Goal: Task Accomplishment & Management: Use online tool/utility

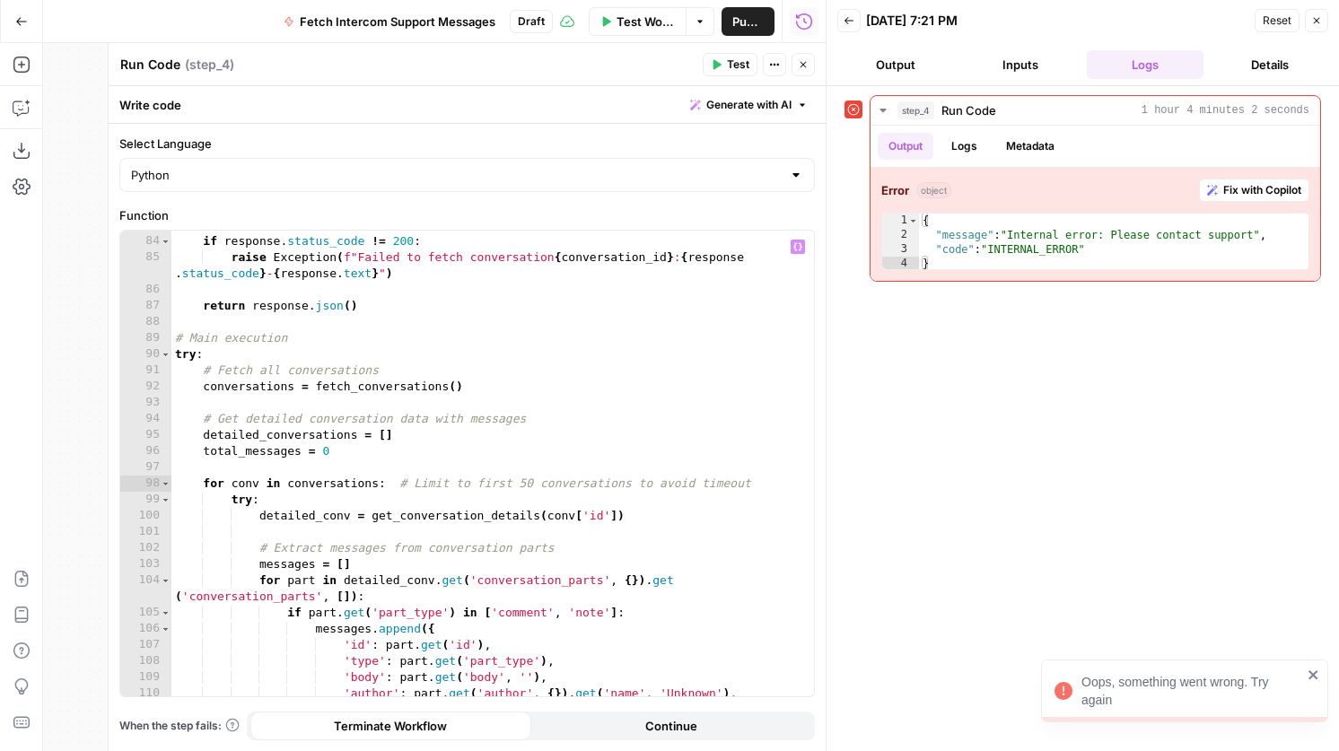
scroll to position [1434, 0]
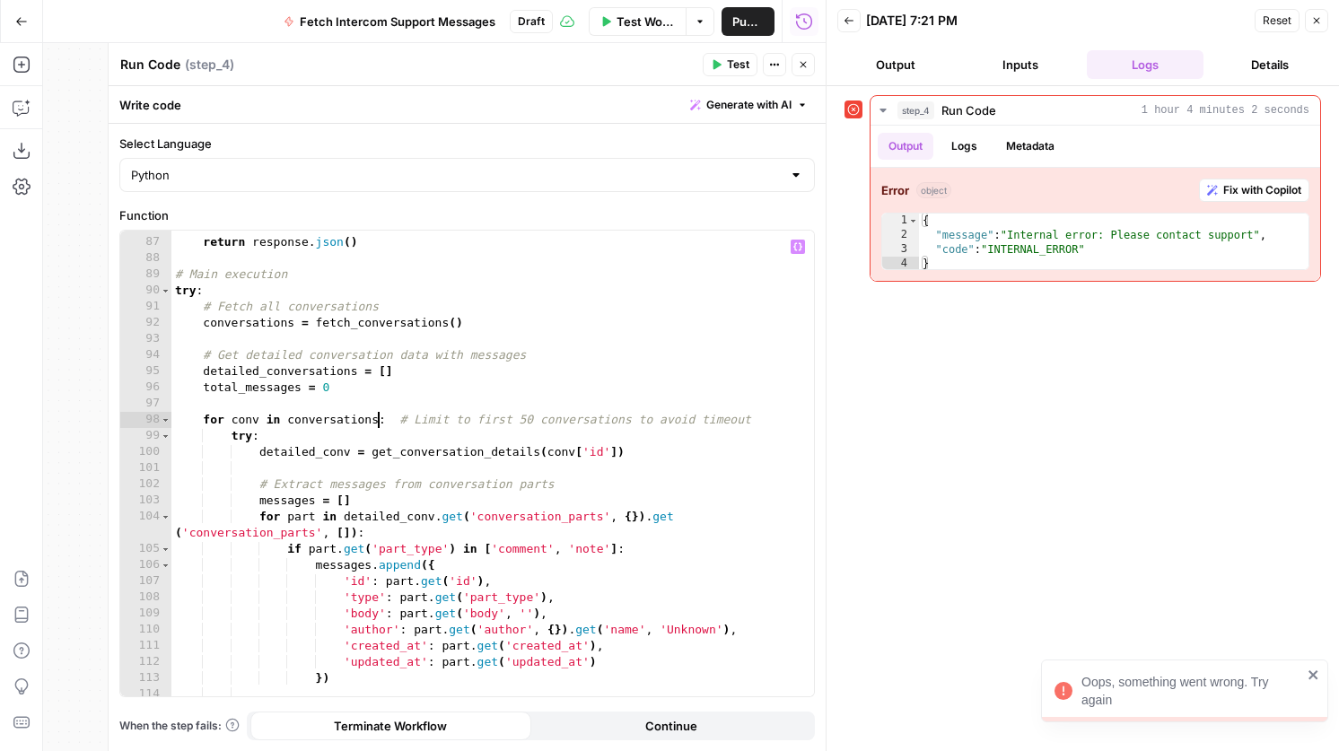
click at [379, 414] on div "return response . json ( ) # Main execution try : # Fetch all conversations con…" at bounding box center [492, 467] width 642 height 498
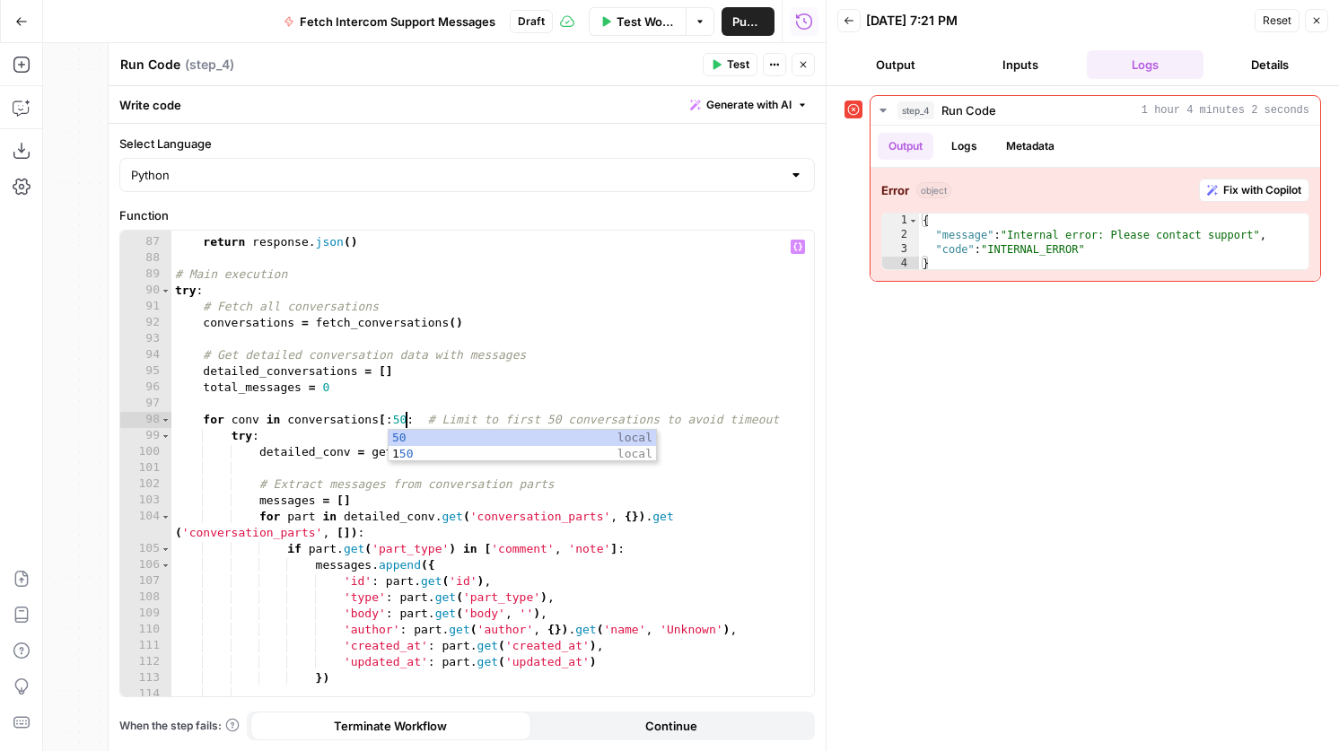
scroll to position [0, 18]
click at [406, 420] on div "return response . json ( ) # Main execution try : # Fetch all conversations con…" at bounding box center [492, 467] width 642 height 498
type textarea "**********"
click at [716, 69] on icon "button" at bounding box center [716, 64] width 11 height 11
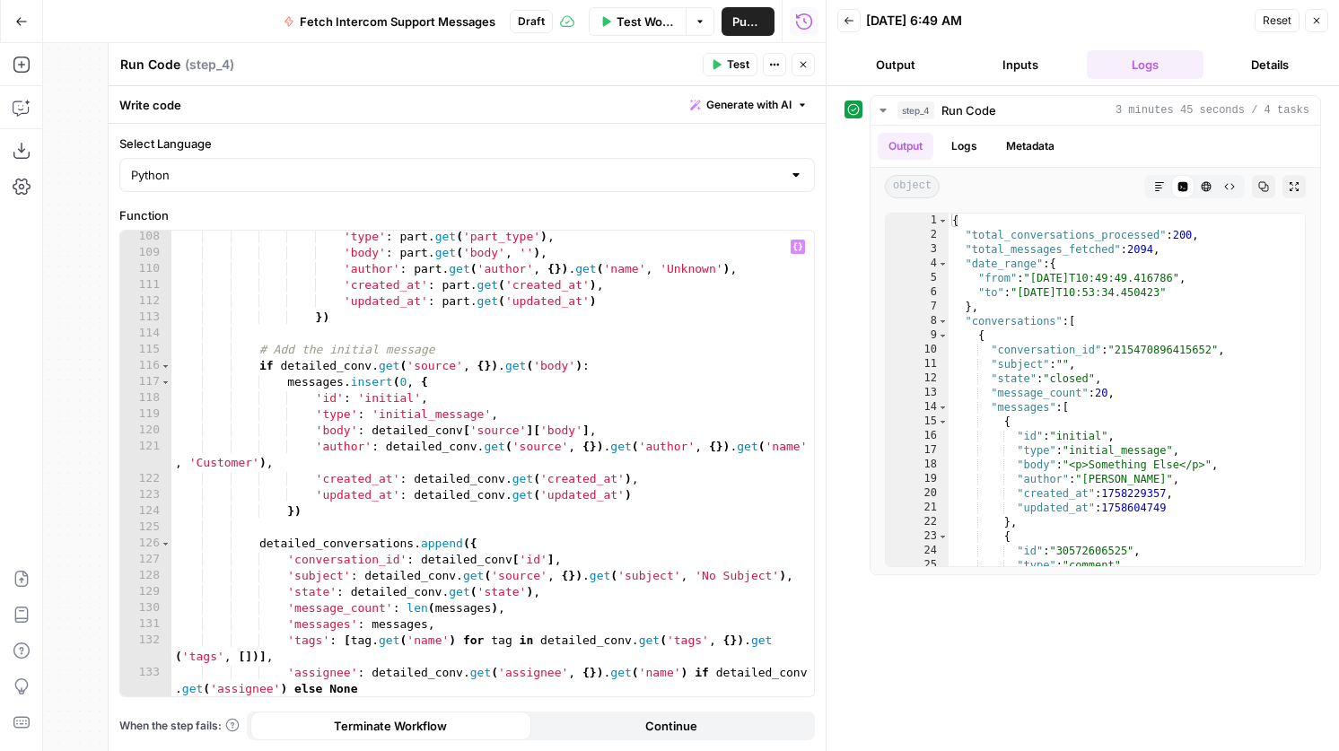
scroll to position [1778, 0]
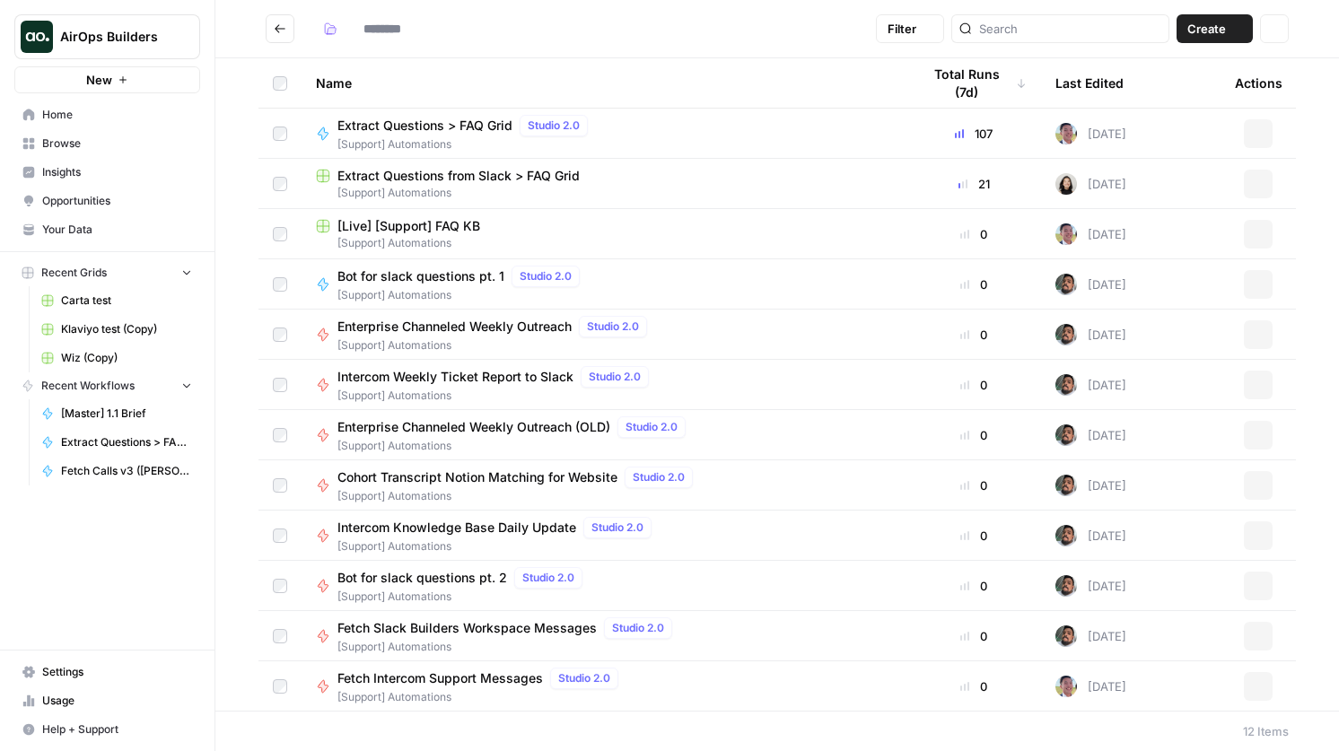
type input "**********"
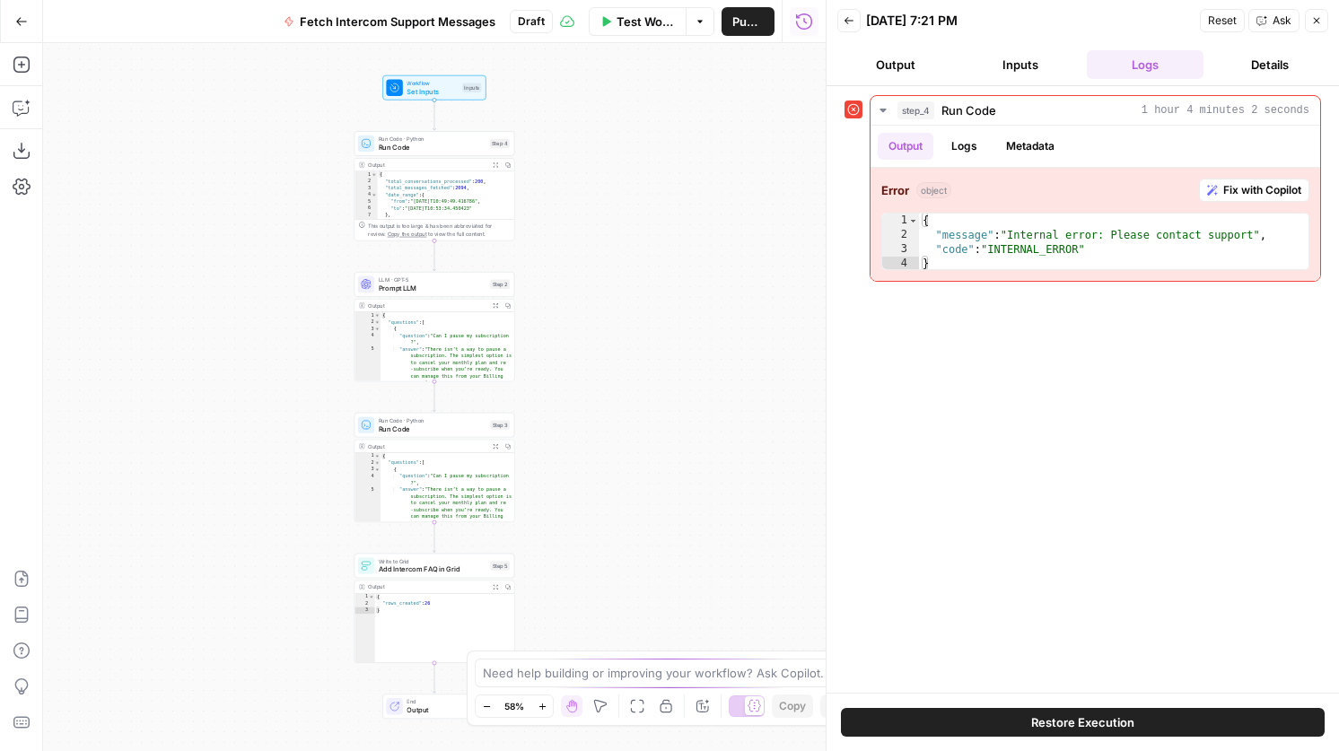
click at [1005, 74] on button "Inputs" at bounding box center [1021, 64] width 118 height 29
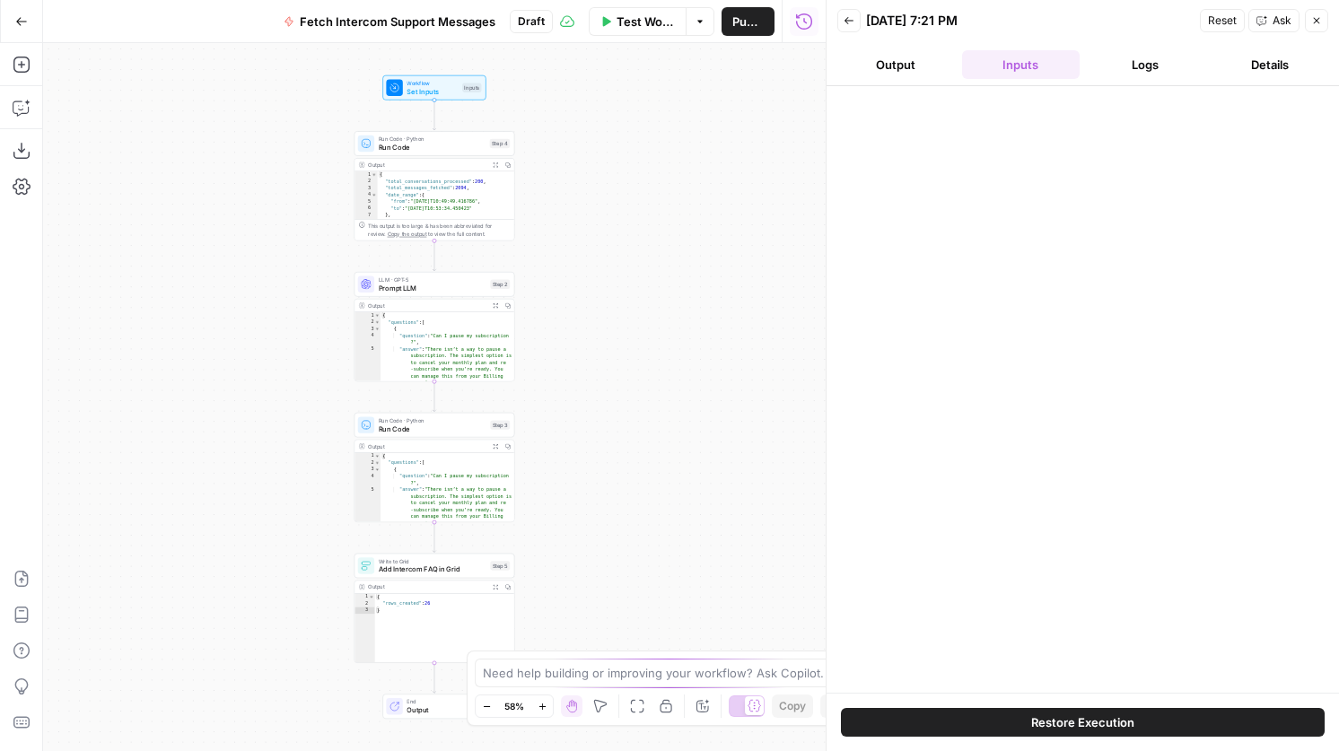
click at [855, 26] on button "Back" at bounding box center [848, 20] width 23 height 23
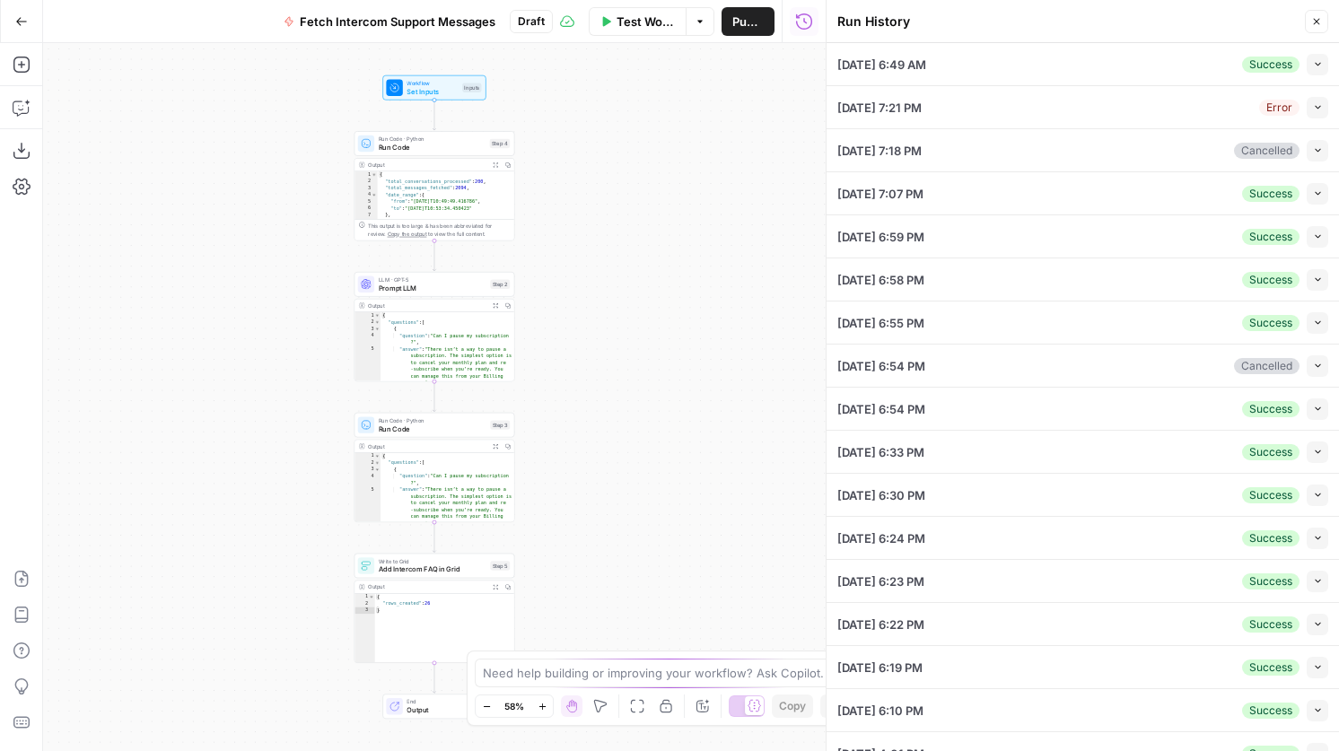
click at [459, 424] on span "Run Code" at bounding box center [433, 429] width 108 height 11
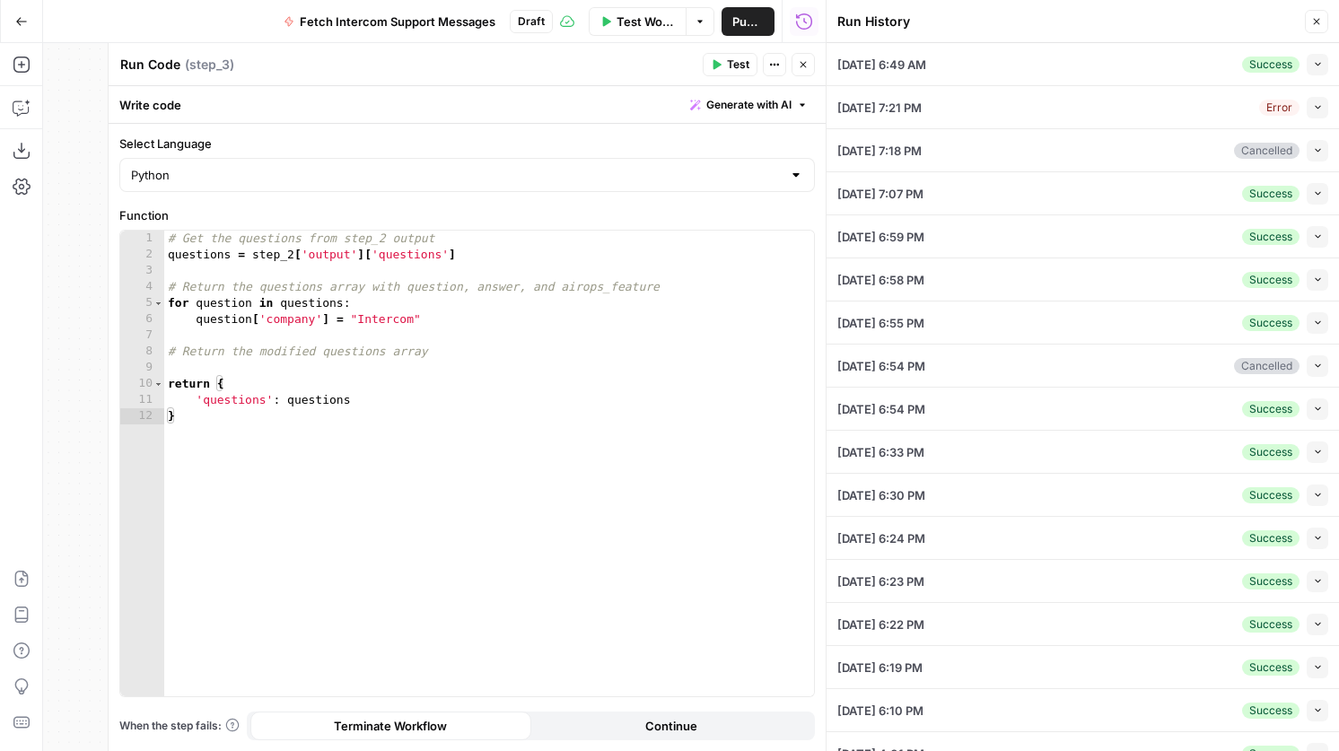
click at [798, 59] on icon "button" at bounding box center [803, 64] width 11 height 11
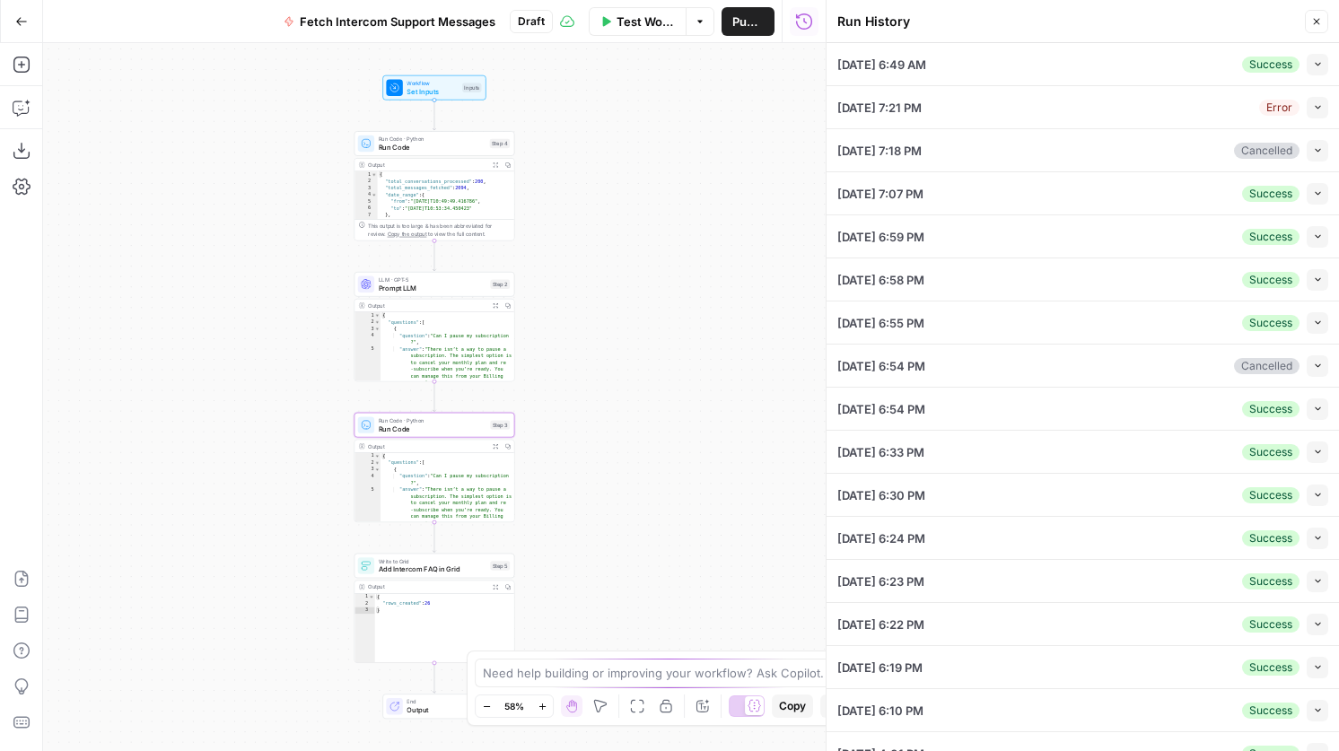
click at [417, 153] on div "Run Code · Python Run Code Step 4 Copy step Delete step Add Note Test" at bounding box center [434, 143] width 161 height 25
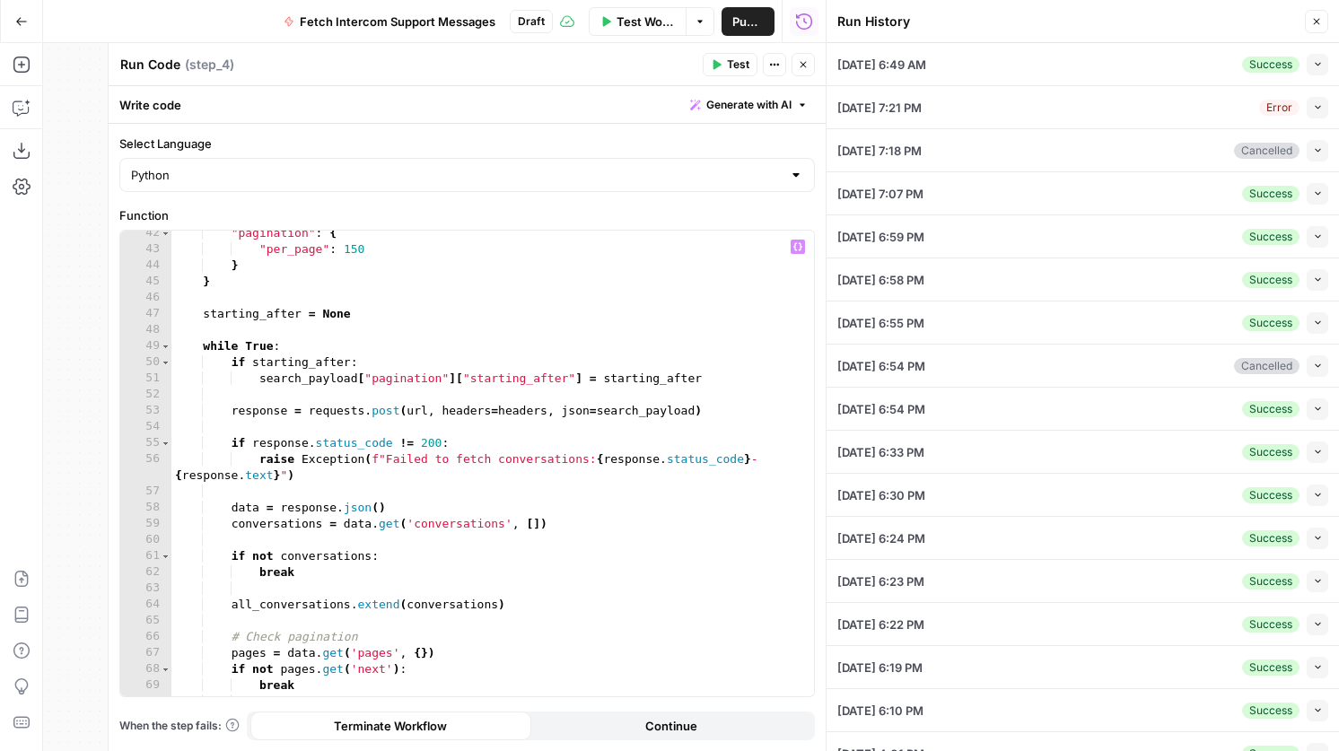
scroll to position [721, 0]
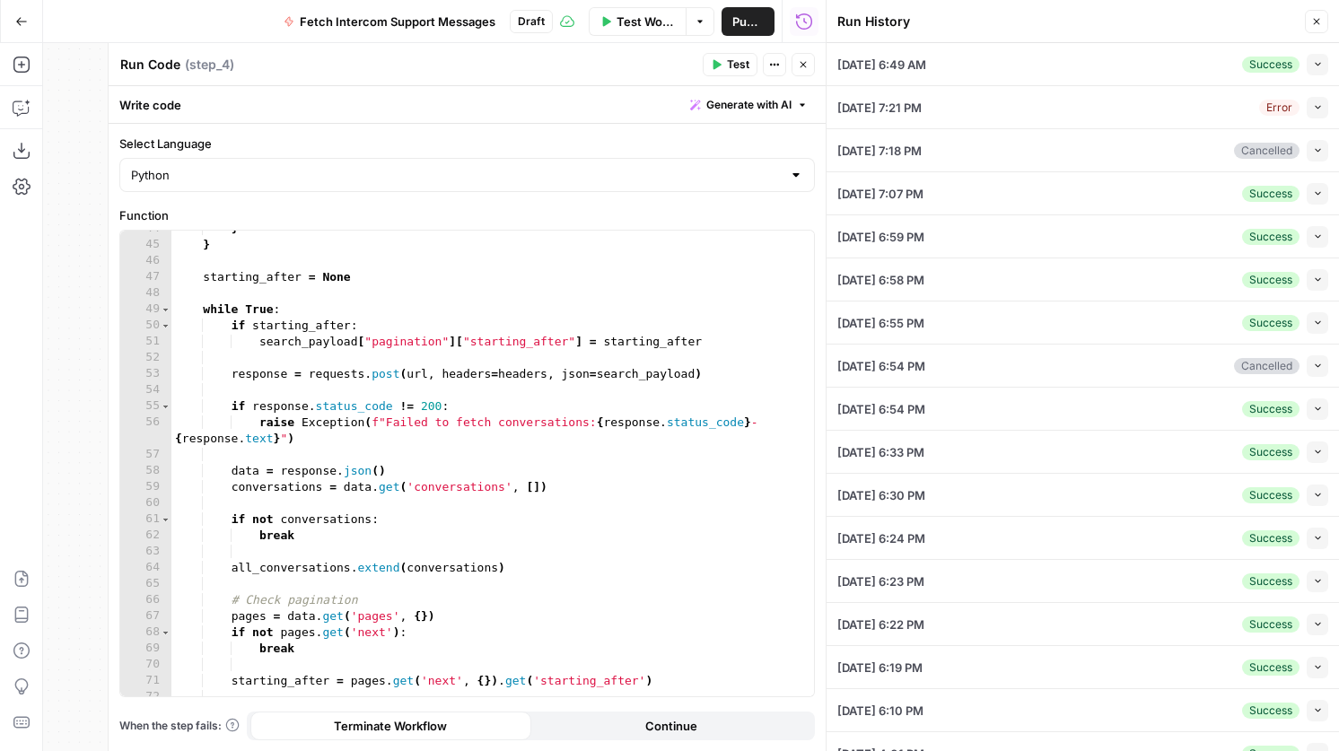
click at [808, 66] on icon "button" at bounding box center [803, 64] width 11 height 11
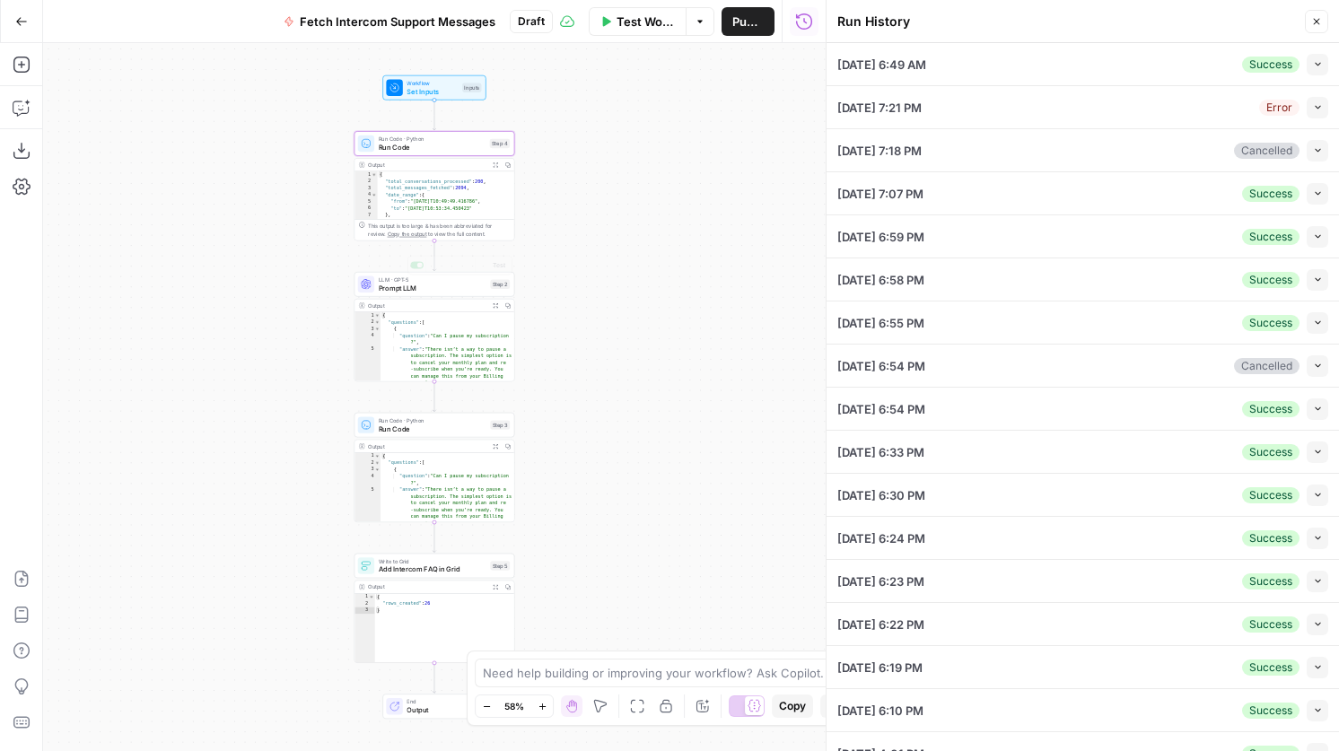
click at [438, 308] on div "Output" at bounding box center [427, 305] width 118 height 8
click at [446, 300] on div "Output Expand Output Copy" at bounding box center [434, 306] width 160 height 13
click at [457, 290] on span "Prompt LLM" at bounding box center [433, 288] width 108 height 11
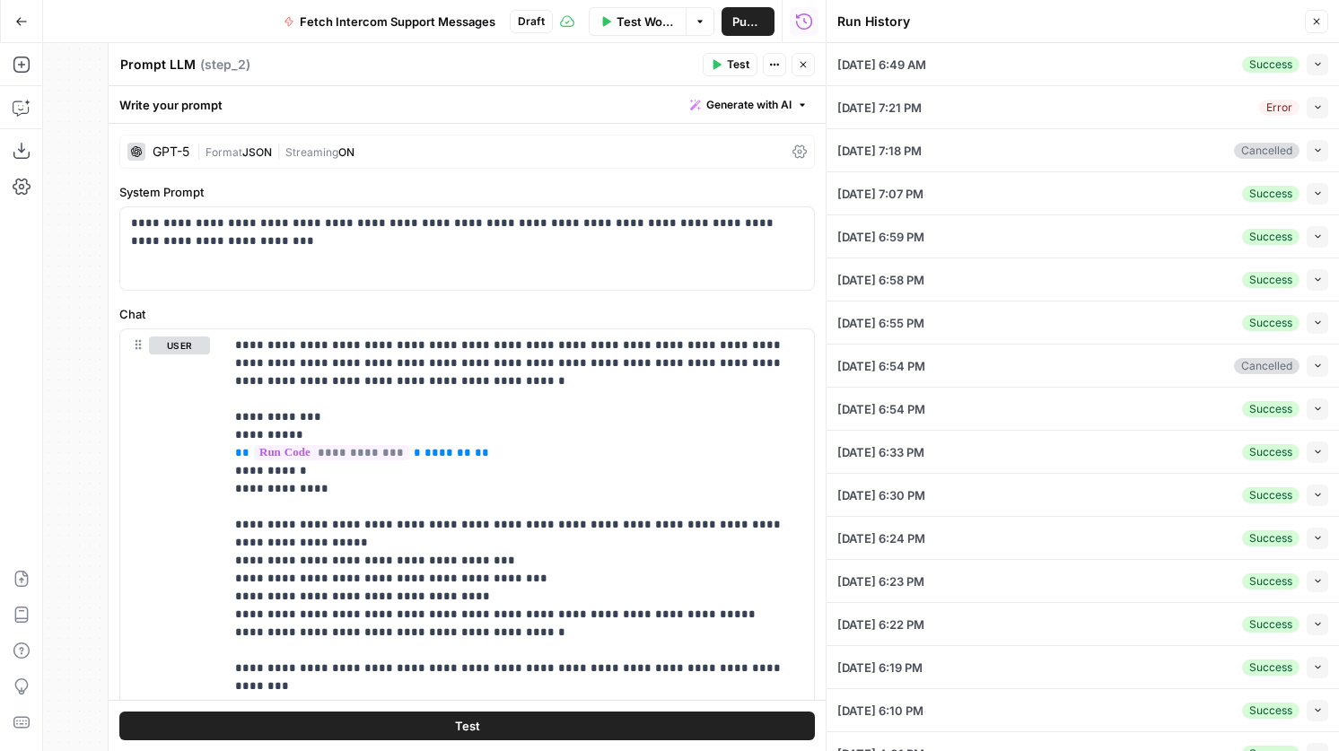
click at [727, 65] on span "Test" at bounding box center [738, 65] width 22 height 16
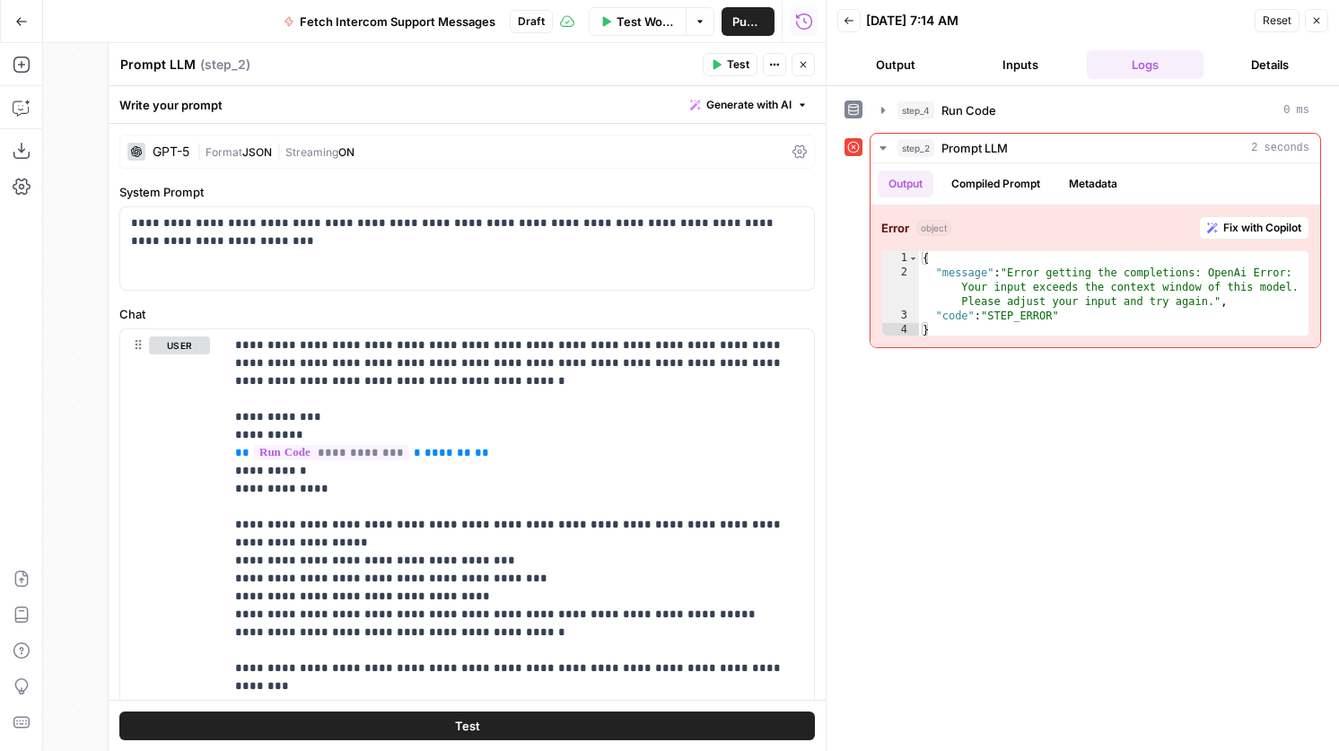
click at [806, 66] on icon "button" at bounding box center [803, 64] width 11 height 11
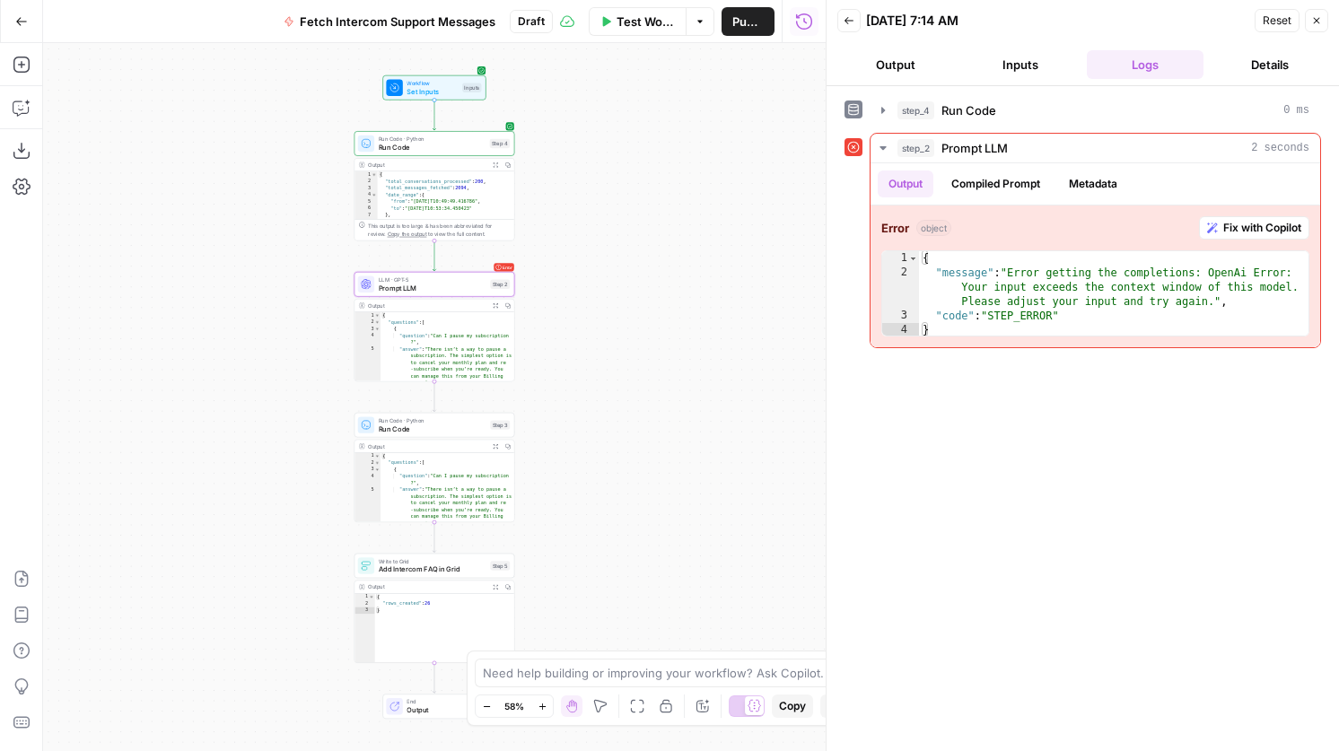
click at [461, 153] on div "Run Code · Python Run Code Step 4 Copy step Delete step Add Note Test" at bounding box center [434, 143] width 161 height 25
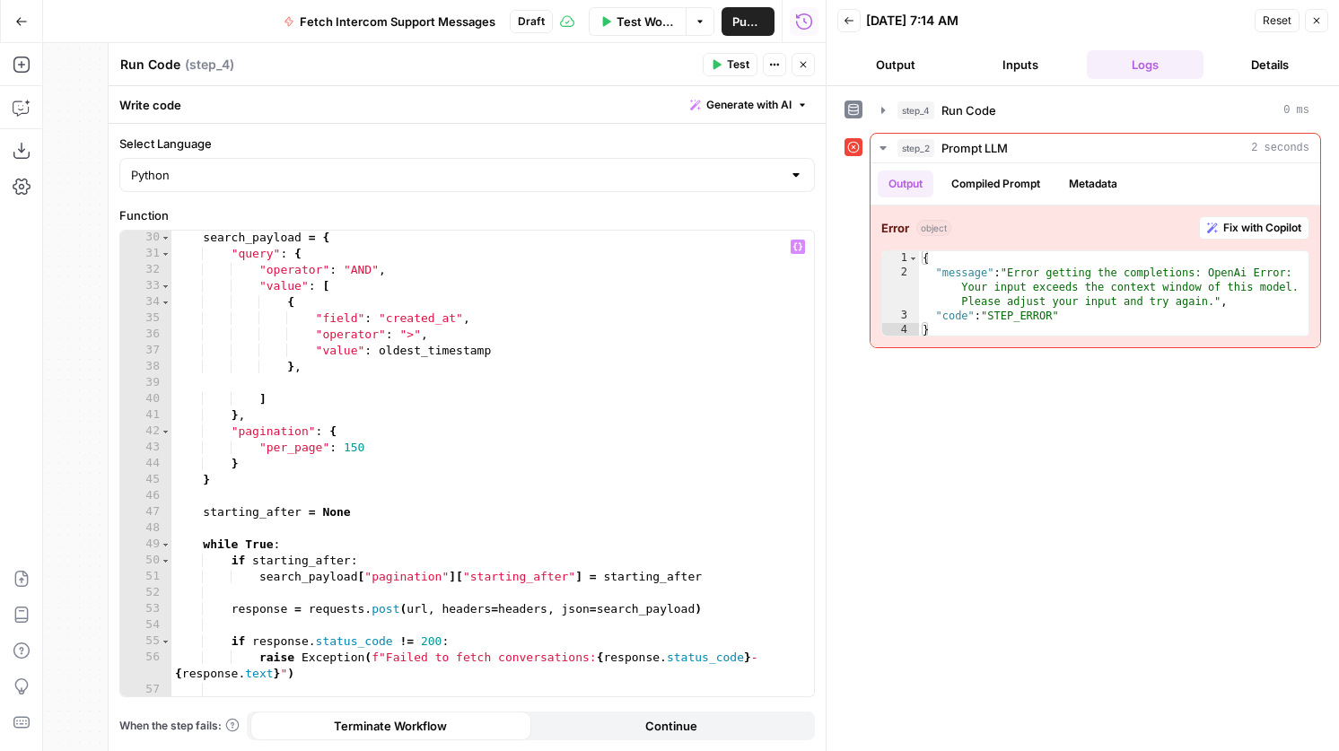
scroll to position [486, 0]
click at [1050, 118] on div "step_4 Run Code 0 ms" at bounding box center [1103, 110] width 412 height 18
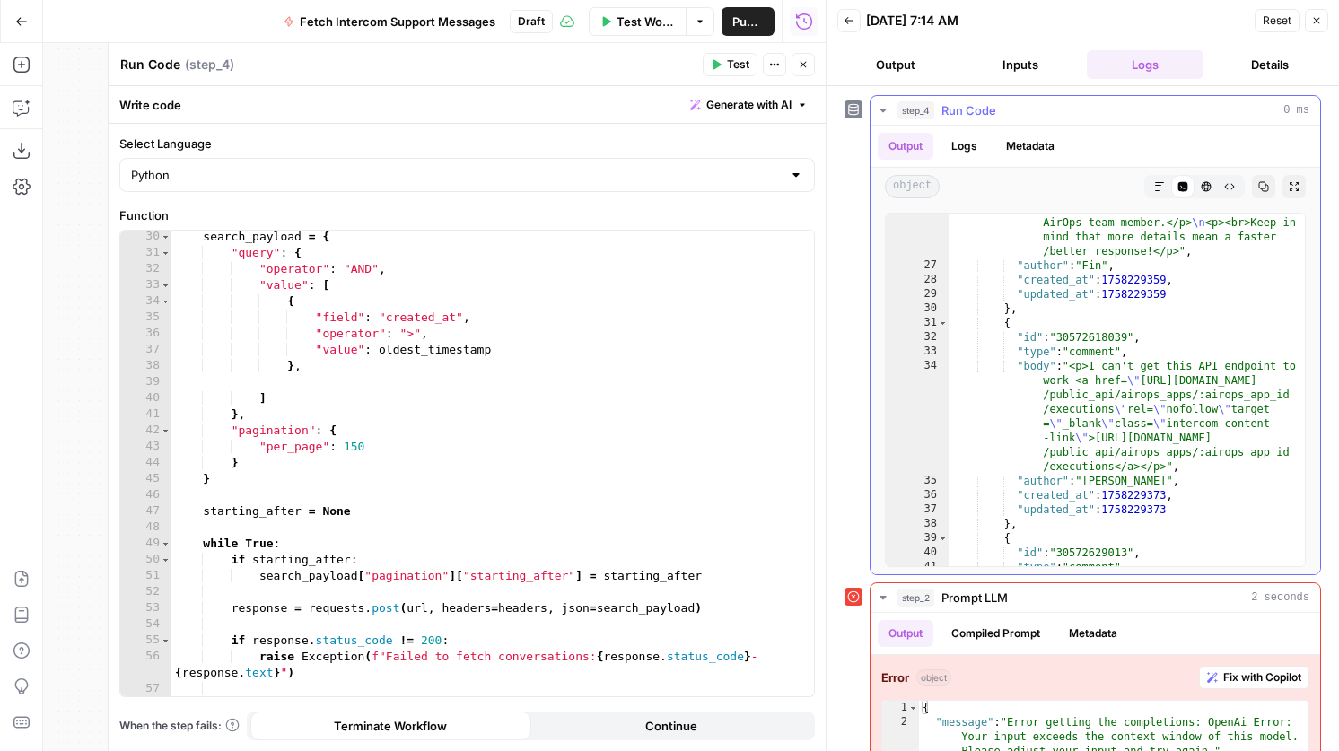
scroll to position [0, 0]
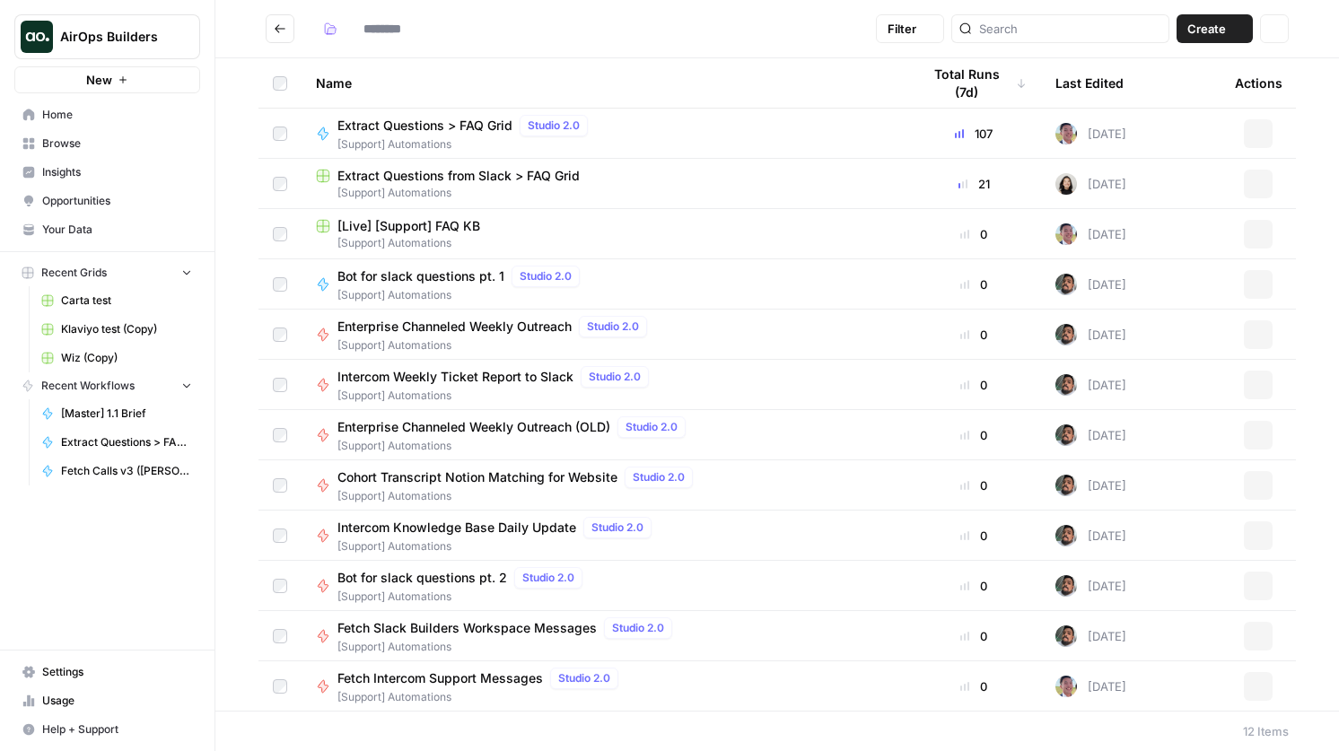
type input "**********"
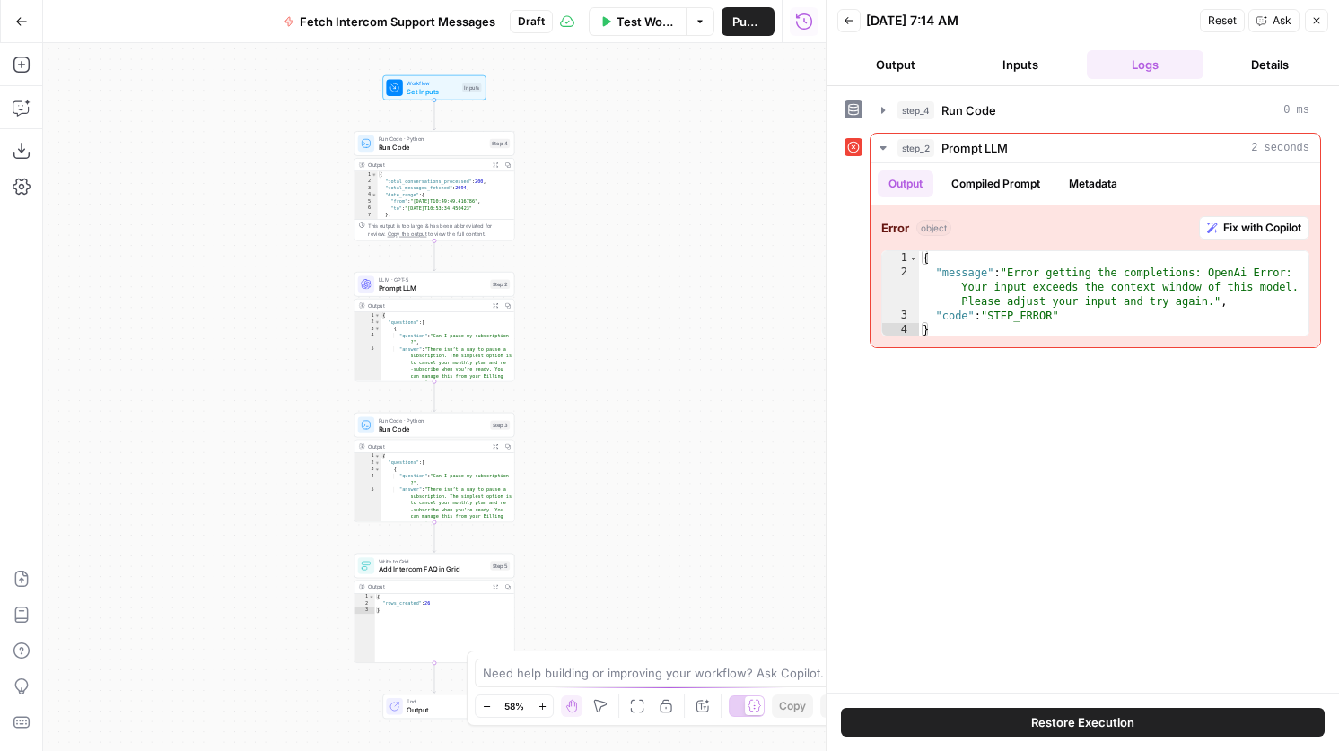
click at [483, 147] on span "Run Code" at bounding box center [432, 147] width 107 height 11
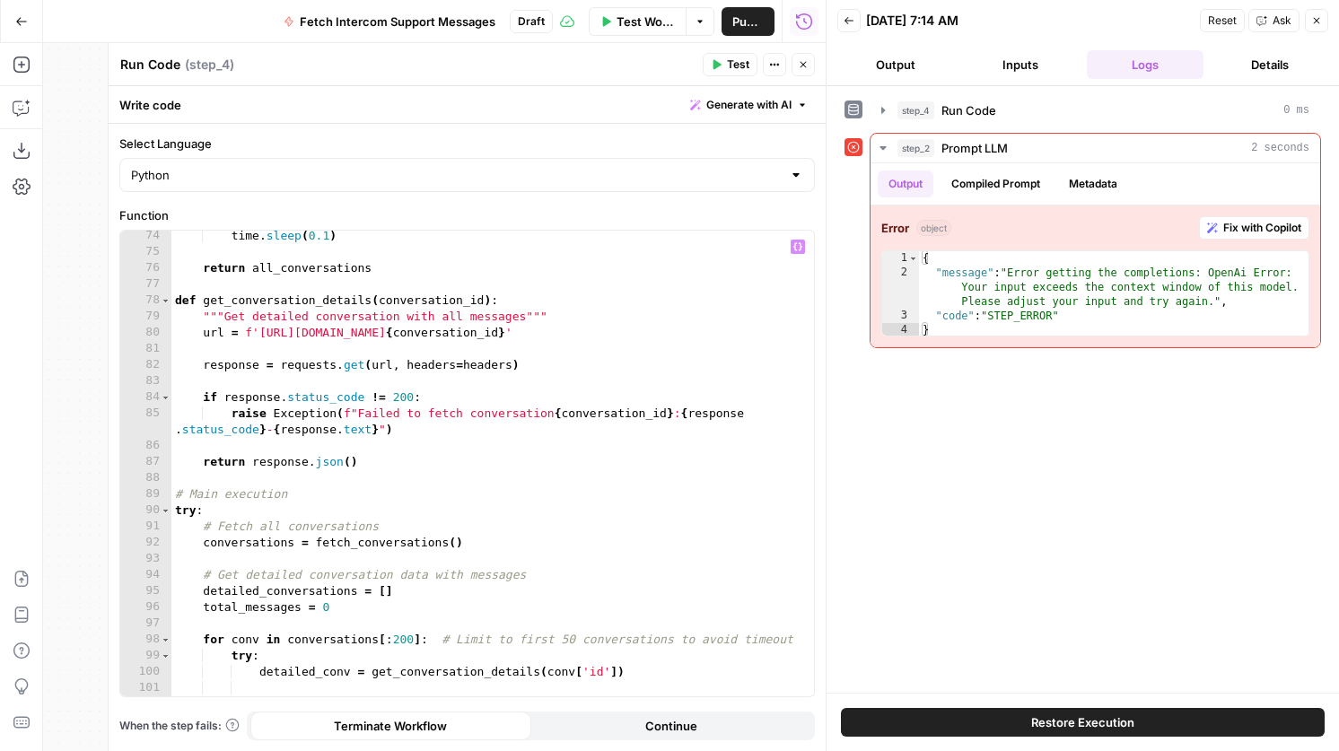
scroll to position [1249, 0]
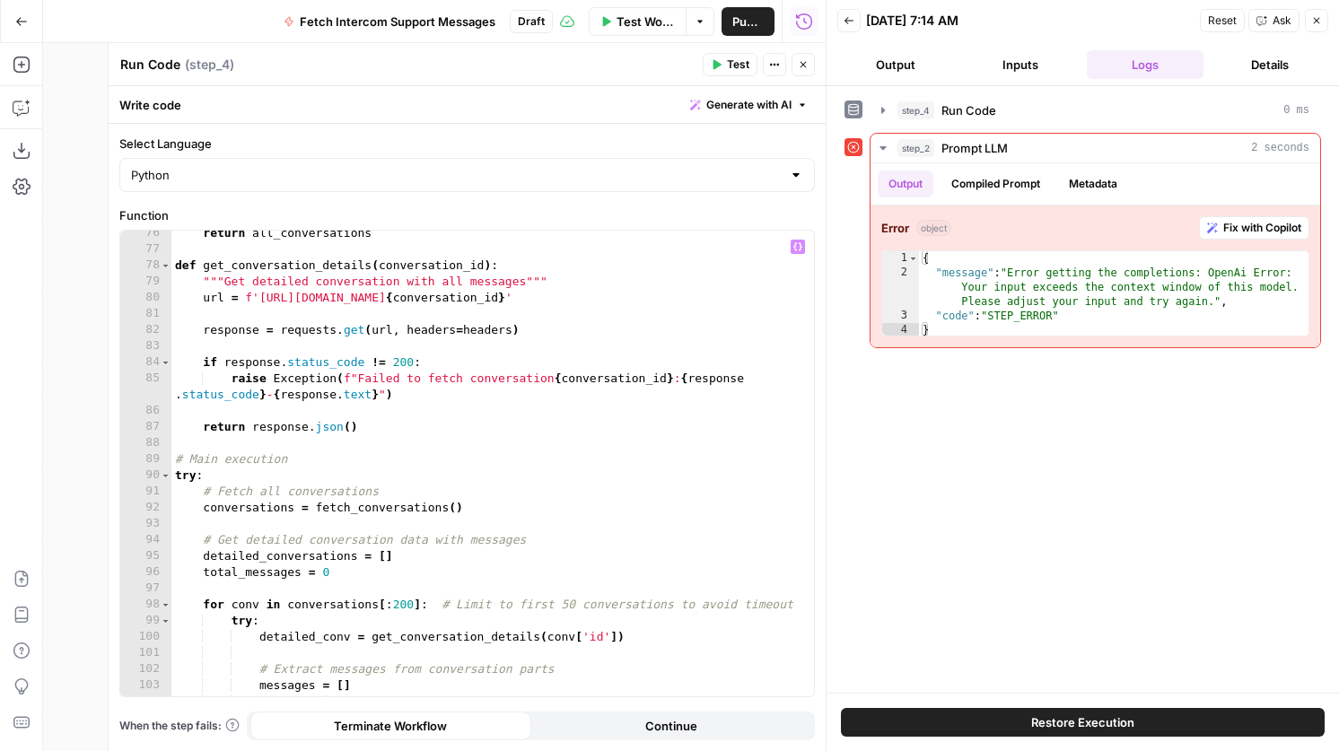
click at [416, 604] on div "return all_conversations def get_conversation_details ( conversation_id ) : """…" at bounding box center [492, 482] width 642 height 514
click at [398, 604] on div "return all_conversations def get_conversation_details ( conversation_id ) : """…" at bounding box center [492, 482] width 642 height 514
click at [527, 538] on div "return all_conversations def get_conversation_details ( conversation_id ) : """…" at bounding box center [492, 482] width 642 height 514
type textarea "**********"
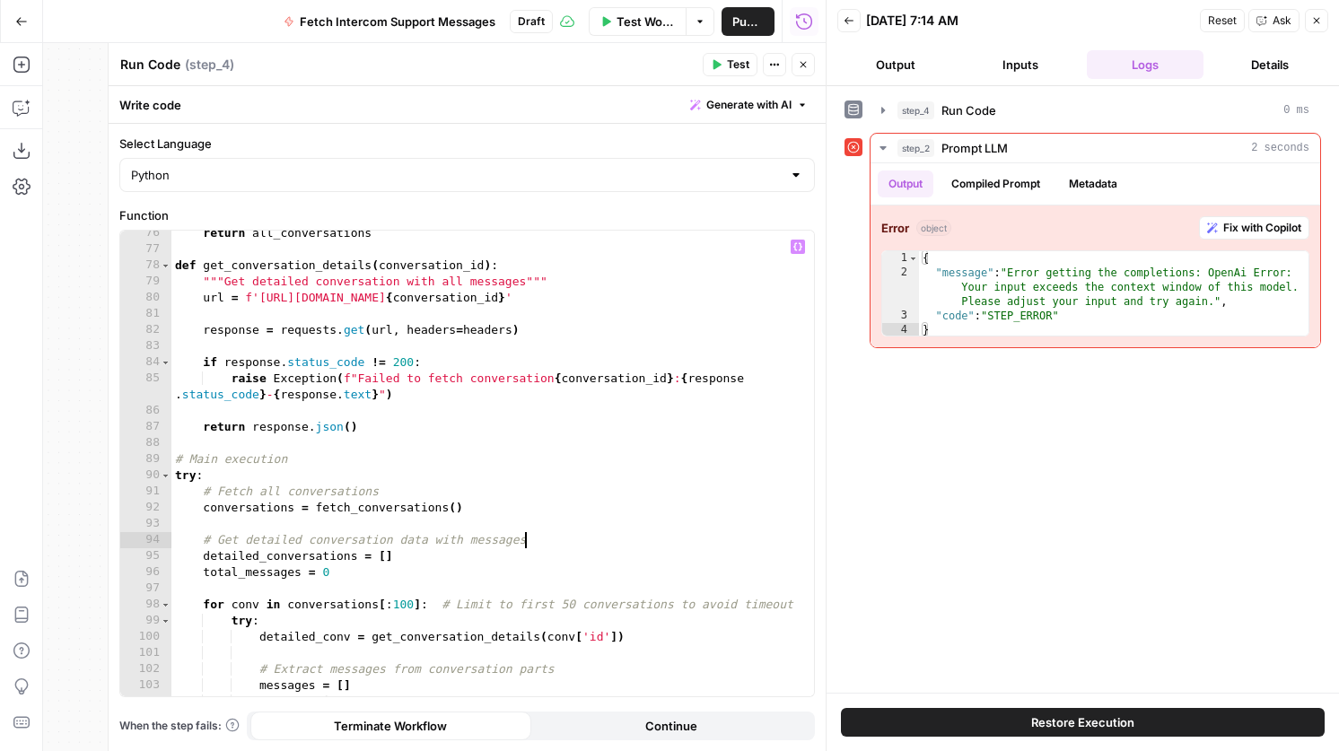
click at [527, 529] on div "return all_conversations def get_conversation_details ( conversation_id ) : """…" at bounding box center [492, 482] width 642 height 514
click at [727, 48] on header "Run Code Run Code ( step_4 ) Test Actions Close" at bounding box center [467, 64] width 717 height 43
click at [727, 62] on span "Test" at bounding box center [738, 65] width 22 height 16
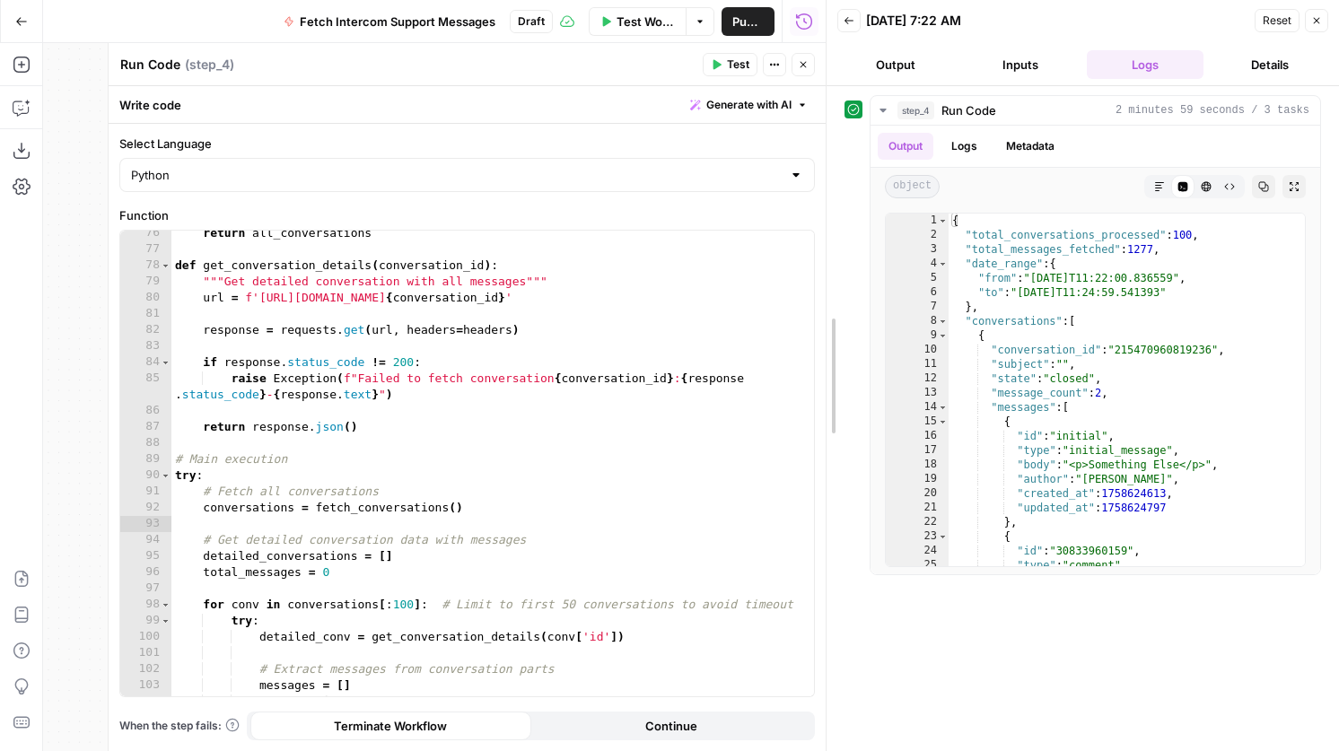
click at [818, 83] on div at bounding box center [826, 375] width 18 height 751
click at [817, 79] on header "Run Code Run Code ( step_4 ) Test Actions Close" at bounding box center [467, 64] width 717 height 43
click at [815, 71] on header "Run Code Run Code ( step_4 ) Test Actions Close" at bounding box center [467, 64] width 717 height 43
click at [807, 66] on icon "button" at bounding box center [803, 64] width 11 height 11
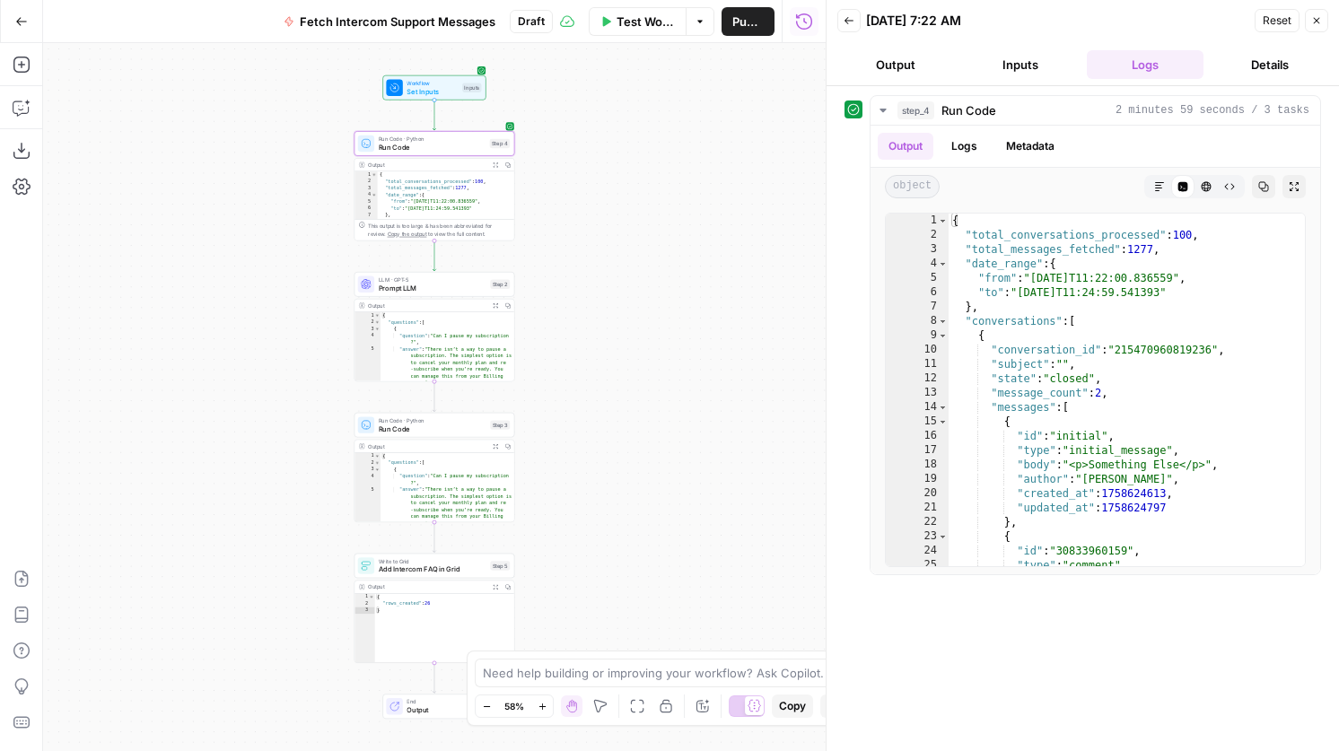
click at [497, 299] on div "Output Expand Output Copy 1 2 3 4 5 6 { "questions" : [ { "question" : "Can I p…" at bounding box center [434, 340] width 161 height 83
click at [500, 286] on div "Step 2" at bounding box center [500, 284] width 20 height 9
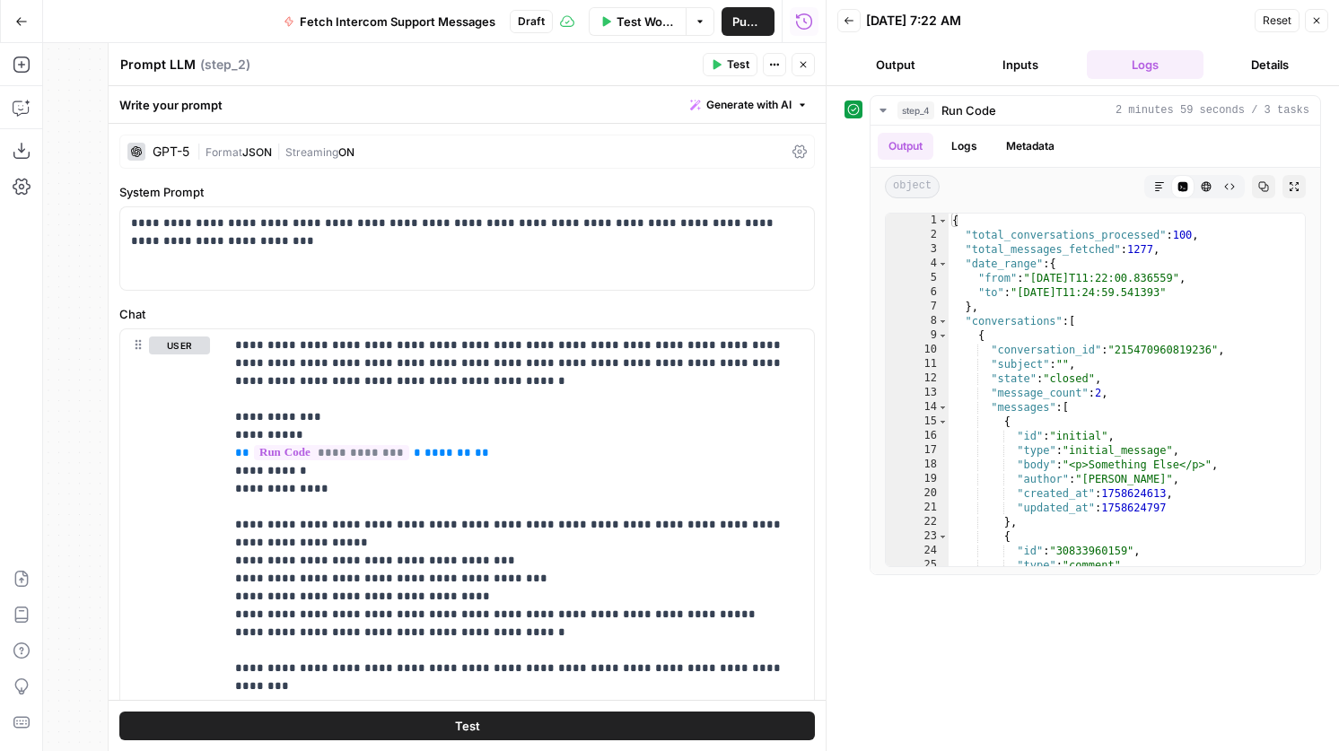
click at [727, 57] on span "Test" at bounding box center [738, 65] width 22 height 16
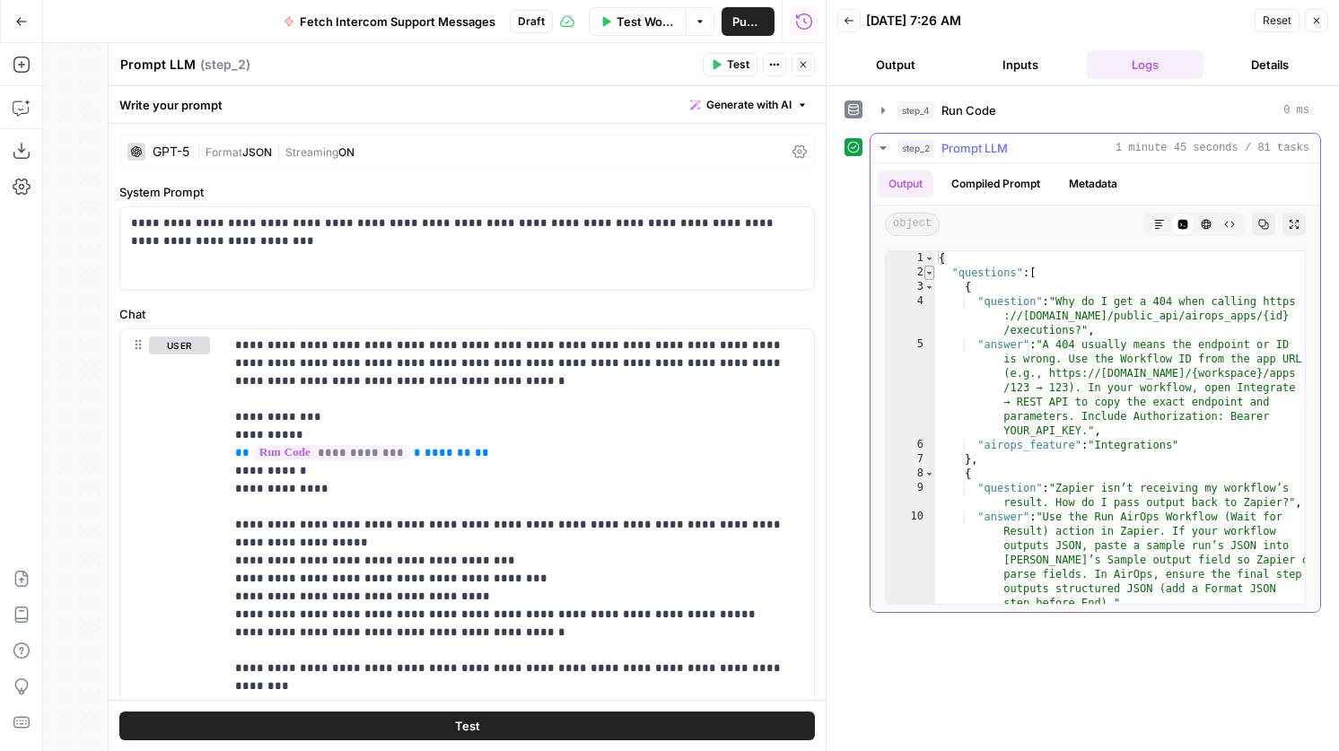
click at [928, 269] on span "Toggle code folding, rows 2 through 133" at bounding box center [929, 273] width 10 height 14
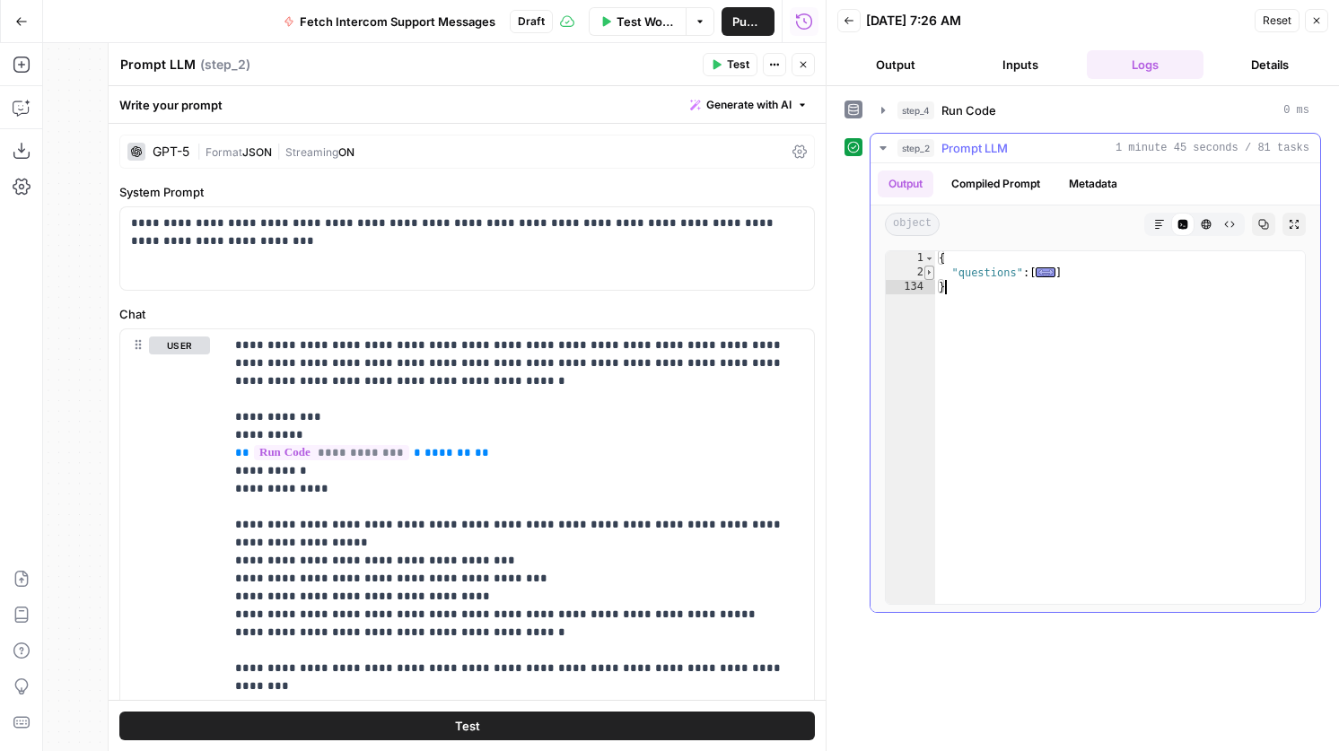
click at [929, 273] on span "Toggle code folding, rows 2 through 133" at bounding box center [929, 273] width 10 height 14
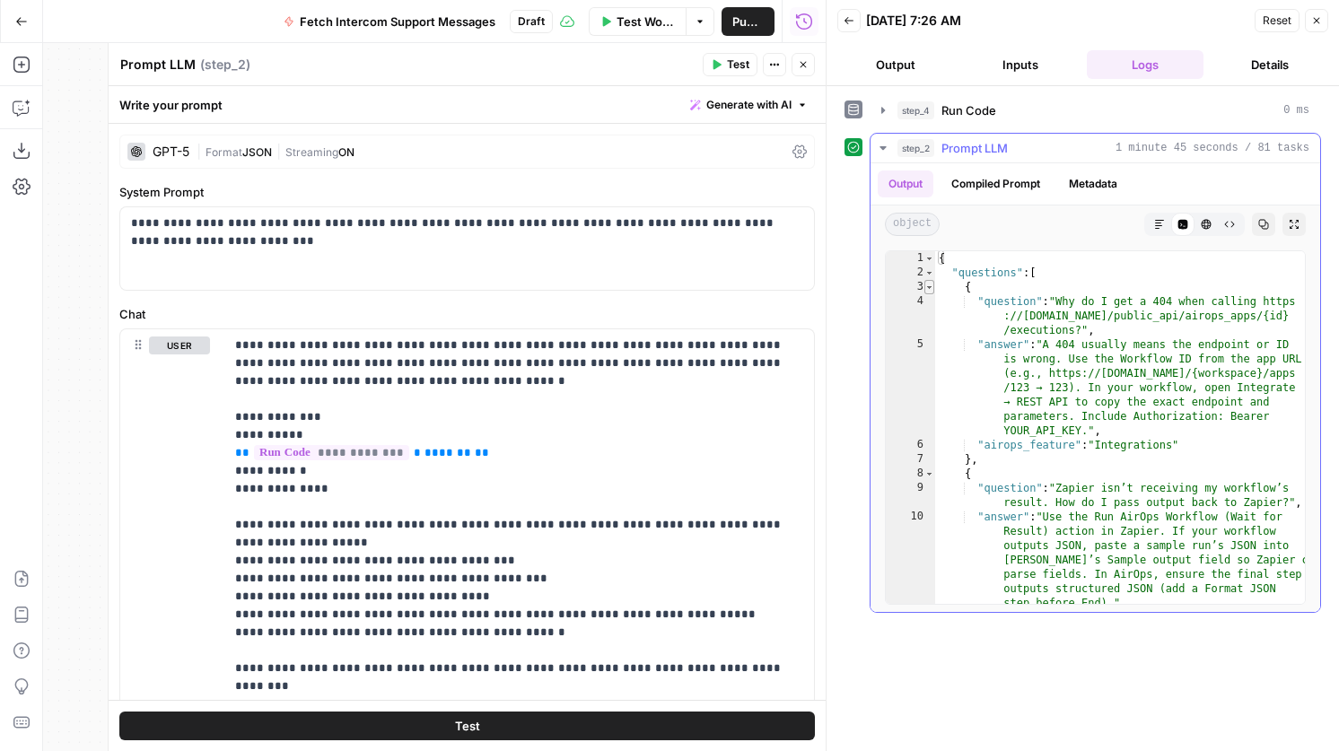
click at [933, 284] on span "Toggle code folding, rows 3 through 7" at bounding box center [929, 287] width 10 height 14
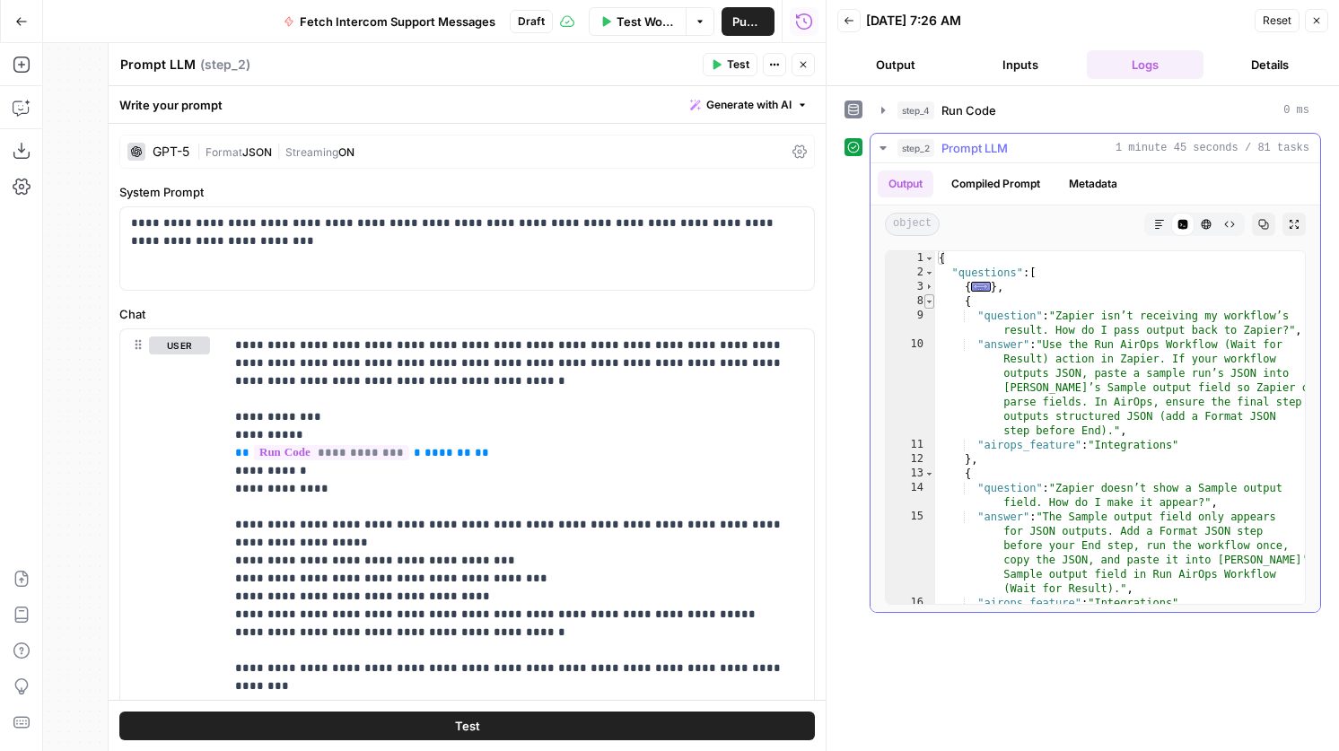
click at [932, 301] on span "Toggle code folding, rows 8 through 12" at bounding box center [929, 301] width 10 height 14
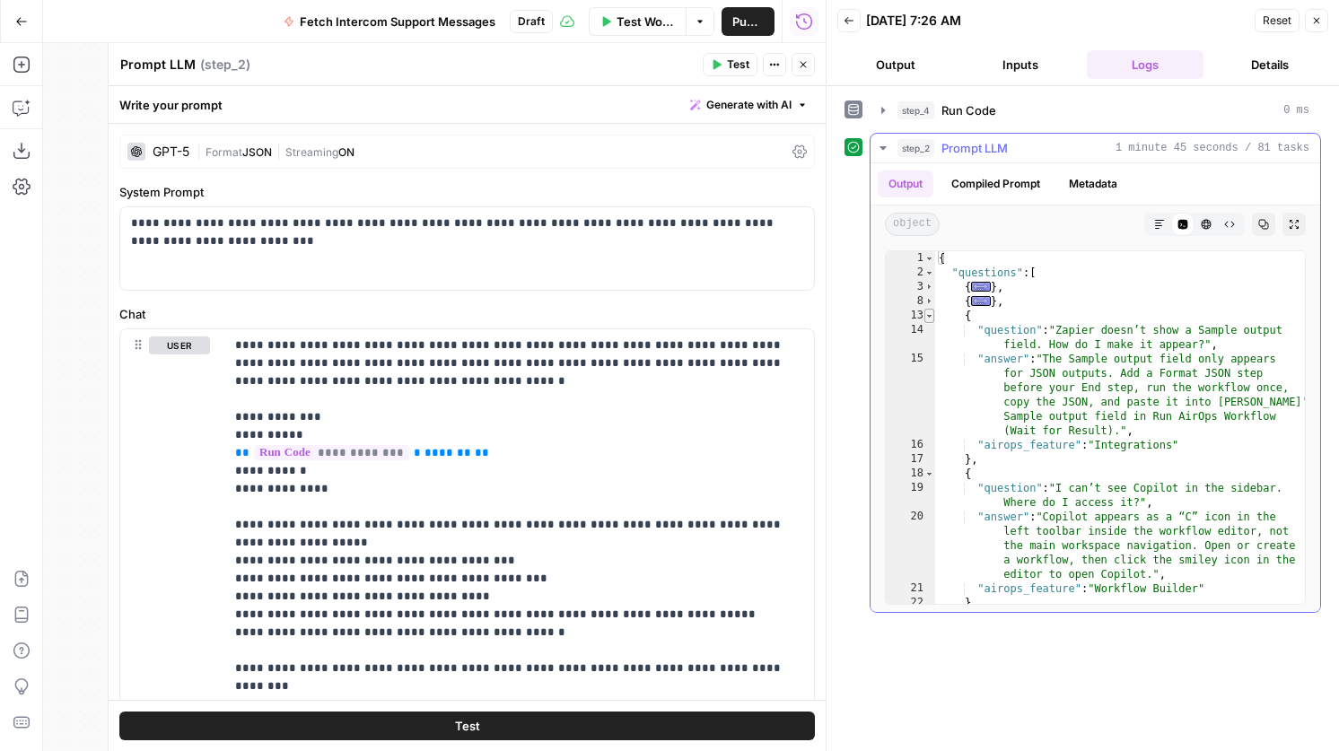
click at [932, 310] on span "Toggle code folding, rows 13 through 17" at bounding box center [929, 316] width 10 height 14
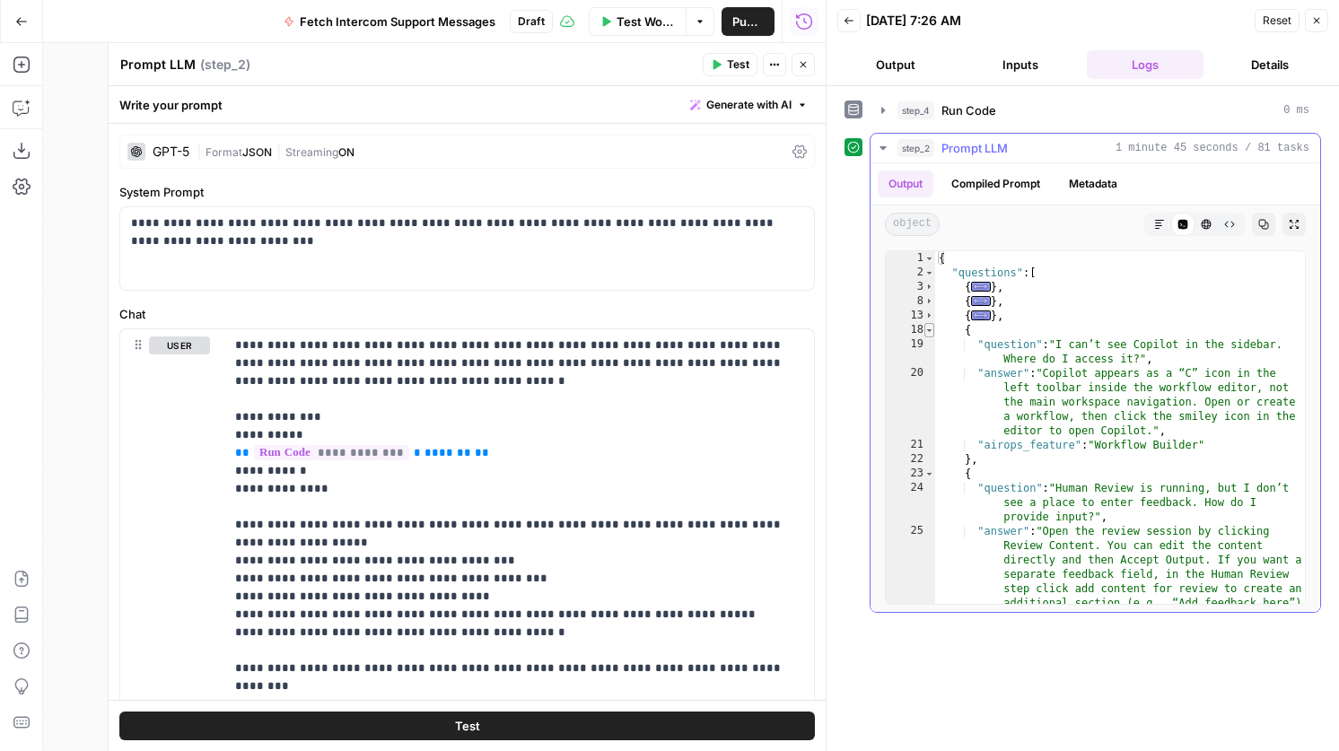
click at [928, 323] on span "Toggle code folding, rows 18 through 22" at bounding box center [929, 330] width 10 height 14
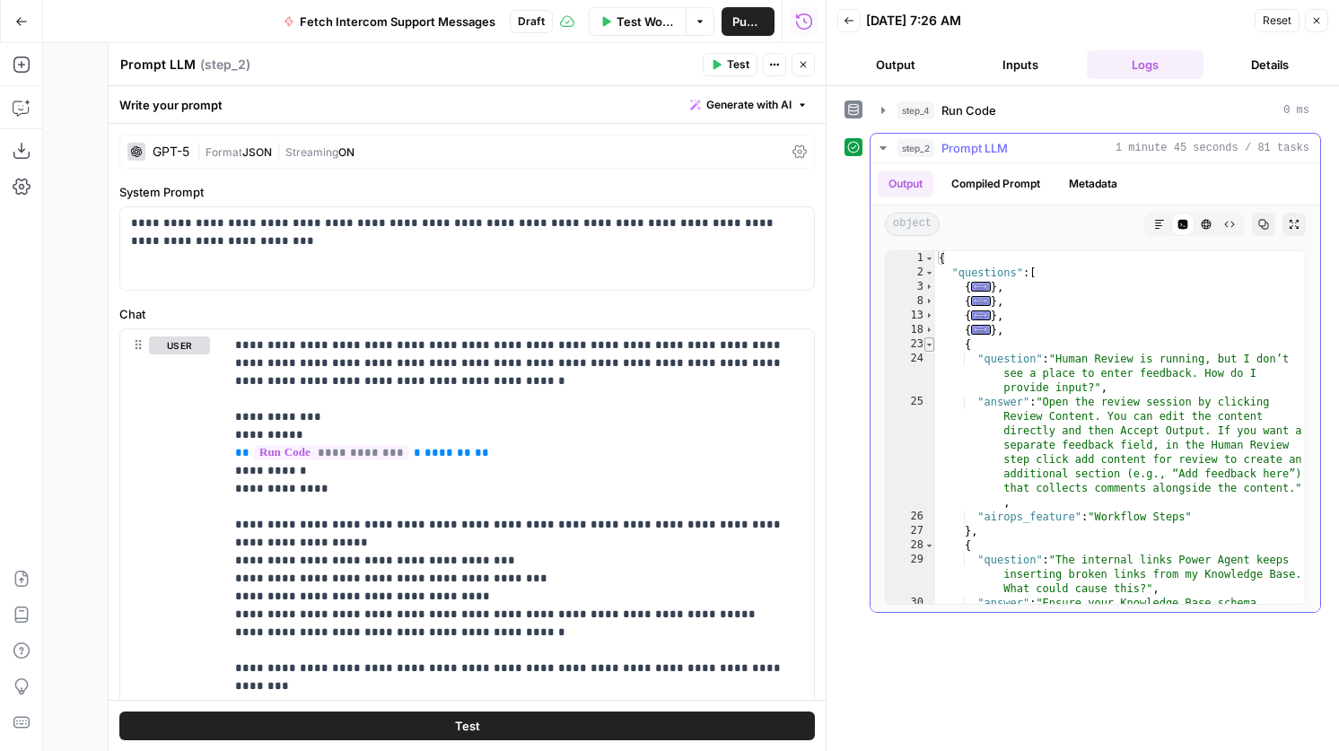
click at [930, 339] on span "Toggle code folding, rows 23 through 27" at bounding box center [929, 344] width 10 height 14
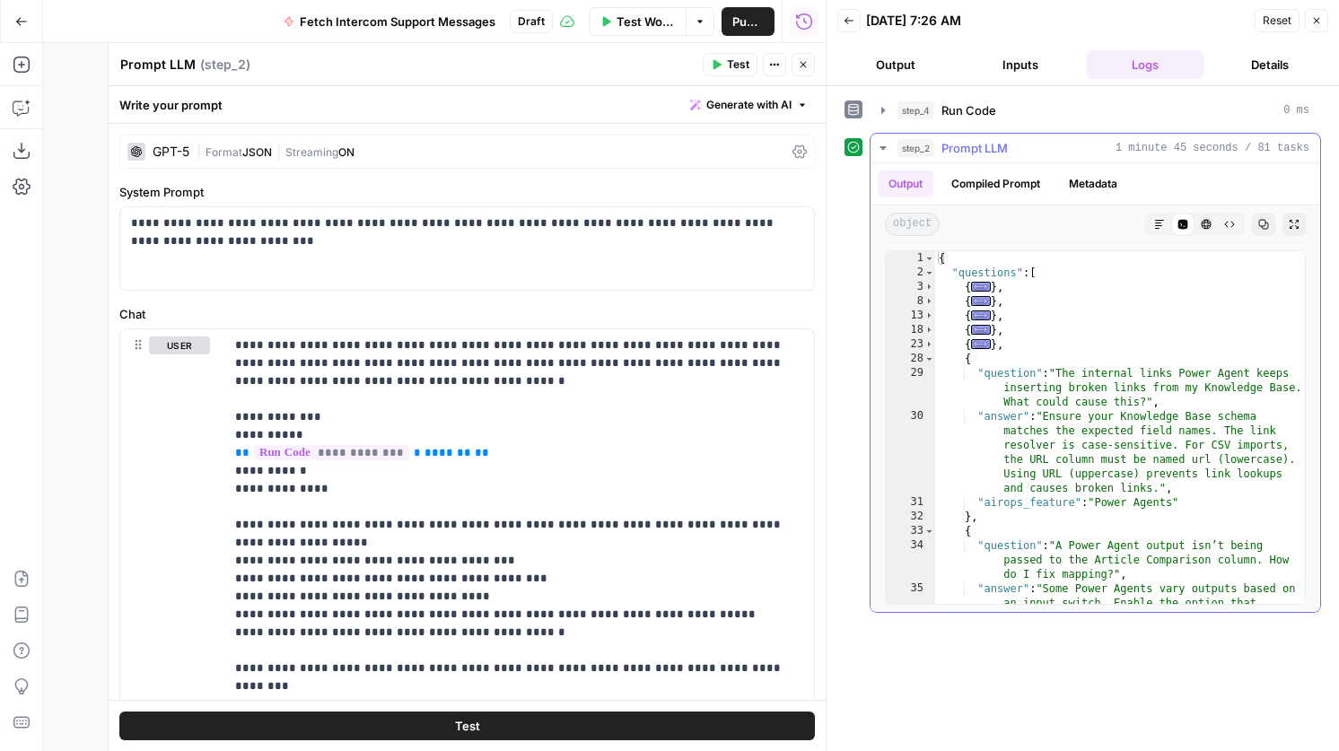
click at [933, 350] on div "23" at bounding box center [910, 344] width 49 height 14
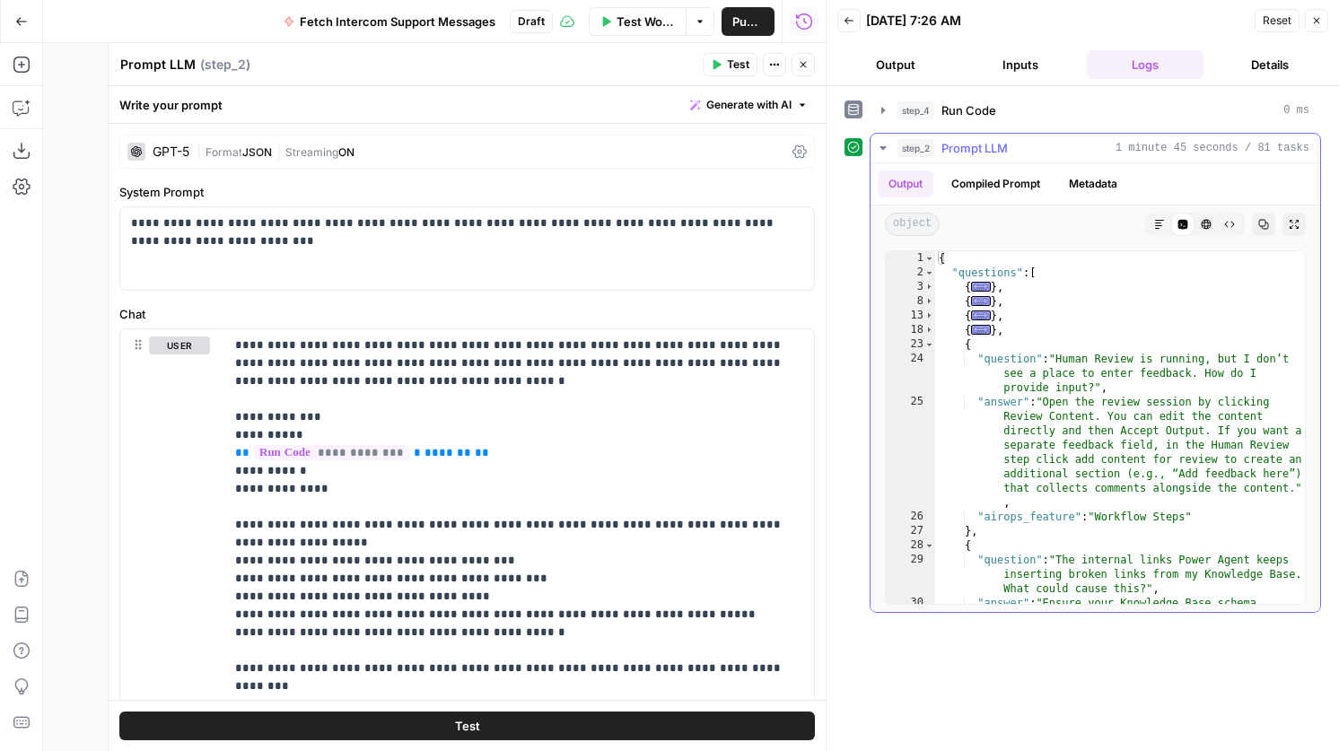
click at [936, 360] on div "{ "questions" : [ { ... } , { ... } , { ... } , { ... } , { "question" : "Human…" at bounding box center [1120, 477] width 370 height 453
type textarea "**********"
click at [930, 345] on span "Toggle code folding, rows 23 through 27" at bounding box center [929, 344] width 10 height 14
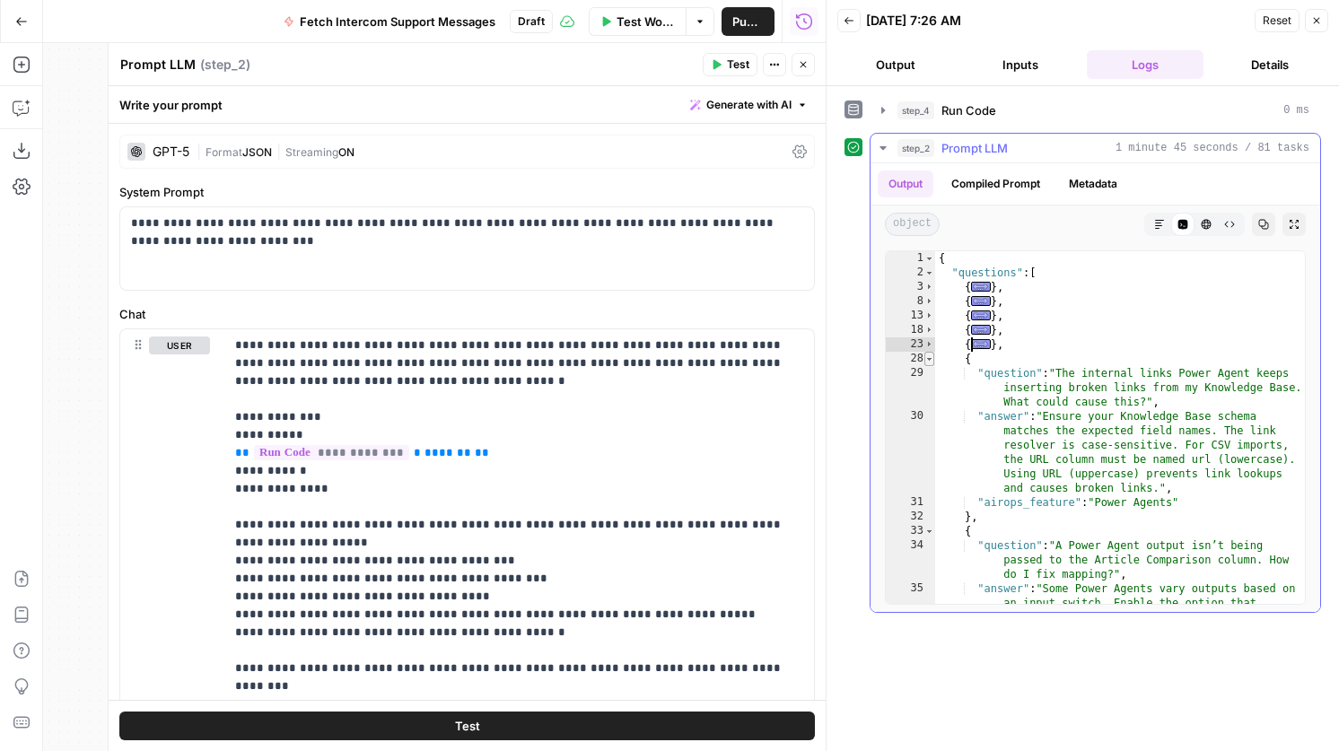
click at [929, 359] on span "Toggle code folding, rows 28 through 32" at bounding box center [929, 359] width 10 height 14
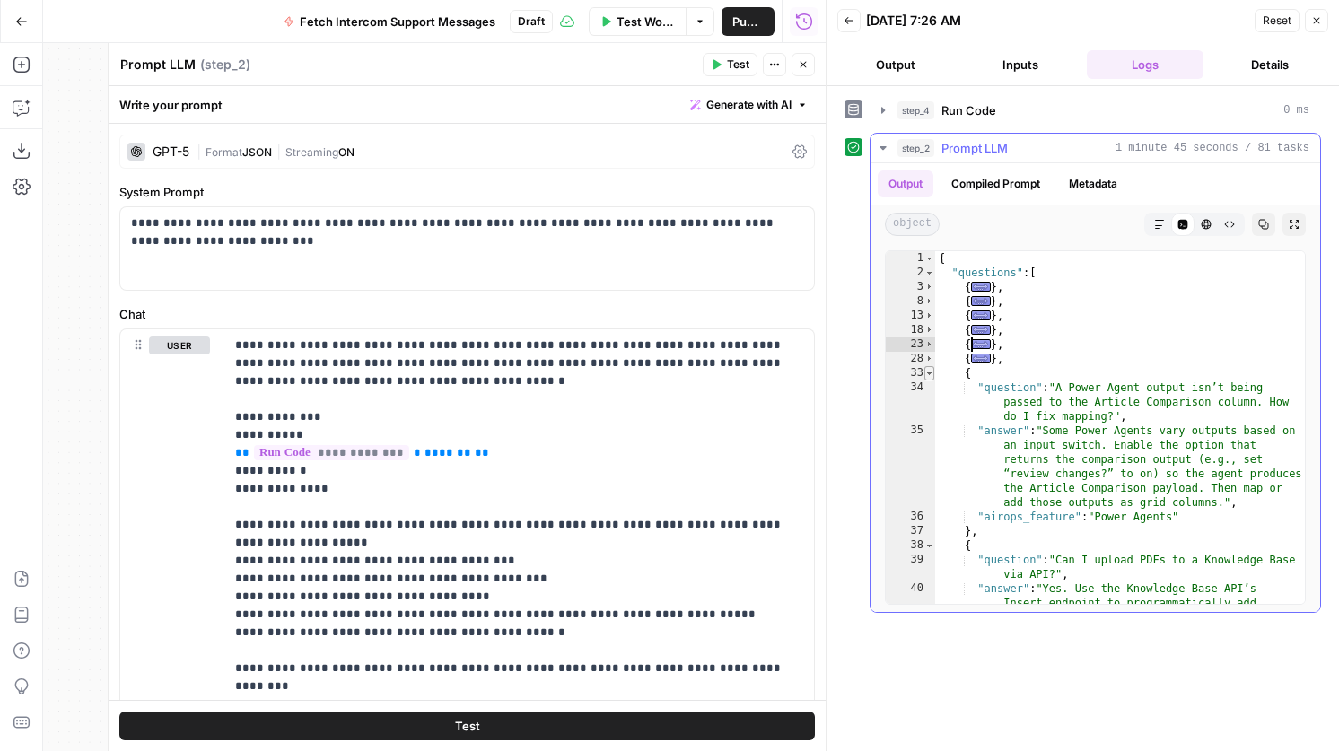
click at [929, 366] on span "Toggle code folding, rows 33 through 37" at bounding box center [929, 373] width 10 height 14
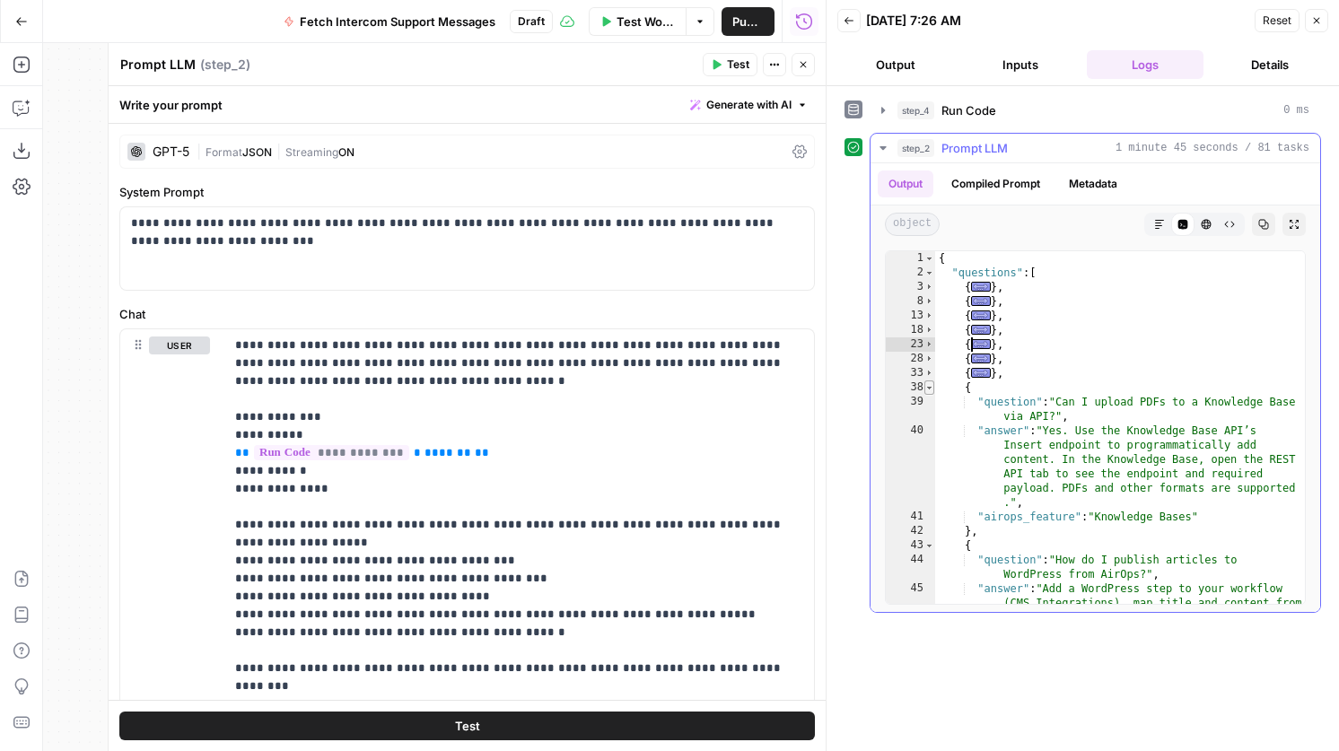
click at [929, 384] on span "Toggle code folding, rows 38 through 42" at bounding box center [929, 387] width 10 height 14
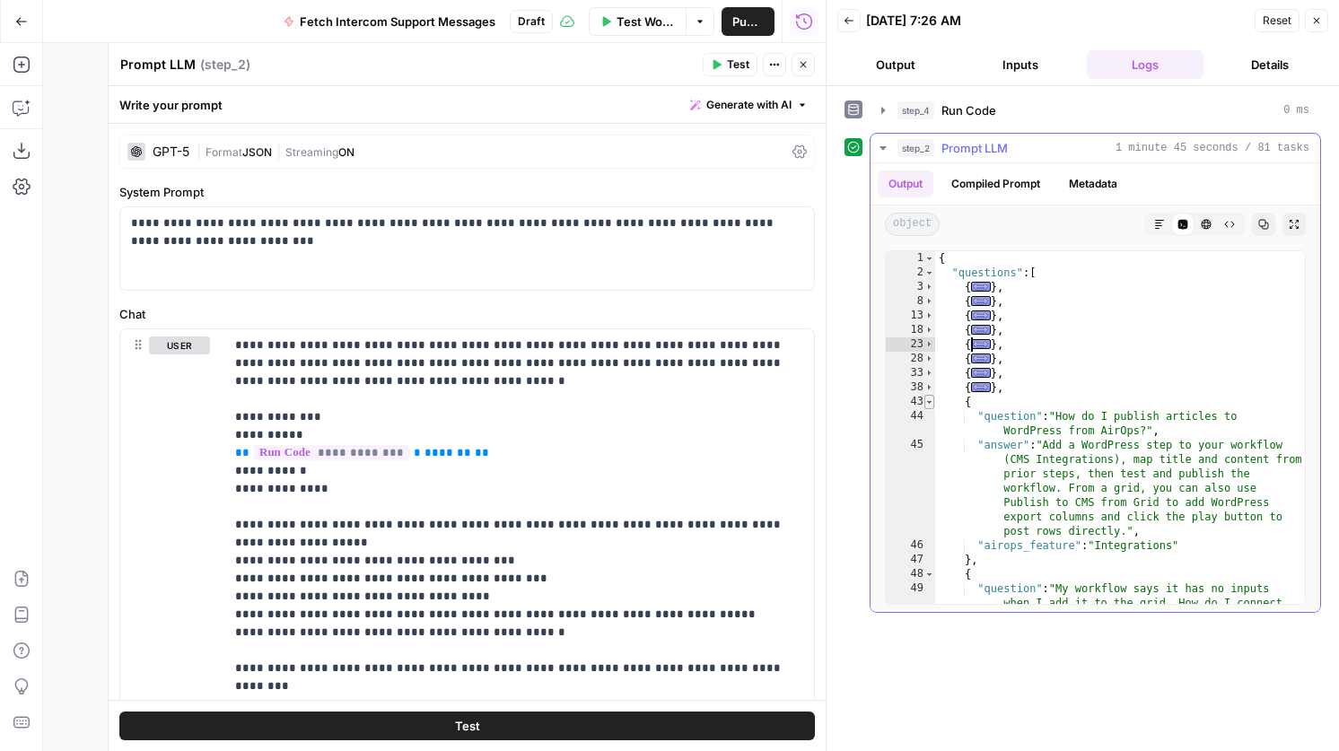
click at [929, 400] on span "Toggle code folding, rows 43 through 47" at bounding box center [929, 402] width 10 height 14
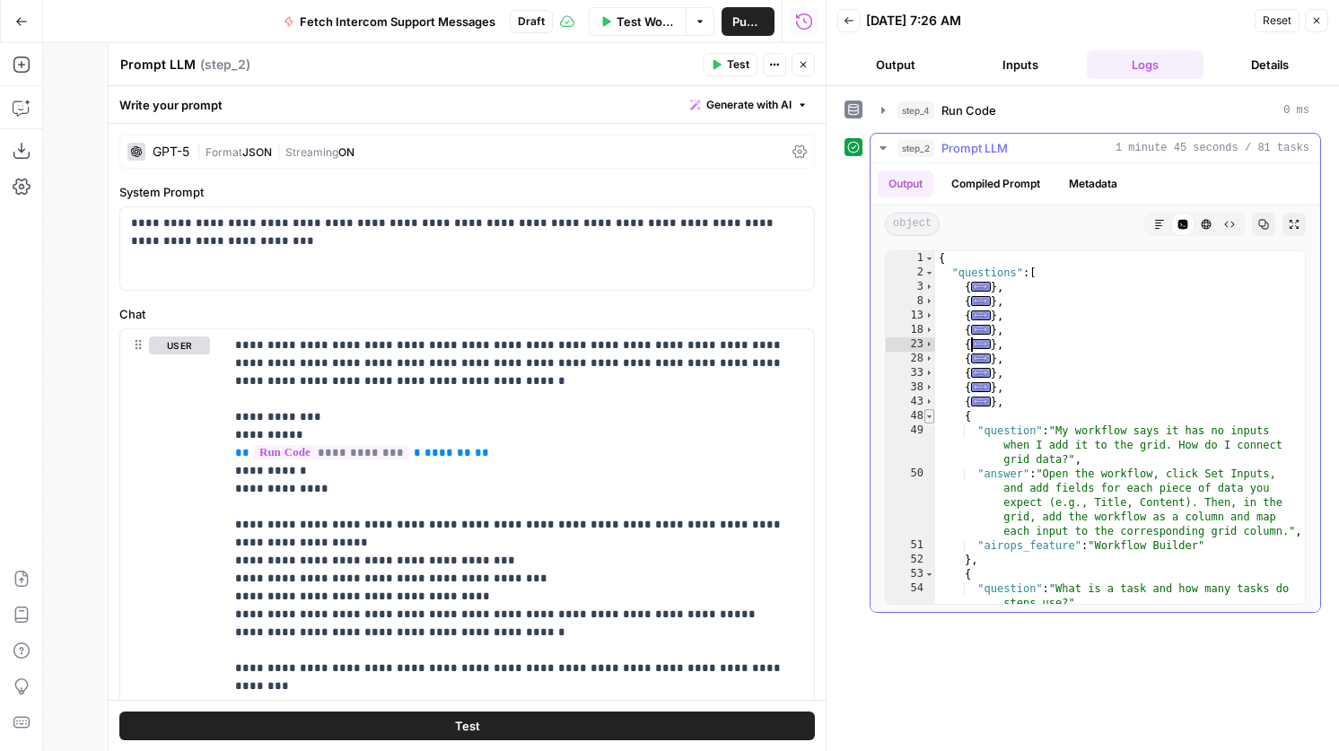
click at [929, 411] on span "Toggle code folding, rows 48 through 52" at bounding box center [929, 416] width 10 height 14
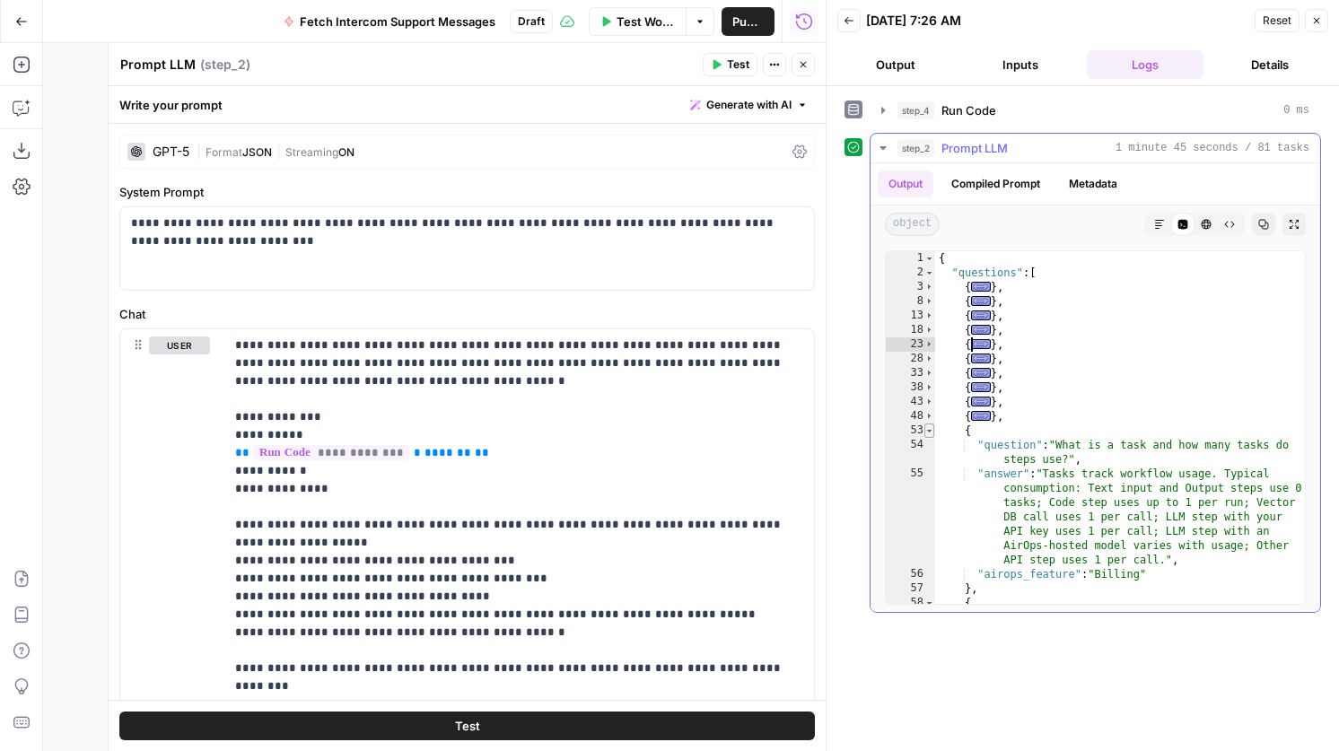
click at [929, 424] on span "Toggle code folding, rows 53 through 57" at bounding box center [929, 431] width 10 height 14
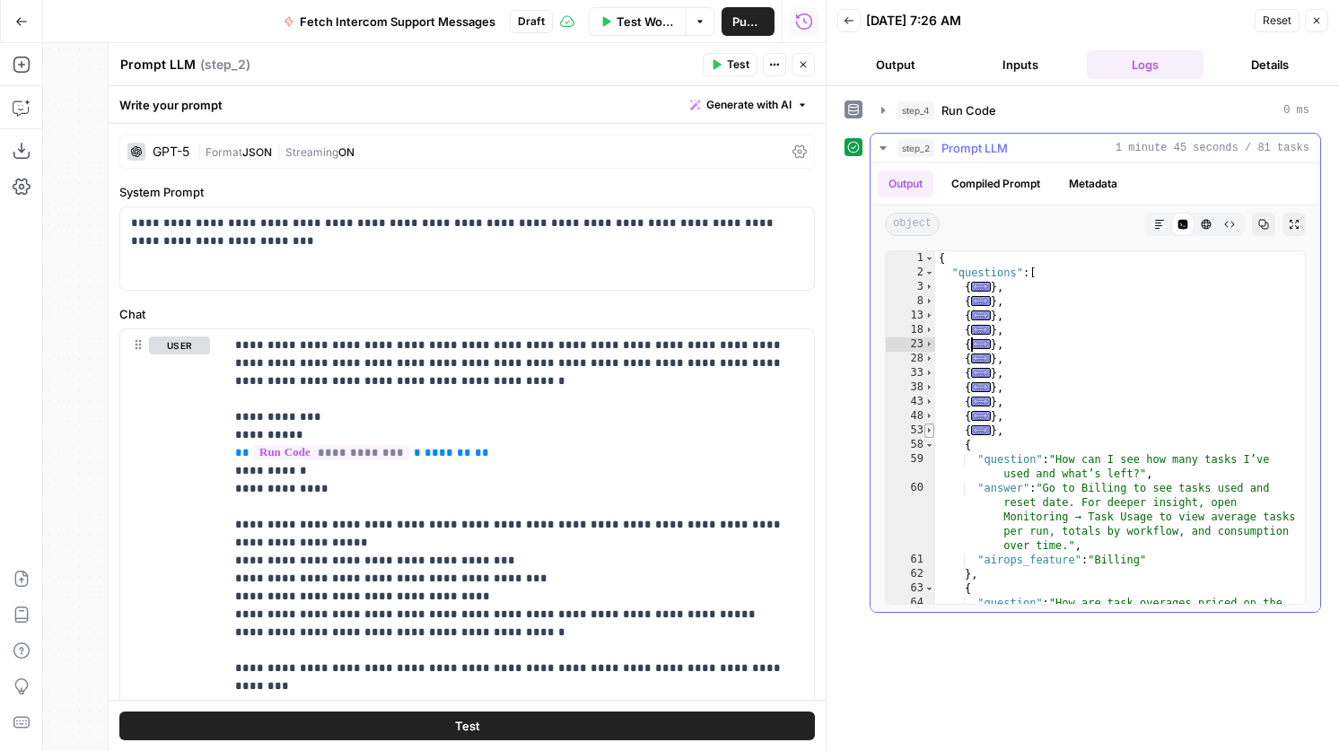
click at [930, 435] on span "Toggle code folding, rows 53 through 57" at bounding box center [929, 431] width 10 height 14
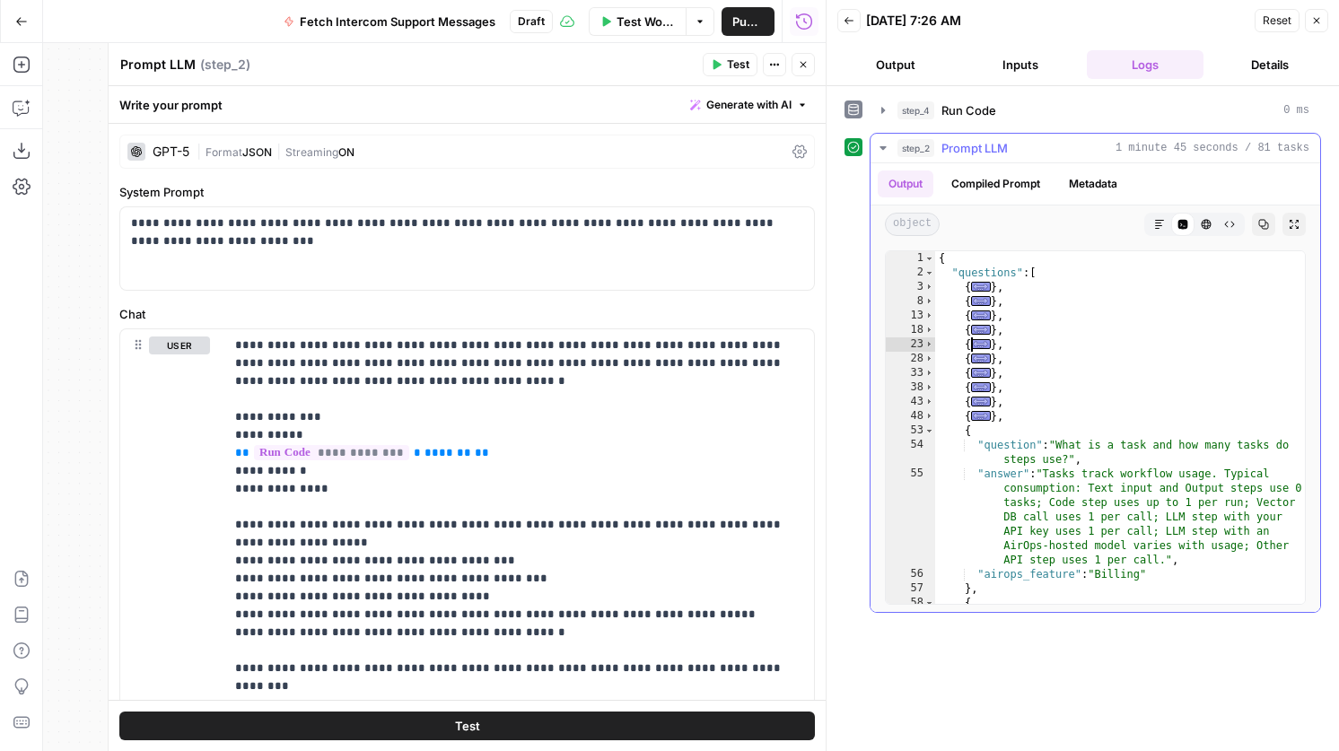
click at [929, 442] on div "54" at bounding box center [910, 452] width 49 height 29
click at [929, 435] on span "Toggle code folding, rows 53 through 57" at bounding box center [929, 431] width 10 height 14
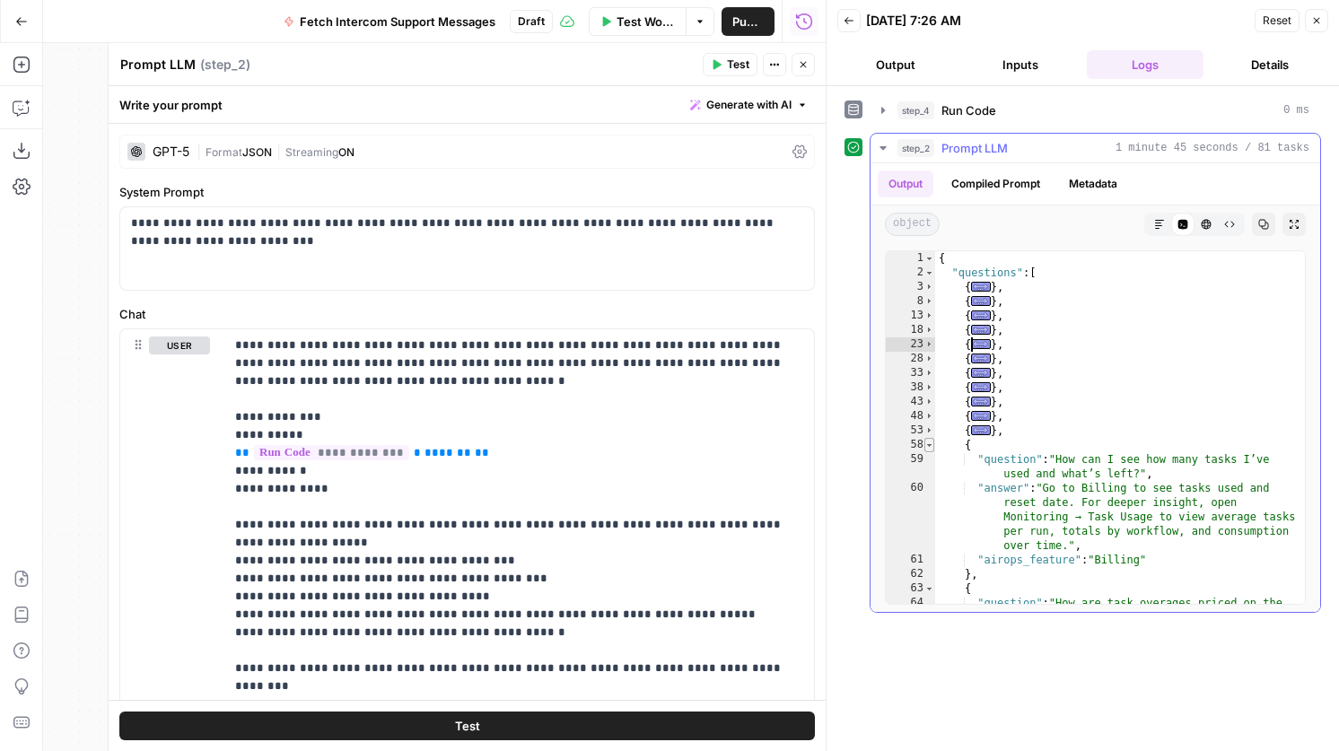
click at [929, 443] on span "Toggle code folding, rows 58 through 62" at bounding box center [929, 445] width 10 height 14
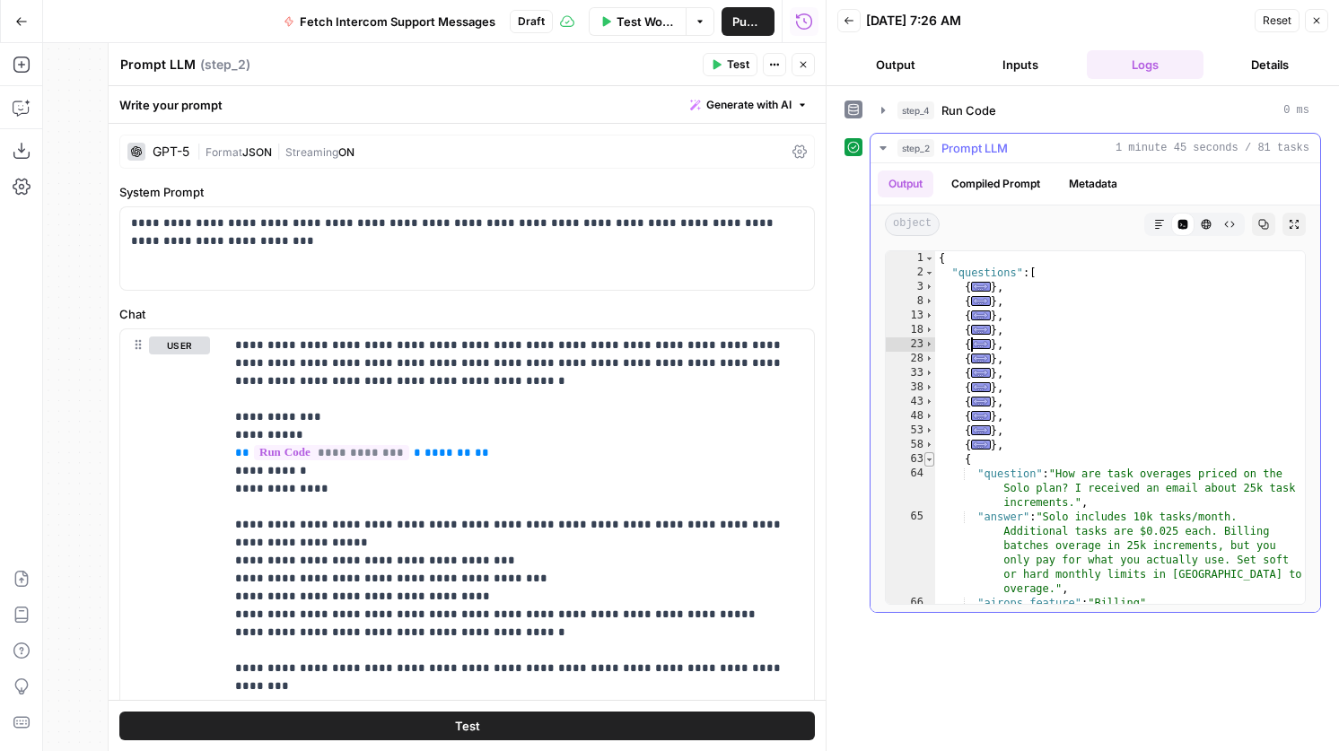
click at [930, 457] on span "Toggle code folding, rows 63 through 67" at bounding box center [929, 459] width 10 height 14
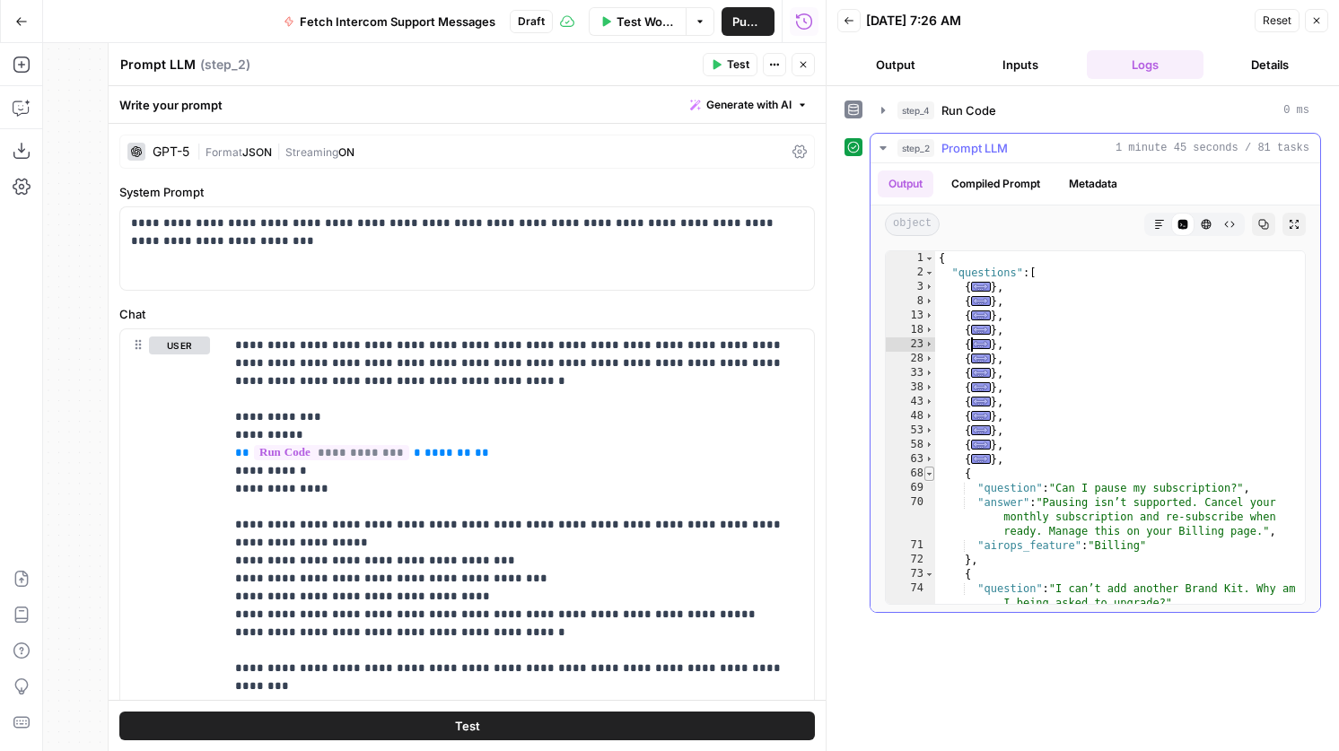
click at [930, 469] on span "Toggle code folding, rows 68 through 72" at bounding box center [929, 474] width 10 height 14
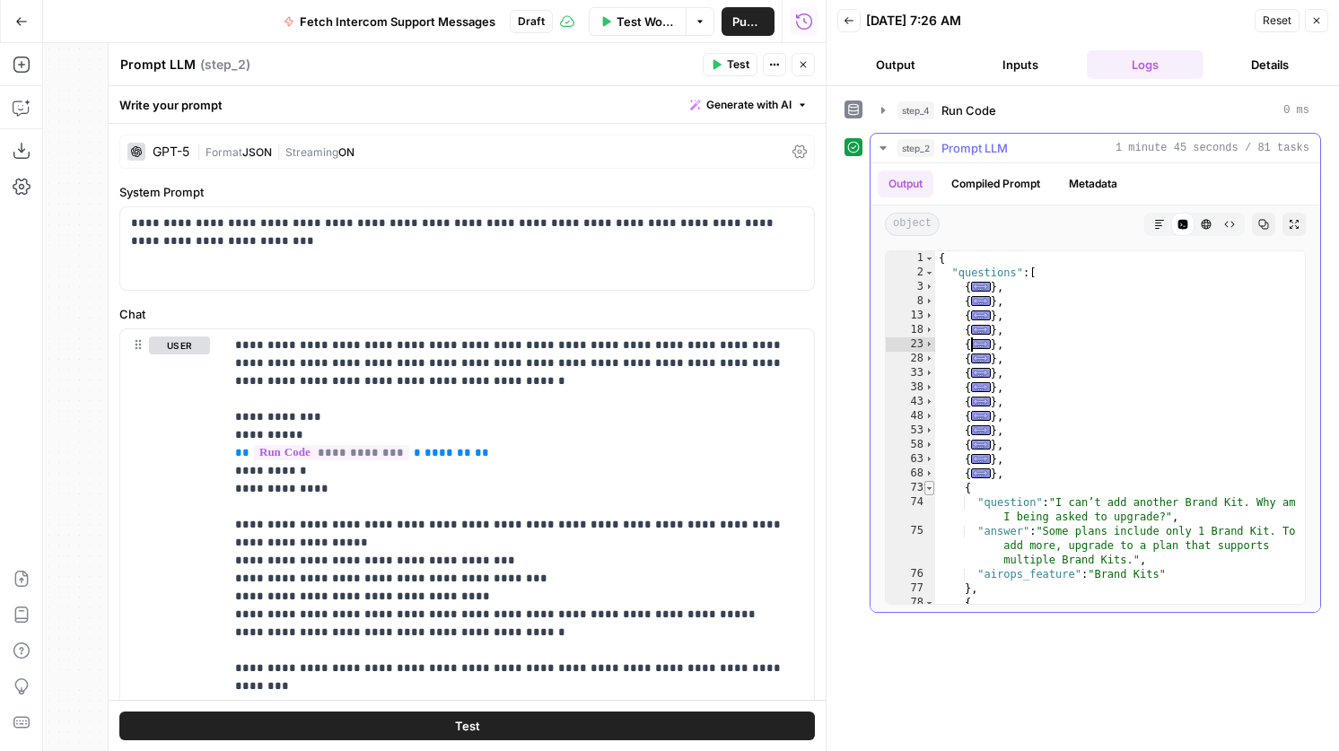
click at [931, 487] on span "Toggle code folding, rows 73 through 77" at bounding box center [929, 488] width 10 height 14
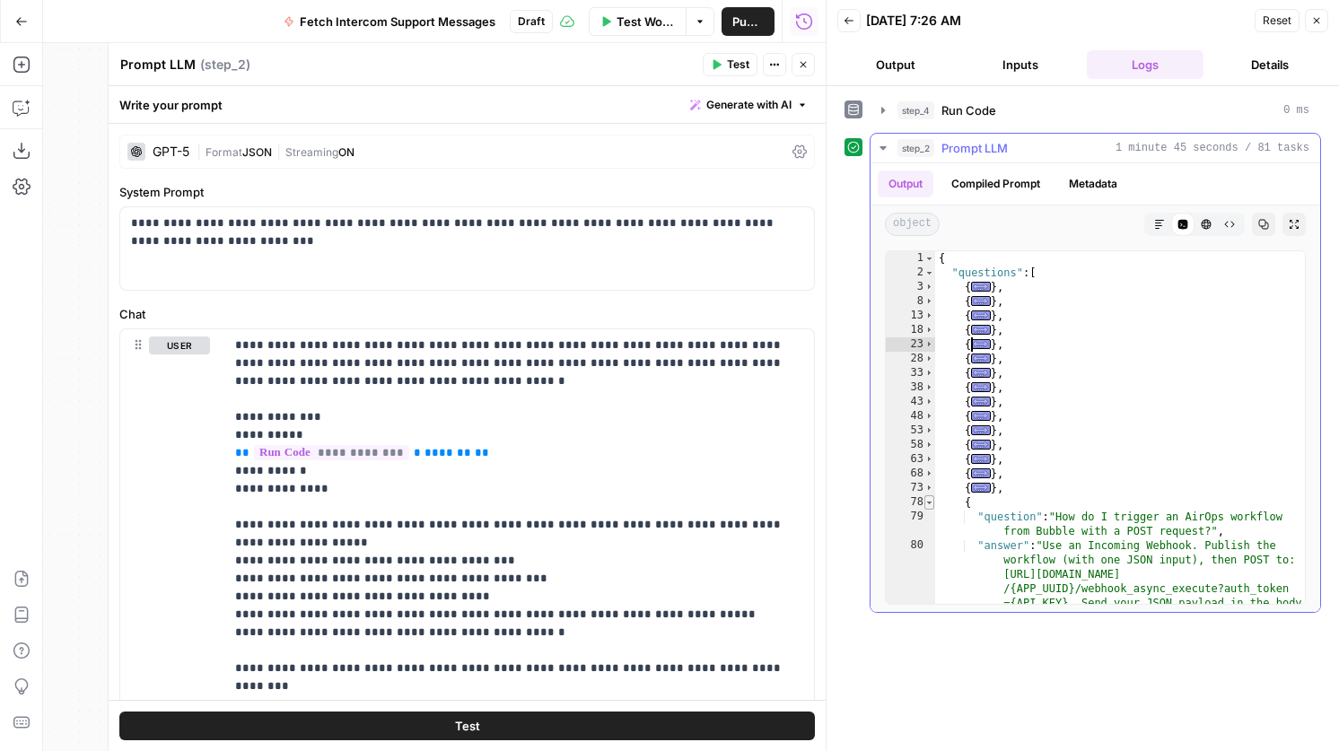
click at [931, 498] on span "Toggle code folding, rows 78 through 82" at bounding box center [929, 502] width 10 height 14
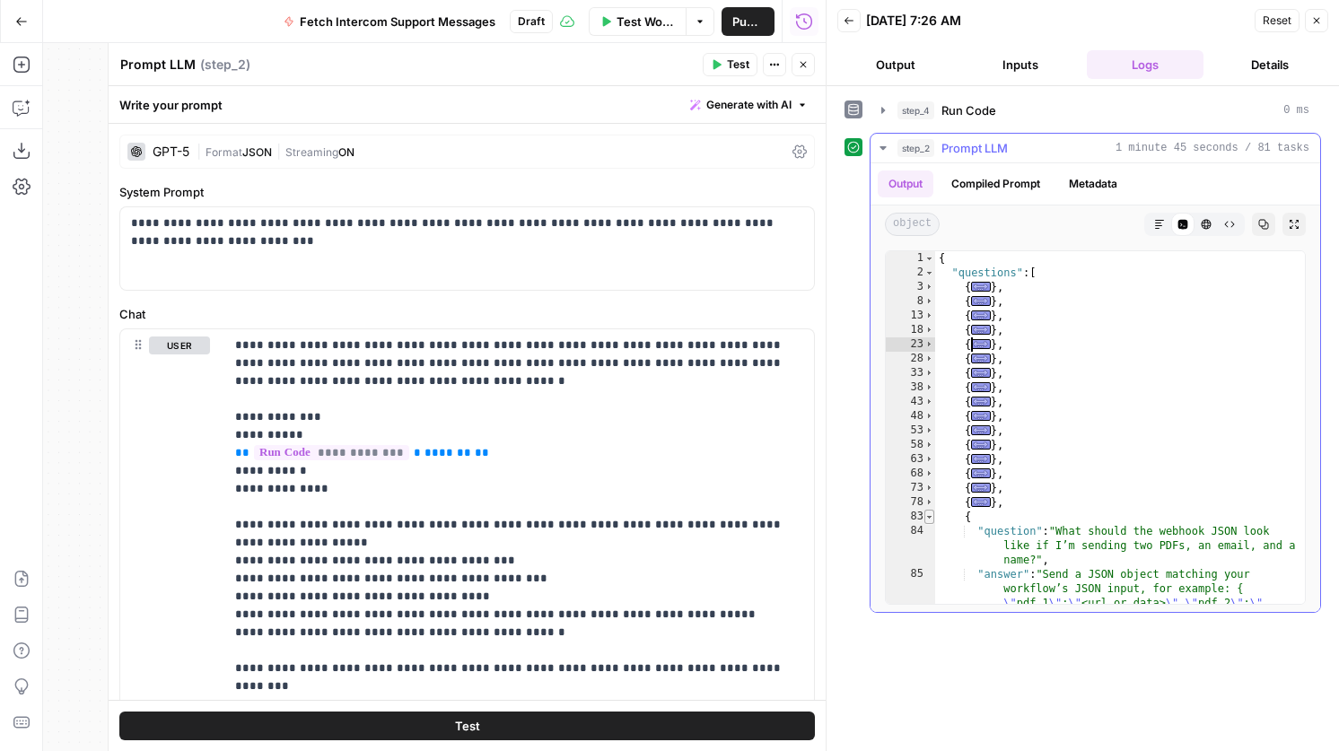
click at [931, 513] on span "Toggle code folding, rows 83 through 87" at bounding box center [929, 517] width 10 height 14
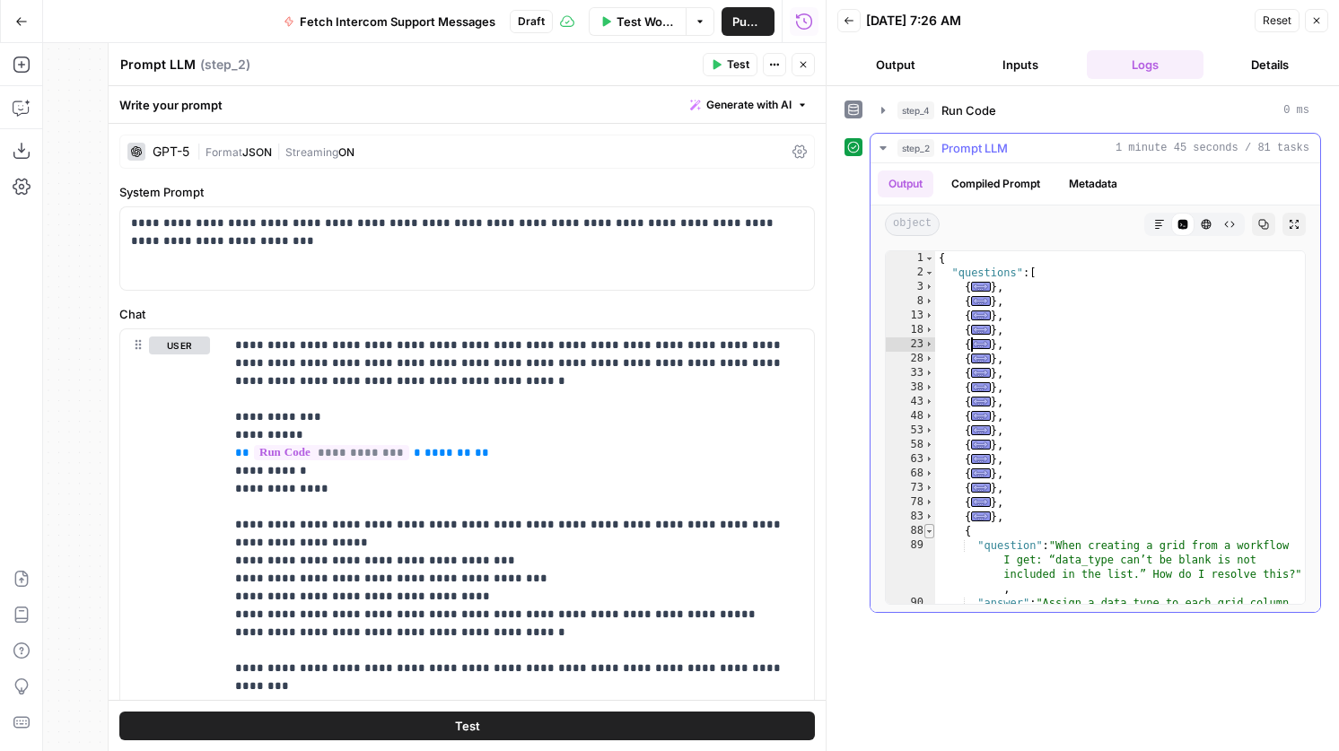
click at [931, 535] on span "Toggle code folding, rows 88 through 92" at bounding box center [929, 531] width 10 height 14
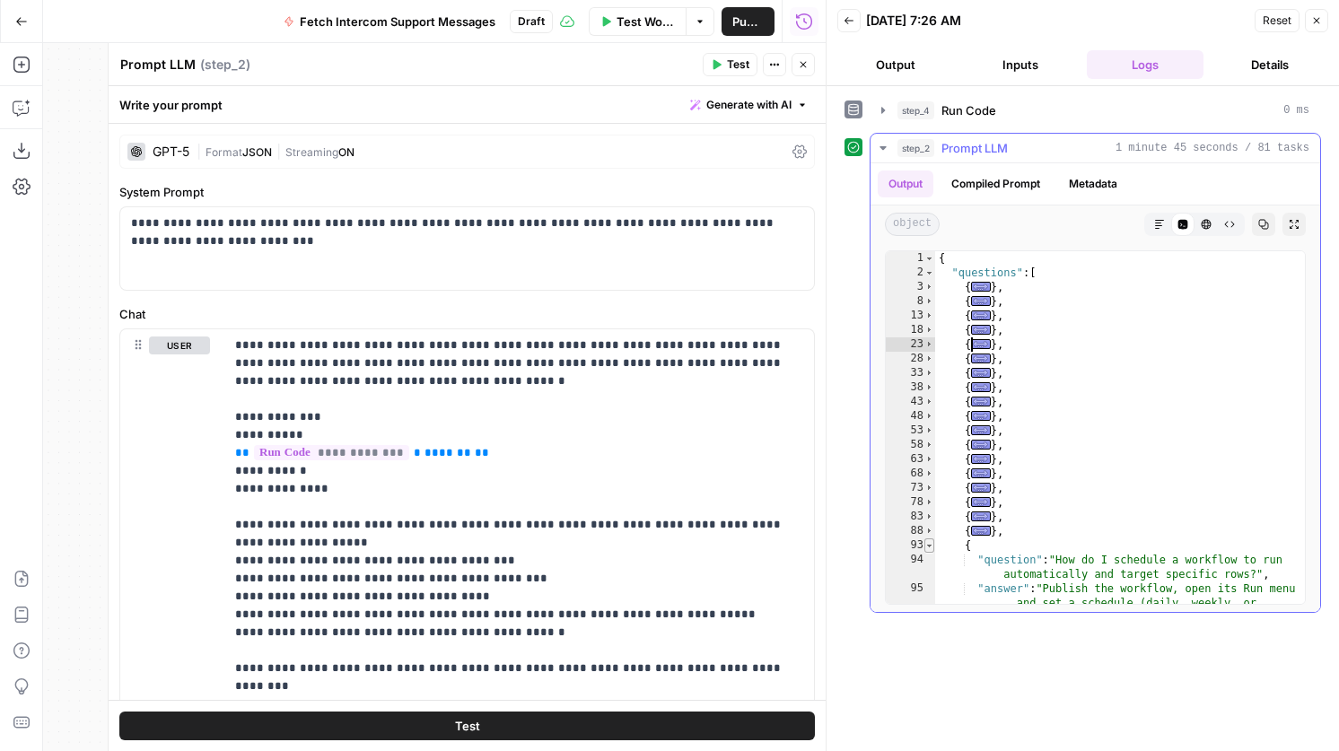
click at [931, 543] on span "Toggle code folding, rows 93 through 97" at bounding box center [929, 545] width 10 height 14
click at [931, 562] on span "Toggle code folding, rows 98 through 102" at bounding box center [929, 560] width 10 height 14
click at [931, 574] on span "Toggle code folding, rows 103 through 107" at bounding box center [929, 574] width 10 height 14
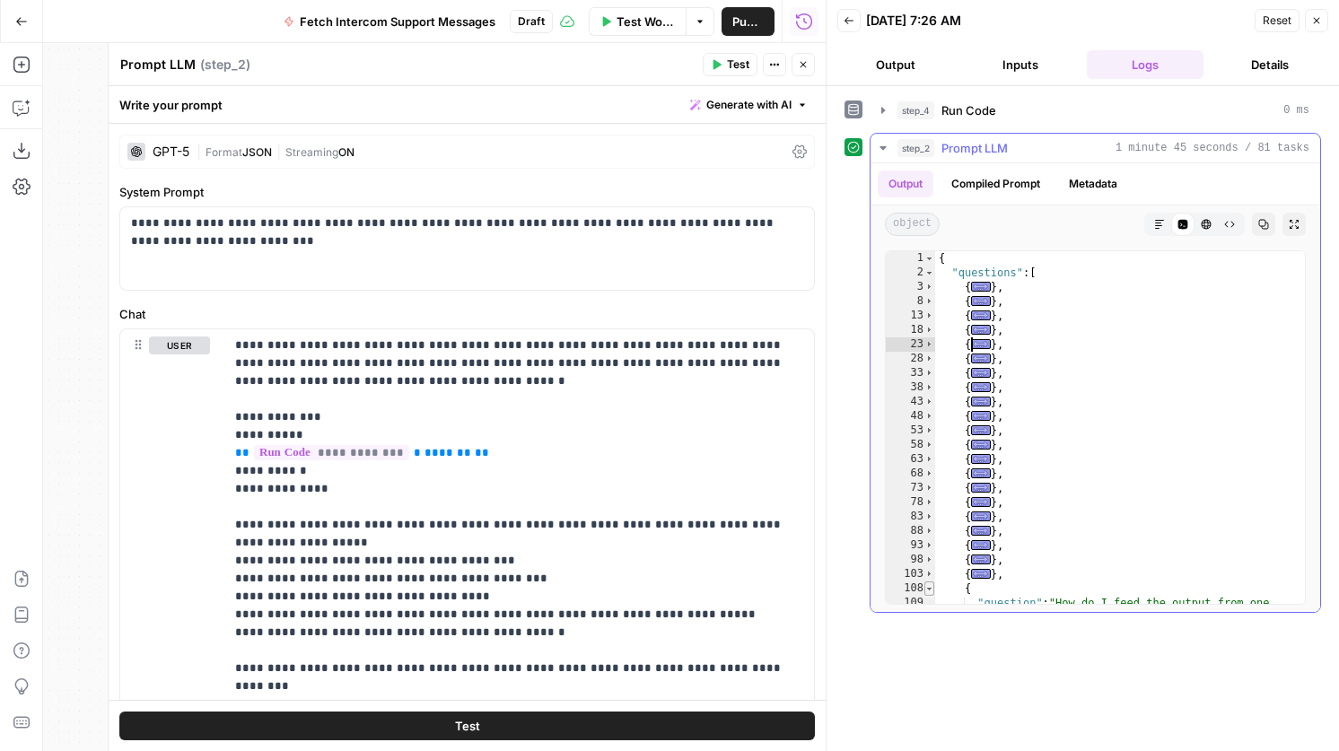
click at [931, 587] on span "Toggle code folding, rows 108 through 112" at bounding box center [929, 588] width 10 height 14
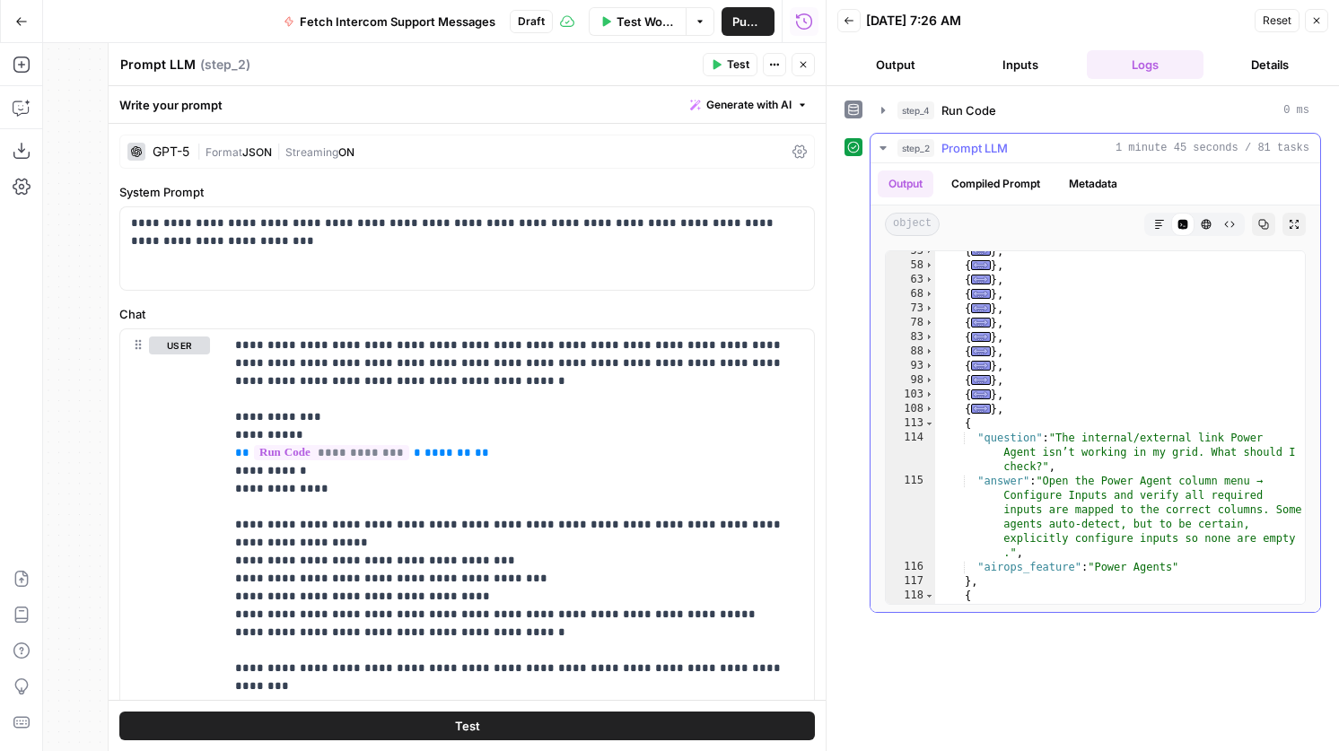
scroll to position [230, 0]
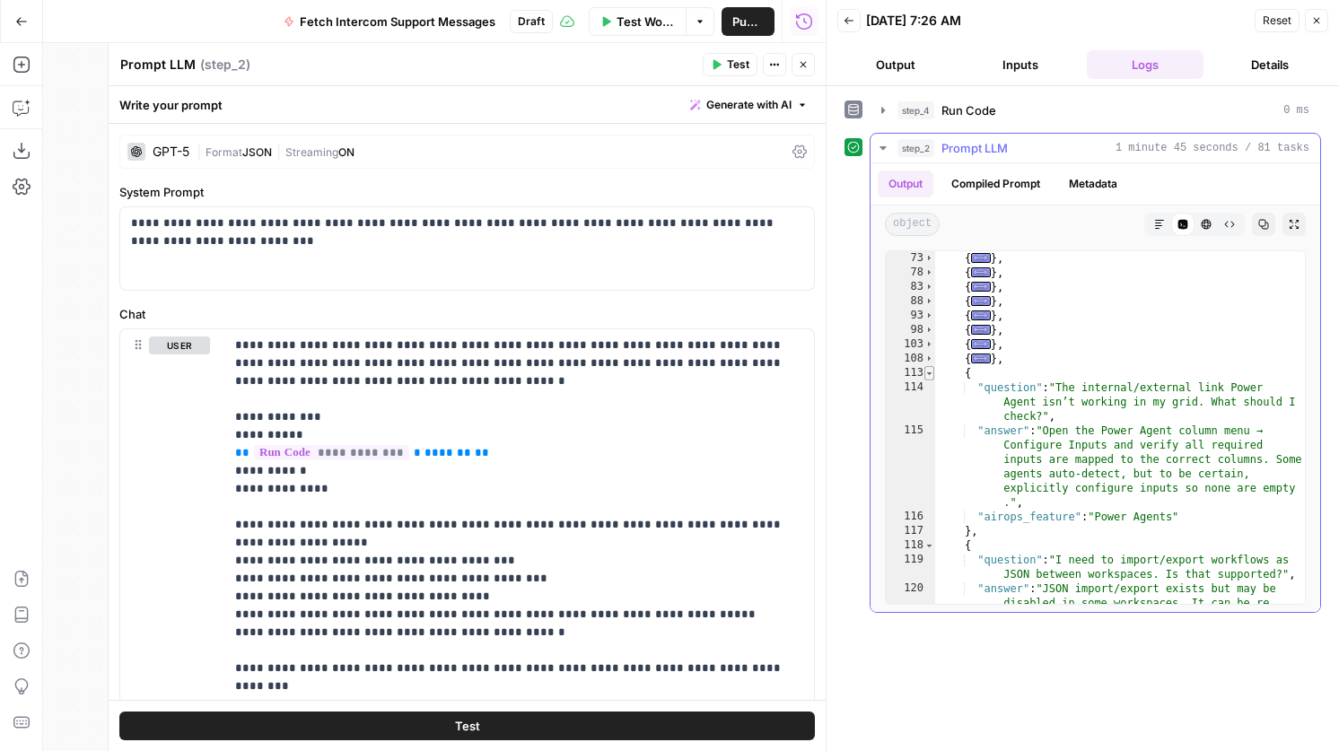
click at [930, 371] on span "Toggle code folding, rows 113 through 117" at bounding box center [929, 373] width 10 height 14
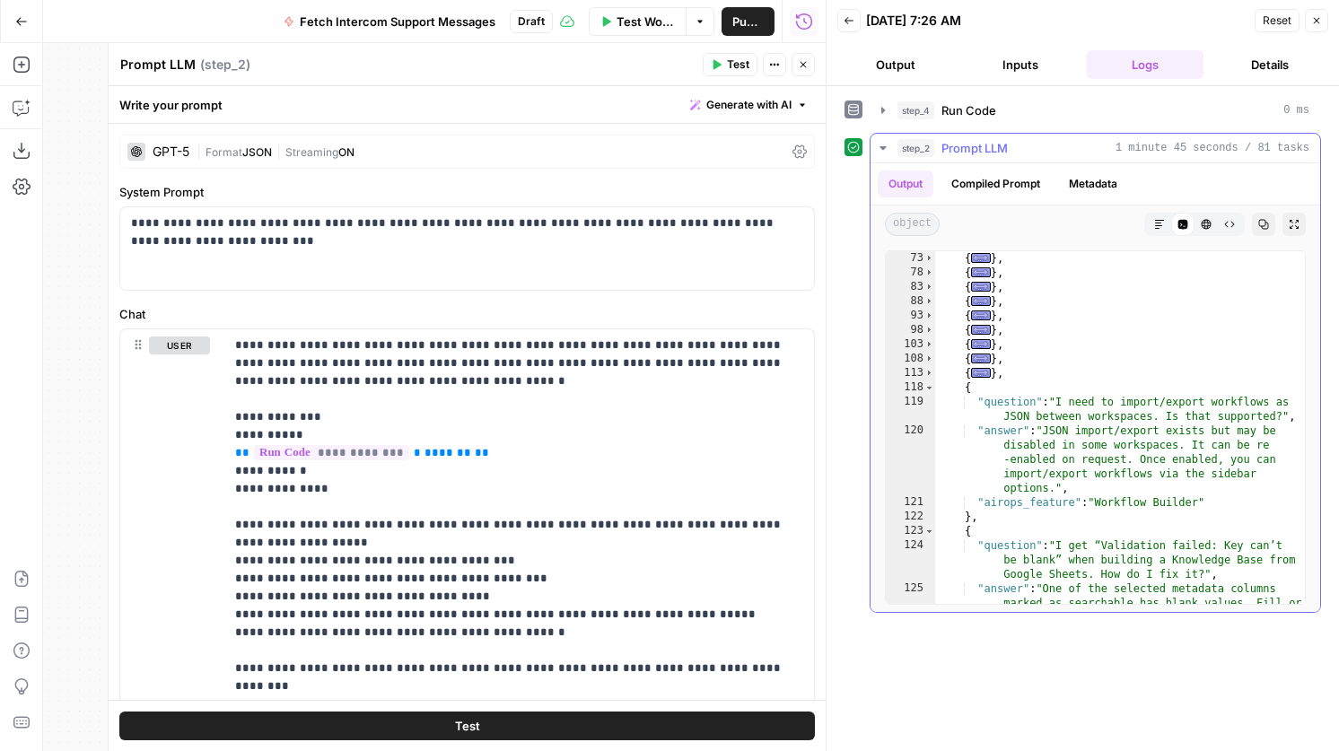
click at [931, 397] on div "119" at bounding box center [910, 409] width 49 height 29
click at [931, 389] on span "Toggle code folding, rows 118 through 122" at bounding box center [929, 387] width 10 height 14
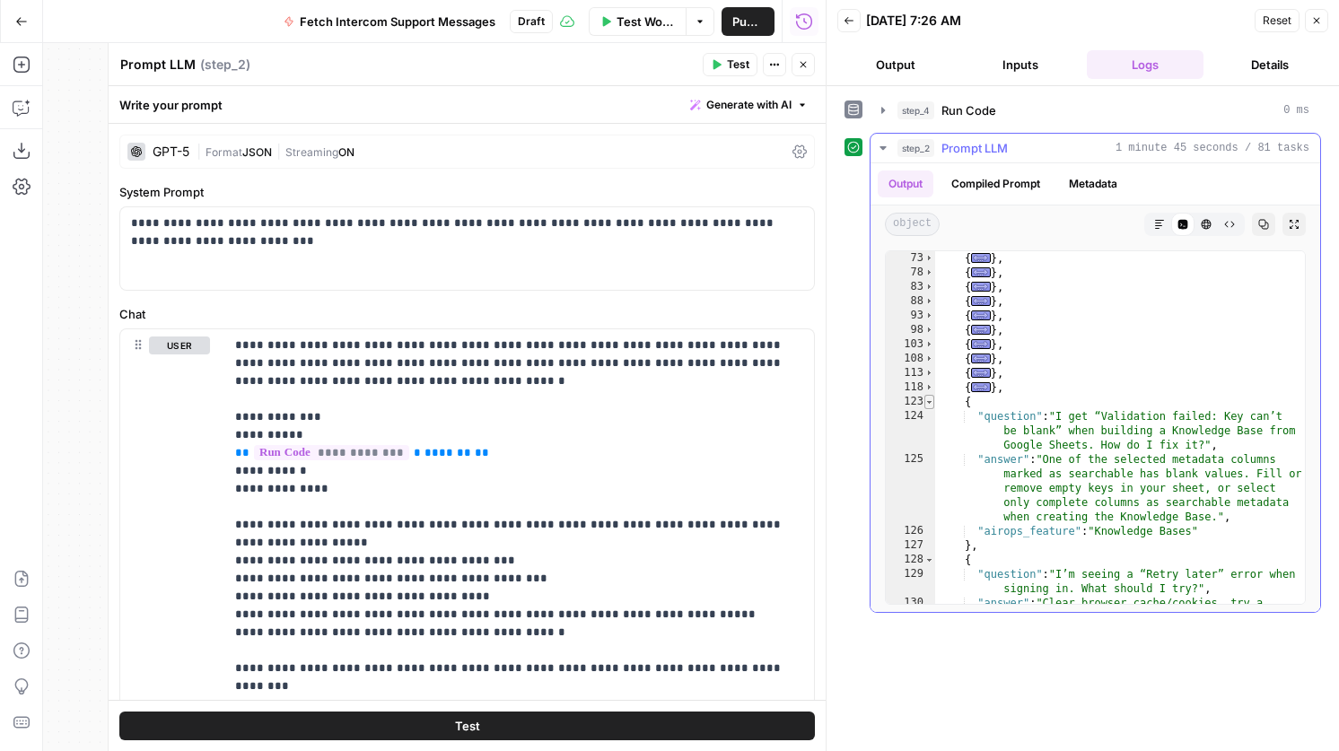
click at [931, 402] on span "Toggle code folding, rows 123 through 127" at bounding box center [929, 402] width 10 height 14
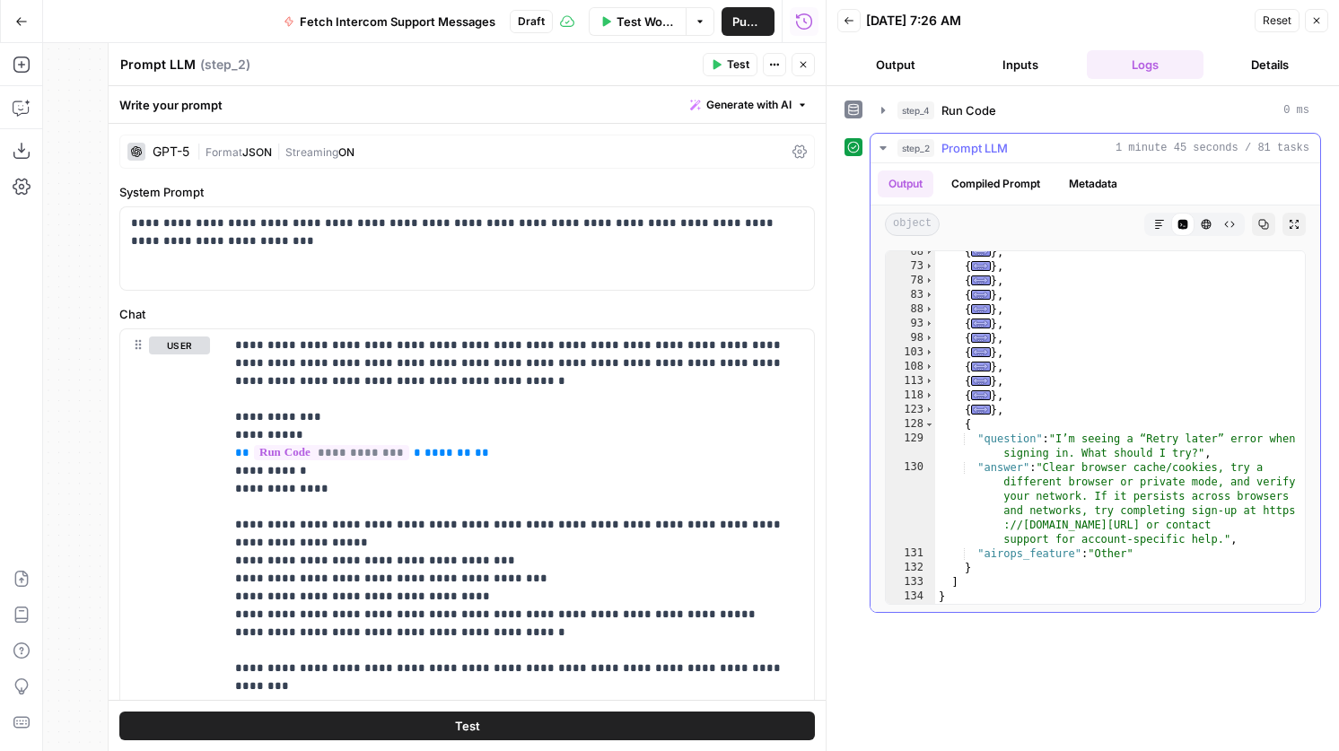
click at [931, 433] on div "129" at bounding box center [910, 446] width 49 height 29
click at [931, 421] on span "Toggle code folding, rows 128 through 132" at bounding box center [929, 424] width 10 height 14
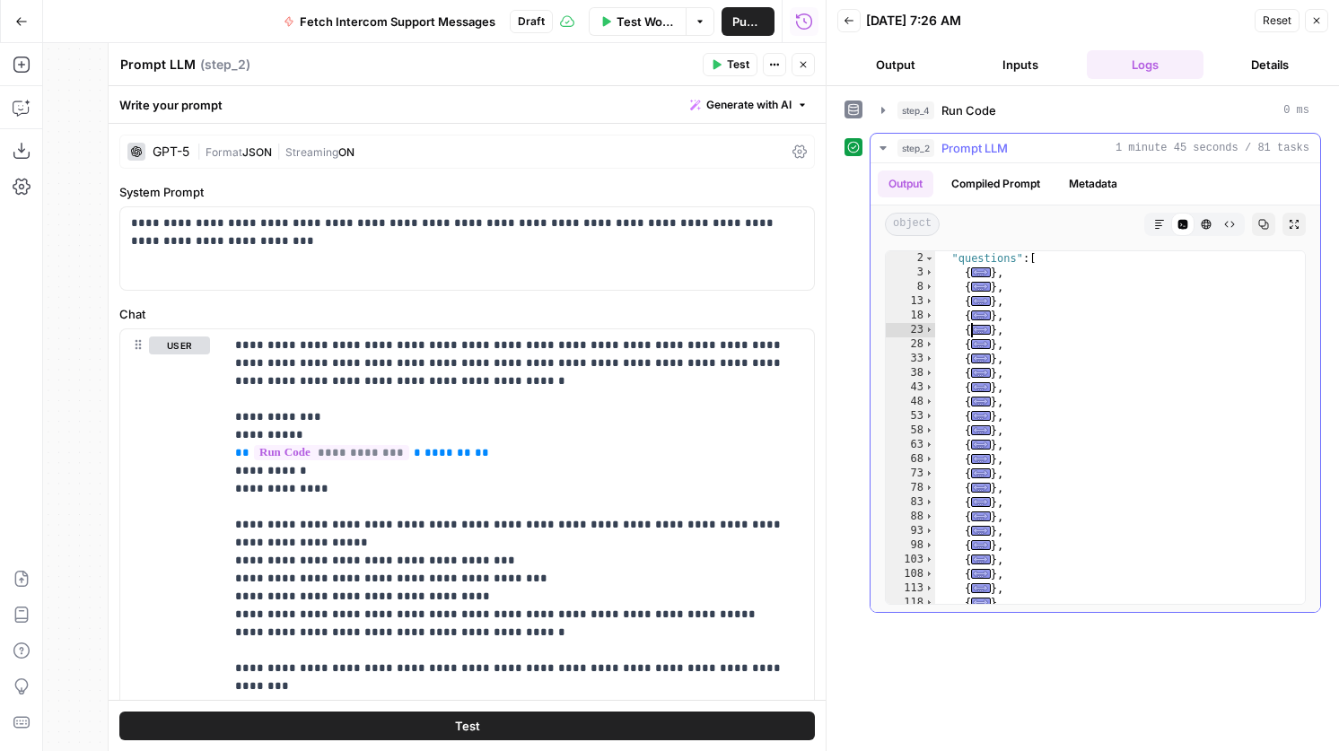
scroll to position [0, 0]
click at [811, 60] on button "Close" at bounding box center [802, 64] width 23 height 23
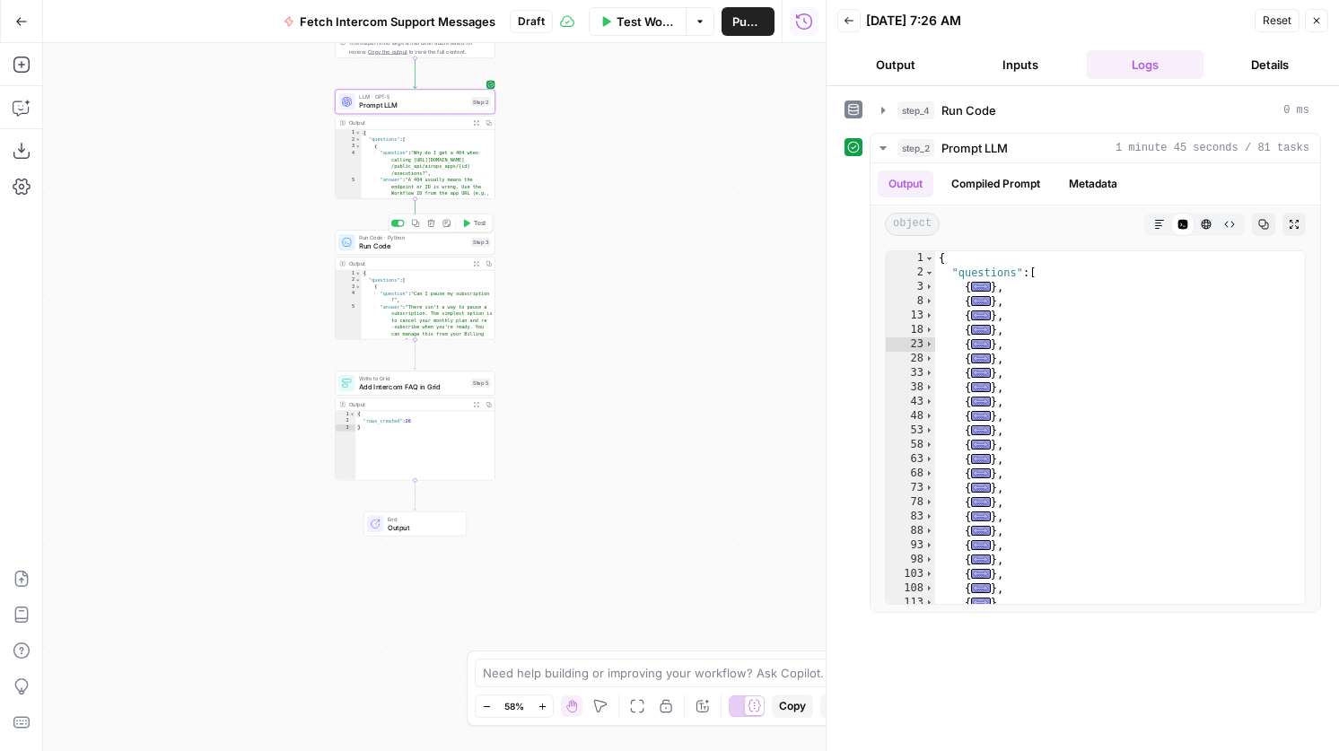
click at [433, 245] on span "Run Code" at bounding box center [413, 245] width 108 height 11
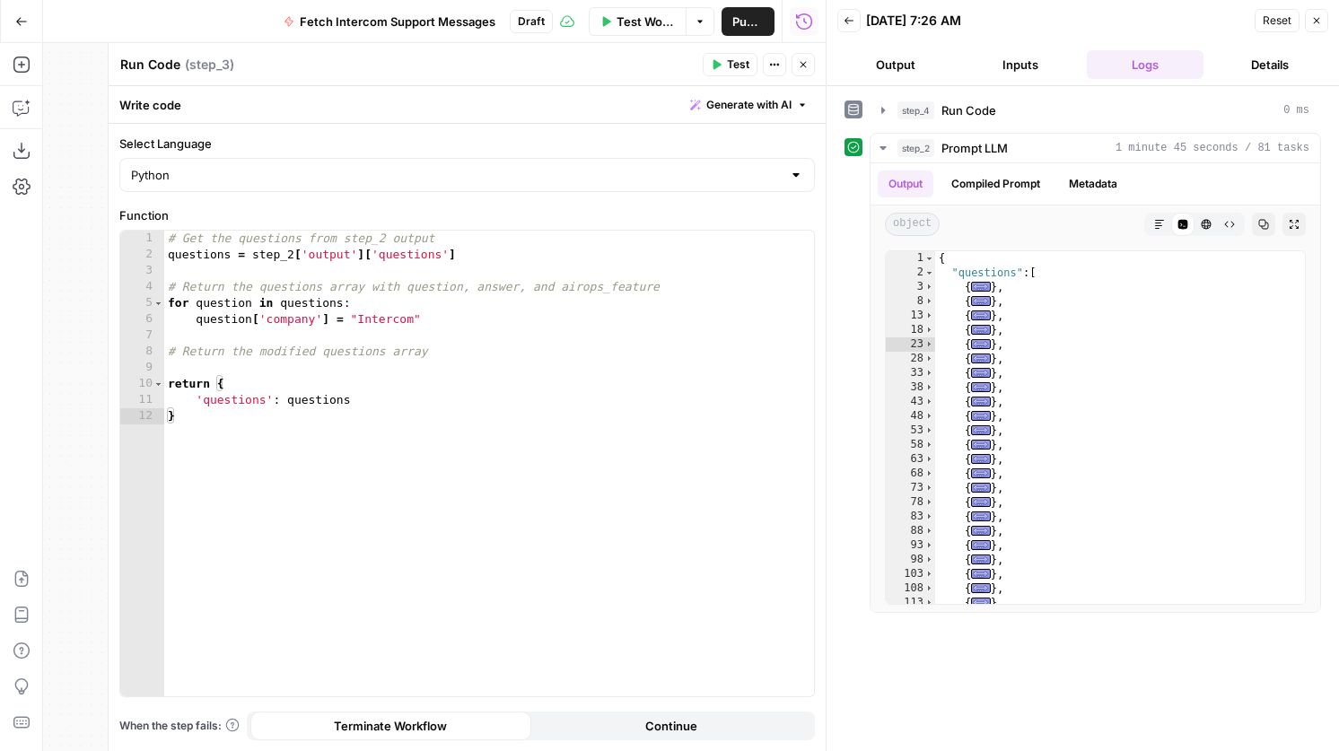
click at [714, 70] on button "Test" at bounding box center [730, 64] width 55 height 23
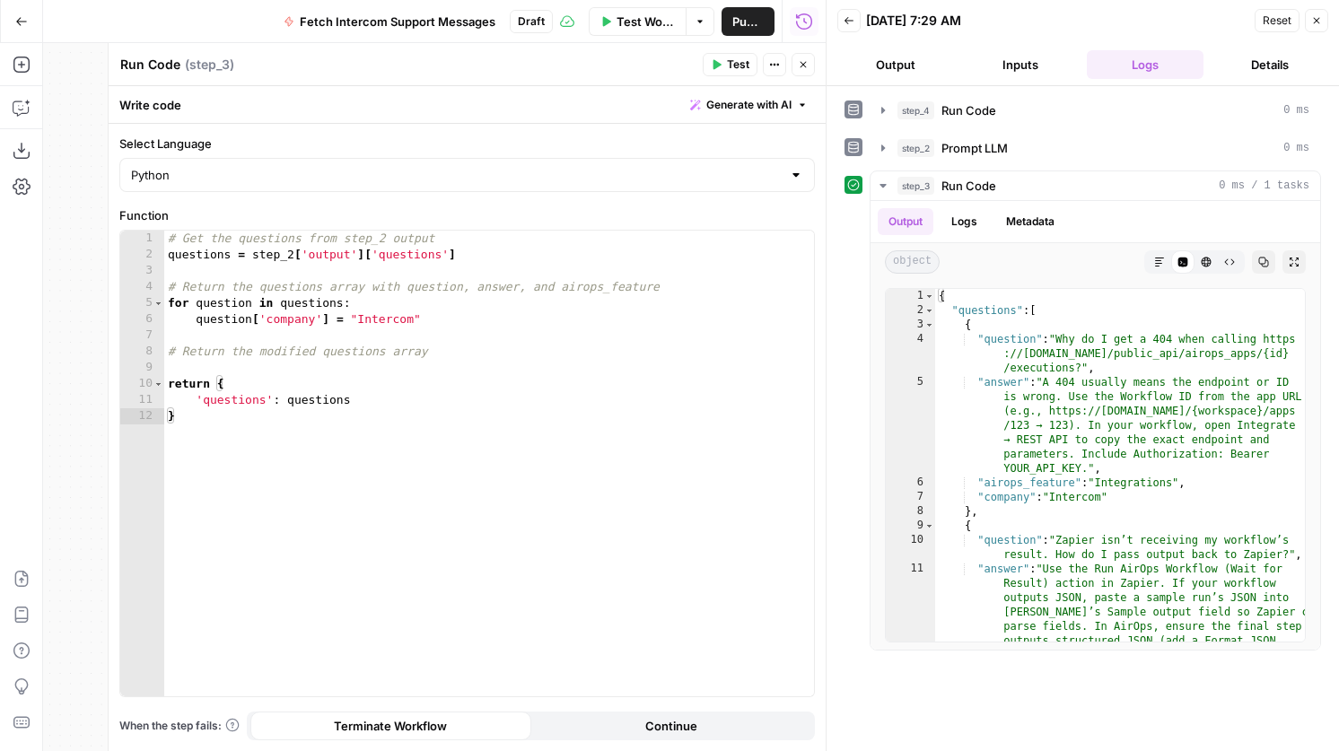
click at [809, 58] on button "Close" at bounding box center [802, 64] width 23 height 23
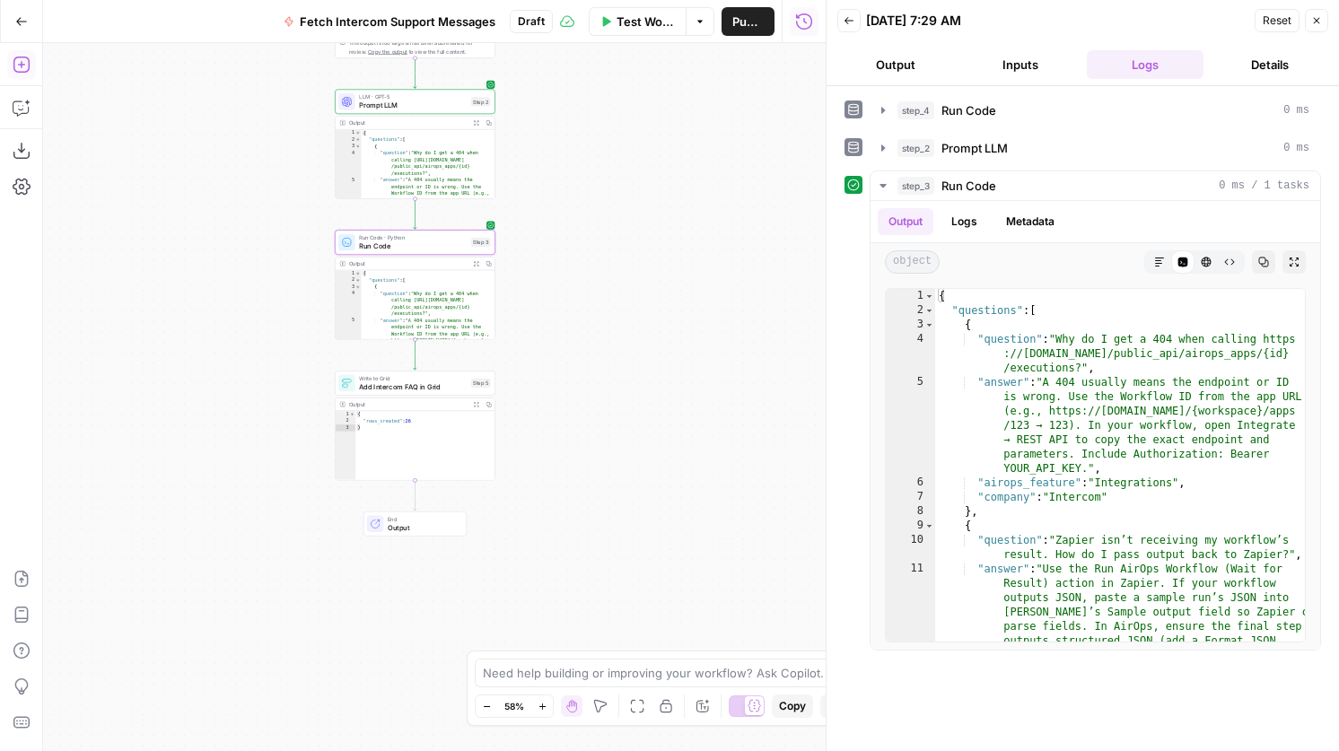
drag, startPoint x: 29, startPoint y: 74, endPoint x: 19, endPoint y: 63, distance: 14.6
click at [19, 63] on icon "button" at bounding box center [22, 65] width 18 height 18
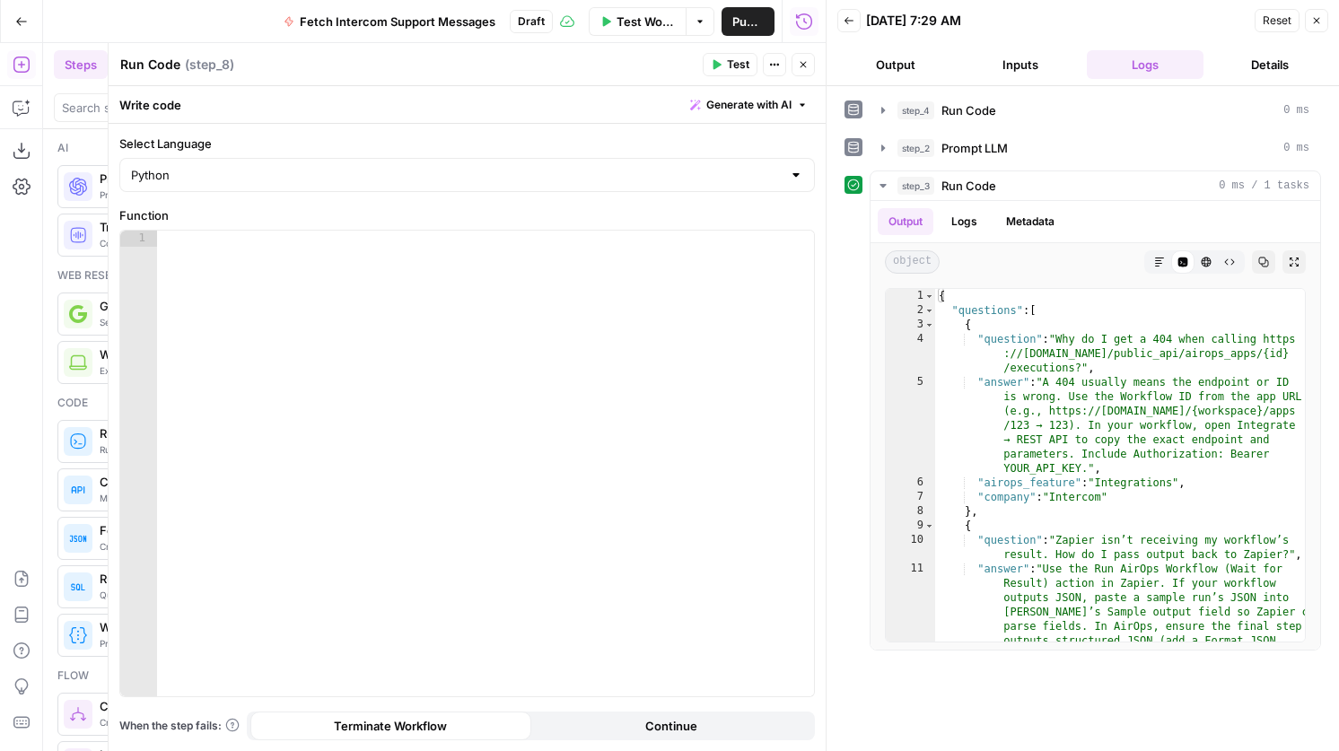
click at [323, 267] on div at bounding box center [485, 480] width 657 height 498
type textarea "**********"
click at [738, 59] on span "Test" at bounding box center [738, 65] width 22 height 16
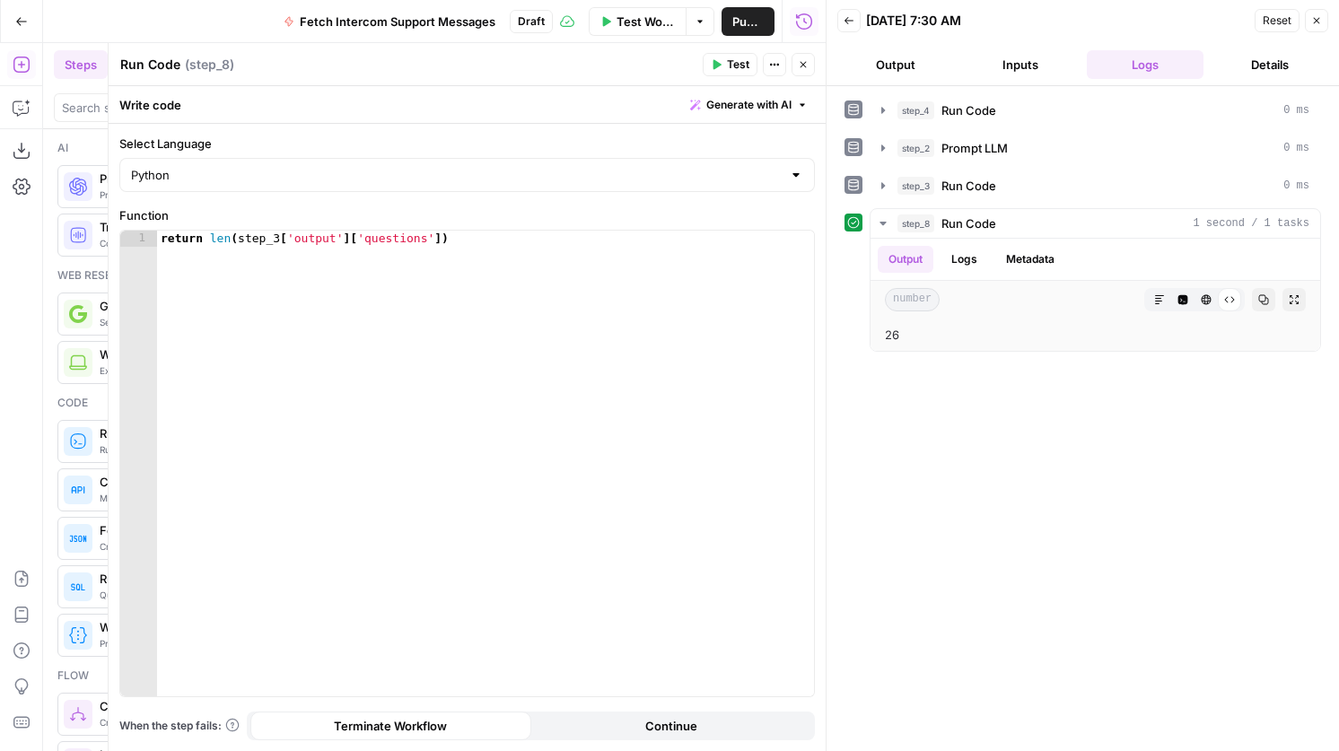
click at [806, 60] on icon "button" at bounding box center [803, 64] width 11 height 11
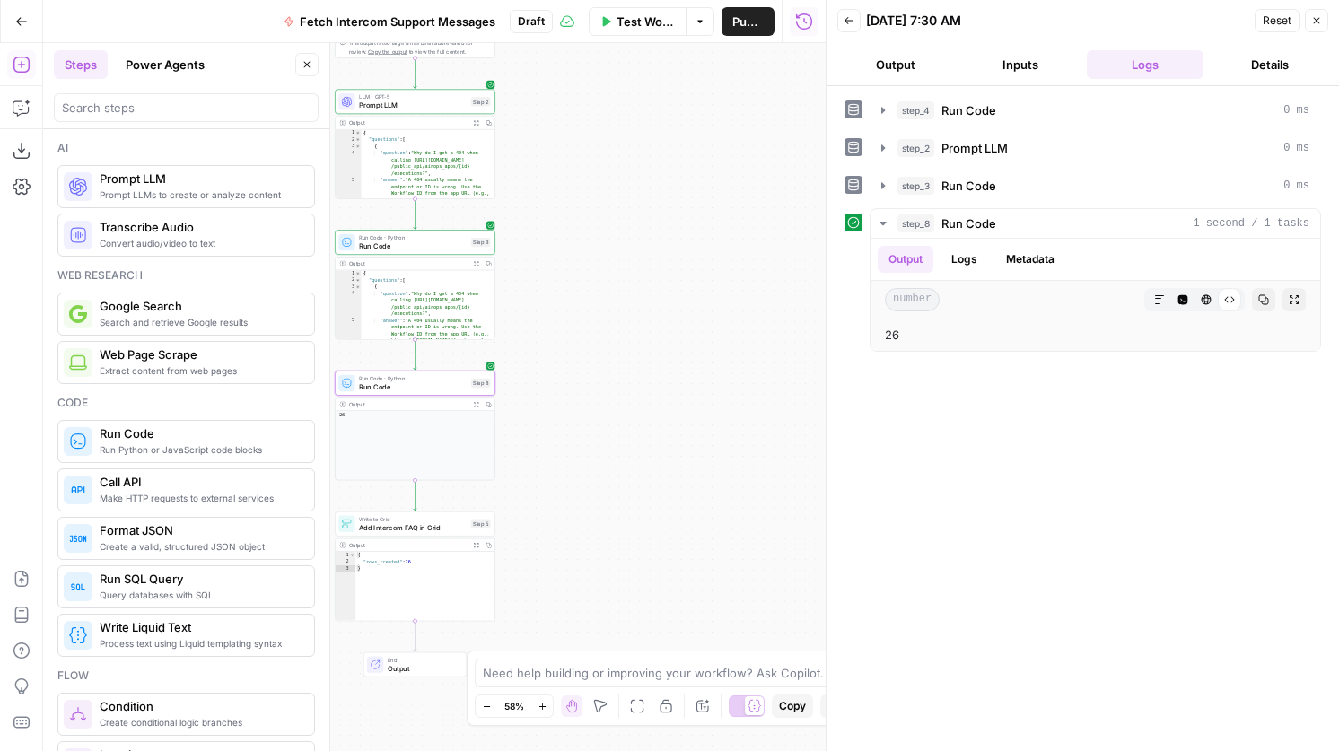
click at [400, 389] on span "Run Code" at bounding box center [413, 386] width 108 height 11
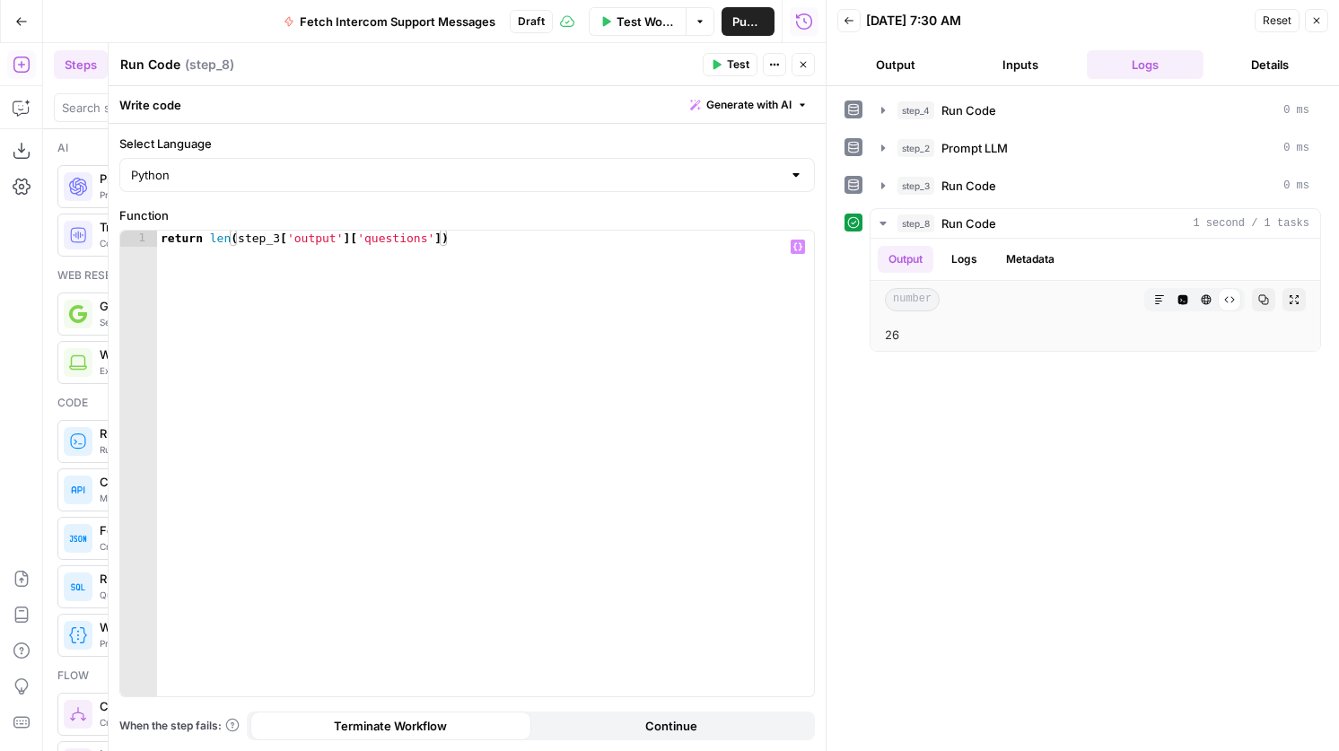
type textarea "**********"
drag, startPoint x: 537, startPoint y: 259, endPoint x: 162, endPoint y: 213, distance: 378.9
click at [162, 213] on div "**********" at bounding box center [466, 451] width 695 height 491
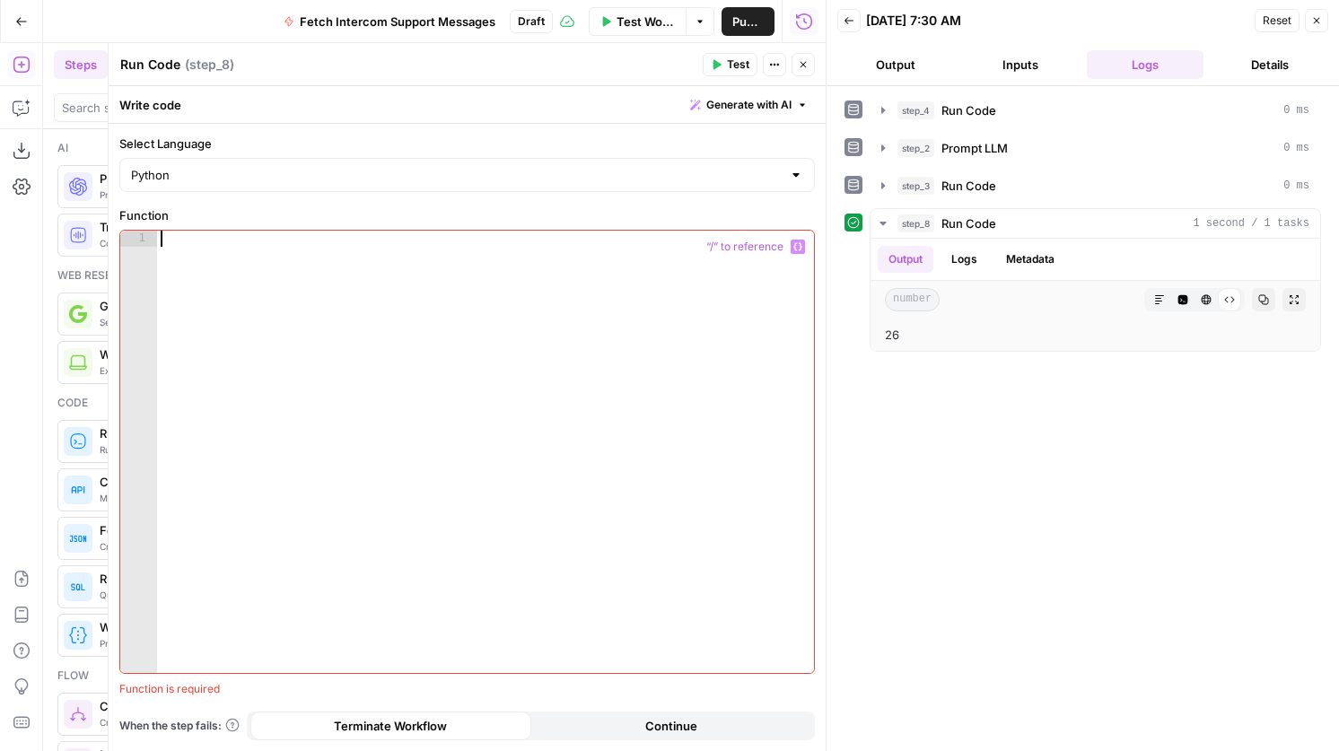
click at [792, 57] on button "Close" at bounding box center [802, 64] width 23 height 23
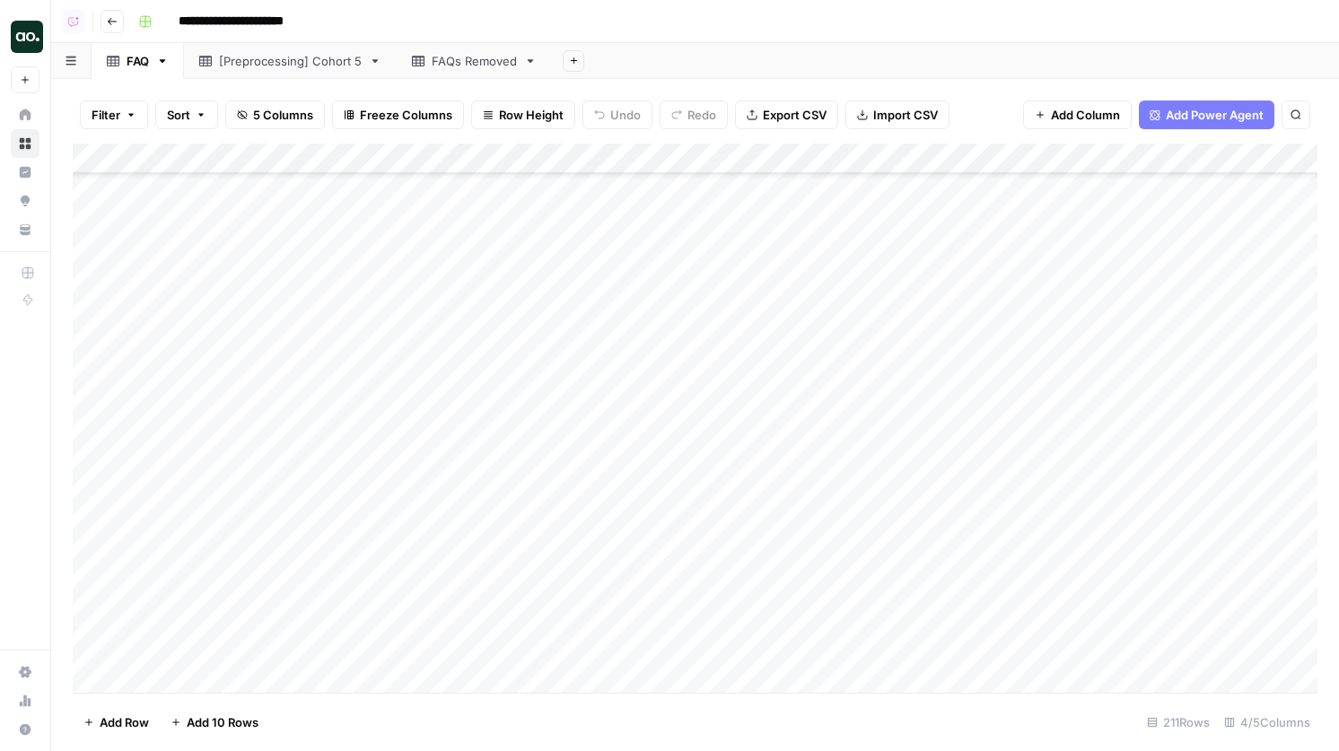
scroll to position [5947, 1]
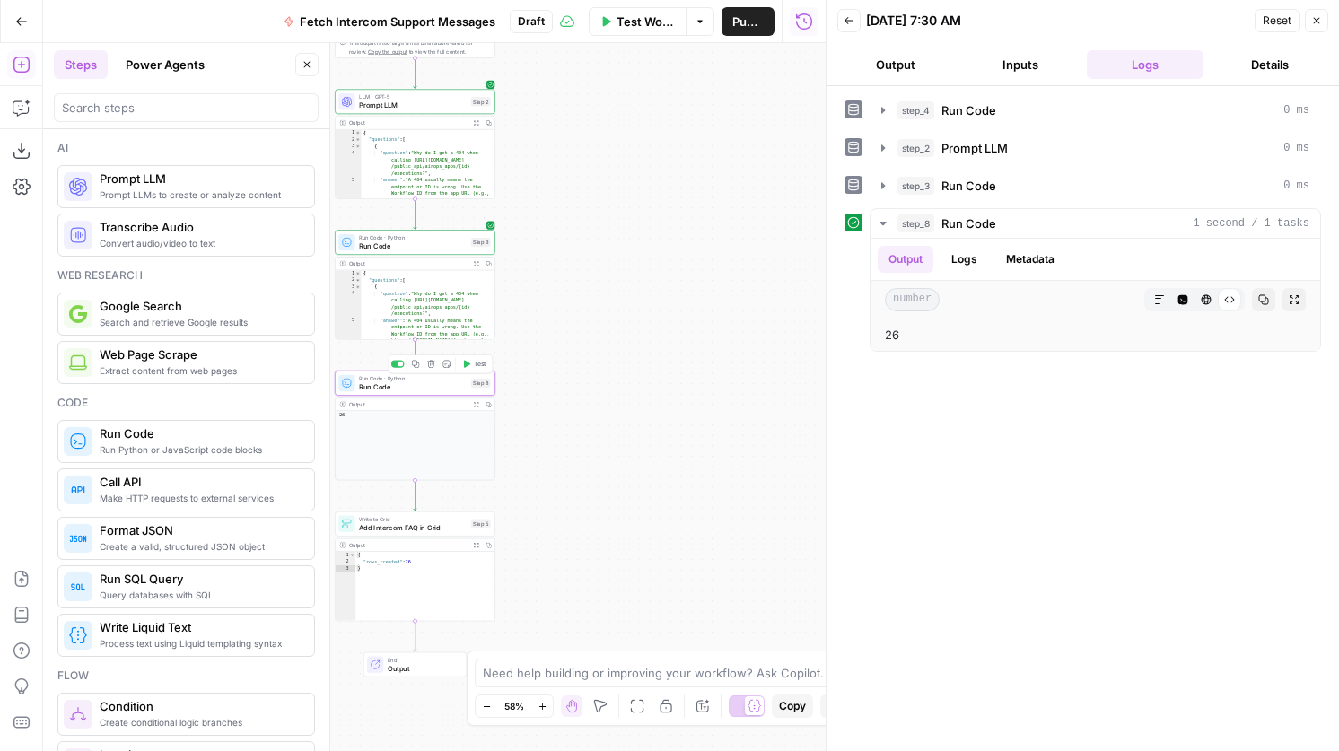
click at [415, 363] on icon "button" at bounding box center [415, 364] width 8 height 8
click at [430, 362] on icon "button" at bounding box center [430, 363] width 7 height 7
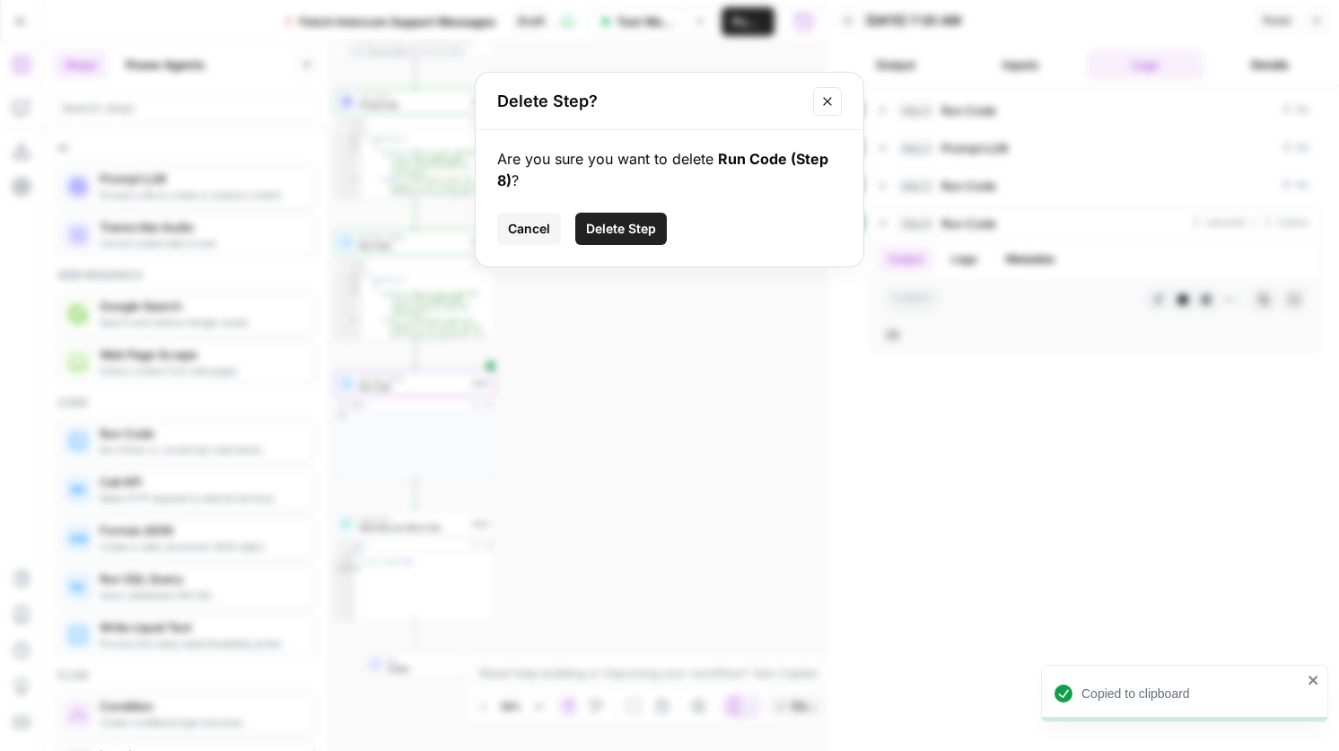
click at [660, 213] on button "Delete Step" at bounding box center [621, 229] width 92 height 32
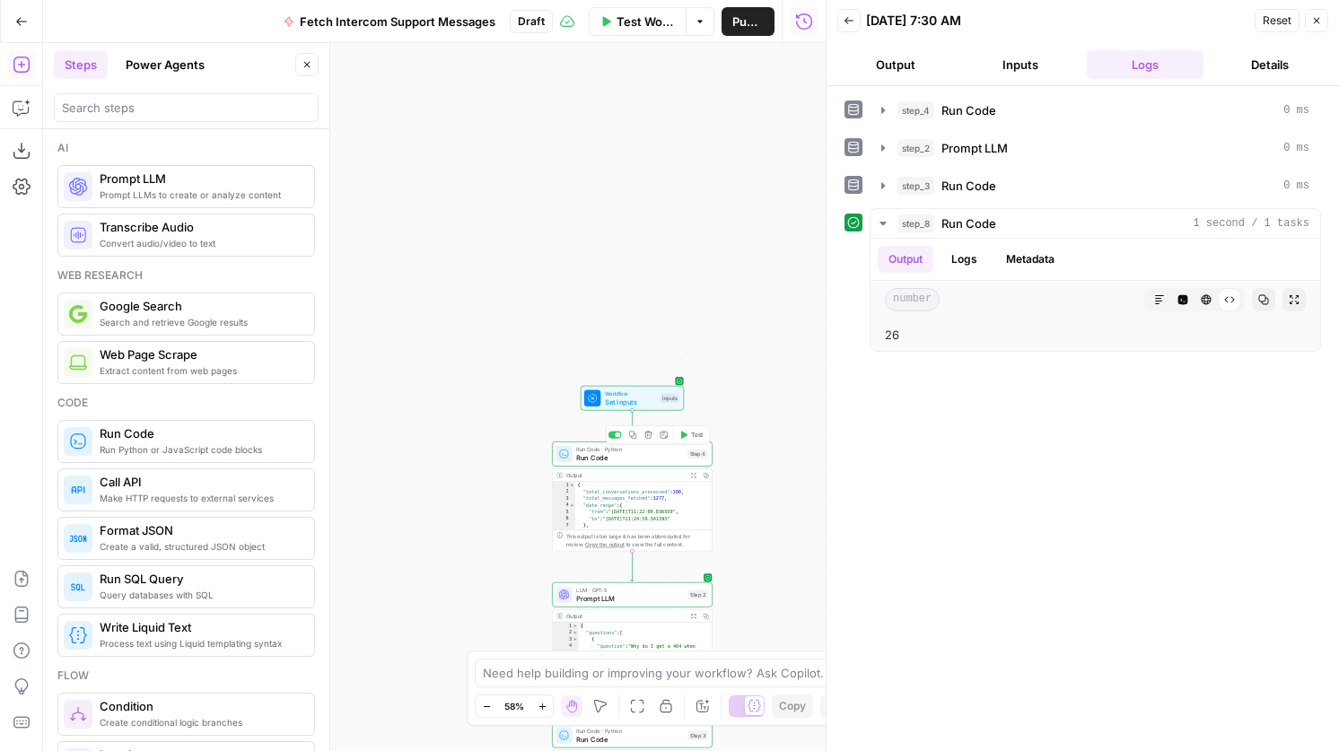
click at [620, 452] on span "Run Code" at bounding box center [629, 457] width 107 height 11
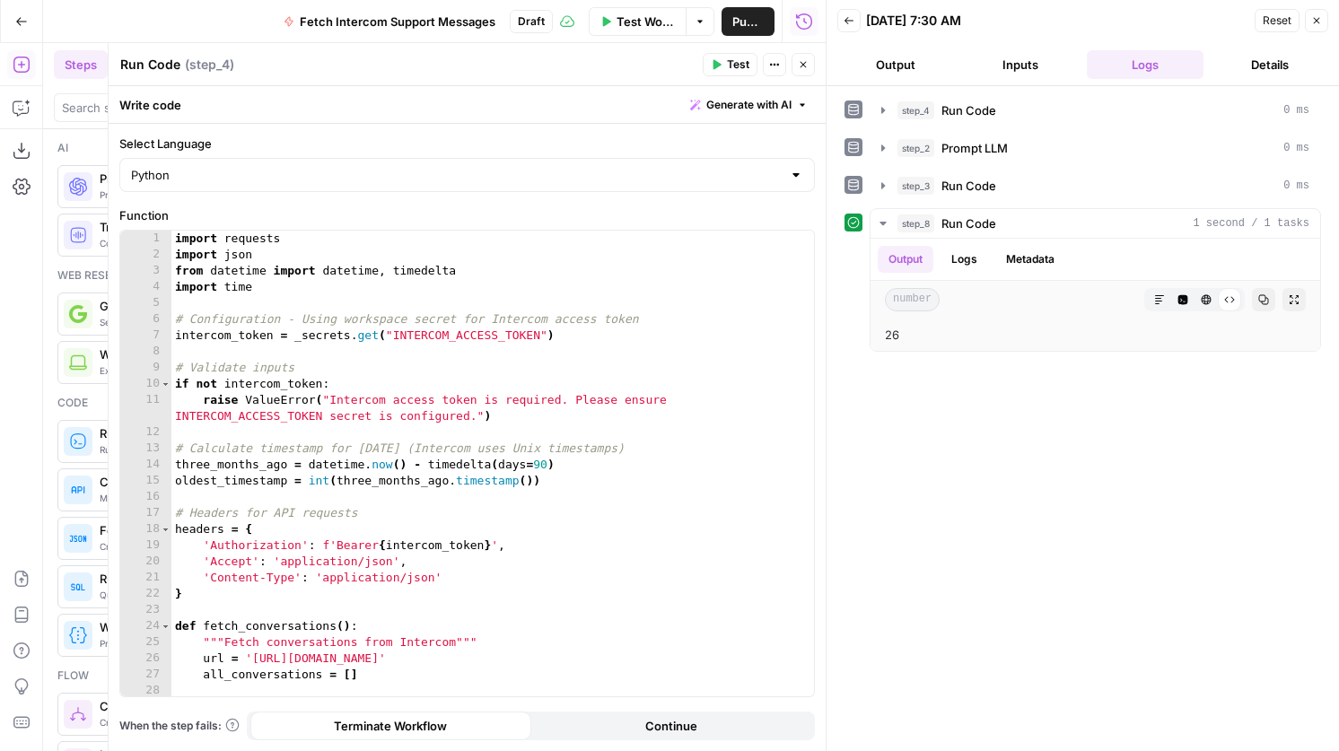
click at [814, 62] on button "Close" at bounding box center [802, 64] width 23 height 23
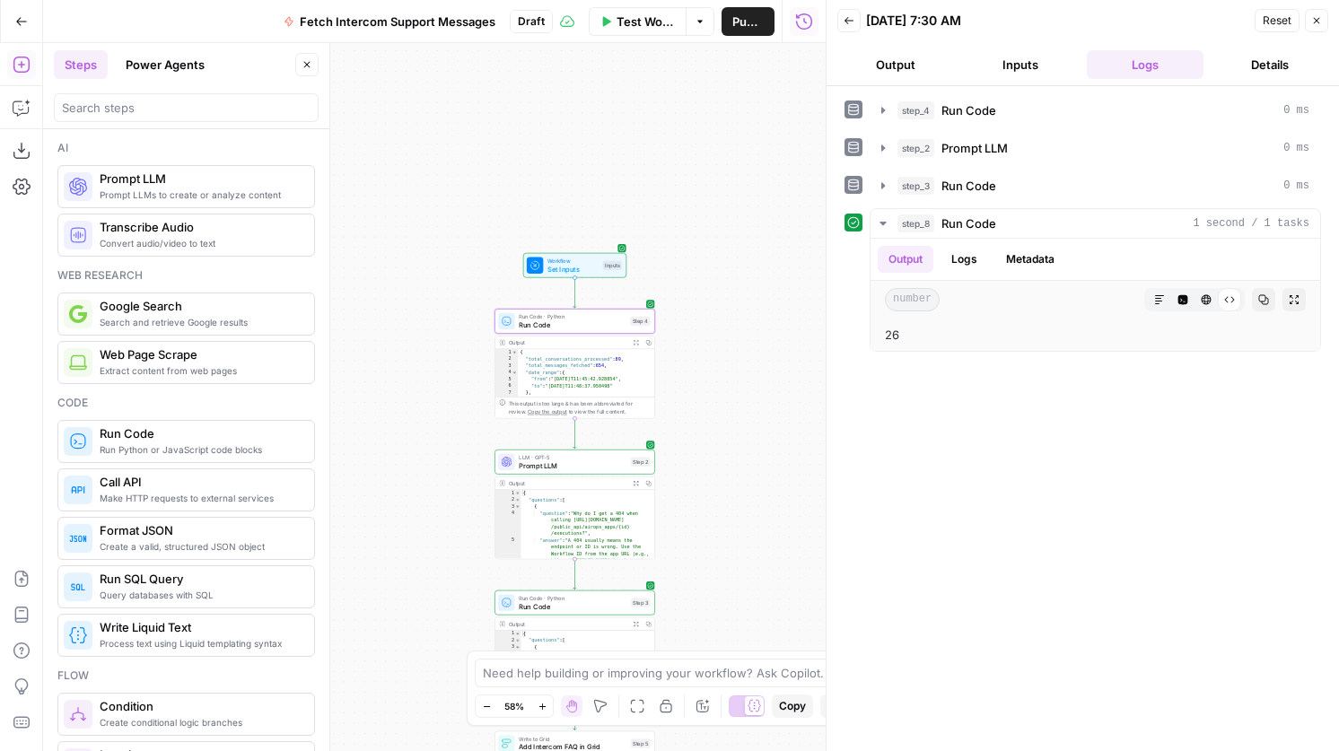
drag, startPoint x: 419, startPoint y: 324, endPoint x: 357, endPoint y: 177, distance: 159.7
click at [361, 184] on div "Workflow Set Inputs Inputs Run Code · Python Run Code Step 4 Output Expand Outp…" at bounding box center [434, 397] width 782 height 708
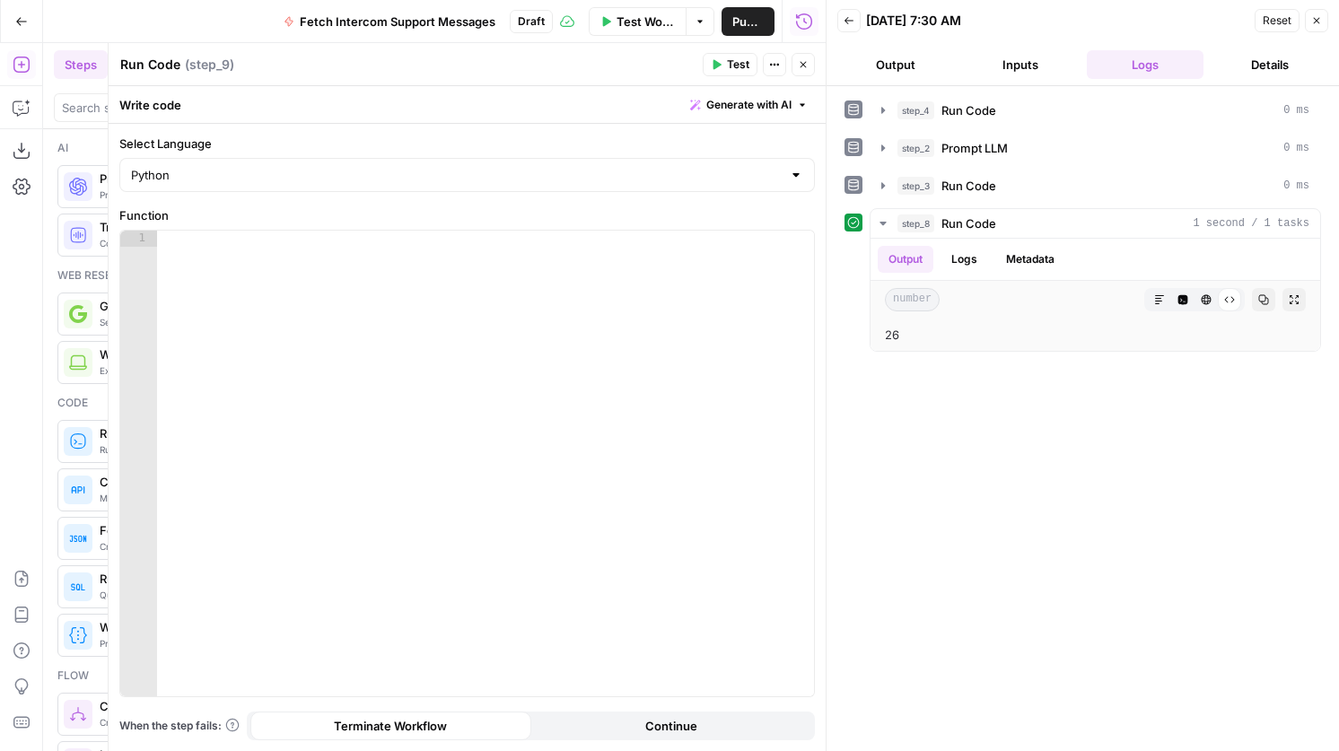
click at [799, 60] on icon "button" at bounding box center [803, 64] width 11 height 11
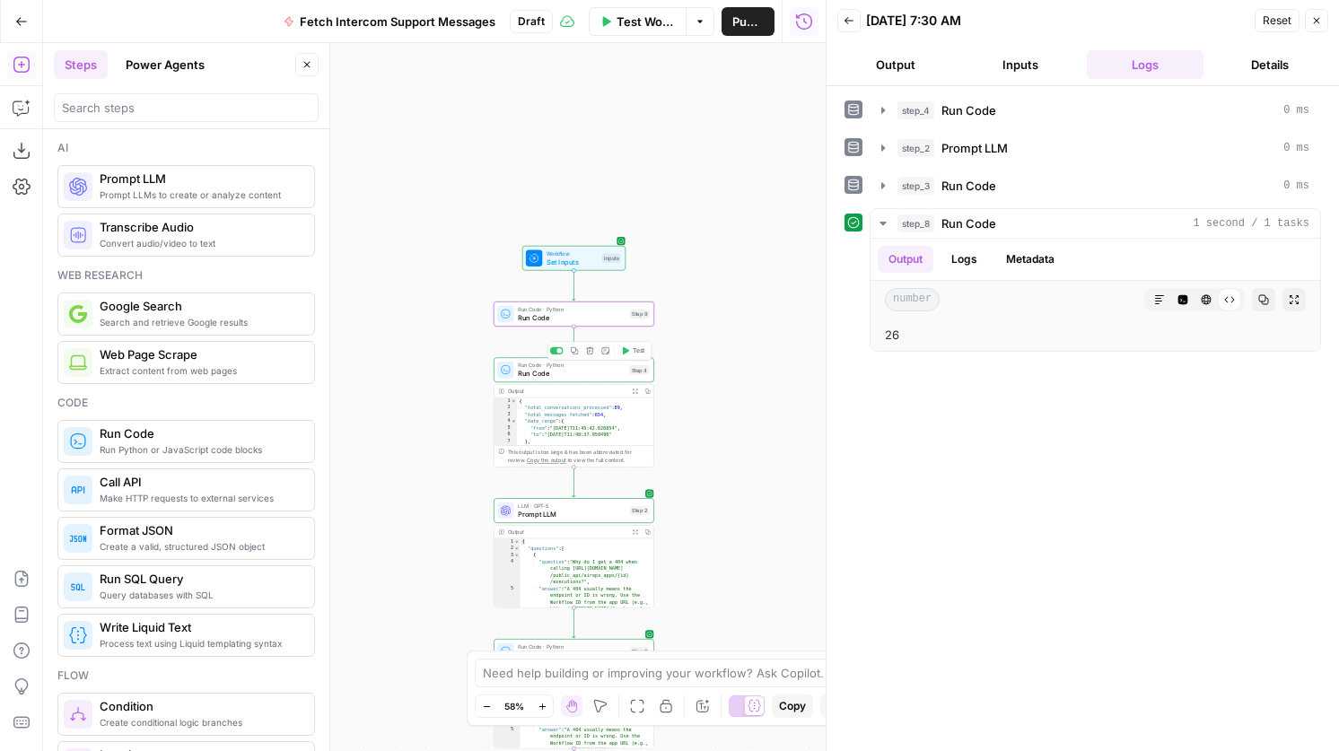
click at [558, 371] on span "Run Code" at bounding box center [571, 374] width 107 height 11
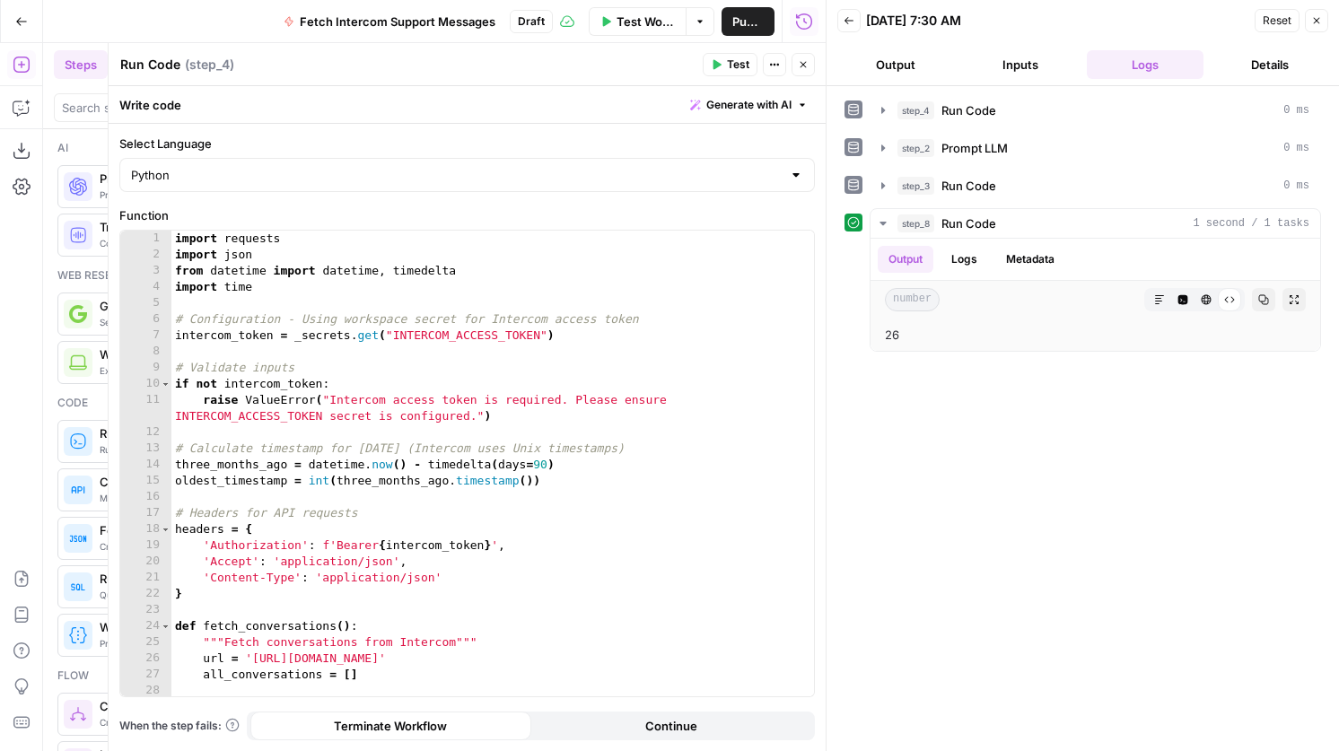
click at [599, 422] on div "import requests import json from datetime import datetime , timedelta import ti…" at bounding box center [492, 480] width 642 height 498
type textarea "**********"
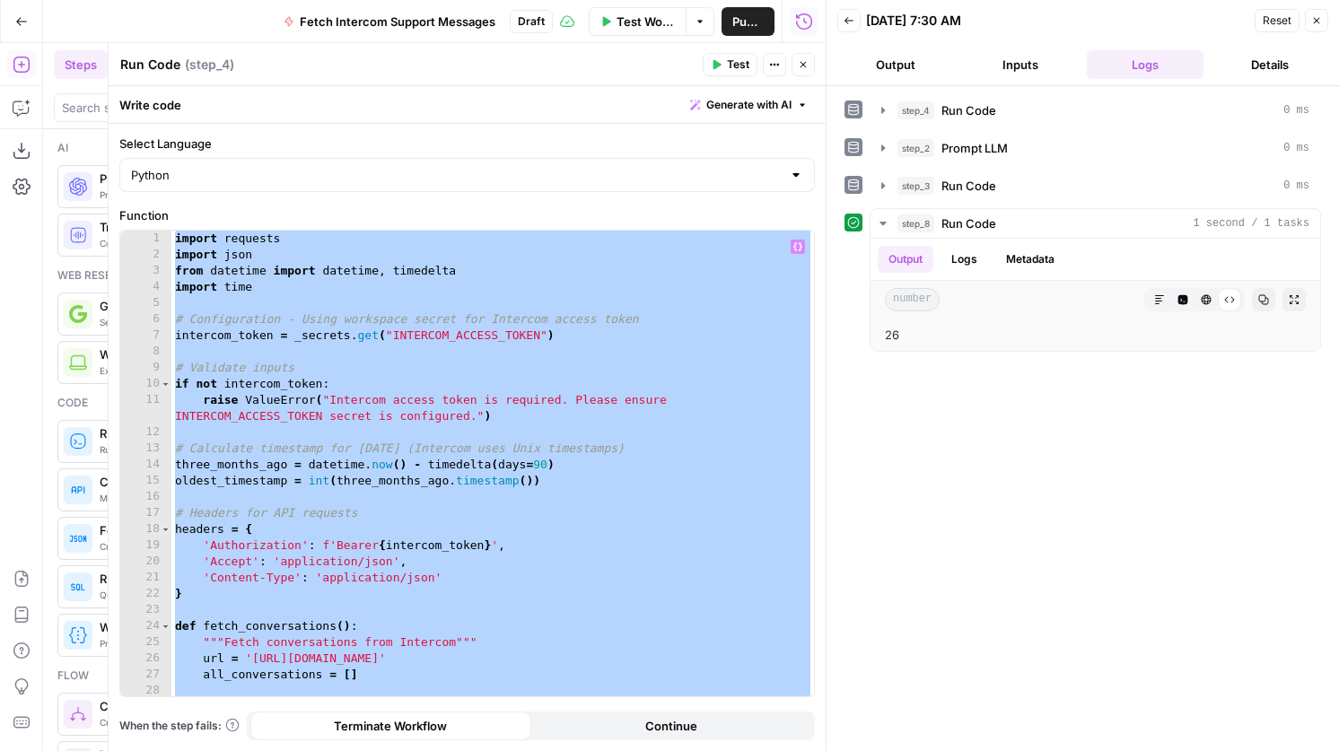
click at [803, 57] on button "Close" at bounding box center [802, 64] width 23 height 23
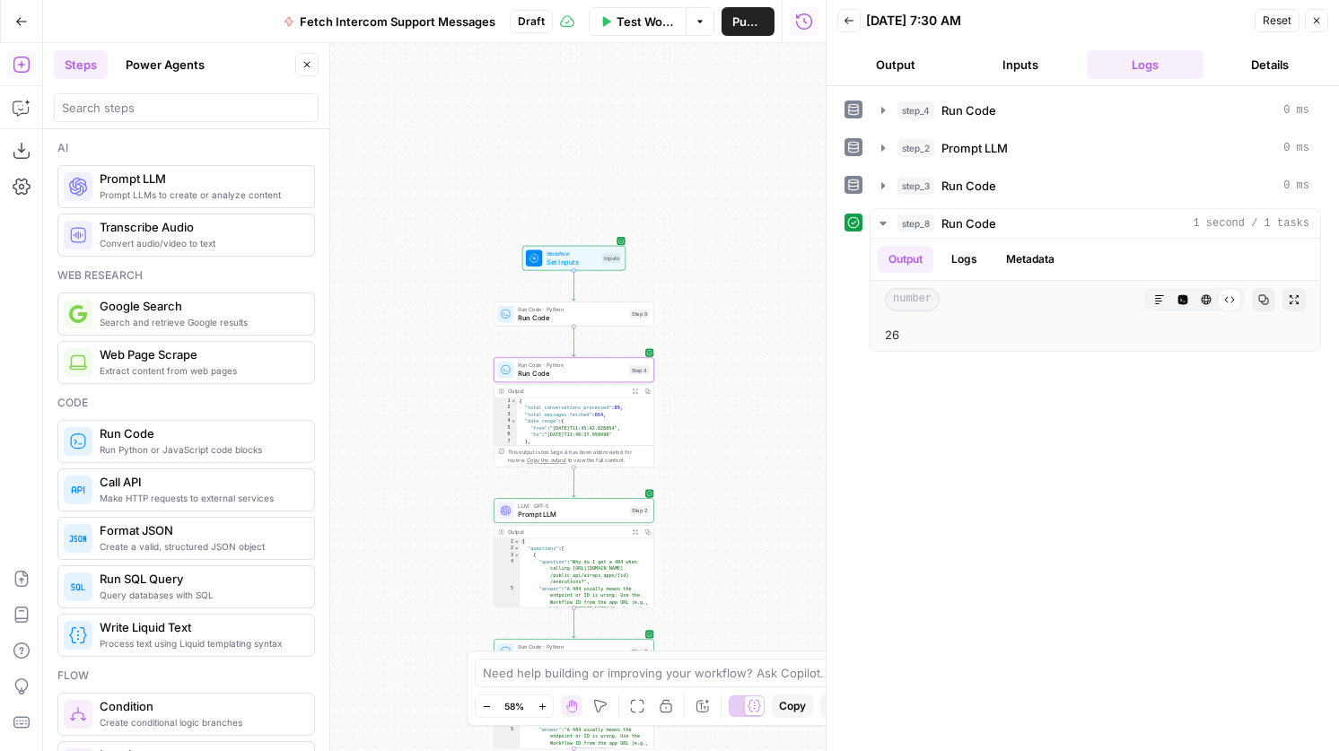
click at [586, 314] on span "Run Code" at bounding box center [572, 317] width 108 height 11
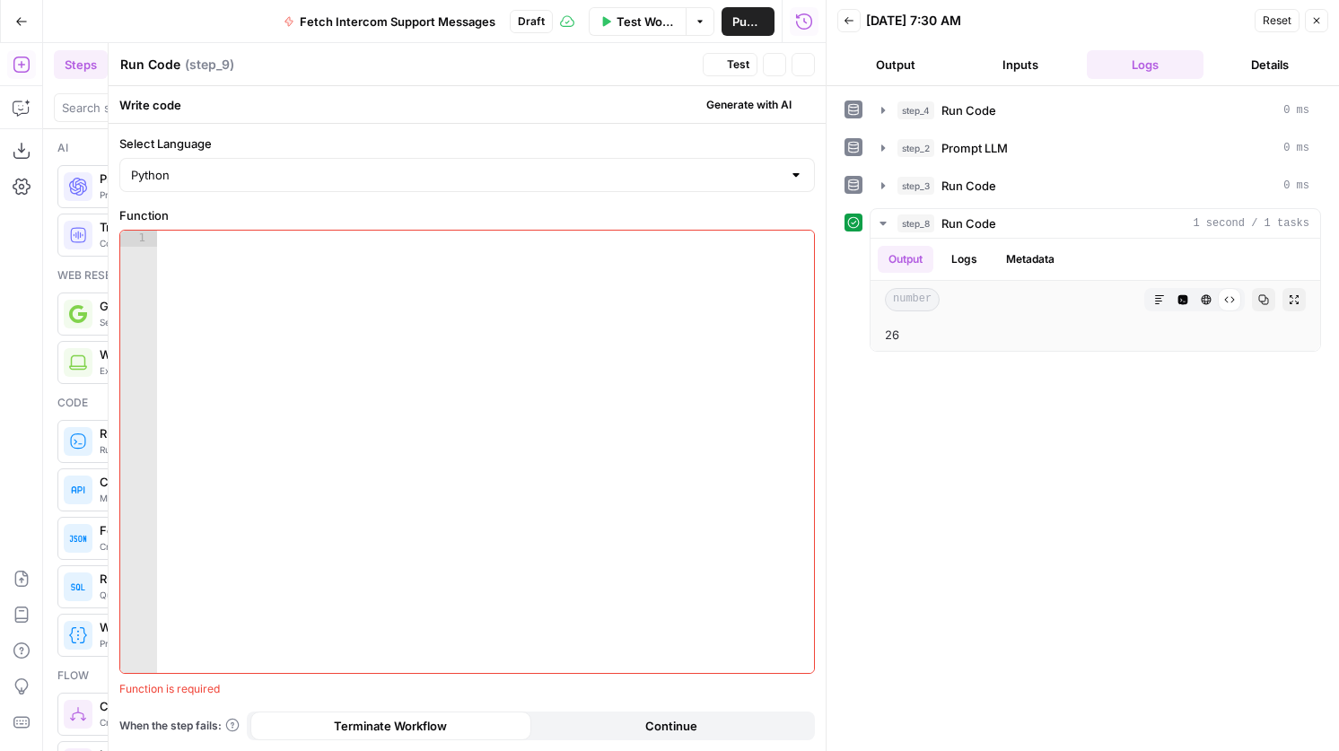
click at [517, 375] on div at bounding box center [485, 468] width 657 height 475
paste textarea "*"
type textarea "*"
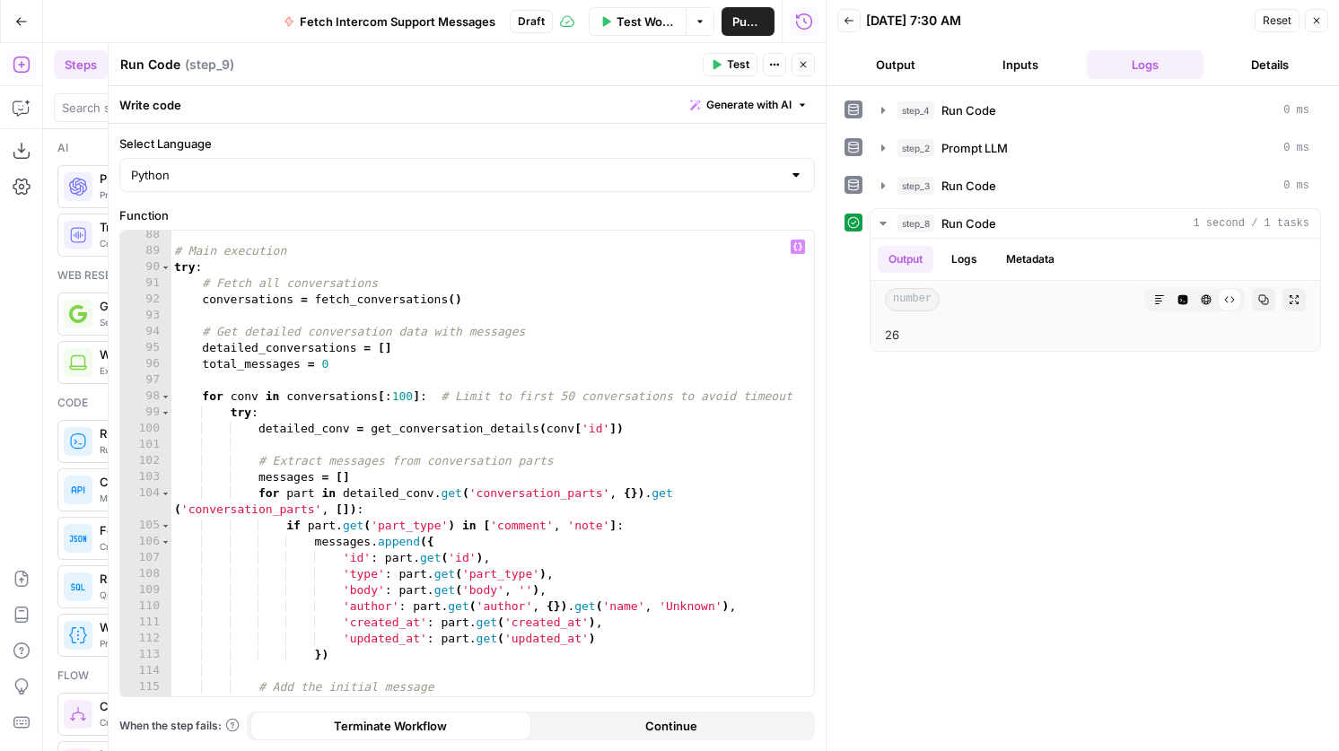
scroll to position [1414, 0]
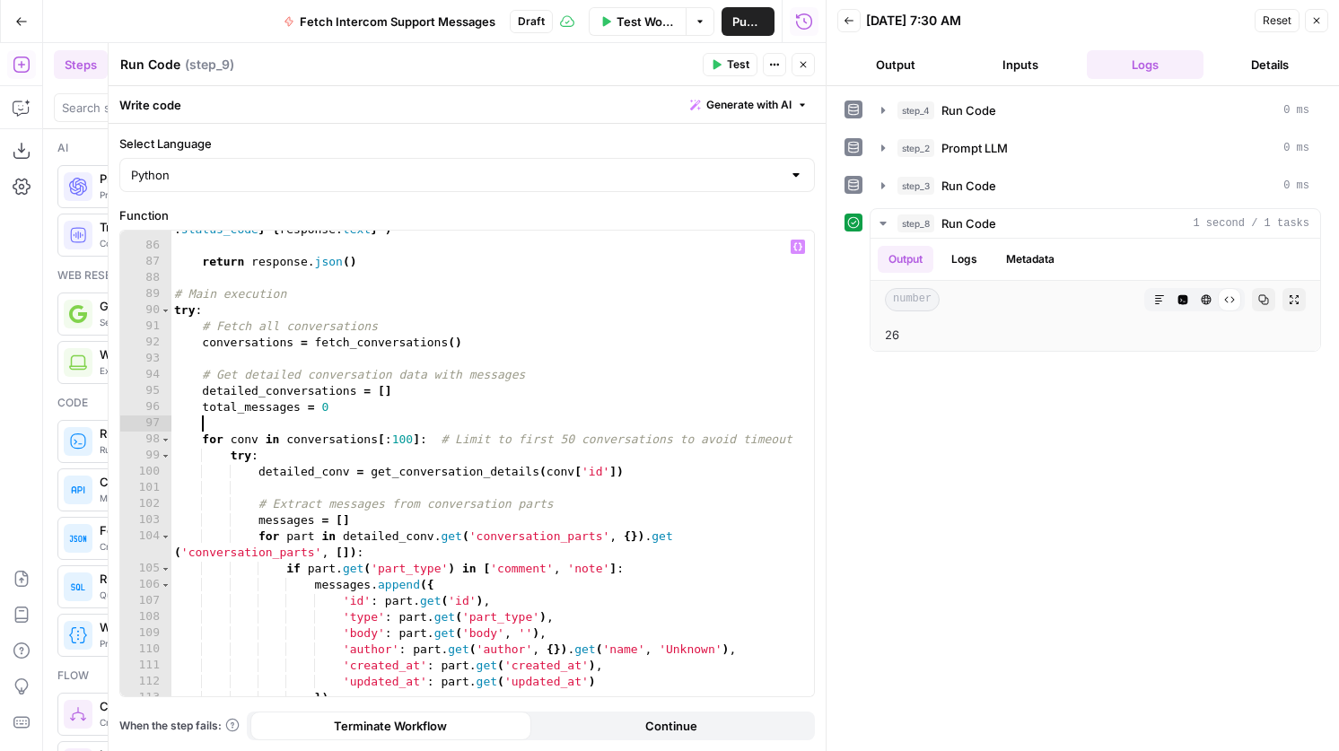
click at [378, 424] on div "raise Exception ( f"Failed to fetch conversation { conversation_id } : { respon…" at bounding box center [491, 462] width 643 height 514
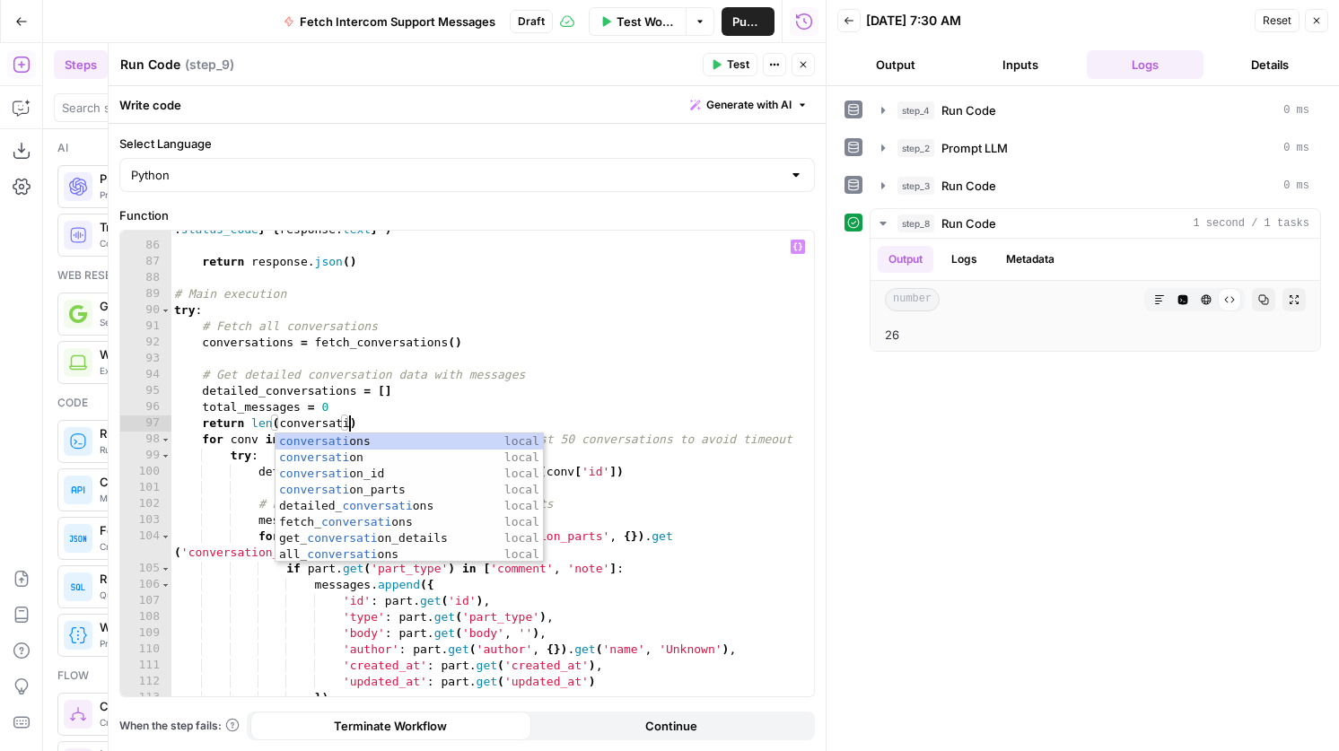
scroll to position [0, 13]
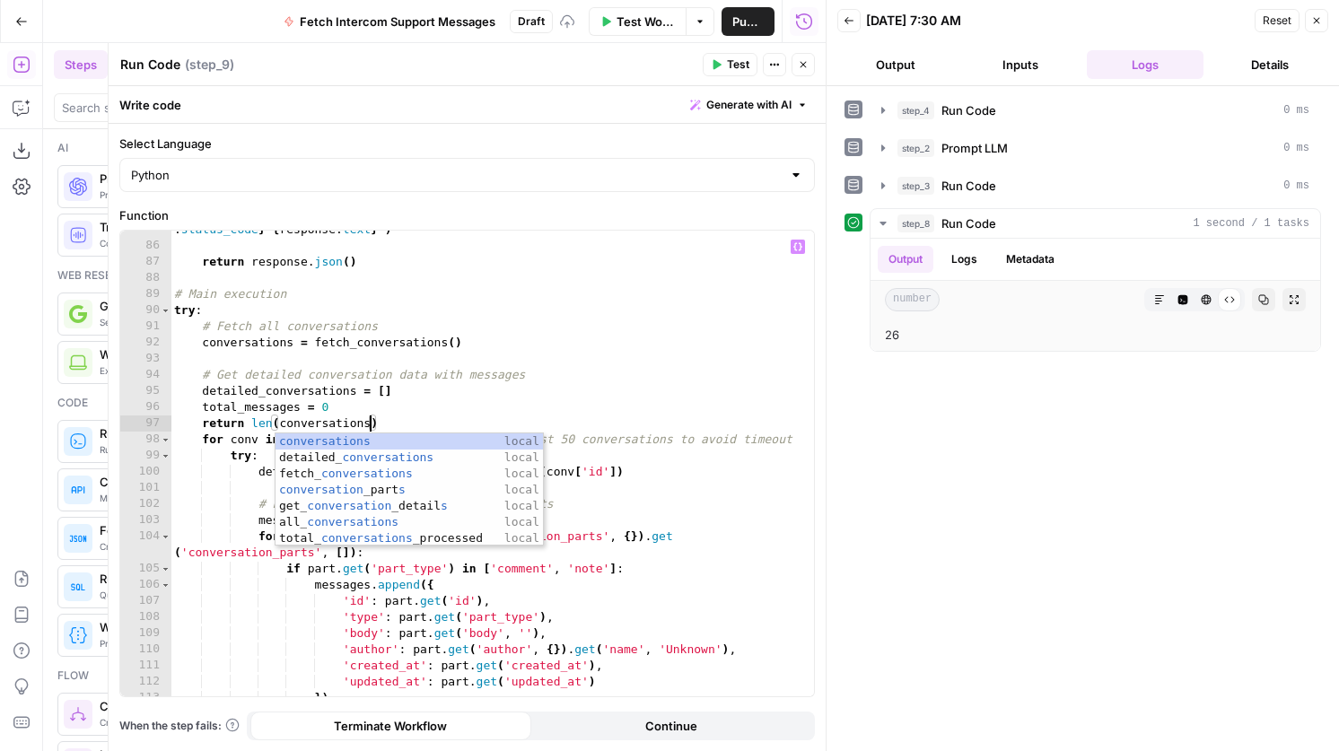
click at [740, 59] on span "Test" at bounding box center [738, 65] width 22 height 16
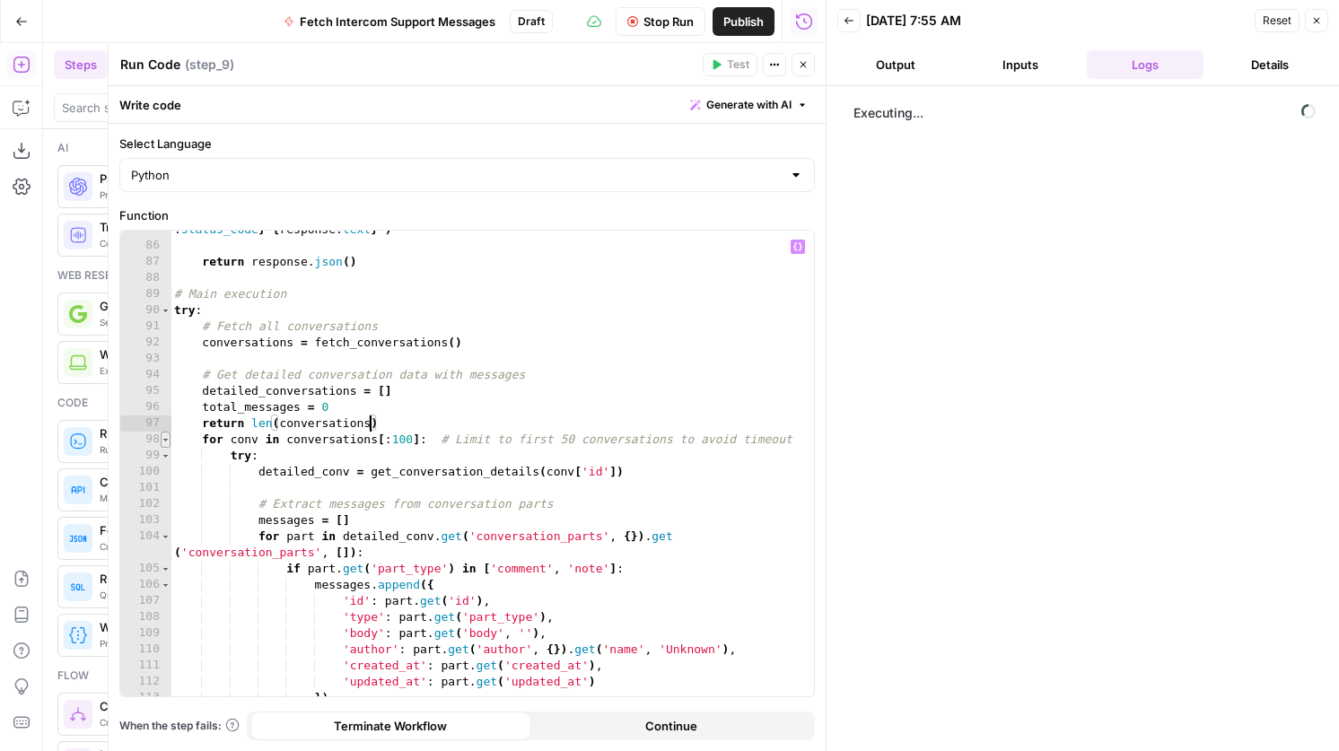
click at [168, 439] on span "Toggle code folding, rows 98 through 144" at bounding box center [166, 440] width 10 height 16
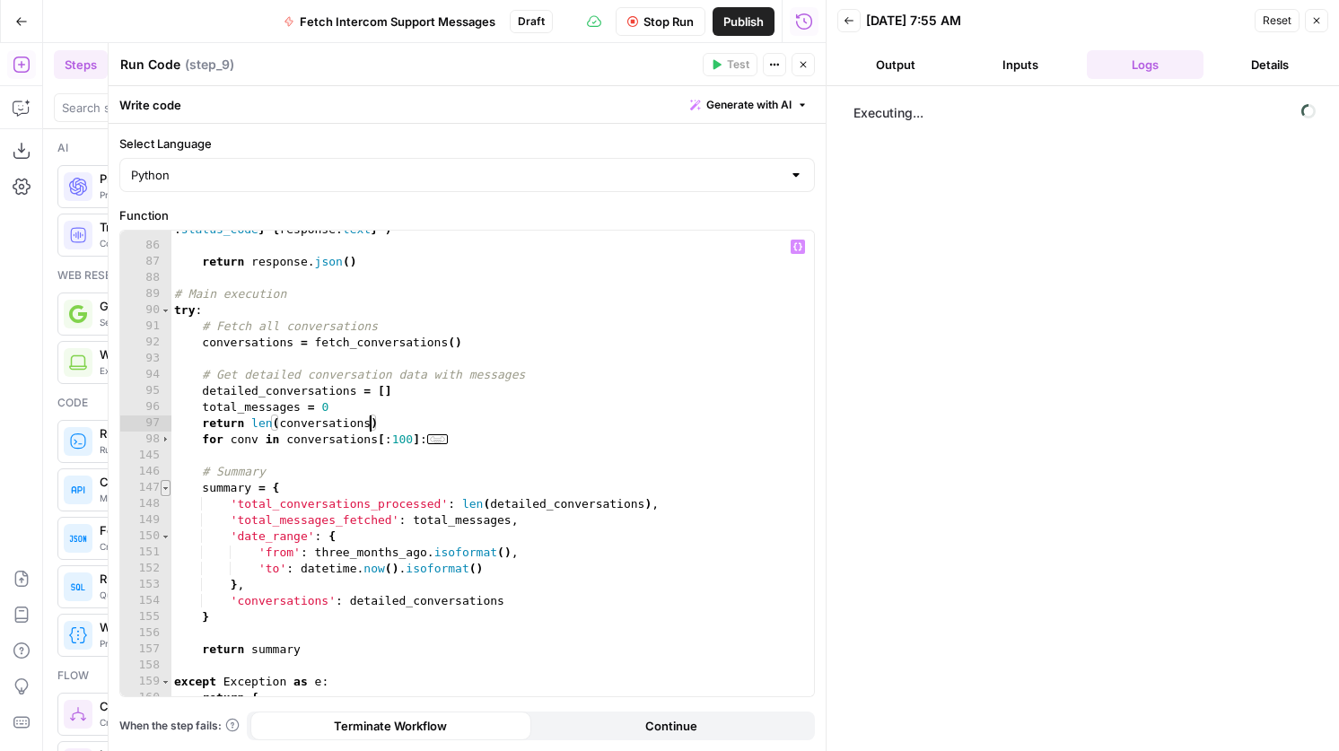
click at [166, 491] on span "Toggle code folding, rows 147 through 155" at bounding box center [166, 488] width 10 height 16
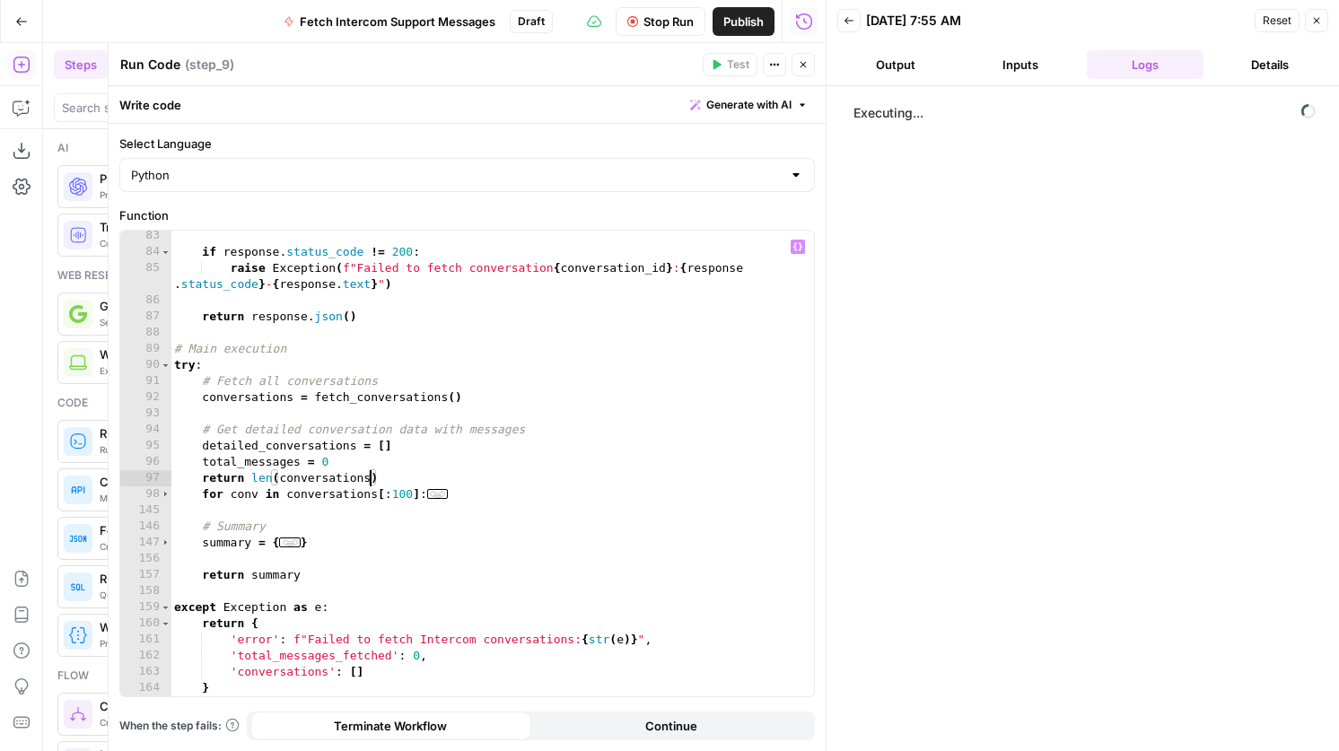
scroll to position [1359, 0]
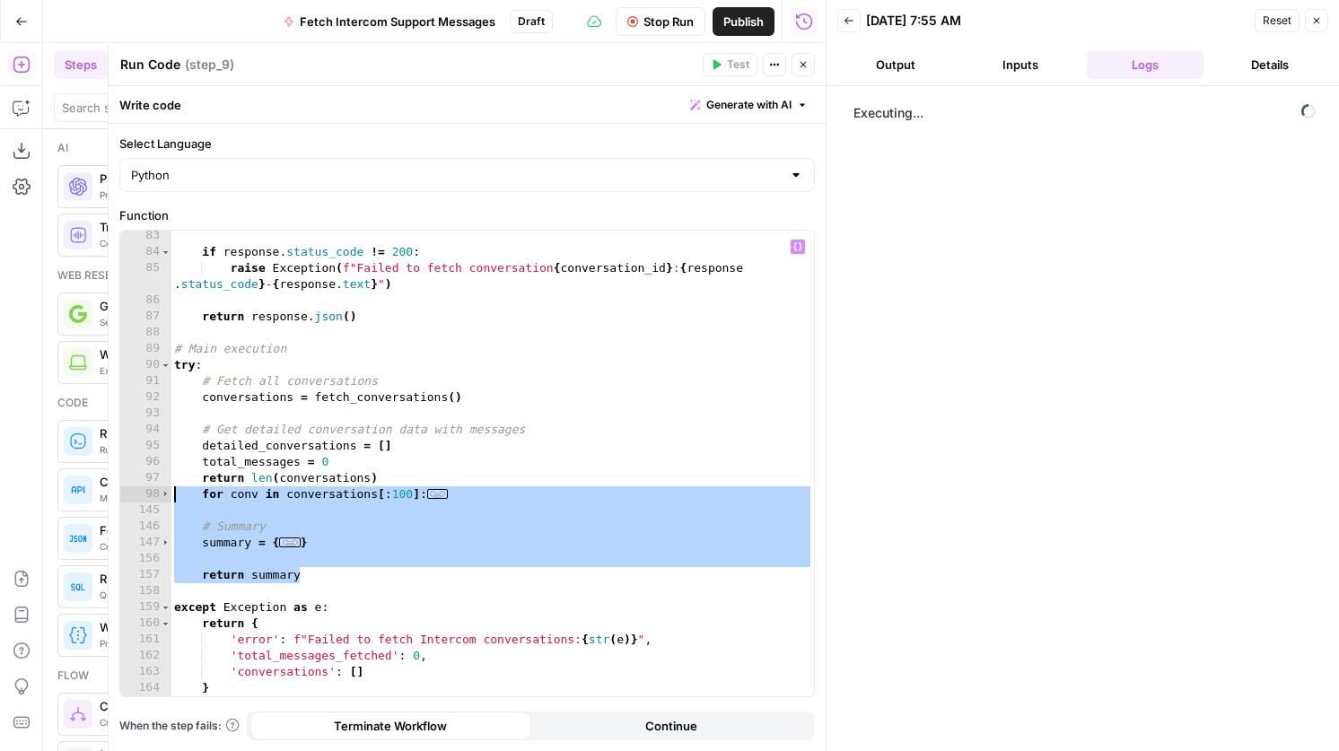
drag, startPoint x: 313, startPoint y: 577, endPoint x: 137, endPoint y: 492, distance: 195.4
click at [137, 492] on div "**********" at bounding box center [467, 464] width 694 height 466
type textarea "**********"
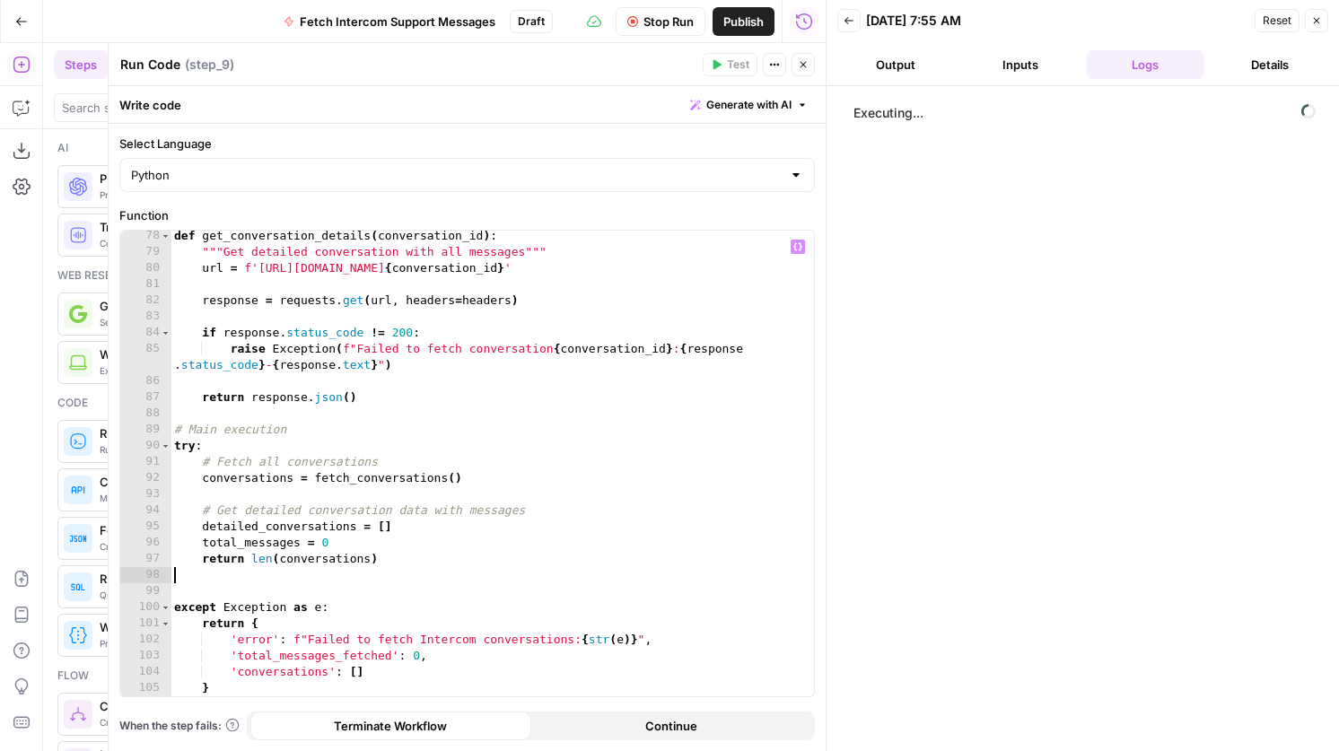
type textarea "**********"
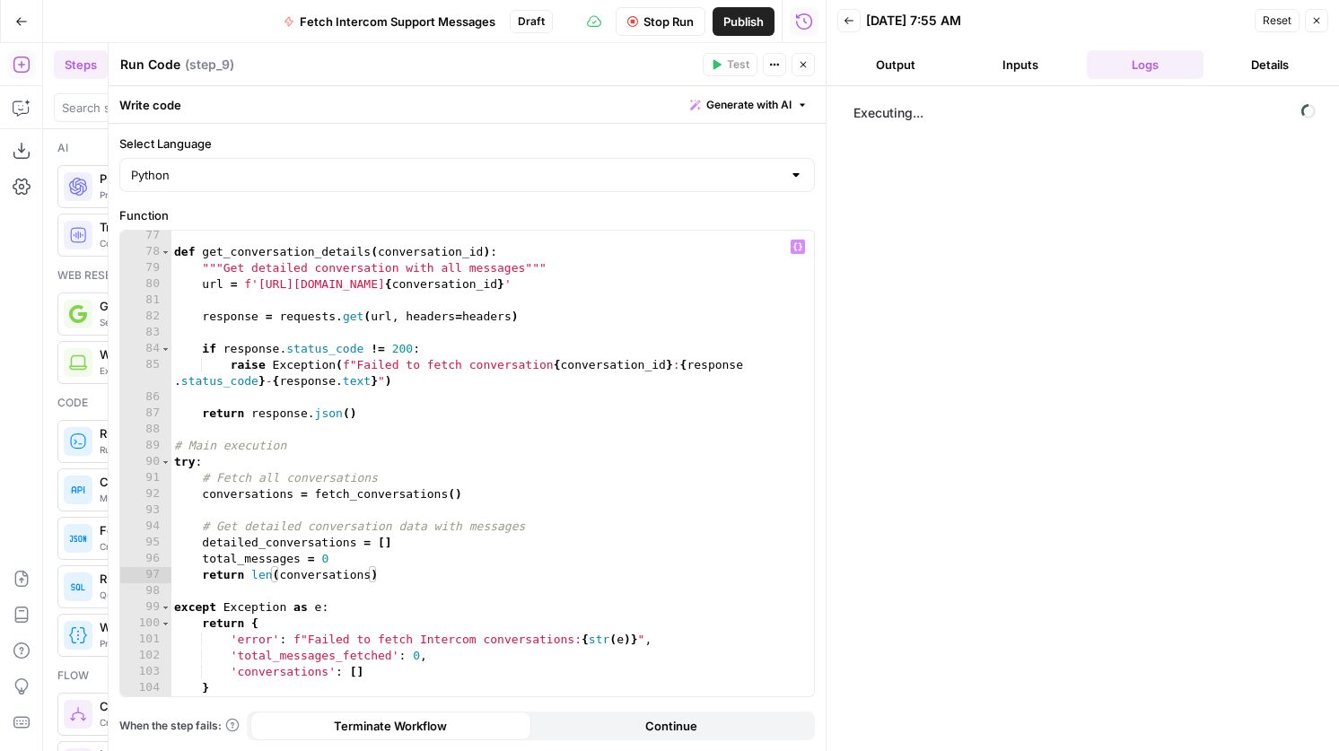
click at [155, 57] on textarea "Run Code" at bounding box center [150, 65] width 60 height 18
type textarea "Get Length of all messages"
click at [805, 59] on icon "button" at bounding box center [803, 64] width 11 height 11
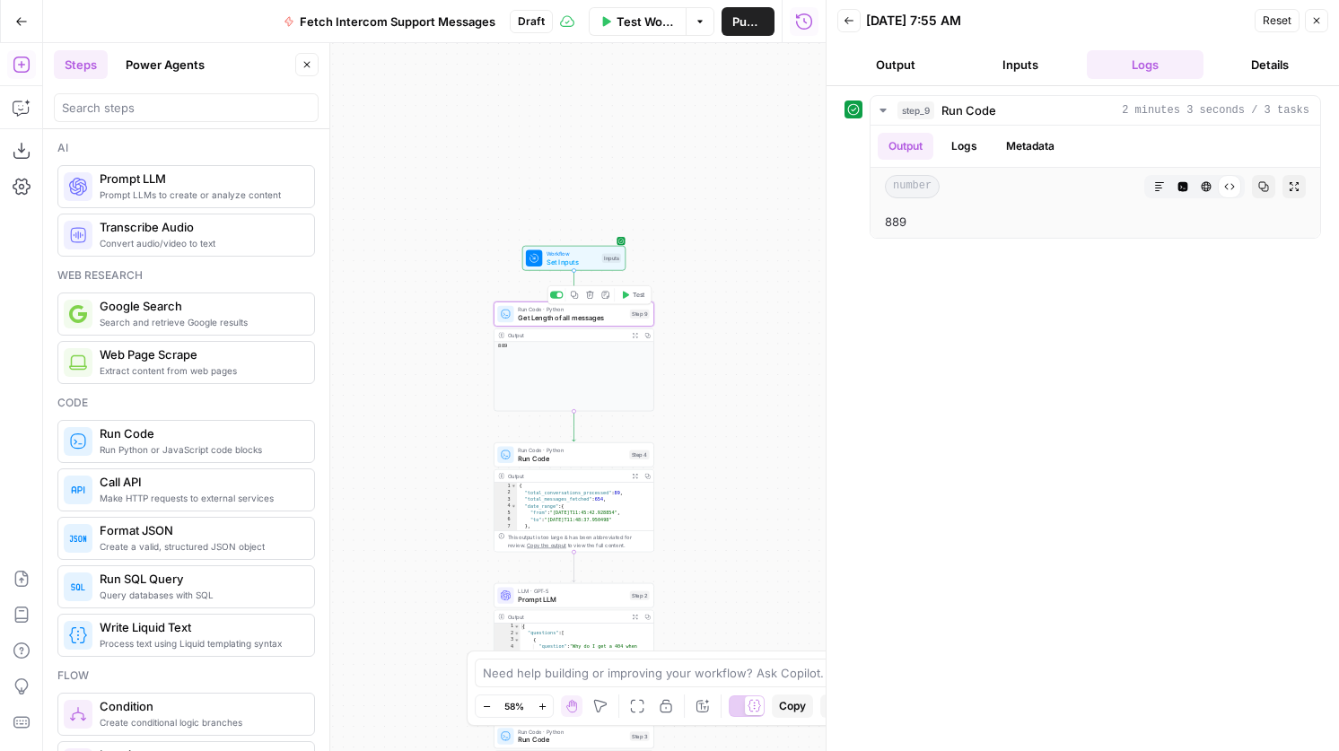
click at [531, 314] on span "Get Length of all messages" at bounding box center [572, 317] width 108 height 11
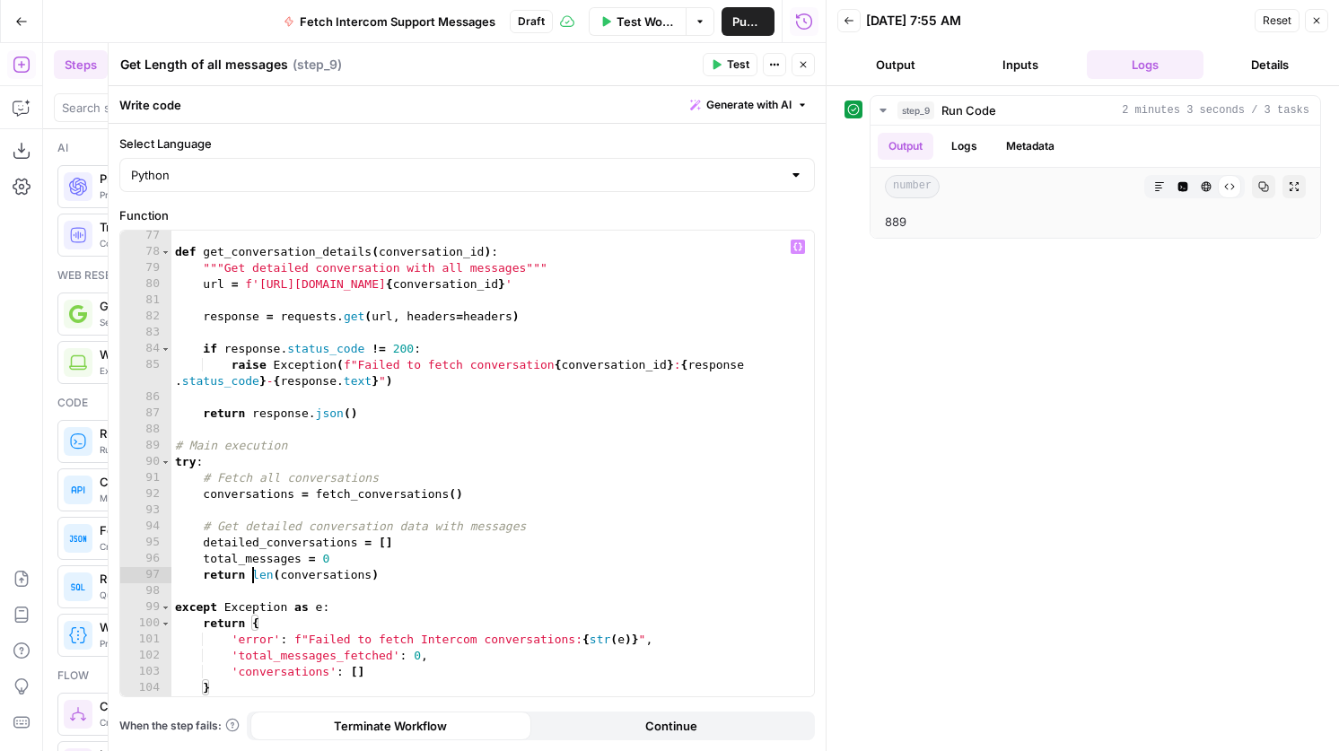
click at [254, 579] on div "def get_conversation_details ( conversation_id ) : """Get detailed conversation…" at bounding box center [492, 477] width 642 height 498
click at [410, 555] on div "def get_conversation_details ( conversation_id ) : """Get detailed conversation…" at bounding box center [492, 477] width 642 height 498
drag, startPoint x: 411, startPoint y: 580, endPoint x: 249, endPoint y: 573, distance: 161.6
click at [249, 573] on div "def get_conversation_details ( conversation_id ) : """Get detailed conversation…" at bounding box center [492, 477] width 642 height 498
paste textarea "**********"
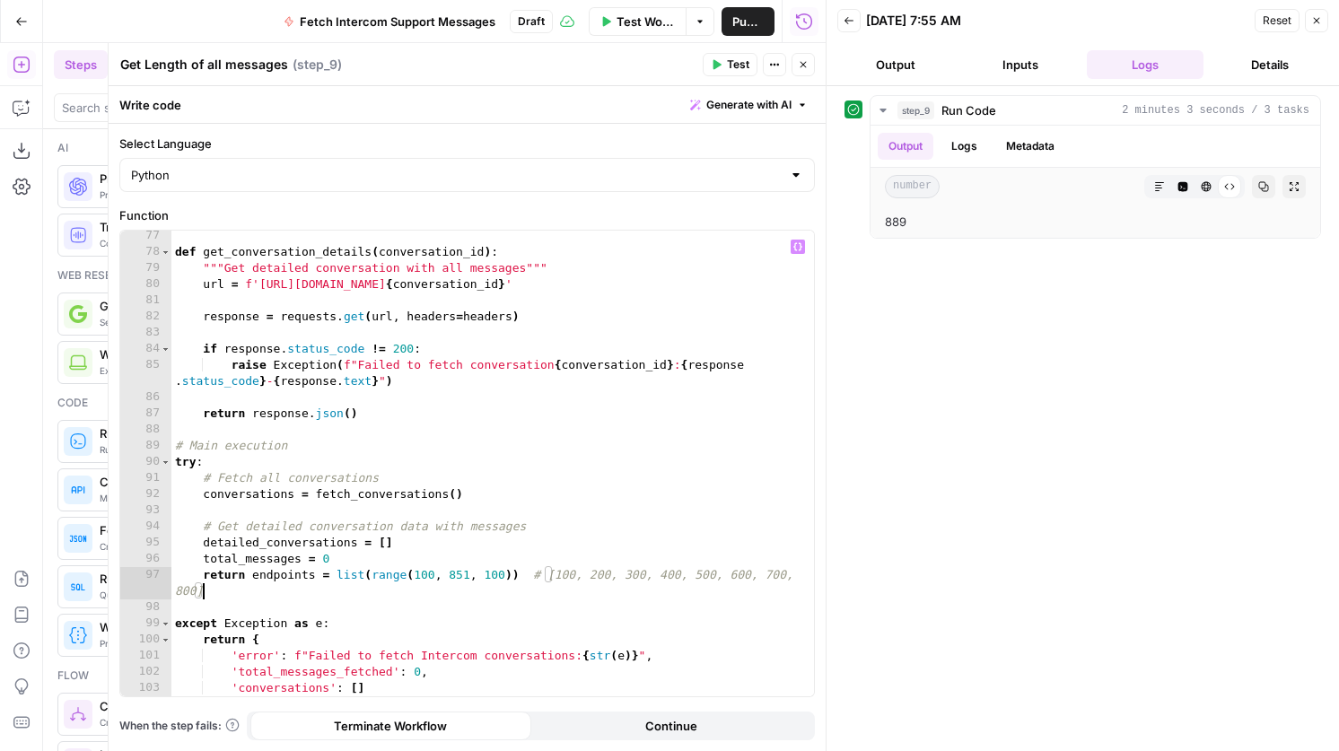
click at [506, 578] on div "def get_conversation_details ( conversation_id ) : """Get detailed conversation…" at bounding box center [492, 477] width 642 height 498
click at [461, 587] on div "def get_conversation_details ( conversation_id ) : """Get detailed conversation…" at bounding box center [492, 477] width 642 height 498
click at [463, 582] on div "def get_conversation_details ( conversation_id ) : """Get detailed conversation…" at bounding box center [492, 477] width 642 height 498
click at [465, 581] on div "def get_conversation_details ( conversation_id ) : """Get detailed conversation…" at bounding box center [492, 477] width 642 height 498
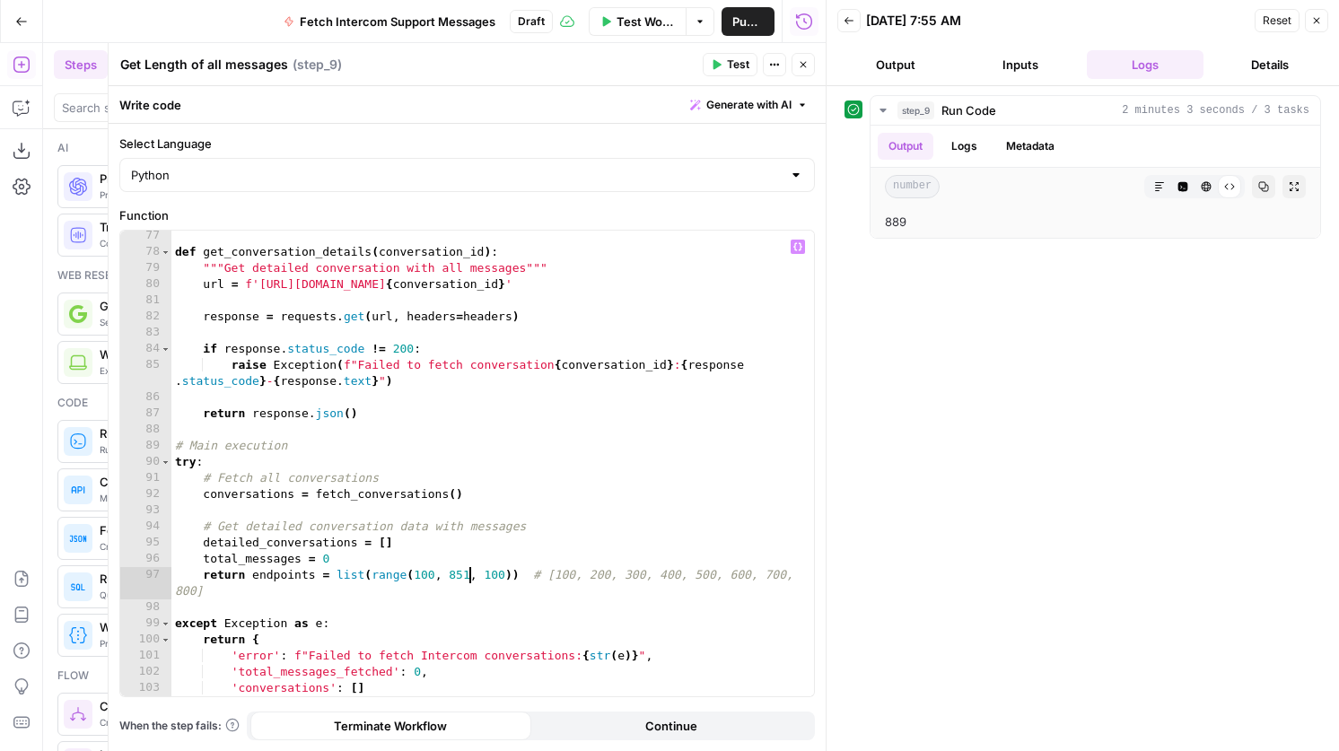
click at [467, 578] on div "def get_conversation_details ( conversation_id ) : """Get detailed conversation…" at bounding box center [492, 477] width 642 height 498
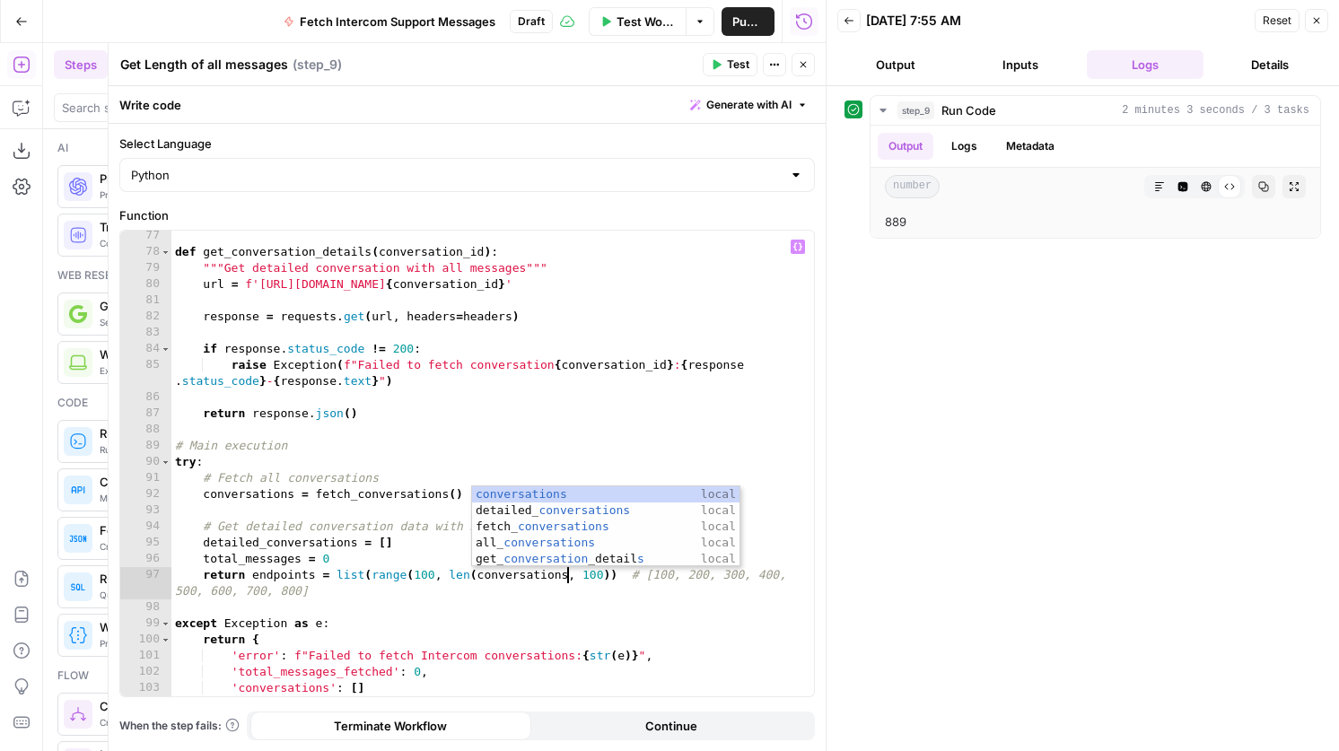
scroll to position [0, 30]
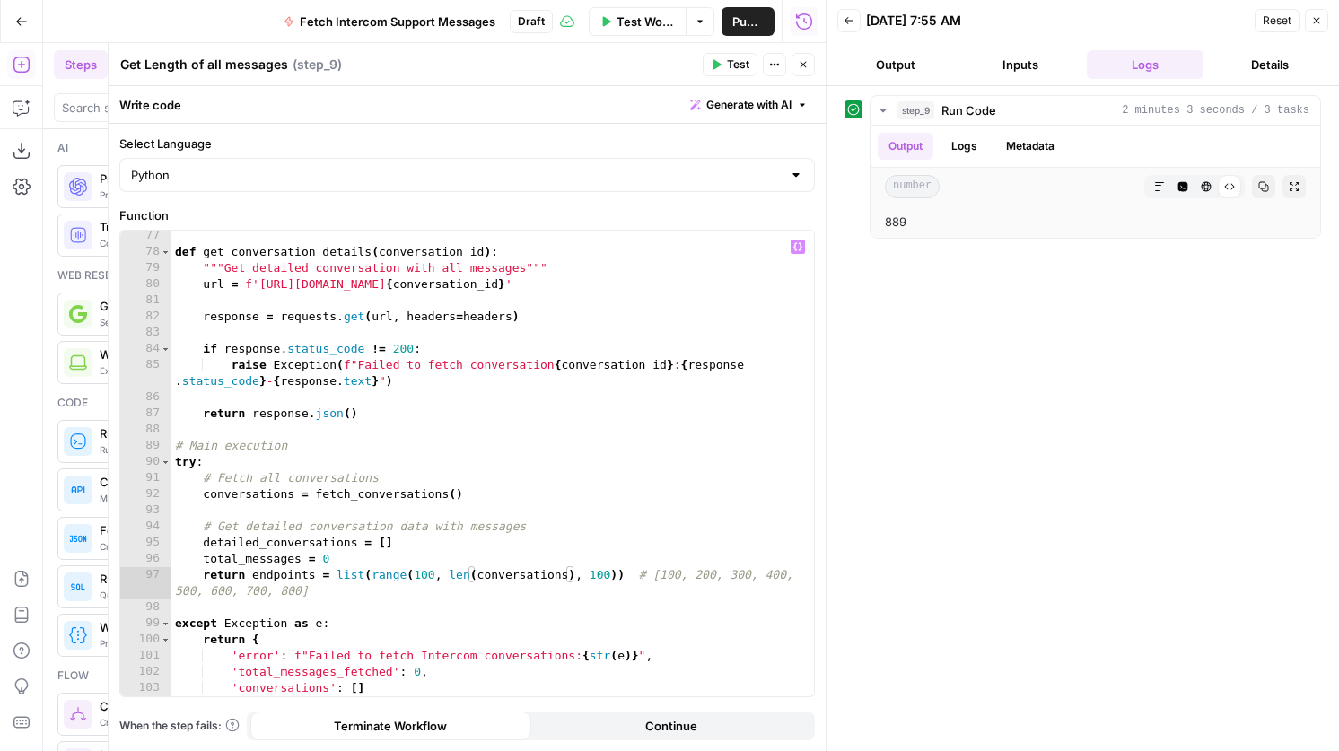
click at [727, 66] on span "Test" at bounding box center [738, 65] width 22 height 16
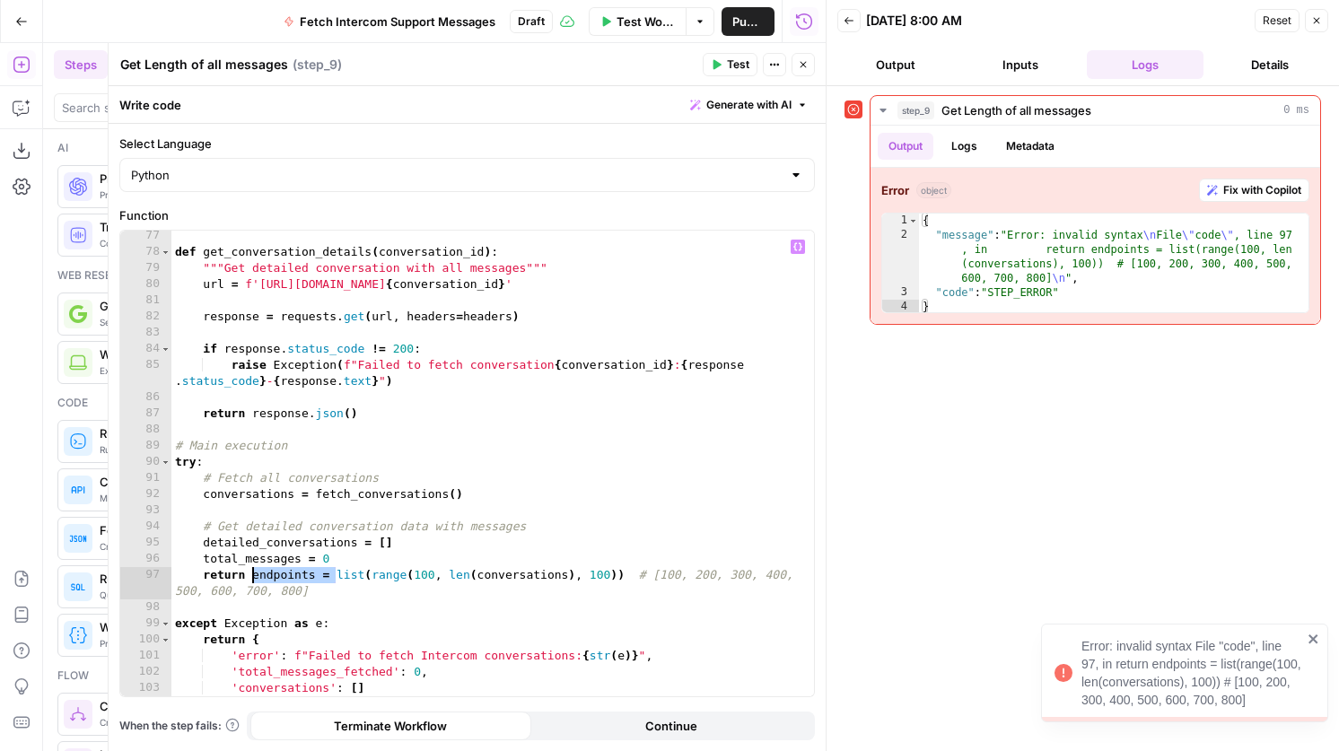
drag, startPoint x: 337, startPoint y: 577, endPoint x: 251, endPoint y: 576, distance: 86.1
click at [251, 576] on div "def get_conversation_details ( conversation_id ) : """Get detailed conversation…" at bounding box center [492, 477] width 642 height 498
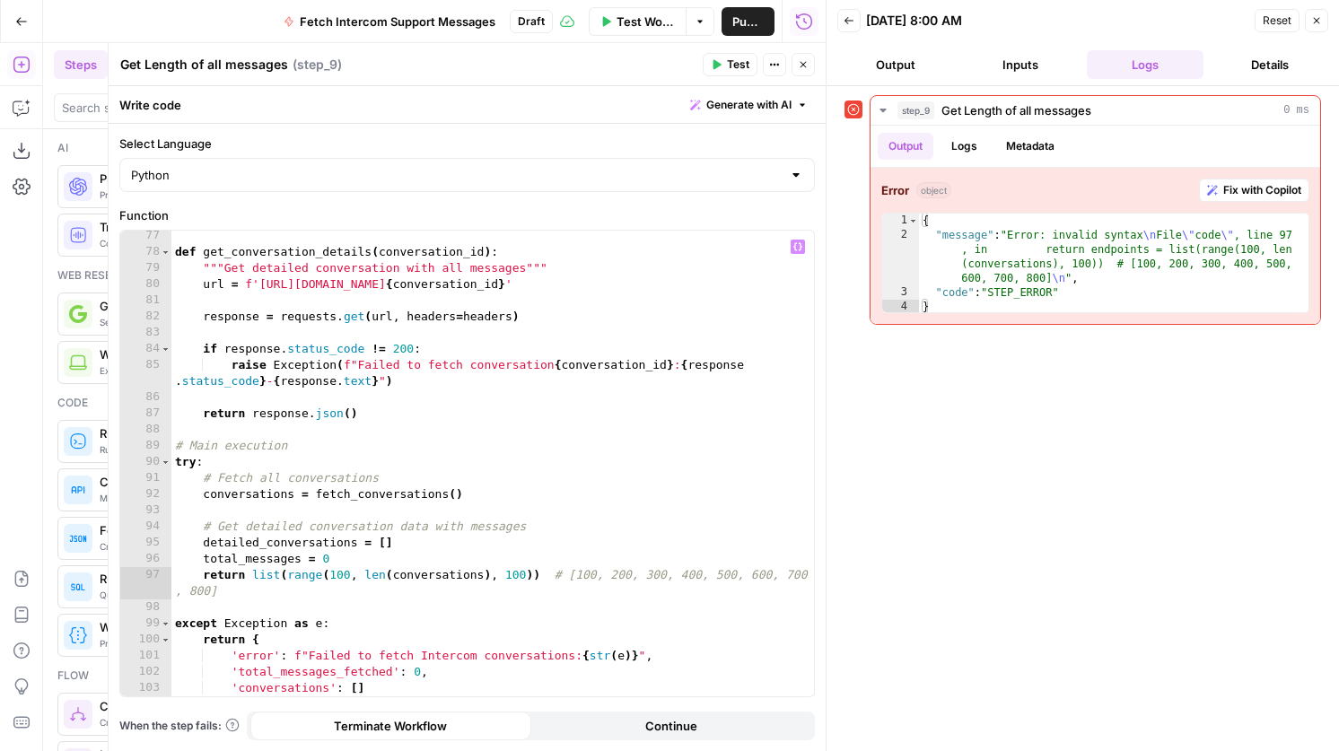
click at [715, 58] on button "Test" at bounding box center [730, 64] width 55 height 23
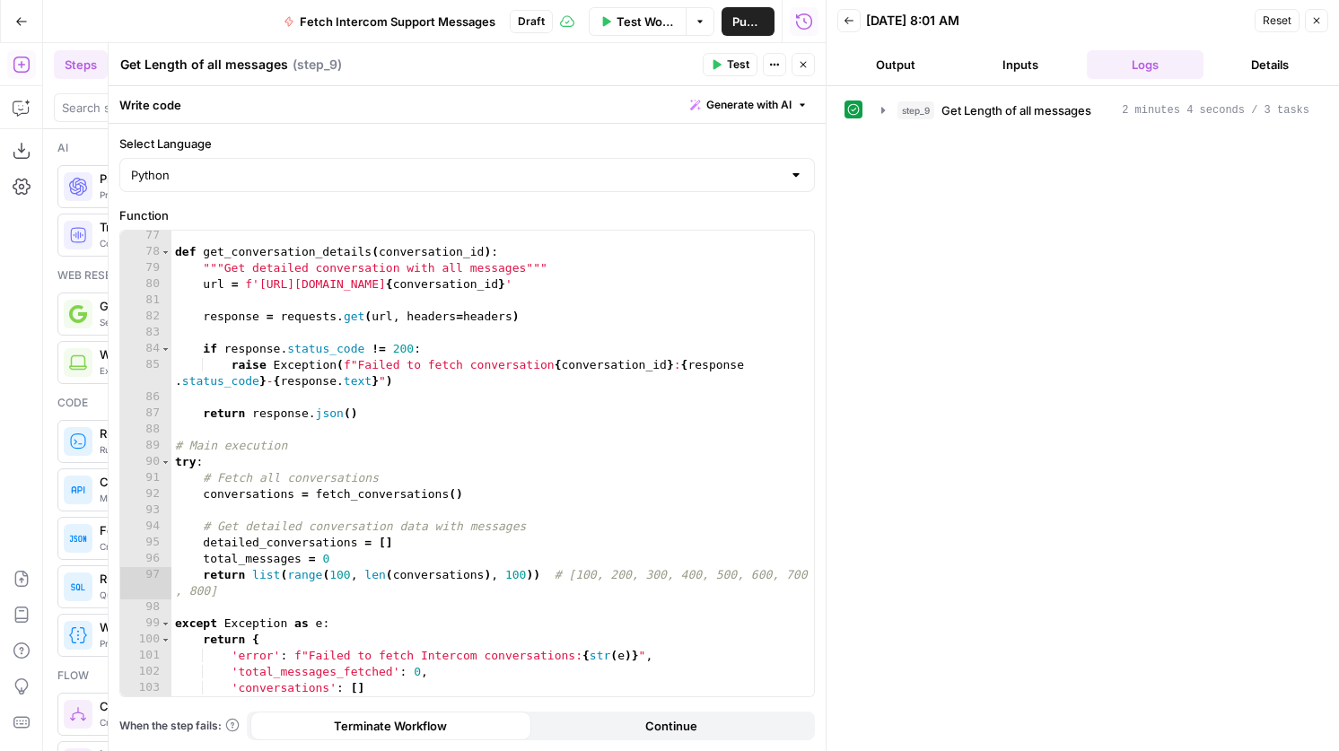
click at [983, 144] on div "step_9 Get Length of all messages 2 minutes 4 seconds / 3 tasks" at bounding box center [1082, 418] width 476 height 647
click at [990, 126] on div "step_9 Get Length of all messages 2 minutes 4 seconds / 3 tasks" at bounding box center [1082, 418] width 476 height 647
click at [992, 119] on button "step_9 Get Length of all messages 2 minutes 4 seconds / 3 tasks" at bounding box center [1095, 110] width 450 height 29
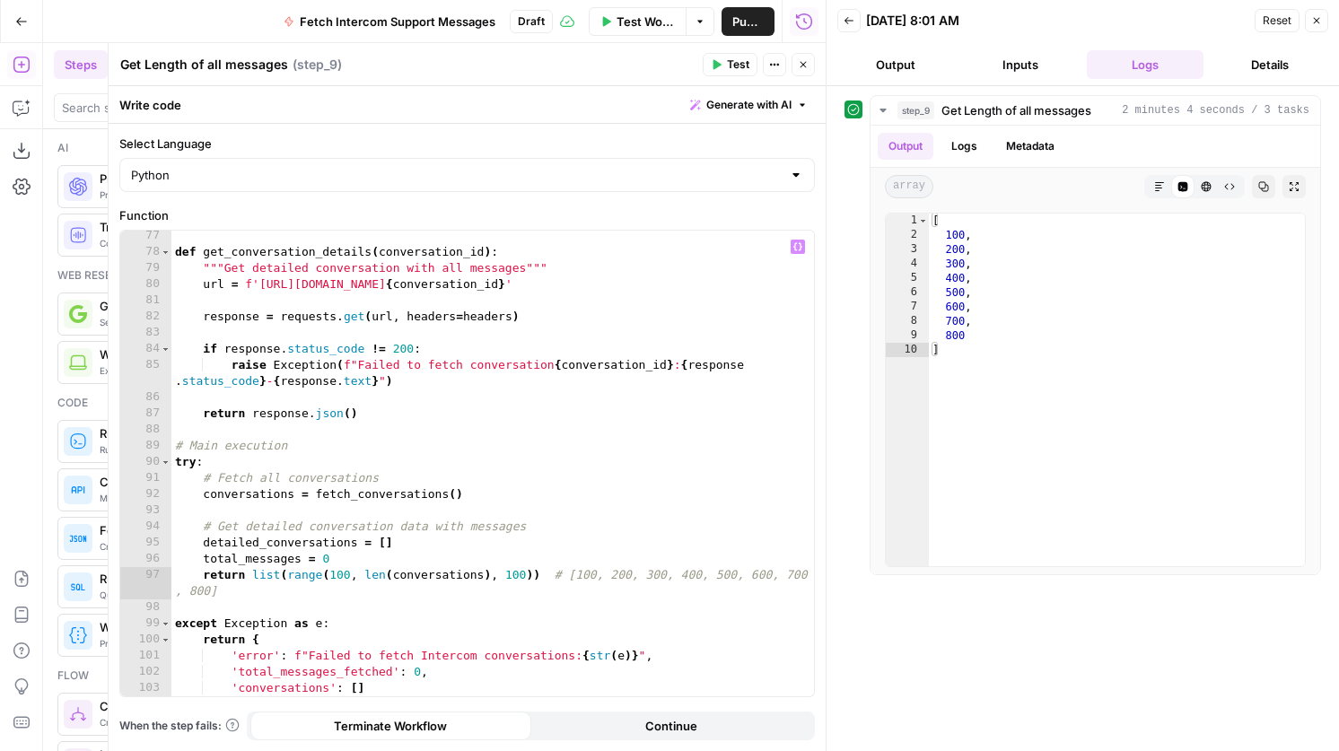
click at [348, 578] on div "def get_conversation_details ( conversation_id ) : """Get detailed conversation…" at bounding box center [492, 477] width 642 height 498
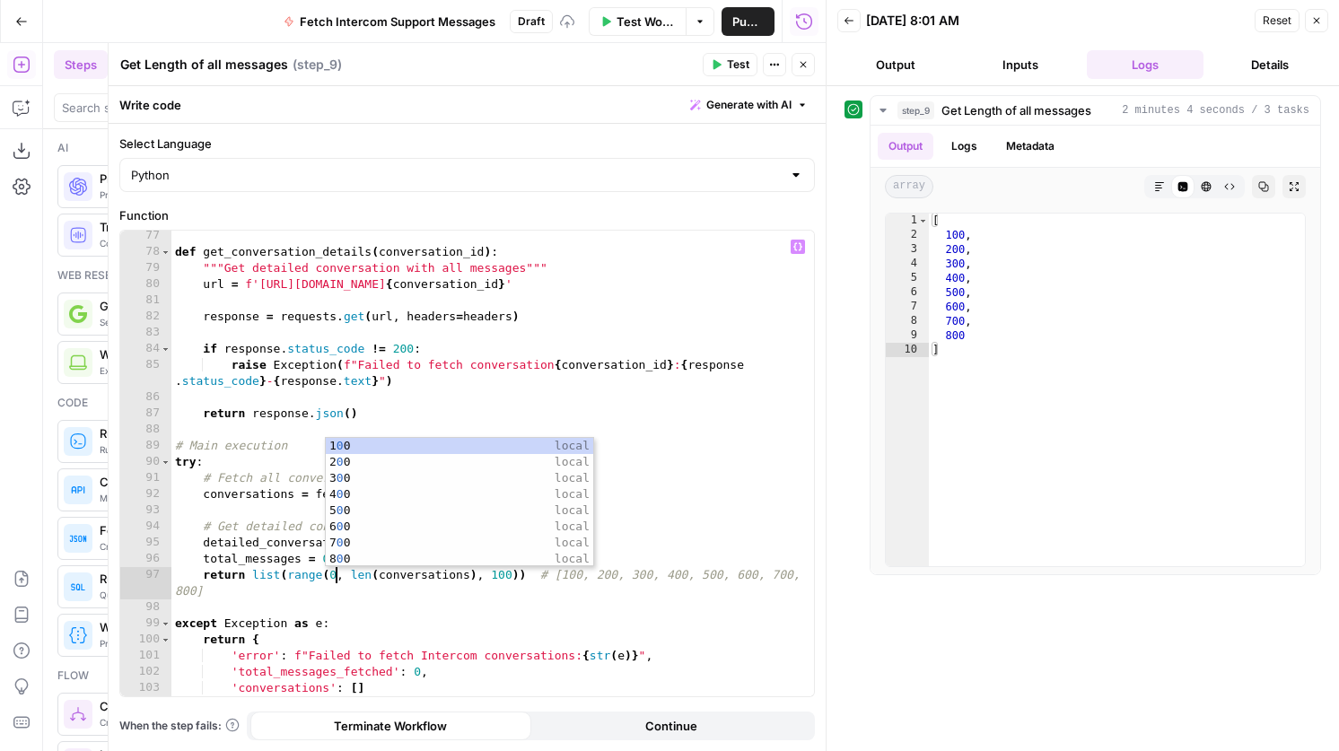
click at [454, 363] on div "def get_conversation_details ( conversation_id ) : """Get detailed conversation…" at bounding box center [492, 477] width 642 height 498
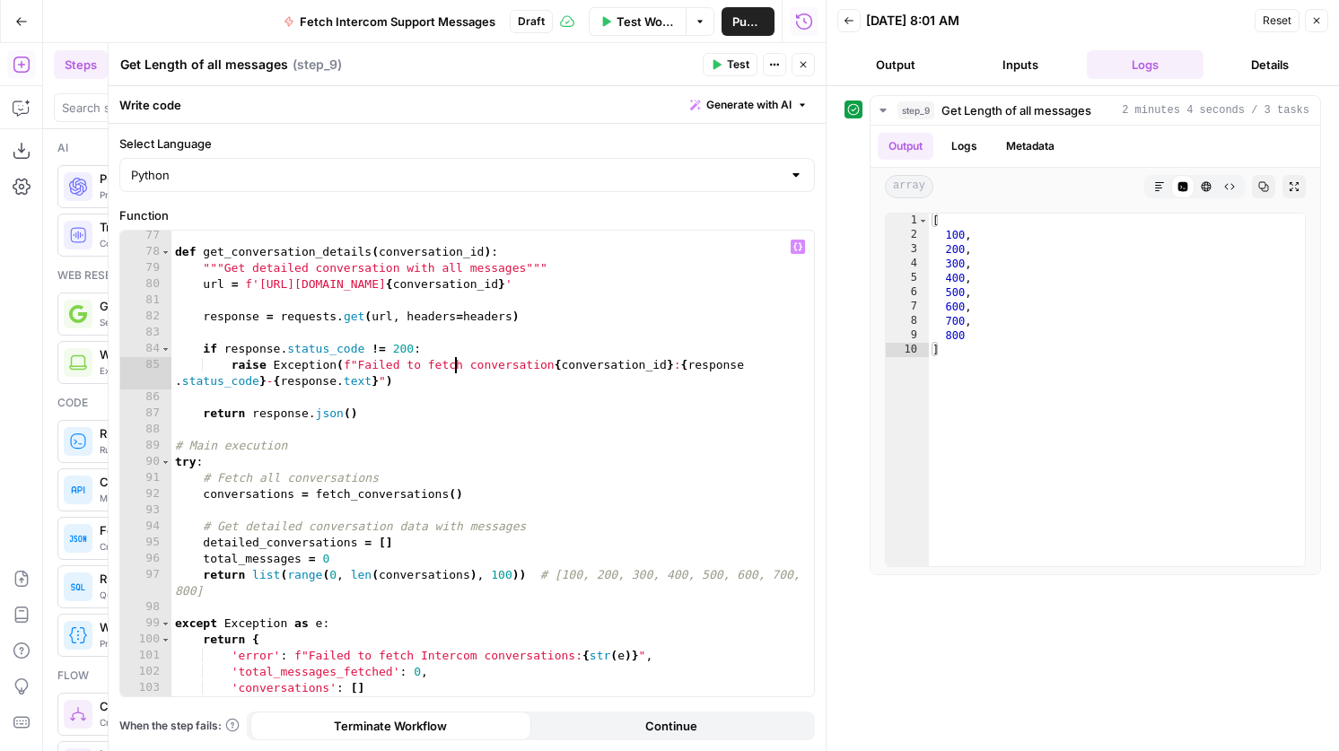
type textarea "**********"
click at [808, 73] on button "Close" at bounding box center [802, 64] width 23 height 23
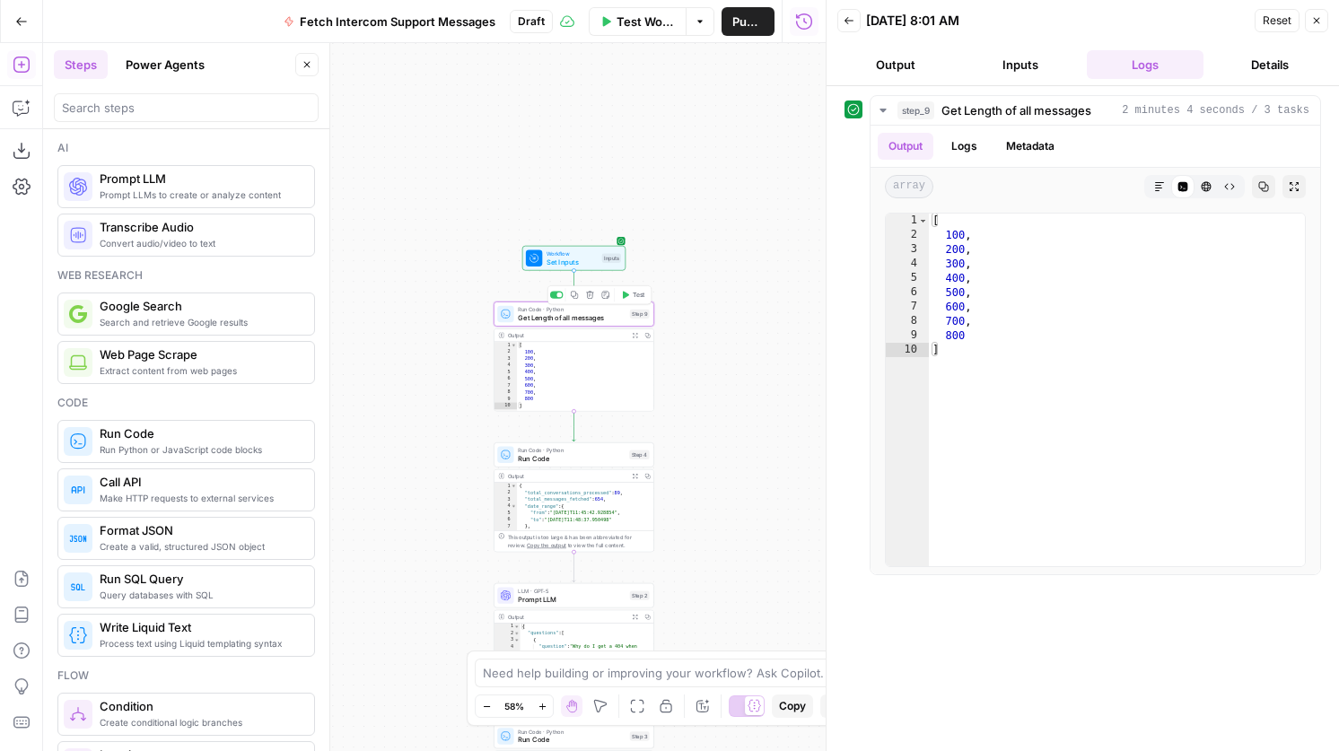
click at [636, 293] on span "Test" at bounding box center [639, 294] width 13 height 9
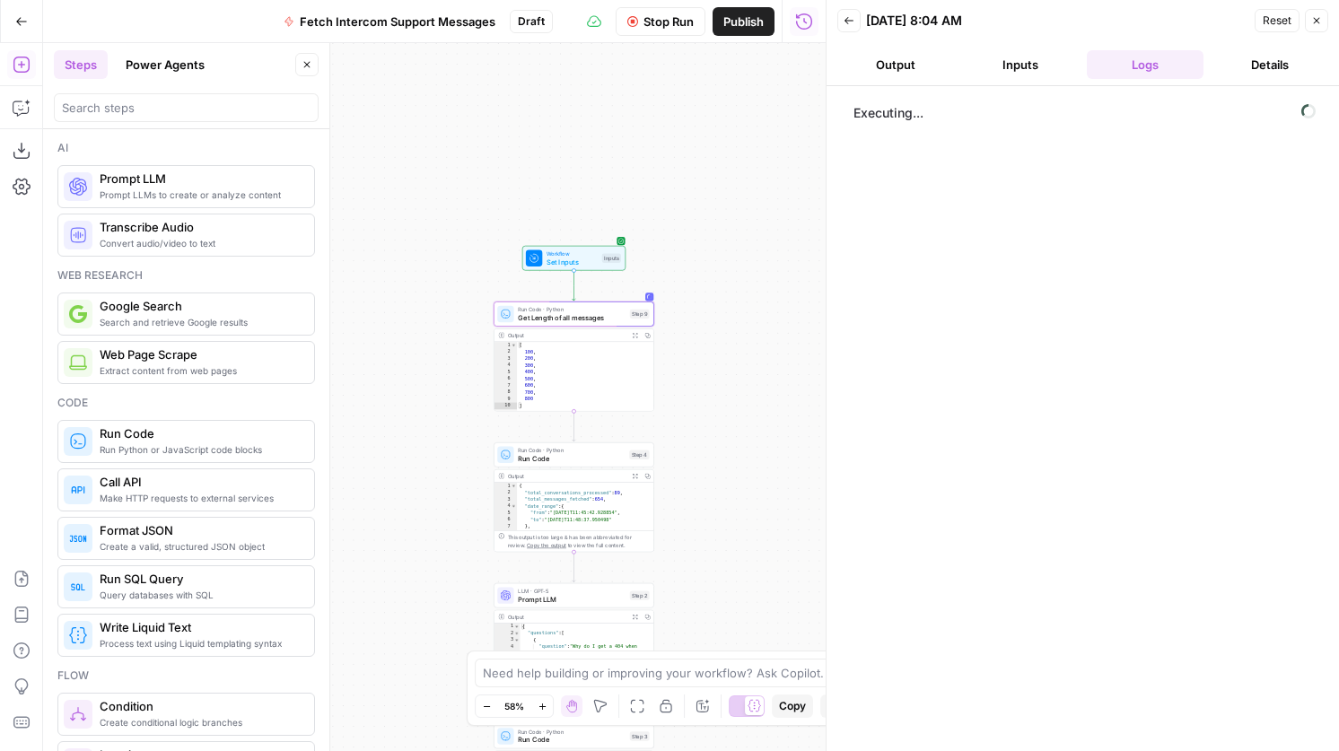
click at [153, 117] on div at bounding box center [186, 107] width 265 height 29
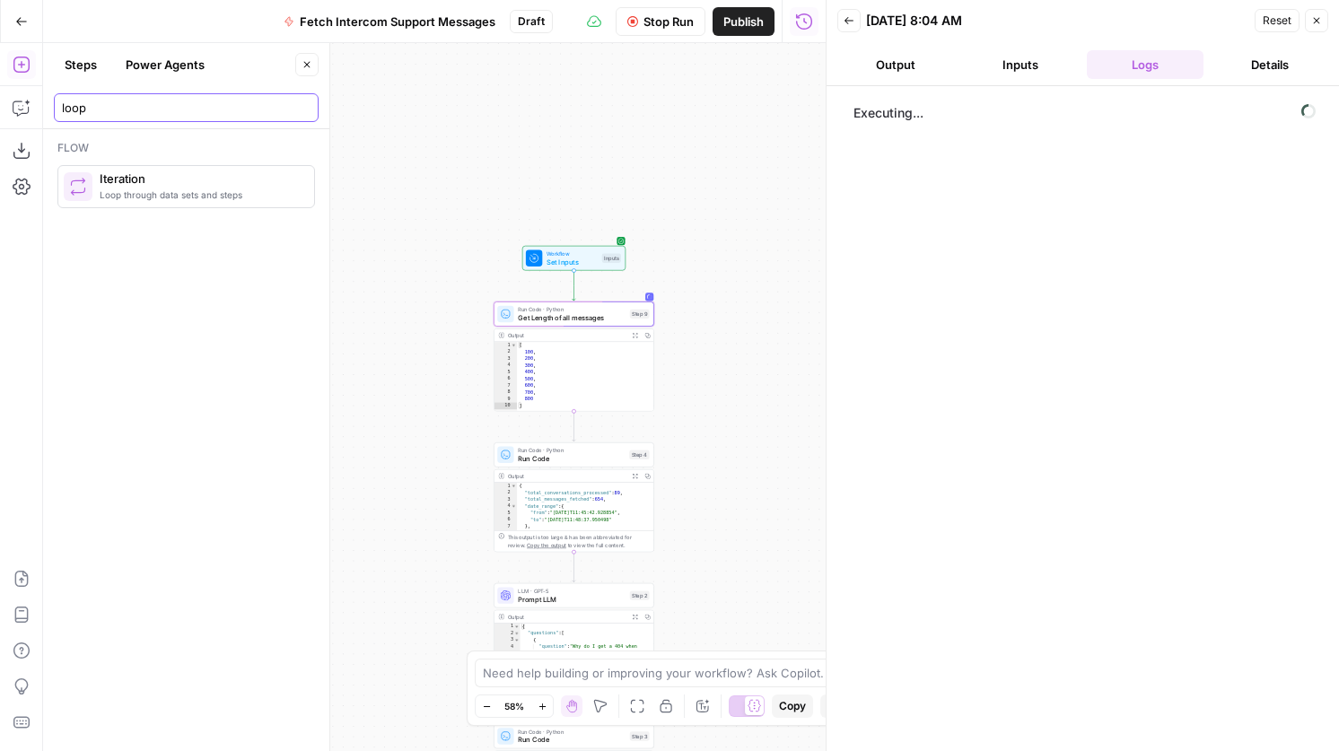
type input "loop"
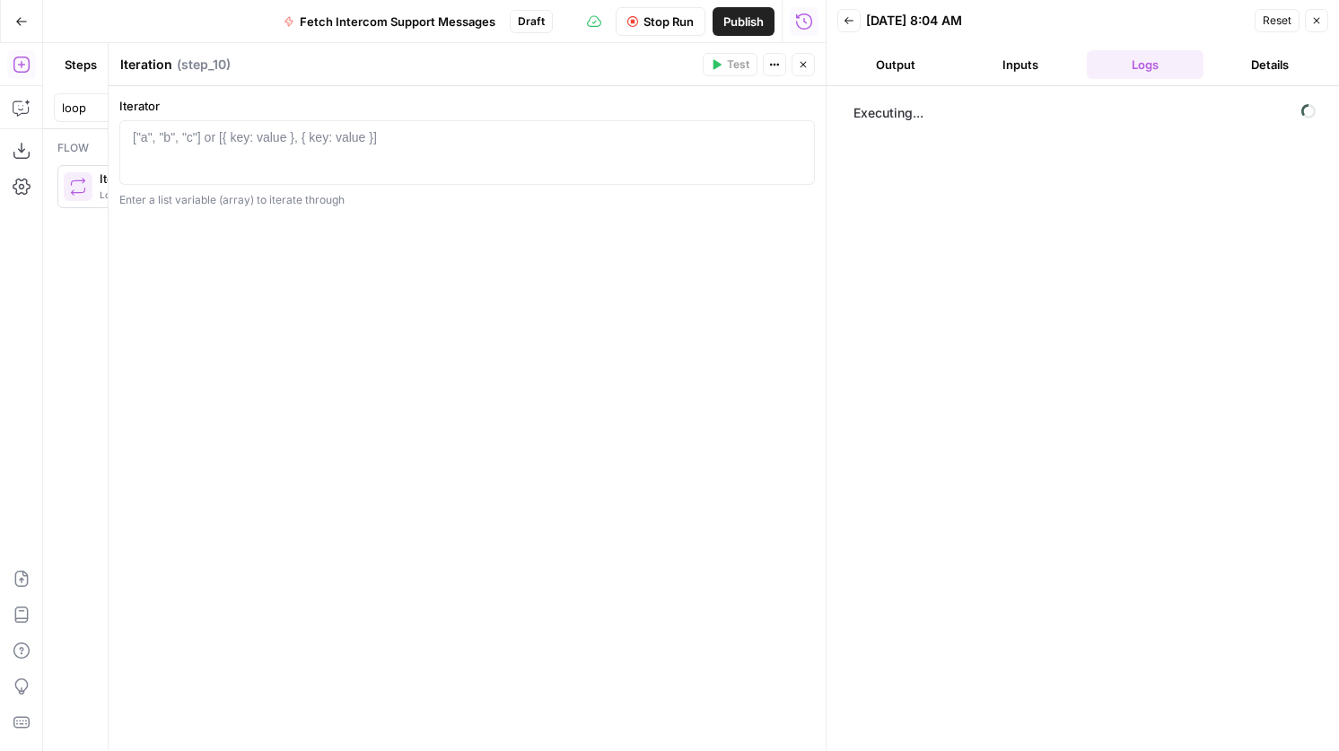
click at [808, 56] on button "Close" at bounding box center [802, 64] width 23 height 23
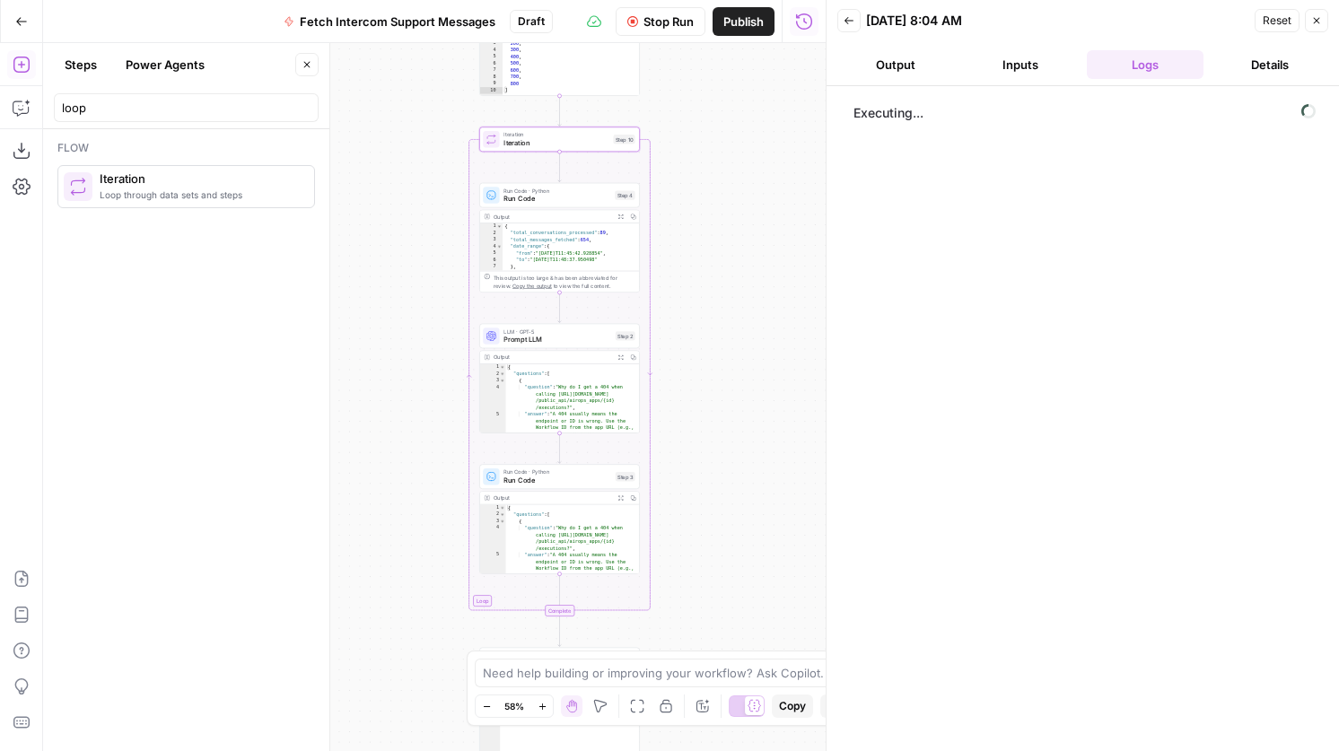
click at [541, 203] on span "Run Code" at bounding box center [556, 199] width 107 height 11
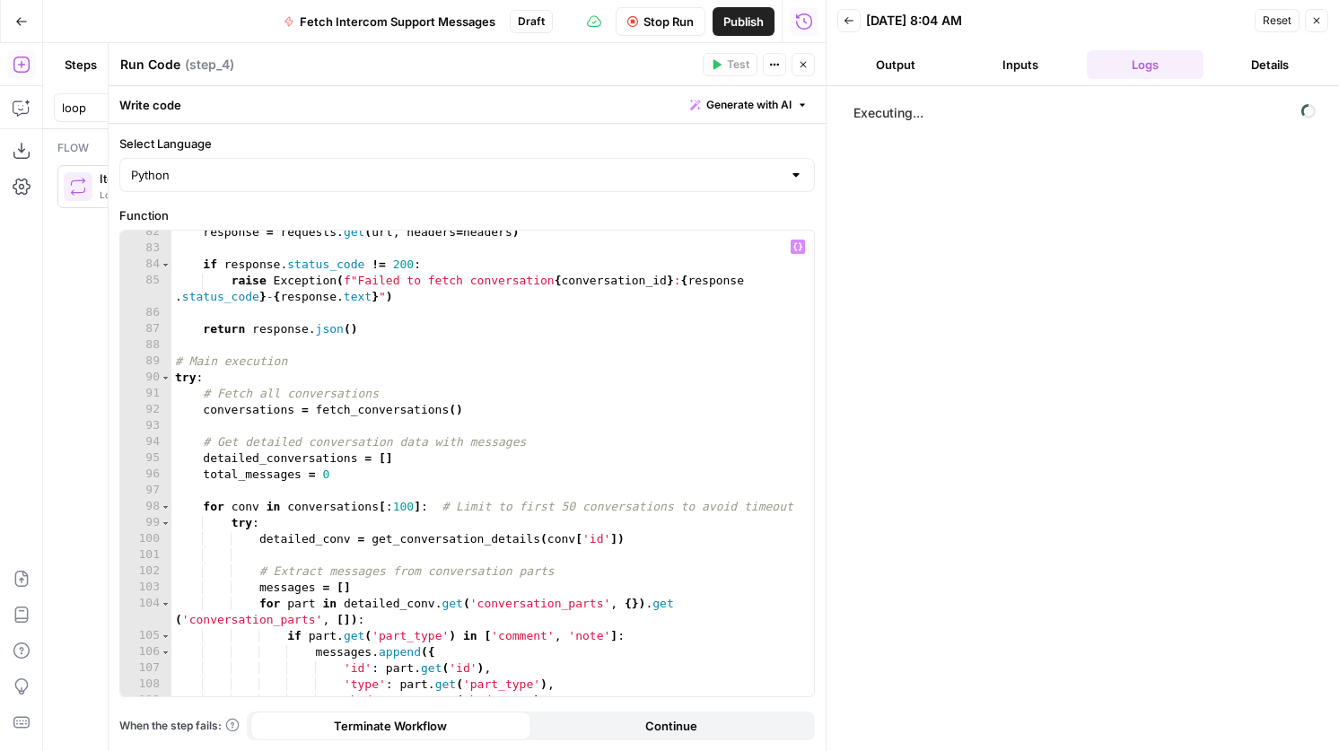
scroll to position [1346, 0]
type textarea "**********"
click at [411, 507] on div "response = requests . get ( url , headers = headers ) if response . status_code…" at bounding box center [492, 473] width 642 height 498
click at [800, 65] on icon "button" at bounding box center [803, 64] width 11 height 11
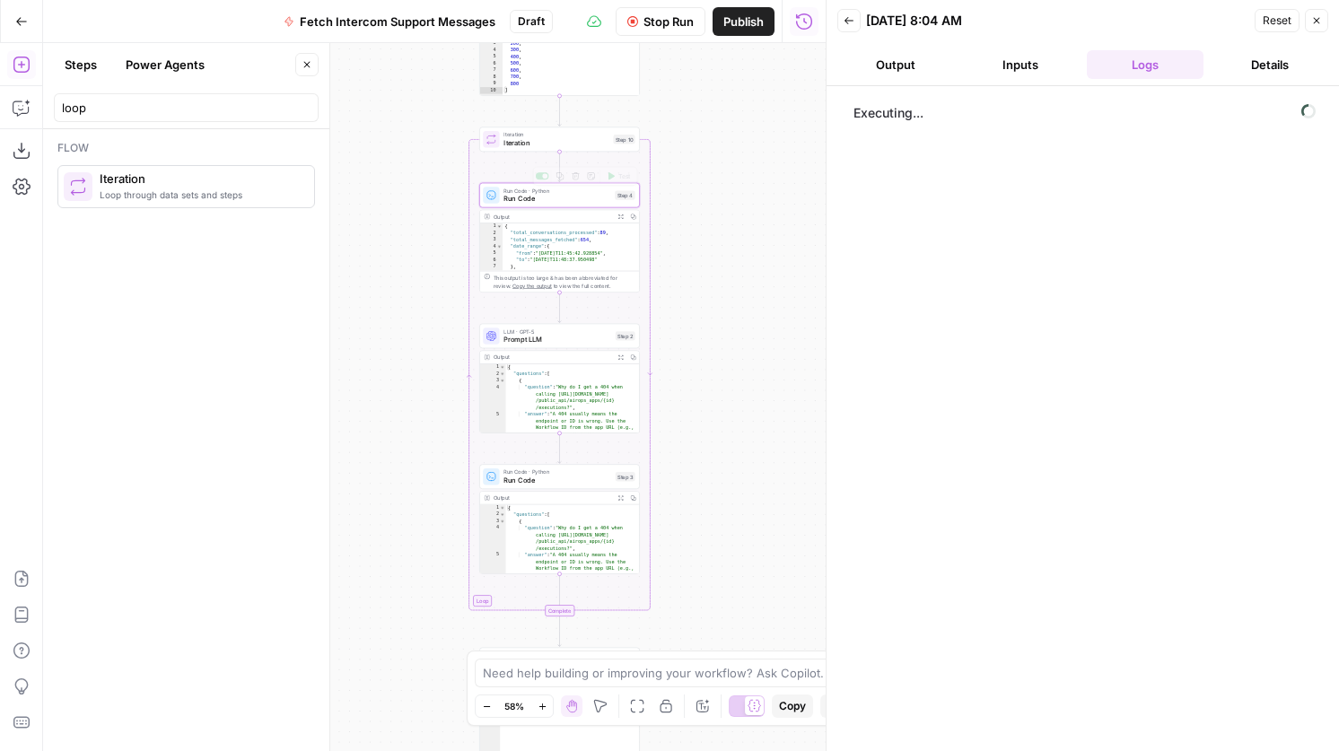
click at [566, 136] on span "Iteration" at bounding box center [556, 135] width 106 height 8
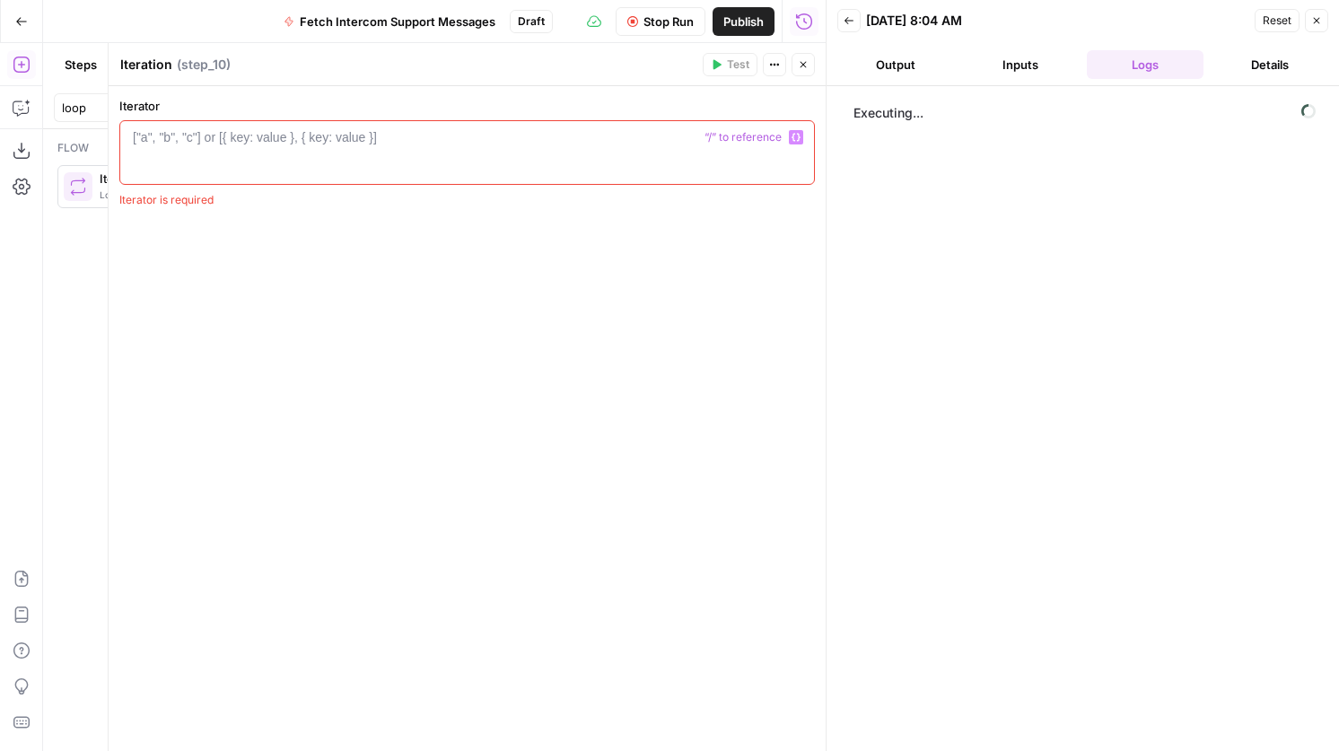
click at [403, 165] on div at bounding box center [466, 168] width 679 height 81
click at [799, 135] on icon "button" at bounding box center [795, 138] width 9 height 8
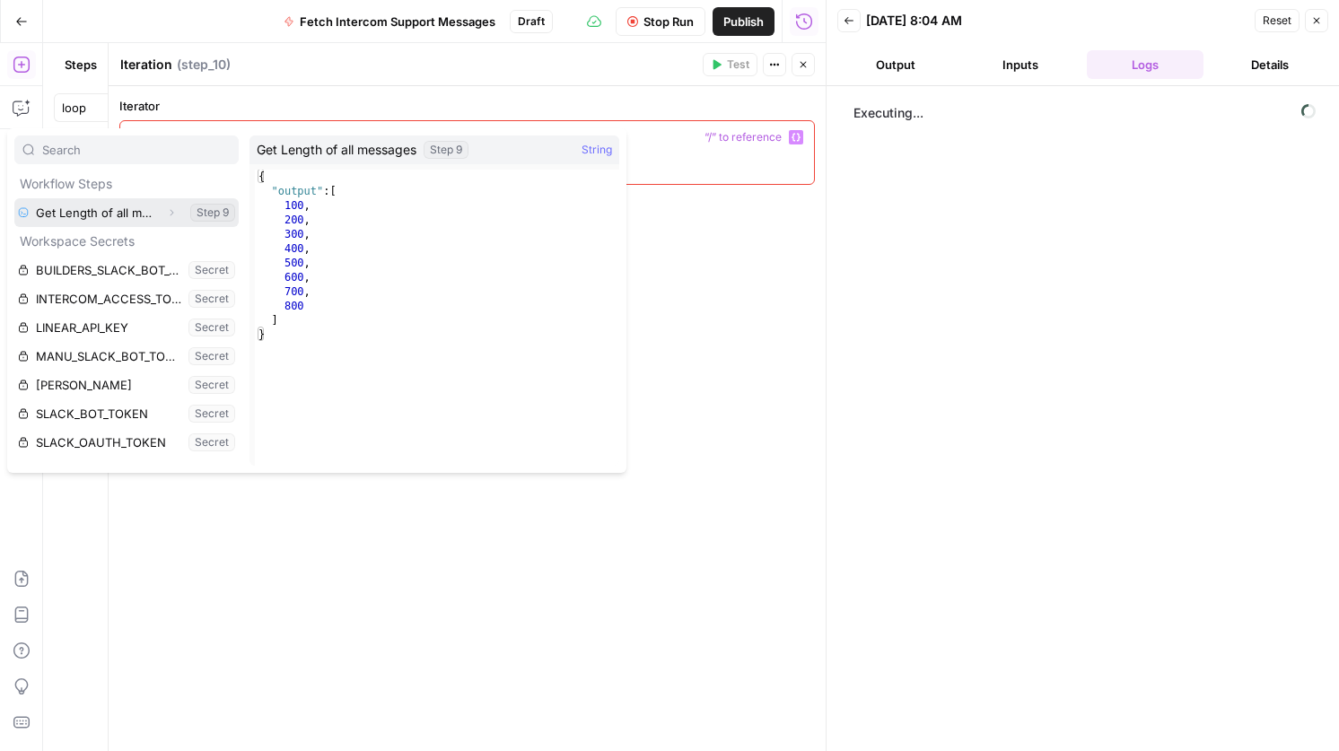
click at [166, 214] on icon "button" at bounding box center [171, 212] width 11 height 11
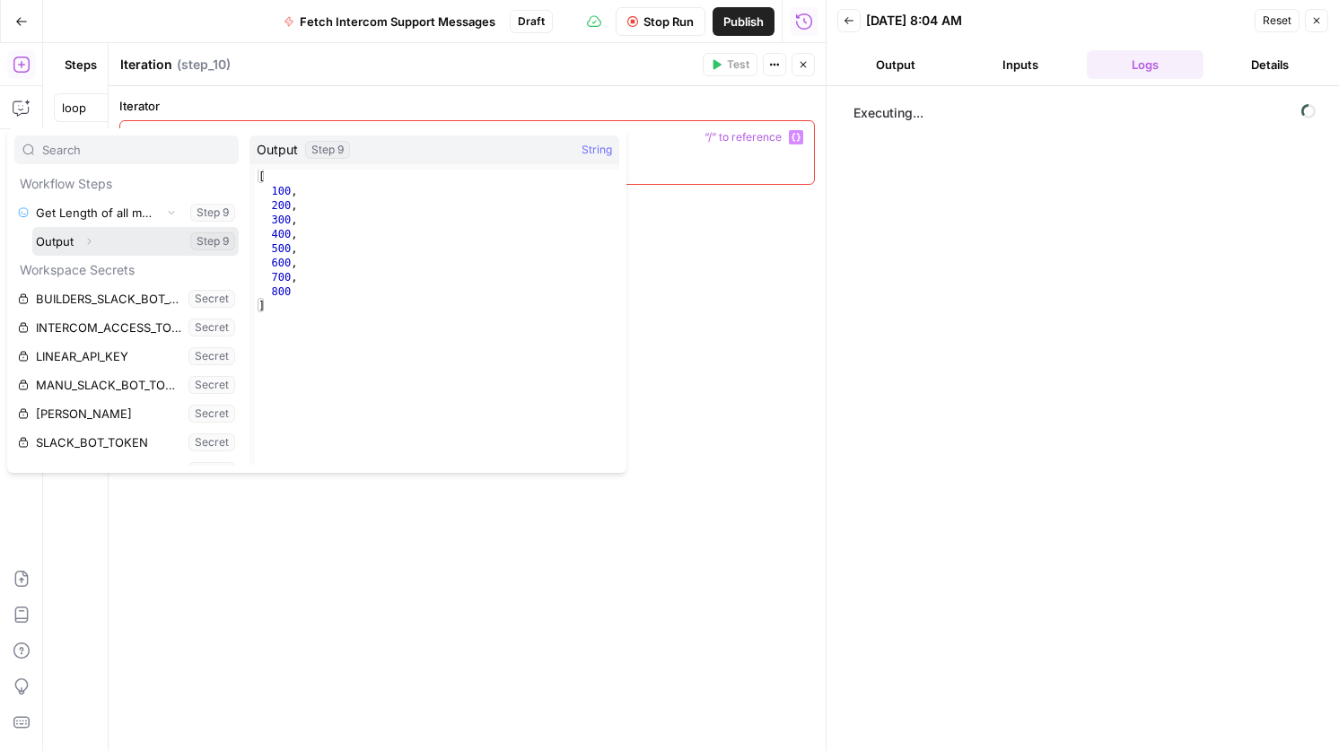
click at [92, 248] on button "Expand" at bounding box center [88, 241] width 23 height 23
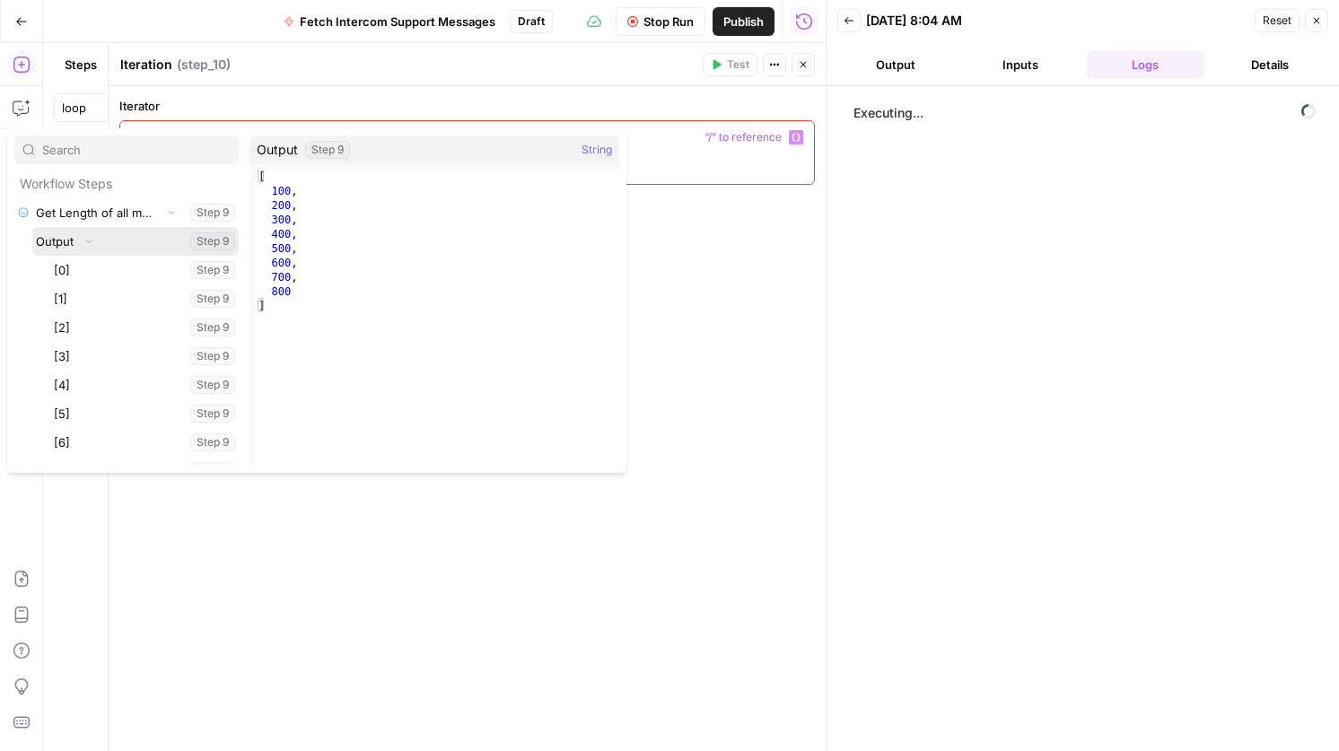
click at [51, 241] on button "Select variable Output" at bounding box center [135, 241] width 206 height 29
type textarea "**********"
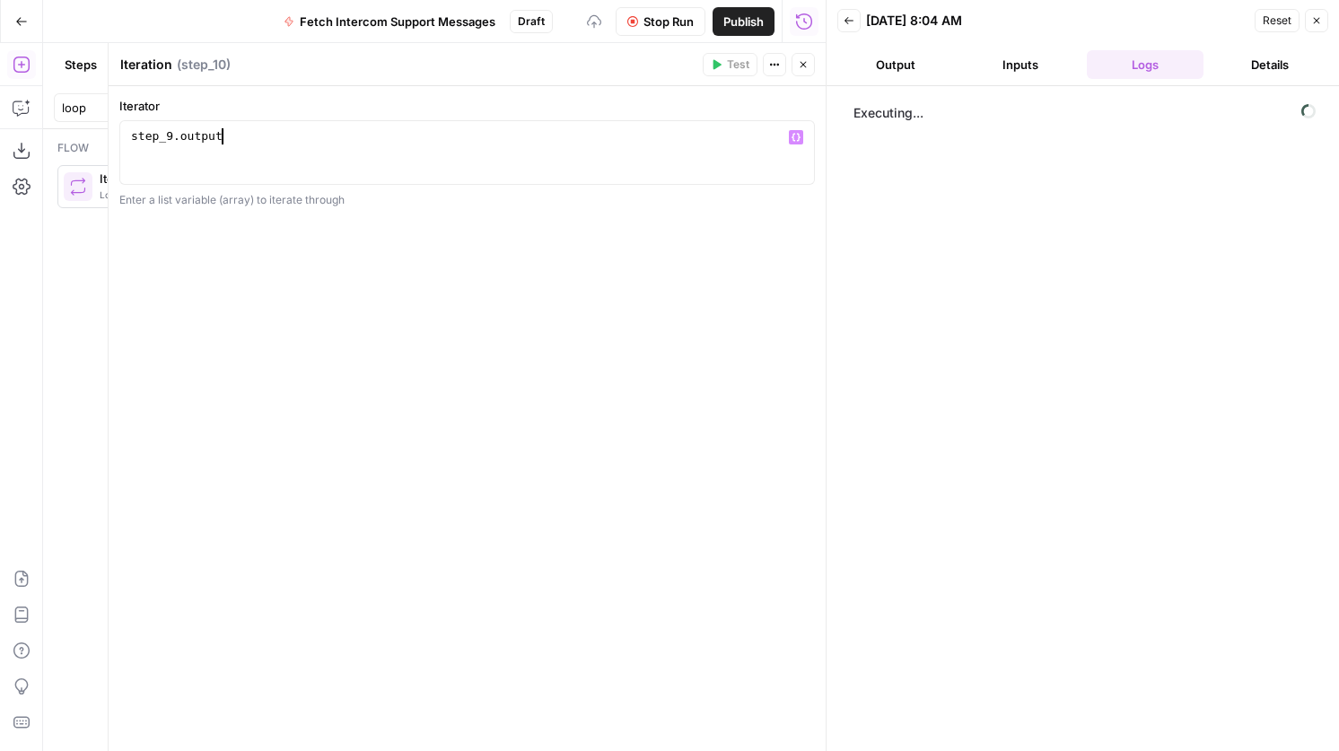
click at [809, 62] on button "Close" at bounding box center [802, 64] width 23 height 23
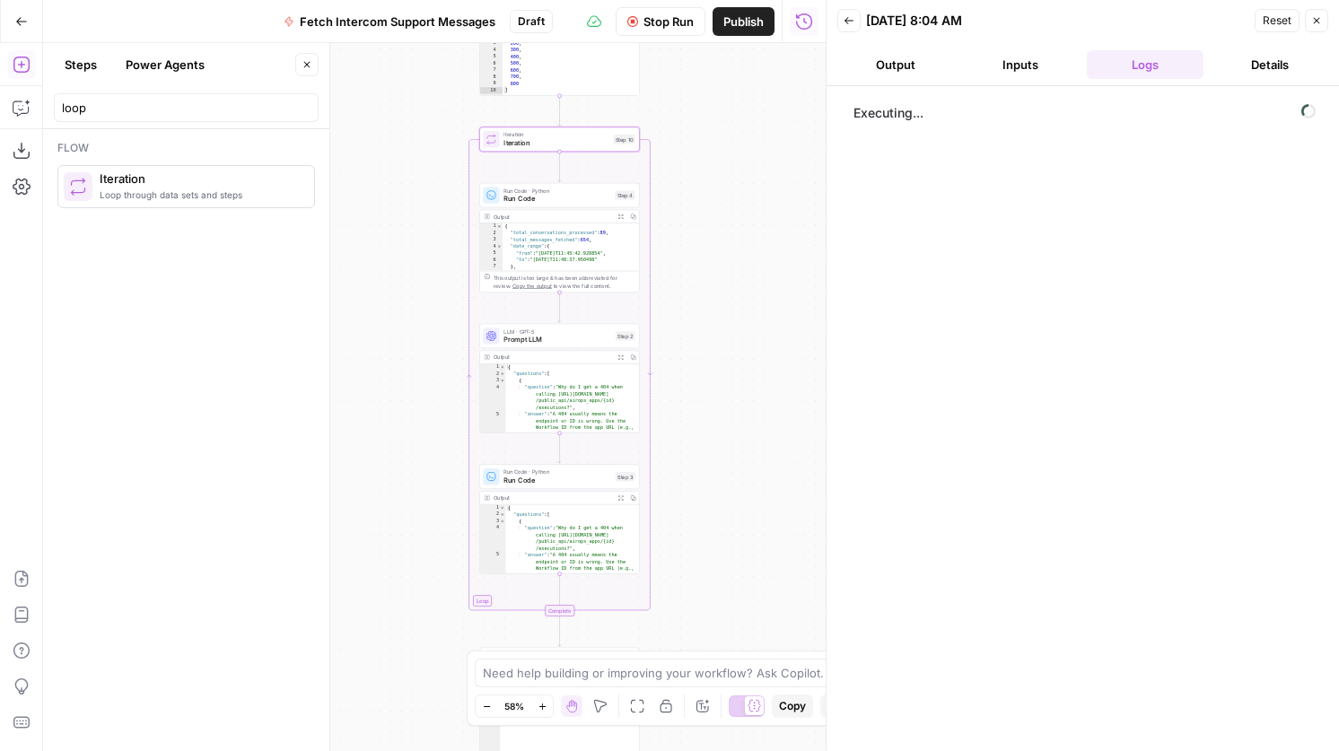
click at [534, 203] on span "Run Code" at bounding box center [556, 199] width 107 height 11
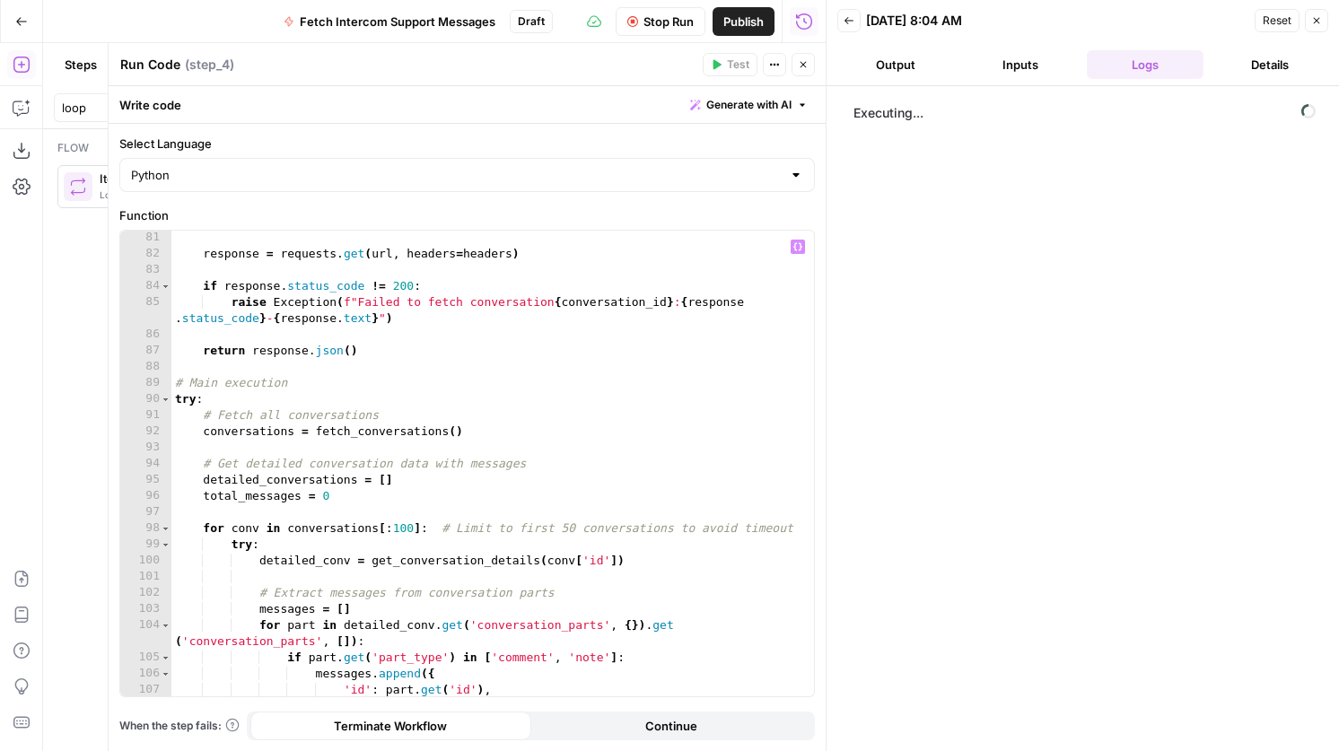
scroll to position [1332, 0]
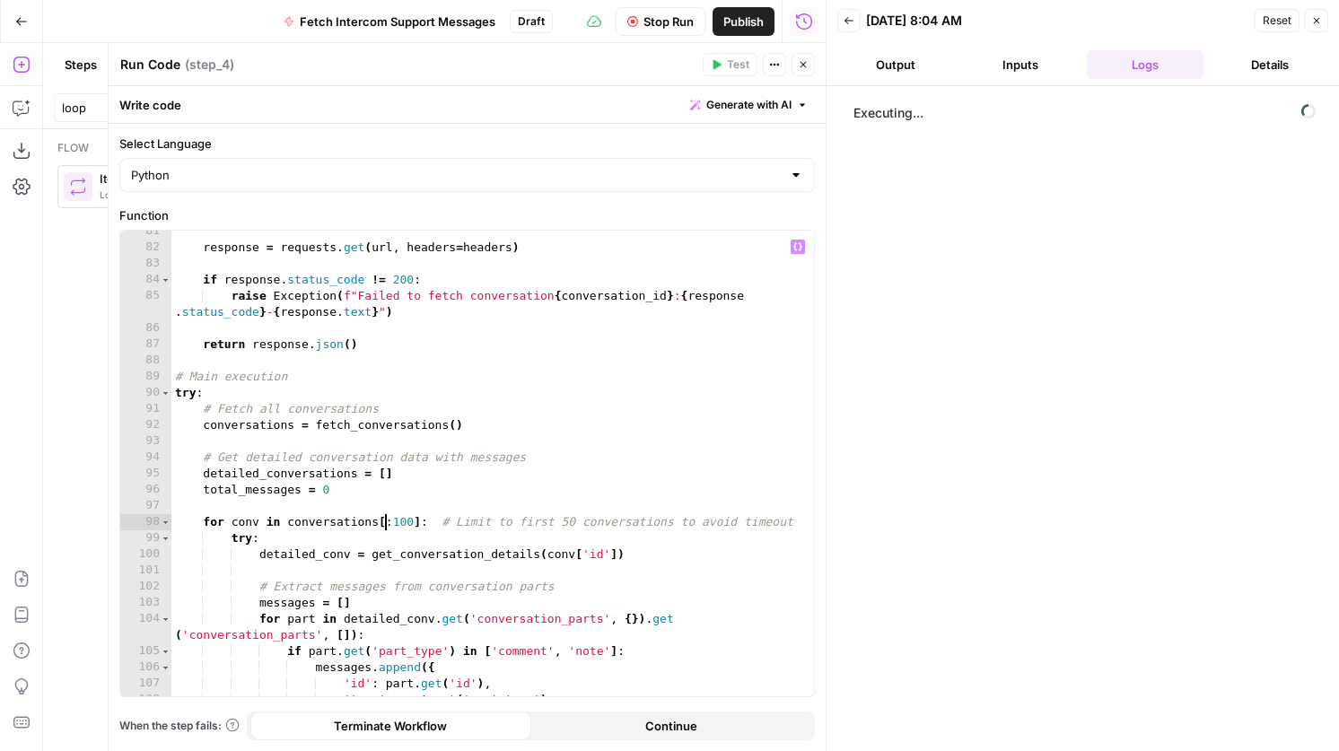
click at [385, 519] on div "response = requests . get ( url , headers = headers ) if response . status_code…" at bounding box center [492, 472] width 642 height 498
click at [804, 247] on button "Variables Menu" at bounding box center [798, 247] width 14 height 14
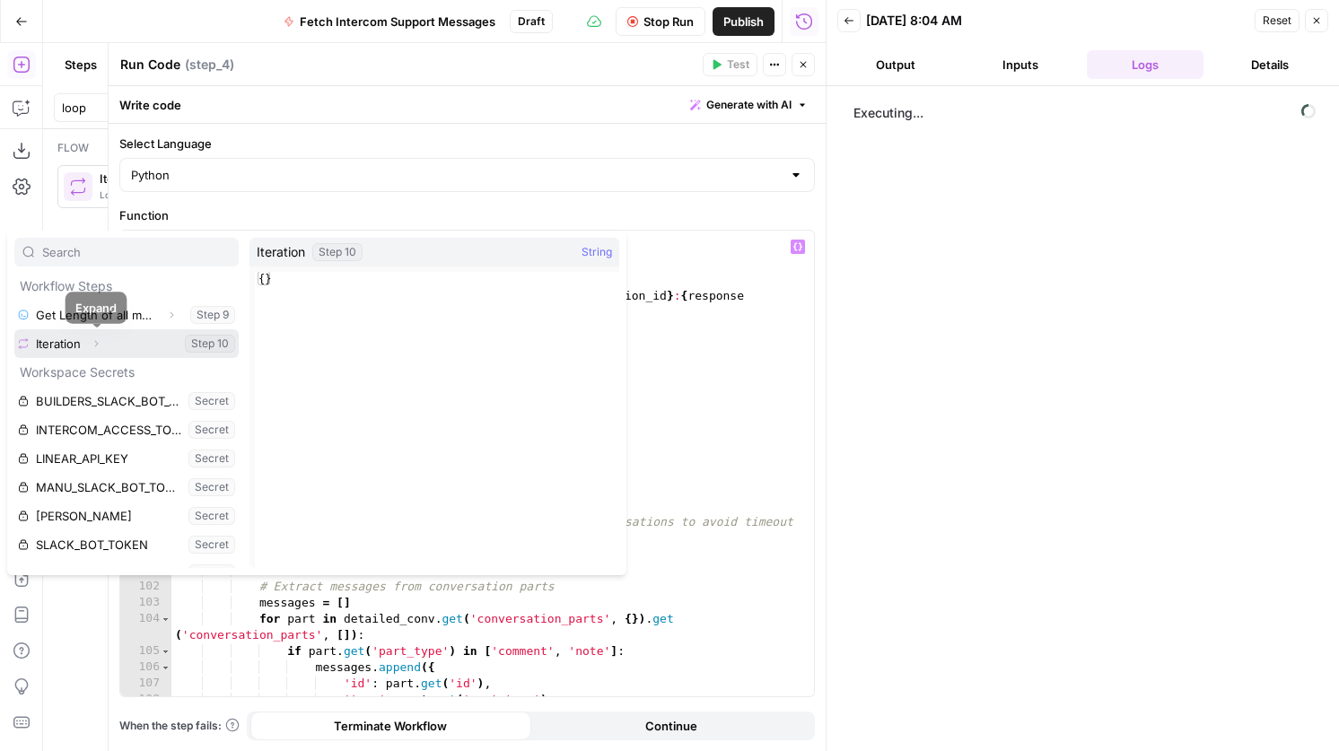
click at [96, 345] on icon "button" at bounding box center [96, 343] width 11 height 11
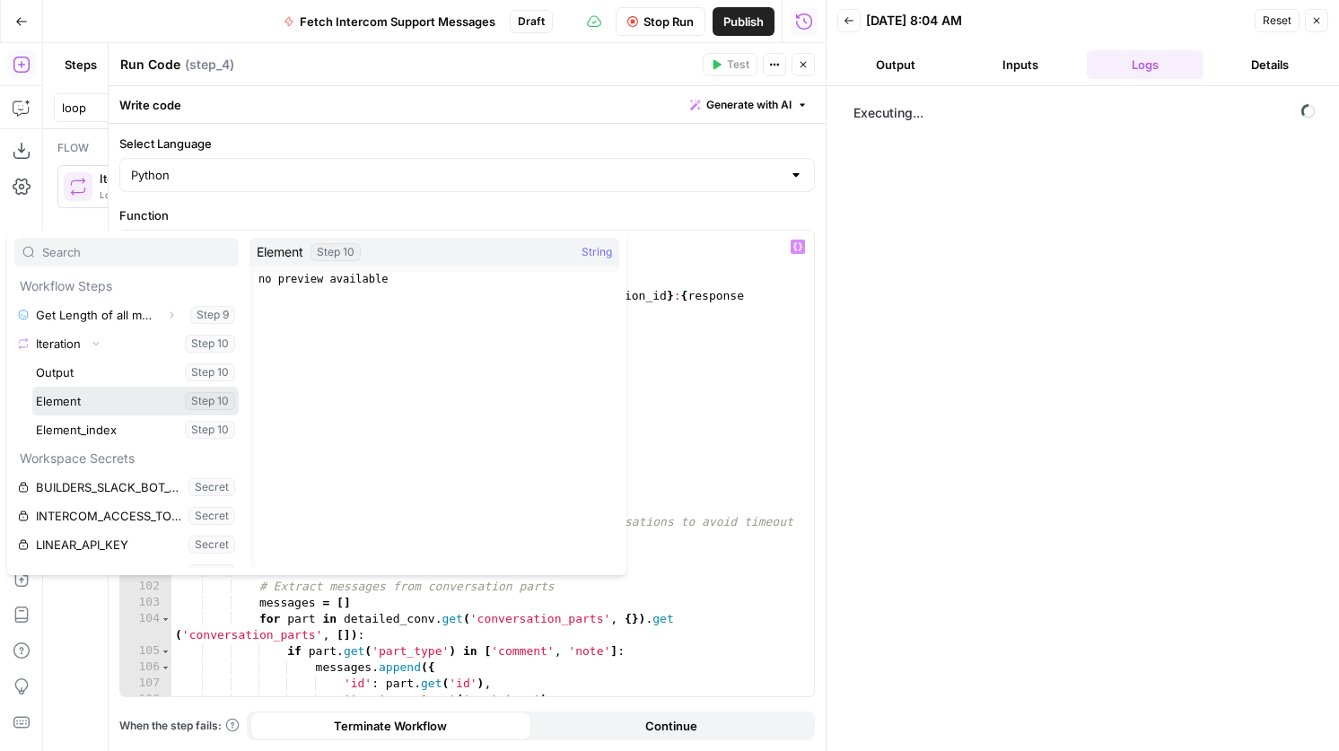
click at [84, 401] on button "Select variable Element" at bounding box center [135, 401] width 206 height 29
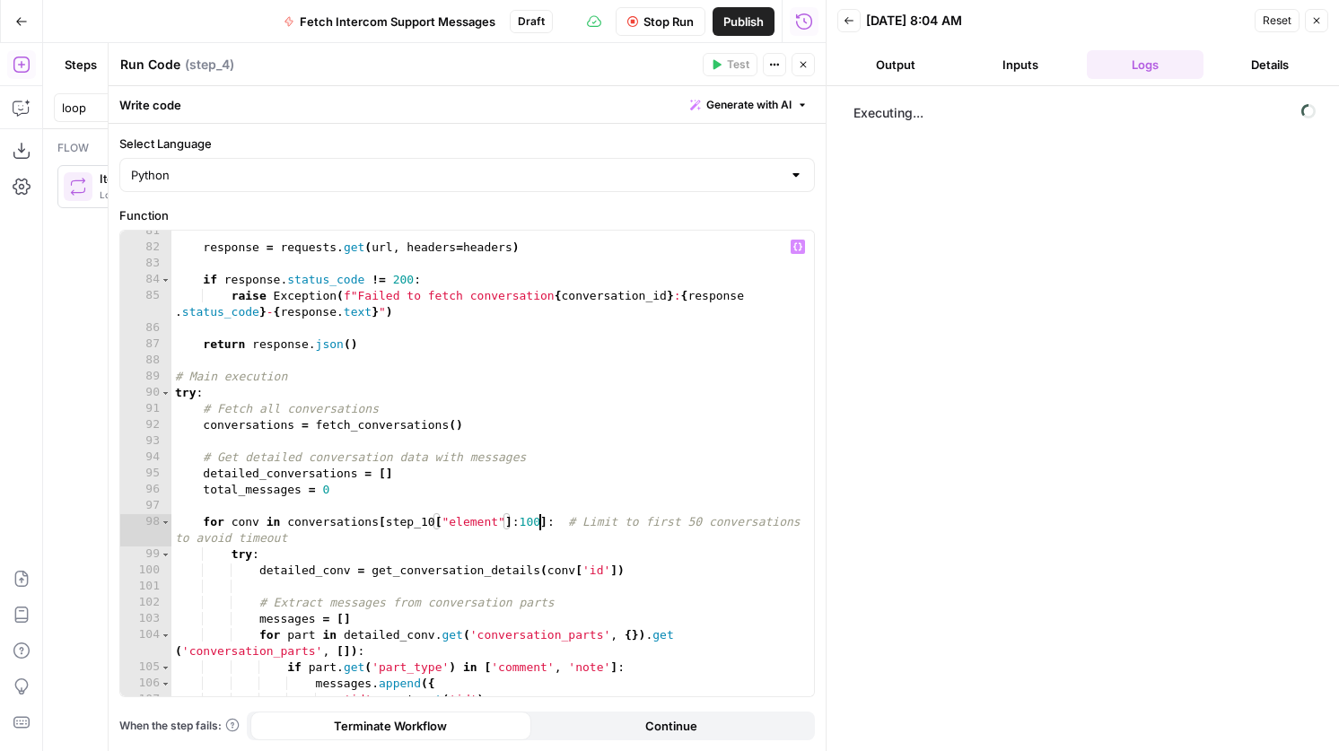
click at [537, 525] on div "response = requests . get ( url , headers = headers ) if response . status_code…" at bounding box center [492, 472] width 642 height 498
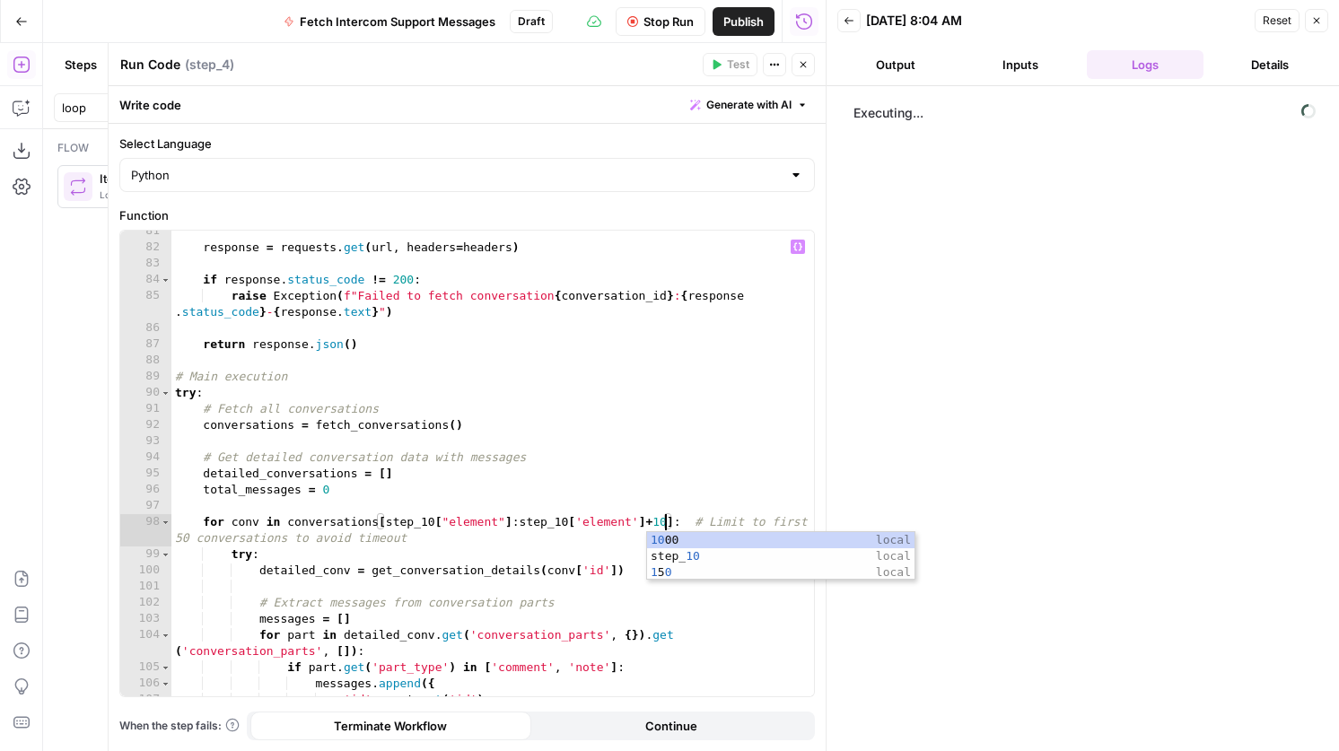
scroll to position [0, 38]
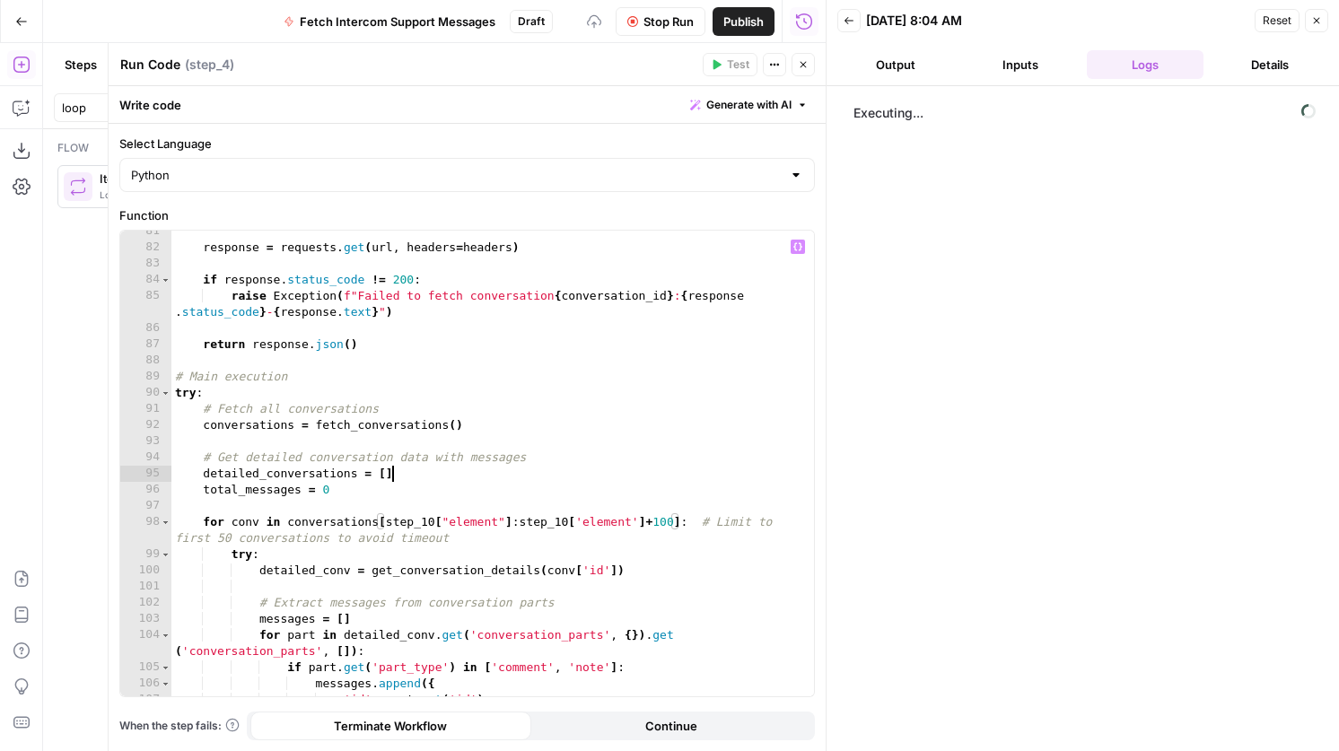
click at [618, 480] on div "response = requests . get ( url , headers = headers ) if response . status_code…" at bounding box center [492, 472] width 642 height 498
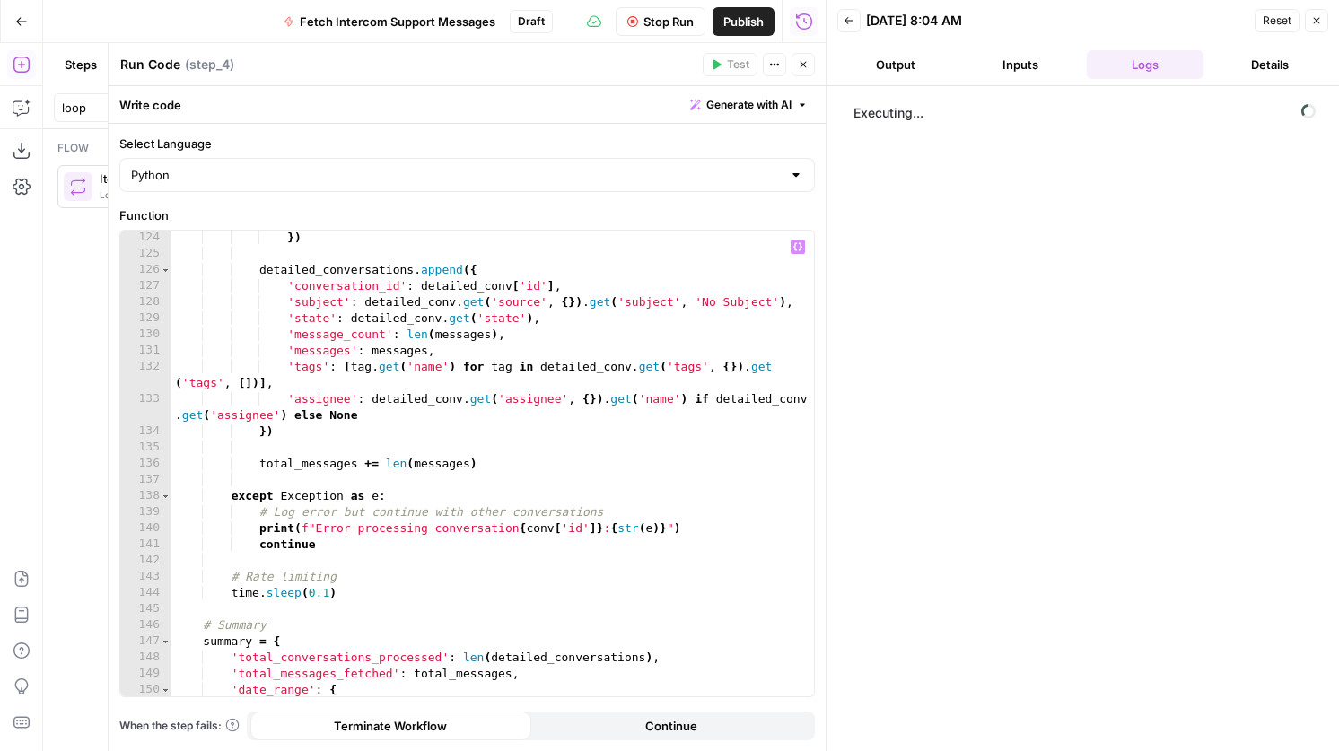
scroll to position [2268, 0]
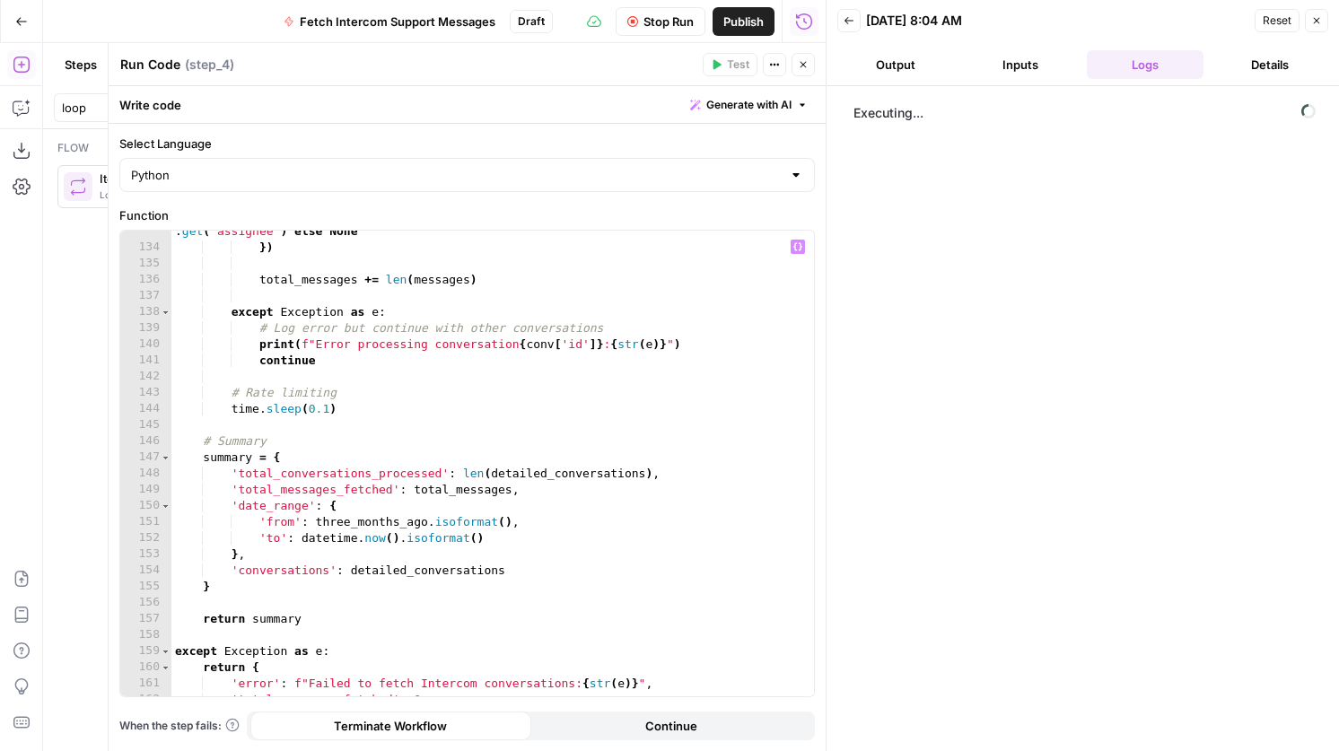
type textarea "**********"
click at [806, 63] on icon "button" at bounding box center [803, 64] width 11 height 11
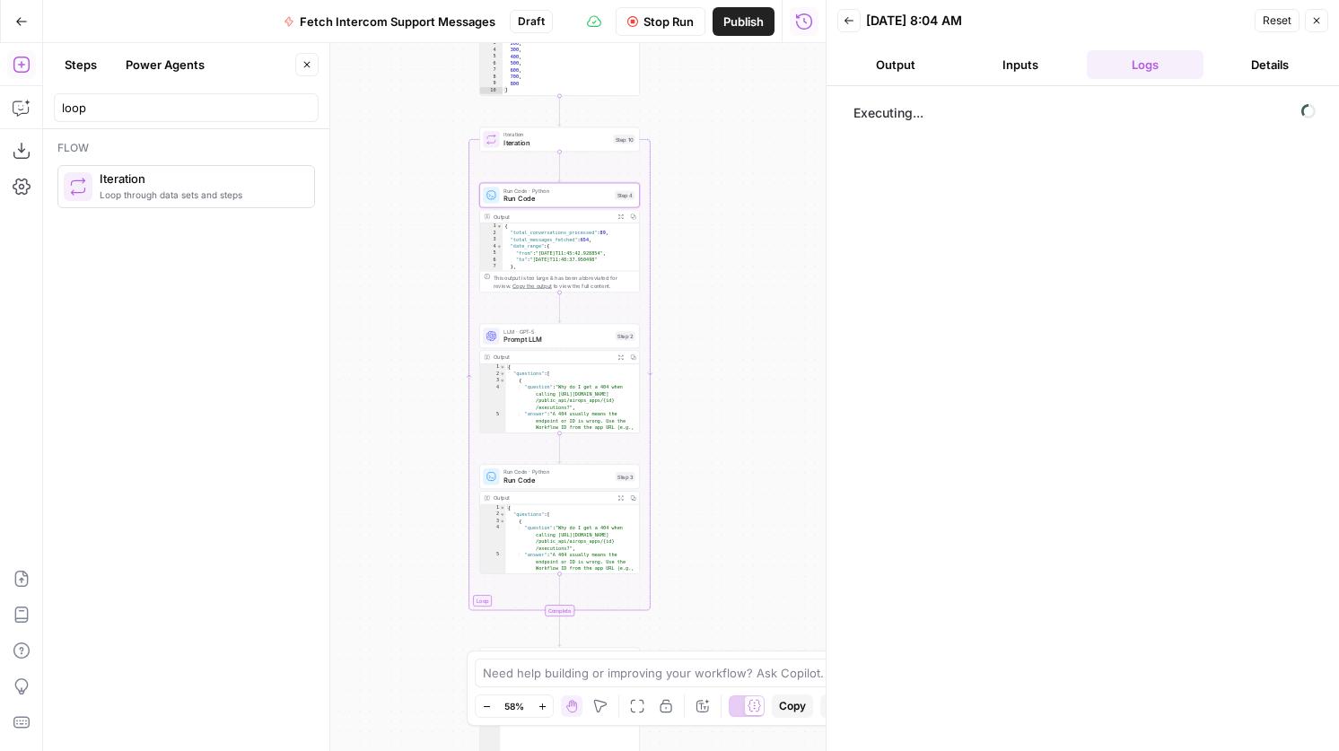
click at [590, 484] on span "Run Code" at bounding box center [557, 481] width 108 height 11
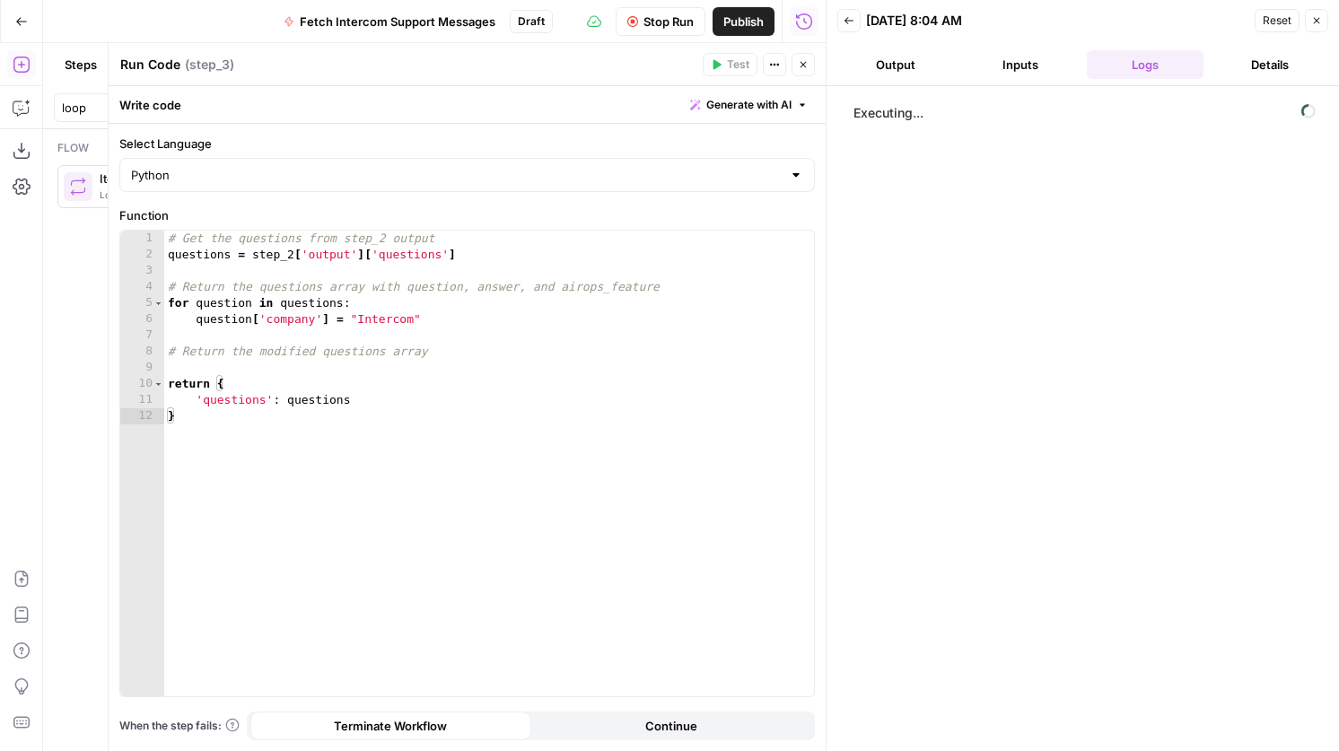
click at [802, 57] on button "Close" at bounding box center [802, 64] width 23 height 23
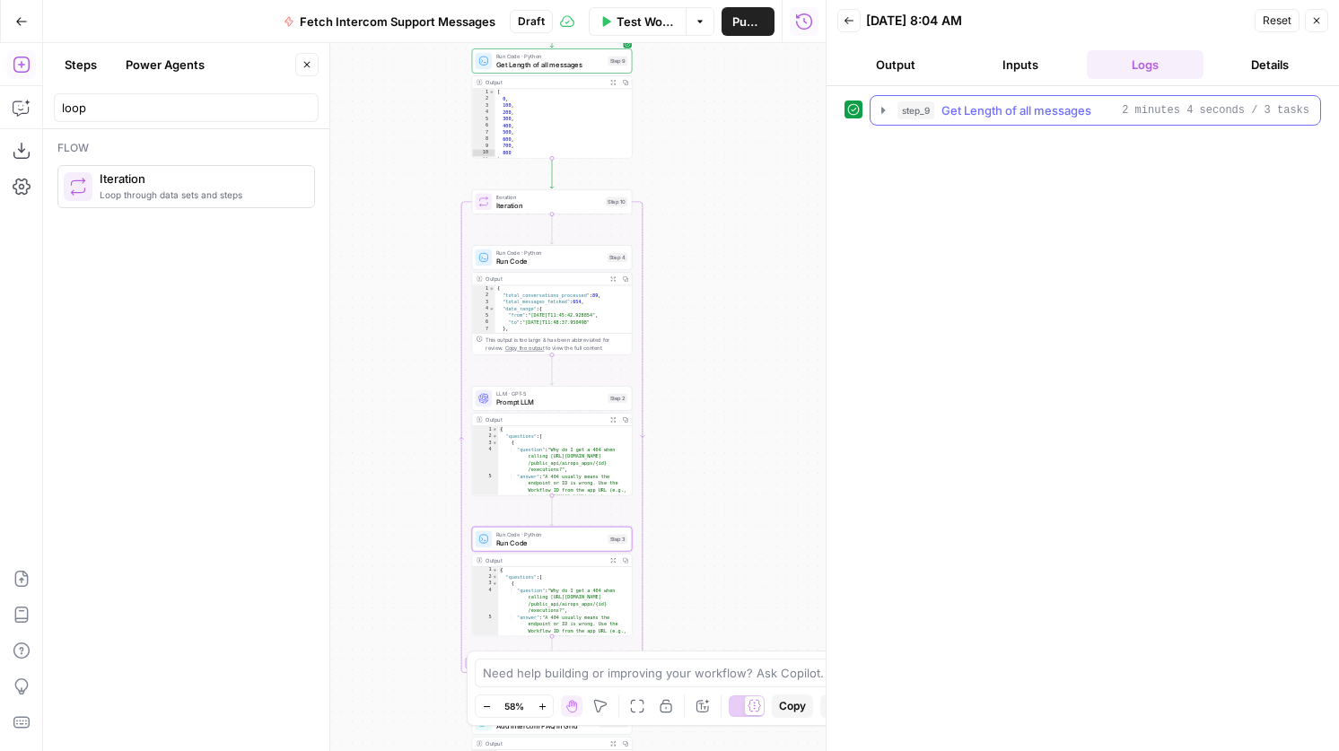
click at [1023, 102] on span "Get Length of all messages" at bounding box center [1016, 110] width 150 height 18
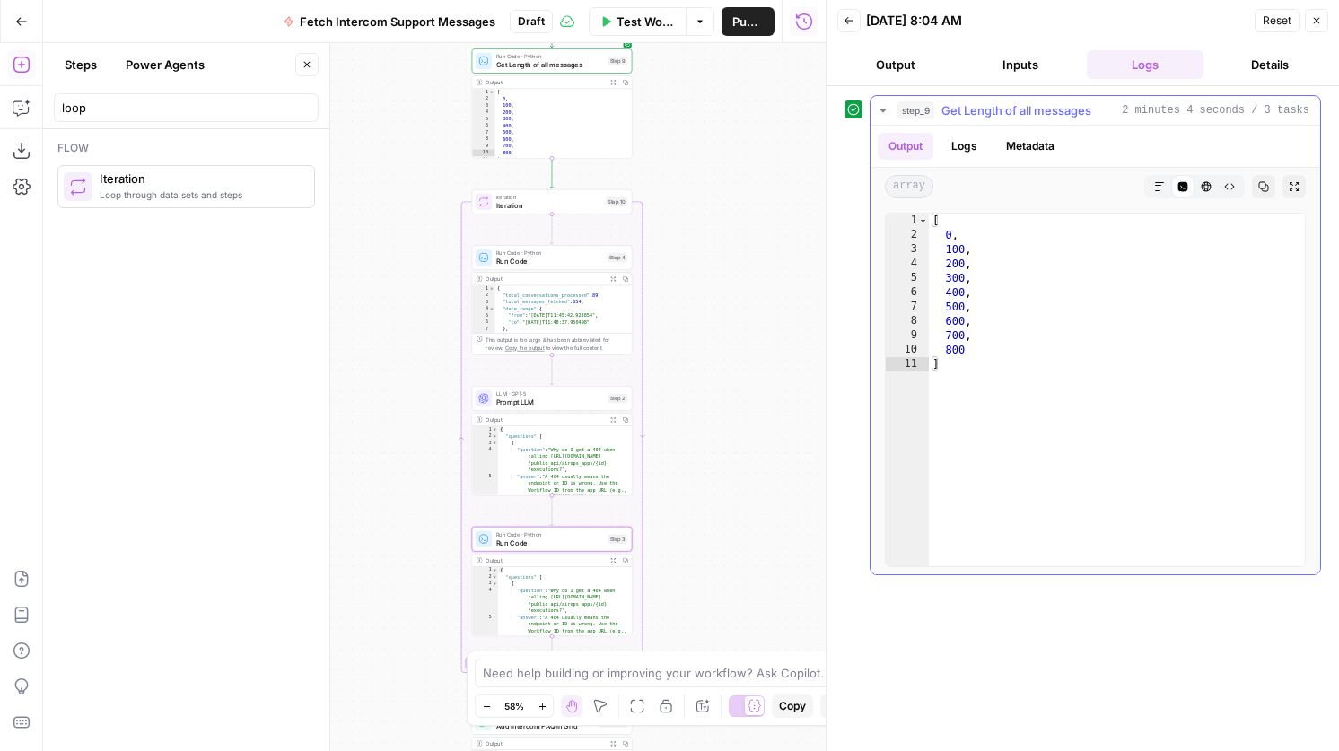
click at [1002, 110] on span "Get Length of all messages" at bounding box center [1016, 110] width 150 height 18
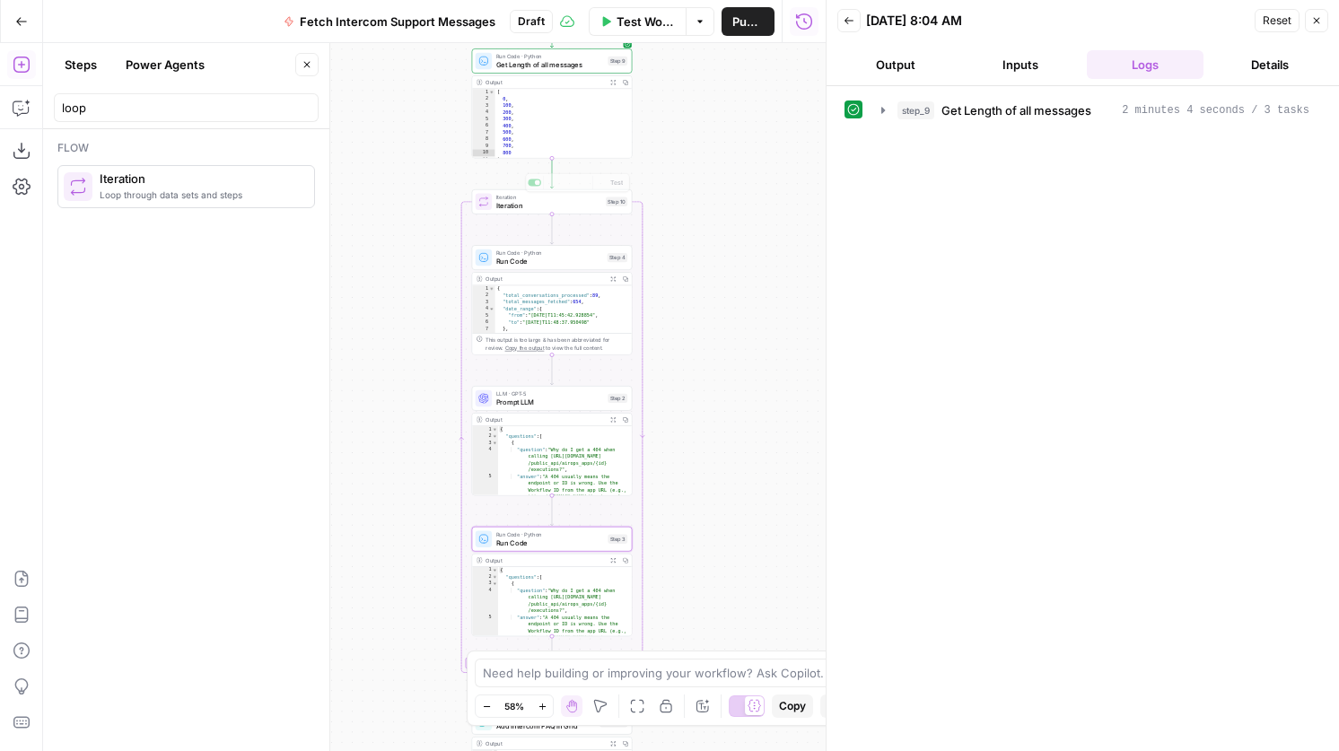
click at [601, 211] on div "Iteration Iteration Step 10 Copy step Delete step Add Note Test" at bounding box center [552, 201] width 161 height 25
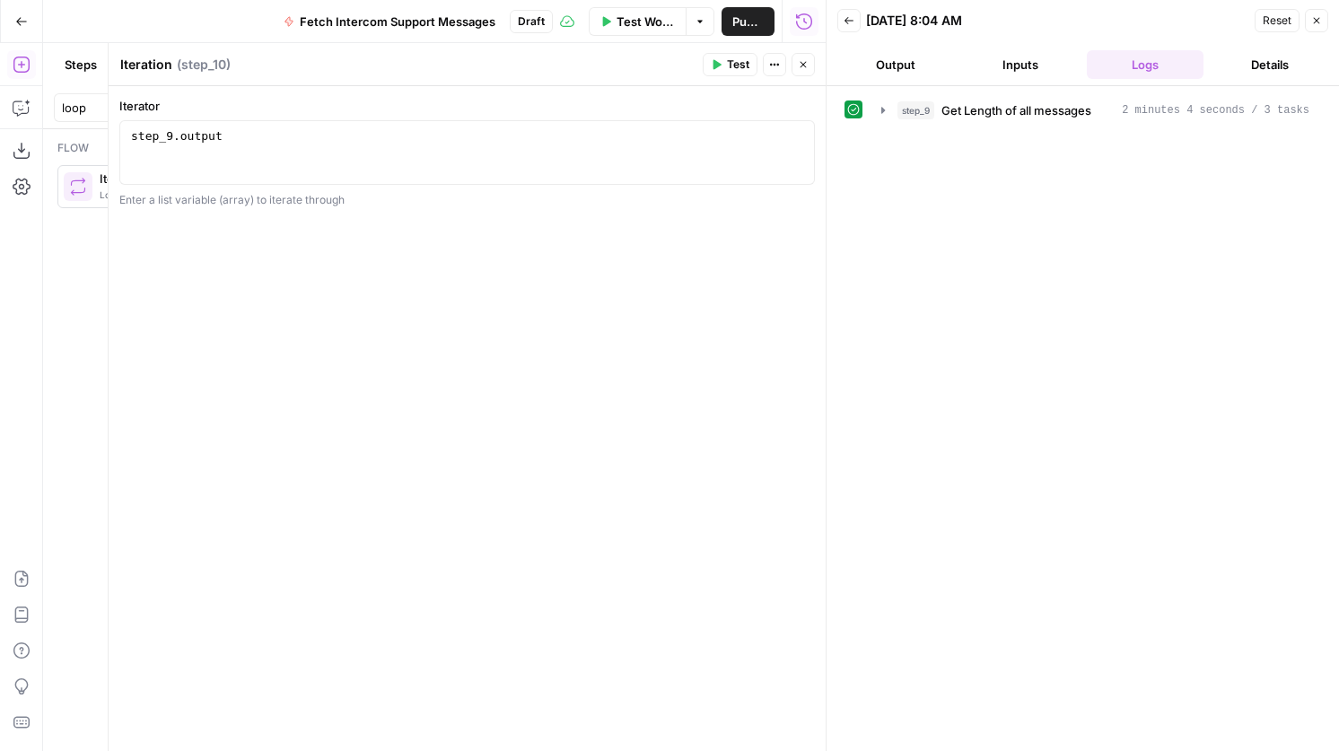
click at [735, 60] on span "Test" at bounding box center [738, 65] width 22 height 16
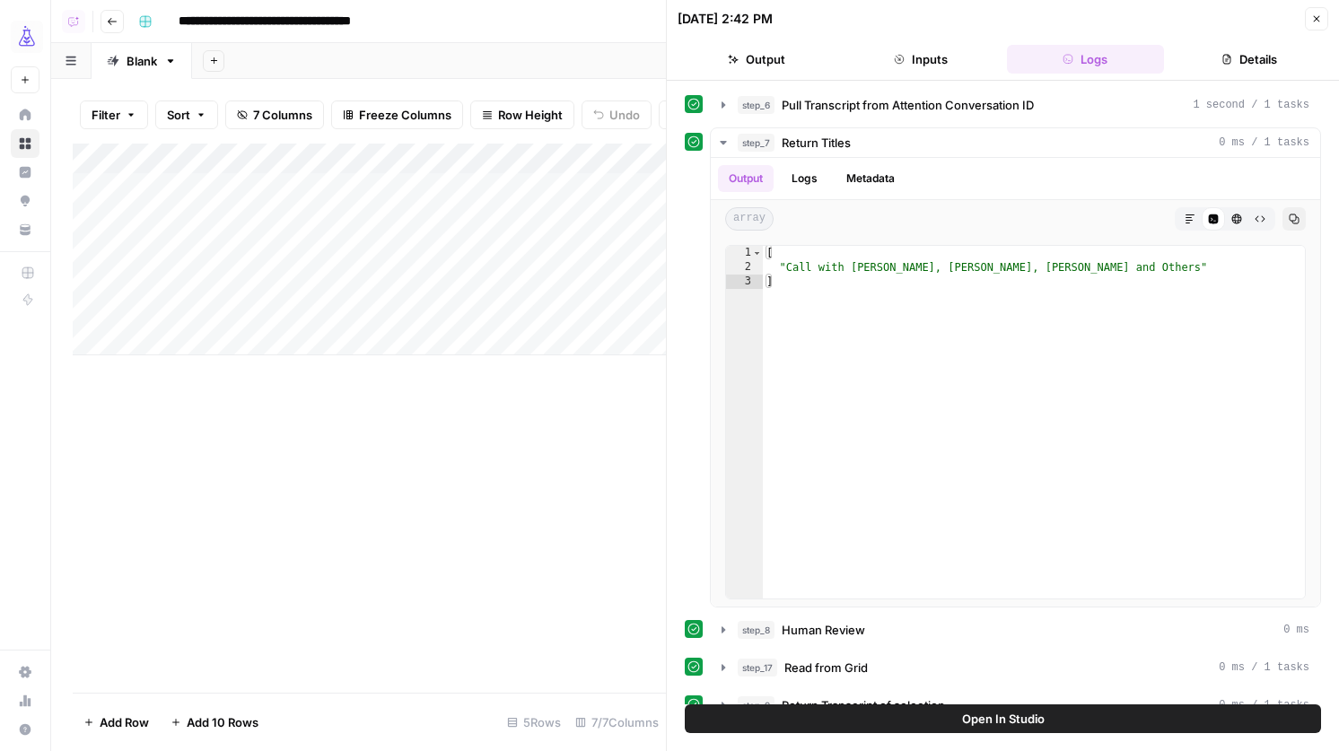
click at [99, 19] on header "**********" at bounding box center [695, 21] width 1288 height 43
click at [115, 20] on icon "button" at bounding box center [112, 21] width 11 height 11
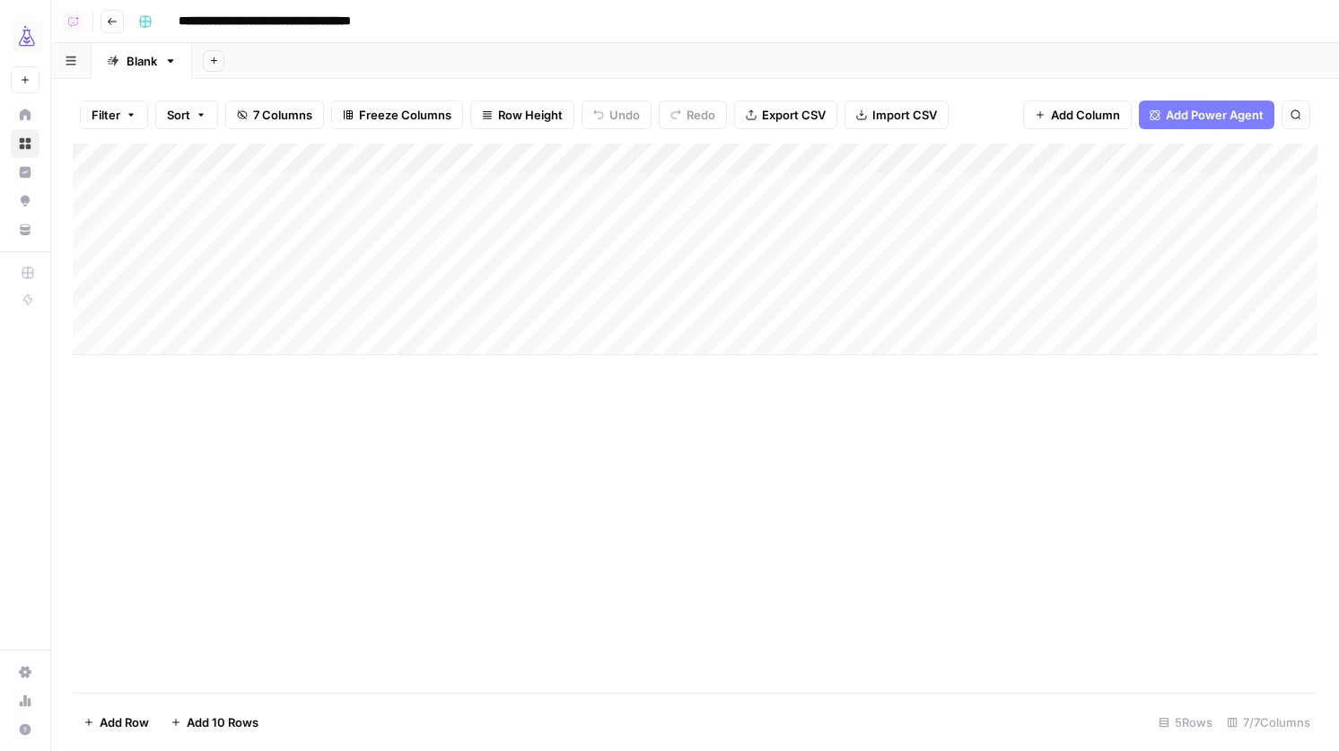
click at [105, 18] on button "Go back" at bounding box center [111, 21] width 23 height 23
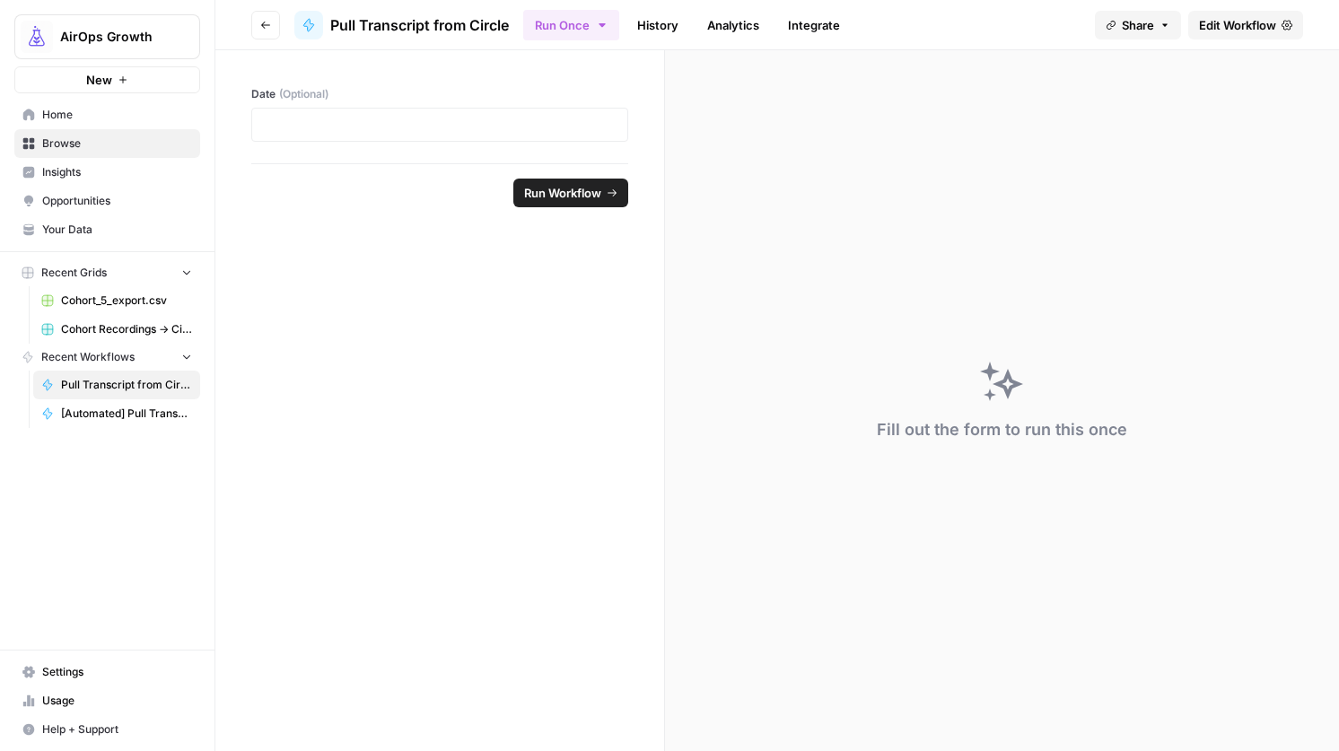
click at [81, 109] on span "Home" at bounding box center [117, 115] width 150 height 16
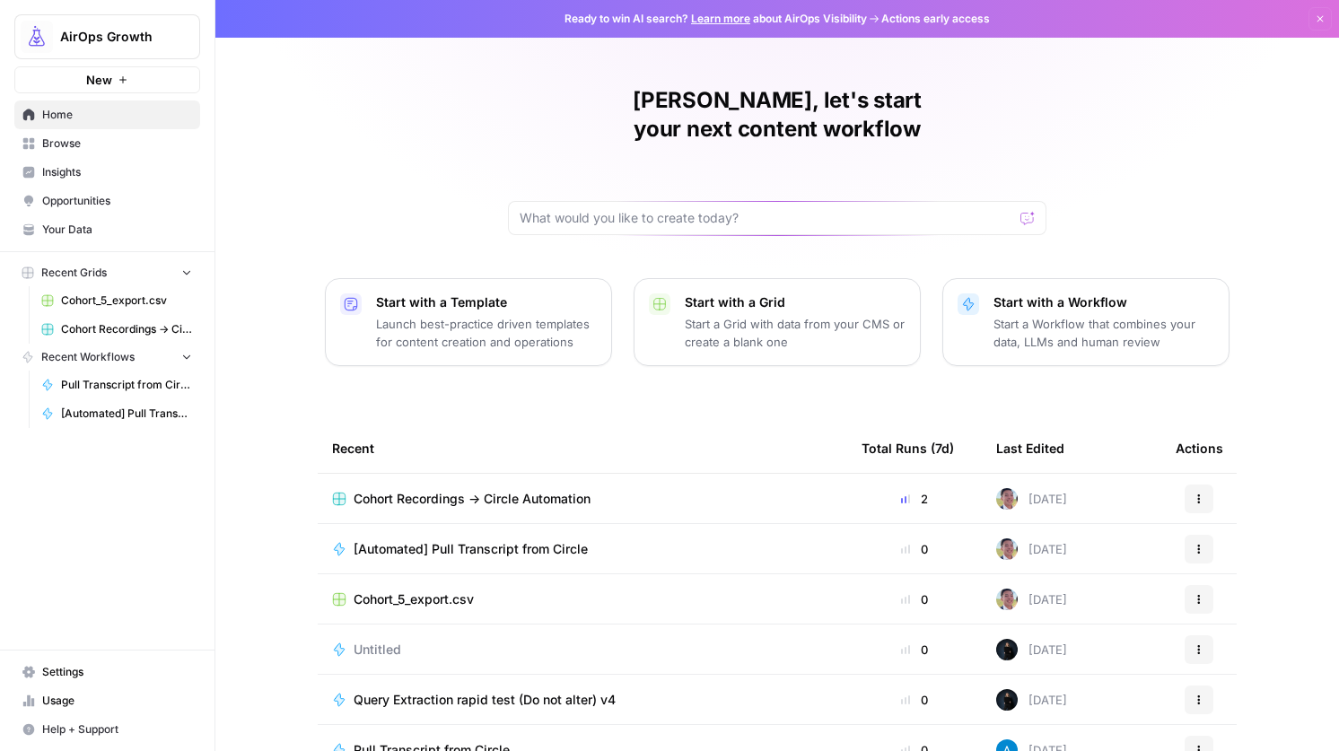
click at [561, 490] on span "Cohort Recordings -> Circle Automation" at bounding box center [472, 499] width 237 height 18
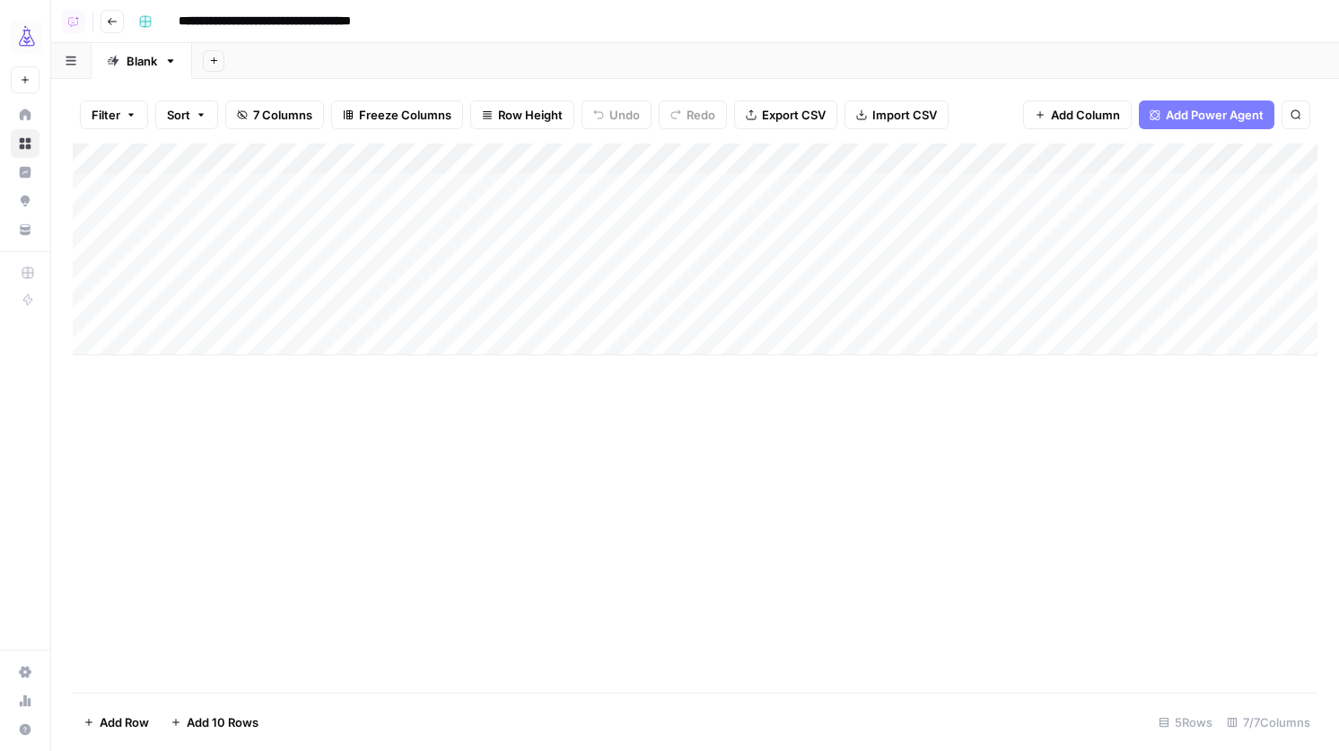
click at [114, 19] on icon "button" at bounding box center [112, 21] width 11 height 11
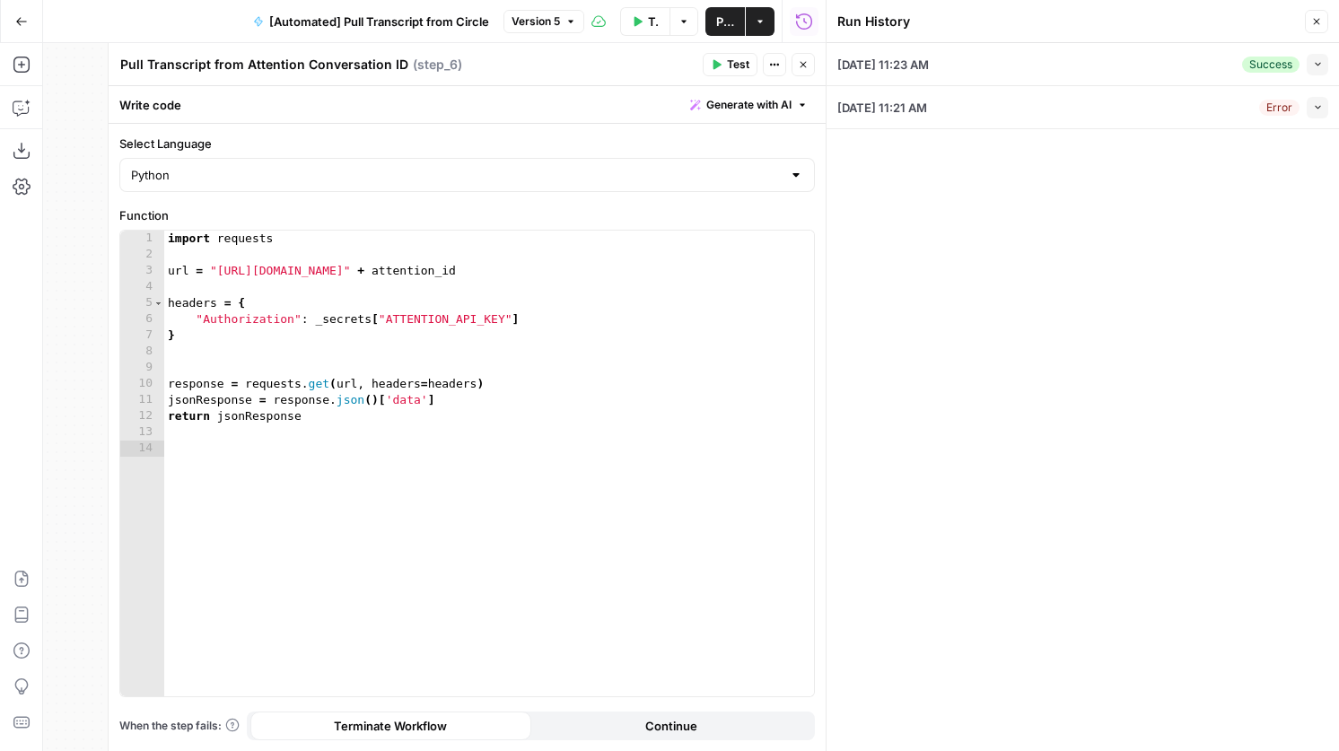
click at [801, 66] on icon "button" at bounding box center [803, 65] width 6 height 6
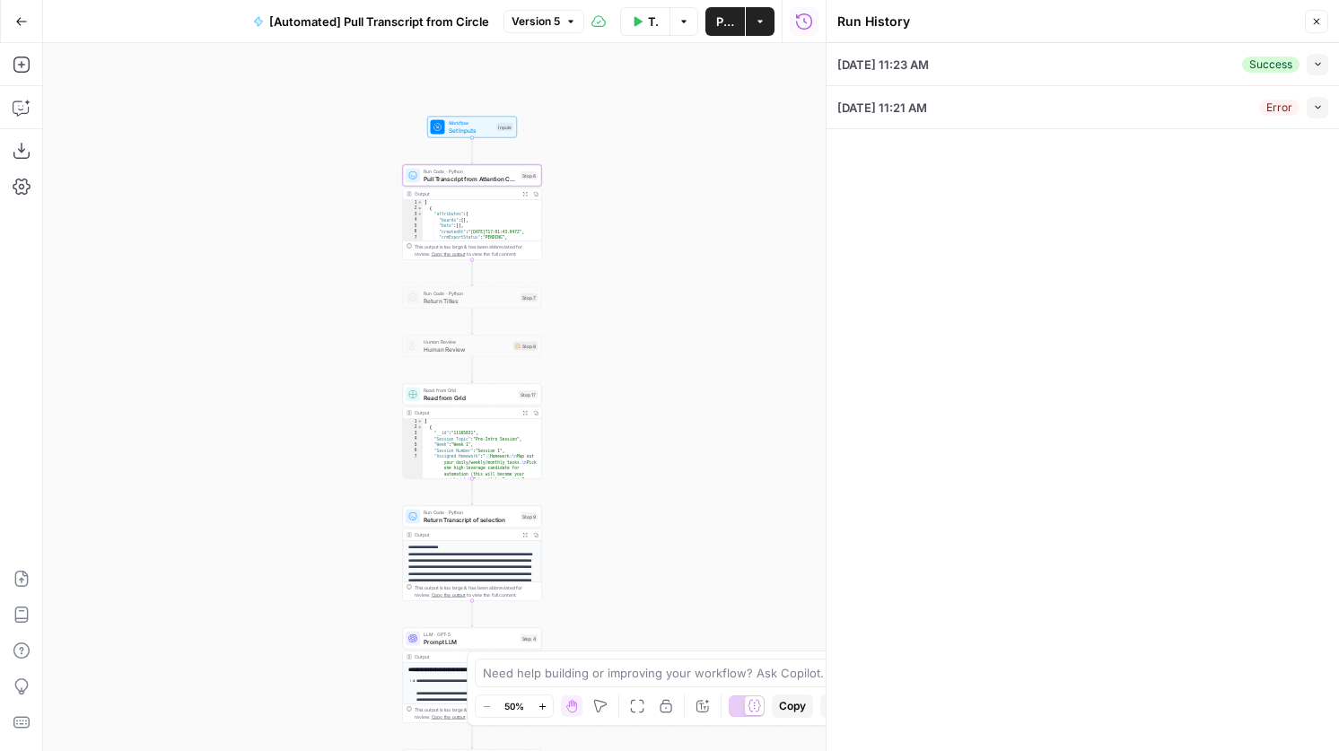
click at [26, 25] on icon "button" at bounding box center [21, 21] width 13 height 13
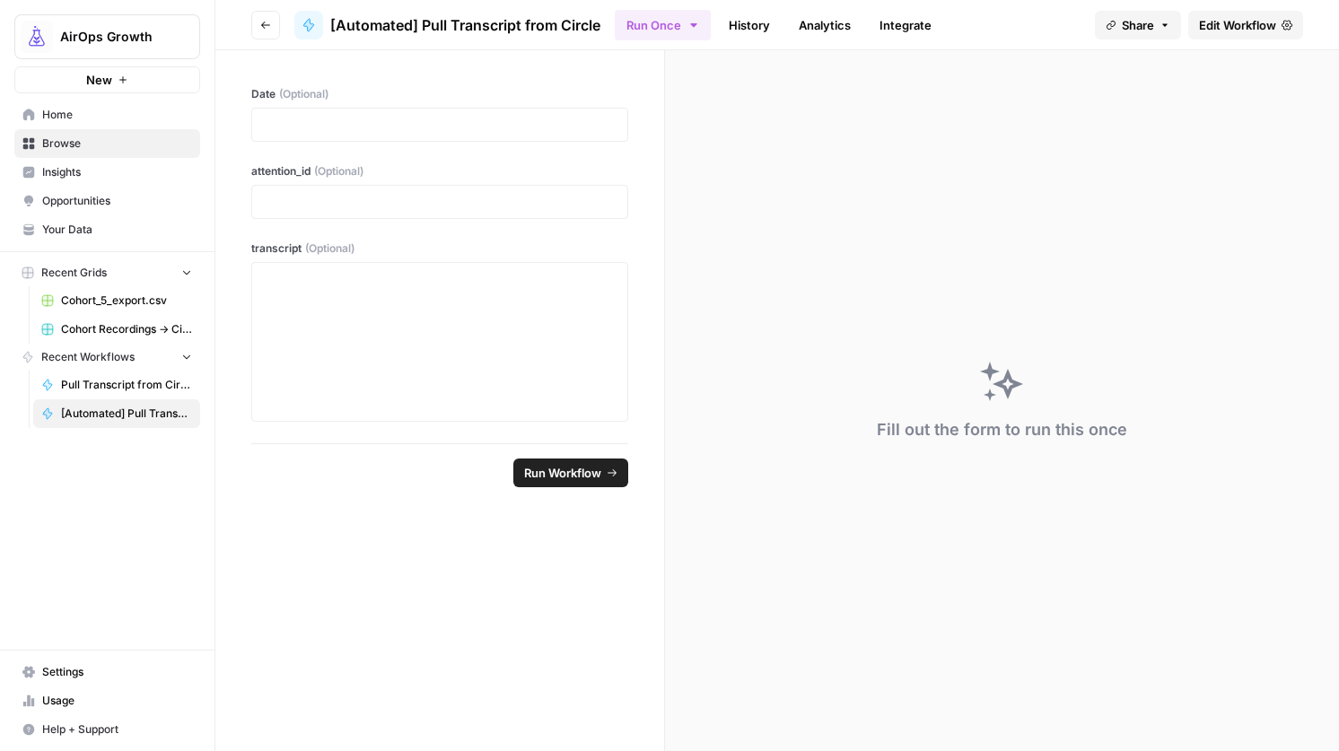
click at [267, 26] on icon "button" at bounding box center [265, 25] width 11 height 11
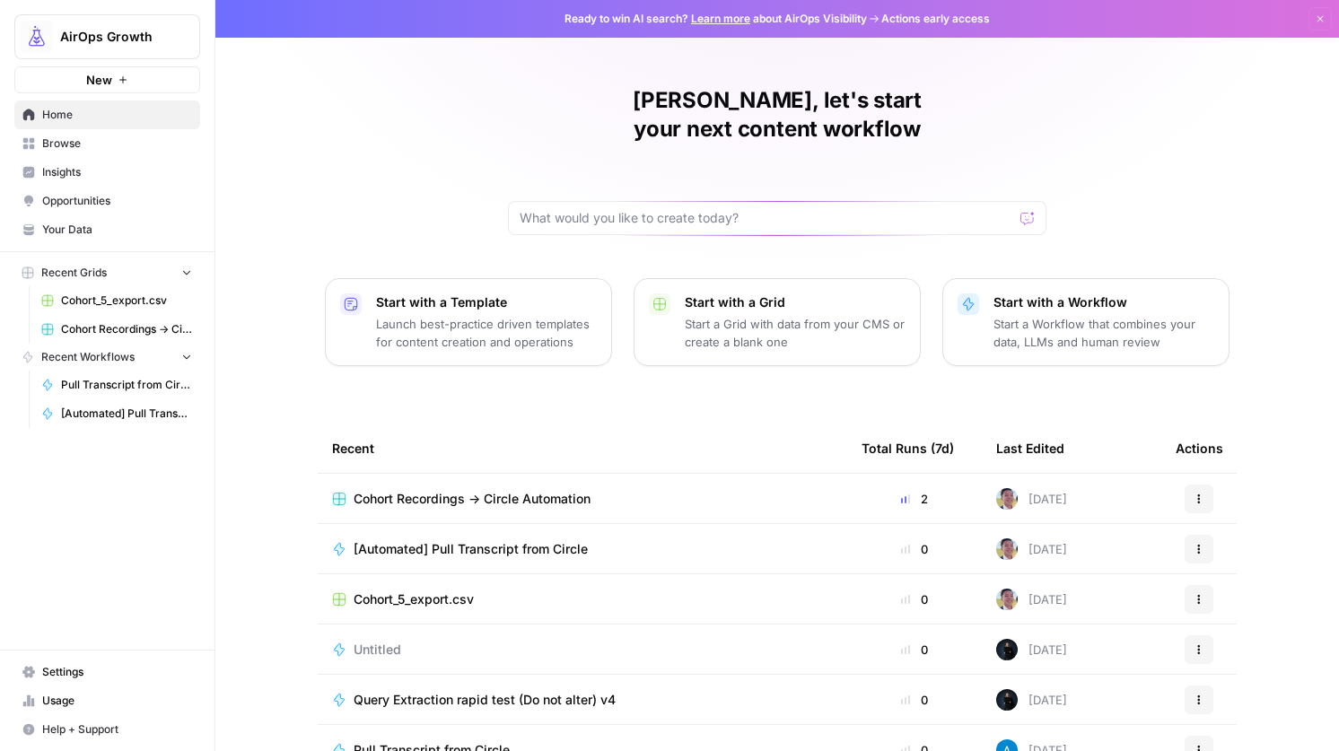
scroll to position [74, 0]
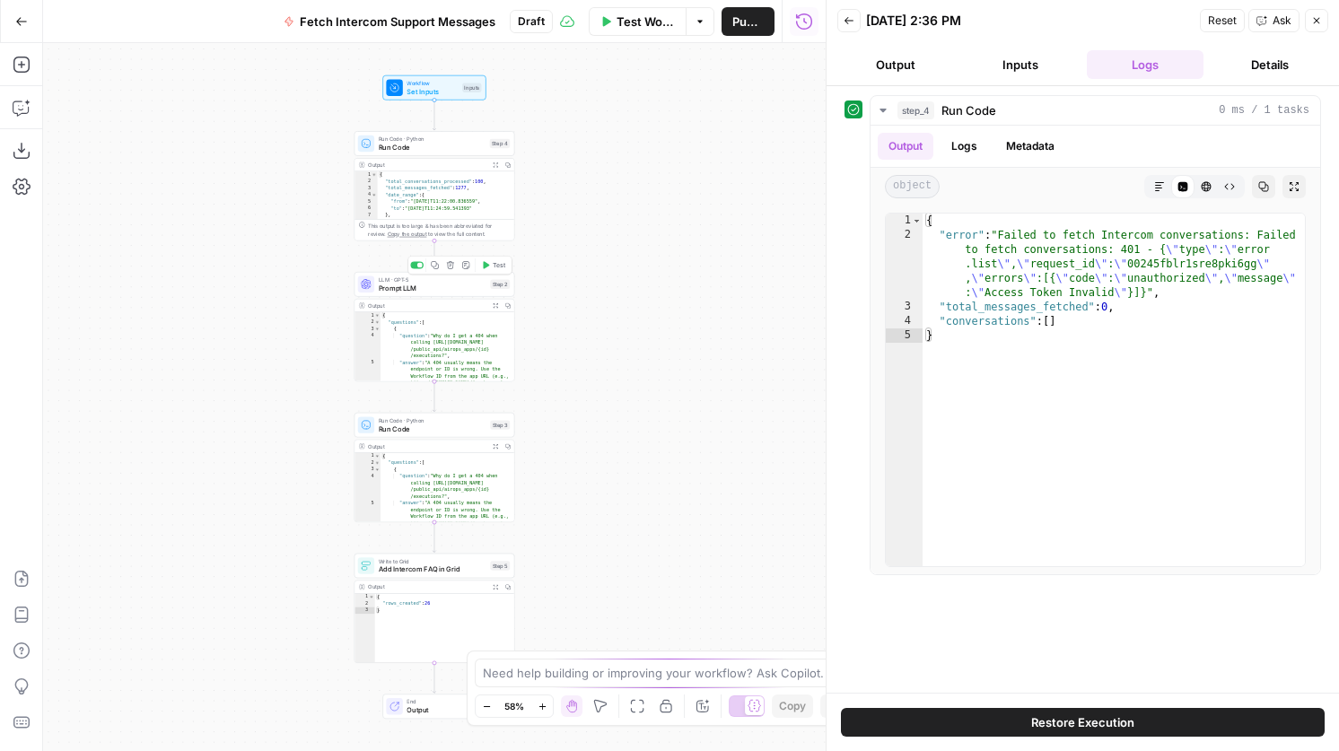
click at [469, 142] on span "Run Code" at bounding box center [432, 147] width 107 height 11
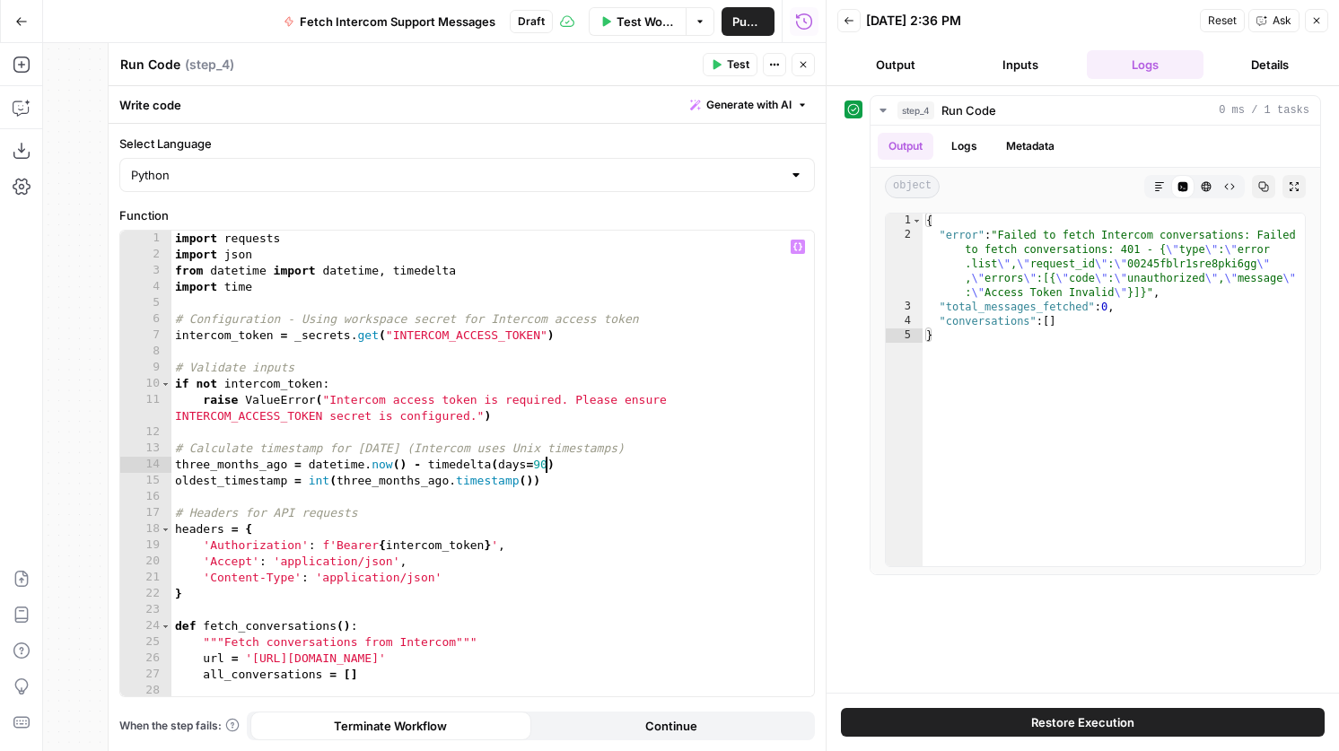
click at [543, 461] on div "import requests import json from datetime import datetime , timedelta import ti…" at bounding box center [492, 480] width 642 height 498
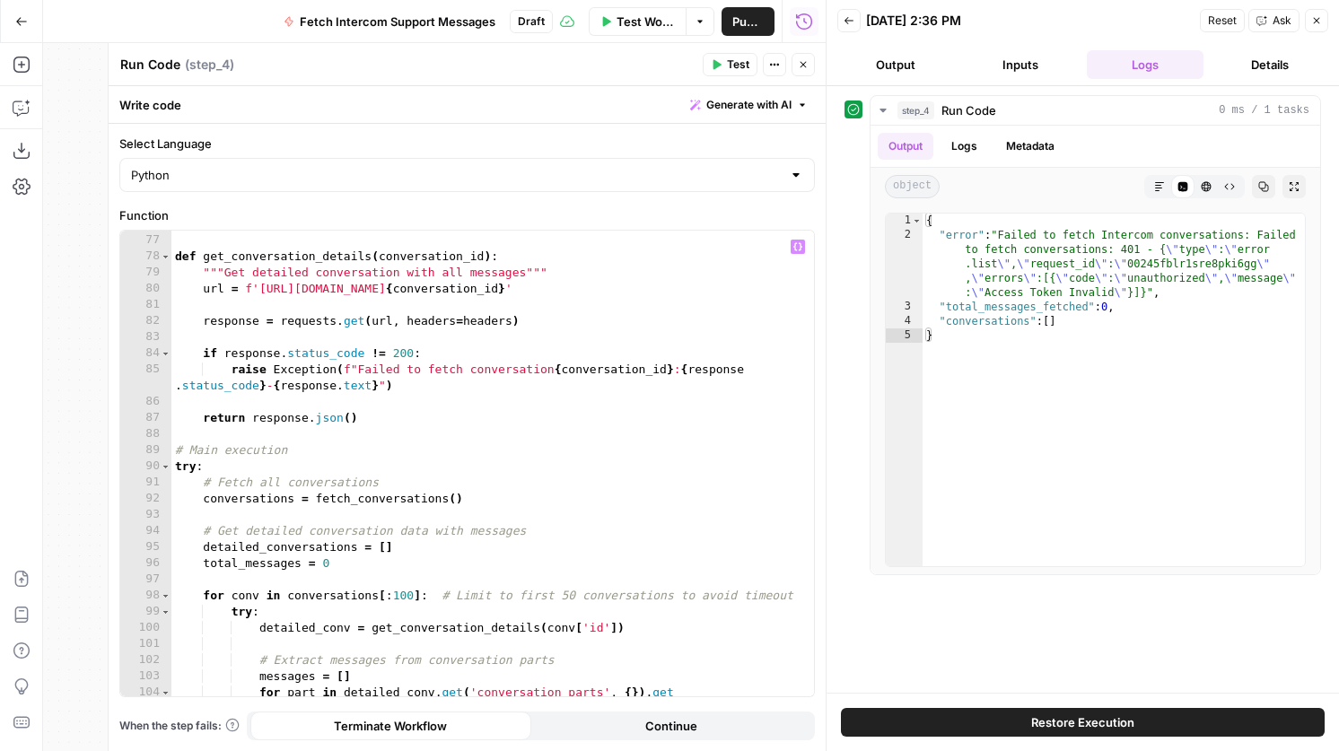
scroll to position [1364, 0]
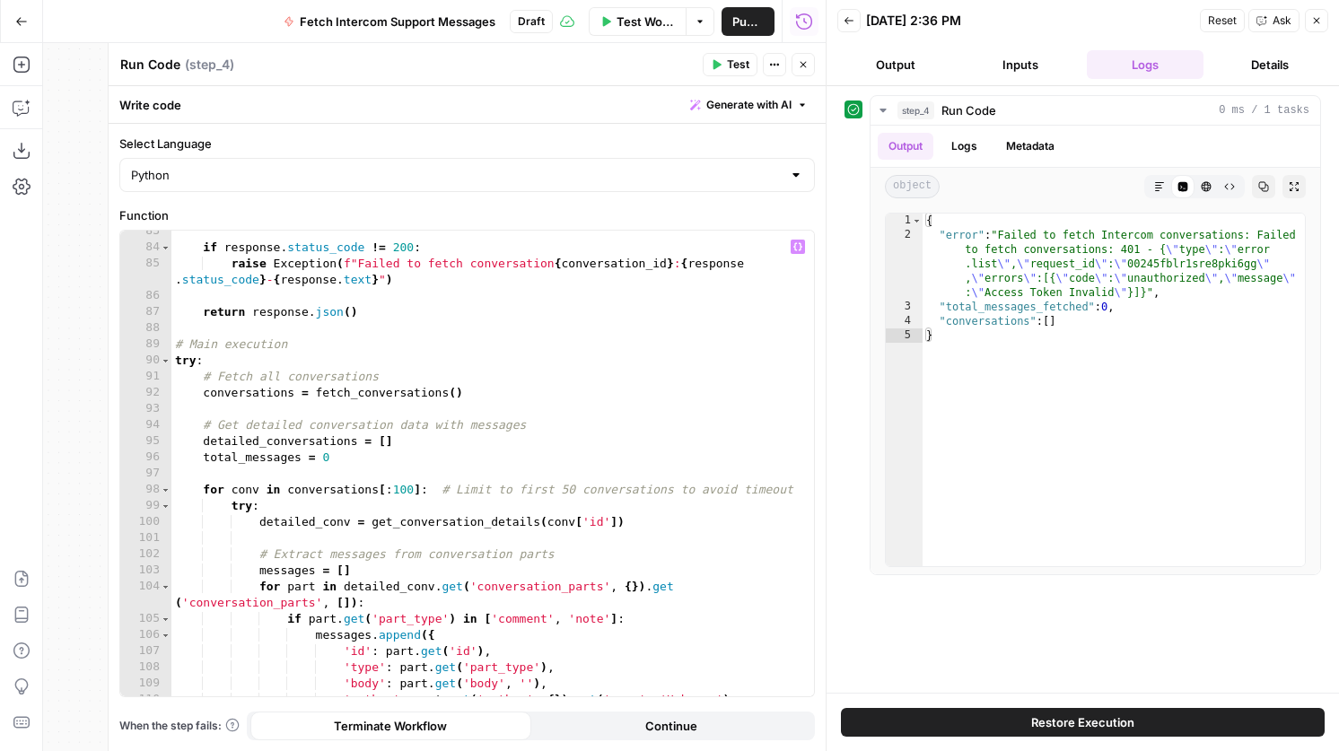
click at [415, 486] on div "if response . status_code != 200 : raise Exception ( f"Failed to fetch conversa…" at bounding box center [492, 472] width 642 height 498
click at [565, 398] on div "if response . status_code != 200 : raise Exception ( f"Failed to fetch conversa…" at bounding box center [492, 472] width 642 height 498
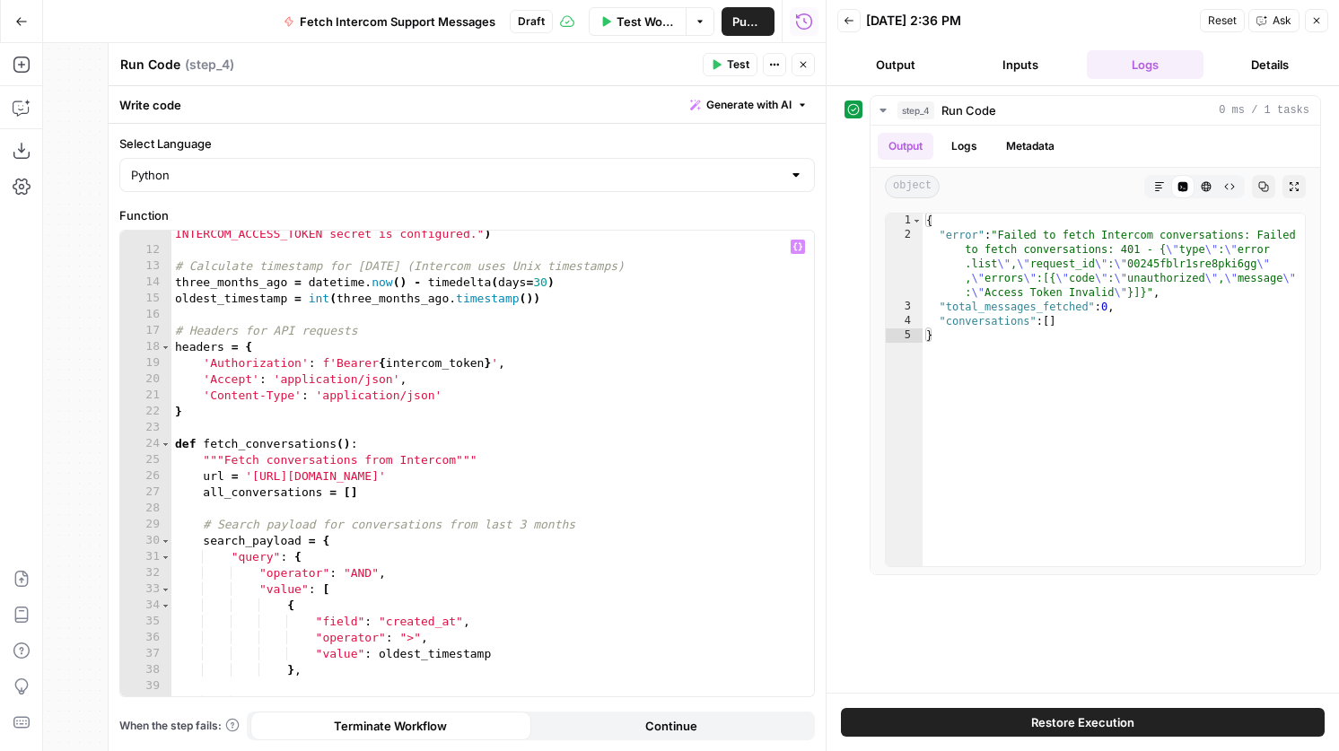
scroll to position [0, 0]
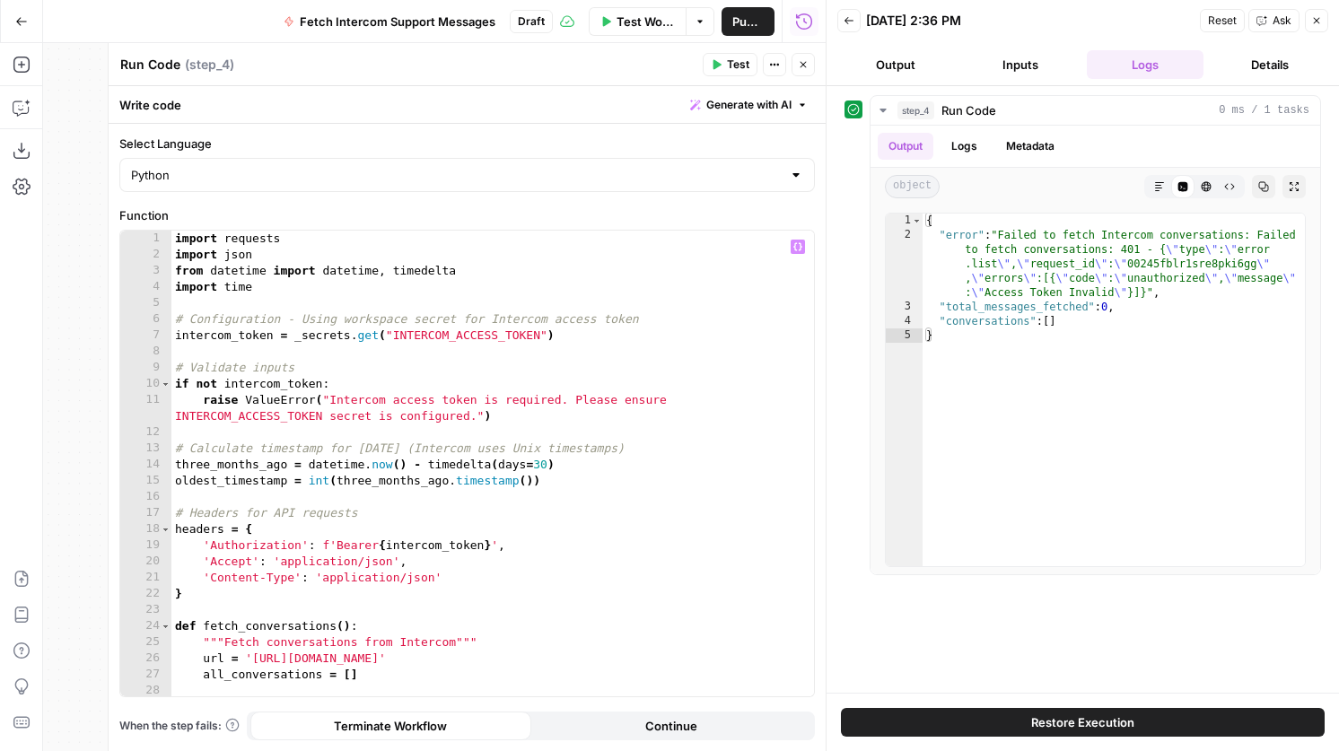
click at [544, 462] on div "import requests import json from datetime import datetime , timedelta import ti…" at bounding box center [492, 480] width 642 height 498
click at [727, 62] on span "Test" at bounding box center [738, 65] width 22 height 16
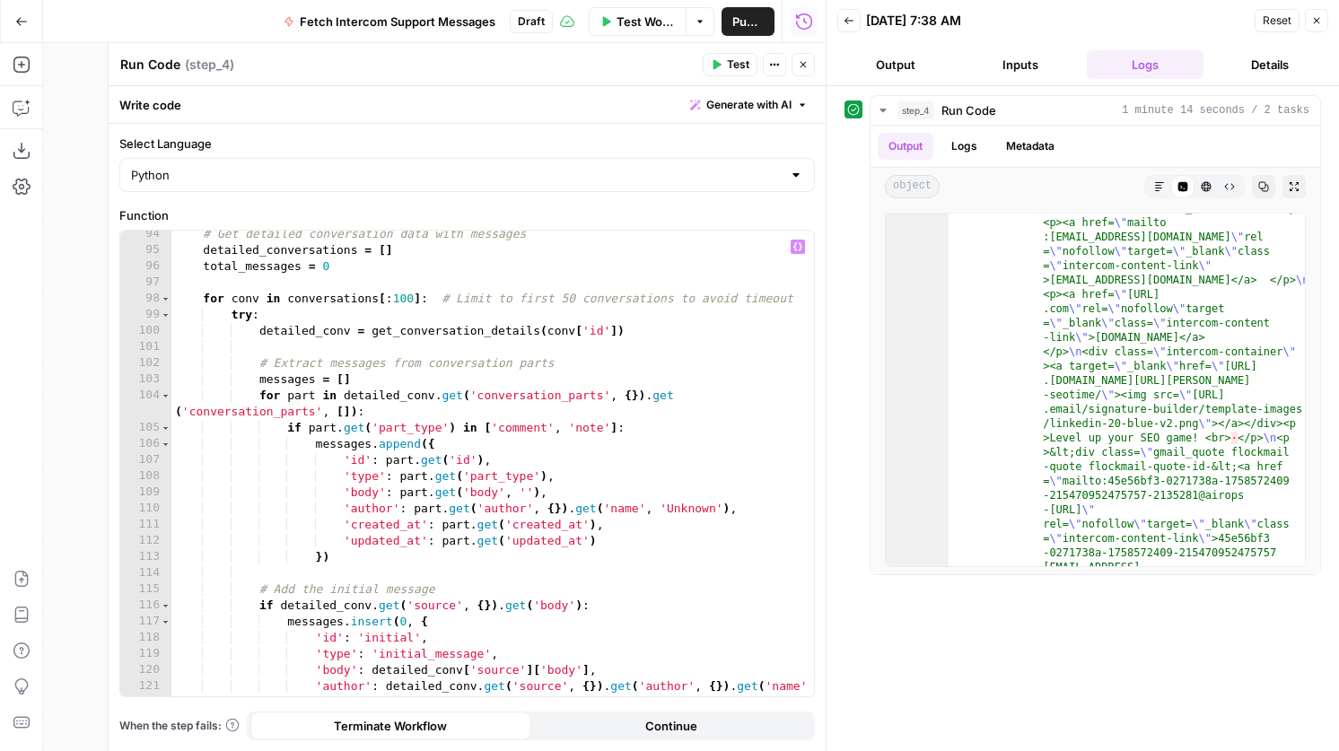
scroll to position [1555, 0]
click at [411, 293] on div "# Get detailed conversation data with messages detailed_conversations = [ ] tot…" at bounding box center [492, 483] width 642 height 514
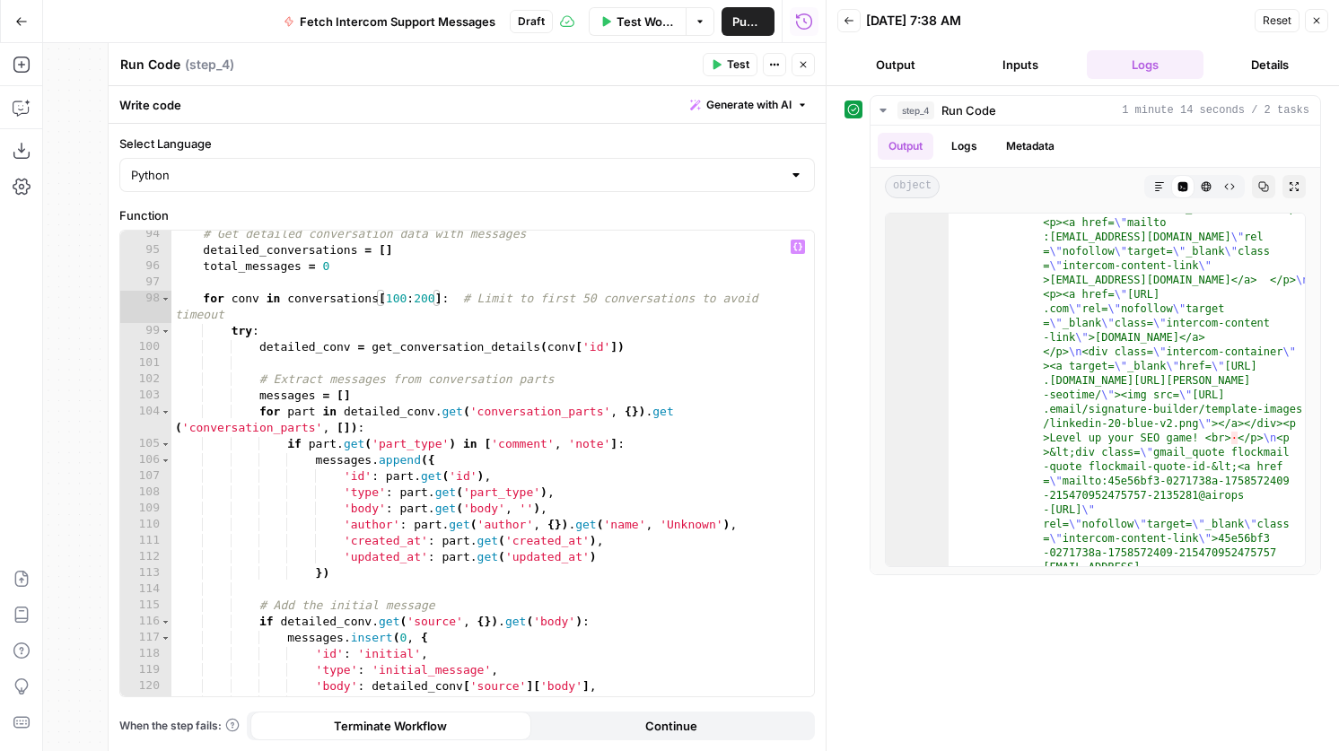
click at [729, 65] on span "Test" at bounding box center [738, 65] width 22 height 16
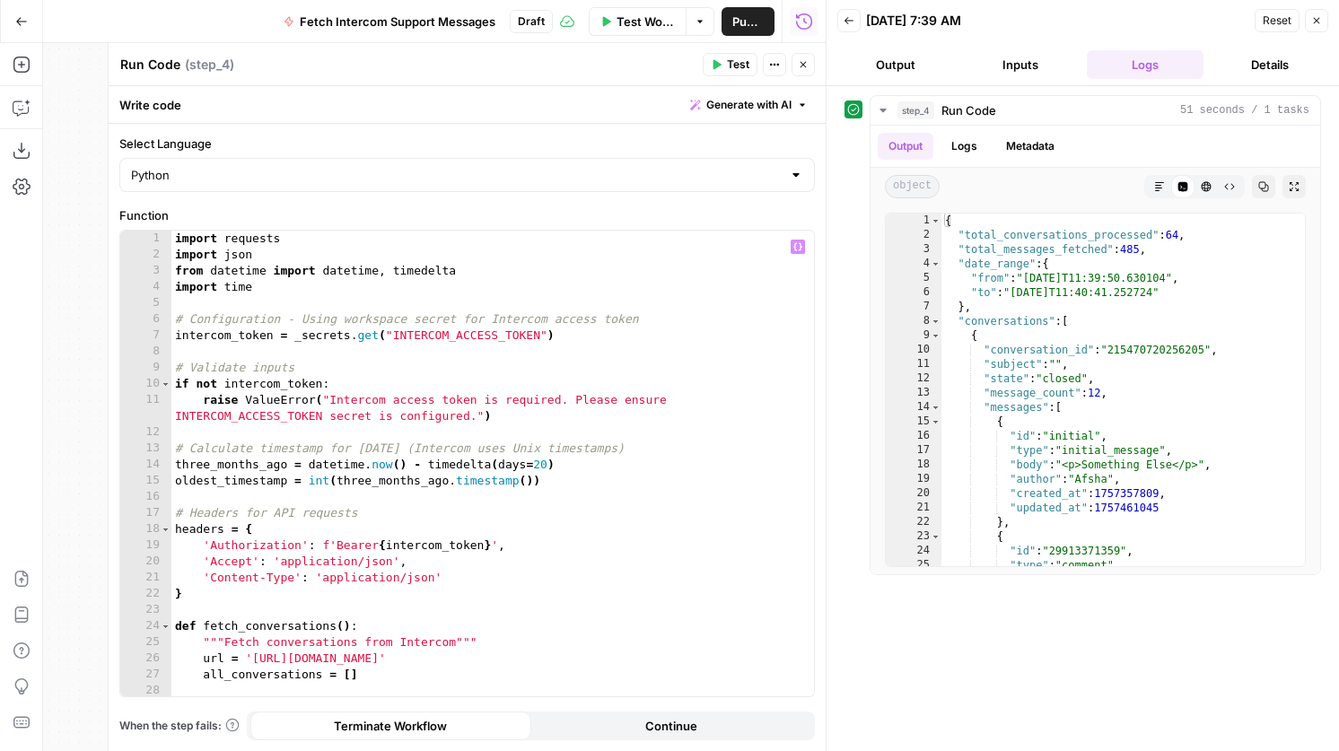
scroll to position [0, 0]
click at [548, 462] on div "import requests import json from datetime import datetime , timedelta import ti…" at bounding box center [492, 480] width 642 height 498
click at [735, 51] on header "Run Code Run Code ( step_4 ) Test Actions Close" at bounding box center [467, 64] width 717 height 43
click at [735, 61] on span "Test" at bounding box center [738, 65] width 22 height 16
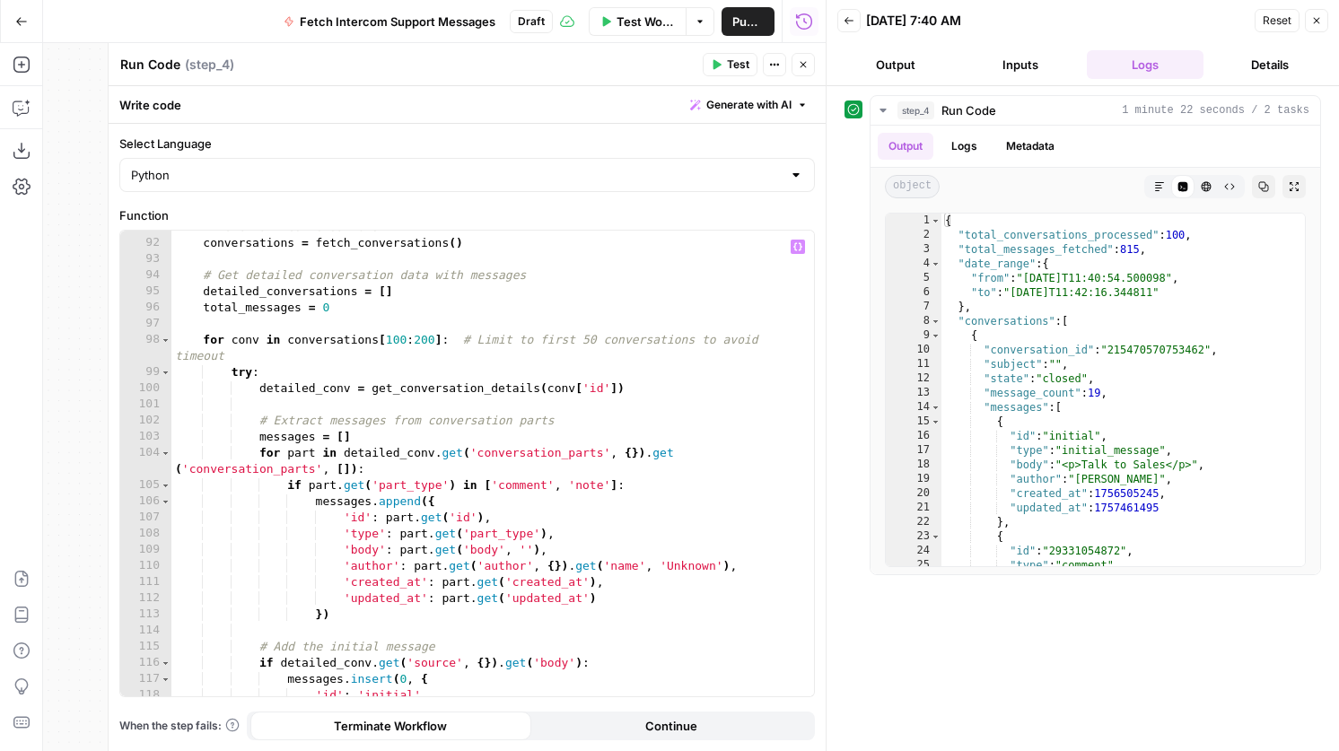
scroll to position [1507, 0]
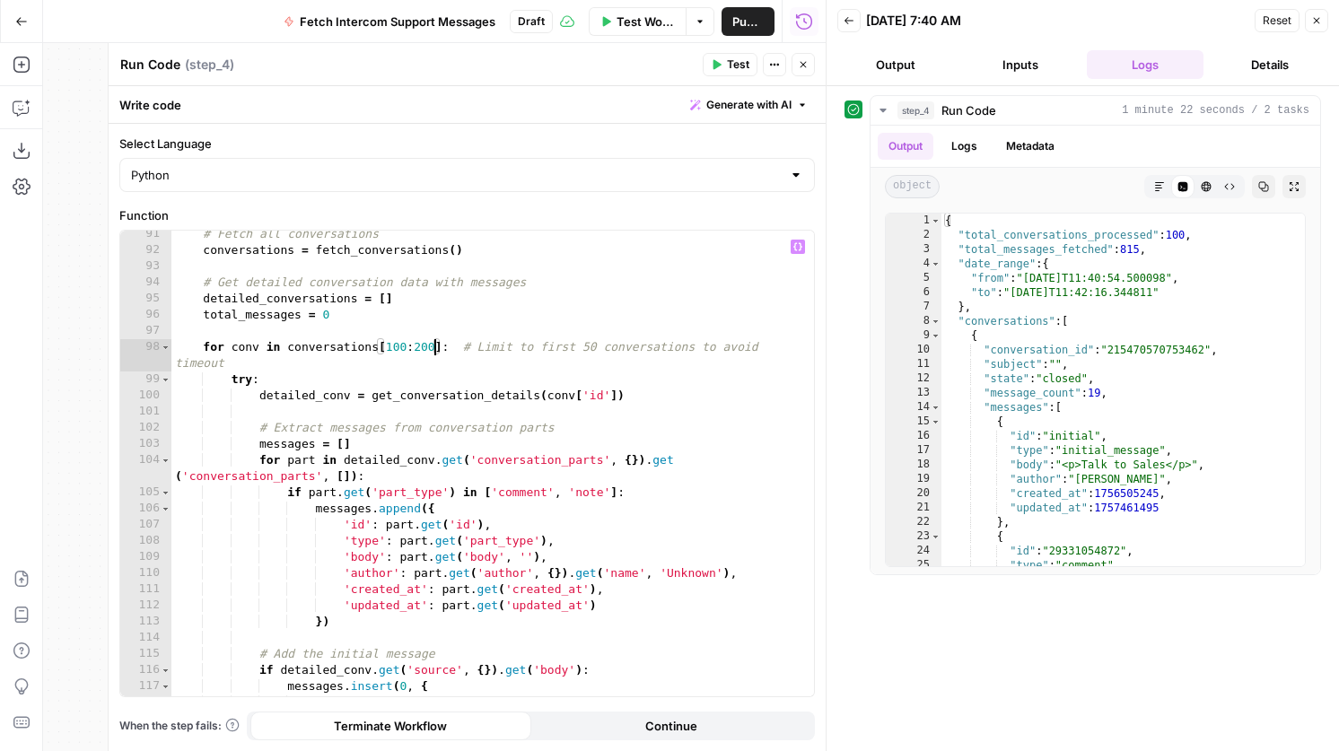
click at [436, 349] on div "# Fetch all conversations conversations = fetch_conversations ( ) # Get detaile…" at bounding box center [492, 475] width 642 height 498
type textarea "**********"
click at [743, 51] on header "Run Code Run Code ( step_4 ) Test Actions Close" at bounding box center [467, 64] width 717 height 43
click at [743, 53] on button "Test" at bounding box center [730, 64] width 55 height 23
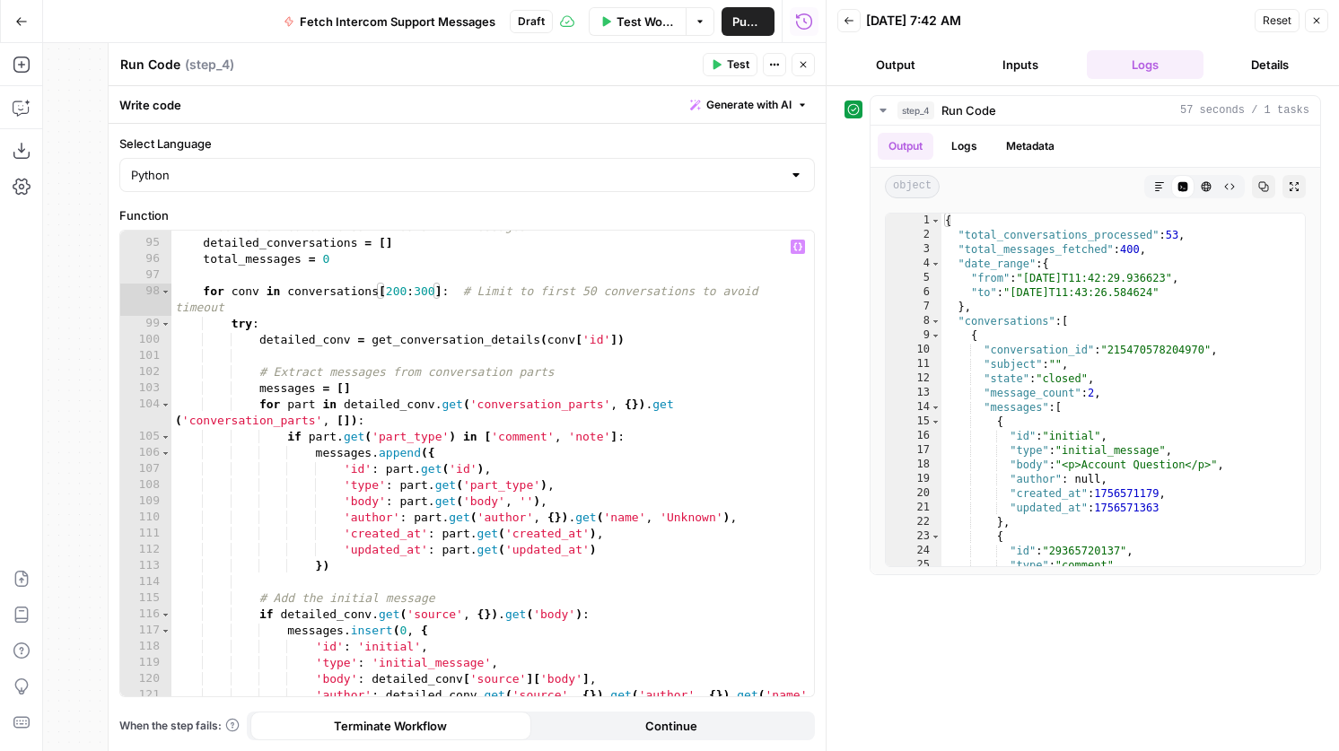
scroll to position [1560, 0]
click at [922, 140] on button "Output" at bounding box center [906, 146] width 56 height 27
click at [978, 155] on button "Logs" at bounding box center [964, 146] width 48 height 27
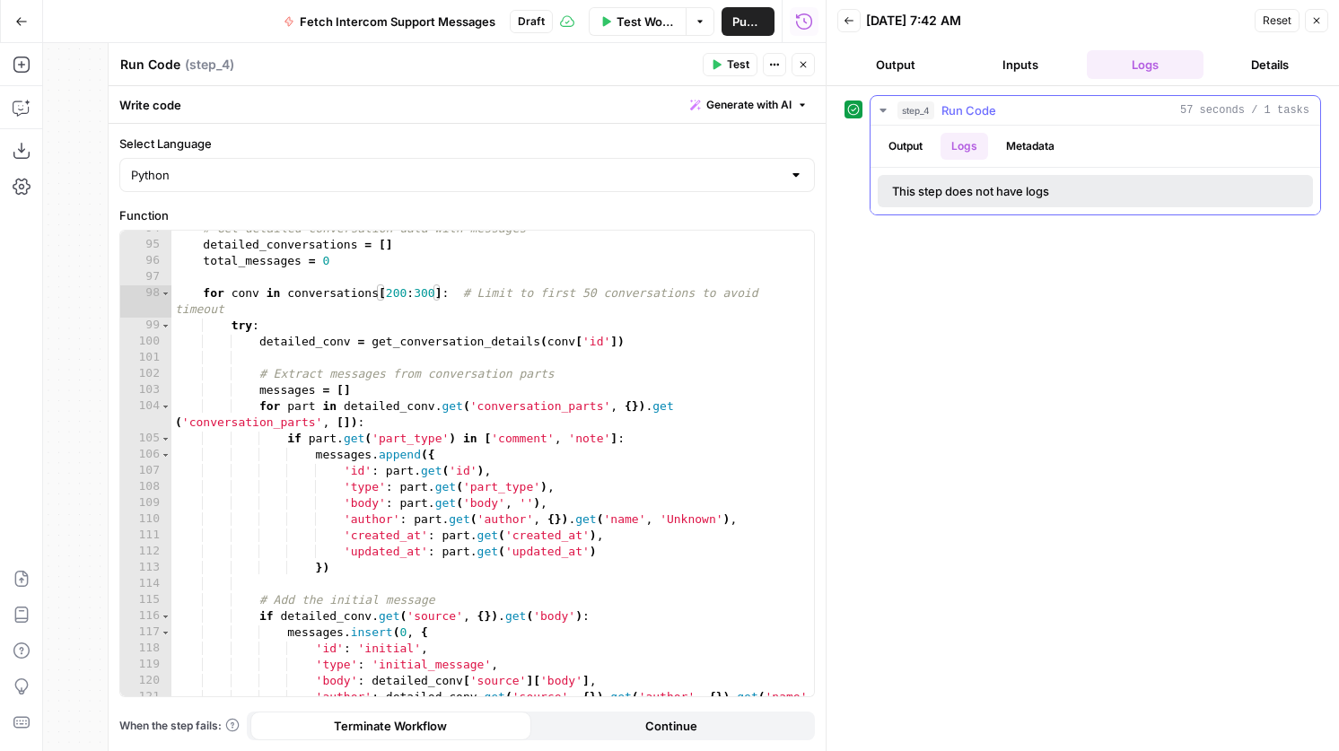
click at [1029, 155] on button "Metadata" at bounding box center [1030, 146] width 70 height 27
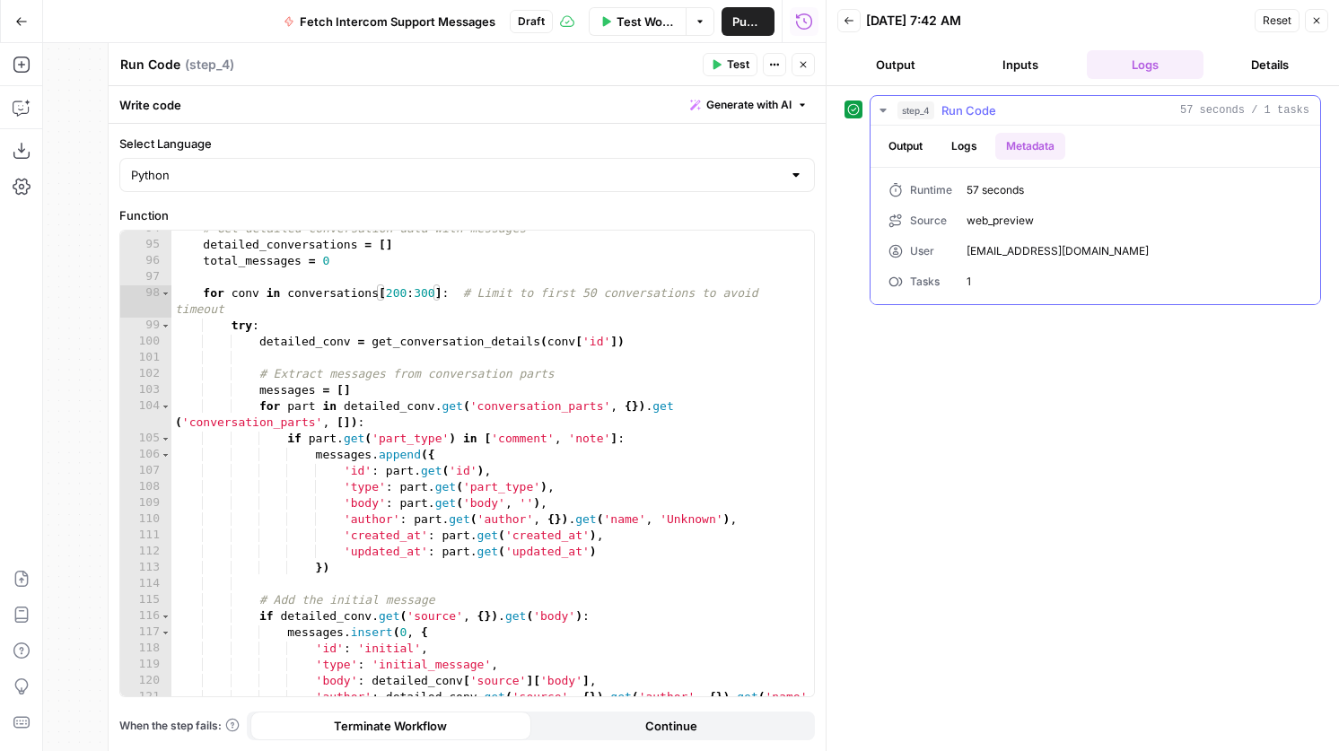
click at [997, 155] on button "Metadata" at bounding box center [1030, 146] width 70 height 27
click at [970, 155] on button "Logs" at bounding box center [964, 146] width 48 height 27
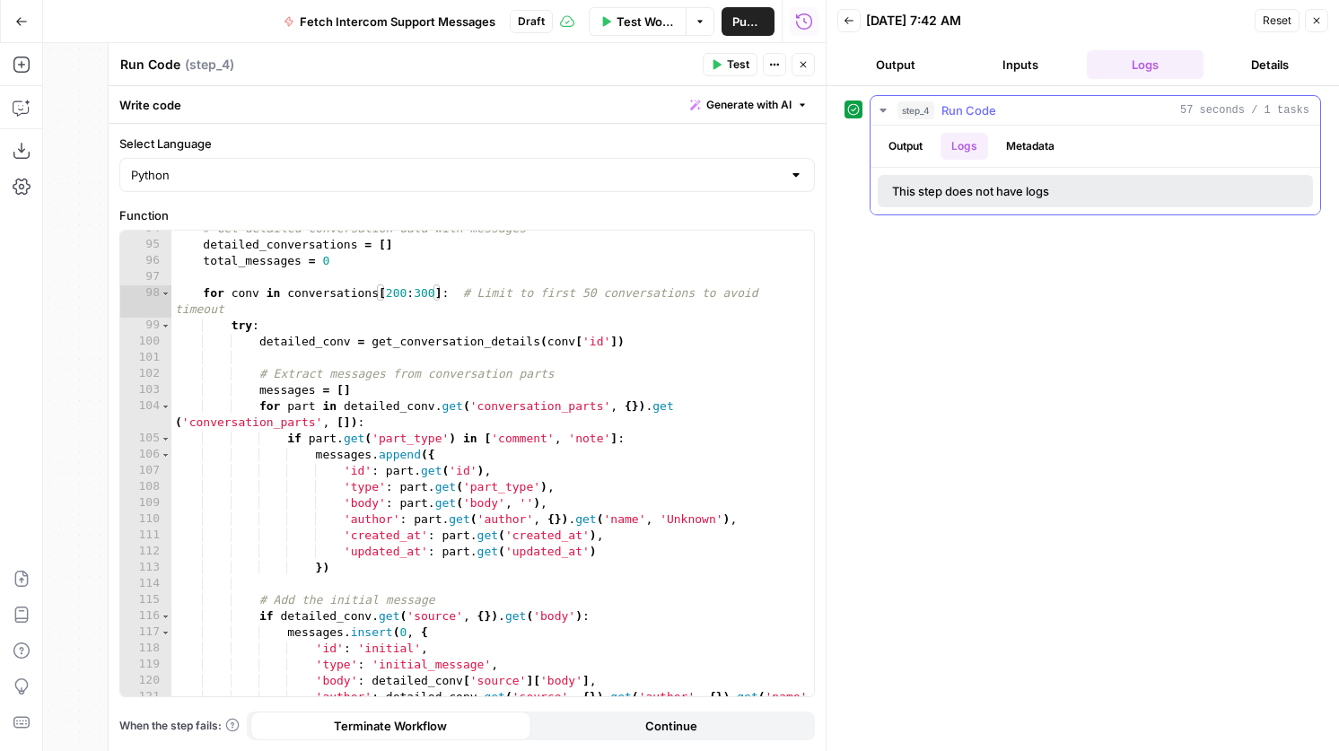
click at [889, 135] on button "Output" at bounding box center [906, 146] width 56 height 27
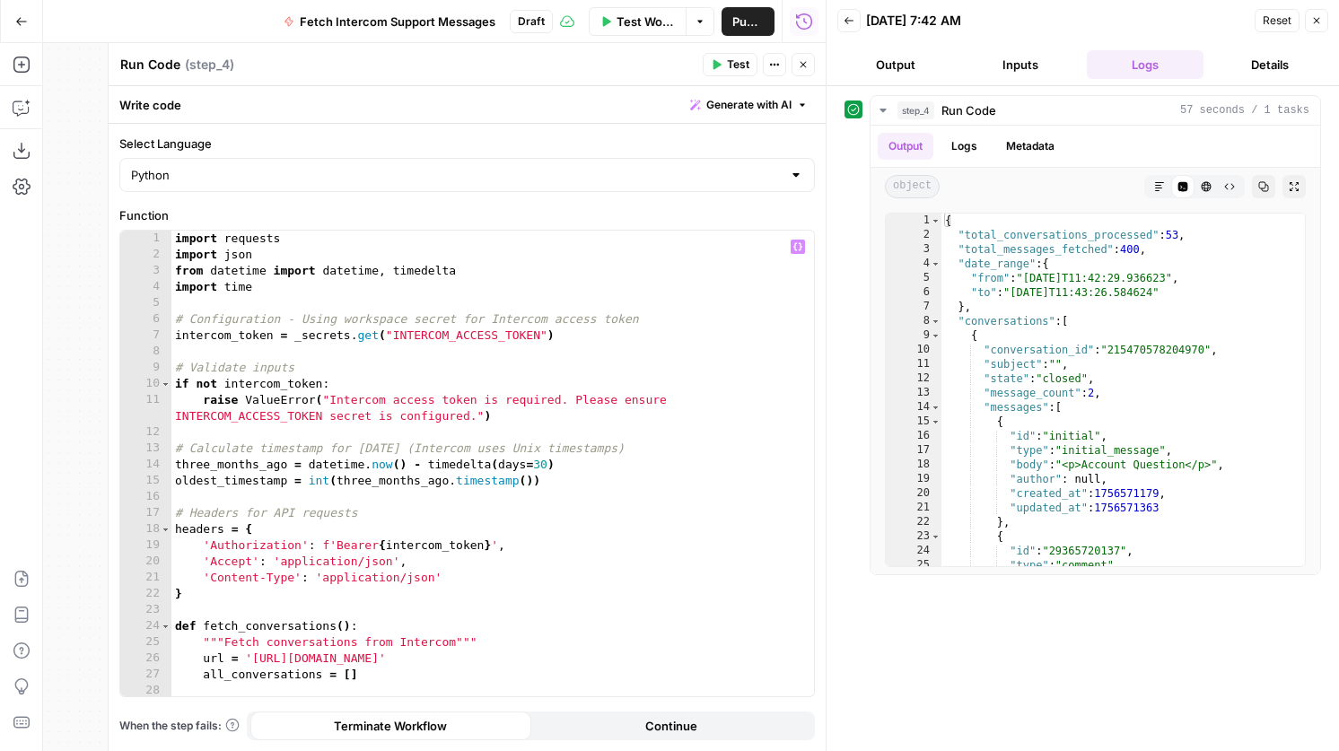
scroll to position [0, 0]
click at [803, 72] on button "Close" at bounding box center [802, 64] width 23 height 23
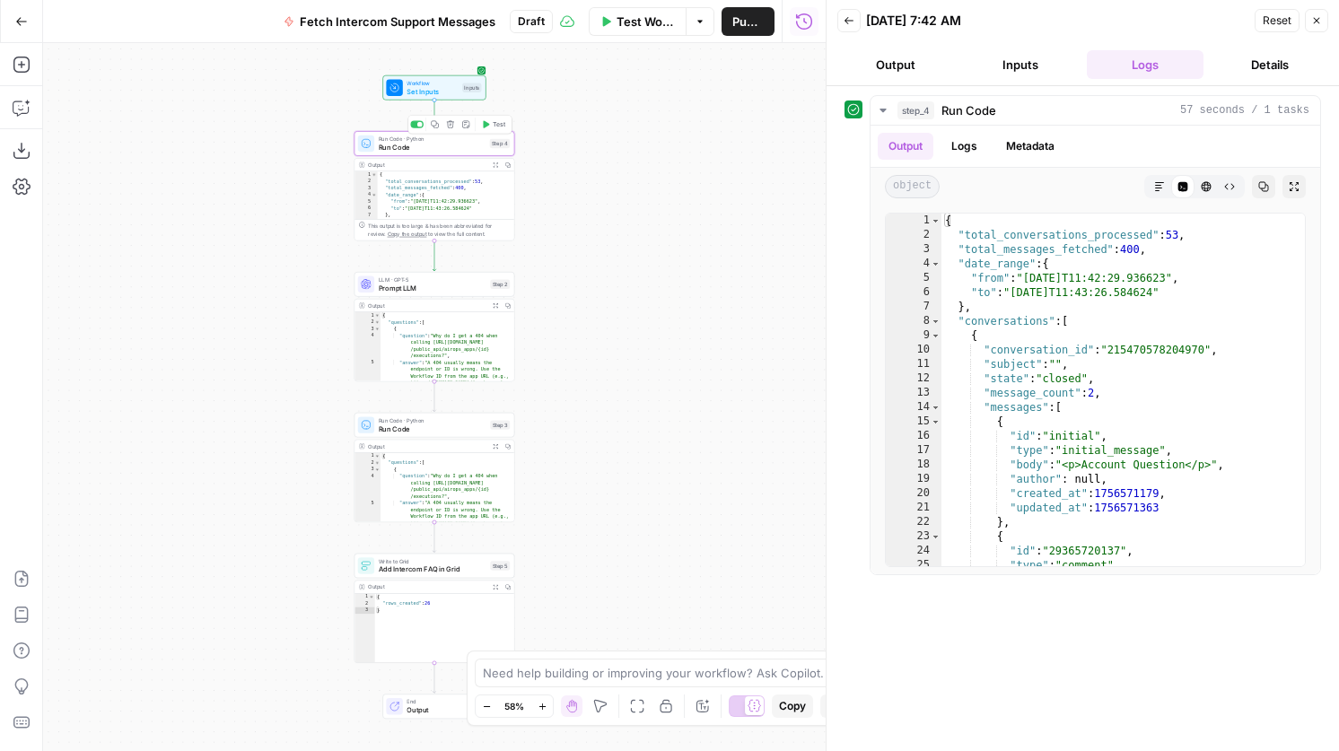
click at [385, 141] on span "Run Code · Python" at bounding box center [432, 139] width 107 height 8
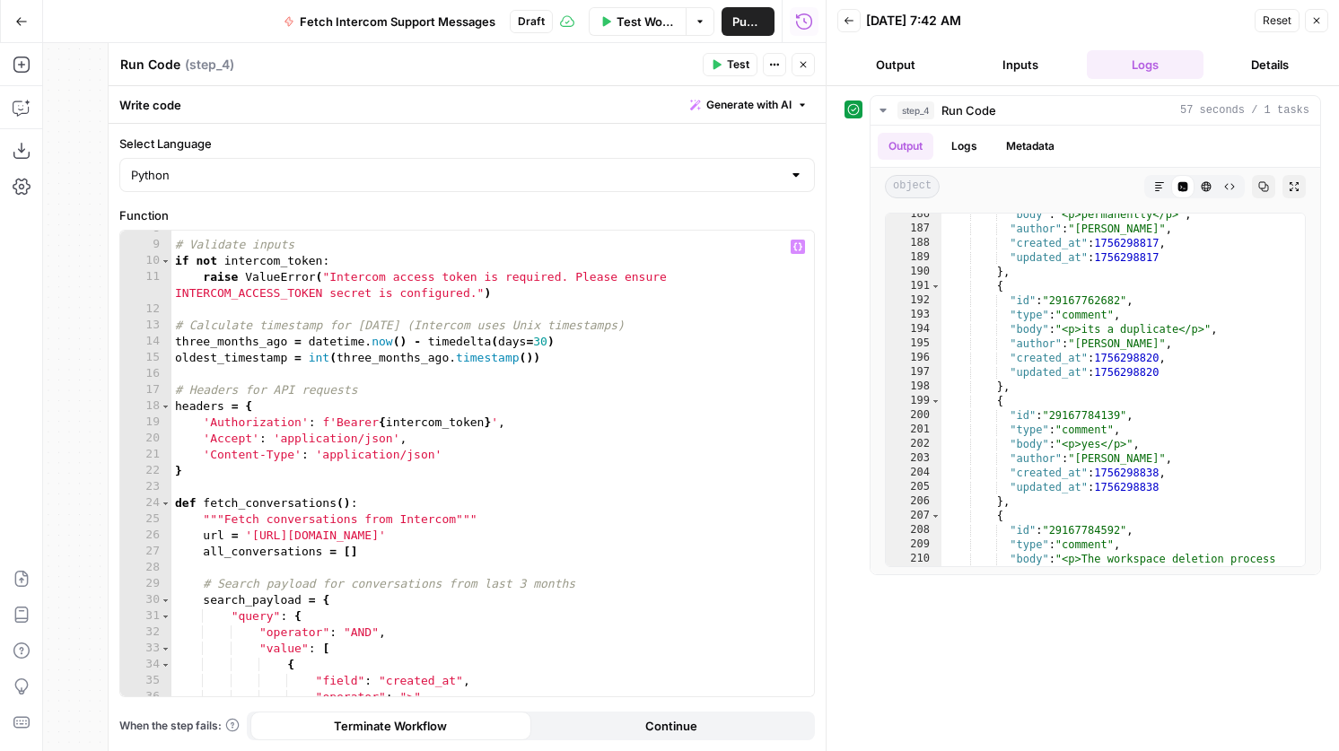
scroll to position [51, 0]
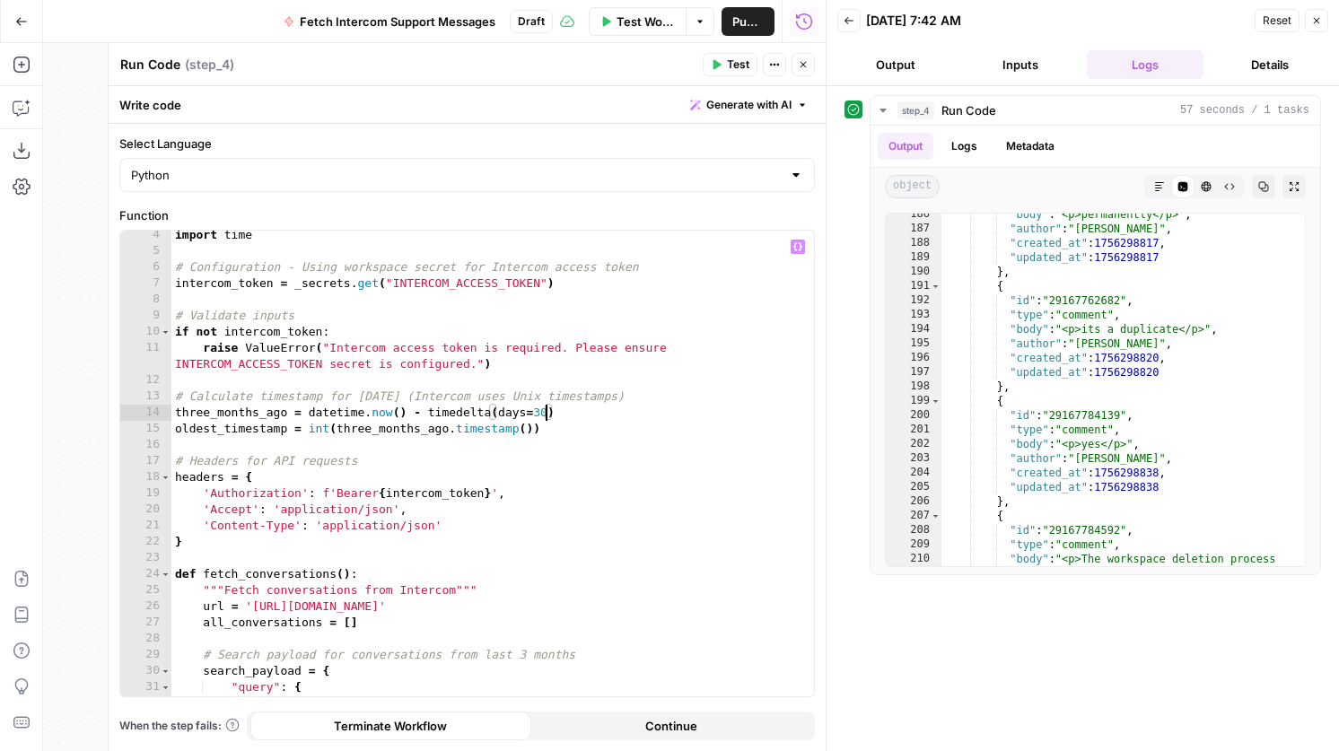
click at [548, 415] on div "import time # Configuration - Using workspace secret for Intercom access token …" at bounding box center [492, 476] width 642 height 498
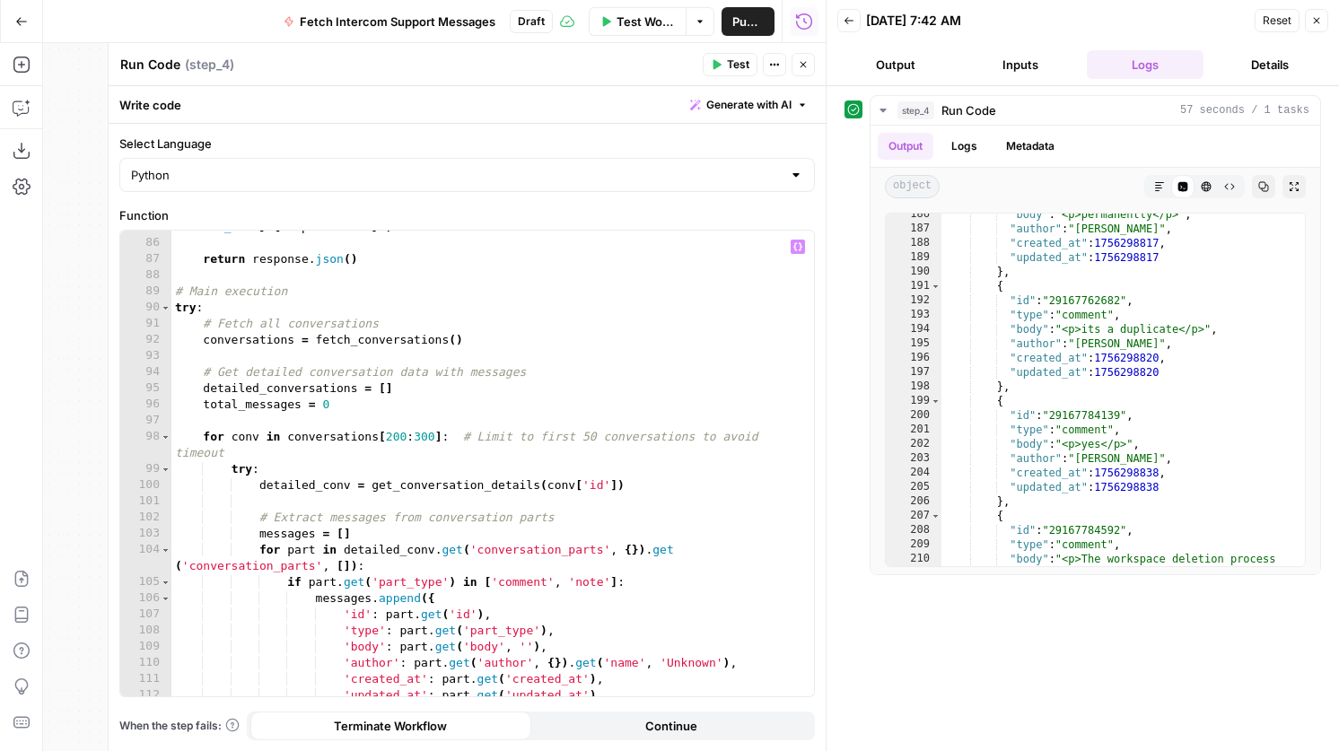
scroll to position [1415, 0]
click at [434, 442] on div "raise Exception ( f"Failed to fetch conversation { conversation_id } : { respon…" at bounding box center [492, 462] width 642 height 514
type textarea "**********"
click at [714, 64] on icon "button" at bounding box center [717, 65] width 8 height 10
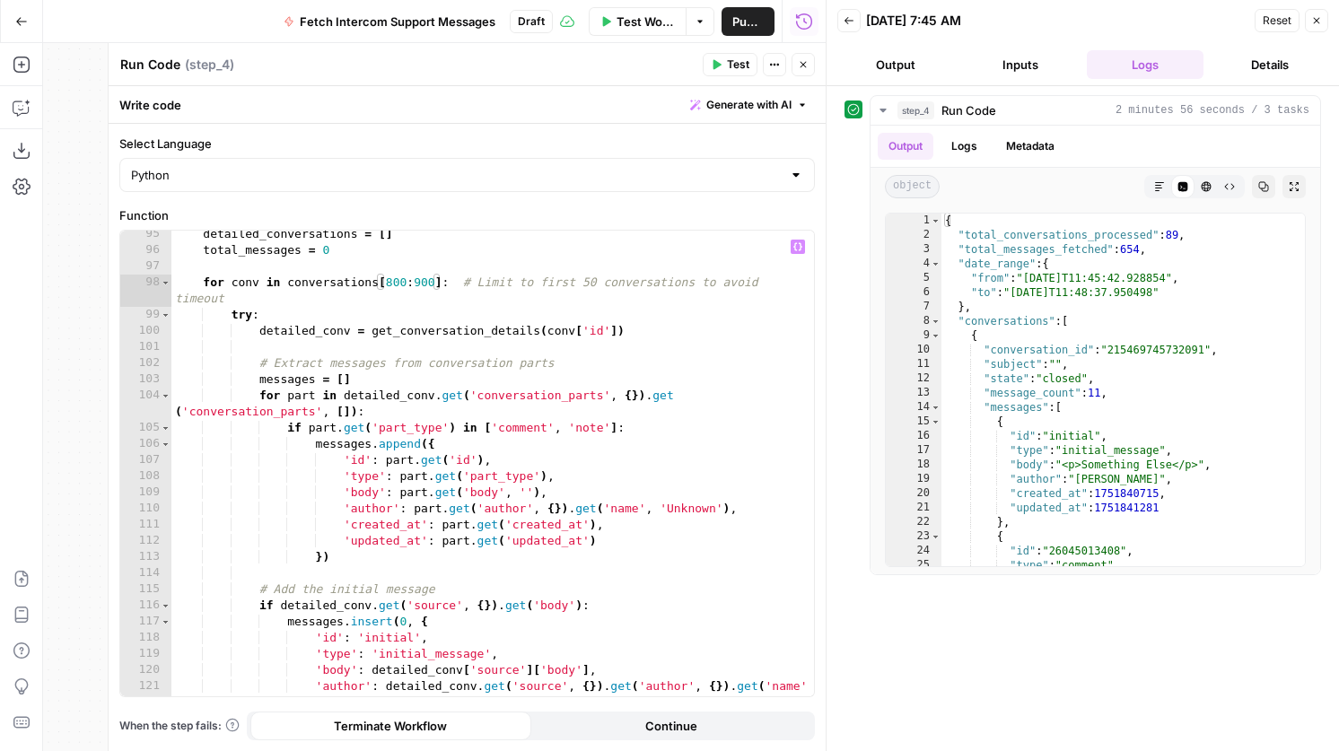
scroll to position [1571, 0]
click at [809, 59] on button "Close" at bounding box center [802, 64] width 23 height 23
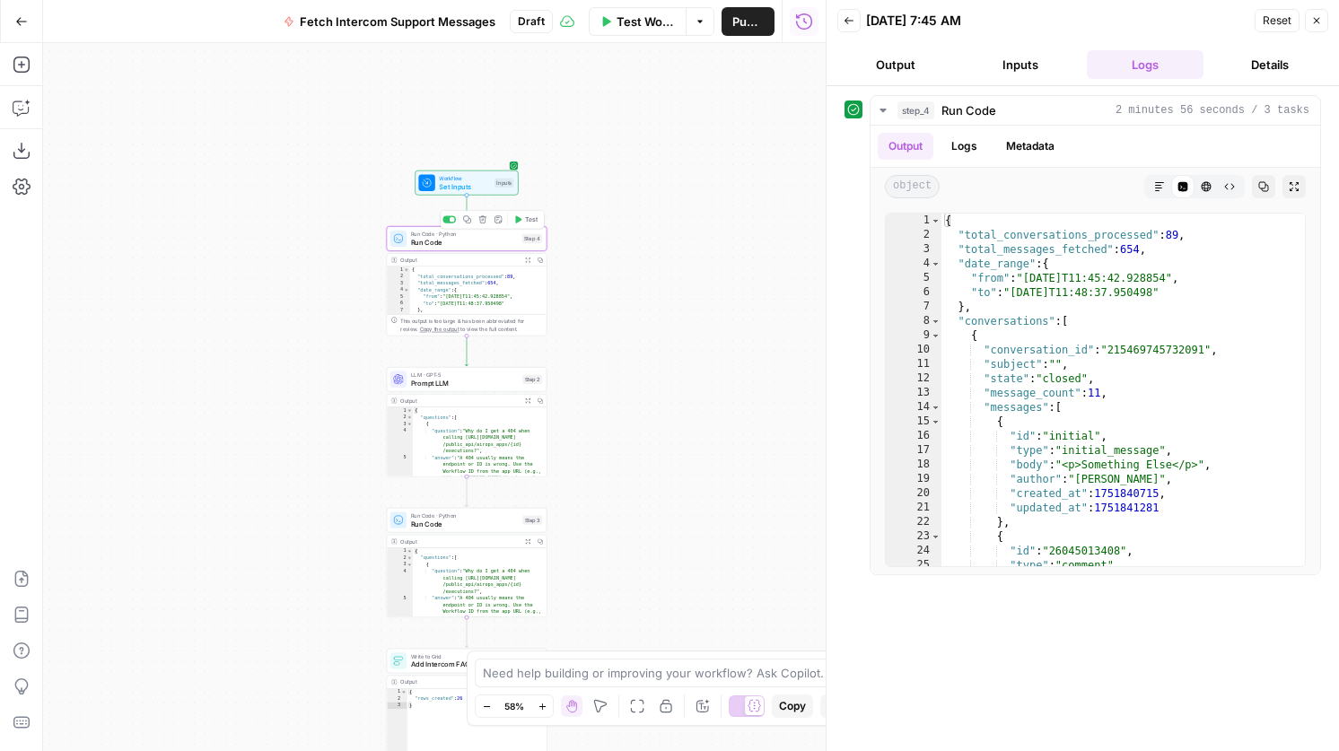
click at [444, 243] on span "Run Code" at bounding box center [464, 242] width 107 height 11
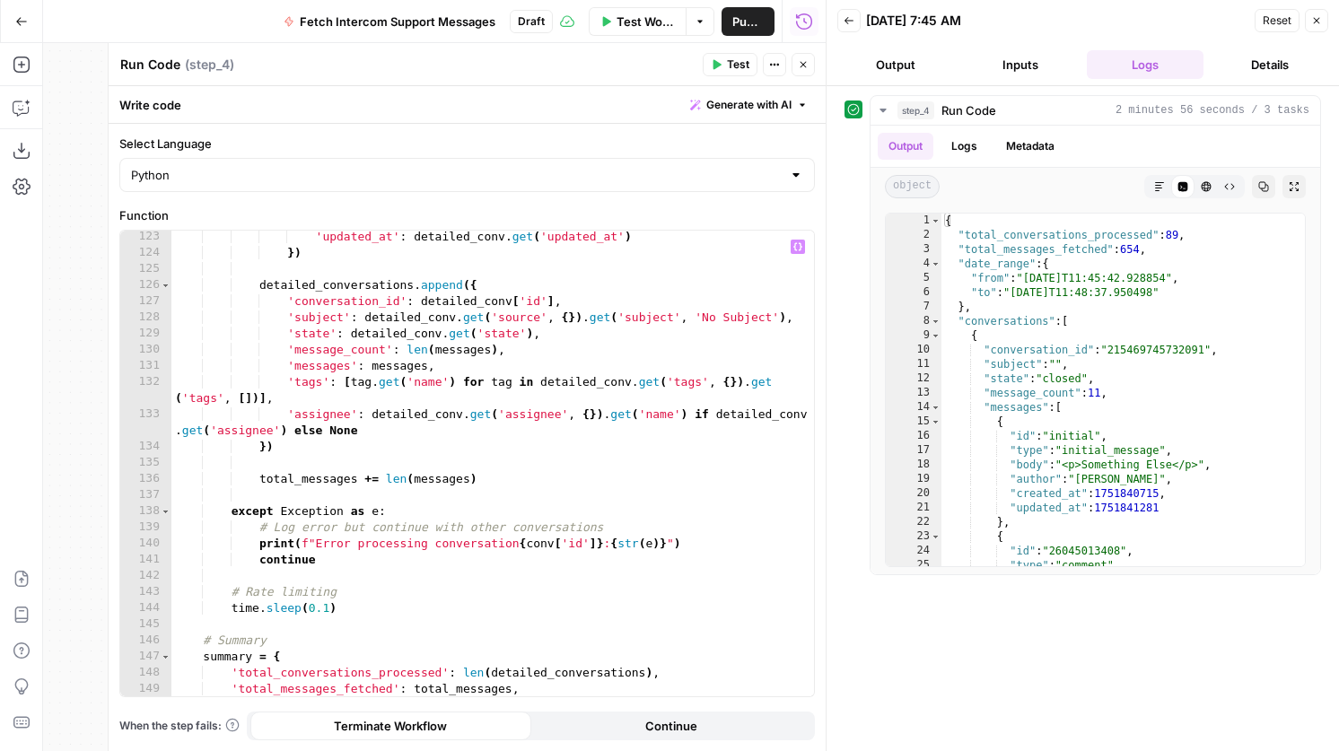
scroll to position [2312, 0]
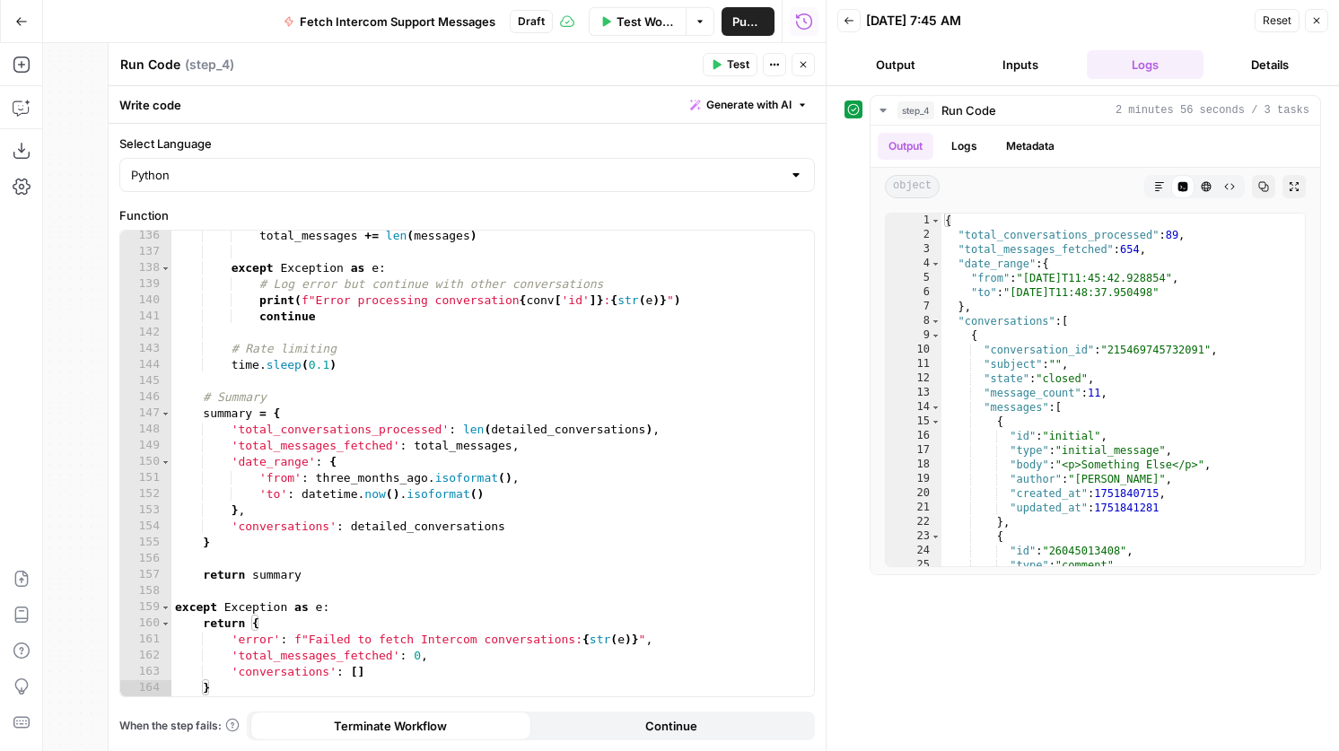
click at [797, 53] on button "Close" at bounding box center [802, 64] width 23 height 23
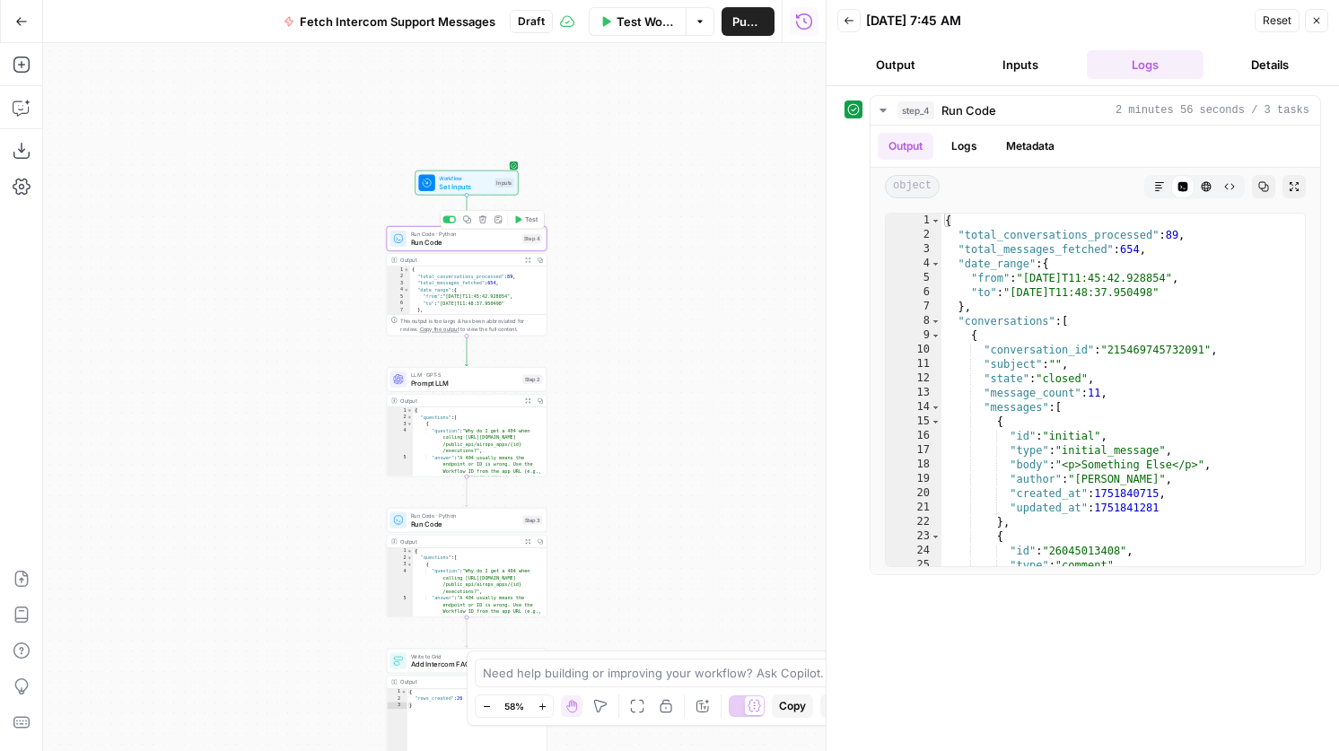
click at [450, 240] on span "Run Code" at bounding box center [464, 242] width 107 height 11
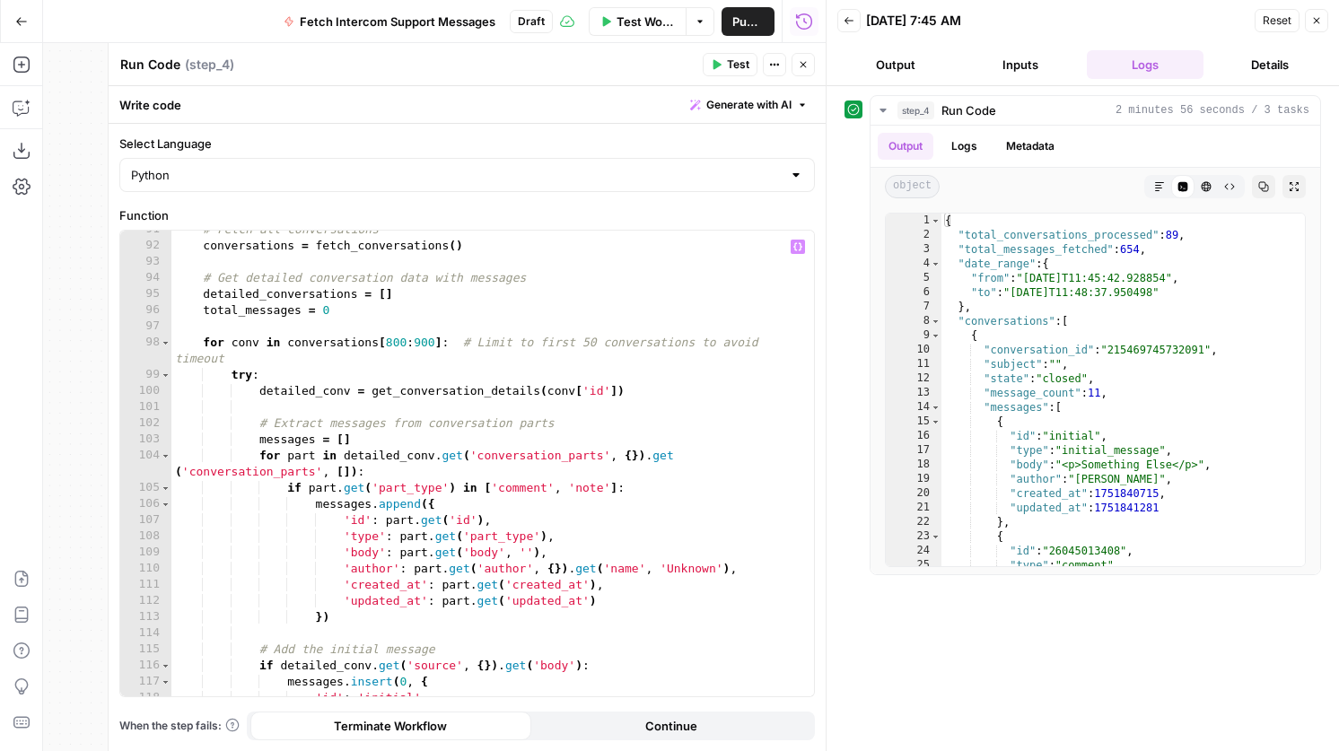
scroll to position [1509, 0]
click at [797, 63] on button "Close" at bounding box center [802, 64] width 23 height 23
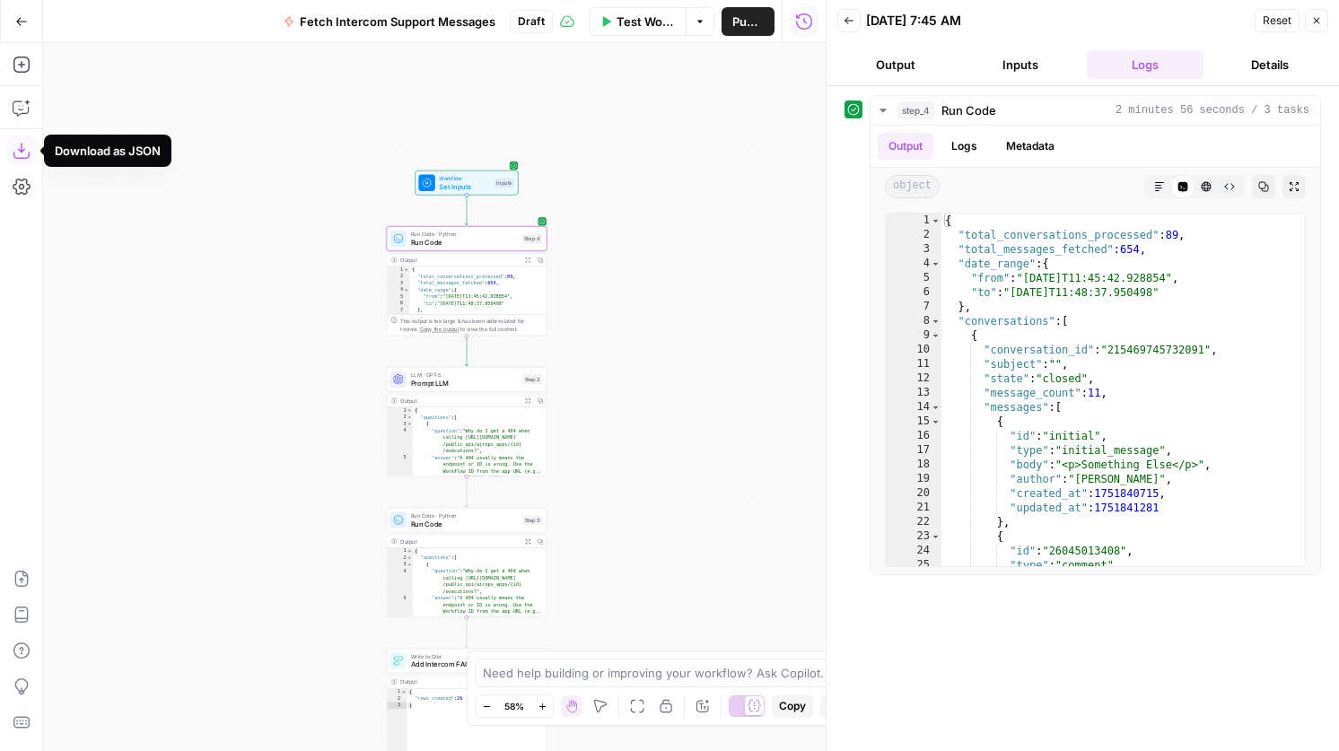
click at [22, 149] on icon "button" at bounding box center [21, 151] width 16 height 16
click at [476, 243] on span "Run Code" at bounding box center [464, 242] width 107 height 11
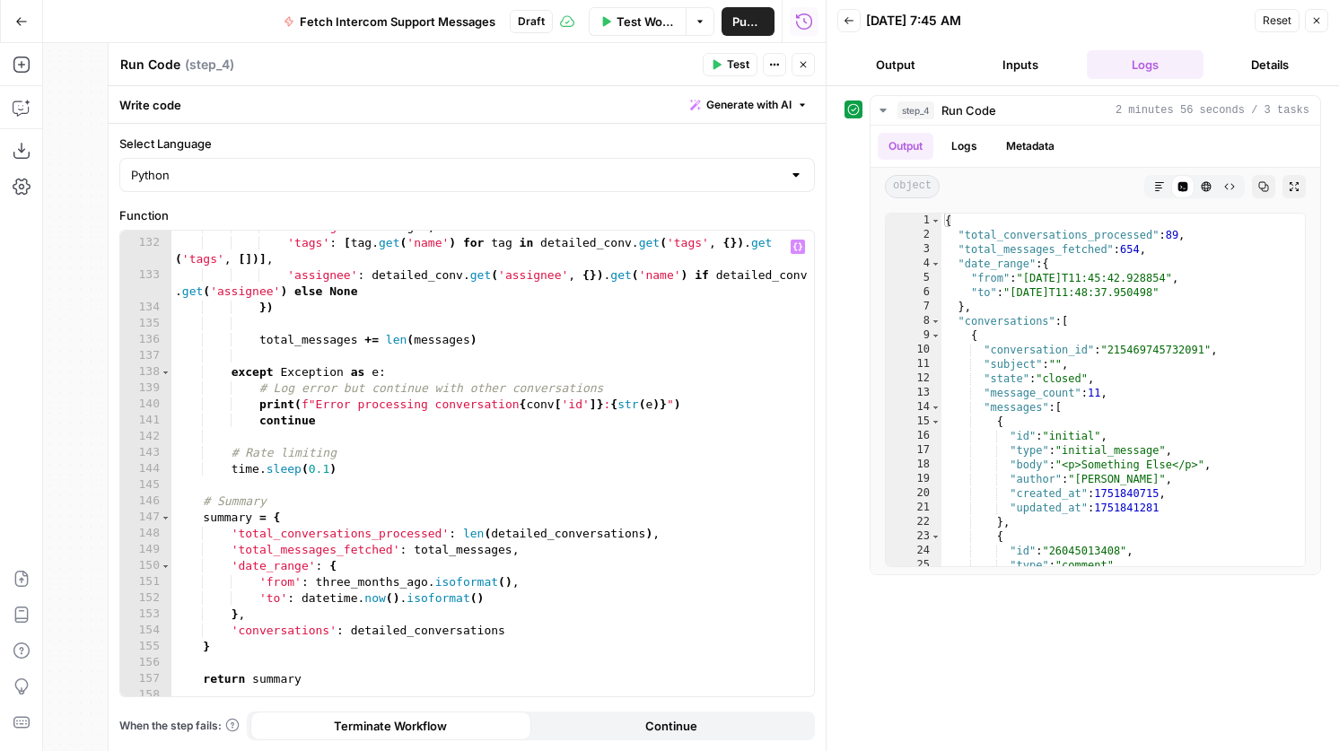
scroll to position [2058, 0]
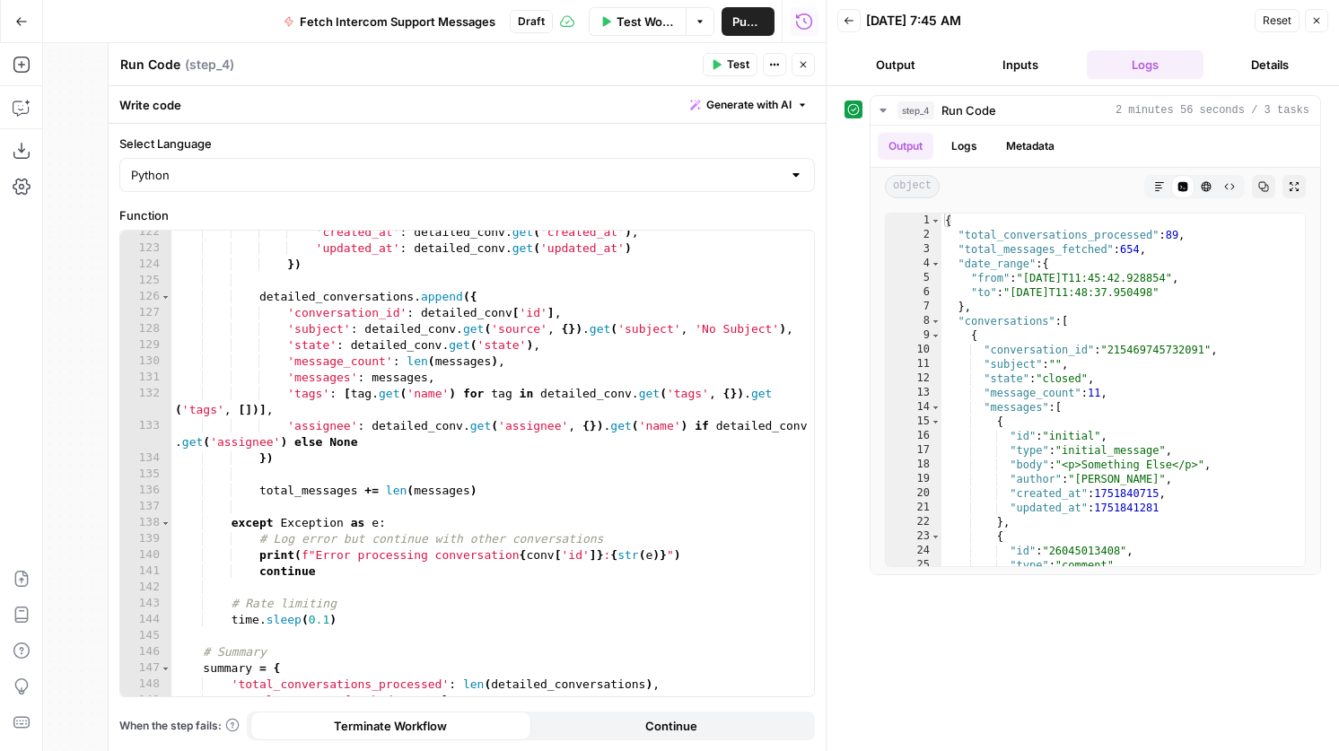
click at [798, 68] on icon "button" at bounding box center [803, 64] width 11 height 11
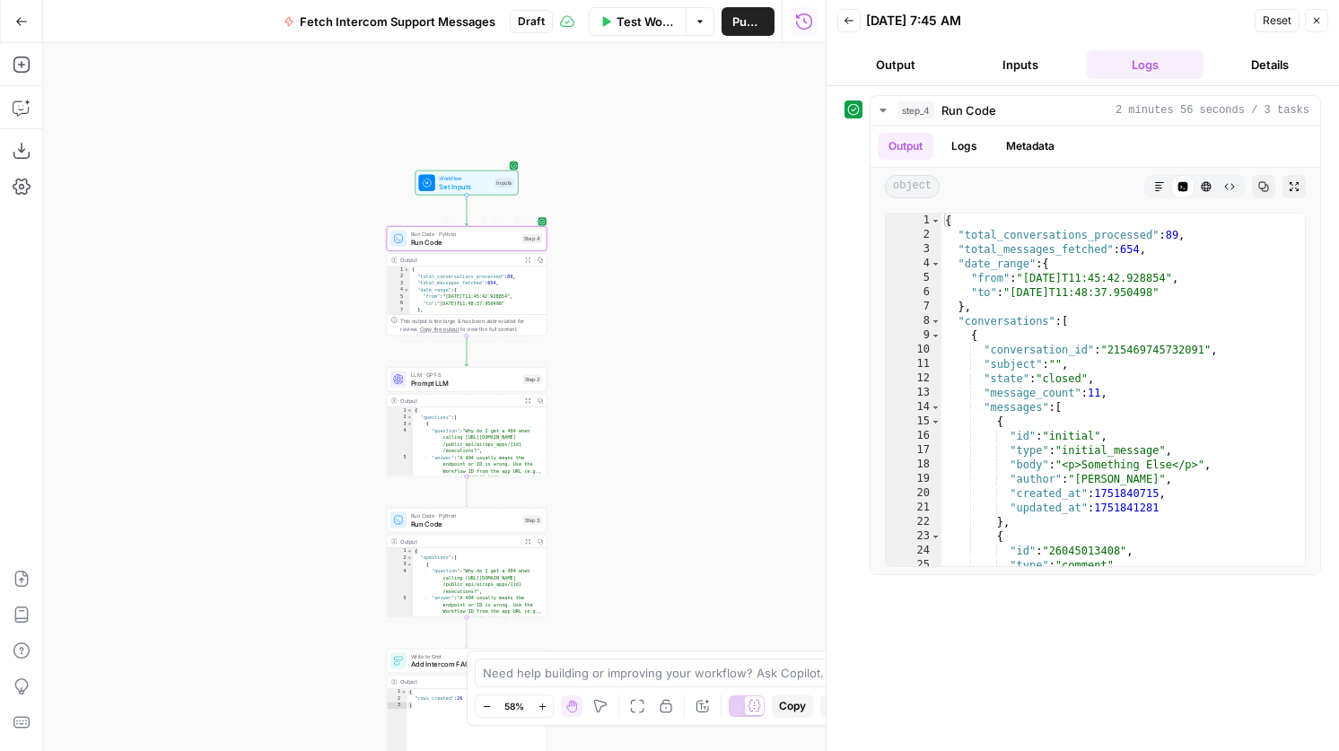
click at [479, 236] on span "Run Code · Python" at bounding box center [464, 234] width 107 height 8
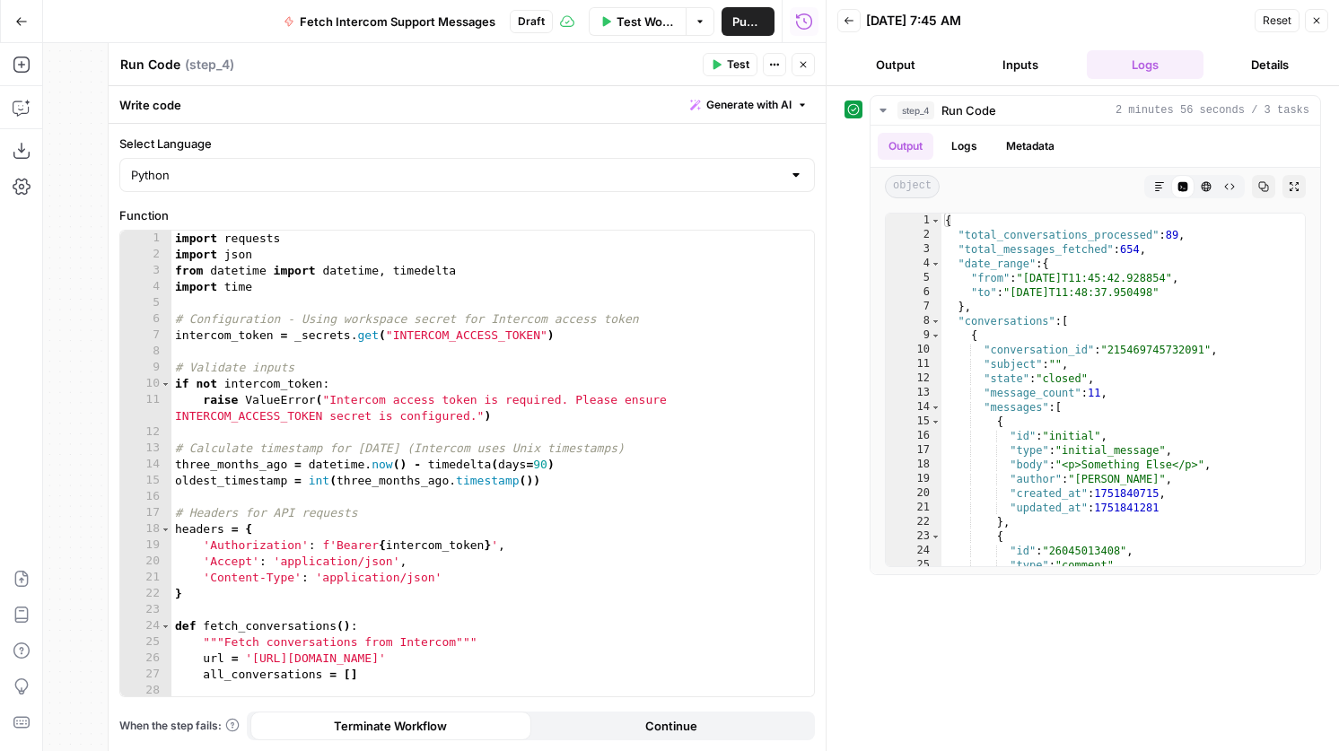
click at [801, 71] on button "Close" at bounding box center [802, 64] width 23 height 23
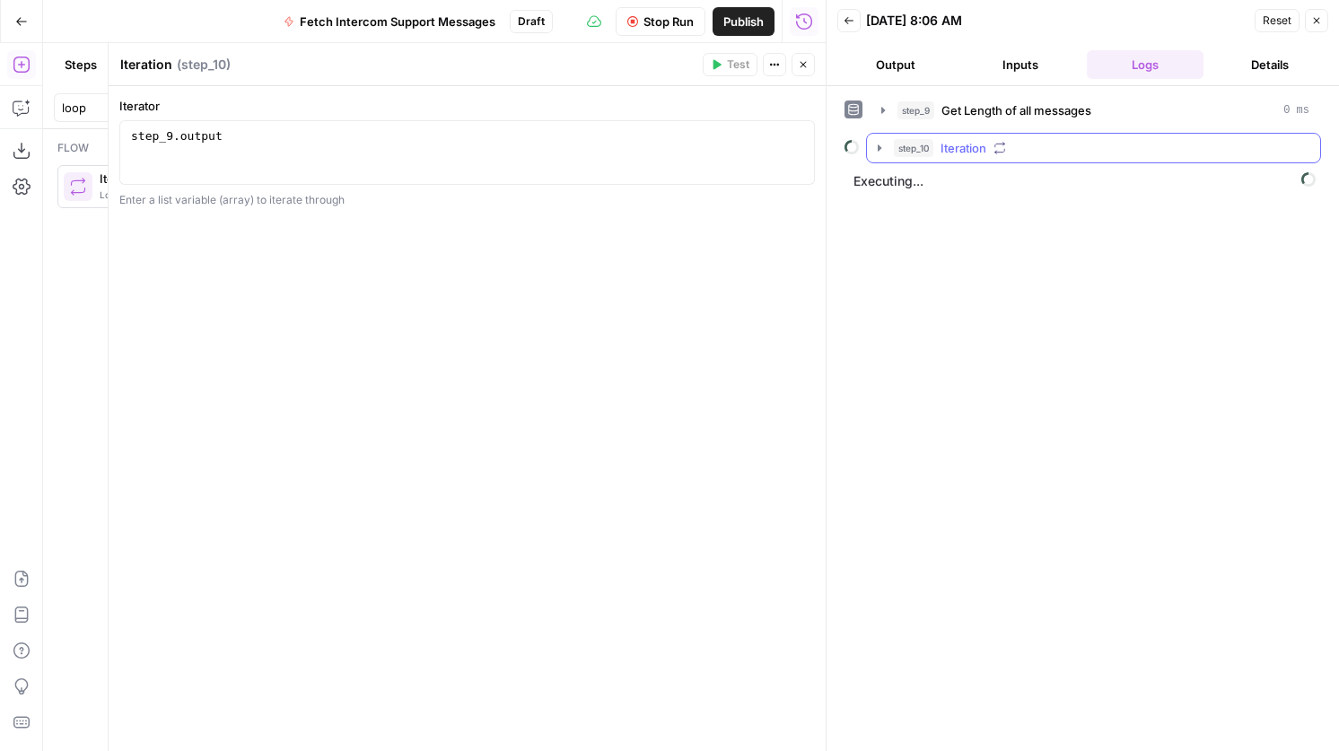
click at [1006, 144] on icon "button" at bounding box center [999, 148] width 13 height 13
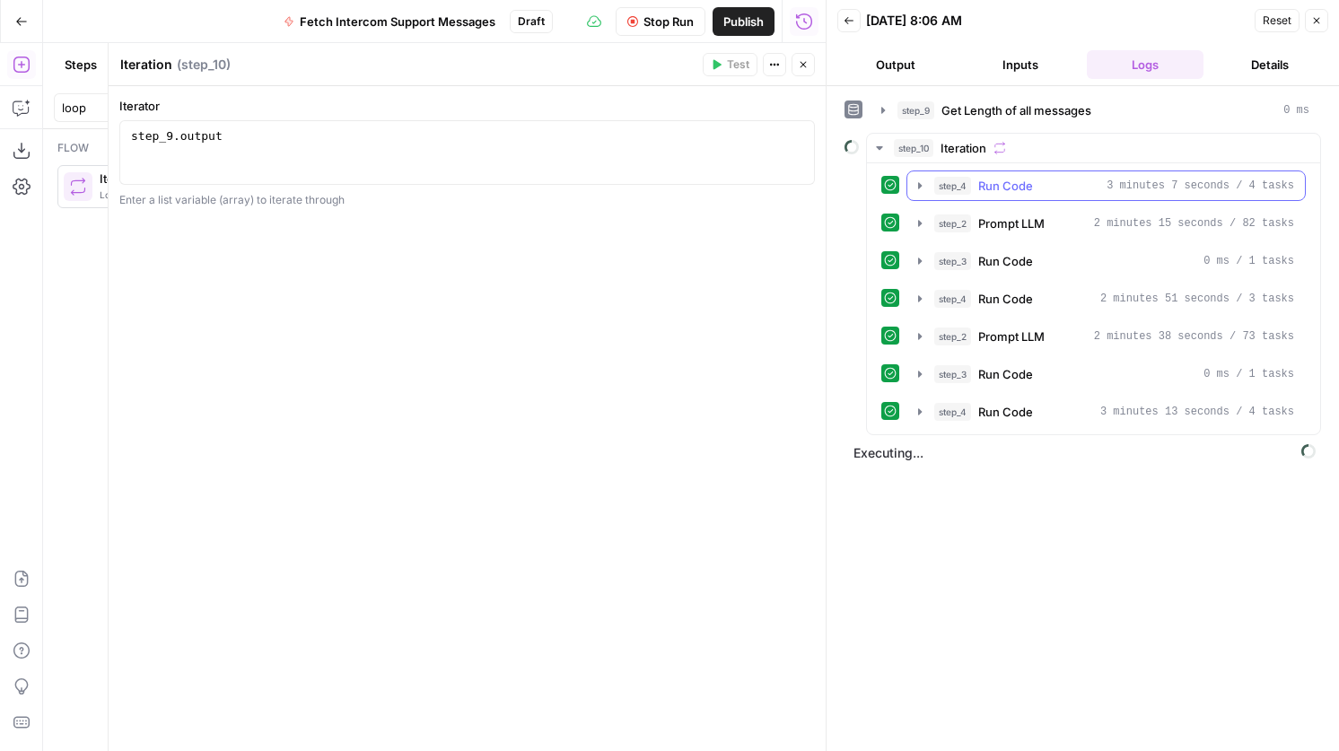
click at [1033, 183] on div "step_4 Run Code 3 minutes 7 seconds / 4 tasks" at bounding box center [1114, 186] width 360 height 18
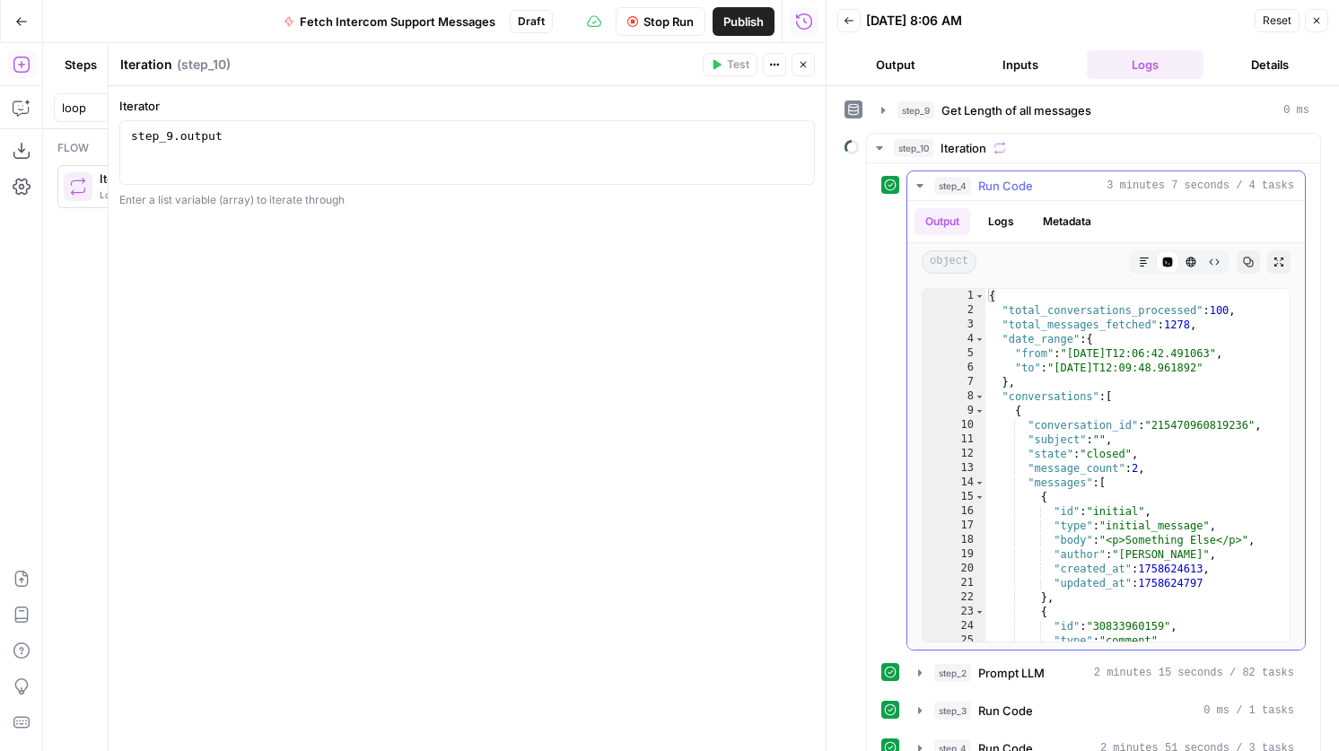
click at [1033, 183] on div "step_4 Run Code 3 minutes 7 seconds / 4 tasks" at bounding box center [1114, 186] width 360 height 18
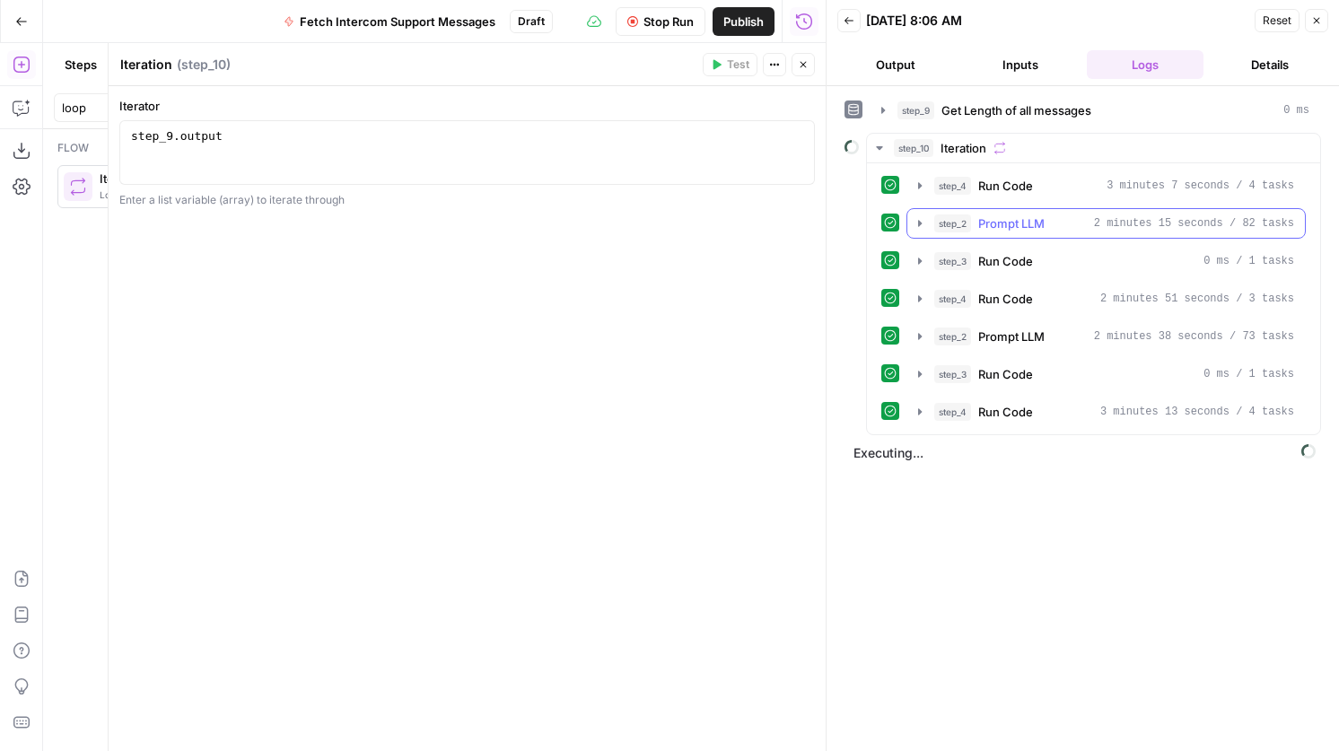
click at [1072, 230] on div "step_2 Prompt LLM 2 minutes 15 seconds / 82 tasks" at bounding box center [1114, 223] width 360 height 18
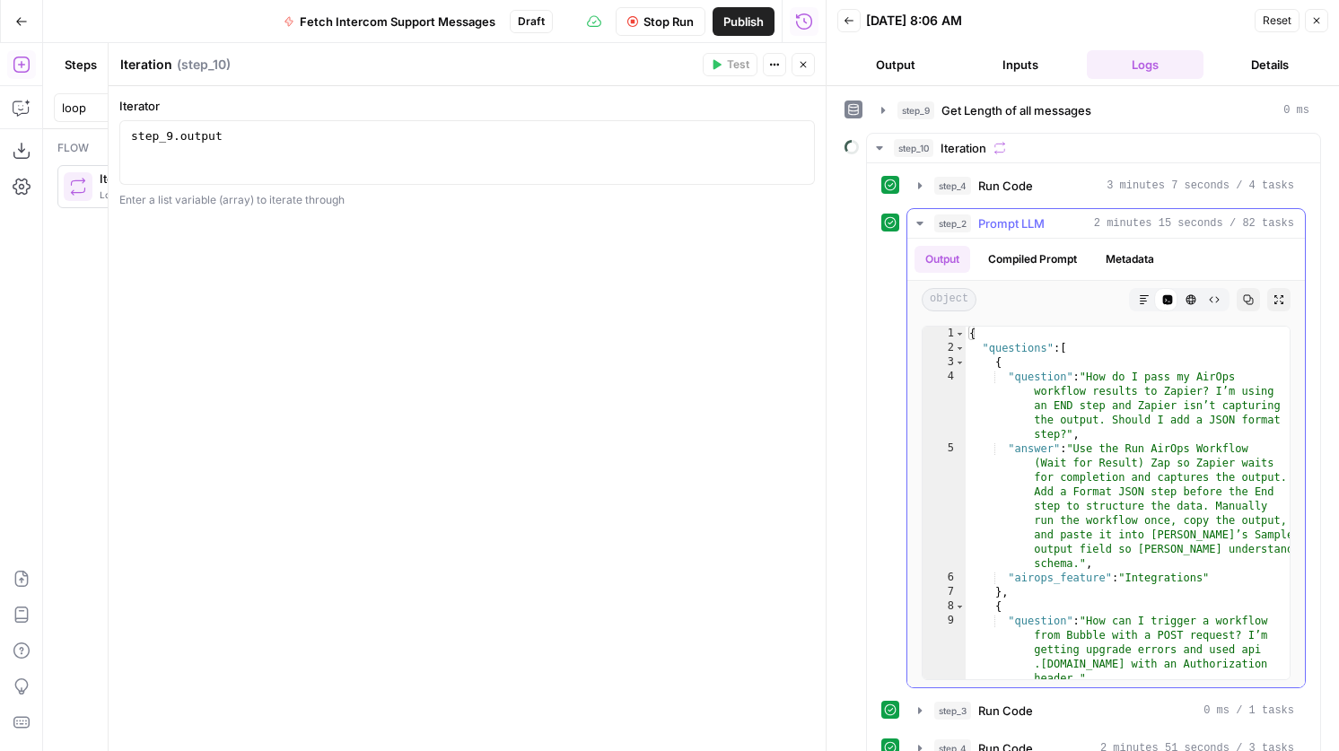
click at [1072, 230] on div "step_2 Prompt LLM 2 minutes 15 seconds / 82 tasks" at bounding box center [1114, 223] width 360 height 18
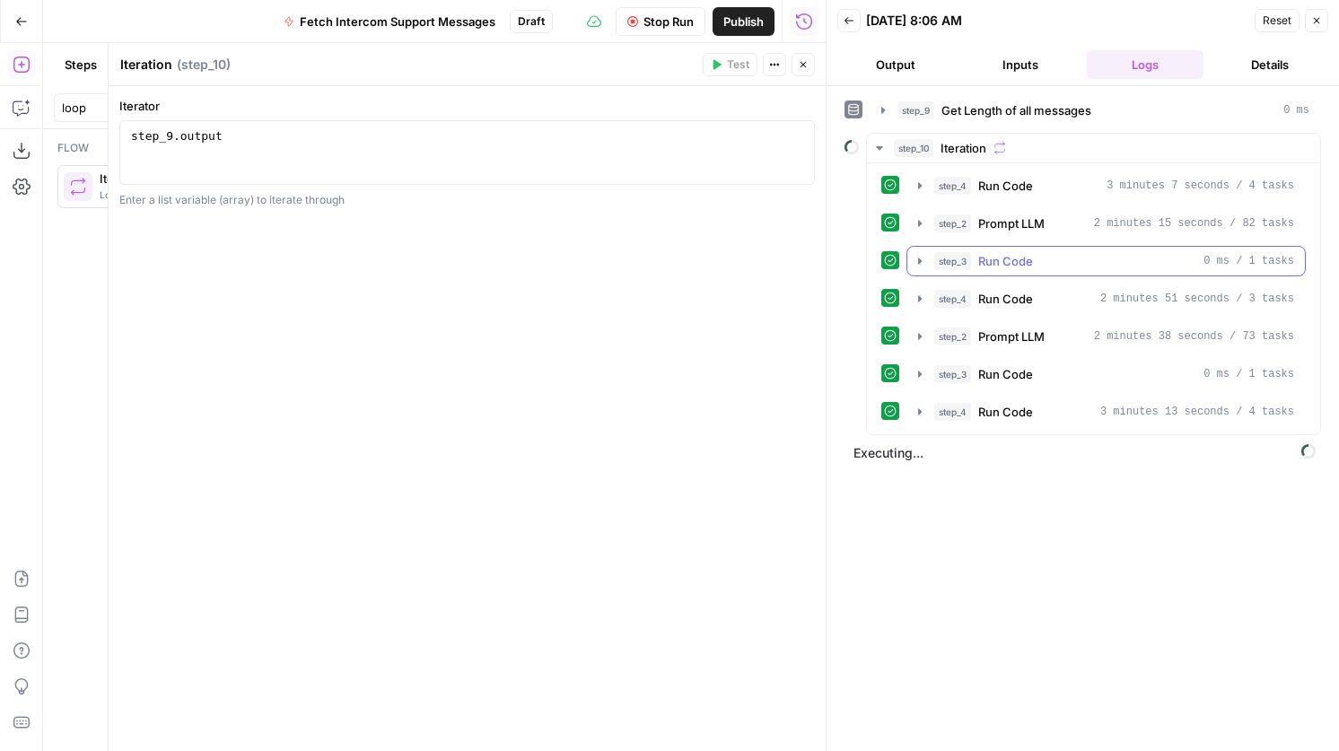
click at [1101, 259] on div "step_3 Run Code 0 ms / 1 tasks" at bounding box center [1114, 261] width 360 height 18
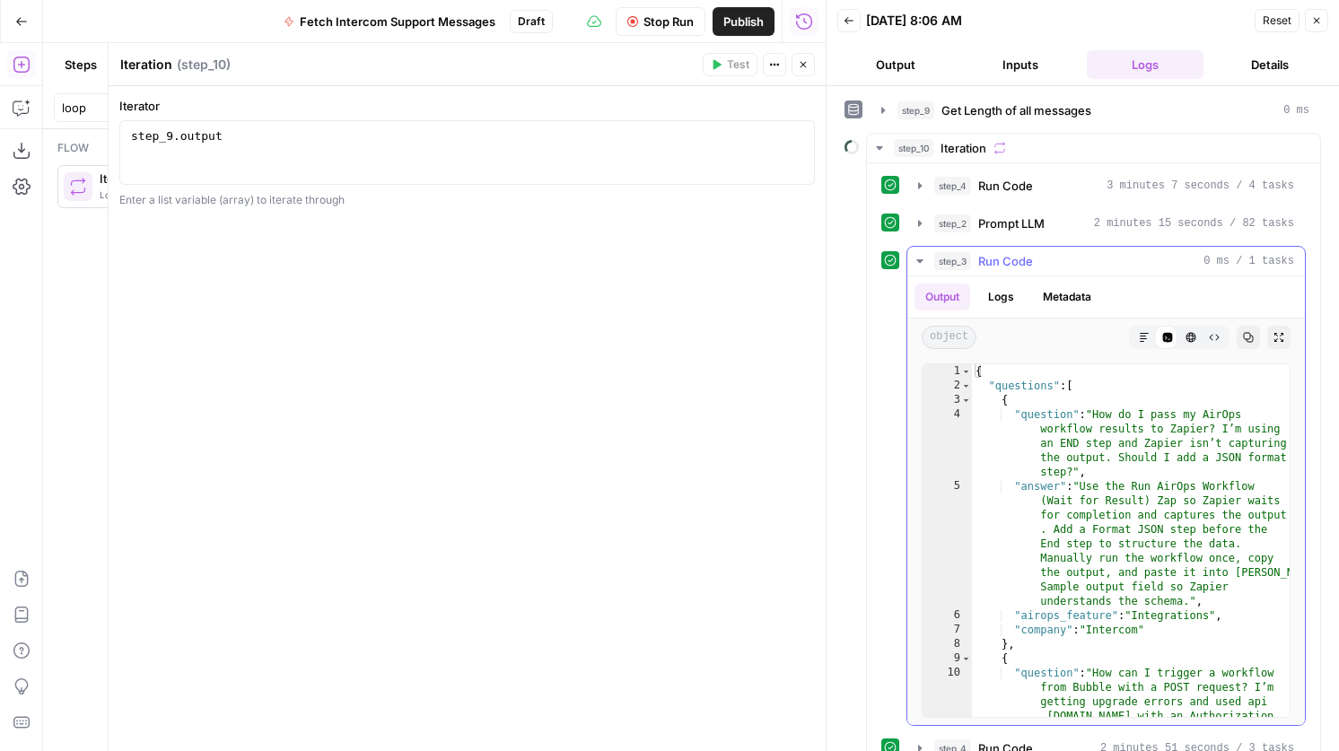
click at [1101, 259] on div "step_3 Run Code 0 ms / 1 tasks" at bounding box center [1114, 261] width 360 height 18
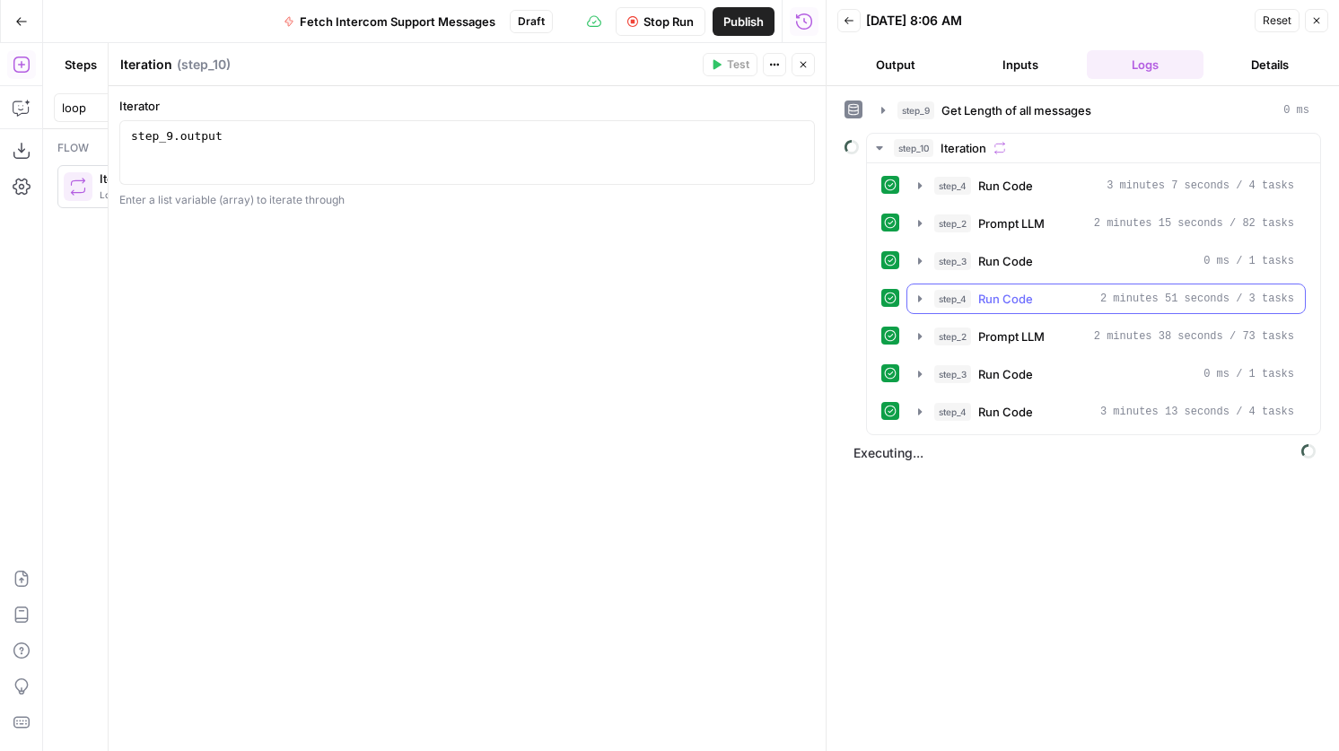
click at [1104, 285] on button "step_4 Run Code 2 minutes 51 seconds / 3 tasks" at bounding box center [1106, 298] width 398 height 29
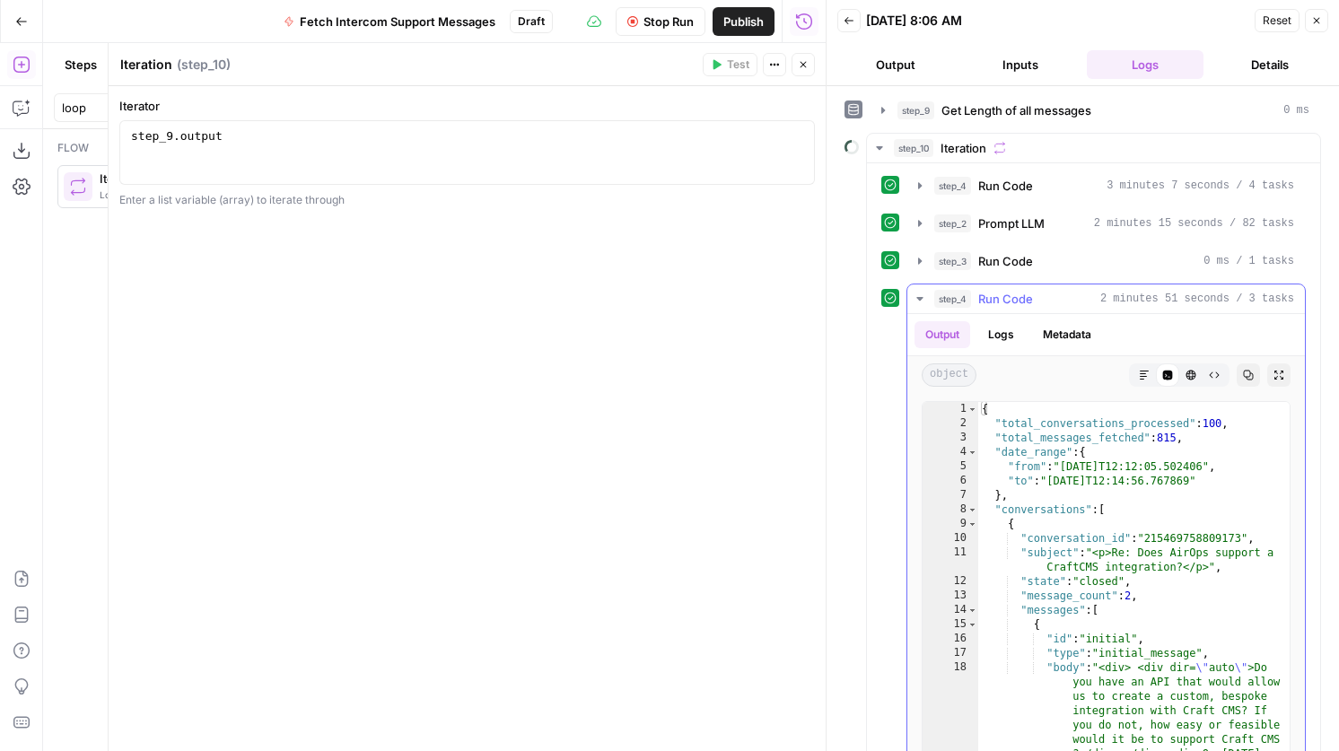
click at [1104, 285] on button "step_4 Run Code 2 minutes 51 seconds / 3 tasks" at bounding box center [1106, 298] width 398 height 29
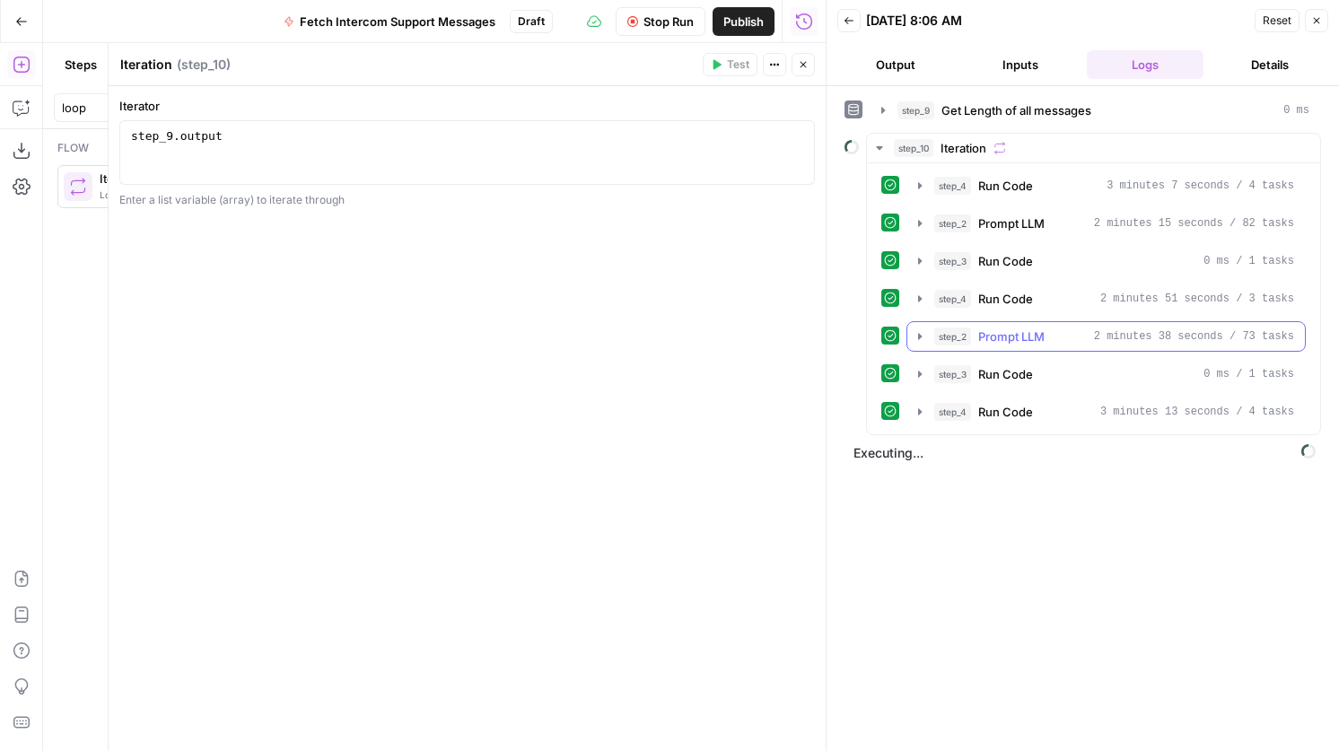
click at [1107, 341] on span "2 minutes 38 seconds / 73 tasks" at bounding box center [1194, 336] width 200 height 16
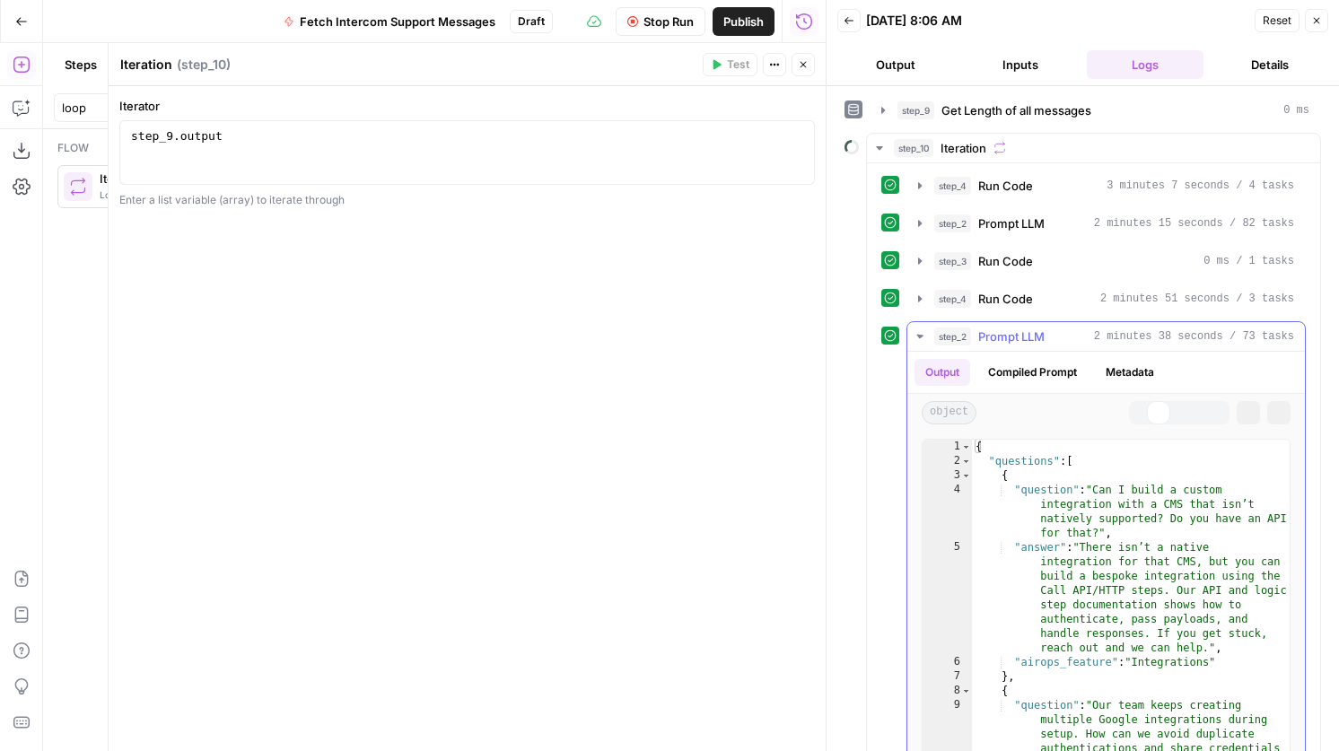
click at [1107, 341] on span "2 minutes 38 seconds / 73 tasks" at bounding box center [1194, 336] width 200 height 16
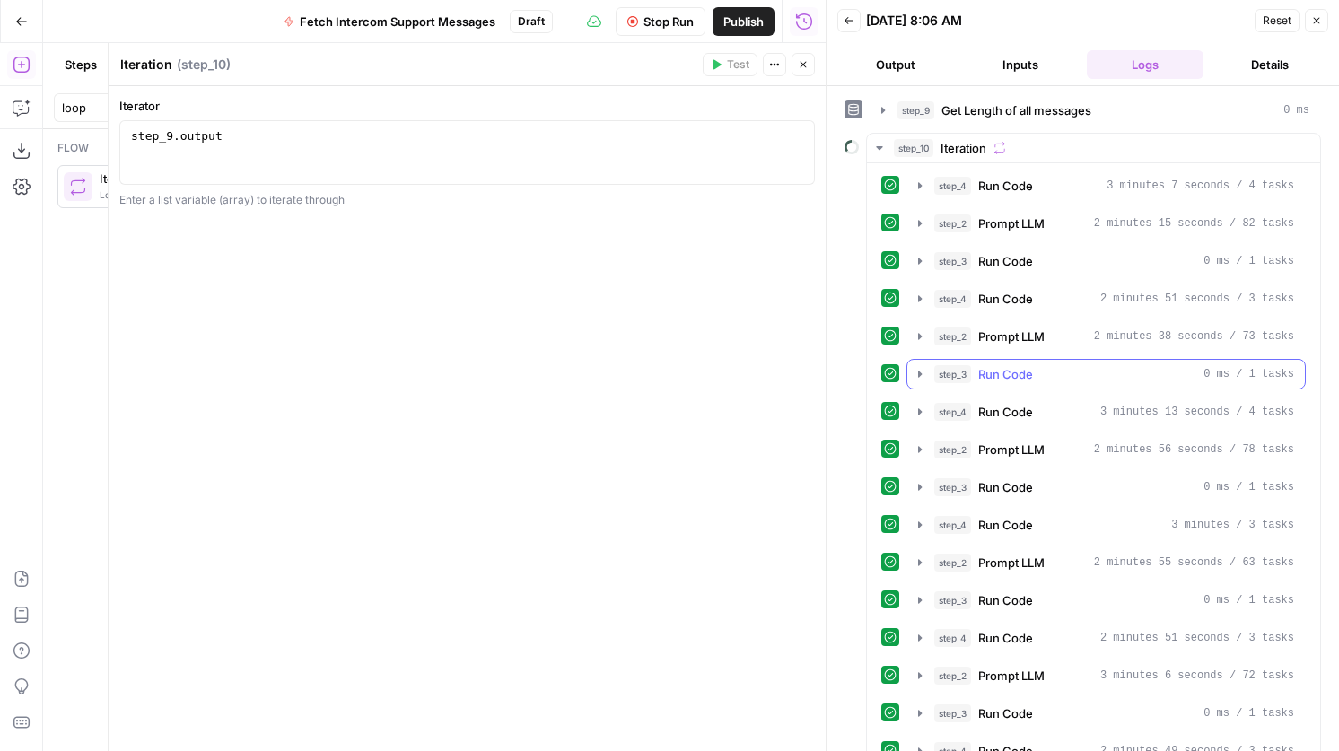
scroll to position [65, 0]
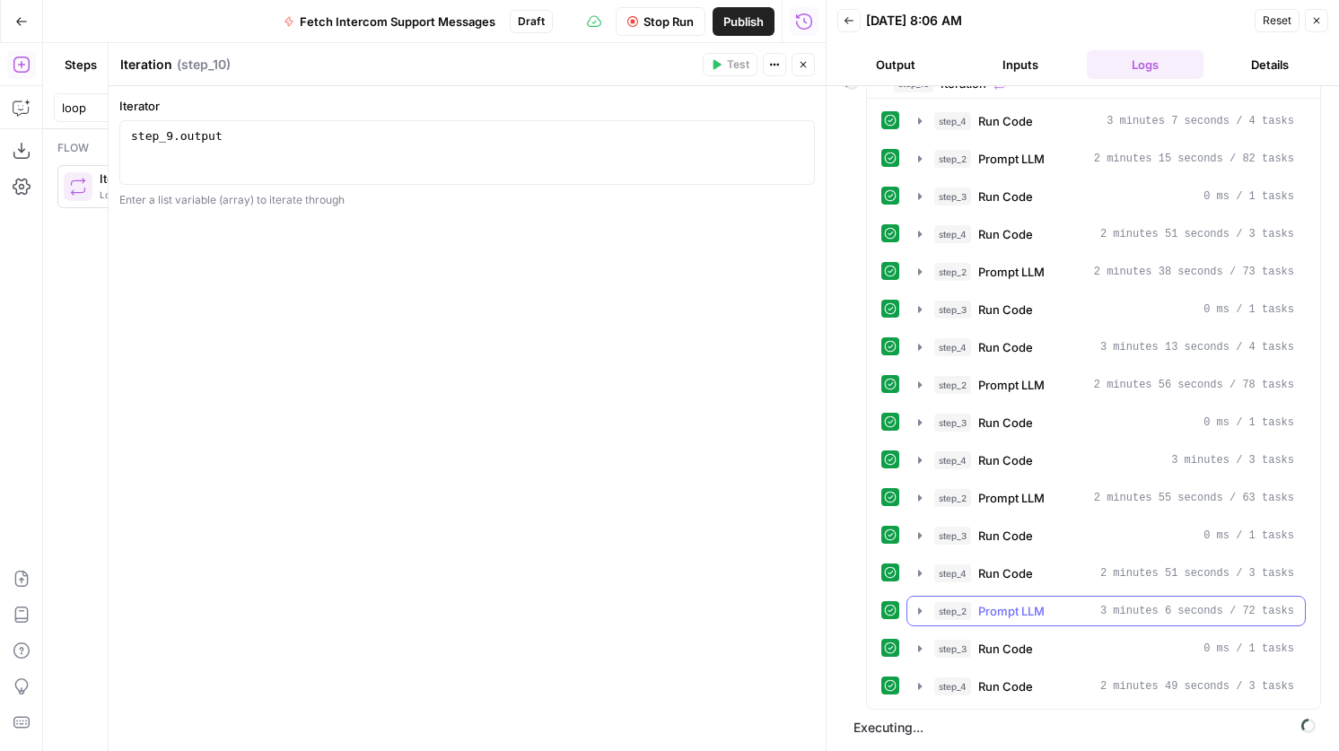
click at [1059, 605] on div "step_2 Prompt LLM 3 minutes 6 seconds / 72 tasks" at bounding box center [1114, 611] width 360 height 18
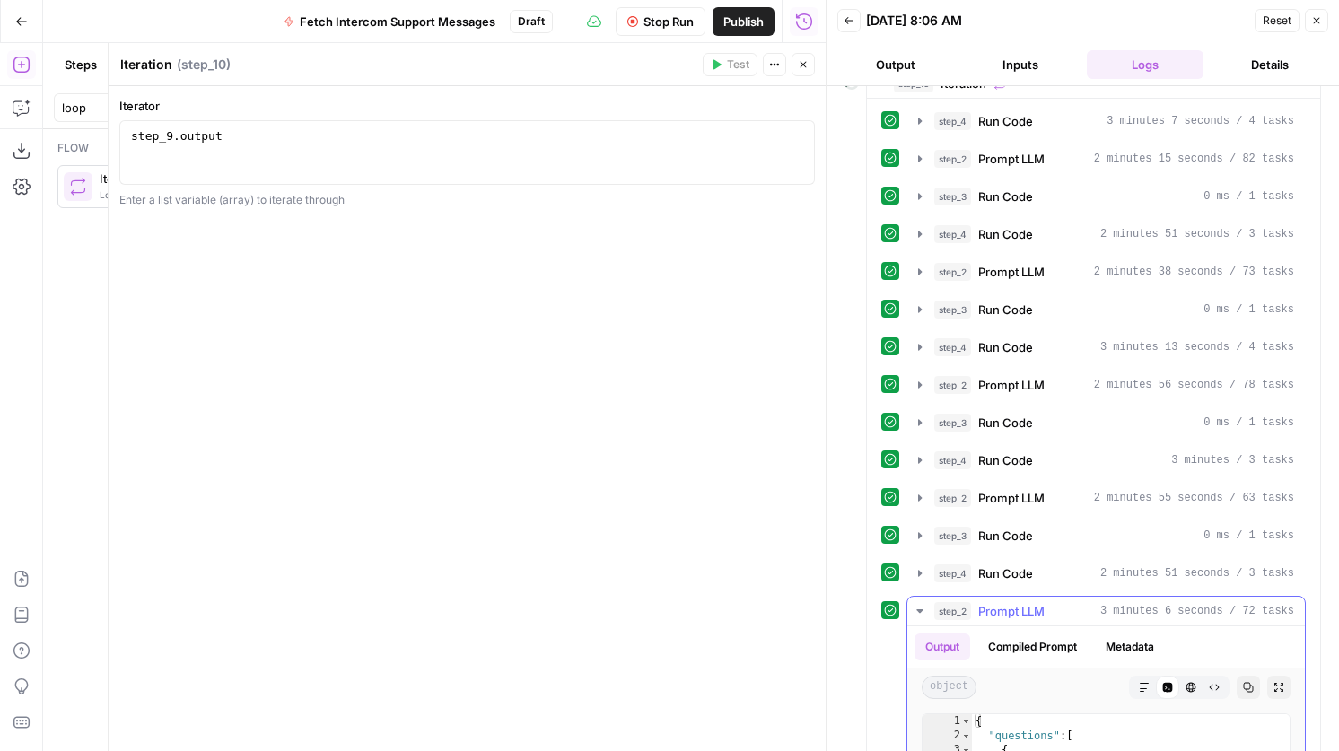
click at [1059, 605] on div "step_2 Prompt LLM 3 minutes 6 seconds / 72 tasks" at bounding box center [1114, 611] width 360 height 18
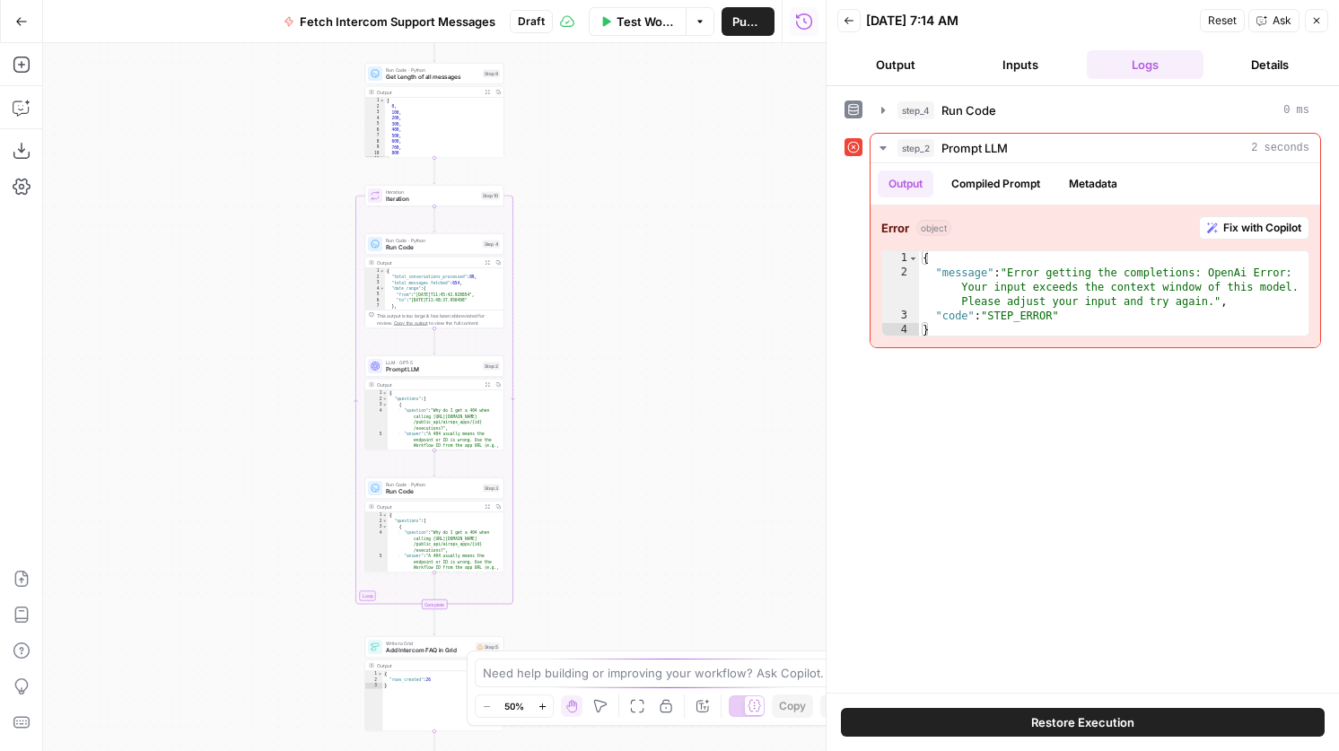
click at [843, 21] on icon "button" at bounding box center [848, 20] width 11 height 11
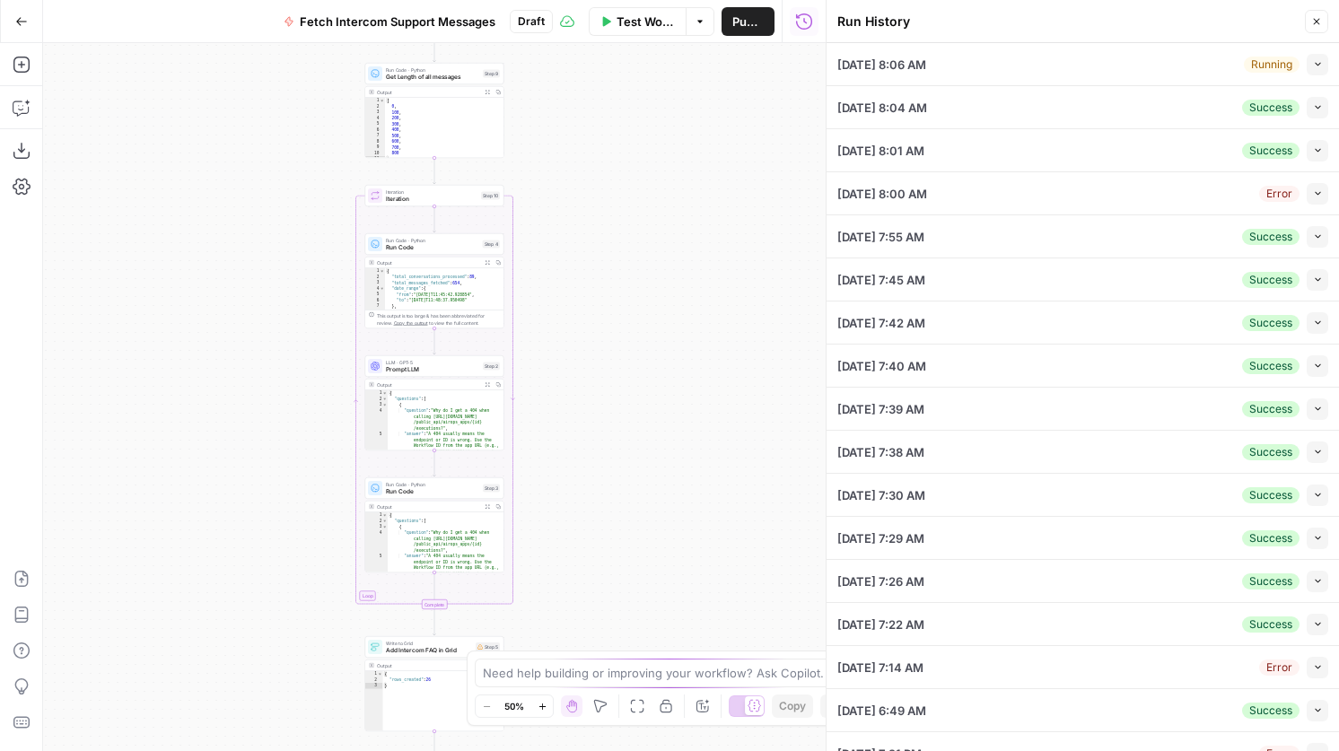
click at [1311, 66] on button "Collapse" at bounding box center [1317, 65] width 22 height 22
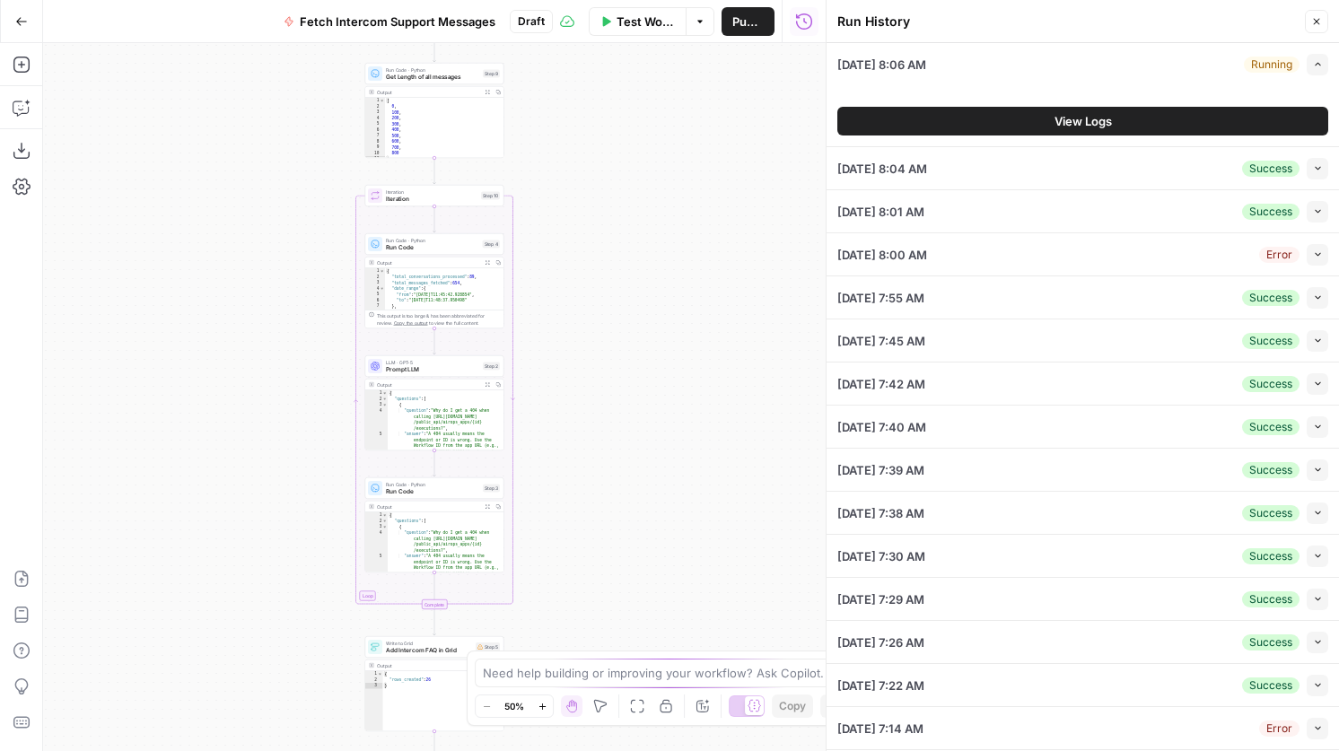
click at [1154, 109] on button "View Logs" at bounding box center [1082, 121] width 491 height 29
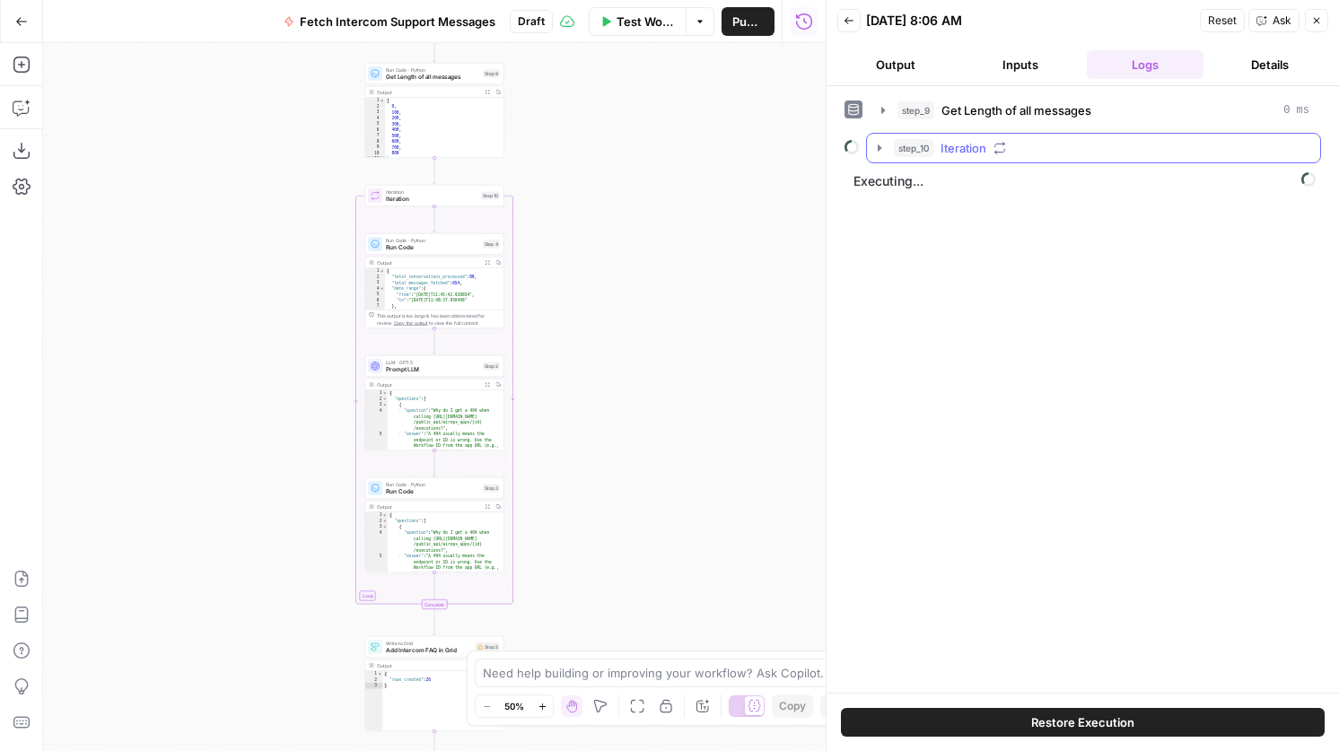
click at [1035, 152] on div "step_10 Iteration" at bounding box center [1101, 148] width 415 height 18
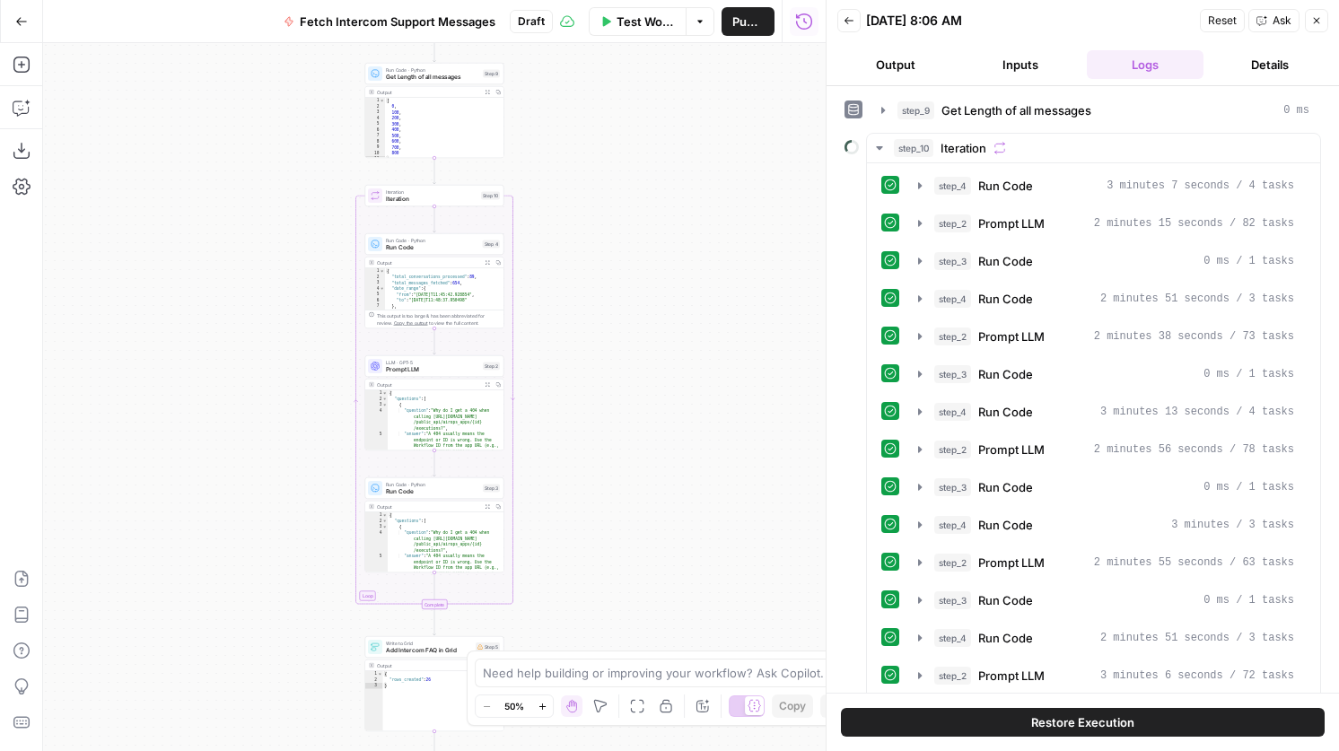
click at [851, 7] on div "Back [DATE] 8:06 AM Reset Ask Close" at bounding box center [1082, 20] width 491 height 27
click at [850, 21] on icon "button" at bounding box center [848, 20] width 9 height 7
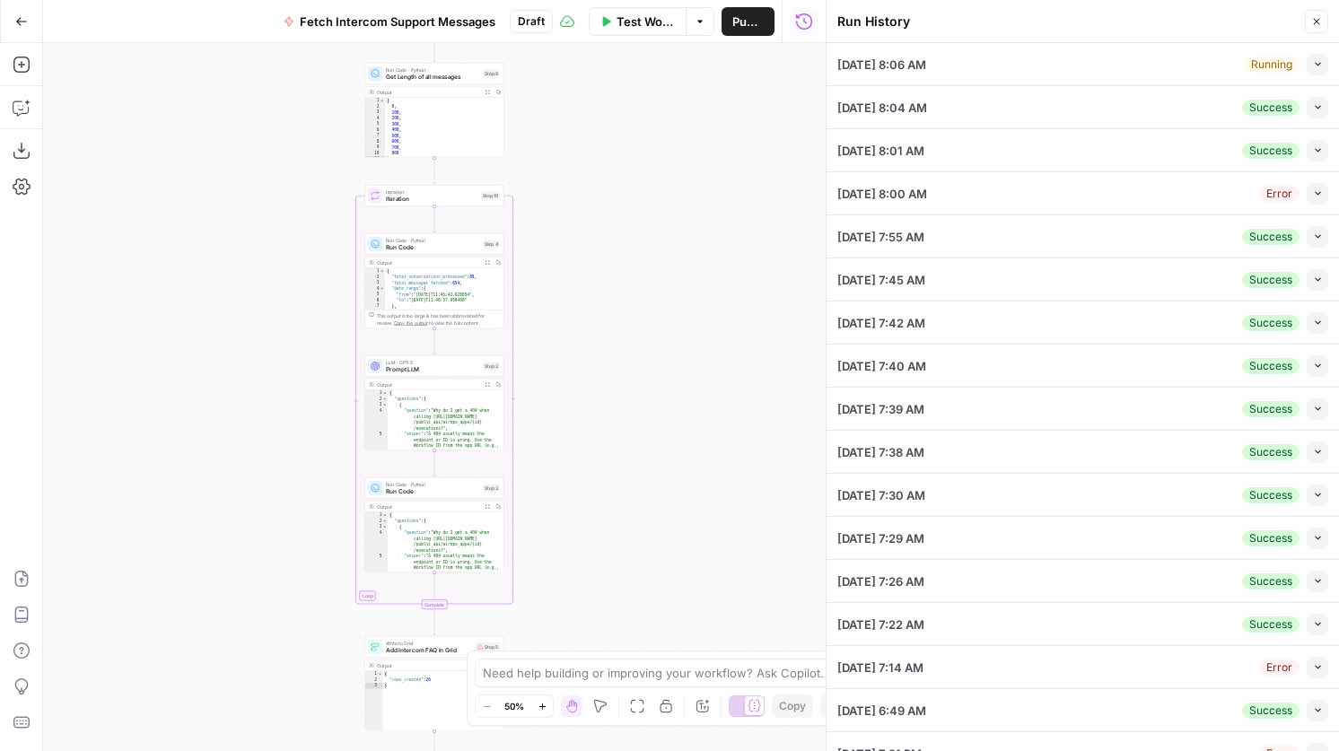
click at [1319, 61] on icon "button" at bounding box center [1318, 64] width 10 height 10
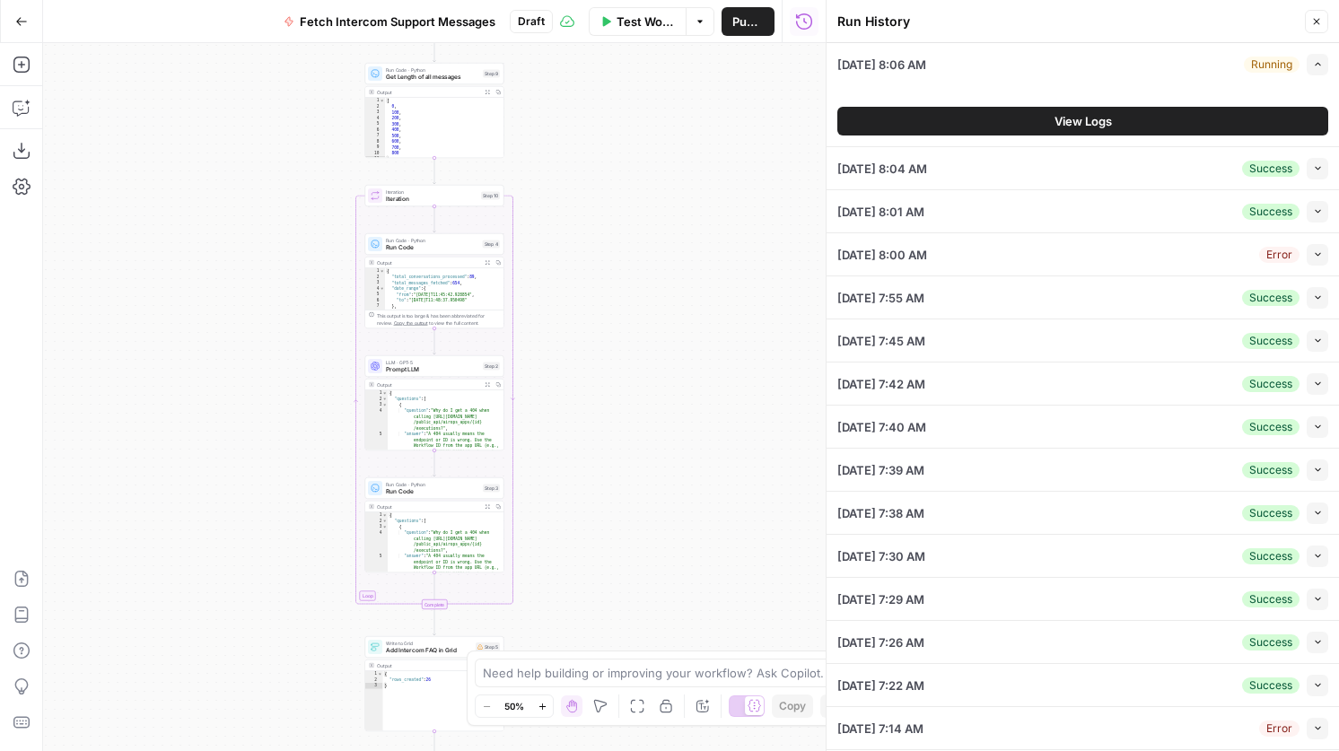
click at [1106, 130] on button "View Logs" at bounding box center [1082, 121] width 491 height 29
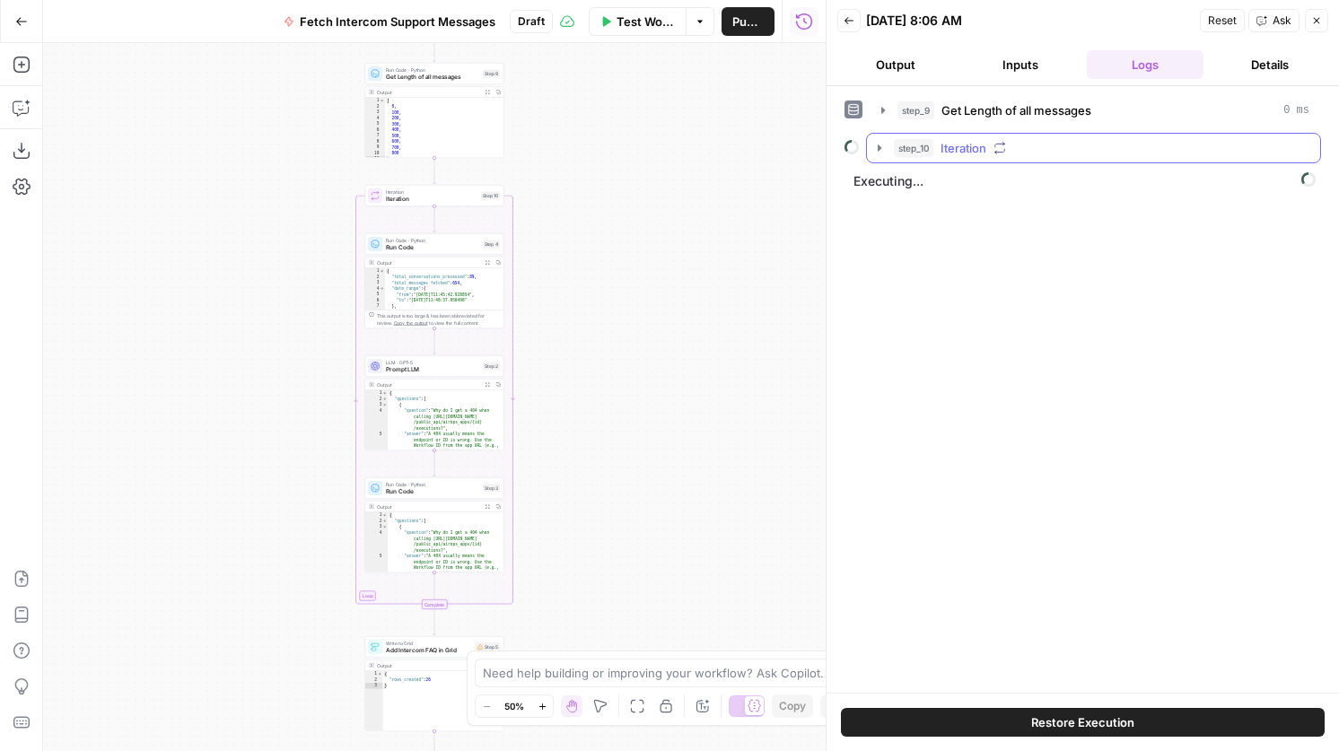
click at [1011, 139] on div "step_10 Iteration" at bounding box center [1101, 148] width 415 height 18
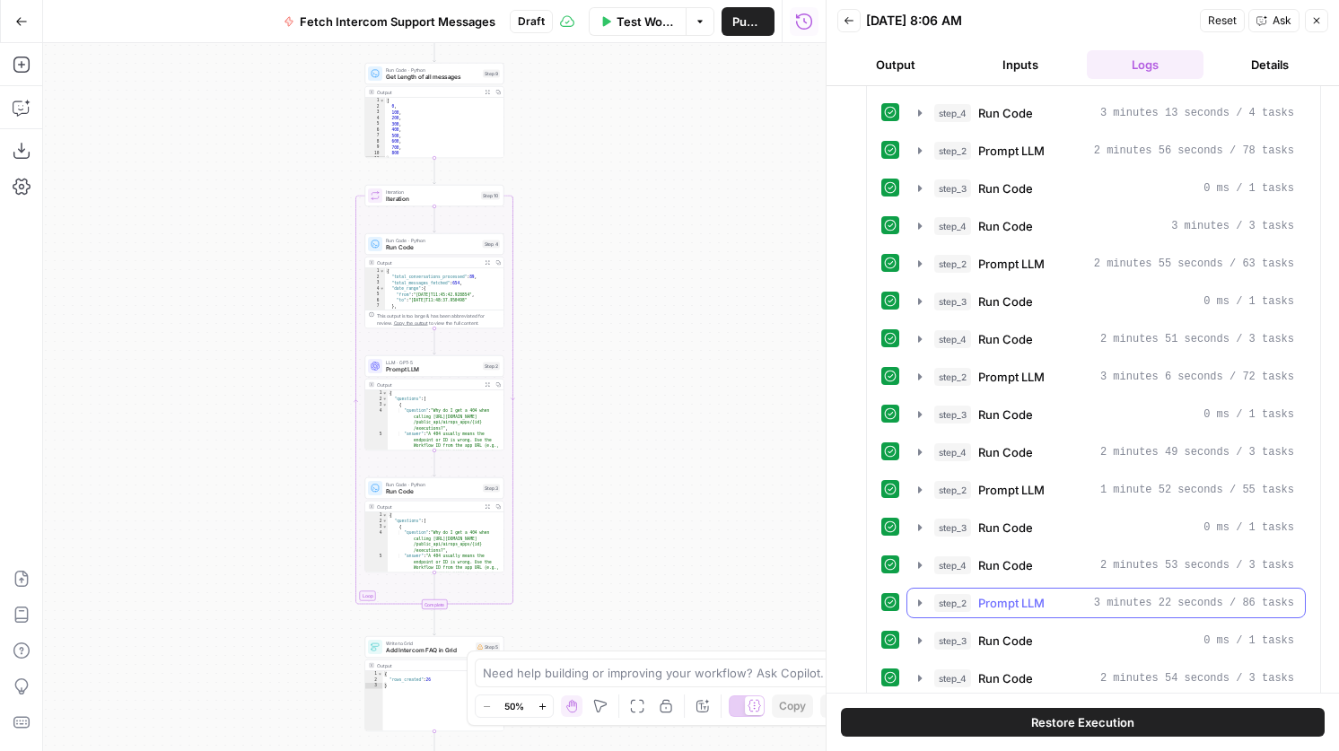
scroll to position [349, 0]
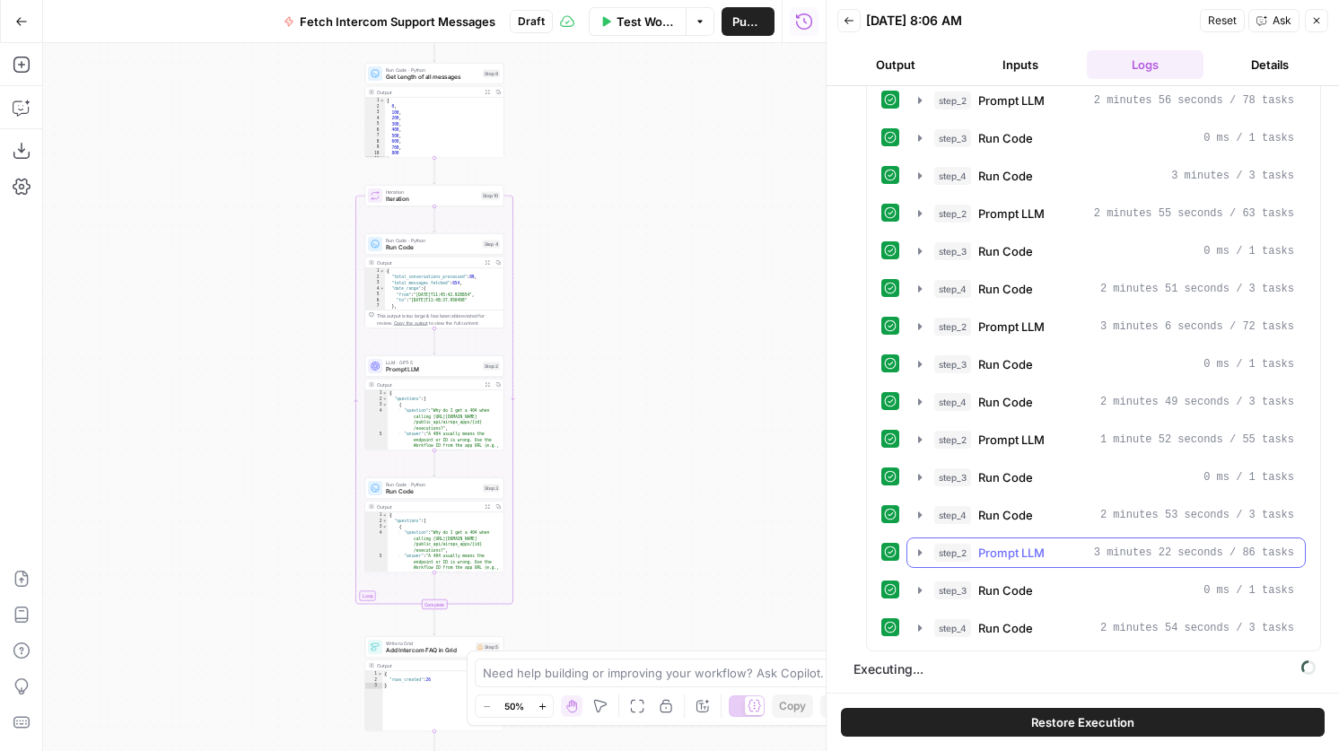
click at [986, 545] on span "Prompt LLM" at bounding box center [1011, 553] width 66 height 18
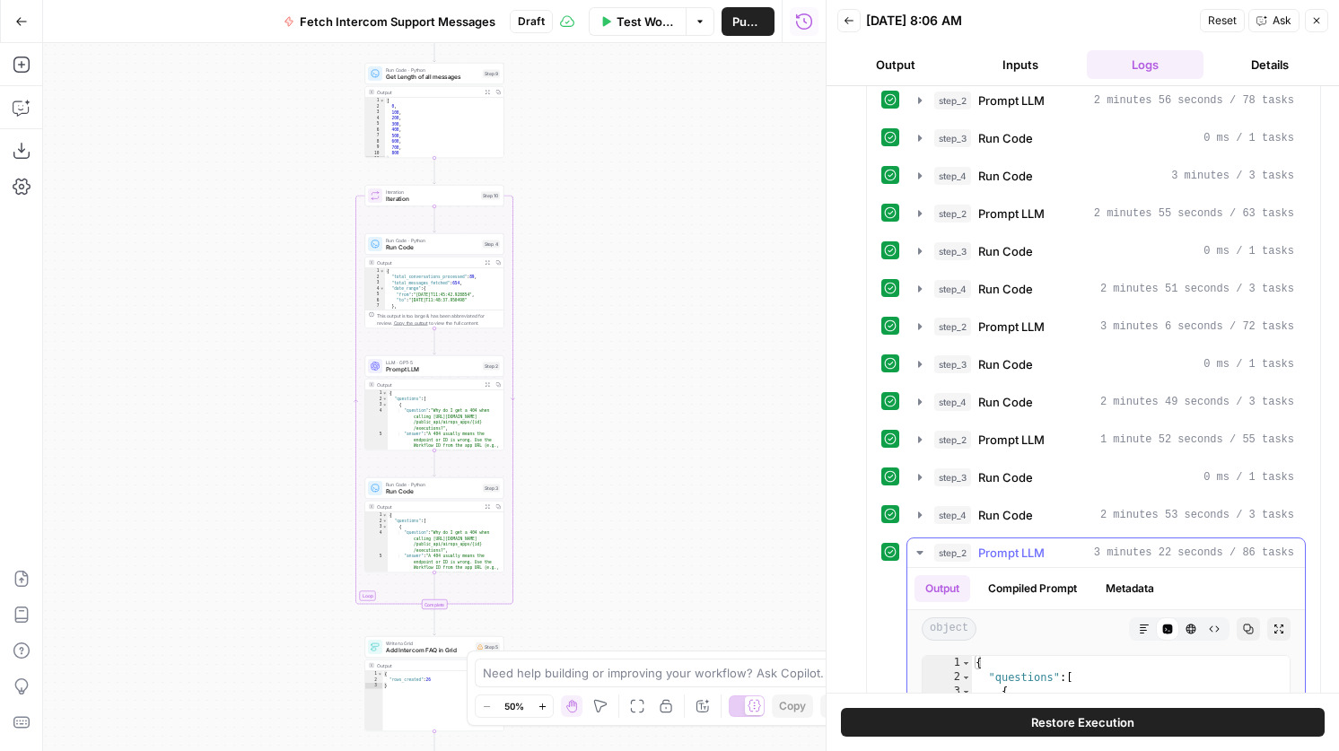
click at [1009, 553] on span "Prompt LLM" at bounding box center [1011, 553] width 66 height 18
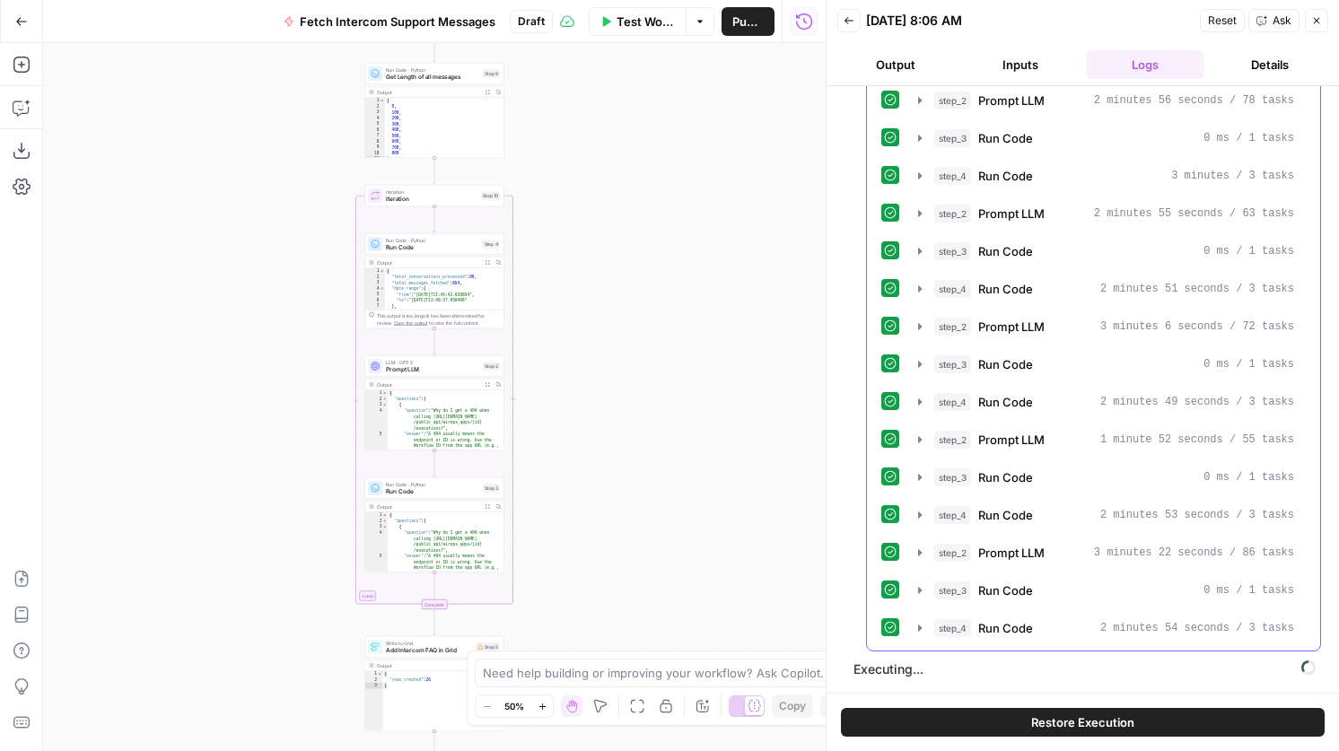
click at [1026, 520] on span "Run Code" at bounding box center [1005, 515] width 55 height 18
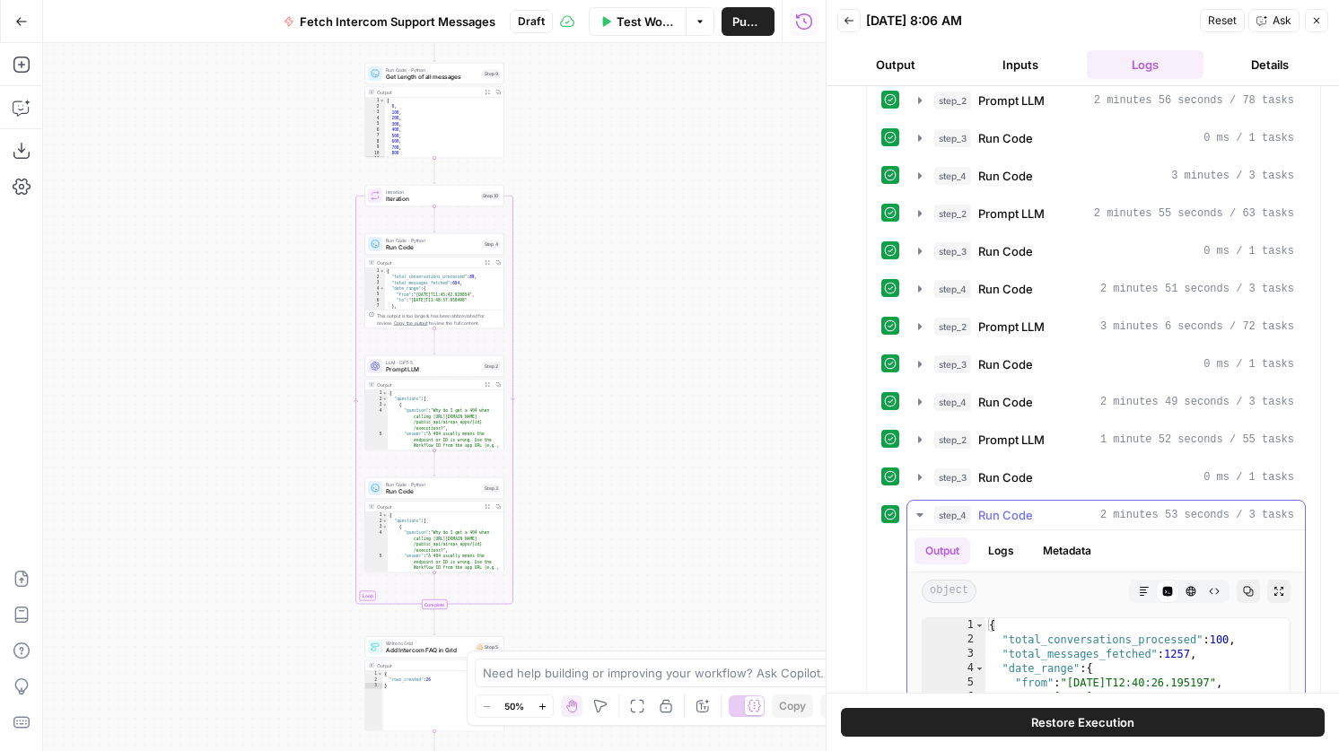
click at [1027, 519] on span "Run Code" at bounding box center [1005, 515] width 55 height 18
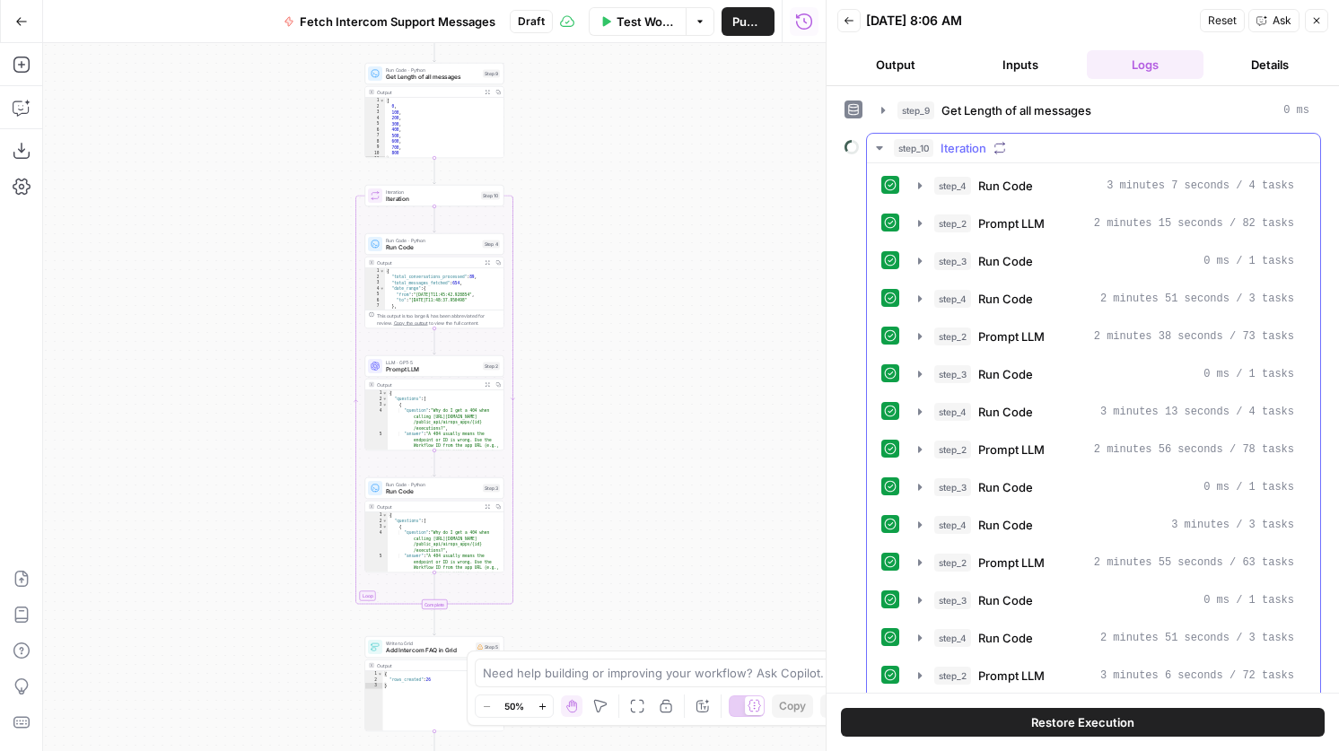
scroll to position [349, 0]
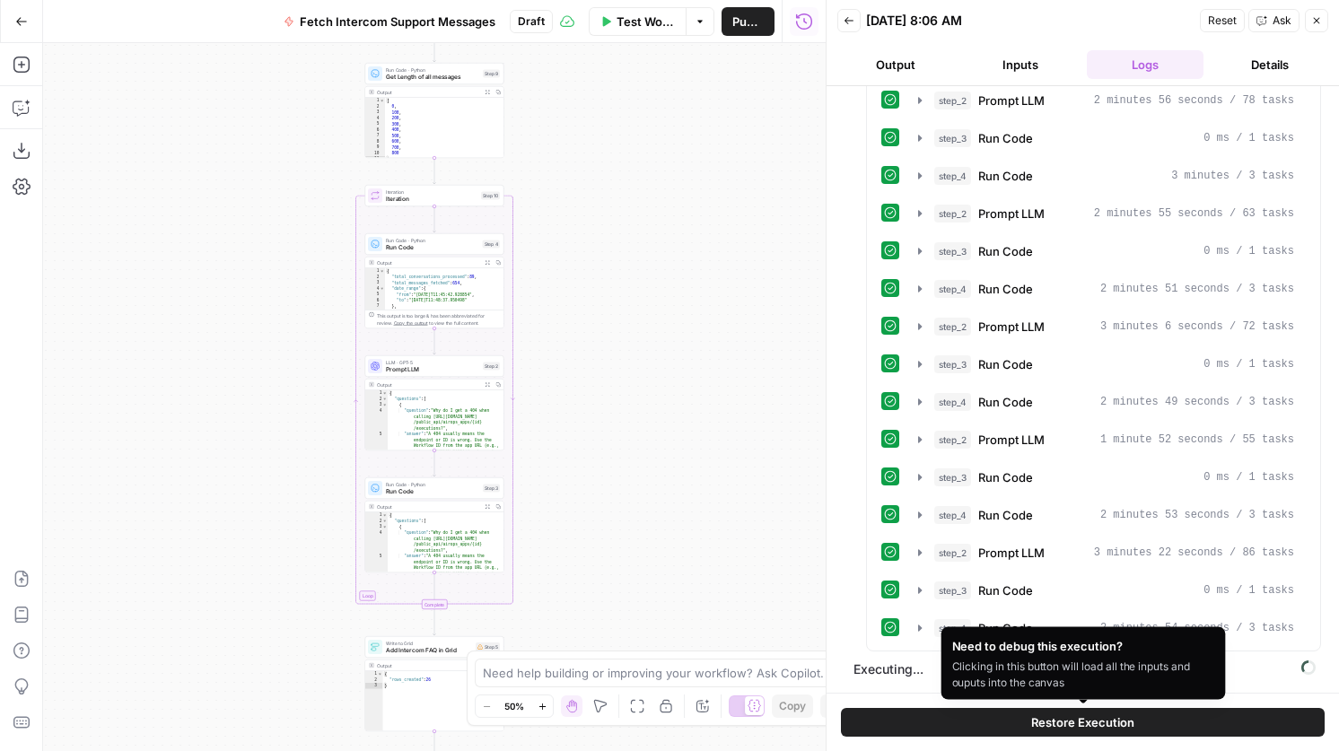
click at [1093, 722] on span "Restore Execution" at bounding box center [1082, 722] width 103 height 18
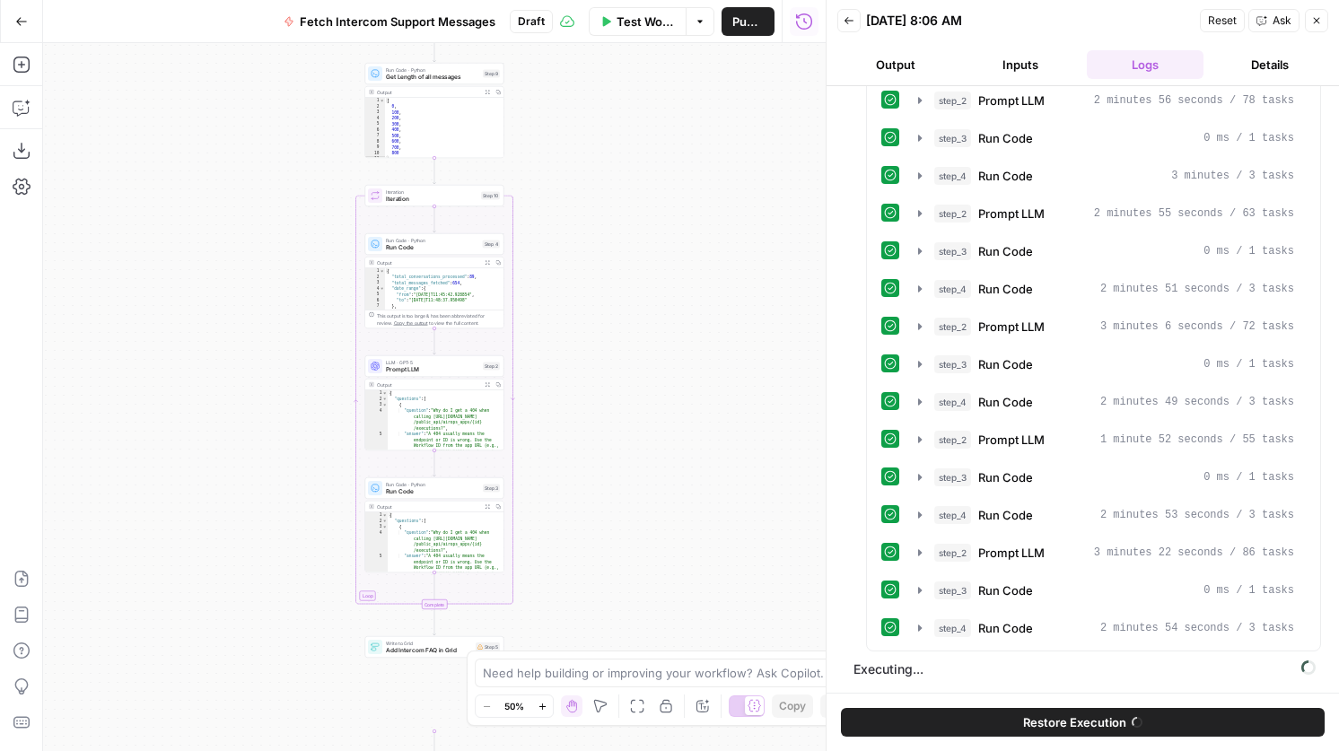
scroll to position [291, 0]
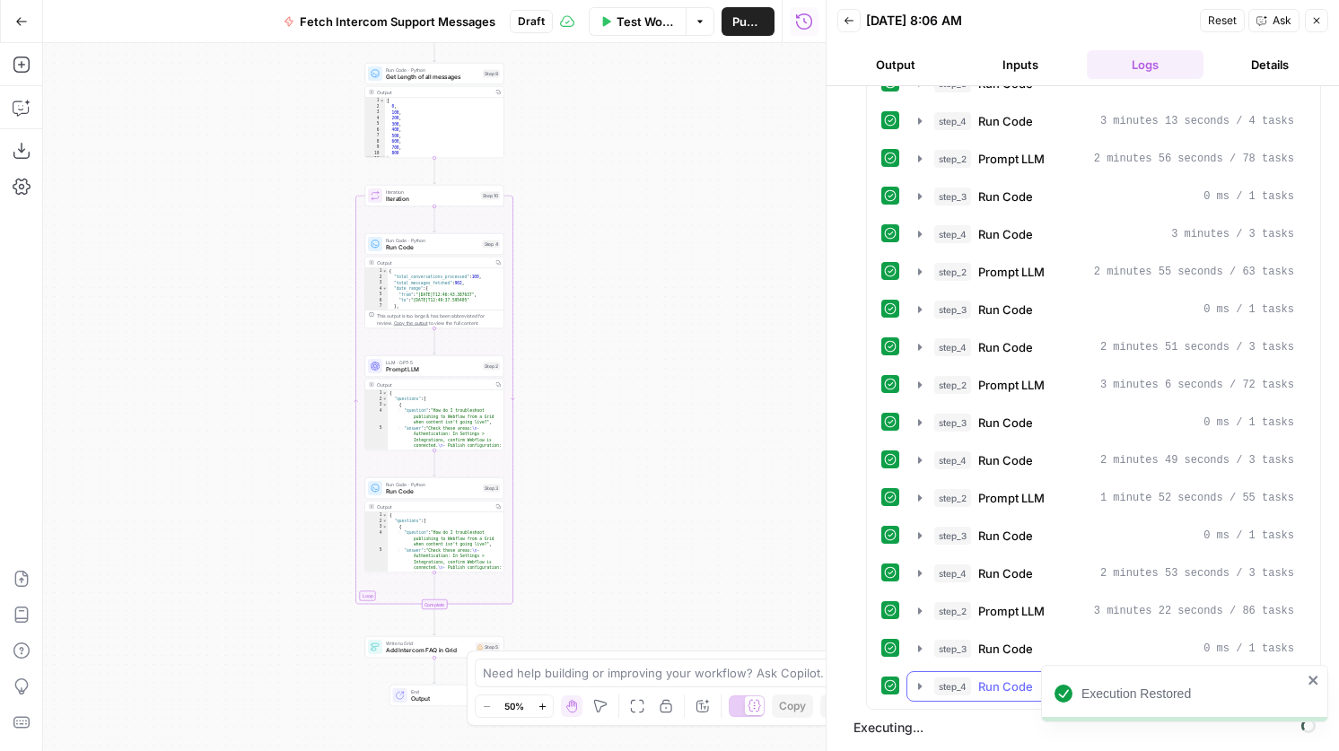
click at [972, 695] on div "step_4 Run Code 2 minutes 54 seconds / 3 tasks" at bounding box center [1114, 686] width 360 height 18
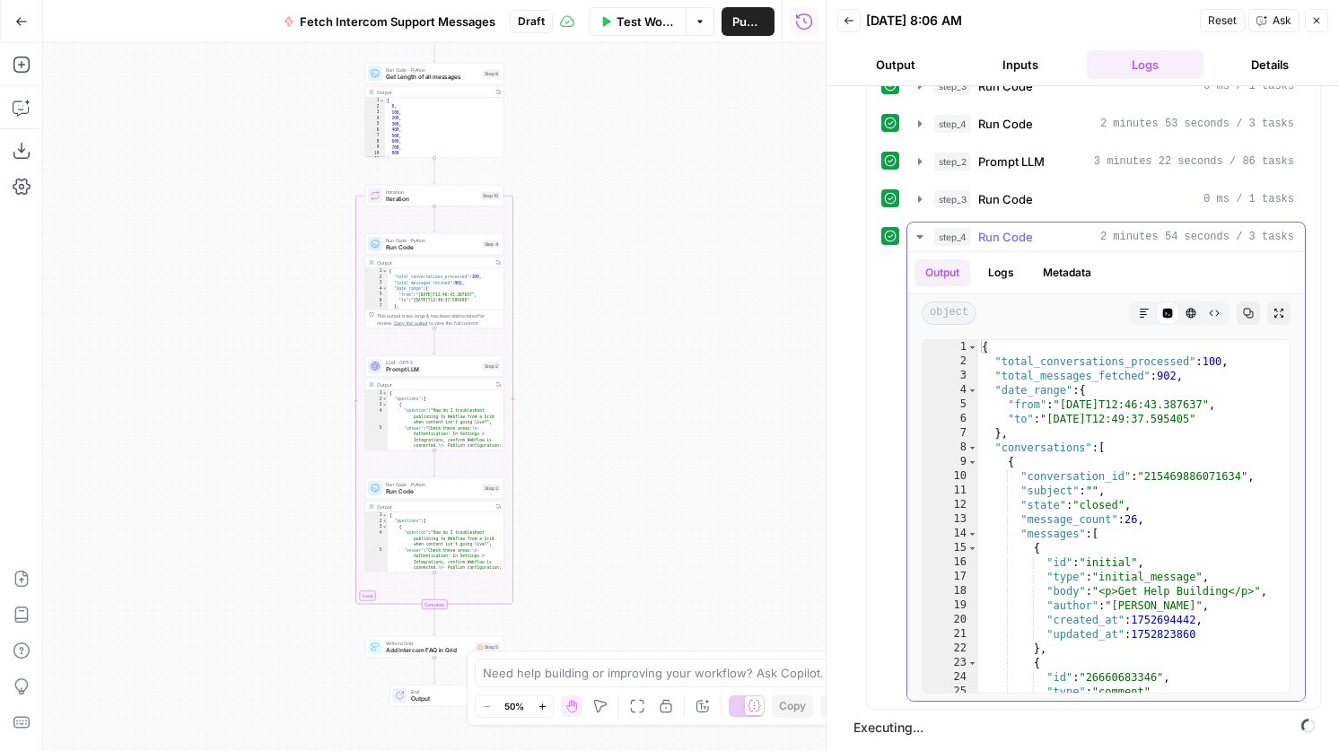
click at [1024, 245] on span "Run Code" at bounding box center [1005, 237] width 55 height 18
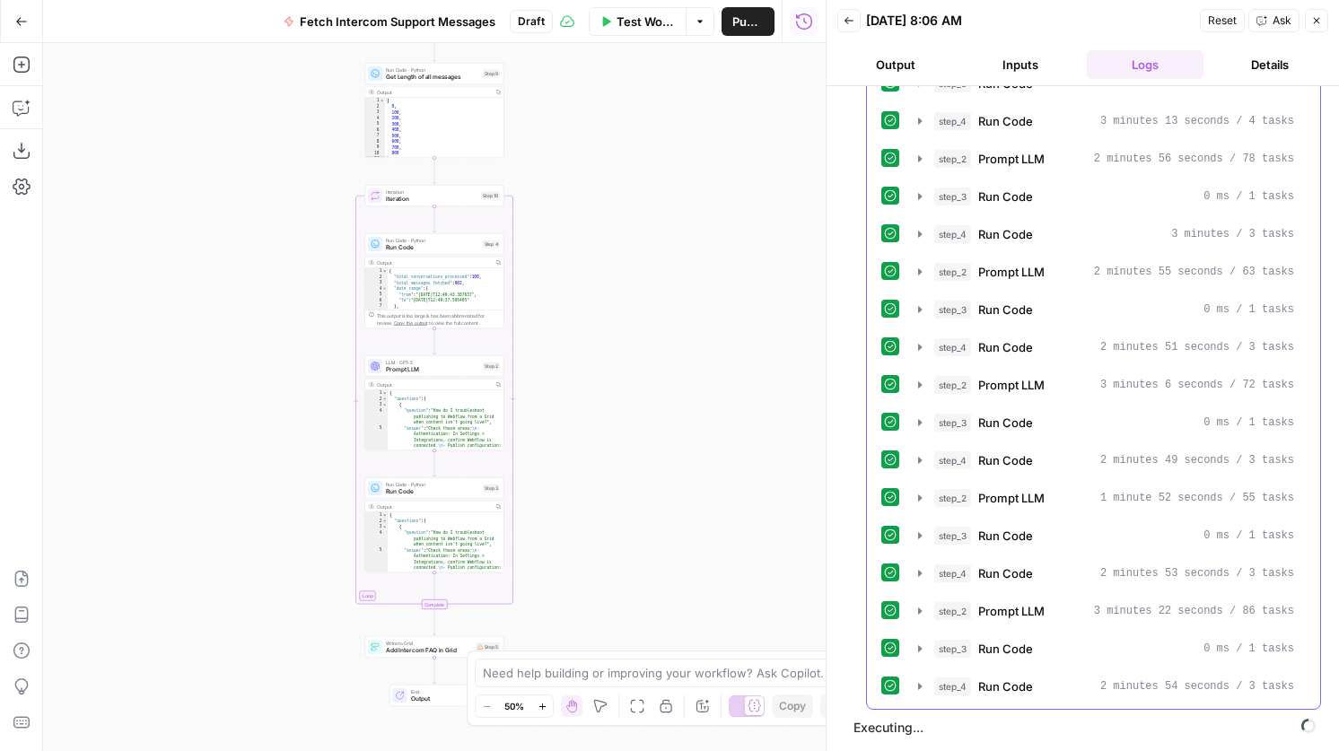
scroll to position [0, 0]
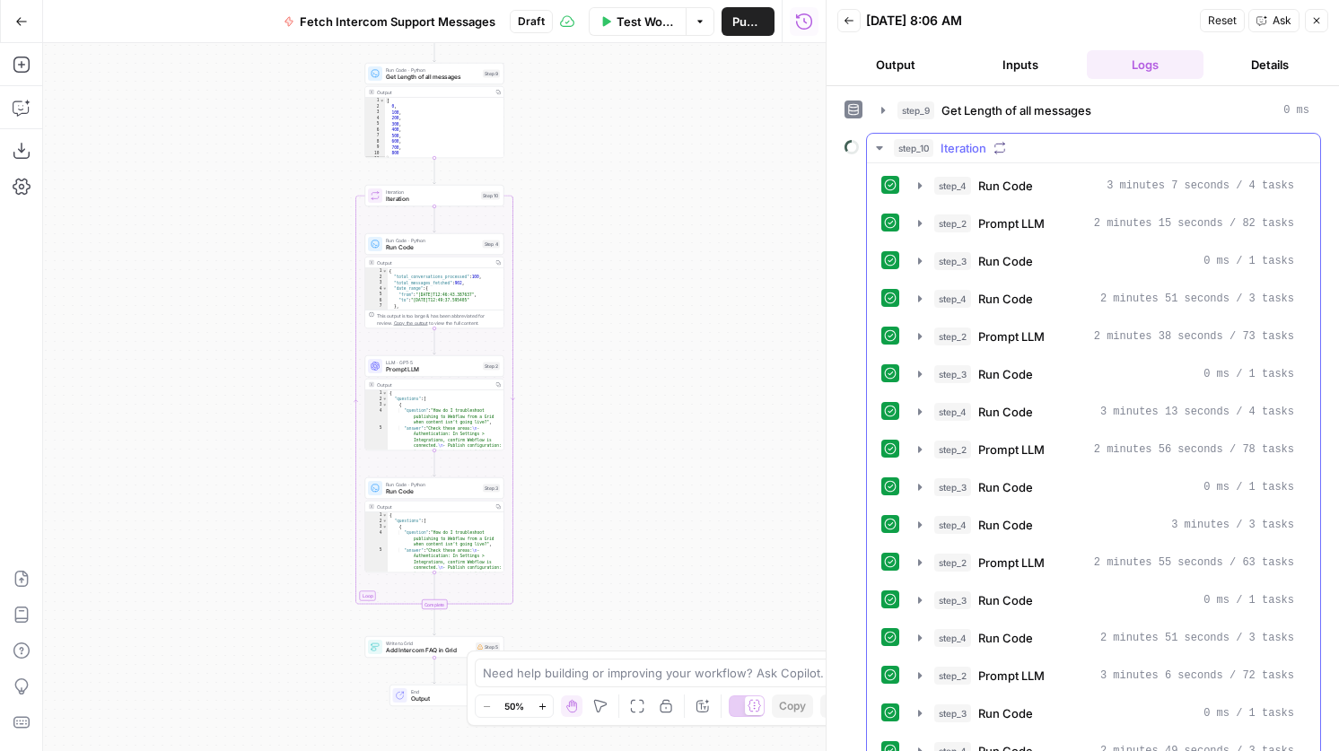
click at [1096, 143] on div "step_10 Iteration" at bounding box center [1101, 148] width 415 height 18
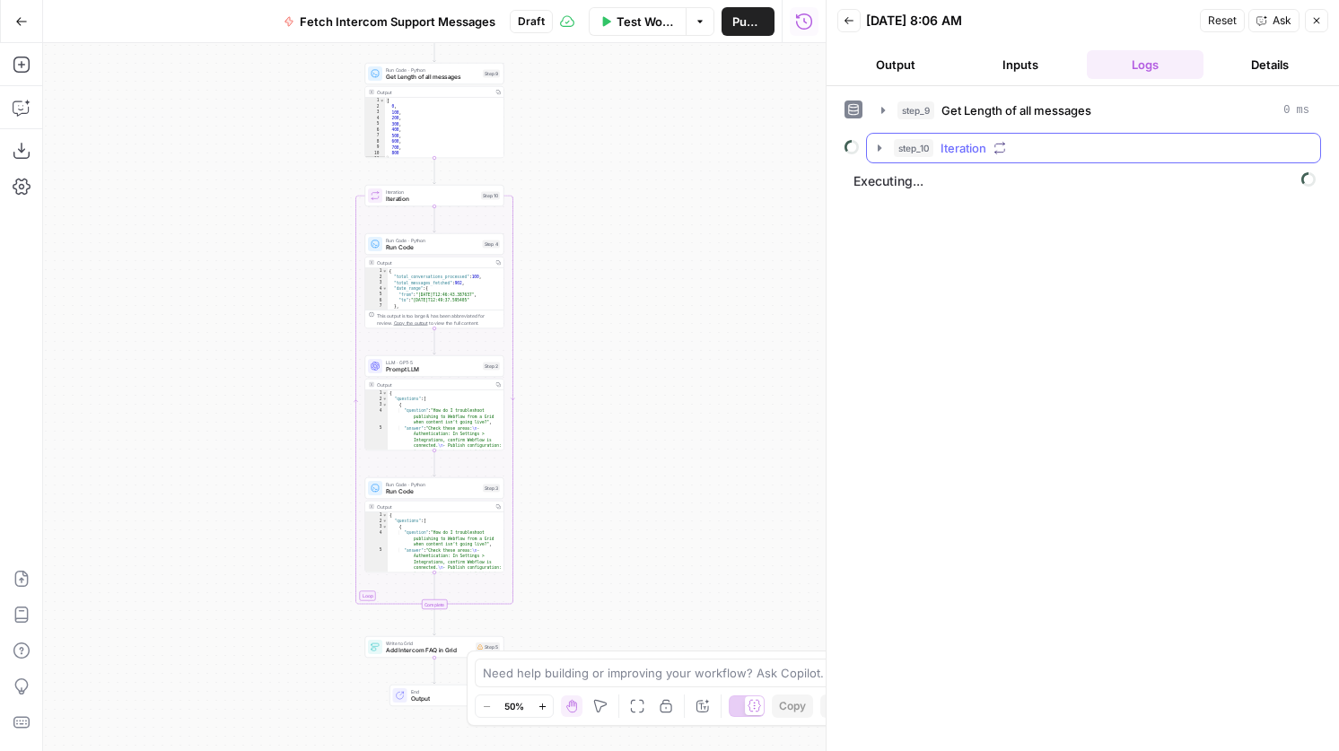
click at [1096, 143] on div "step_10 Iteration" at bounding box center [1101, 148] width 415 height 18
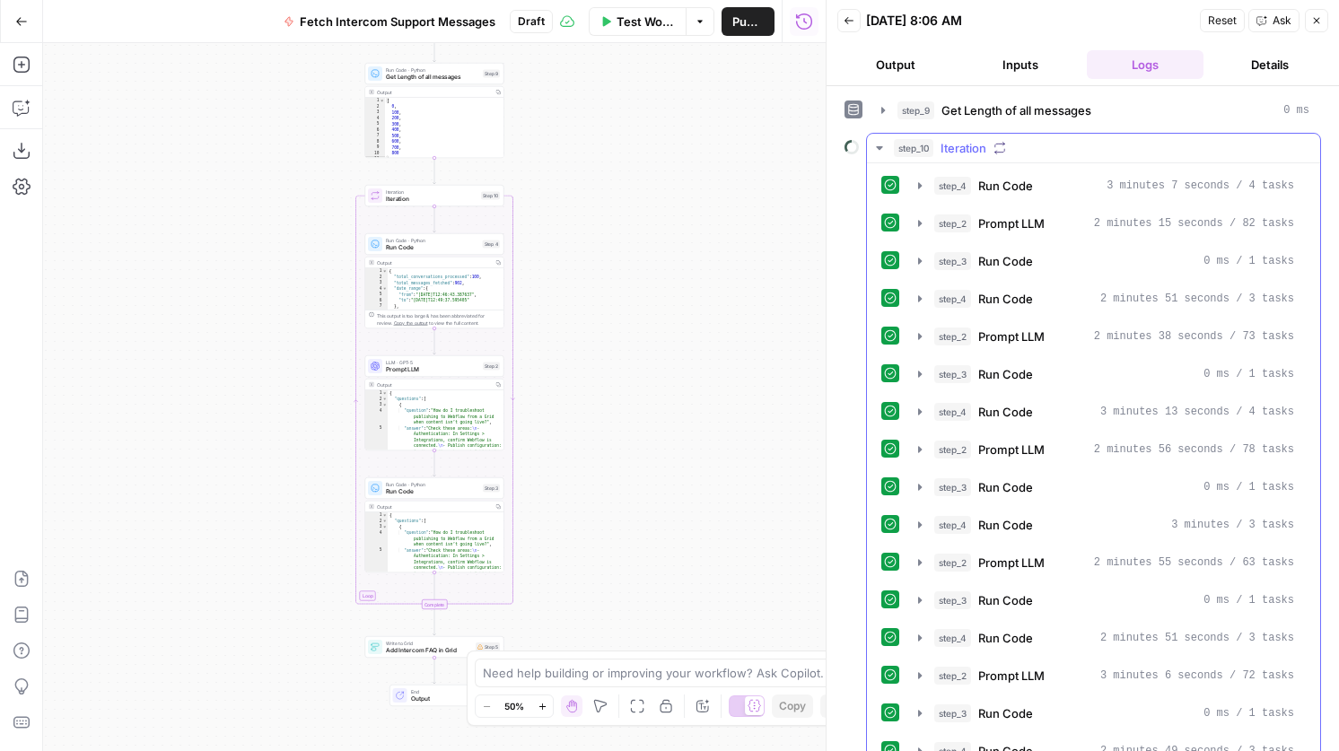
scroll to position [291, 0]
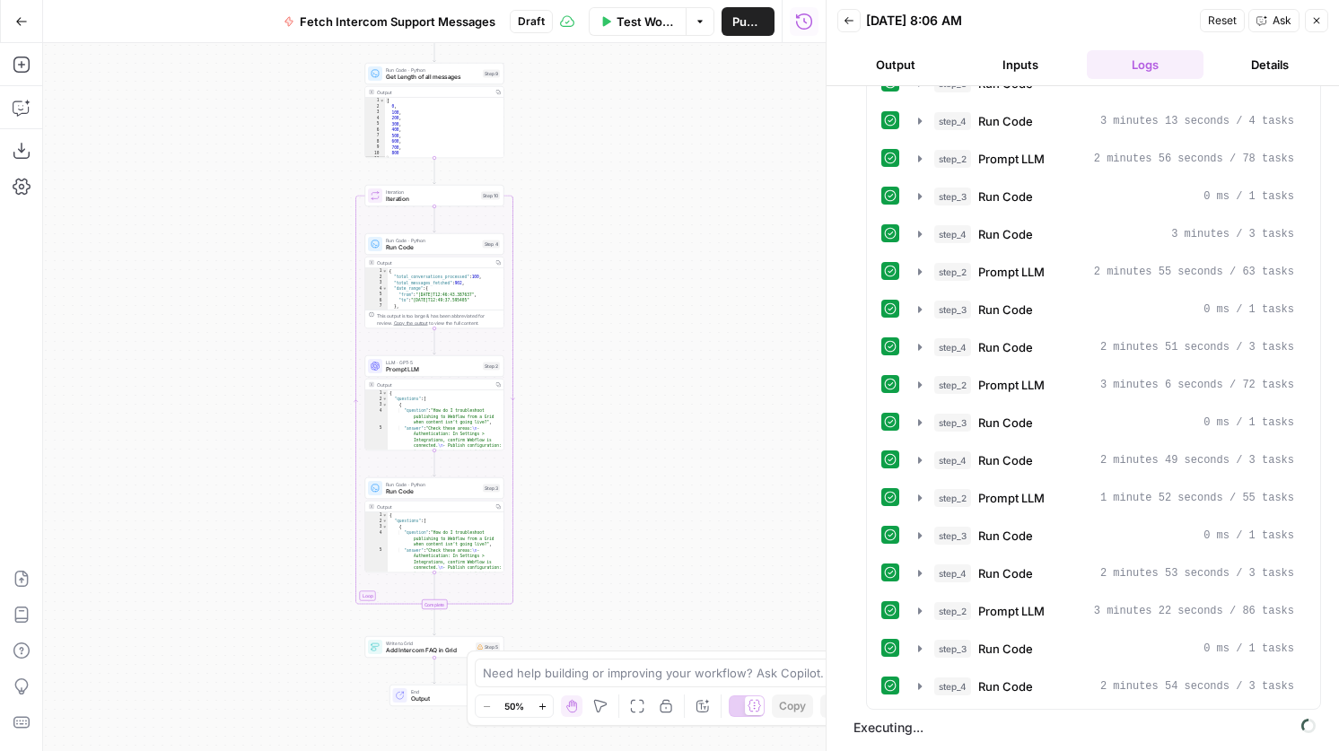
click at [846, 22] on icon "button" at bounding box center [848, 20] width 9 height 7
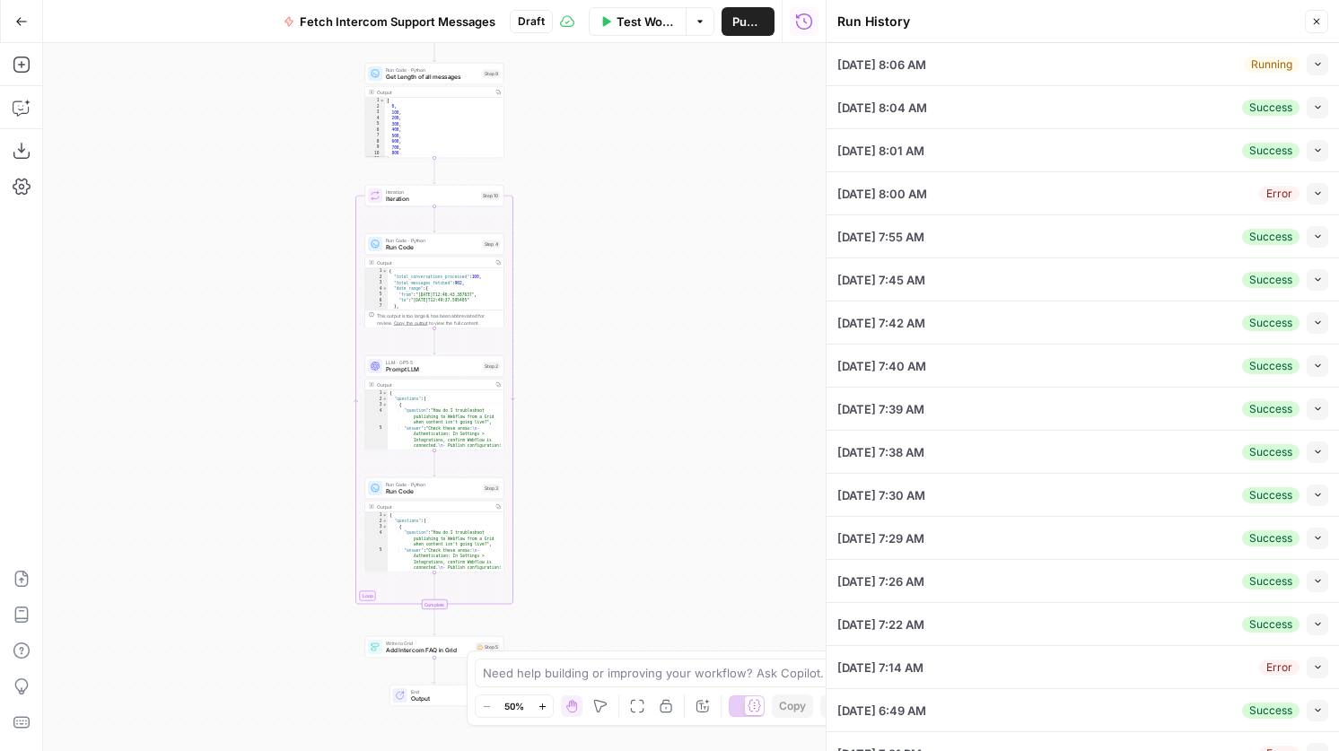
click at [1318, 59] on icon "button" at bounding box center [1318, 64] width 10 height 10
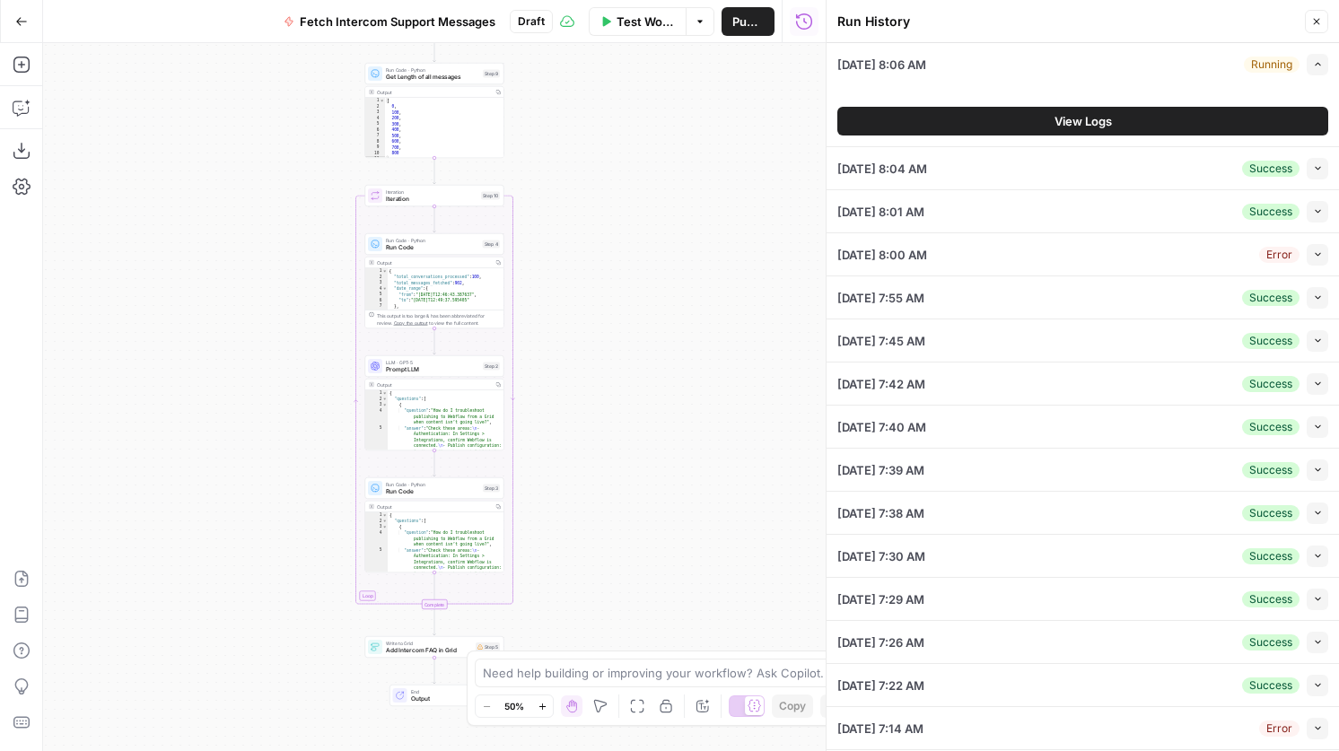
click at [1119, 123] on button "View Logs" at bounding box center [1082, 121] width 491 height 29
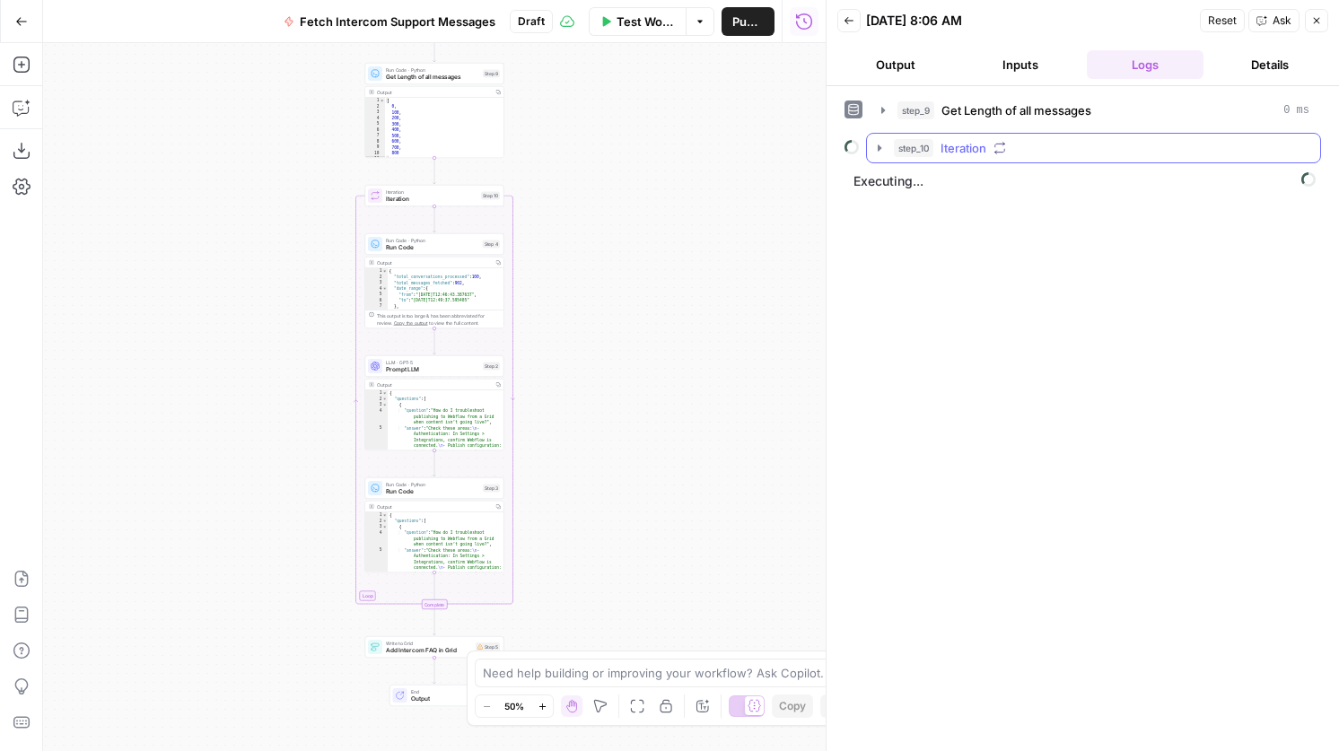
click at [994, 143] on icon "button" at bounding box center [999, 148] width 13 height 13
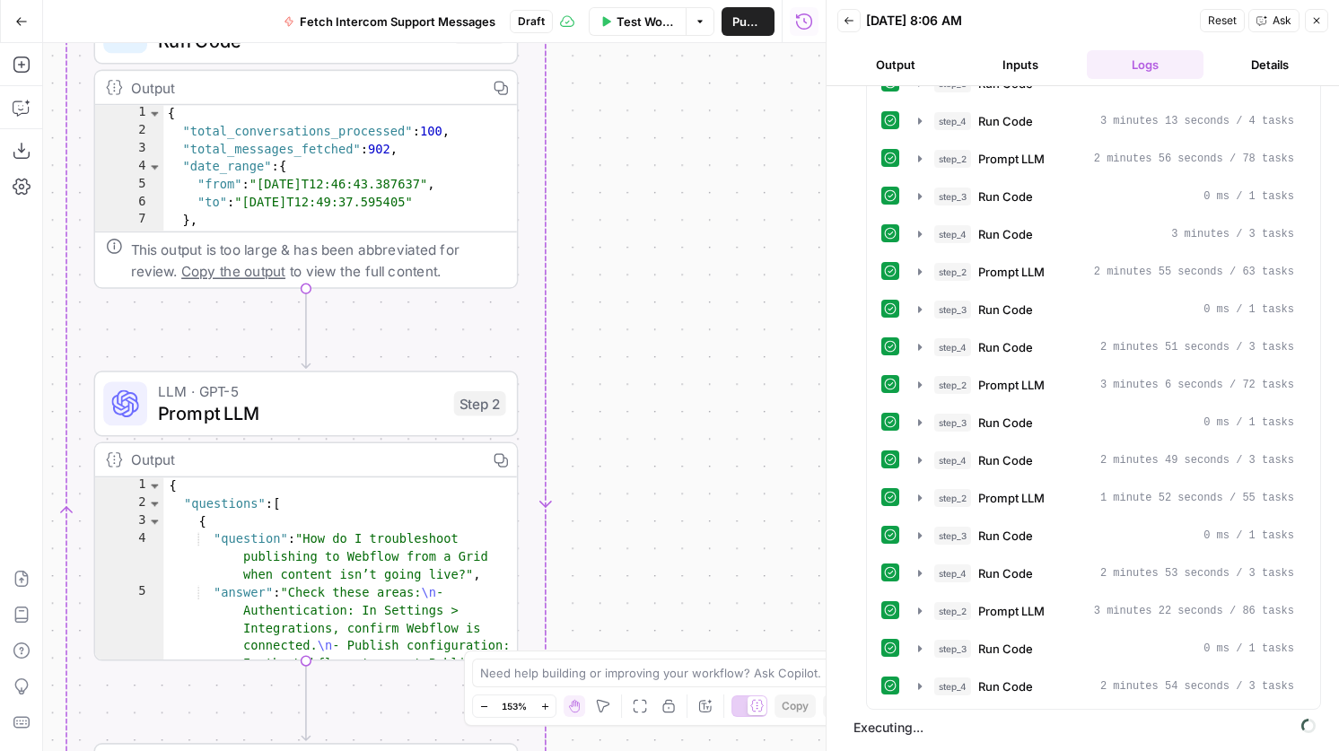
click at [424, 407] on span "Prompt LLM" at bounding box center [300, 413] width 284 height 28
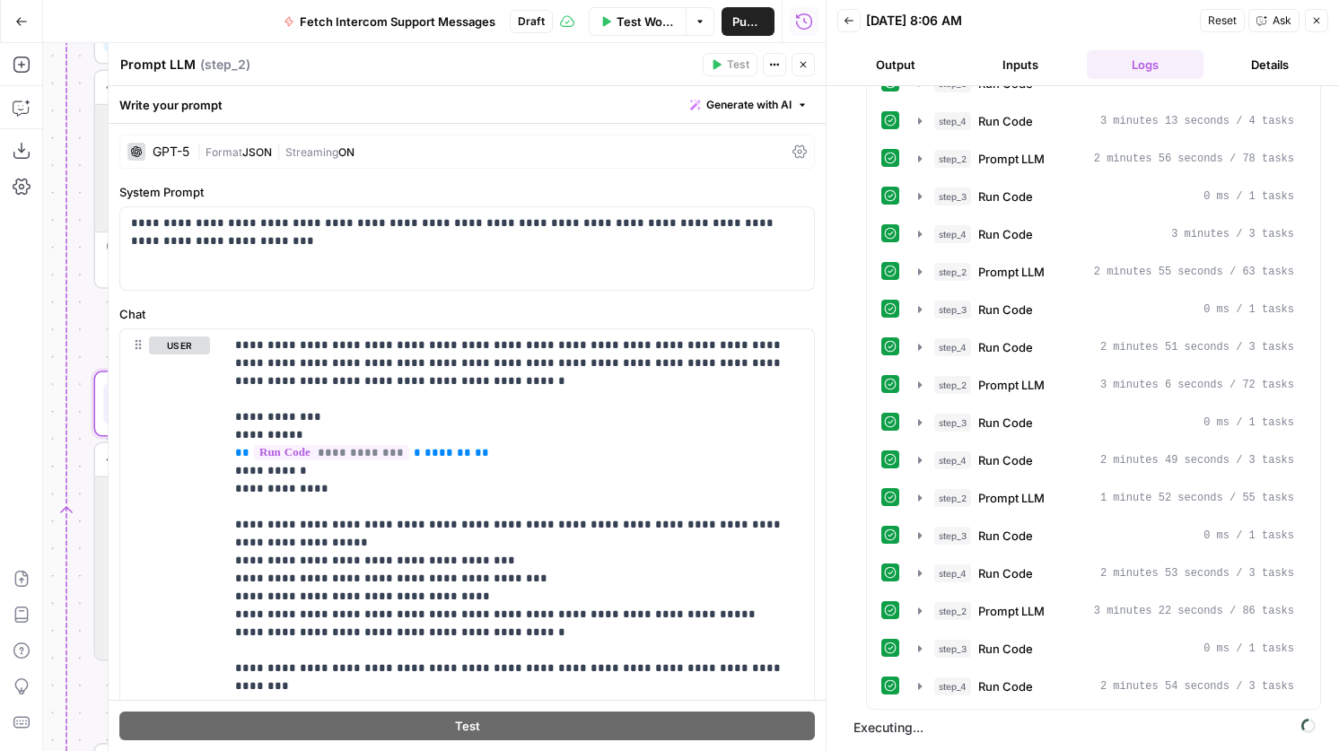
click at [180, 144] on div "GPT-5" at bounding box center [158, 152] width 62 height 18
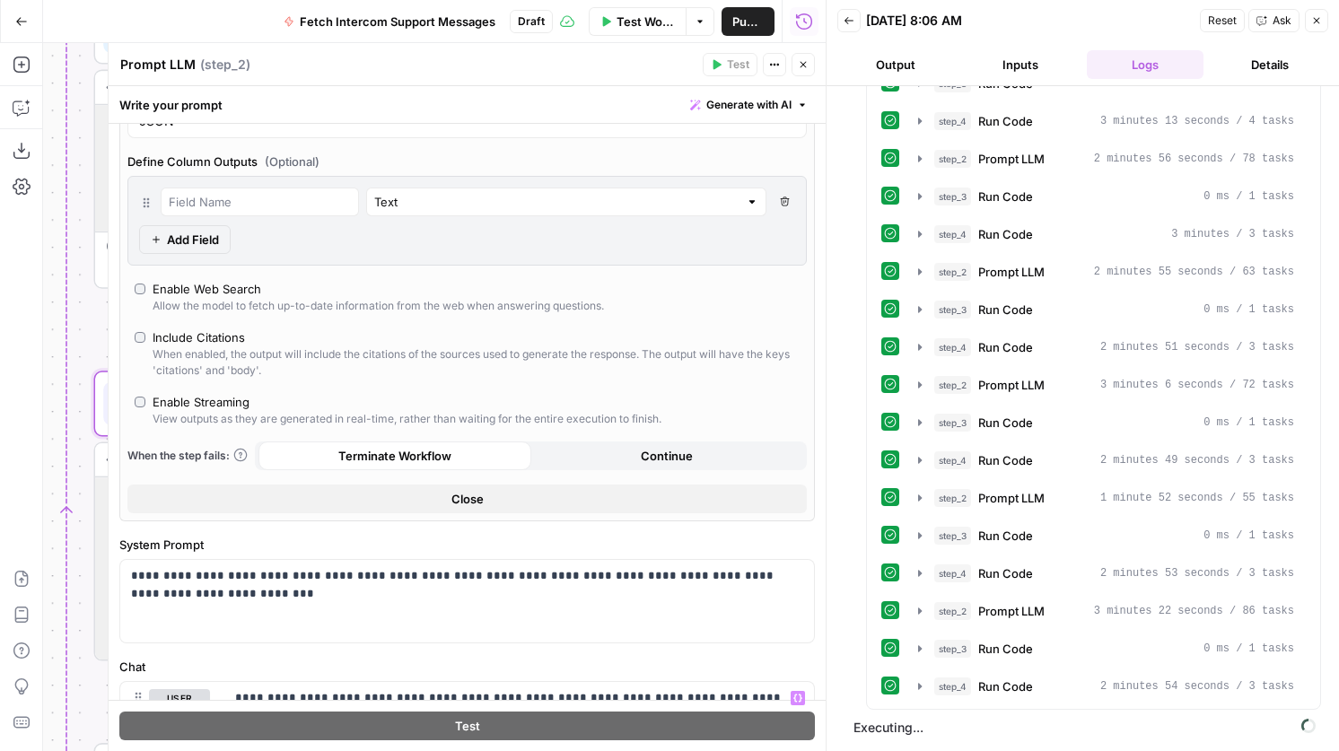
scroll to position [0, 0]
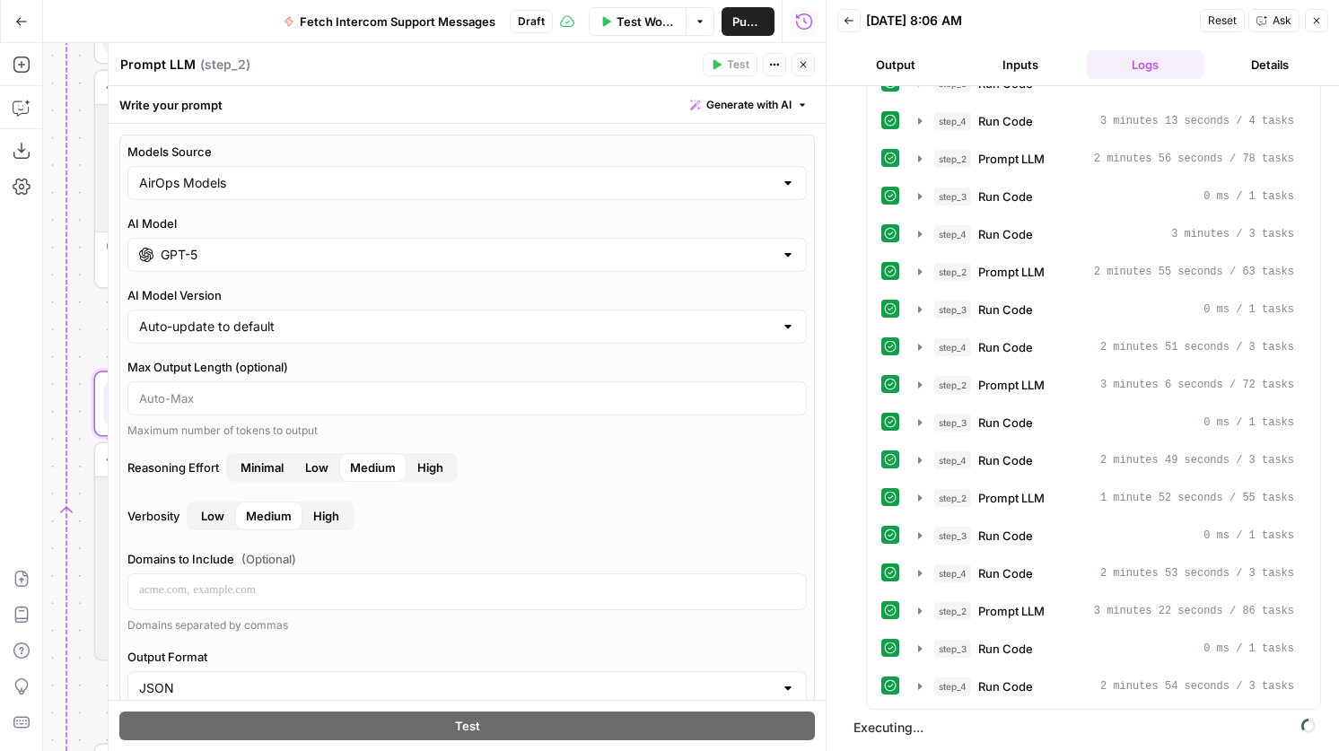
click at [801, 53] on button "Close" at bounding box center [802, 64] width 23 height 23
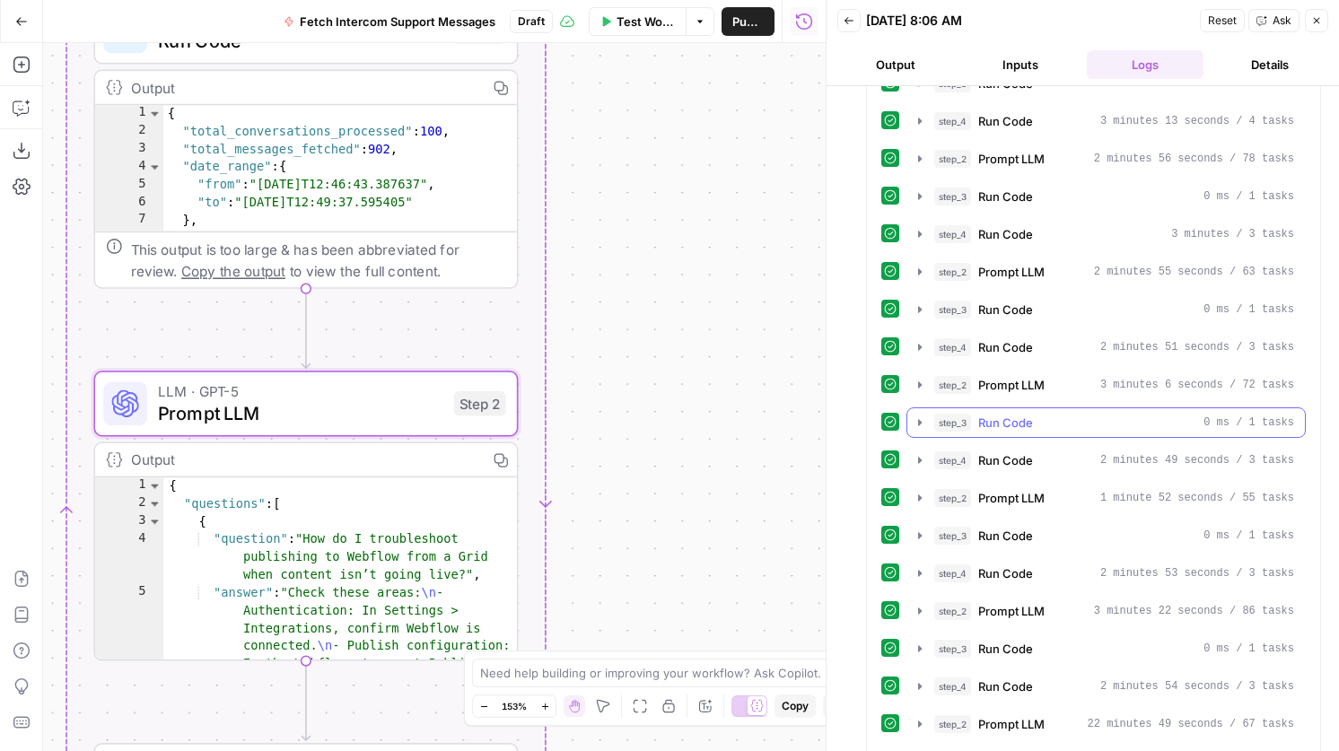
scroll to position [366, 0]
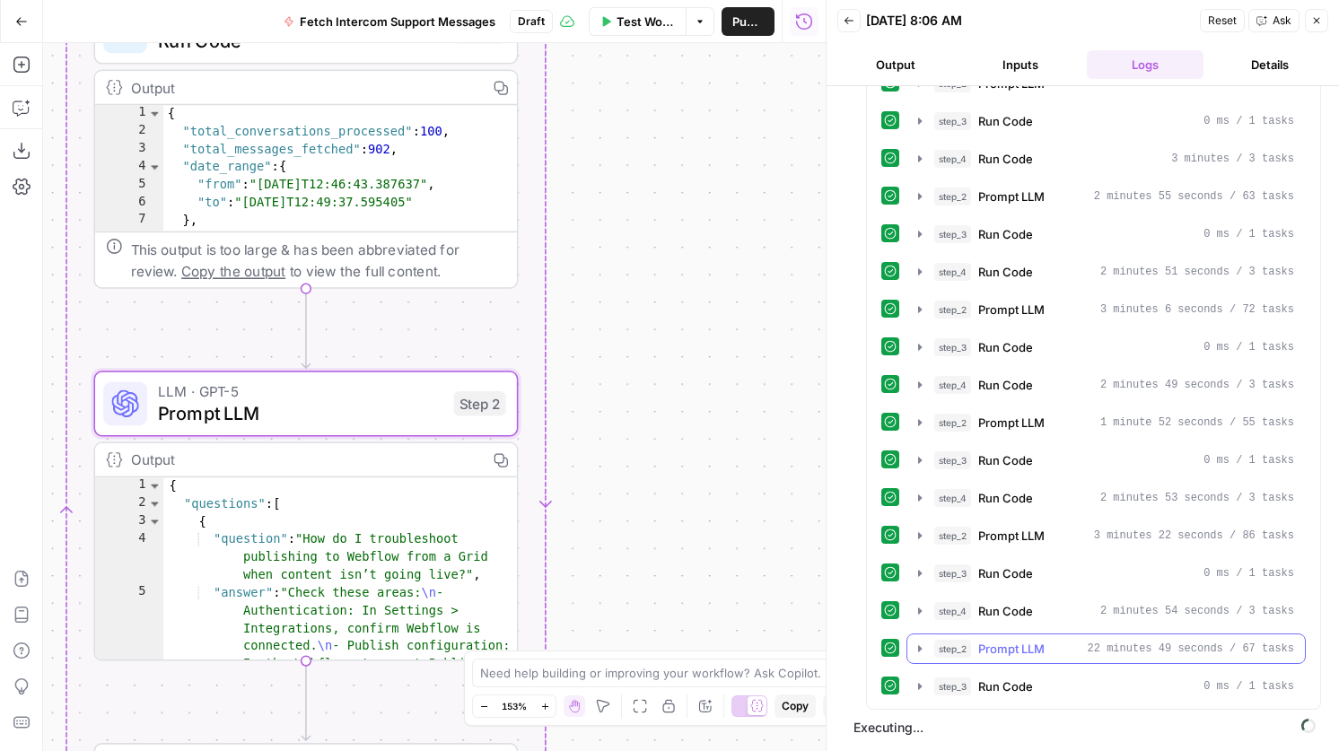
click at [1081, 651] on div "step_2 Prompt LLM 22 minutes 49 seconds / 67 tasks" at bounding box center [1114, 649] width 360 height 18
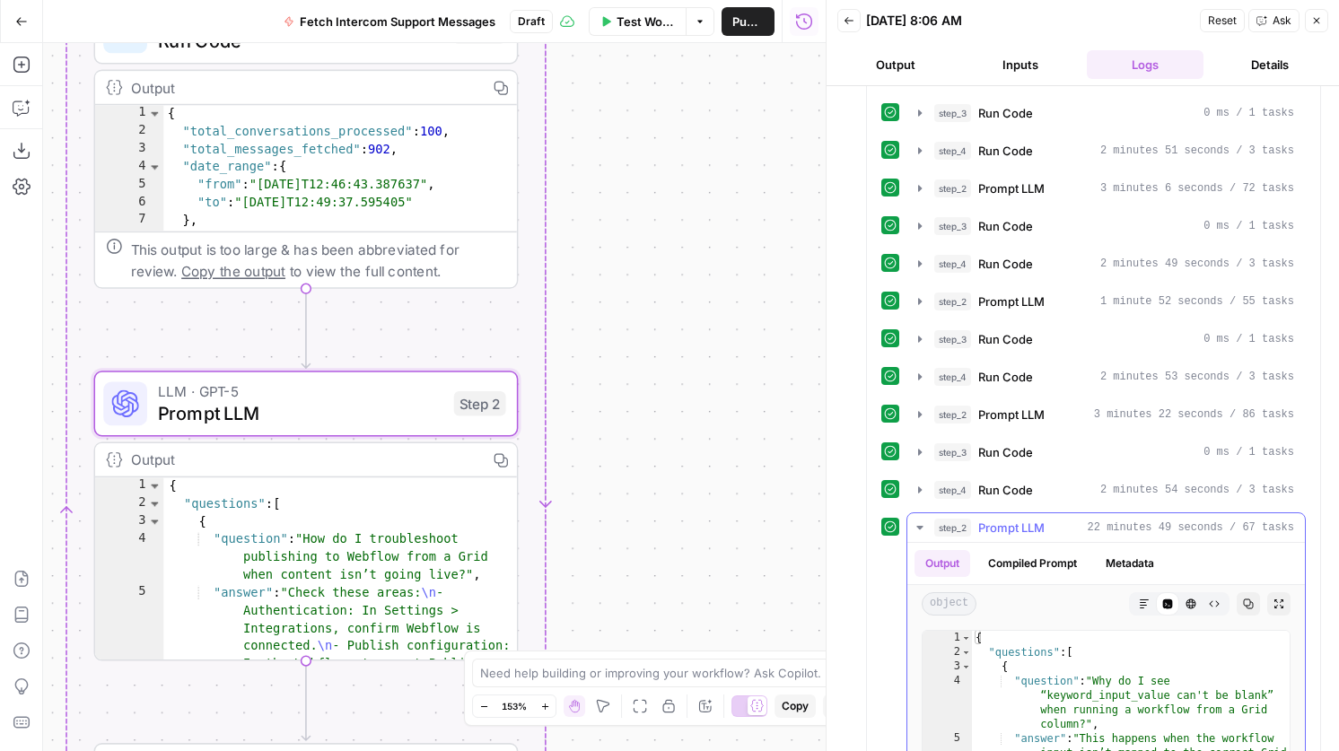
scroll to position [816, 0]
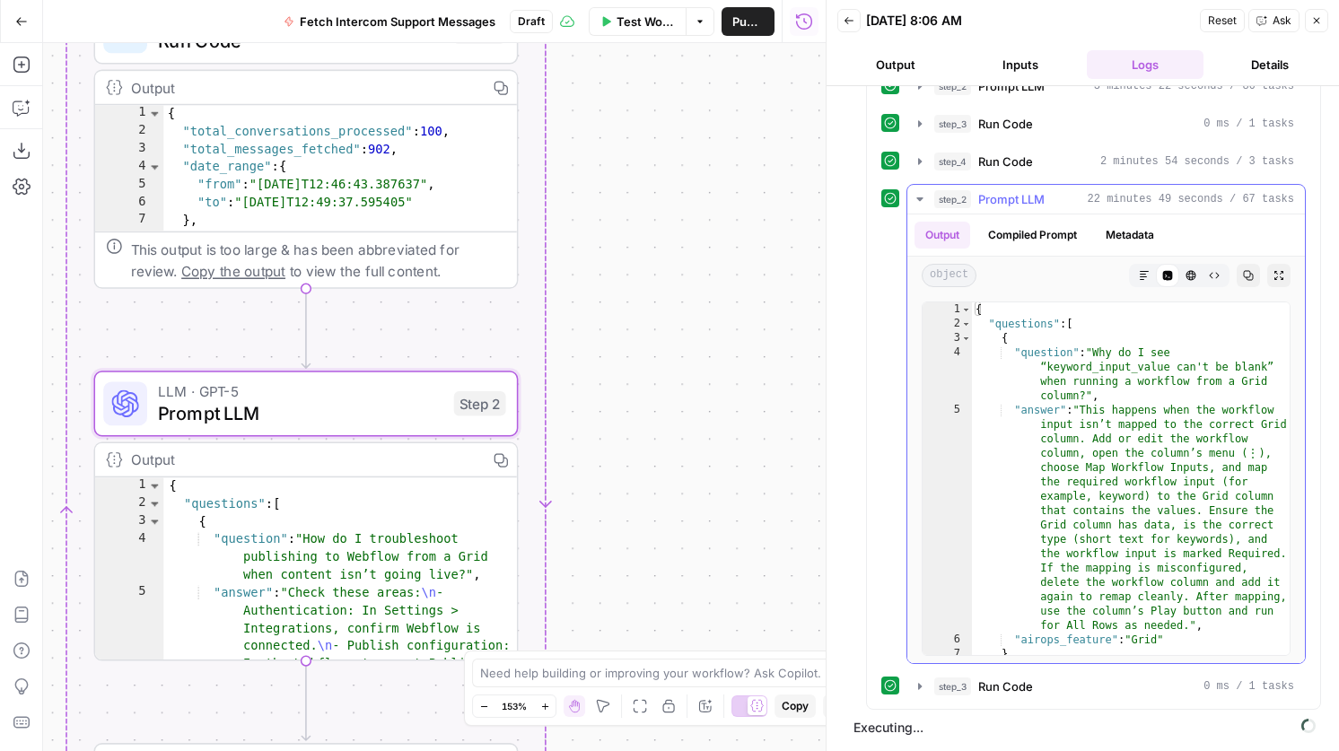
click at [1001, 194] on span "Prompt LLM" at bounding box center [1011, 199] width 66 height 18
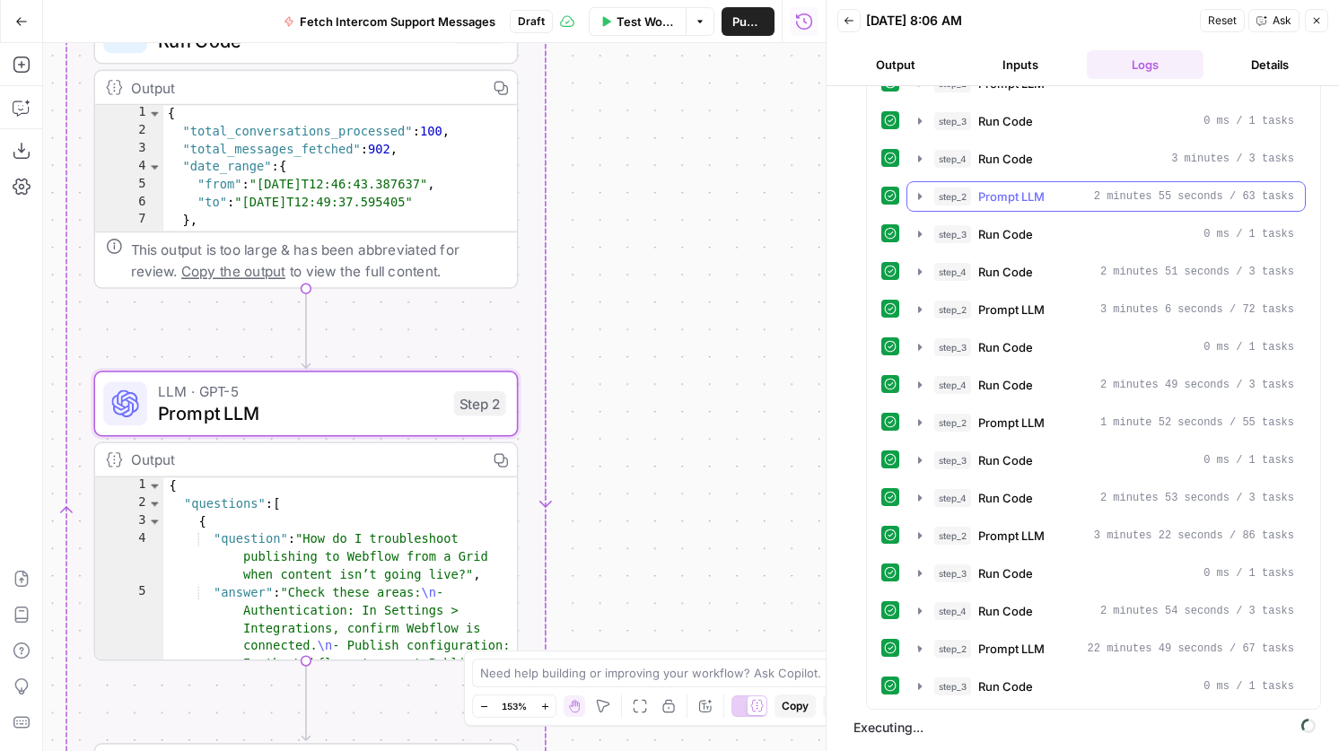
scroll to position [366, 0]
click at [1321, 21] on span "Close" at bounding box center [1321, 21] width 1 height 1
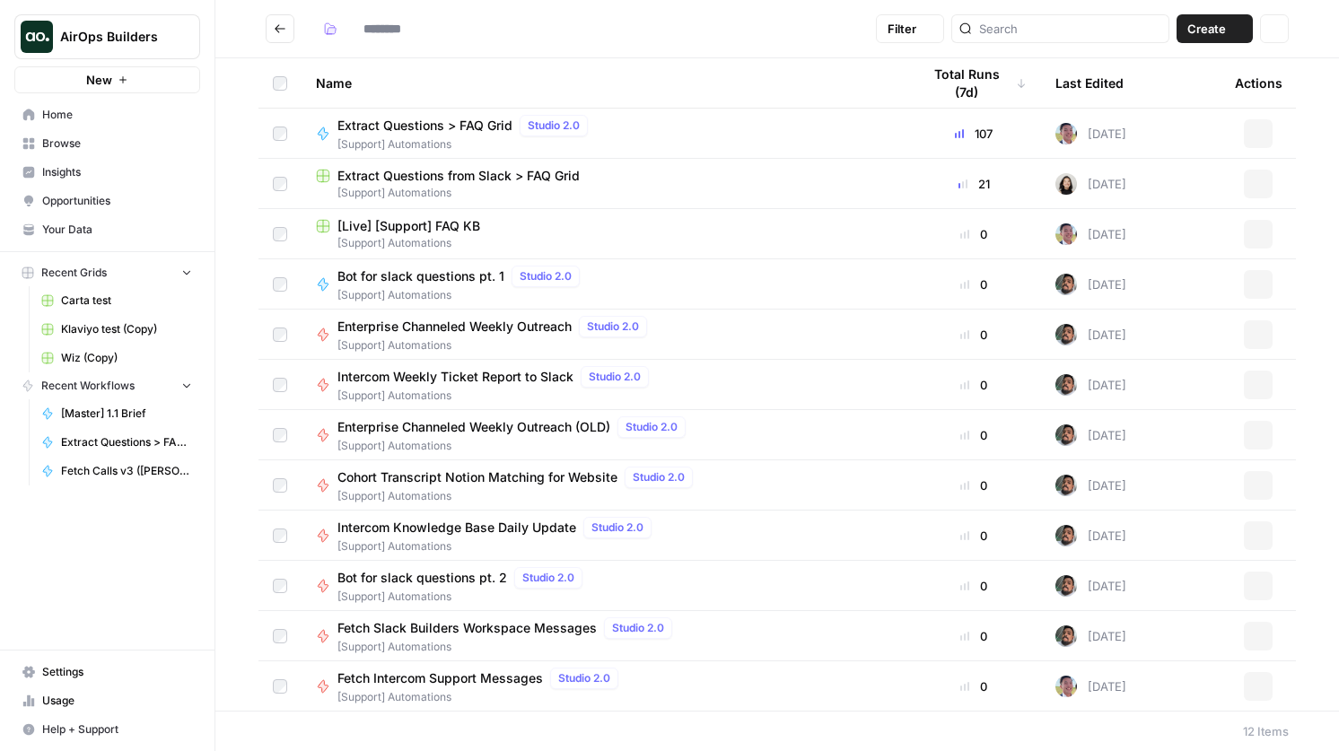
type input "**********"
click at [442, 120] on span "Extract Questions > FAQ Grid" at bounding box center [424, 126] width 175 height 18
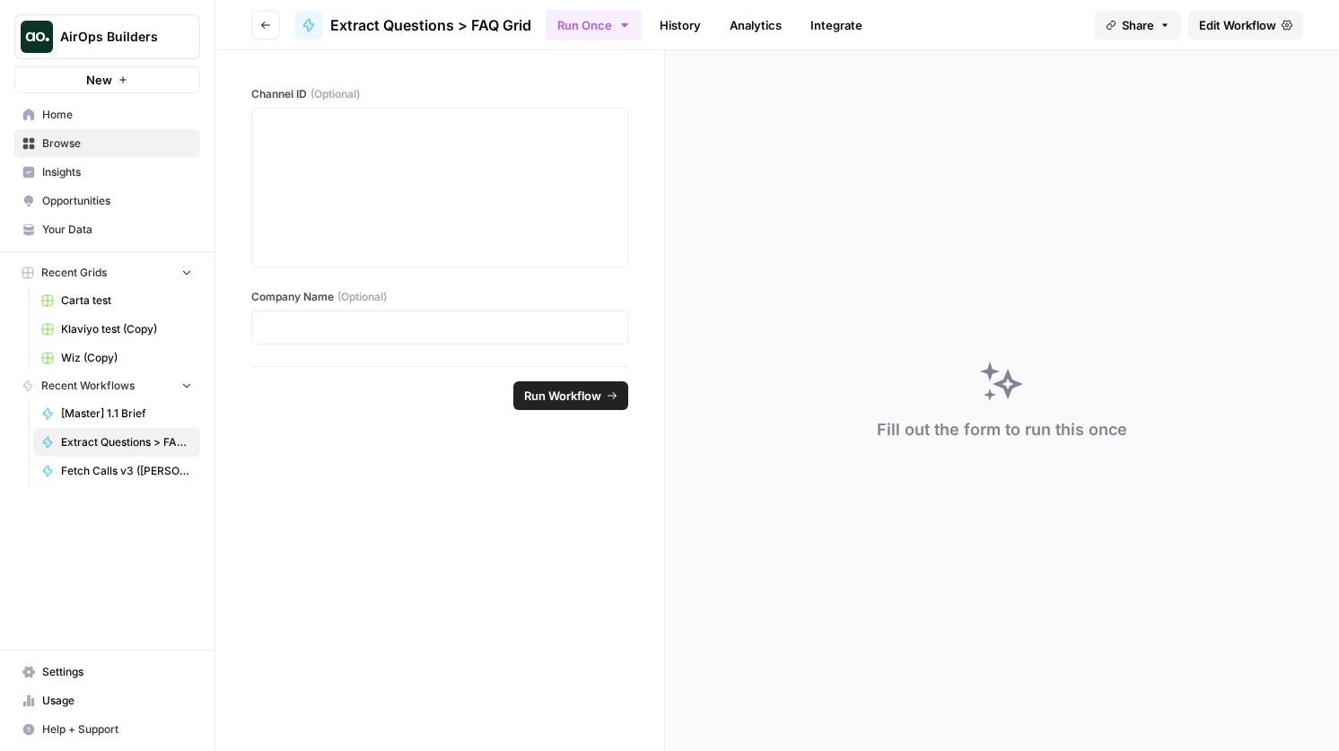
click at [272, 31] on button "Go back" at bounding box center [265, 25] width 29 height 29
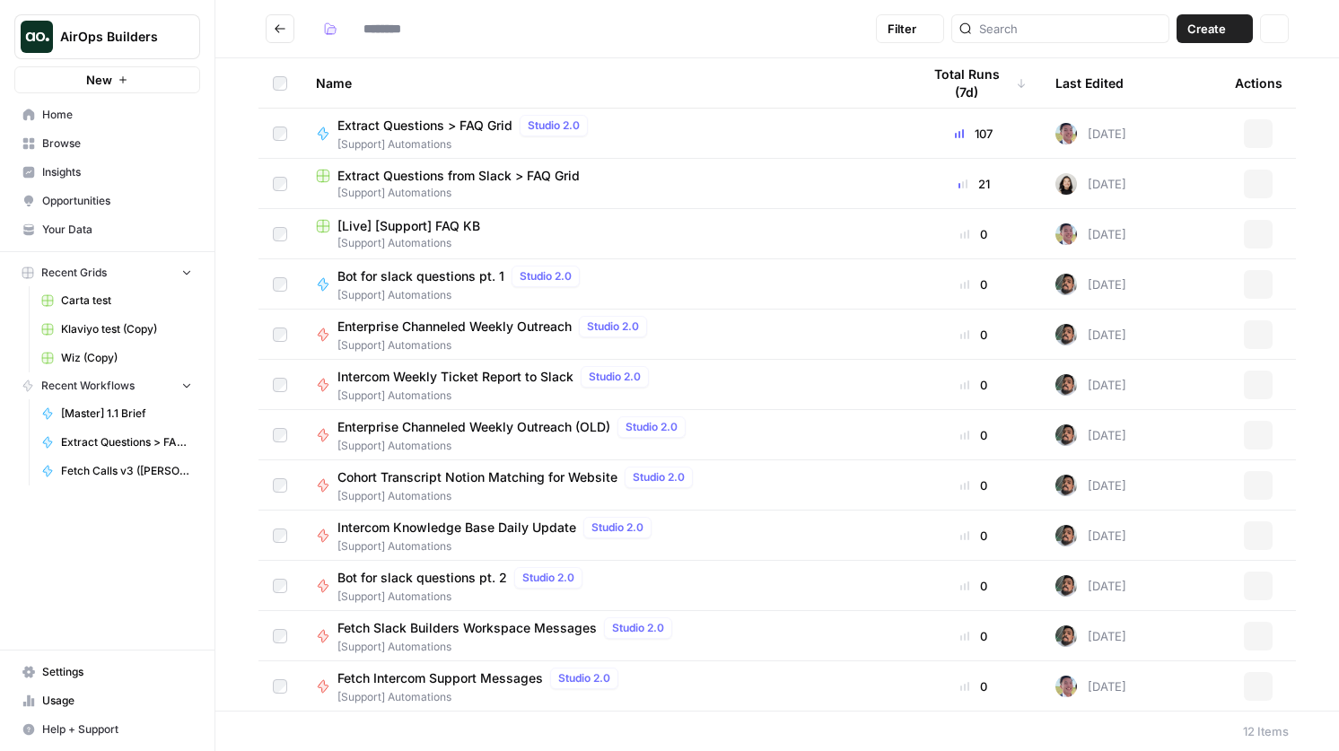
type input "**********"
click at [506, 674] on span "Fetch Intercom Support Messages" at bounding box center [439, 677] width 205 height 18
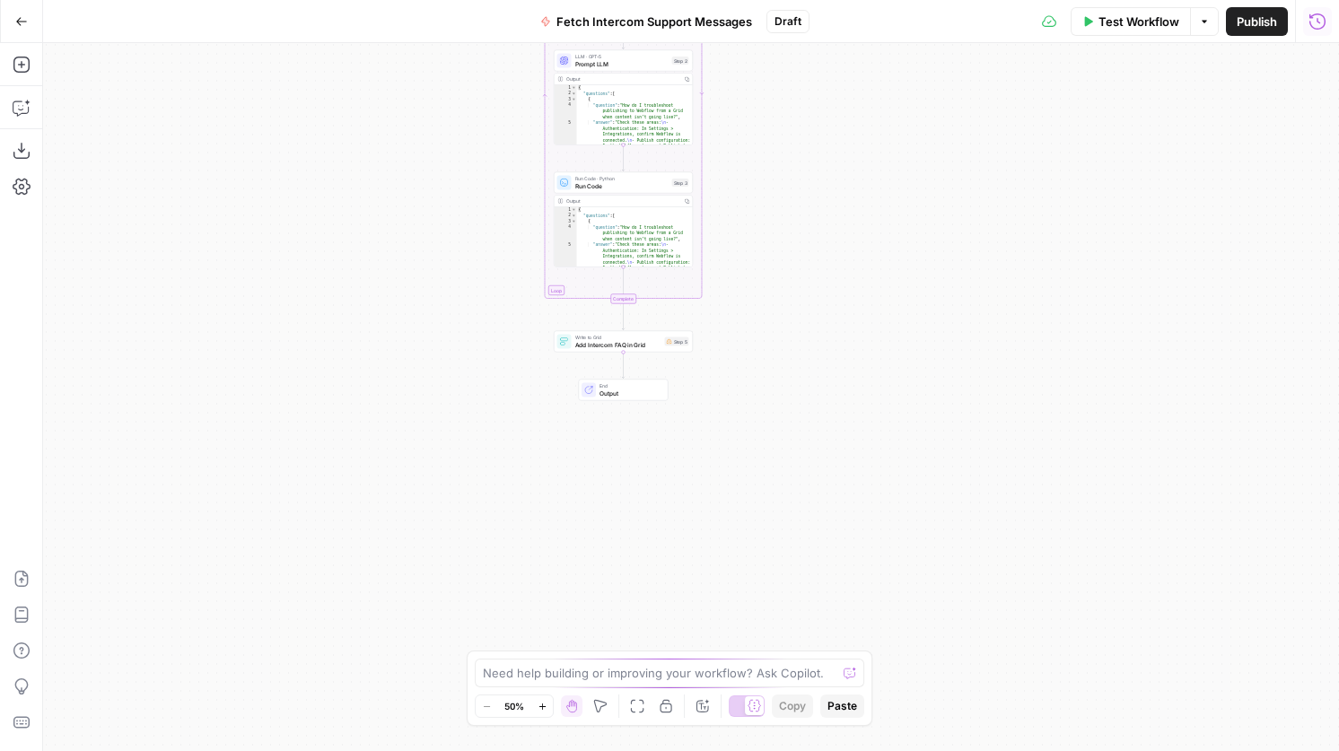
click at [1312, 20] on icon "button" at bounding box center [1317, 22] width 18 height 18
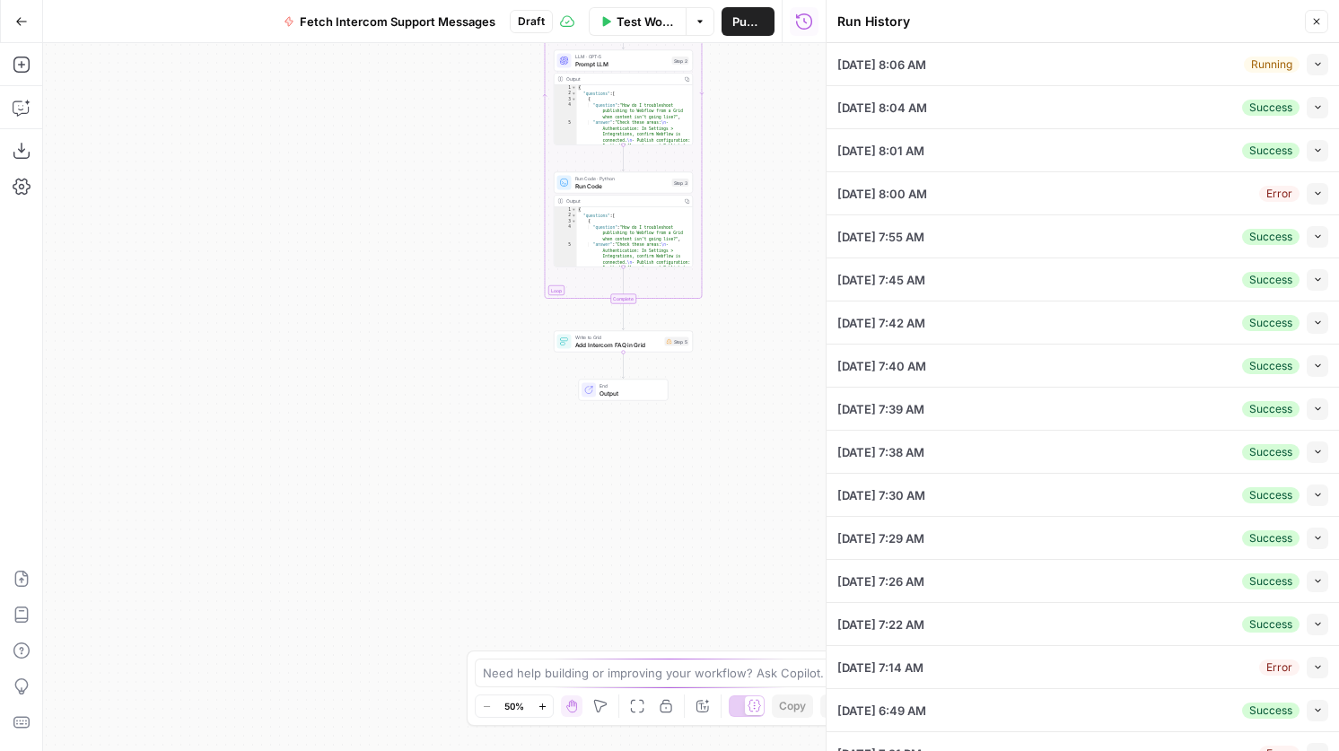
click at [1313, 65] on icon "button" at bounding box center [1318, 64] width 10 height 10
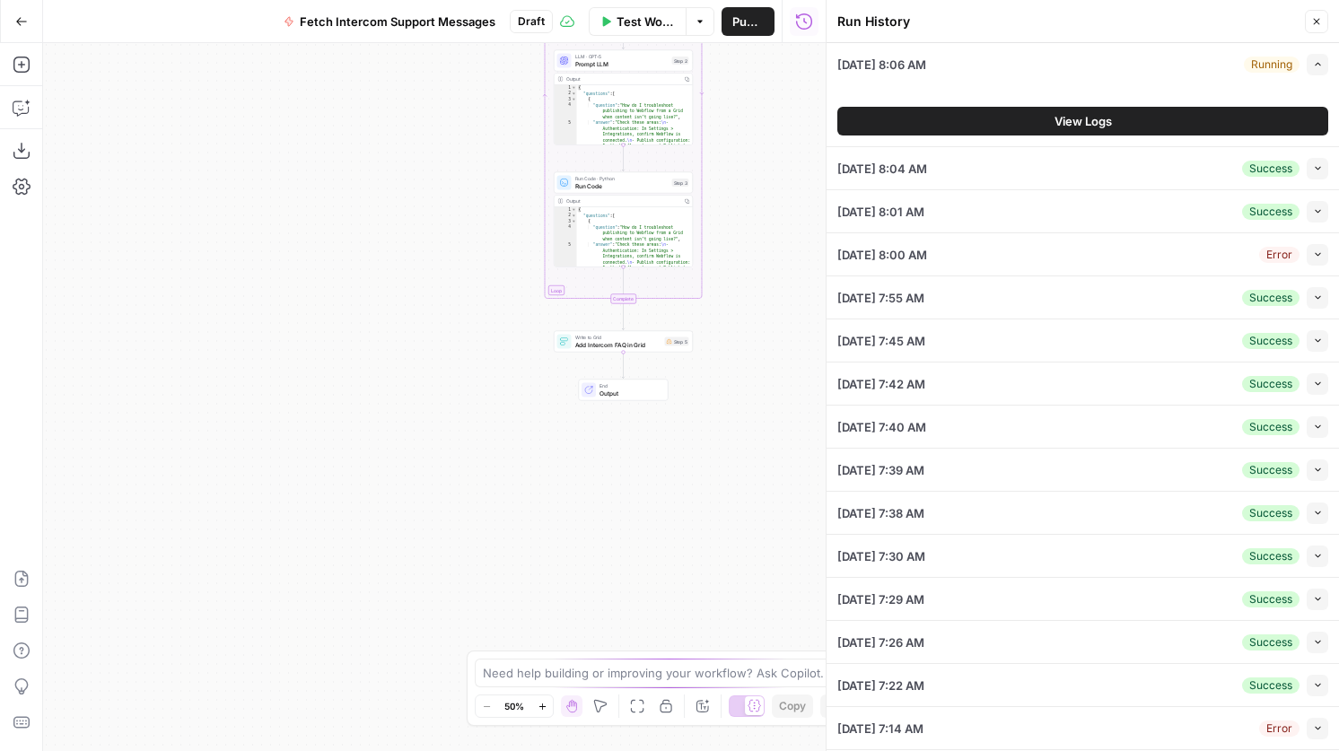
click at [1233, 113] on button "View Logs" at bounding box center [1082, 121] width 491 height 29
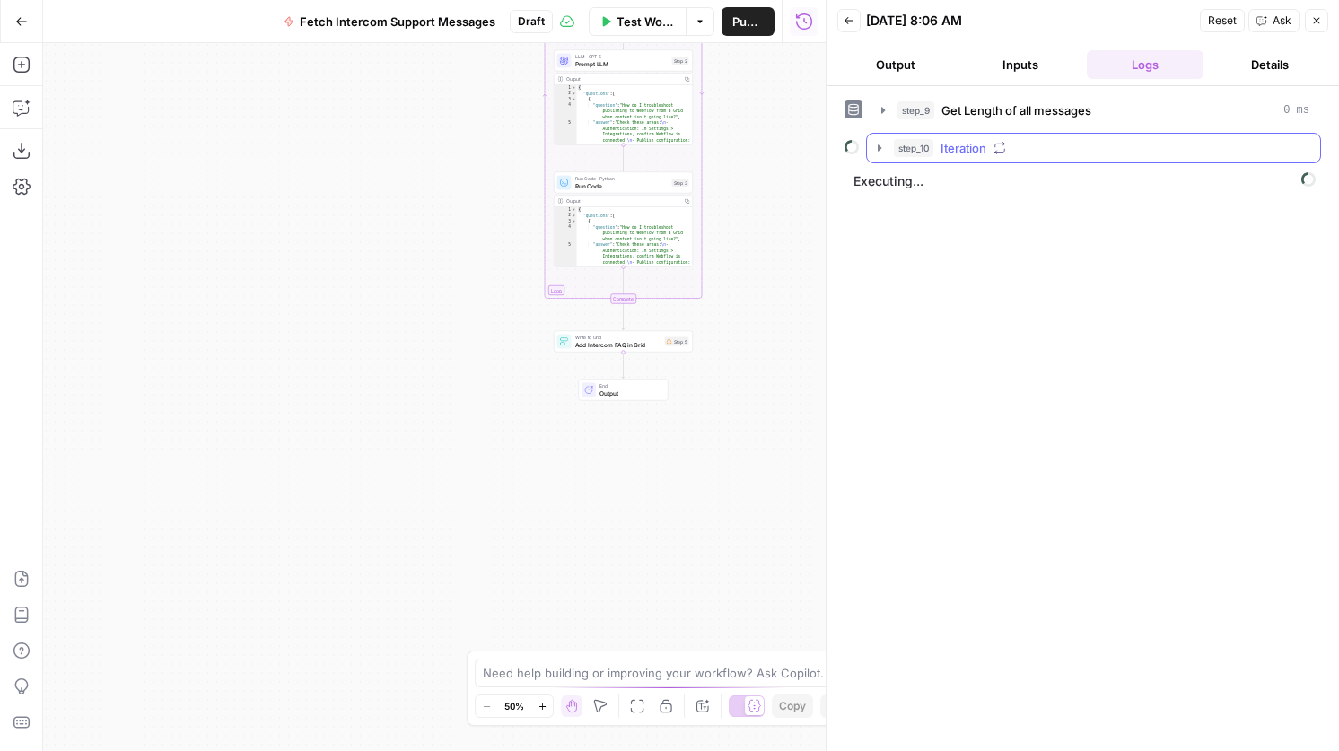
click at [1006, 144] on icon "button" at bounding box center [999, 148] width 13 height 13
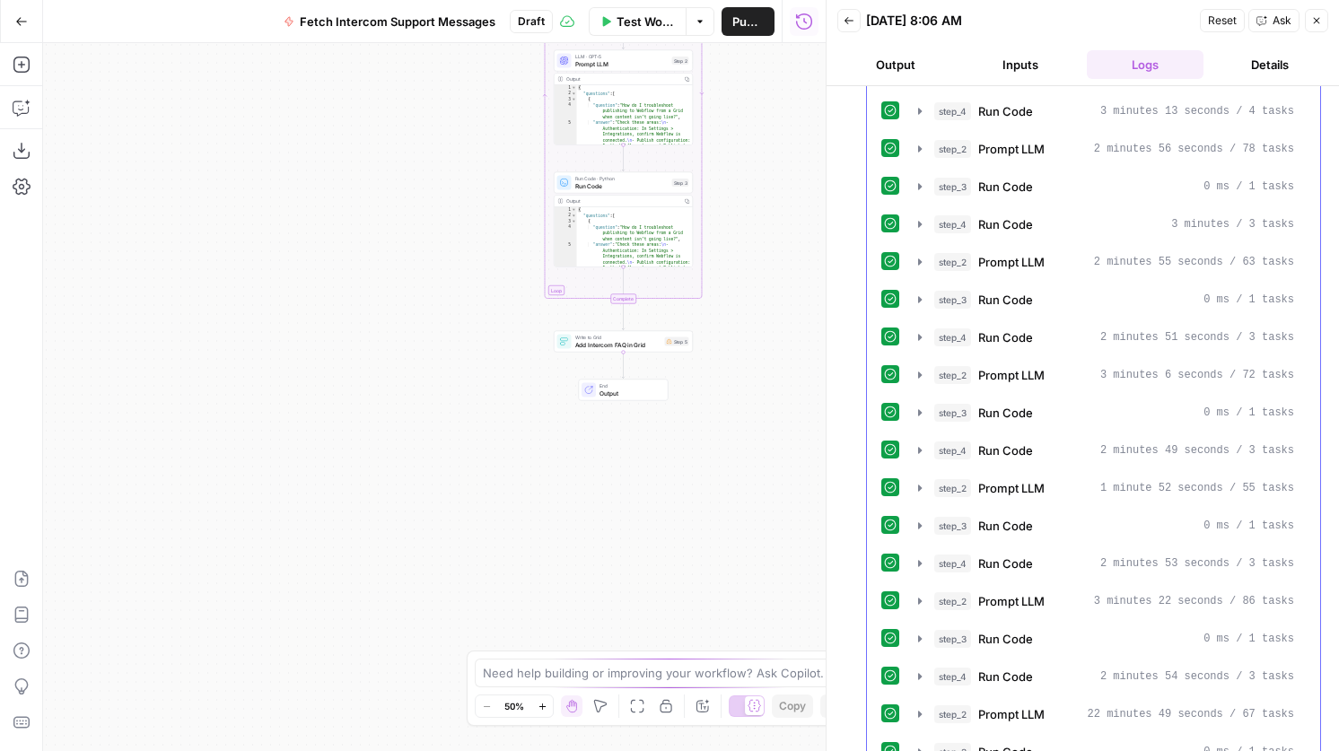
scroll to position [366, 0]
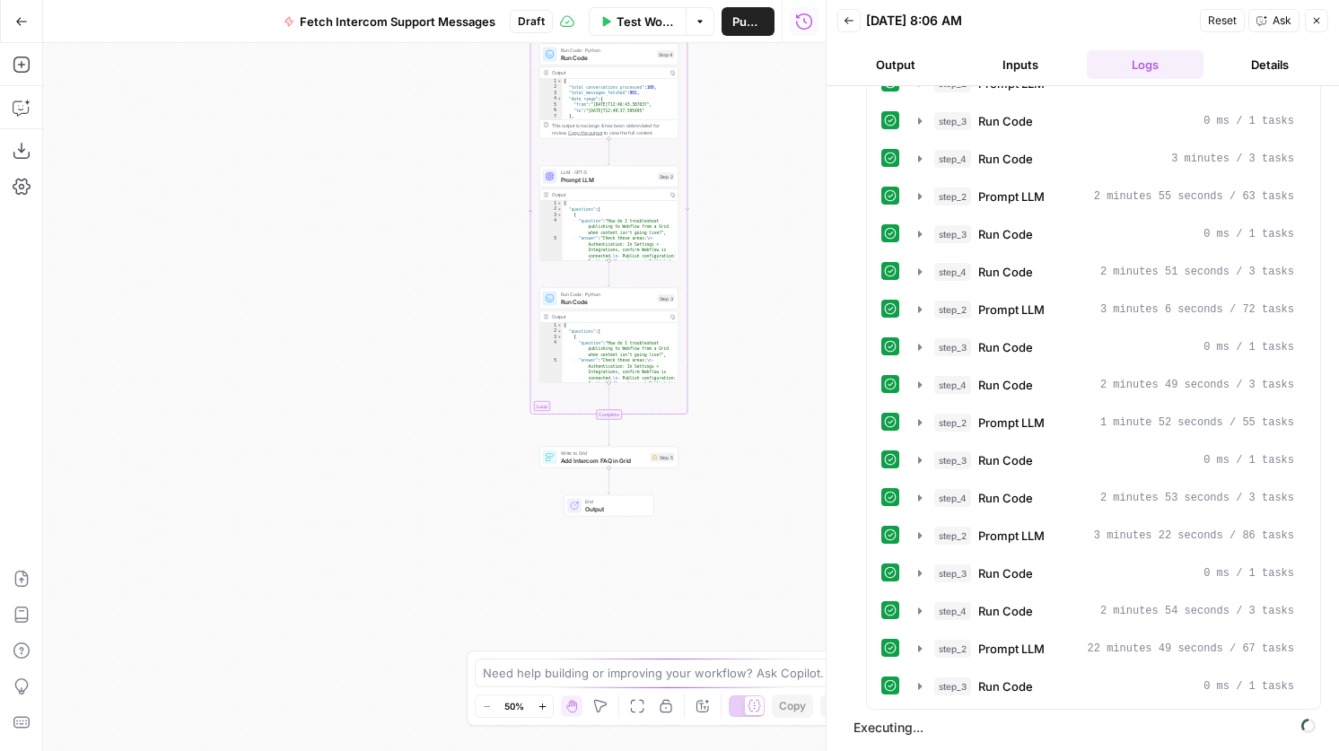
drag, startPoint x: 418, startPoint y: 431, endPoint x: 404, endPoint y: 549, distance: 119.3
click at [404, 549] on div "Workflow Set Inputs Inputs Run Code · Python Get Length of all messages Step 9 …" at bounding box center [434, 397] width 782 height 708
click at [29, 57] on icon "button" at bounding box center [22, 65] width 18 height 18
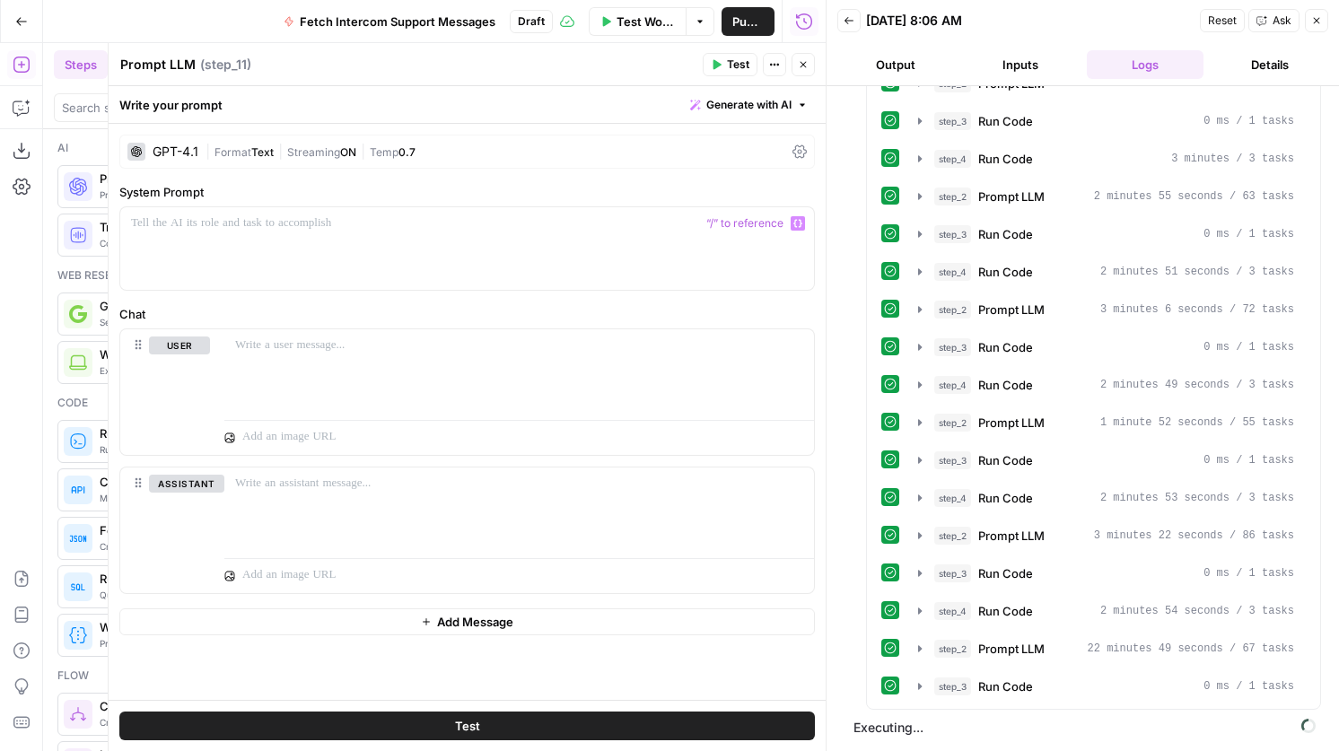
click at [159, 160] on div "GPT-4.1" at bounding box center [162, 152] width 71 height 18
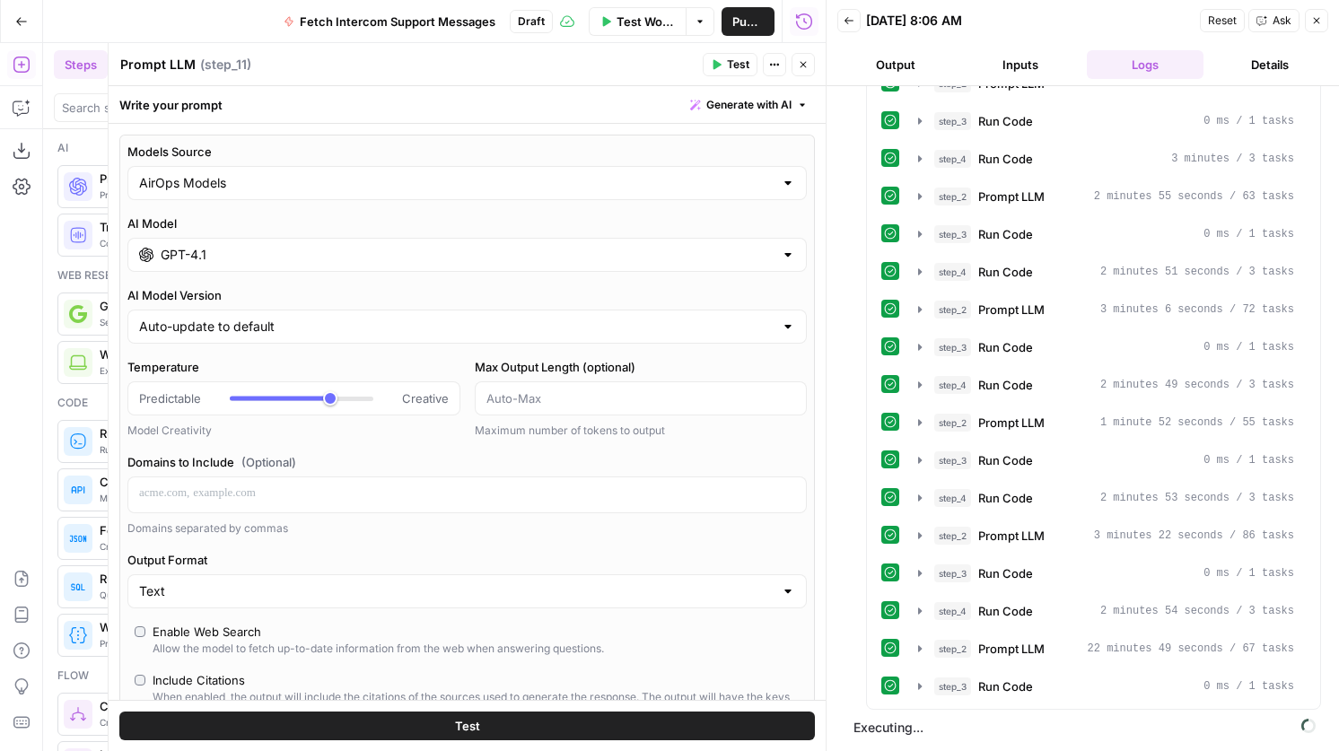
click at [230, 253] on input "GPT-4.1" at bounding box center [467, 255] width 613 height 18
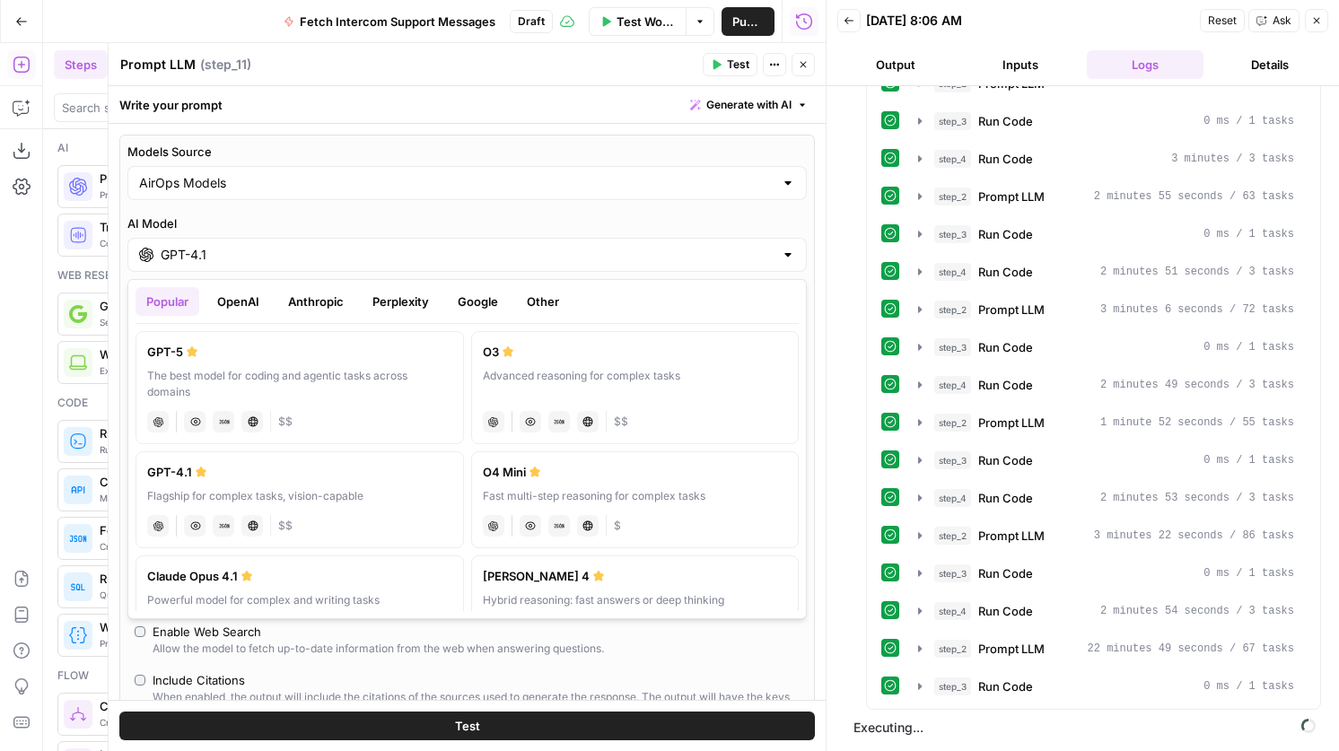
click at [272, 343] on div "GPT-5" at bounding box center [299, 352] width 305 height 18
type input "GPT-5"
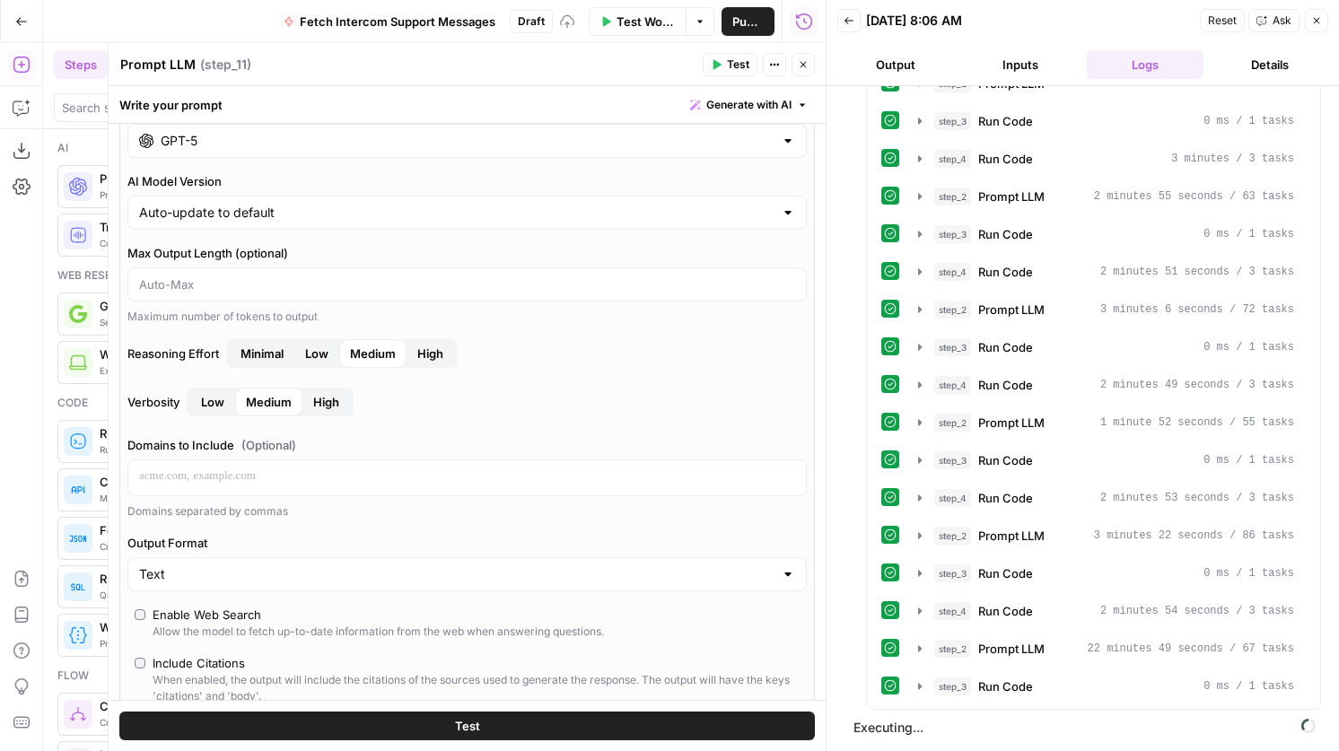
scroll to position [120, 0]
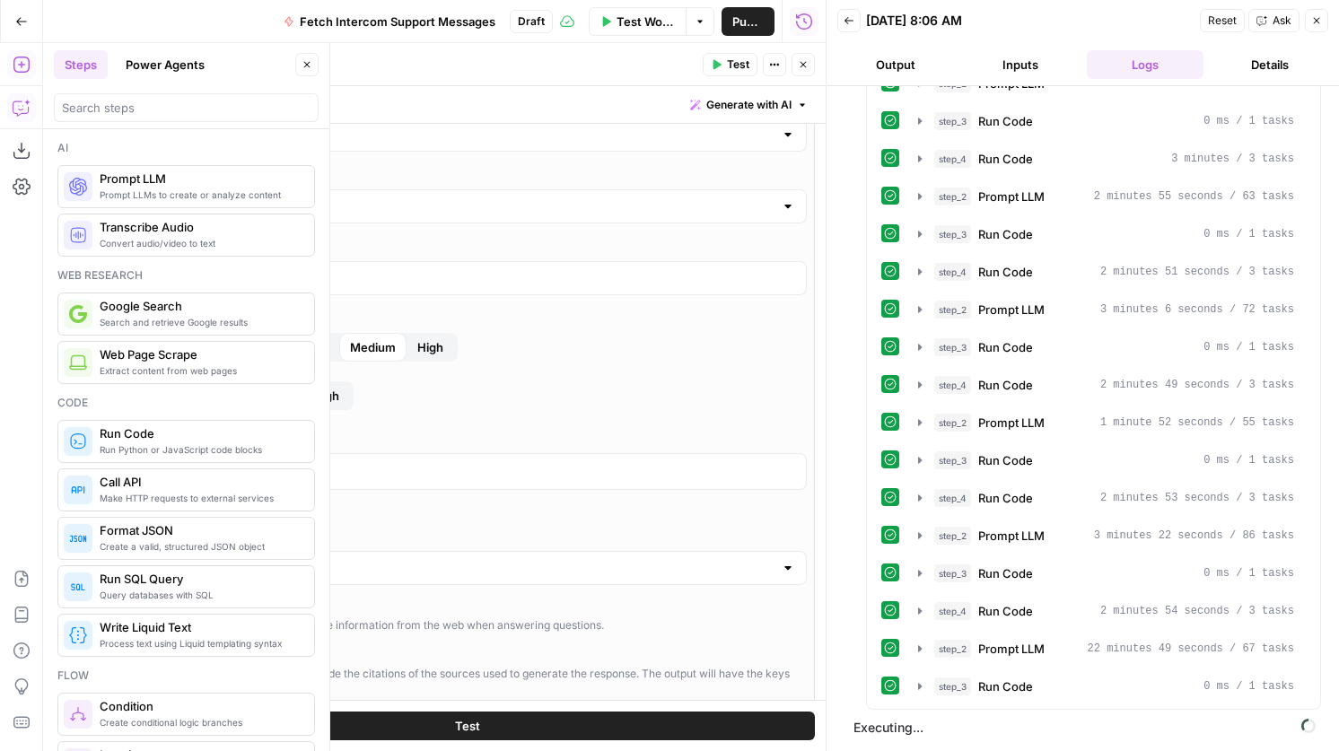
click at [15, 105] on icon "button" at bounding box center [22, 108] width 18 height 18
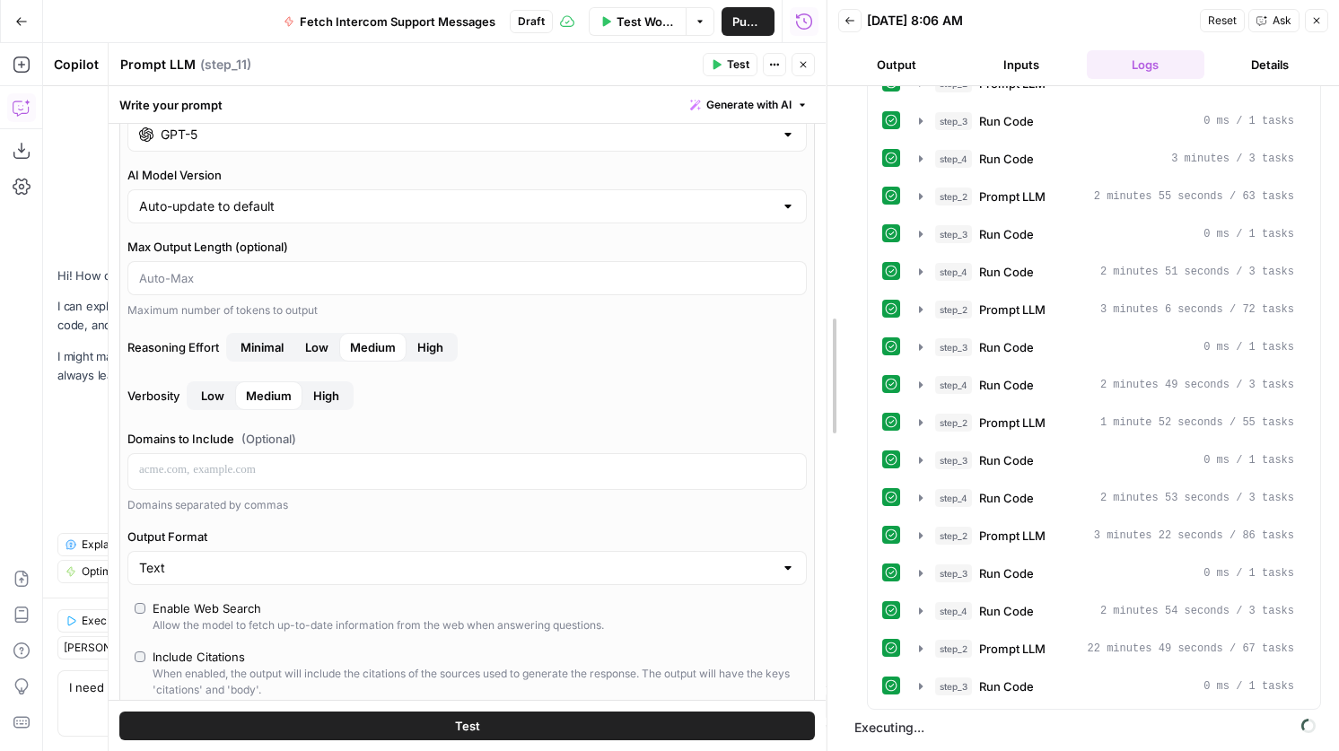
drag, startPoint x: 819, startPoint y: 227, endPoint x: 1027, endPoint y: 154, distance: 220.5
click at [836, 154] on div at bounding box center [827, 375] width 18 height 751
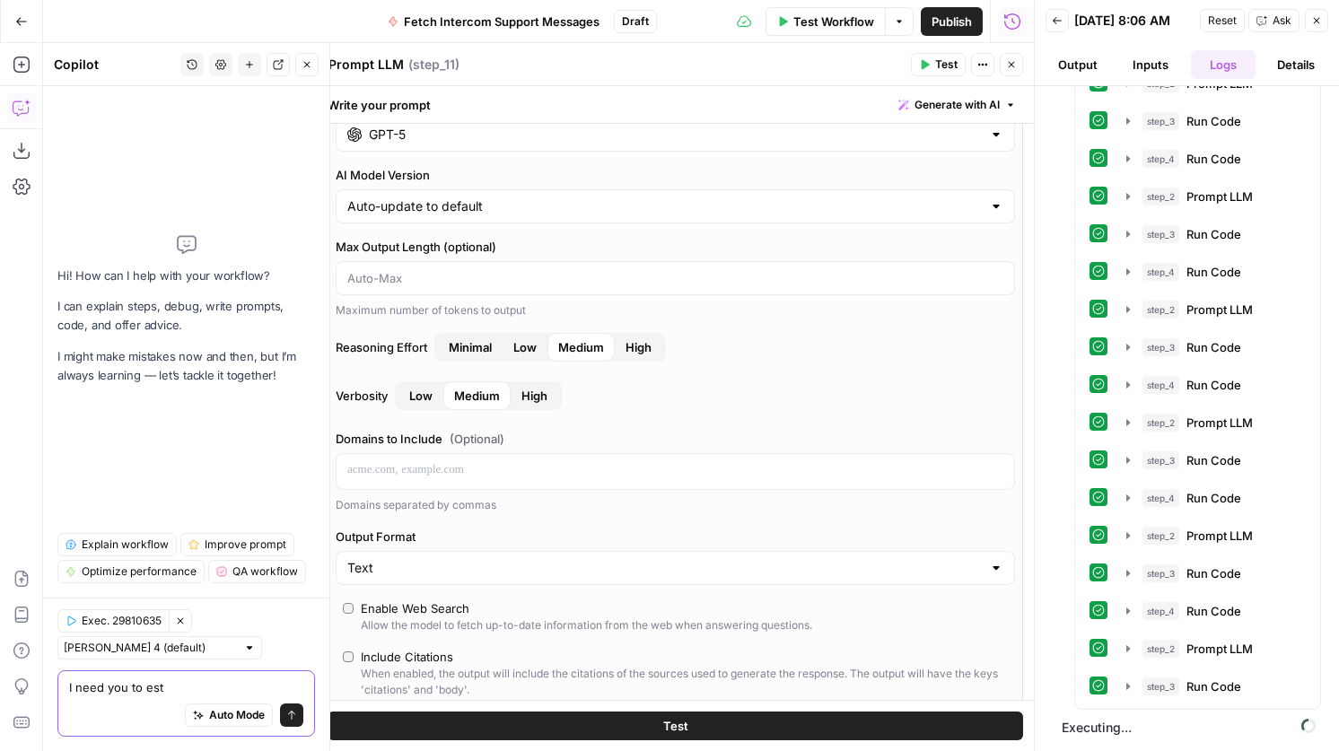
click at [174, 689] on textarea "I need you to est" at bounding box center [186, 687] width 234 height 18
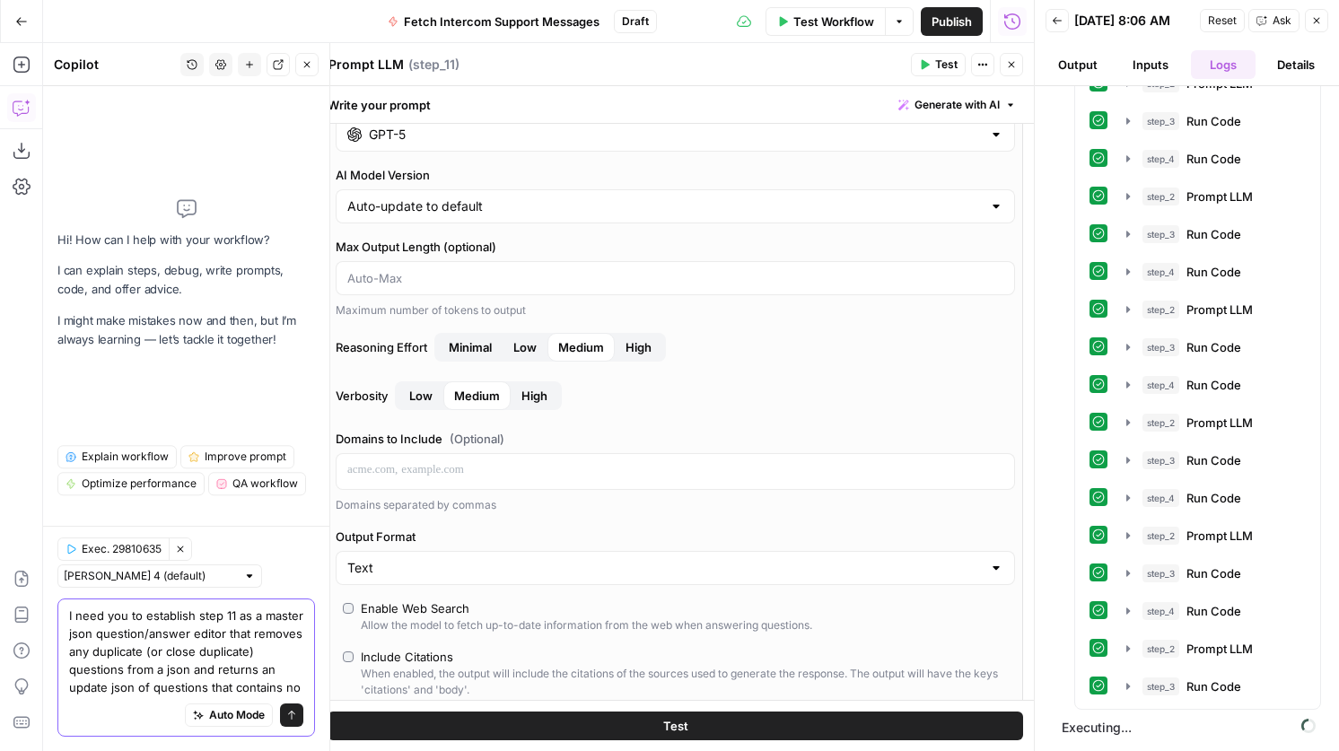
scroll to position [0, 0]
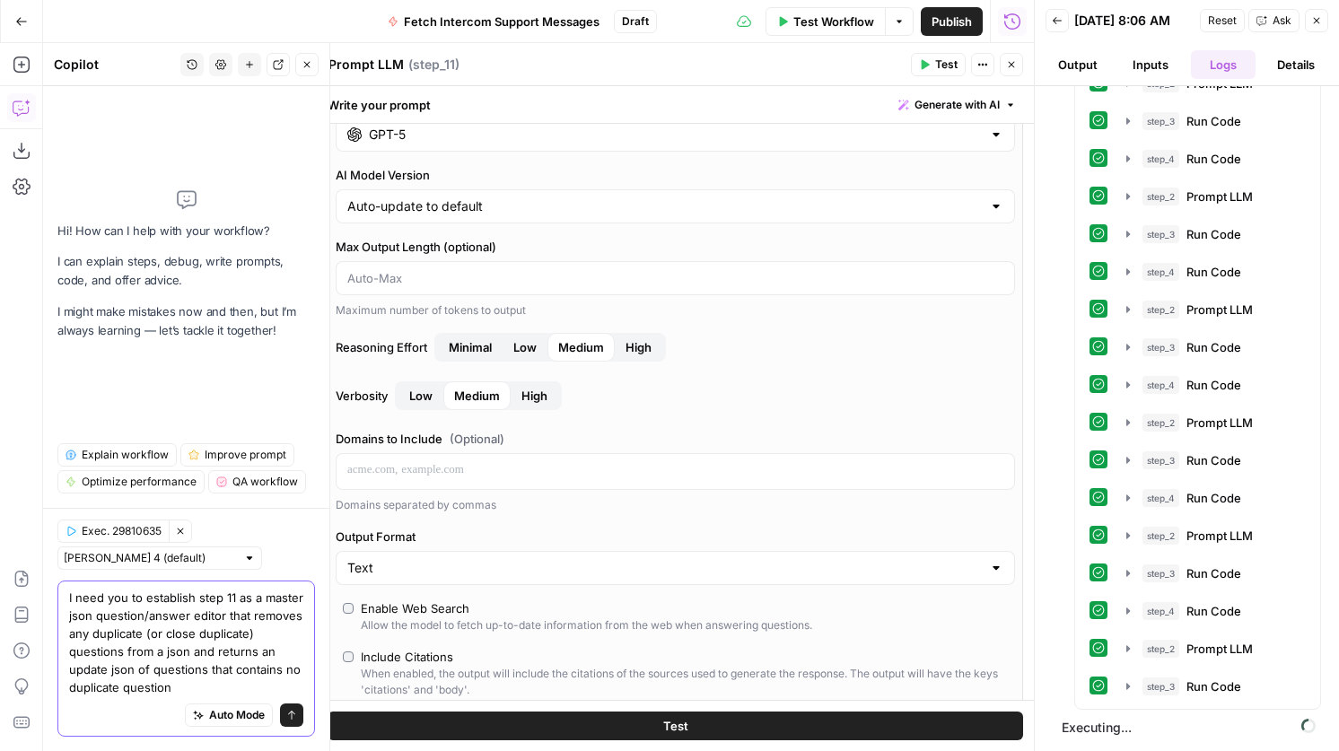
type textarea "I need you to establish step 11 as a master json question/answer editor that re…"
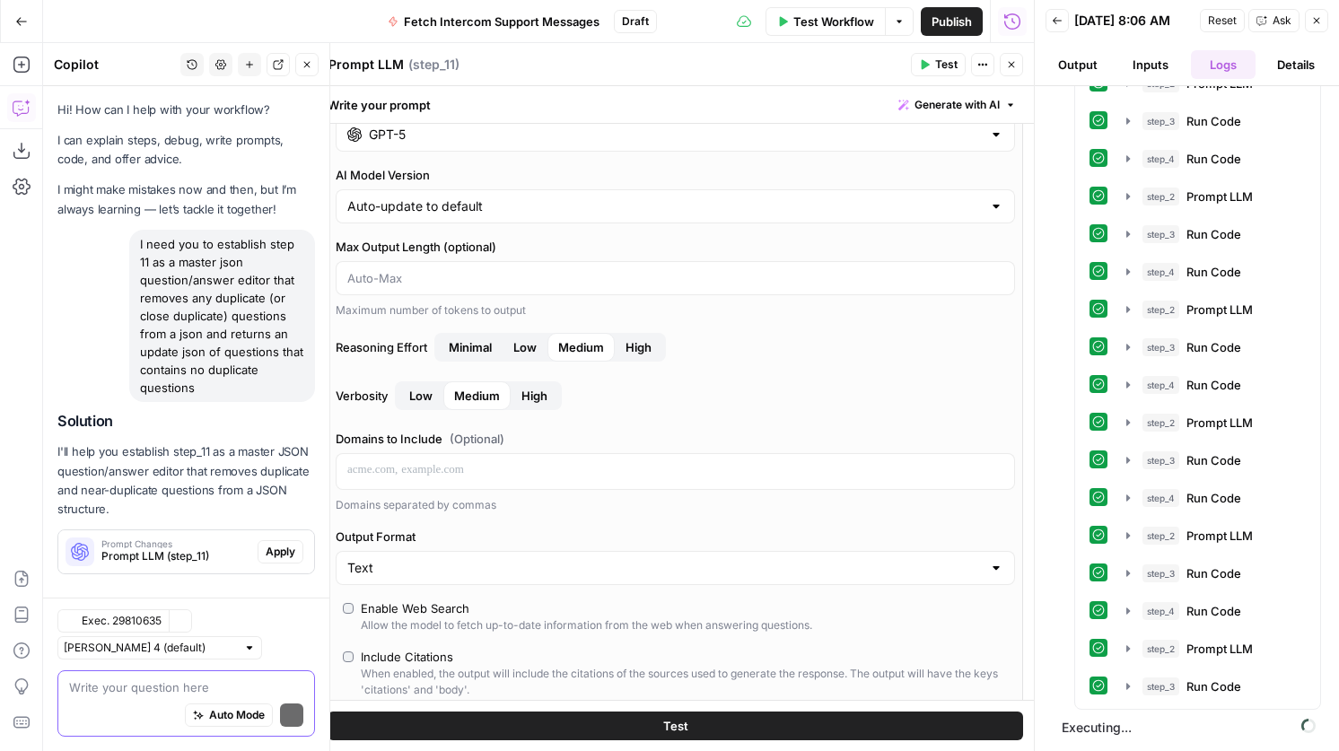
scroll to position [20, 0]
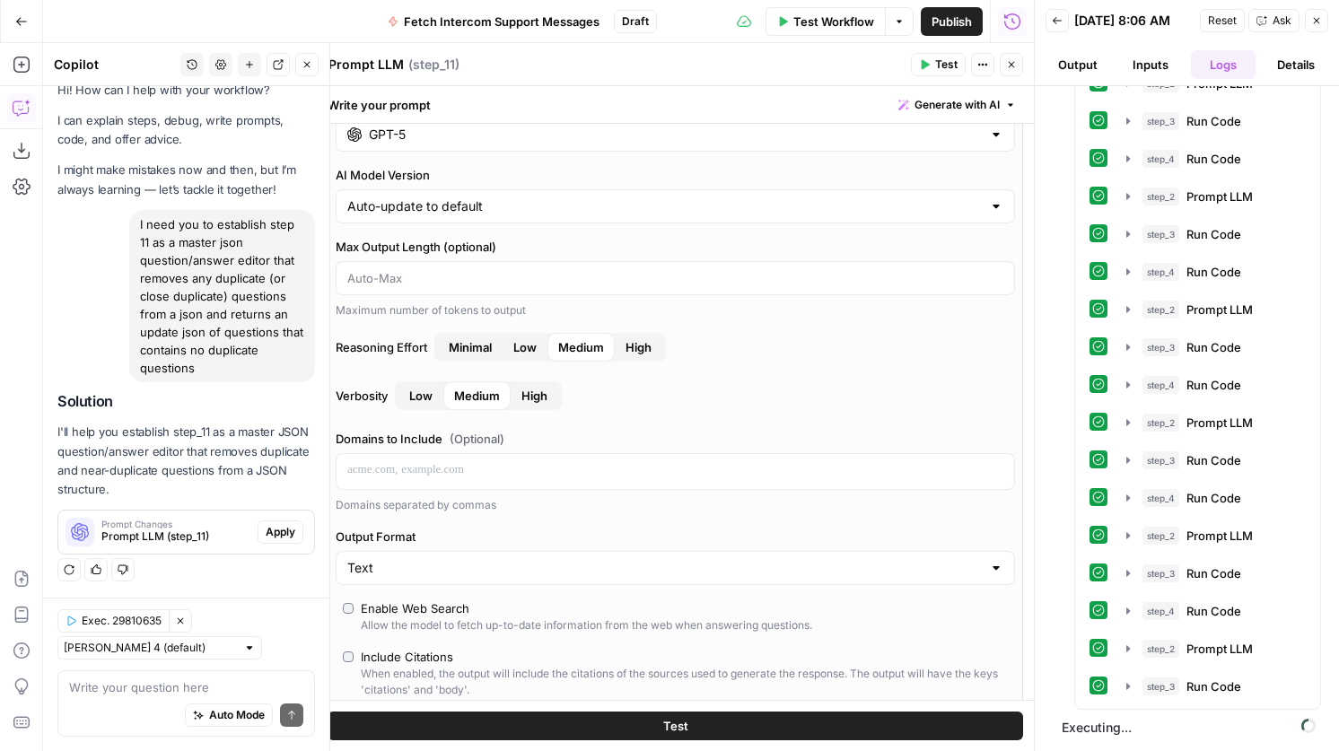
click at [284, 525] on span "Apply" at bounding box center [281, 532] width 30 height 16
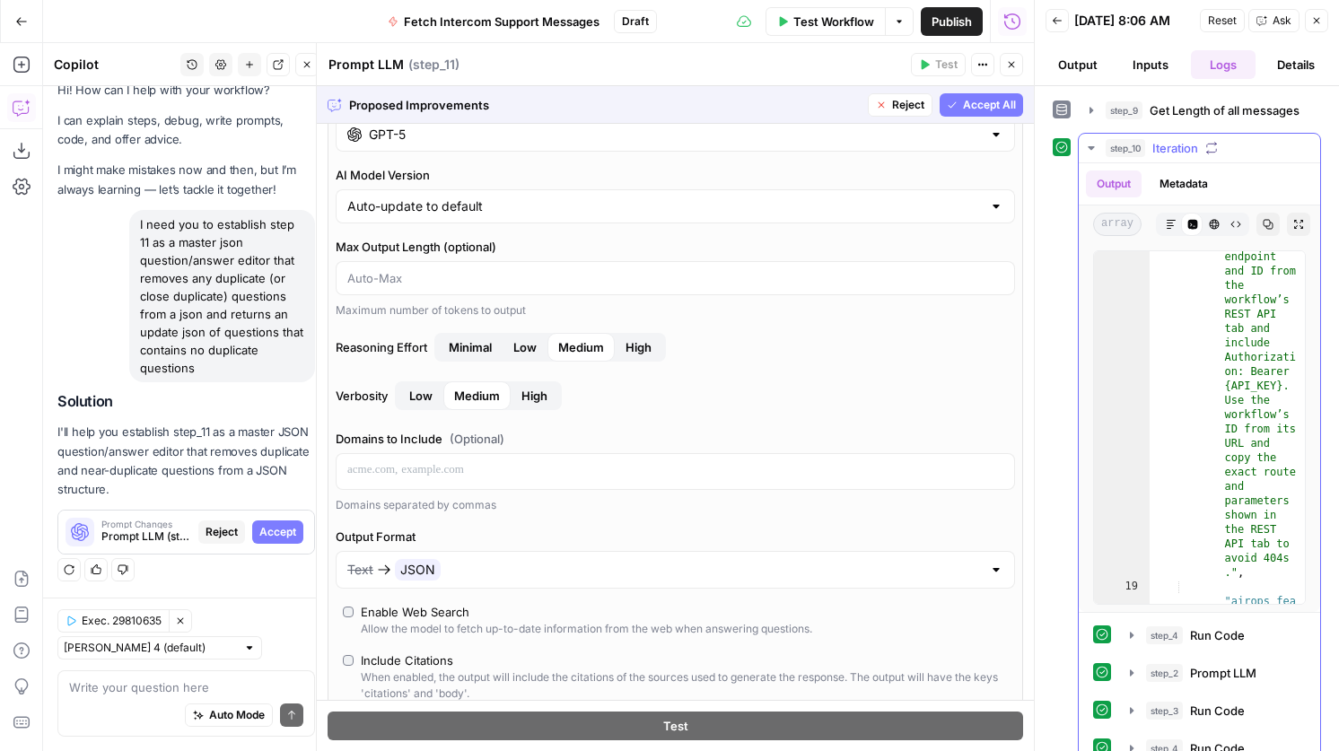
scroll to position [329, 0]
click at [1167, 144] on button "step_10 Iteration 1 hour 11 minutes 41 seconds" at bounding box center [1199, 148] width 241 height 29
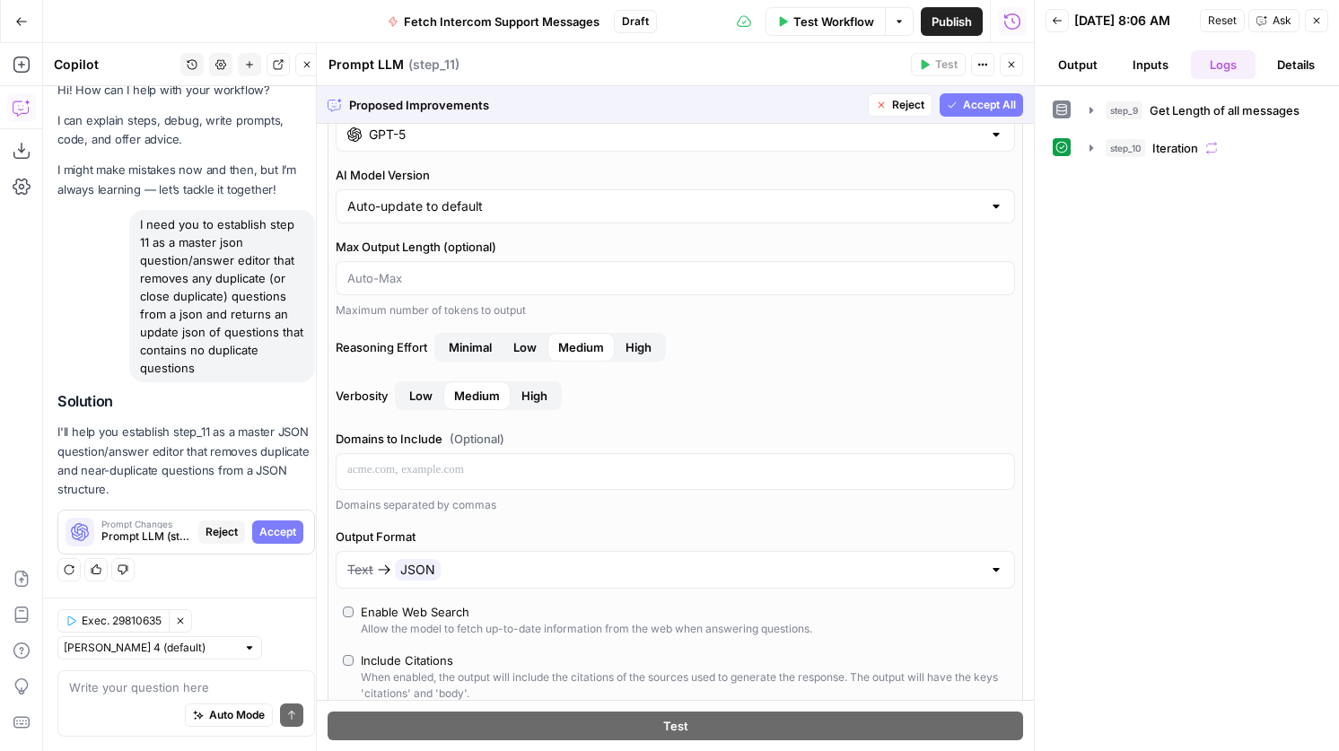
click at [992, 102] on span "Accept All" at bounding box center [989, 105] width 53 height 16
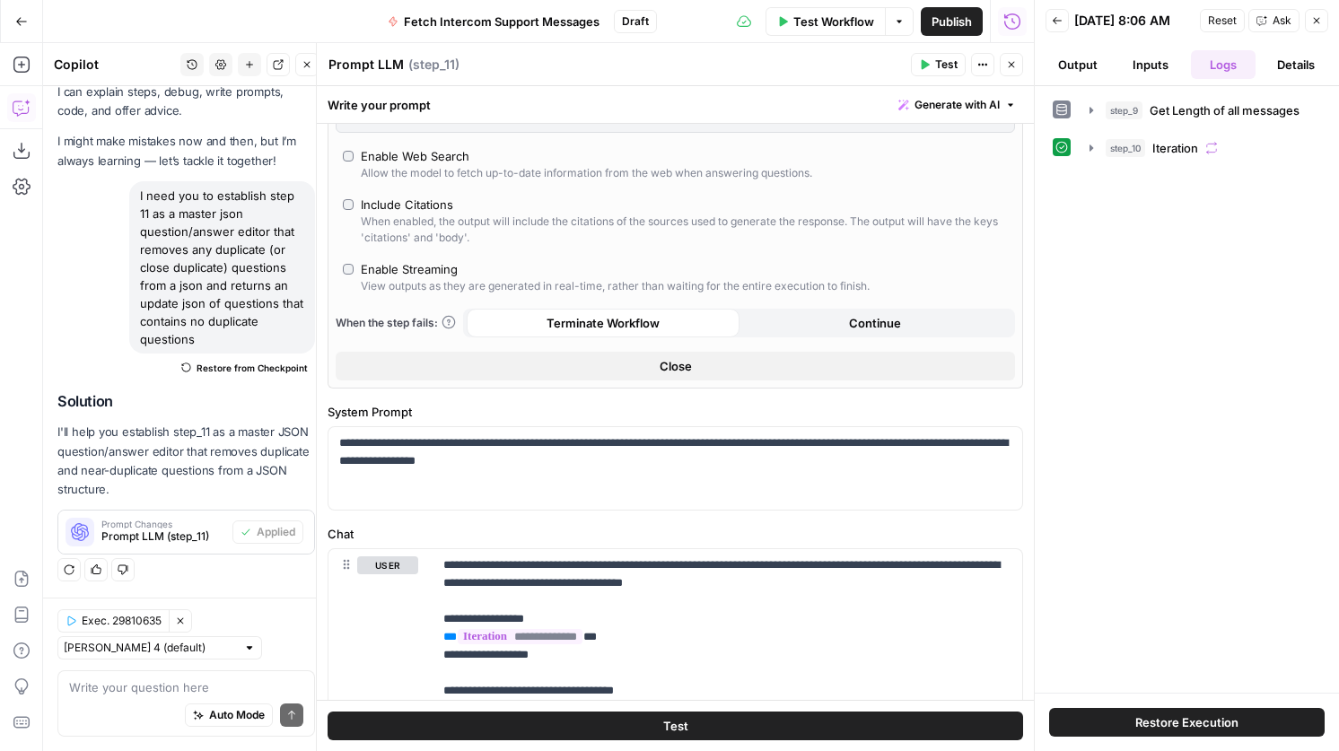
scroll to position [1072, 0]
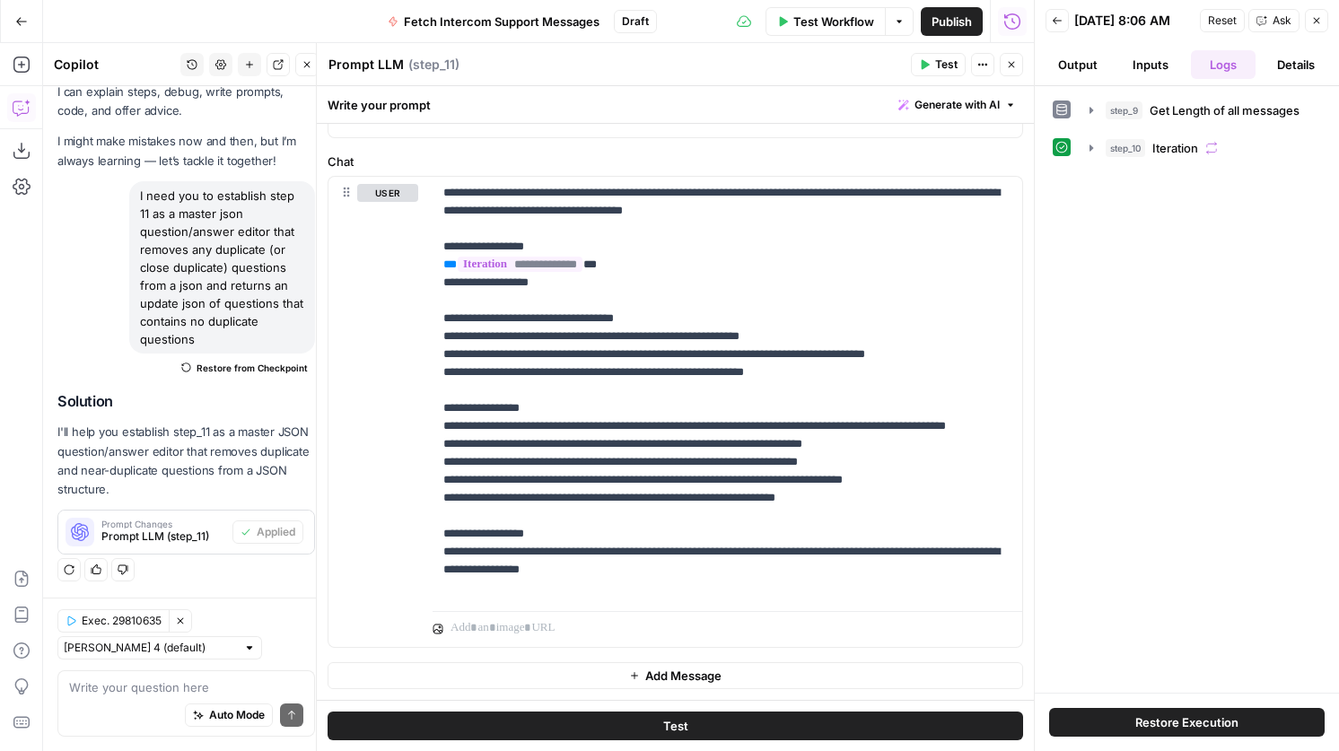
click at [732, 723] on button "Test" at bounding box center [675, 726] width 695 height 29
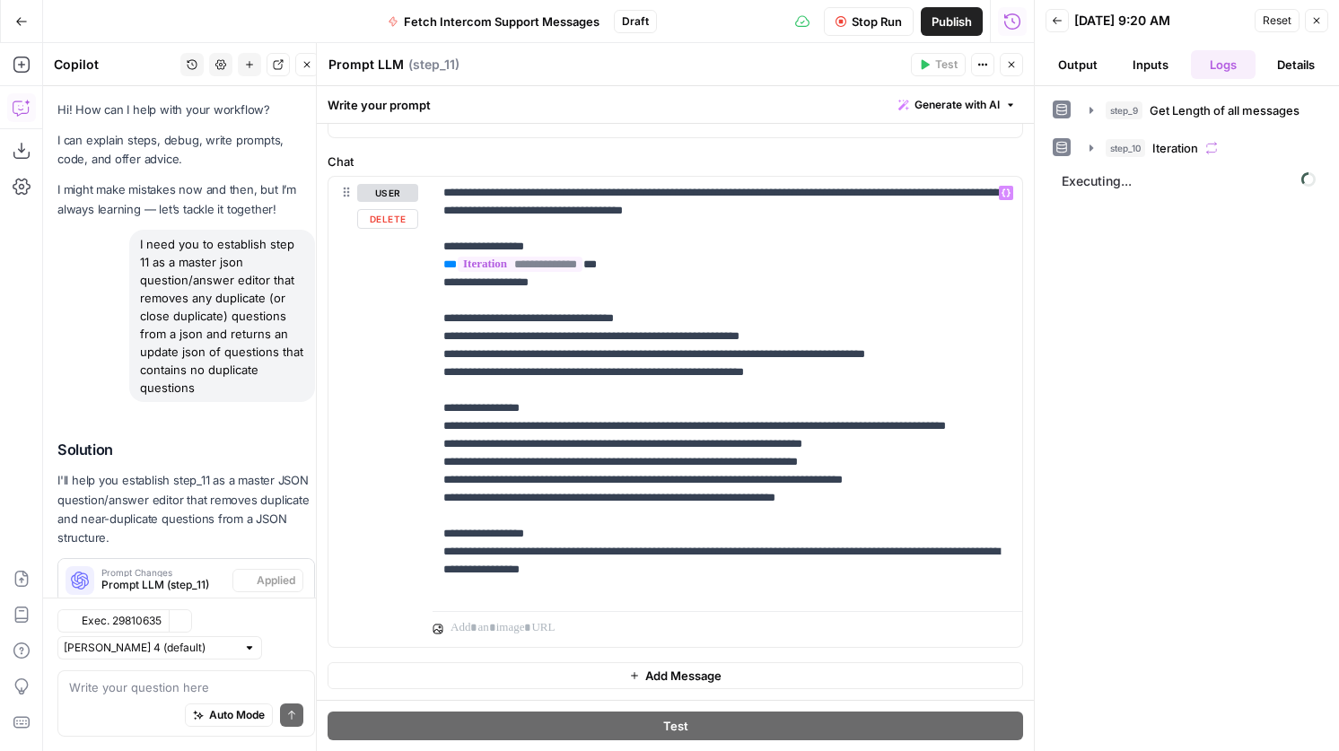
scroll to position [48, 0]
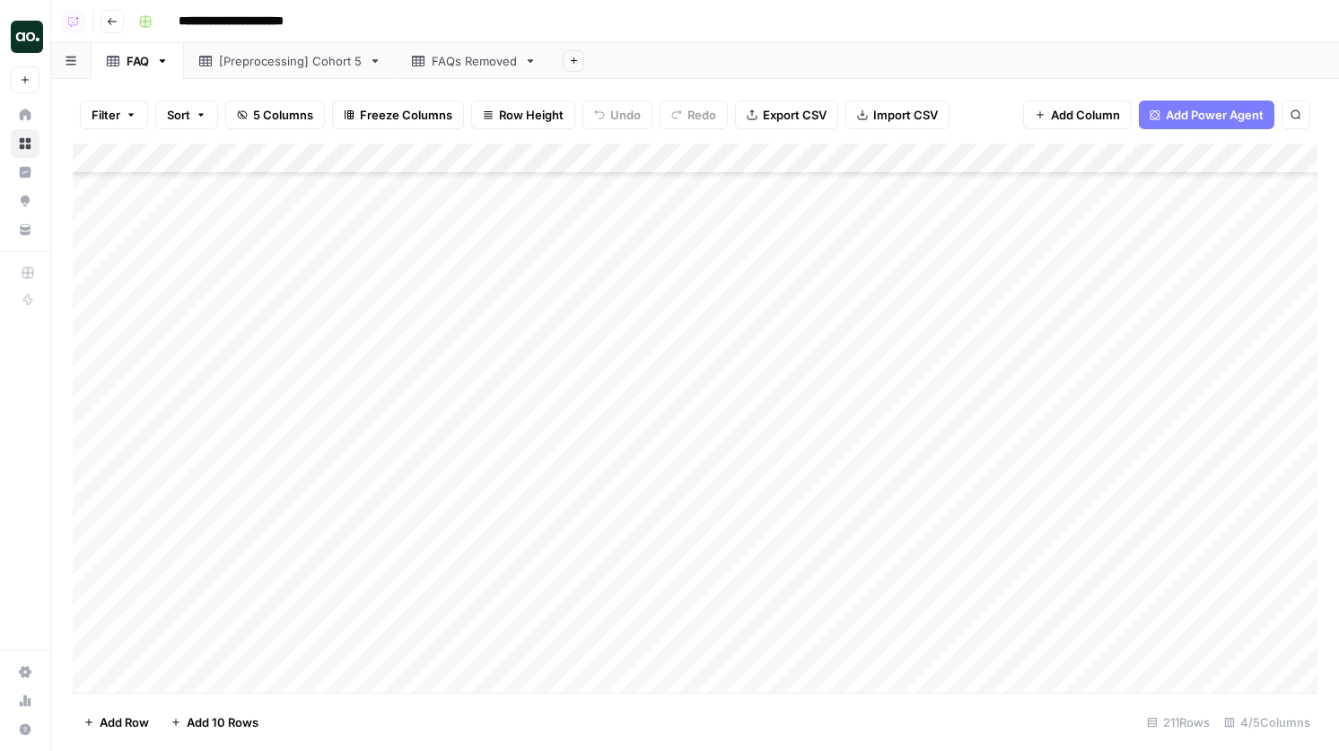
scroll to position [5947, 1]
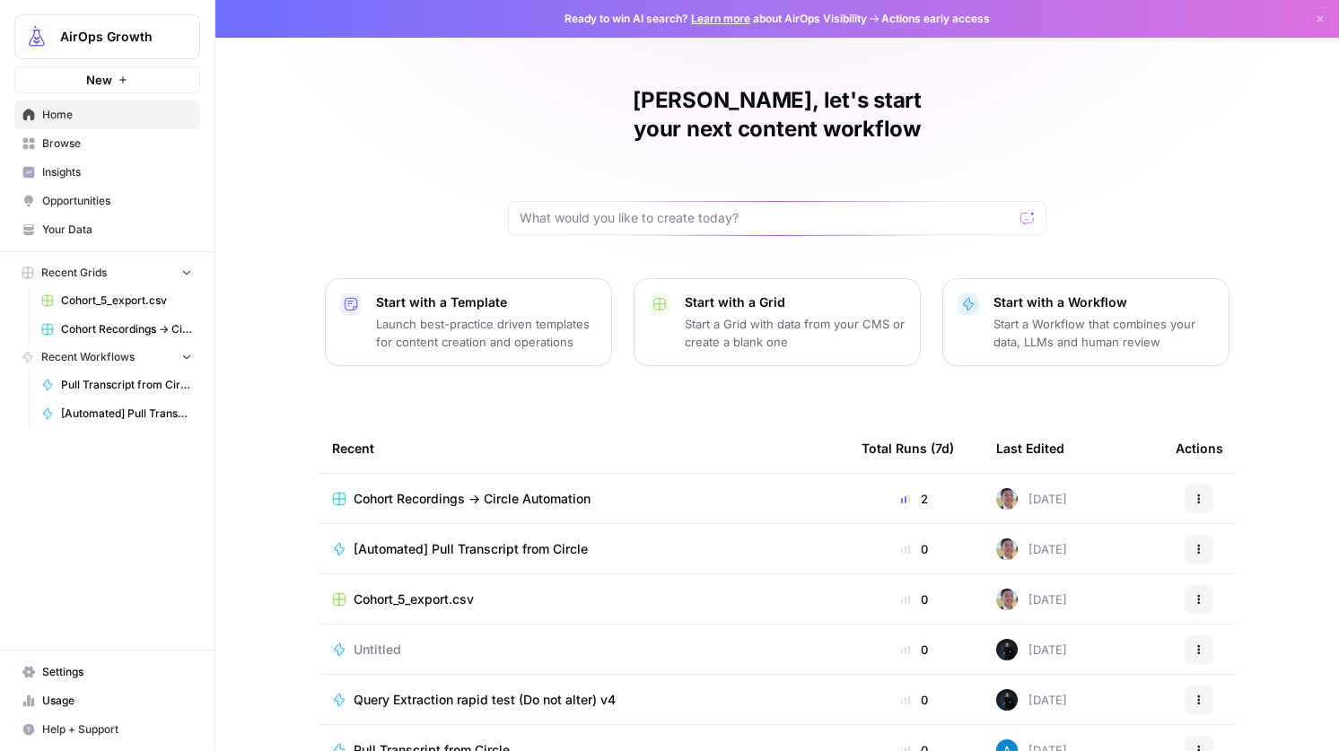
click at [108, 141] on span "Browse" at bounding box center [117, 143] width 150 height 16
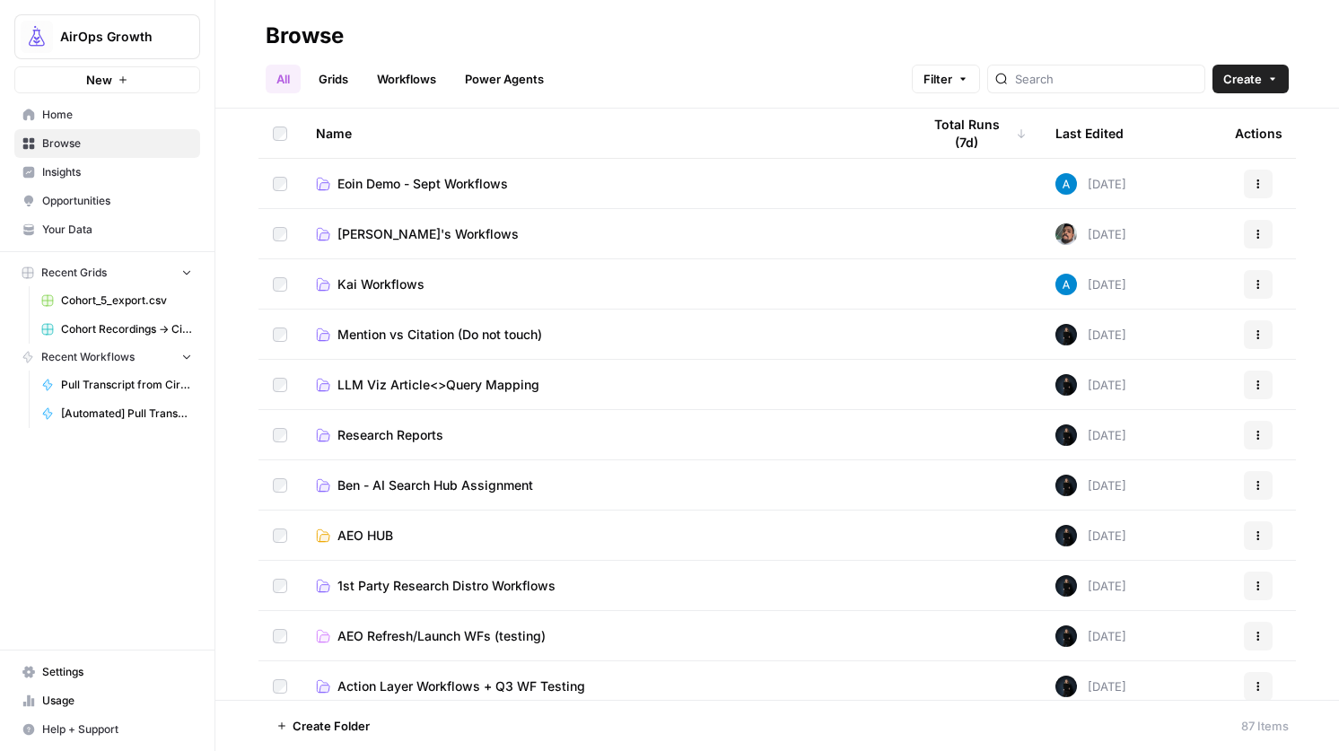
click at [397, 284] on span "Kai Workflows" at bounding box center [380, 284] width 87 height 18
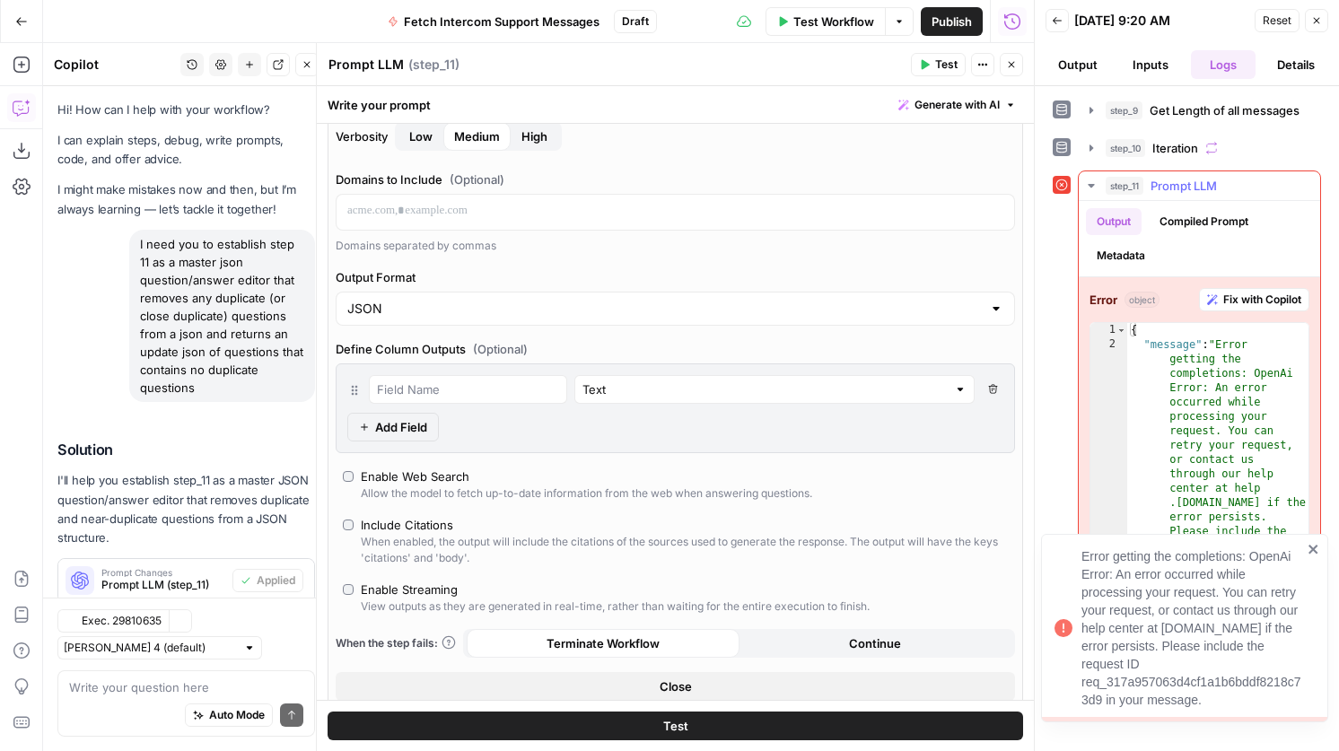
scroll to position [48, 0]
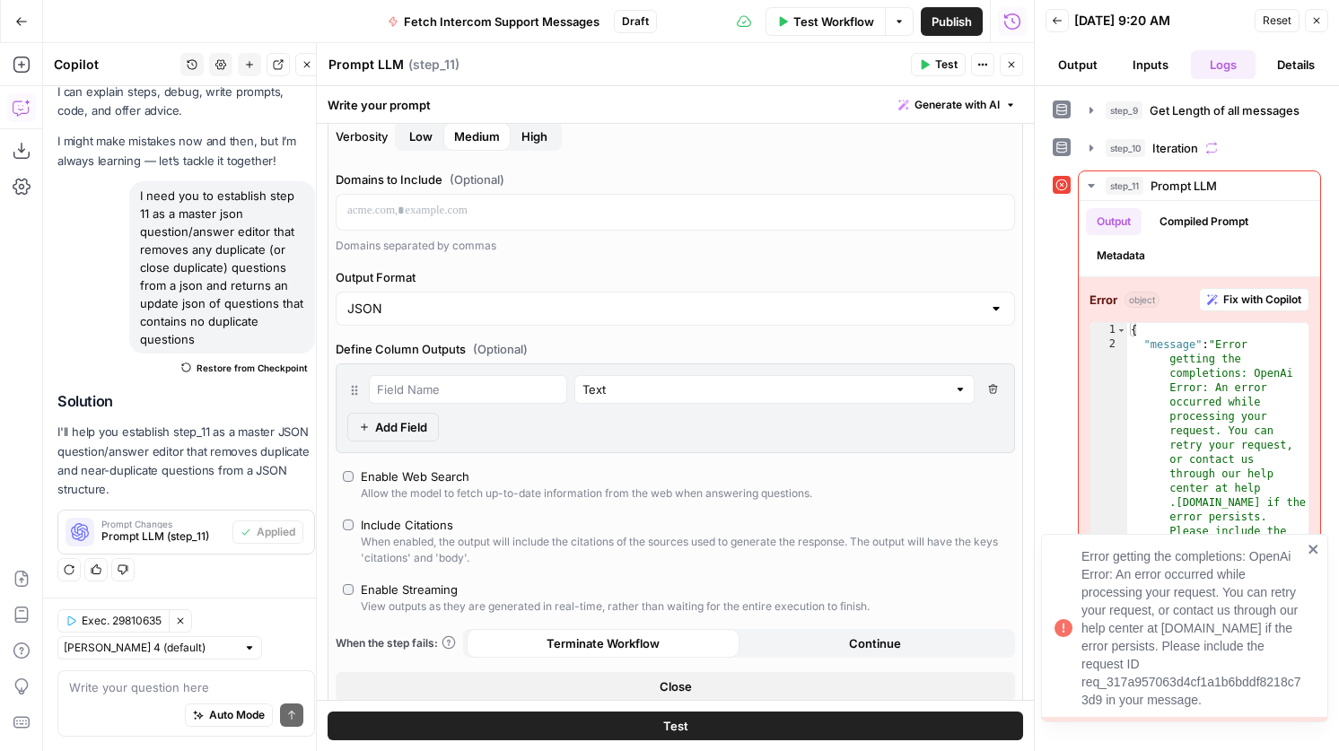
click at [1315, 555] on icon "close" at bounding box center [1313, 549] width 13 height 14
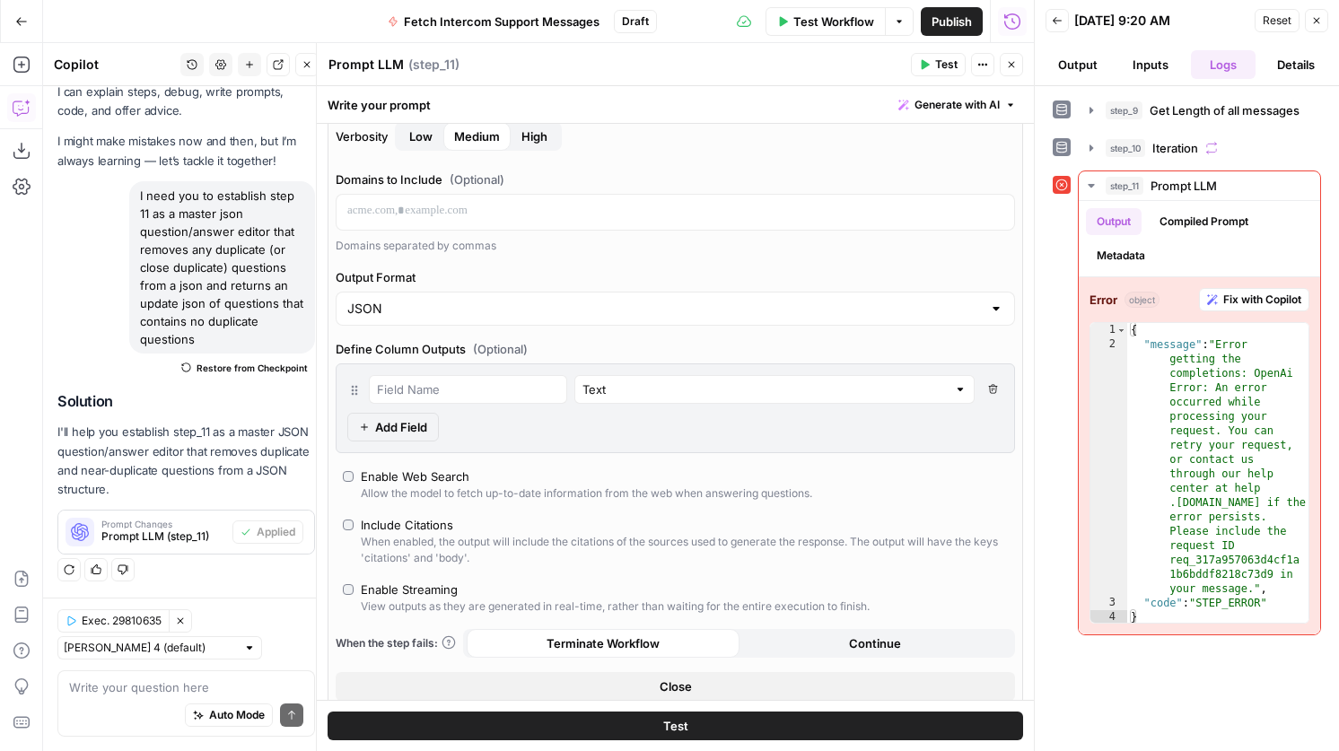
scroll to position [0, 0]
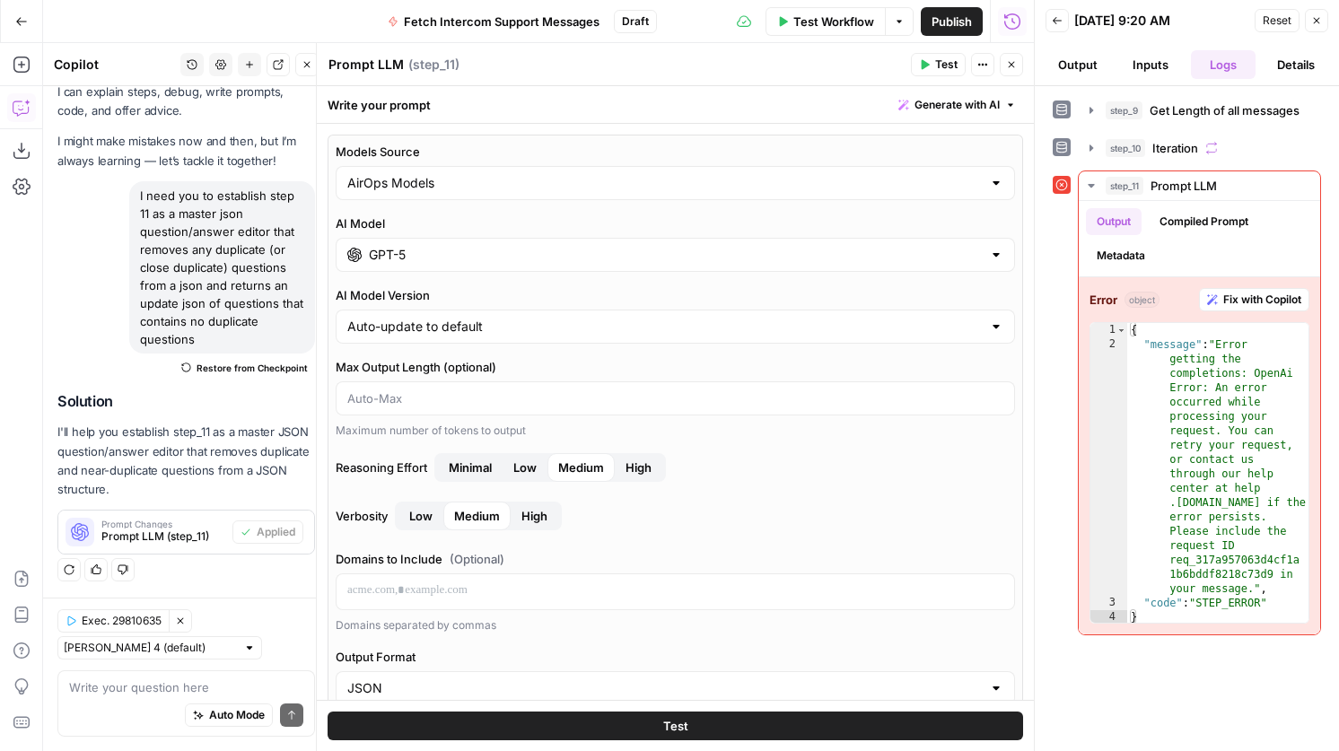
click at [477, 254] on input "GPT-5" at bounding box center [675, 255] width 613 height 18
click at [532, 249] on input "GPT-5" at bounding box center [675, 255] width 613 height 18
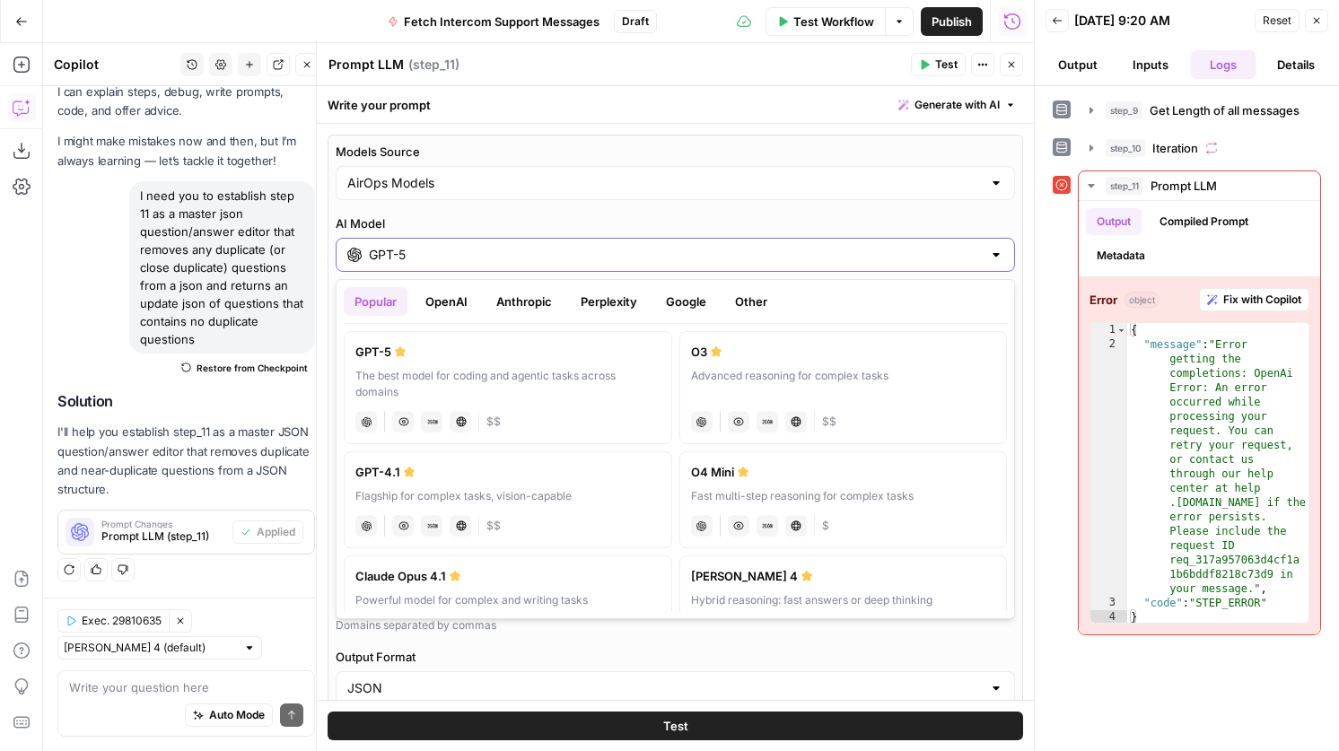
click at [532, 249] on input "GPT-5" at bounding box center [675, 255] width 613 height 18
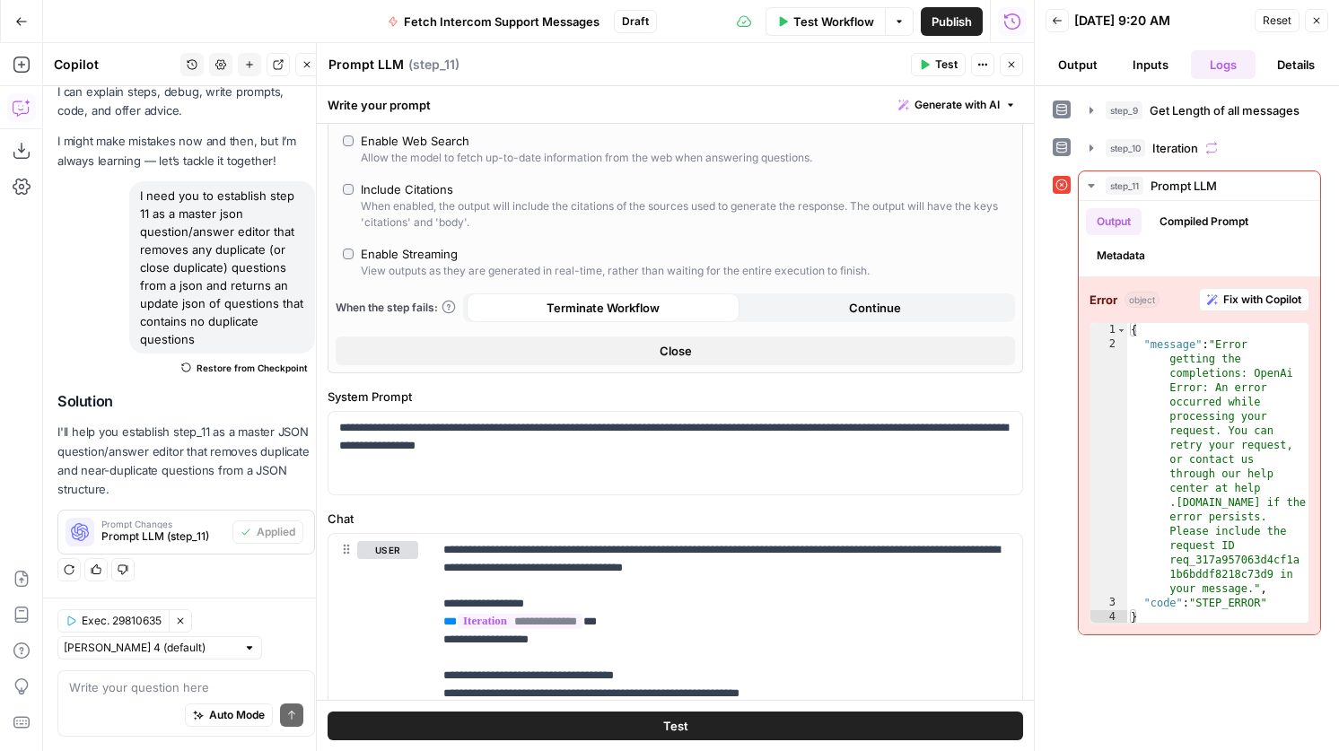
scroll to position [1072, 0]
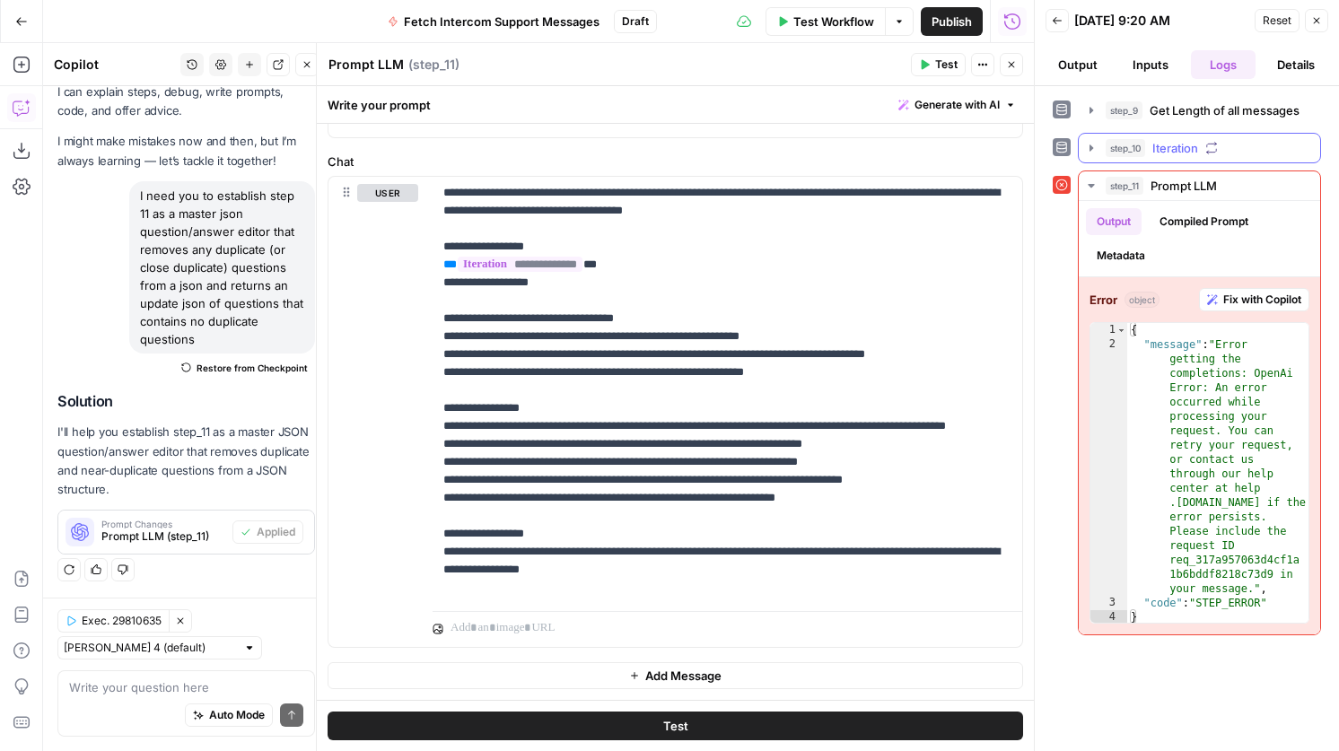
click at [1176, 156] on span "Iteration" at bounding box center [1175, 148] width 46 height 18
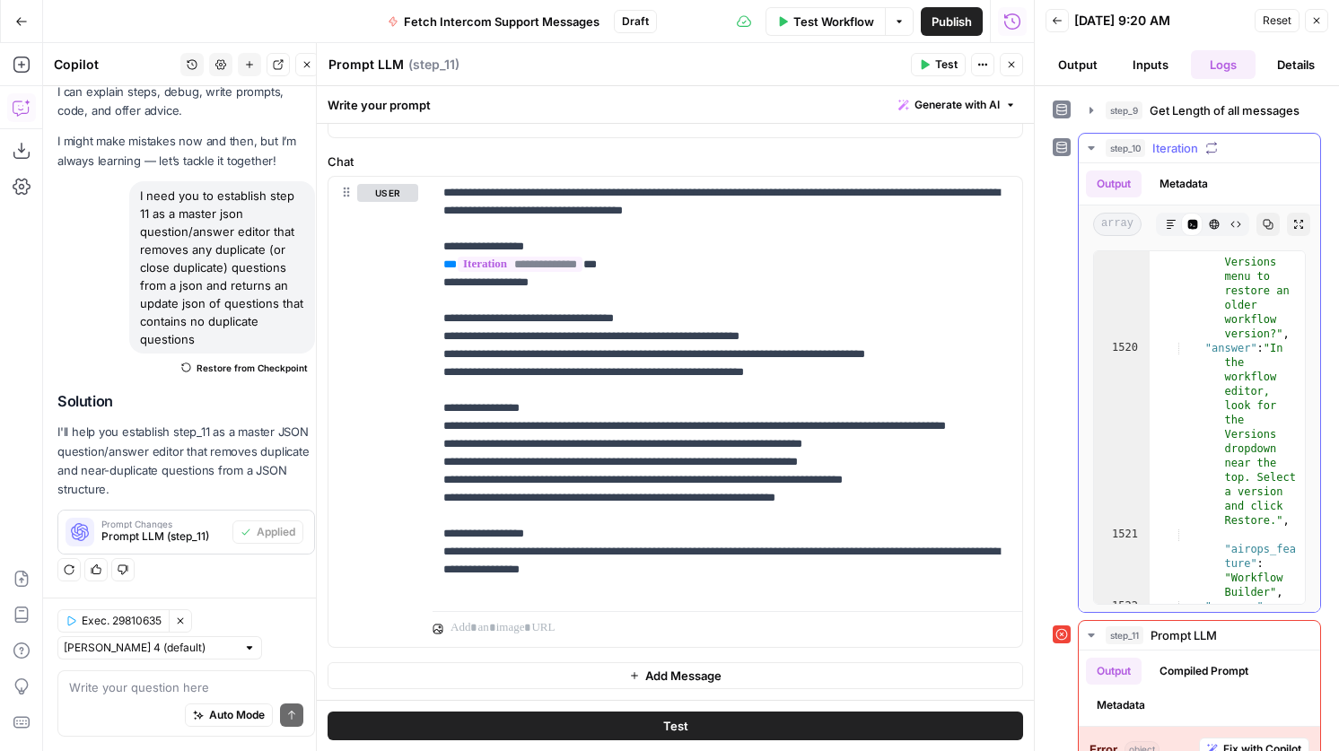
scroll to position [29051, 0]
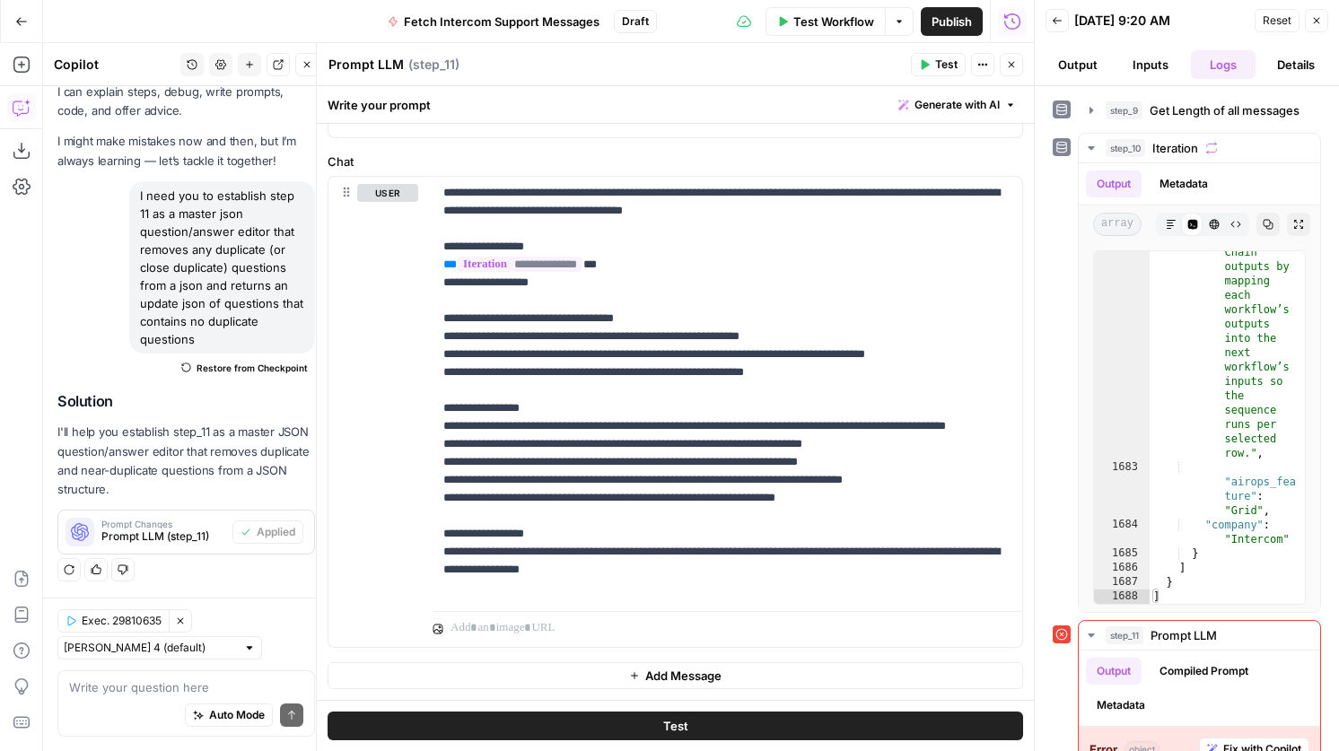
click at [790, 721] on button "Test" at bounding box center [675, 726] width 695 height 29
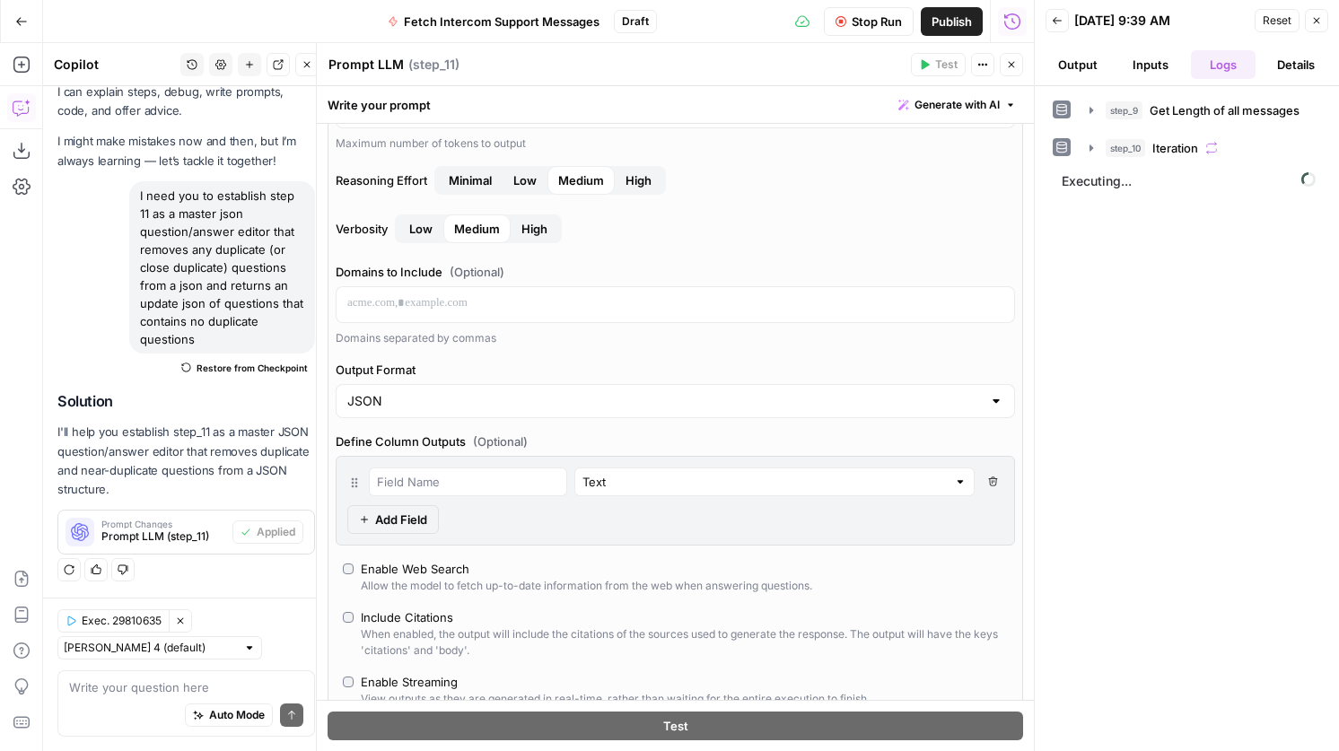
scroll to position [246, 0]
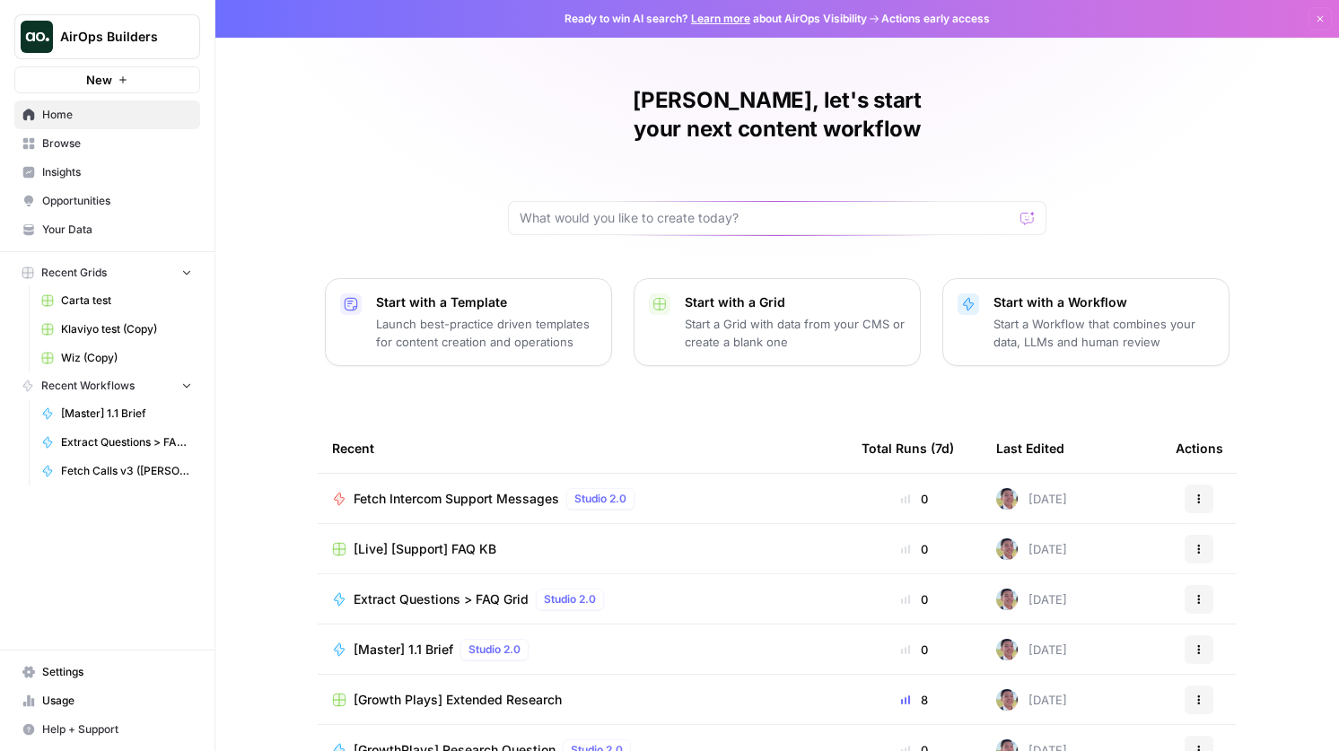
click at [87, 39] on span "AirOps Builders" at bounding box center [114, 37] width 109 height 18
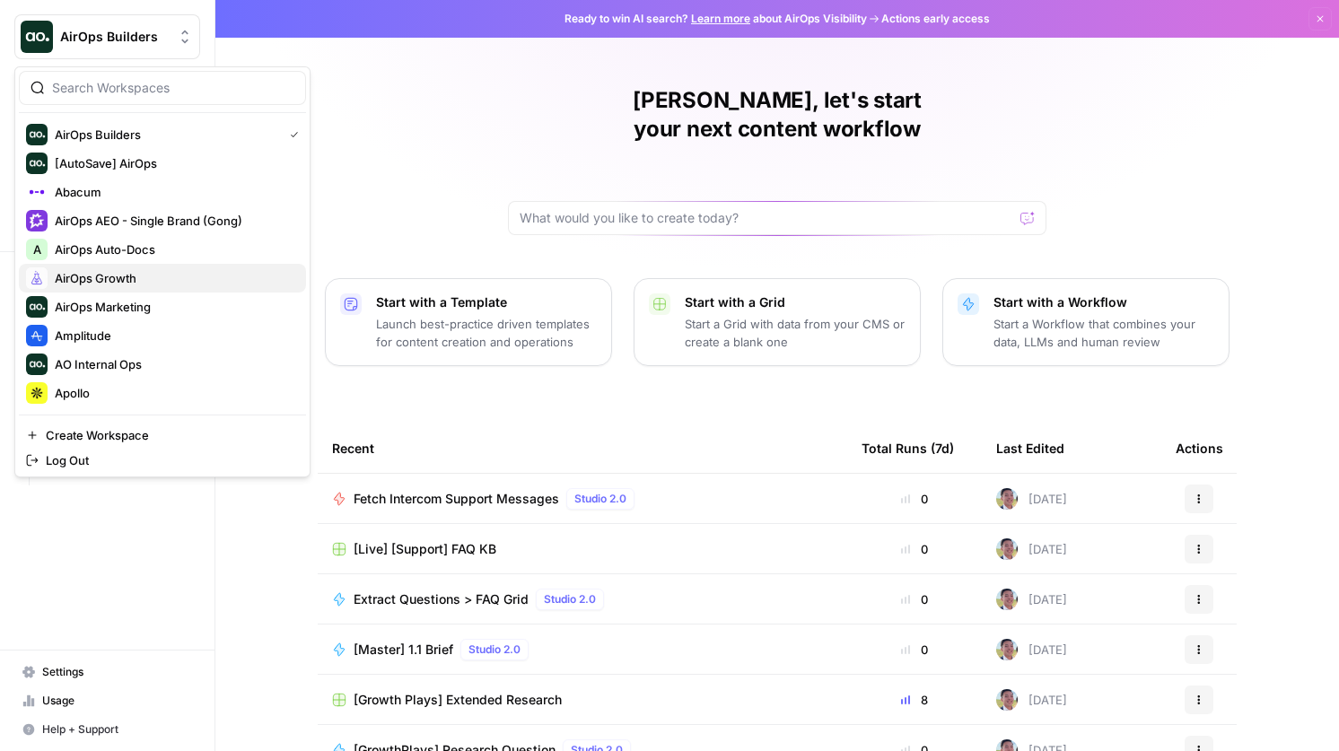
click at [138, 282] on span "AirOps Growth" at bounding box center [173, 278] width 237 height 18
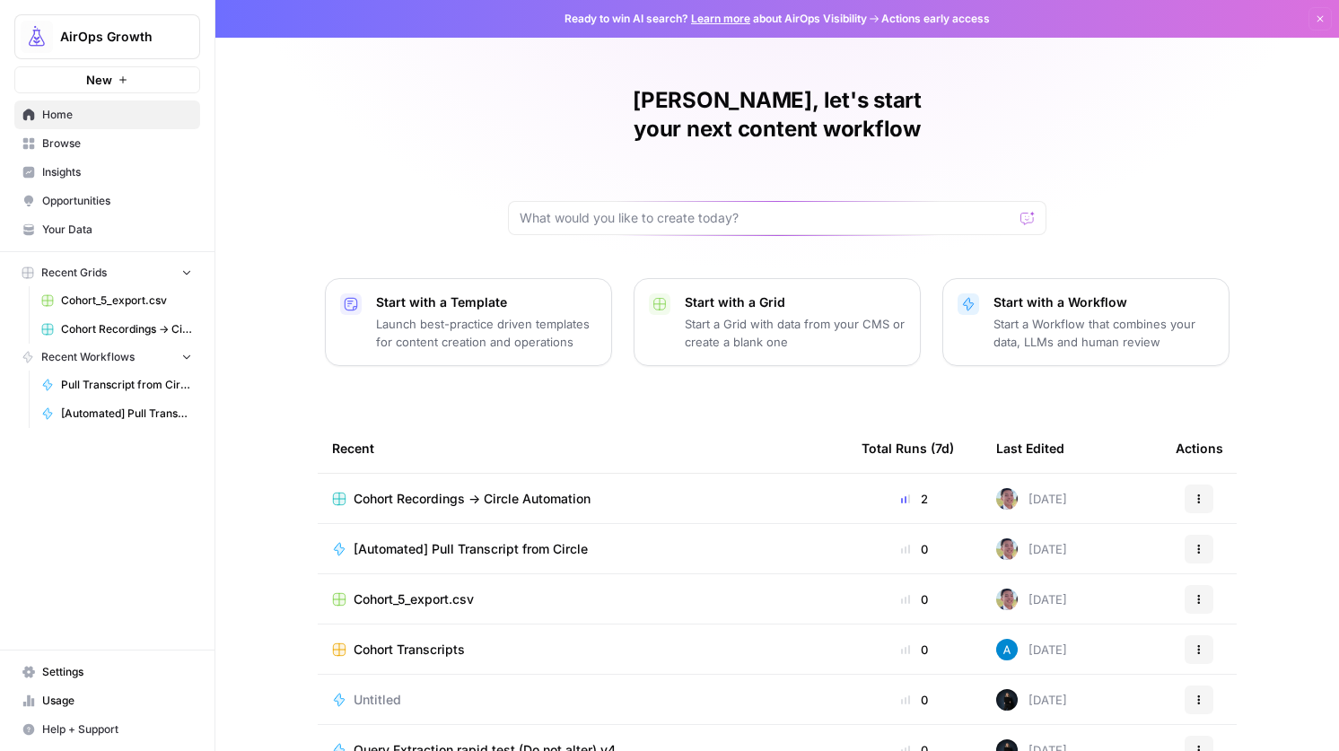
click at [144, 668] on span "Settings" at bounding box center [117, 672] width 150 height 16
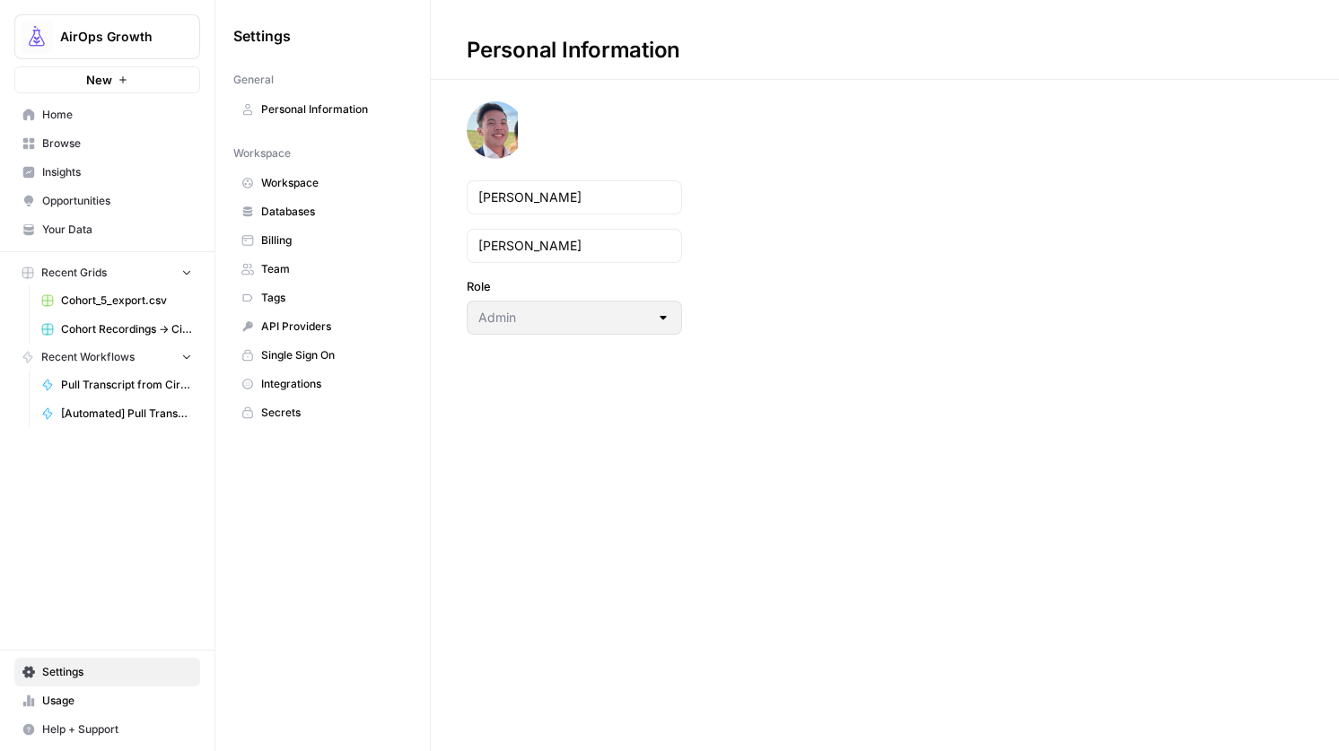
click at [315, 402] on link "Secrets" at bounding box center [322, 412] width 179 height 29
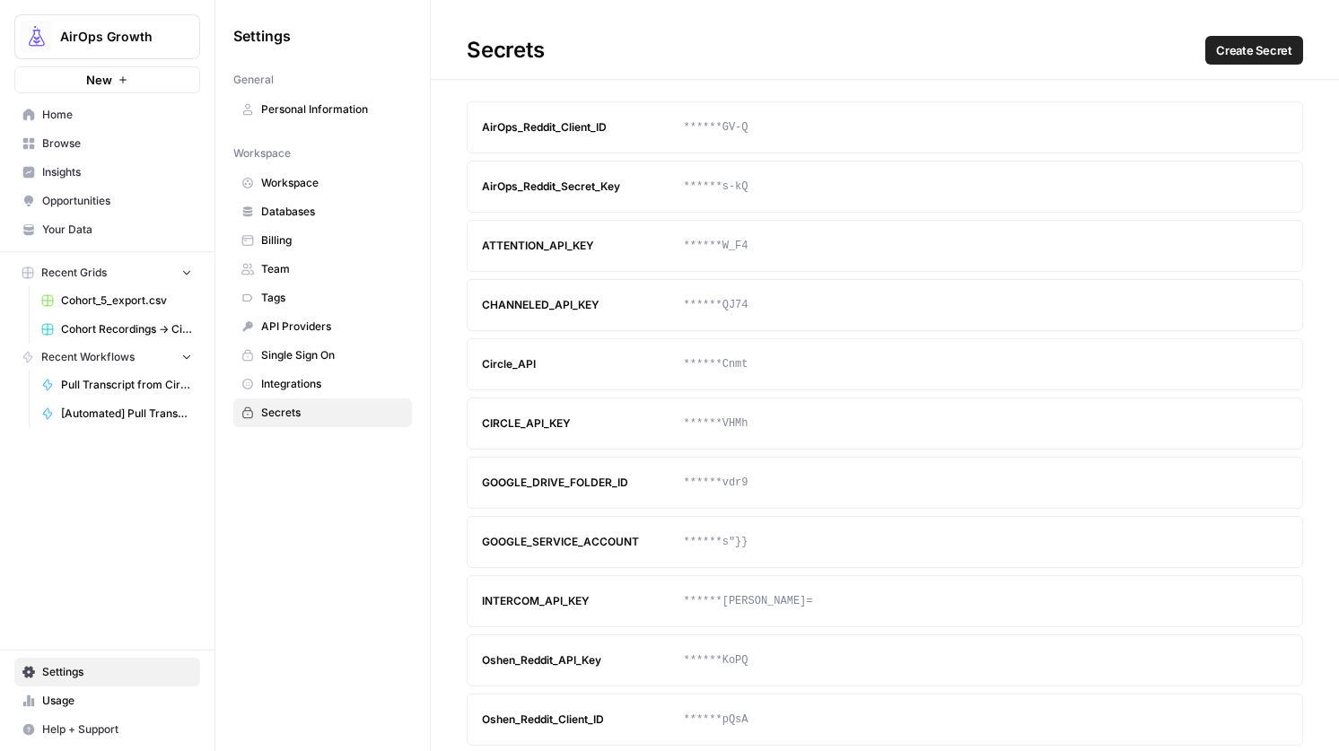
click at [97, 113] on span "Home" at bounding box center [117, 115] width 150 height 16
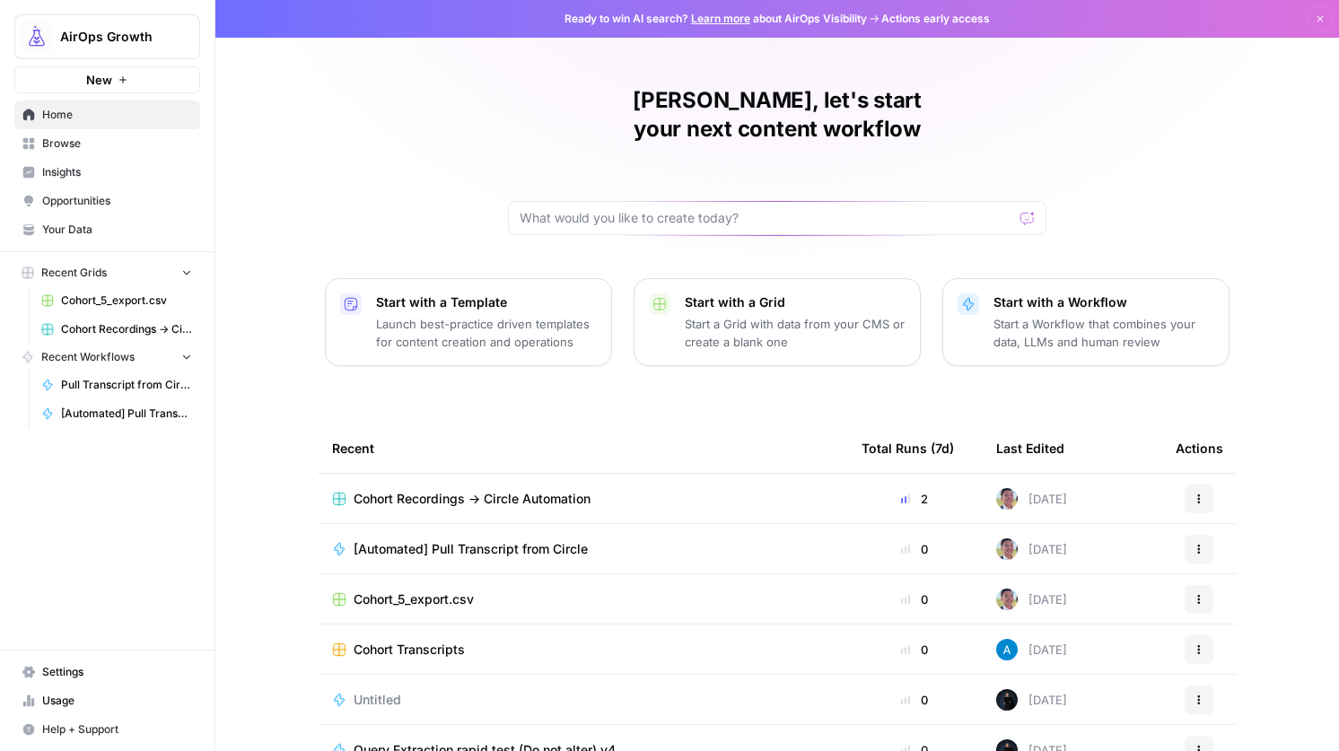
click at [67, 140] on span "Browse" at bounding box center [117, 143] width 150 height 16
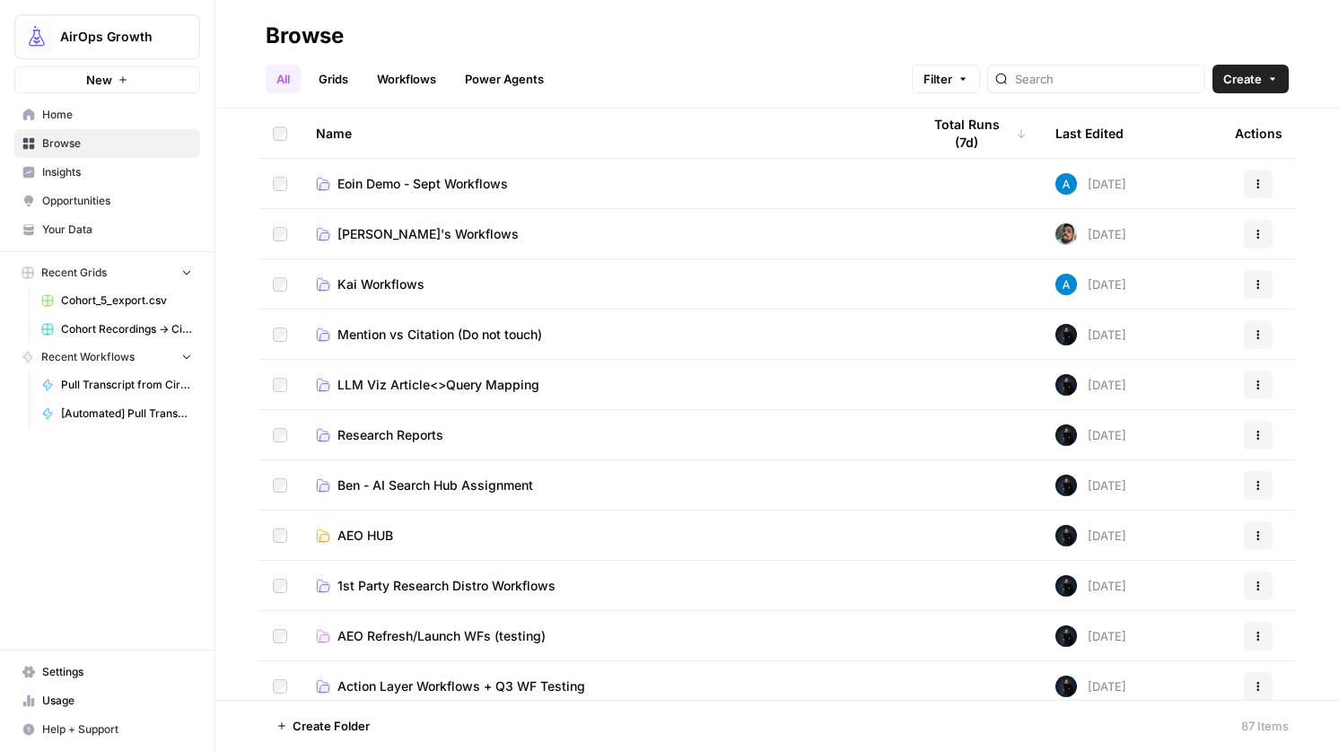
click at [380, 285] on span "Kai Workflows" at bounding box center [380, 284] width 87 height 18
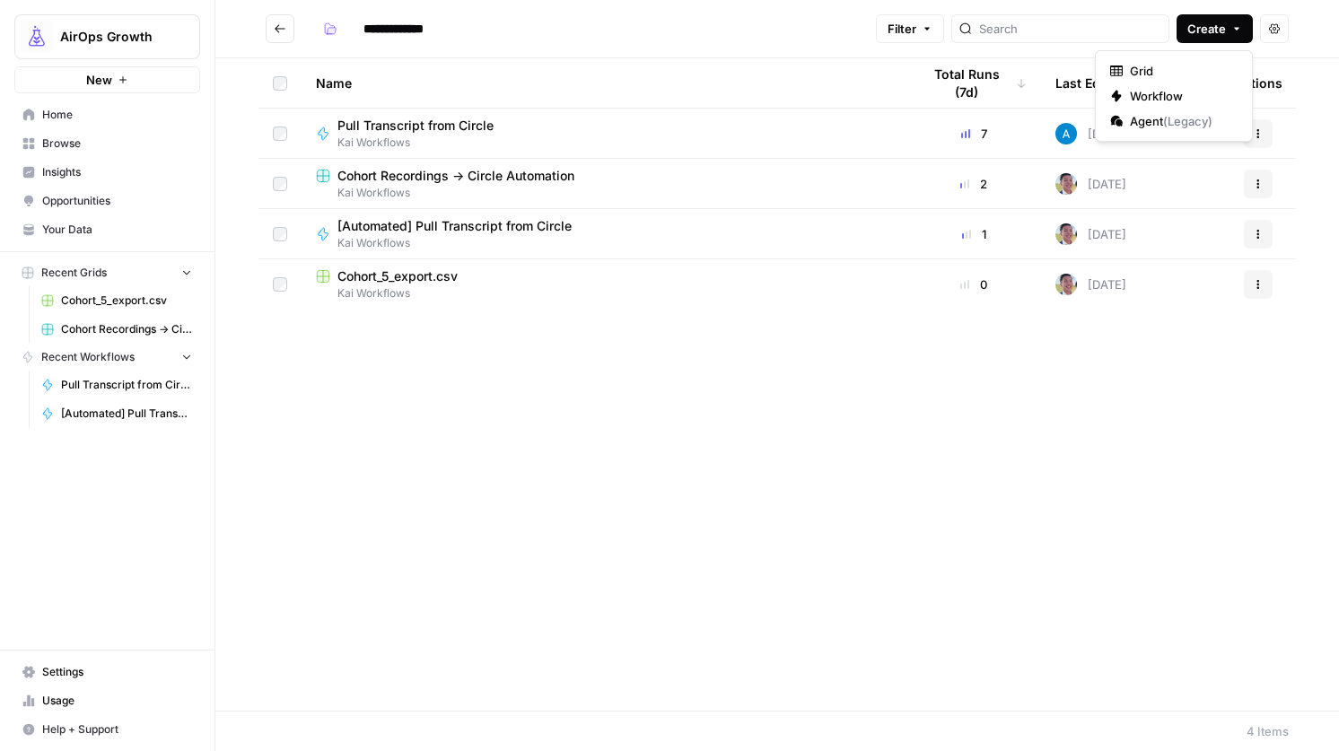
click at [1205, 27] on span "Create" at bounding box center [1206, 29] width 39 height 18
click at [1196, 74] on span "Grid" at bounding box center [1180, 71] width 100 height 18
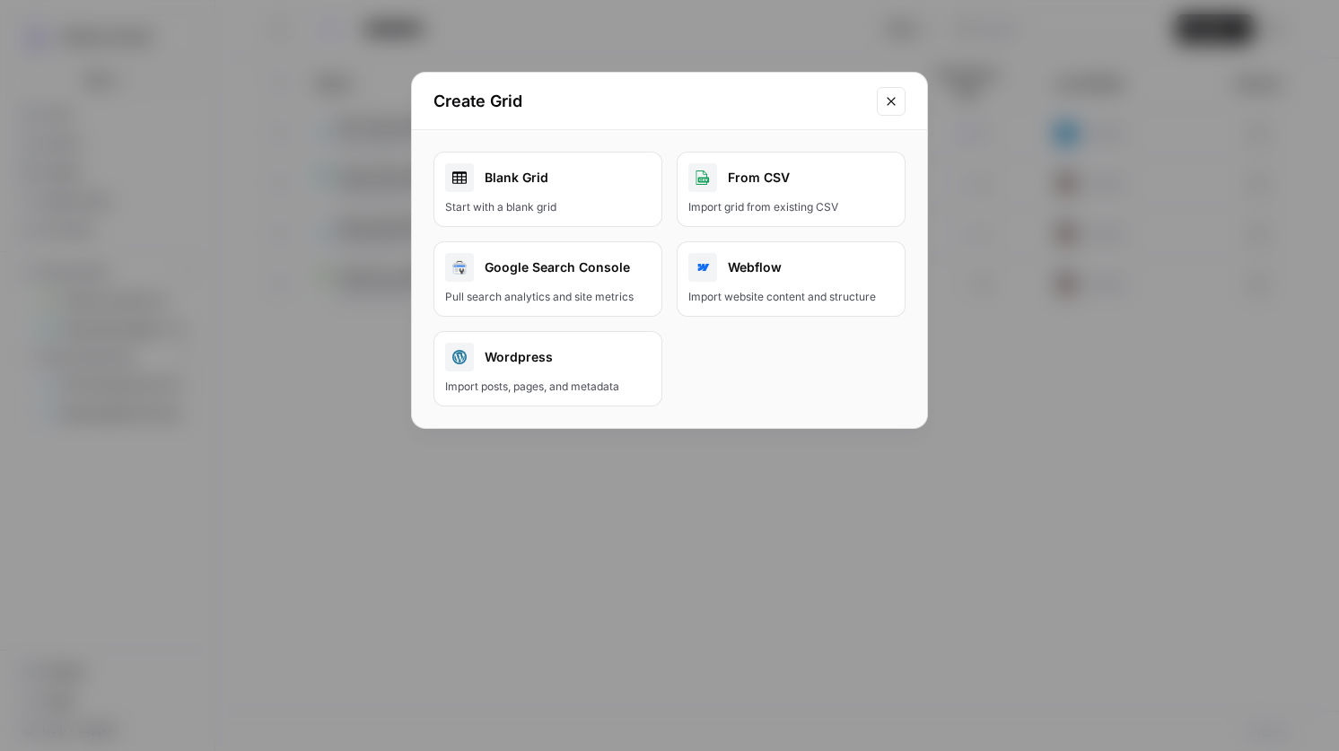
click at [881, 97] on button "Close modal" at bounding box center [891, 101] width 29 height 29
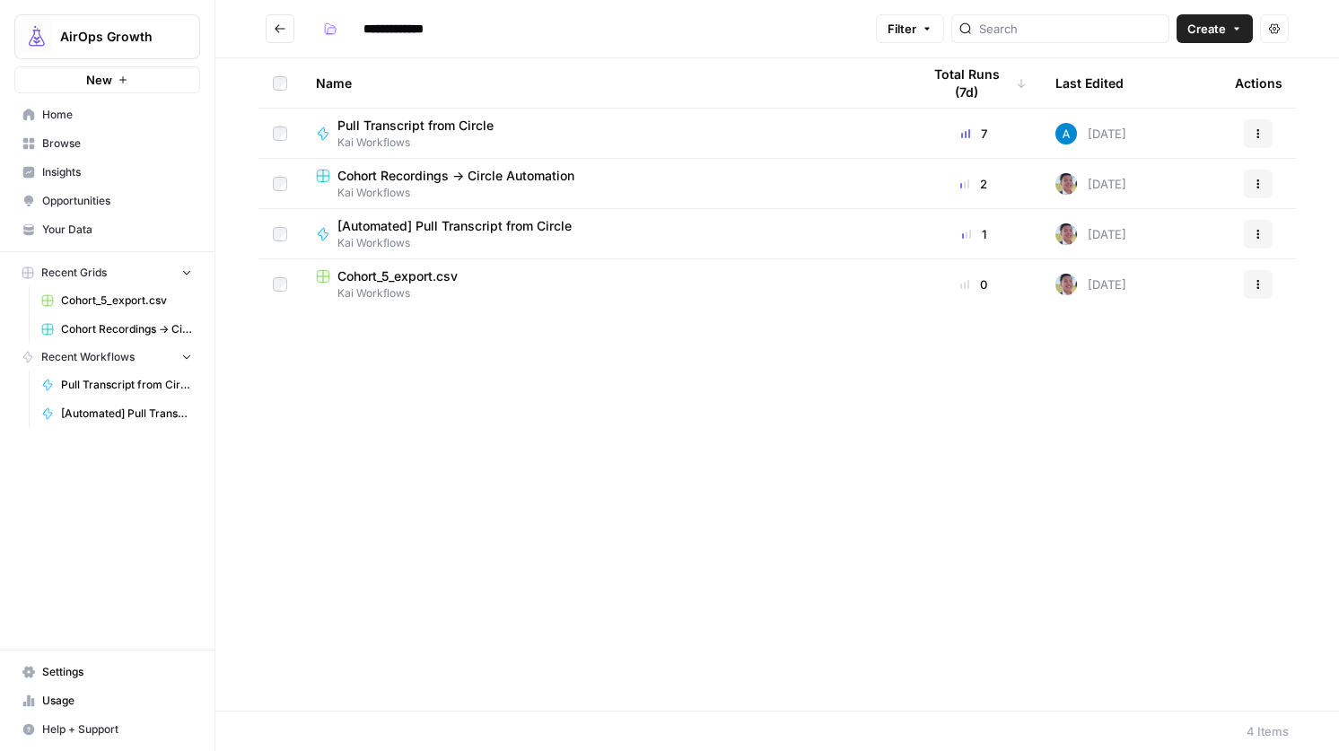
click at [1228, 28] on button "Create" at bounding box center [1214, 28] width 76 height 29
click at [1200, 97] on span "Workflow" at bounding box center [1180, 96] width 100 height 18
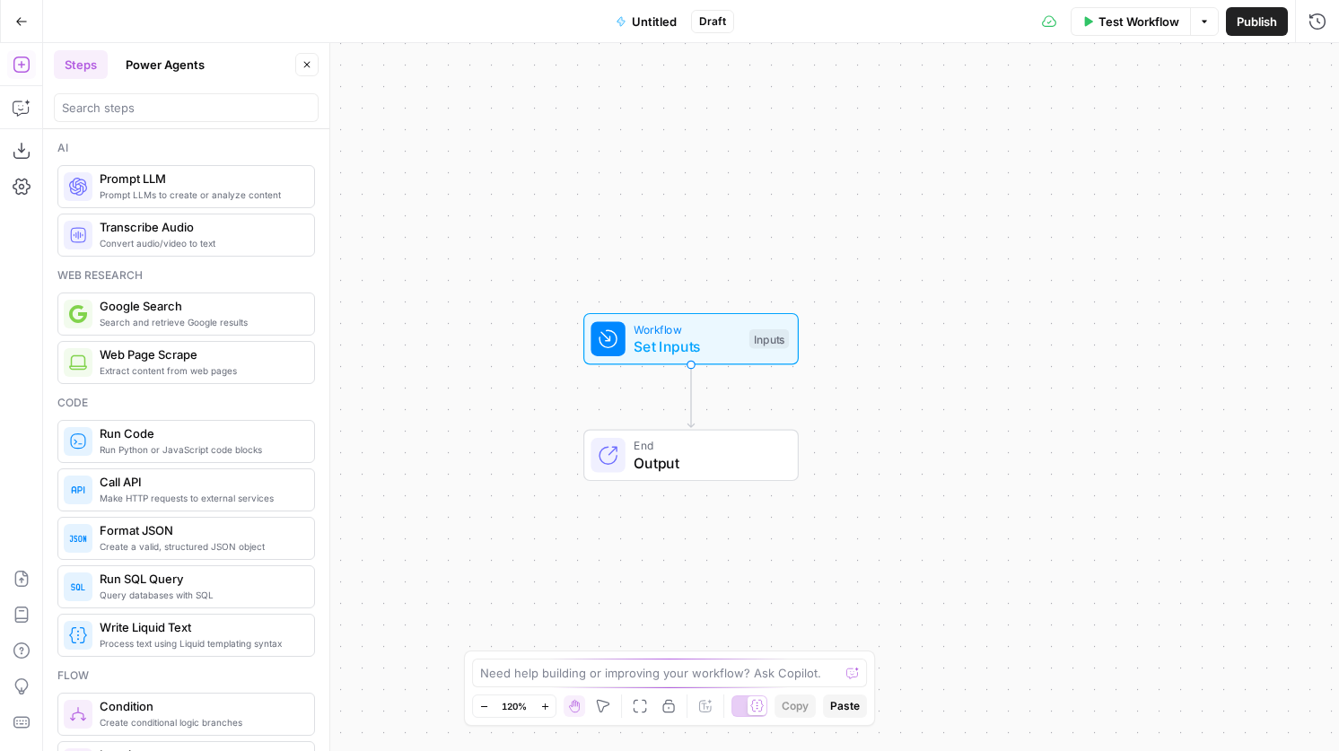
click at [619, 21] on icon "button" at bounding box center [620, 20] width 7 height 9
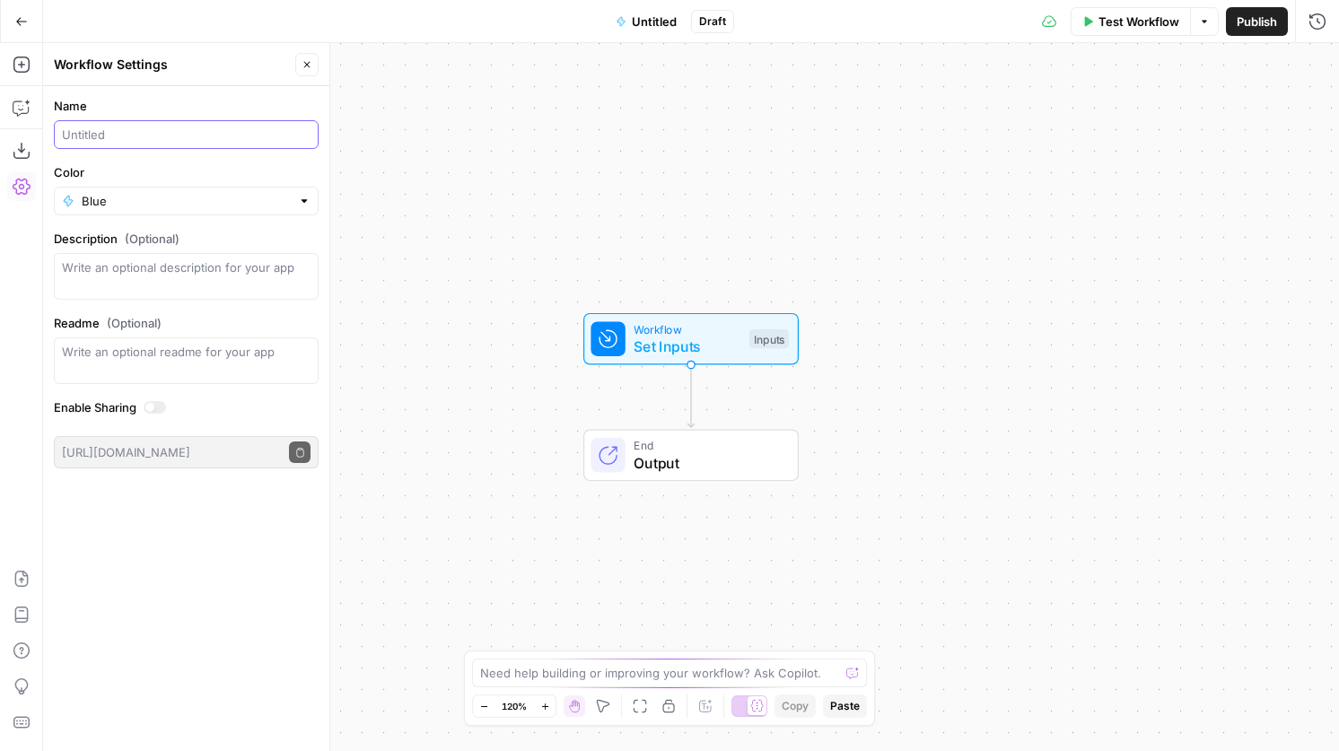
click at [186, 139] on input "Name" at bounding box center [186, 135] width 249 height 18
type input "S"
type input "Publish Session Recording"
click at [190, 263] on textarea "Description (Optional)" at bounding box center [186, 276] width 249 height 36
click at [37, 9] on div "Go Back" at bounding box center [21, 21] width 43 height 42
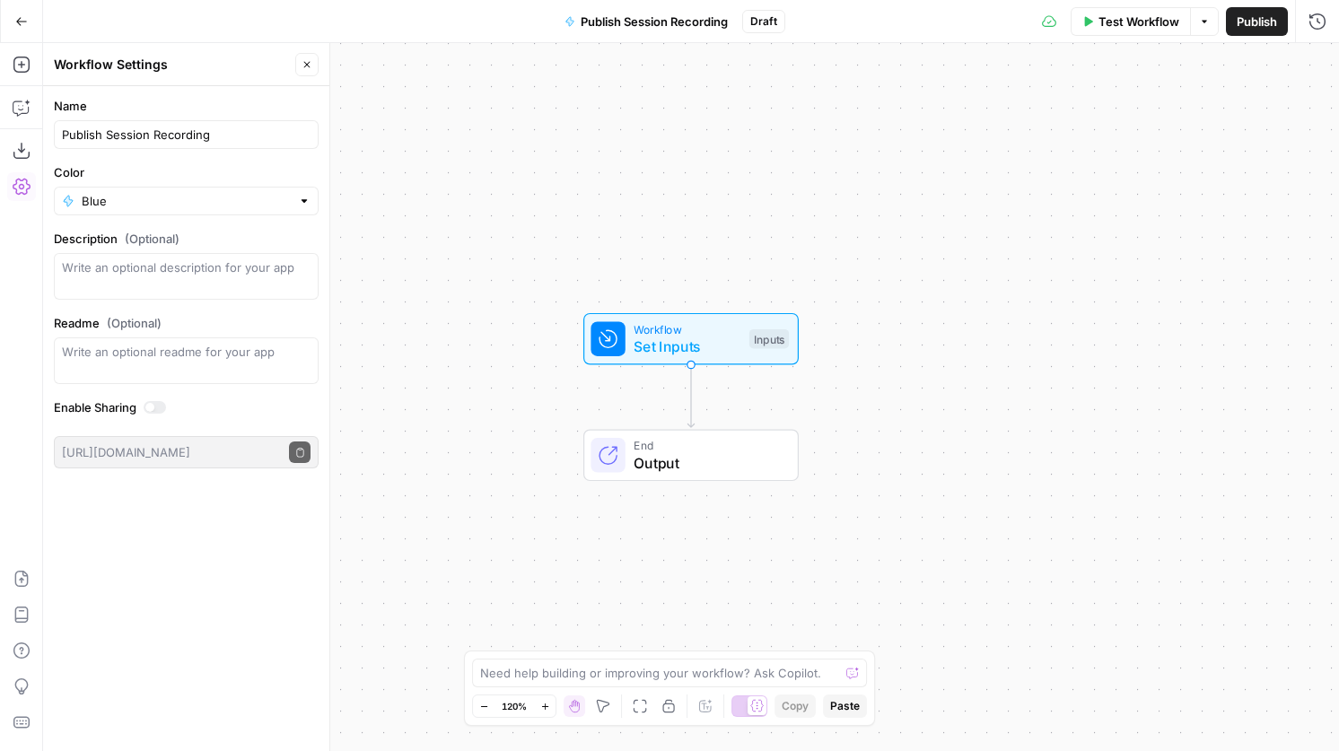
click at [17, 18] on icon "button" at bounding box center [21, 21] width 13 height 13
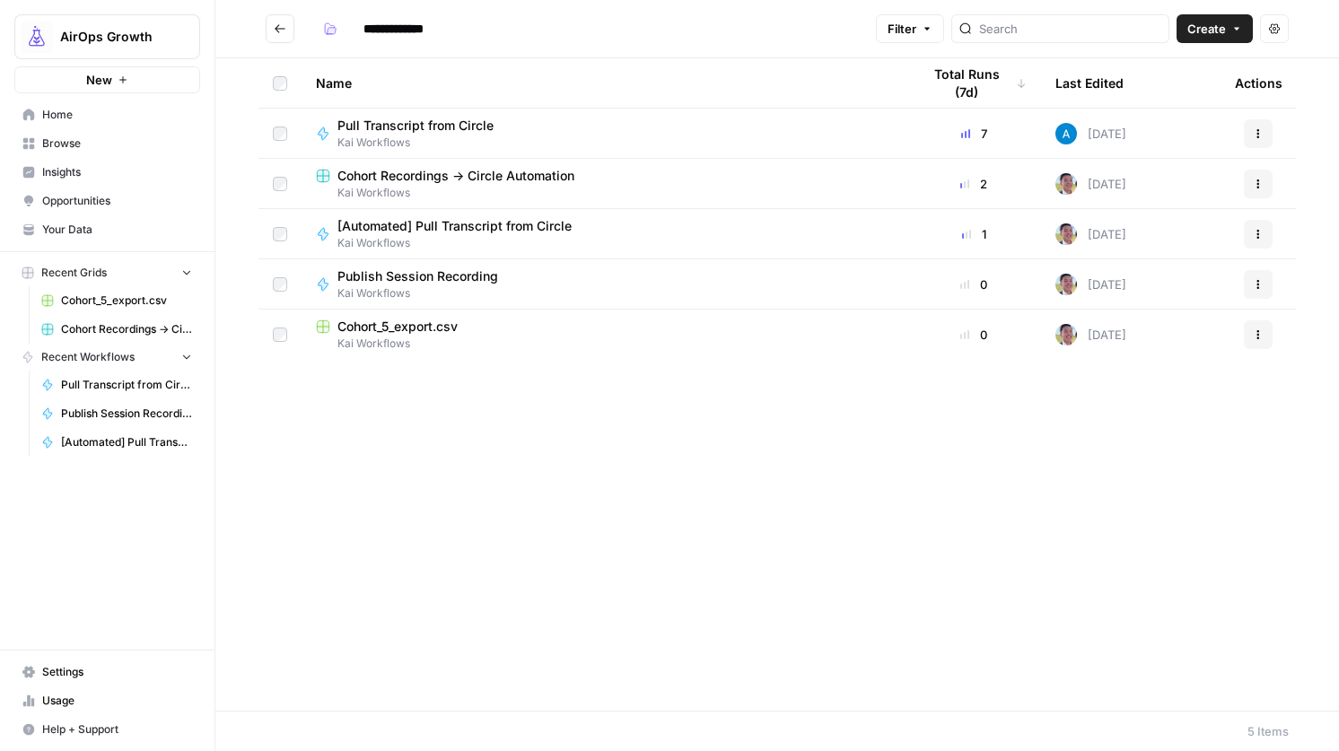
click at [421, 118] on span "Pull Transcript from Circle" at bounding box center [415, 126] width 156 height 18
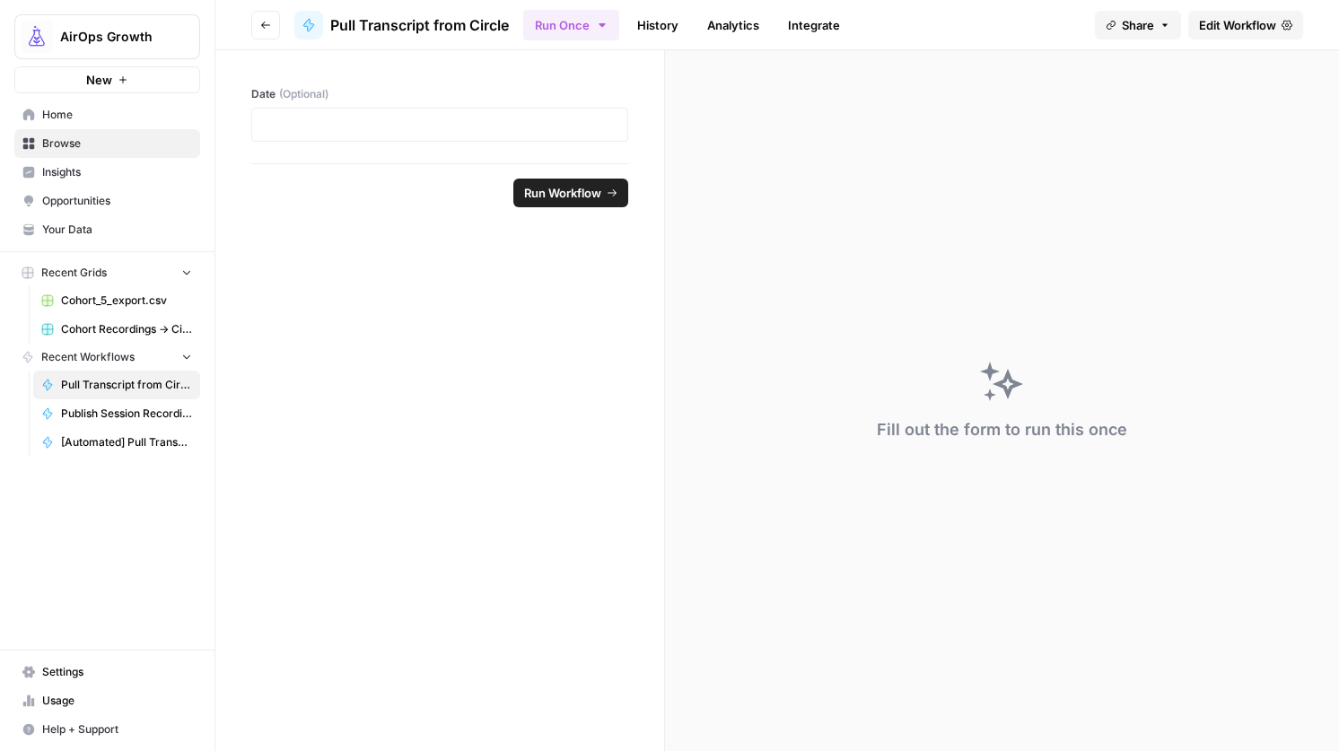
click at [1219, 16] on span "Edit Workflow" at bounding box center [1237, 25] width 77 height 18
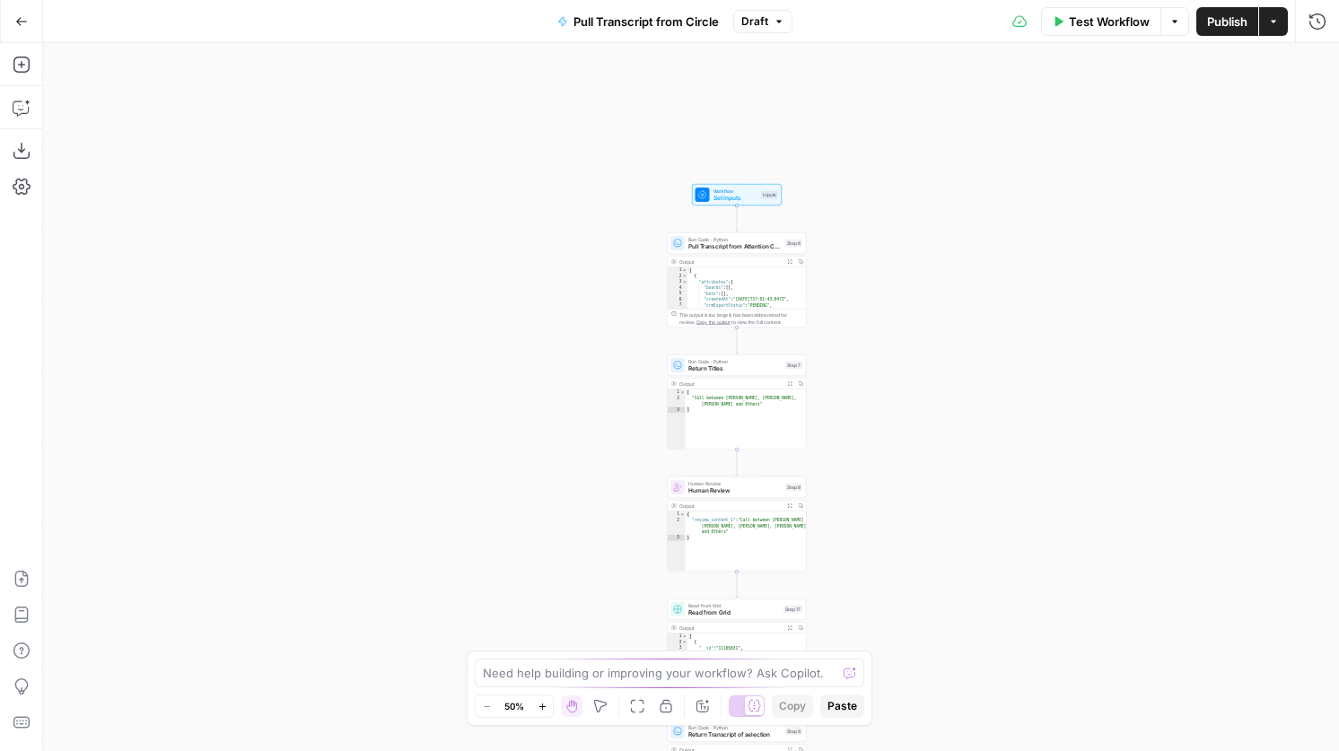
click at [756, 249] on span "Pull Transcript from Attention Conversation ID" at bounding box center [734, 246] width 93 height 9
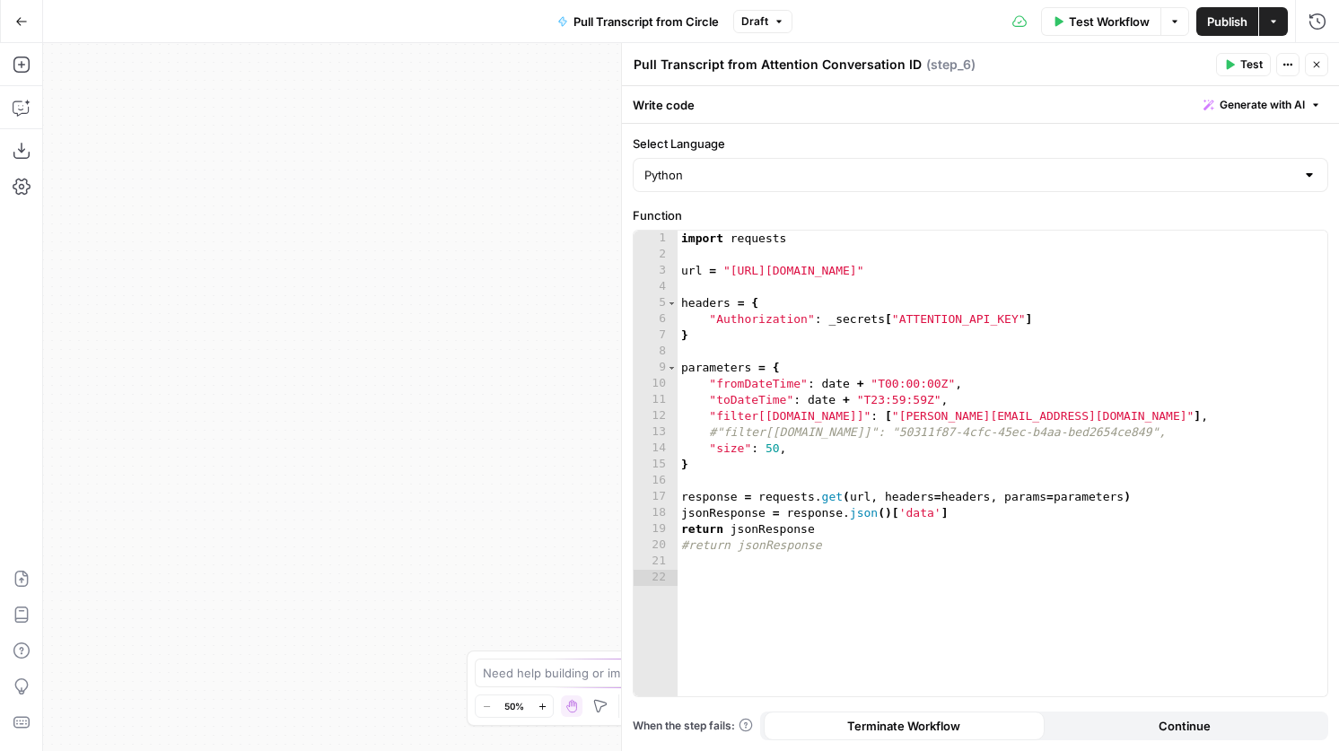
click at [1320, 67] on icon "button" at bounding box center [1316, 64] width 11 height 11
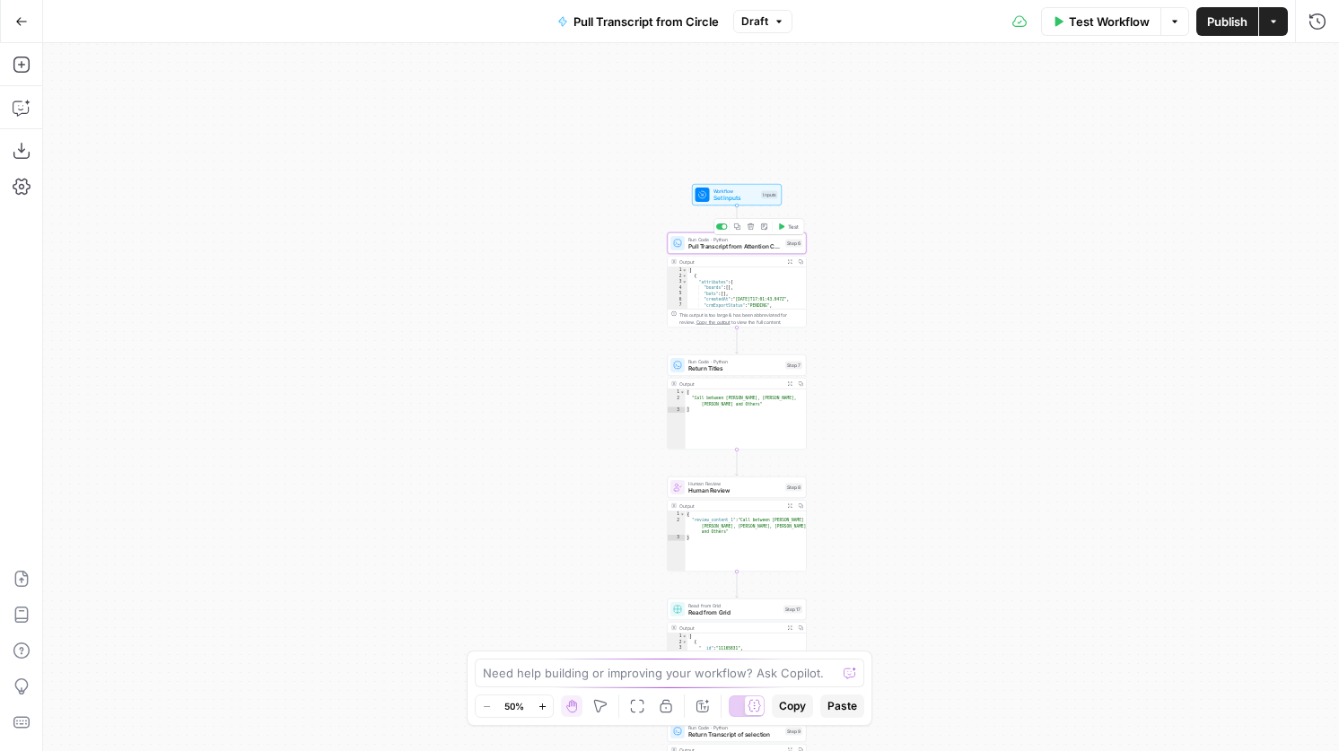
click at [735, 227] on icon "button" at bounding box center [737, 226] width 7 height 7
click at [13, 37] on div "Go Back" at bounding box center [21, 21] width 43 height 42
click at [23, 23] on icon "button" at bounding box center [21, 21] width 13 height 13
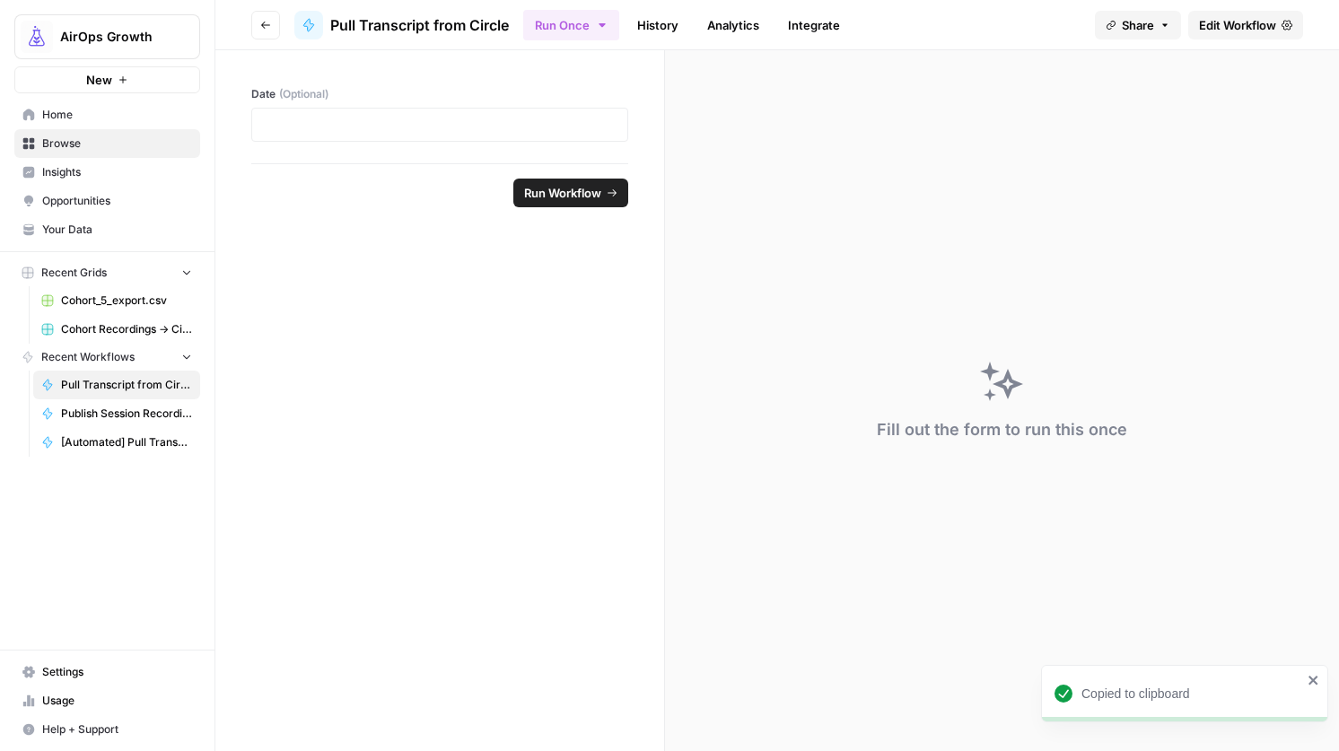
click at [275, 24] on button "Go back" at bounding box center [265, 25] width 29 height 29
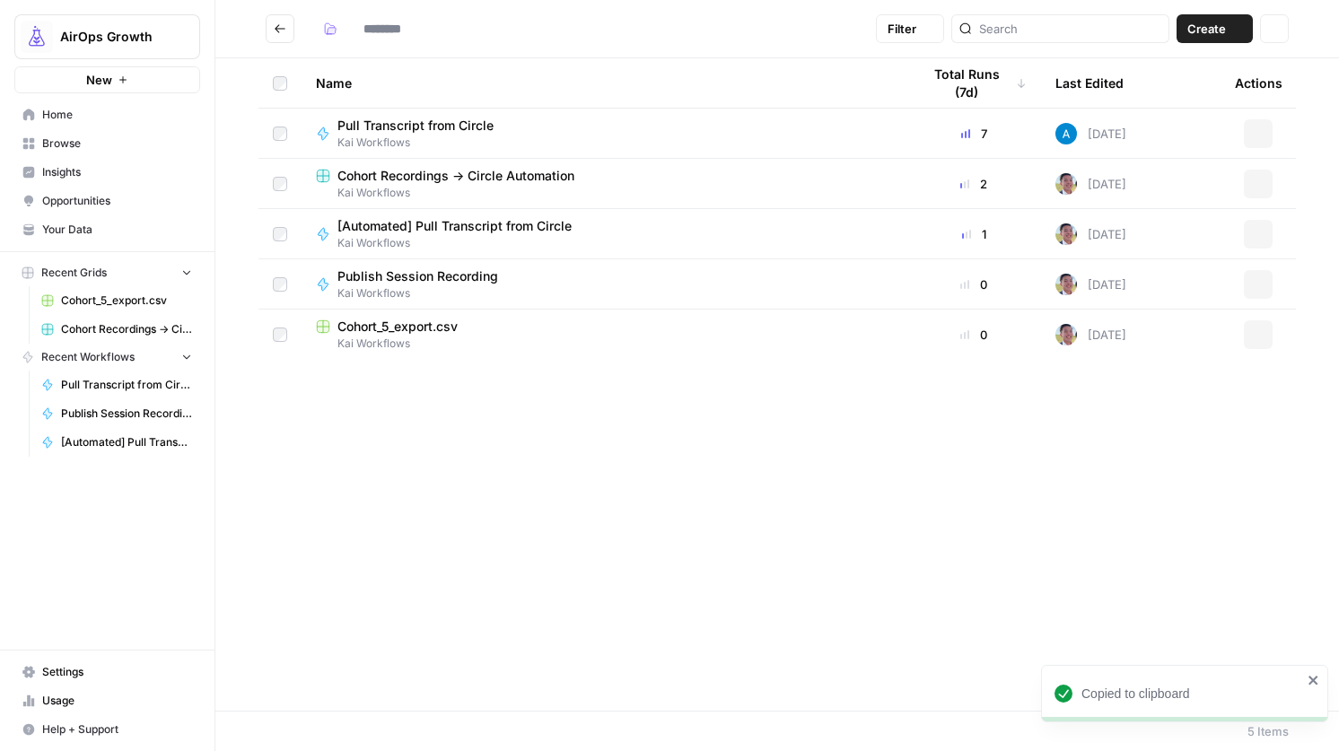
type input "**********"
click at [452, 274] on span "Publish Session Recording" at bounding box center [417, 276] width 161 height 18
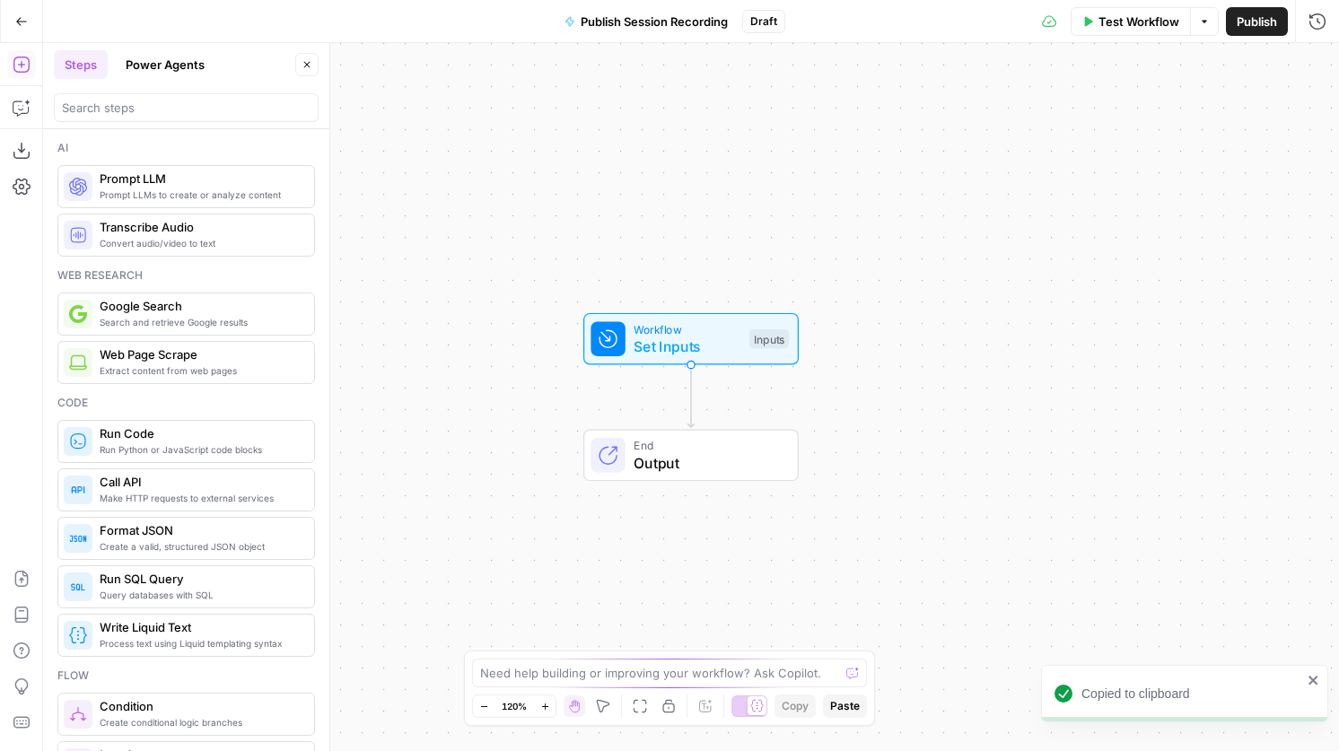
click at [598, 22] on span "Publish Session Recording" at bounding box center [654, 22] width 147 height 18
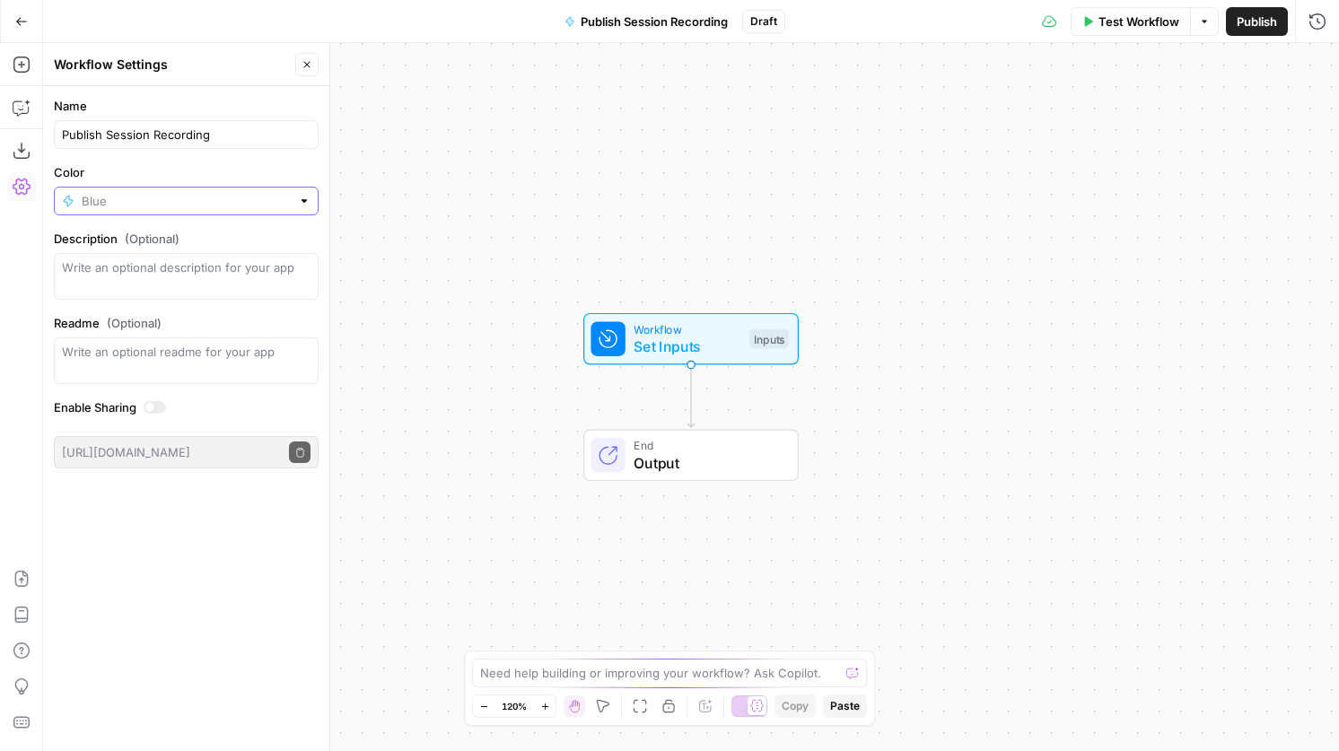
click at [150, 207] on input "Color" at bounding box center [186, 201] width 209 height 18
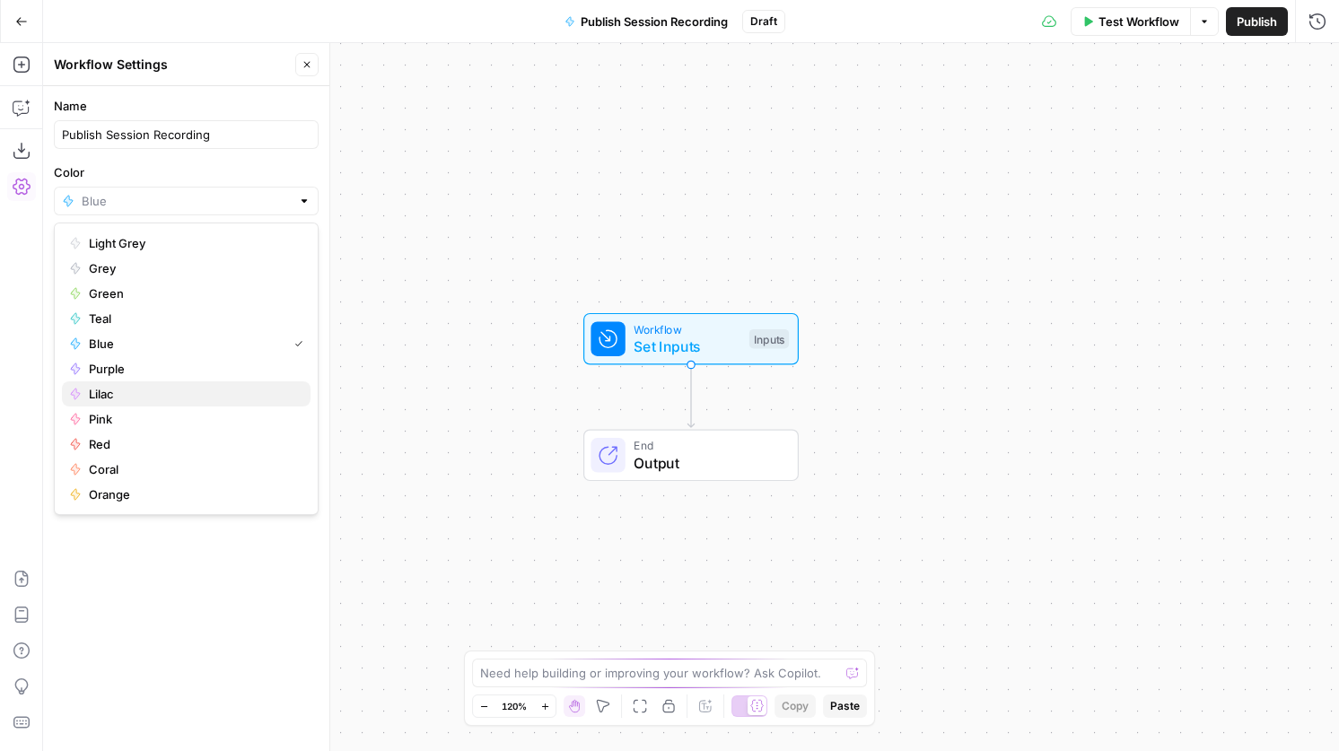
click at [161, 392] on span "Lilac" at bounding box center [192, 394] width 207 height 18
type input "Lilac"
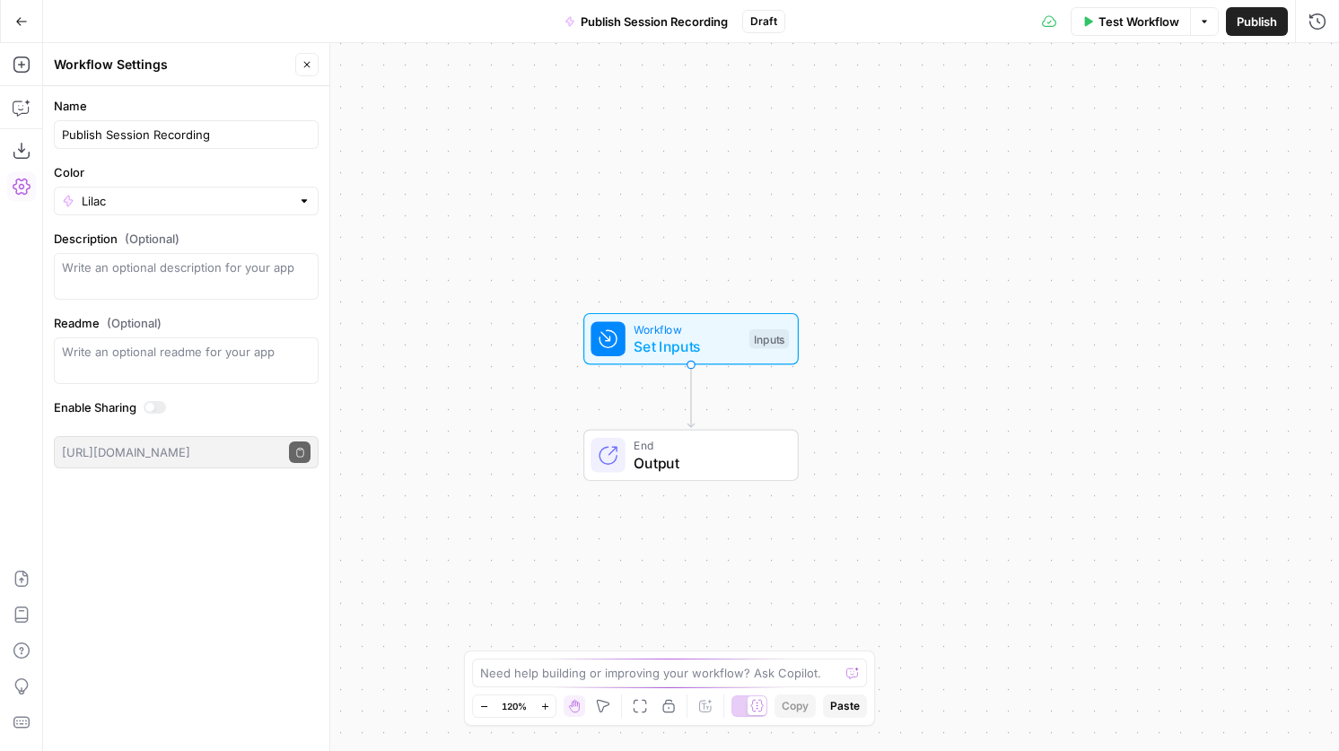
click at [607, 337] on icon at bounding box center [607, 338] width 17 height 17
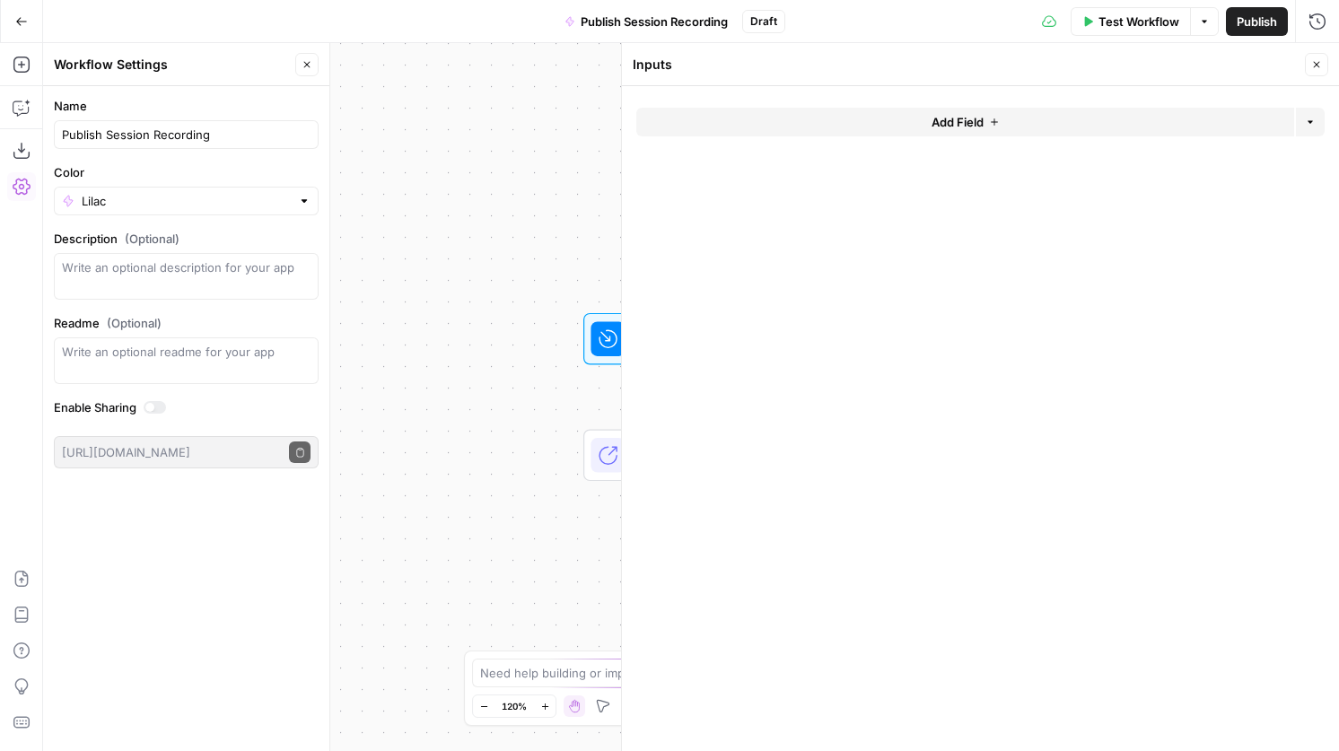
click at [1326, 66] on button "Close" at bounding box center [1316, 64] width 23 height 23
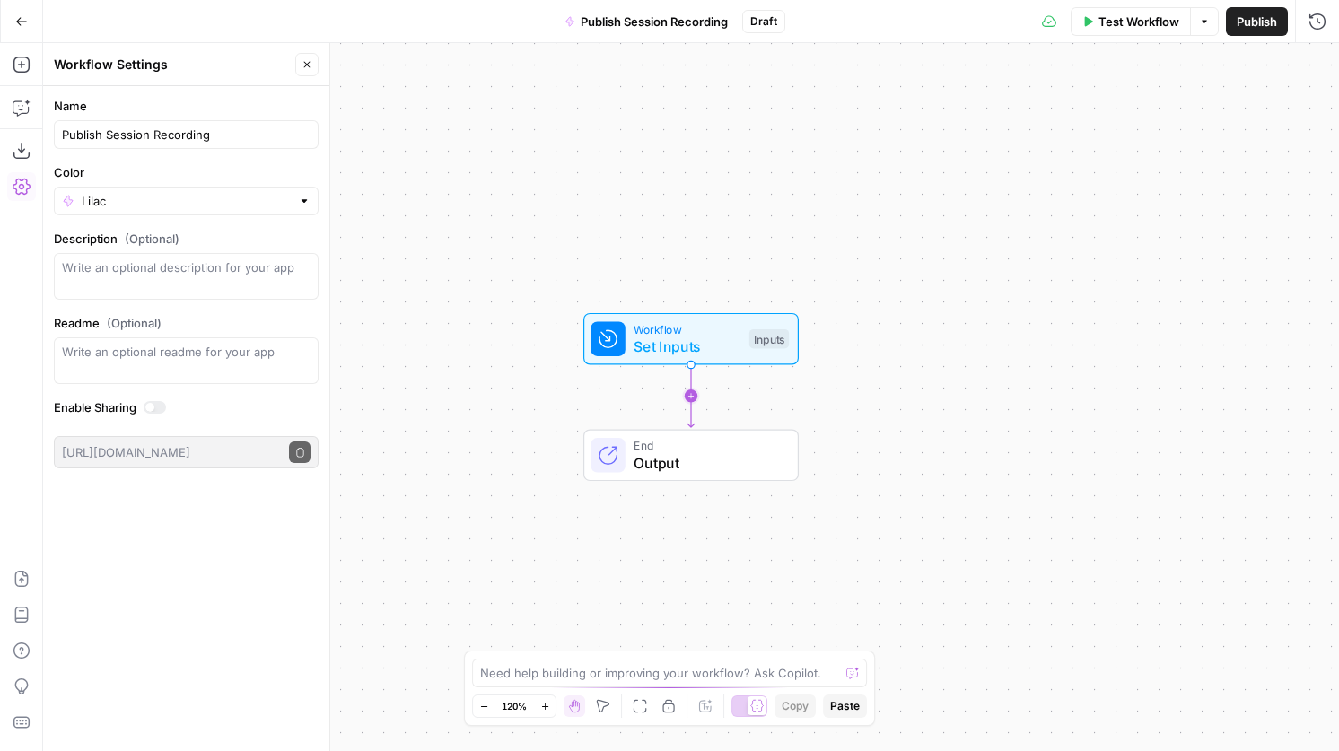
click at [689, 393] on icon "Edge from start to end" at bounding box center [690, 396] width 6 height 63
click at [625, 465] on span "Pull Transcript from Attention Conversation ID" at bounding box center [687, 463] width 226 height 22
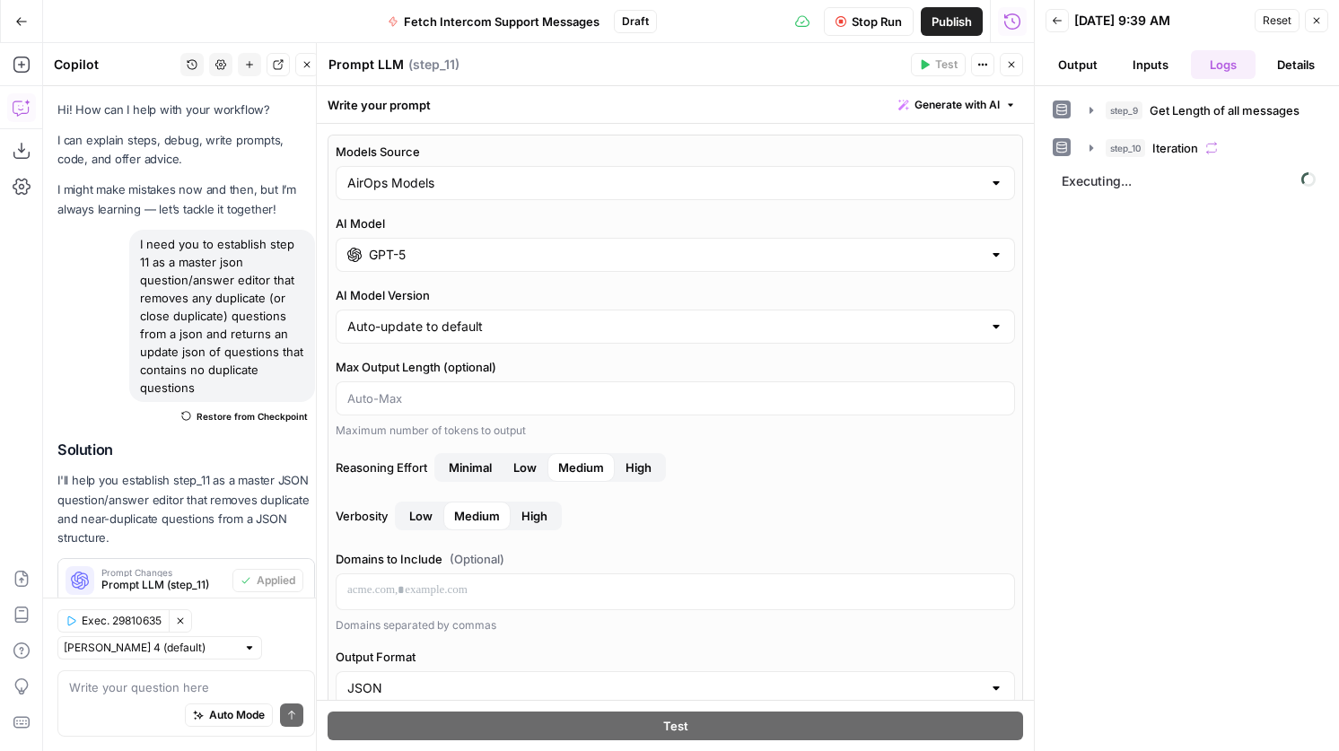
scroll to position [48, 0]
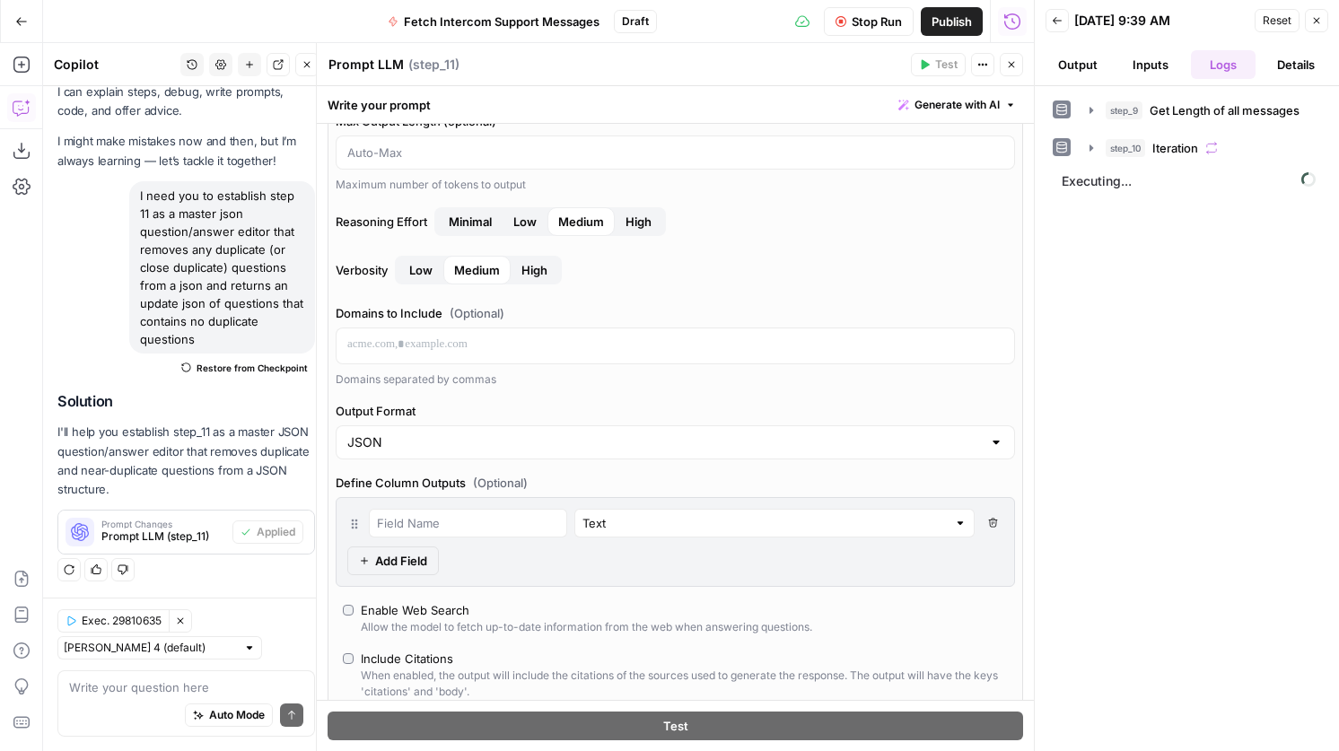
click at [857, 15] on span "Stop Run" at bounding box center [877, 22] width 50 height 18
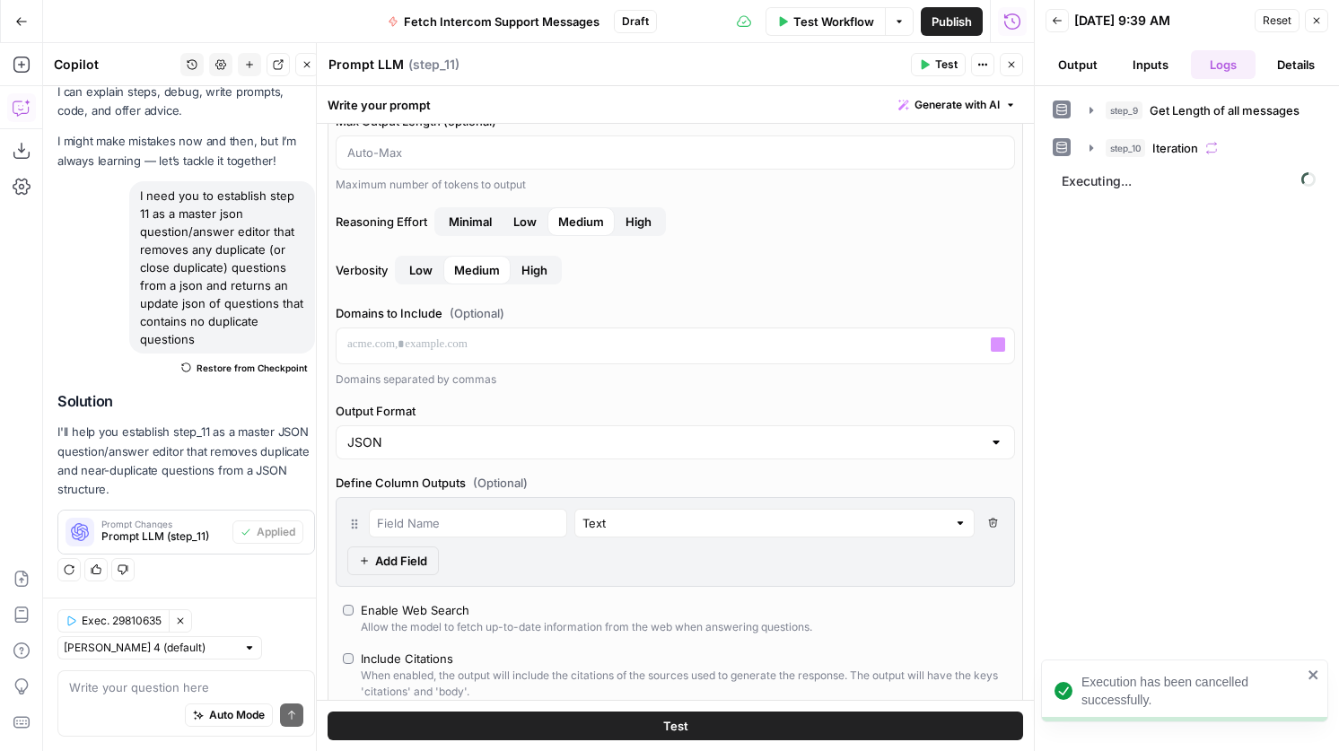
scroll to position [0, 0]
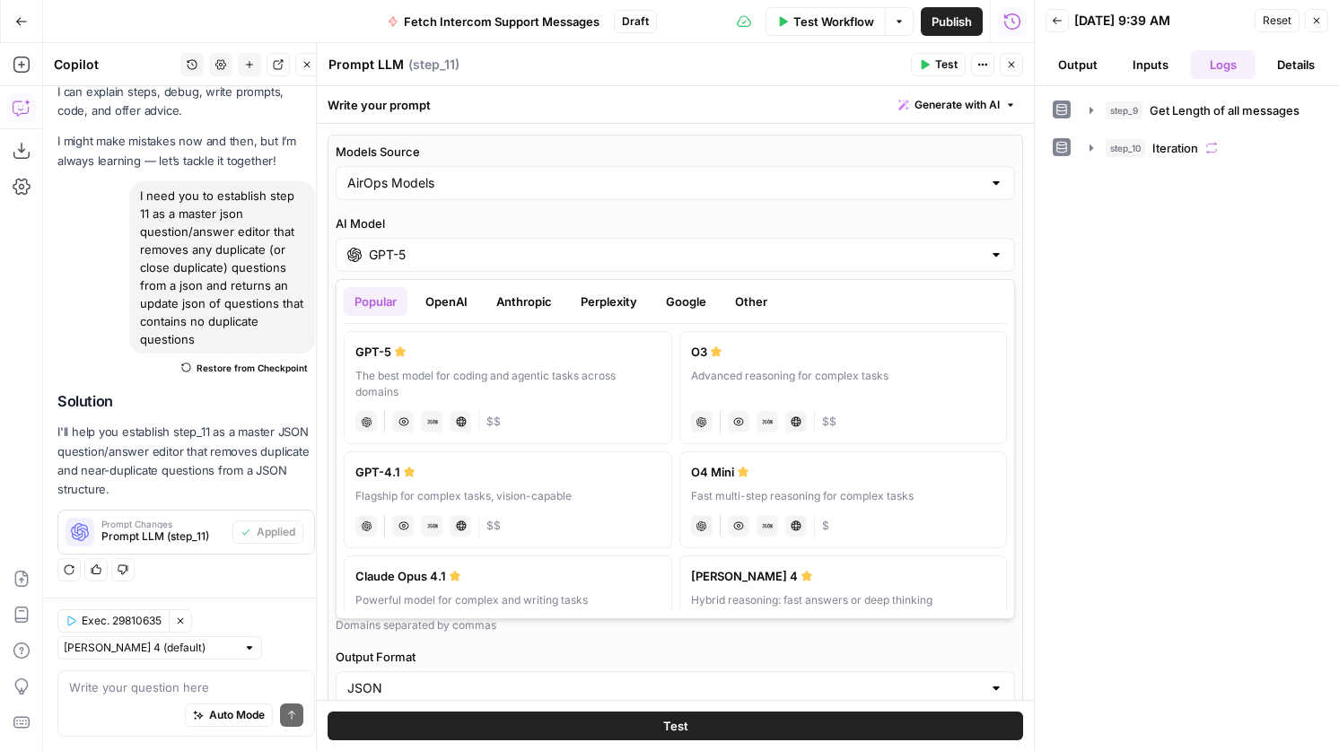
click at [480, 268] on div "GPT-5" at bounding box center [675, 255] width 679 height 34
click at [477, 308] on button "OpenAI" at bounding box center [447, 301] width 64 height 29
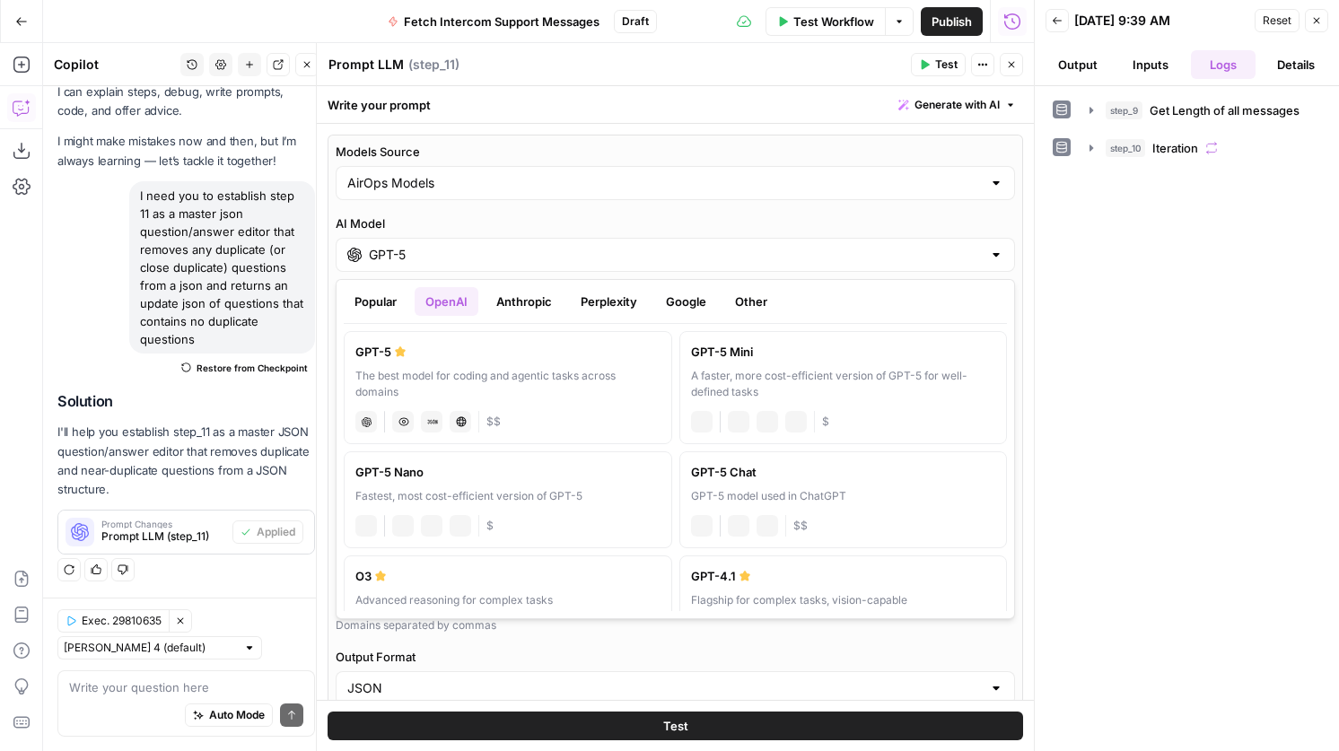
click at [519, 308] on button "Anthropic" at bounding box center [523, 301] width 77 height 29
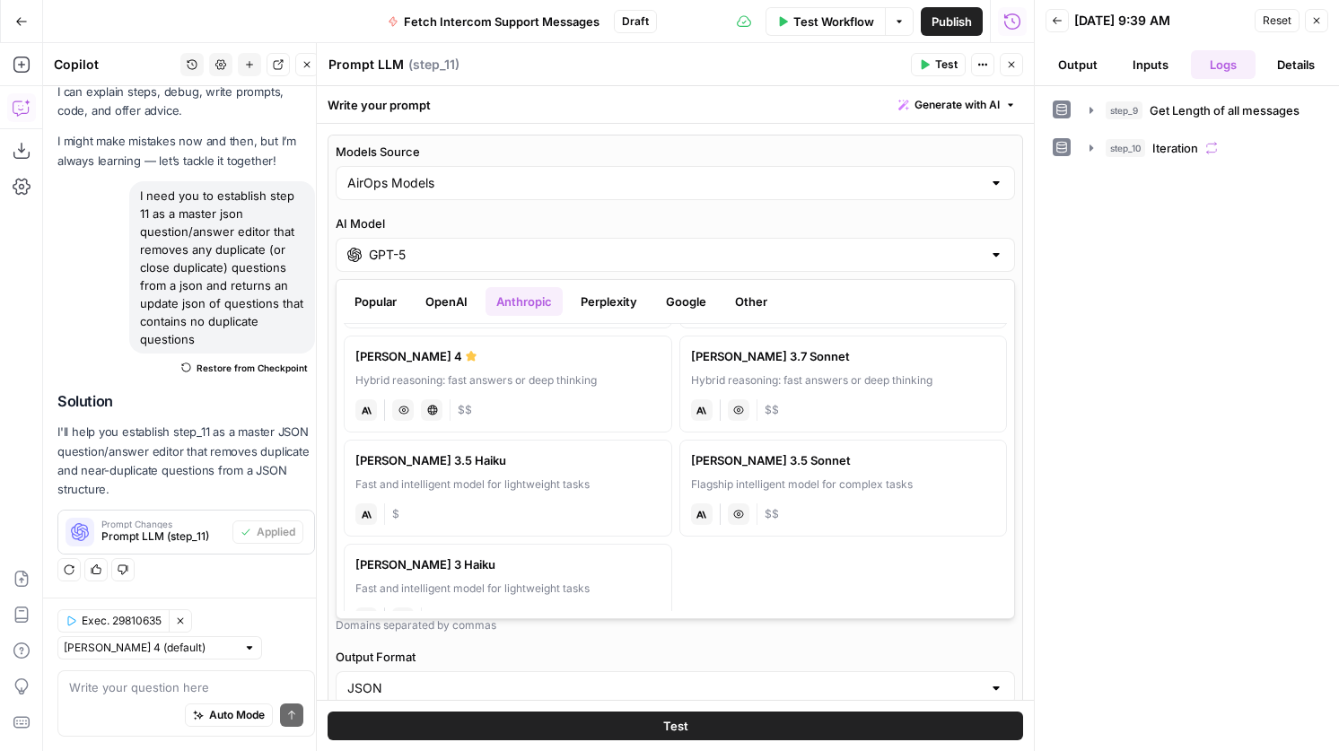
scroll to position [105, 0]
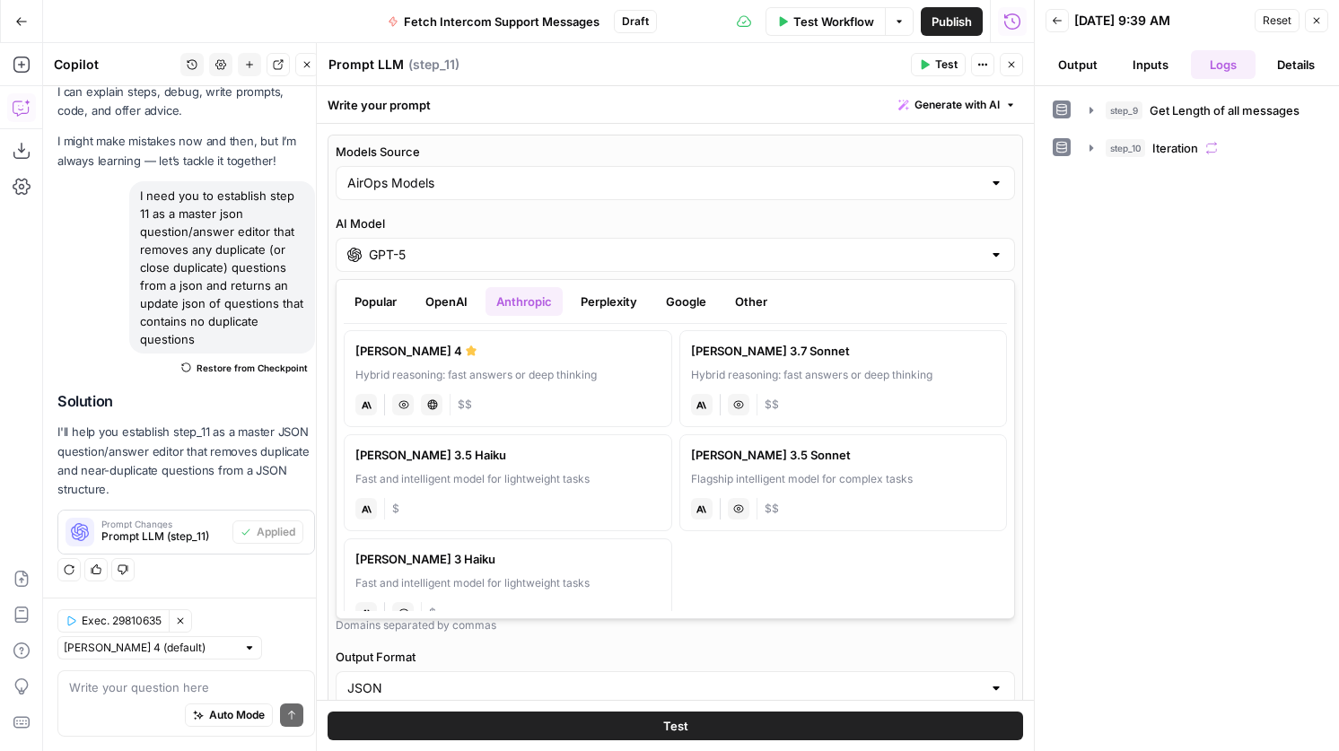
click at [557, 374] on div "Hybrid reasoning: fast answers or deep thinking" at bounding box center [507, 375] width 305 height 16
type input "Claude Sonnet 4"
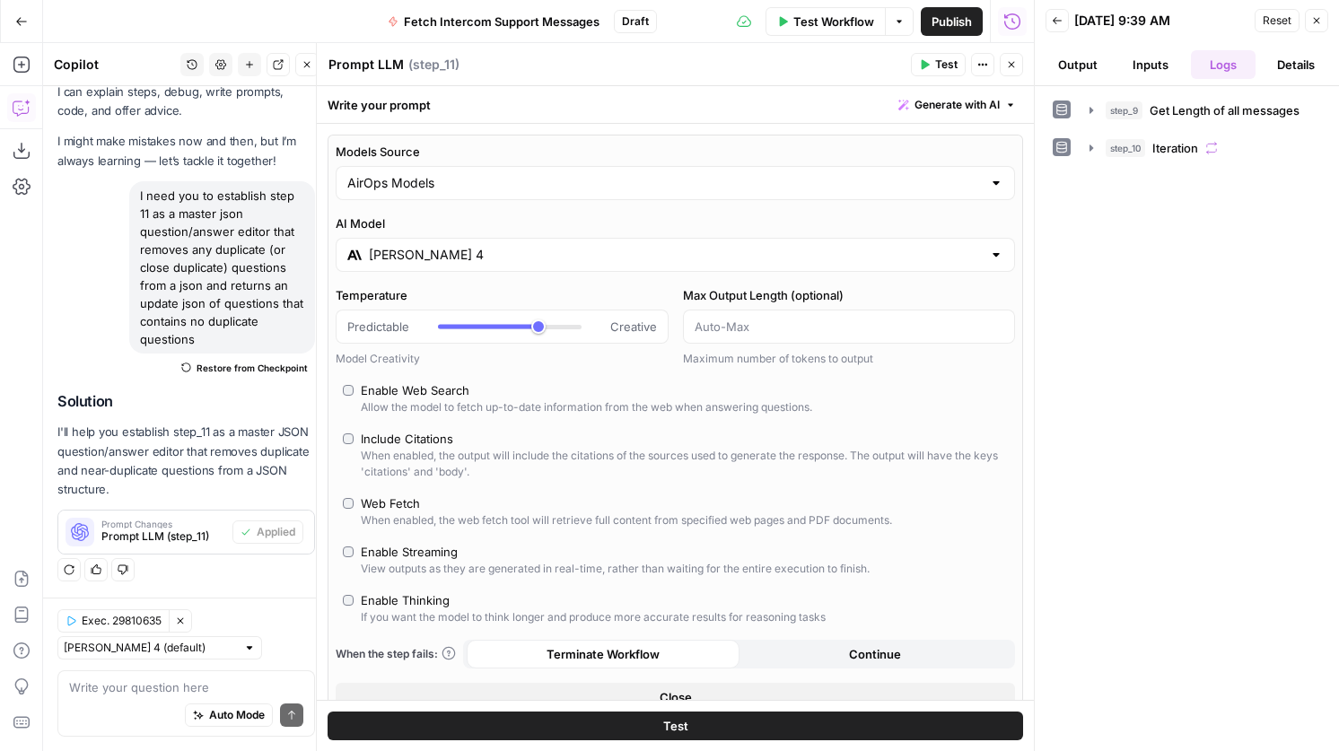
scroll to position [703, 0]
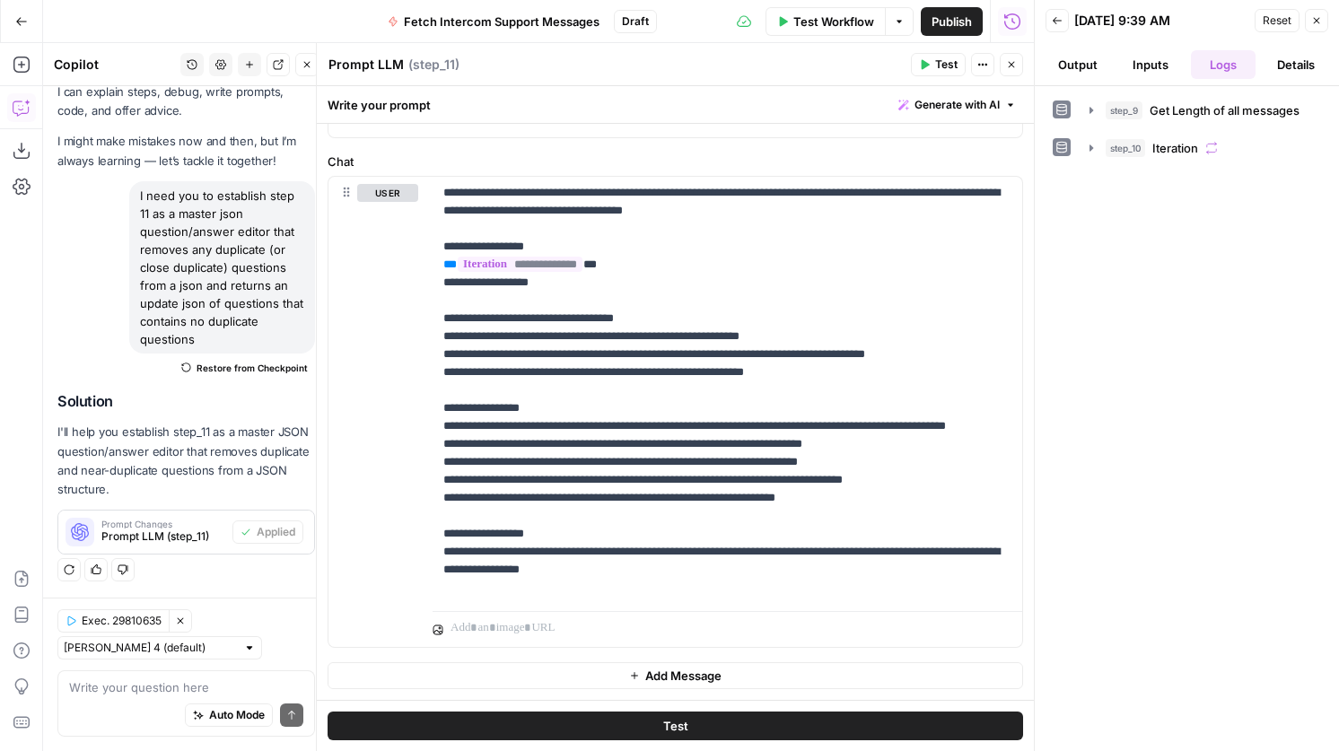
click at [669, 724] on span "Test" at bounding box center [675, 726] width 25 height 18
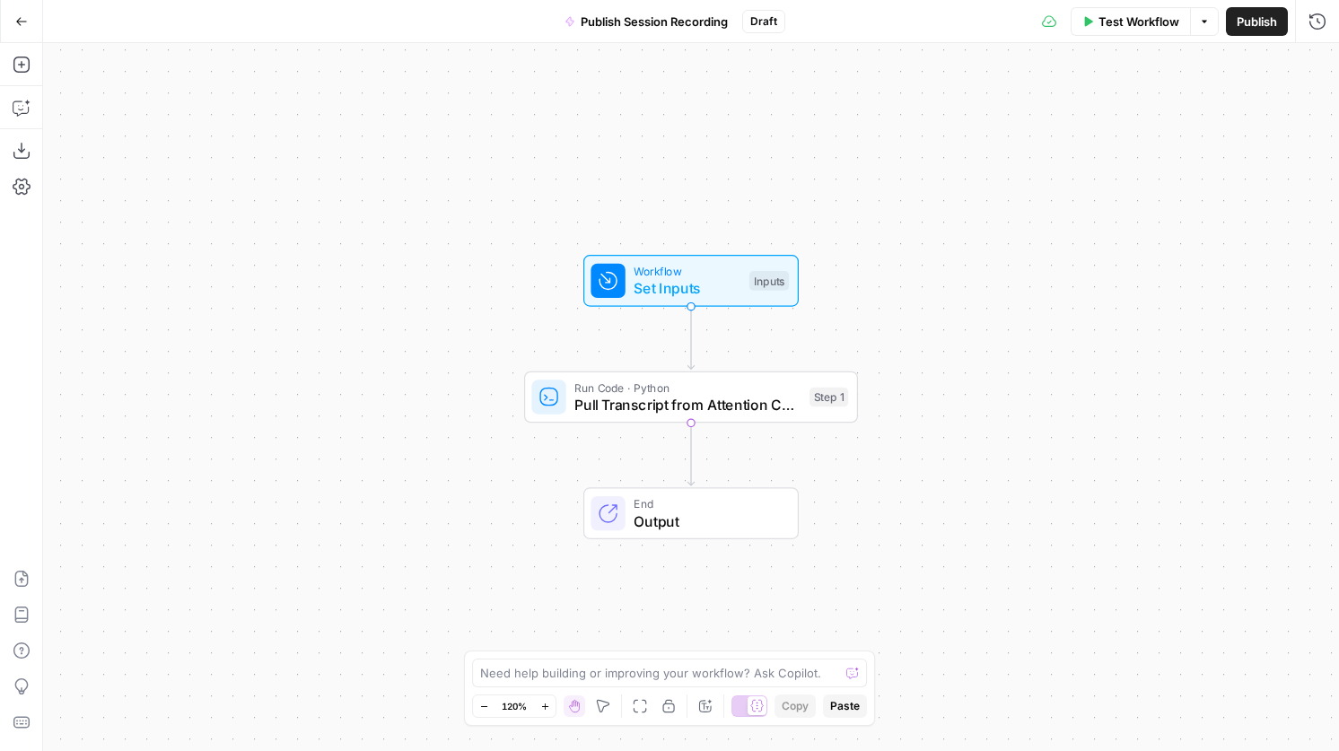
click at [725, 415] on div "Run Code · Python Pull Transcript from Attention Conversation ID Step 1 Copy st…" at bounding box center [691, 397] width 334 height 52
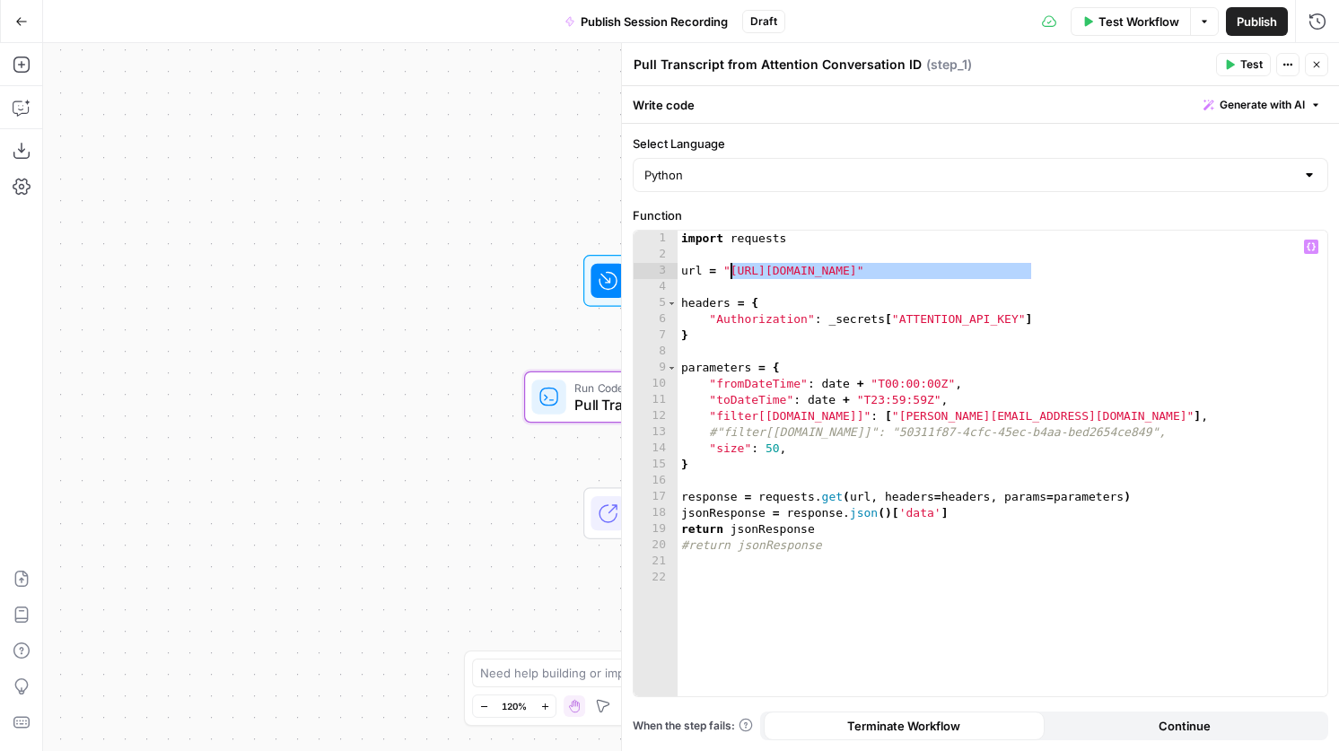
drag, startPoint x: 1033, startPoint y: 268, endPoint x: 730, endPoint y: 270, distance: 302.4
click at [730, 270] on div "import requests url = "[URL][DOMAIN_NAME]" headers = { "Authorization" : _secre…" at bounding box center [1002, 480] width 650 height 498
paste textarea "**********"
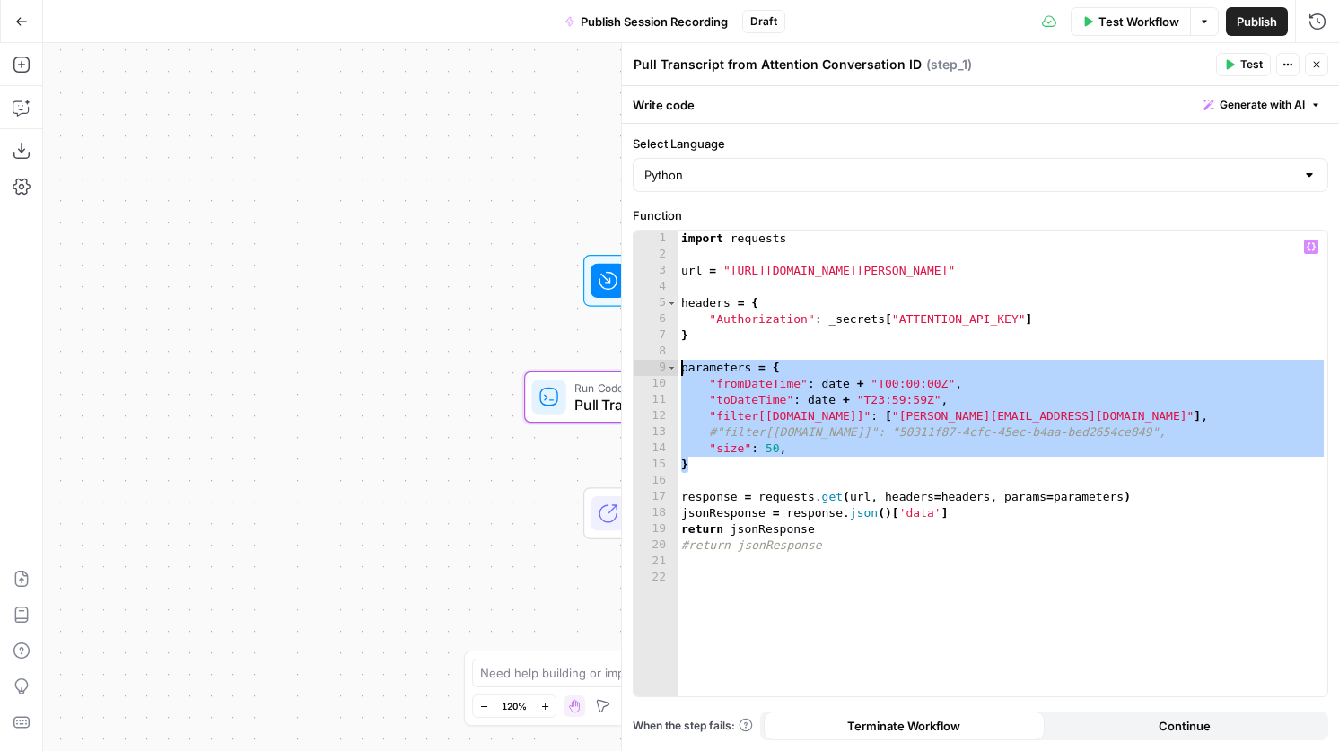
drag, startPoint x: 721, startPoint y: 463, endPoint x: 657, endPoint y: 371, distance: 112.3
click at [657, 371] on div "**********" at bounding box center [981, 464] width 694 height 466
click at [673, 369] on span "Toggle code folding, rows 9 through 15" at bounding box center [672, 368] width 10 height 16
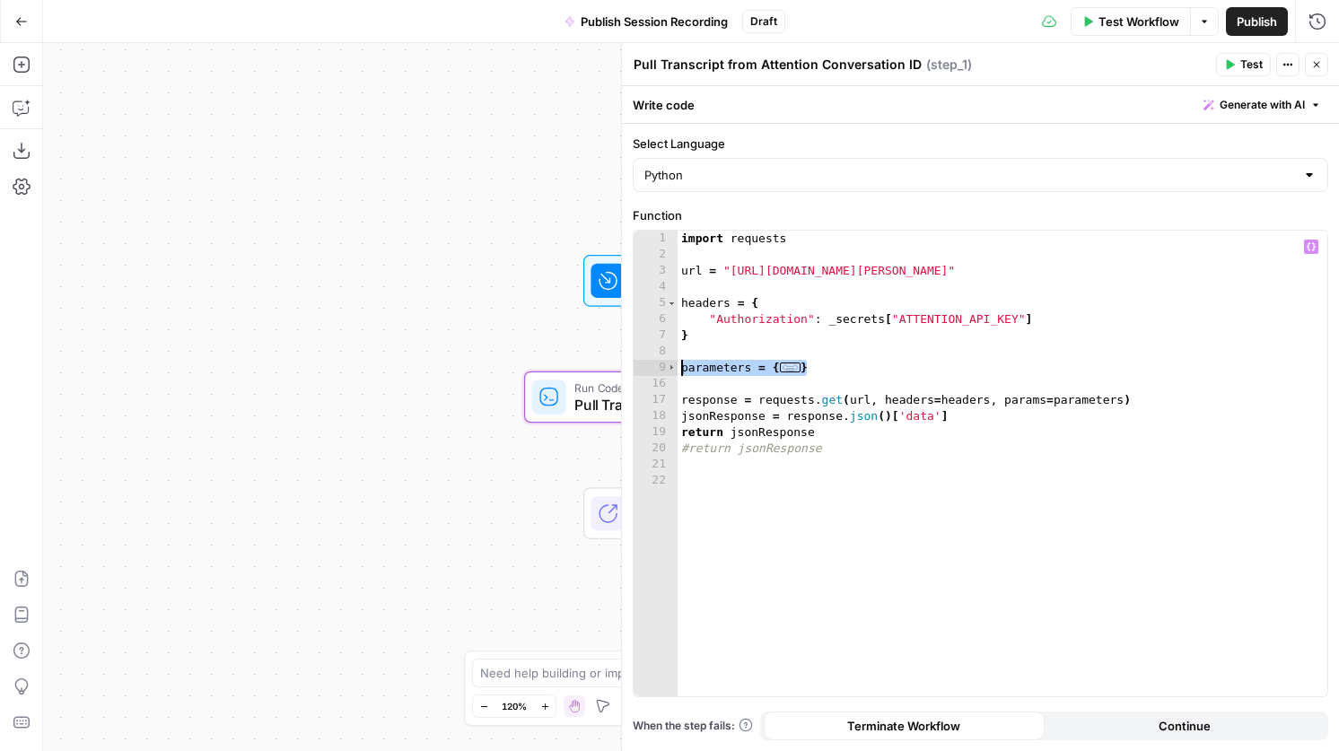
click at [687, 368] on div "import requests url = "[URL][DOMAIN_NAME][PERSON_NAME]" headers = { "Authorizat…" at bounding box center [1002, 480] width 650 height 498
click at [683, 368] on div "import requests url = "[URL][DOMAIN_NAME][PERSON_NAME]" headers = { "Authorizat…" at bounding box center [1002, 480] width 650 height 498
click at [674, 367] on span "Toggle code folding, rows 9 through 15" at bounding box center [672, 368] width 10 height 16
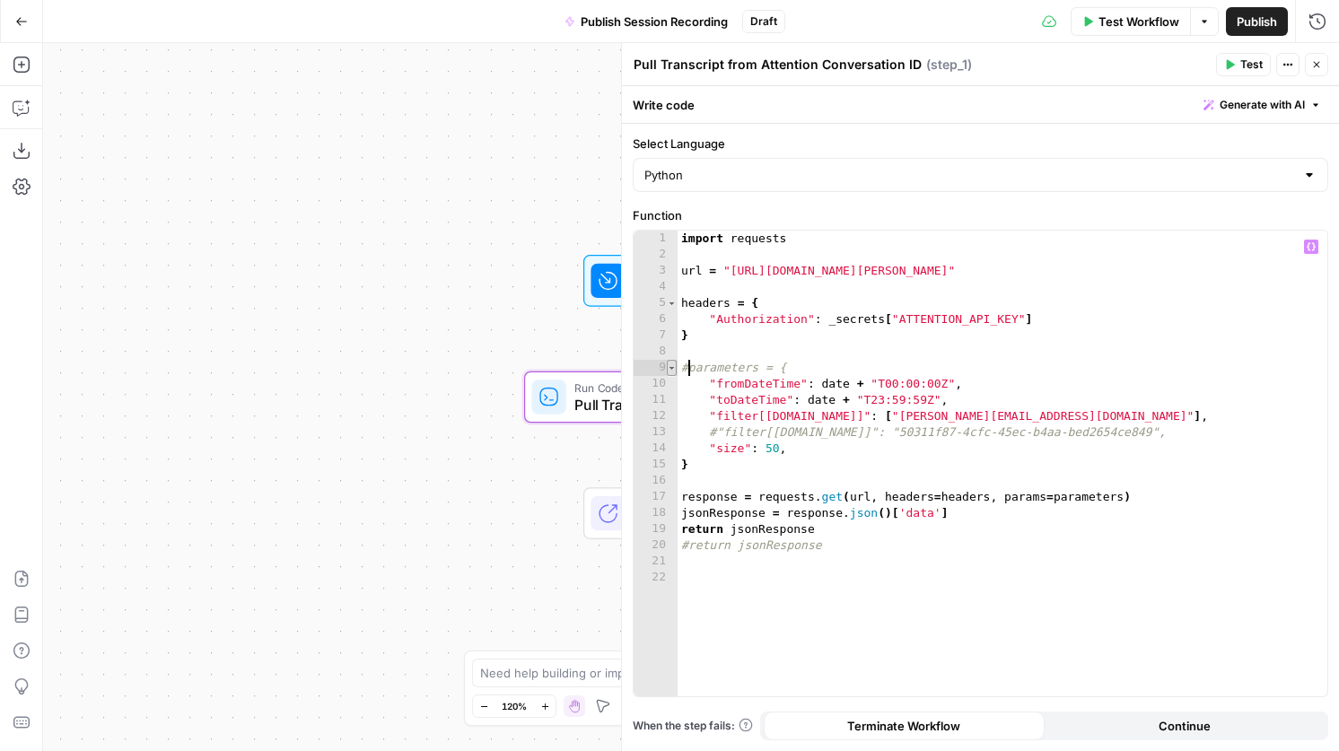
click at [674, 367] on span "Toggle code folding, row 9" at bounding box center [672, 368] width 10 height 16
click at [687, 368] on div "import requests url = "[URL][DOMAIN_NAME][PERSON_NAME]" headers = { "Authorizat…" at bounding box center [1002, 480] width 650 height 498
click at [668, 369] on span "Toggle code folding, rows 9 through 15" at bounding box center [672, 368] width 10 height 16
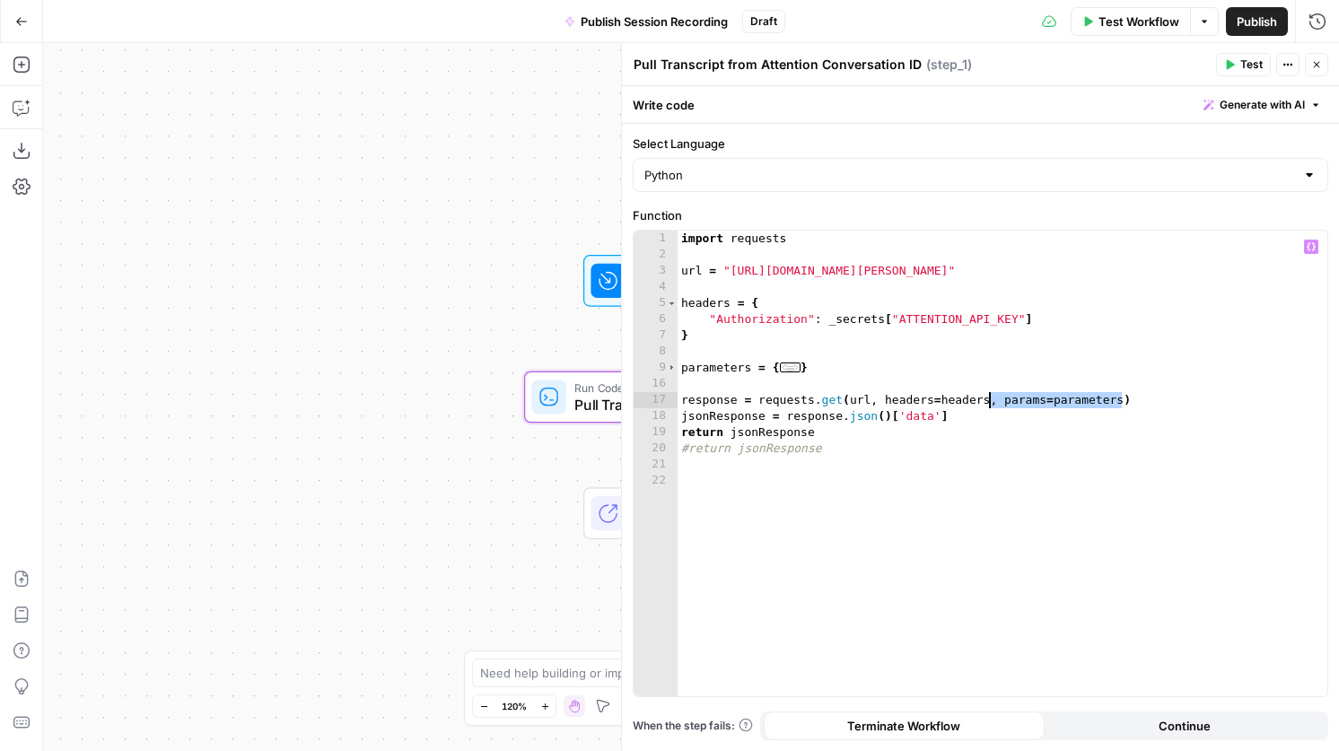
drag, startPoint x: 1121, startPoint y: 399, endPoint x: 992, endPoint y: 396, distance: 128.4
click at [992, 396] on div "import requests url = "[URL][DOMAIN_NAME][PERSON_NAME]" headers = { "Authorizat…" at bounding box center [1002, 480] width 650 height 498
click at [1242, 52] on header "Pull Transcript from Attention Conversation ID Pull Transcript from Attention C…" at bounding box center [980, 64] width 717 height 43
click at [1244, 61] on span "Test" at bounding box center [1251, 65] width 22 height 16
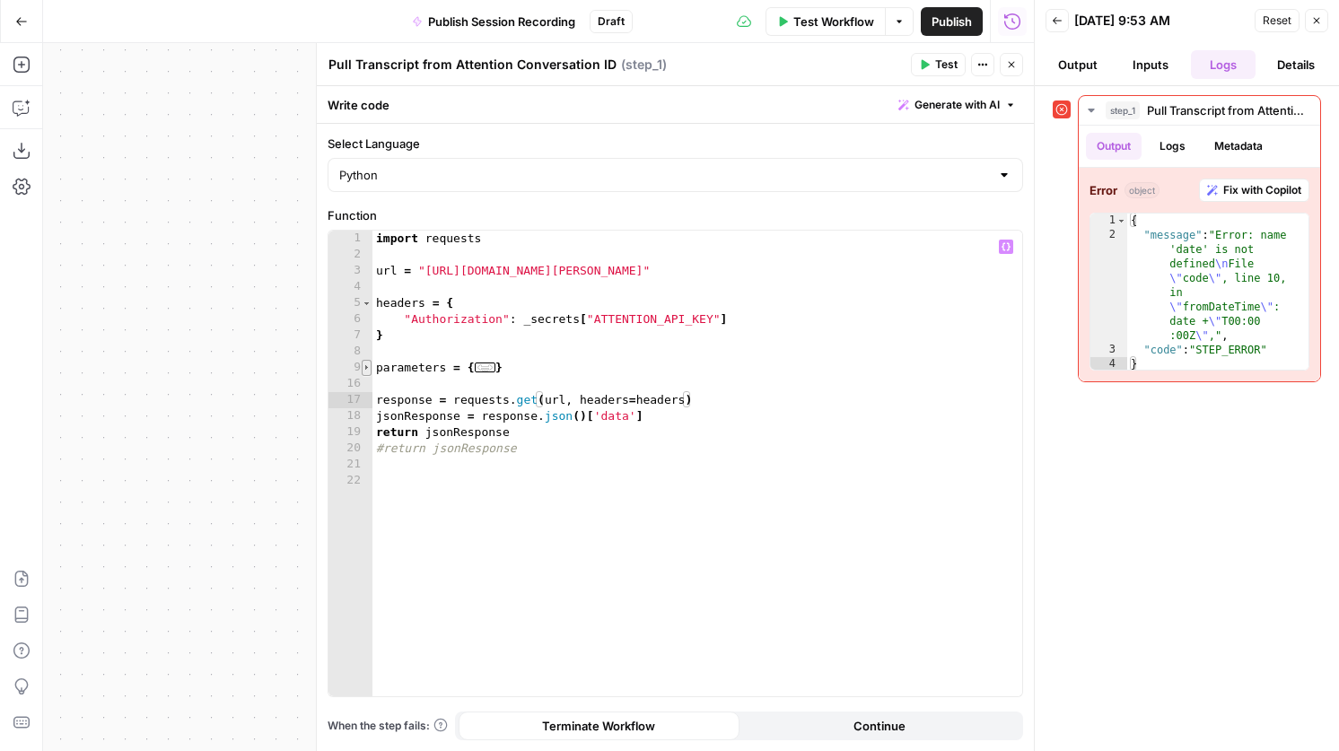
click at [371, 366] on span "Toggle code folding, rows 9 through 15" at bounding box center [367, 368] width 10 height 16
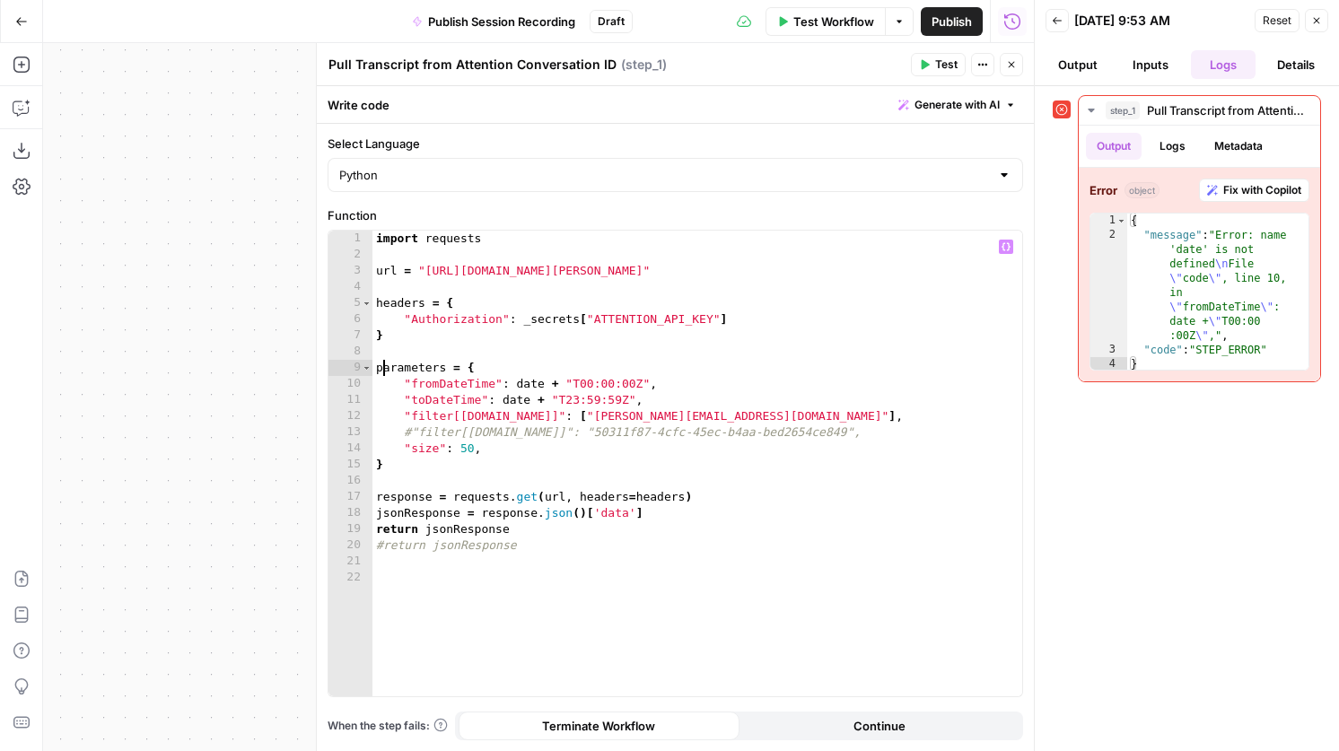
click at [382, 368] on div "import requests url = "[URL][DOMAIN_NAME][PERSON_NAME]" headers = { "Authorizat…" at bounding box center [697, 480] width 650 height 498
click at [380, 368] on div "import requests url = "[URL][DOMAIN_NAME][PERSON_NAME]" headers = { "Authorizat…" at bounding box center [697, 480] width 650 height 498
click at [375, 366] on div "import requests url = "[URL][DOMAIN_NAME][PERSON_NAME]" headers = { "Authorizat…" at bounding box center [697, 480] width 650 height 498
click at [407, 383] on div "import requests url = "[URL][DOMAIN_NAME][PERSON_NAME]" headers = { "Authorizat…" at bounding box center [697, 480] width 650 height 498
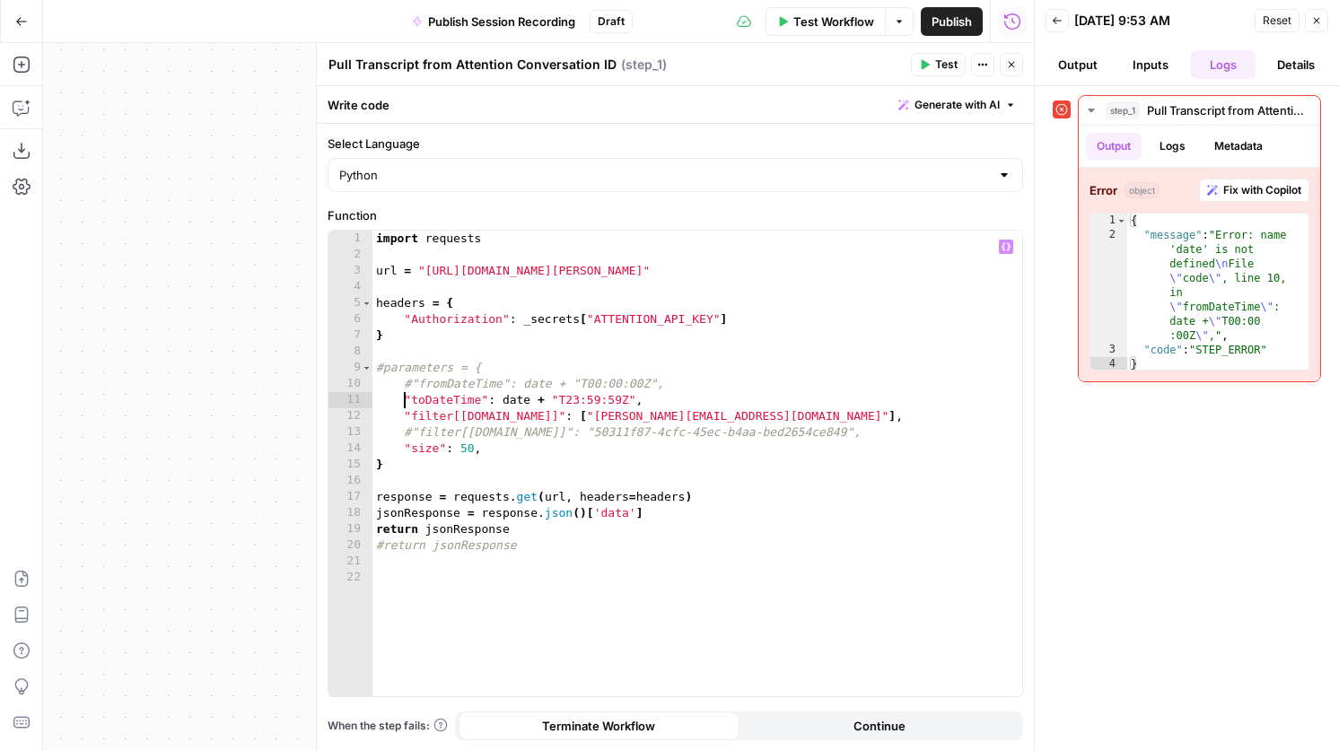
click at [406, 398] on div "import requests url = "[URL][DOMAIN_NAME][PERSON_NAME]" headers = { "Authorizat…" at bounding box center [697, 480] width 650 height 498
click at [406, 415] on div "import requests url = "[URL][DOMAIN_NAME][PERSON_NAME]" headers = { "Authorizat…" at bounding box center [697, 480] width 650 height 498
click at [406, 448] on div "import requests url = "[URL][DOMAIN_NAME][PERSON_NAME]" headers = { "Authorizat…" at bounding box center [697, 480] width 650 height 498
click at [379, 459] on div "import requests url = "[URL][DOMAIN_NAME][PERSON_NAME]" headers = { "Authorizat…" at bounding box center [697, 480] width 650 height 498
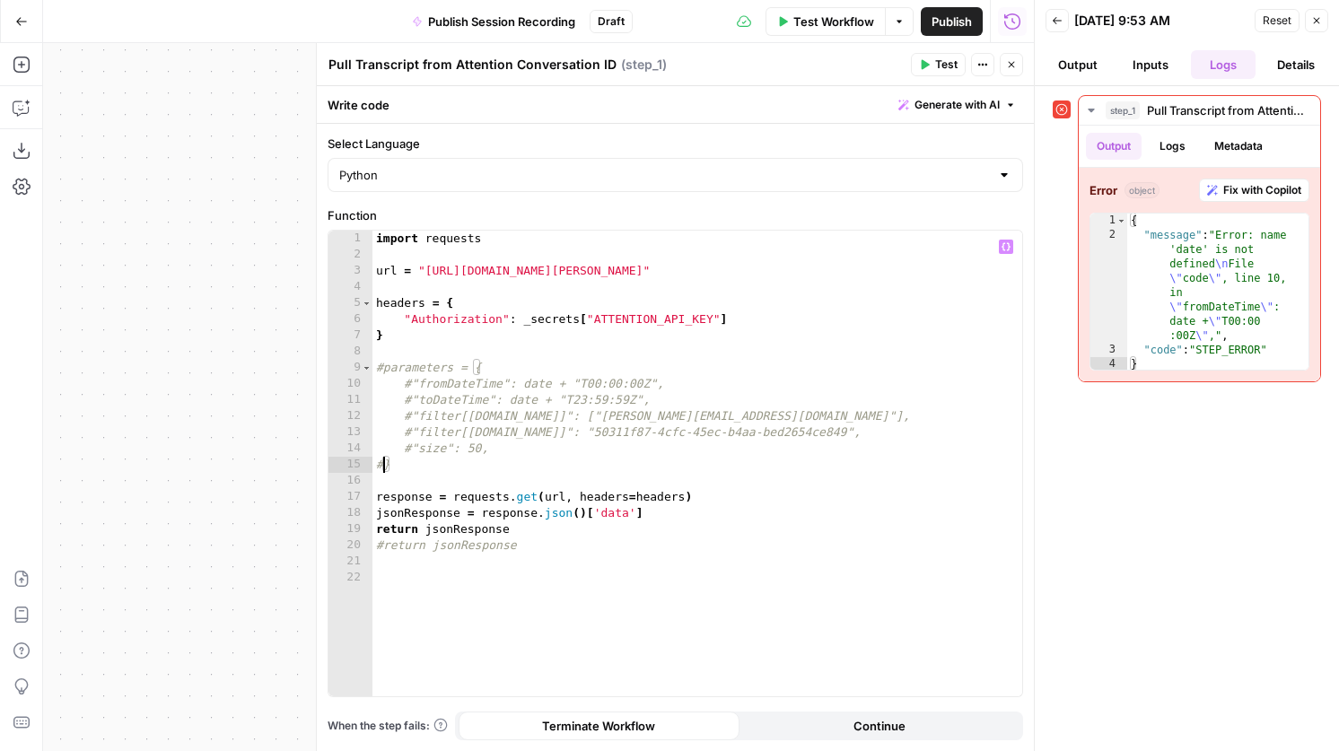
click at [922, 65] on icon "button" at bounding box center [926, 65] width 8 height 10
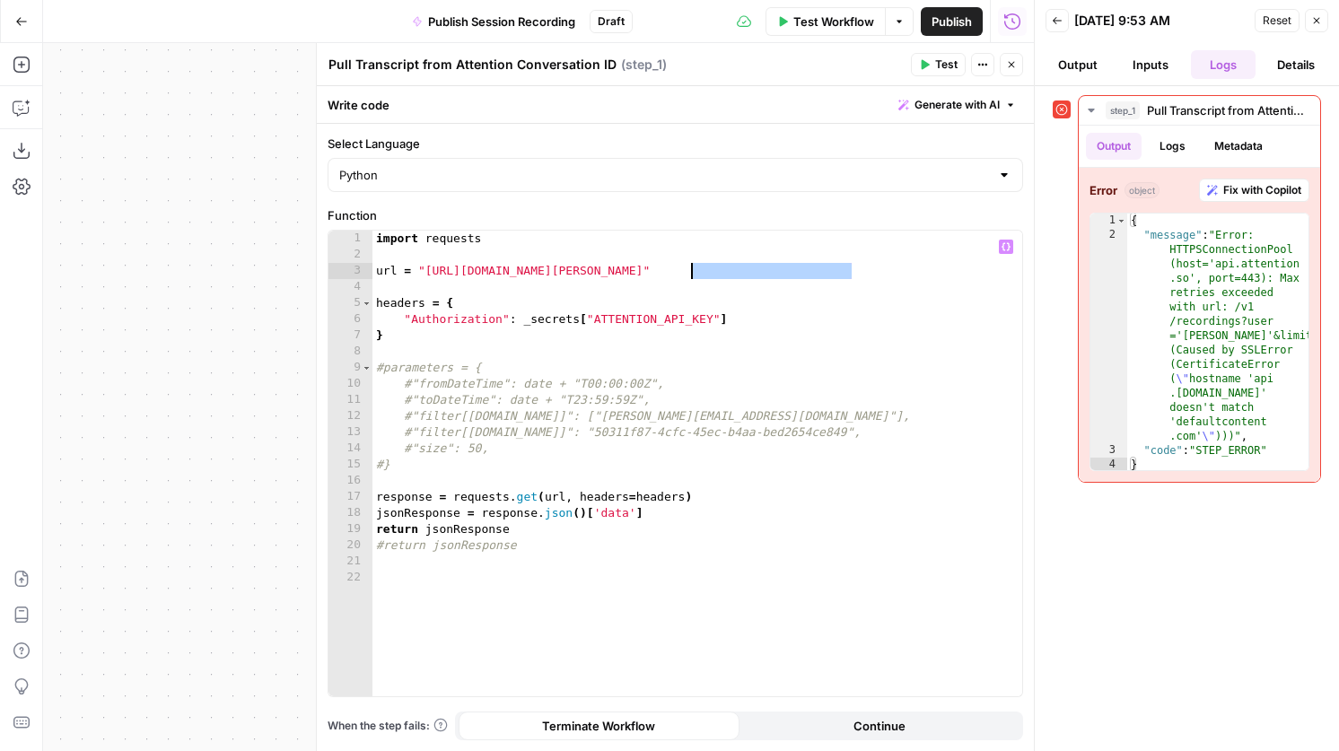
drag, startPoint x: 854, startPoint y: 271, endPoint x: 691, endPoint y: 275, distance: 163.4
click at [691, 275] on div "import requests url = "[URL][DOMAIN_NAME][PERSON_NAME]" headers = { "Authorizat…" at bounding box center [697, 480] width 650 height 498
type textarea "**********"
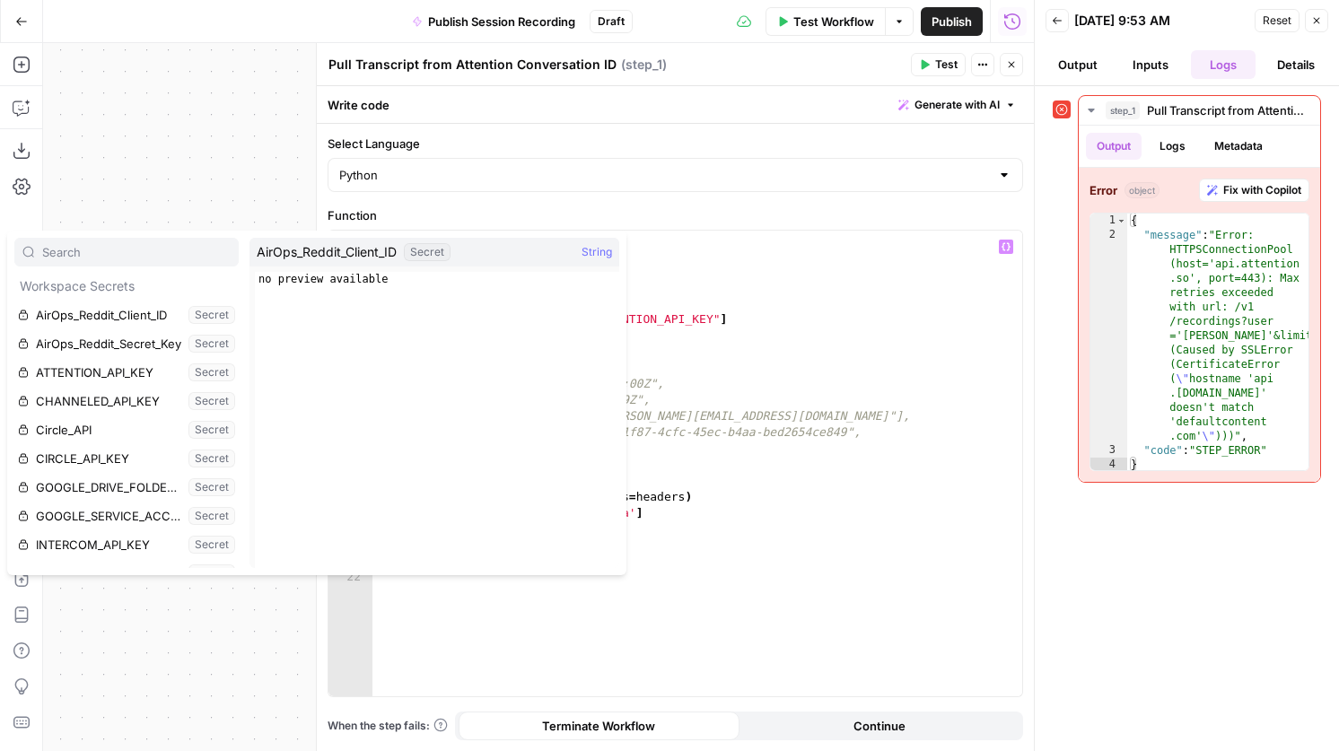
click at [939, 57] on span "Test" at bounding box center [946, 65] width 22 height 16
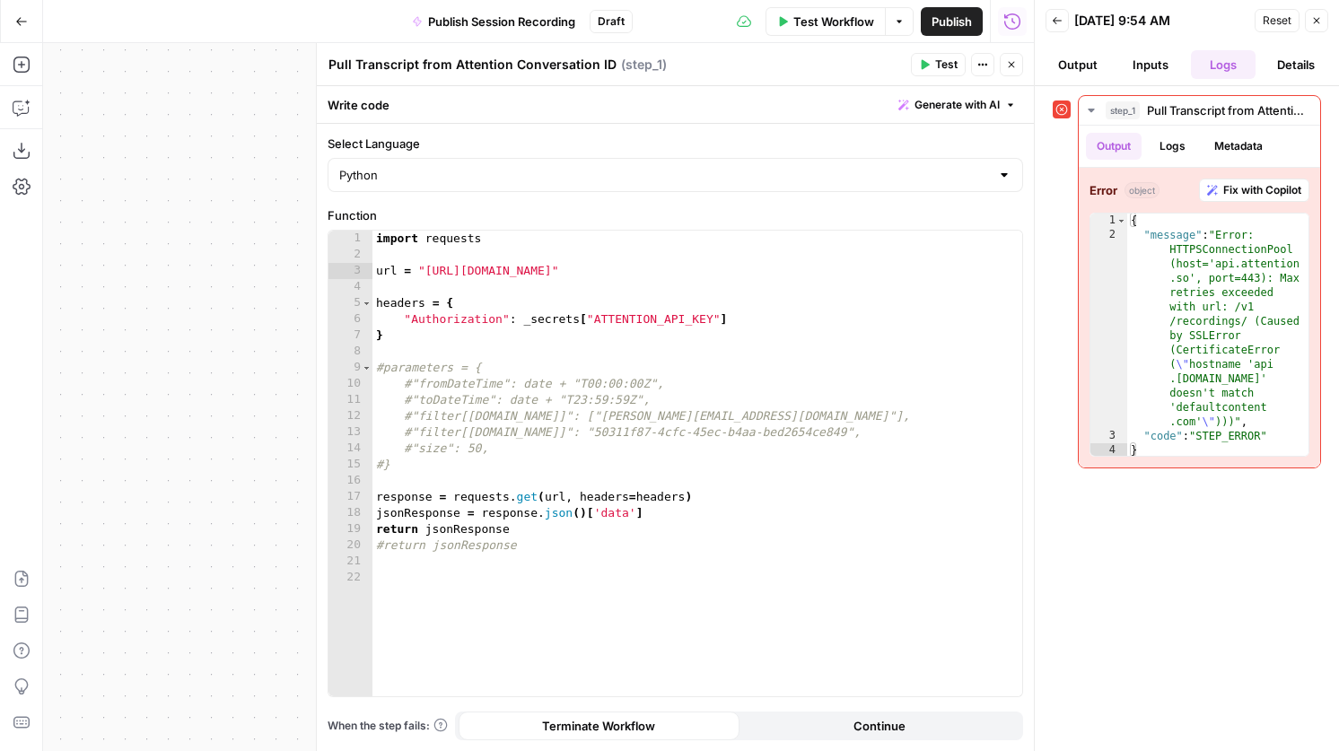
click at [24, 29] on button "Go Back" at bounding box center [21, 21] width 32 height 32
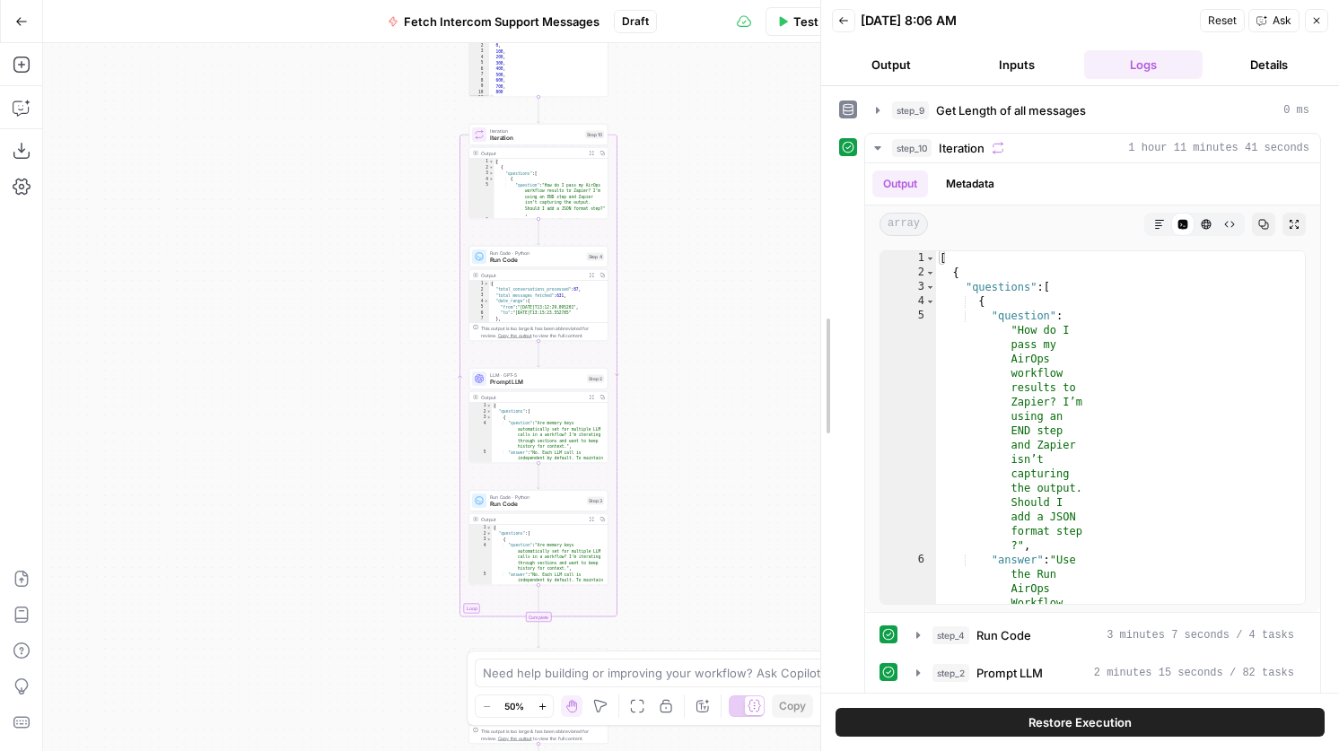
drag, startPoint x: 1027, startPoint y: 355, endPoint x: 749, endPoint y: 355, distance: 278.2
click at [812, 355] on div at bounding box center [821, 375] width 18 height 751
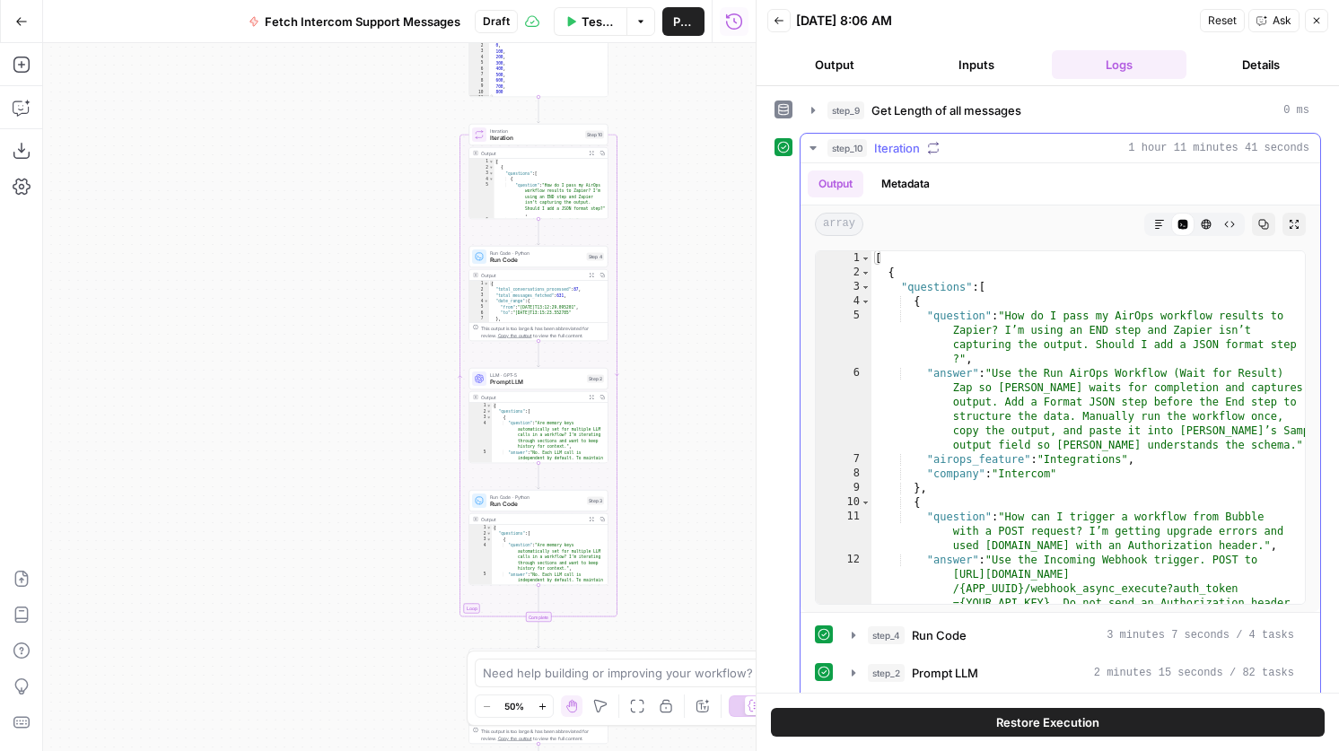
click at [979, 150] on div "step_10 Iteration 1 hour 11 minutes 41 seconds" at bounding box center [1068, 148] width 482 height 18
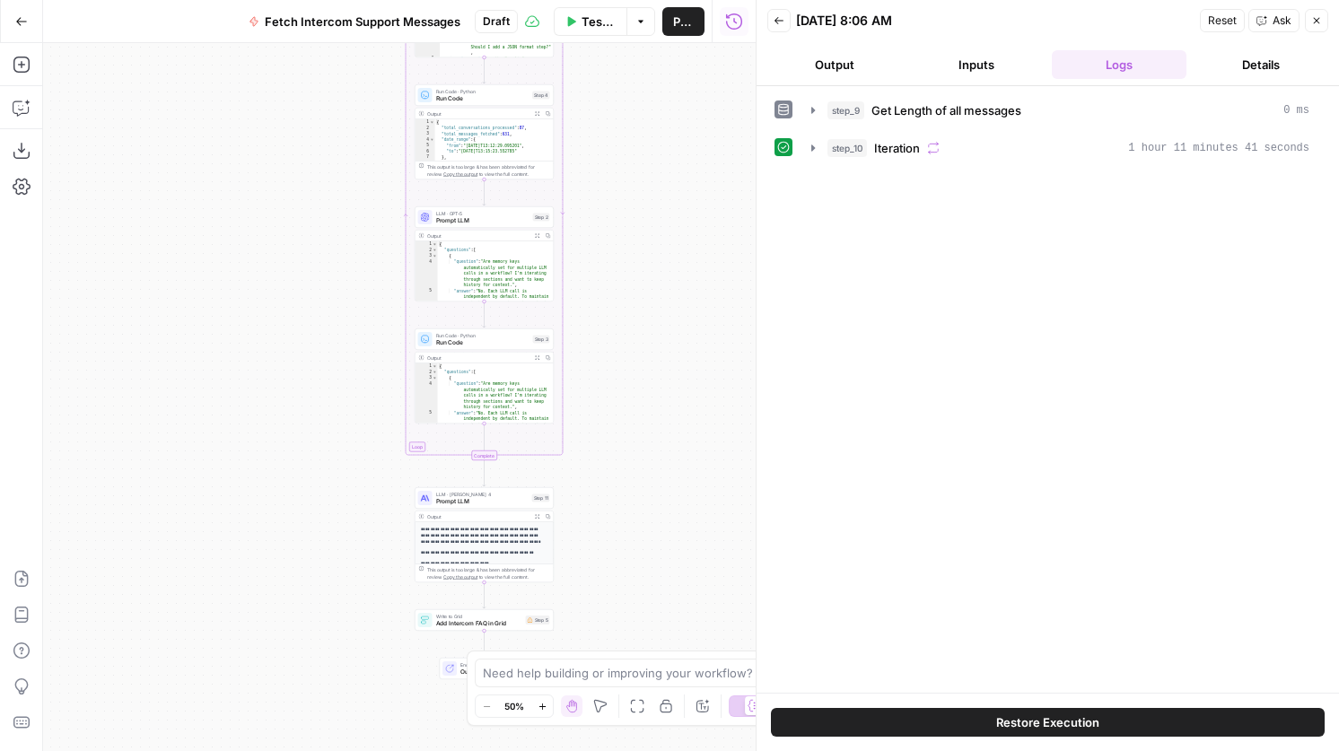
click at [533, 500] on div "Step 11" at bounding box center [541, 498] width 18 height 8
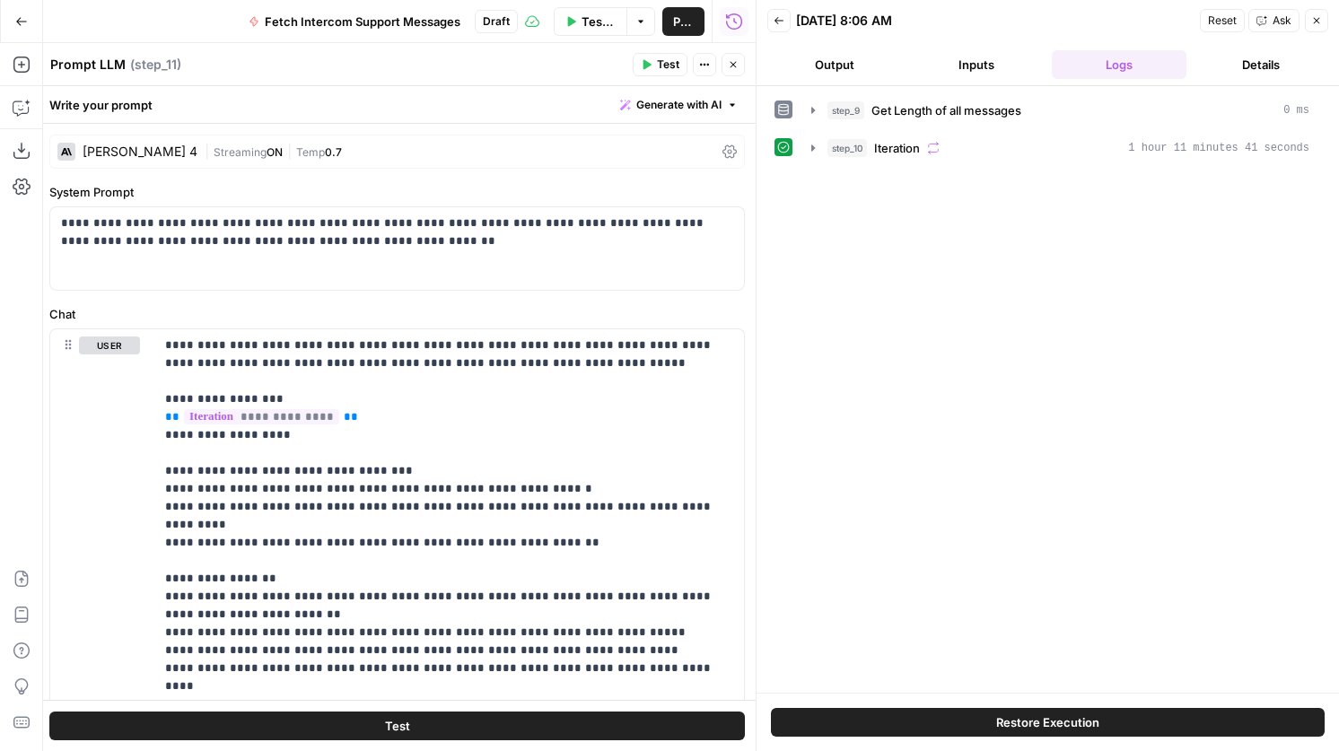
click at [730, 66] on icon "button" at bounding box center [733, 65] width 6 height 6
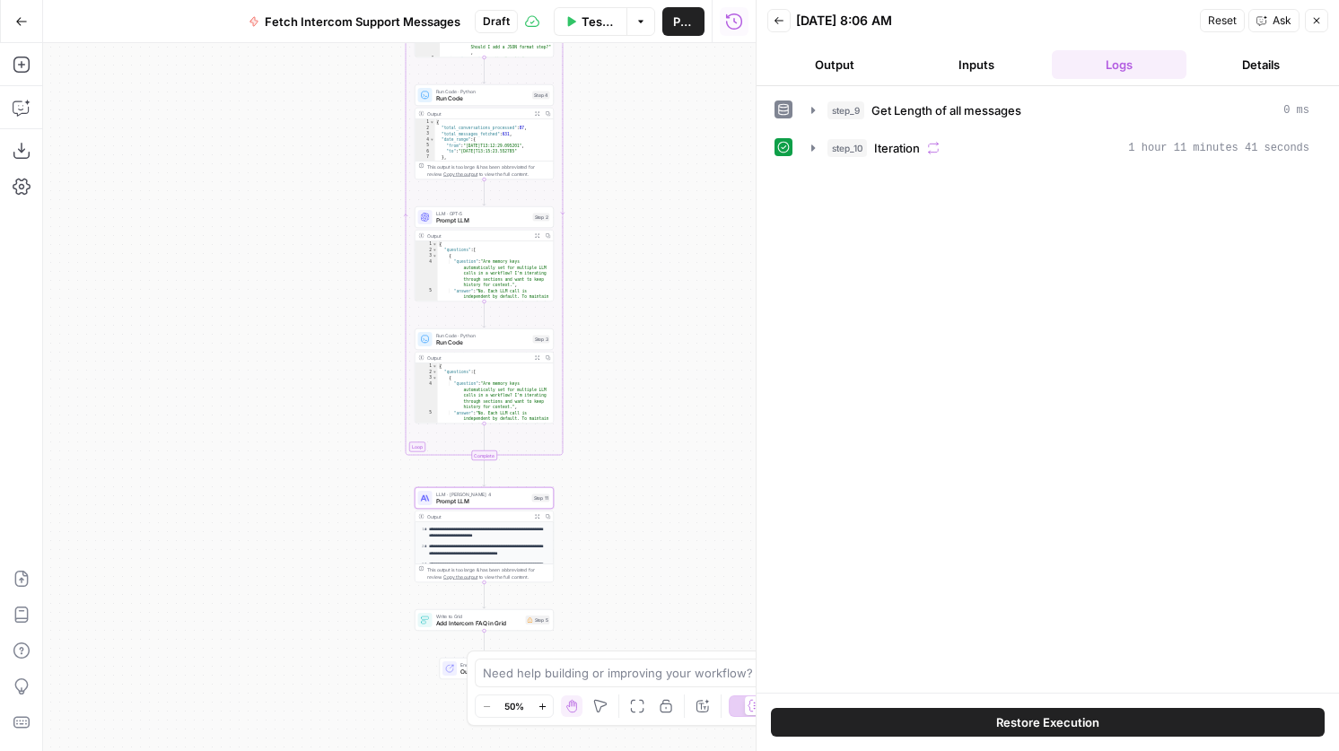
scroll to position [87, 0]
click at [487, 500] on span "Prompt LLM" at bounding box center [482, 501] width 92 height 9
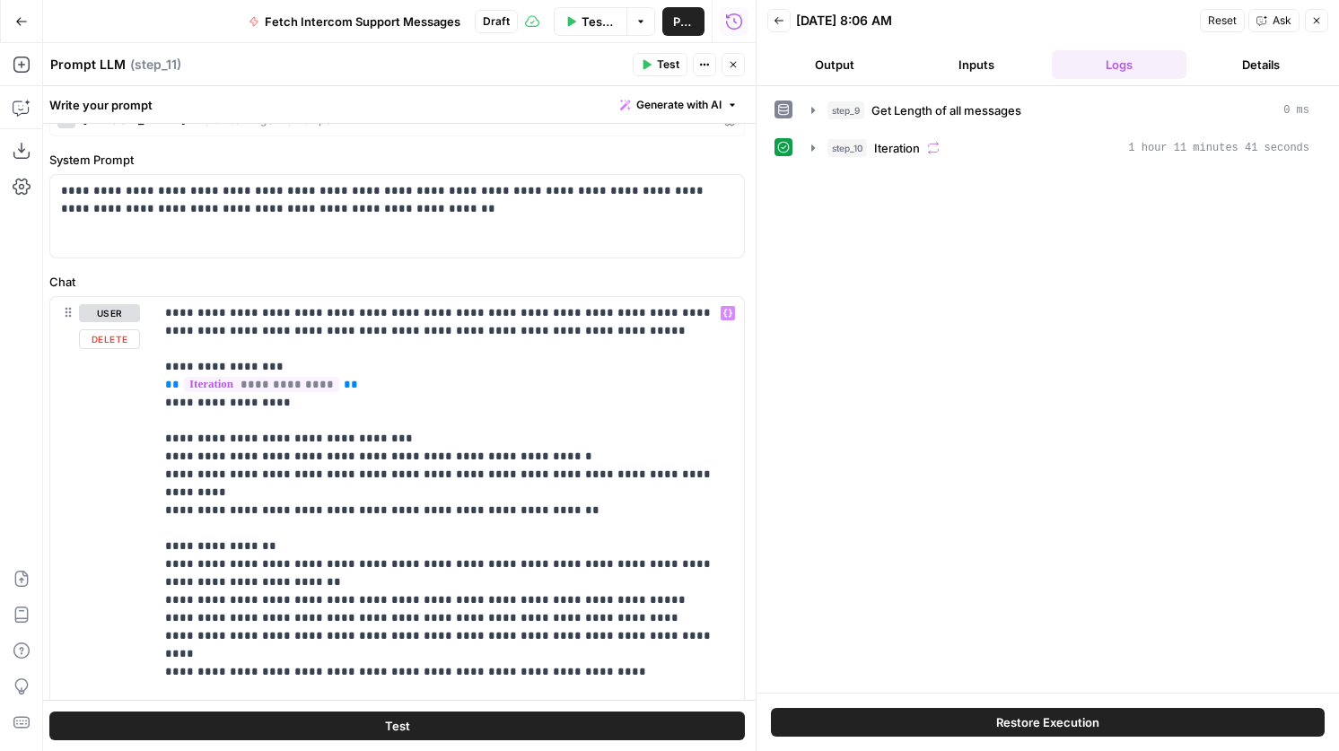
scroll to position [57, 0]
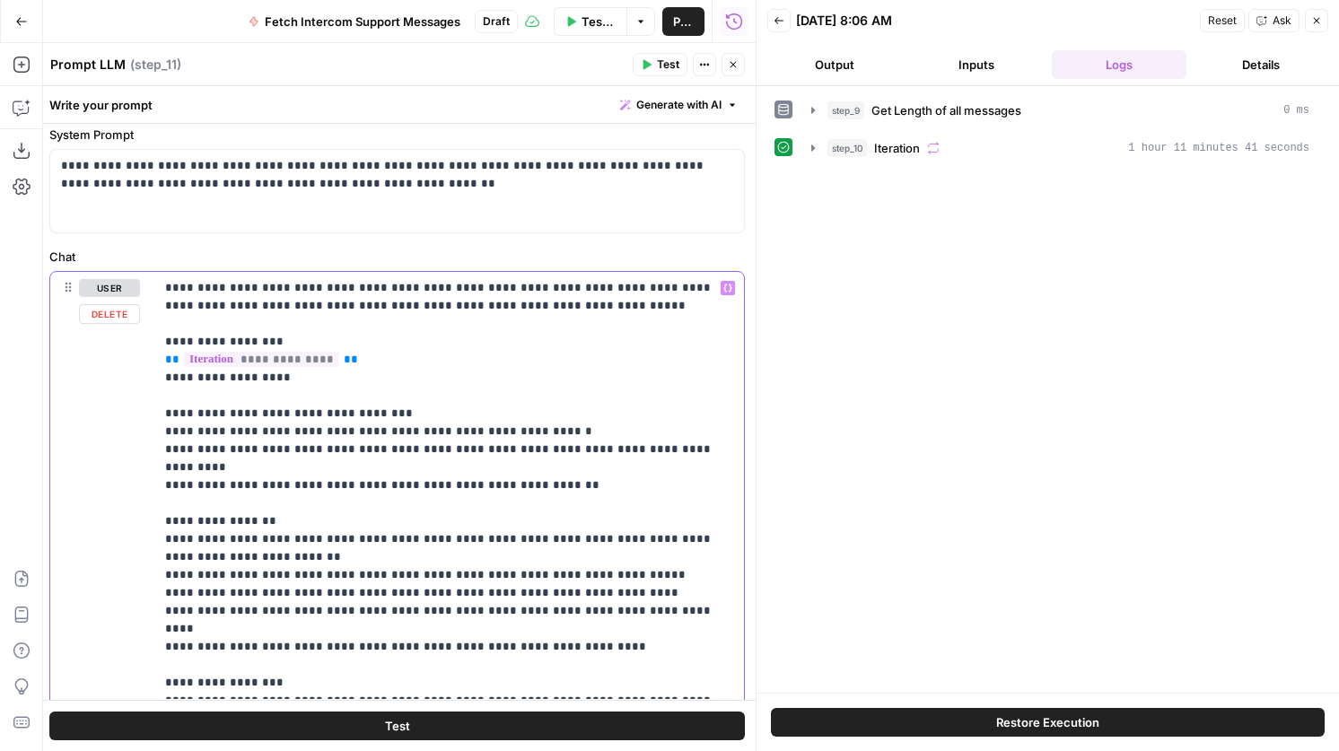
click at [567, 299] on p "**********" at bounding box center [449, 485] width 568 height 413
click at [22, 116] on icon "button" at bounding box center [22, 108] width 18 height 18
click at [18, 104] on icon "button" at bounding box center [22, 108] width 18 height 18
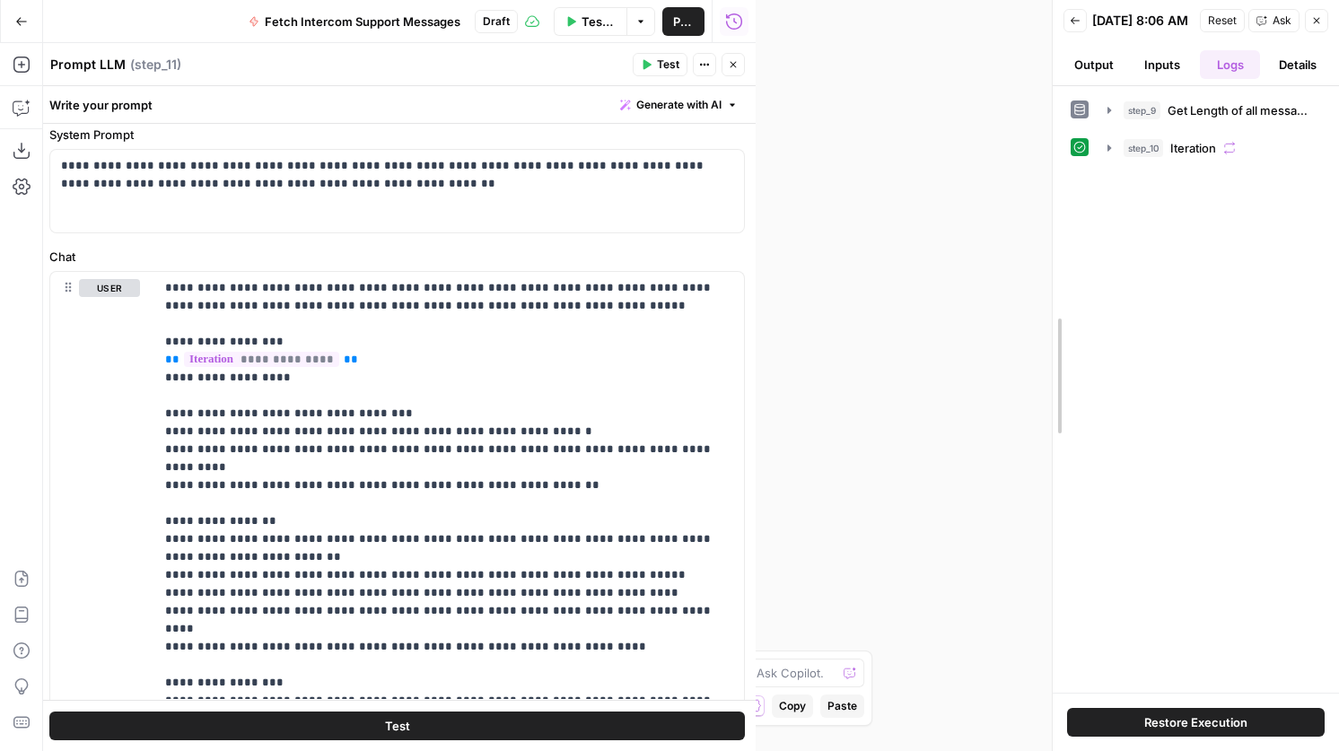
drag, startPoint x: 750, startPoint y: 197, endPoint x: 1342, endPoint y: 279, distance: 598.0
click at [1338, 279] on html "AirOps Builders New Home Browse Insights Opportunities Your Data Recent Grids C…" at bounding box center [669, 375] width 1339 height 751
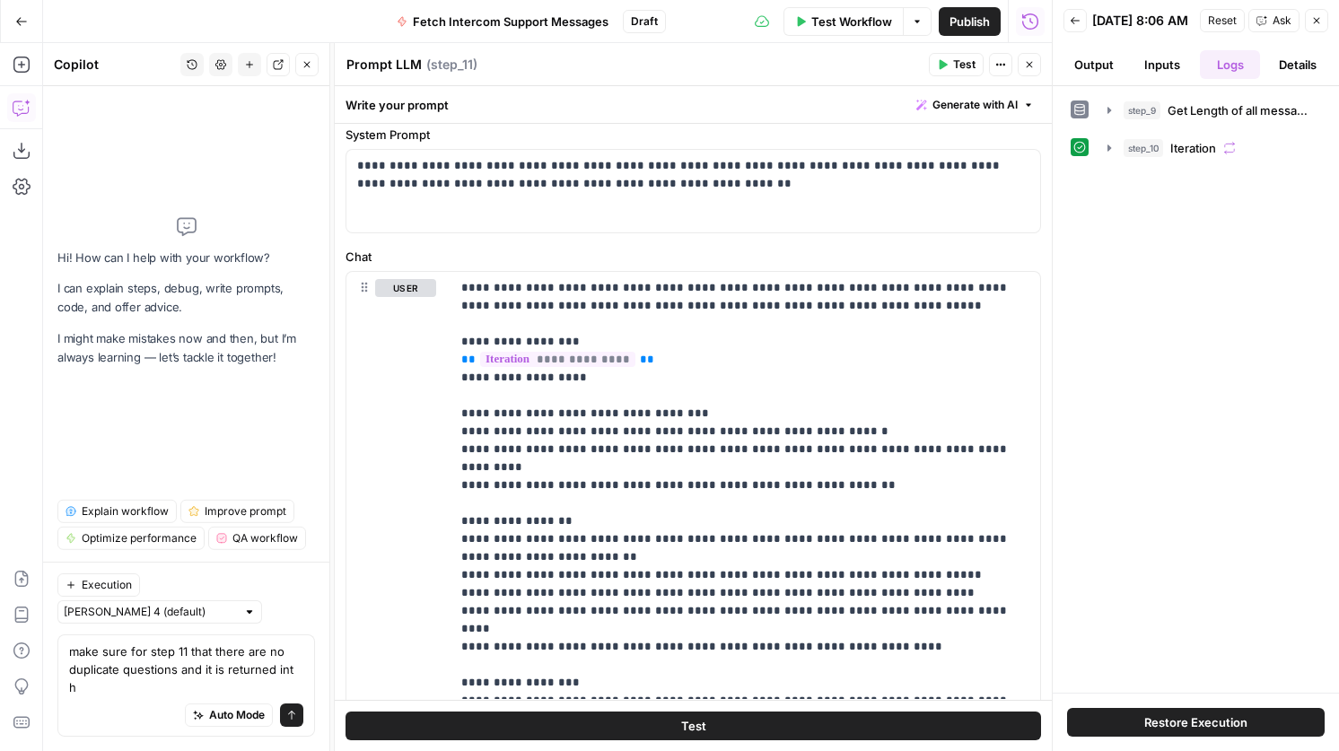
scroll to position [0, 0]
type textarea "make sure for step 11 that there are no duplicate questions and it is returned …"
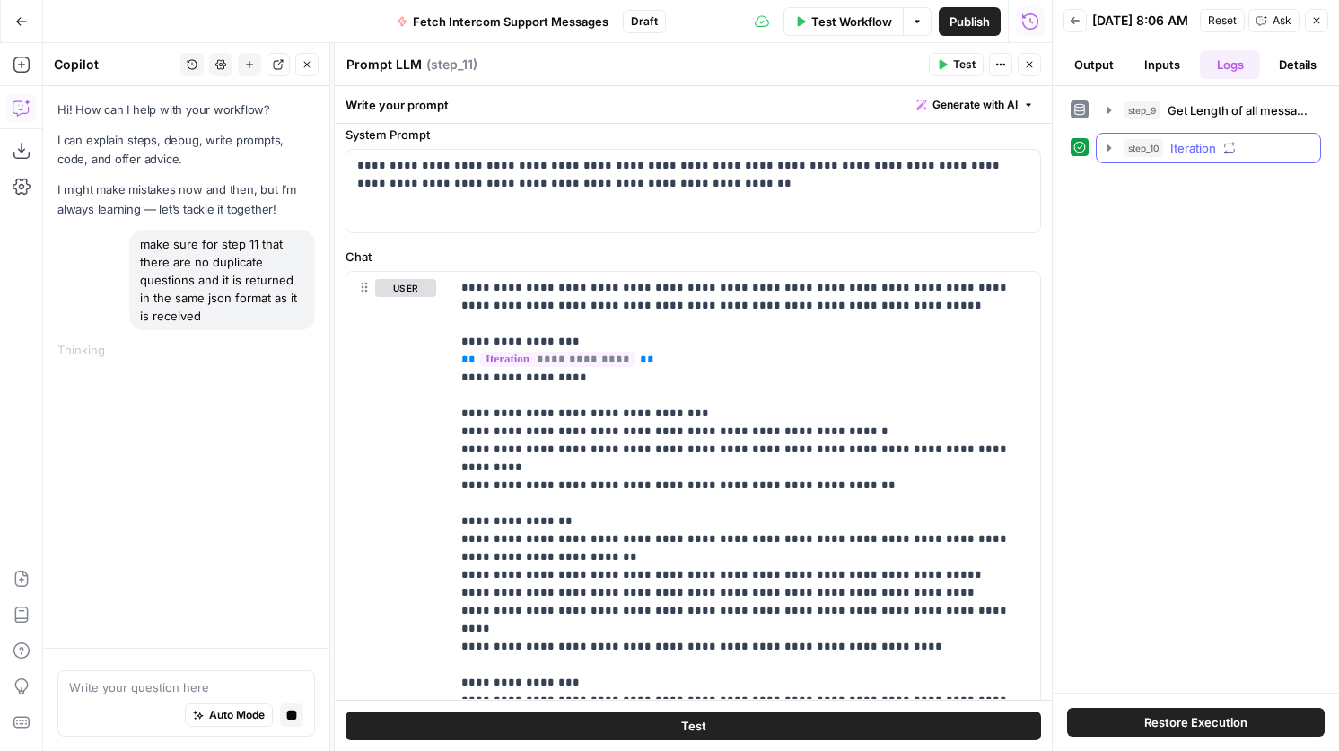
click at [1190, 157] on span "Iteration" at bounding box center [1193, 148] width 46 height 18
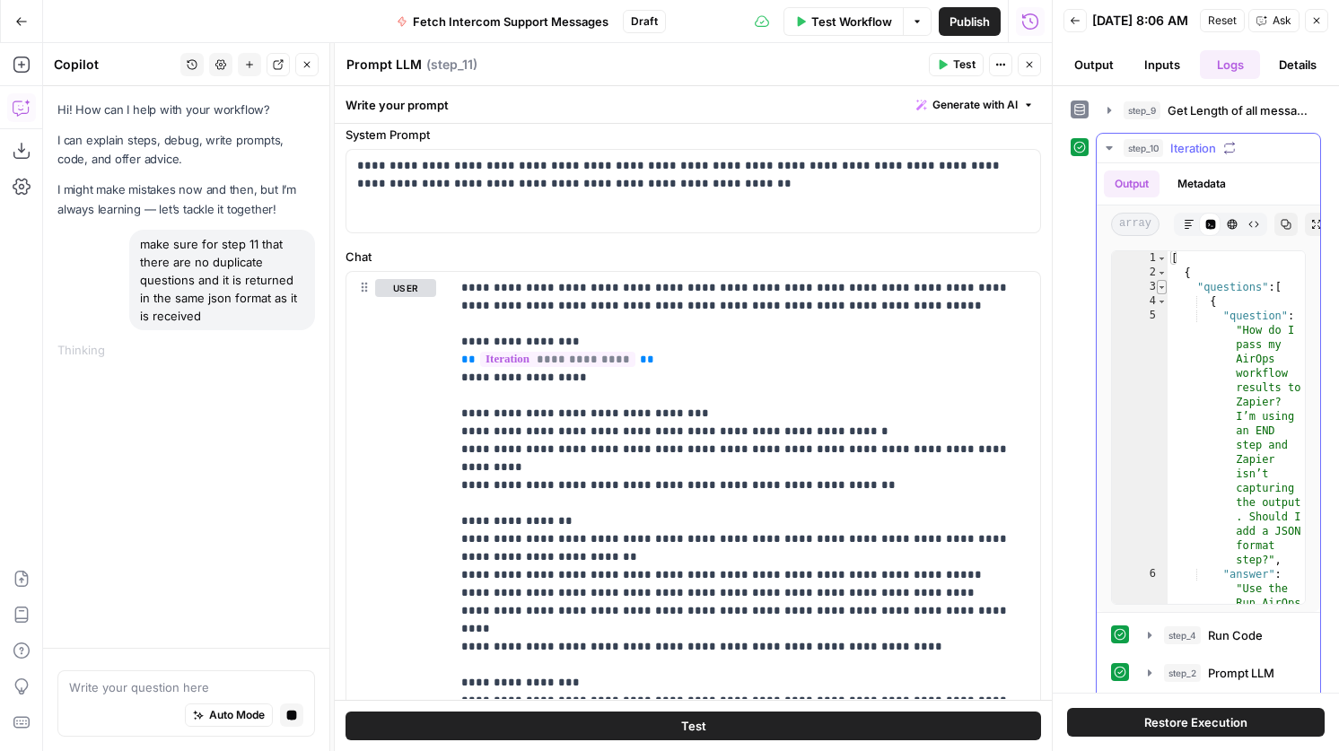
type textarea "*"
click at [1163, 294] on span "Toggle code folding, rows 3 through 118" at bounding box center [1162, 287] width 10 height 14
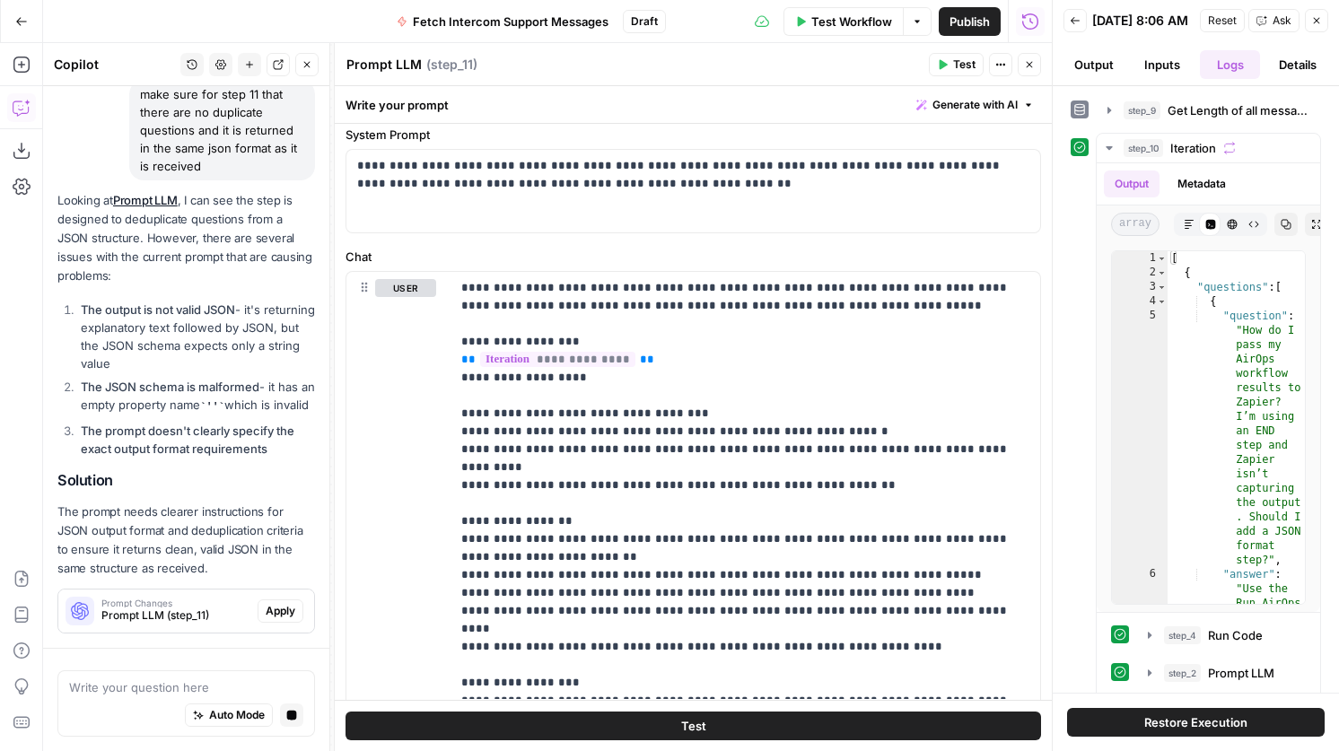
scroll to position [218, 0]
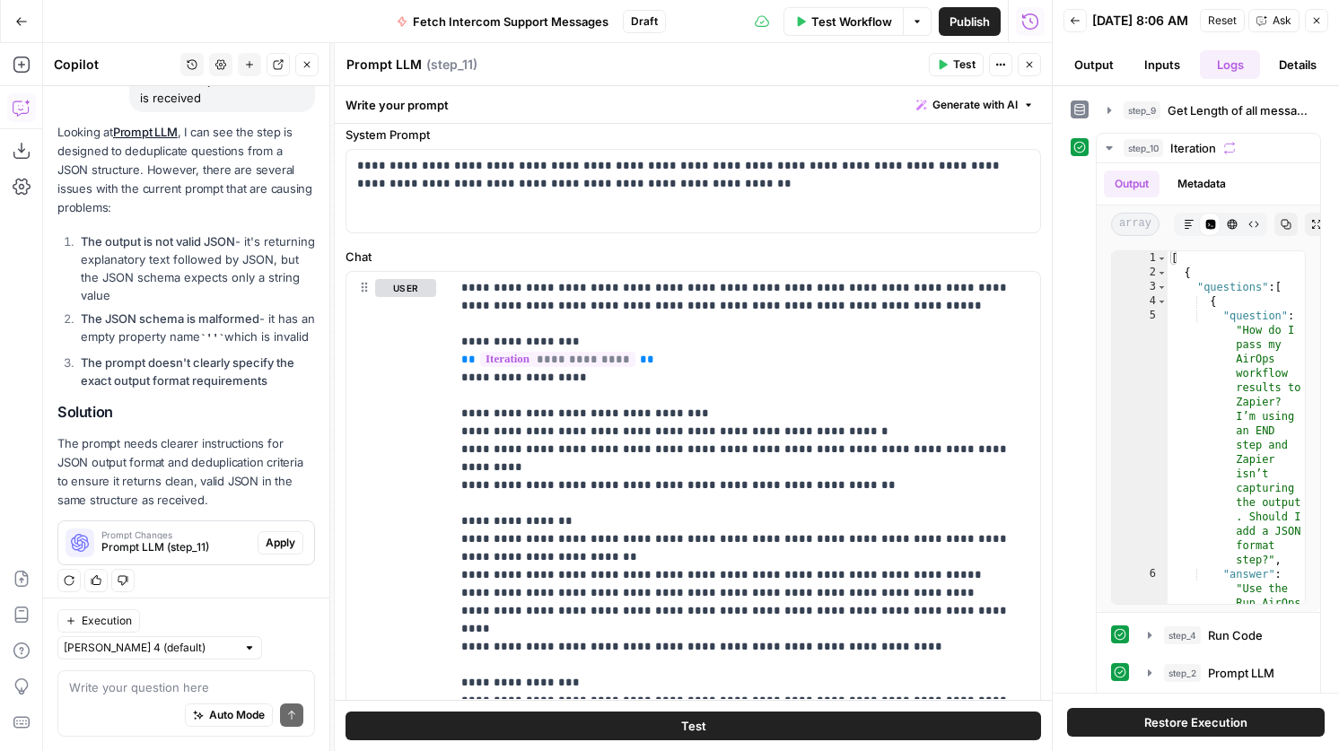
click at [269, 551] on span "Apply" at bounding box center [281, 543] width 30 height 16
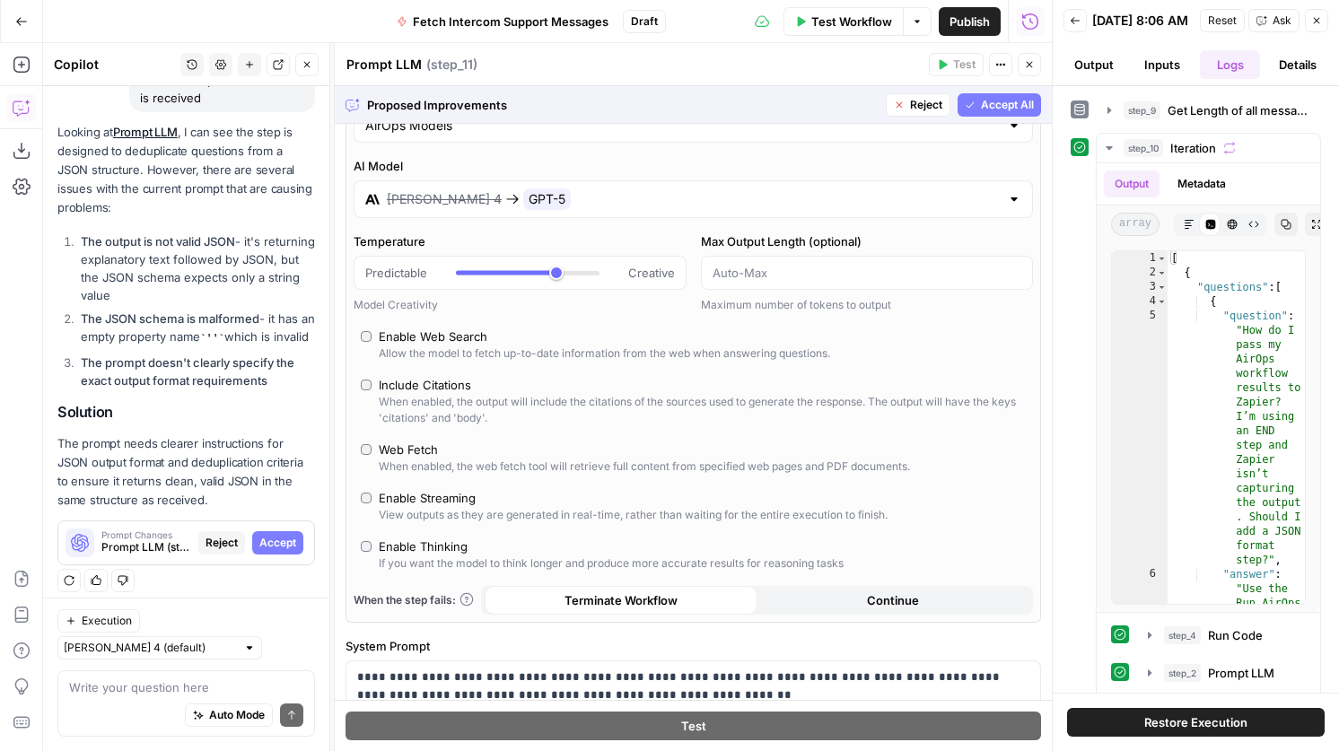
click at [1009, 100] on span "Accept All" at bounding box center [1007, 105] width 53 height 16
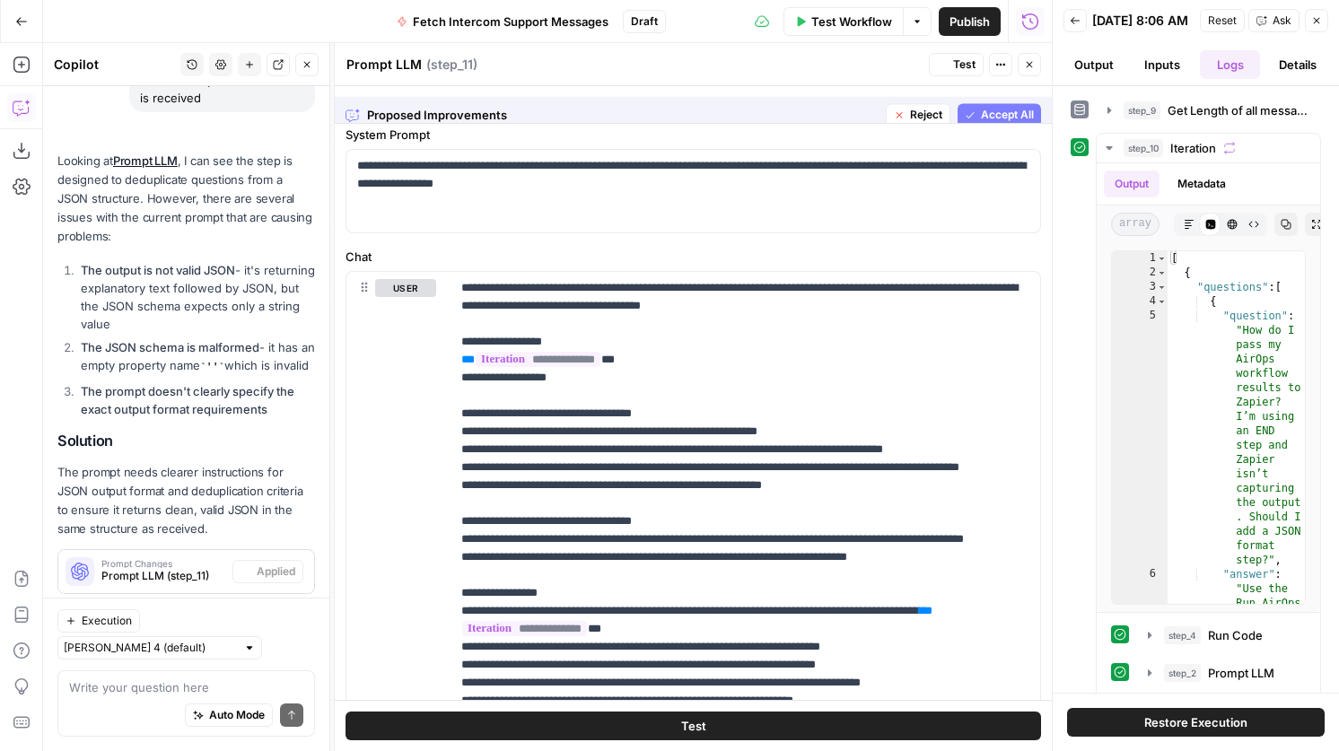
scroll to position [0, 0]
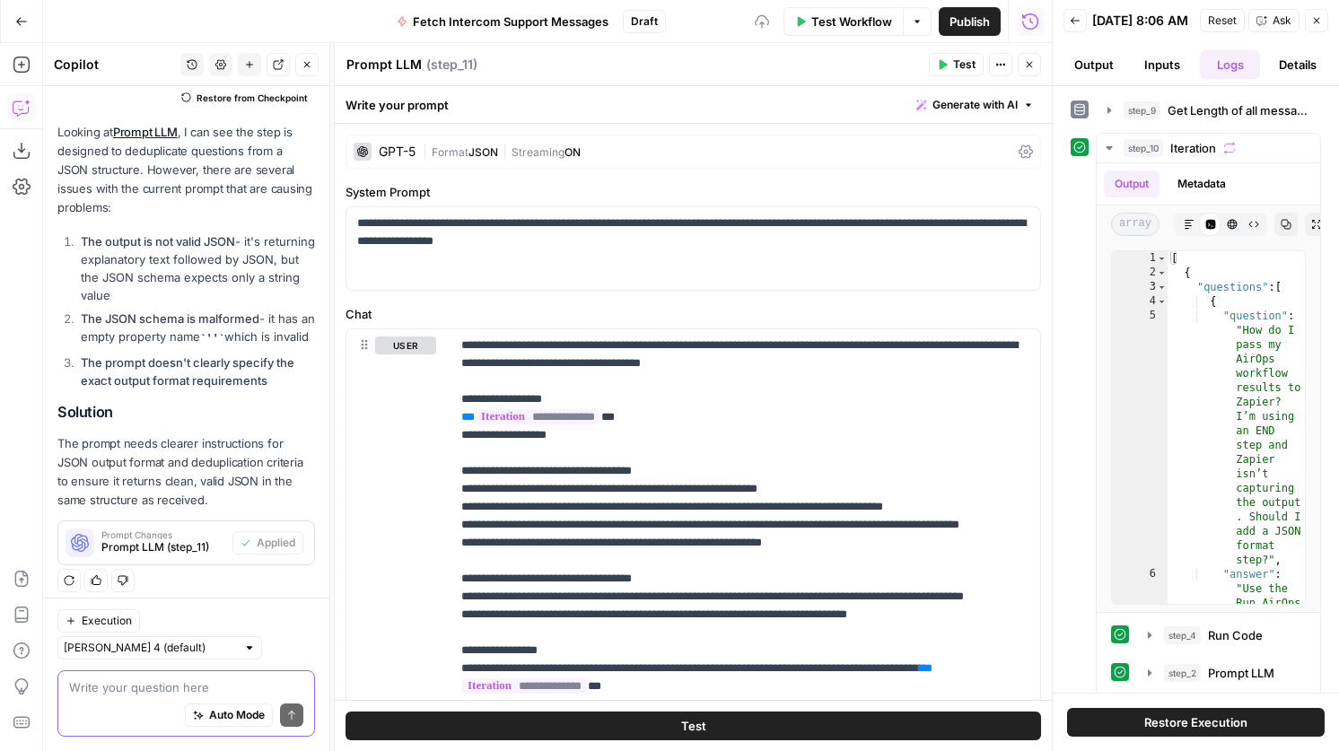
click at [171, 686] on textarea at bounding box center [186, 687] width 234 height 18
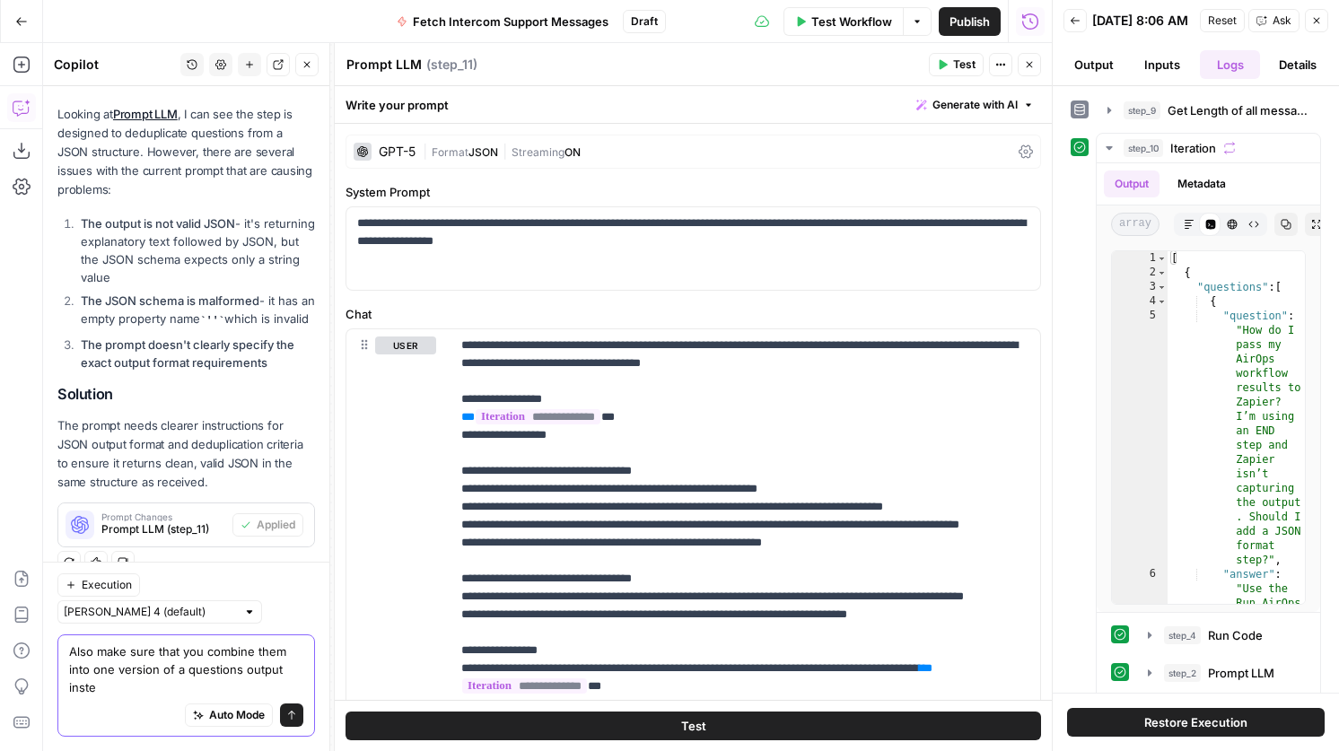
scroll to position [283, 0]
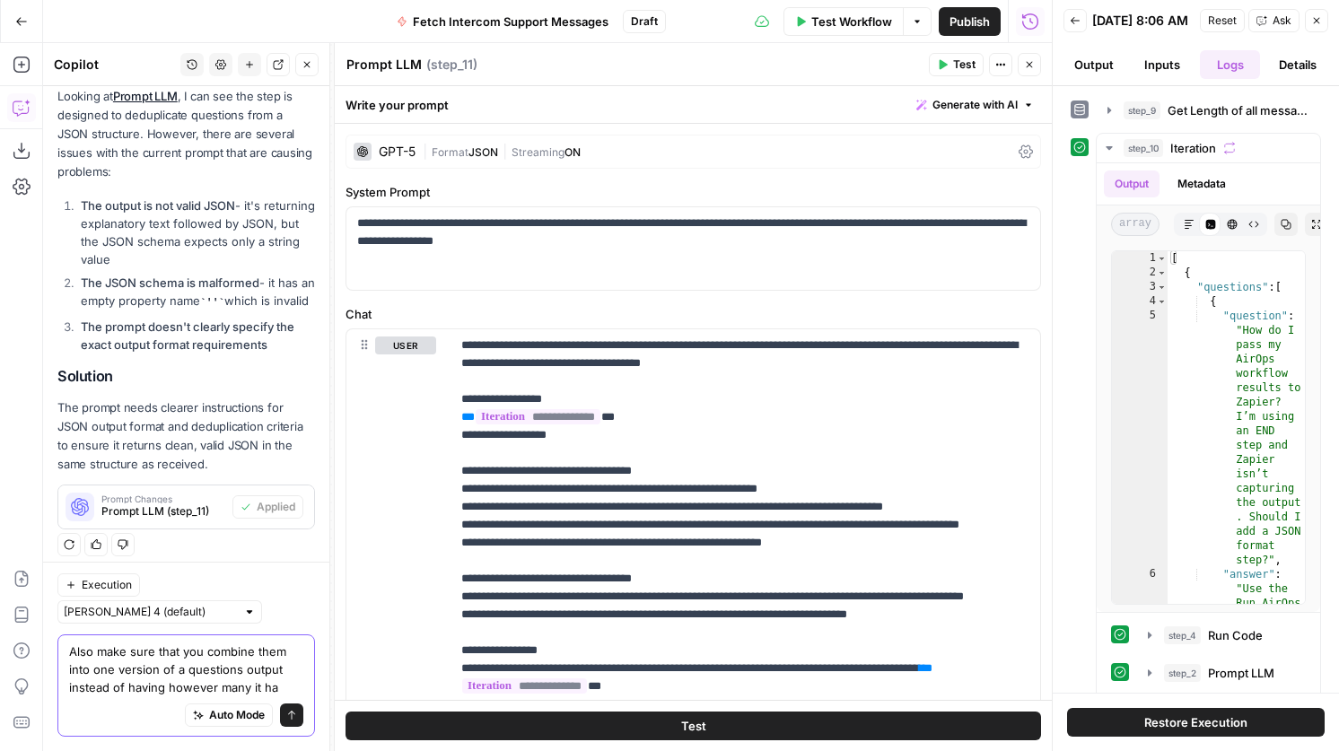
type textarea "Also make sure that you combine them into one version of a questions output ins…"
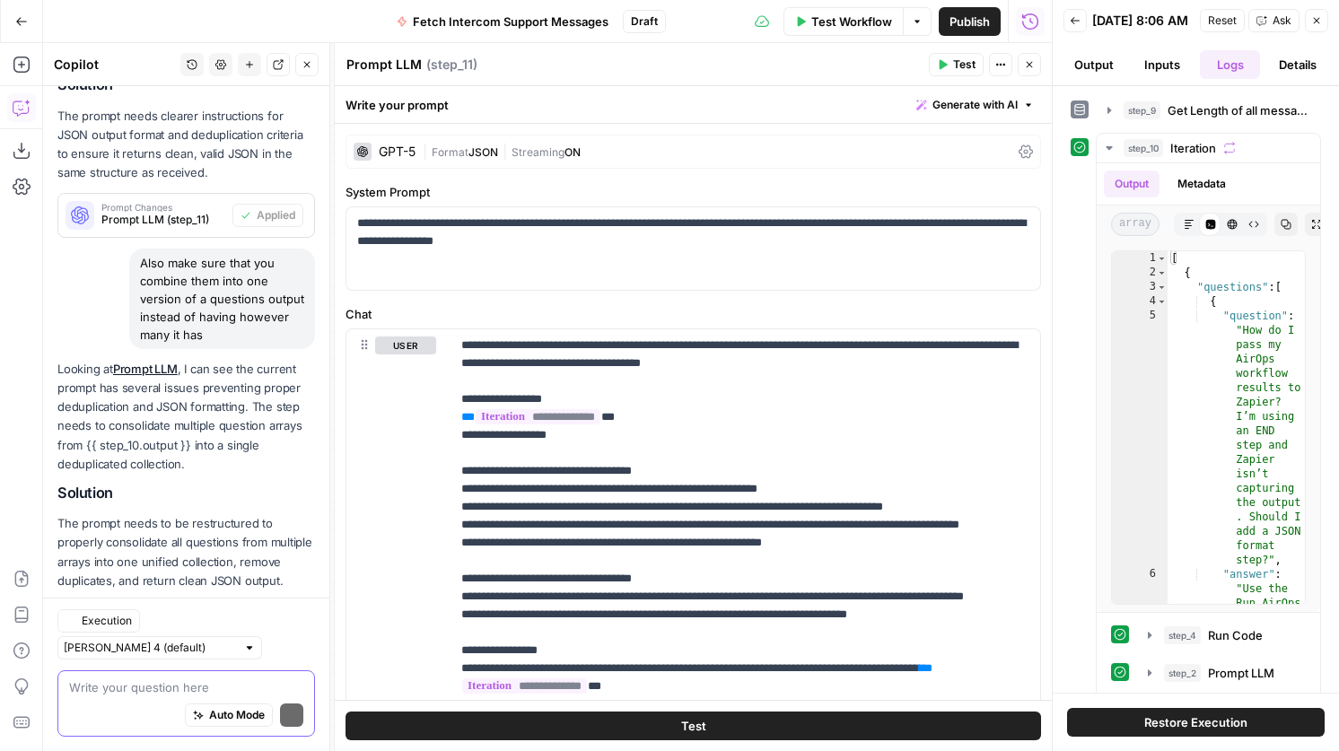
scroll to position [655, 0]
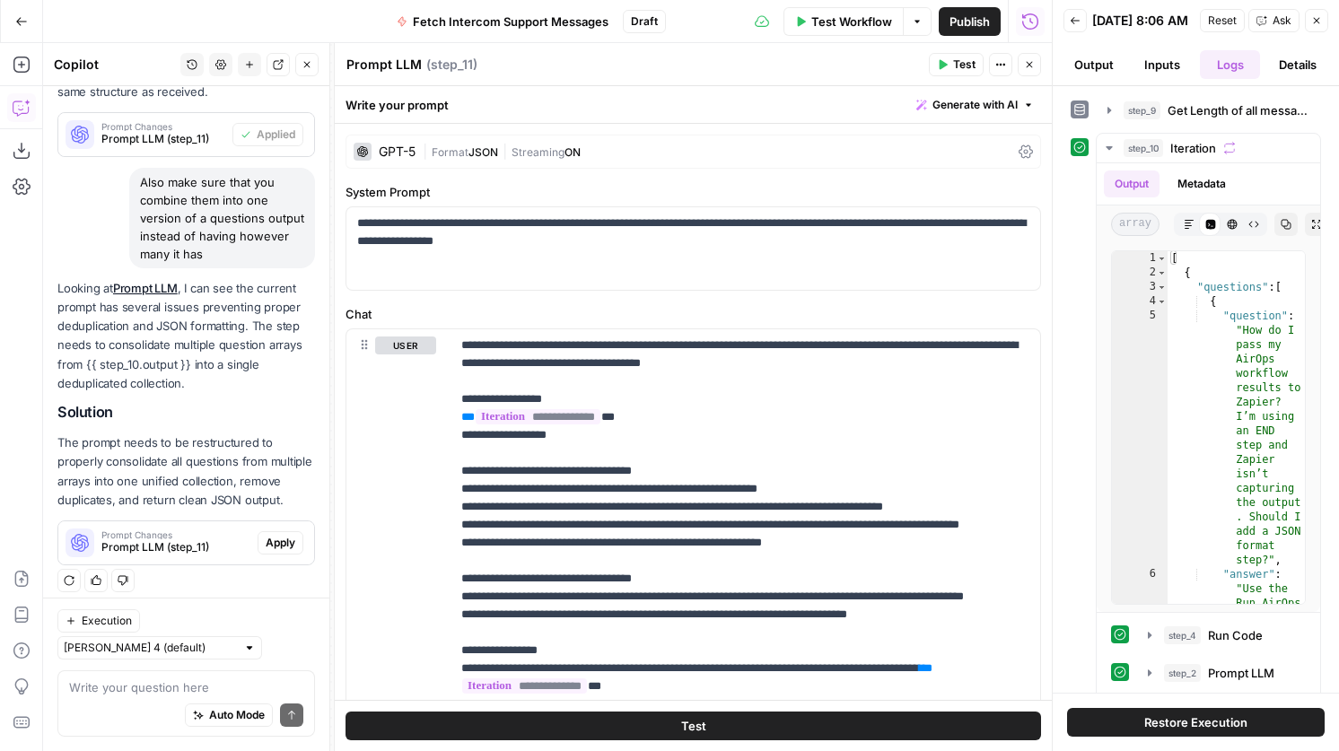
click at [281, 551] on span "Apply" at bounding box center [281, 543] width 30 height 16
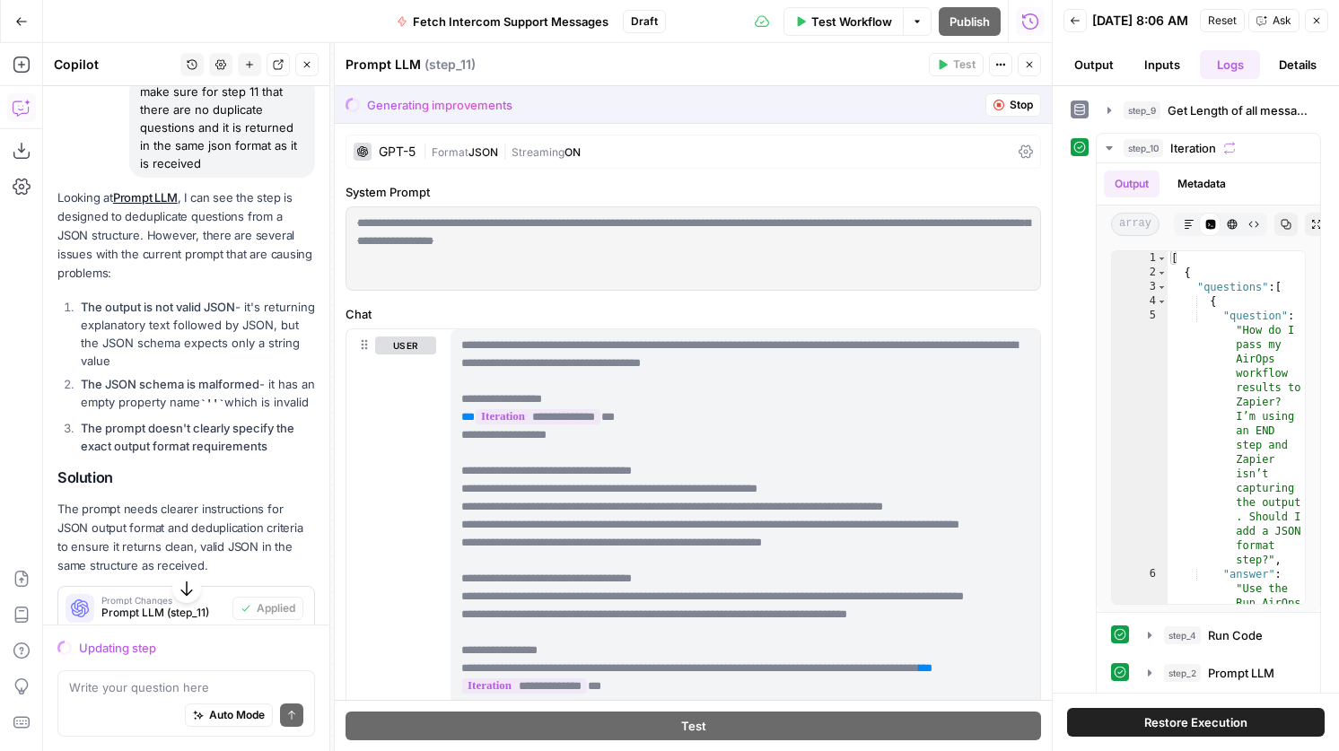
scroll to position [80, 0]
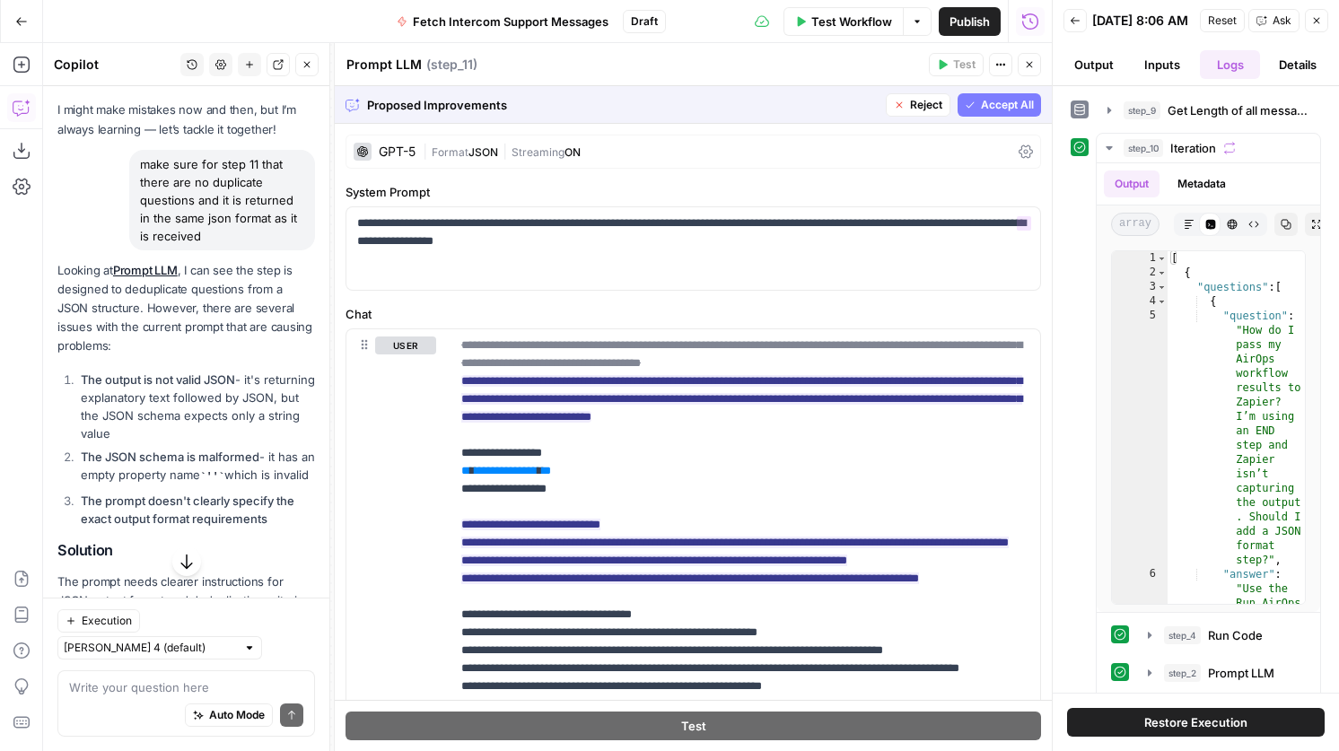
click at [1025, 103] on span "Accept All" at bounding box center [1007, 105] width 53 height 16
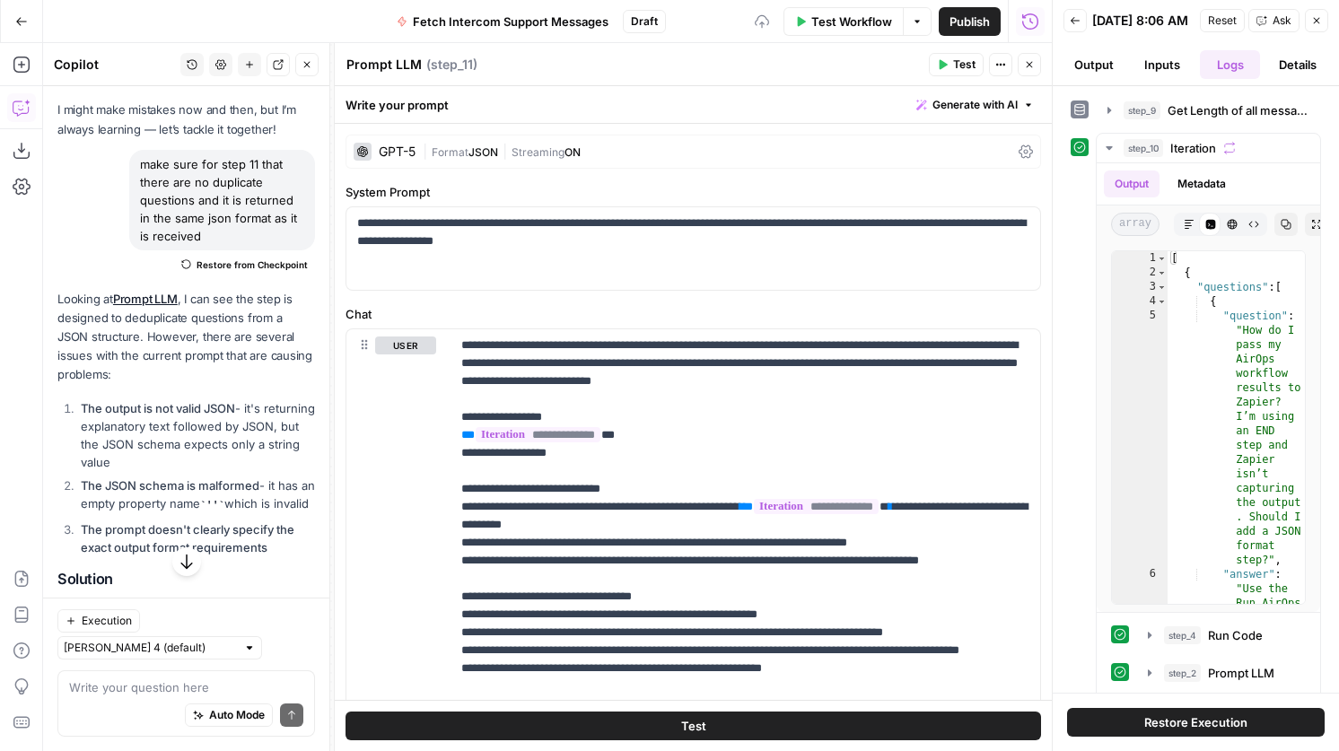
click at [973, 67] on span "Test" at bounding box center [964, 65] width 22 height 16
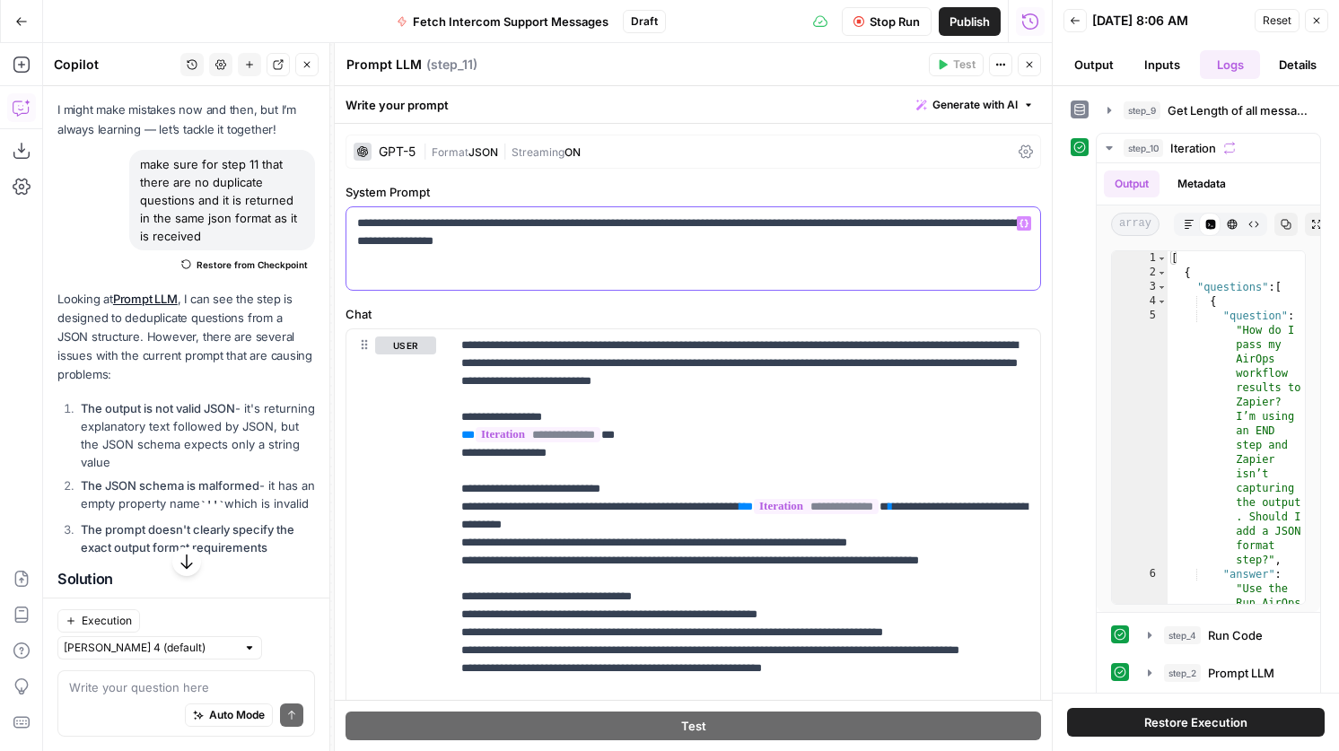
click at [739, 257] on div "**********" at bounding box center [693, 248] width 694 height 83
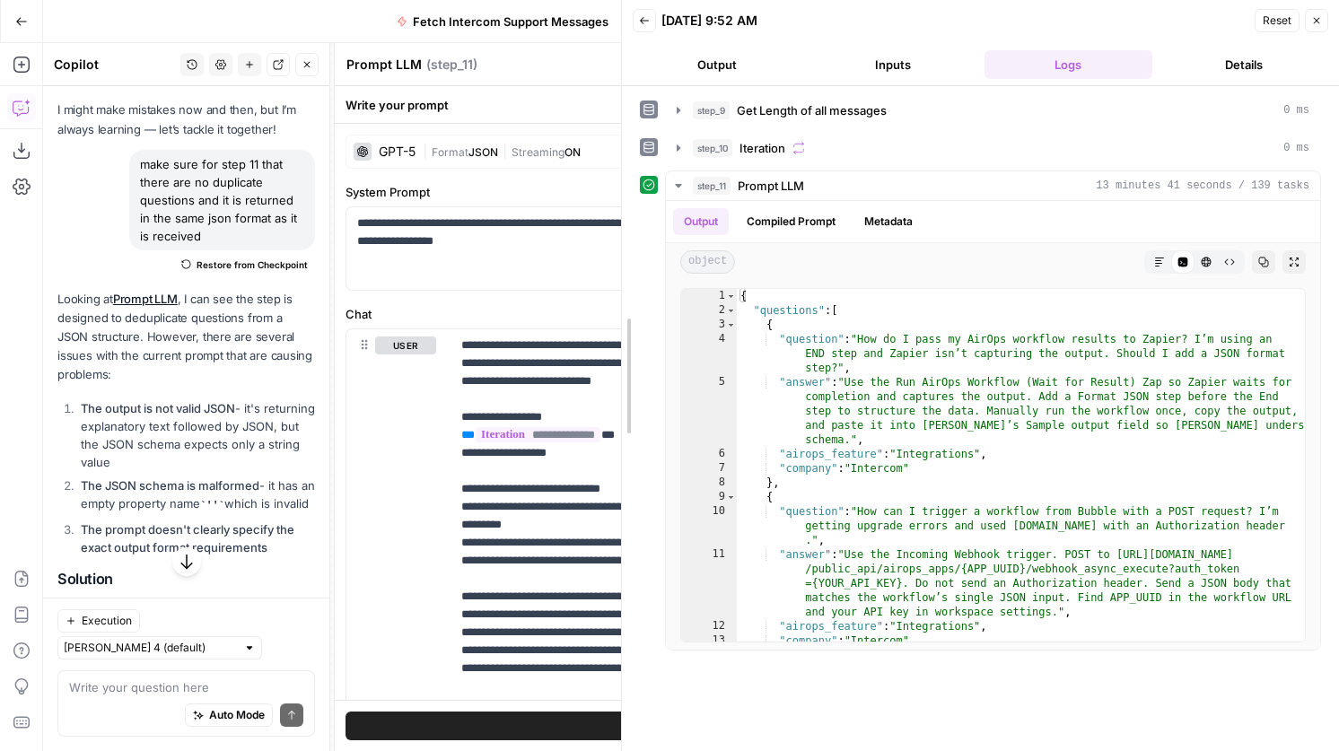
drag, startPoint x: 1050, startPoint y: 402, endPoint x: 599, endPoint y: 393, distance: 451.4
click at [599, 393] on body "AirOps Builders New Home Browse Insights Opportunities Your Data Recent Grids C…" at bounding box center [669, 375] width 1339 height 751
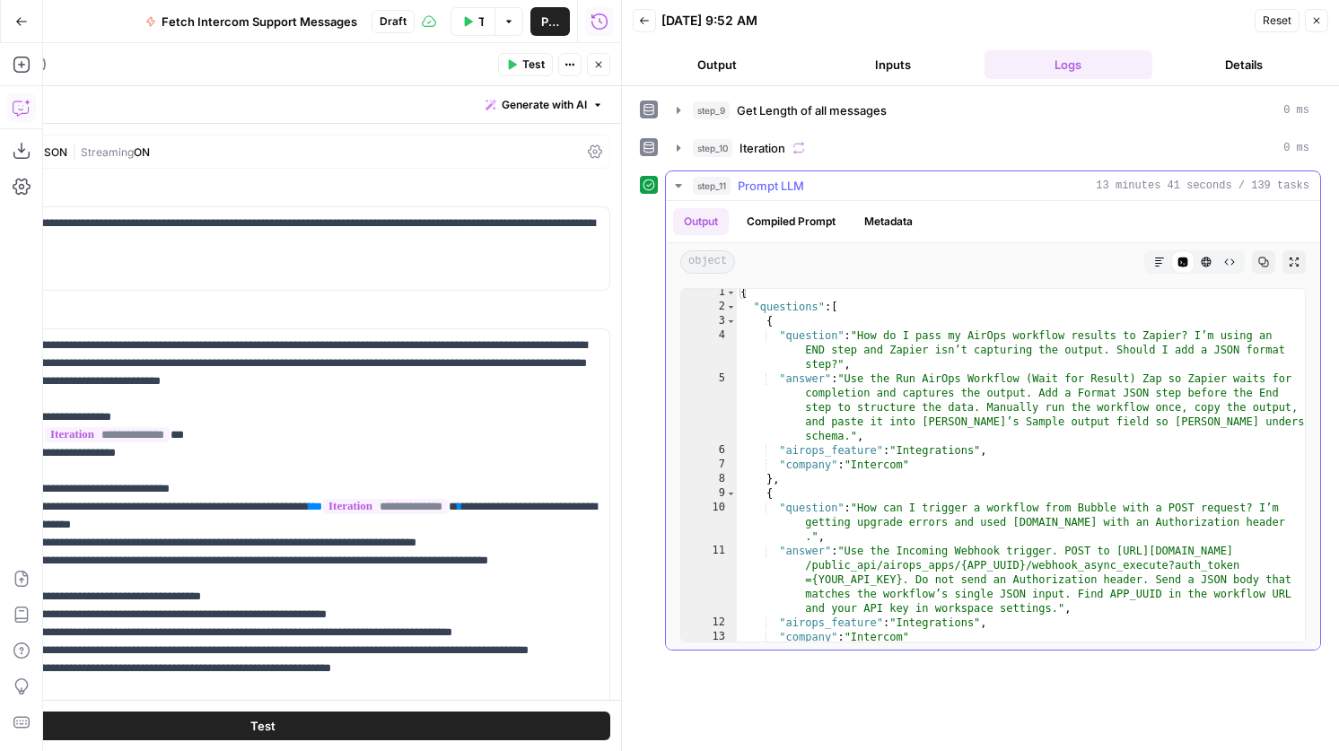
scroll to position [0, 0]
type textarea "*"
click at [733, 314] on span "Toggle code folding, rows 2 through 1509" at bounding box center [731, 310] width 10 height 14
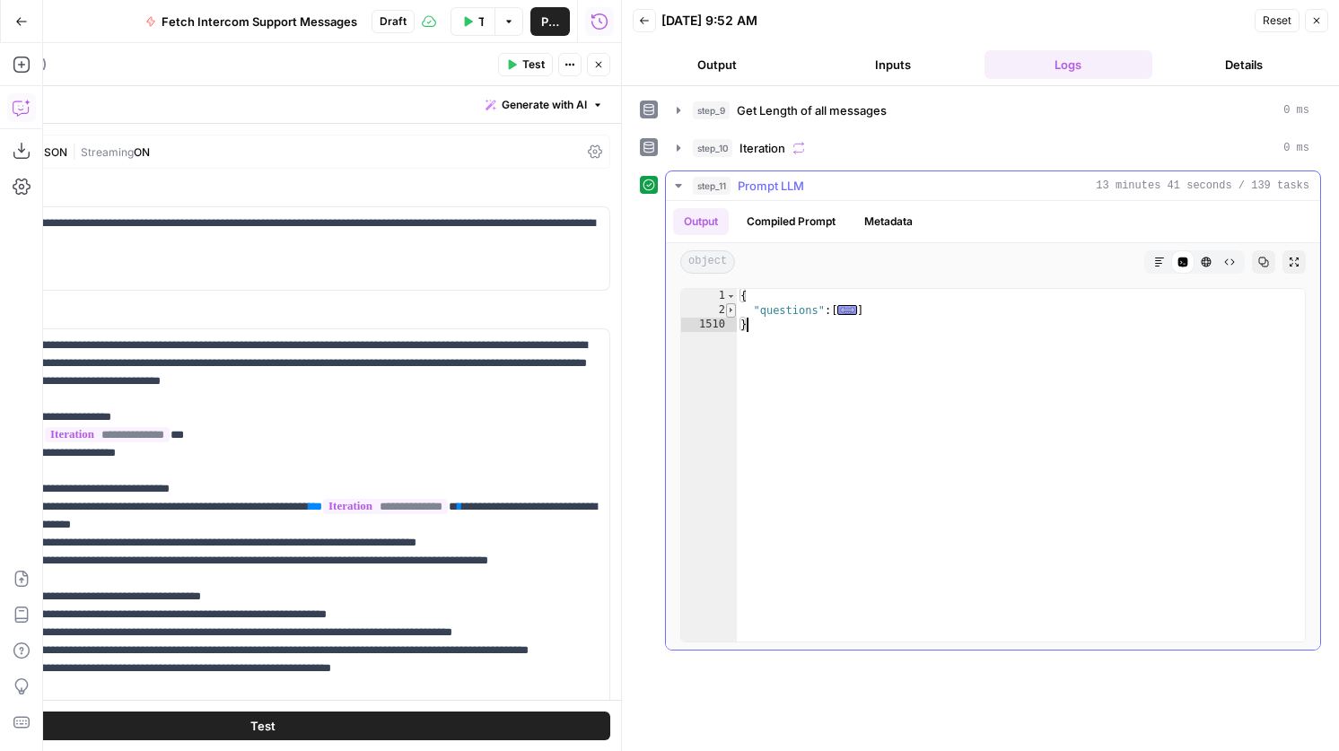
click at [733, 314] on span "Toggle code folding, rows 2 through 1509" at bounding box center [731, 310] width 10 height 14
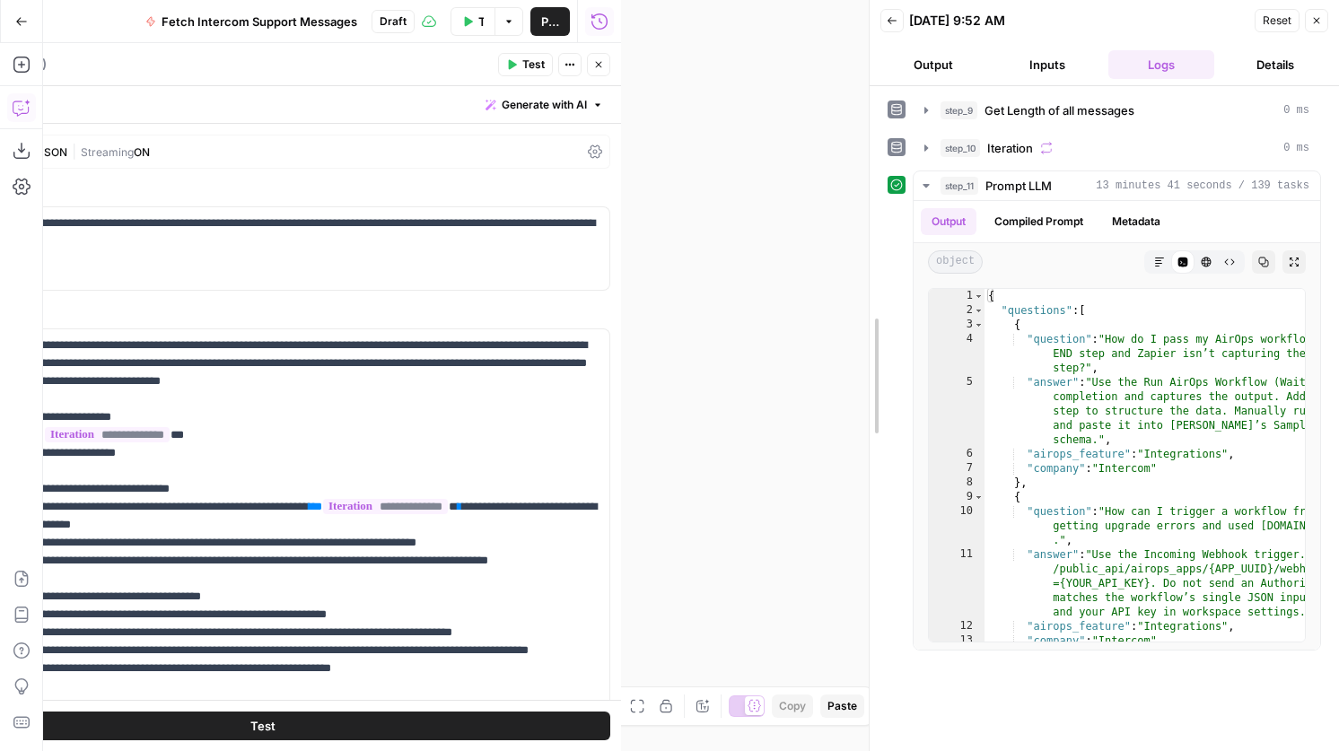
drag, startPoint x: 622, startPoint y: 348, endPoint x: 869, endPoint y: 357, distance: 247.8
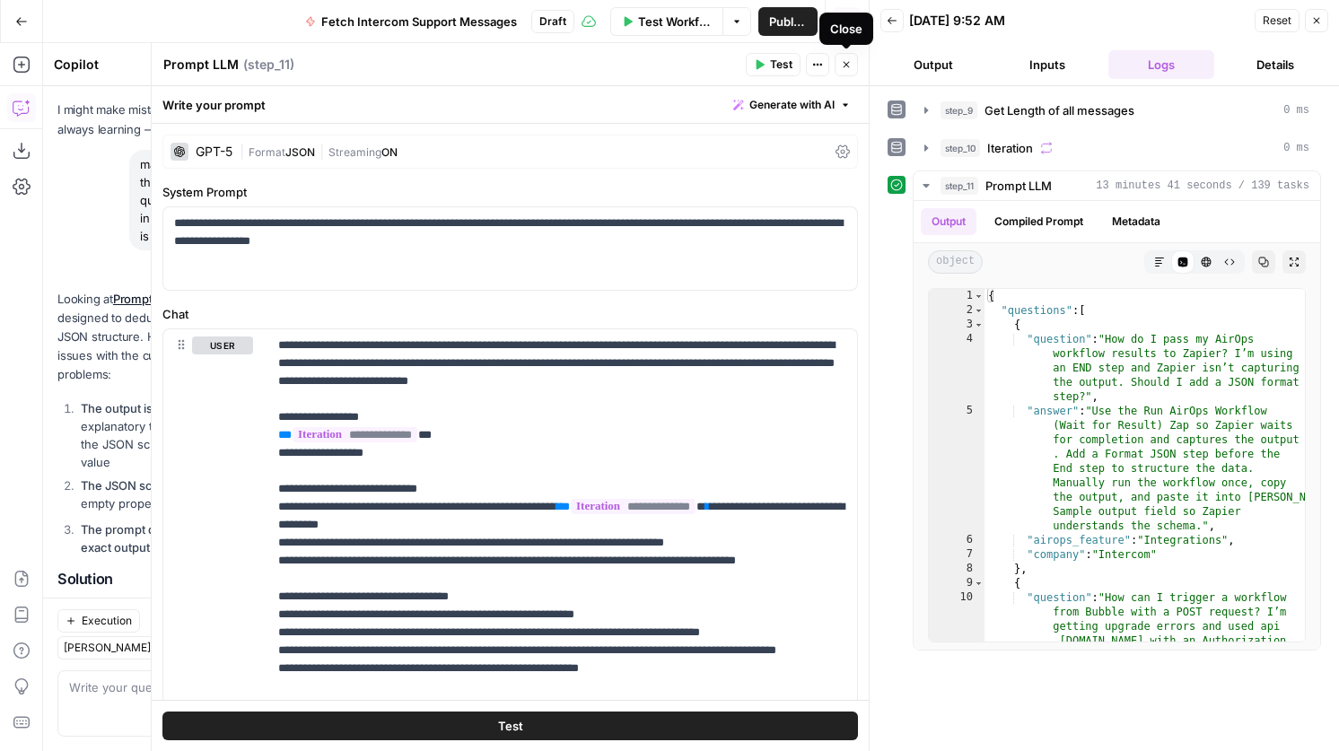
click at [848, 65] on icon "button" at bounding box center [846, 64] width 11 height 11
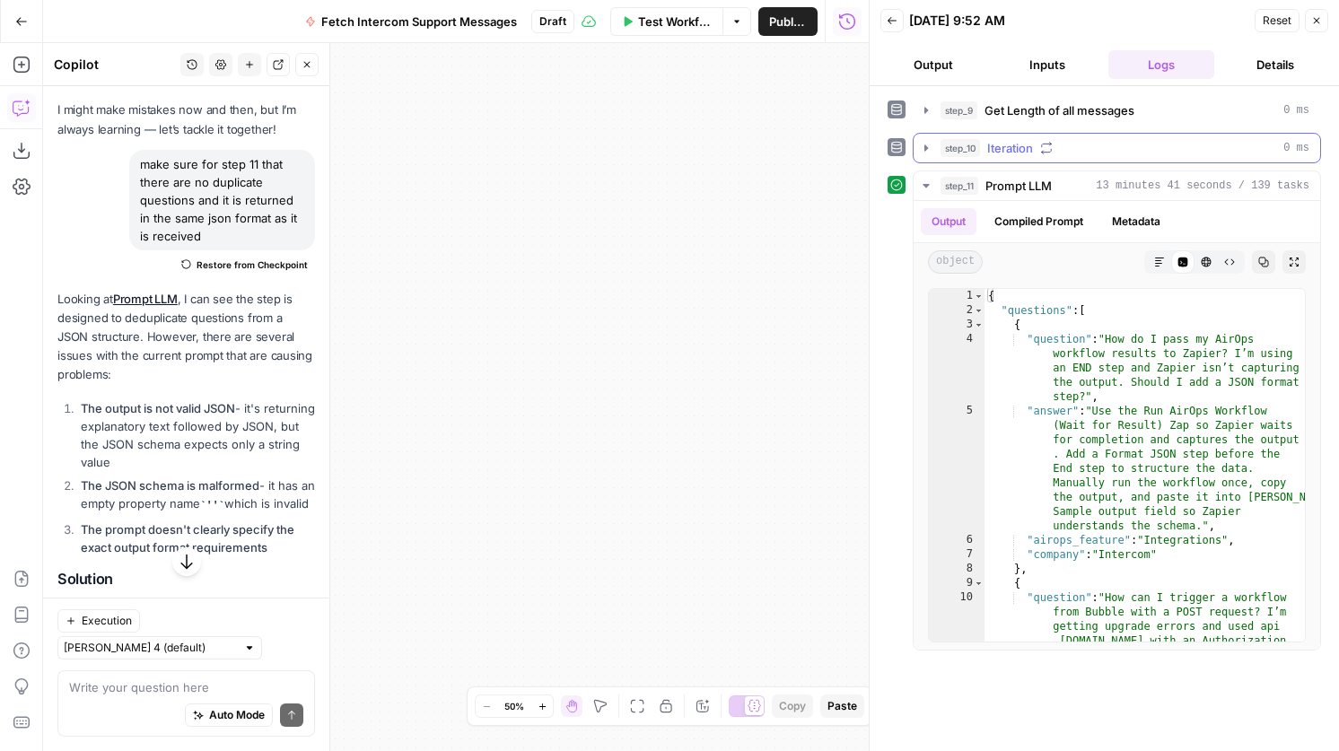
click at [988, 143] on span "Iteration" at bounding box center [1010, 148] width 46 height 18
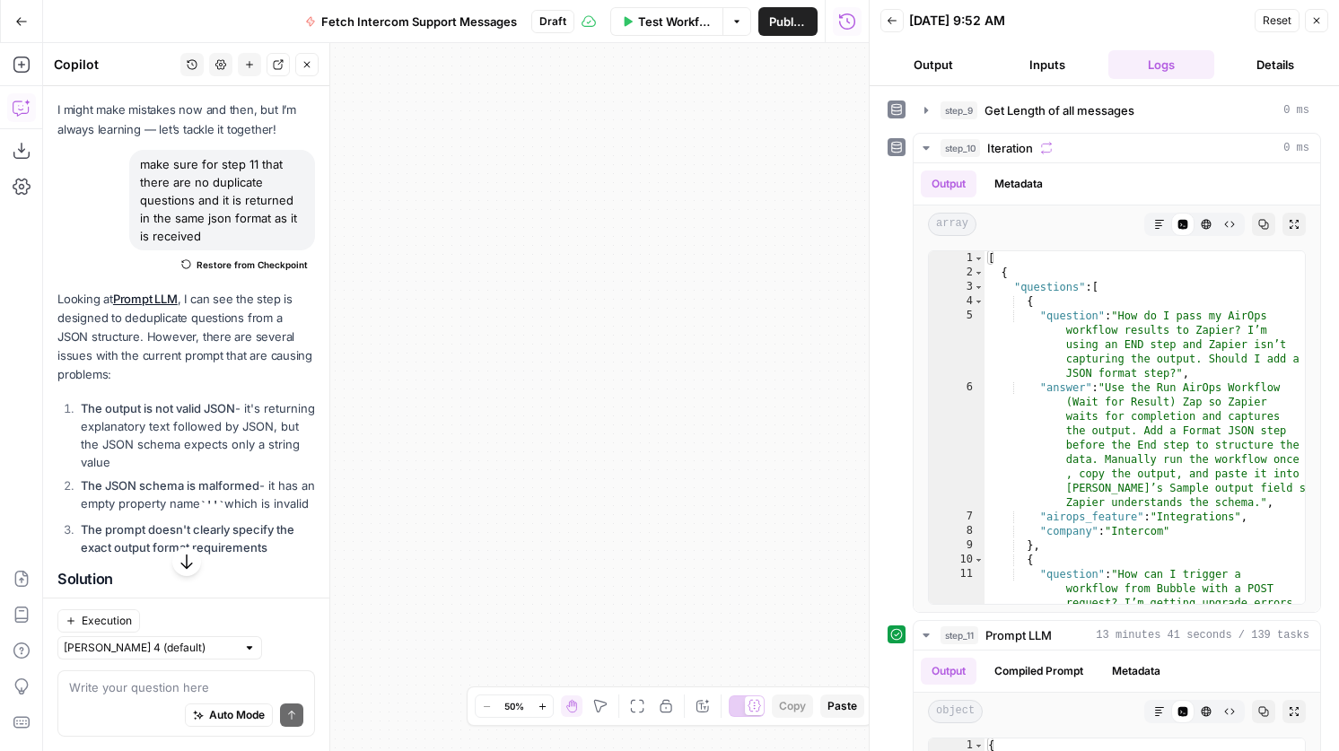
click at [1317, 14] on button "Close" at bounding box center [1316, 20] width 23 height 23
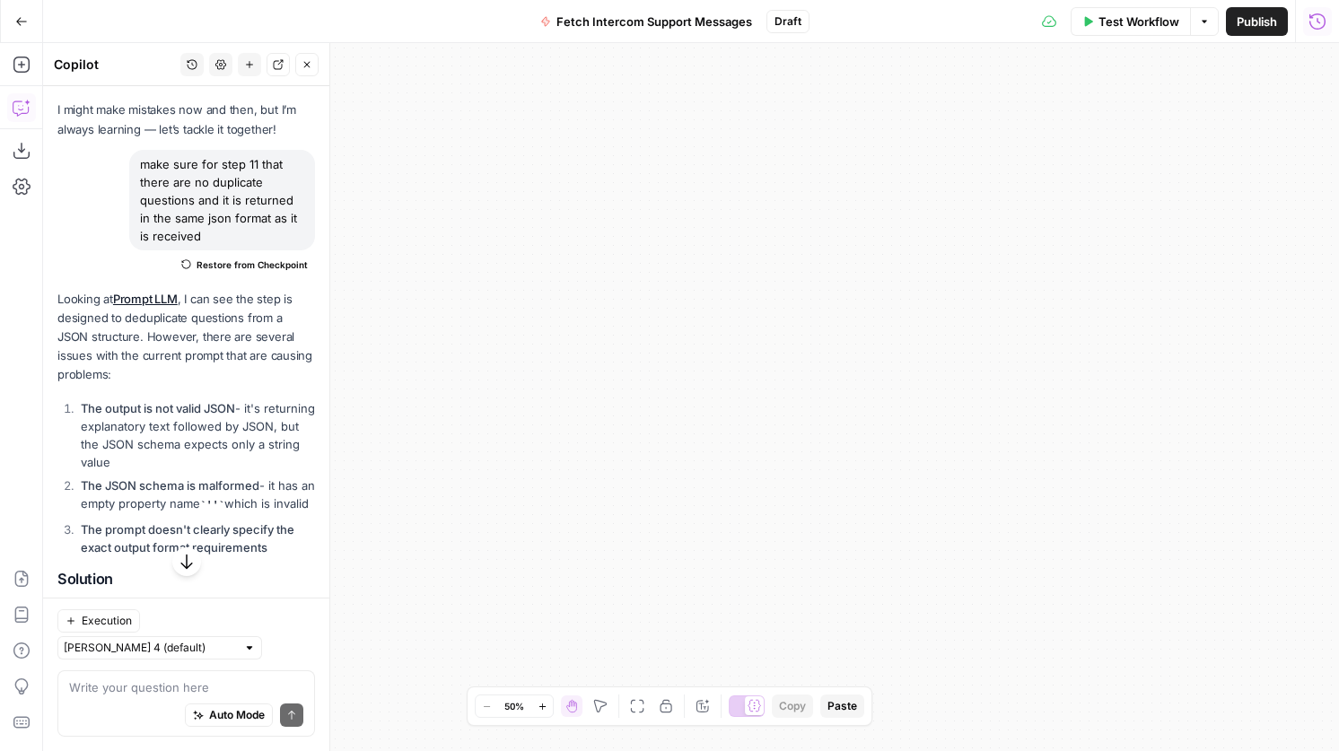
click at [1315, 31] on button "Run History" at bounding box center [1317, 21] width 29 height 29
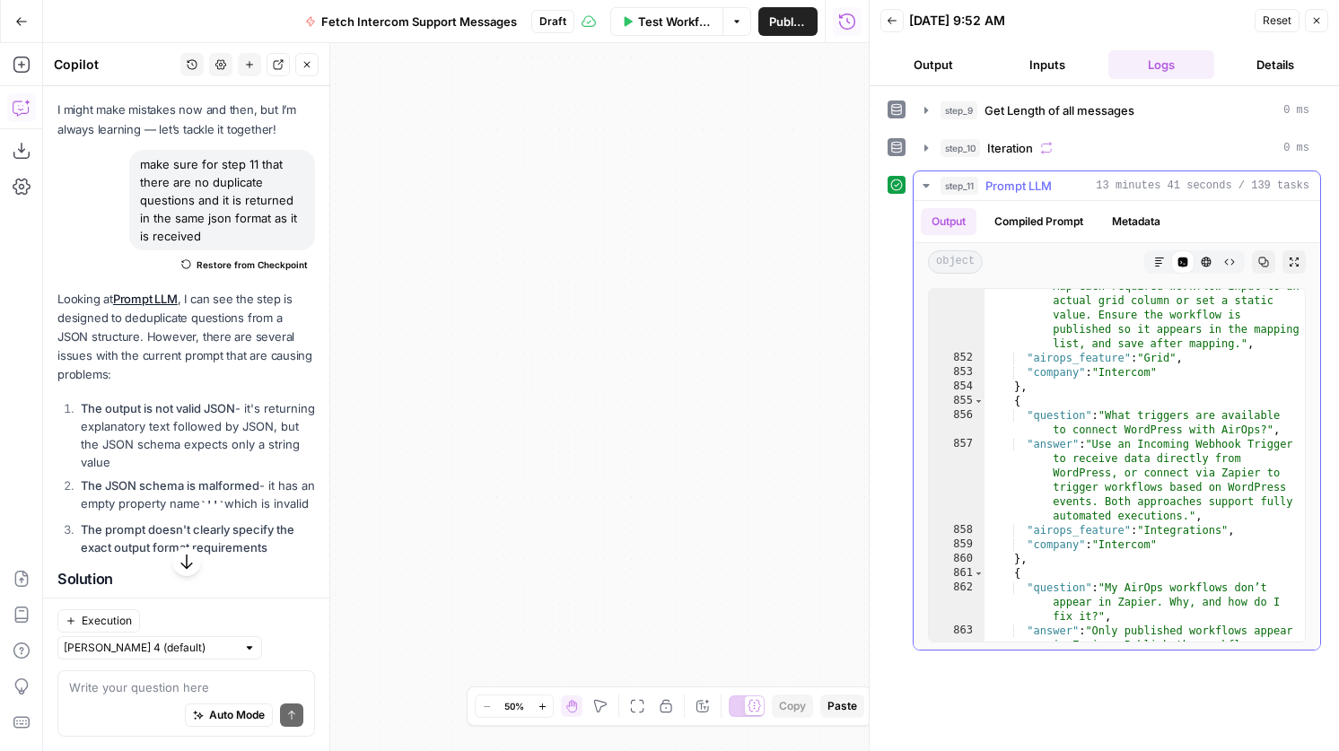
scroll to position [29051, 0]
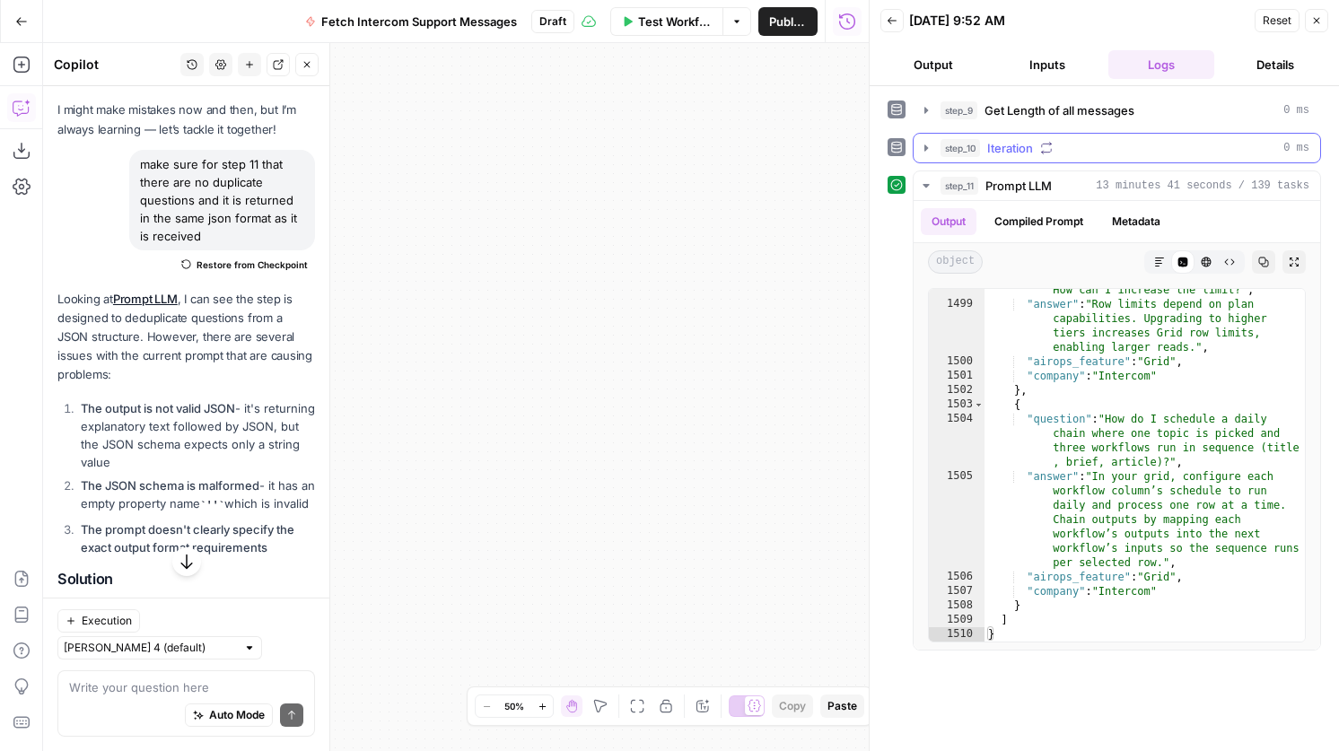
click at [1130, 143] on div "step_10 Iteration 0 ms" at bounding box center [1124, 148] width 369 height 18
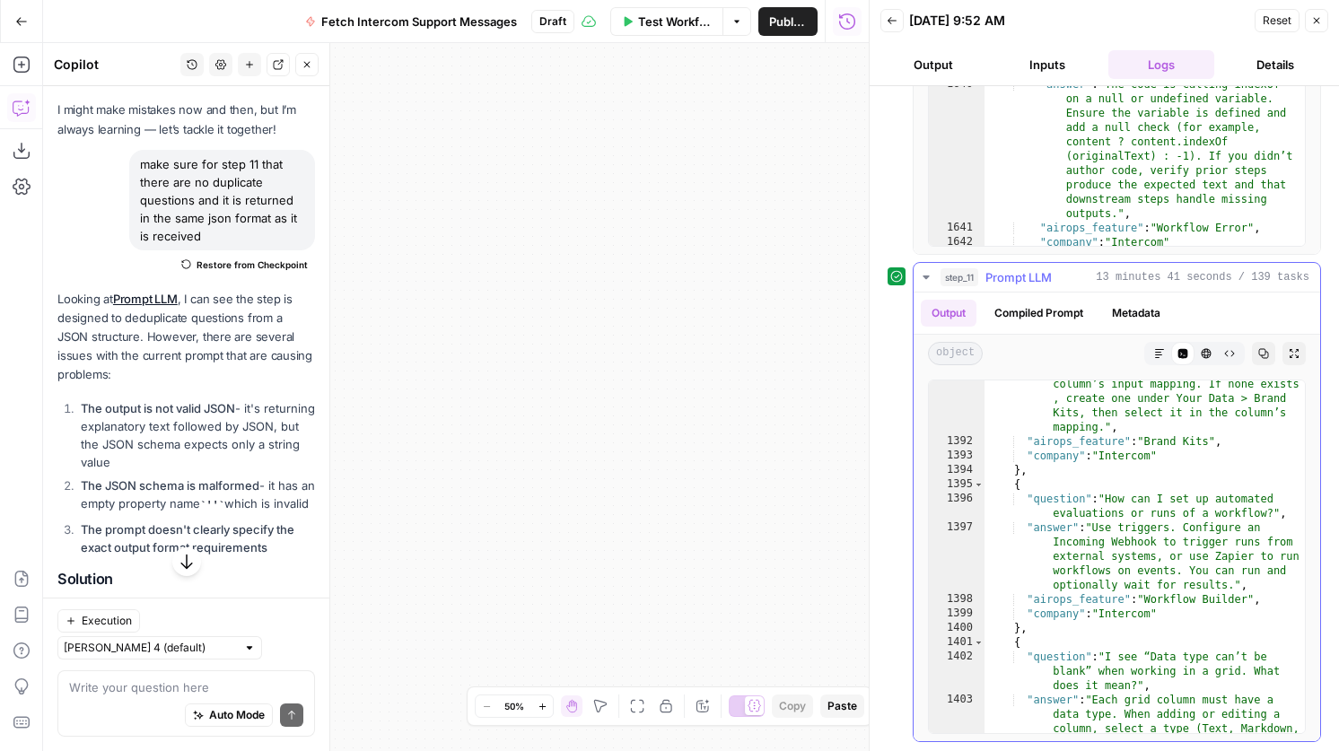
scroll to position [27331, 0]
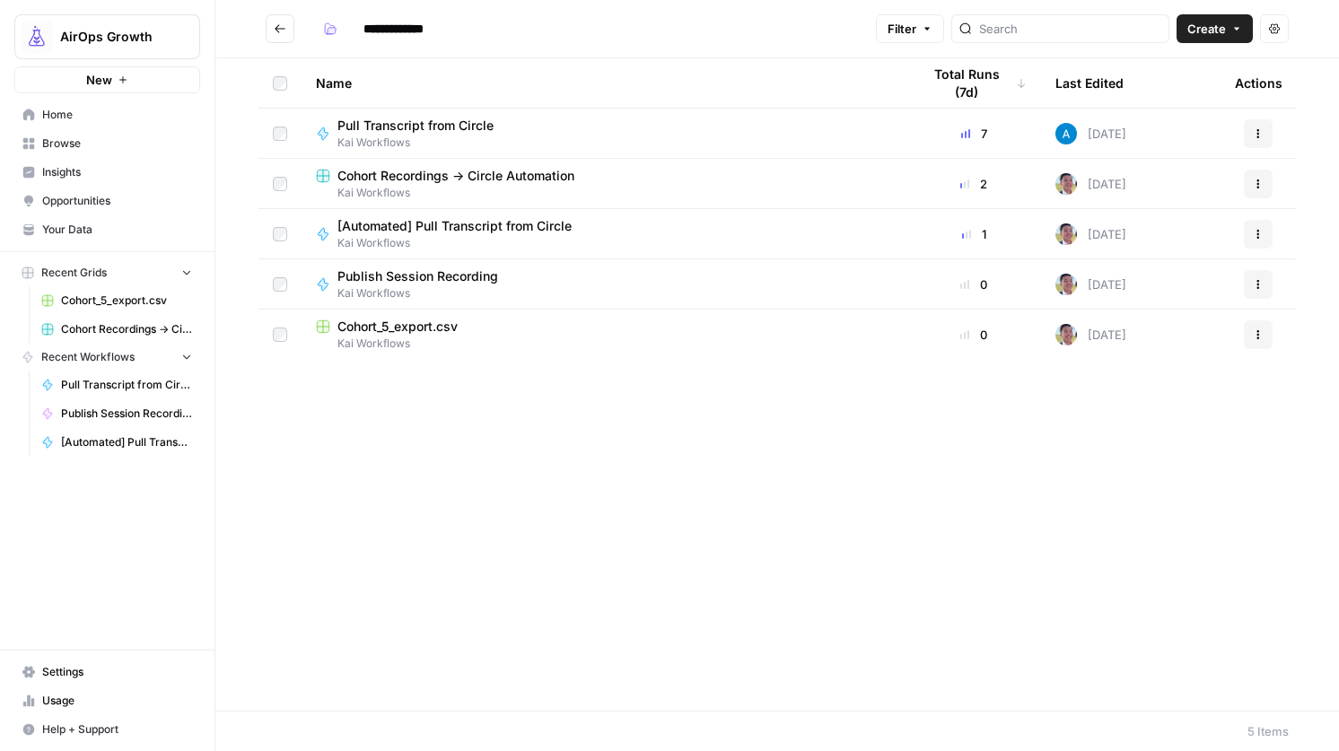
click at [439, 127] on span "Pull Transcript from Circle" at bounding box center [415, 126] width 156 height 18
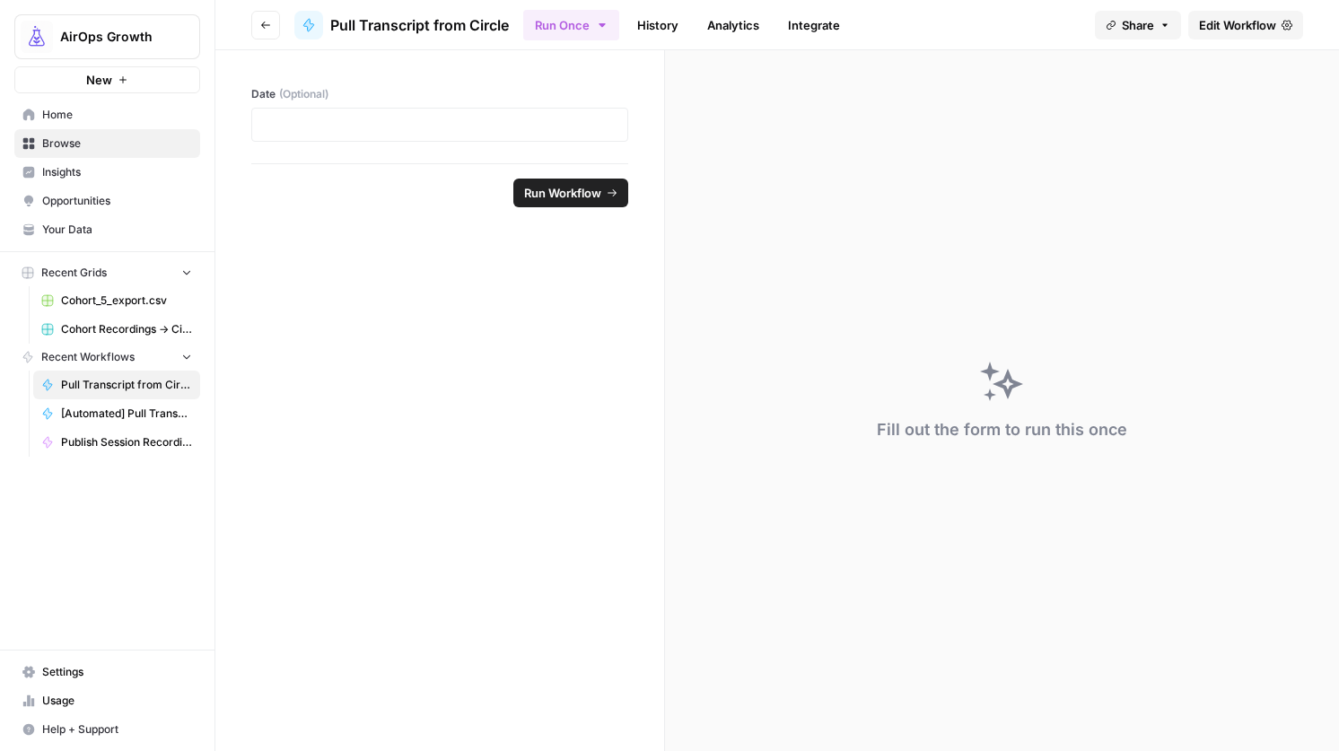
click at [1221, 39] on header "Go back Pull Transcript from Circle Run Once History Analytics Integrate Share …" at bounding box center [776, 25] width 1123 height 50
click at [1221, 21] on span "Edit Workflow" at bounding box center [1237, 25] width 77 height 18
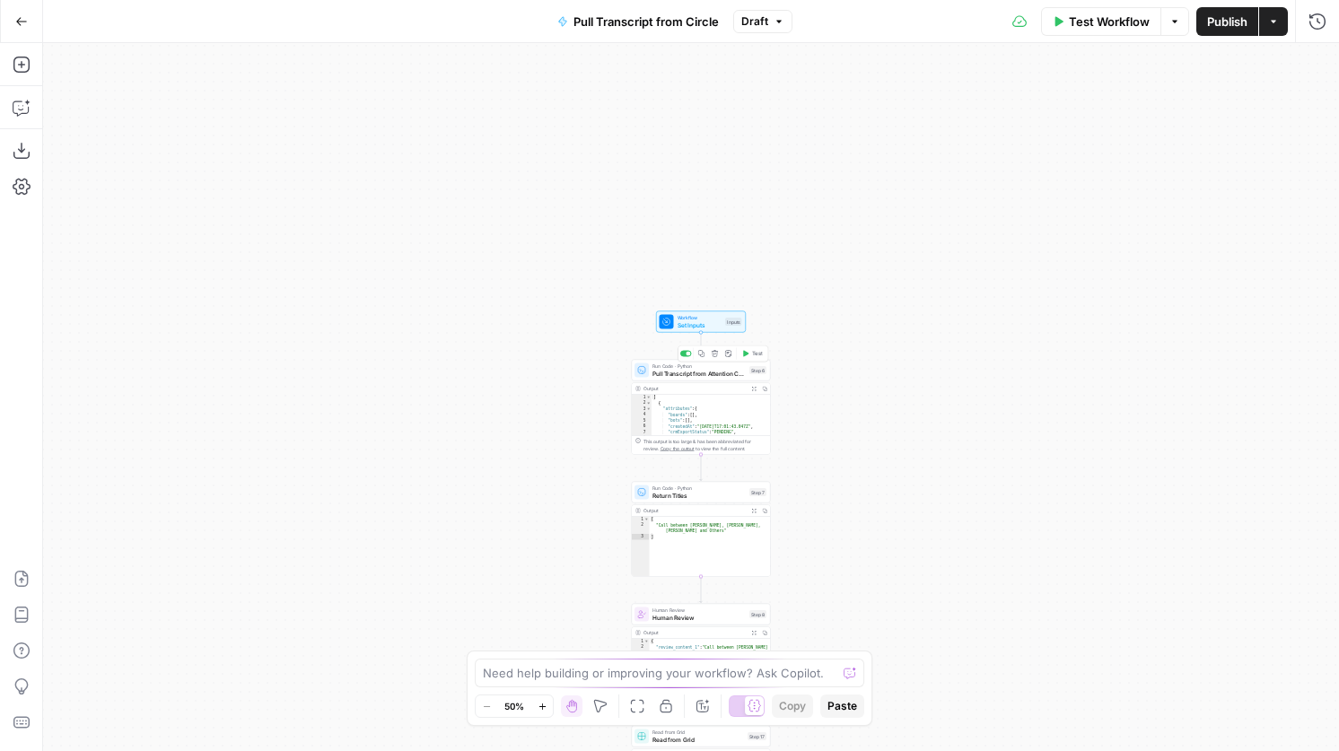
click at [730, 371] on span "Pull Transcript from Attention Conversation ID" at bounding box center [698, 373] width 93 height 9
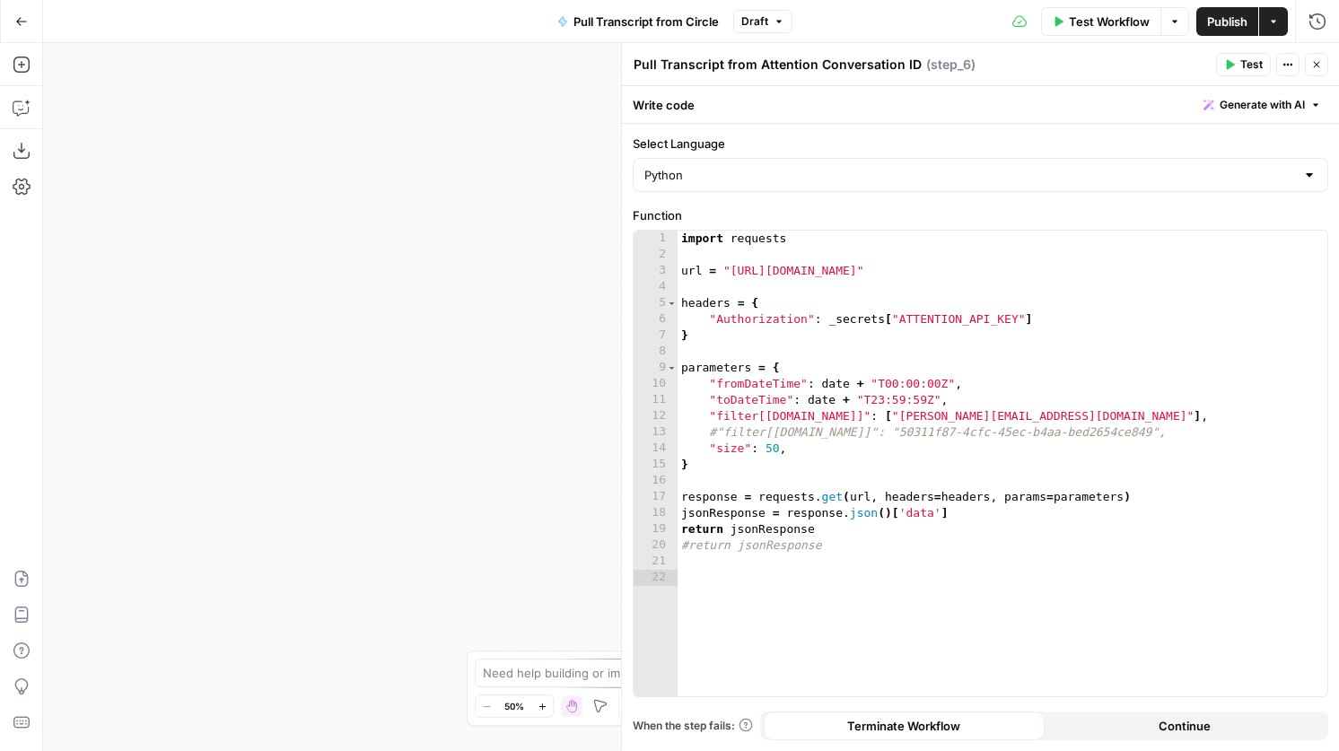
click at [1315, 67] on icon "button" at bounding box center [1316, 64] width 11 height 11
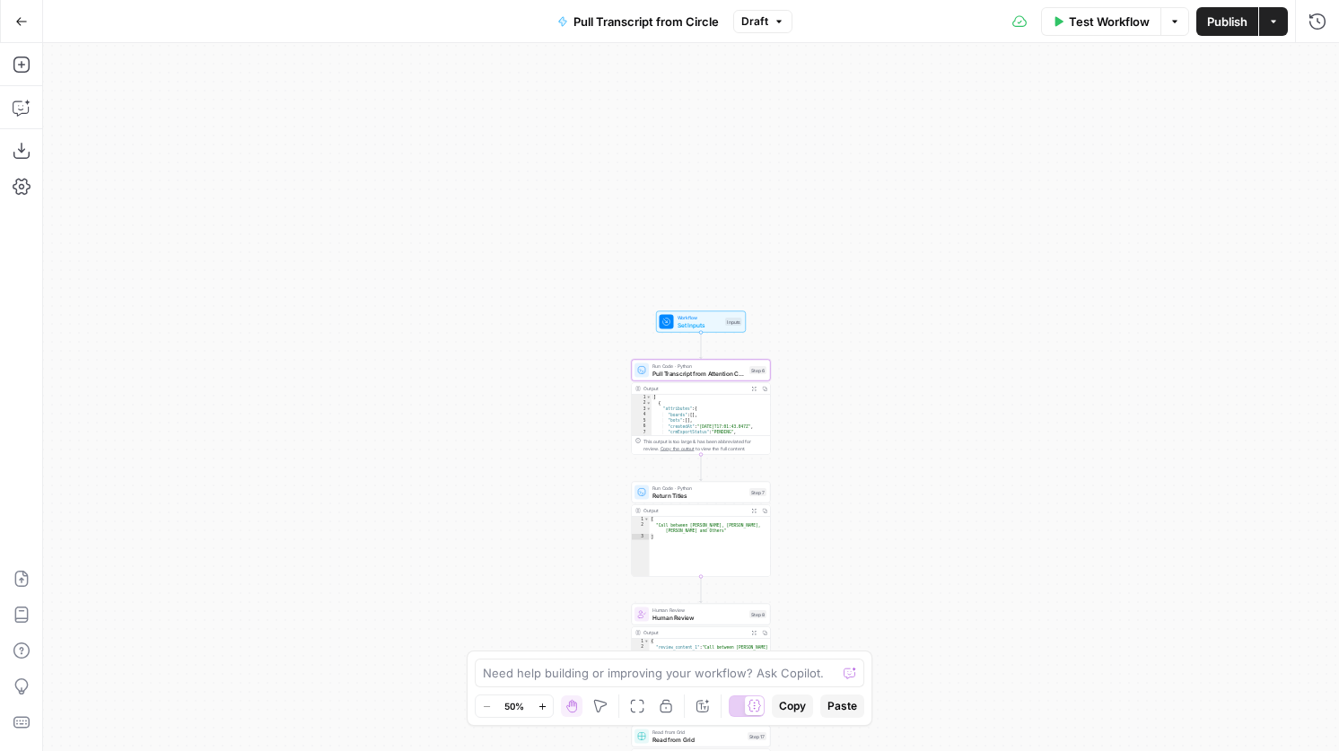
click at [11, 21] on button "Go Back" at bounding box center [21, 21] width 32 height 32
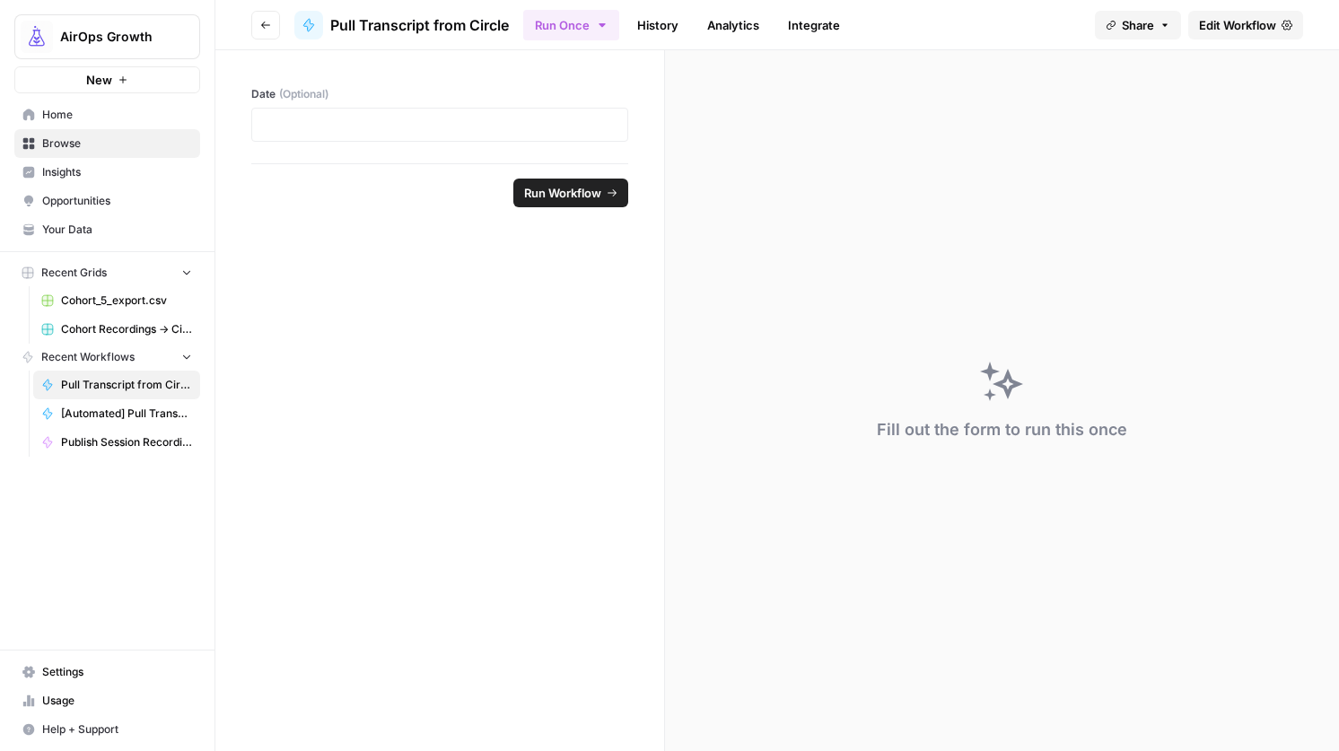
click at [250, 22] on header "Go back Pull Transcript from Circle Run Once History Analytics Integrate Share …" at bounding box center [776, 25] width 1123 height 50
click at [272, 26] on button "Go back" at bounding box center [265, 25] width 29 height 29
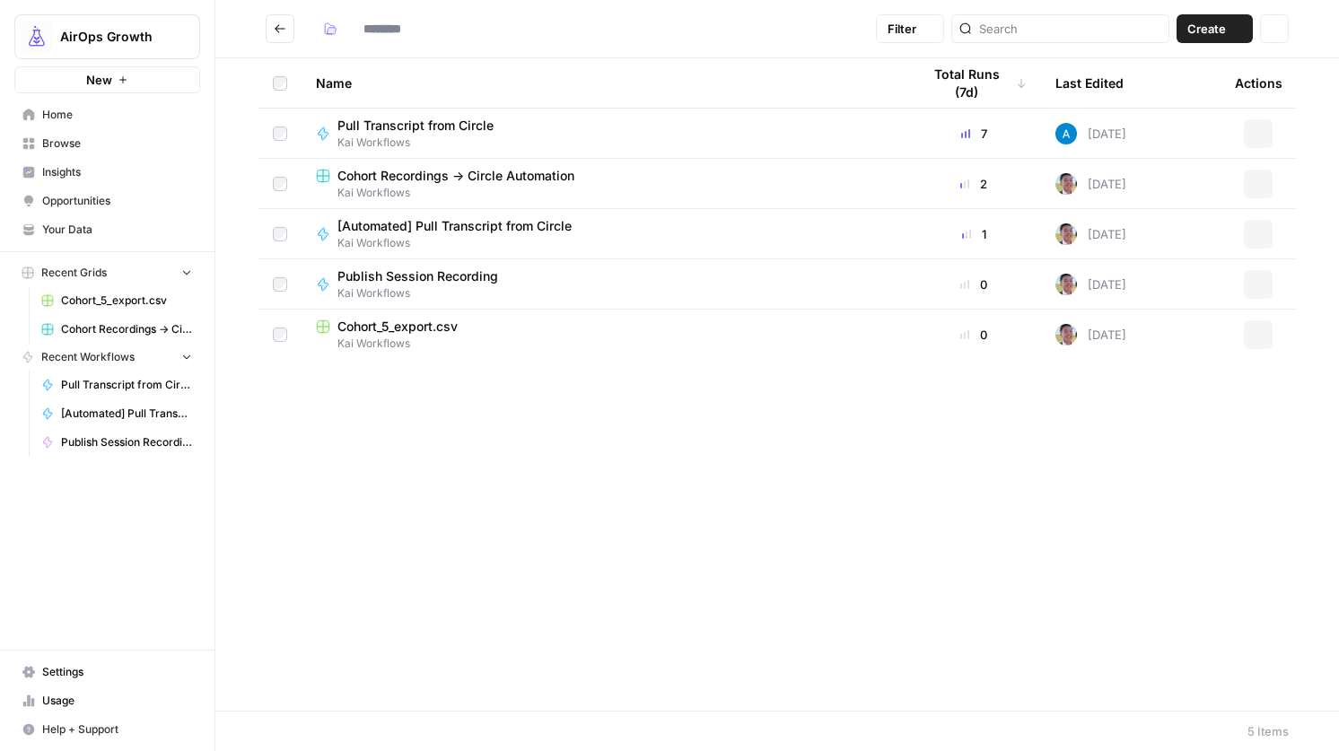
type input "**********"
click at [439, 276] on span "Publish Session Recording" at bounding box center [417, 276] width 161 height 18
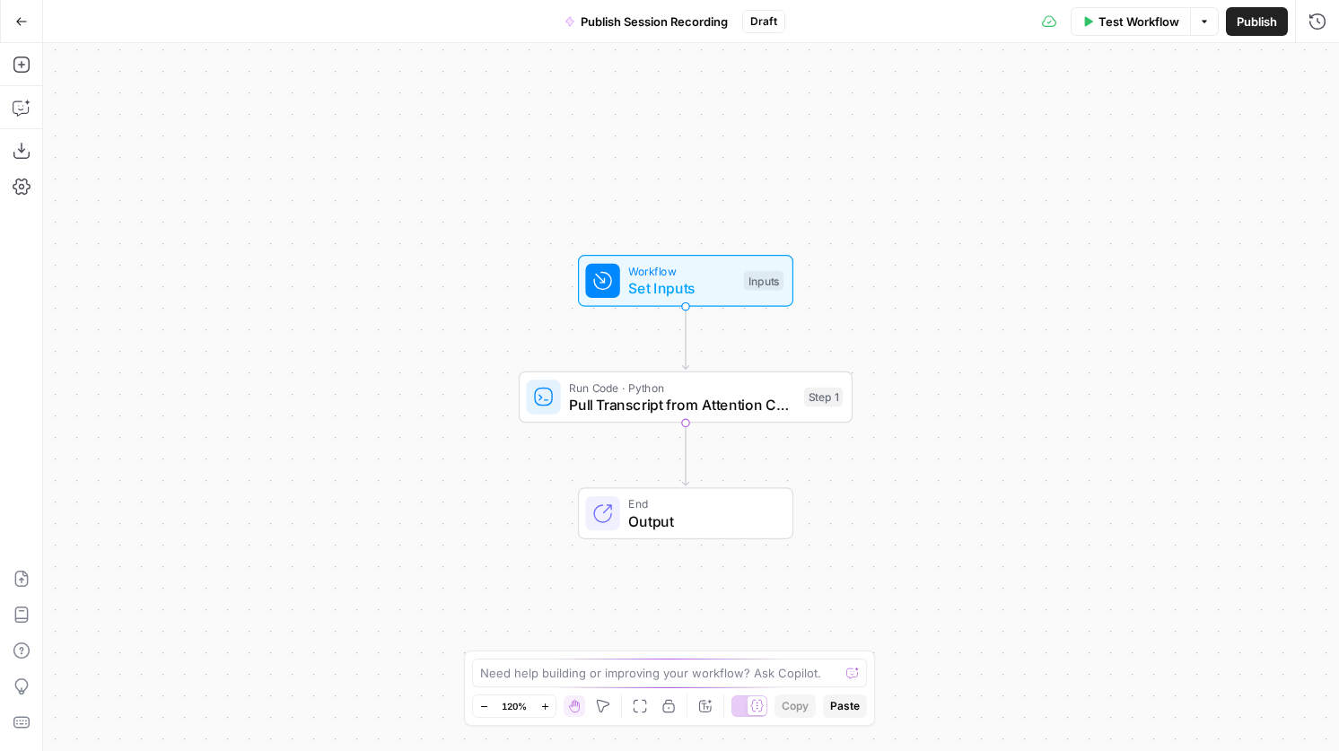
click at [699, 380] on span "Run Code · Python" at bounding box center [682, 387] width 226 height 17
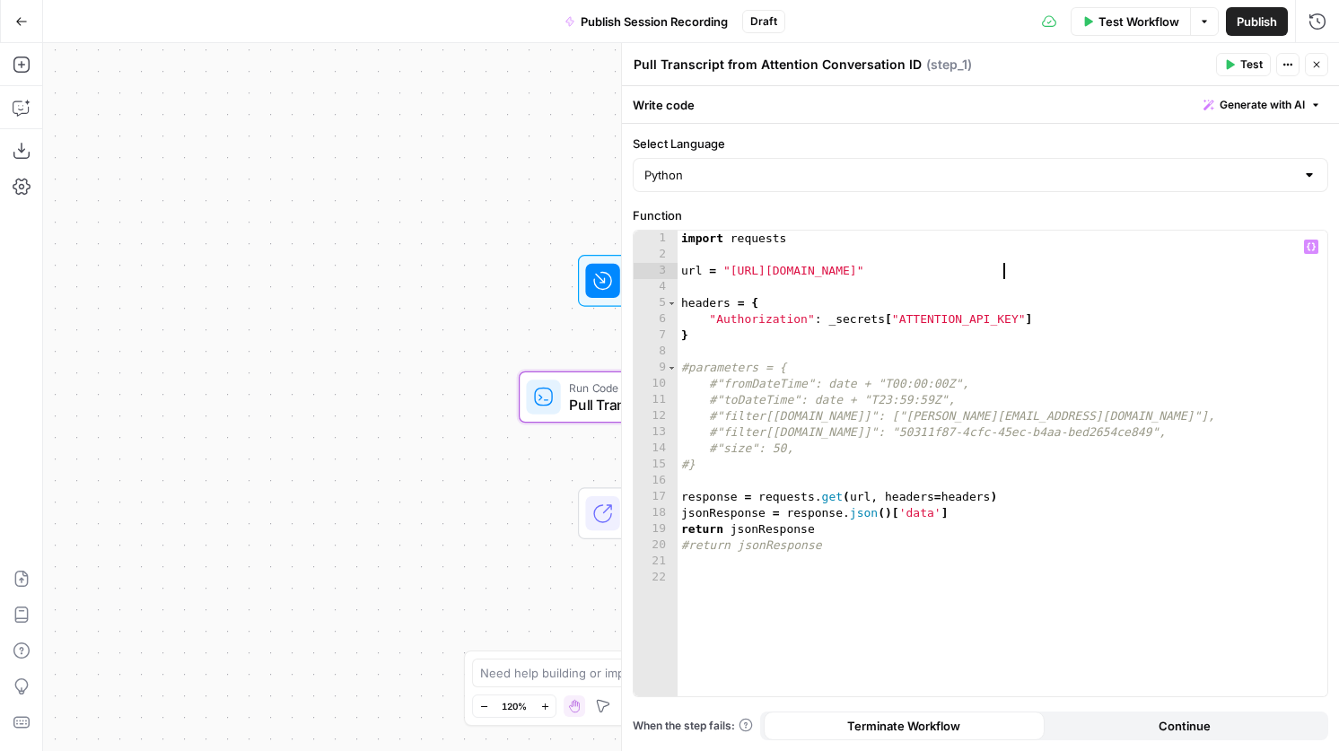
click at [1000, 274] on div "import requests url = "[URL][DOMAIN_NAME]" headers = { "Authorization" : _secre…" at bounding box center [1002, 480] width 650 height 498
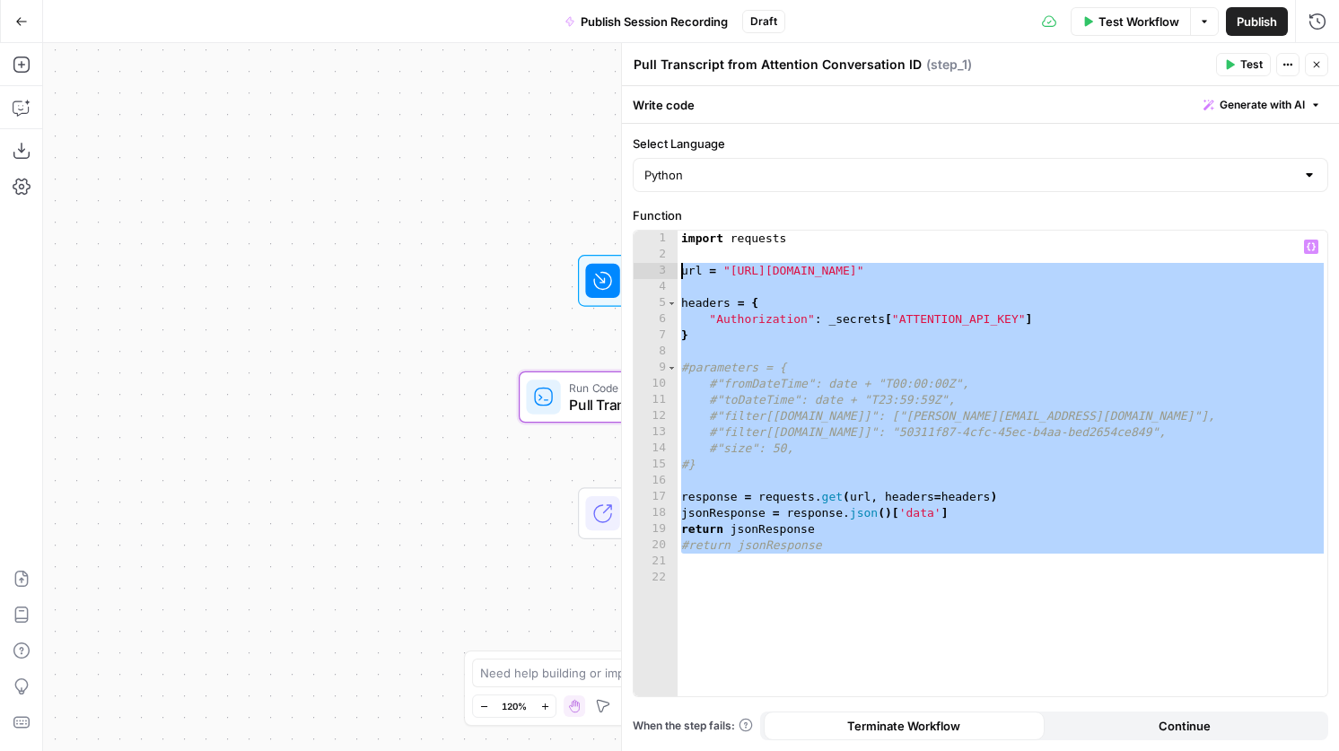
drag, startPoint x: 863, startPoint y: 559, endPoint x: 598, endPoint y: 271, distance: 391.8
click at [598, 271] on body "AirOps Growth New Home Browse Insights Opportunities Your Data Recent Grids Coh…" at bounding box center [669, 375] width 1339 height 751
paste textarea
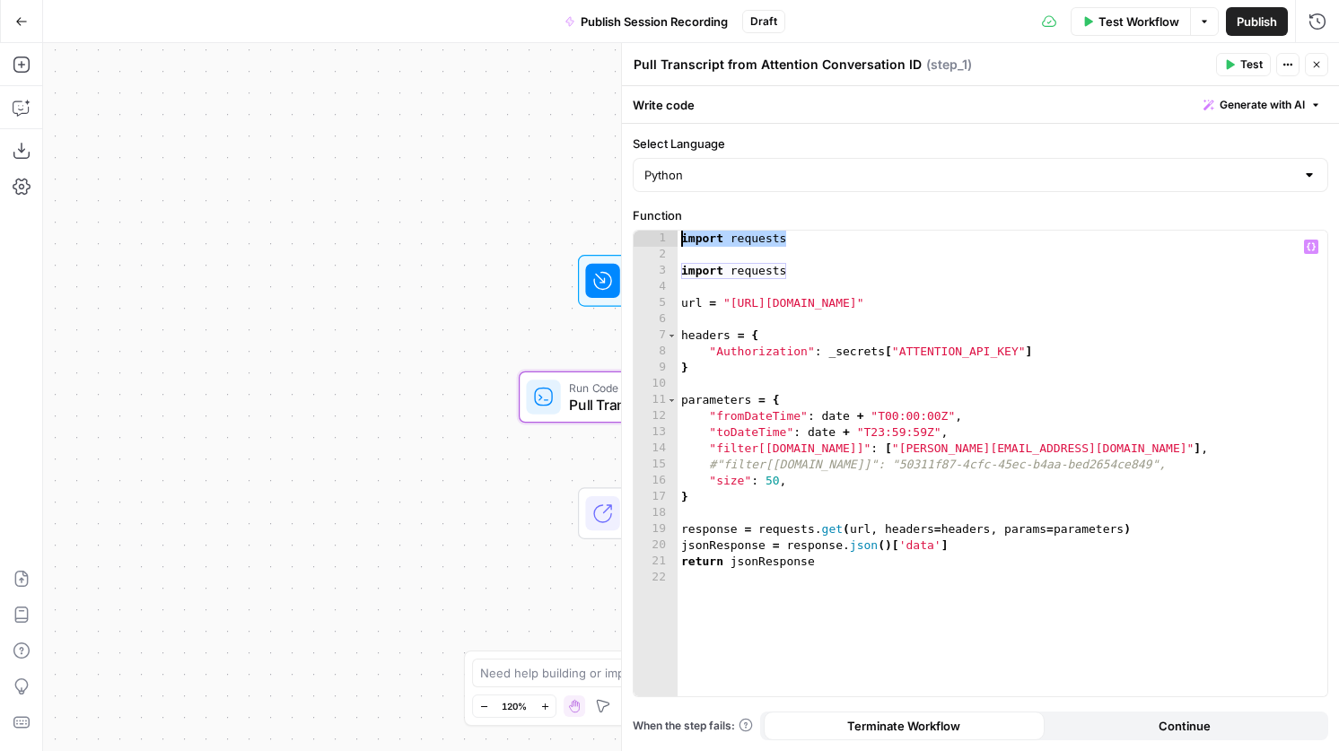
drag, startPoint x: 828, startPoint y: 243, endPoint x: 668, endPoint y: 214, distance: 163.2
click at [668, 214] on div "**********" at bounding box center [980, 451] width 695 height 491
type textarea "**********"
click at [681, 267] on div "import requests url = "[URL][DOMAIN_NAME]" headers = { "Authorization" : _secre…" at bounding box center [1002, 480] width 650 height 498
type textarea "**********"
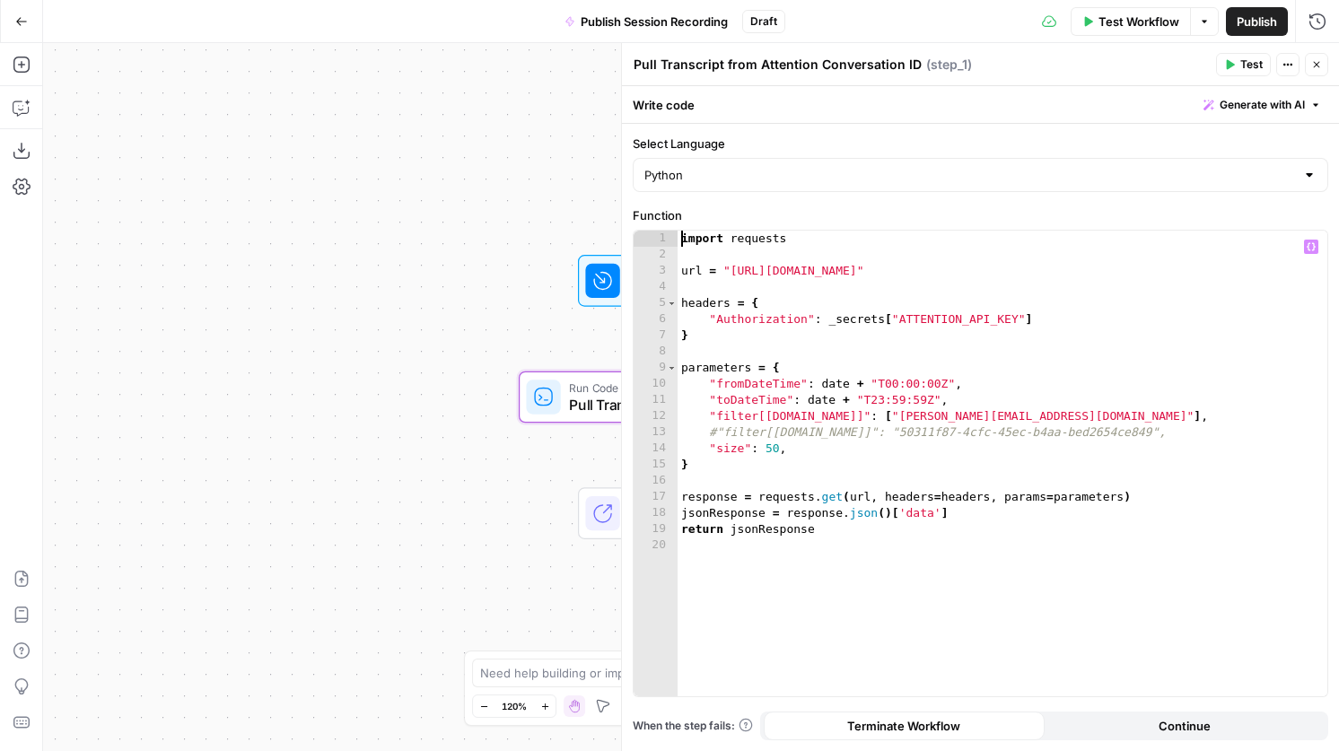
click at [1322, 67] on button "Close" at bounding box center [1316, 64] width 23 height 23
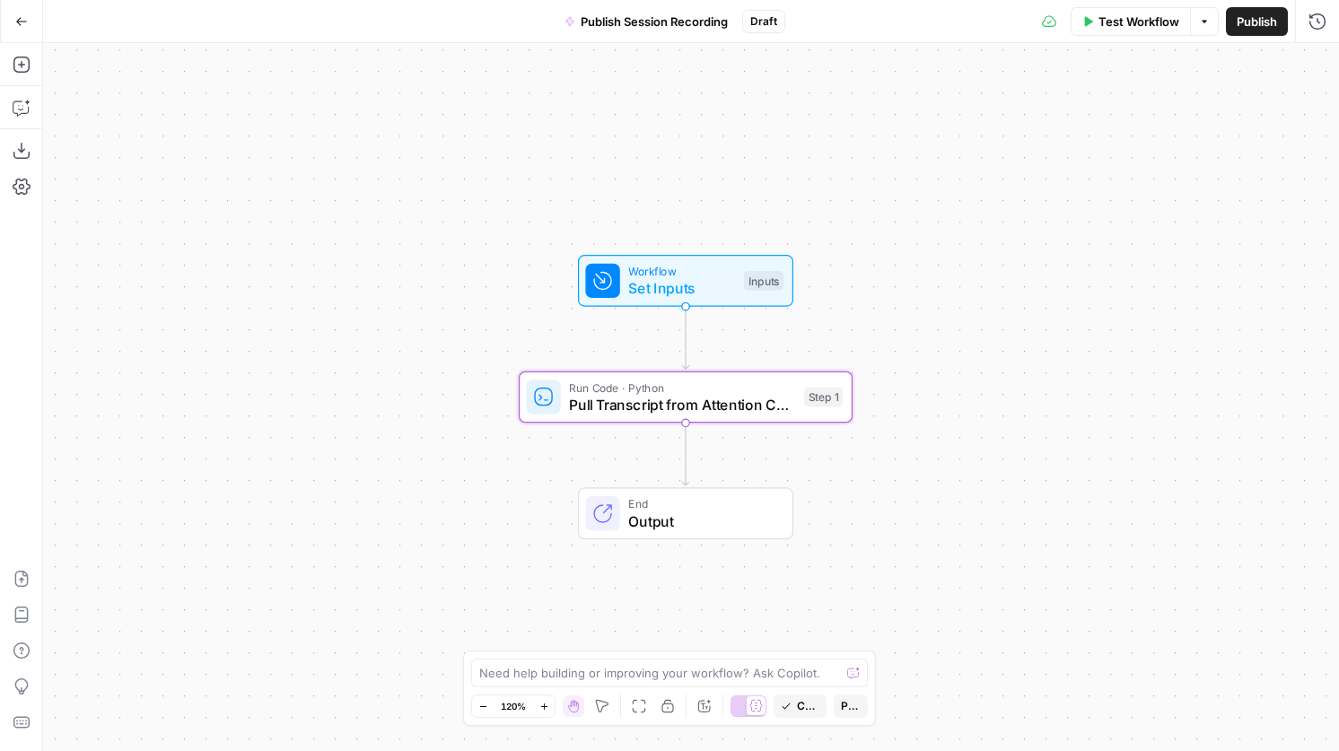
click at [646, 396] on span "Pull Transcript from Attention Conversation ID" at bounding box center [682, 405] width 226 height 22
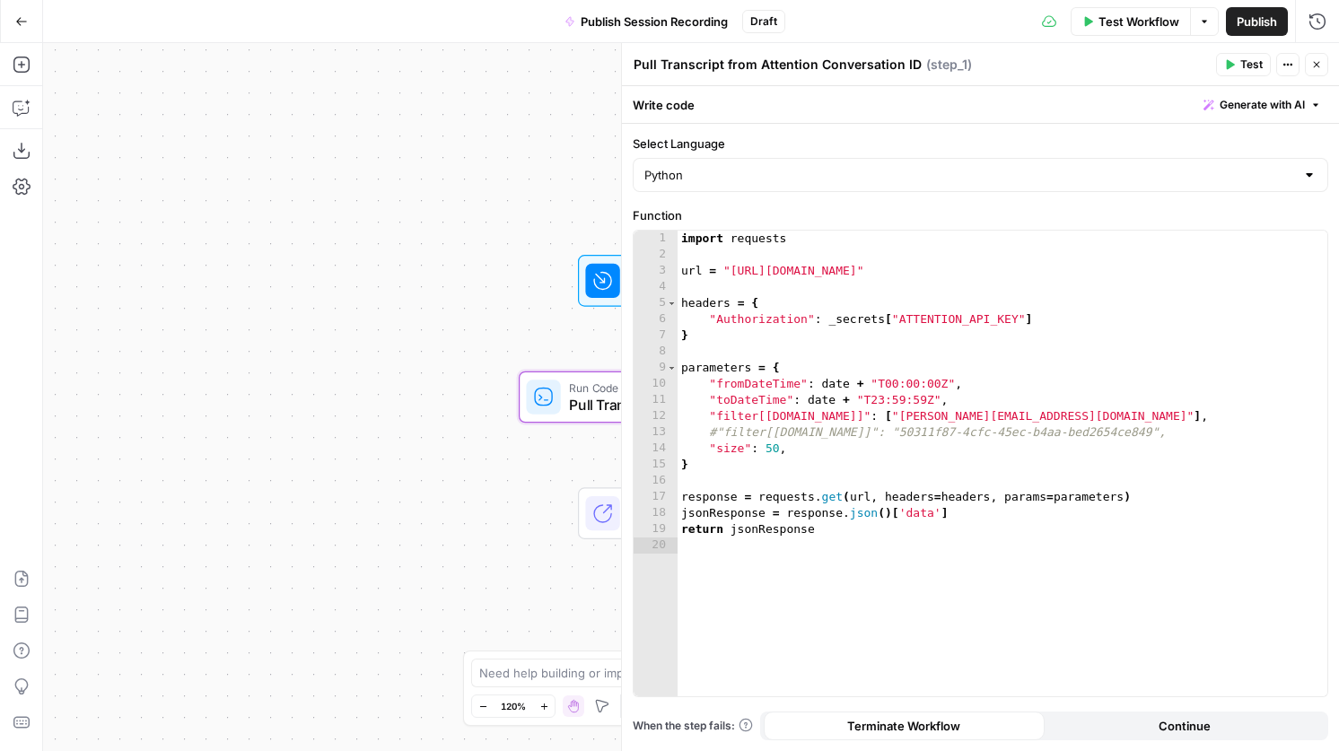
click at [1320, 57] on button "Close" at bounding box center [1316, 64] width 23 height 23
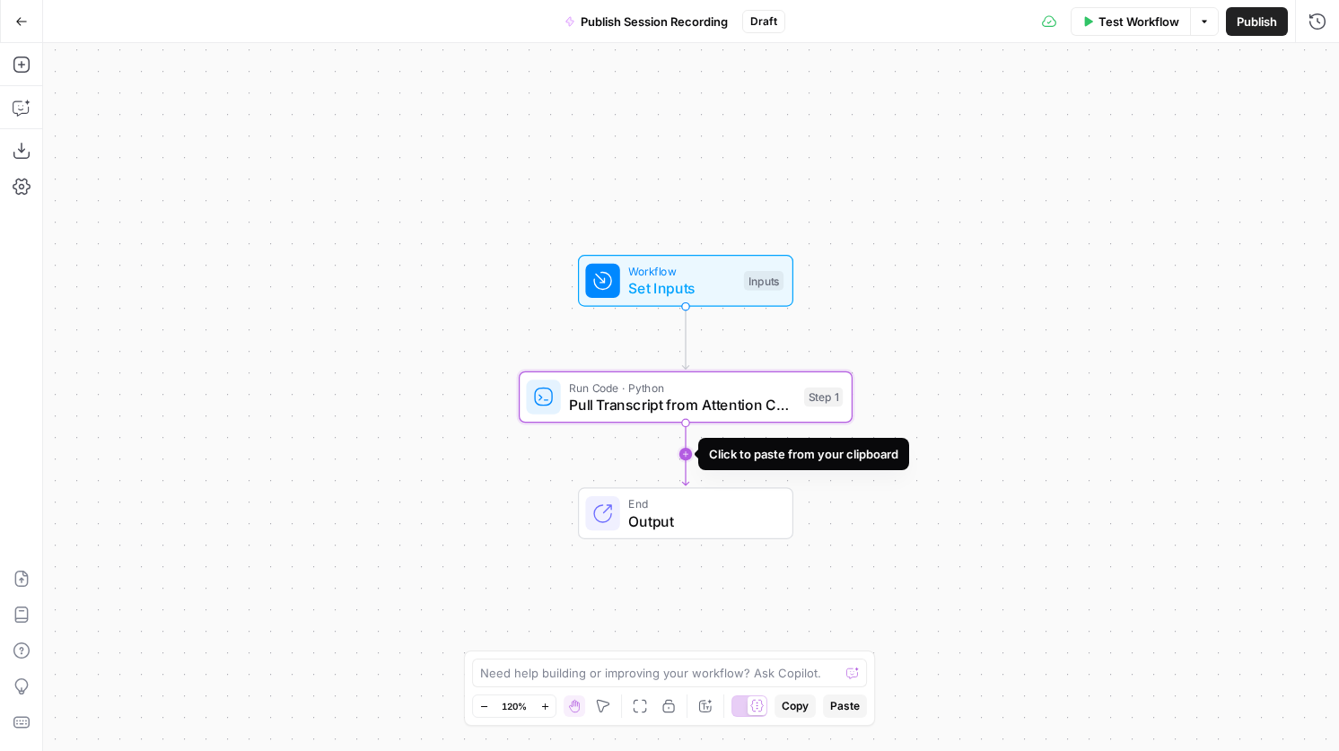
click at [686, 453] on icon "Edge from step_1 to end" at bounding box center [685, 454] width 6 height 63
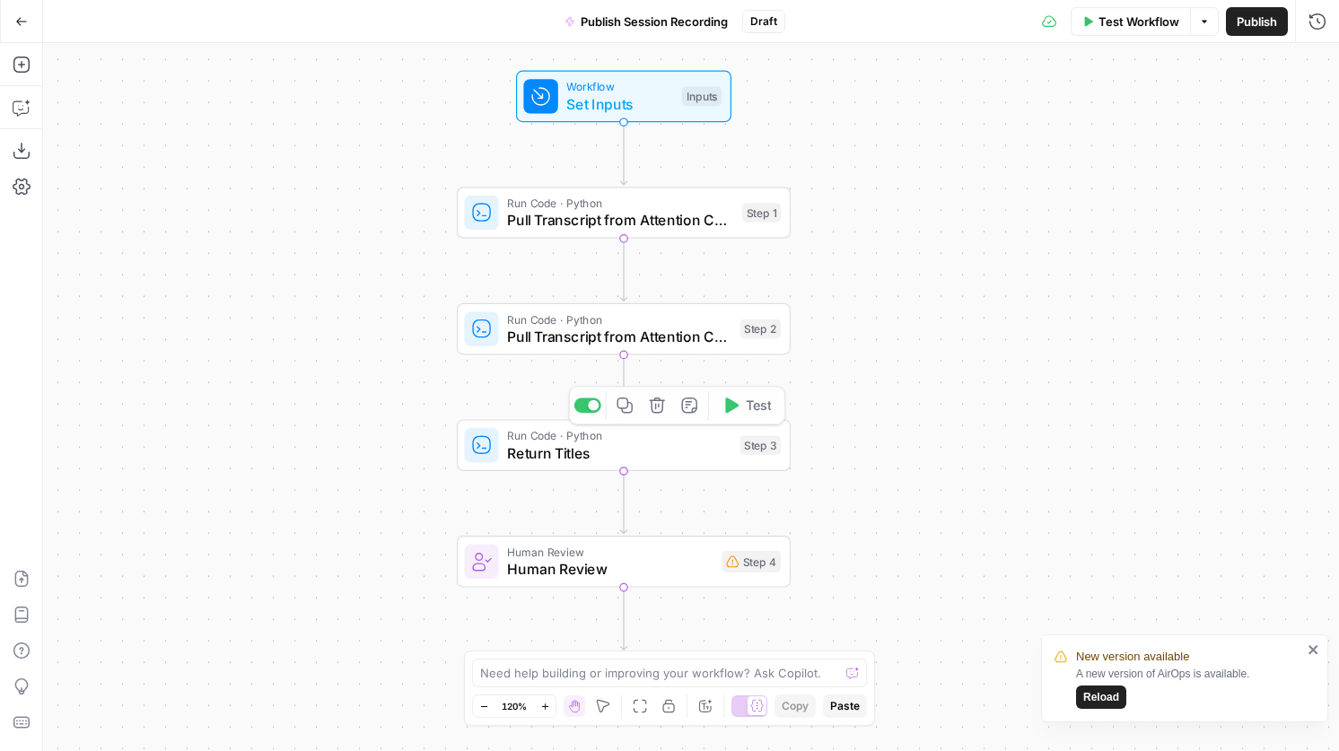
click at [717, 549] on div "Human Review Human Review Step 4 Copy step Delete step Add Note Test" at bounding box center [622, 561] width 317 height 37
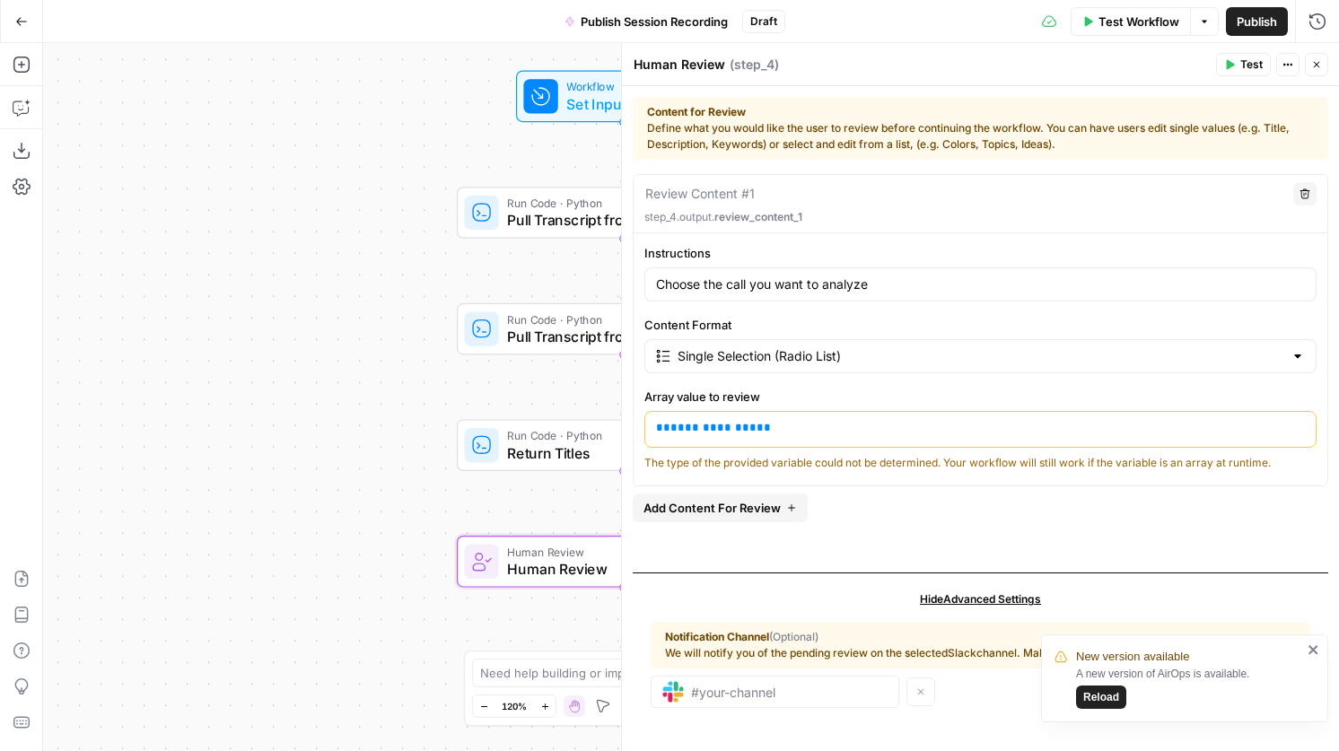
click at [571, 456] on span "Return Titles" at bounding box center [619, 453] width 224 height 22
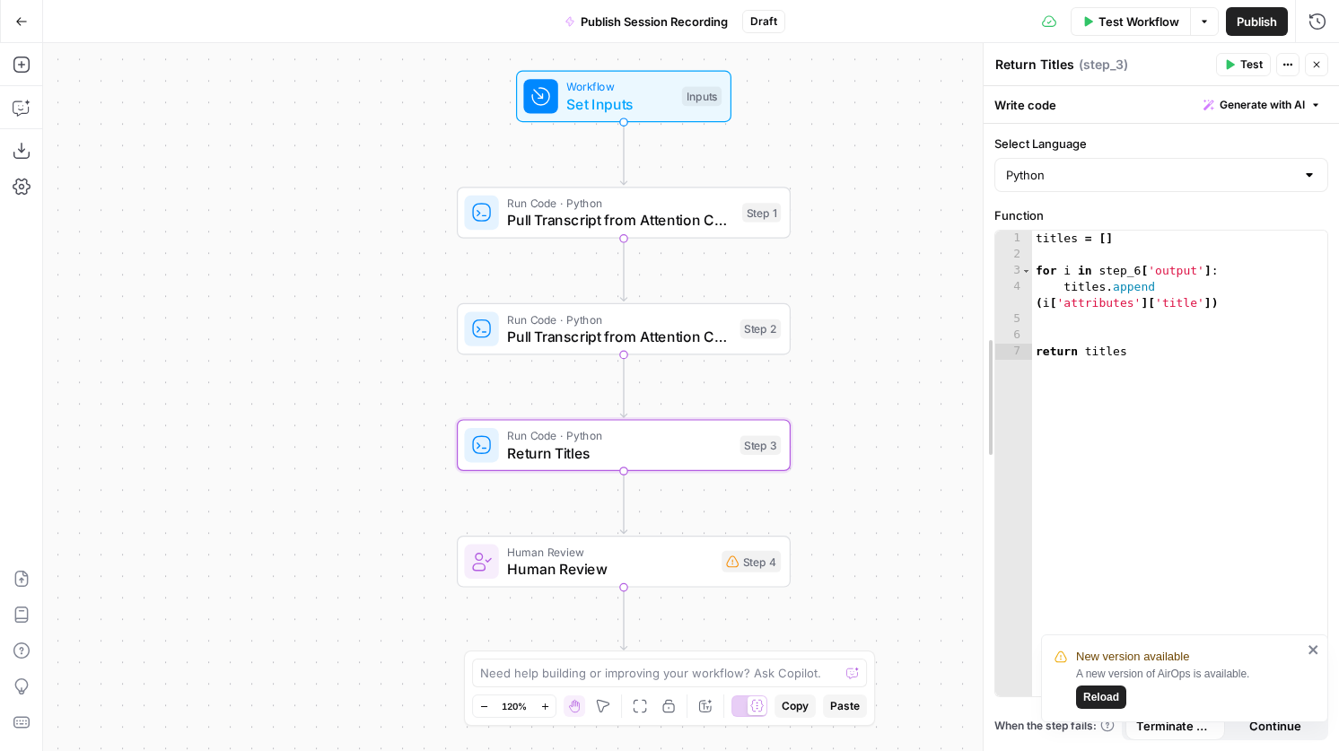
drag, startPoint x: 623, startPoint y: 348, endPoint x: 970, endPoint y: 441, distance: 359.6
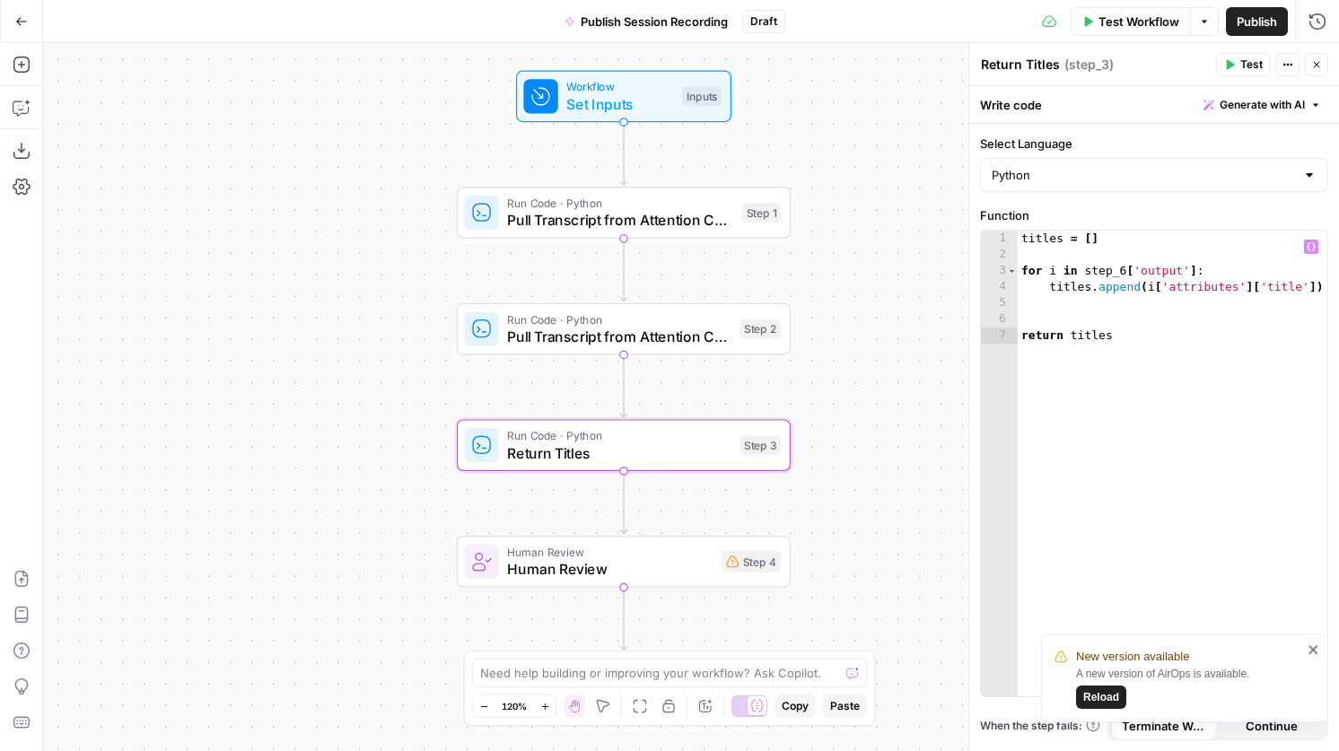
click at [1127, 271] on div "titles = [ ] for i in step_6 [ 'output' ] : titles . append ( i [ 'attributes' …" at bounding box center [1173, 480] width 310 height 498
type textarea "**********"
click at [651, 571] on span "Human Review" at bounding box center [609, 569] width 205 height 22
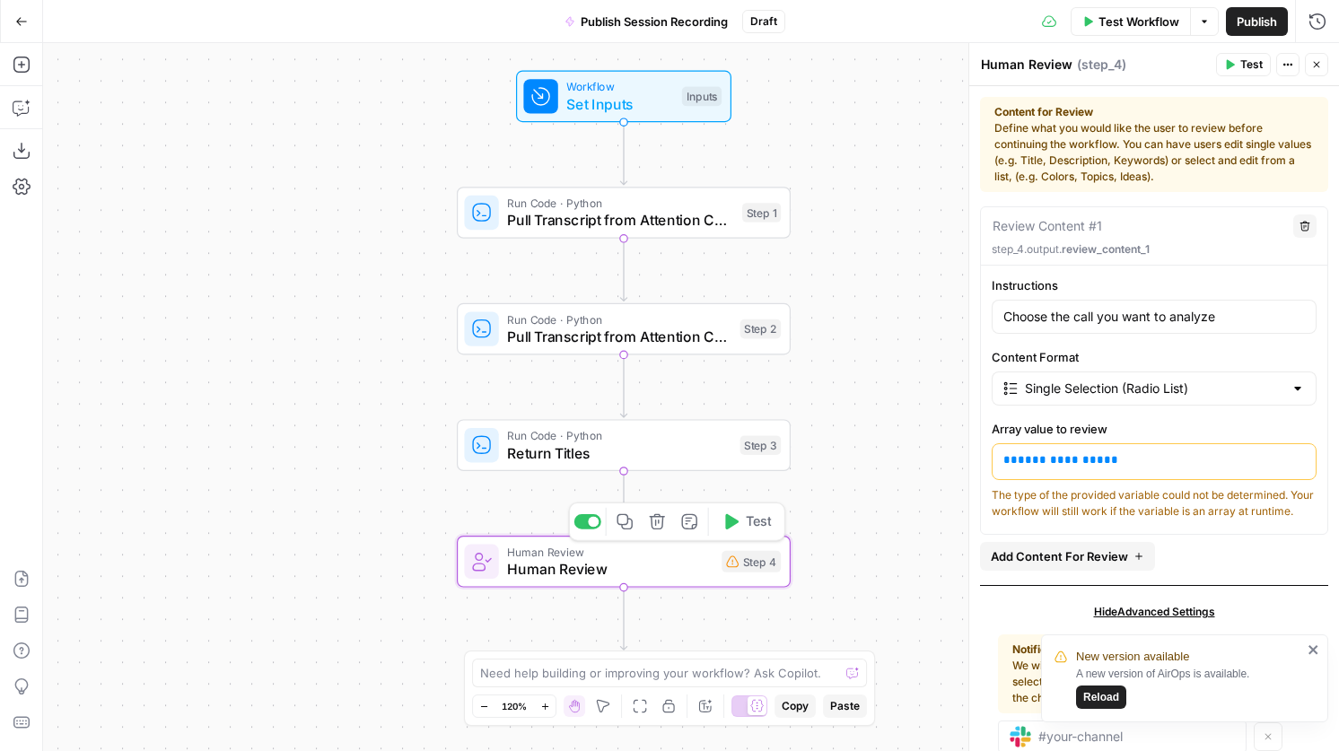
click at [688, 434] on span "Run Code · Python" at bounding box center [619, 435] width 224 height 17
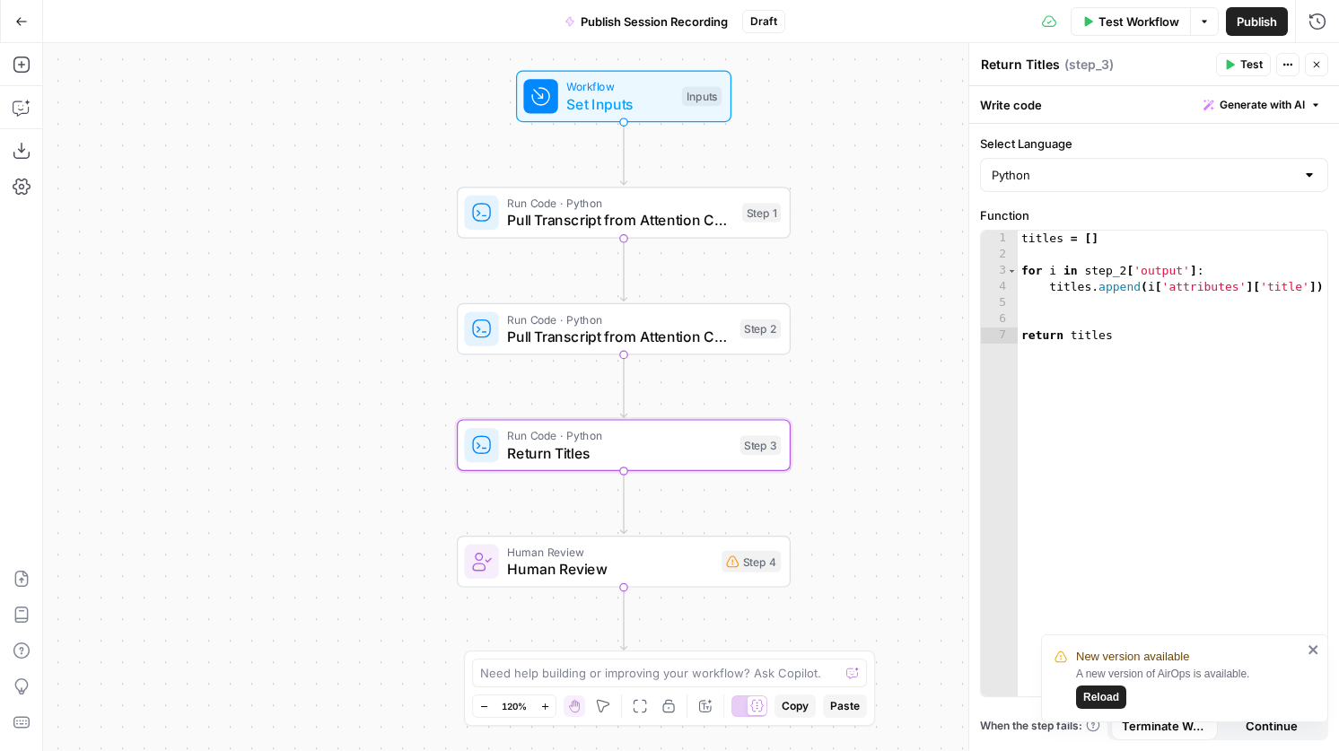
click at [669, 565] on span "Human Review" at bounding box center [609, 569] width 205 height 22
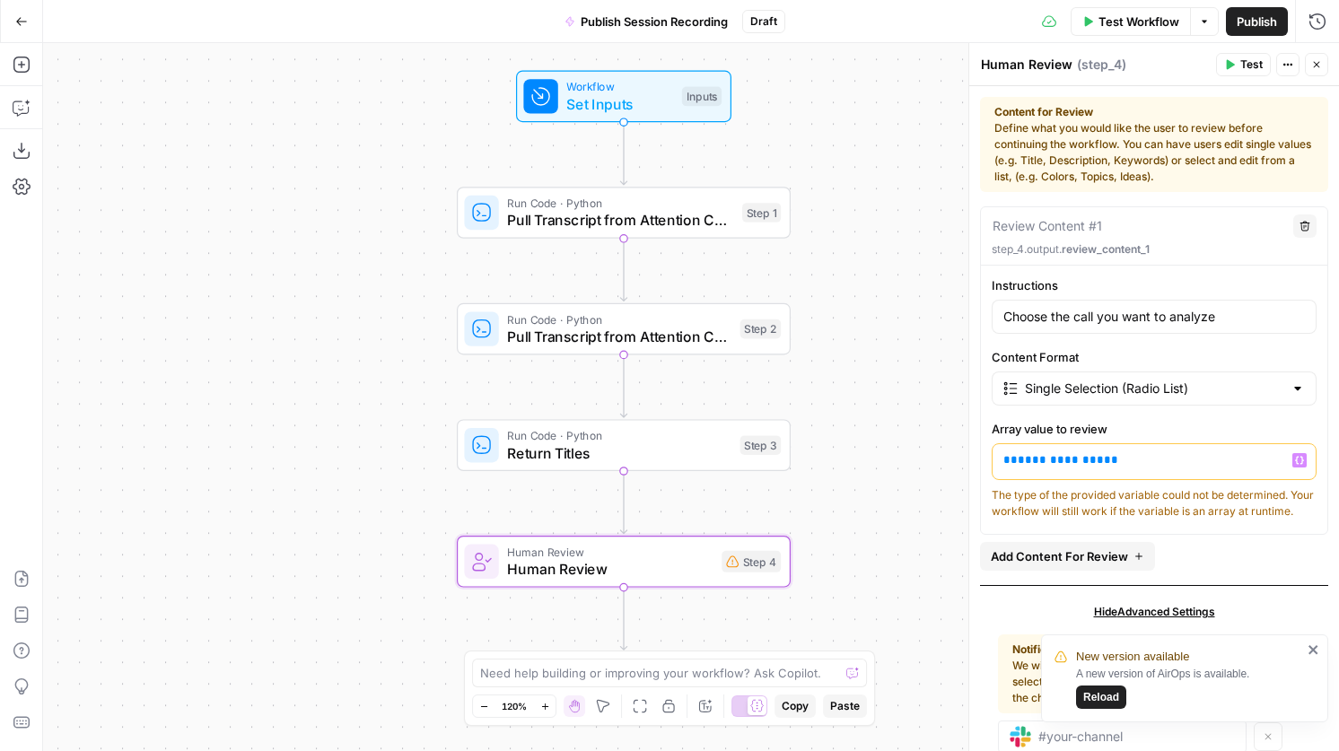
click at [1048, 461] on span "**********" at bounding box center [1061, 460] width 86 height 12
click at [733, 341] on div "Run Code · Python Pull Transcript from Attention Conversation ID Step 2 Copy st…" at bounding box center [622, 328] width 317 height 37
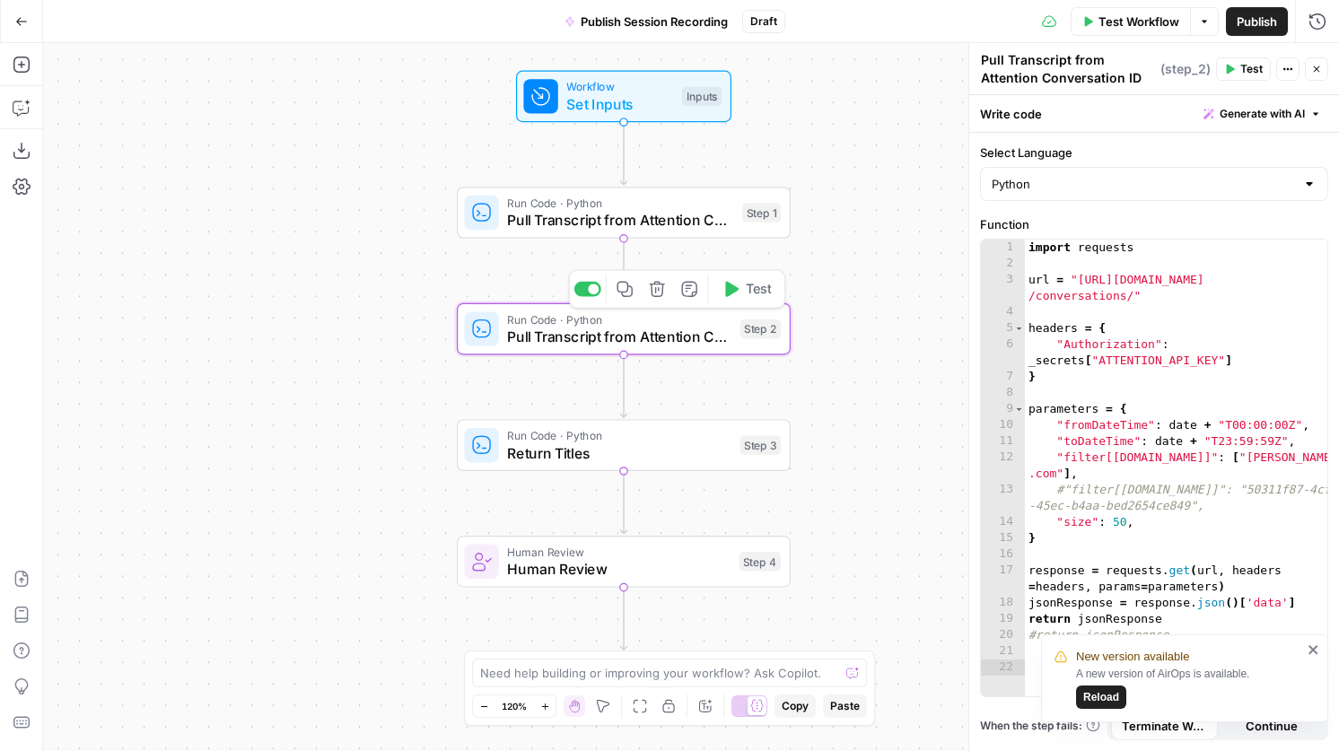
click at [762, 291] on span "Test" at bounding box center [759, 289] width 26 height 20
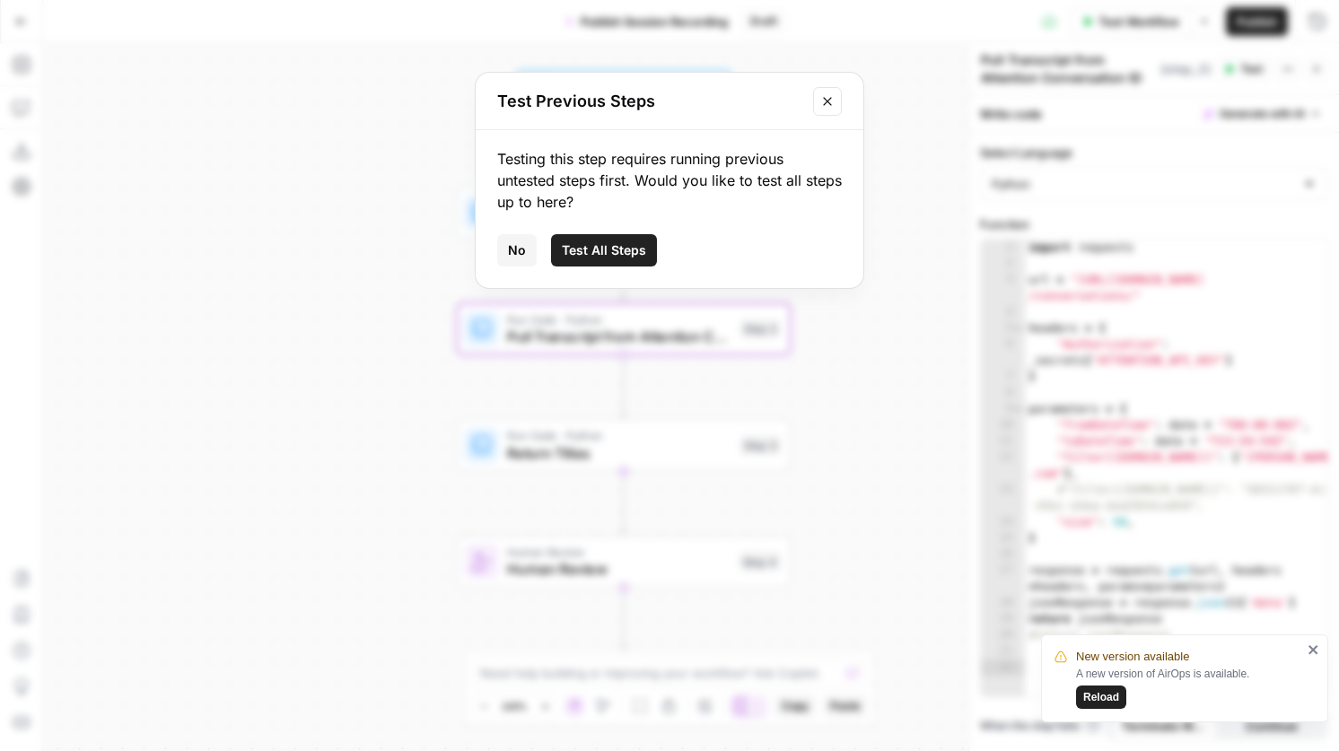
click at [830, 103] on icon "Close modal" at bounding box center [827, 101] width 8 height 8
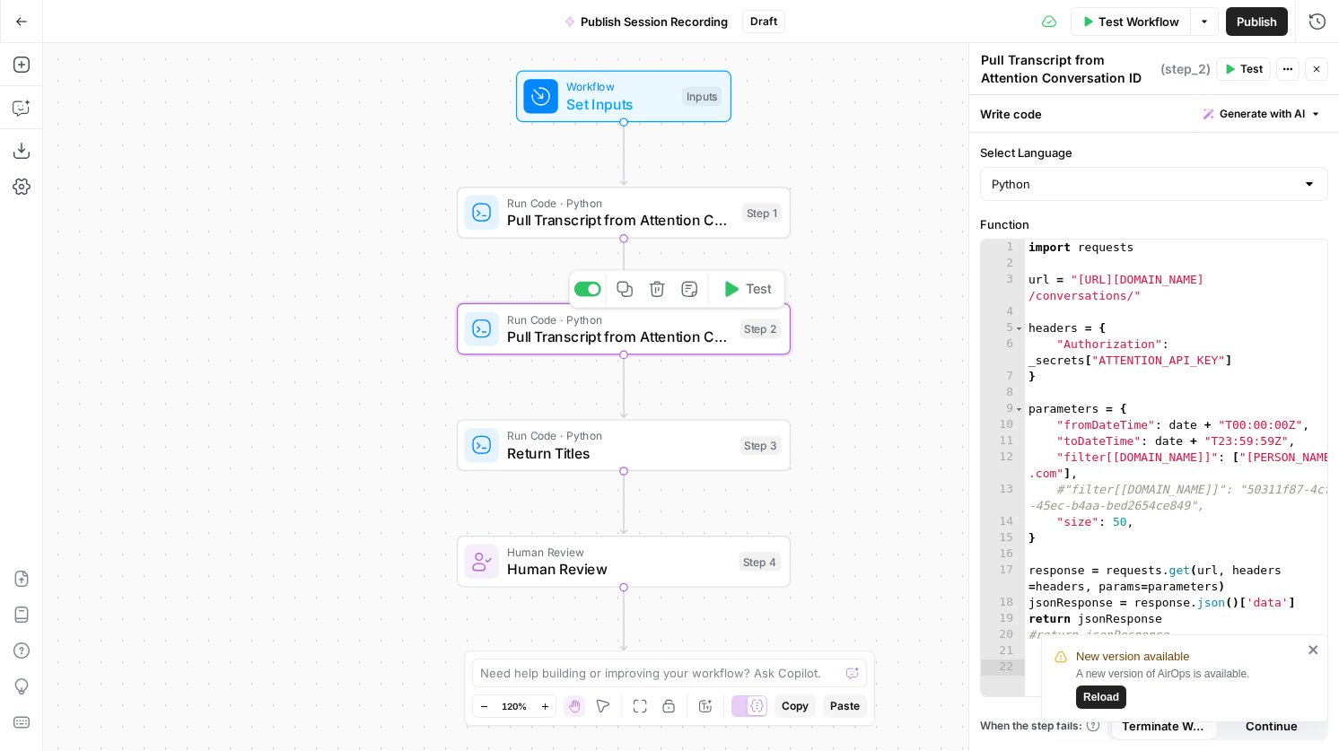
click at [744, 288] on button "Test" at bounding box center [746, 289] width 66 height 28
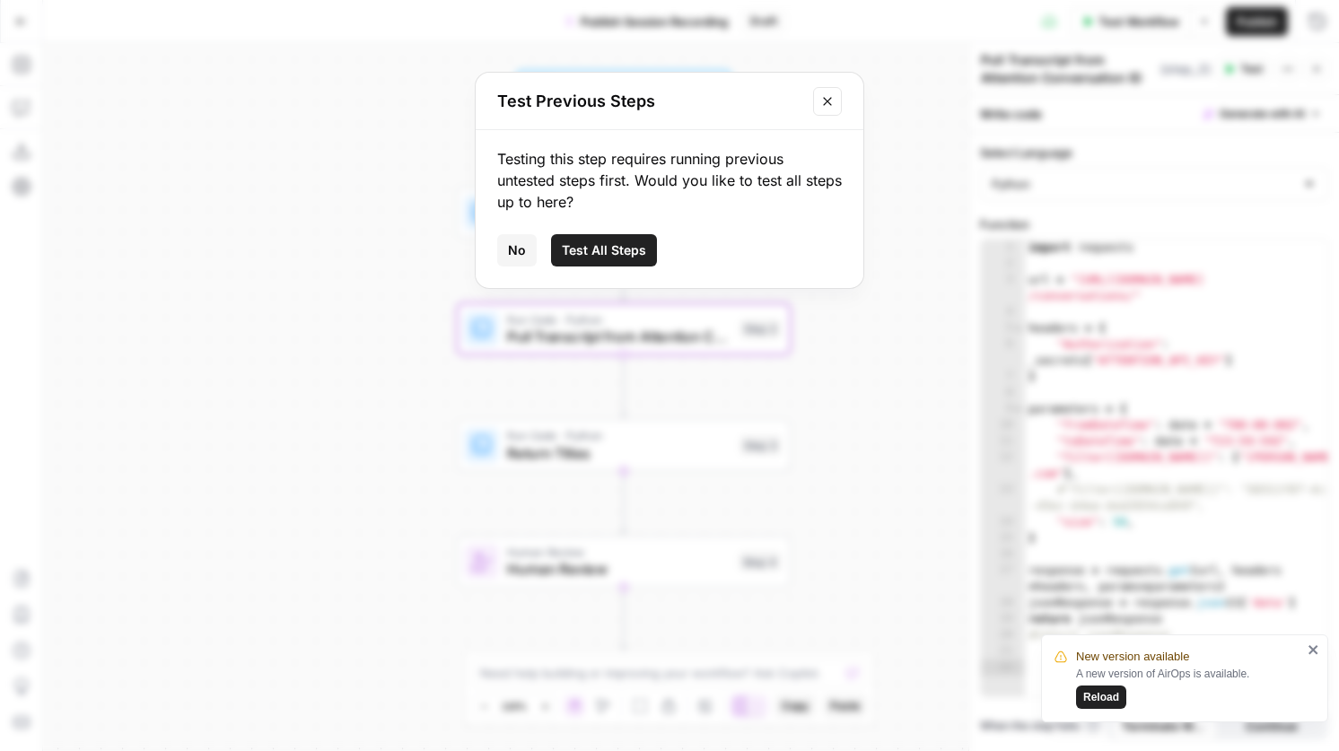
click at [634, 242] on span "Test All Steps" at bounding box center [604, 250] width 84 height 18
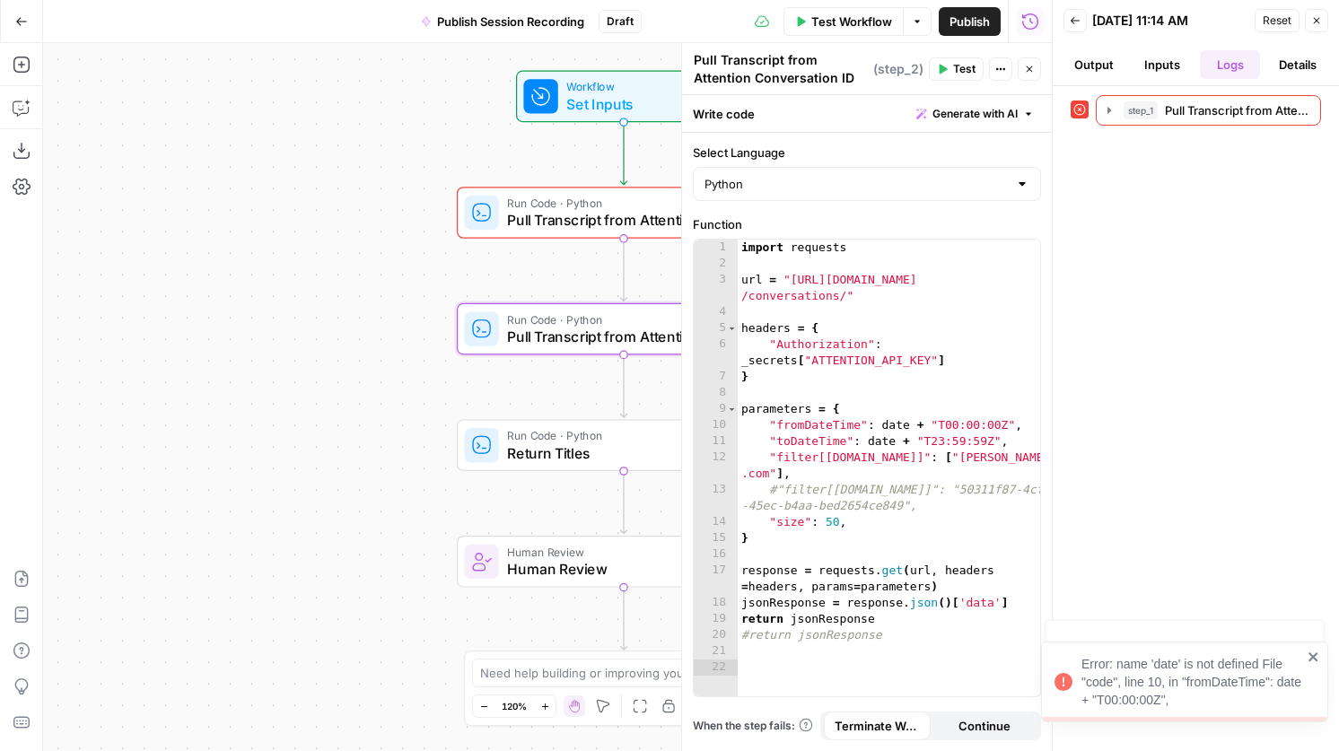
click at [1325, 28] on button "Close" at bounding box center [1316, 20] width 23 height 23
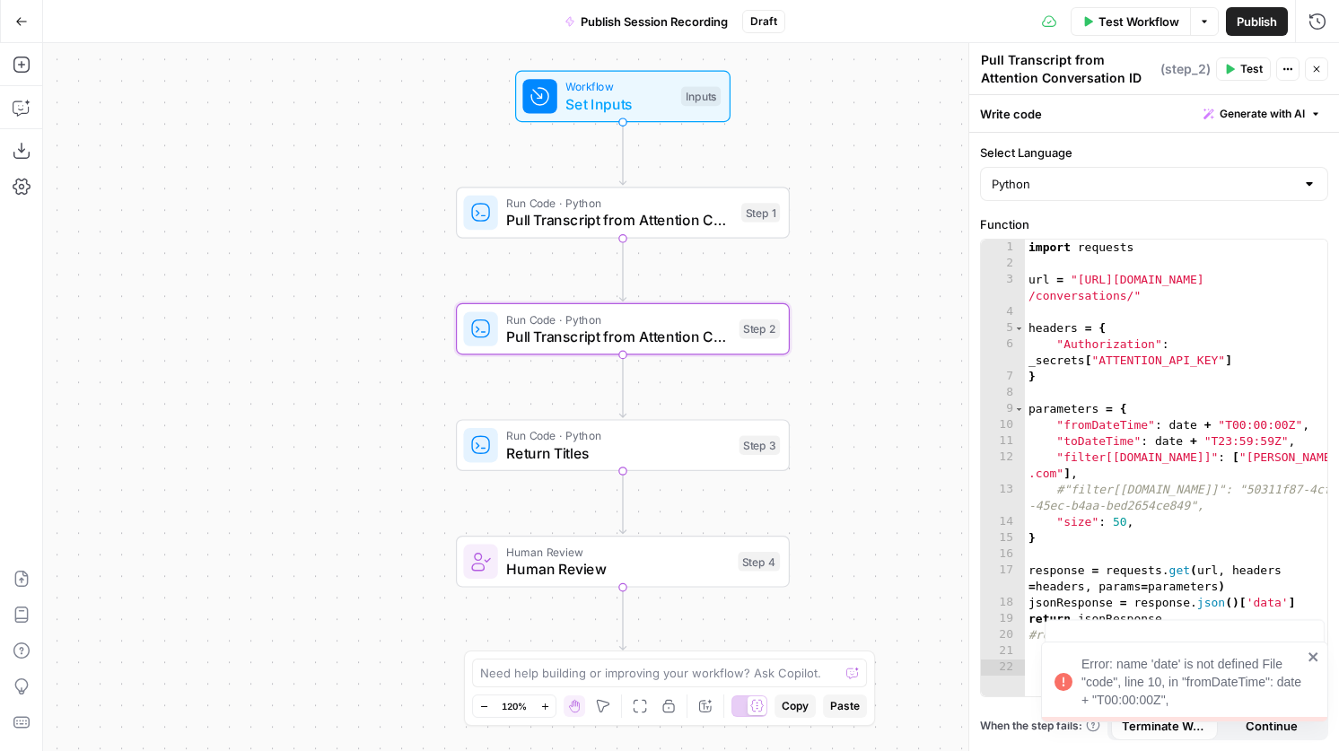
click at [693, 111] on div "Workflow Set Inputs Inputs Test Step" at bounding box center [621, 96] width 198 height 37
click at [580, 92] on span "Workflow" at bounding box center [618, 86] width 107 height 17
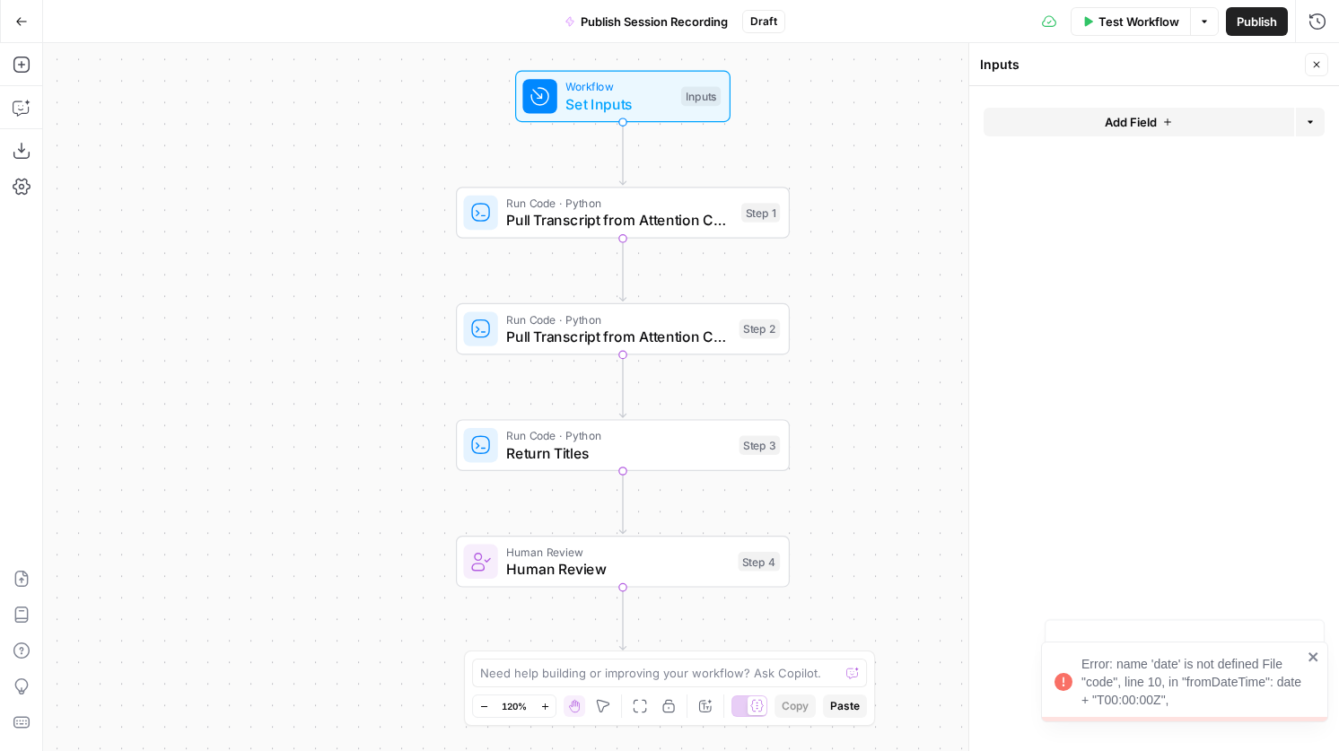
click at [1141, 125] on span "Add Field" at bounding box center [1131, 122] width 52 height 18
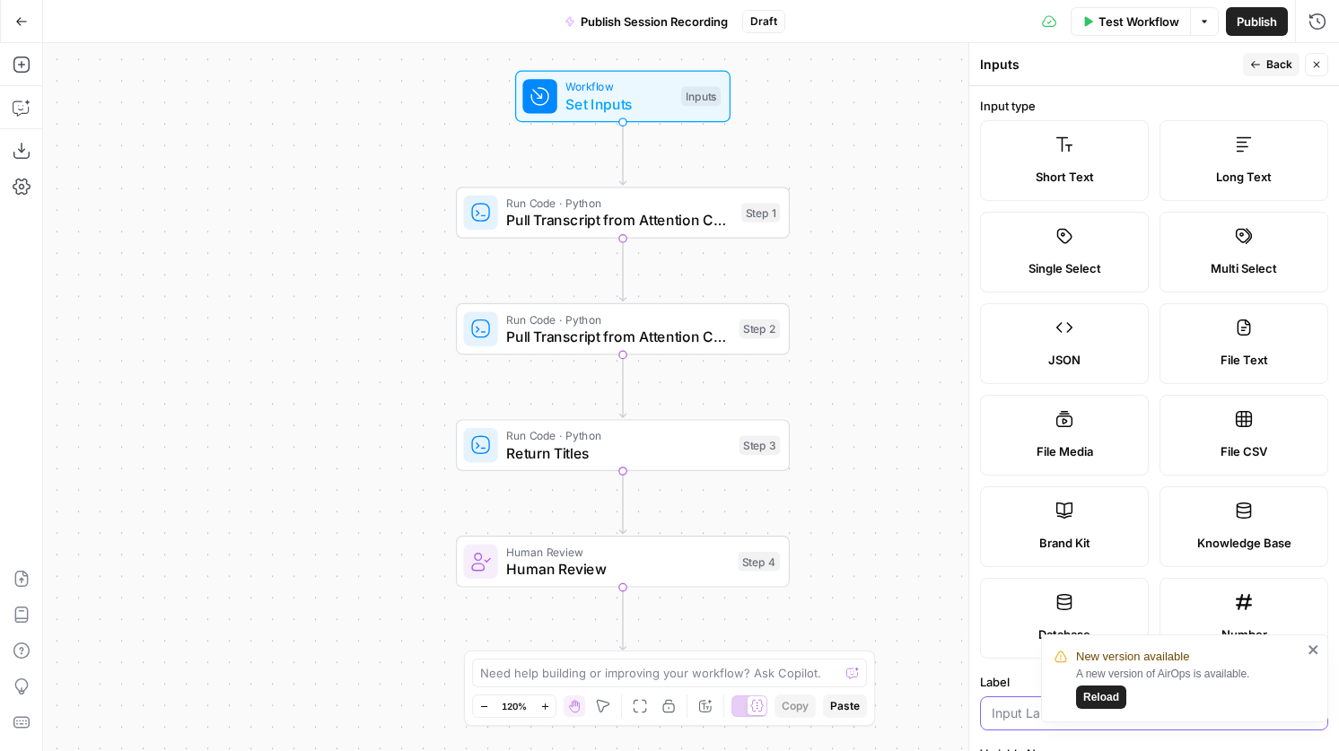
click at [1005, 708] on input "Label" at bounding box center [1154, 713] width 325 height 18
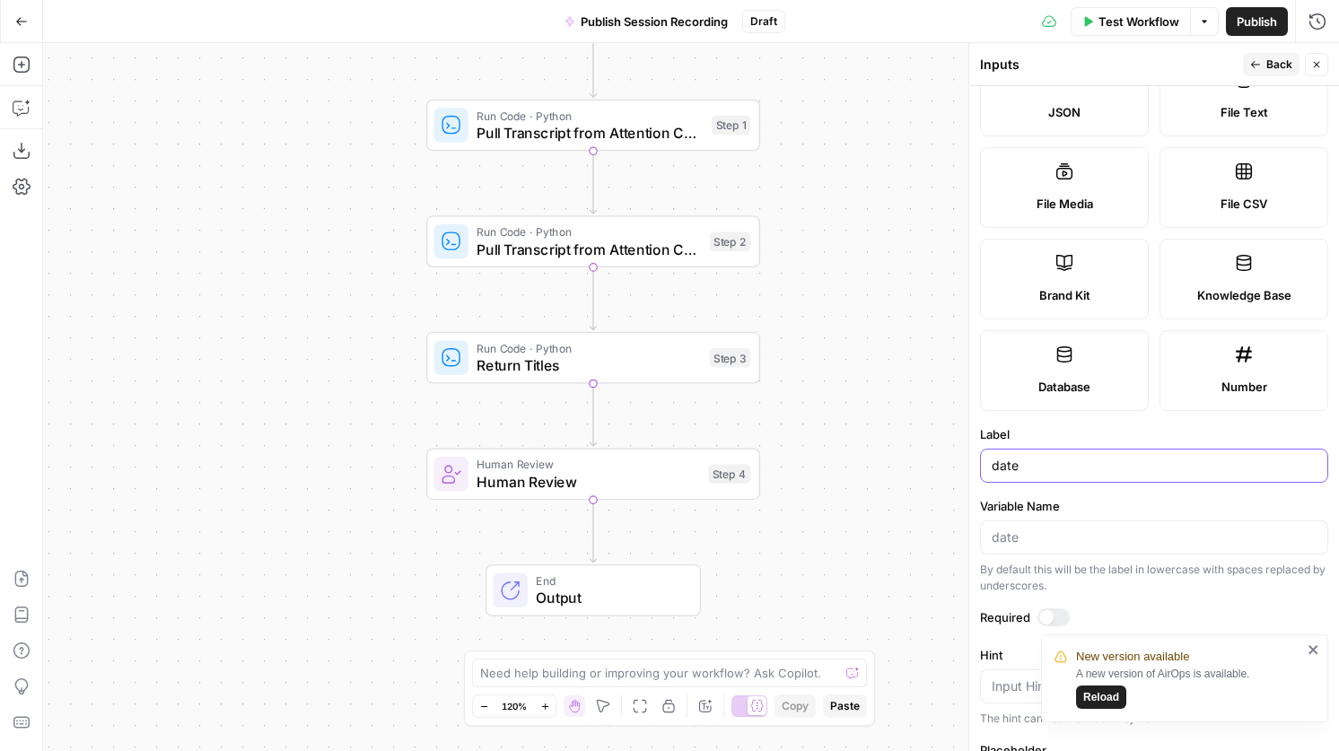
scroll to position [398, 0]
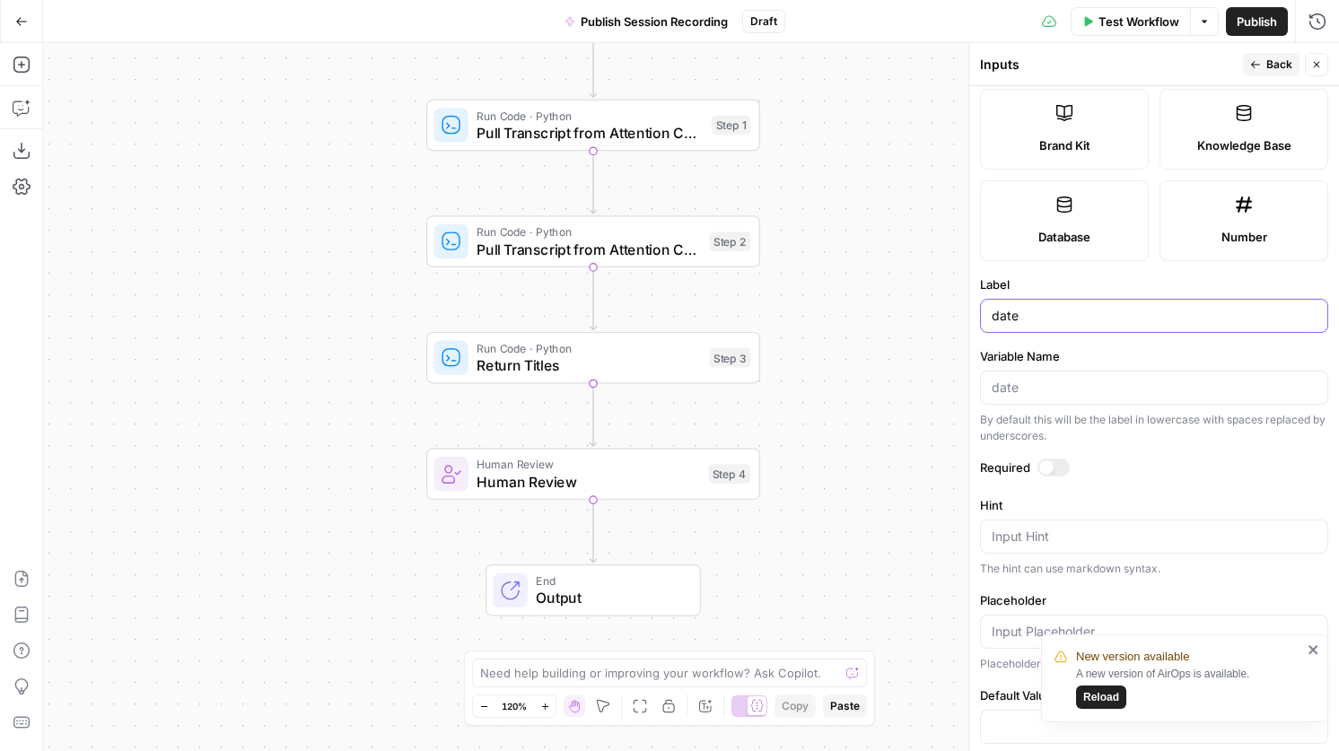
type input "date"
click at [1048, 374] on div at bounding box center [1154, 388] width 348 height 34
type input "[DATE]"
click at [572, 249] on span "Pull Transcript from Attention Conversation ID" at bounding box center [588, 250] width 224 height 22
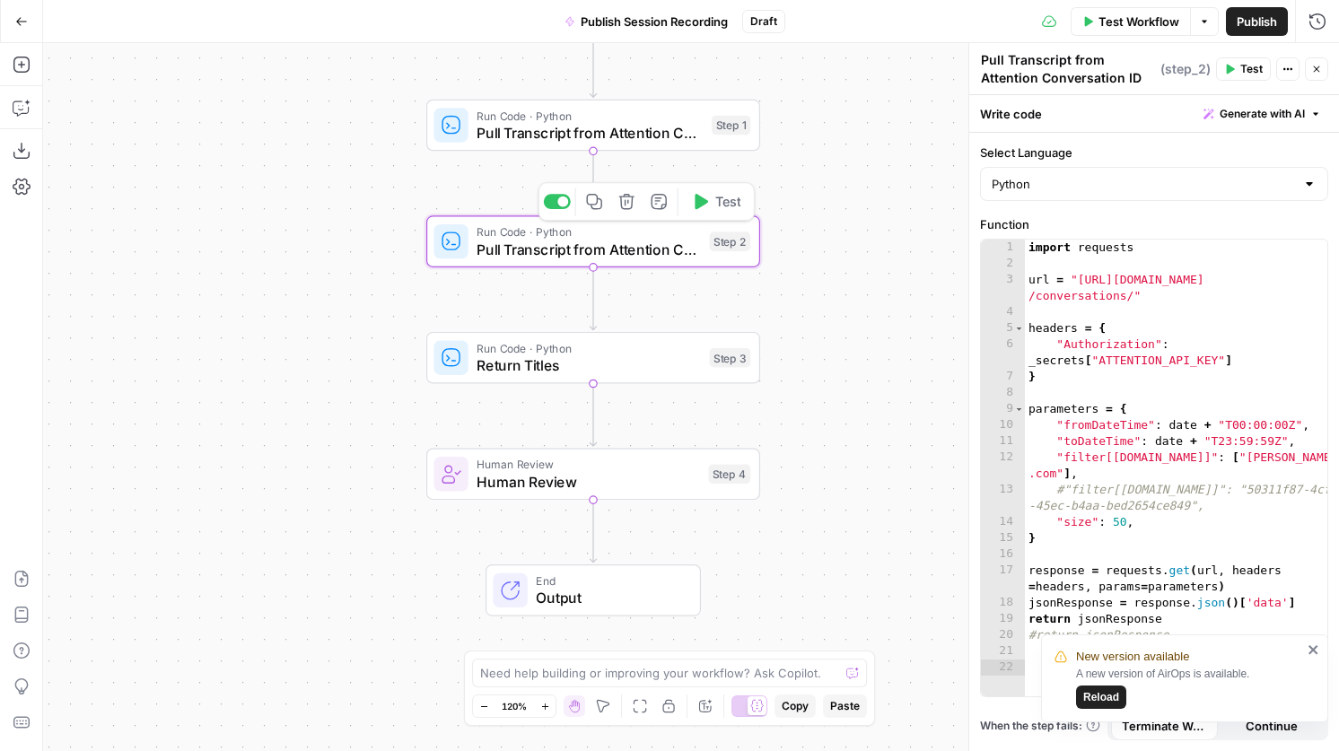
click at [712, 213] on button "Test" at bounding box center [716, 202] width 66 height 28
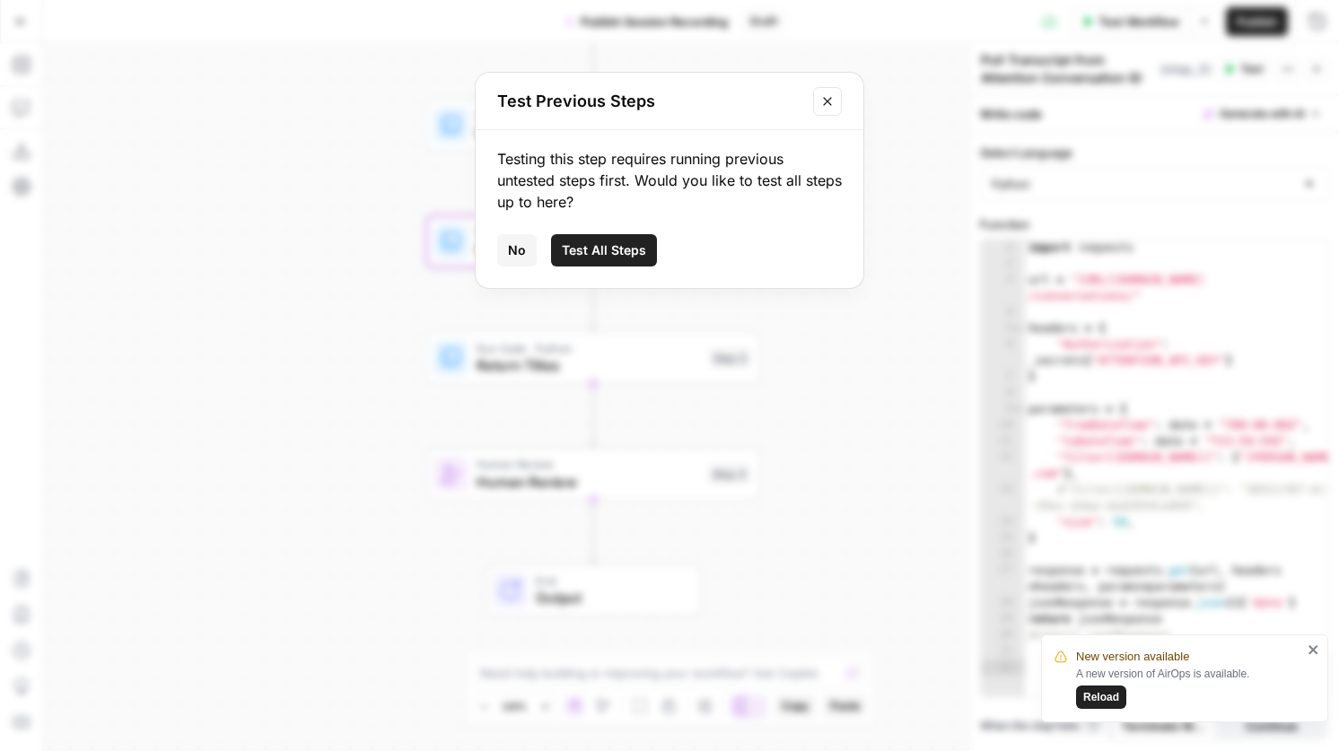
click at [583, 235] on button "Test All Steps" at bounding box center [604, 250] width 106 height 32
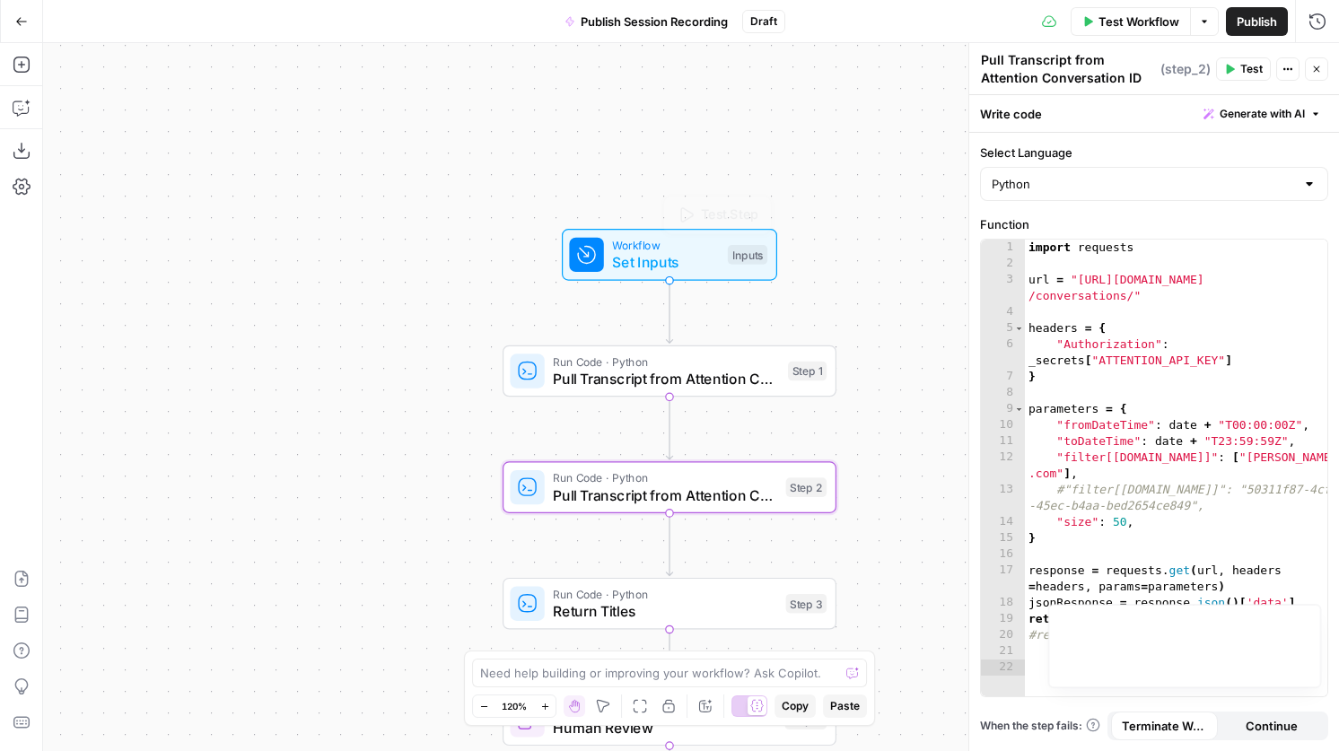
click at [706, 272] on span "Set Inputs" at bounding box center [665, 262] width 107 height 22
click at [685, 257] on span "Set Inputs" at bounding box center [665, 262] width 107 height 22
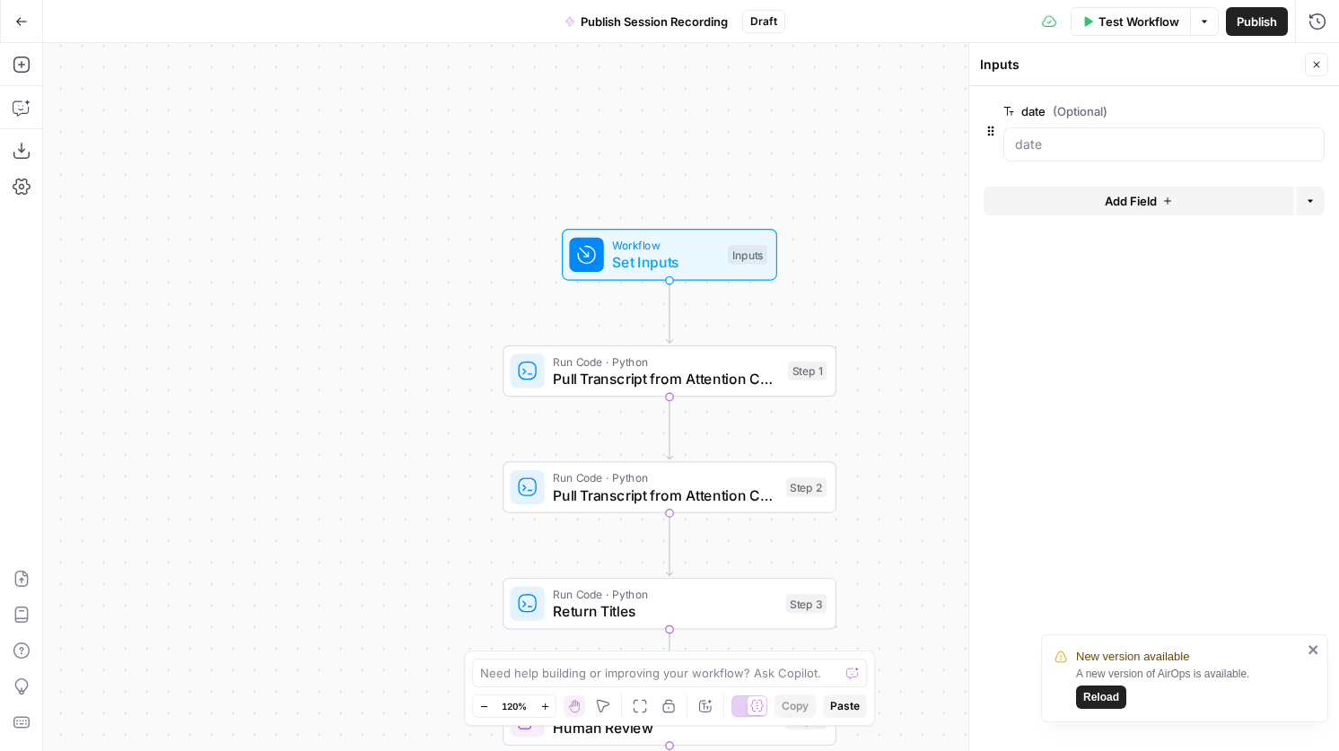
click at [1124, 19] on span "Test Workflow" at bounding box center [1138, 22] width 81 height 18
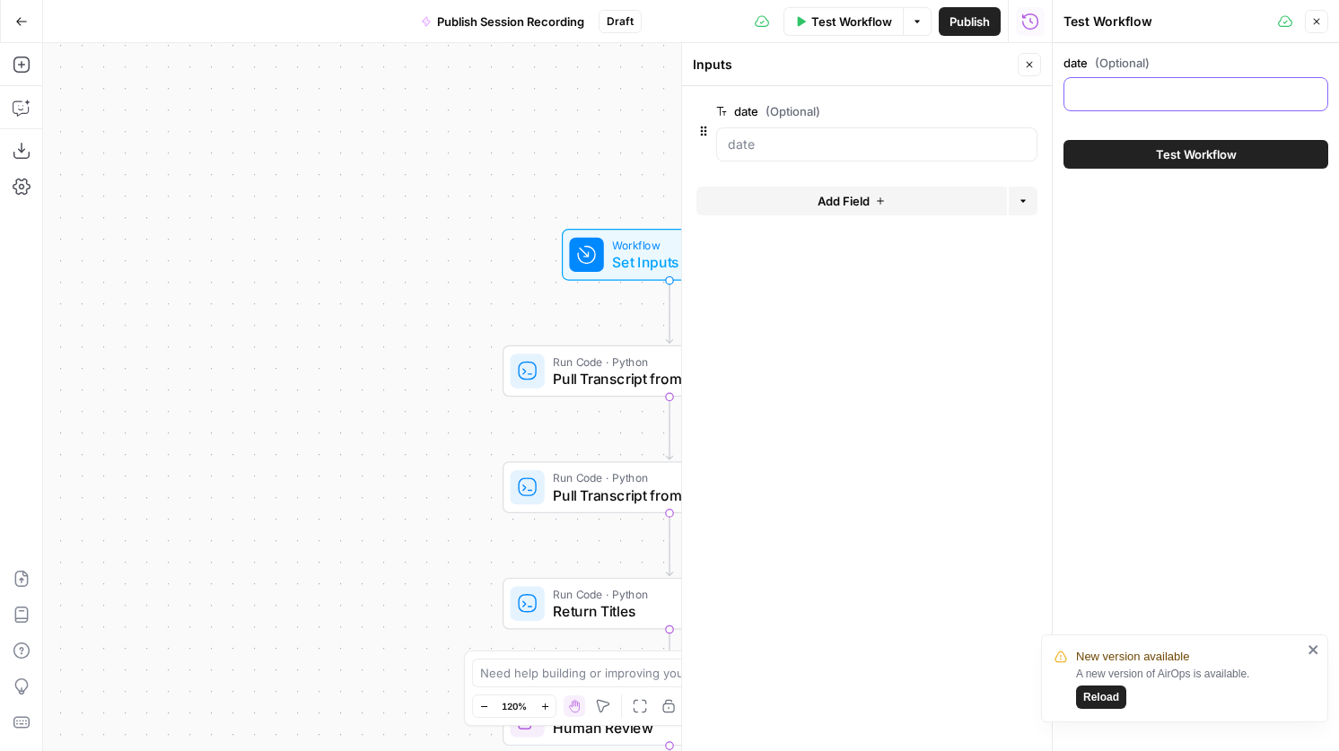
click at [1139, 90] on input "date (Optional)" at bounding box center [1195, 94] width 241 height 18
type input "[DATE]"
click at [1314, 27] on button "Close" at bounding box center [1316, 21] width 23 height 23
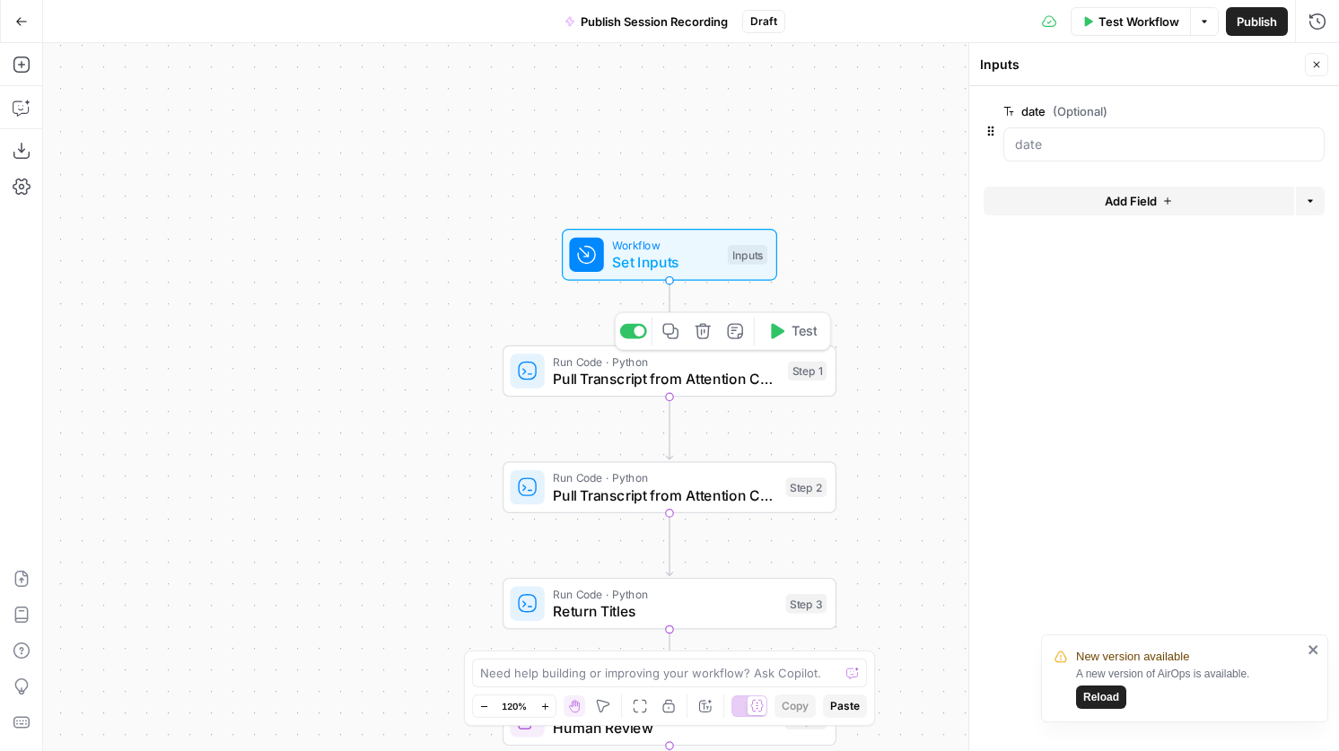
click at [803, 340] on span "Test" at bounding box center [804, 331] width 26 height 20
click at [723, 373] on span "Pull Transcript from Attention Conversation ID" at bounding box center [666, 379] width 226 height 22
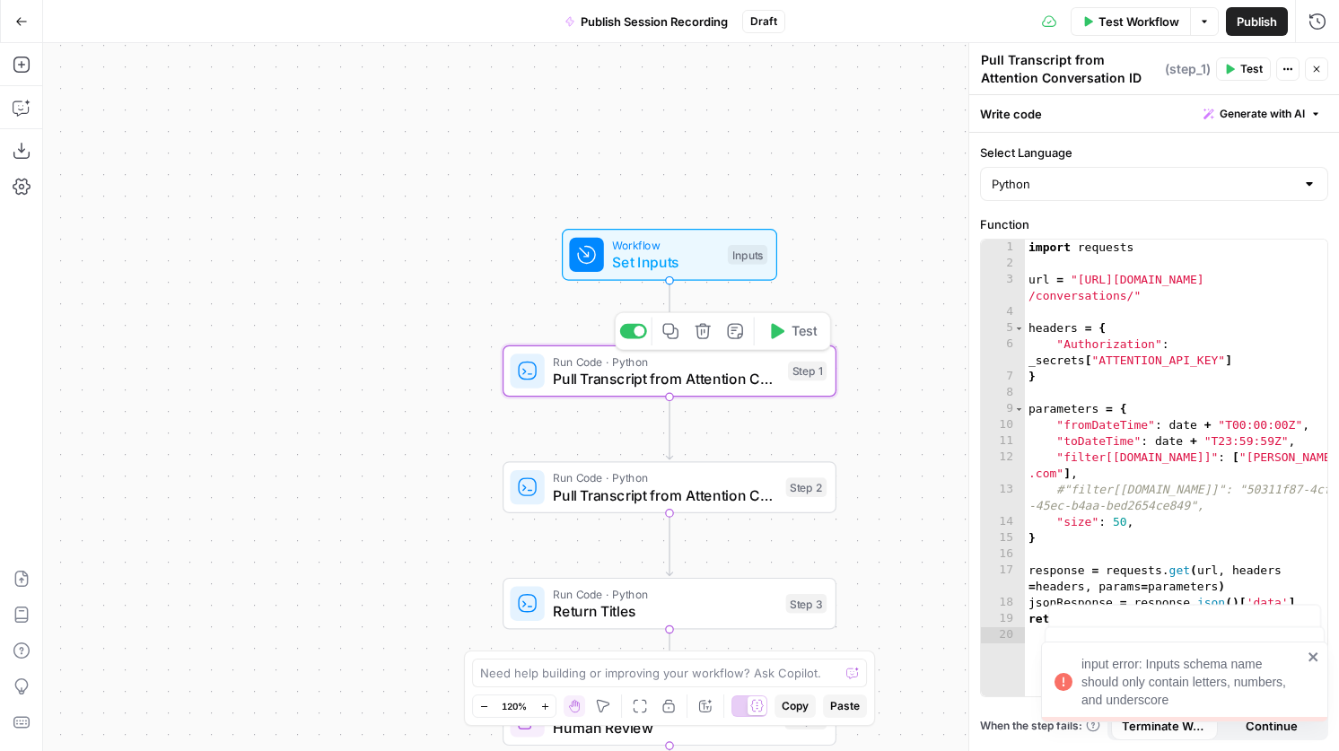
click at [628, 336] on div at bounding box center [633, 331] width 27 height 15
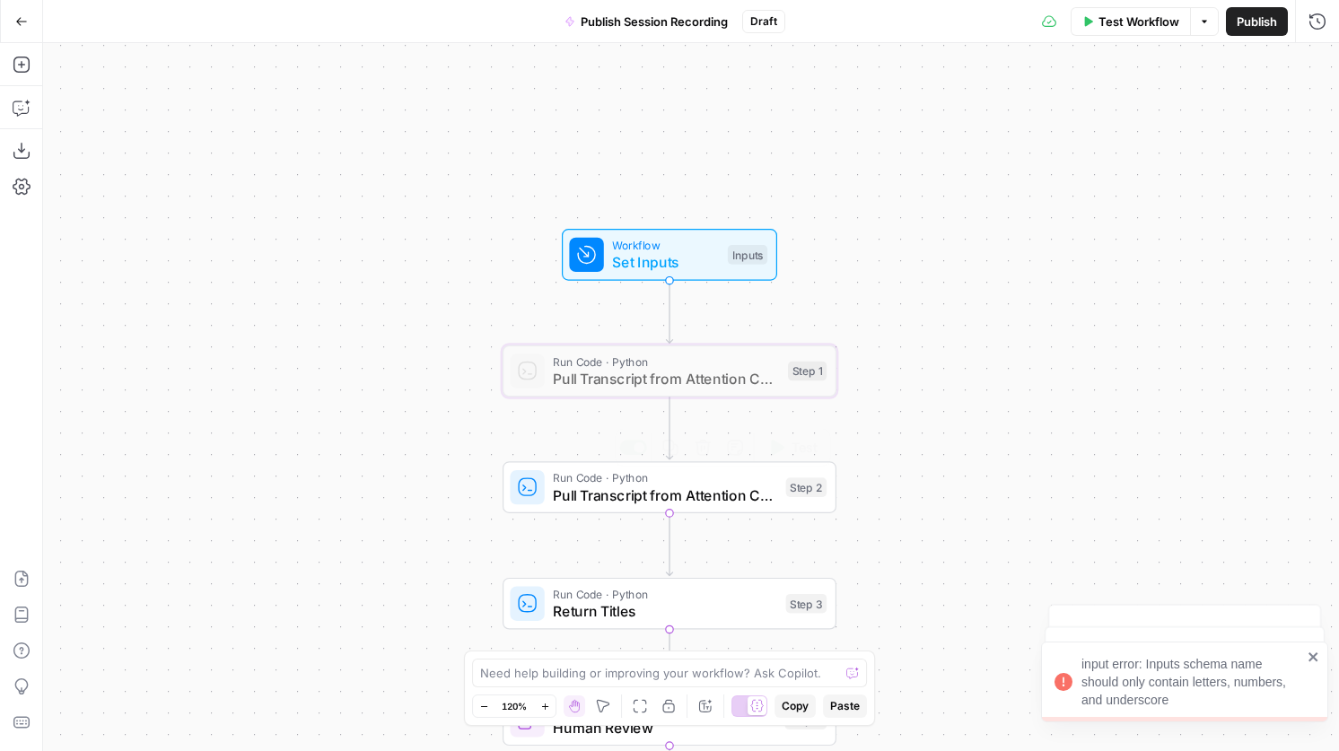
click at [787, 460] on button "Test" at bounding box center [792, 447] width 66 height 28
click at [690, 250] on span "Workflow" at bounding box center [665, 246] width 107 height 17
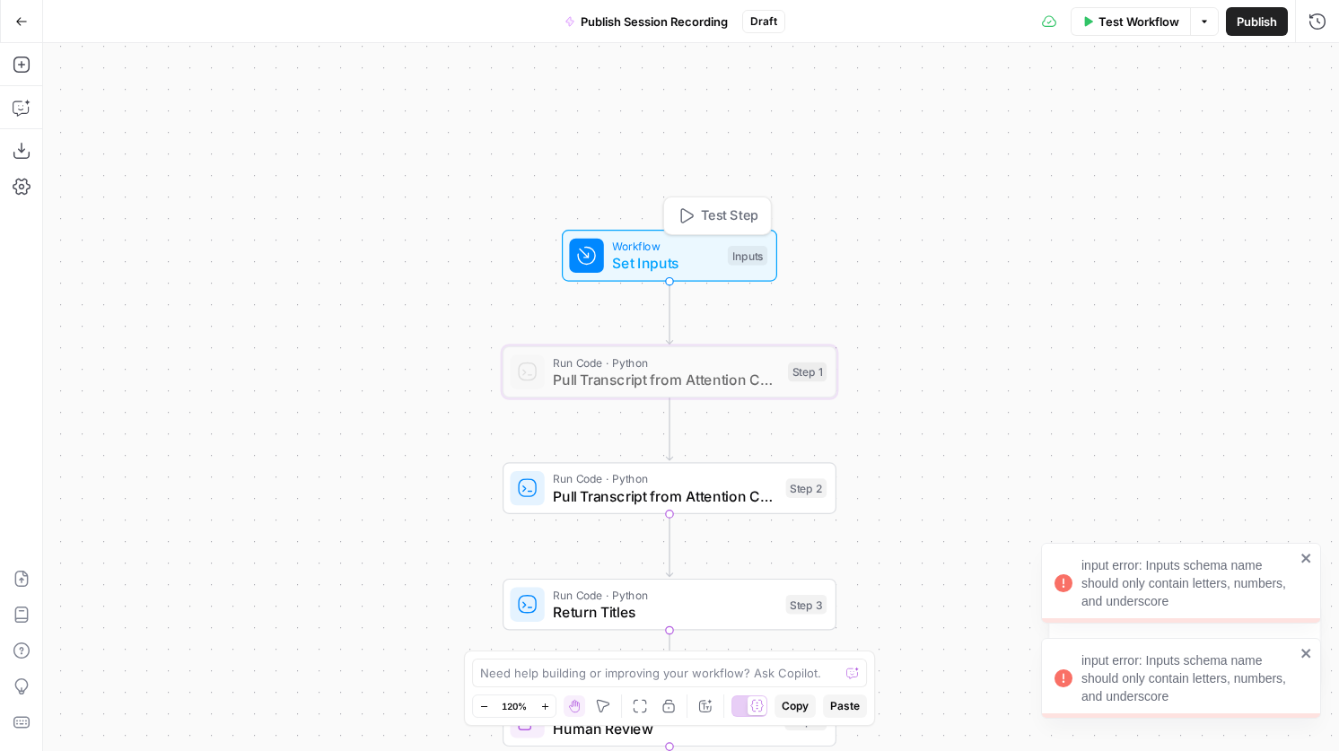
click at [738, 265] on div "Inputs" at bounding box center [747, 256] width 39 height 20
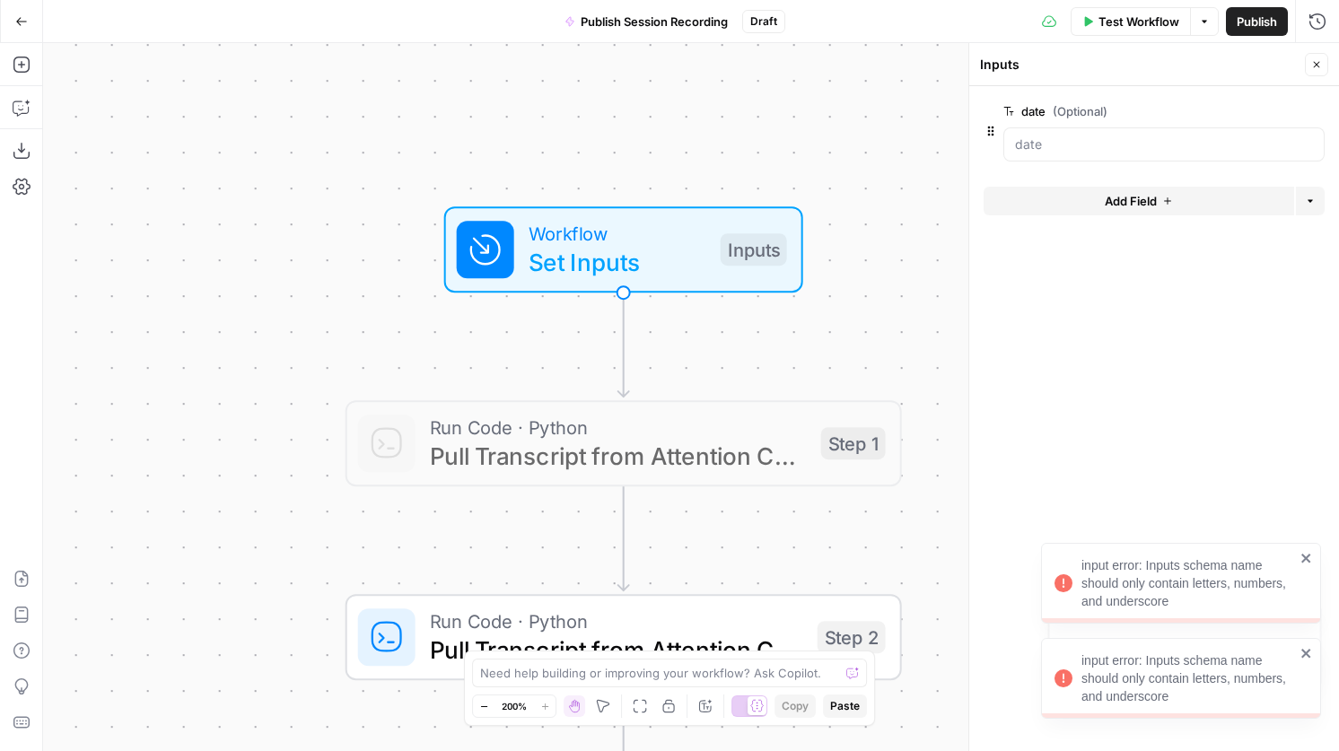
click at [1261, 113] on span "edit field" at bounding box center [1256, 111] width 39 height 14
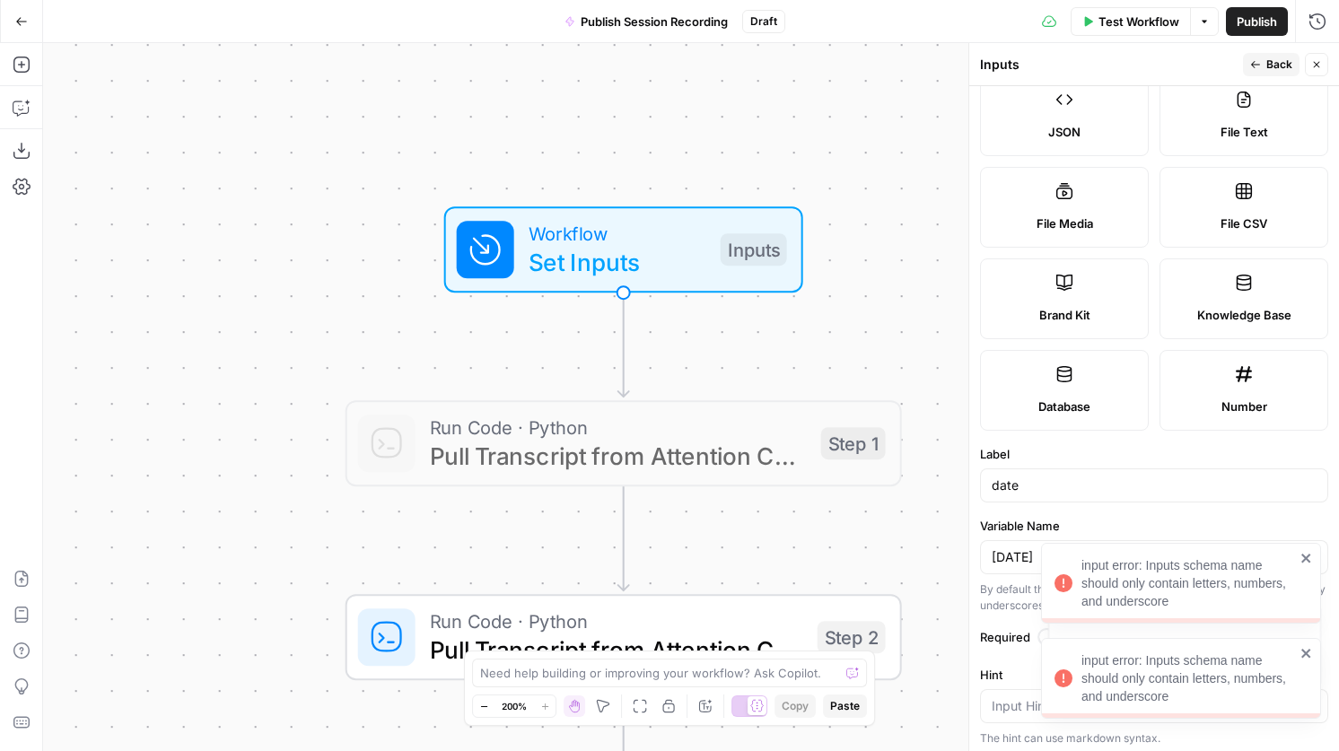
scroll to position [425, 0]
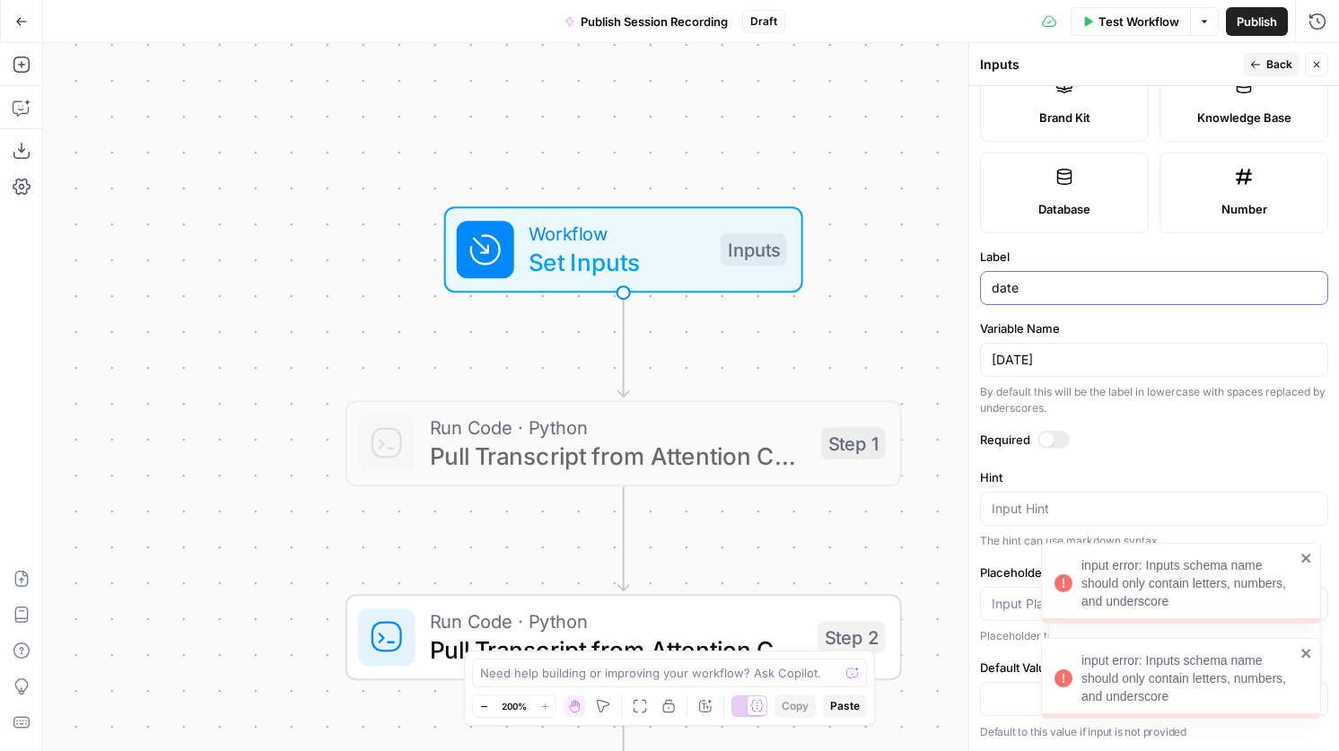
click at [1109, 284] on input "date" at bounding box center [1154, 288] width 325 height 18
drag, startPoint x: 1096, startPoint y: 354, endPoint x: 985, endPoint y: 361, distance: 110.6
click at [985, 361] on div "[DATE]" at bounding box center [1154, 360] width 348 height 34
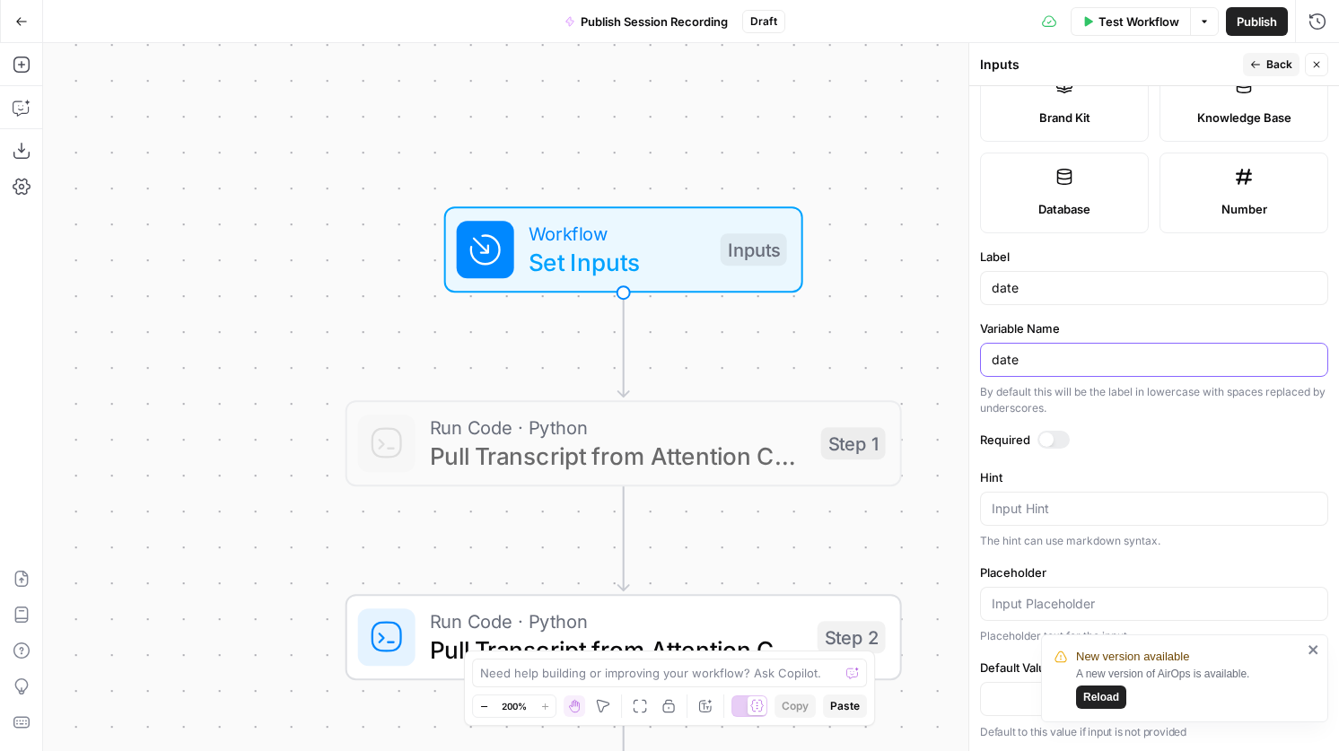
type input "date"
click at [1268, 66] on span "Back" at bounding box center [1279, 65] width 26 height 16
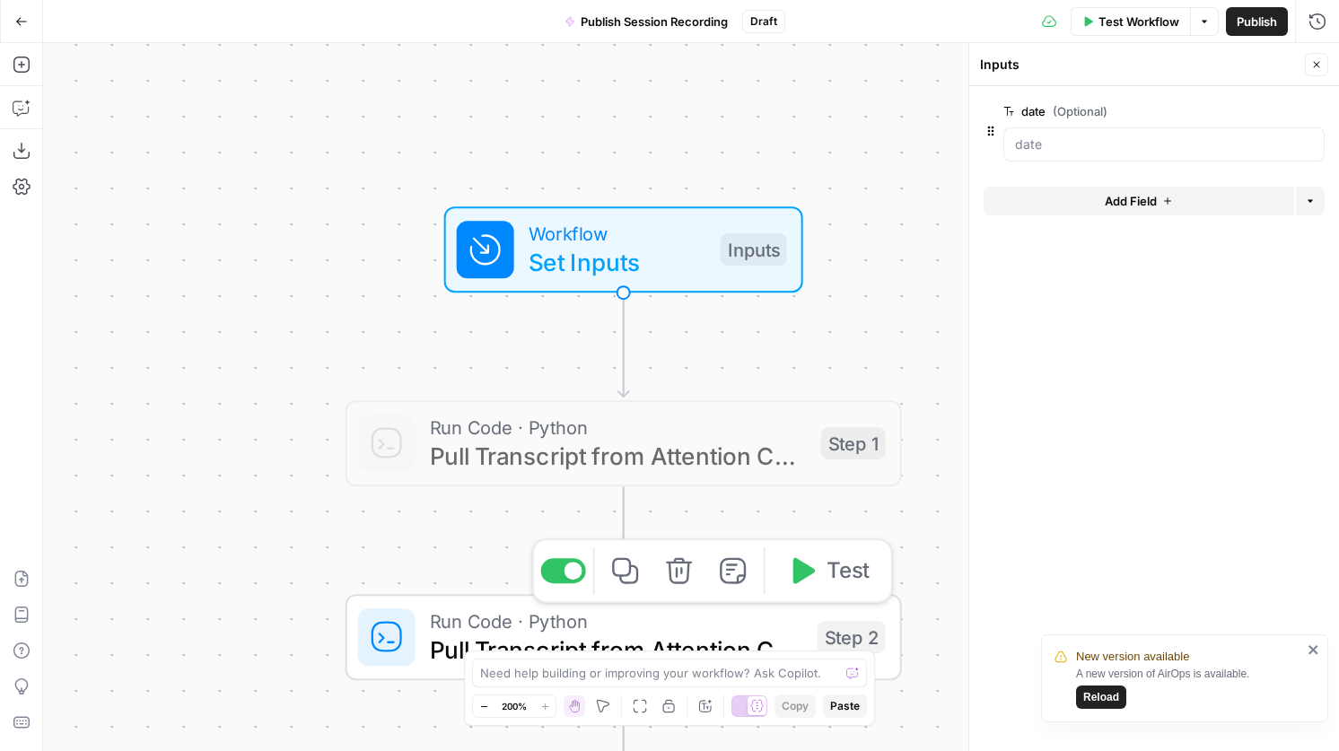
click at [823, 596] on div "Copy step Delete step Add Note Test" at bounding box center [711, 570] width 361 height 65
click at [827, 553] on button "Test" at bounding box center [828, 570] width 111 height 47
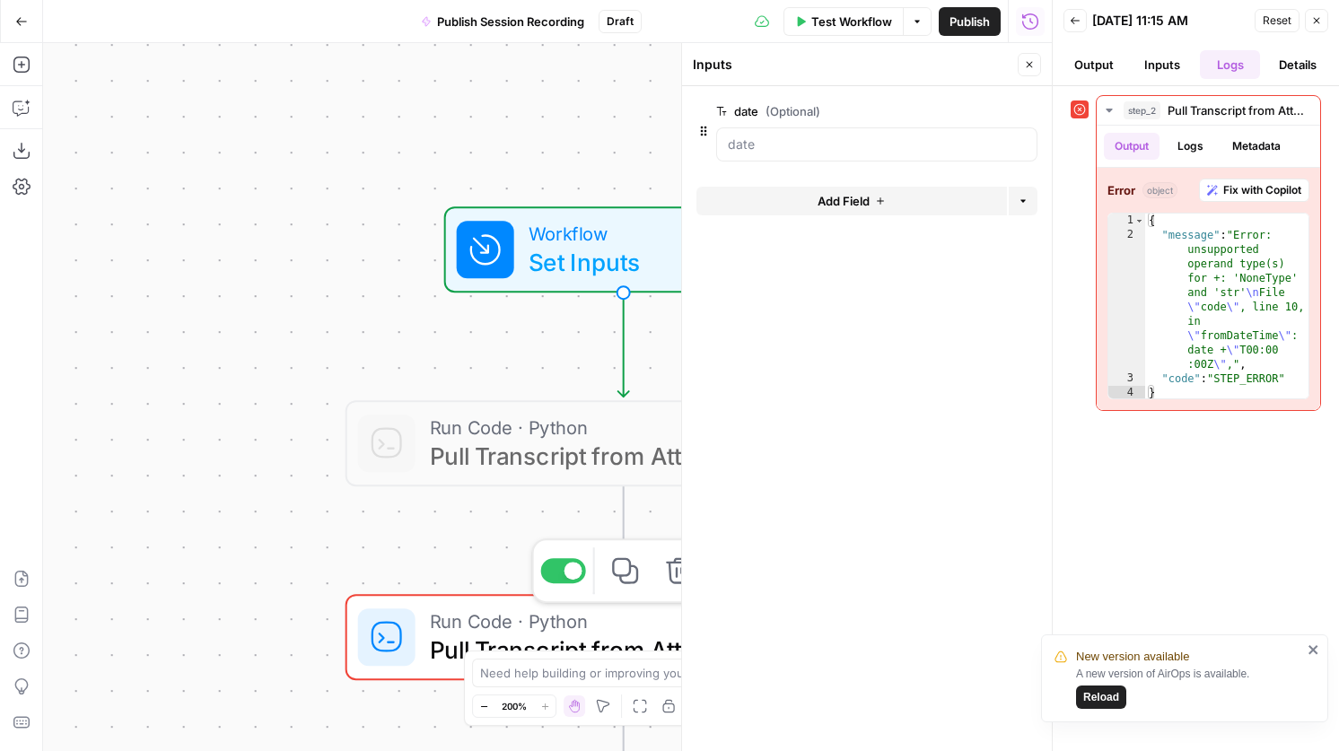
click at [531, 630] on span "Run Code · Python" at bounding box center [616, 621] width 373 height 29
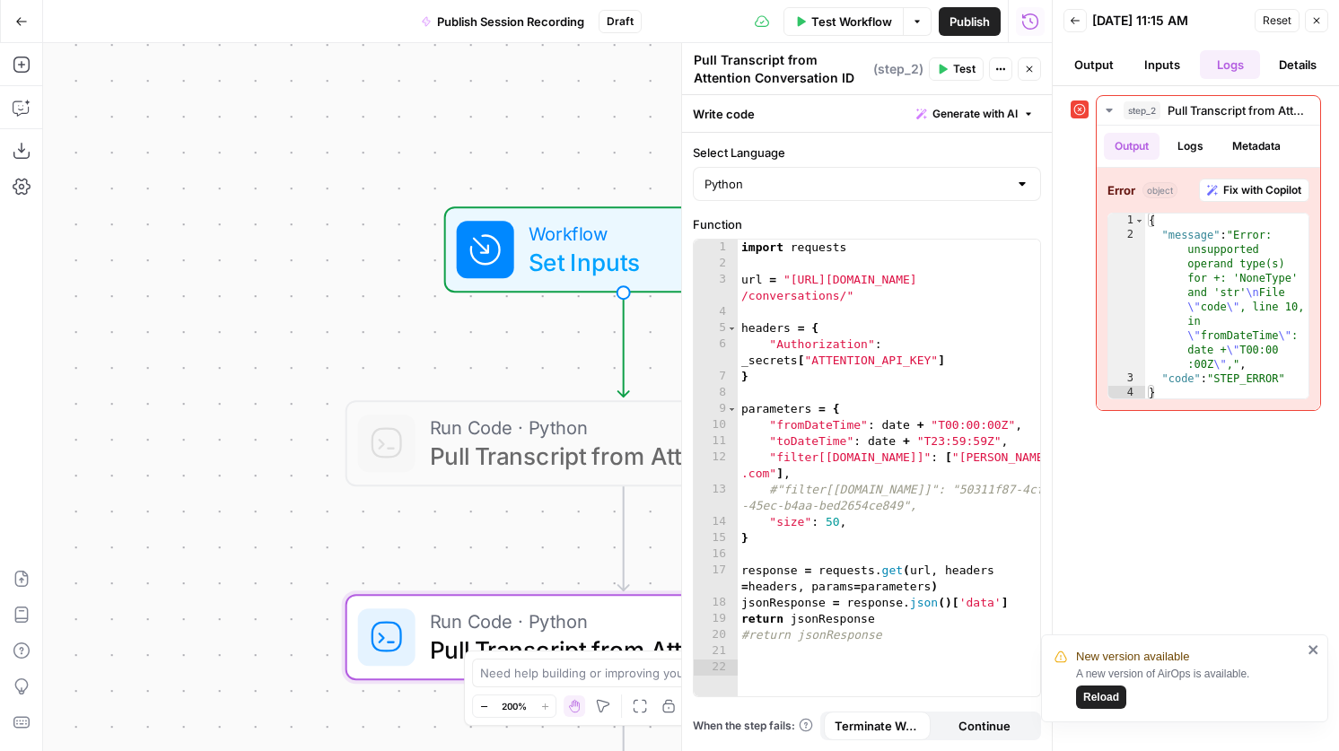
click at [857, 15] on span "Test Workflow" at bounding box center [851, 22] width 81 height 18
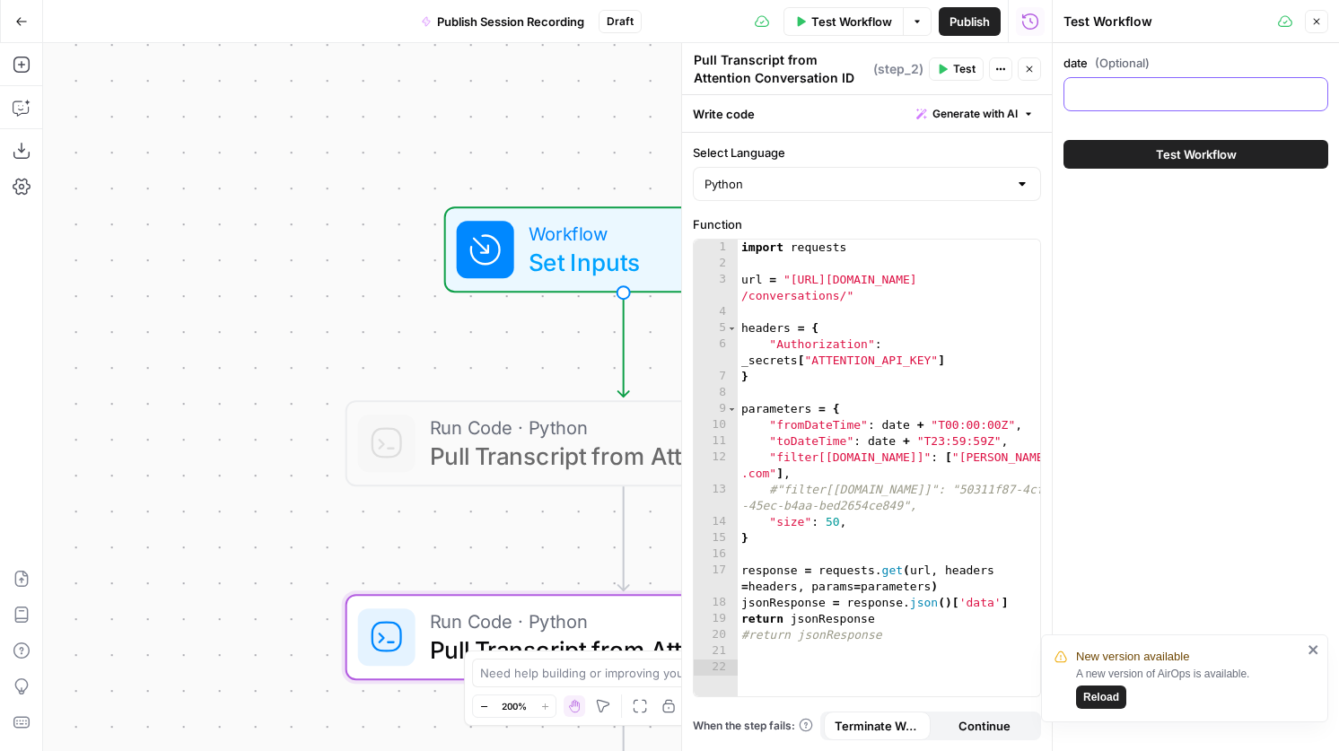
click at [1181, 90] on input "date (Optional)" at bounding box center [1195, 94] width 241 height 18
type input "3"
type input "2025-09-22"
click at [1245, 148] on button "Test Workflow" at bounding box center [1195, 154] width 265 height 29
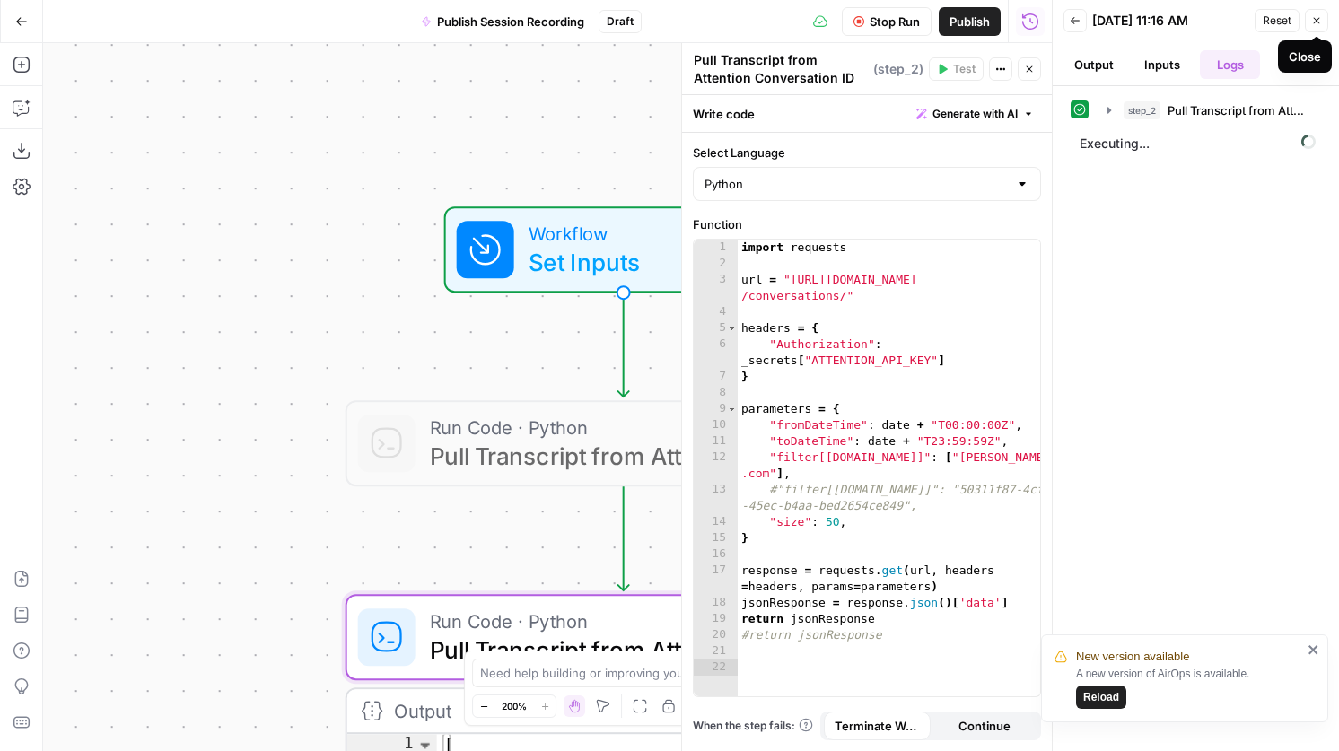
click at [1309, 22] on button "Close" at bounding box center [1316, 20] width 23 height 23
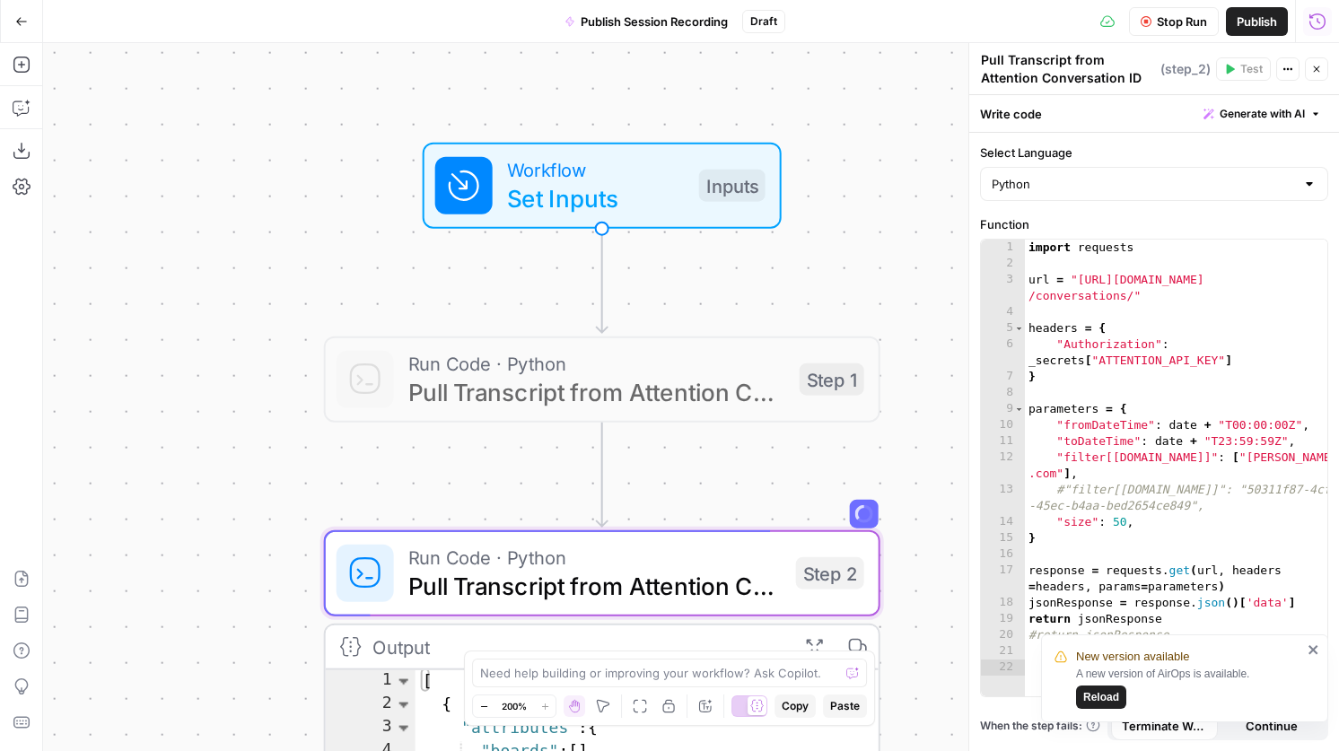
click at [1326, 13] on button "Run History" at bounding box center [1317, 21] width 29 height 29
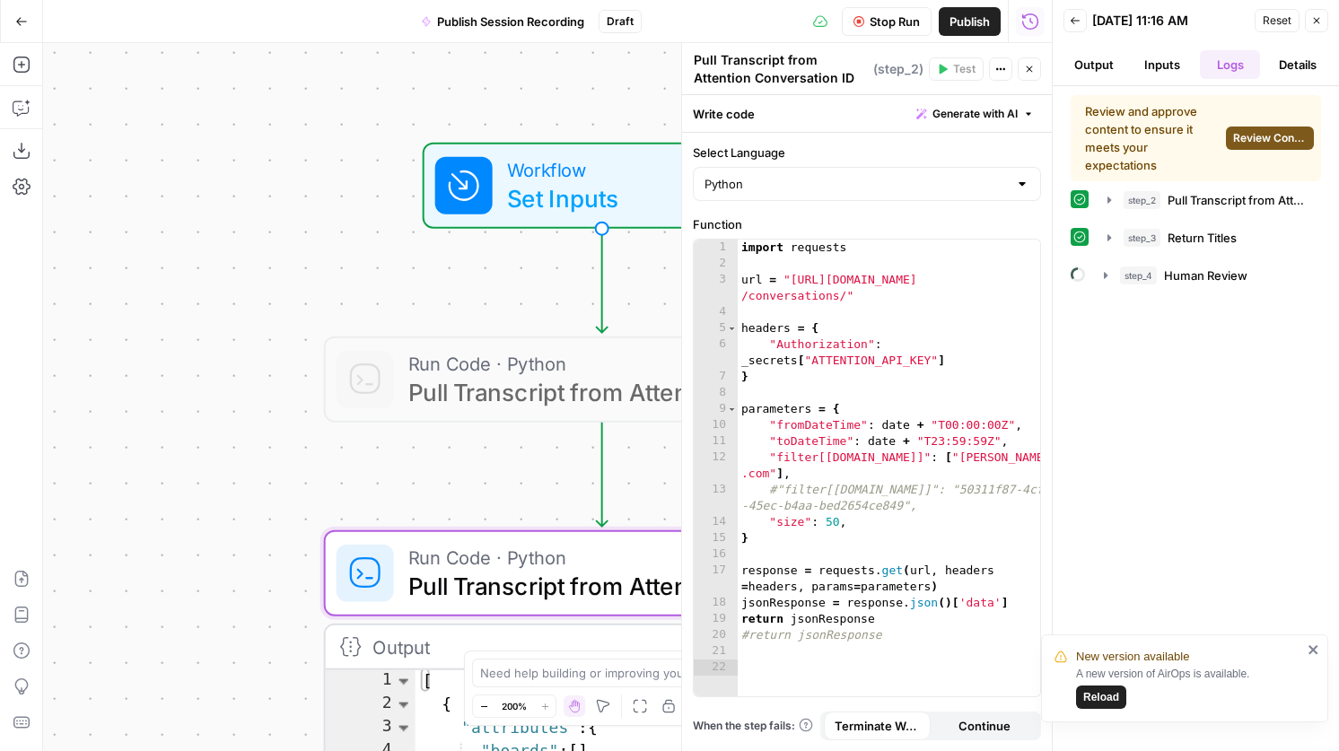
click at [1268, 132] on span "Review Content" at bounding box center [1270, 138] width 74 height 16
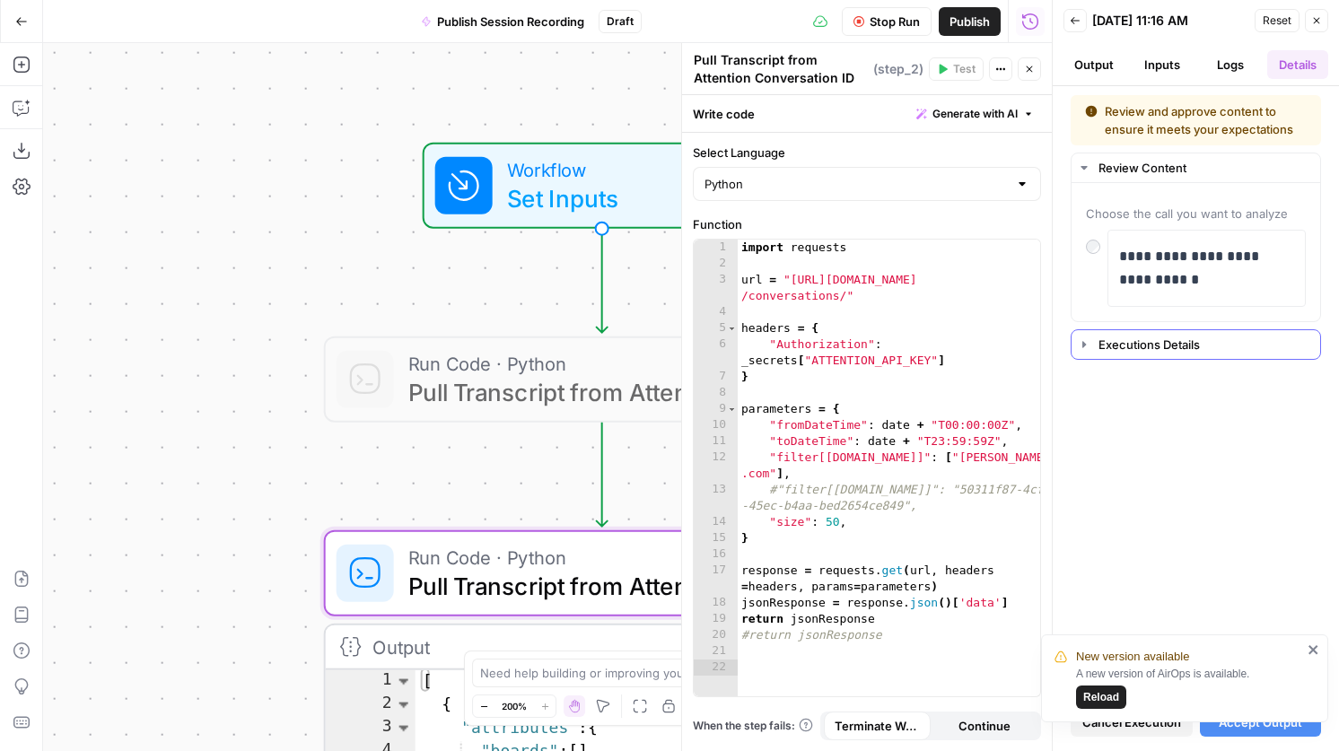
click at [1164, 351] on div "Executions Details" at bounding box center [1203, 345] width 211 height 18
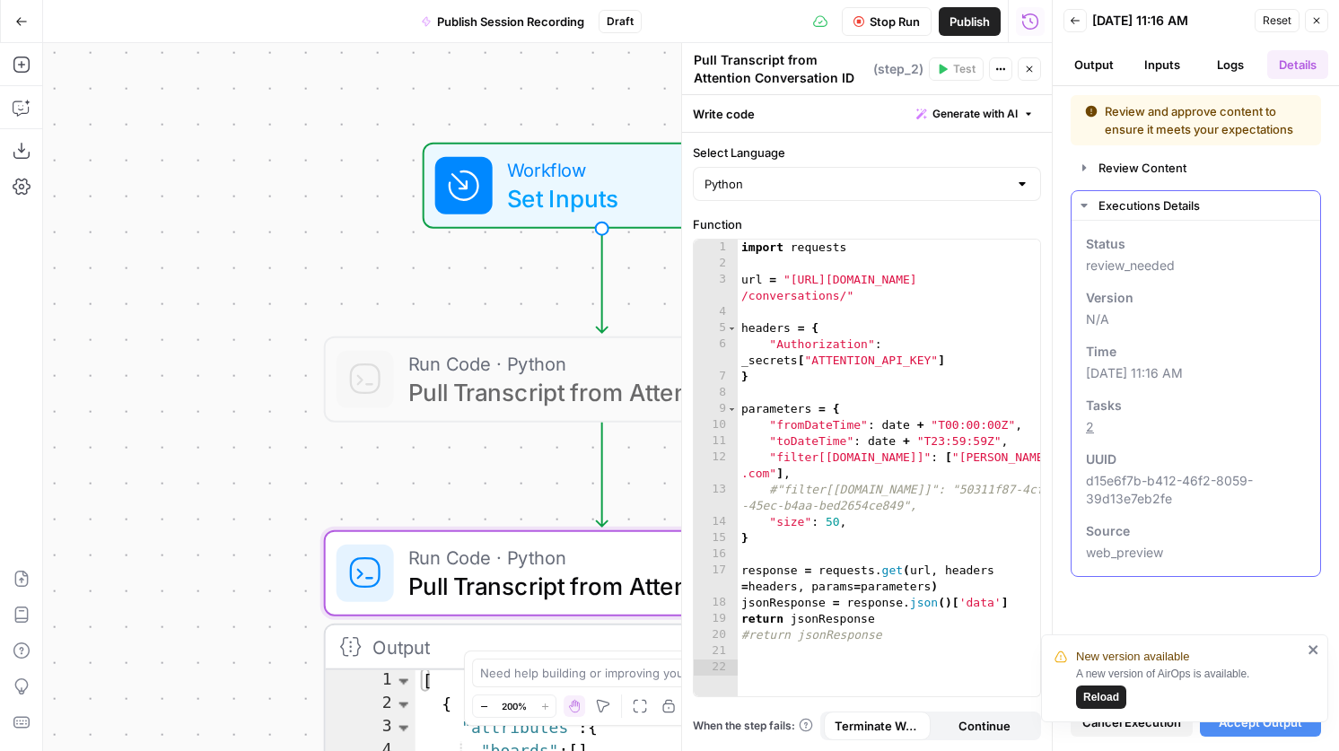
click at [1160, 197] on div "Executions Details" at bounding box center [1203, 206] width 211 height 18
click at [1163, 160] on div "Review Content" at bounding box center [1203, 168] width 211 height 18
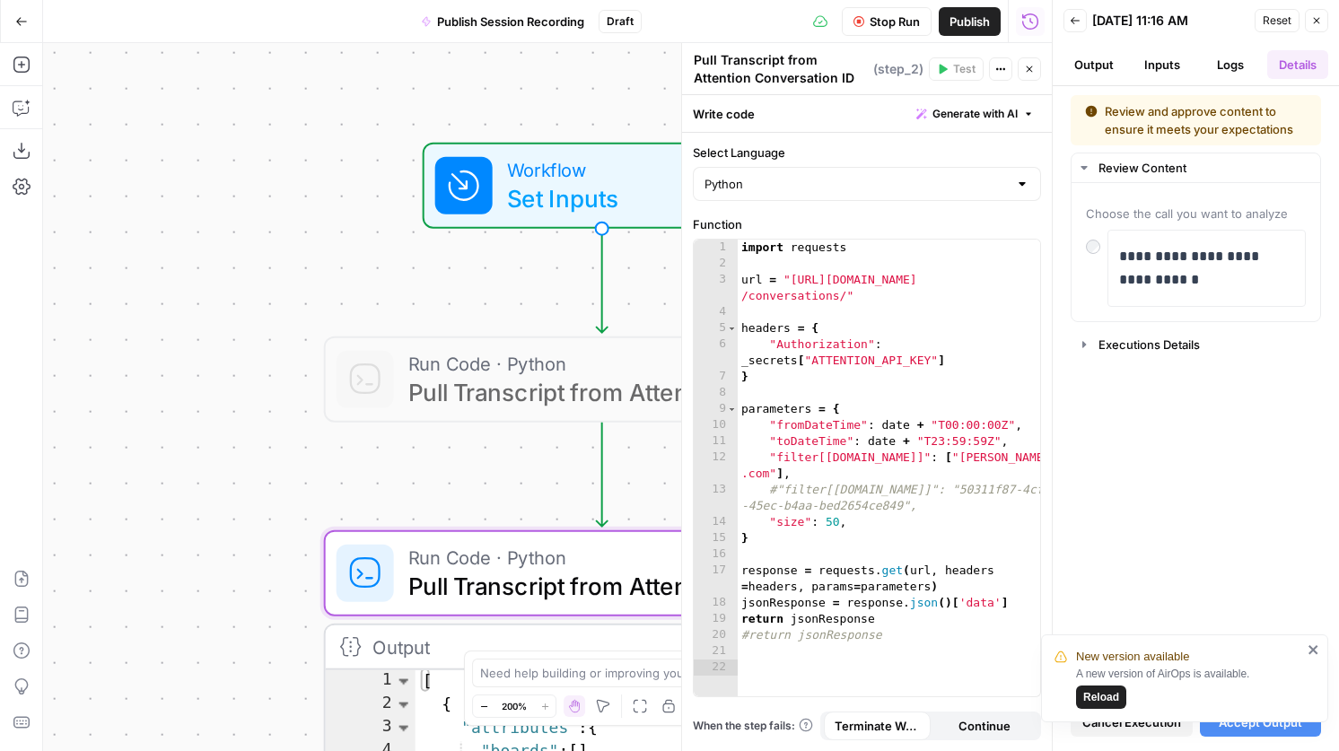
click at [1307, 643] on icon "close" at bounding box center [1313, 649] width 13 height 14
click at [1299, 735] on div "New version available A new version of AirOps is available. Reload" at bounding box center [1180, 733] width 287 height 7
click at [1289, 719] on span "Accept Output" at bounding box center [1260, 722] width 83 height 18
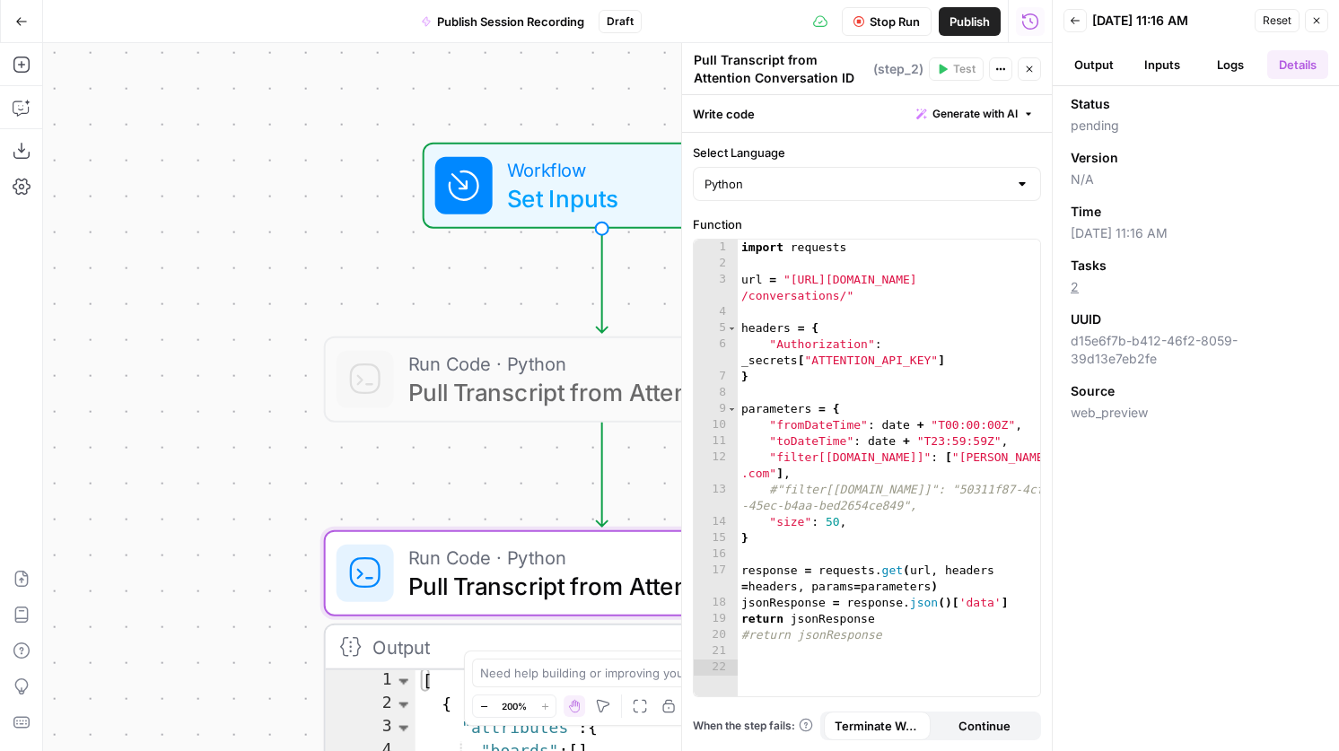
click at [1310, 28] on button "Close" at bounding box center [1316, 20] width 23 height 23
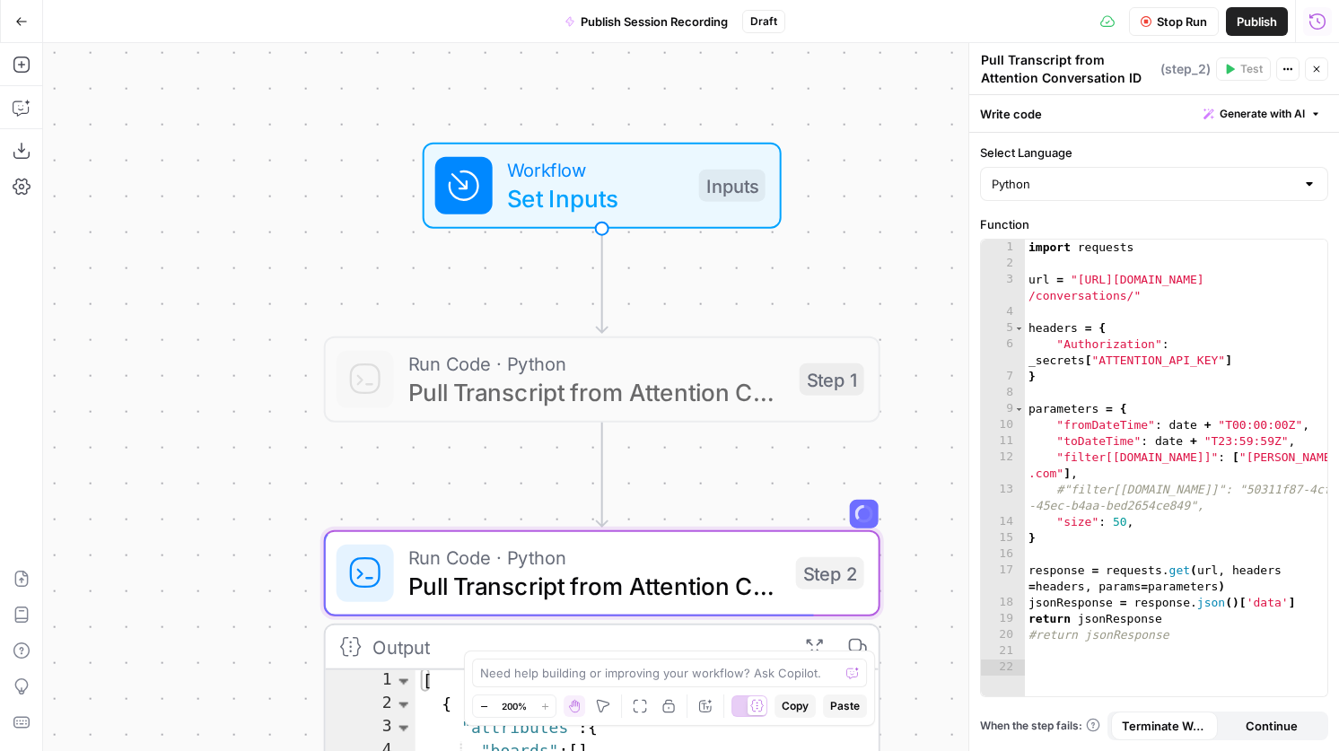
click at [1316, 20] on icon "button" at bounding box center [1317, 21] width 16 height 16
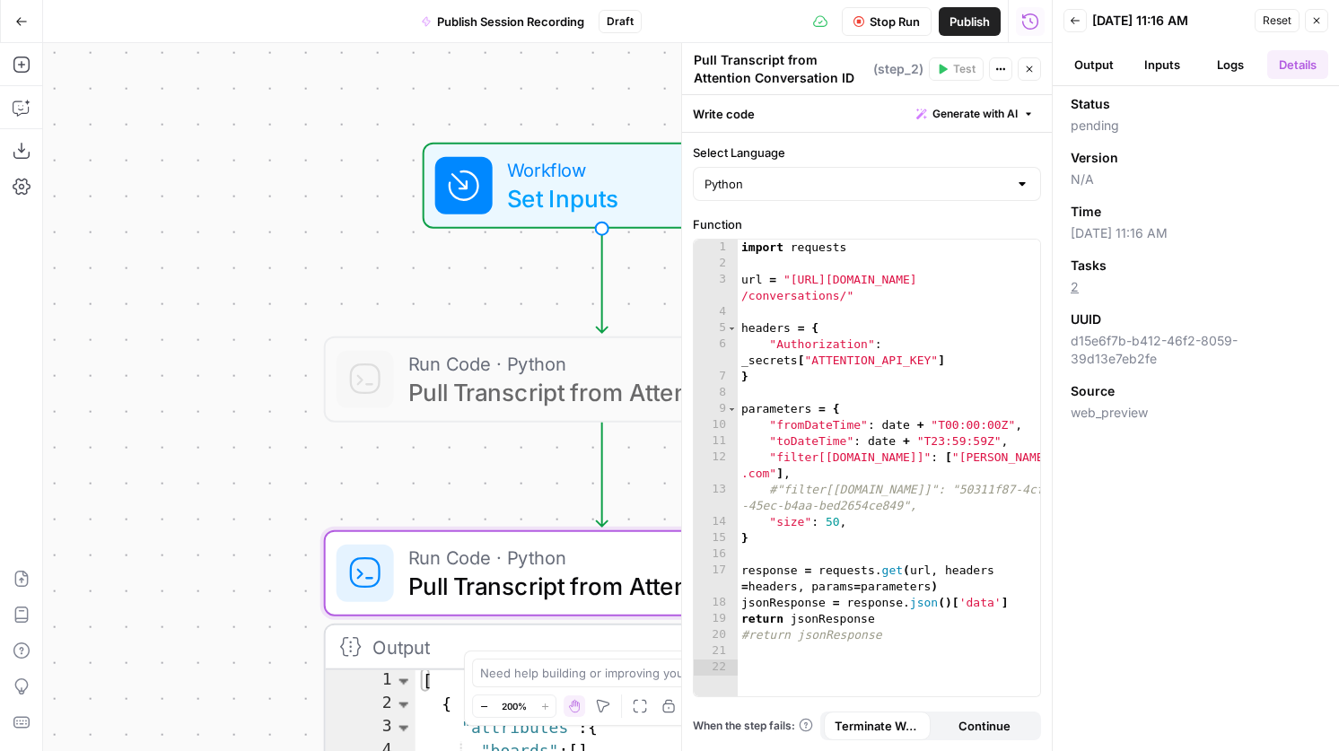
click at [1158, 55] on button "Inputs" at bounding box center [1162, 64] width 61 height 29
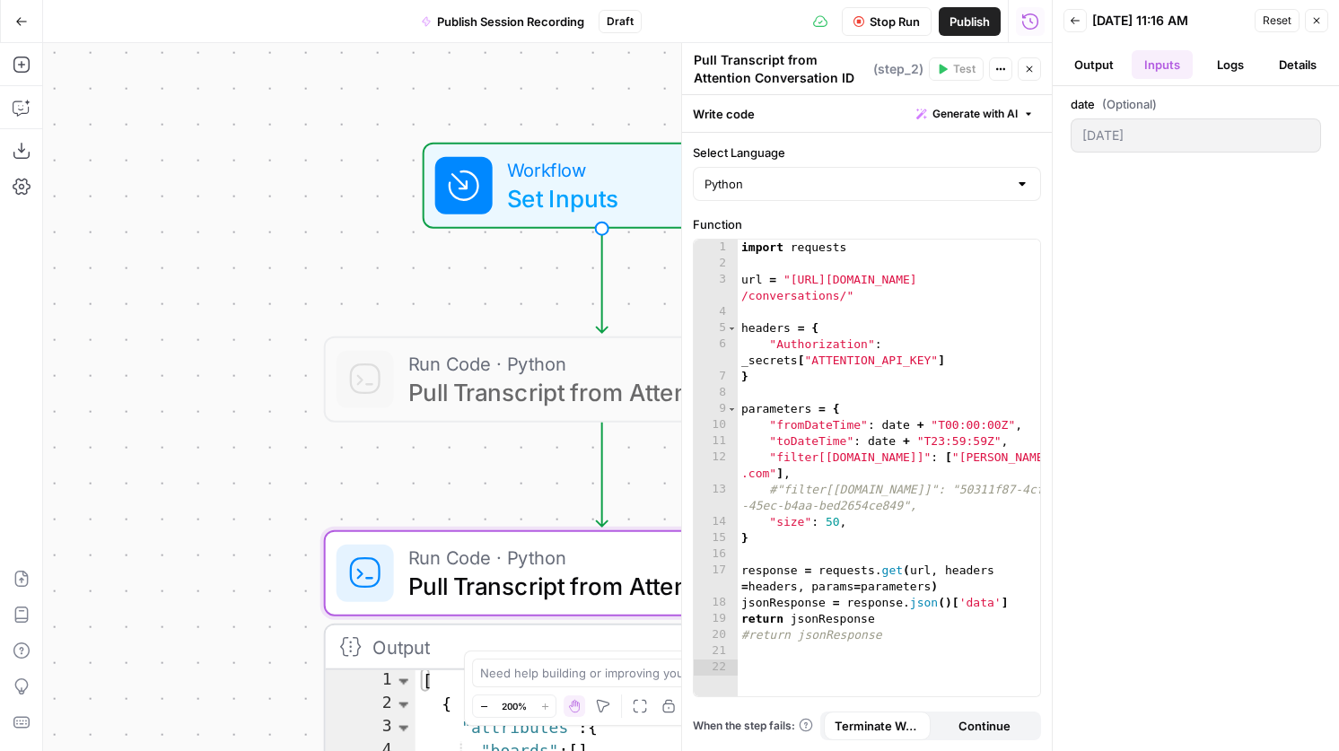
click at [1219, 62] on button "Logs" at bounding box center [1230, 64] width 61 height 29
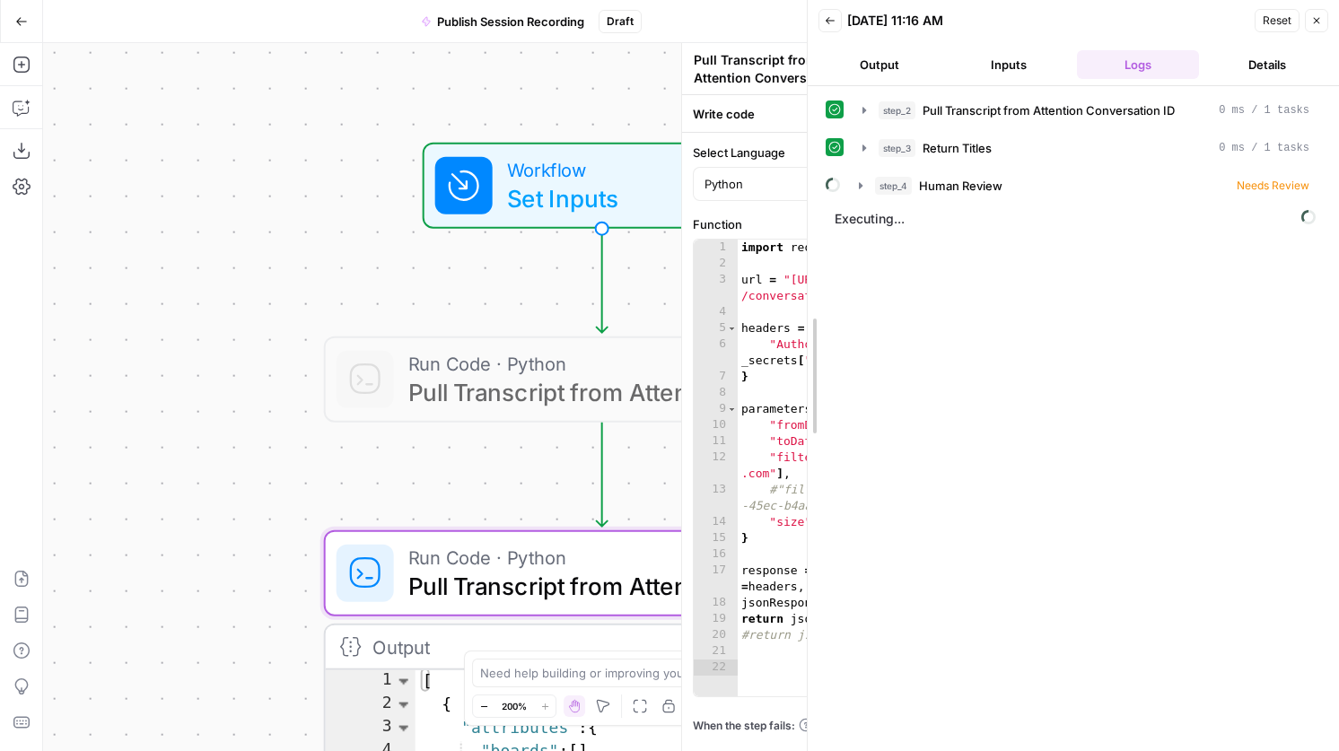
drag, startPoint x: 1057, startPoint y: 164, endPoint x: 789, endPoint y: 177, distance: 268.6
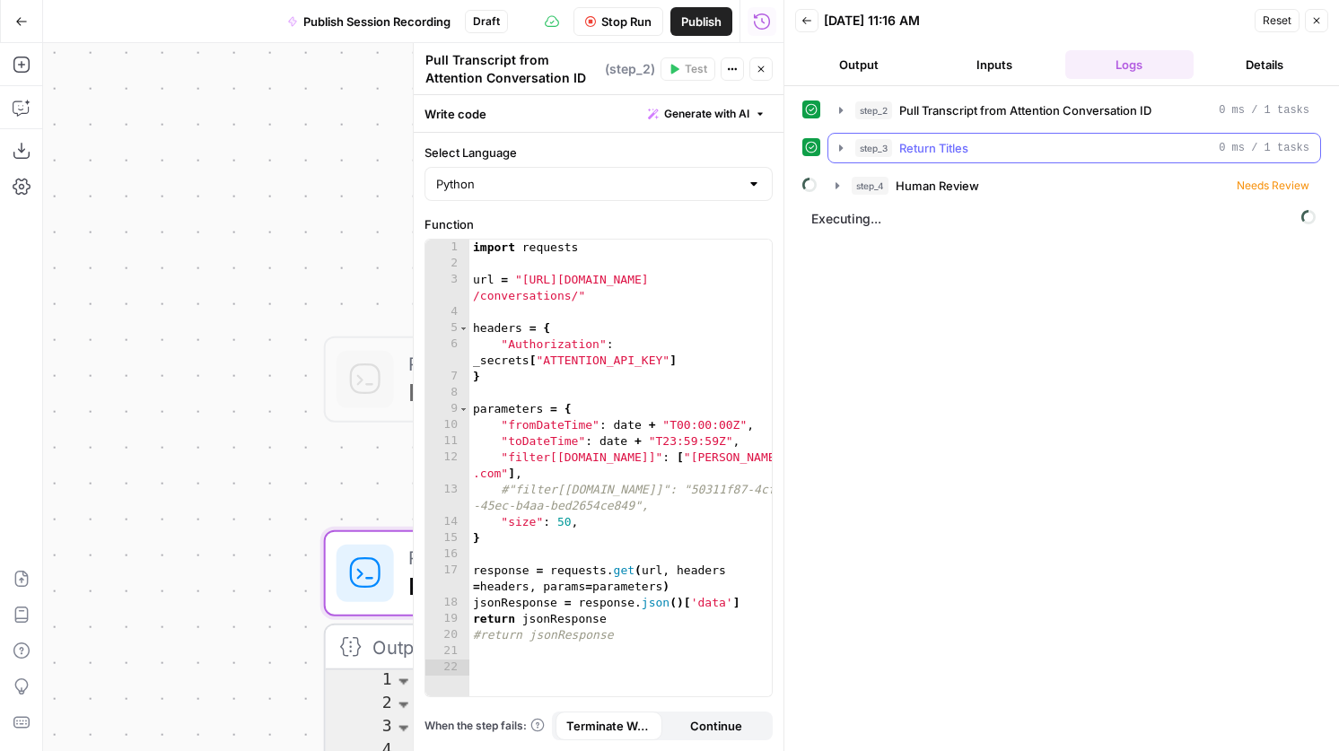
click at [946, 111] on span "Pull Transcript from Attention Conversation ID" at bounding box center [1025, 110] width 252 height 18
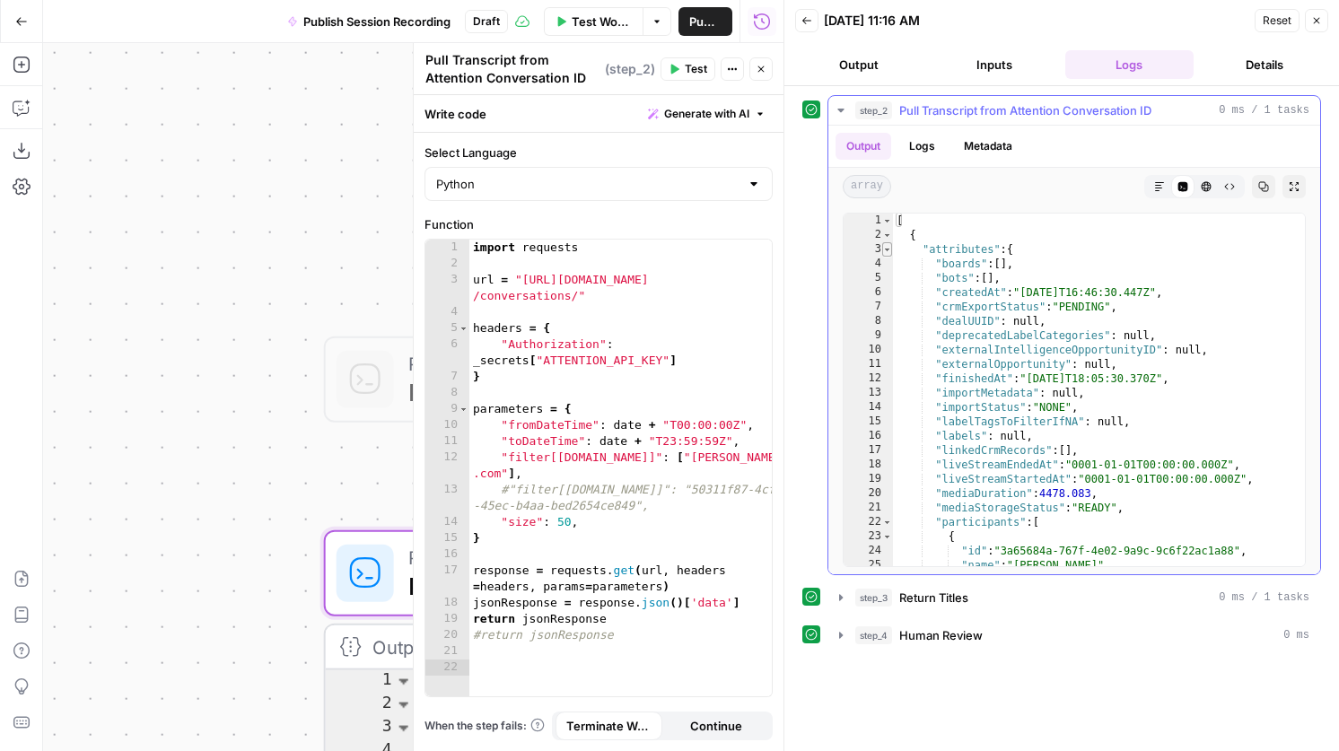
click at [887, 250] on span "Toggle code folding, rows 3 through 268" at bounding box center [887, 249] width 10 height 14
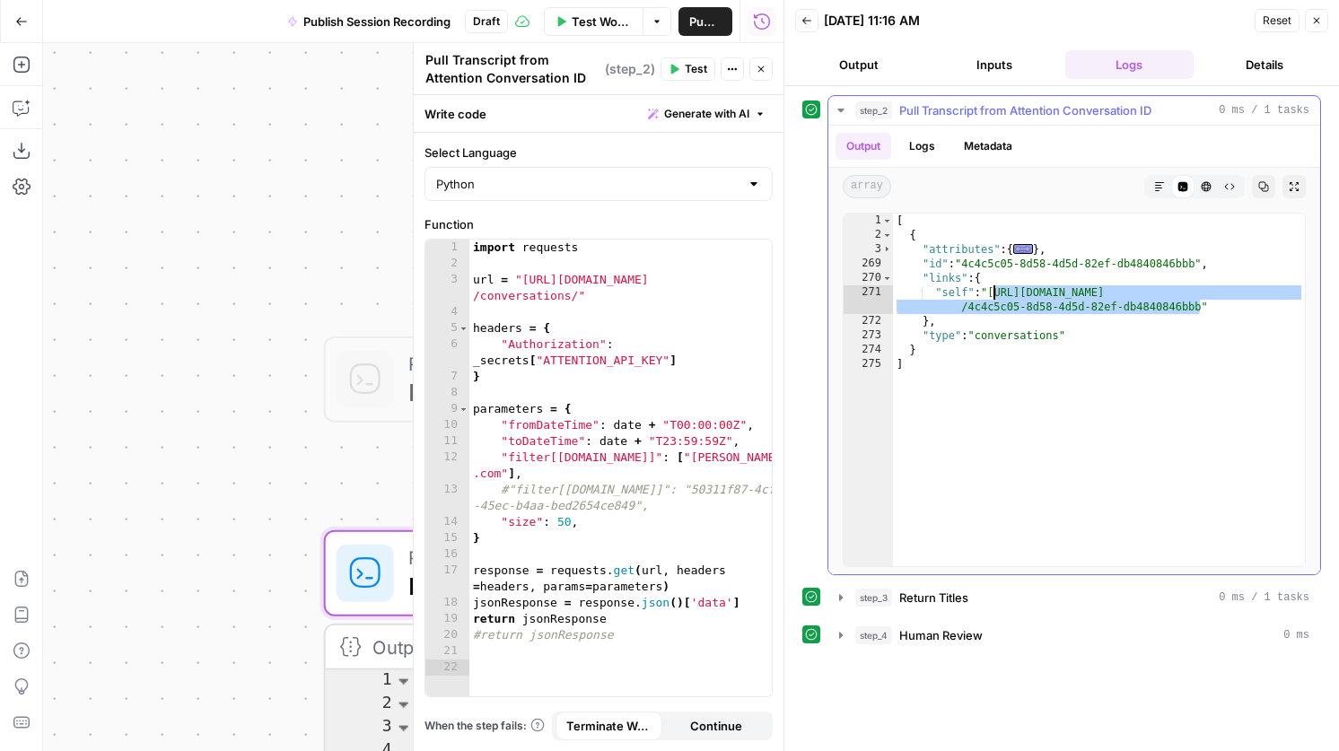
drag, startPoint x: 1198, startPoint y: 308, endPoint x: 992, endPoint y: 293, distance: 206.9
click at [992, 293] on div "[ { "attributes" : { ... } , "id" : "4c4c5c05-8d58-4d5d-82ef-db4840846bbb" , "l…" at bounding box center [1099, 404] width 412 height 381
type textarea "**********"
click at [765, 66] on icon "button" at bounding box center [761, 69] width 11 height 11
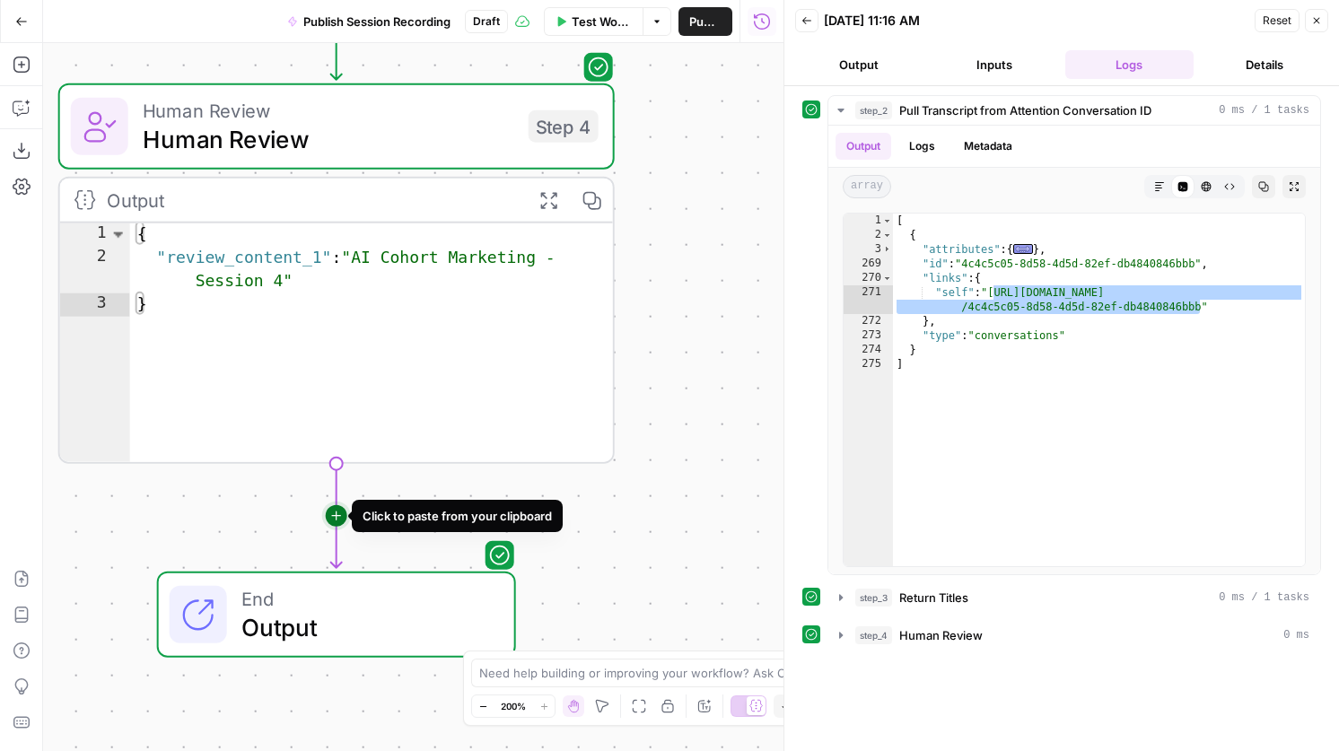
click at [338, 518] on icon "Edge from step_4 to end" at bounding box center [336, 516] width 11 height 104
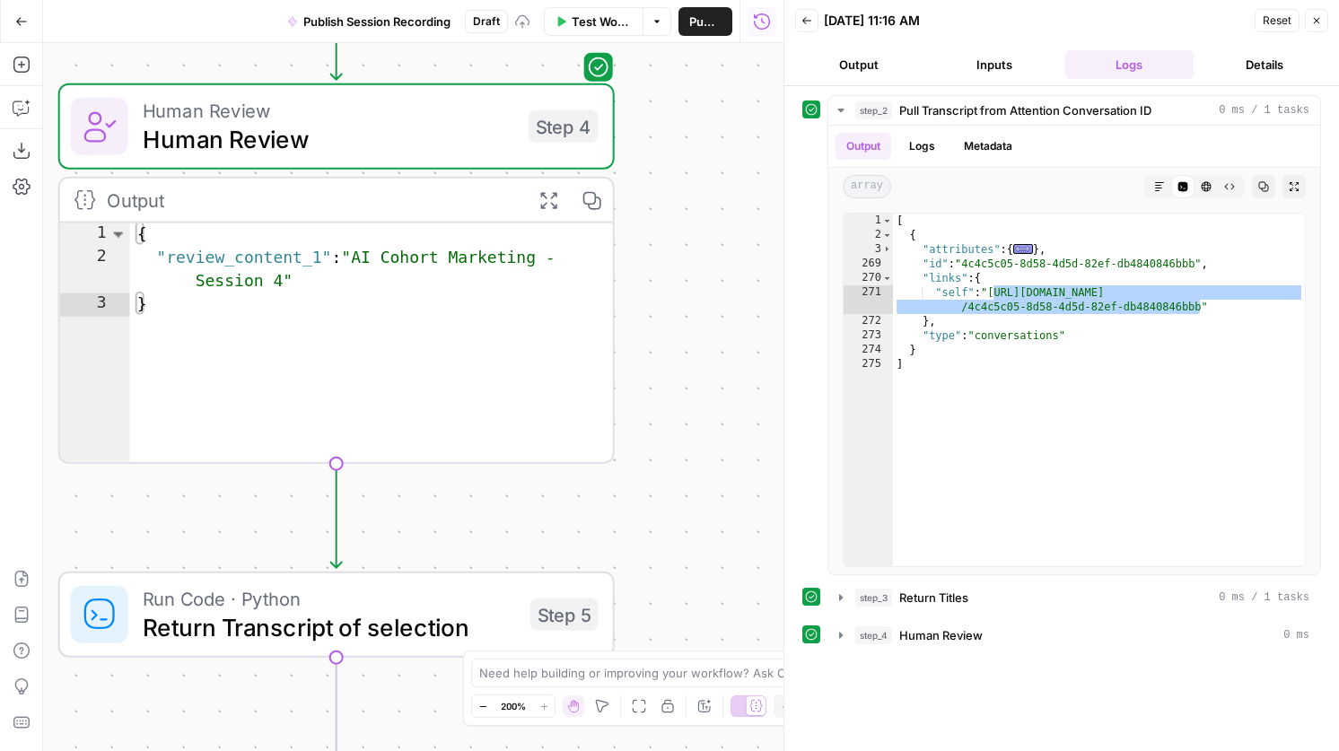
click at [438, 635] on span "Return Transcript of selection" at bounding box center [329, 627] width 373 height 36
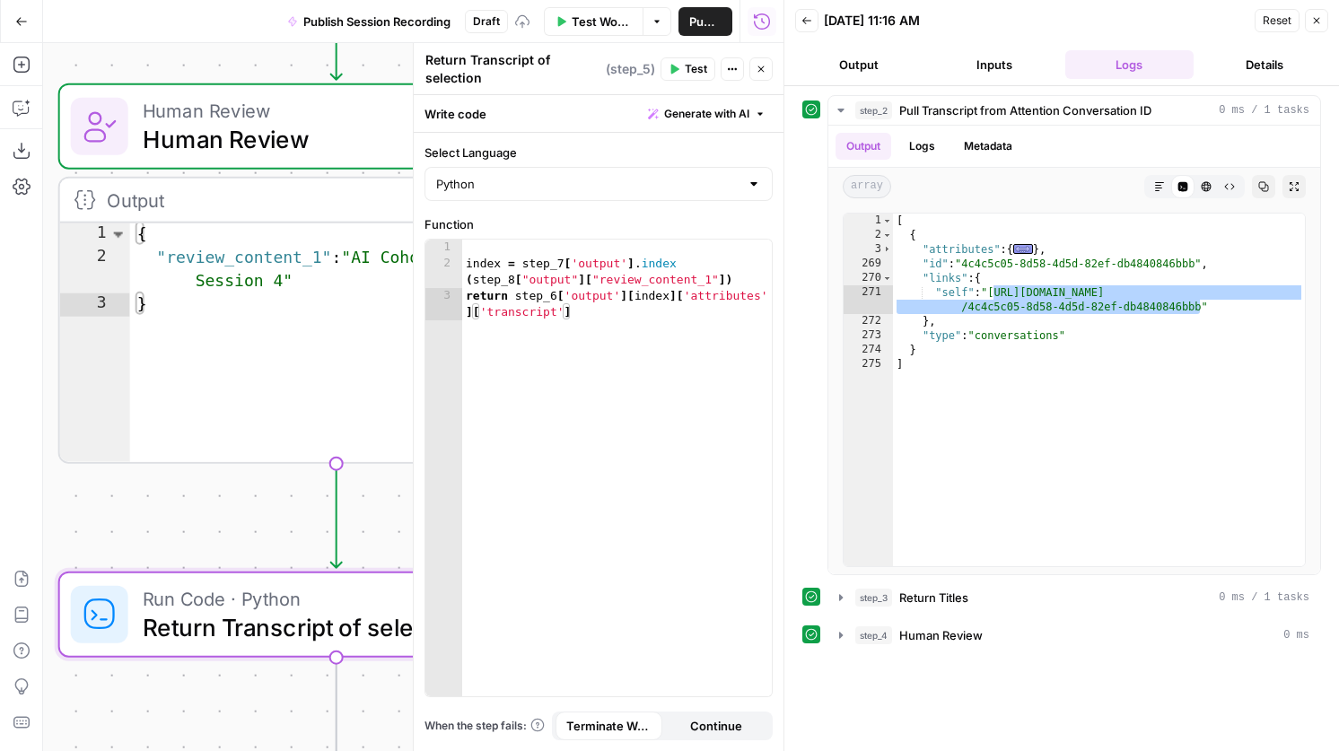
drag, startPoint x: 528, startPoint y: 62, endPoint x: 471, endPoint y: 60, distance: 56.6
click at [471, 60] on textarea "Return Transcript of selection" at bounding box center [513, 69] width 176 height 36
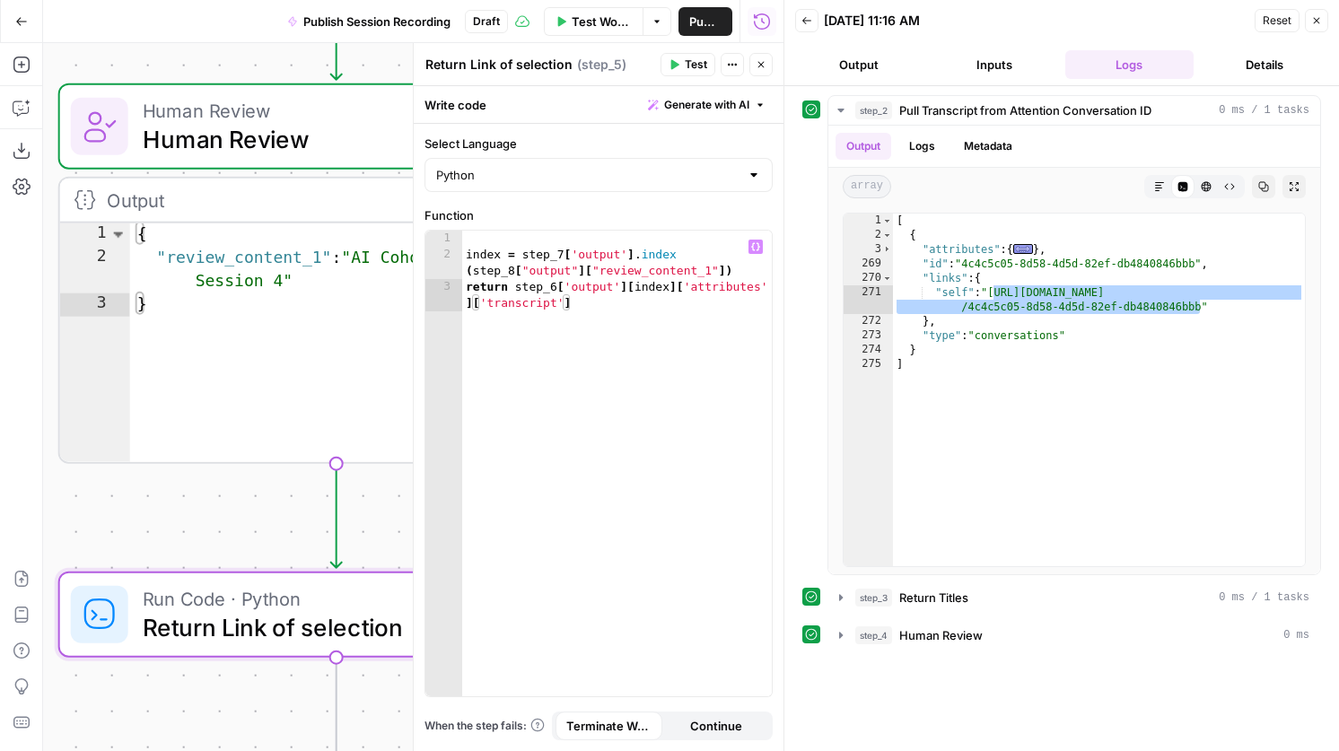
type textarea "Return Link of selection"
click at [616, 258] on div "index = step_7 [ 'output' ] . index ( step_8 [ "output" ] [ "review_content_1" …" at bounding box center [617, 488] width 310 height 514
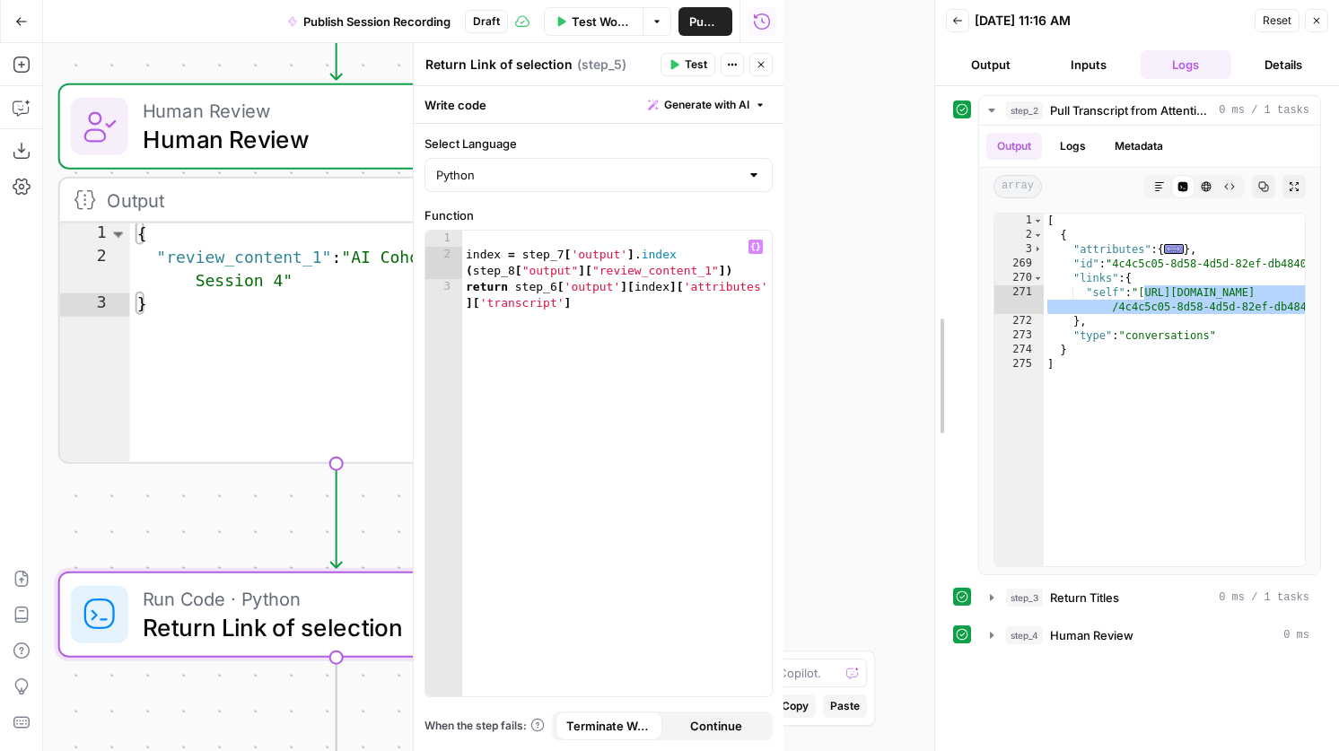
drag, startPoint x: 781, startPoint y: 336, endPoint x: 967, endPoint y: 346, distance: 186.9
click at [944, 346] on div at bounding box center [935, 375] width 18 height 751
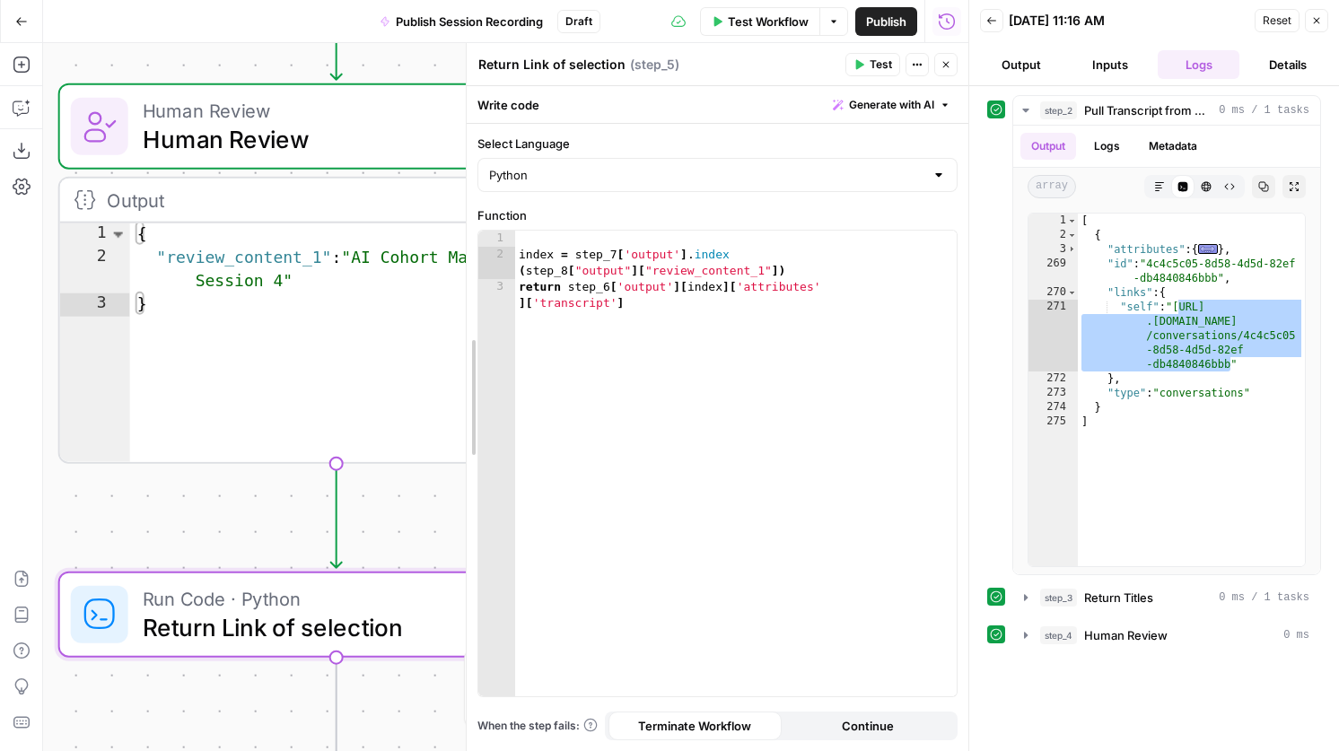
drag, startPoint x: 602, startPoint y: 368, endPoint x: 455, endPoint y: 370, distance: 147.2
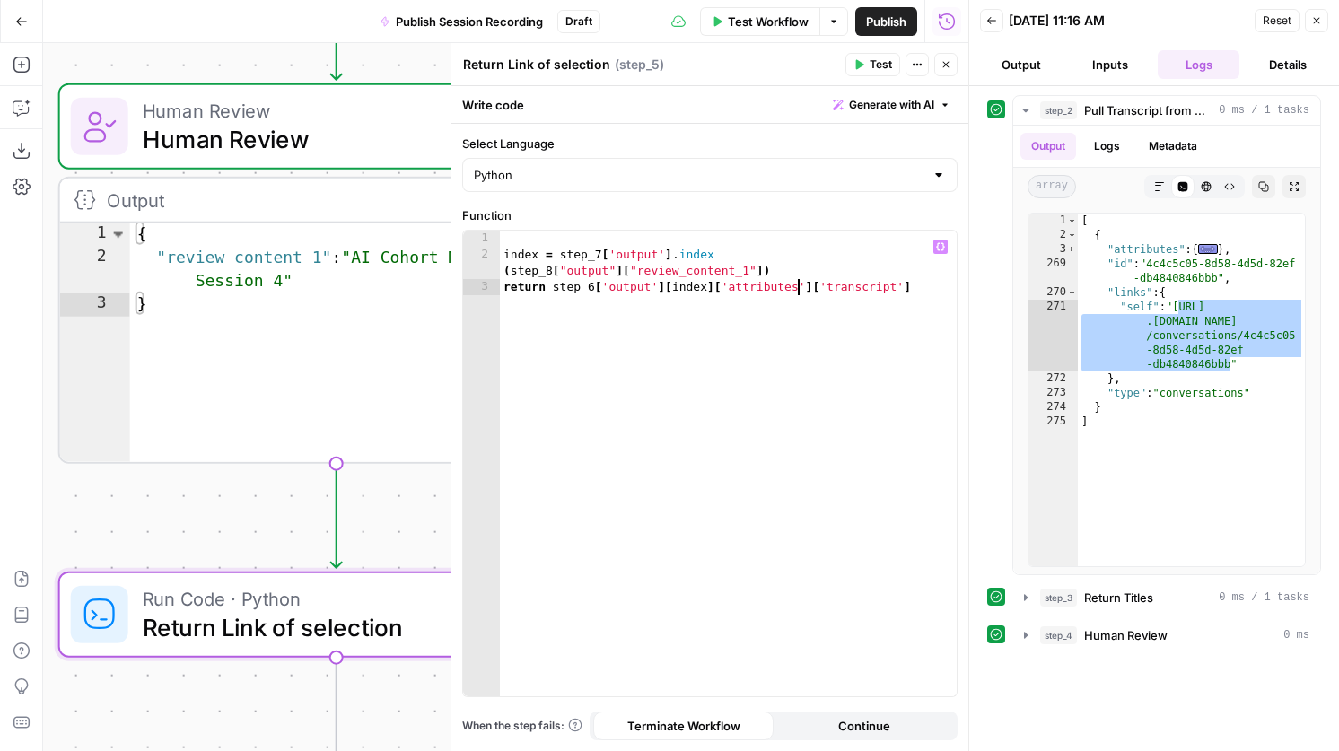
click at [799, 288] on div "index = step_7 [ 'output' ] . index ( step_8 [ "output" ] [ "review_content_1" …" at bounding box center [728, 480] width 457 height 498
click at [860, 287] on div "index = step_7 [ 'output' ] . index ( step_8 [ "output" ] [ "review_content_1" …" at bounding box center [728, 480] width 457 height 498
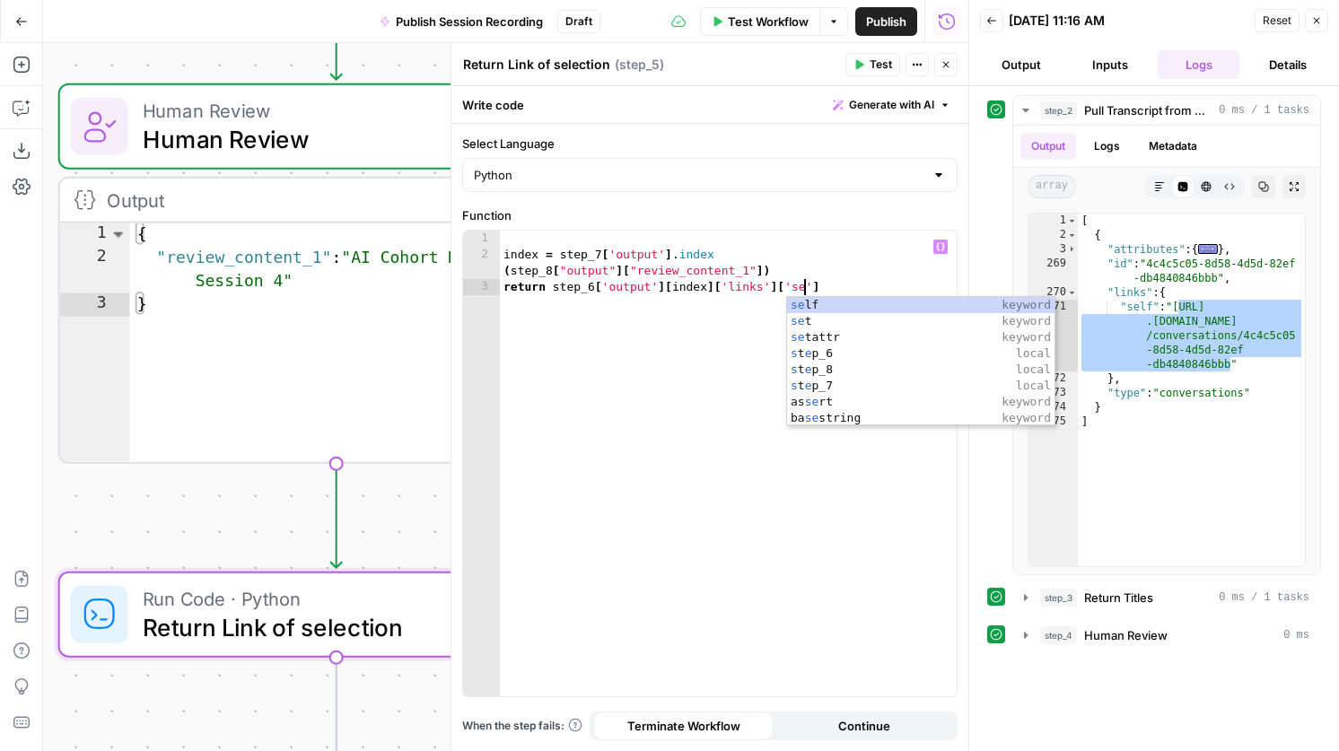
scroll to position [0, 23]
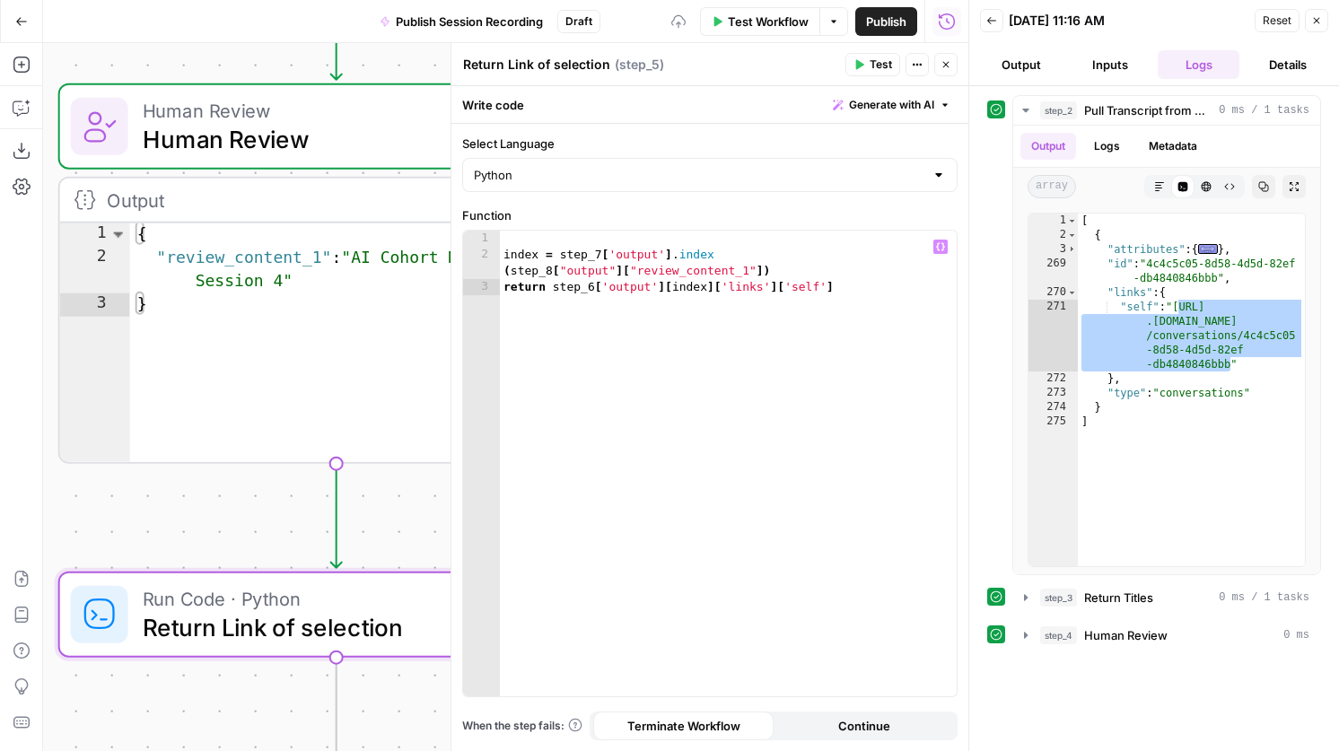
click at [869, 72] on span "Test" at bounding box center [880, 65] width 22 height 16
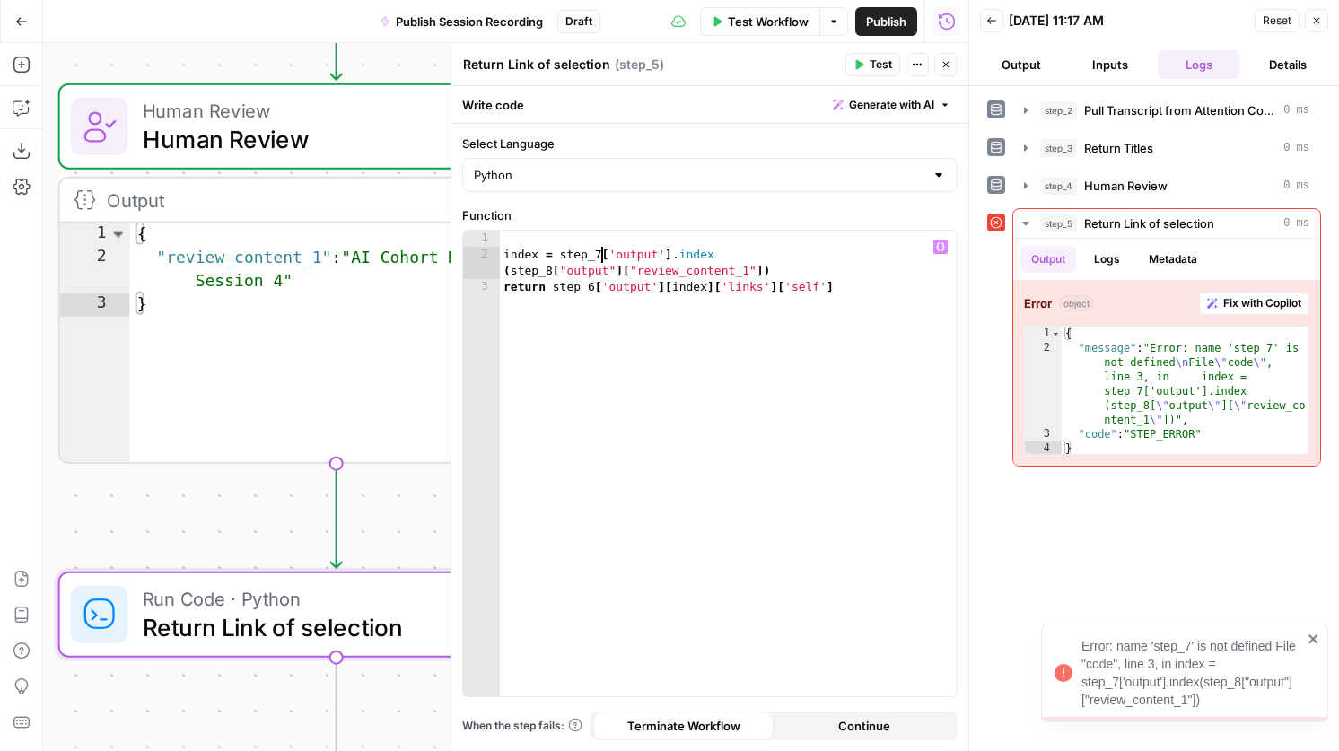
click at [600, 254] on div "index = step_7 [ 'output' ] . index ( step_8 [ "output" ] [ "review_content_1" …" at bounding box center [728, 480] width 457 height 498
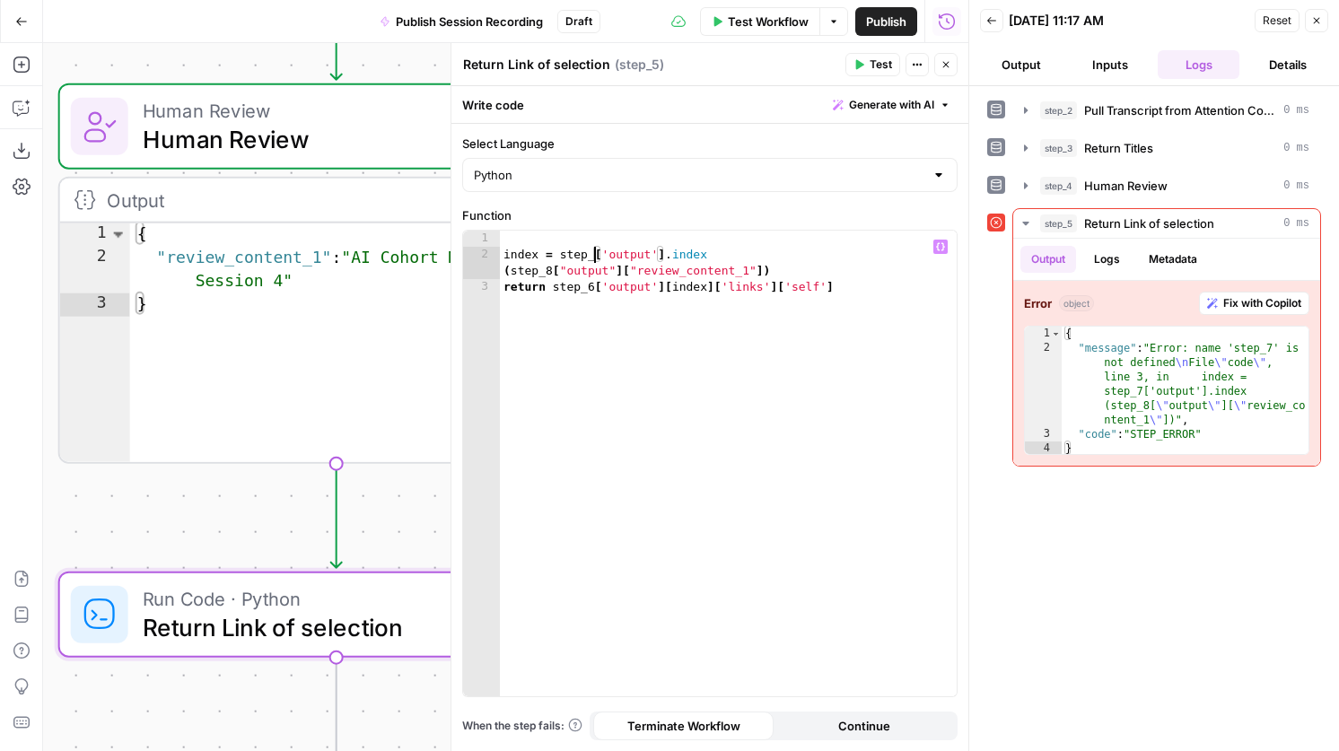
scroll to position [0, 8]
click at [551, 267] on div "index = step_2 [ 'output' ] . index ( step_8 [ "output" ] [ "review_content_1" …" at bounding box center [728, 480] width 457 height 498
click at [591, 287] on div "index = step_2 [ 'output' ] . index ( step_4 [ "output" ] [ "review_content_1" …" at bounding box center [728, 480] width 457 height 498
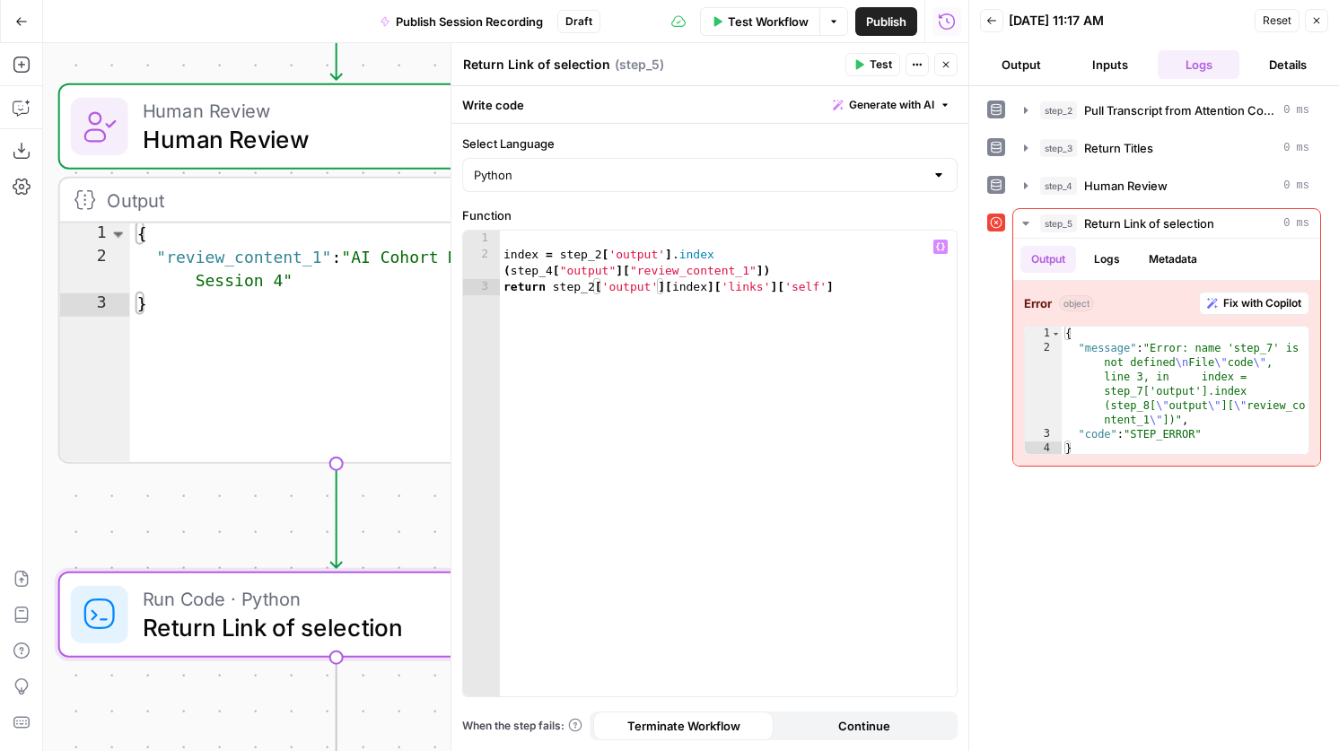
click at [875, 68] on span "Test" at bounding box center [880, 65] width 22 height 16
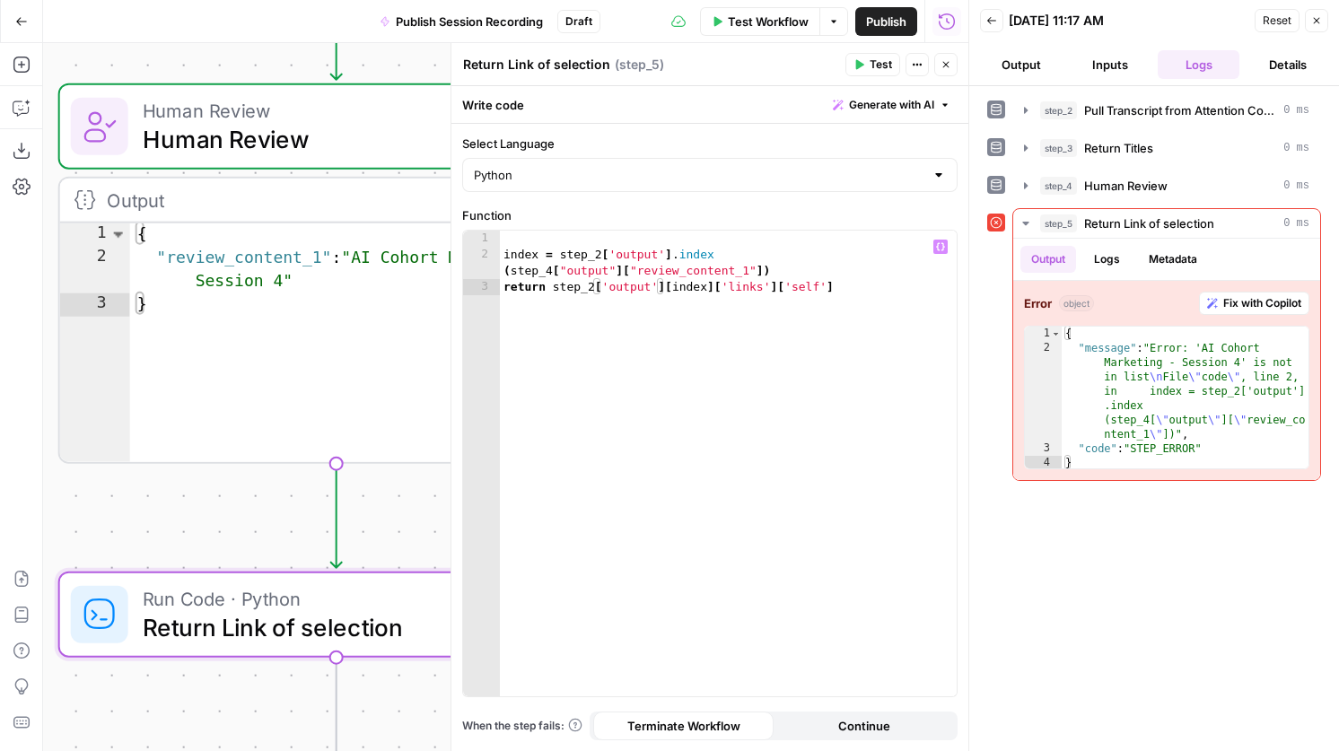
click at [600, 252] on div "index = step_2 [ 'output' ] . index ( step_4 [ "output" ] [ "review_content_1" …" at bounding box center [728, 480] width 457 height 498
type textarea "**********"
click at [874, 57] on span "Test" at bounding box center [880, 65] width 22 height 16
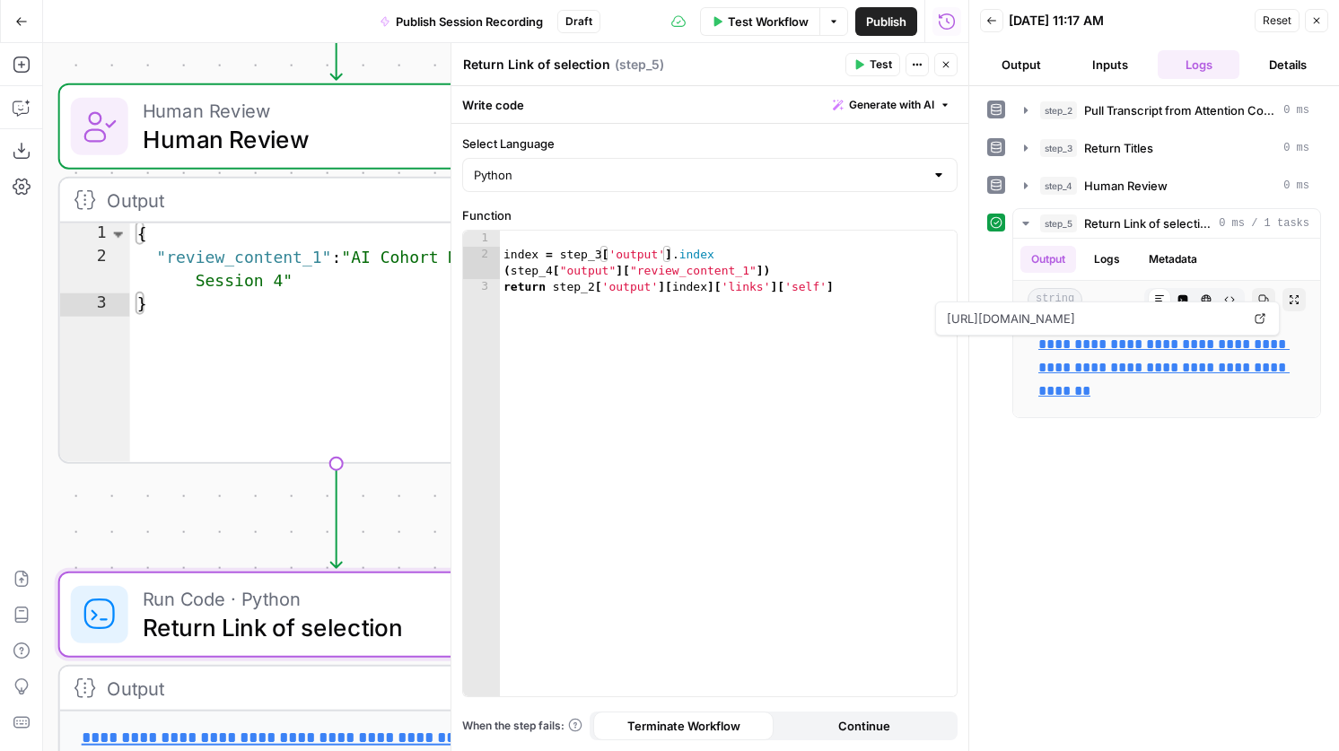
click at [947, 64] on icon "button" at bounding box center [945, 64] width 11 height 11
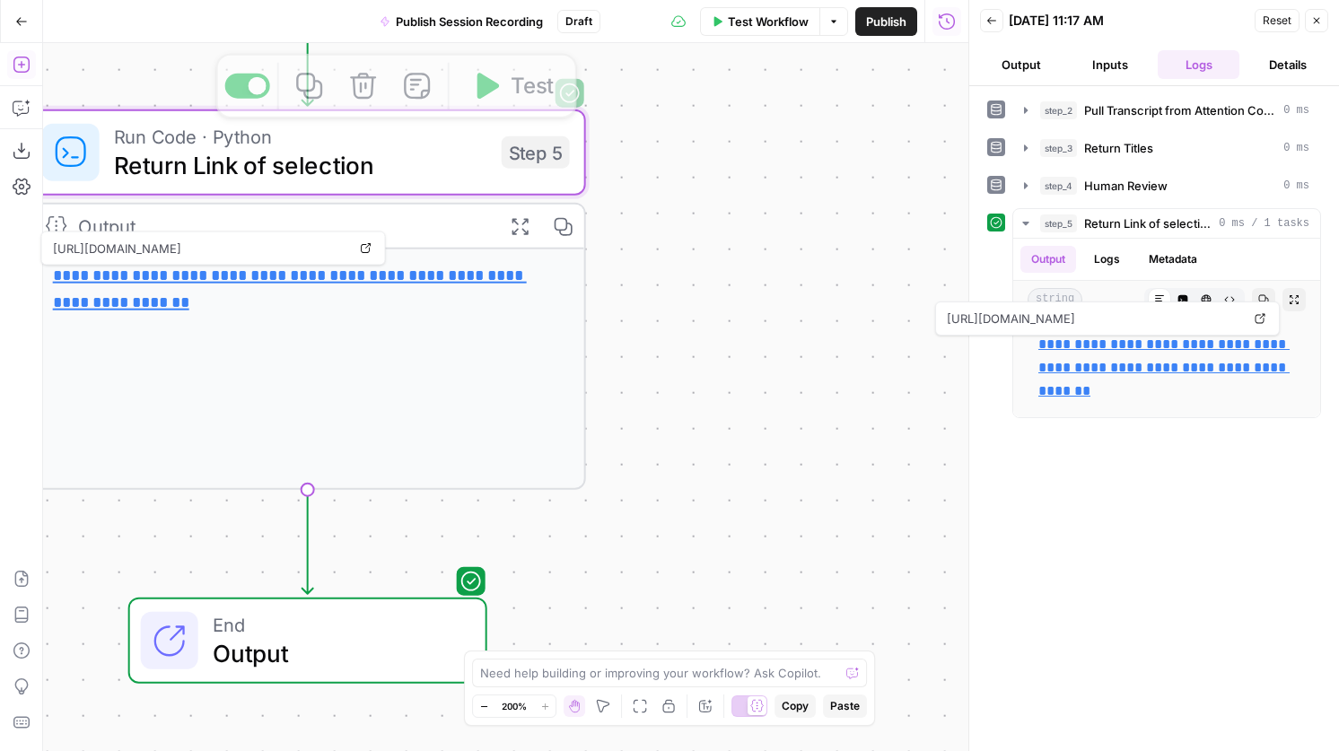
click at [20, 67] on icon "button" at bounding box center [21, 65] width 16 height 16
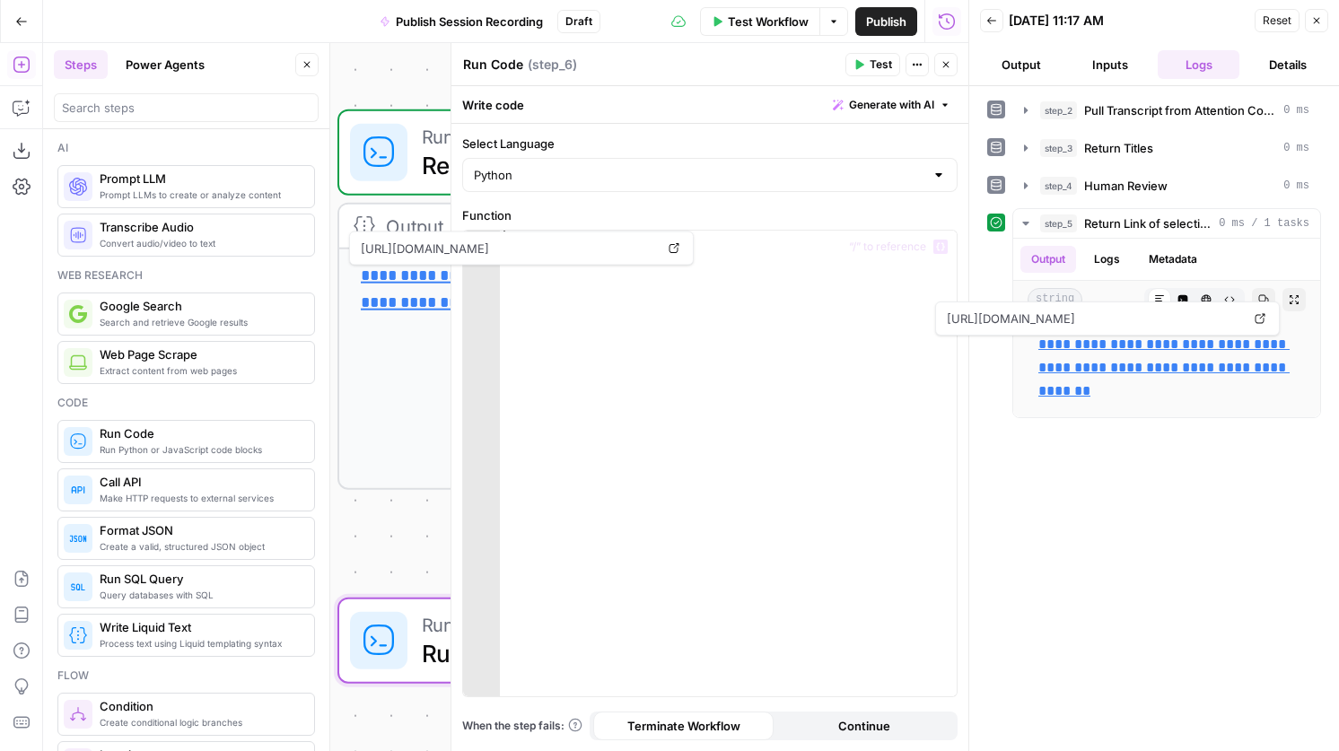
click at [628, 346] on div at bounding box center [728, 480] width 457 height 498
click at [487, 61] on textarea "Run Code" at bounding box center [493, 65] width 60 height 18
type textarea "Post to Vimeo"
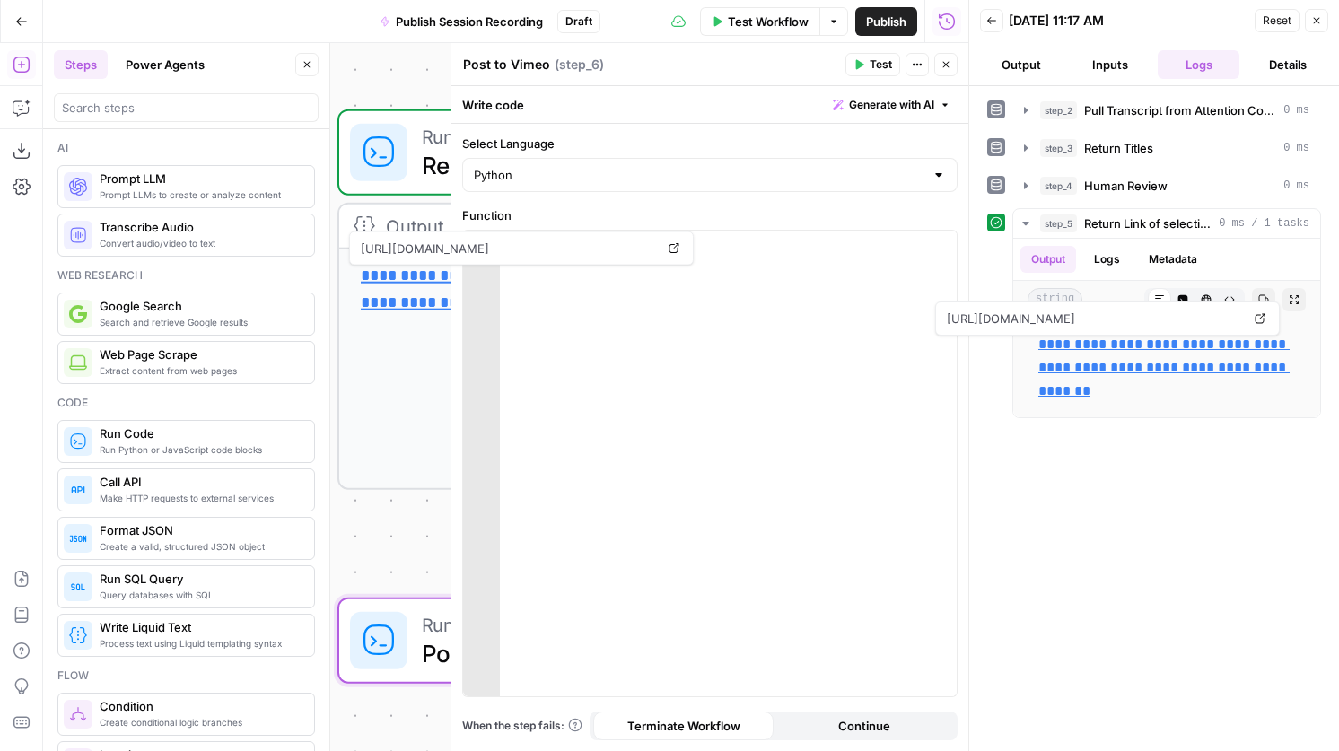
click at [743, 349] on div at bounding box center [728, 480] width 457 height 498
click at [791, 261] on div at bounding box center [728, 480] width 457 height 498
click at [948, 62] on icon "button" at bounding box center [946, 65] width 6 height 6
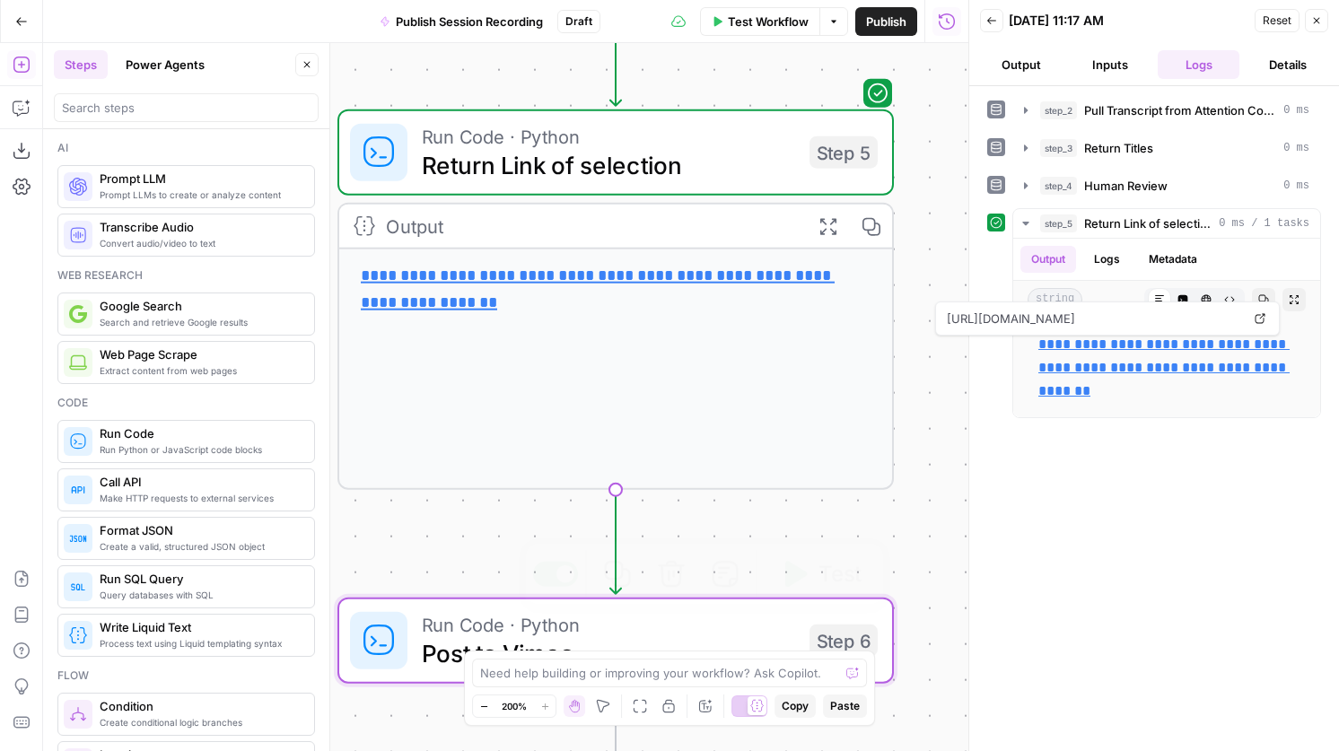
click at [534, 629] on span "Run Code · Python" at bounding box center [608, 624] width 373 height 29
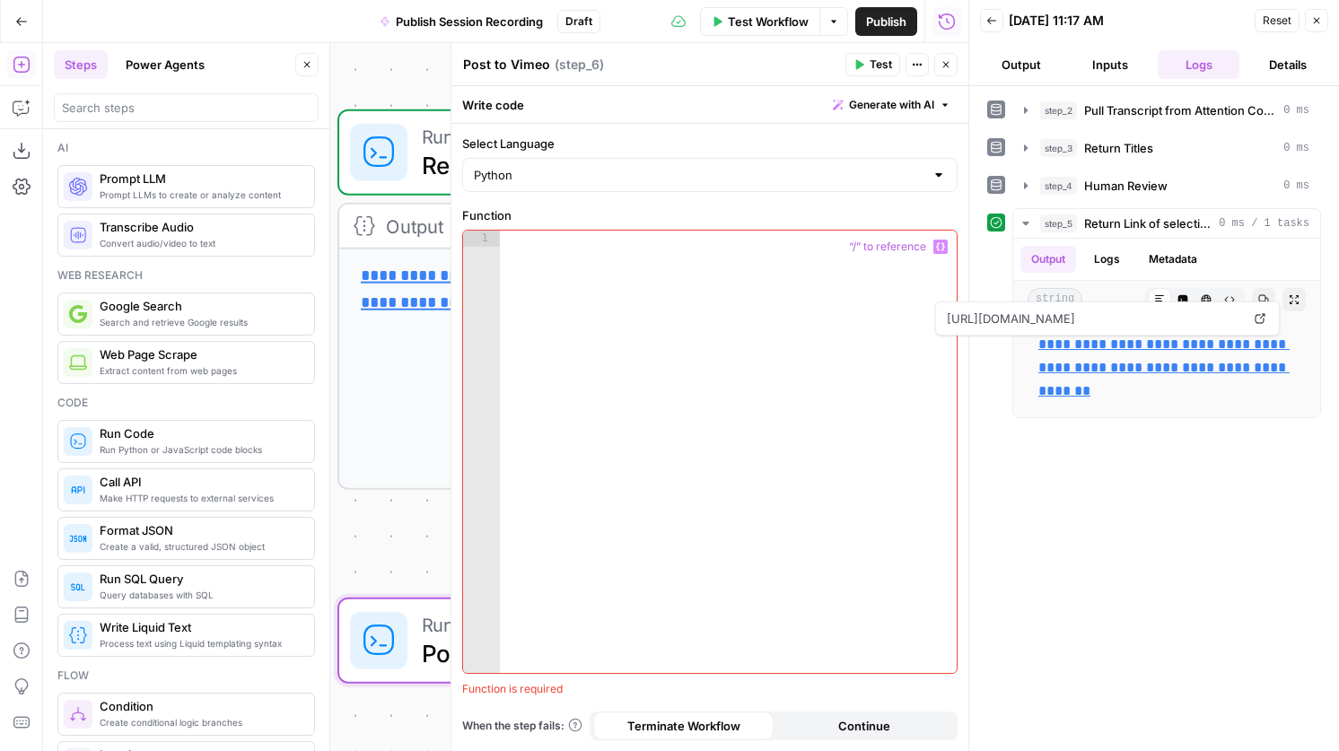
click at [712, 336] on div at bounding box center [728, 468] width 457 height 475
paste textarea "**********"
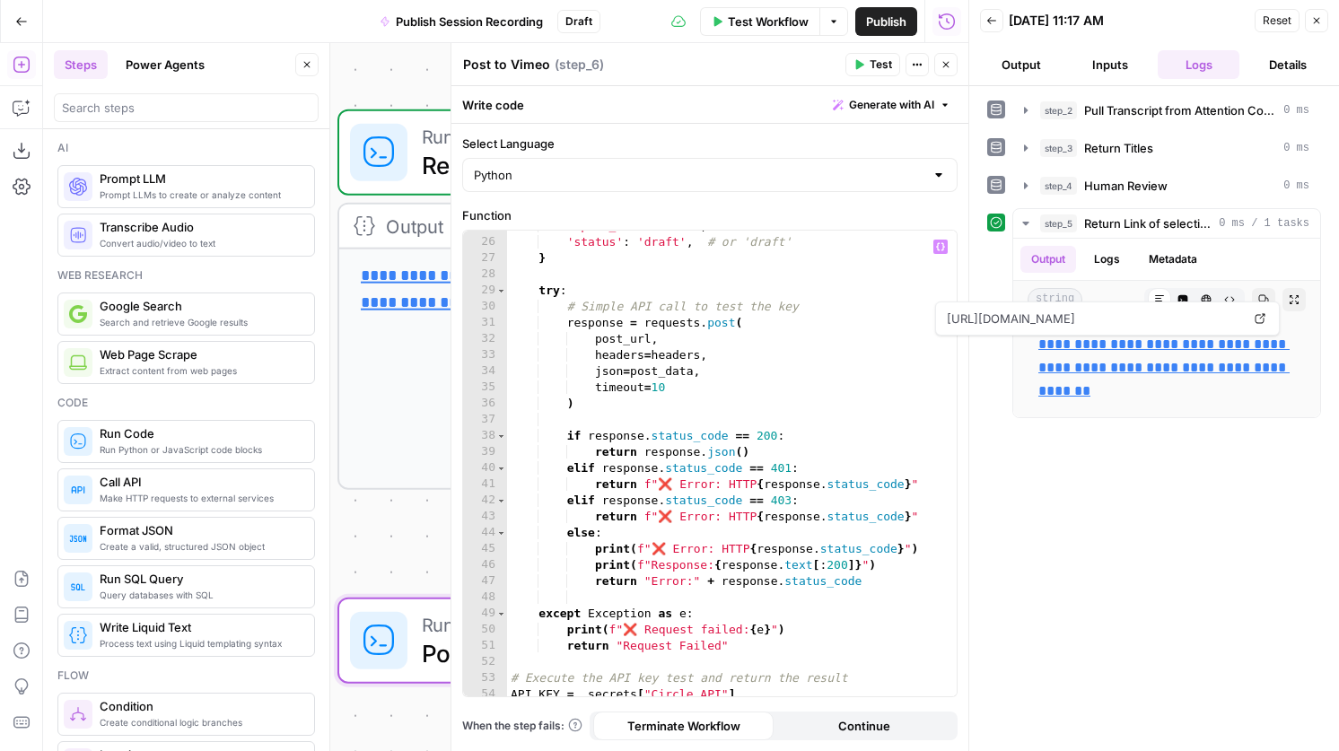
scroll to position [0, 0]
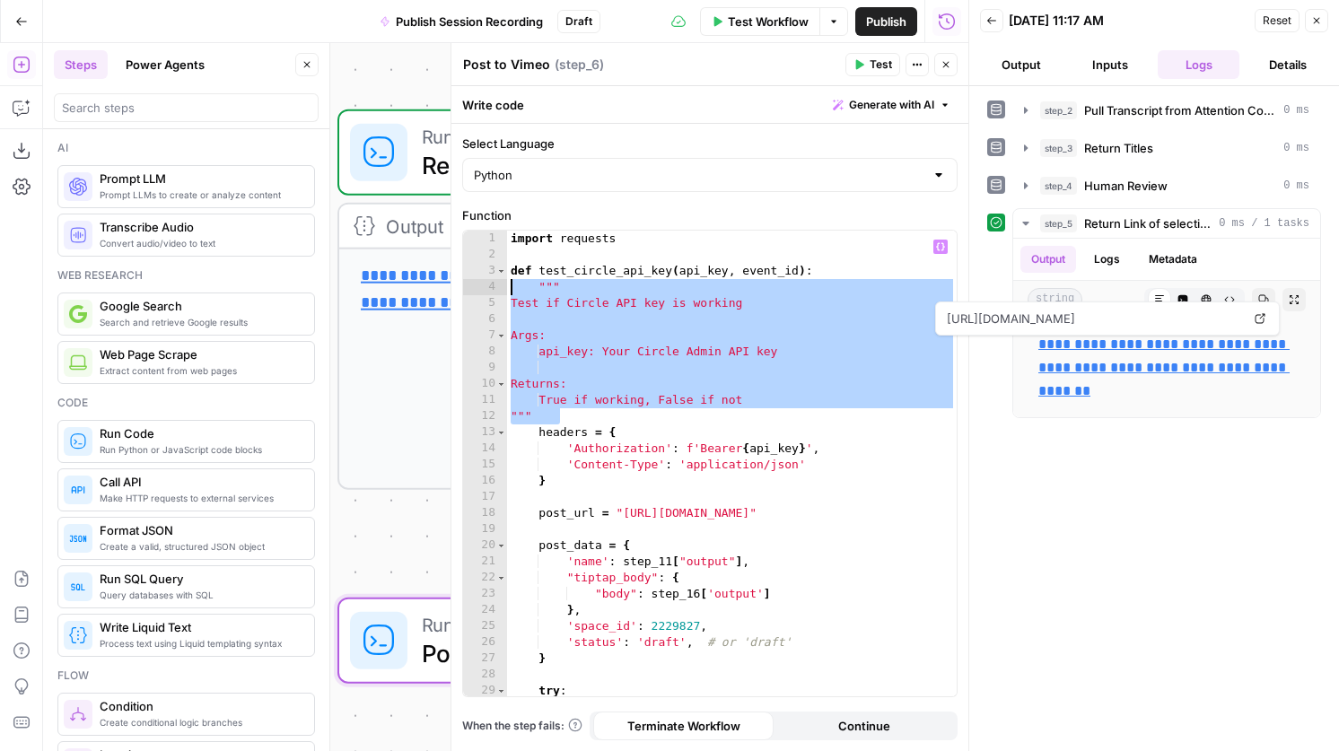
drag, startPoint x: 698, startPoint y: 412, endPoint x: 458, endPoint y: 293, distance: 268.1
click at [458, 293] on div "**********" at bounding box center [709, 397] width 518 height 708
type textarea "**********"
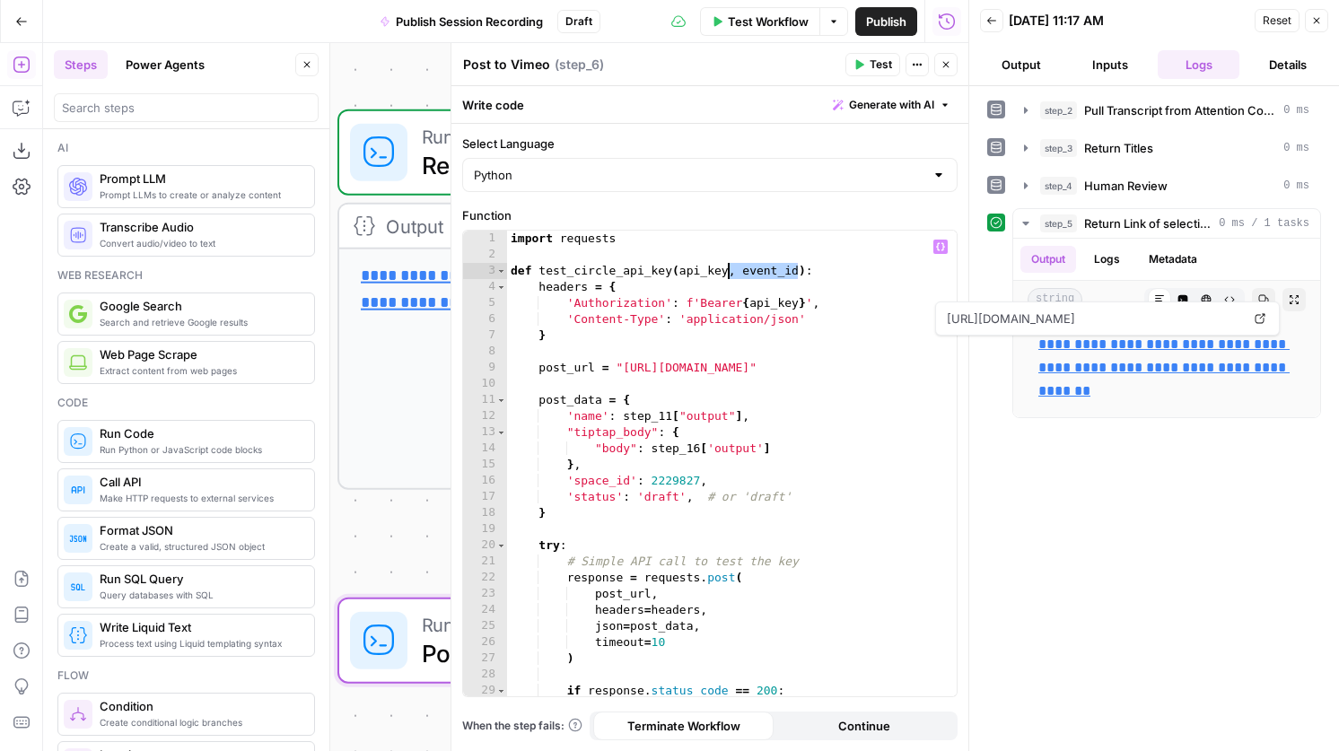
drag, startPoint x: 799, startPoint y: 272, endPoint x: 728, endPoint y: 272, distance: 70.9
click at [728, 272] on div "import requests def test_circle_api_key ( api_key , event_id ) : headers = { 'A…" at bounding box center [732, 480] width 450 height 498
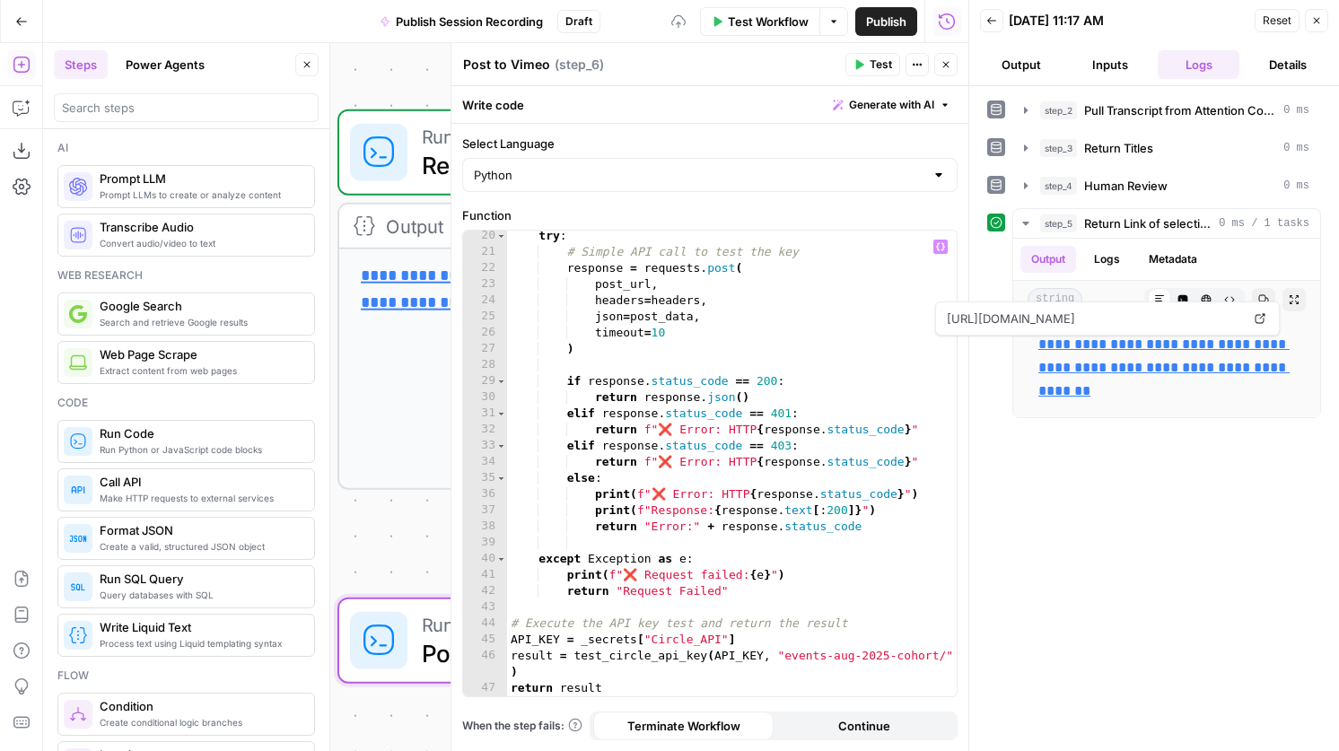
scroll to position [310, 0]
drag, startPoint x: 722, startPoint y: 642, endPoint x: 651, endPoint y: 635, distance: 71.2
click at [651, 635] on div "try : # Simple API call to test the key response = requests . post ( post_url ,…" at bounding box center [732, 477] width 450 height 498
drag, startPoint x: 785, startPoint y: 636, endPoint x: 583, endPoint y: 639, distance: 201.9
click at [583, 639] on div "try : # Simple API call to test the key response = requests . post ( post_url ,…" at bounding box center [732, 477] width 450 height 498
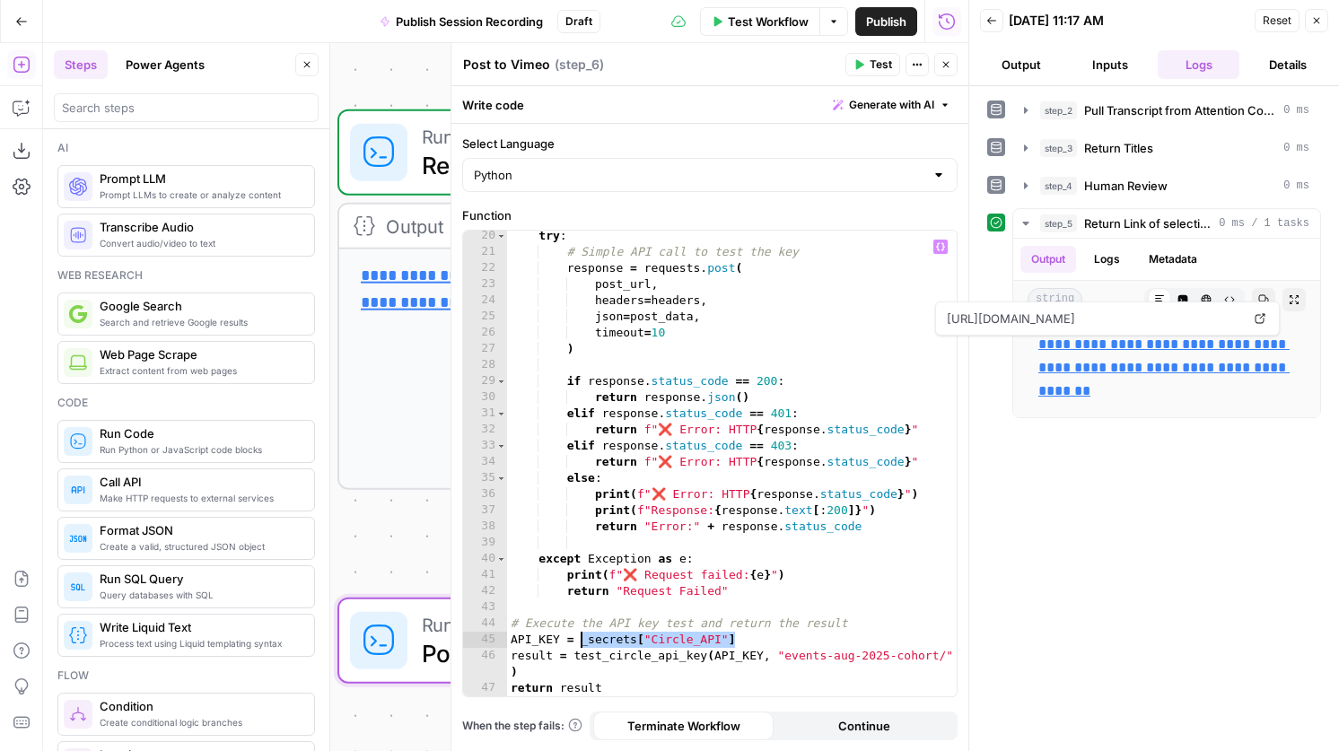
type textarea "**********"
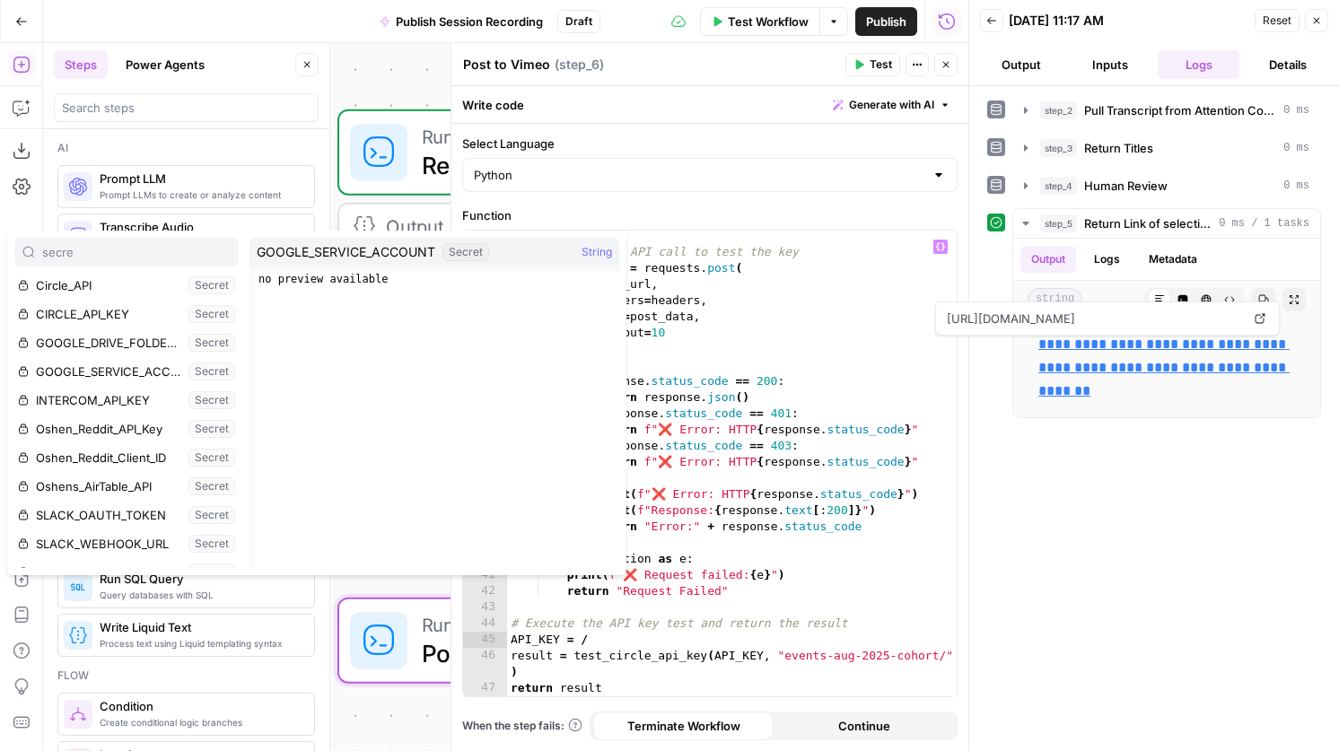
scroll to position [163, 0]
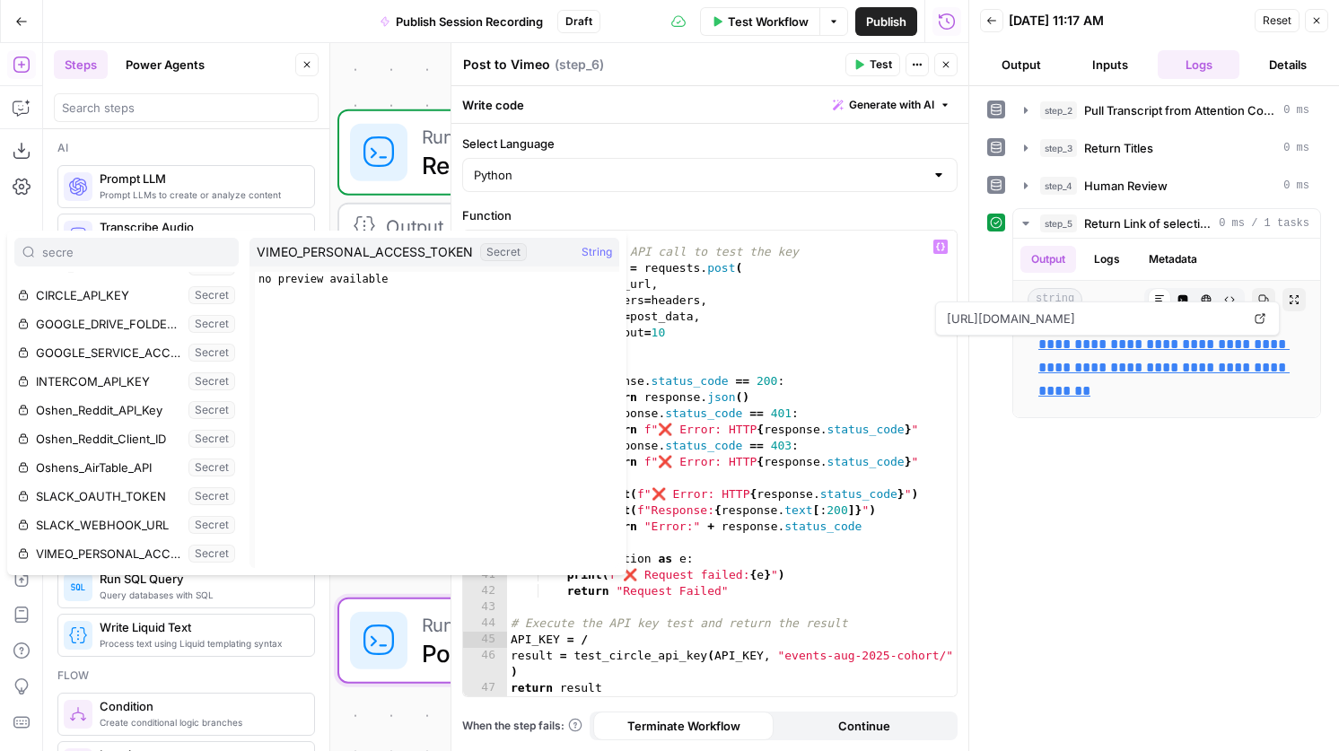
type input "secre"
click at [118, 541] on button "Select variable VIMEO_PERSONAL_ACCESS_TOKEN" at bounding box center [126, 553] width 224 height 29
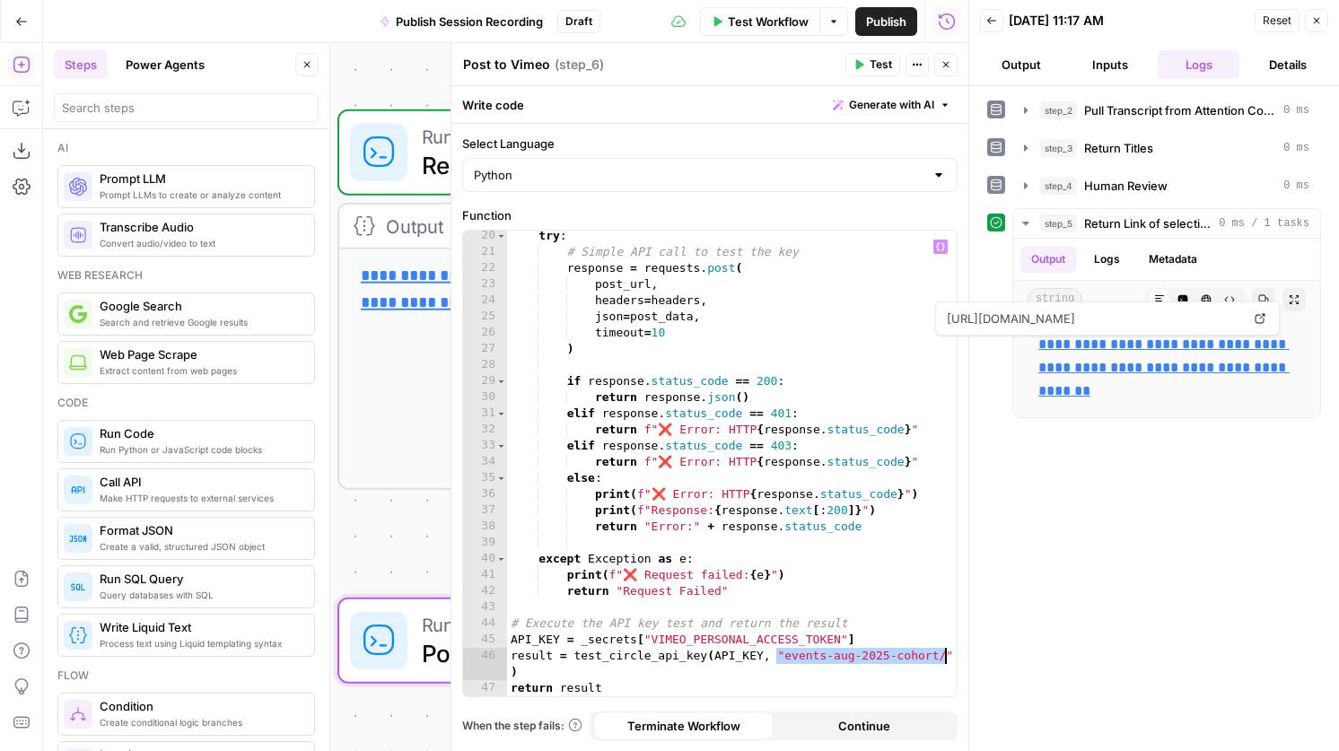
drag, startPoint x: 778, startPoint y: 658, endPoint x: 947, endPoint y: 662, distance: 168.8
click at [947, 662] on div "**********" at bounding box center [710, 464] width 494 height 466
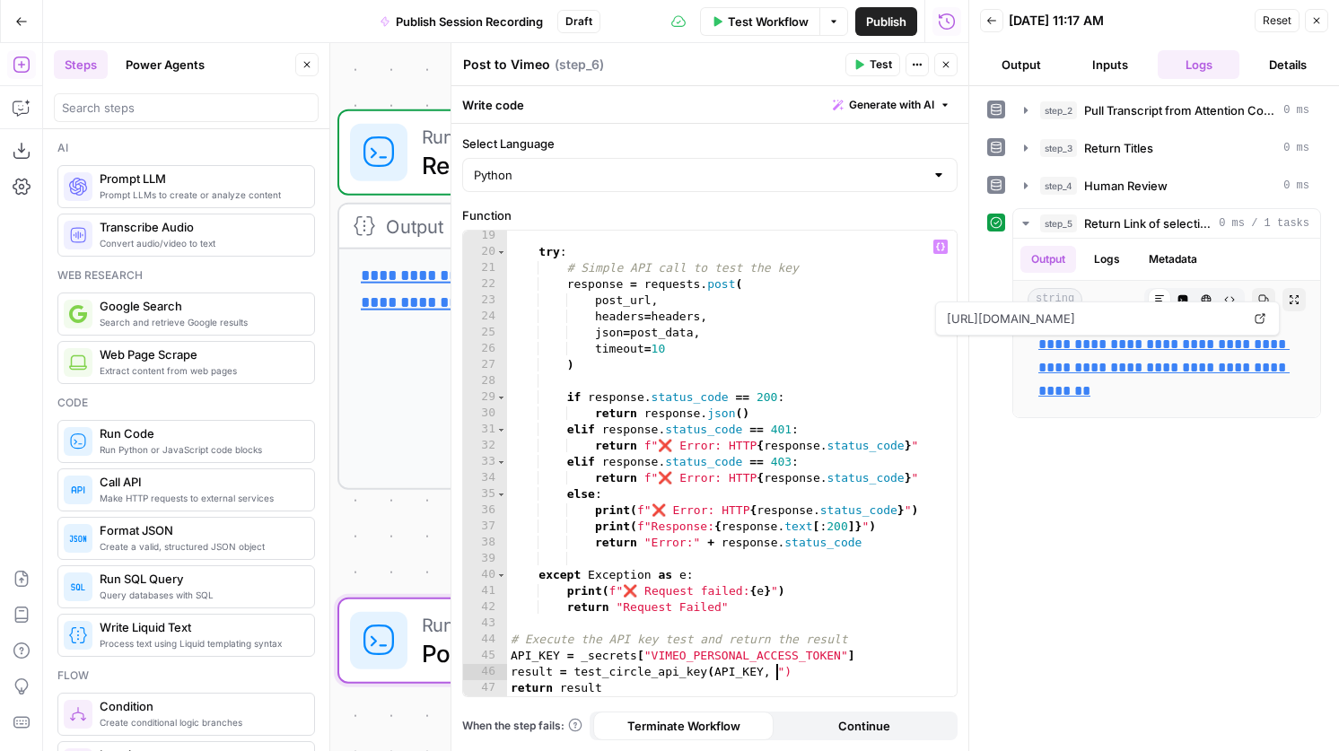
scroll to position [293, 0]
click at [887, 658] on div "try : # Simple API call to test the key response = requests . post ( post_url ,…" at bounding box center [732, 477] width 450 height 498
click at [874, 669] on div "try : # Simple API call to test the key response = requests . post ( post_url ,…" at bounding box center [732, 477] width 450 height 498
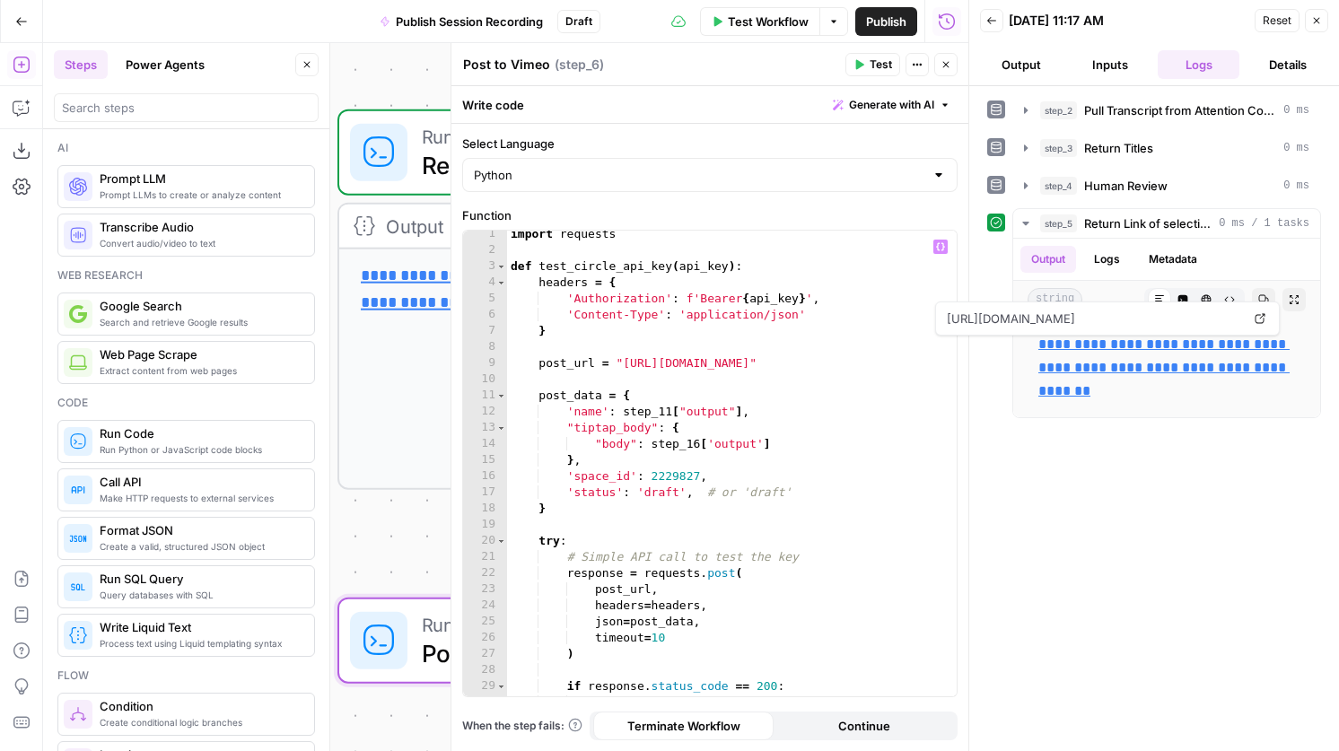
scroll to position [0, 0]
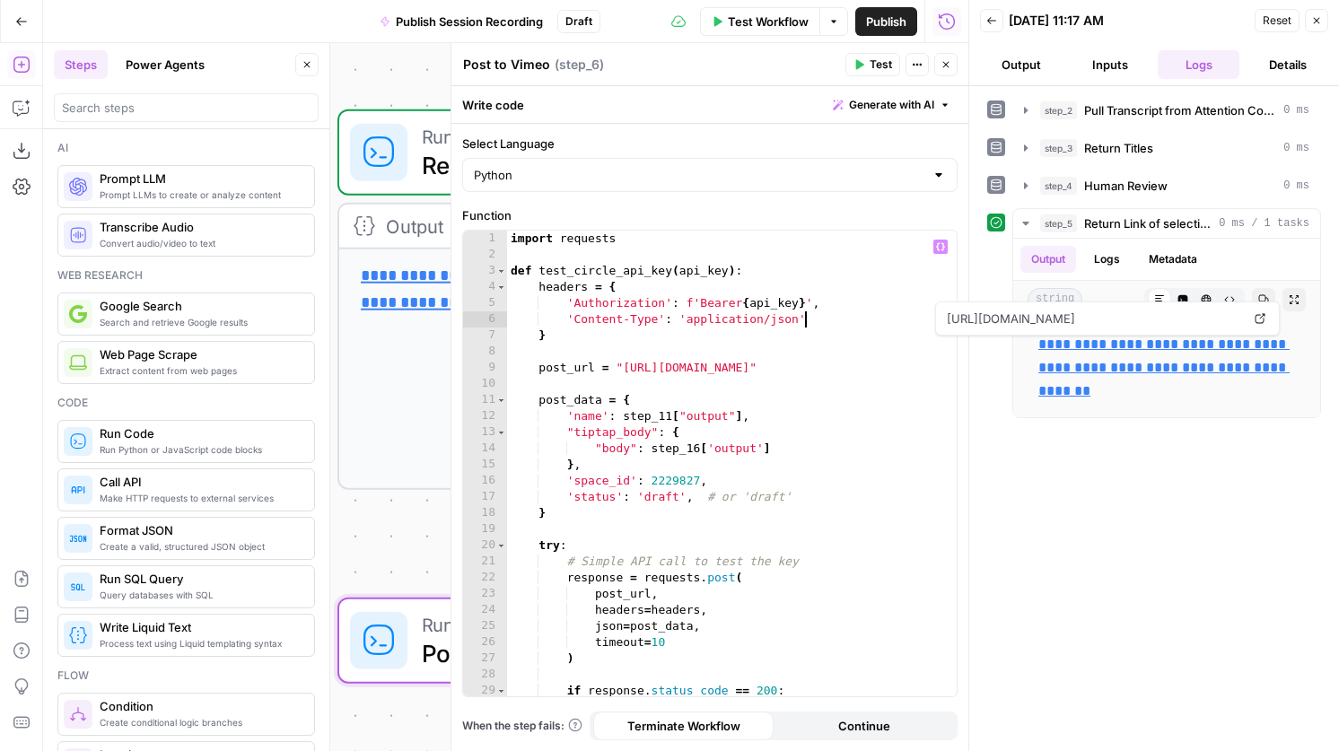
click at [821, 321] on div "import requests def test_circle_api_key ( api_key ) : headers = { 'Authorizatio…" at bounding box center [732, 480] width 450 height 498
type textarea "**********"
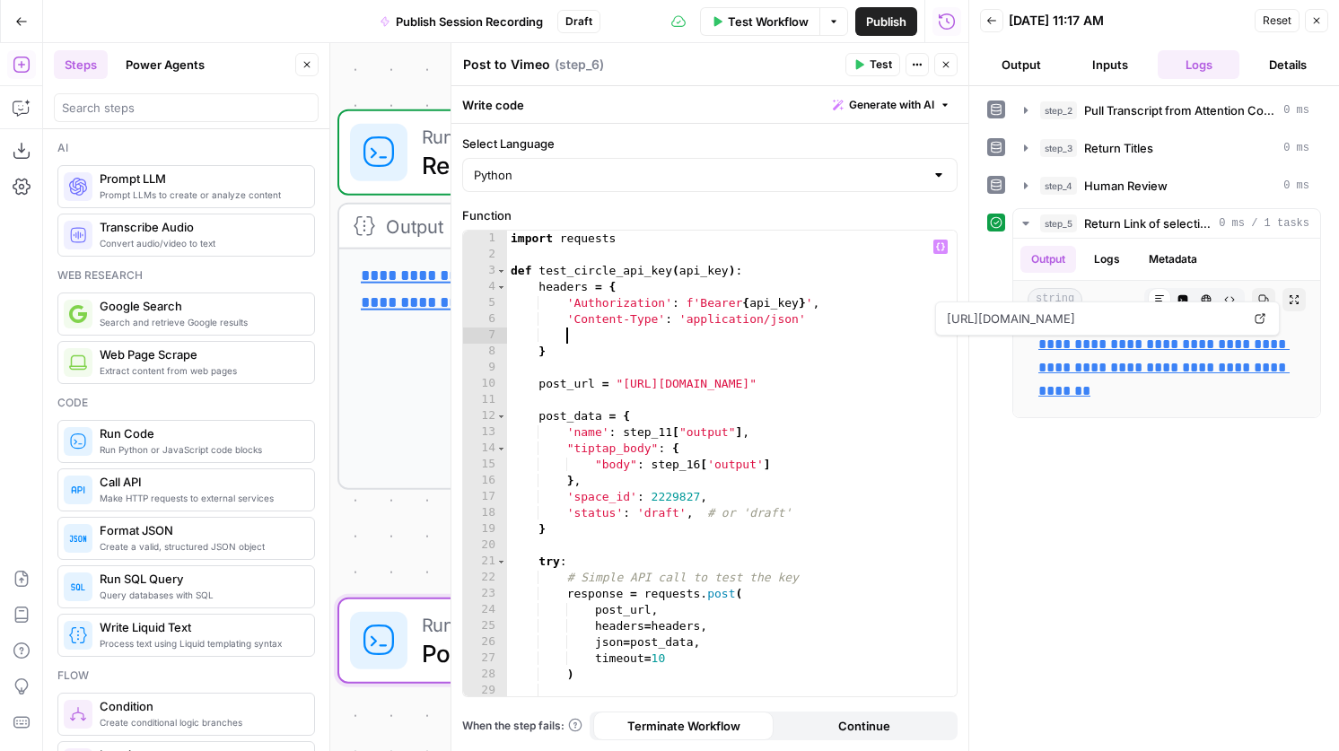
scroll to position [0, 4]
paste textarea "**********"
click at [565, 339] on div "import requests def test_circle_api_key ( api_key ) : headers = { 'Authorizatio…" at bounding box center [732, 480] width 450 height 498
click at [883, 328] on div "import requests def test_circle_api_key ( api_key ) : headers = { 'Authorizatio…" at bounding box center [732, 480] width 450 height 498
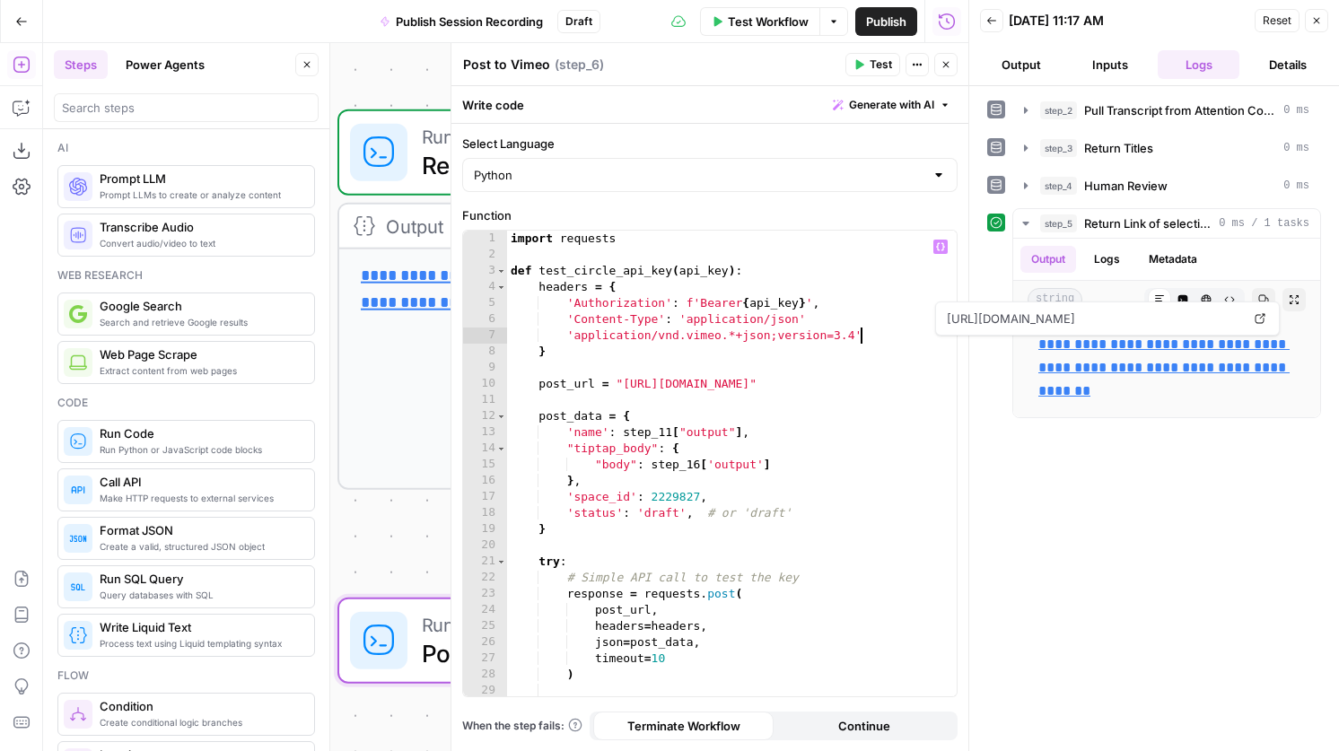
scroll to position [0, 26]
click at [567, 340] on div "import requests def test_circle_api_key ( api_key ) : headers = { 'Authorizatio…" at bounding box center [732, 480] width 450 height 498
click at [804, 325] on div "import requests def test_circle_api_key ( api_key ) : headers = { 'Authorizatio…" at bounding box center [732, 480] width 450 height 498
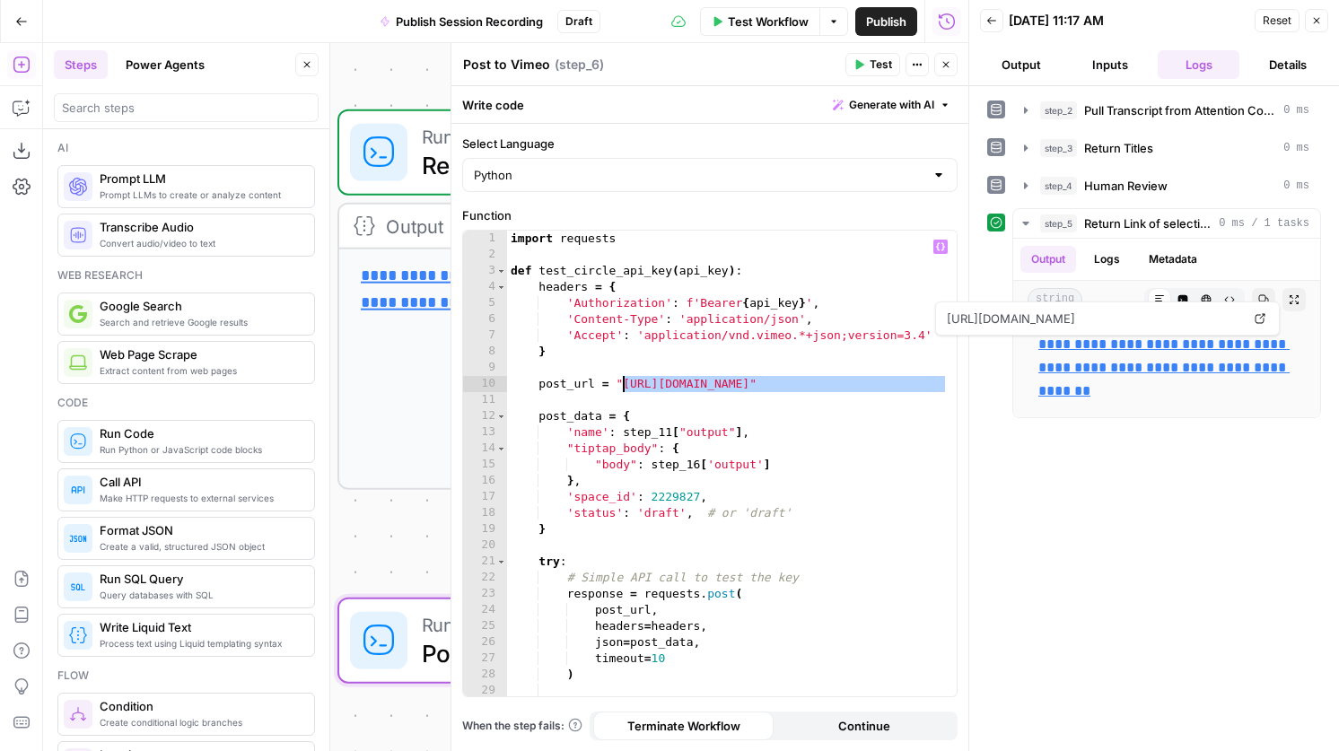
drag, startPoint x: 946, startPoint y: 382, endPoint x: 621, endPoint y: 389, distance: 324.9
click at [621, 389] on div "**********" at bounding box center [710, 464] width 494 height 466
paste textarea "**********"
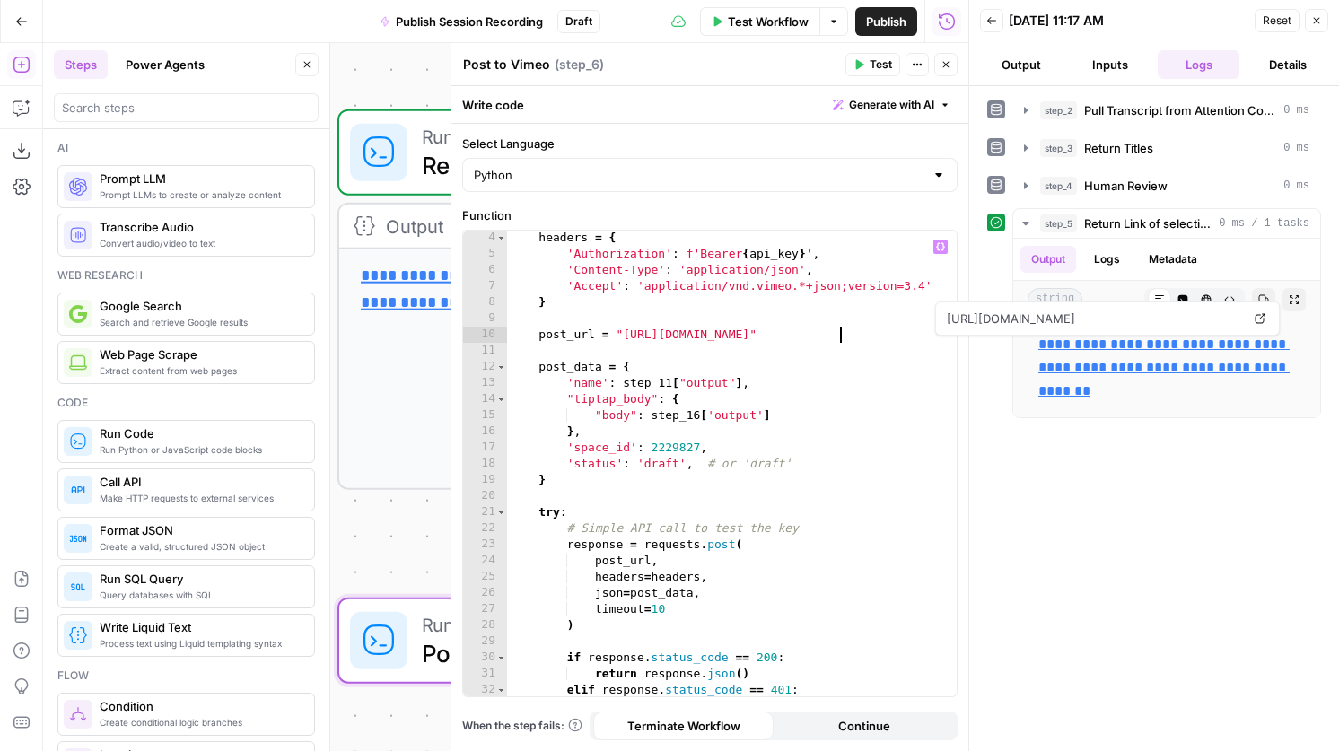
scroll to position [92, 0]
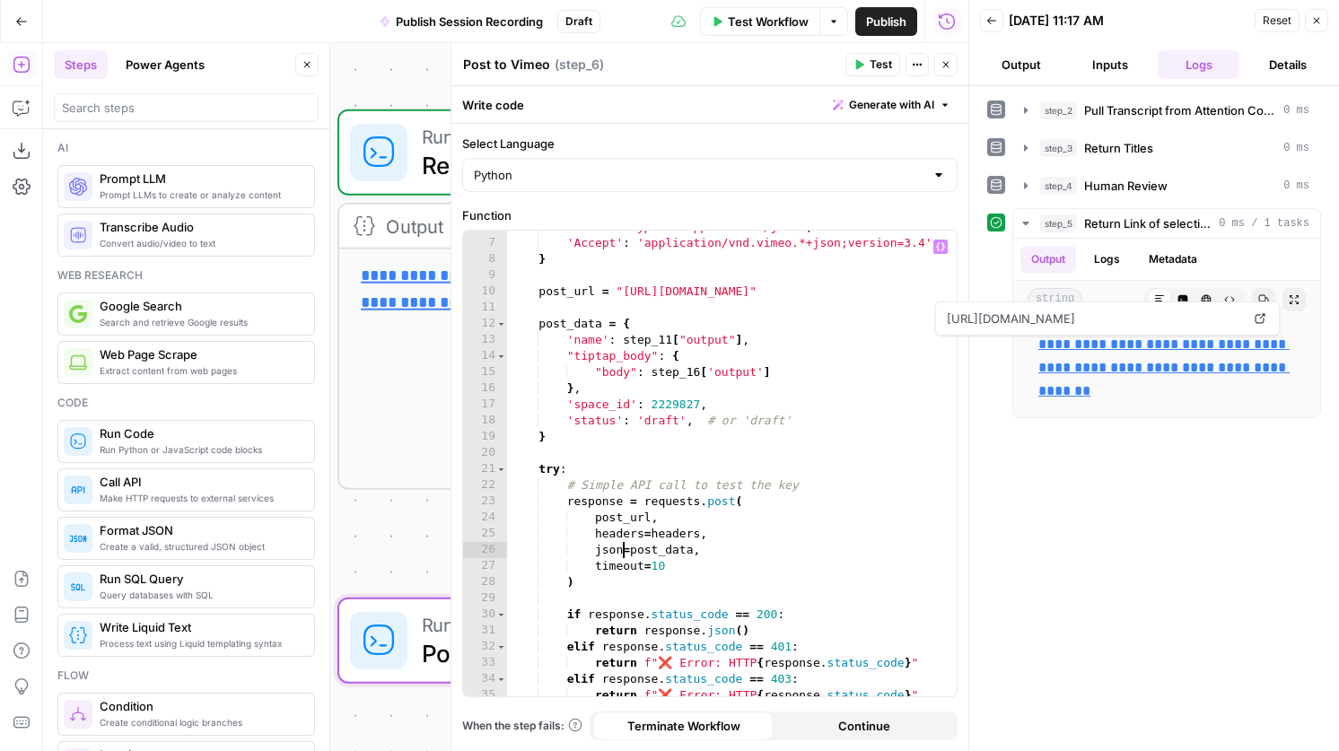
click at [624, 553] on div "'Content-Type' : 'application/json' , 'Accept' : 'application/vnd.vimeo.*+json;…" at bounding box center [732, 468] width 450 height 498
click at [721, 484] on div "'Content-Type' : 'application/json' , 'Accept' : 'application/vnd.vimeo.*+json;…" at bounding box center [732, 468] width 450 height 498
drag, startPoint x: 681, startPoint y: 566, endPoint x: 484, endPoint y: 564, distance: 197.4
click at [484, 564] on div "**********" at bounding box center [710, 464] width 494 height 466
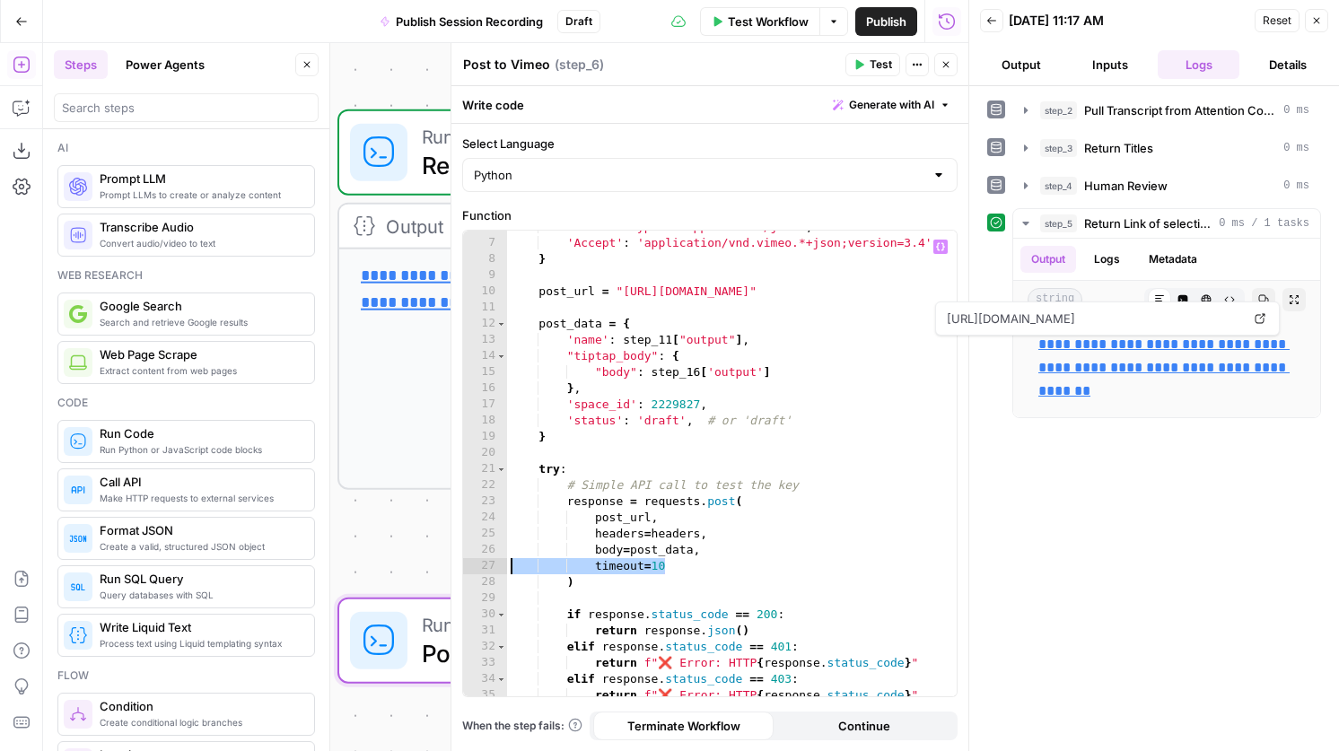
type textarea "**********"
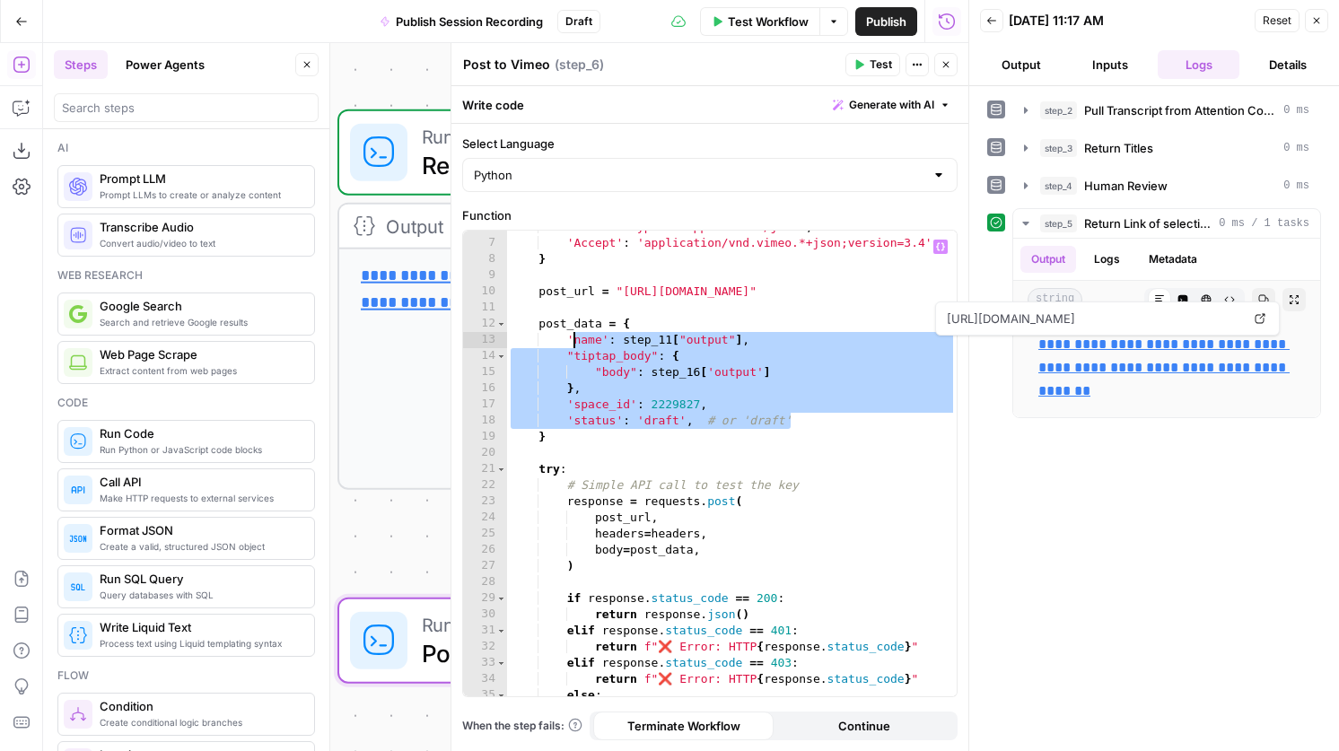
drag, startPoint x: 801, startPoint y: 423, endPoint x: 569, endPoint y: 336, distance: 247.9
click at [569, 336] on div "'Content-Type' : 'application/json' , 'Accept' : 'application/vnd.vimeo.*+json;…" at bounding box center [732, 468] width 450 height 498
type textarea "**********"
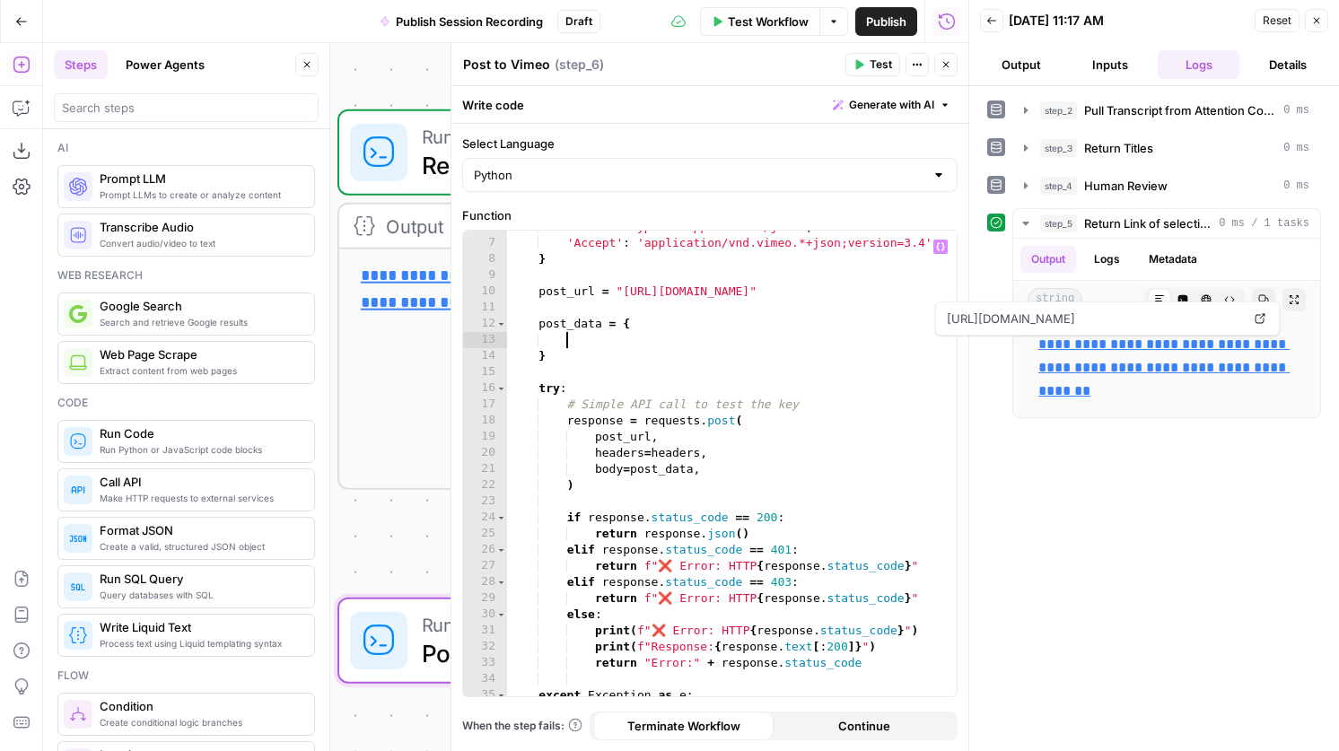
paste textarea "*"
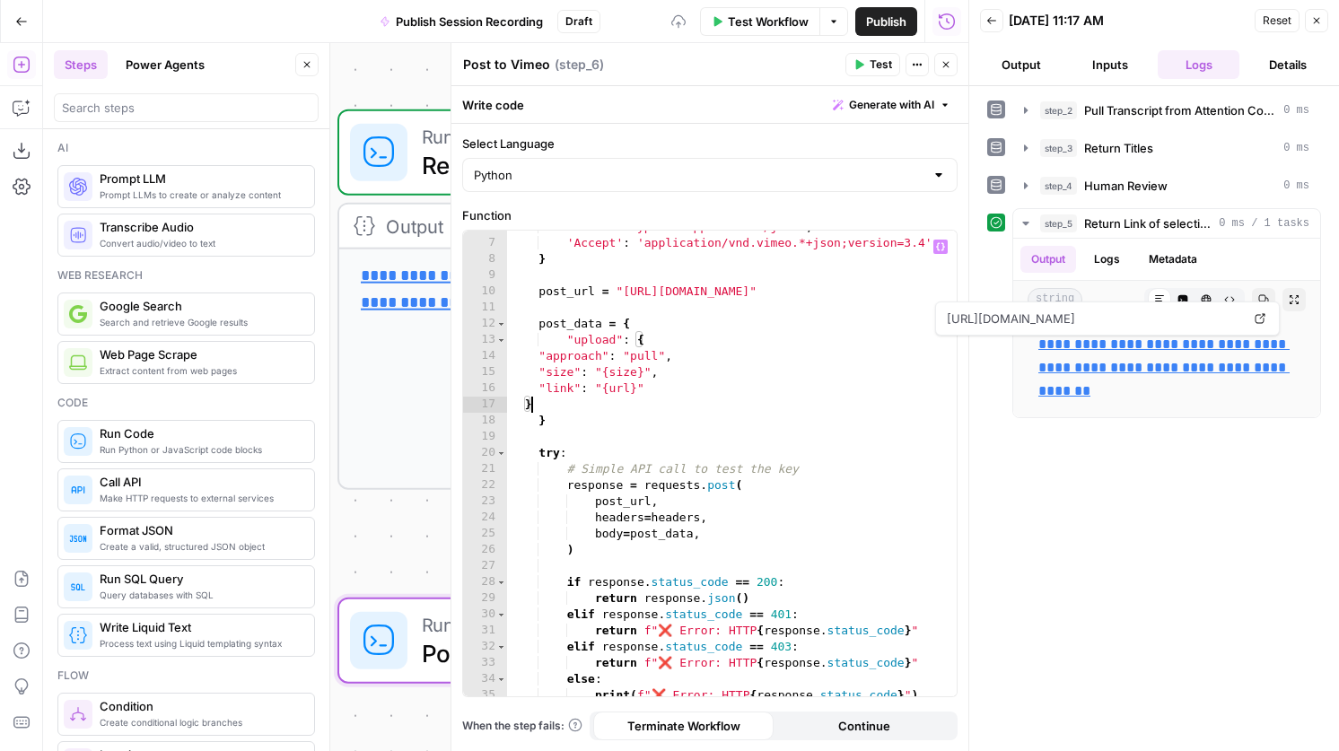
click at [541, 358] on div "'Content-Type' : 'application/json' , 'Accept' : 'application/vnd.vimeo.*+json;…" at bounding box center [732, 468] width 450 height 498
click at [538, 376] on div "'Content-Type' : 'application/json' , 'Accept' : 'application/vnd.vimeo.*+json;…" at bounding box center [732, 468] width 450 height 498
click at [539, 386] on div "'Content-Type' : 'application/json' , 'Accept' : 'application/vnd.vimeo.*+json;…" at bounding box center [732, 468] width 450 height 498
click at [529, 401] on div "'Content-Type' : 'application/json' , 'Accept' : 'application/vnd.vimeo.*+json;…" at bounding box center [732, 468] width 450 height 498
click at [519, 402] on div "'Content-Type' : 'application/json' , 'Accept' : 'application/vnd.vimeo.*+json;…" at bounding box center [732, 468] width 450 height 498
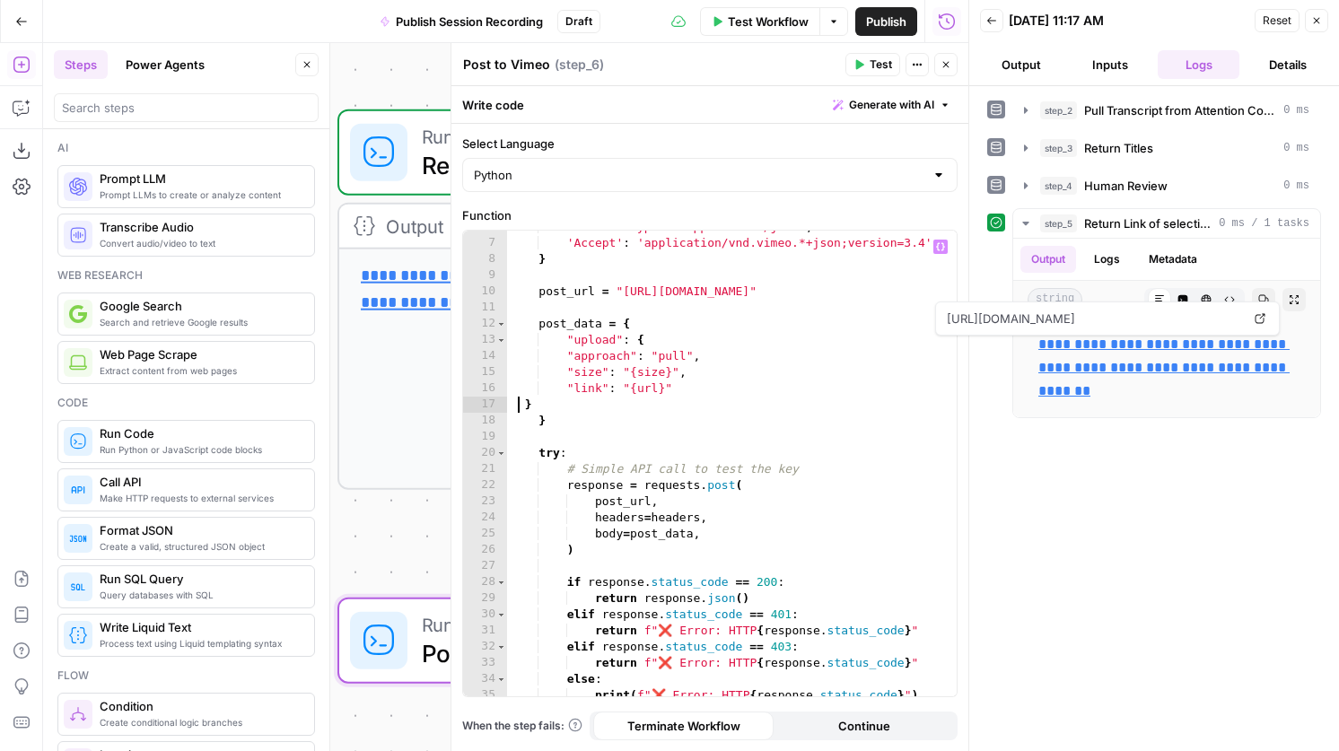
click at [524, 402] on div "'Content-Type' : 'application/json' , 'Accept' : 'application/vnd.vimeo.*+json;…" at bounding box center [732, 468] width 450 height 498
click at [568, 359] on div "'Content-Type' : 'application/json' , 'Accept' : 'application/vnd.vimeo.*+json;…" at bounding box center [732, 468] width 450 height 498
click at [564, 367] on div "'Content-Type' : 'application/json' , 'Accept' : 'application/vnd.vimeo.*+json;…" at bounding box center [732, 468] width 450 height 498
click at [565, 385] on div "'Content-Type' : 'application/json' , 'Accept' : 'application/vnd.vimeo.*+json;…" at bounding box center [732, 468] width 450 height 498
drag, startPoint x: 726, startPoint y: 373, endPoint x: 467, endPoint y: 376, distance: 258.4
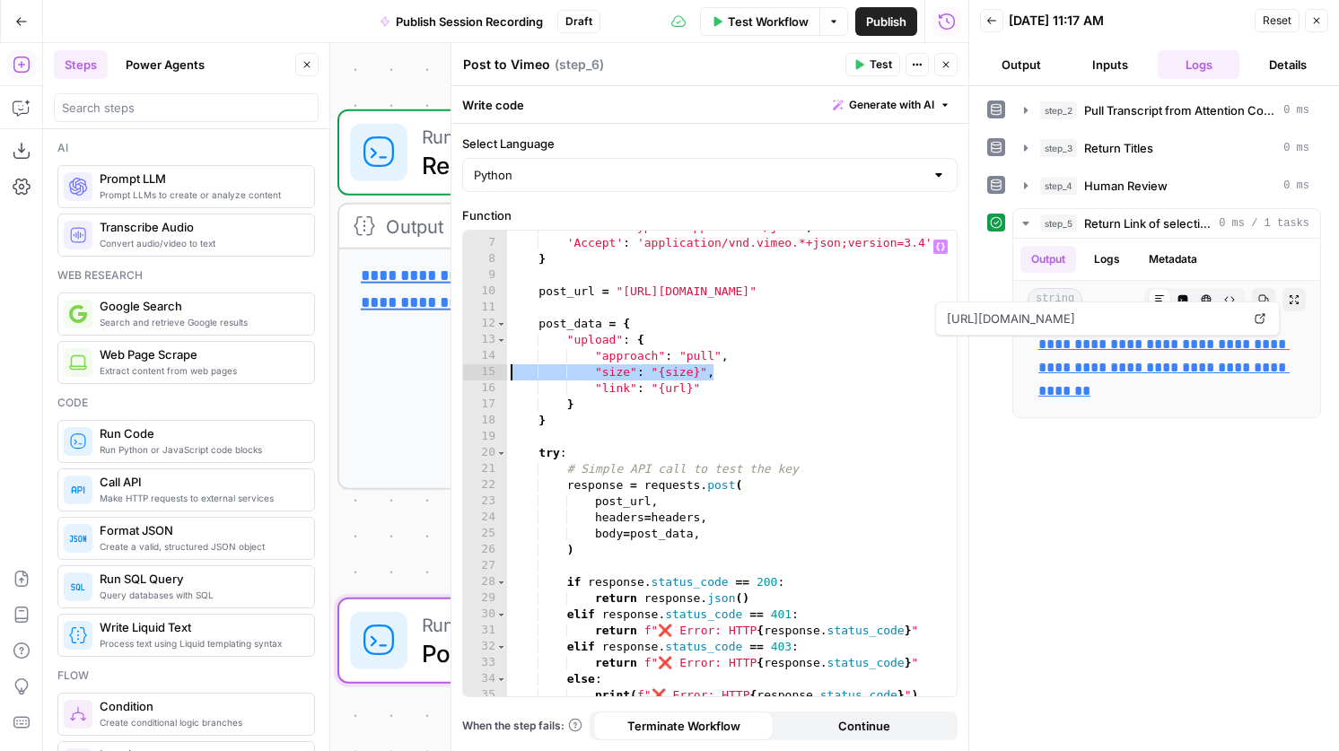
click at [467, 376] on div "**********" at bounding box center [710, 464] width 494 height 466
type textarea "**********"
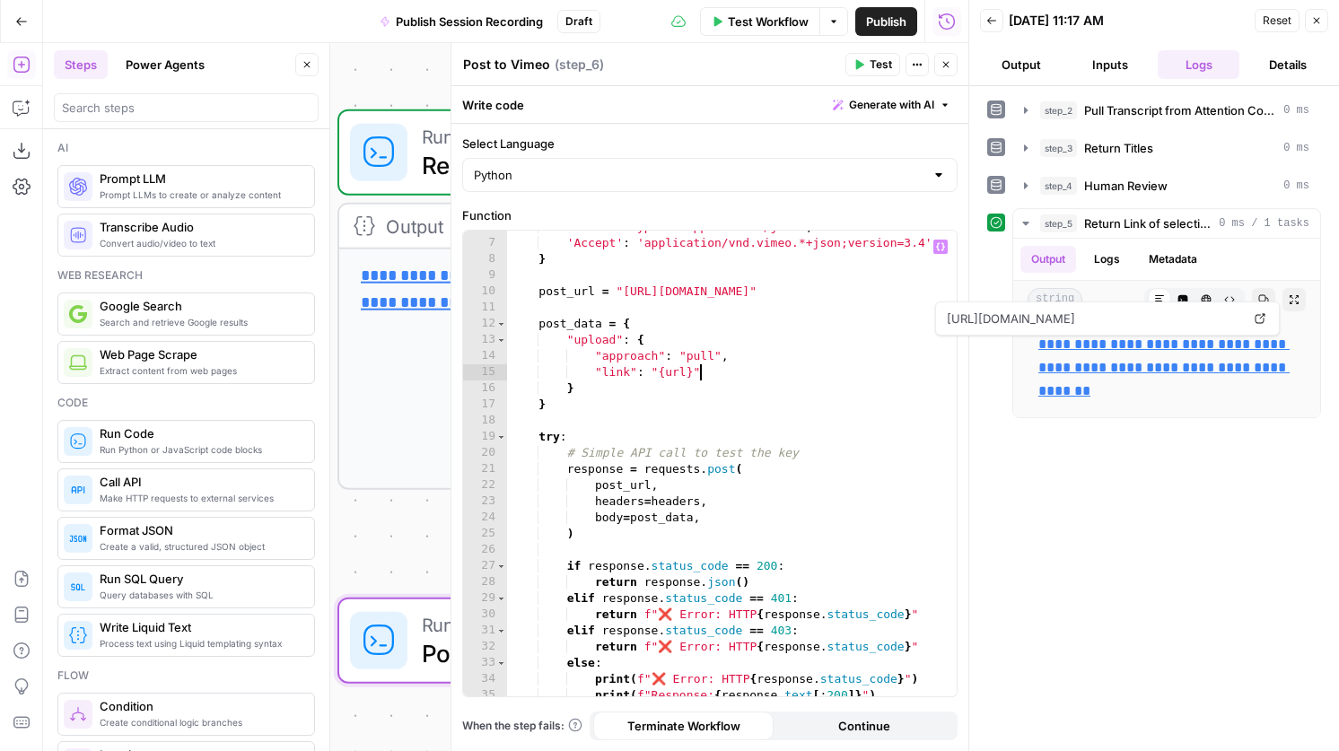
click at [710, 371] on div "'Content-Type' : 'application/json' , 'Accept' : 'application/vnd.vimeo.*+json;…" at bounding box center [732, 468] width 450 height 498
drag, startPoint x: 710, startPoint y: 371, endPoint x: 649, endPoint y: 371, distance: 61.0
click at [649, 371] on div "'Content-Type' : 'application/json' , 'Accept' : 'application/vnd.vimeo.*+json;…" at bounding box center [732, 468] width 450 height 498
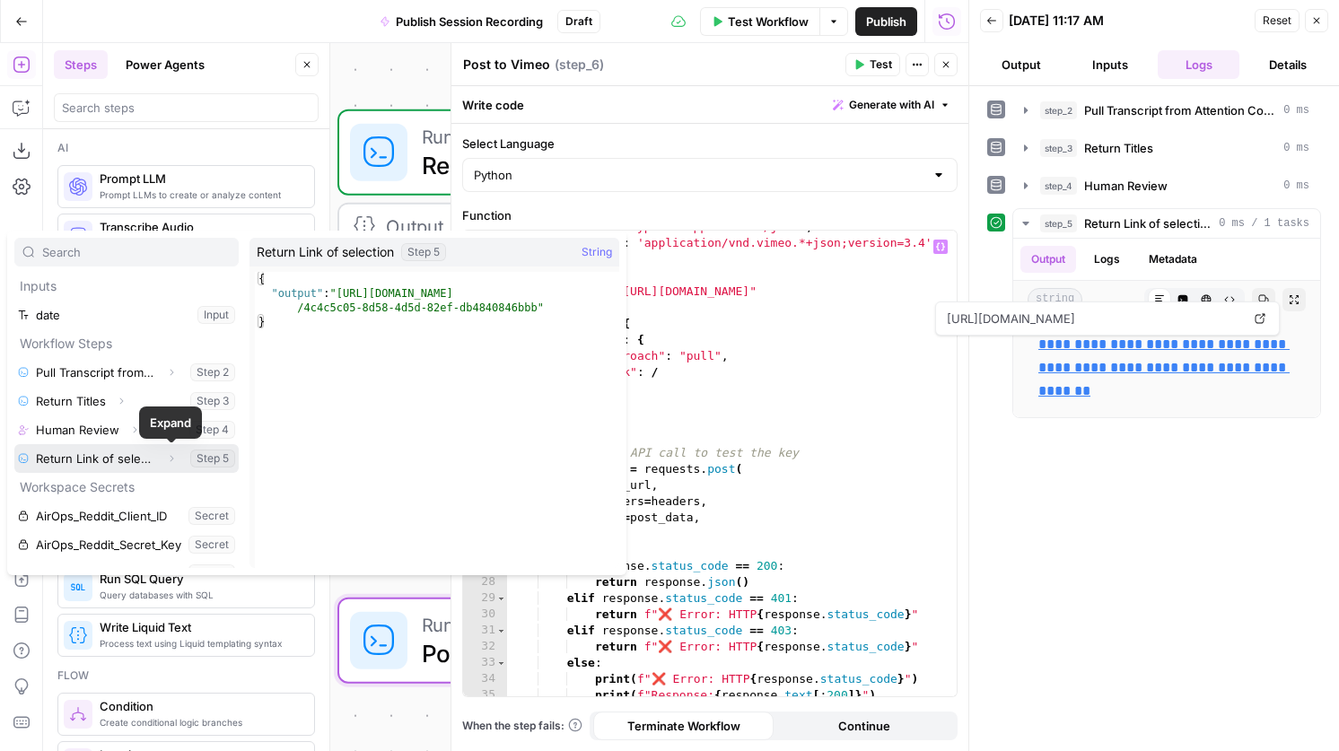
click at [174, 460] on icon "button" at bounding box center [171, 458] width 11 height 11
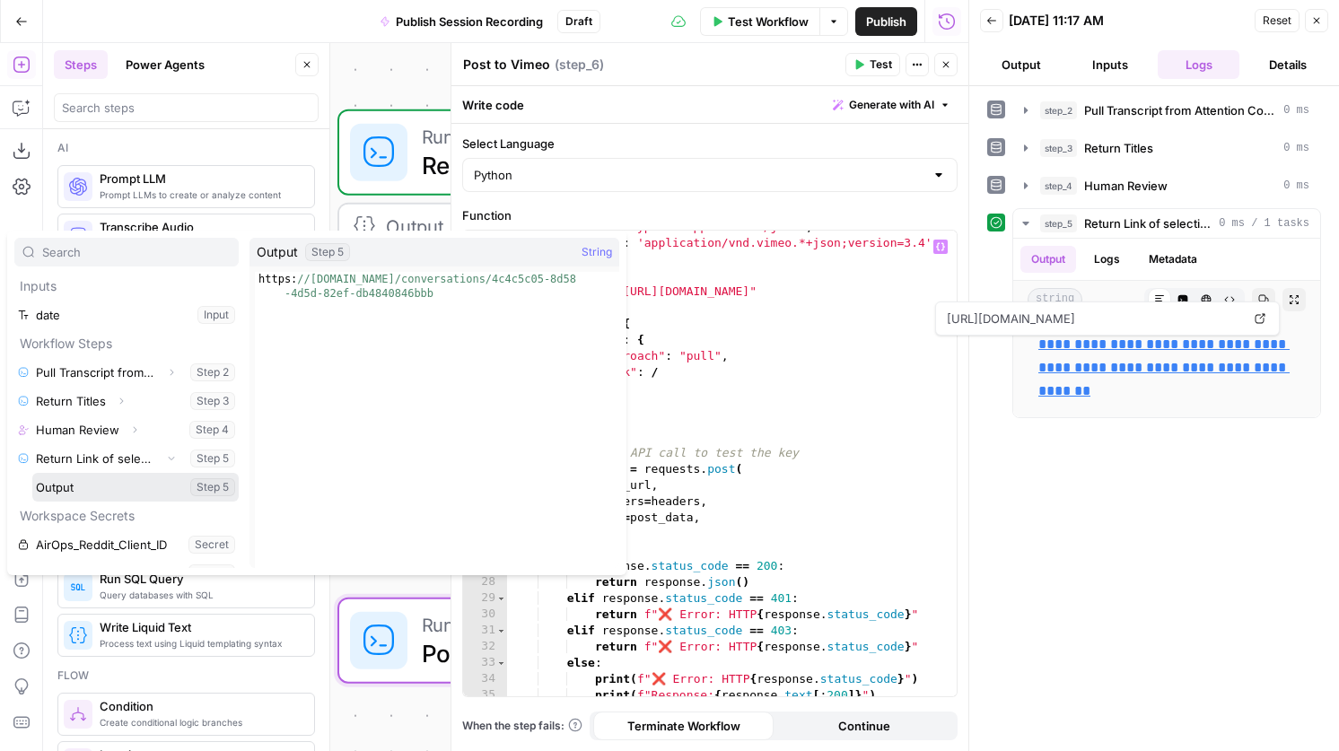
click at [89, 494] on button "Select variable Output" at bounding box center [135, 487] width 206 height 29
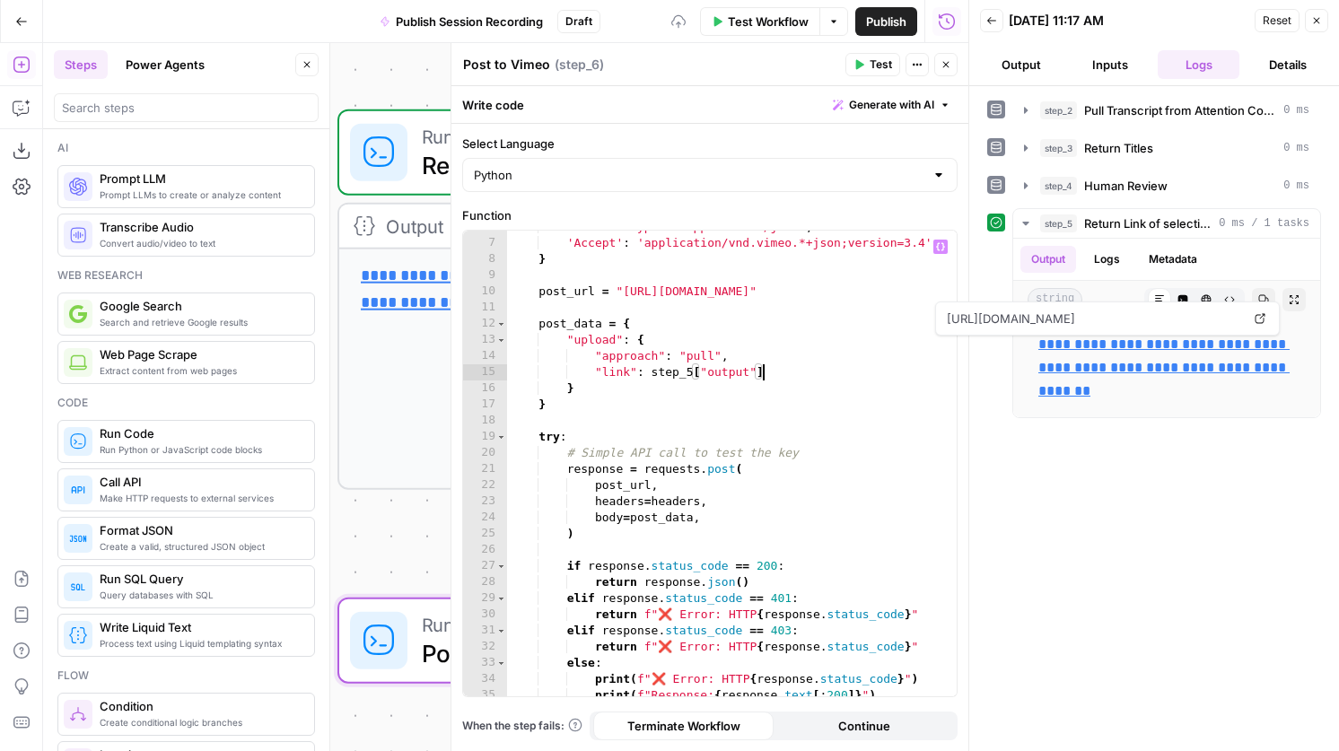
click at [811, 368] on div "'Content-Type' : 'application/json' , 'Accept' : 'application/vnd.vimeo.*+json;…" at bounding box center [732, 468] width 450 height 498
click at [880, 62] on span "Test" at bounding box center [880, 65] width 22 height 16
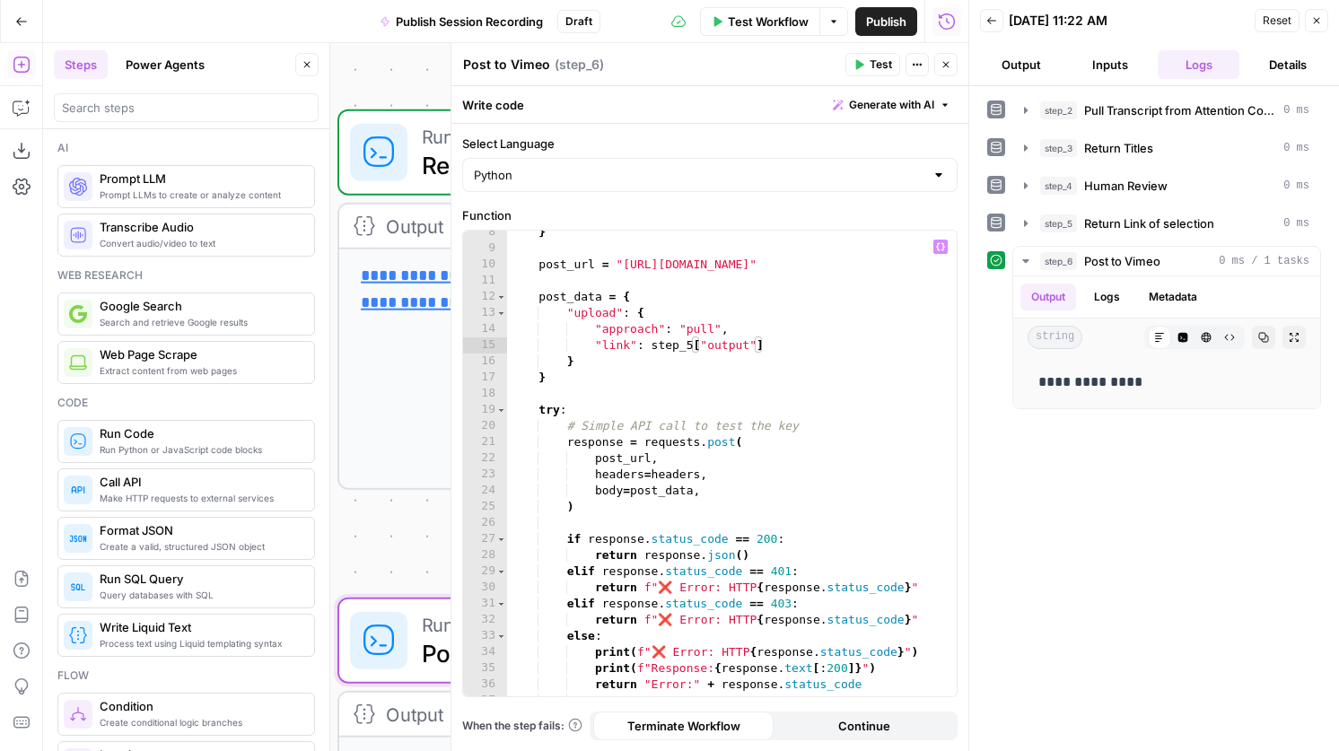
scroll to position [118, 0]
click at [1108, 306] on button "Logs" at bounding box center [1107, 297] width 48 height 27
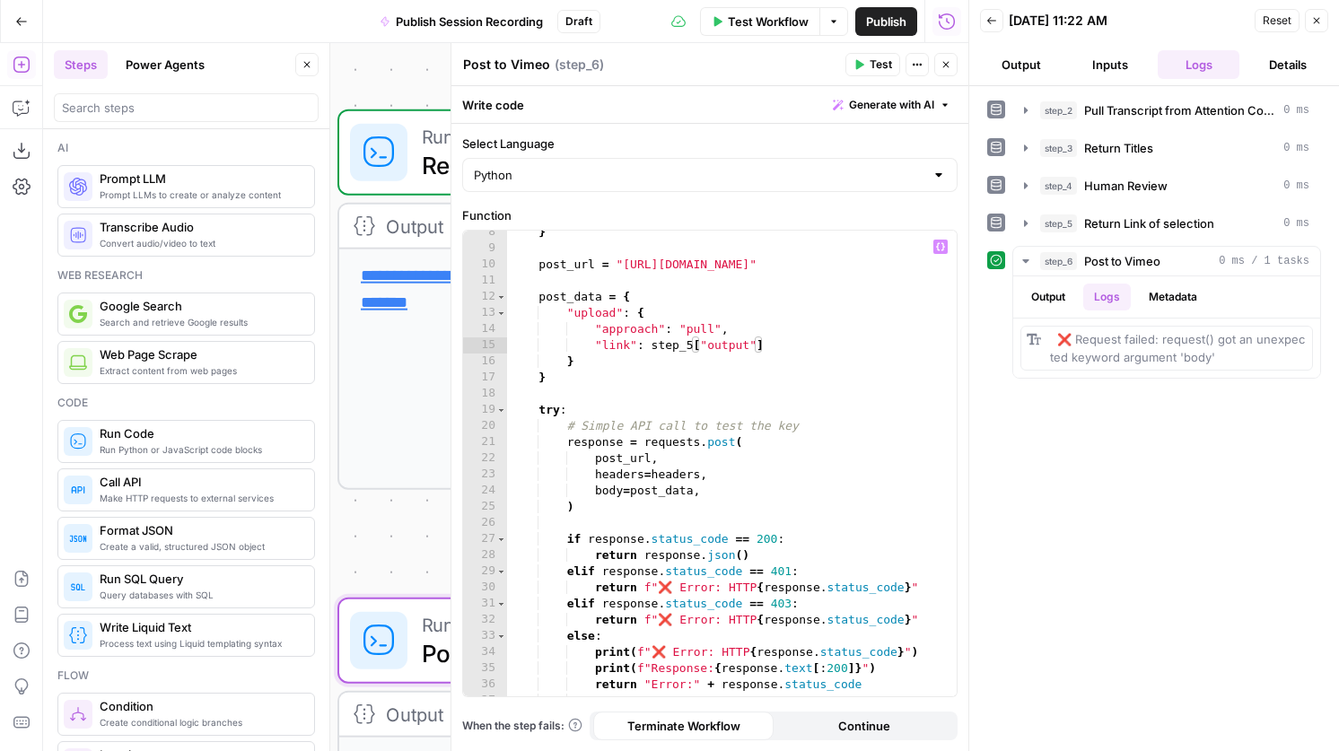
click at [620, 497] on div "} post_url = "https://api.vimeo.com/me/videos" post_data = { "upload" : { "appr…" at bounding box center [732, 473] width 450 height 498
click at [872, 66] on span "Test" at bounding box center [880, 65] width 22 height 16
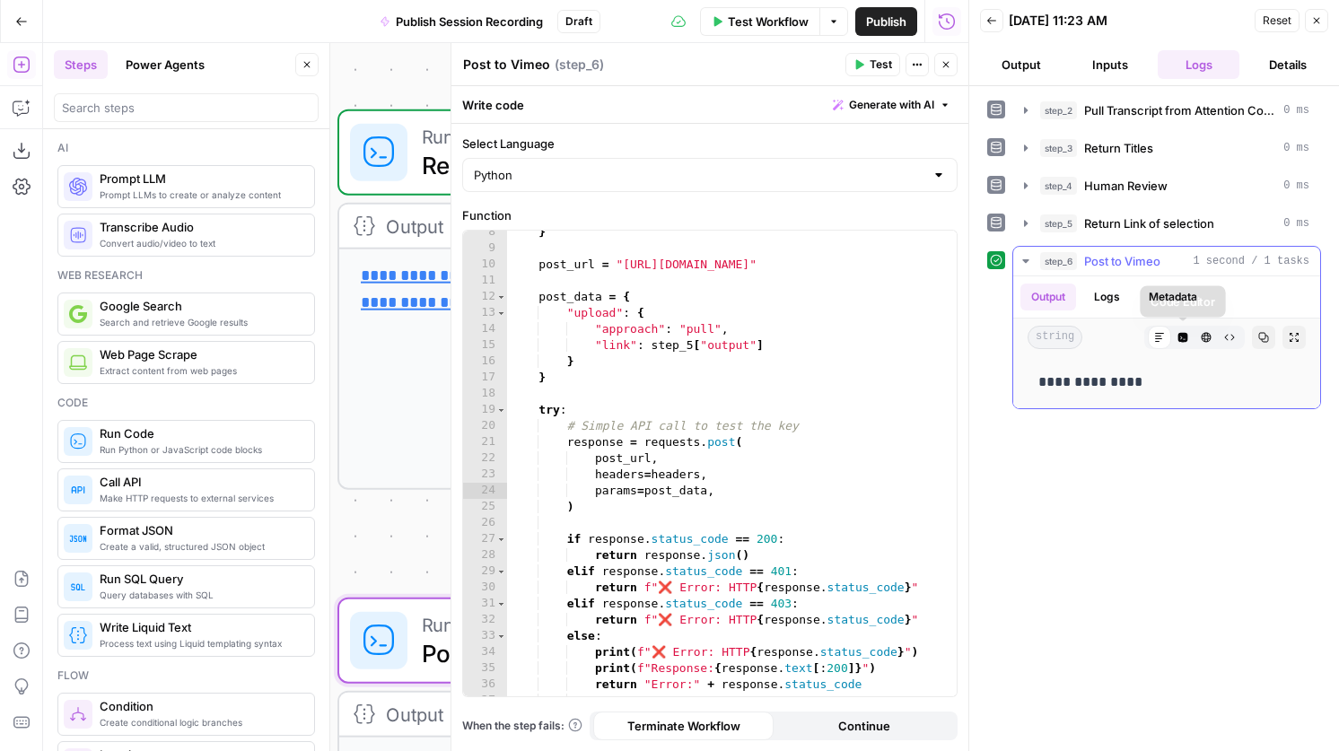
click at [1133, 302] on ul "Output Logs Metadata" at bounding box center [1114, 297] width 188 height 27
click at [1090, 294] on button "Logs" at bounding box center [1107, 297] width 48 height 27
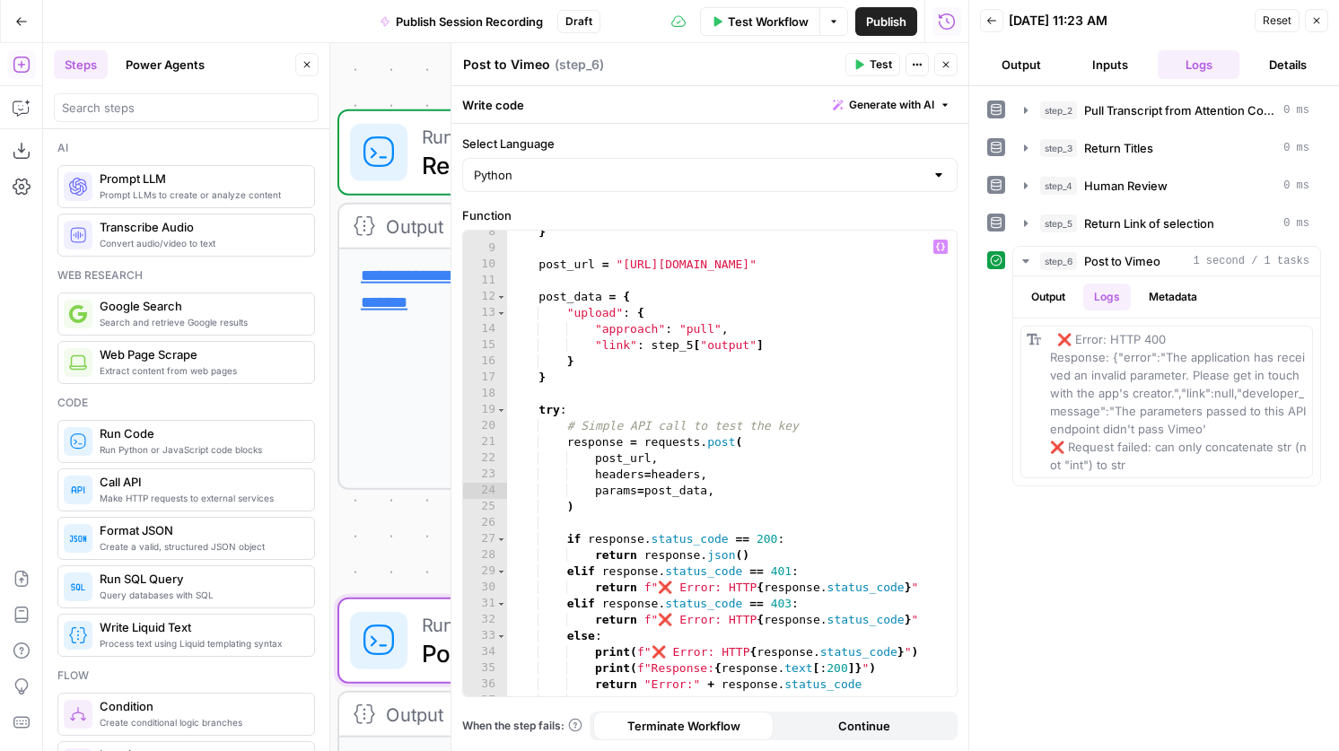
type textarea "**********"
click at [775, 343] on div "} post_url = "https://api.vimeo.com/me/videos" post_data = { "upload" : { "appr…" at bounding box center [732, 473] width 450 height 498
click at [1178, 222] on span "Return Link of selection" at bounding box center [1149, 223] width 130 height 18
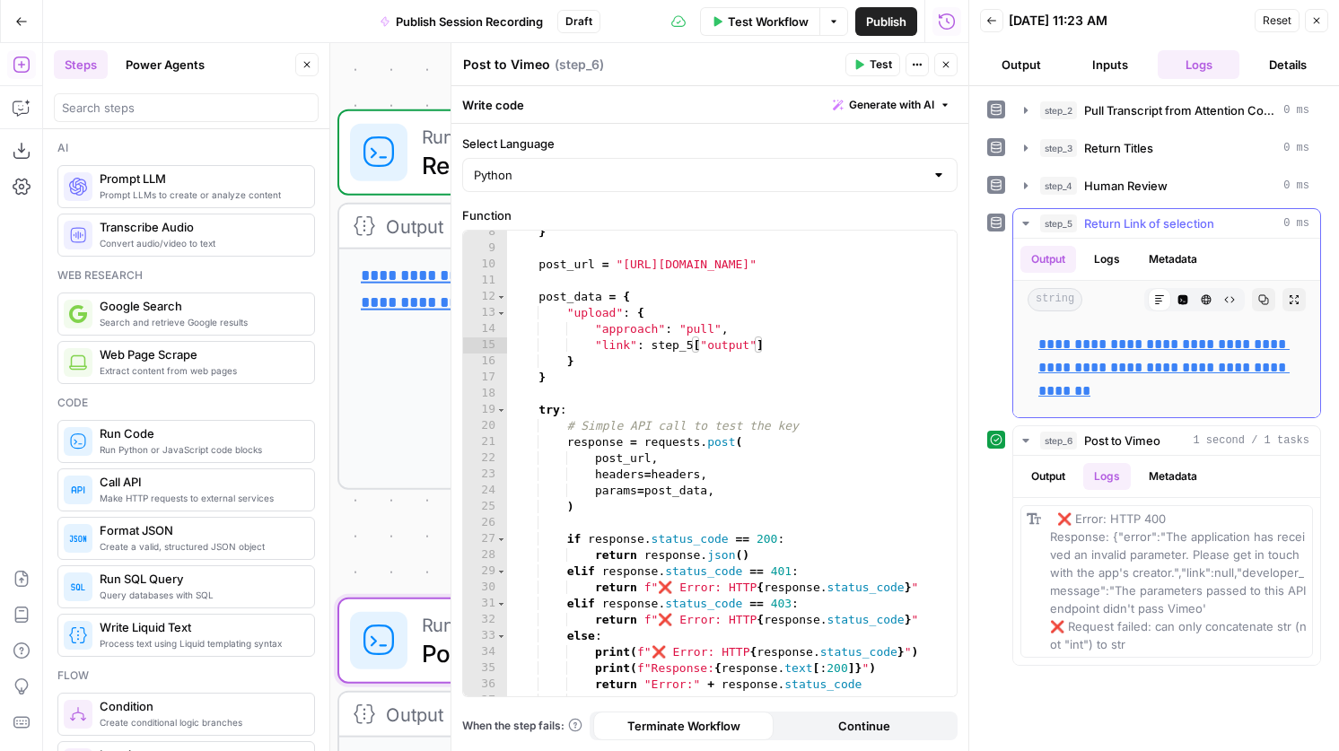
click at [1178, 222] on span "Return Link of selection" at bounding box center [1149, 223] width 130 height 18
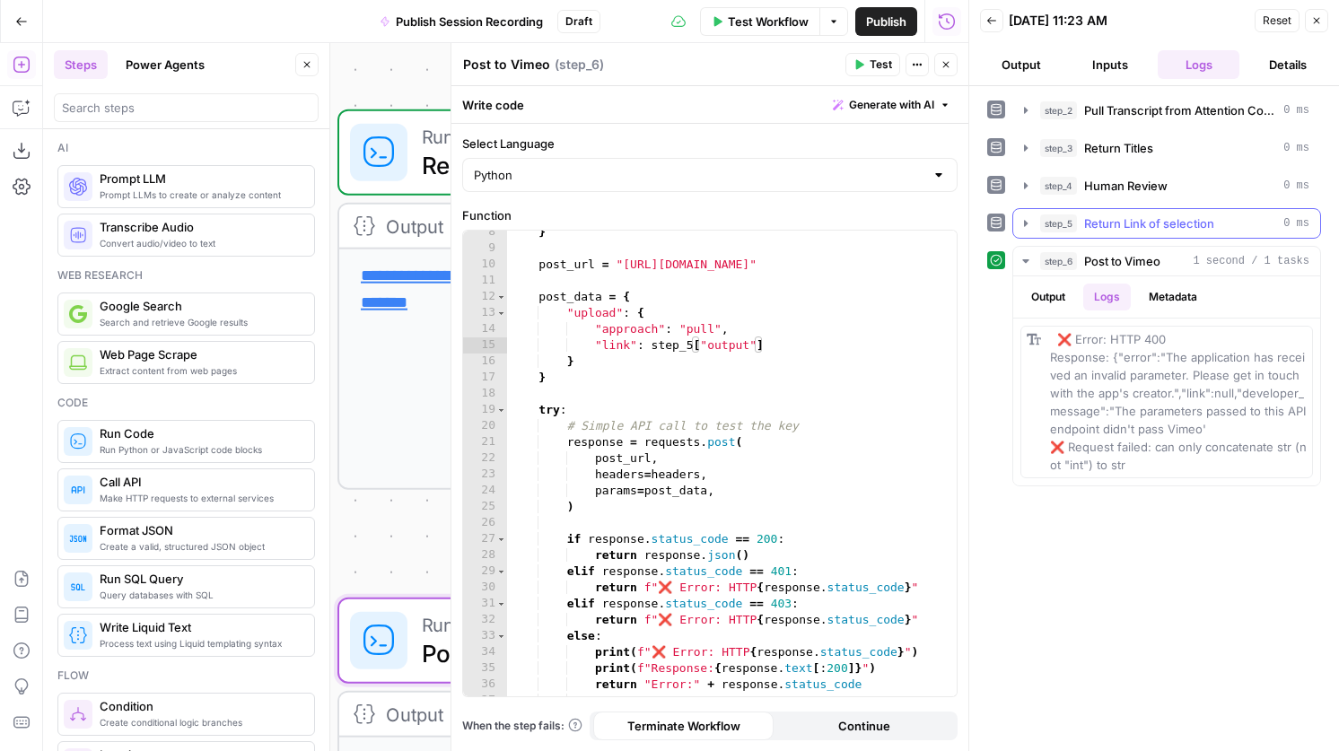
click at [1175, 225] on span "Return Link of selection" at bounding box center [1149, 223] width 130 height 18
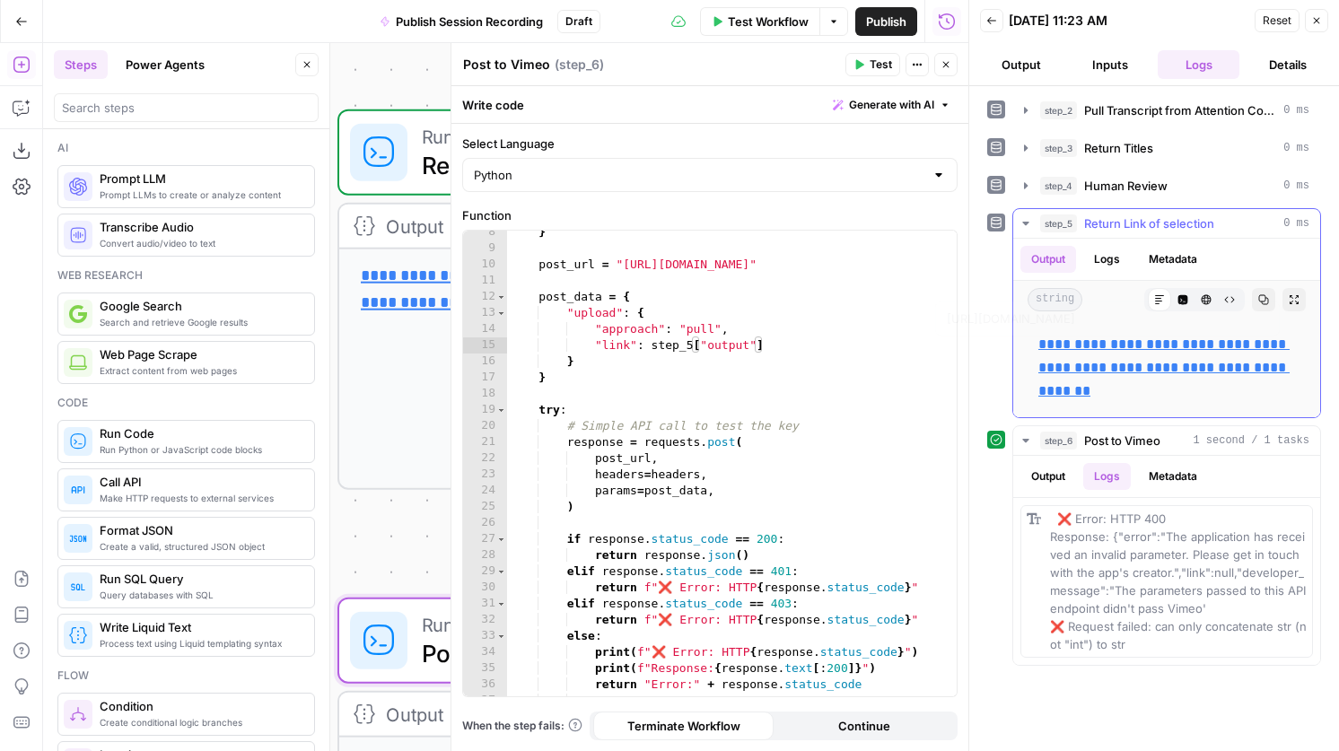
click at [1176, 363] on link "**********" at bounding box center [1163, 367] width 251 height 60
click at [1176, 120] on button "step_2 Pull Transcript from Attention Conversation ID 0 ms" at bounding box center [1166, 110] width 307 height 29
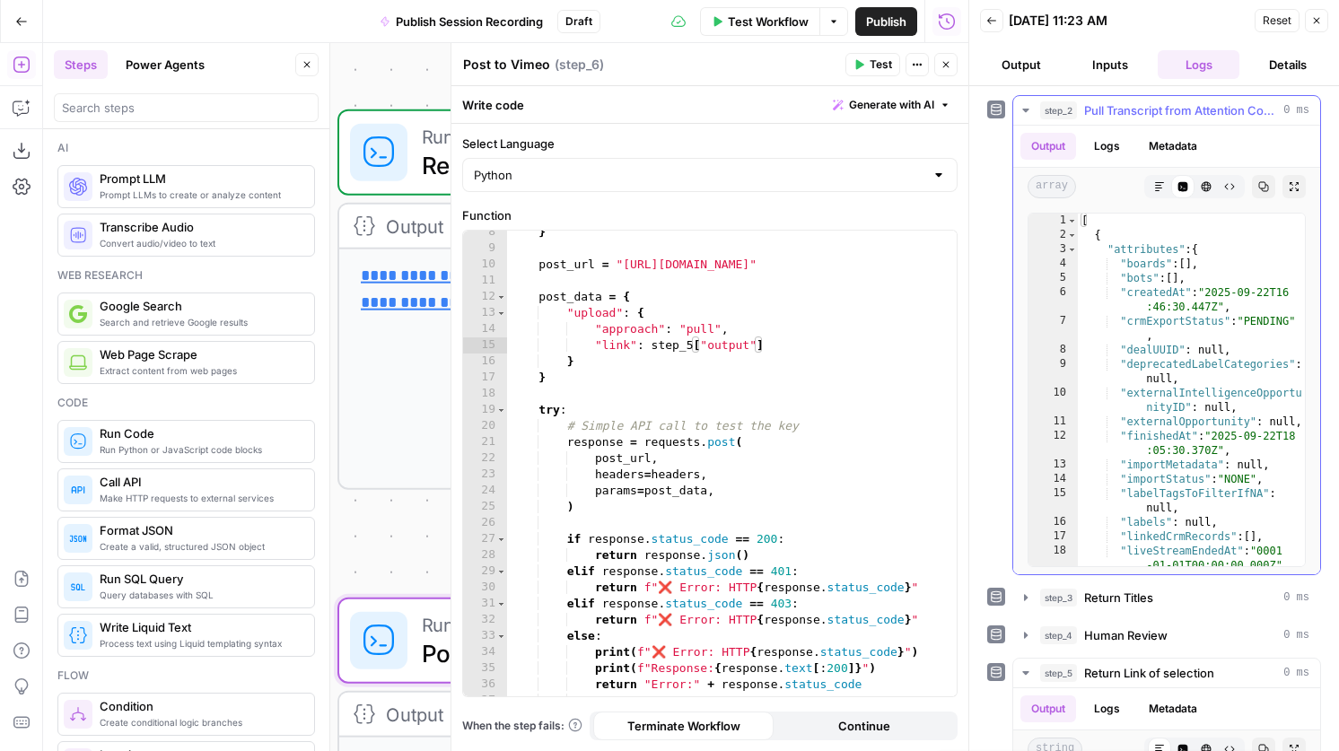
click at [1178, 114] on span "Pull Transcript from Attention Conversation ID" at bounding box center [1180, 110] width 192 height 18
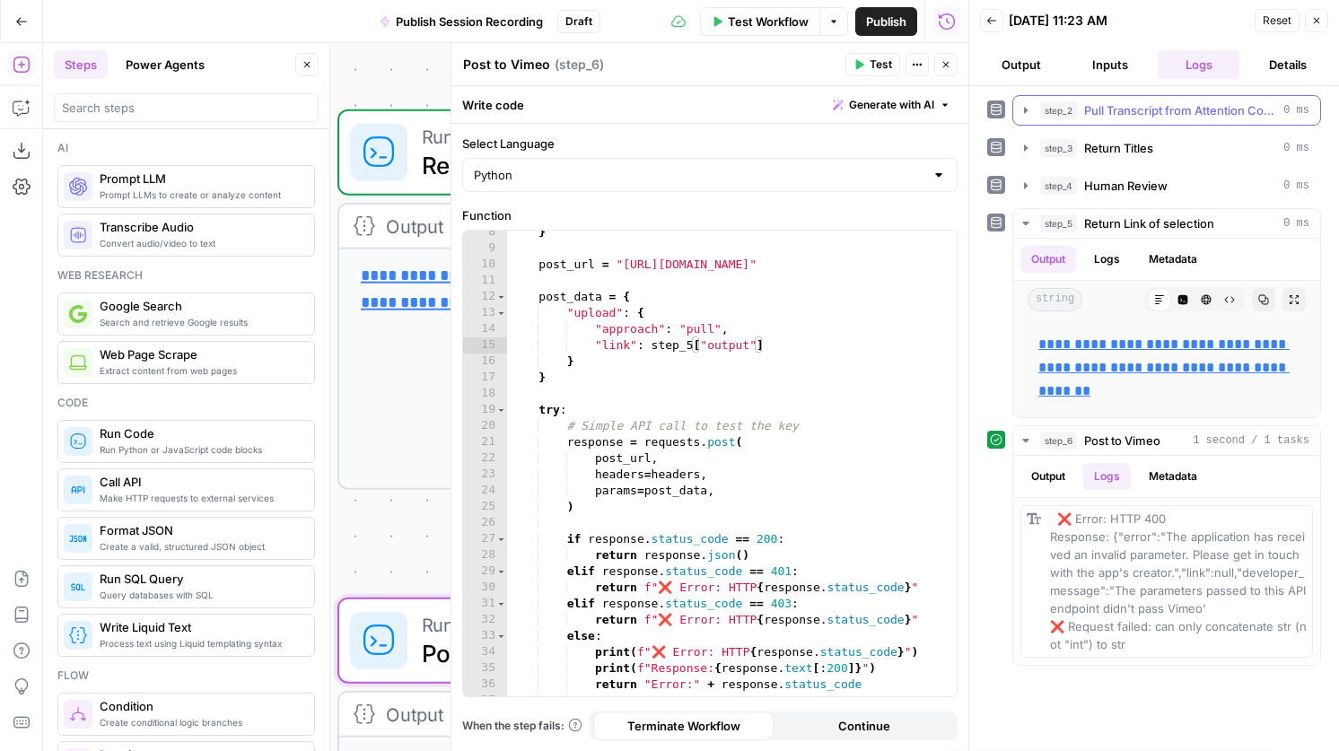
click at [1178, 115] on span "Pull Transcript from Attention Conversation ID" at bounding box center [1180, 110] width 192 height 18
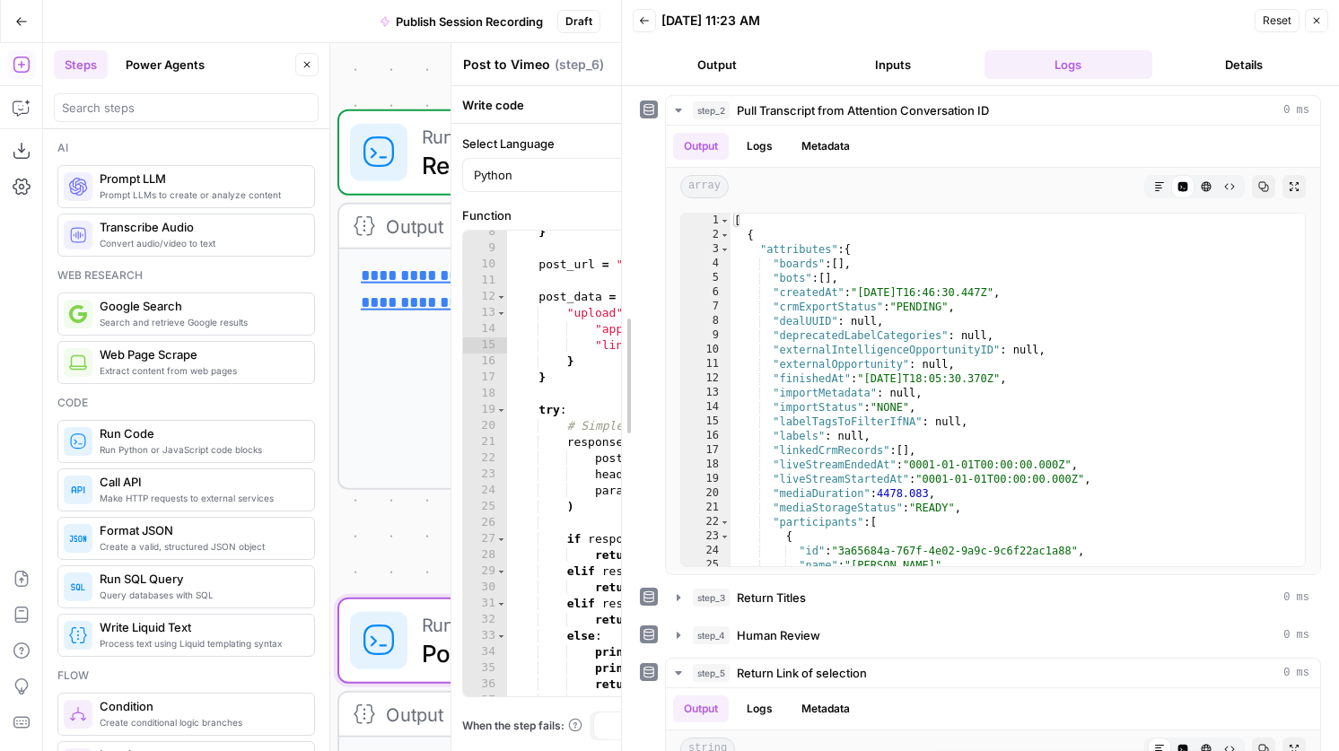
drag, startPoint x: 972, startPoint y: 383, endPoint x: 441, endPoint y: 378, distance: 531.2
click at [441, 378] on body "AirOps Growth New Home Browse Insights Opportunities Your Data Recent Grids Coh…" at bounding box center [669, 375] width 1339 height 751
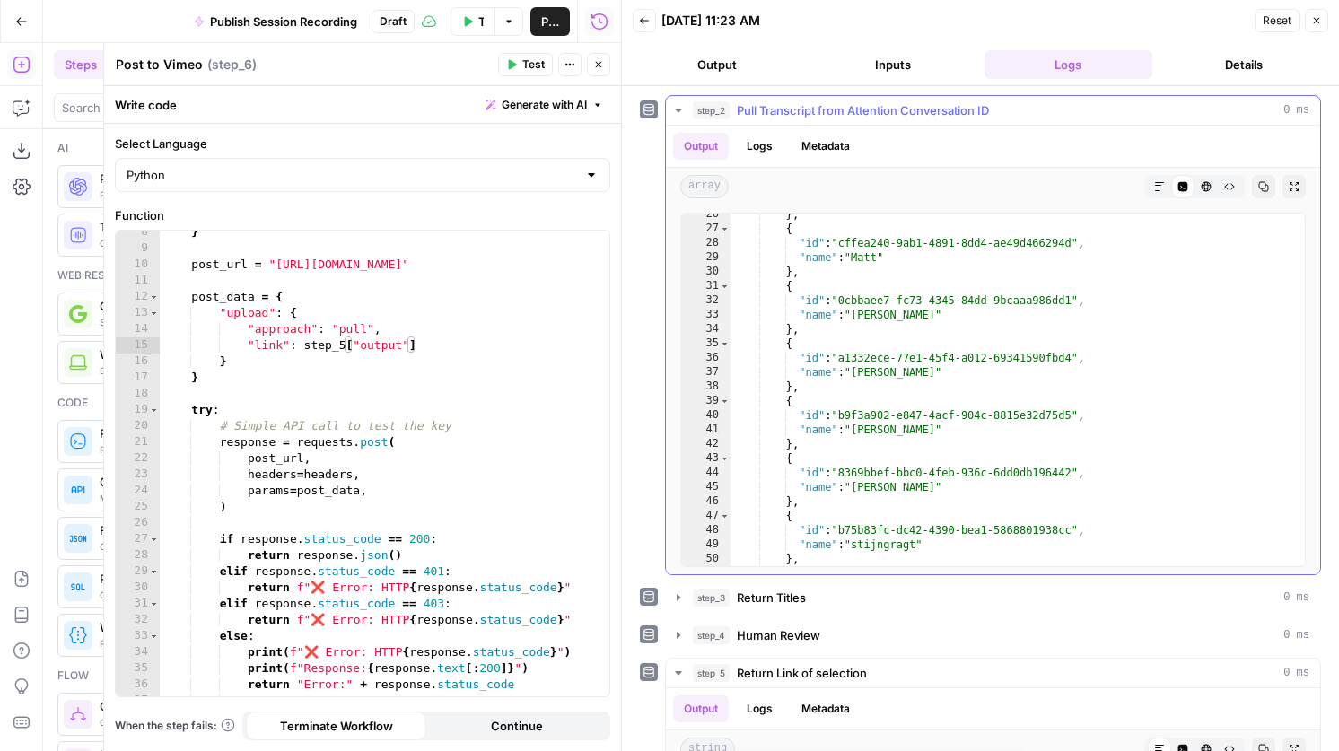
scroll to position [170, 0]
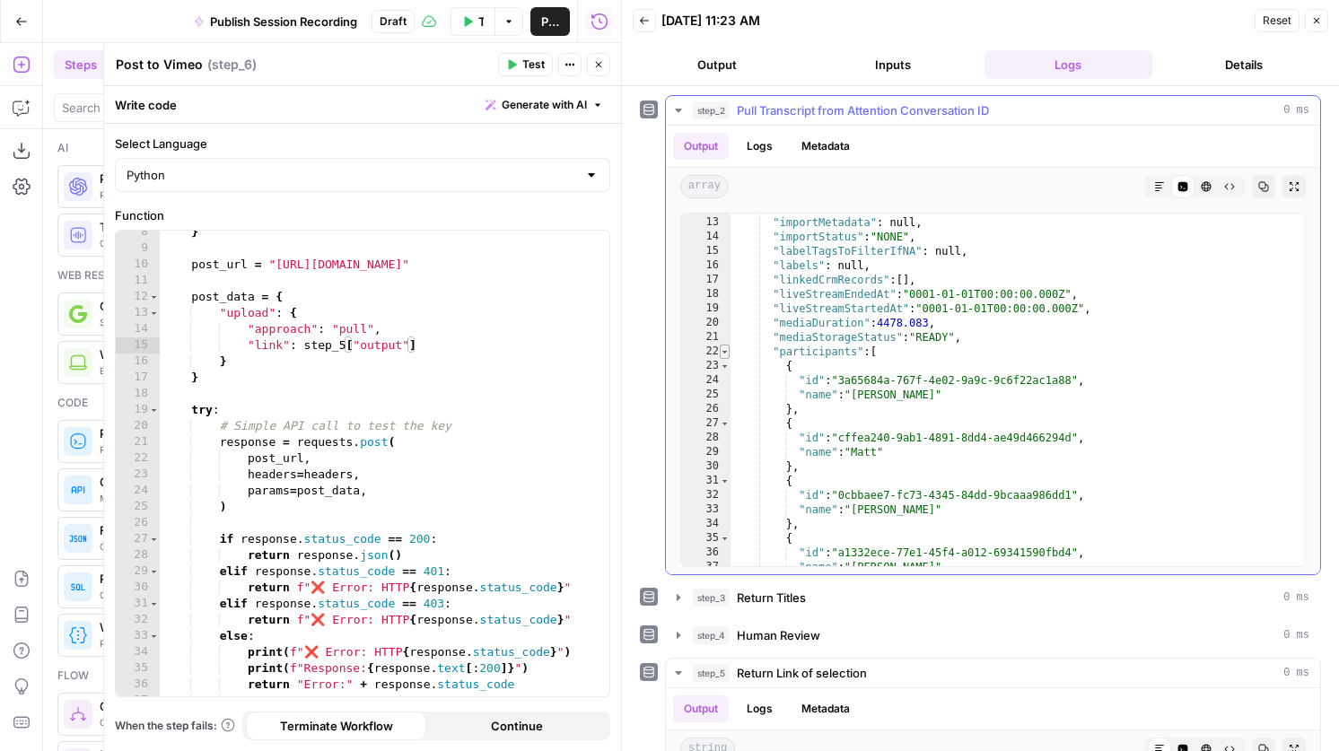
click at [721, 346] on span "Toggle code folding, rows 22 through 192" at bounding box center [725, 352] width 10 height 14
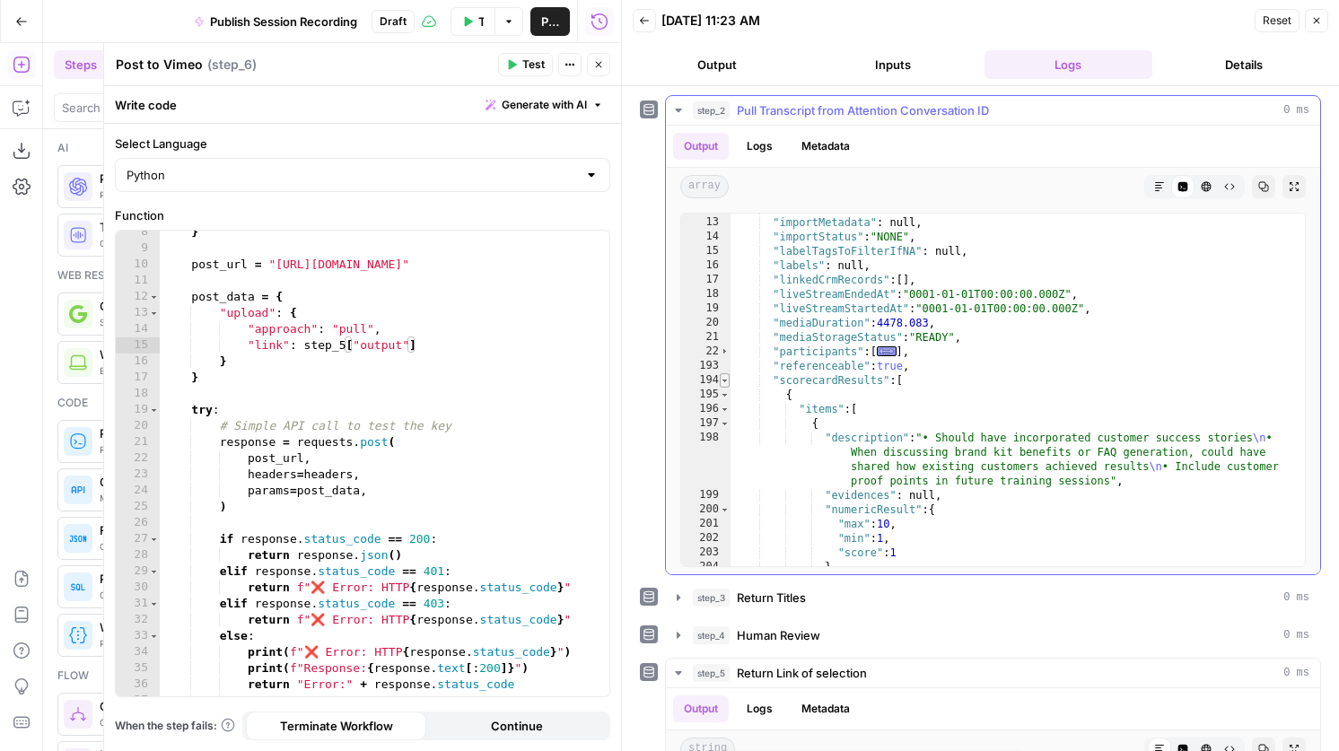
click at [723, 380] on span "Toggle code folding, rows 194 through 237" at bounding box center [725, 380] width 10 height 14
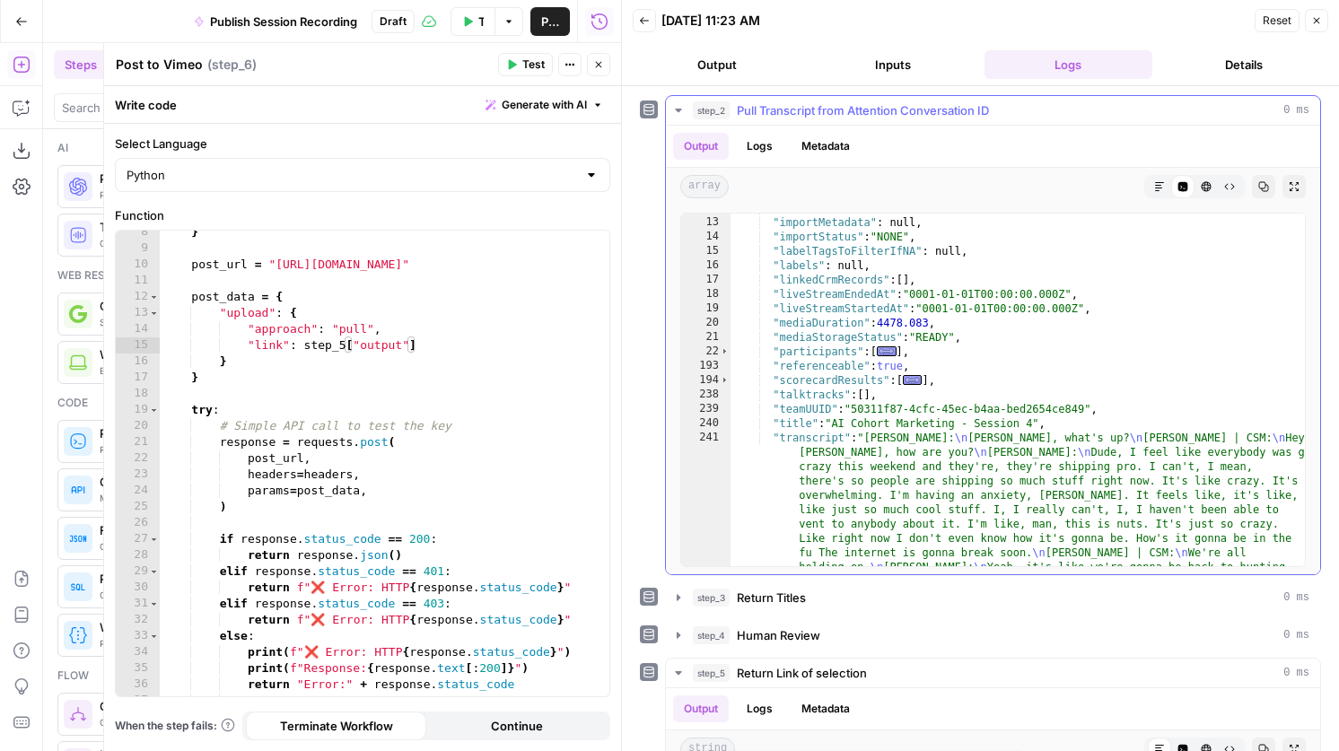
type textarea "**********"
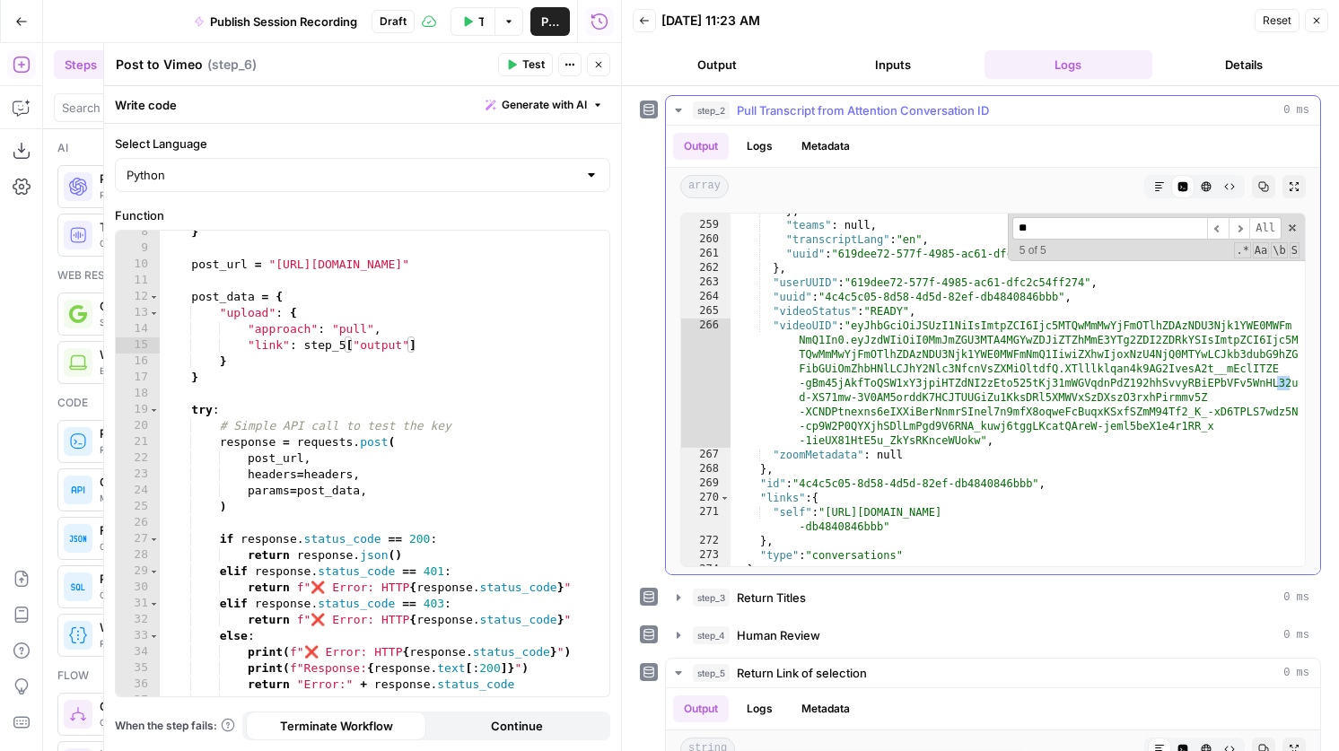
scroll to position [10806, 0]
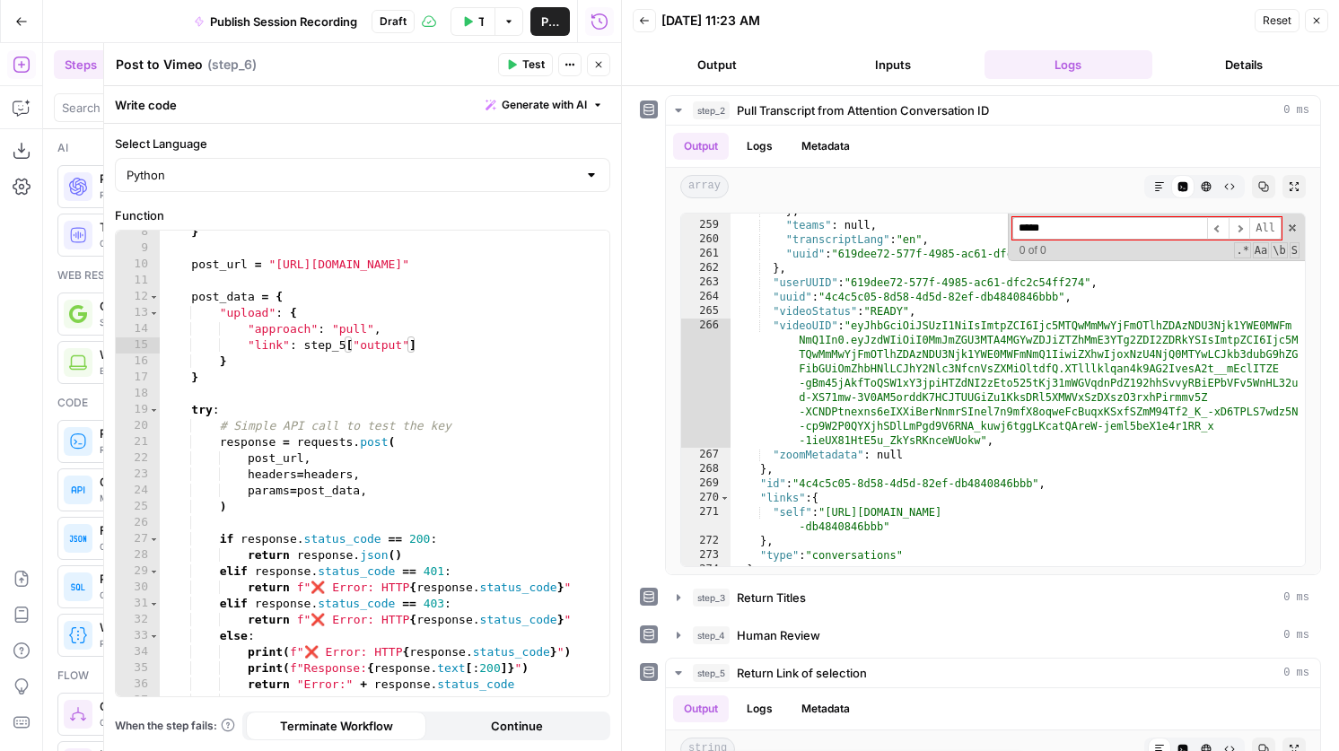
type input "*****"
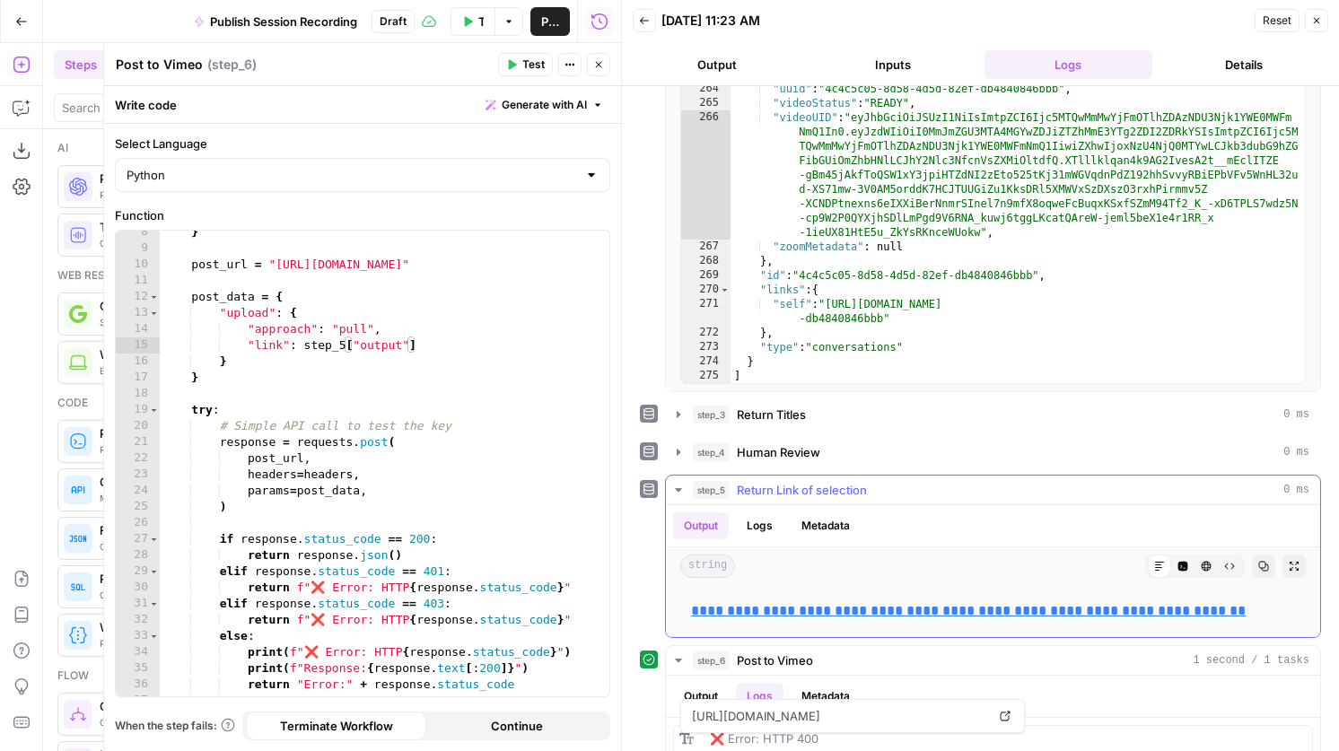
scroll to position [248, 0]
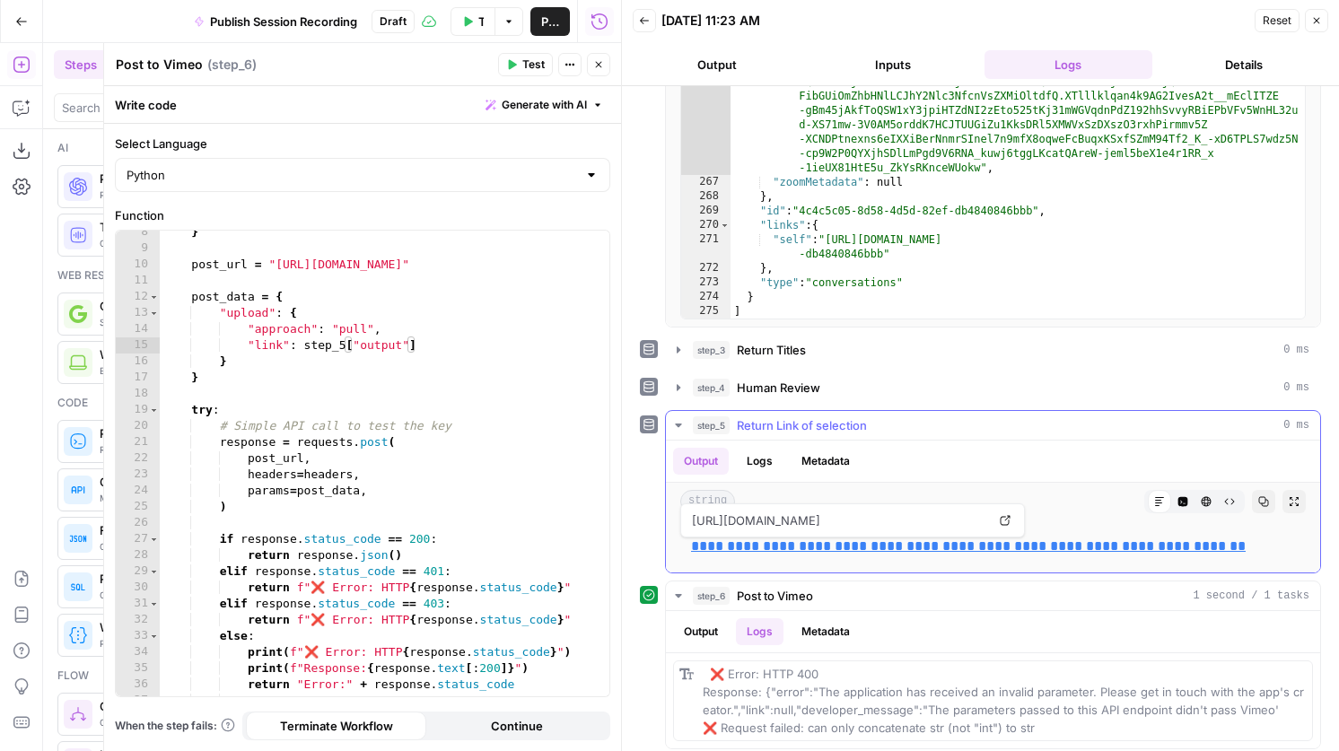
click at [959, 548] on link "**********" at bounding box center [968, 545] width 555 height 13
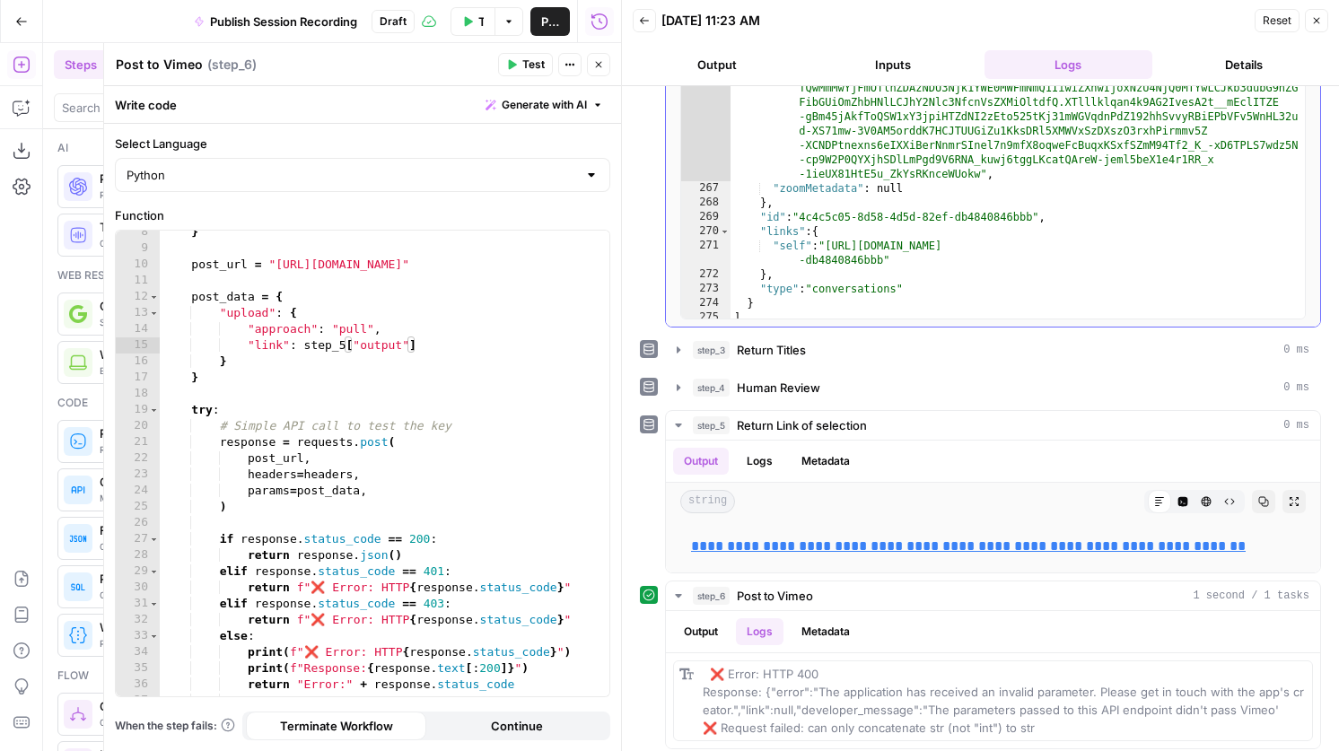
scroll to position [10611, 0]
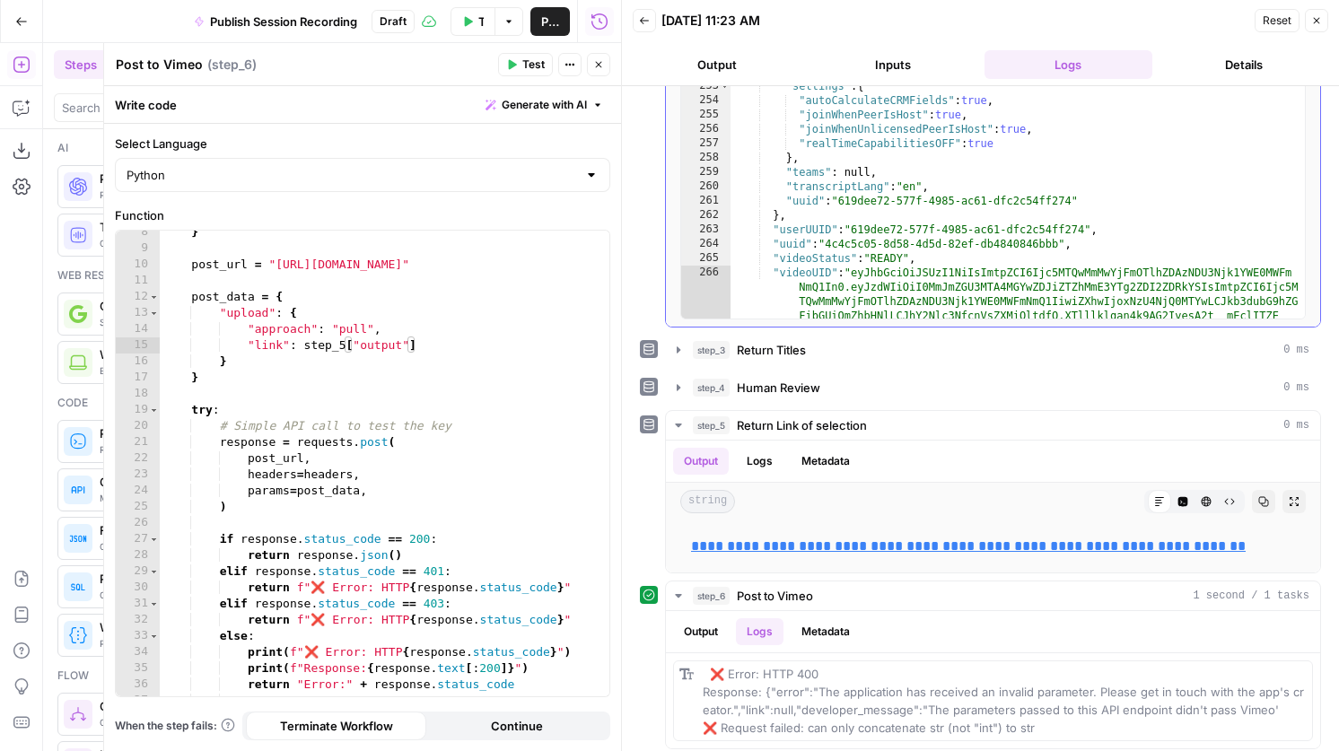
type textarea "**********"
click at [966, 247] on div ""createdAt" : "2025-09-17T19:21:51Z" , "email" : "andrea@airops.com" , "firstNa…" at bounding box center [1017, 212] width 574 height 496
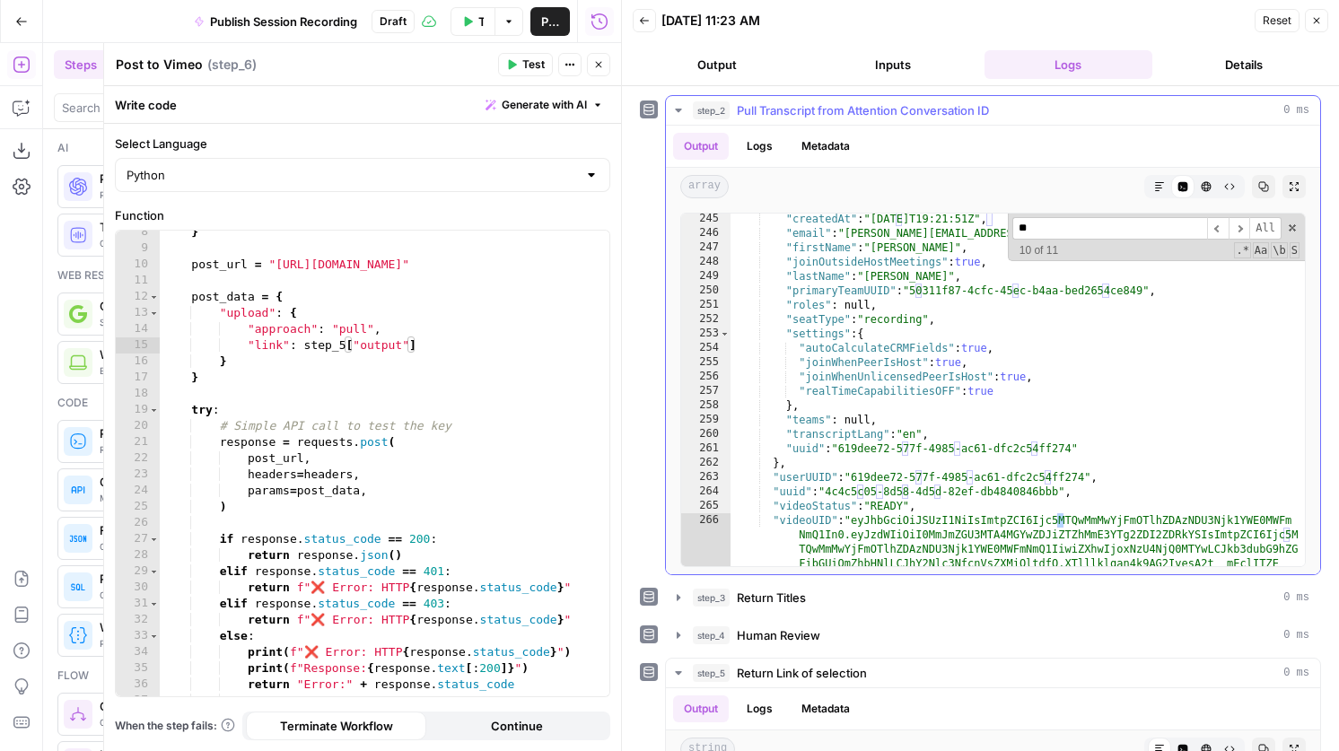
scroll to position [10831, 0]
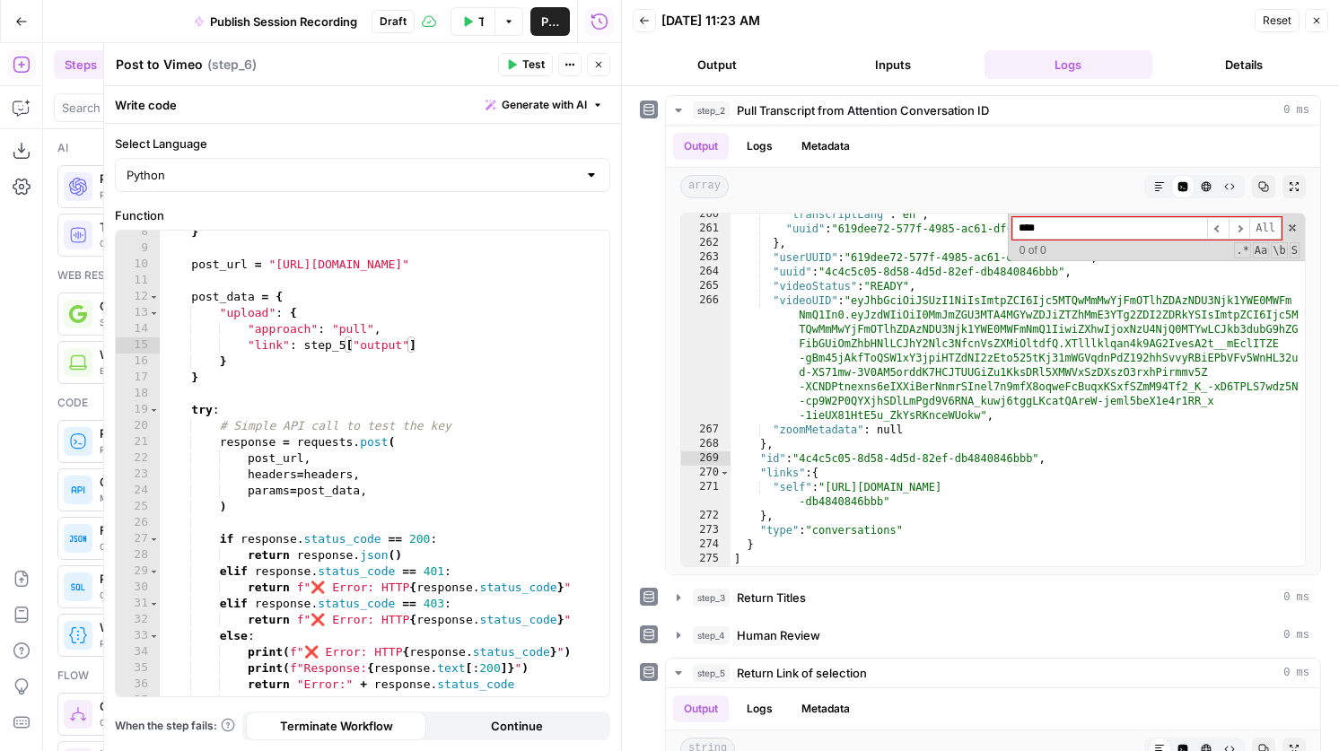
type input "****"
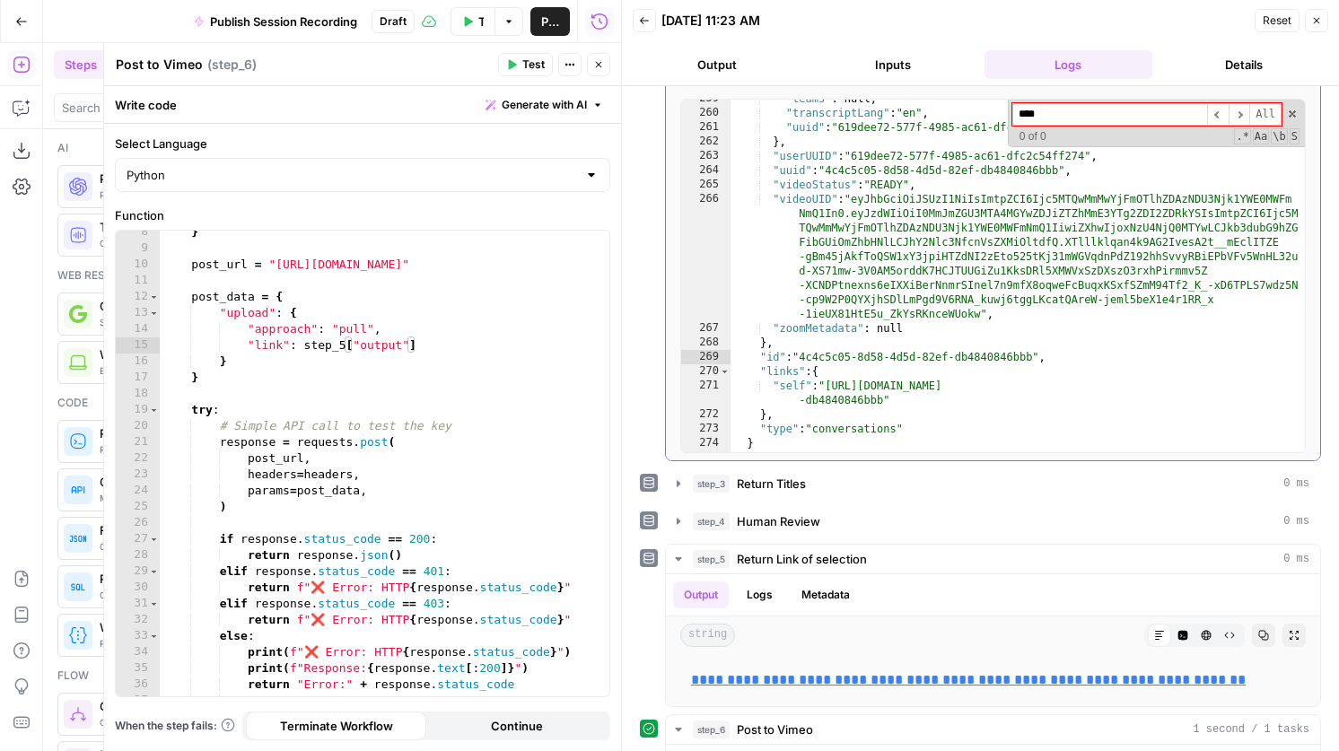
scroll to position [10819, 0]
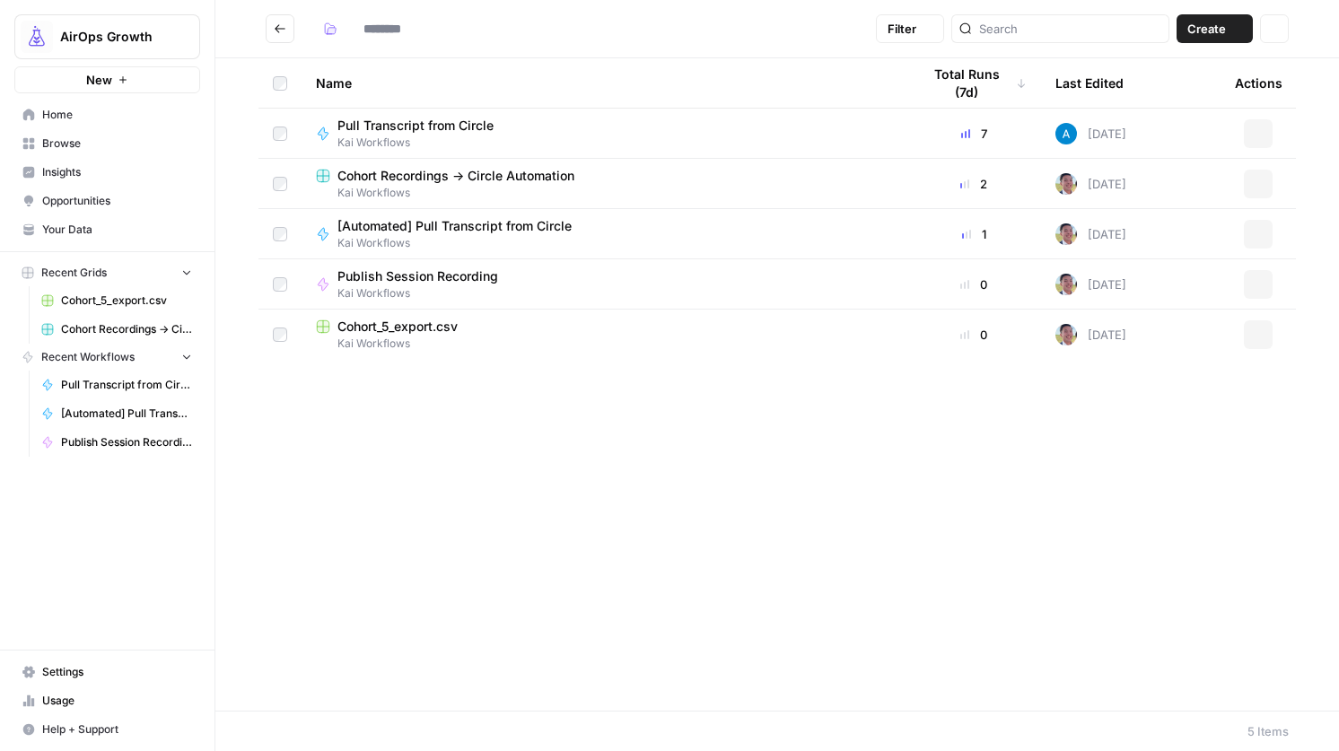
type input "**********"
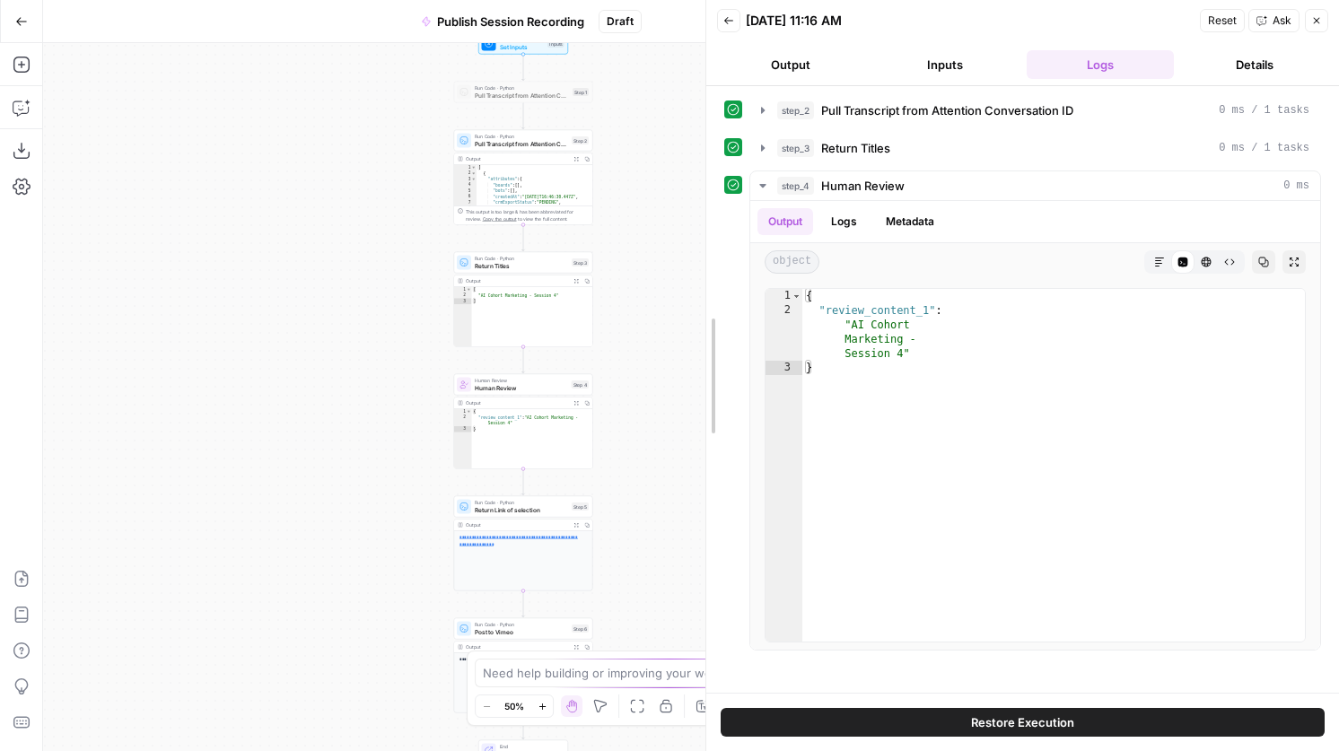
drag, startPoint x: 1053, startPoint y: 164, endPoint x: 681, endPoint y: 207, distance: 374.0
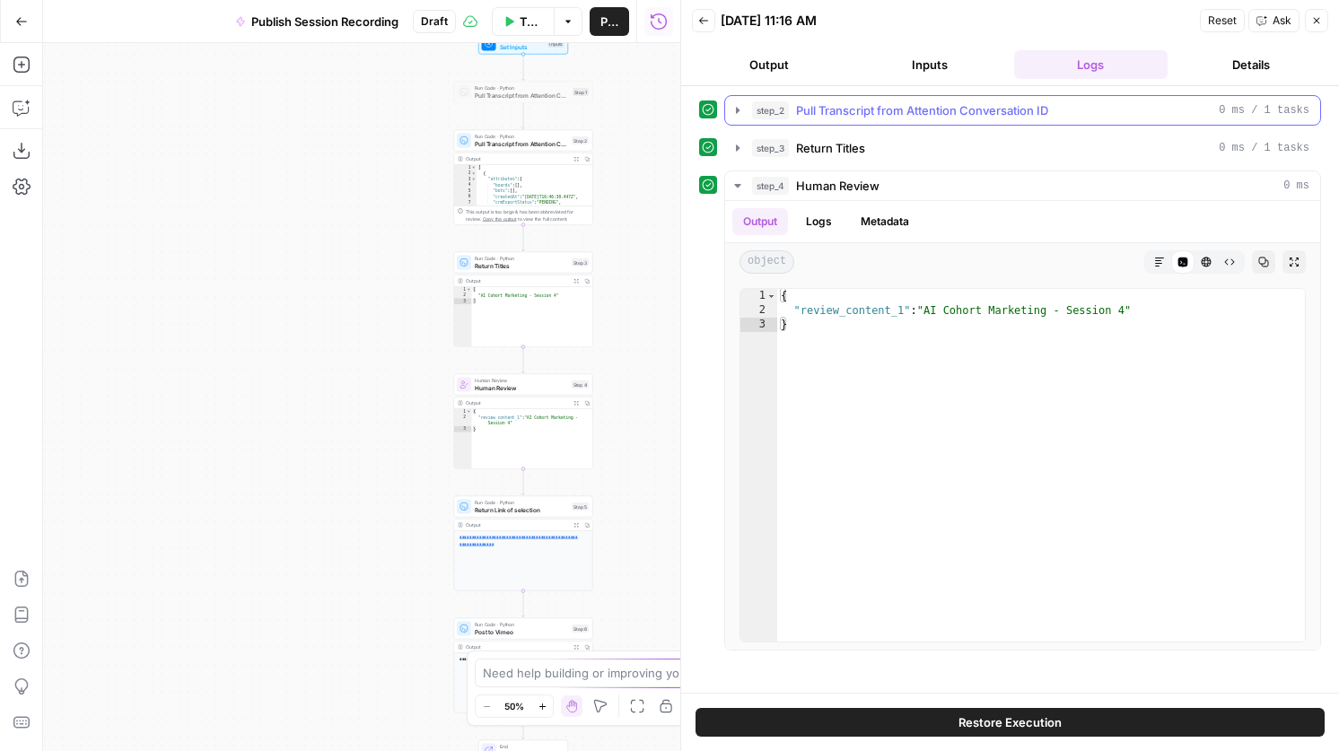
click at [850, 95] on div "step_2 Pull Transcript from Attention Conversation ID 0 ms / 1 tasks" at bounding box center [1022, 110] width 597 height 31
click at [850, 112] on span "Pull Transcript from Attention Conversation ID" at bounding box center [922, 110] width 252 height 18
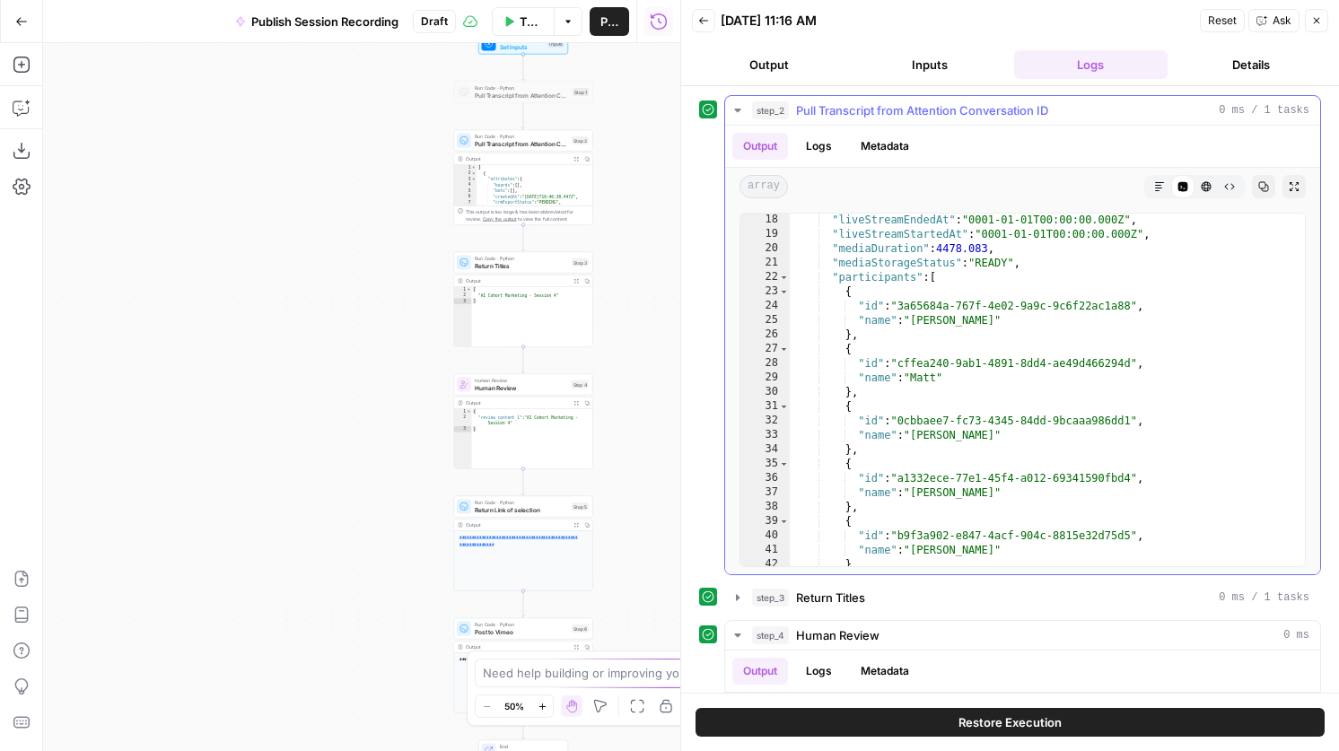
scroll to position [271, 0]
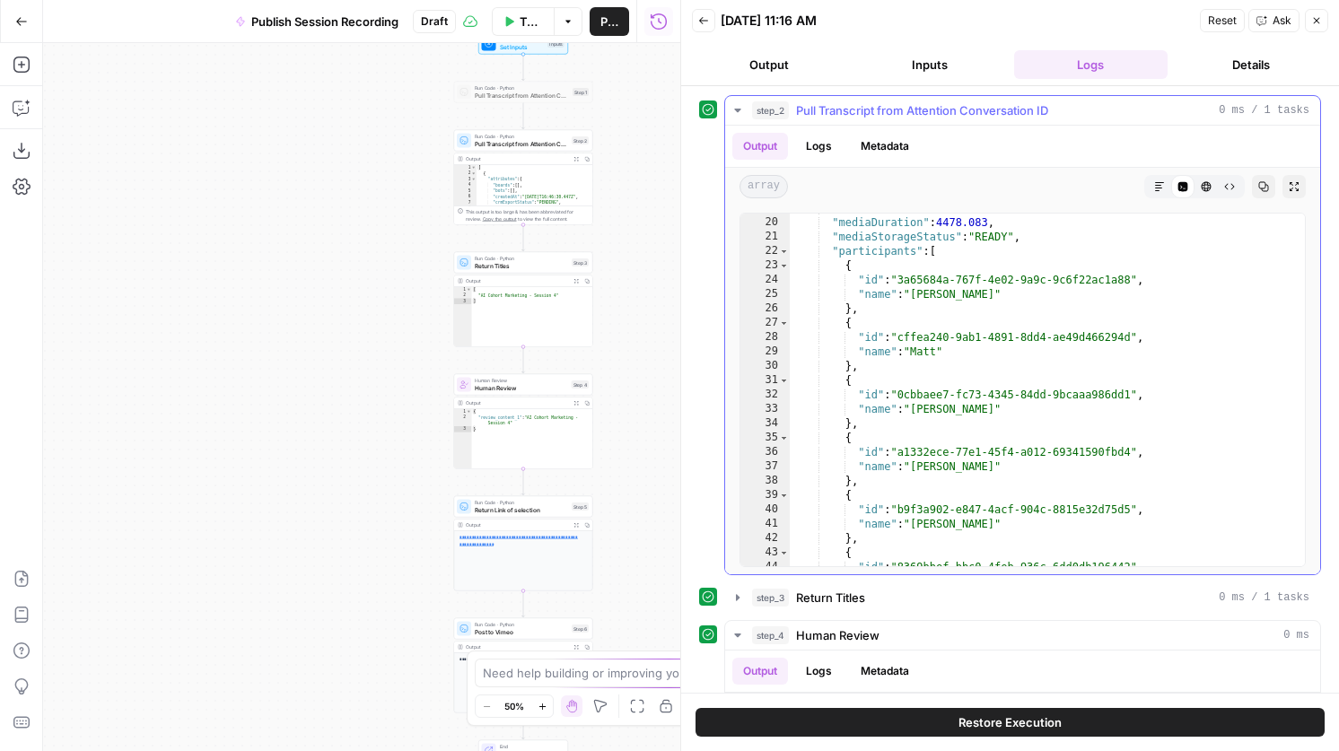
type textarea "*"
click at [883, 324] on div ""liveStreamStartedAt" : "0001-01-01T00:00:00.000Z" , "mediaDuration" : 4478.083…" at bounding box center [1047, 391] width 515 height 381
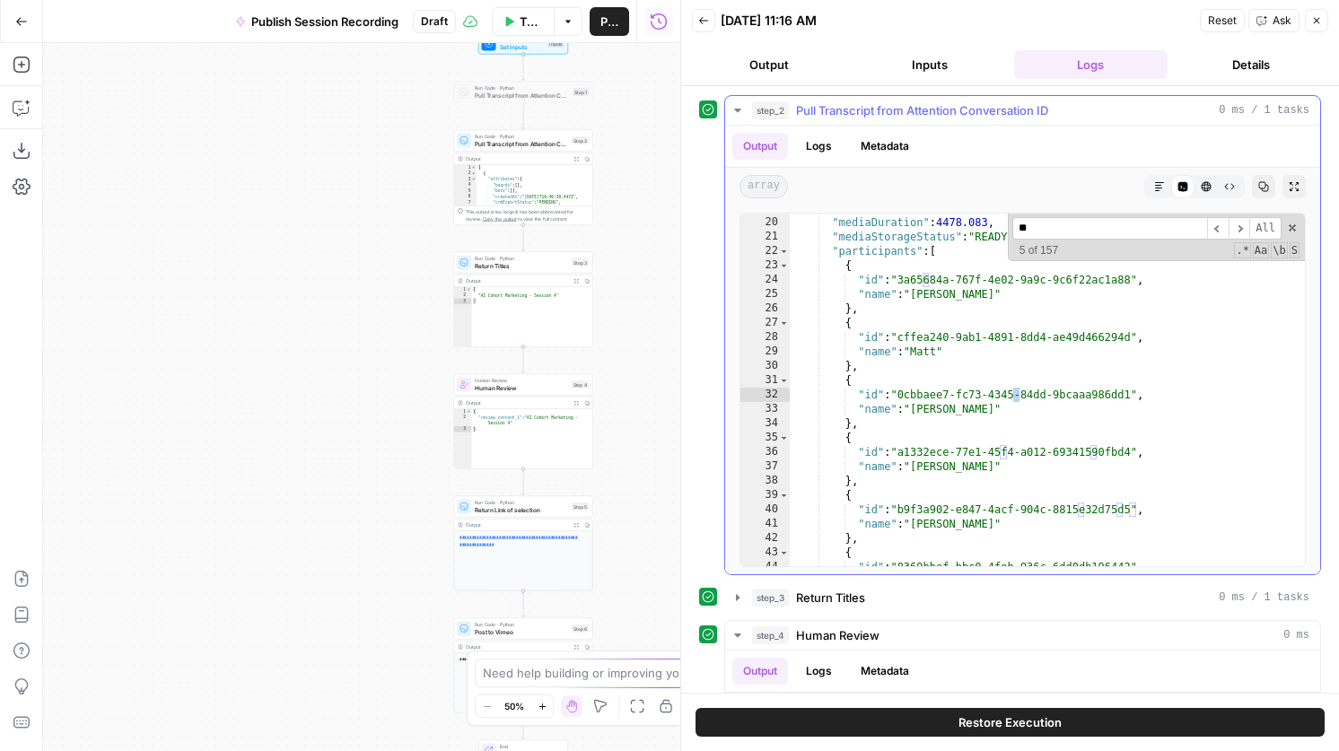
scroll to position [512, 0]
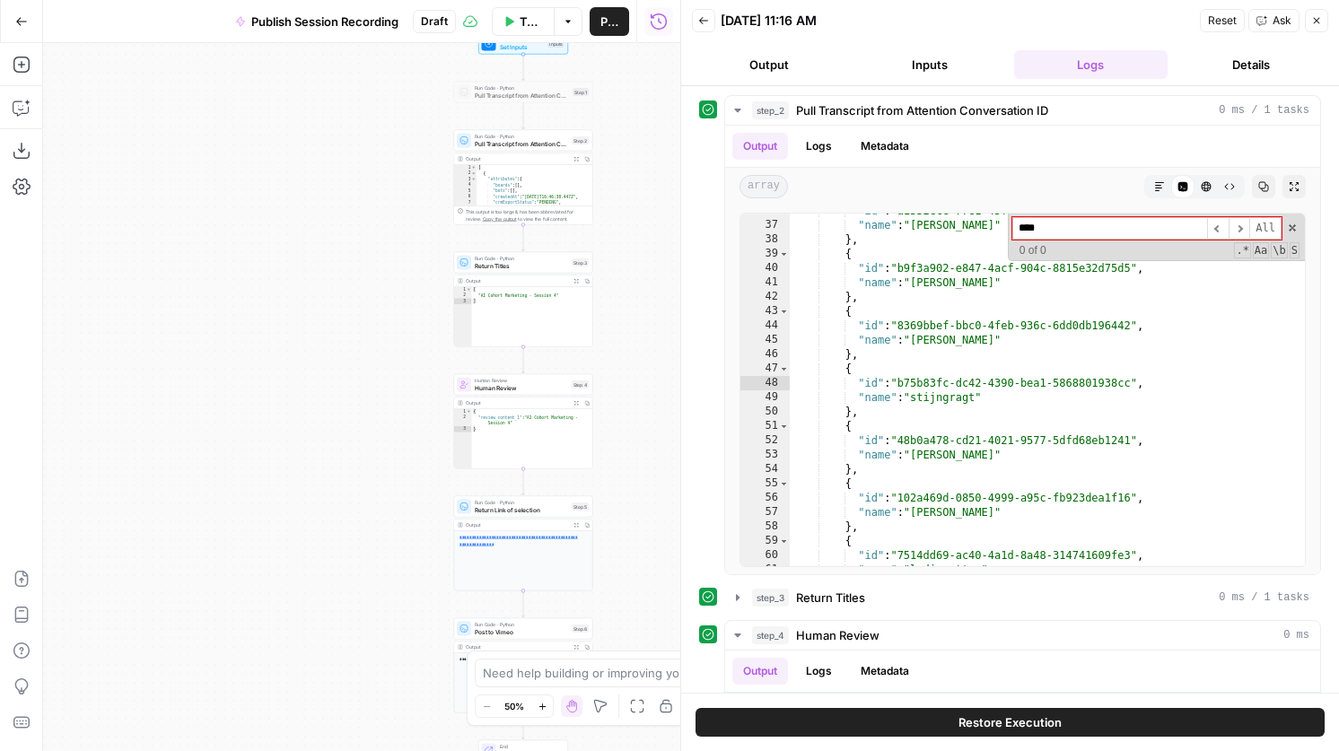
type input "****"
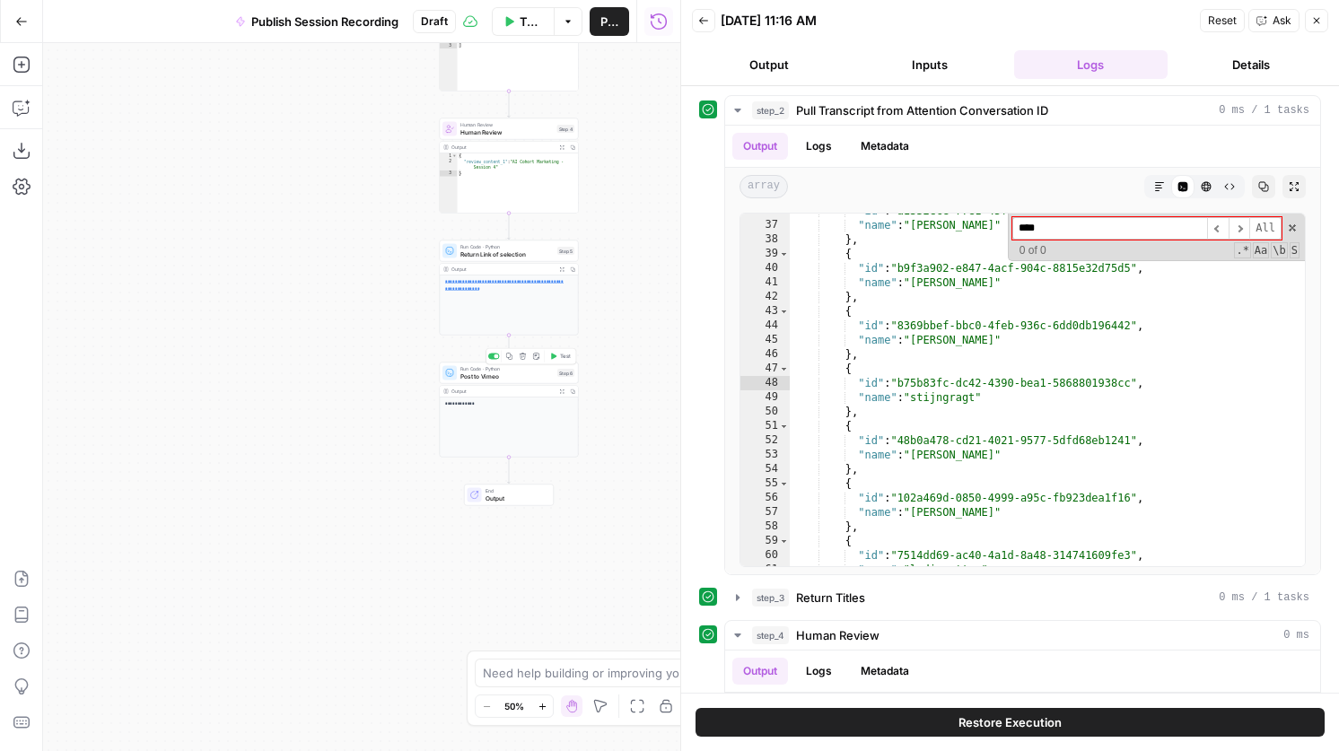
click at [536, 379] on span "Post to Vimeo" at bounding box center [506, 375] width 93 height 9
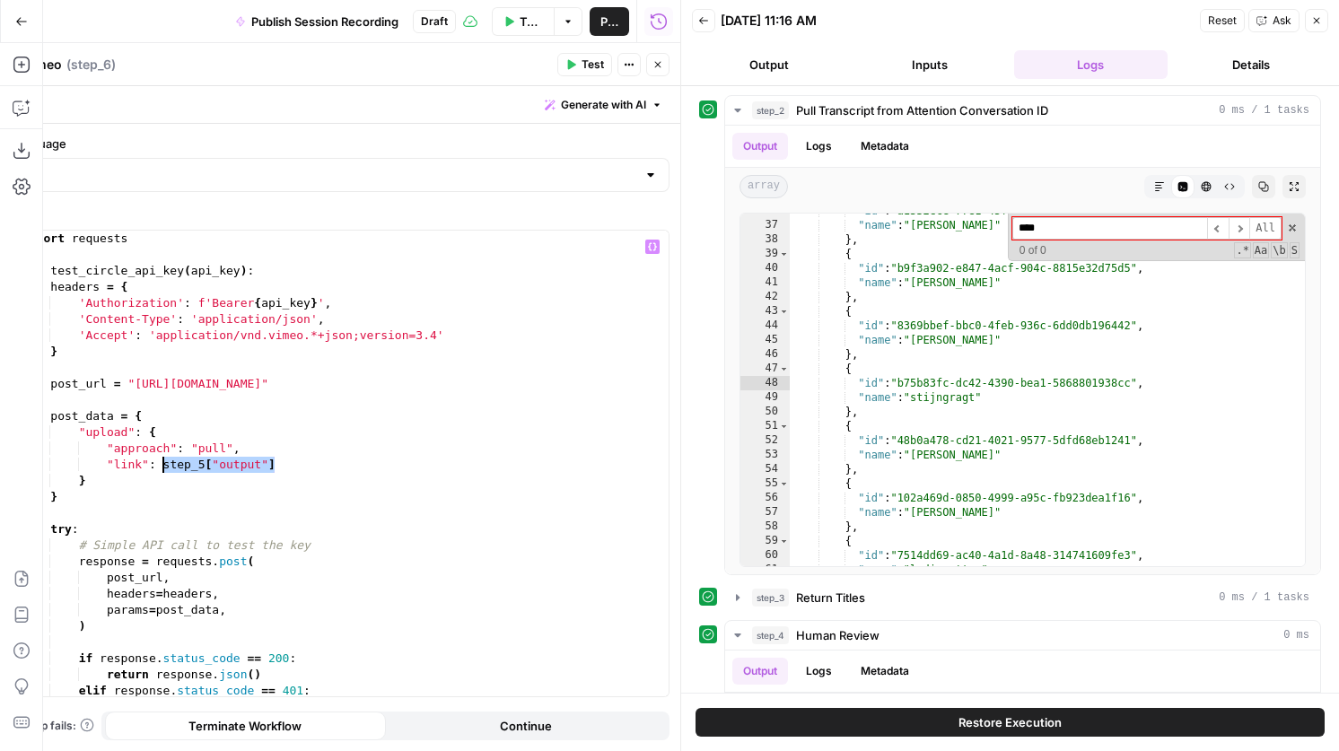
drag, startPoint x: 288, startPoint y: 467, endPoint x: 162, endPoint y: 471, distance: 126.6
click at [162, 471] on div "import requests def test_circle_api_key ( api_key ) : headers = { 'Authorizatio…" at bounding box center [344, 480] width 650 height 498
paste textarea "**********"
click at [586, 58] on span "Test" at bounding box center [592, 65] width 22 height 16
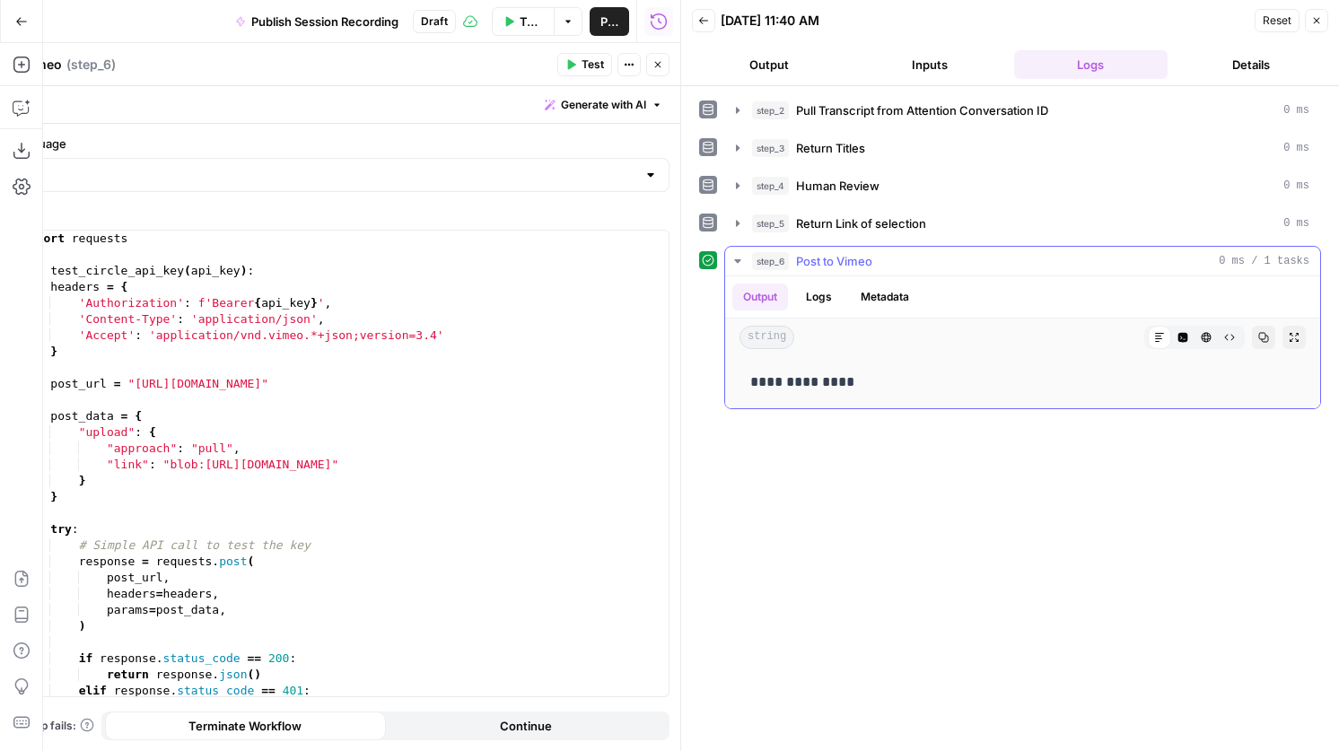
click at [1177, 342] on icon "button" at bounding box center [1182, 337] width 11 height 11
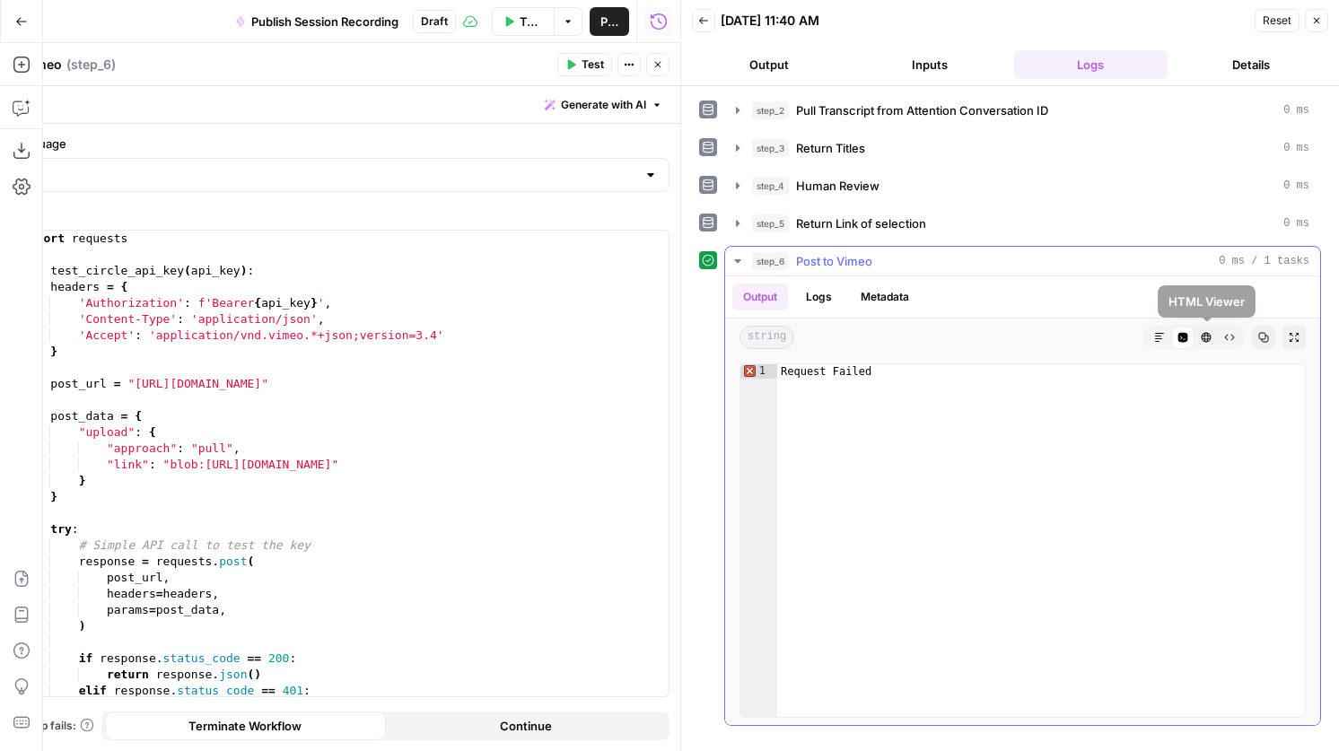
click at [1202, 332] on icon "button" at bounding box center [1206, 337] width 11 height 11
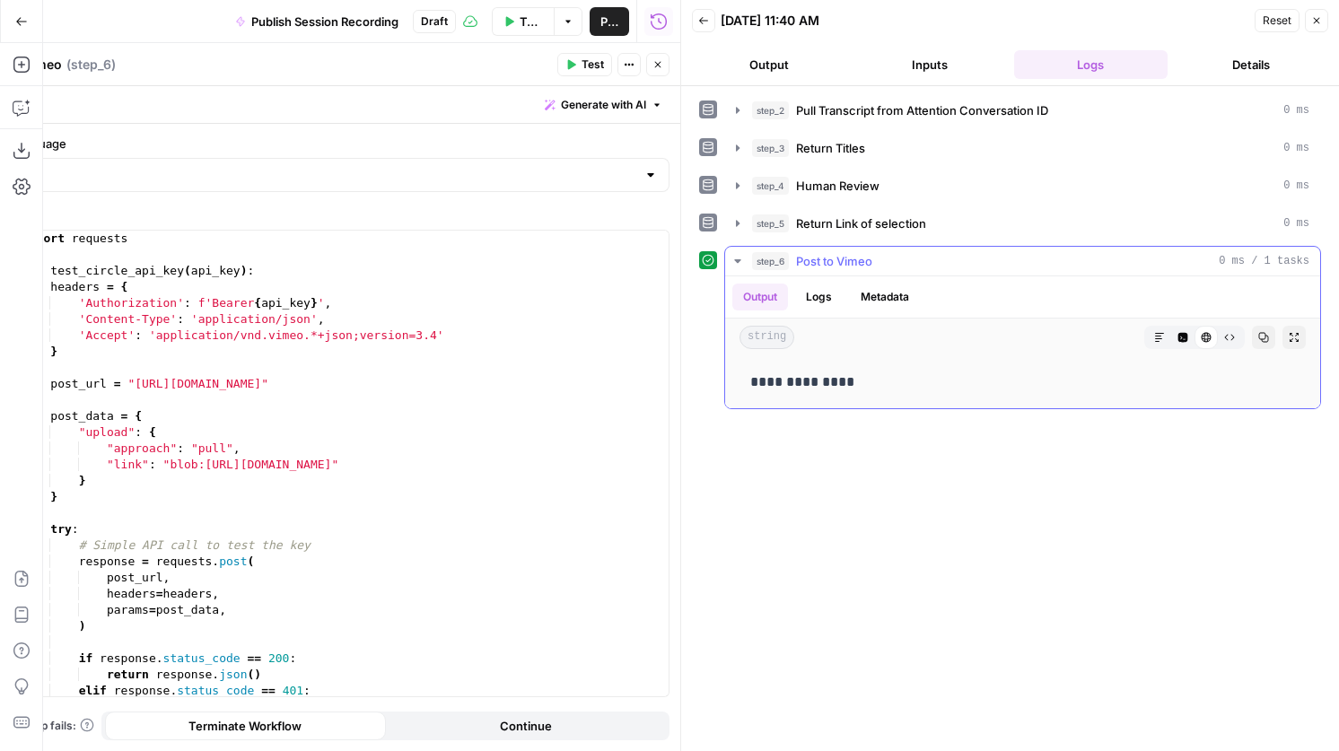
click at [1160, 337] on icon "button" at bounding box center [1159, 337] width 11 height 11
click at [786, 305] on button "Output" at bounding box center [760, 297] width 56 height 27
click at [809, 305] on button "Logs" at bounding box center [819, 297] width 48 height 27
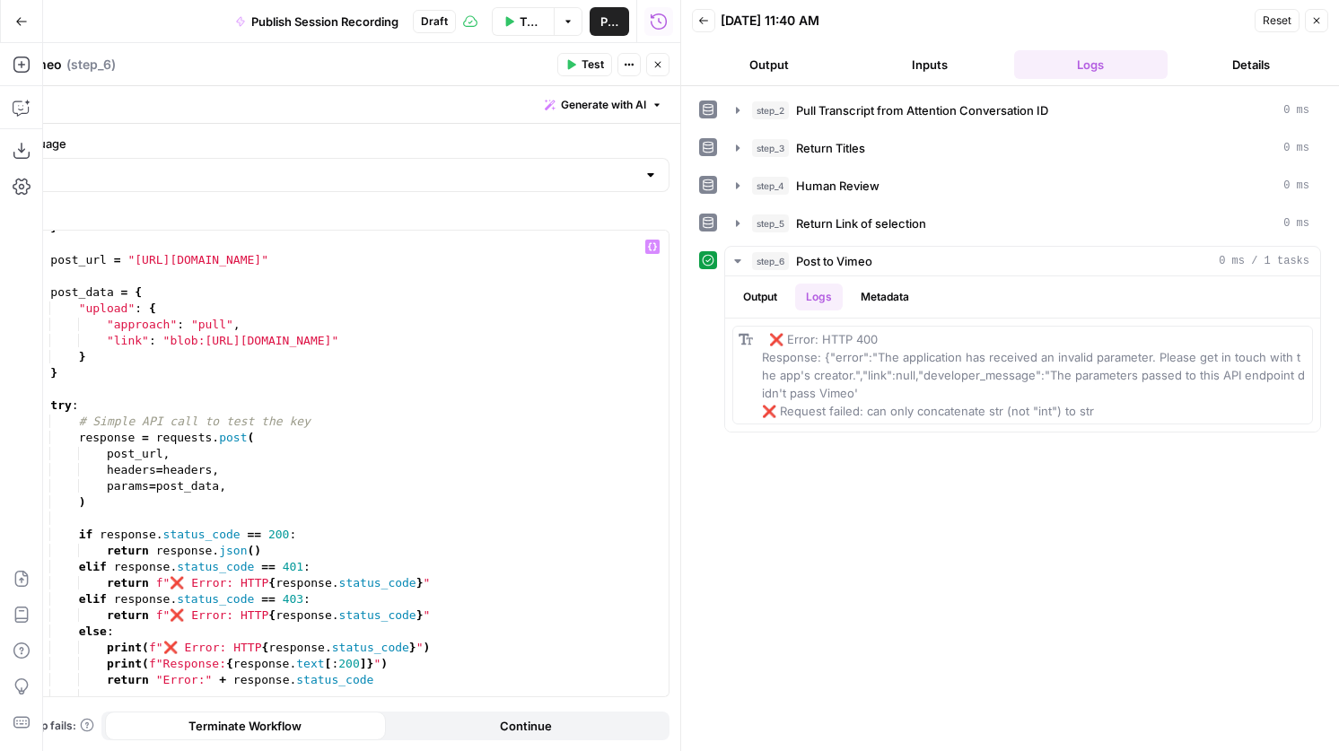
scroll to position [121, 0]
click at [437, 347] on div "} post_url = "https://api.vimeo.com/me/videos" post_data = { "upload" : { "appr…" at bounding box center [344, 472] width 650 height 498
click at [403, 332] on div "} post_url = "https://api.vimeo.com/me/videos" post_data = { "upload" : { "appr…" at bounding box center [344, 472] width 650 height 498
click at [205, 338] on div "} post_url = "https://api.vimeo.com/me/videos" post_data = { "upload" : { "appr…" at bounding box center [344, 472] width 650 height 498
click at [579, 59] on button "Test" at bounding box center [584, 64] width 55 height 23
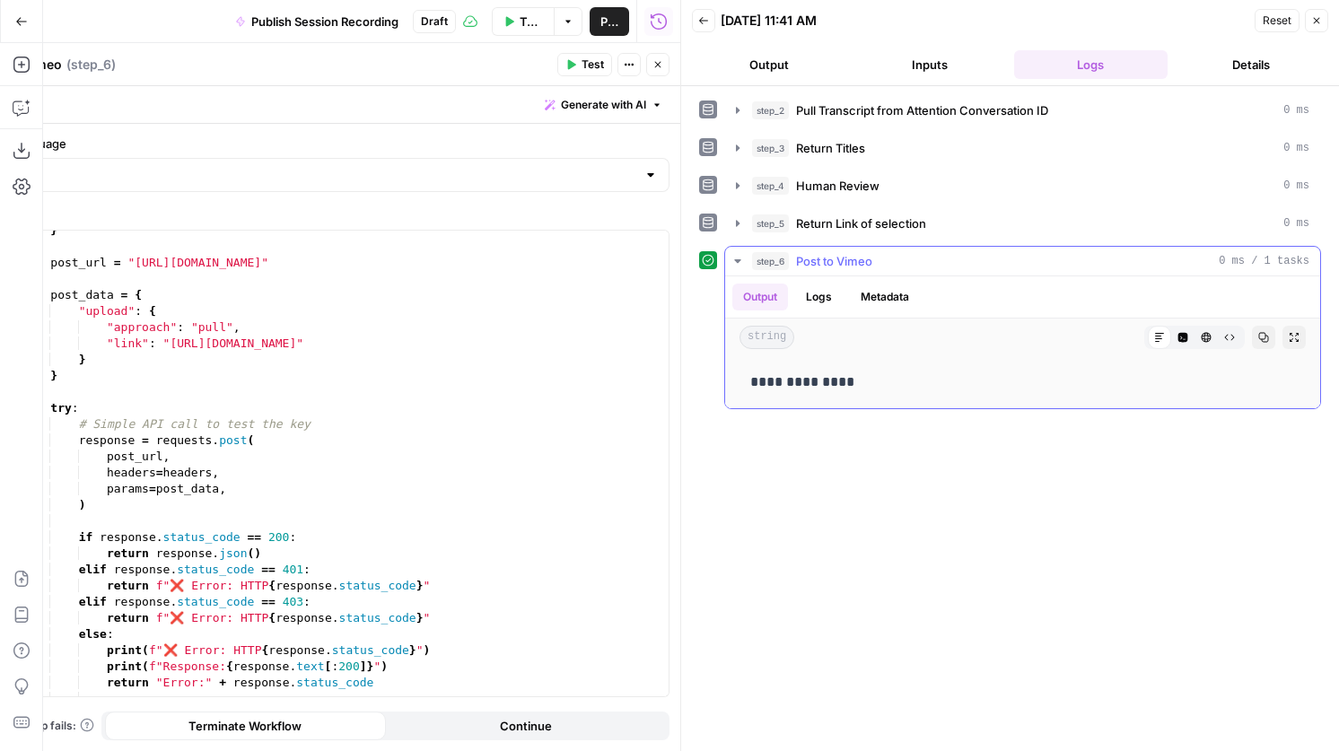
click at [1184, 336] on icon "button" at bounding box center [1183, 338] width 10 height 10
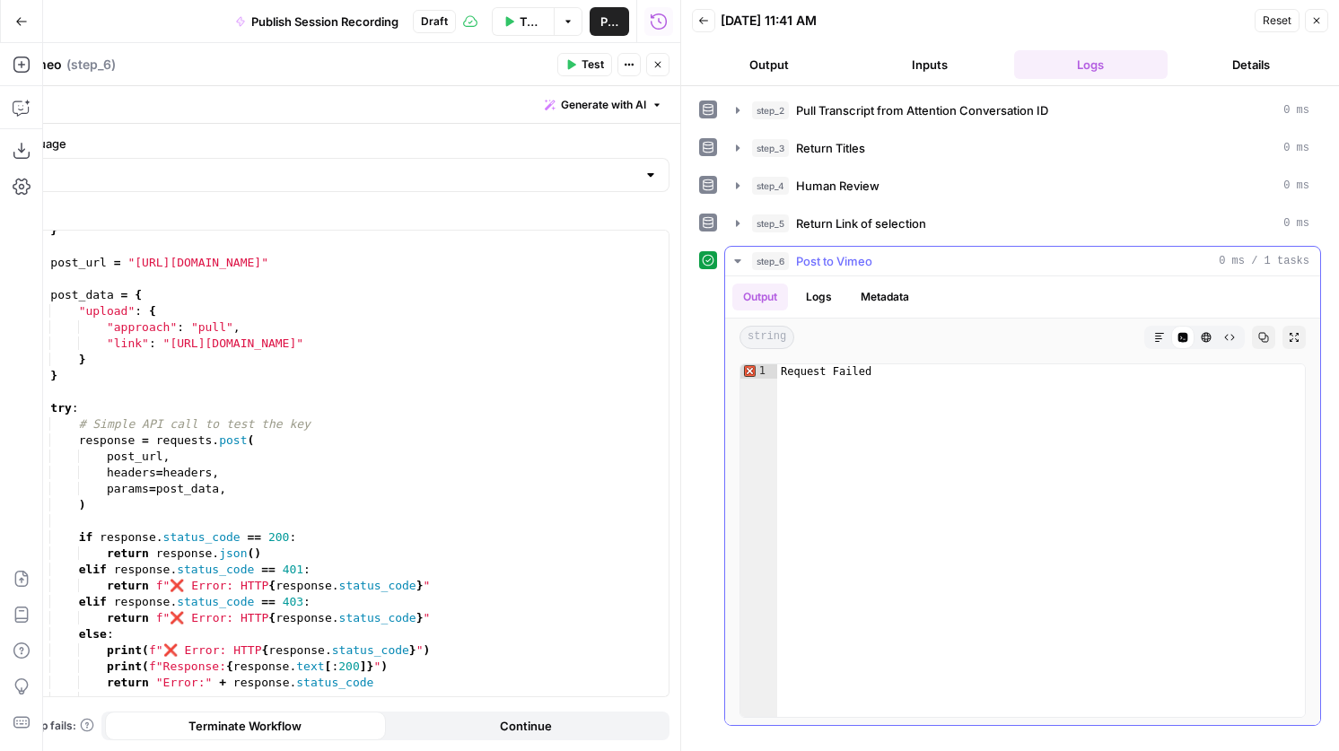
click at [1160, 334] on icon "button" at bounding box center [1159, 337] width 11 height 11
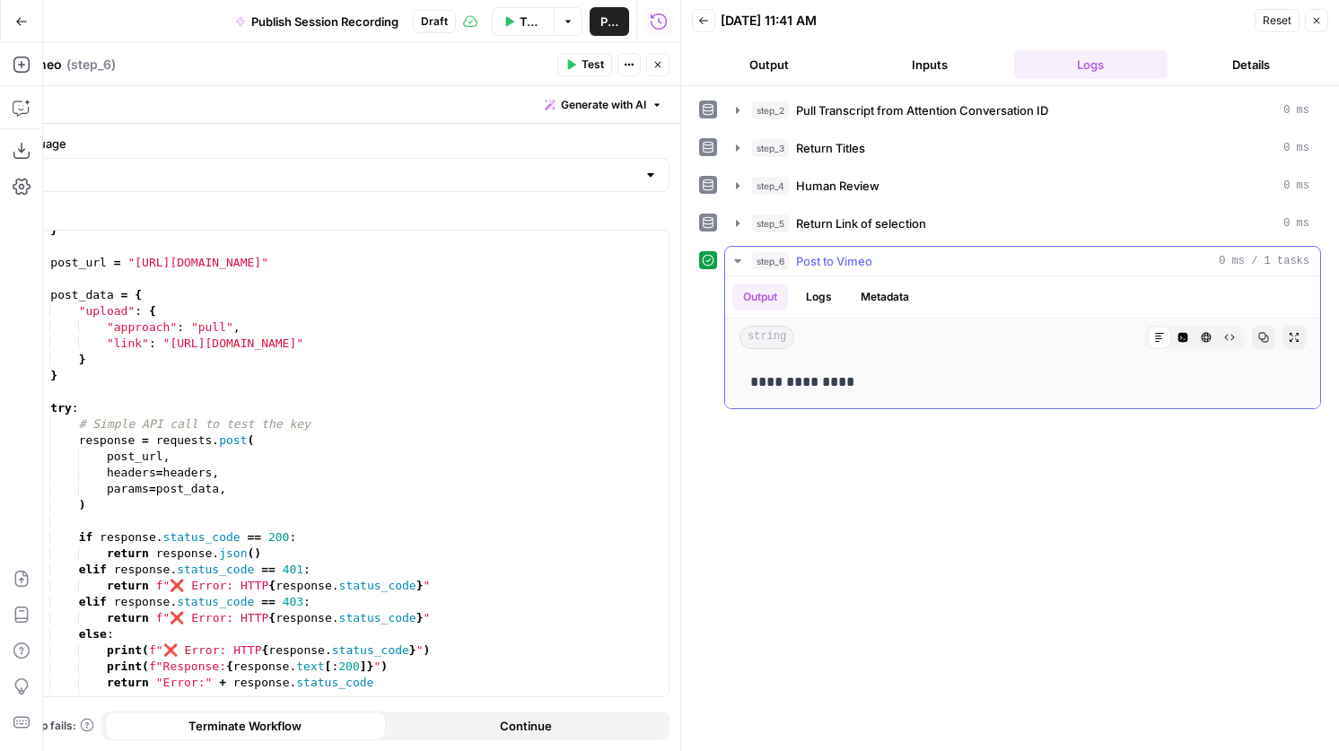
click at [815, 299] on button "Logs" at bounding box center [819, 297] width 48 height 27
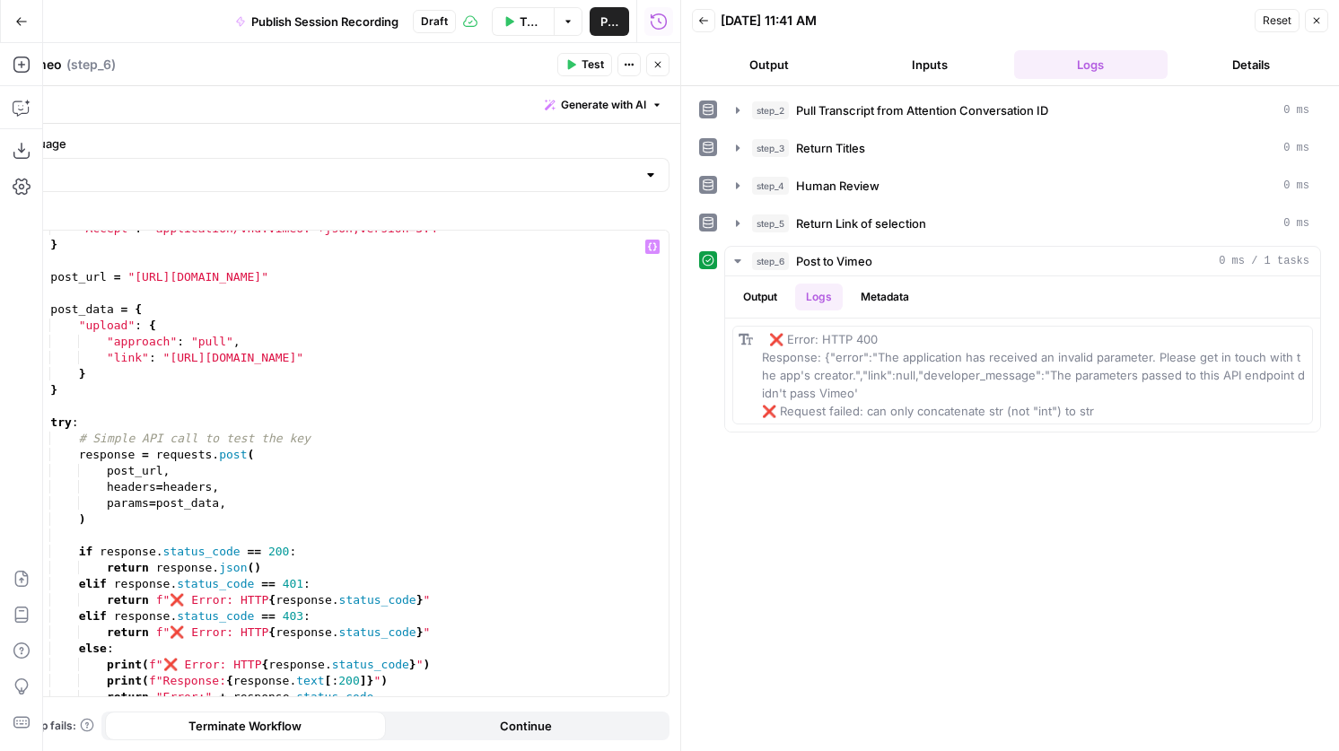
scroll to position [85, 0]
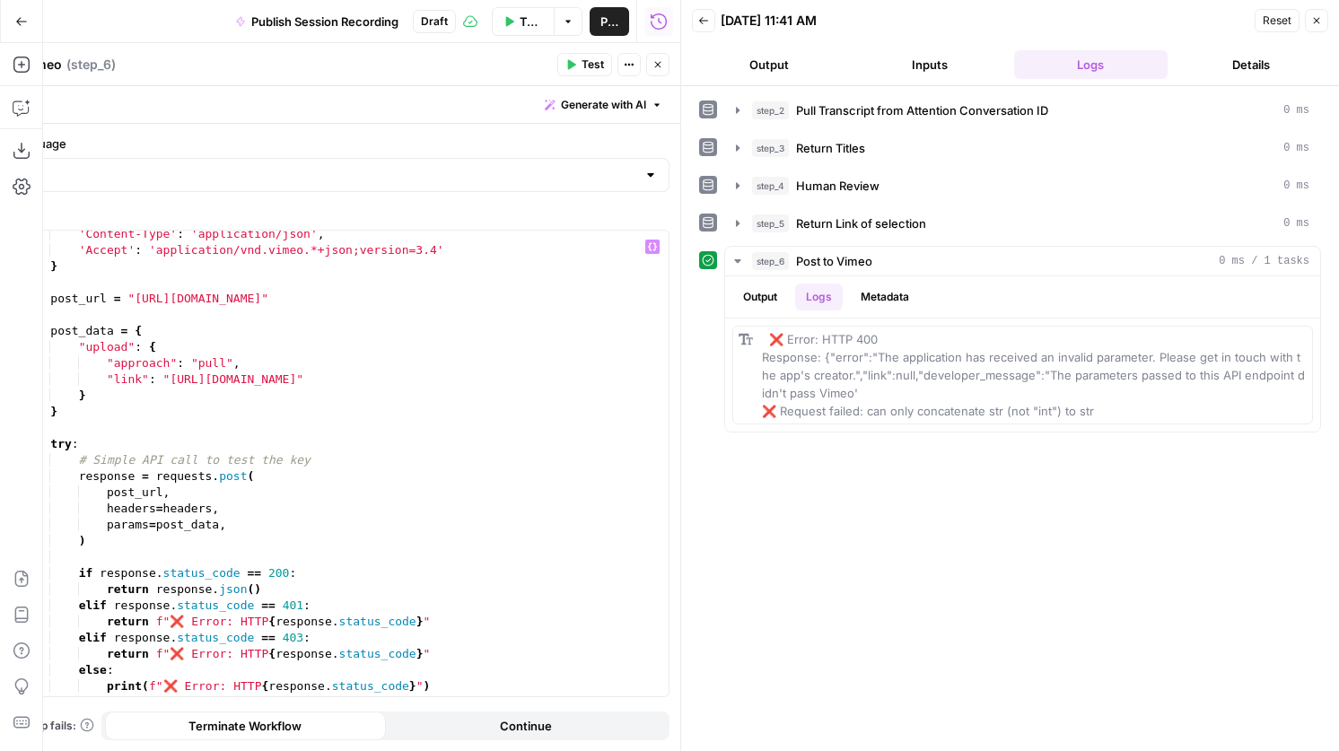
click at [157, 525] on div "'Content-Type' : 'application/json' , 'Accept' : 'application/vnd.vimeo.*+json;…" at bounding box center [344, 475] width 650 height 498
click at [146, 524] on div "'Content-Type' : 'application/json' , 'Accept' : 'application/vnd.vimeo.*+json;…" at bounding box center [344, 475] width 650 height 498
click at [588, 61] on span "Test" at bounding box center [592, 65] width 22 height 16
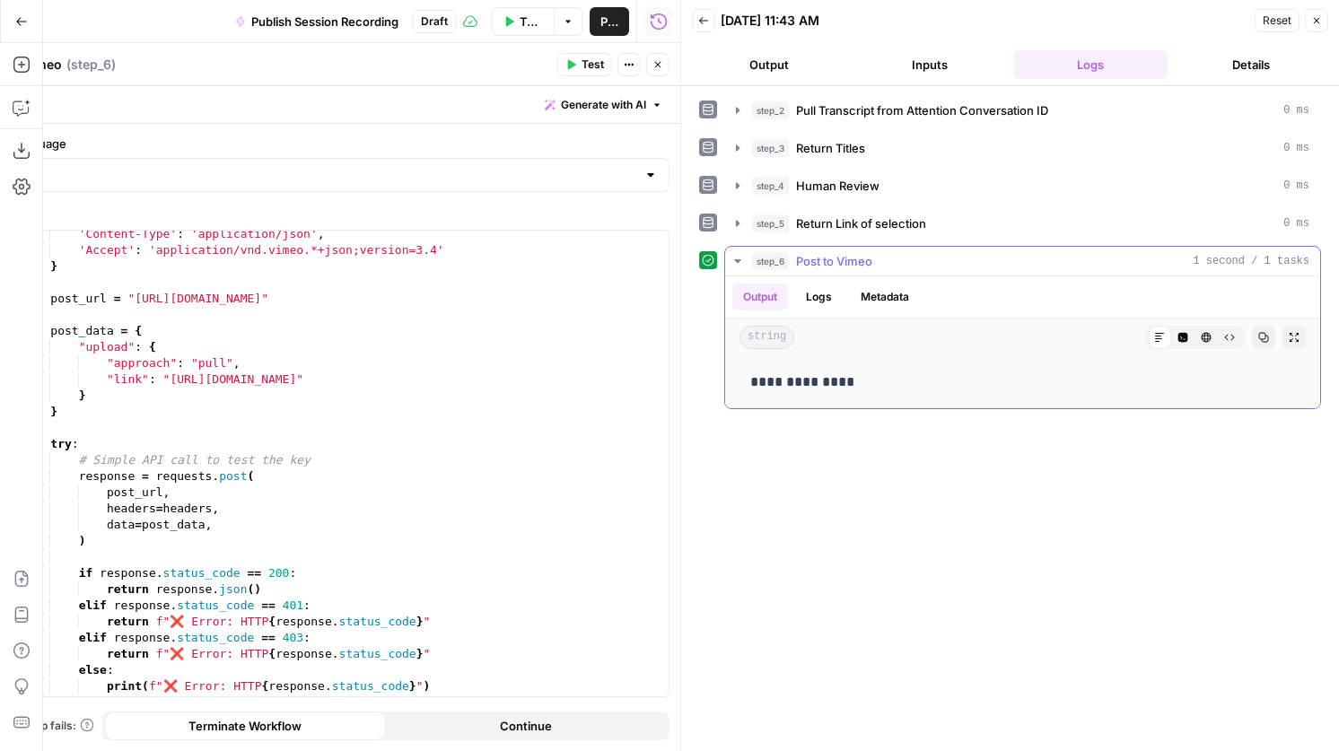
click at [809, 300] on button "Logs" at bounding box center [819, 297] width 48 height 27
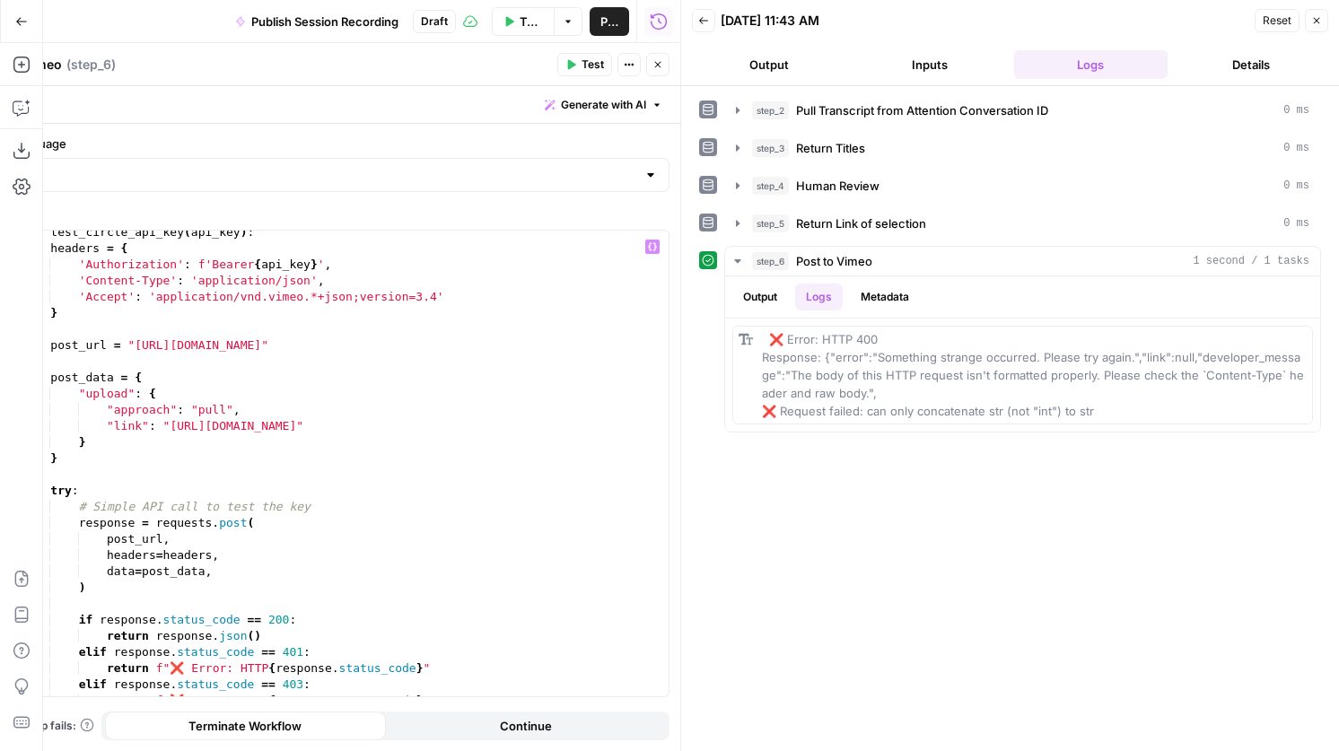
scroll to position [31, 0]
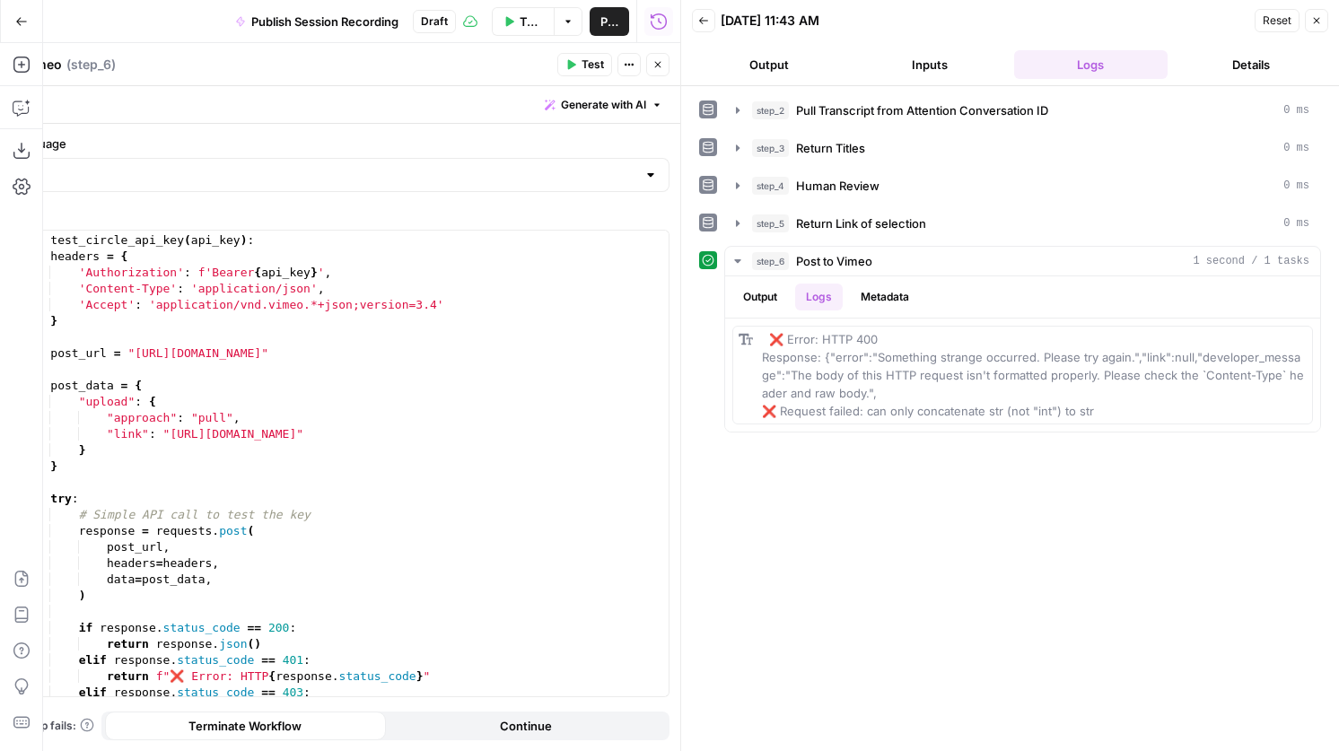
click at [668, 370] on div at bounding box center [660, 563] width 18 height 727
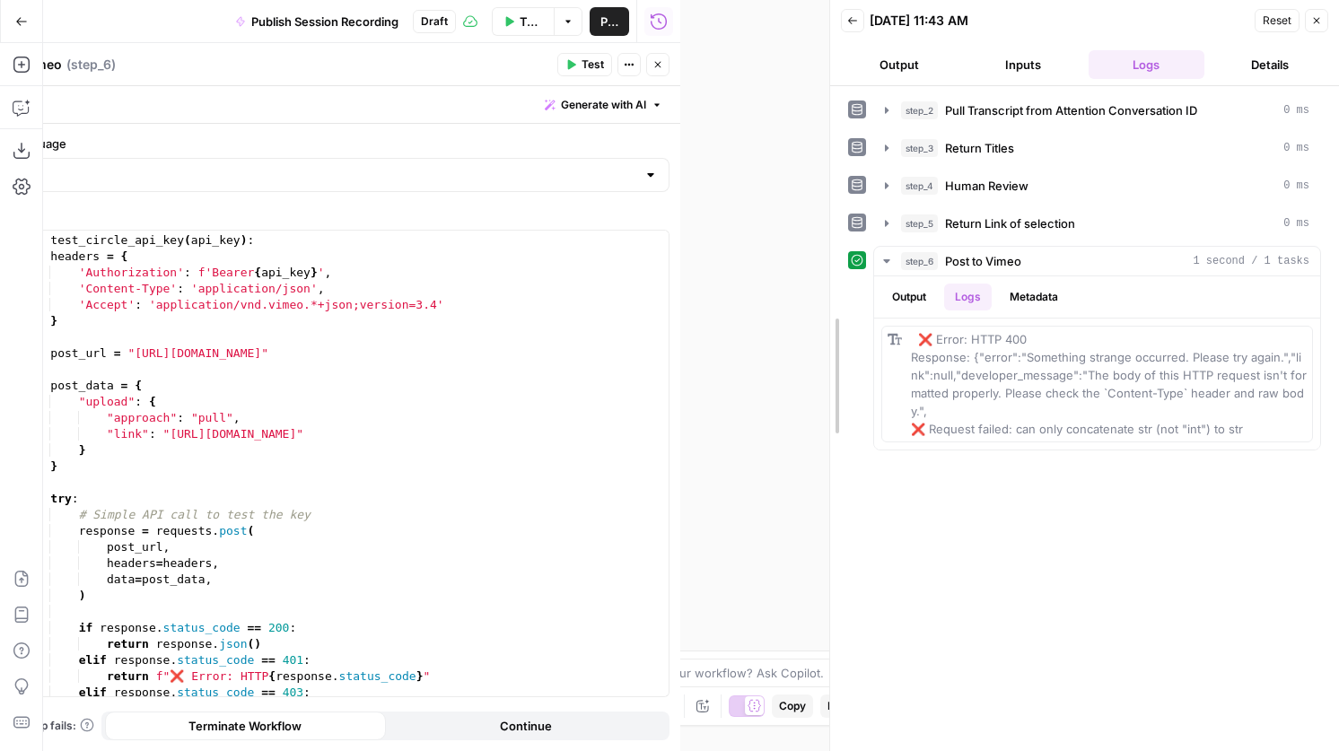
drag, startPoint x: 681, startPoint y: 370, endPoint x: 830, endPoint y: 408, distance: 153.9
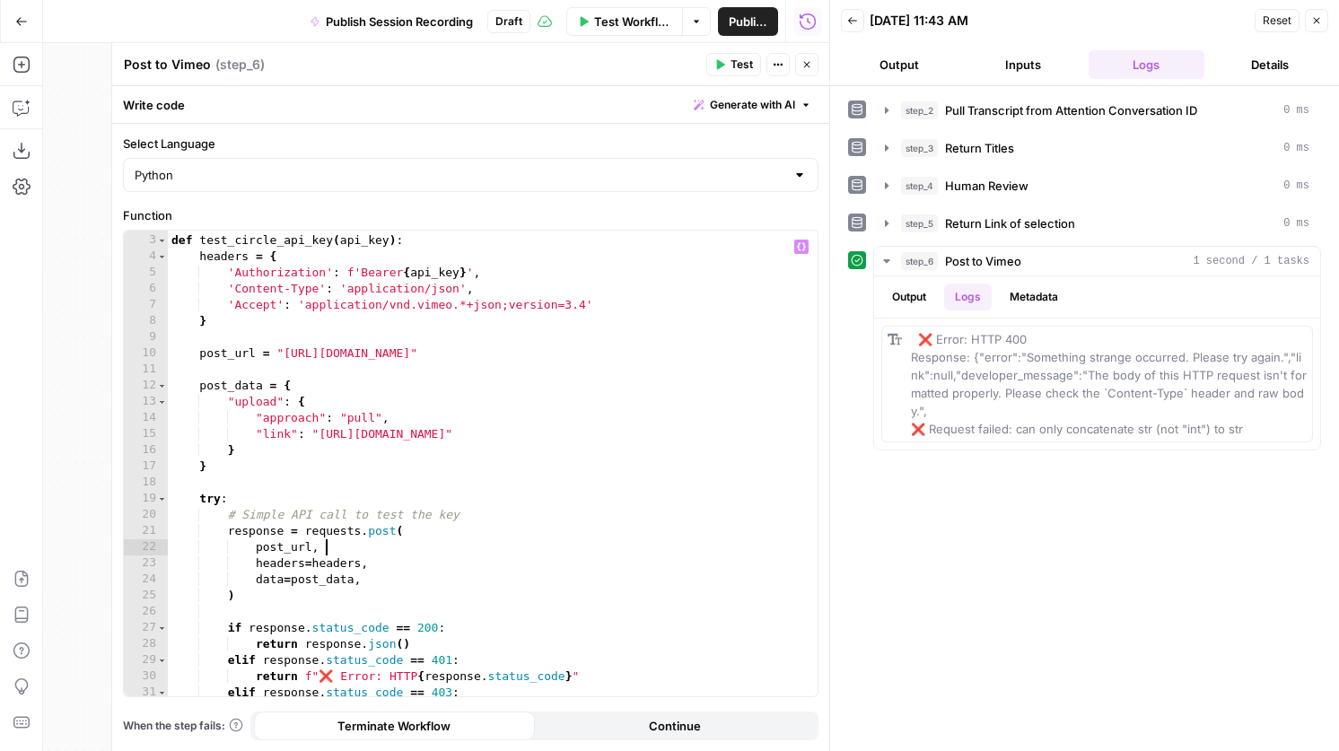
click at [616, 555] on div "def test_circle_api_key ( api_key ) : headers = { 'Authorization' : f'Bearer { …" at bounding box center [493, 465] width 650 height 498
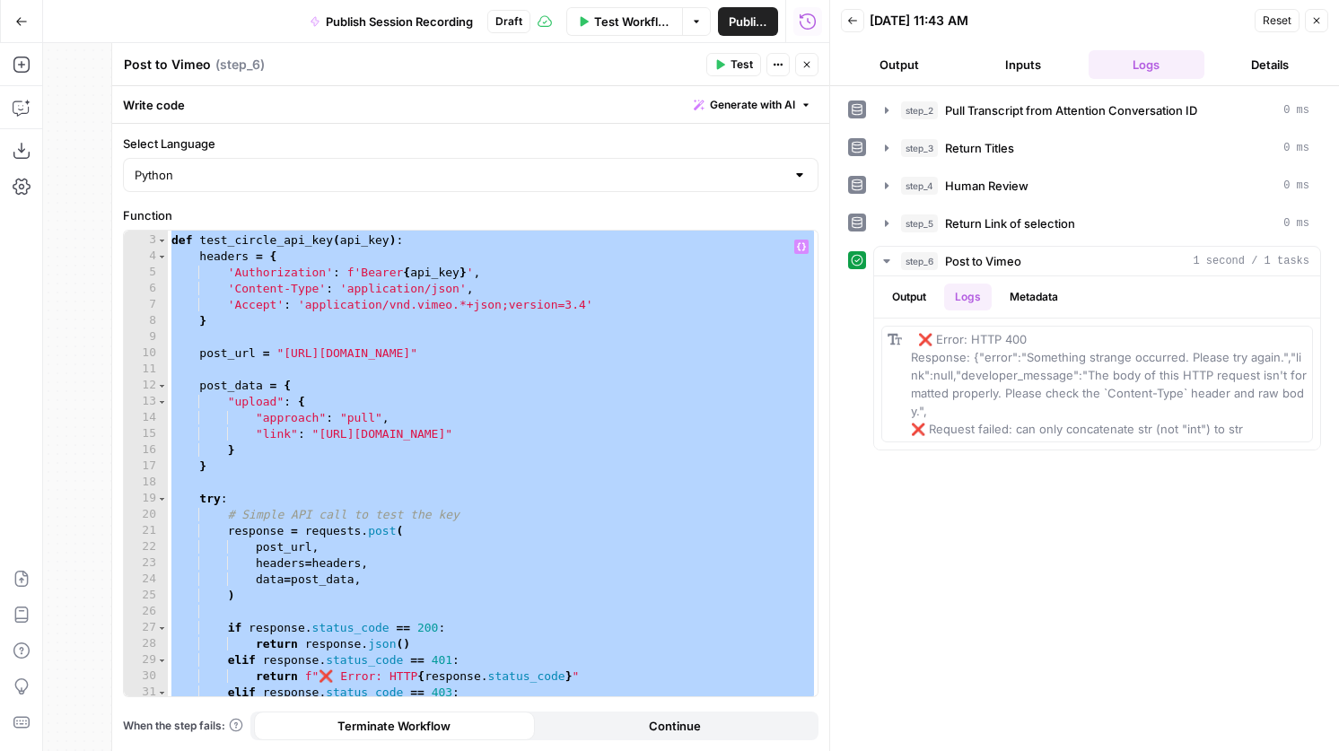
paste textarea
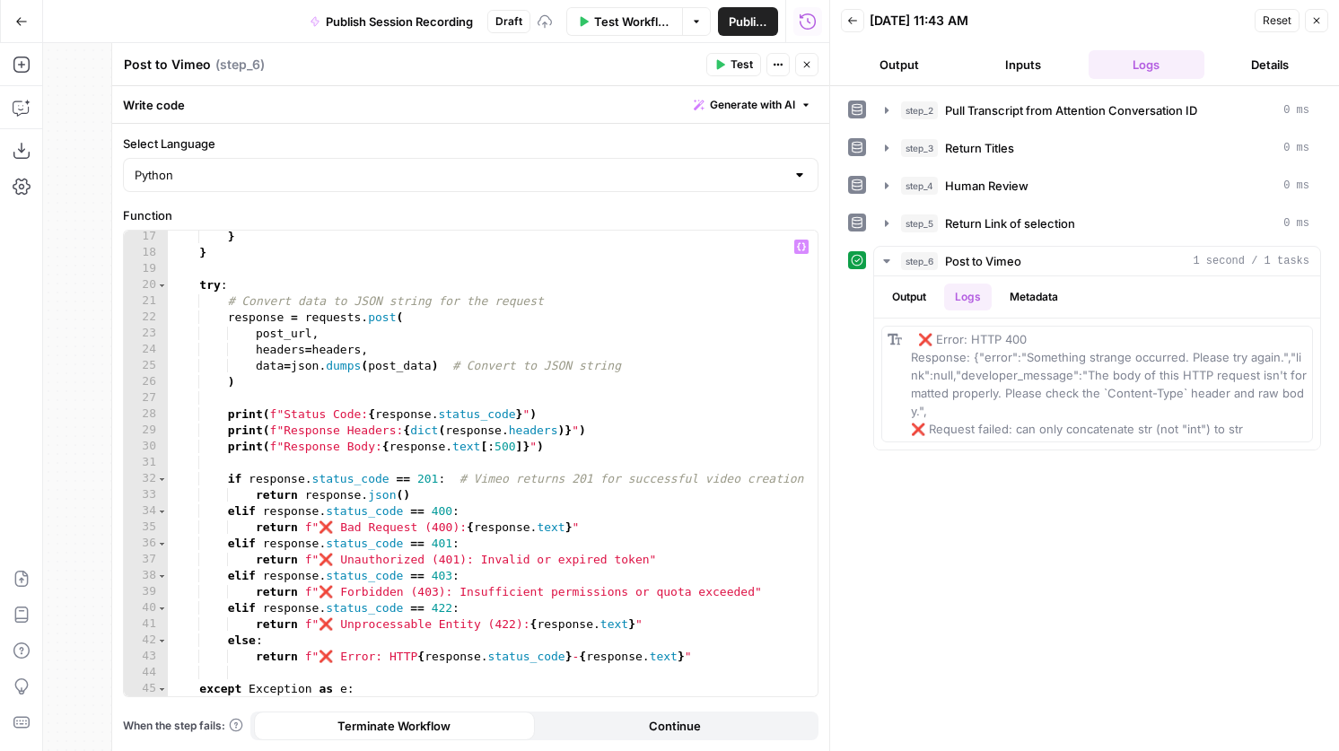
scroll to position [0, 0]
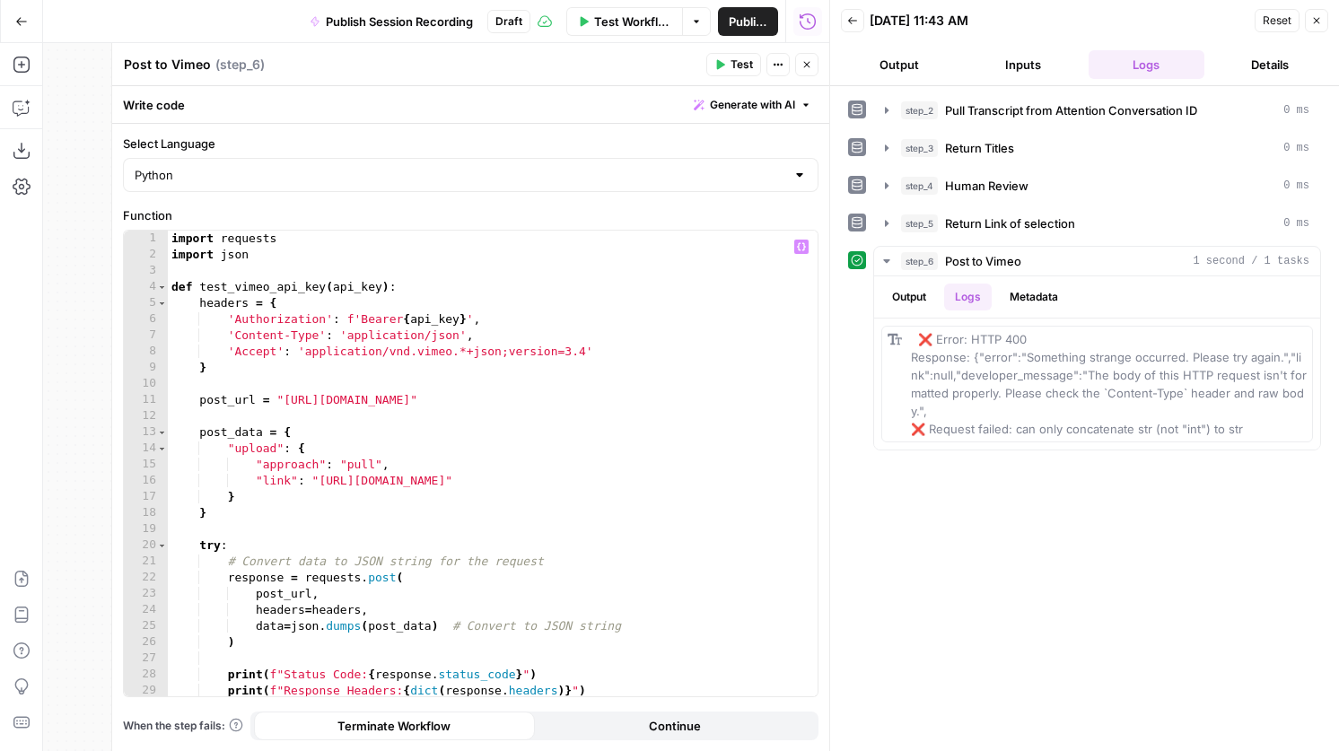
click at [743, 71] on span "Test" at bounding box center [741, 65] width 22 height 16
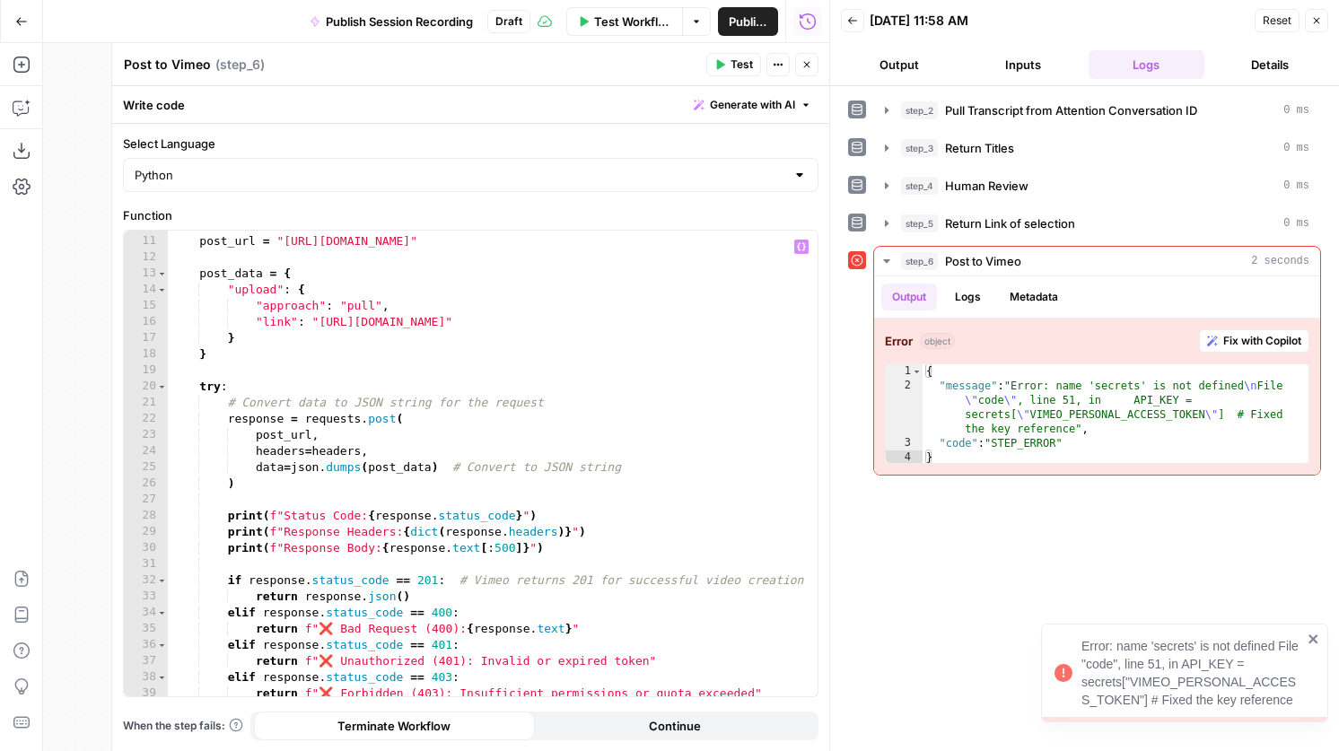
scroll to position [374, 0]
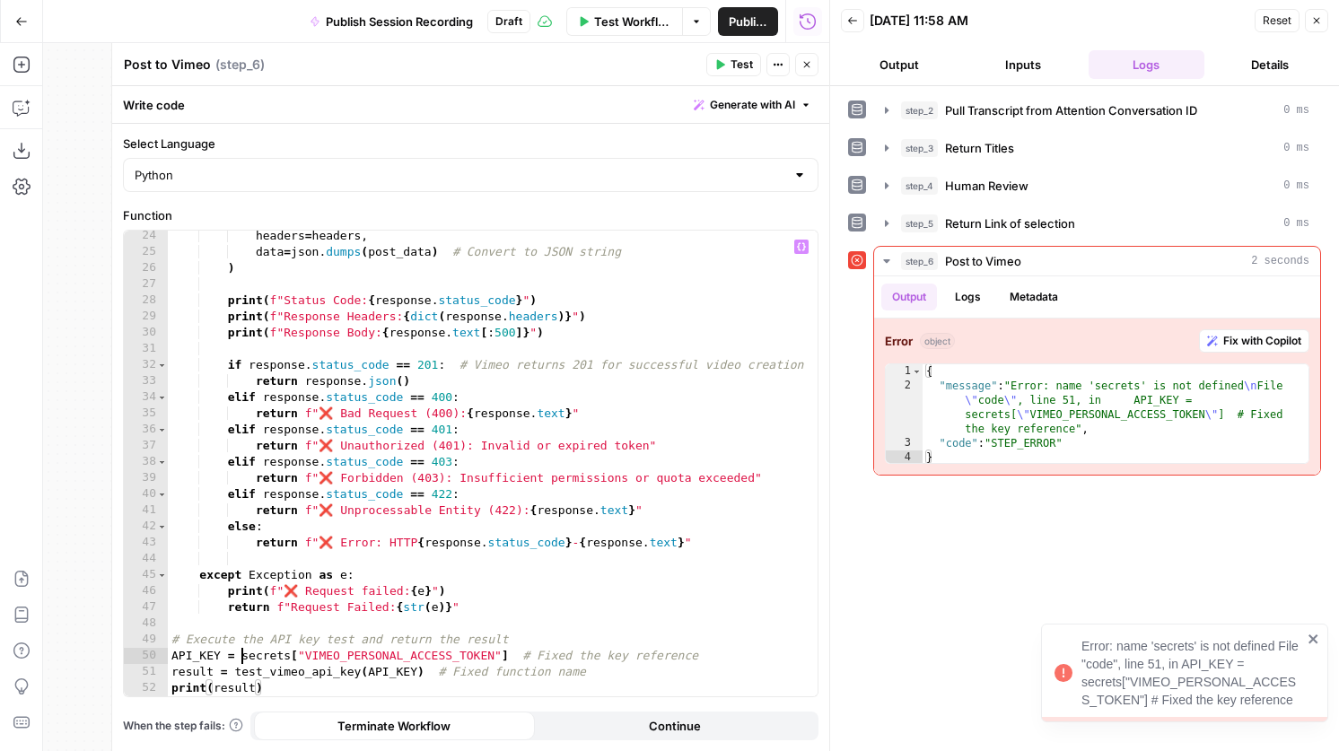
click at [243, 653] on div "headers = headers , data = json . dumps ( post_data ) # Convert to JSON string …" at bounding box center [493, 477] width 650 height 498
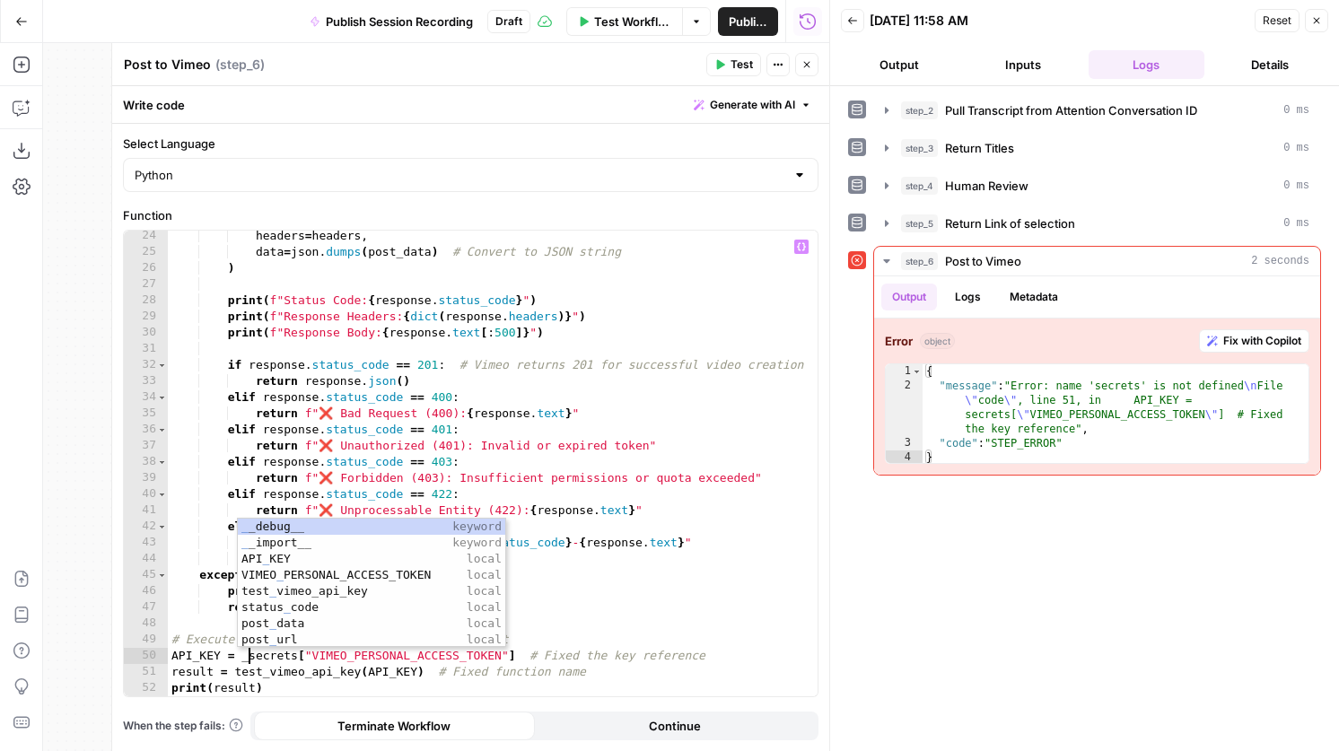
click at [500, 660] on div "headers = headers , data = json . dumps ( post_data ) # Convert to JSON string …" at bounding box center [493, 477] width 650 height 498
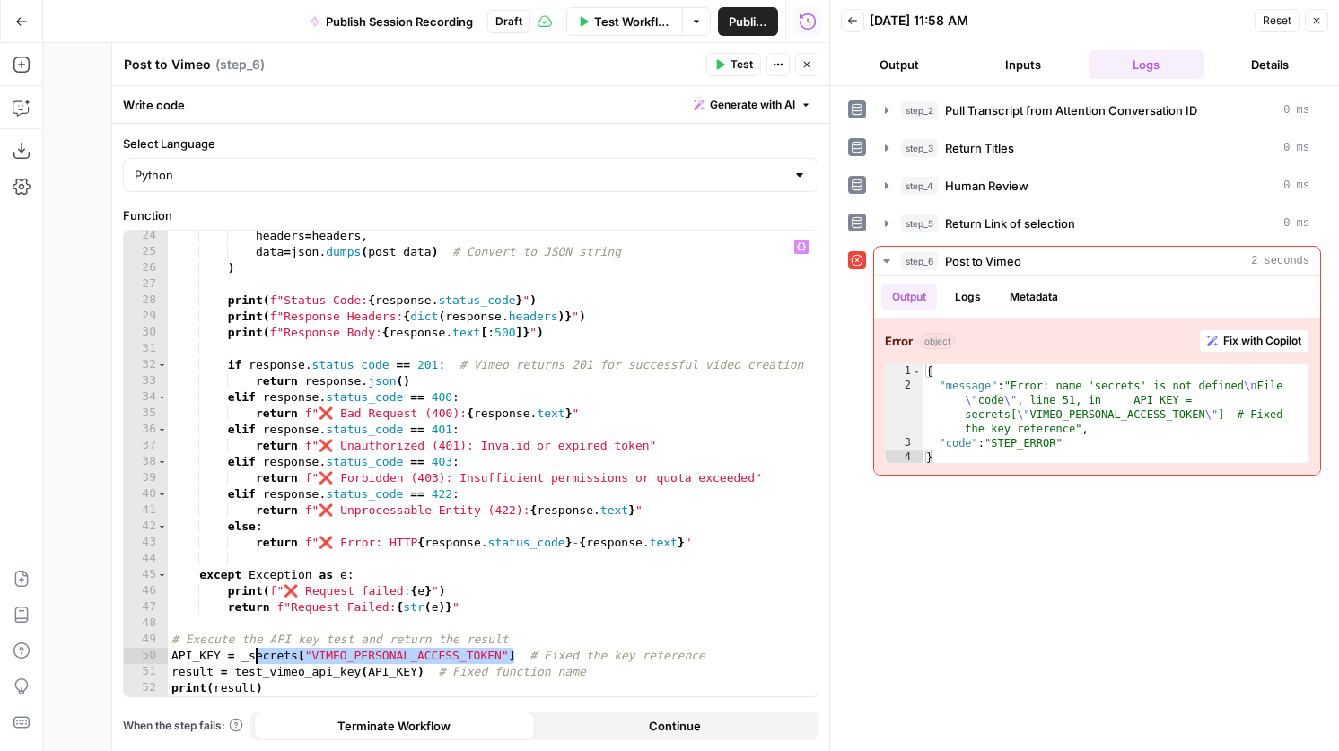
drag, startPoint x: 517, startPoint y: 660, endPoint x: 255, endPoint y: 654, distance: 262.1
click at [255, 654] on div "headers = headers , data = json . dumps ( post_data ) # Convert to JSON string …" at bounding box center [493, 477] width 650 height 498
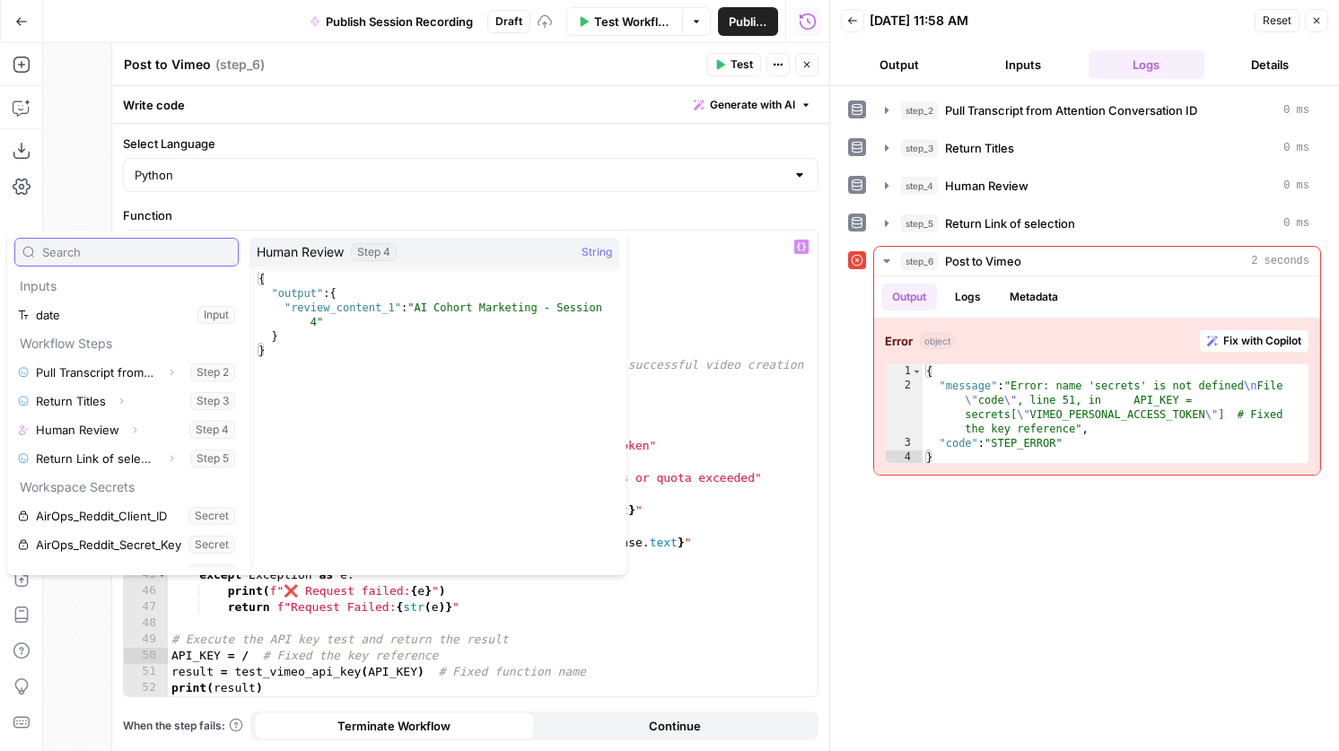
scroll to position [336, 0]
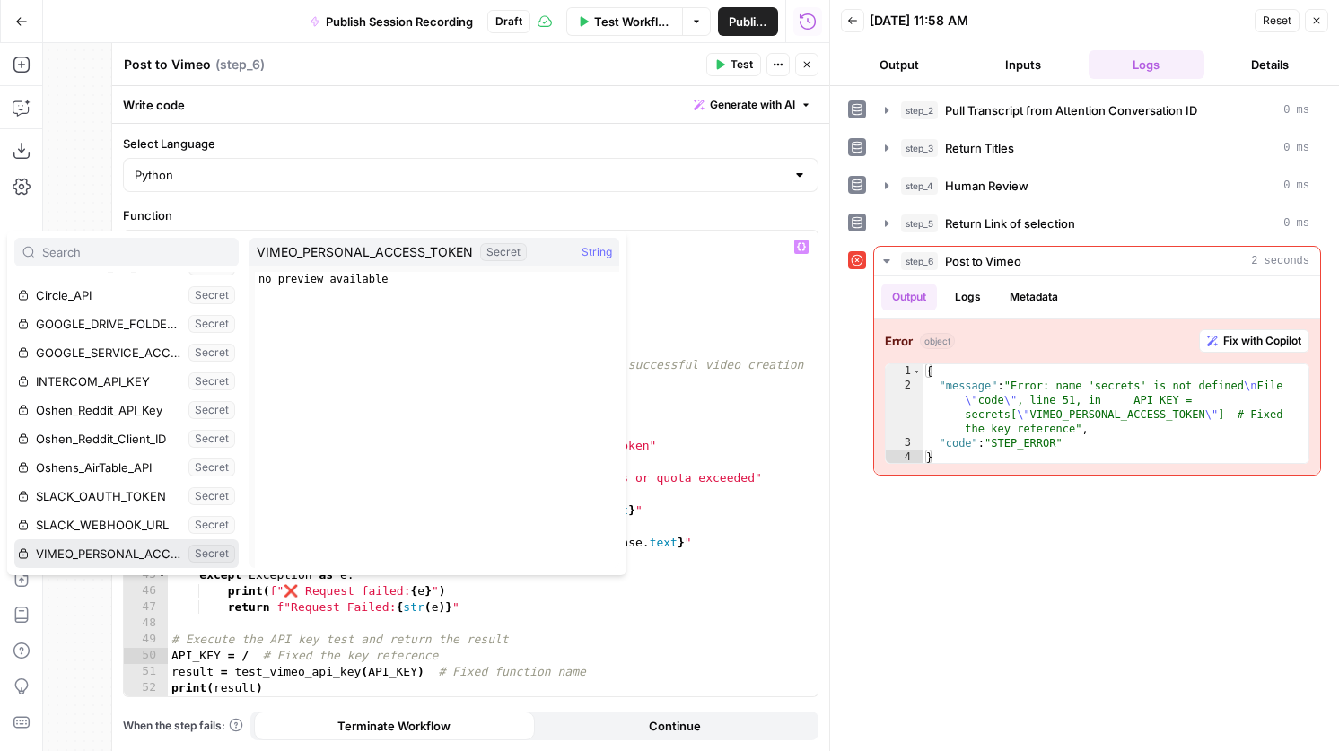
click at [116, 545] on button "Select variable VIMEO_PERSONAL_ACCESS_TOKEN" at bounding box center [126, 553] width 224 height 29
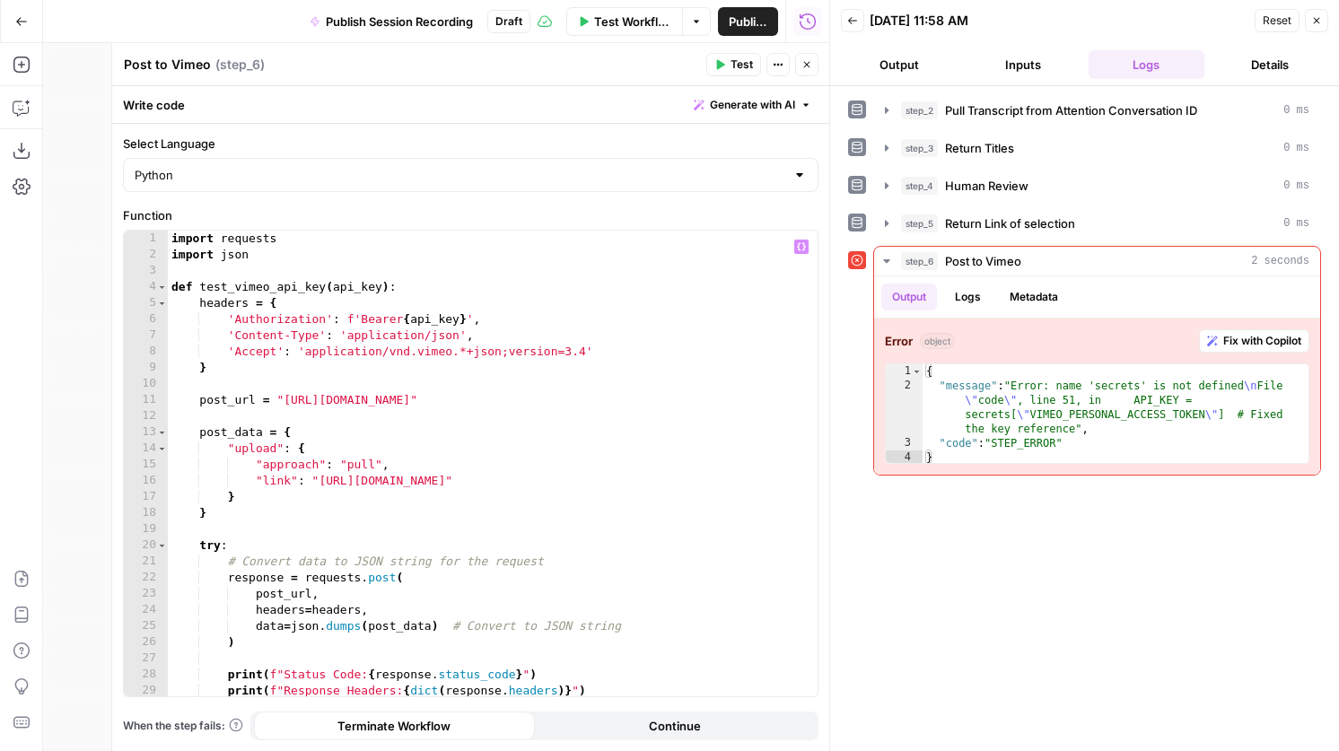
scroll to position [0, 0]
click at [731, 71] on span "Test" at bounding box center [741, 65] width 22 height 16
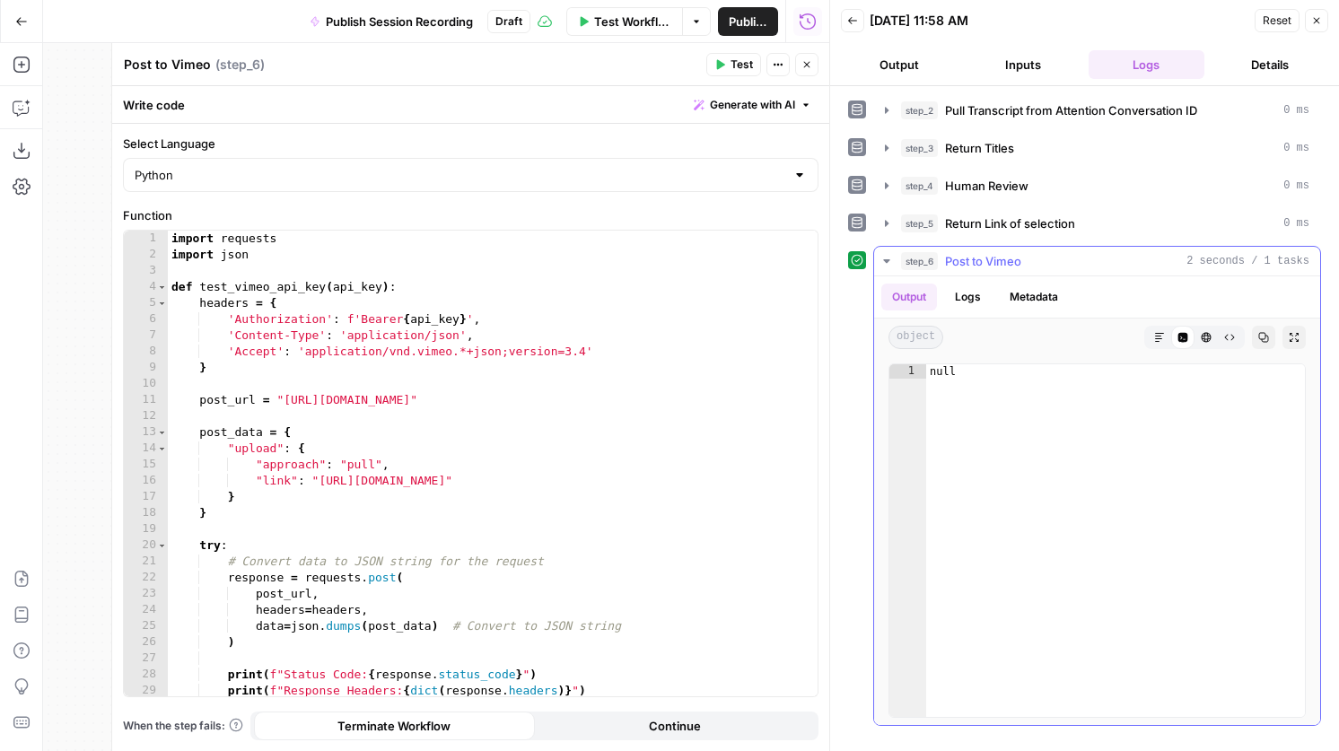
click at [971, 302] on button "Logs" at bounding box center [968, 297] width 48 height 27
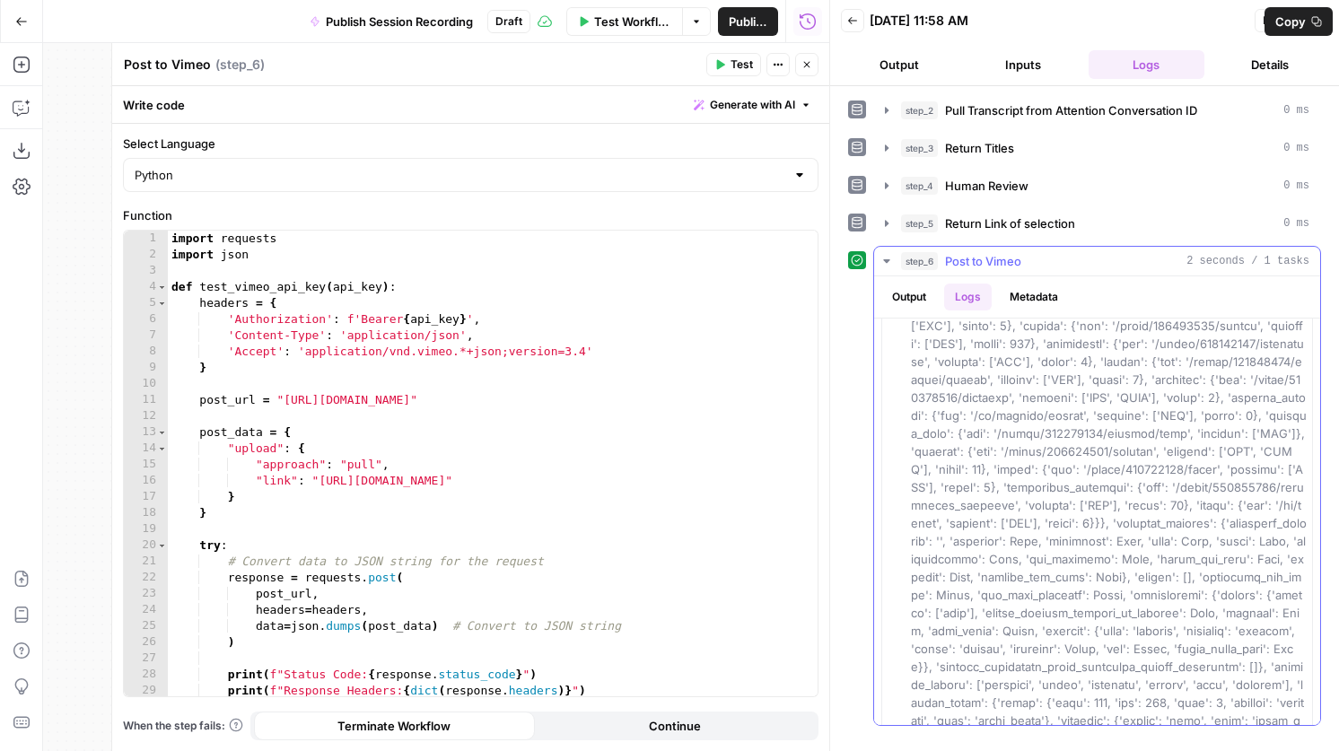
scroll to position [4014, 0]
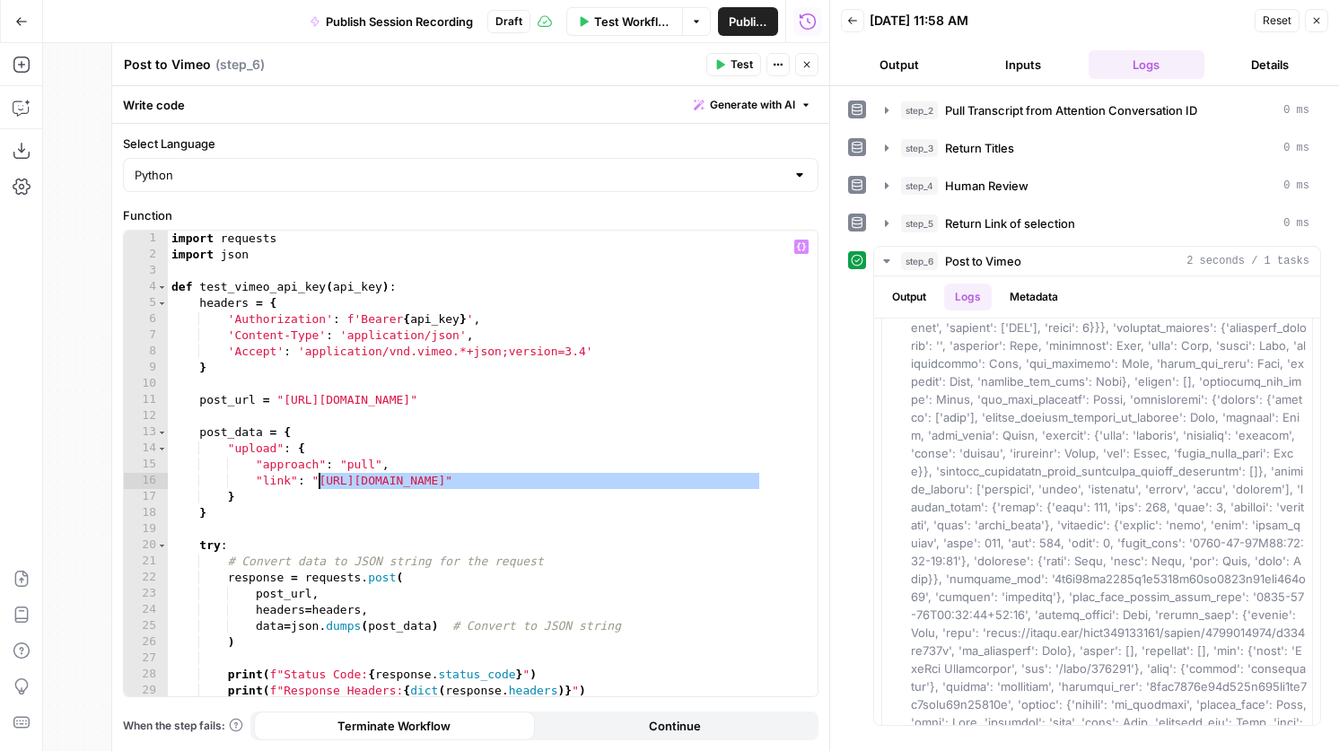
drag, startPoint x: 758, startPoint y: 482, endPoint x: 321, endPoint y: 480, distance: 437.0
click at [321, 480] on div "import requests import json def test_vimeo_api_key ( api_key ) : headers = { 'A…" at bounding box center [493, 480] width 650 height 498
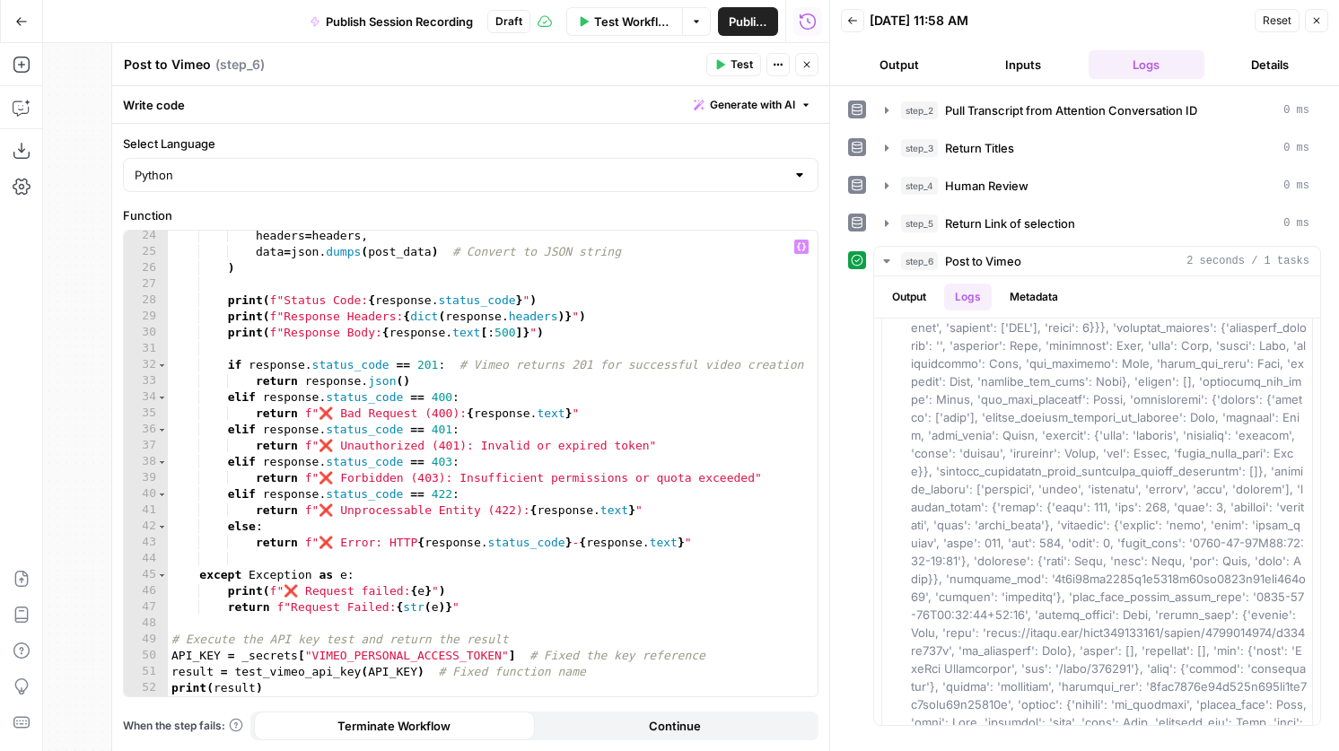
scroll to position [374, 0]
drag, startPoint x: 268, startPoint y: 684, endPoint x: 164, endPoint y: 678, distance: 104.2
click at [164, 678] on div "**********" at bounding box center [471, 464] width 694 height 466
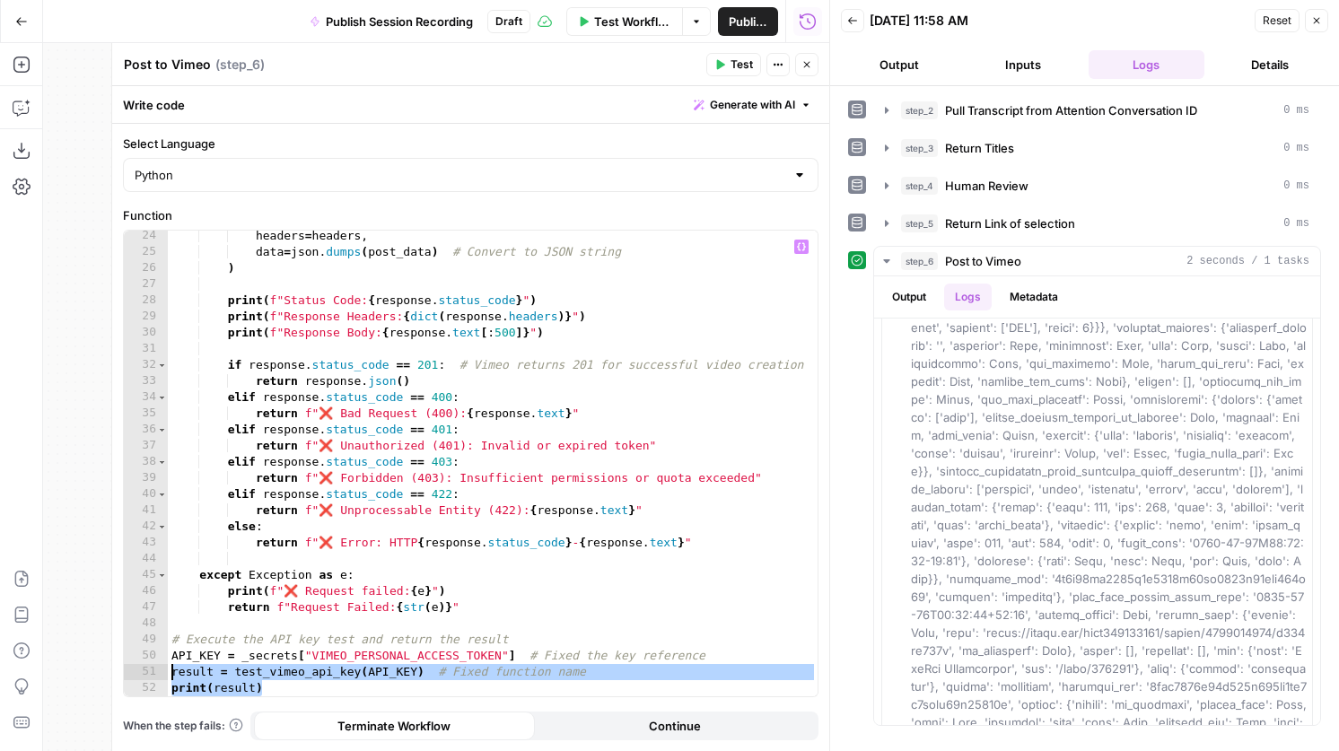
click at [287, 677] on div "headers = headers , data = json . dumps ( post_data ) # Convert to JSON string …" at bounding box center [493, 477] width 650 height 498
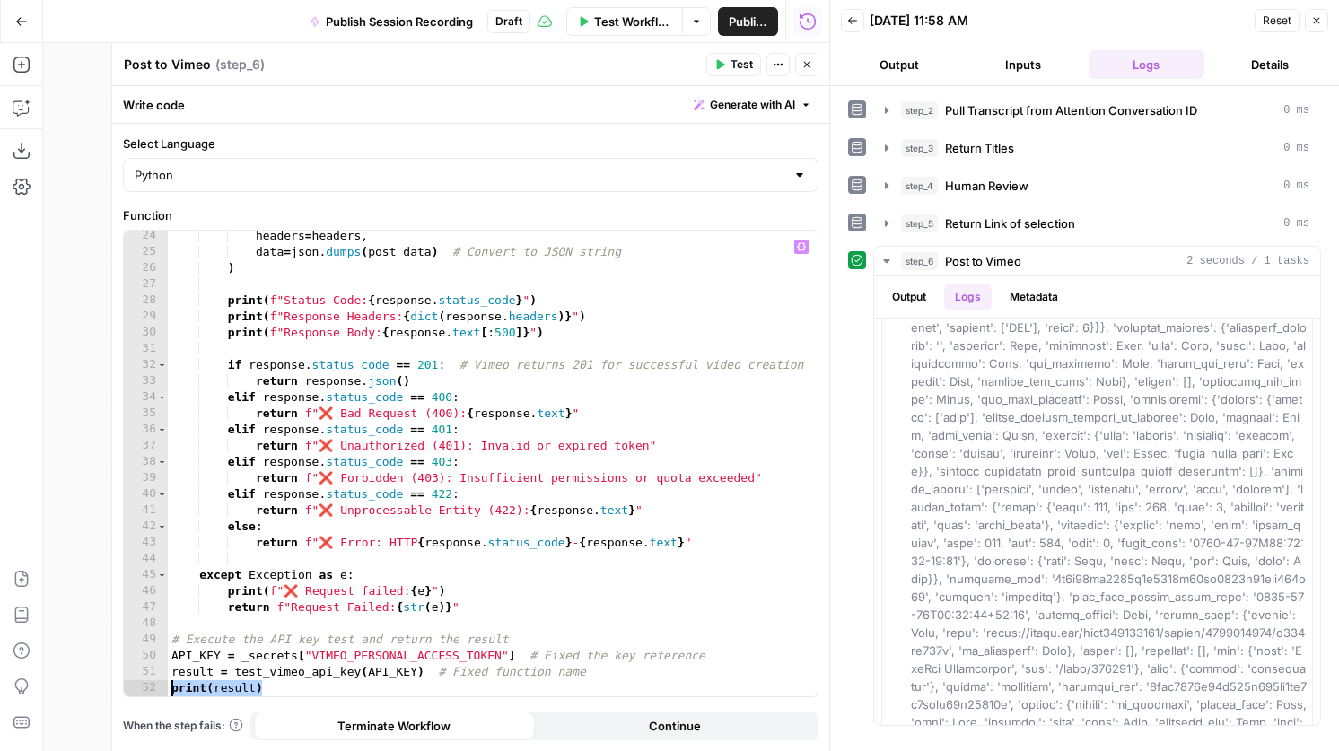
drag, startPoint x: 280, startPoint y: 685, endPoint x: 156, endPoint y: 683, distance: 123.8
click at [156, 683] on div "**********" at bounding box center [471, 464] width 694 height 466
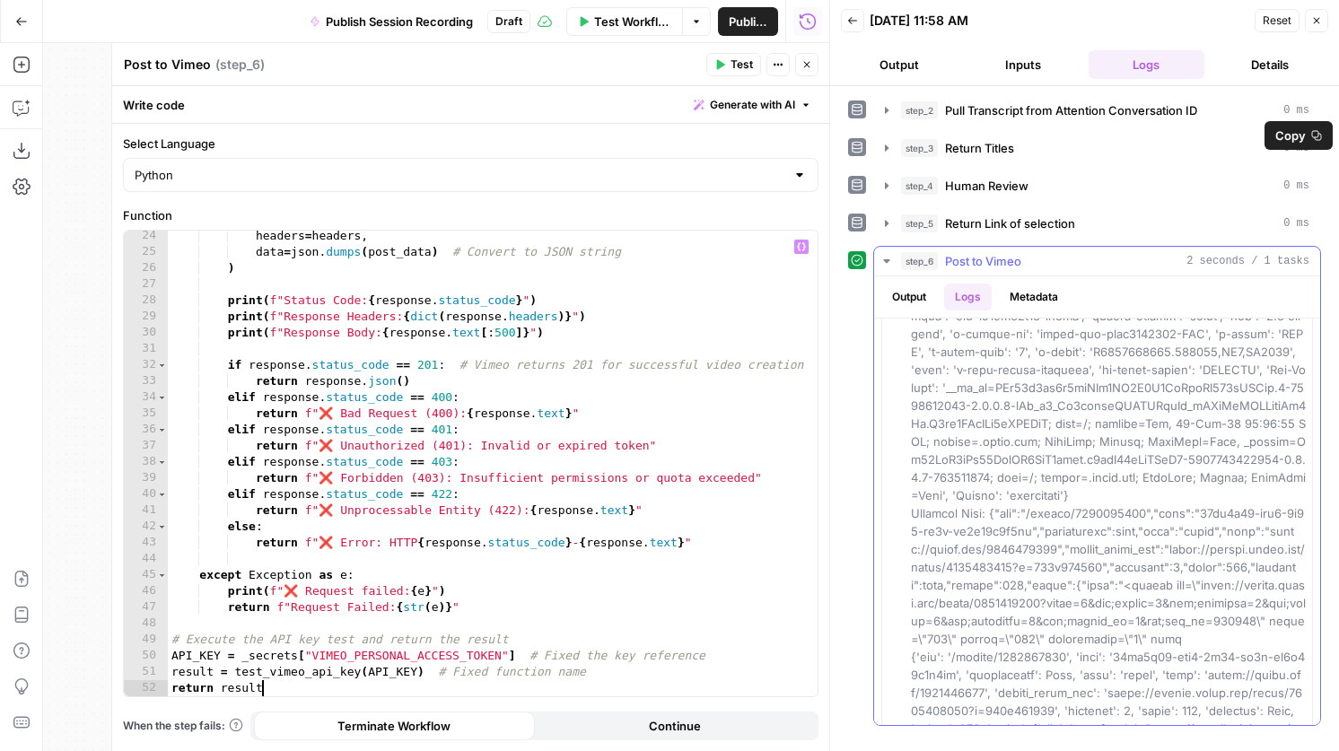
scroll to position [223, 0]
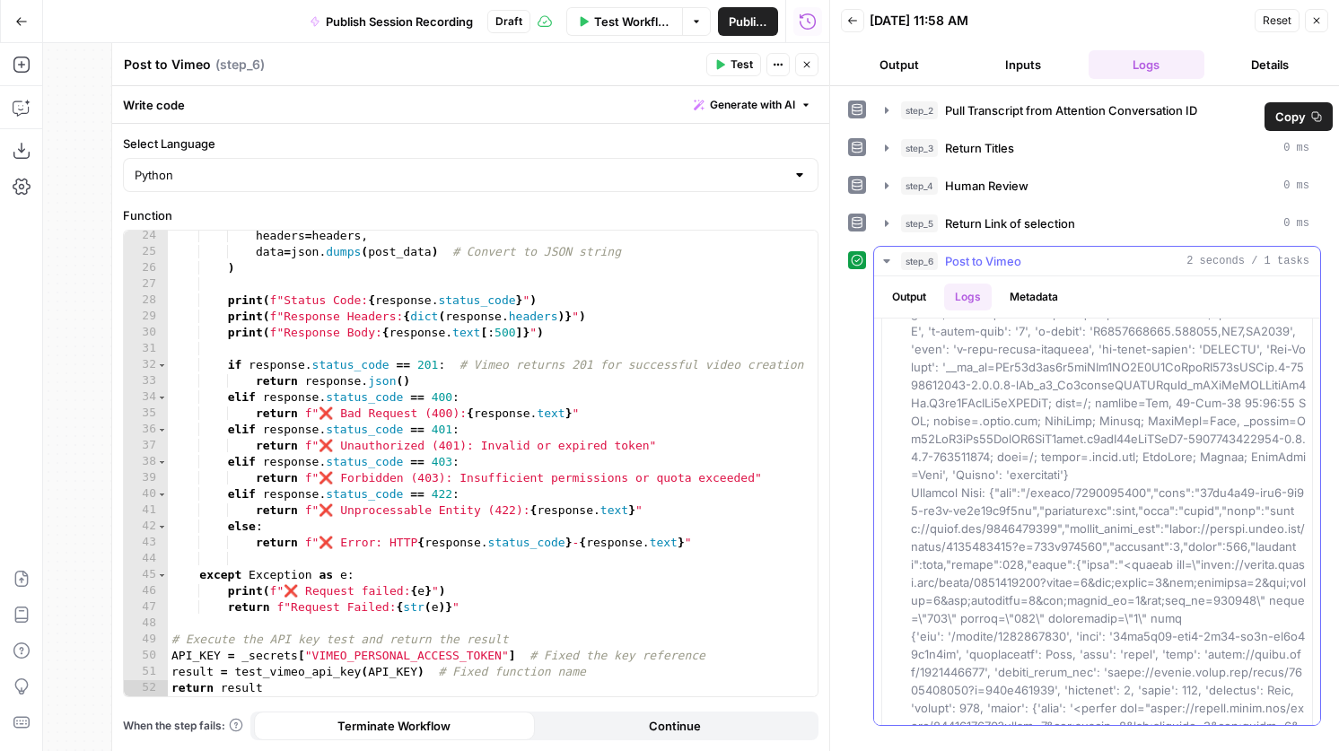
drag, startPoint x: 1041, startPoint y: 494, endPoint x: 1149, endPoint y: 495, distance: 107.7
copy span "/videos/1121224355"
drag, startPoint x: 1184, startPoint y: 529, endPoint x: 1151, endPoint y: 547, distance: 38.2
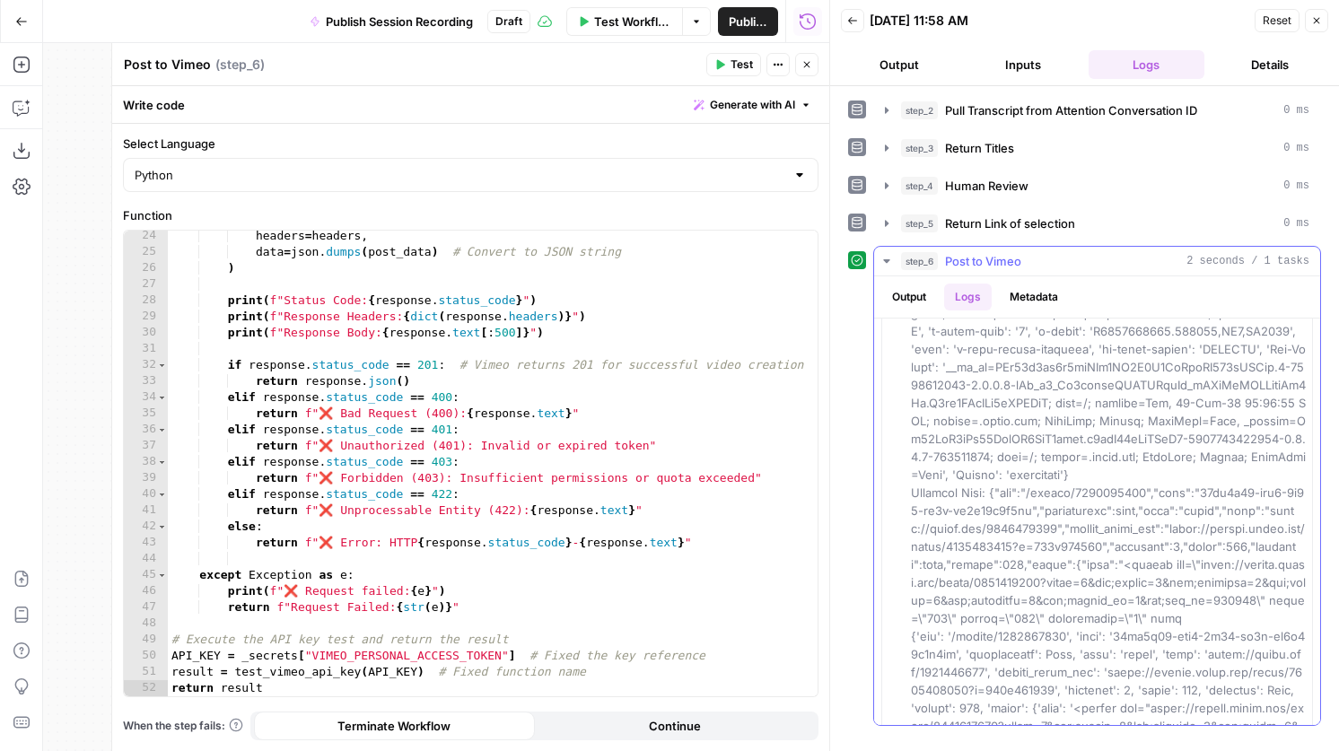
drag, startPoint x: 1182, startPoint y: 530, endPoint x: 1119, endPoint y: 547, distance: 65.1
copy span "https://player.vimeo.com/video/1121224355?h=615d829096"
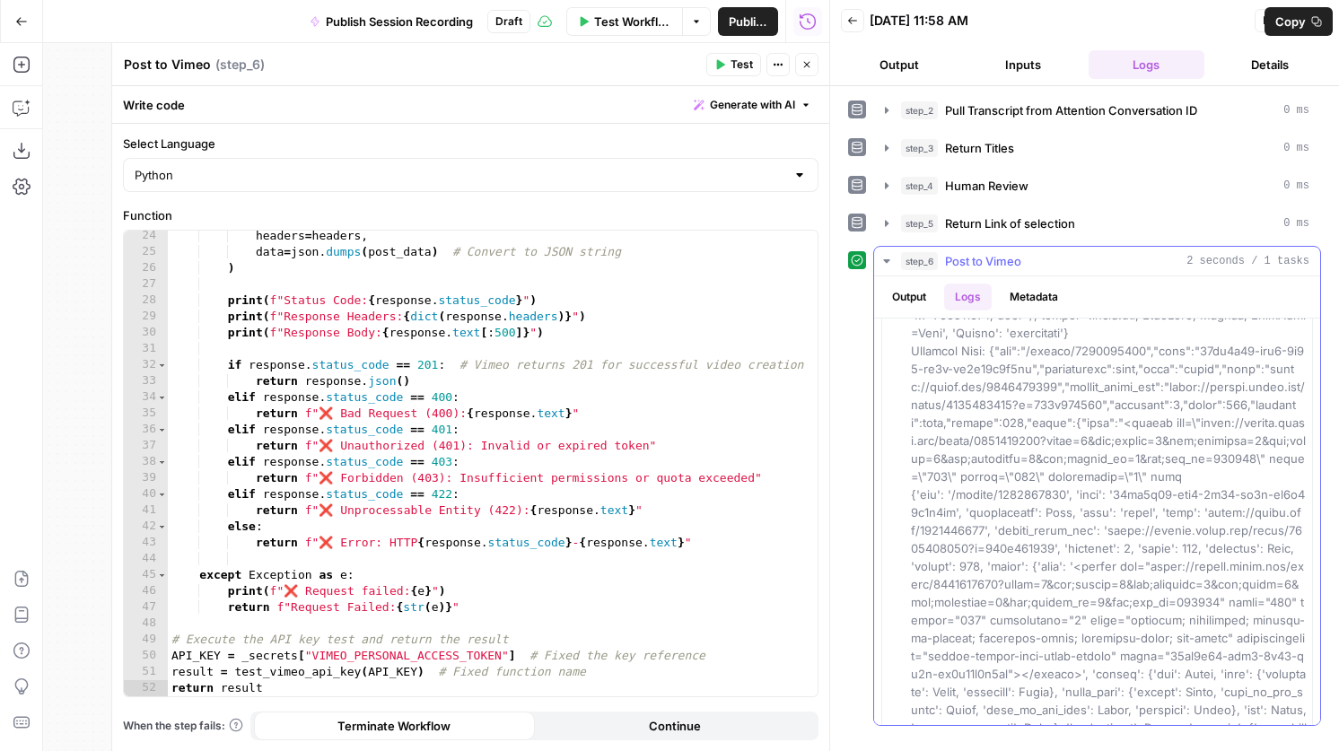
scroll to position [380, 0]
drag, startPoint x: 1090, startPoint y: 515, endPoint x: 1029, endPoint y: 534, distance: 63.9
copy span "https://player.vimeo.com/video/1121224355?h=615d829096"
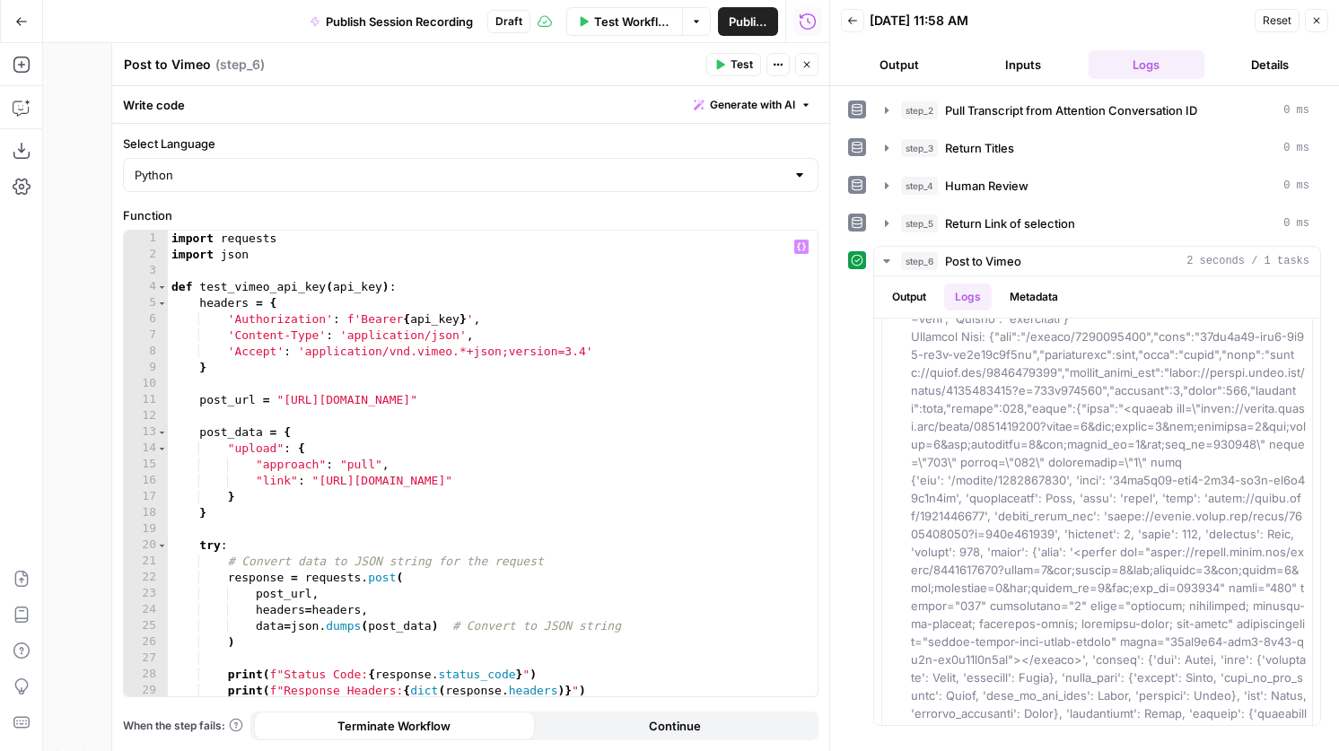
scroll to position [0, 0]
click at [1100, 103] on span "Pull Transcript from Attention Conversation ID" at bounding box center [1071, 110] width 252 height 18
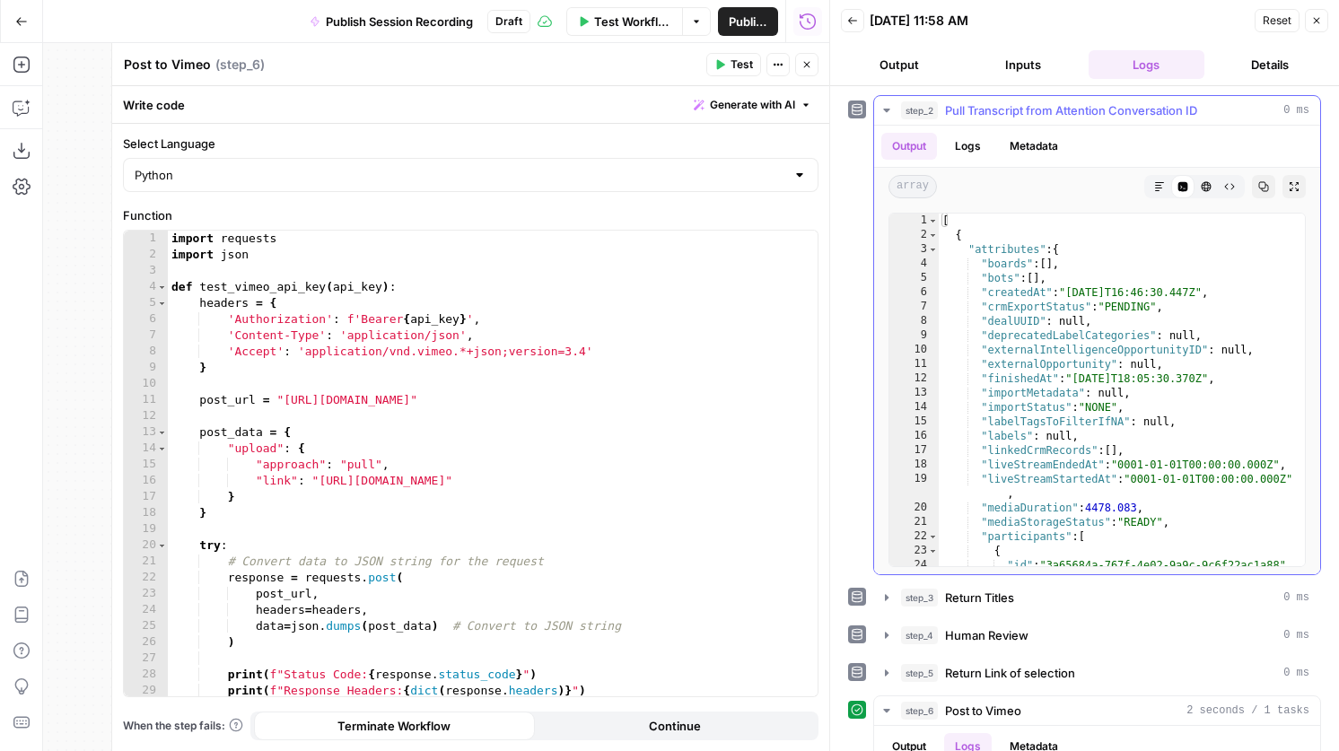
click at [1107, 112] on span "Pull Transcript from Attention Conversation ID" at bounding box center [1071, 110] width 252 height 18
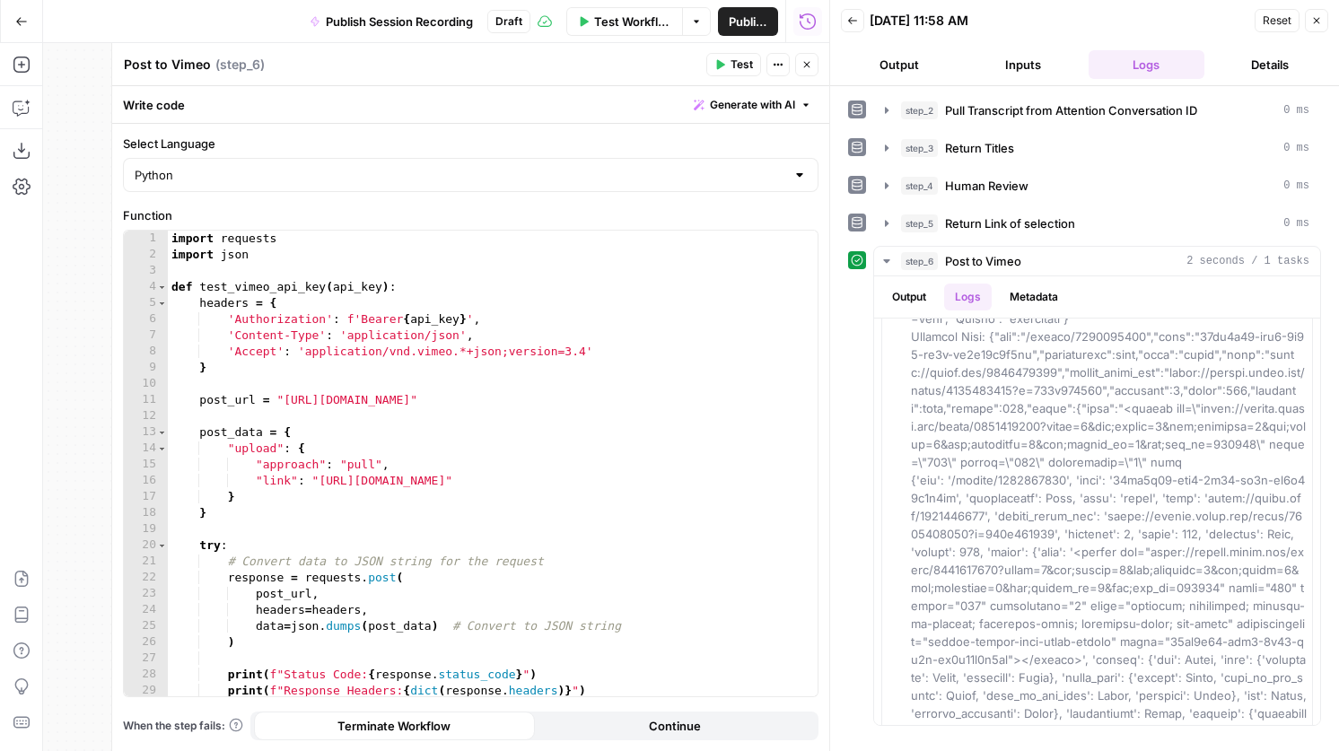
click at [1038, 195] on button "step_4 Human Review 0 ms" at bounding box center [1097, 185] width 446 height 29
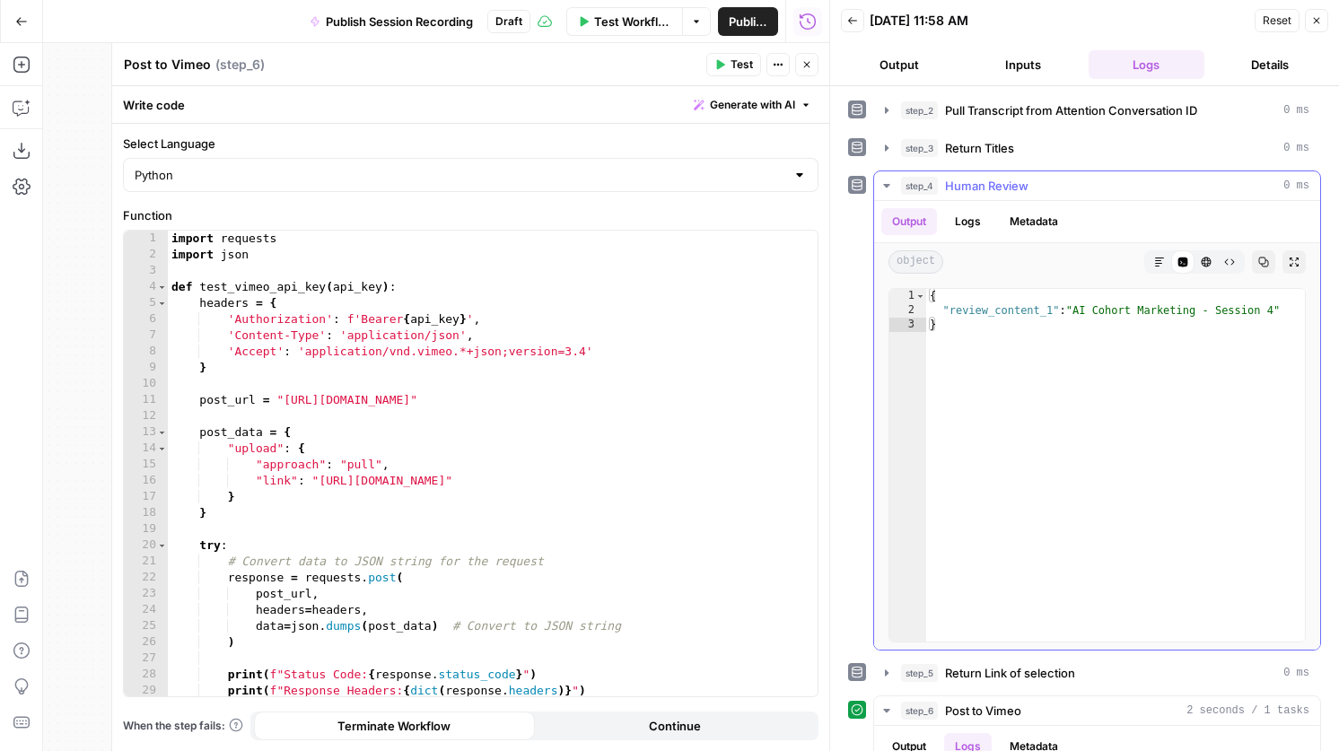
click at [1062, 188] on div "step_4 Human Review 0 ms" at bounding box center [1105, 186] width 408 height 18
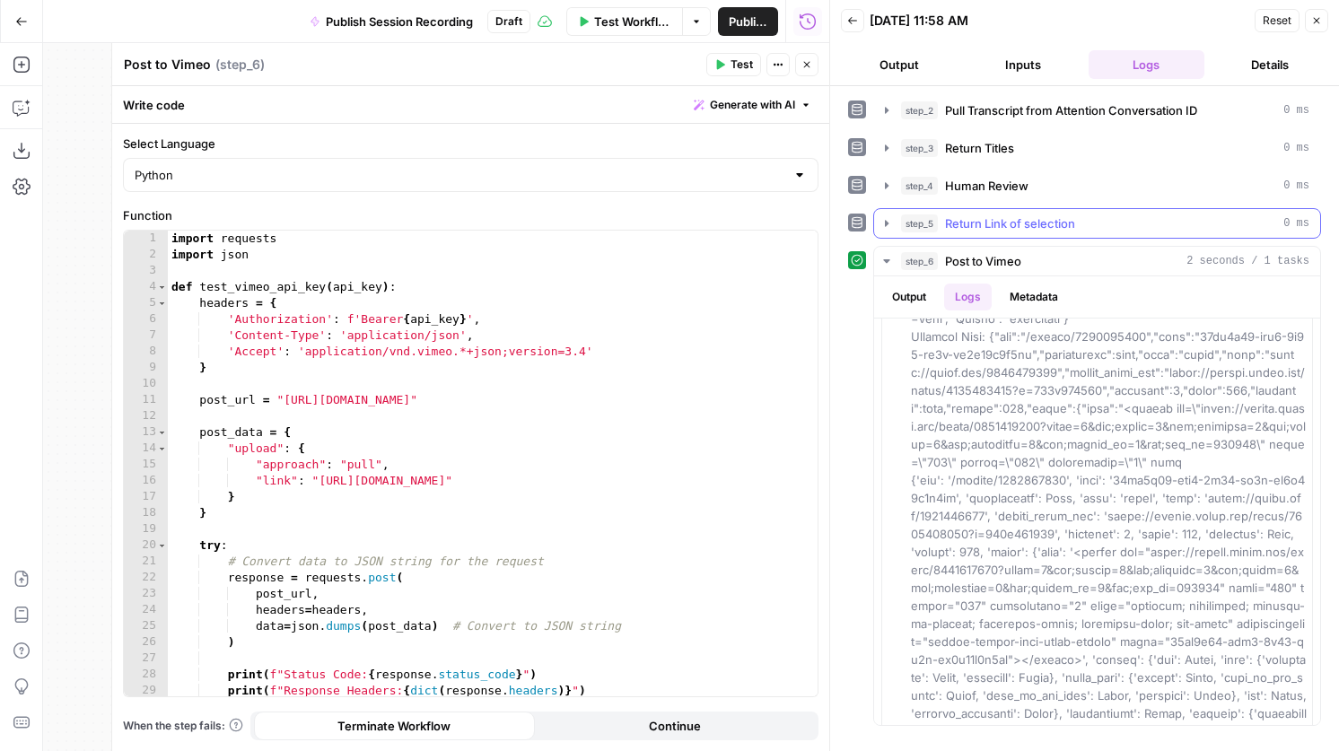
click at [1039, 228] on span "Return Link of selection" at bounding box center [1010, 223] width 130 height 18
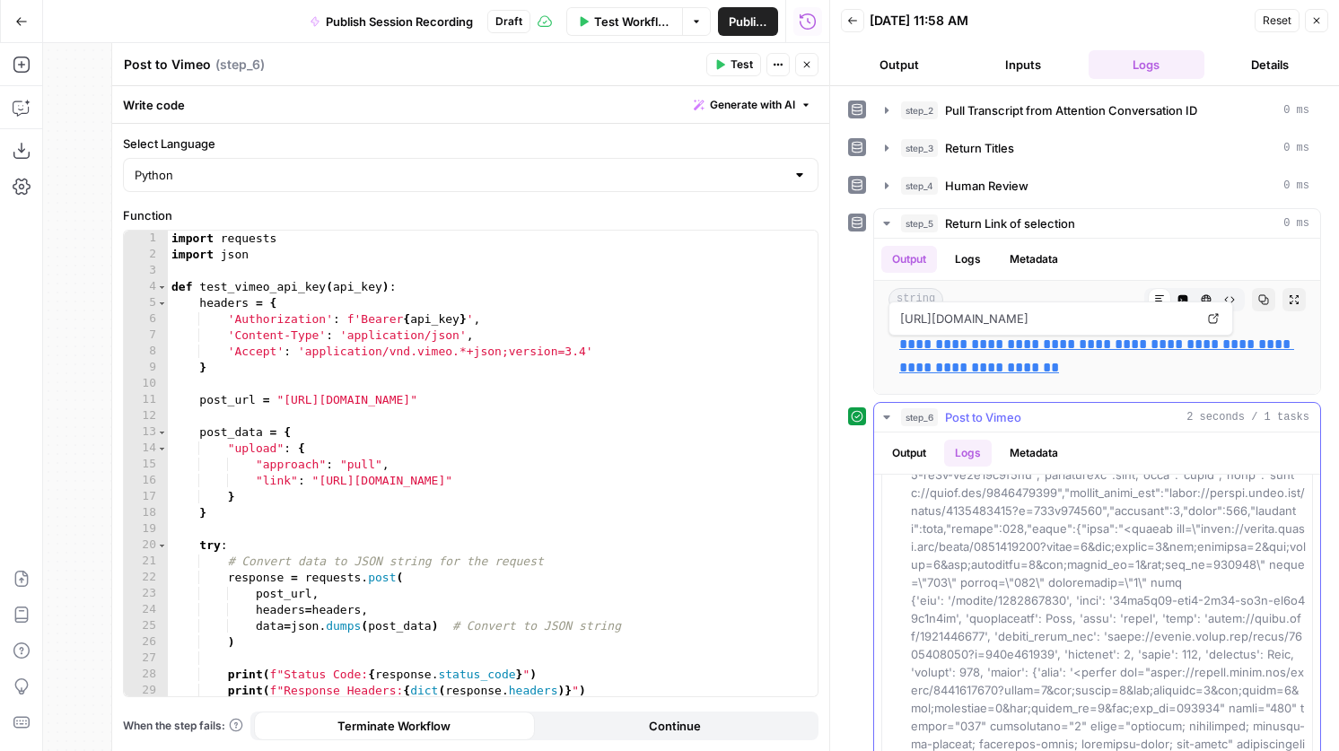
scroll to position [415, 0]
click at [1001, 90] on div "**********" at bounding box center [1084, 418] width 509 height 665
click at [1001, 99] on button "step_2 Pull Transcript from Attention Conversation ID 0 ms" at bounding box center [1097, 110] width 446 height 29
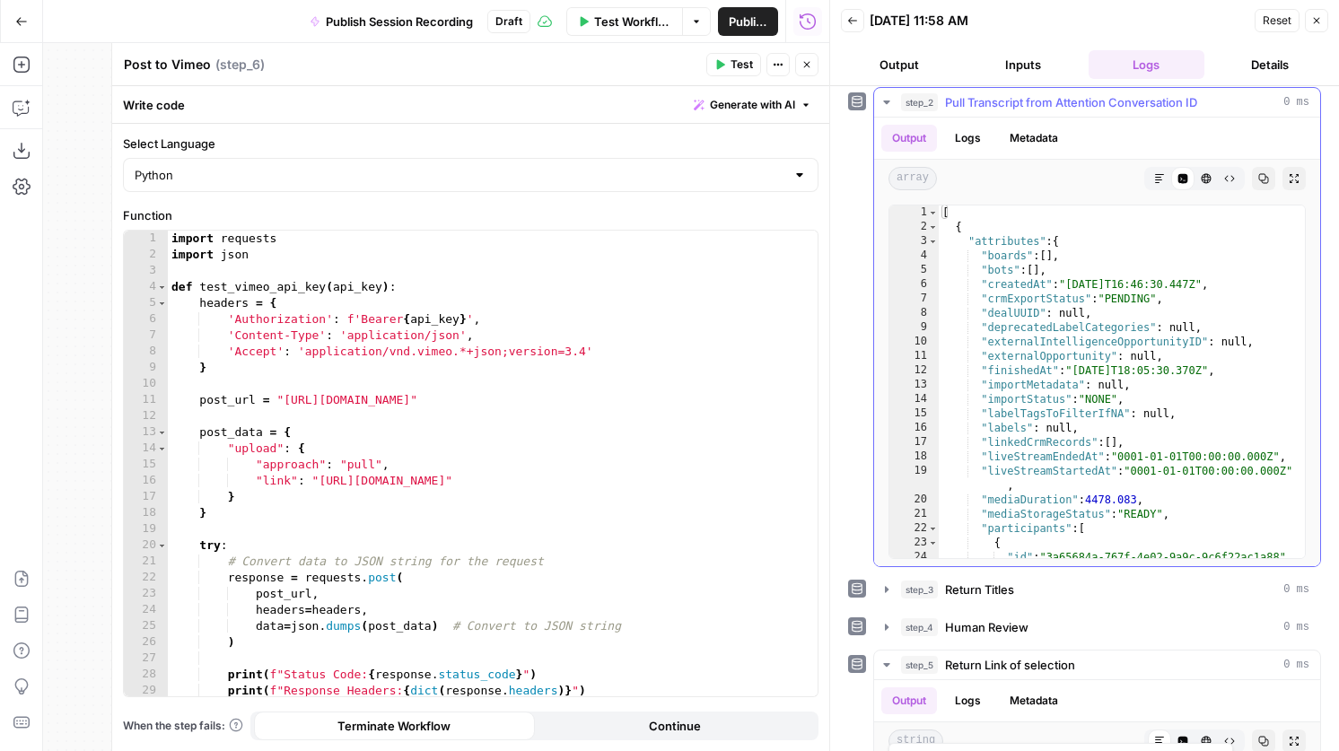
scroll to position [0, 0]
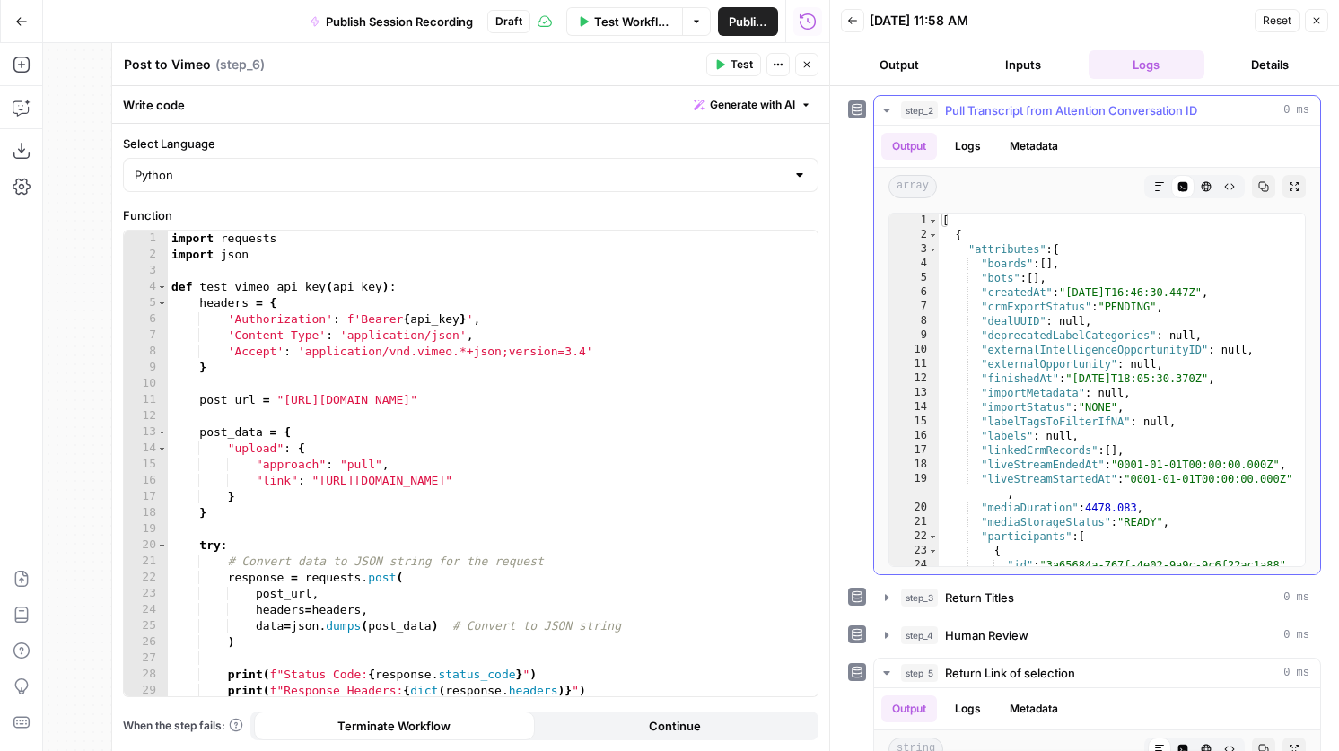
click at [1051, 106] on span "Pull Transcript from Attention Conversation ID" at bounding box center [1071, 110] width 252 height 18
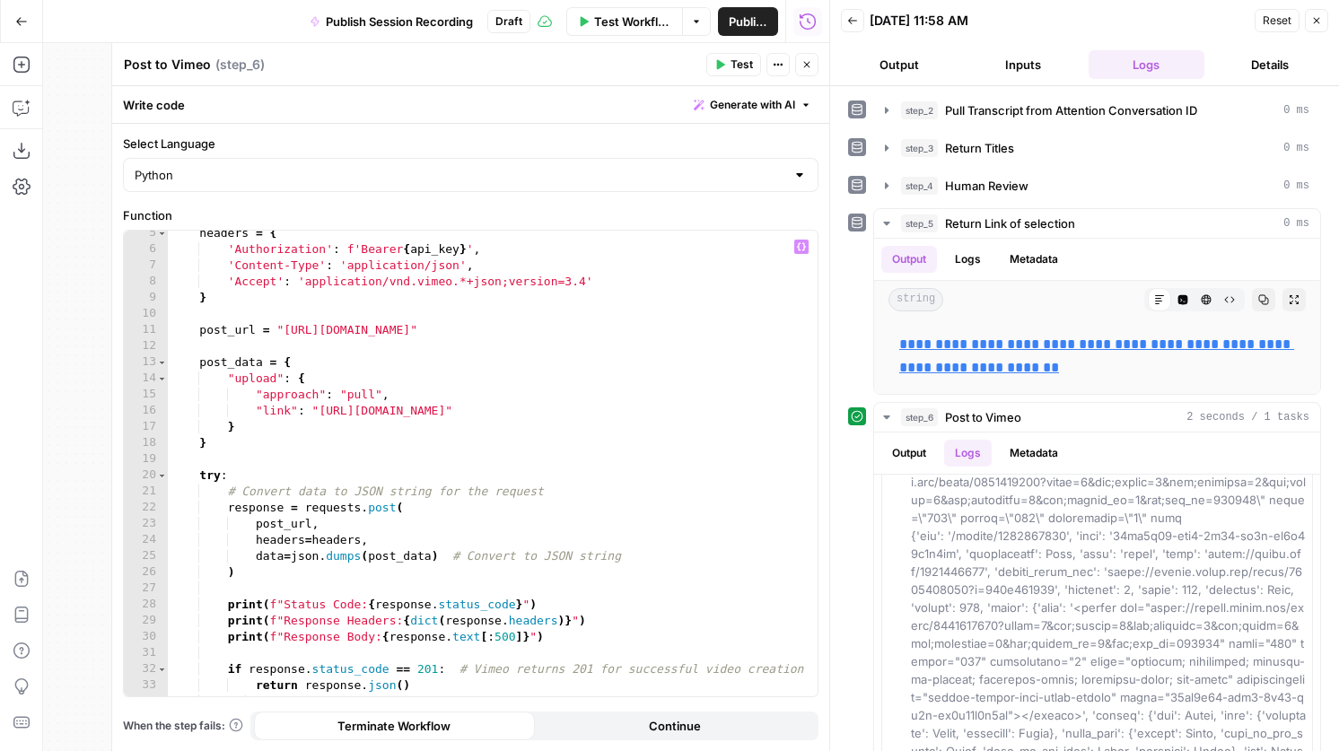
scroll to position [66, 0]
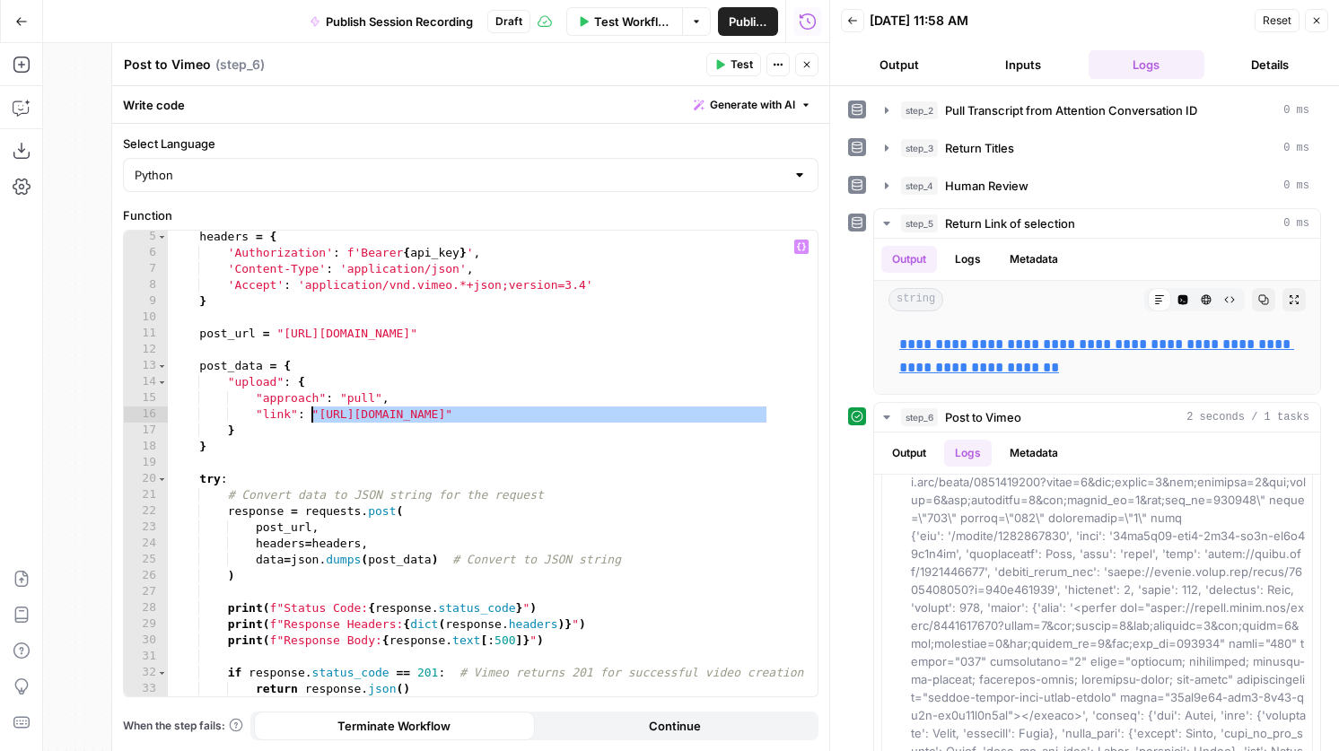
drag, startPoint x: 772, startPoint y: 415, endPoint x: 310, endPoint y: 414, distance: 461.2
click at [310, 414] on div "headers = { 'Authorization' : f'Bearer { api_key } ' , 'Content-Type' : 'applic…" at bounding box center [493, 478] width 650 height 498
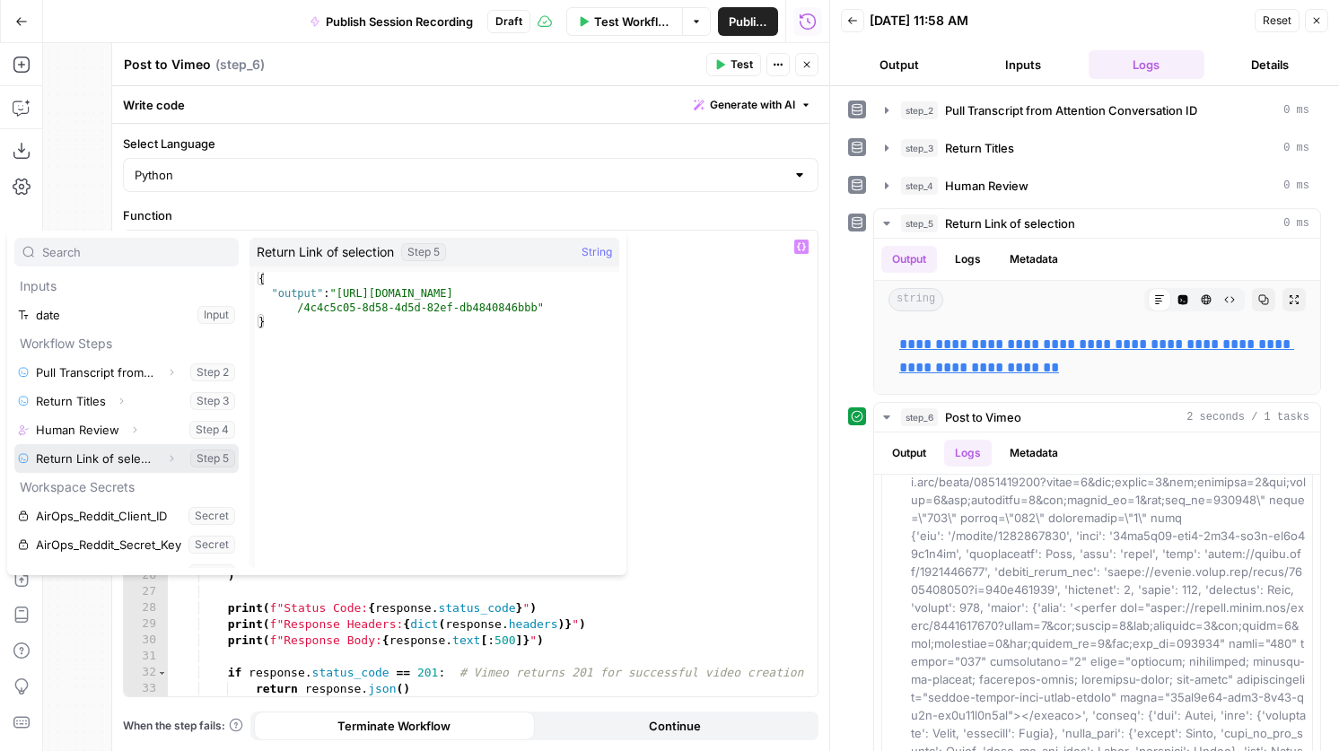
click at [172, 463] on icon "button" at bounding box center [171, 458] width 11 height 11
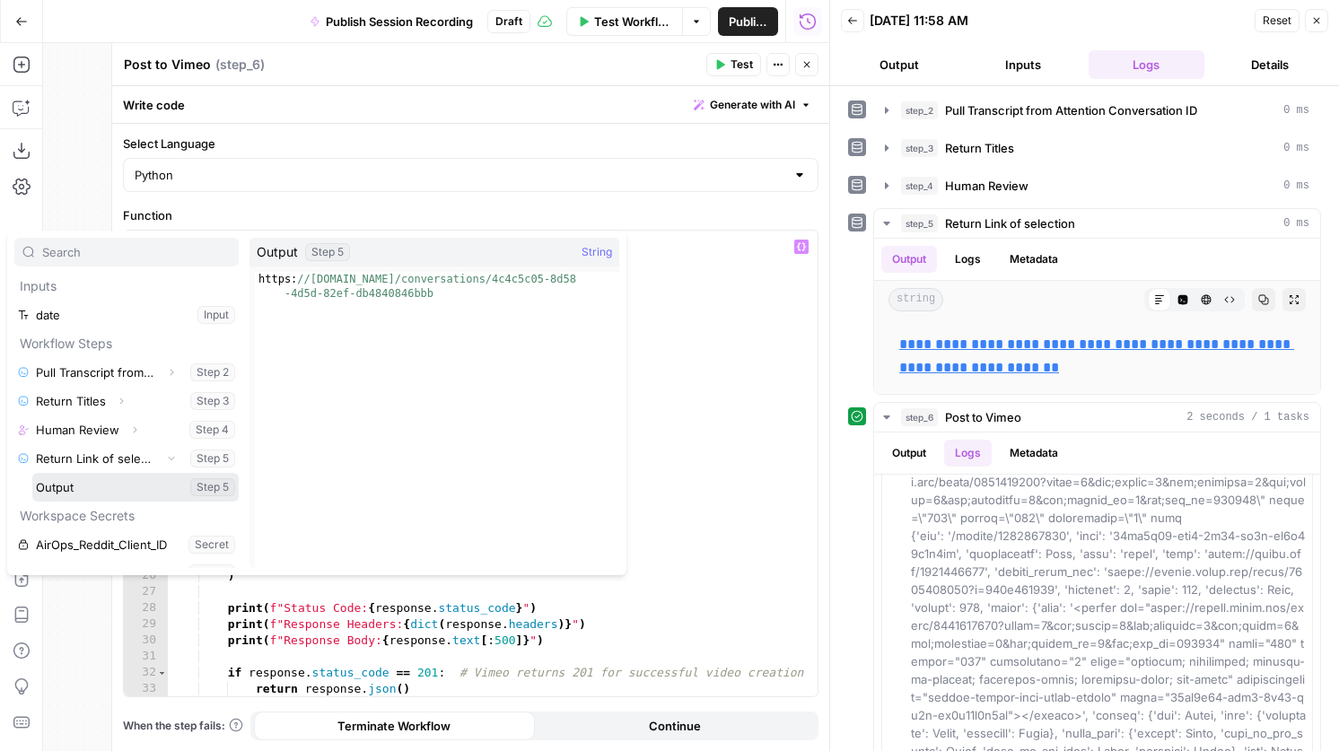
click at [111, 487] on button "Select variable Output" at bounding box center [135, 487] width 206 height 29
type textarea "**********"
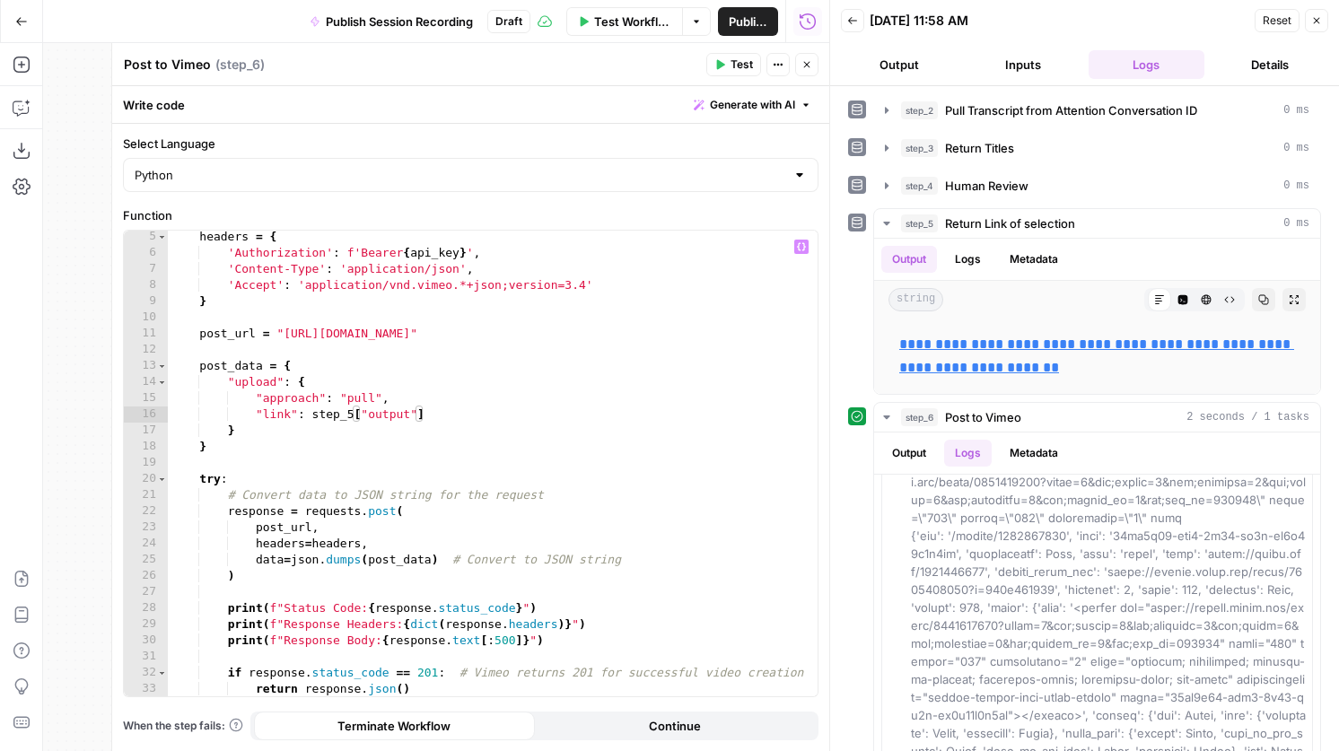
click at [730, 67] on button "Test" at bounding box center [733, 64] width 55 height 23
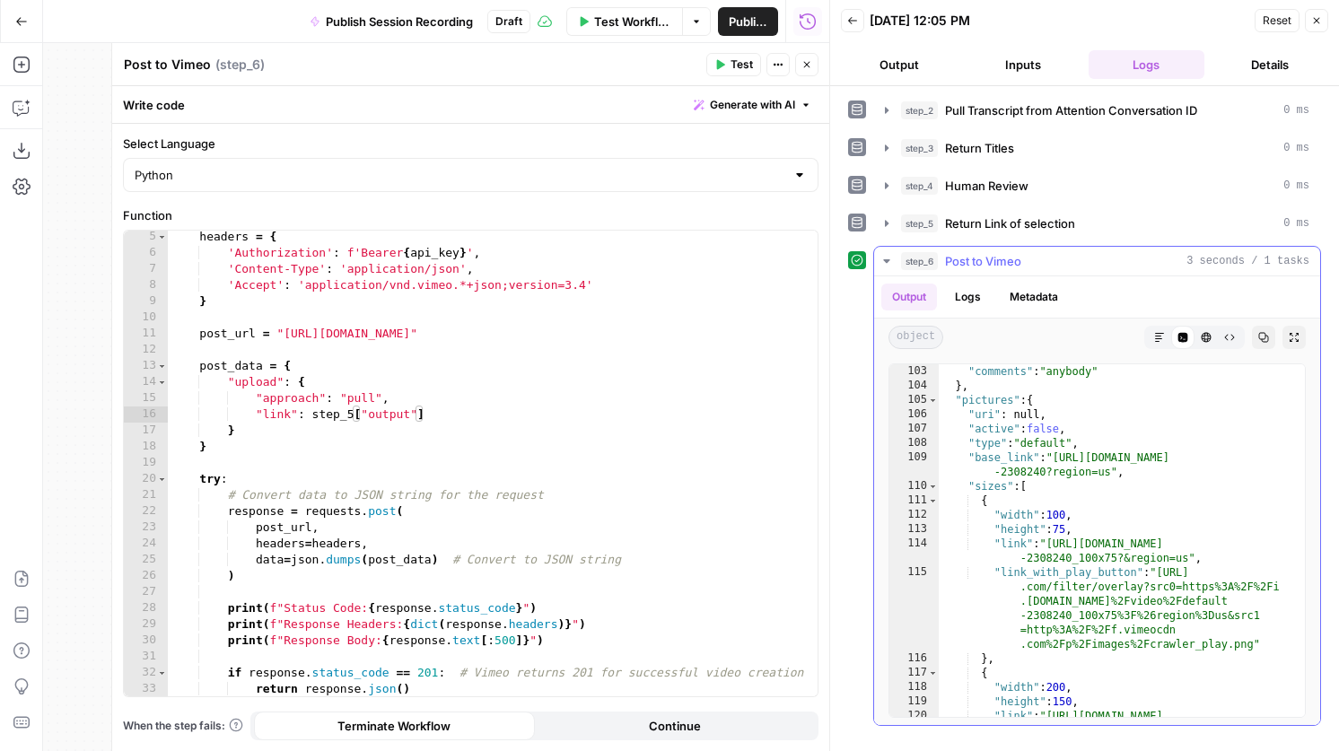
scroll to position [1795, 0]
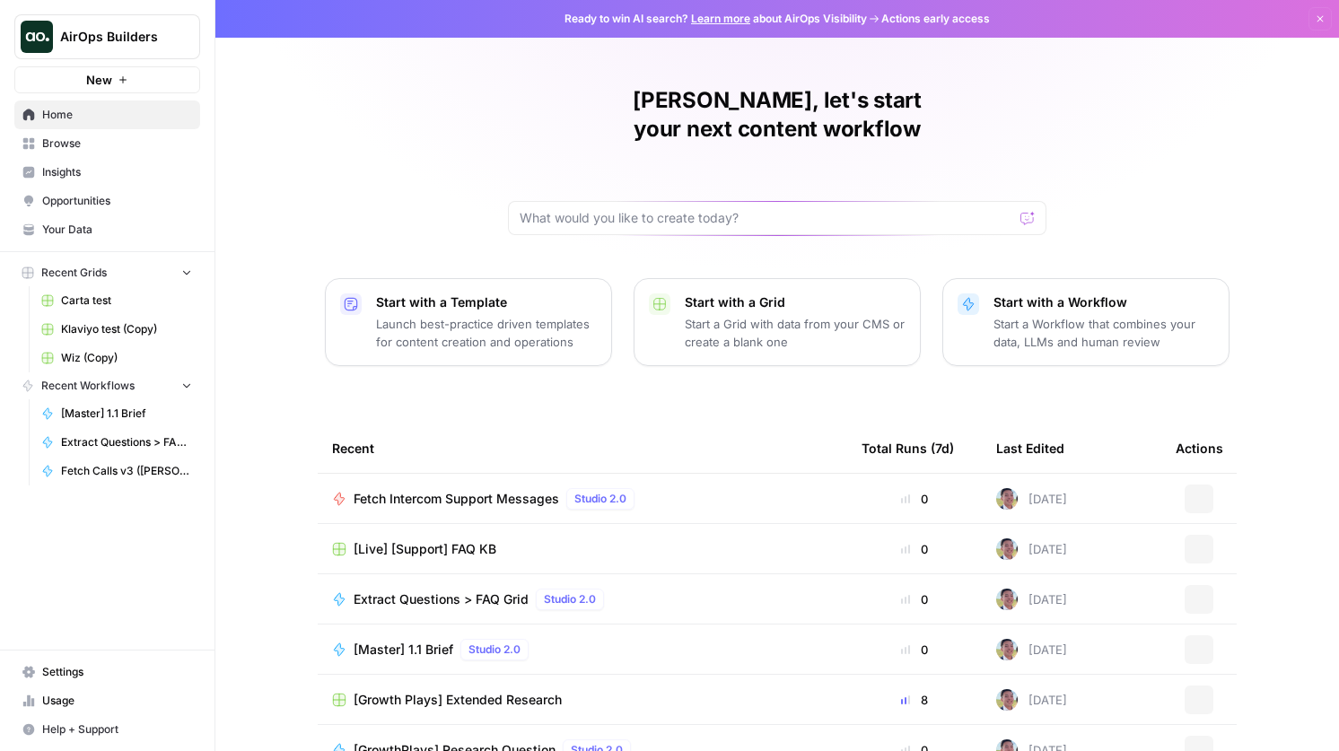
click at [95, 43] on span "AirOps Builders" at bounding box center [114, 37] width 109 height 18
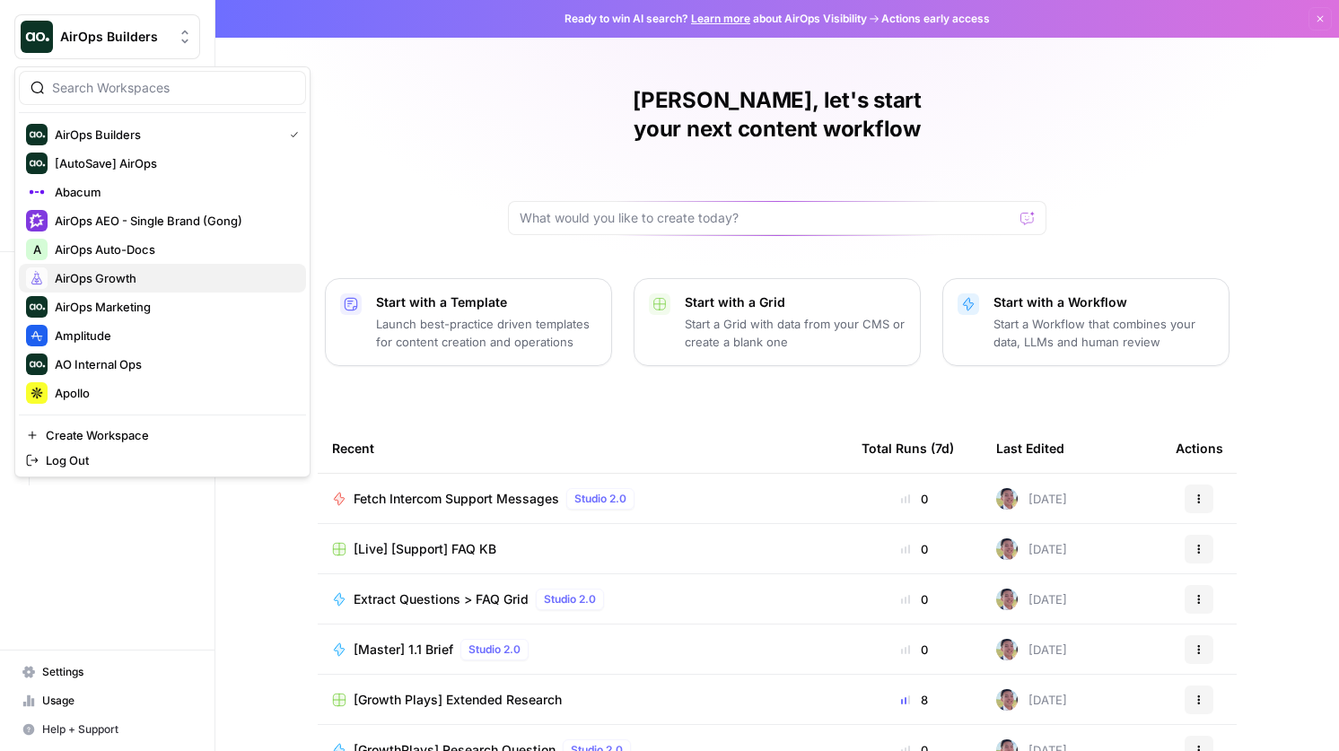
click at [127, 280] on span "AirOps Growth" at bounding box center [173, 278] width 237 height 18
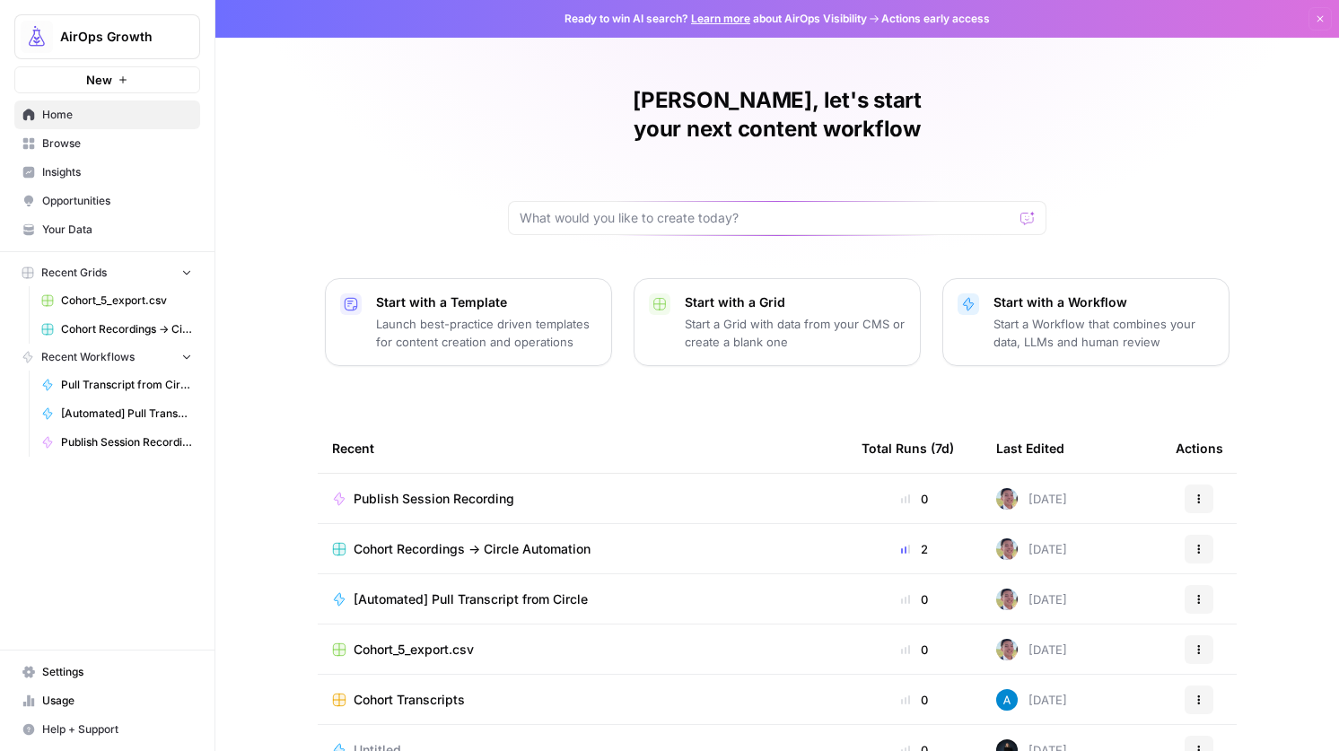
click at [470, 590] on span "[Automated] Pull Transcript from Circle" at bounding box center [471, 599] width 234 height 18
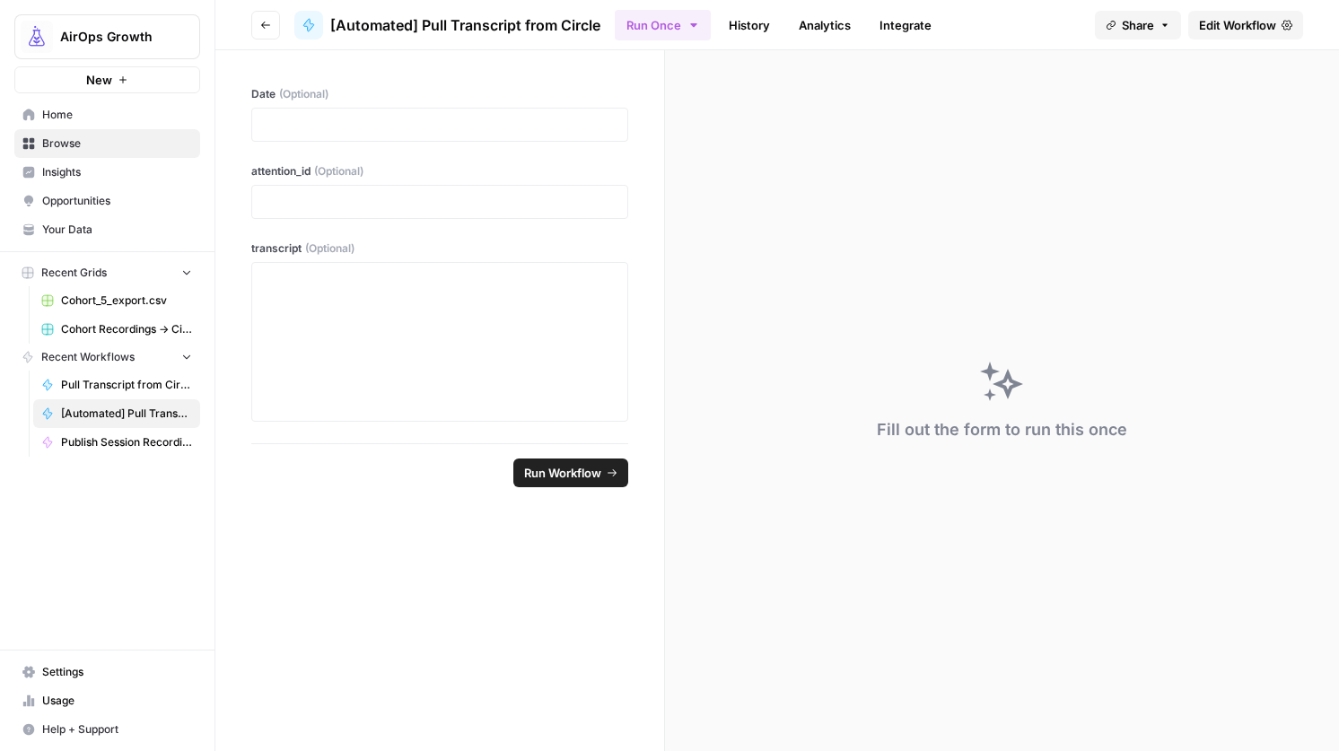
click at [272, 20] on button "Go back" at bounding box center [265, 25] width 29 height 29
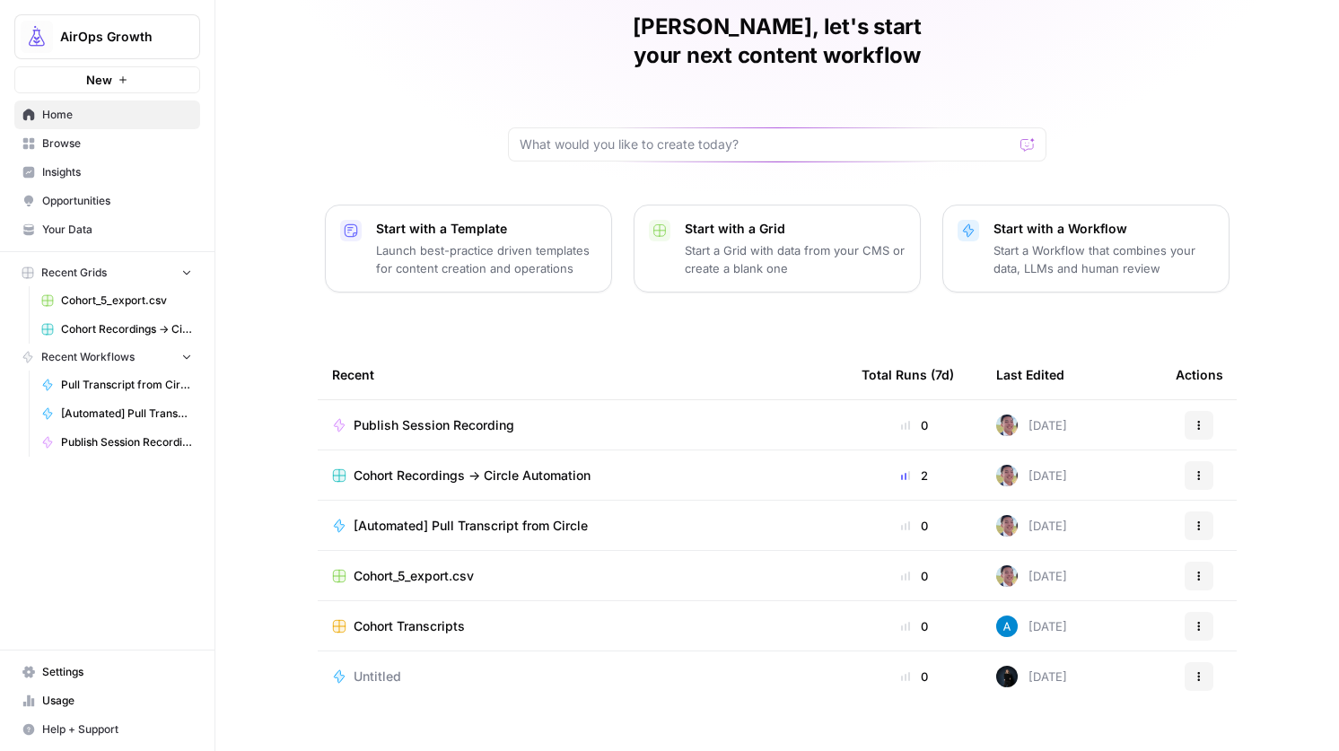
scroll to position [74, 0]
click at [92, 386] on span "Pull Transcript from Circle" at bounding box center [126, 385] width 131 height 16
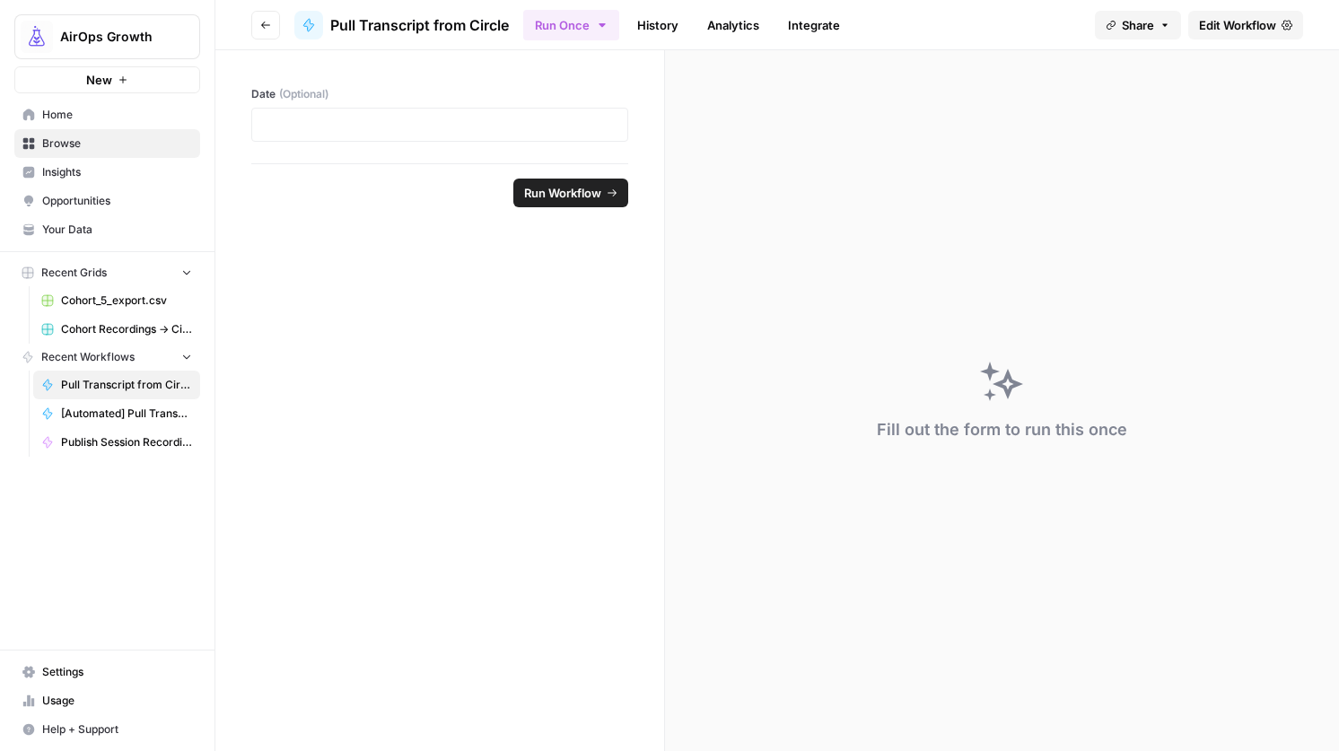
click at [1244, 20] on span "Edit Workflow" at bounding box center [1237, 25] width 77 height 18
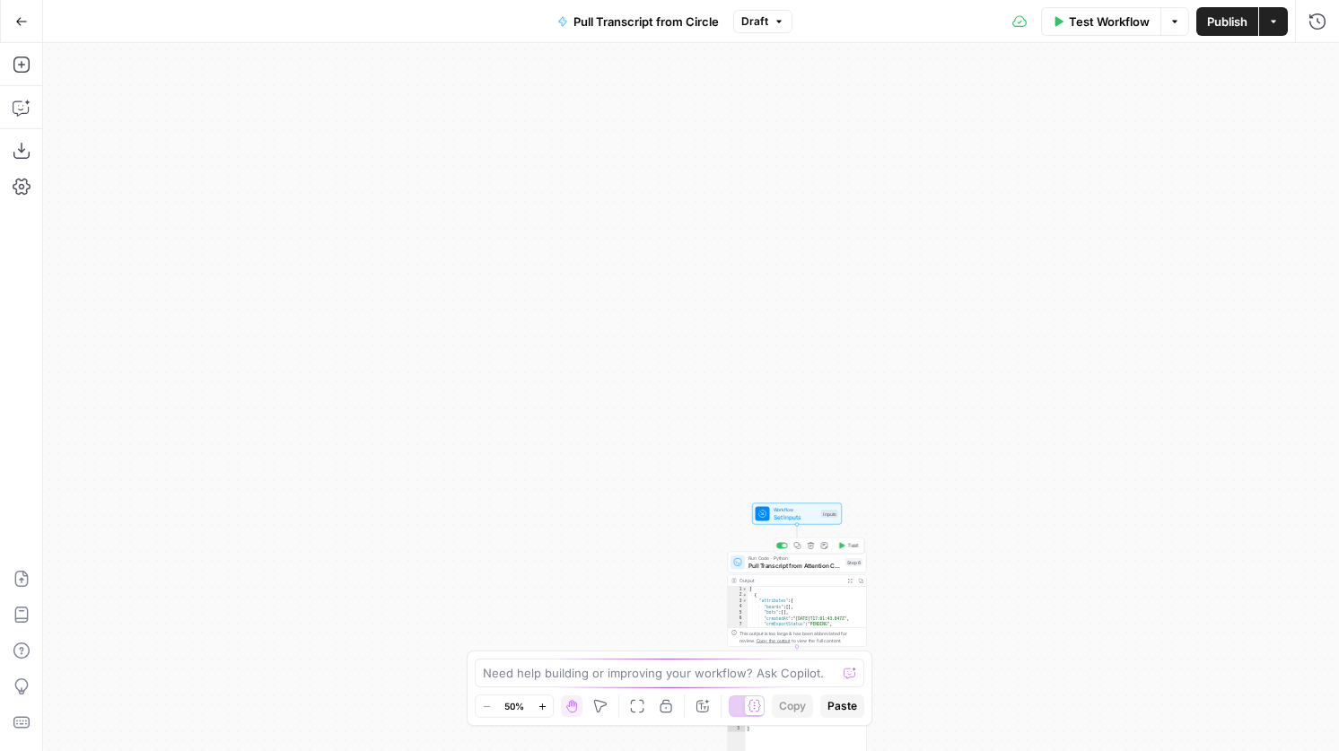
click at [849, 561] on div "Step 6" at bounding box center [853, 562] width 17 height 8
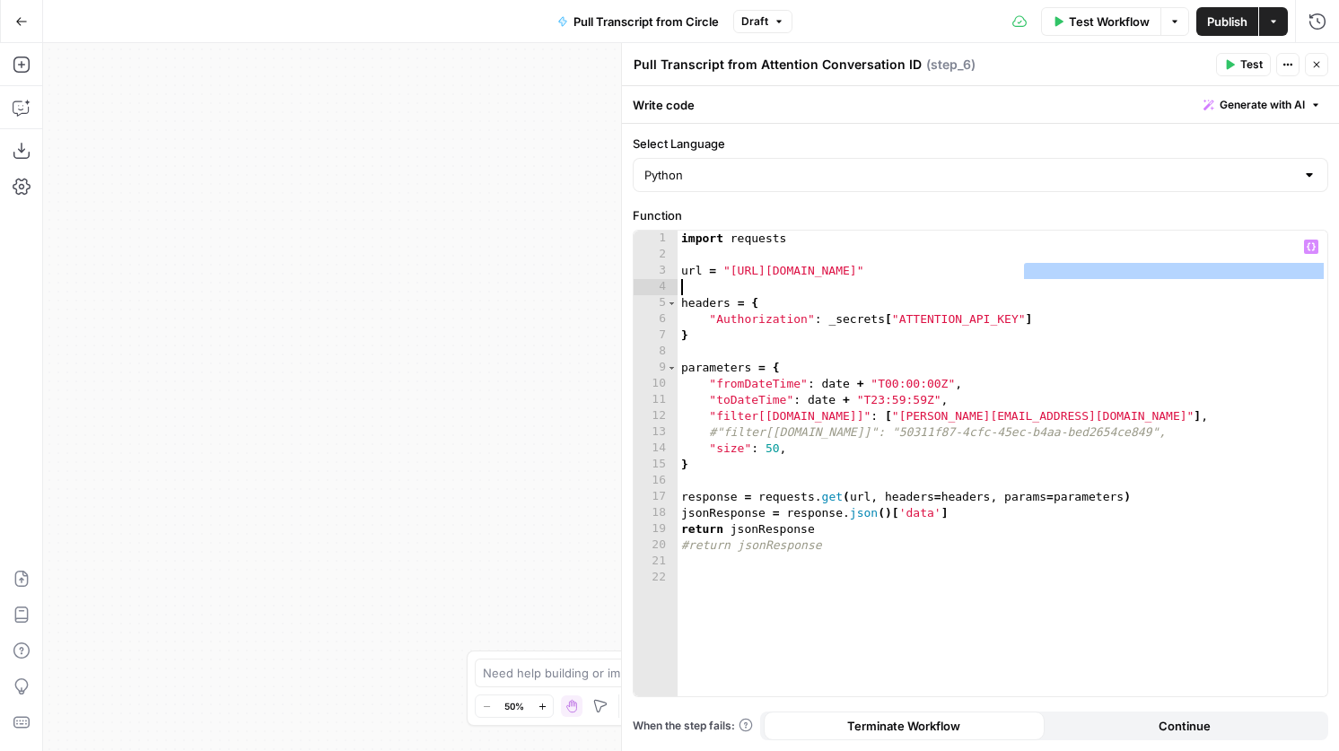
drag, startPoint x: 1027, startPoint y: 271, endPoint x: 1008, endPoint y: 285, distance: 24.4
click at [1008, 285] on div "import requests url = "[URL][DOMAIN_NAME]" headers = { "Authorization" : _secre…" at bounding box center [1002, 480] width 650 height 498
click at [1019, 272] on div "import requests url = "[URL][DOMAIN_NAME]" headers = { "Authorization" : _secre…" at bounding box center [1002, 480] width 650 height 498
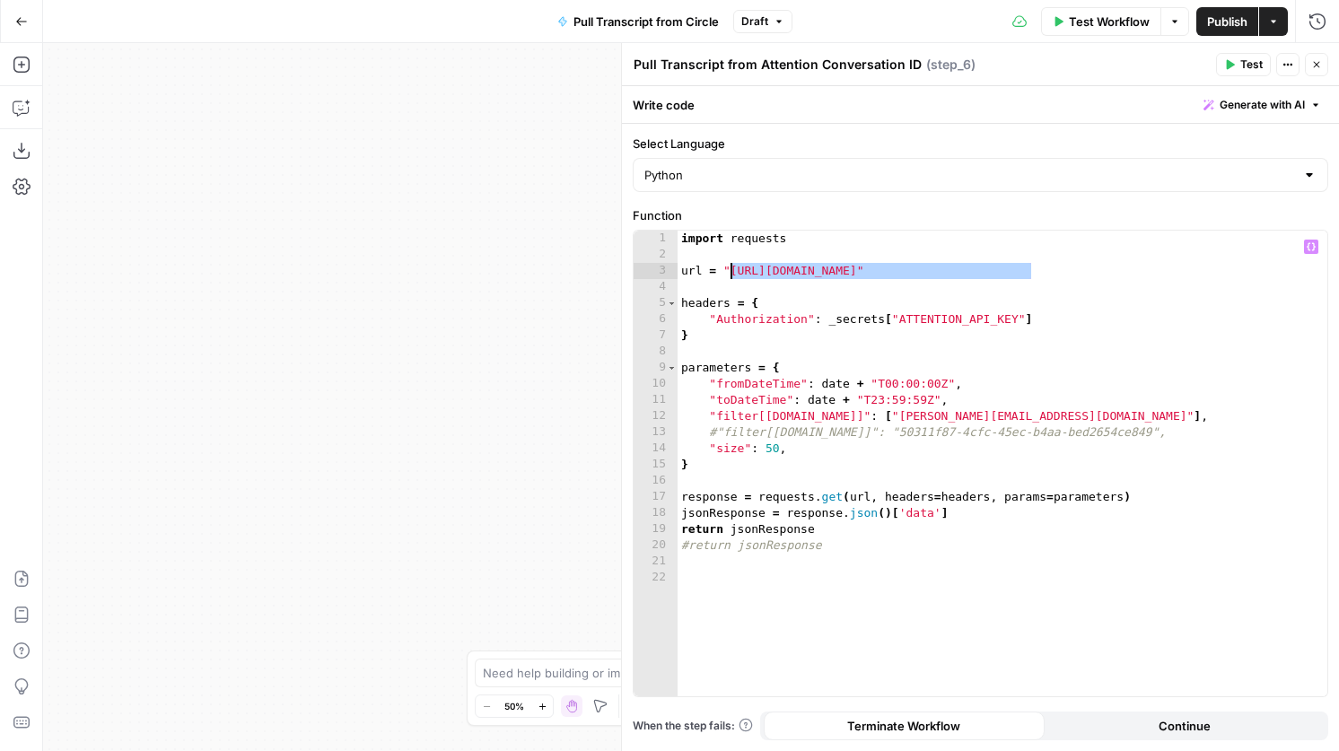
drag, startPoint x: 1028, startPoint y: 271, endPoint x: 731, endPoint y: 269, distance: 297.0
click at [731, 269] on div "import requests url = "[URL][DOMAIN_NAME]" headers = { "Authorization" : _secre…" at bounding box center [1002, 480] width 650 height 498
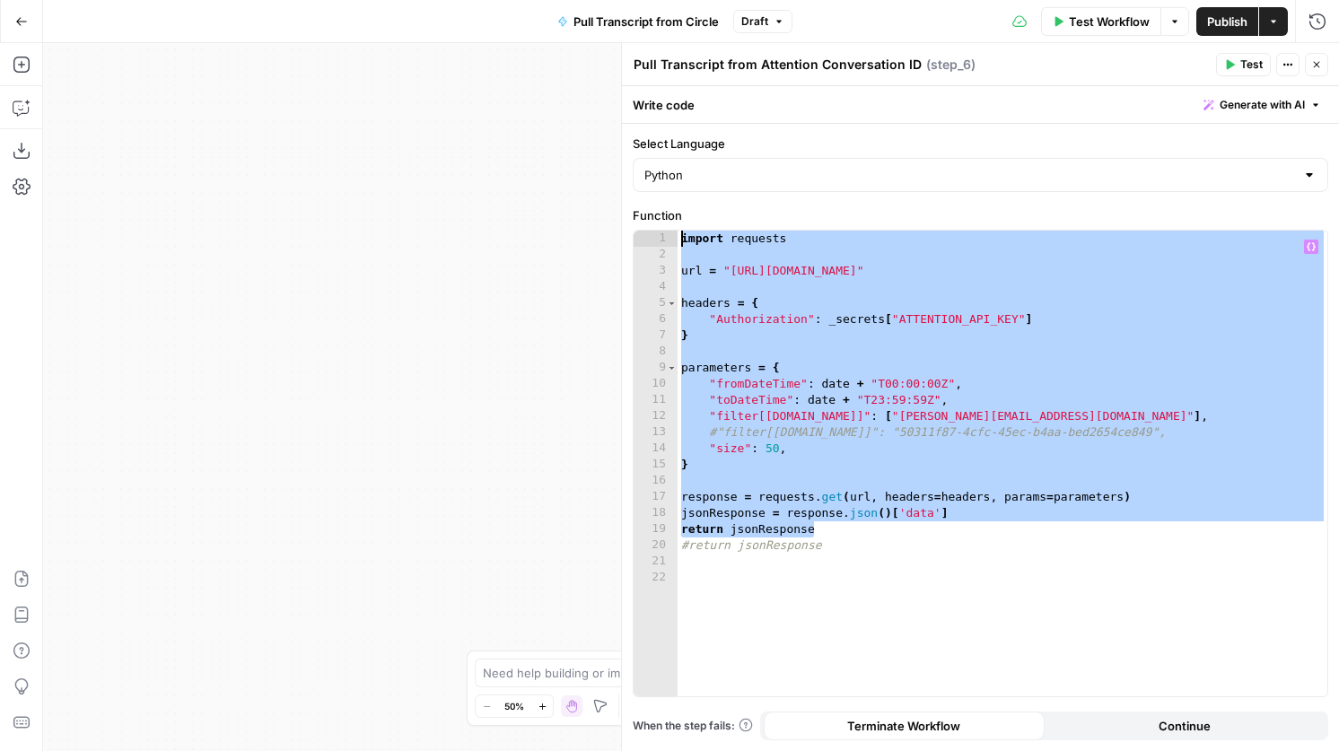
drag, startPoint x: 851, startPoint y: 530, endPoint x: 506, endPoint y: 179, distance: 492.4
click at [506, 179] on body "AirOps Growth New Home Browse Insights Opportunities Your Data Recent Grids Coh…" at bounding box center [669, 375] width 1339 height 751
type textarea "**********"
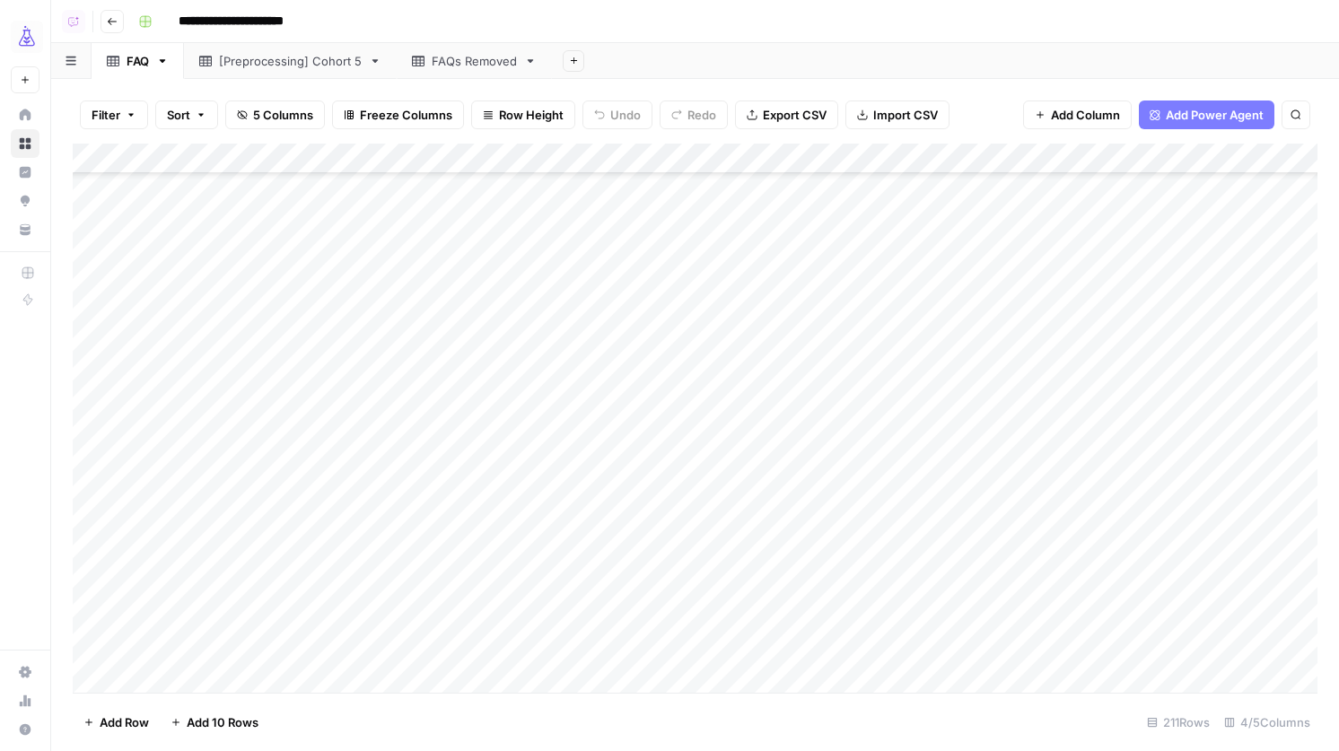
scroll to position [2601, 0]
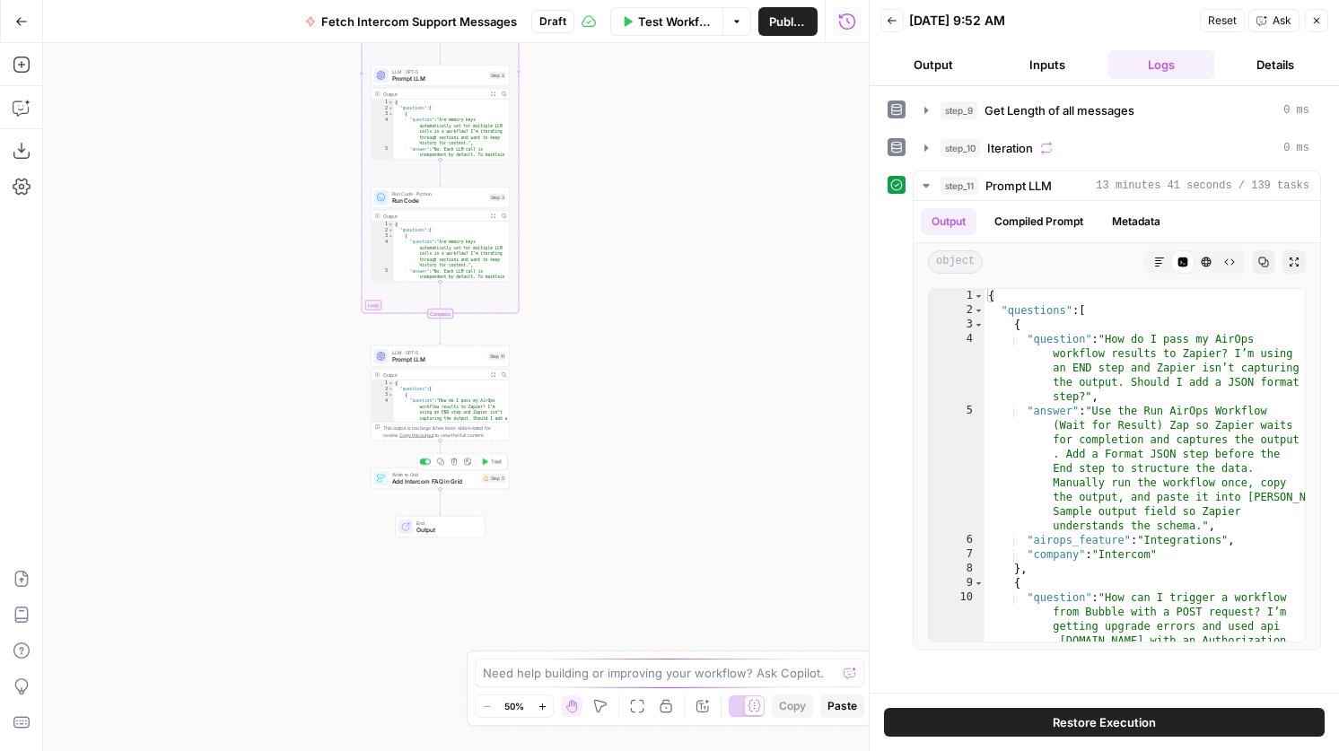
click at [475, 485] on div "Write to Grid Add Intercom FAQ in Grid Step 5 Copy step Delete step Add Note Te…" at bounding box center [440, 478] width 139 height 22
type input "FAQ"
type input "[Live] [Support] FAQ KB"
type input "question"
type input "answer"
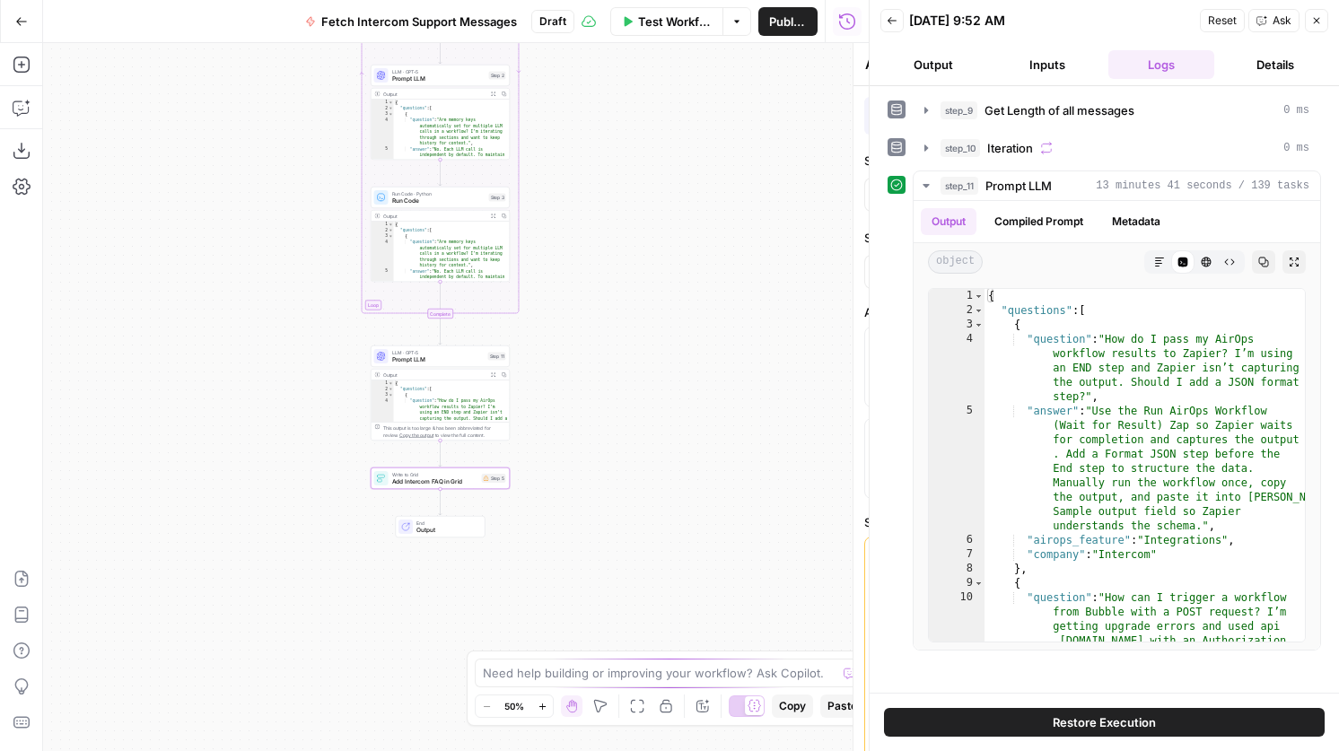
type input "category"
type input "source"
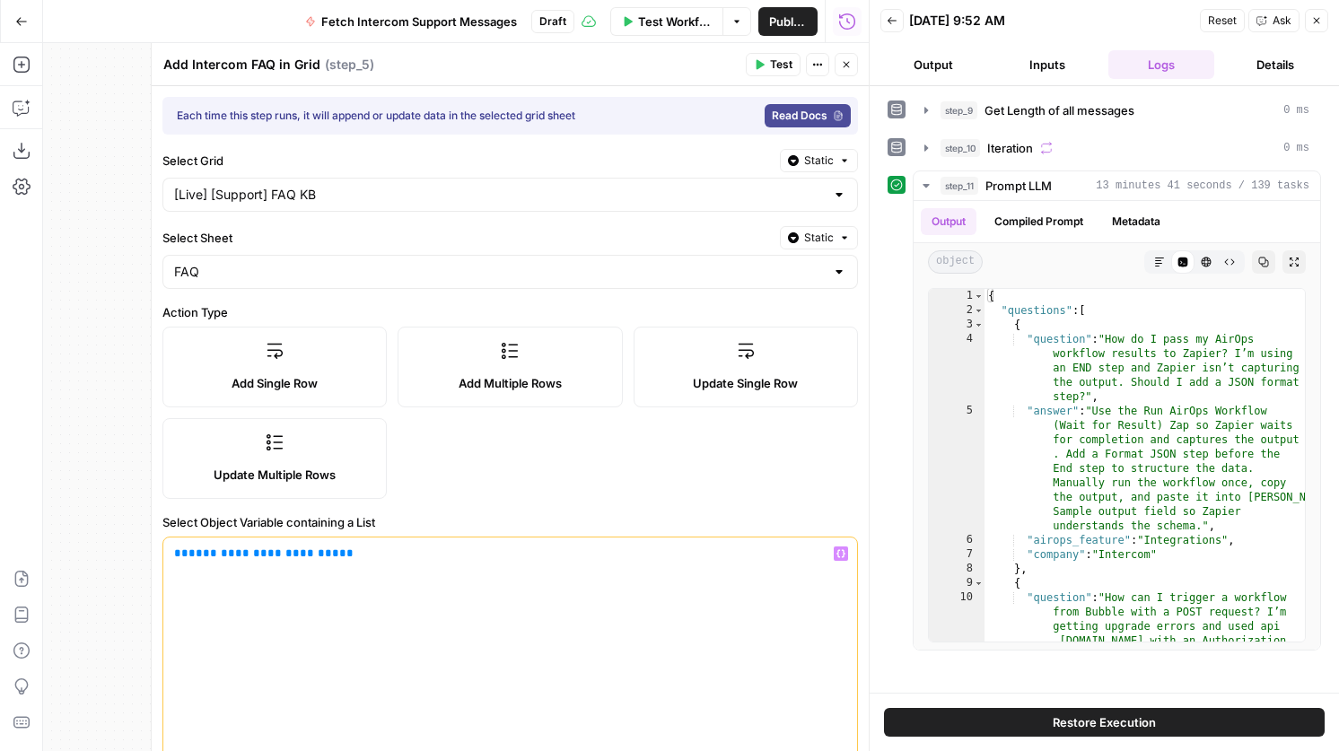
click at [214, 553] on span "**********" at bounding box center [263, 553] width 151 height 12
click at [221, 555] on span "**********" at bounding box center [263, 553] width 151 height 12
click at [216, 548] on span "**********" at bounding box center [263, 553] width 151 height 12
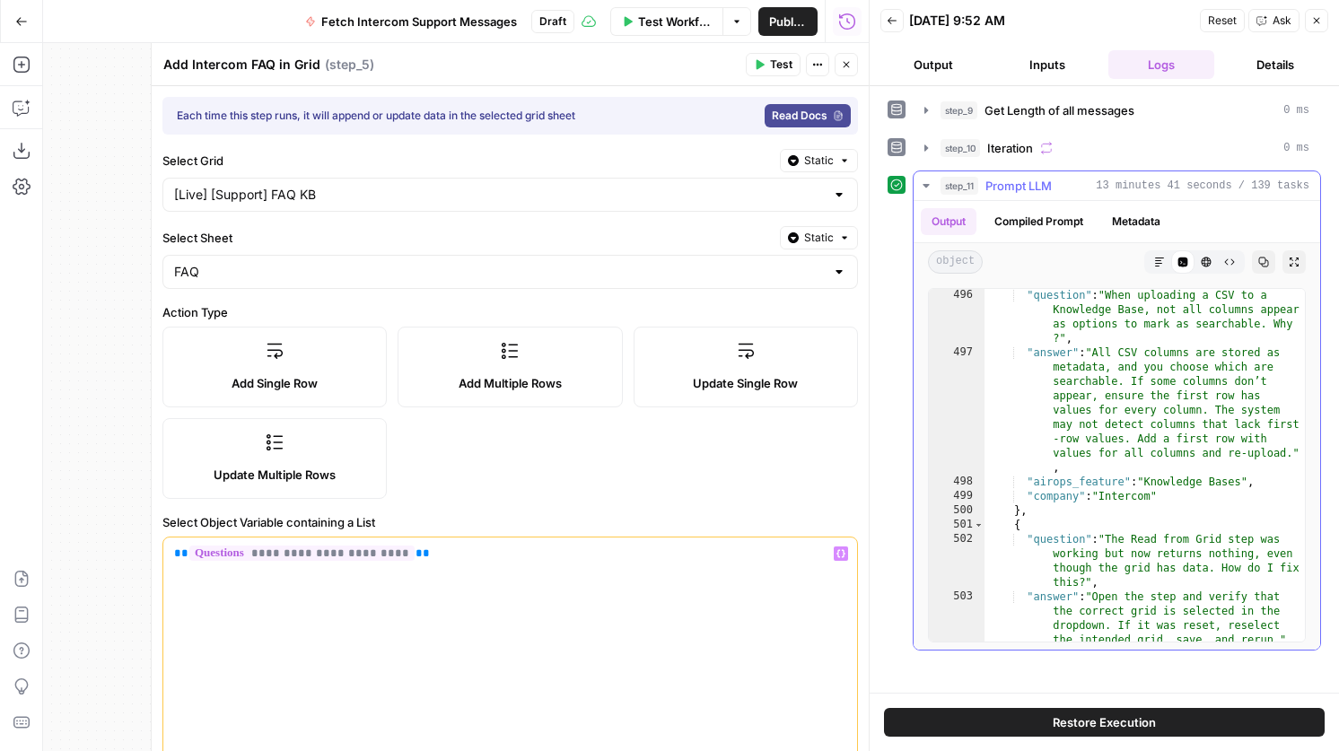
scroll to position [10077, 0]
click at [756, 62] on icon "button" at bounding box center [760, 65] width 8 height 10
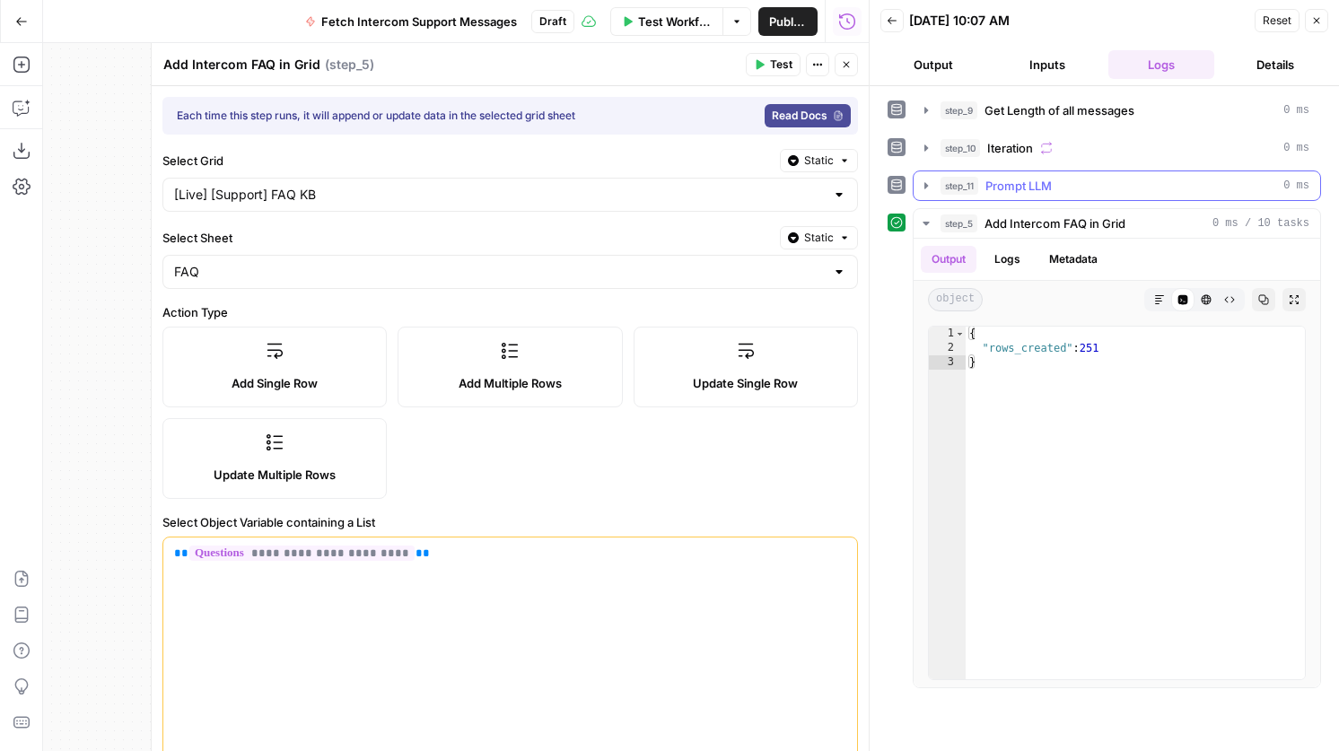
click at [1027, 183] on span "Prompt LLM" at bounding box center [1018, 186] width 66 height 18
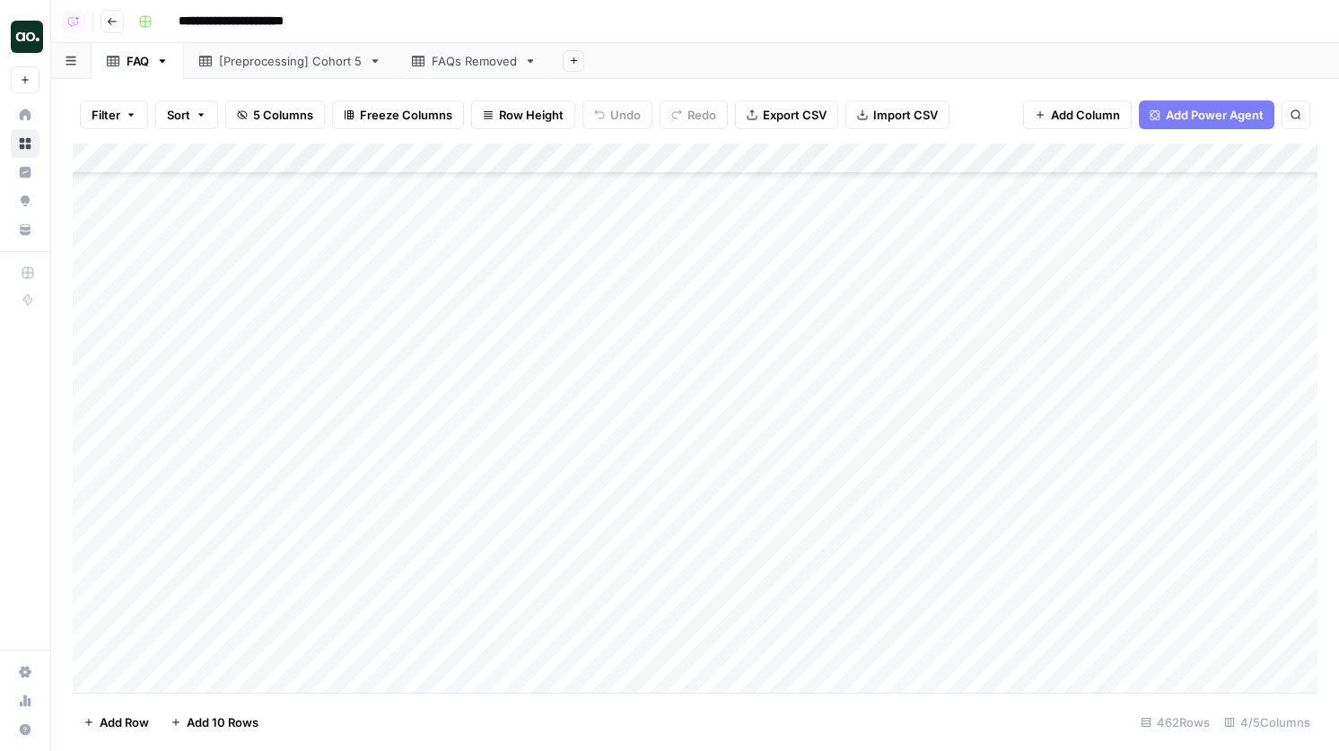
scroll to position [6028, 0]
click at [96, 564] on div "Add Column" at bounding box center [695, 418] width 1245 height 549
drag, startPoint x: 1047, startPoint y: 166, endPoint x: 589, endPoint y: 233, distance: 463.4
click at [589, 233] on div "Add Column" at bounding box center [695, 418] width 1245 height 549
click at [95, 529] on div "Add Column" at bounding box center [695, 418] width 1245 height 549
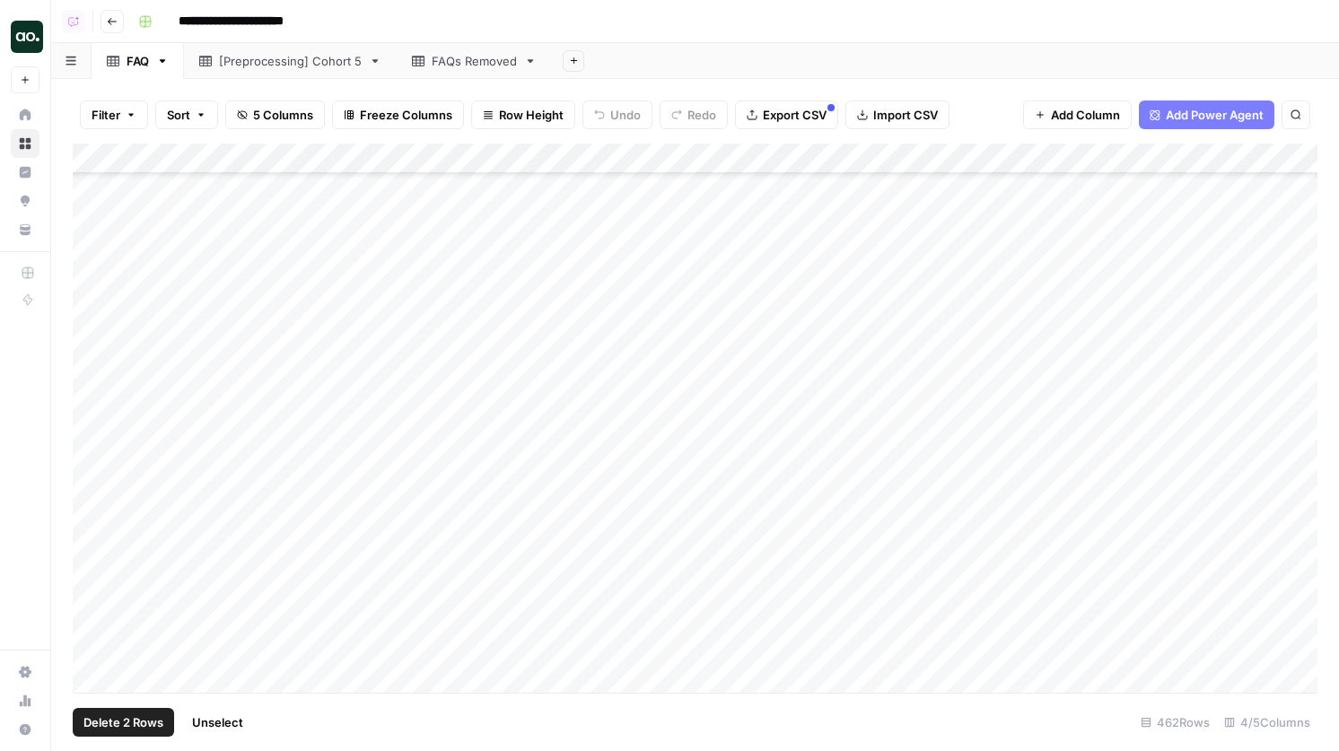
click at [95, 509] on div "Add Column" at bounding box center [695, 418] width 1245 height 549
click at [94, 471] on div "Add Column" at bounding box center [695, 418] width 1245 height 549
click at [94, 438] on div "Add Column" at bounding box center [695, 418] width 1245 height 549
click at [93, 418] on div "Add Column" at bounding box center [695, 418] width 1245 height 549
click at [93, 381] on div "Add Column" at bounding box center [695, 418] width 1245 height 549
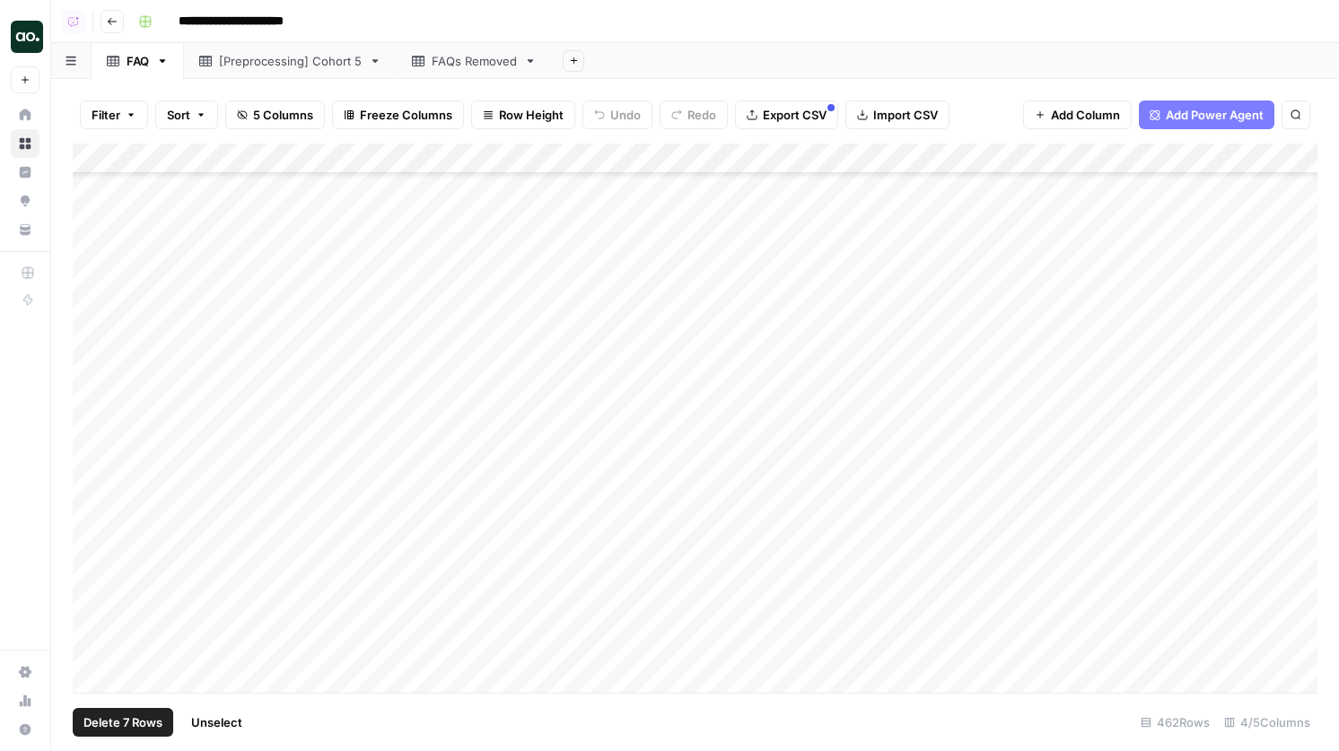
click at [93, 353] on div "Add Column" at bounding box center [695, 418] width 1245 height 549
click at [93, 330] on div "Add Column" at bounding box center [695, 418] width 1245 height 549
click at [93, 305] on div "Add Column" at bounding box center [695, 418] width 1245 height 549
click at [93, 290] on div "Add Column" at bounding box center [695, 418] width 1245 height 549
click at [93, 244] on div "Add Column" at bounding box center [695, 418] width 1245 height 549
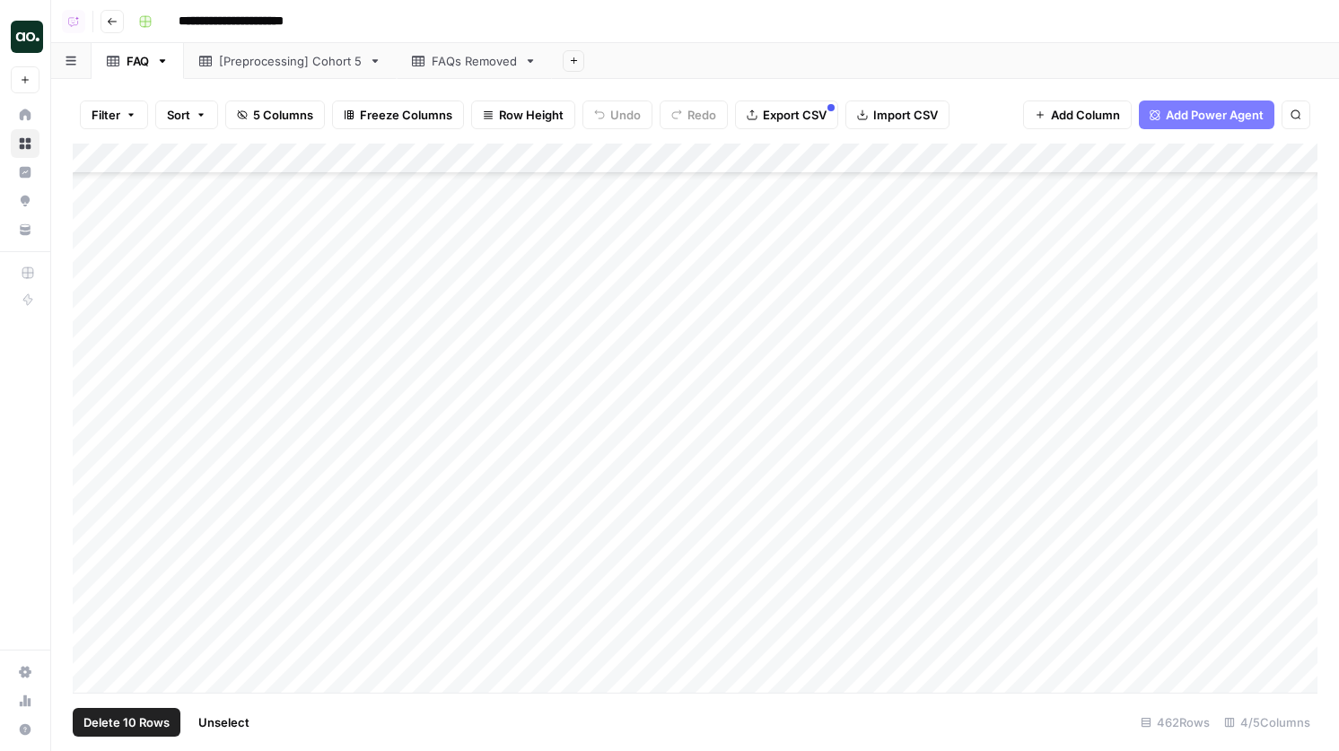
click at [93, 266] on div "Add Column" at bounding box center [695, 418] width 1245 height 549
click at [100, 232] on div "Add Column" at bounding box center [695, 418] width 1245 height 549
click at [92, 224] on div "Add Column" at bounding box center [695, 418] width 1245 height 549
click at [92, 256] on div "Add Column" at bounding box center [695, 418] width 1245 height 549
click at [92, 306] on div "Add Column" at bounding box center [695, 418] width 1245 height 549
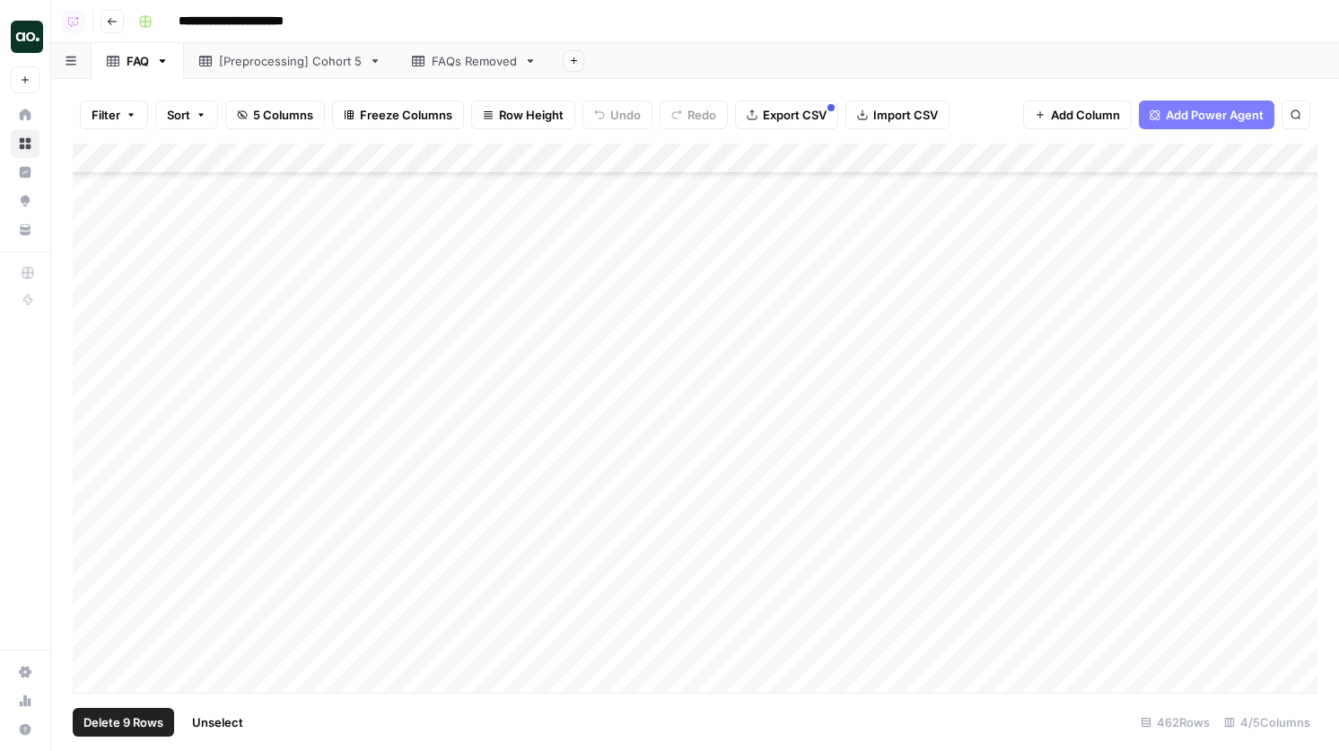
click at [92, 293] on div "Add Column" at bounding box center [695, 418] width 1245 height 549
click at [92, 311] on div "Add Column" at bounding box center [695, 418] width 1245 height 549
click at [92, 321] on div "Add Column" at bounding box center [695, 418] width 1245 height 549
click at [92, 356] on div "Add Column" at bounding box center [695, 418] width 1245 height 549
click at [92, 383] on div "Add Column" at bounding box center [695, 418] width 1245 height 549
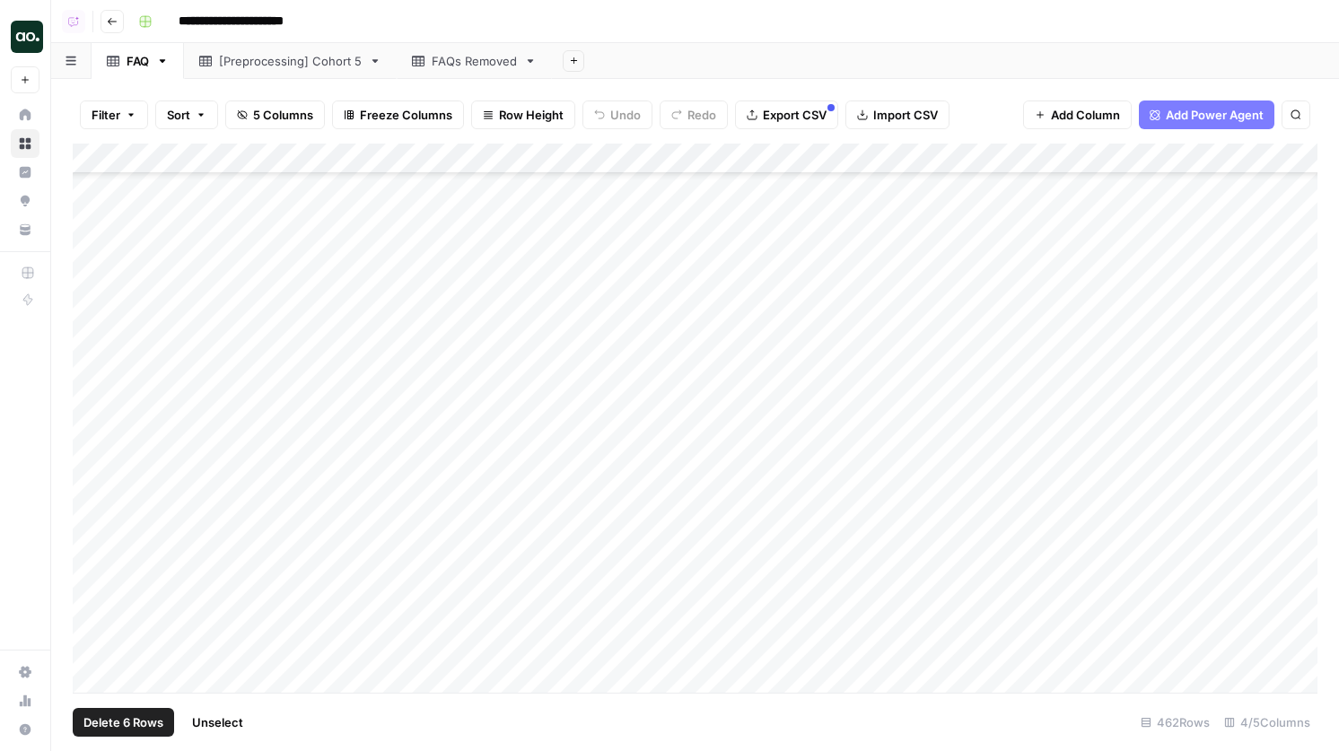
click at [92, 413] on div "Add Column" at bounding box center [695, 418] width 1245 height 549
click at [92, 448] on div "Add Column" at bounding box center [695, 418] width 1245 height 549
click at [92, 474] on div "Add Column" at bounding box center [695, 418] width 1245 height 549
click at [92, 508] on div "Add Column" at bounding box center [695, 418] width 1245 height 549
click at [95, 549] on div "Add Column" at bounding box center [695, 418] width 1245 height 549
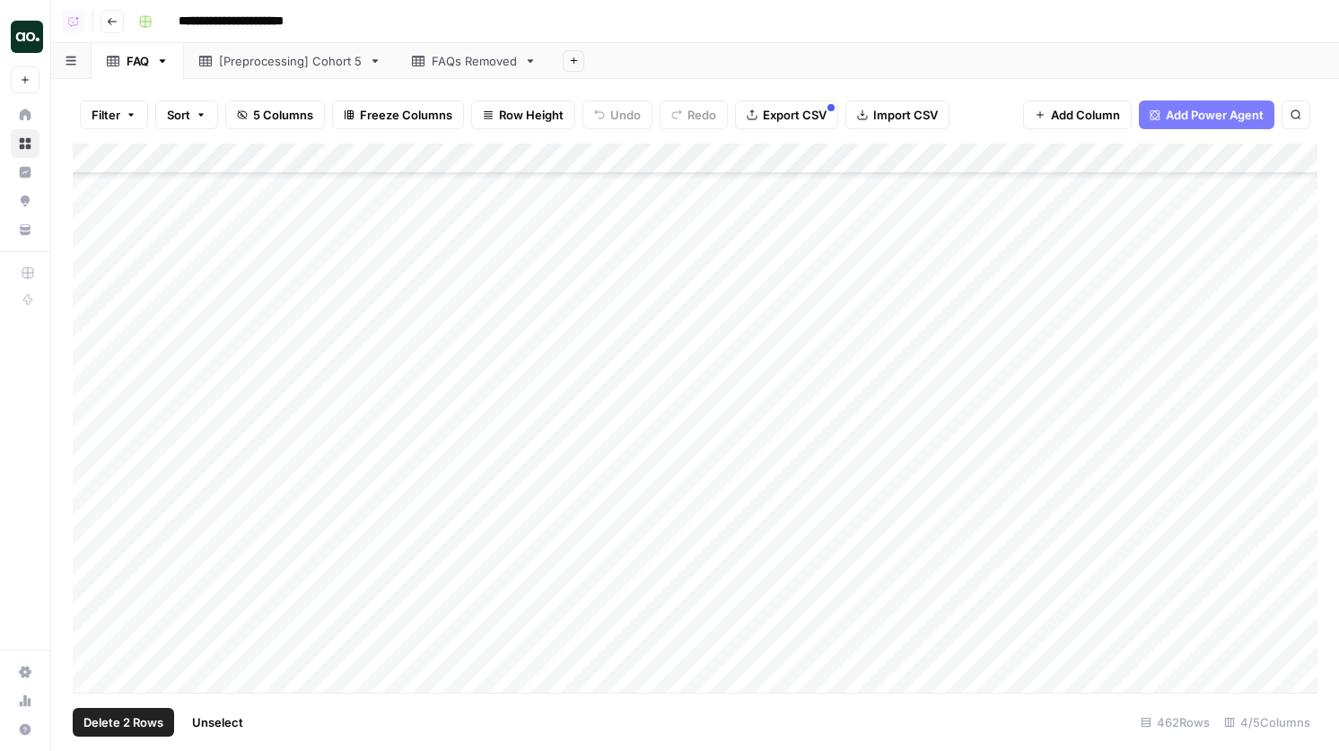
click at [95, 536] on div "Add Column" at bounding box center [695, 418] width 1245 height 549
click at [95, 561] on div "Add Column" at bounding box center [695, 418] width 1245 height 549
drag, startPoint x: 589, startPoint y: 155, endPoint x: 833, endPoint y: 168, distance: 244.4
click at [833, 168] on div "Add Column" at bounding box center [695, 418] width 1245 height 549
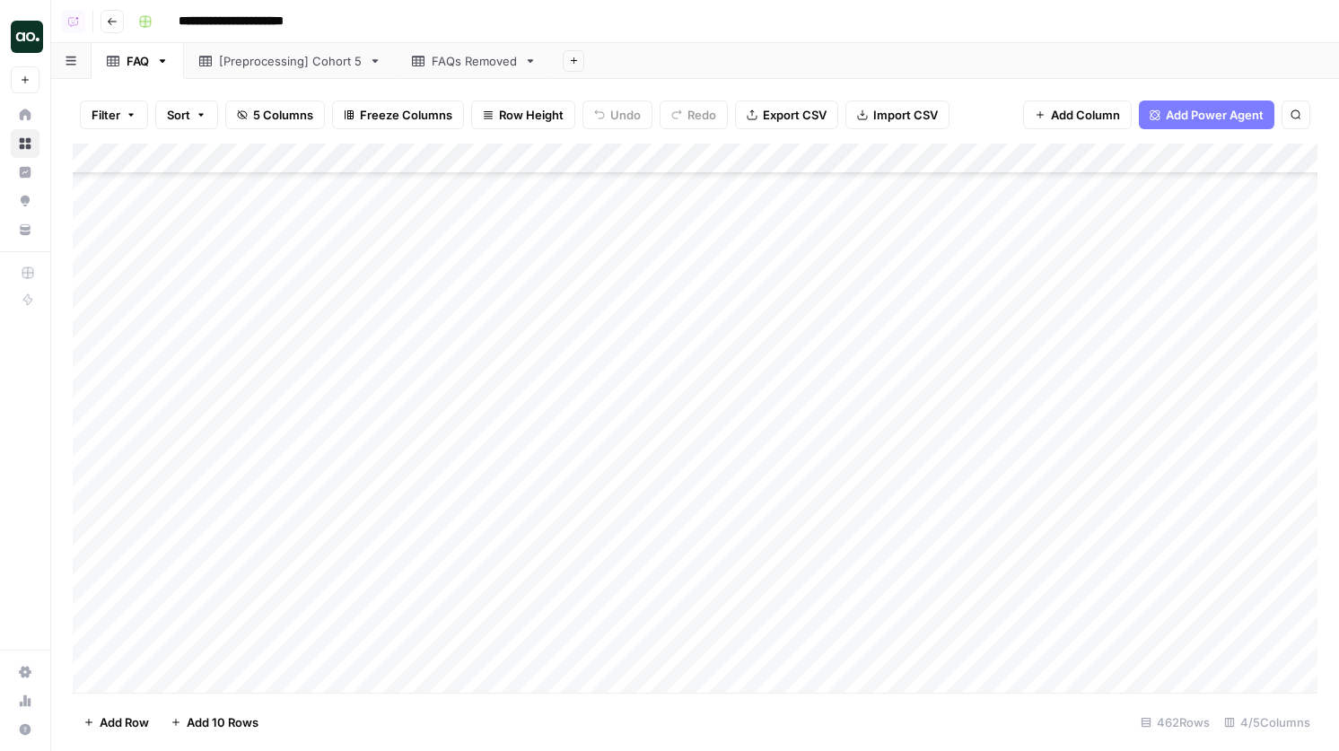
click at [660, 527] on div "Add Column" at bounding box center [695, 418] width 1245 height 549
click at [561, 590] on div "Add Column" at bounding box center [695, 418] width 1245 height 549
click at [622, 529] on div "Add Column" at bounding box center [695, 418] width 1245 height 549
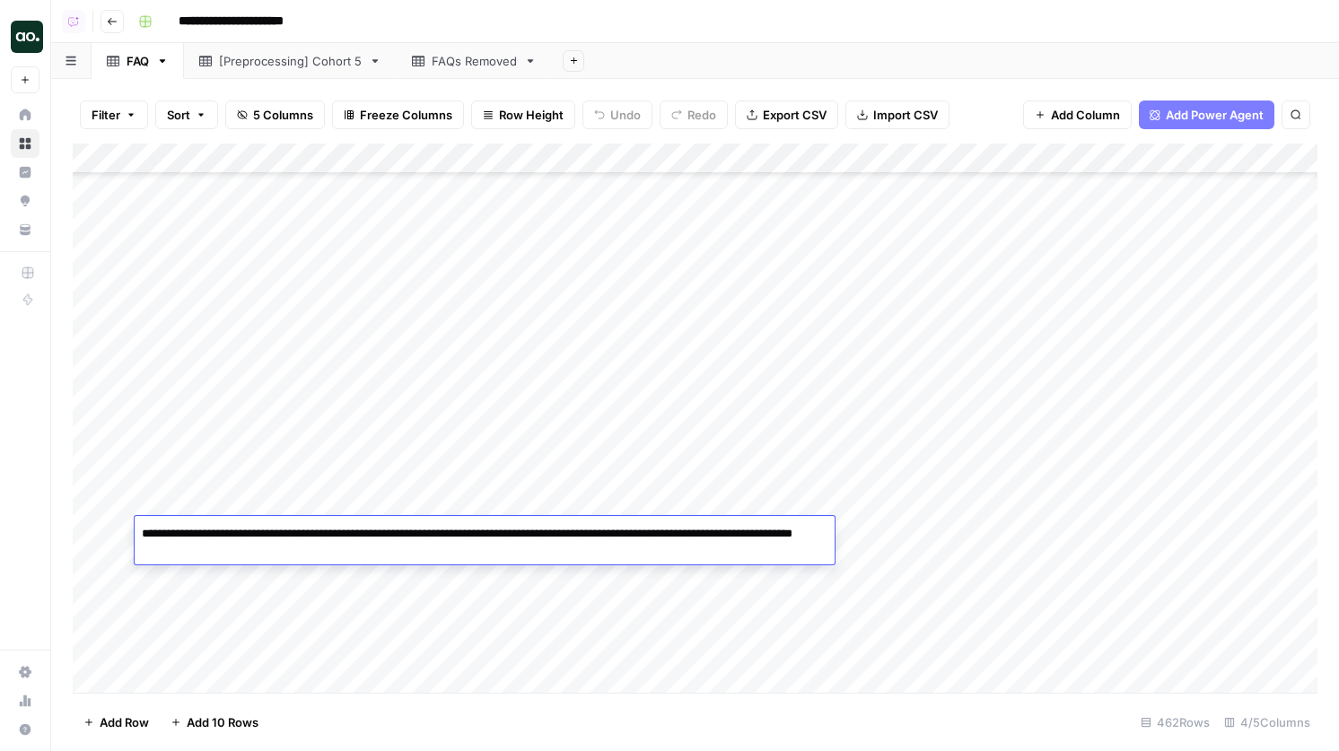
click at [624, 566] on div "Add Column" at bounding box center [695, 418] width 1245 height 549
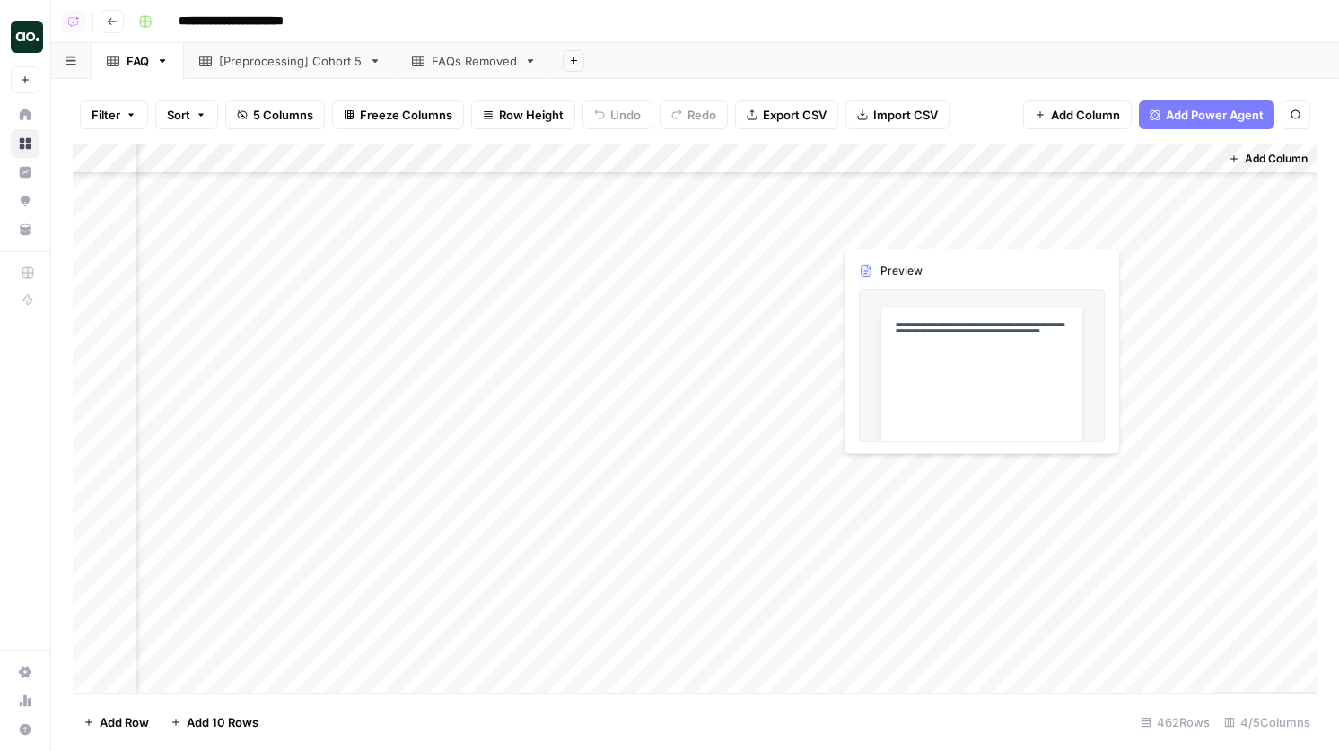
scroll to position [6093, 586]
click at [1266, 154] on span "Add Column" at bounding box center [1276, 159] width 63 height 16
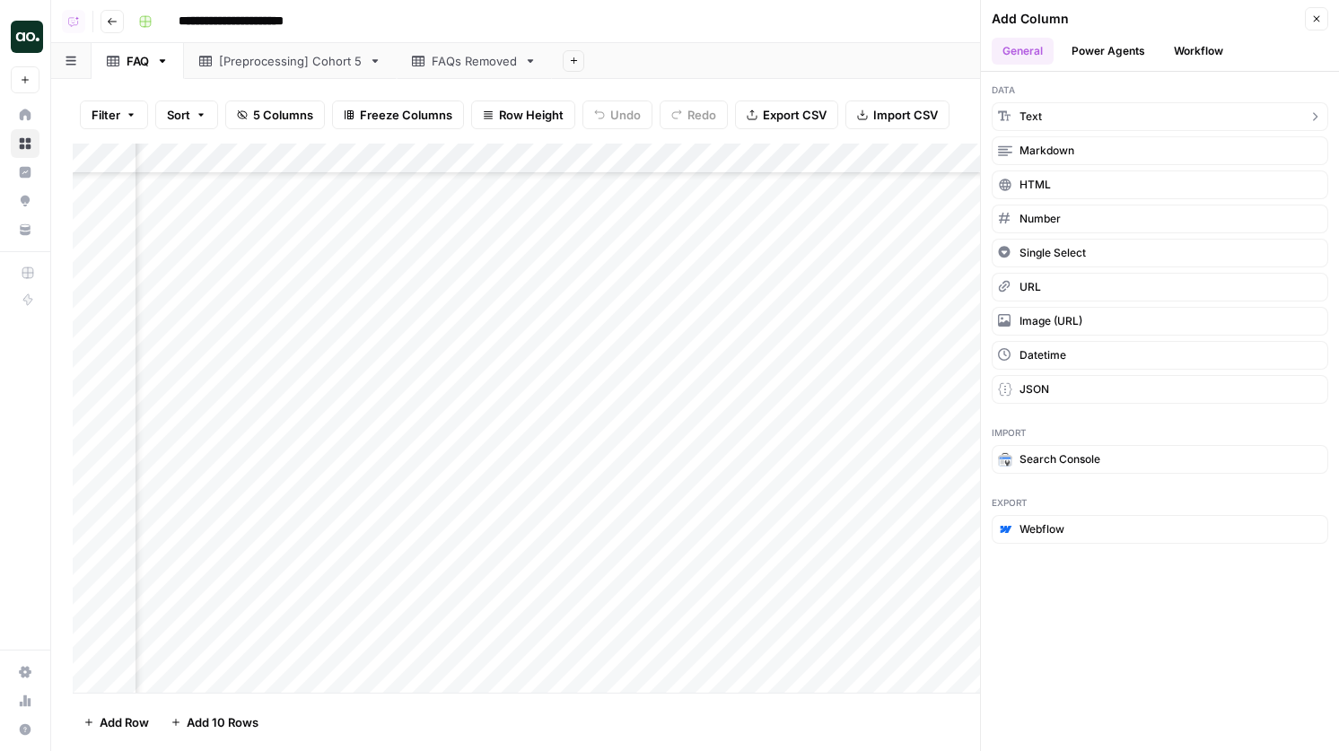
click at [1069, 109] on button "Text" at bounding box center [1160, 116] width 336 height 29
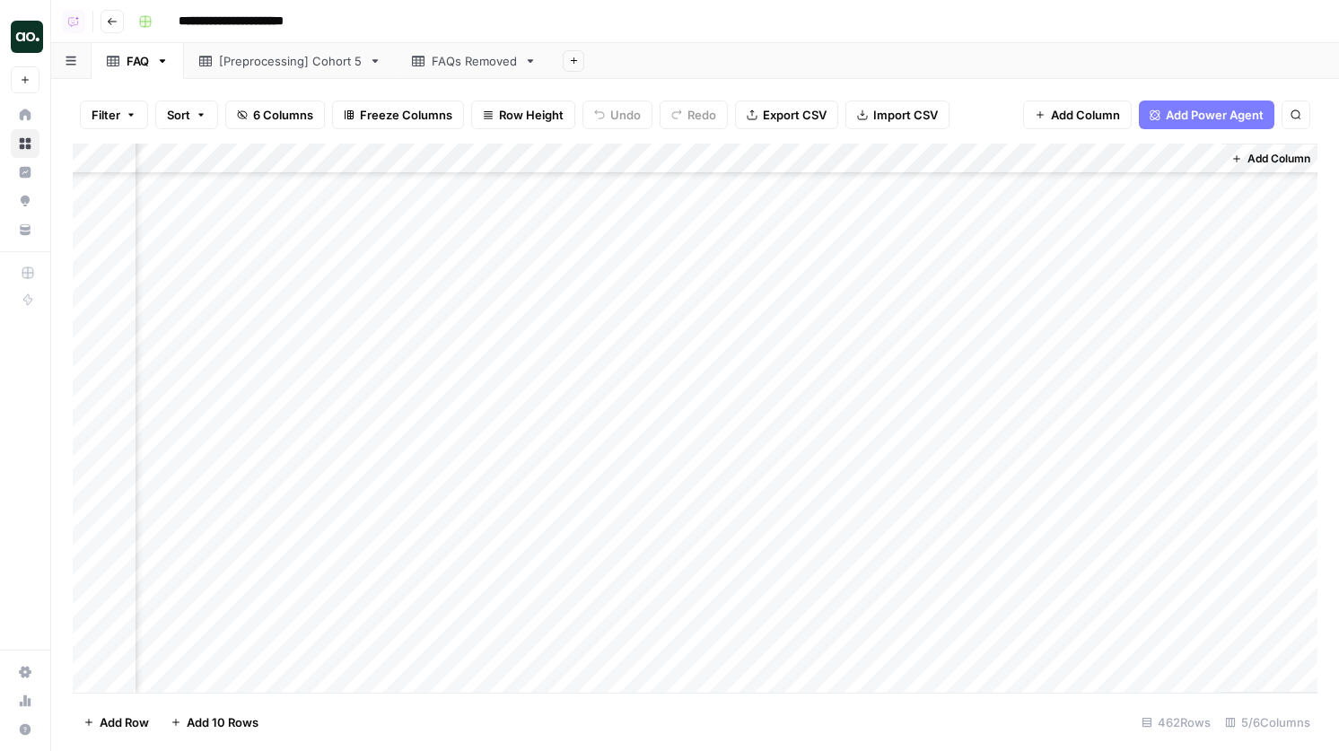
scroll to position [6093, 844]
drag, startPoint x: 1037, startPoint y: 153, endPoint x: 300, endPoint y: 170, distance: 737.8
click at [300, 170] on div "Add Column" at bounding box center [695, 418] width 1245 height 549
click at [878, 543] on div "Add Column" at bounding box center [695, 418] width 1245 height 549
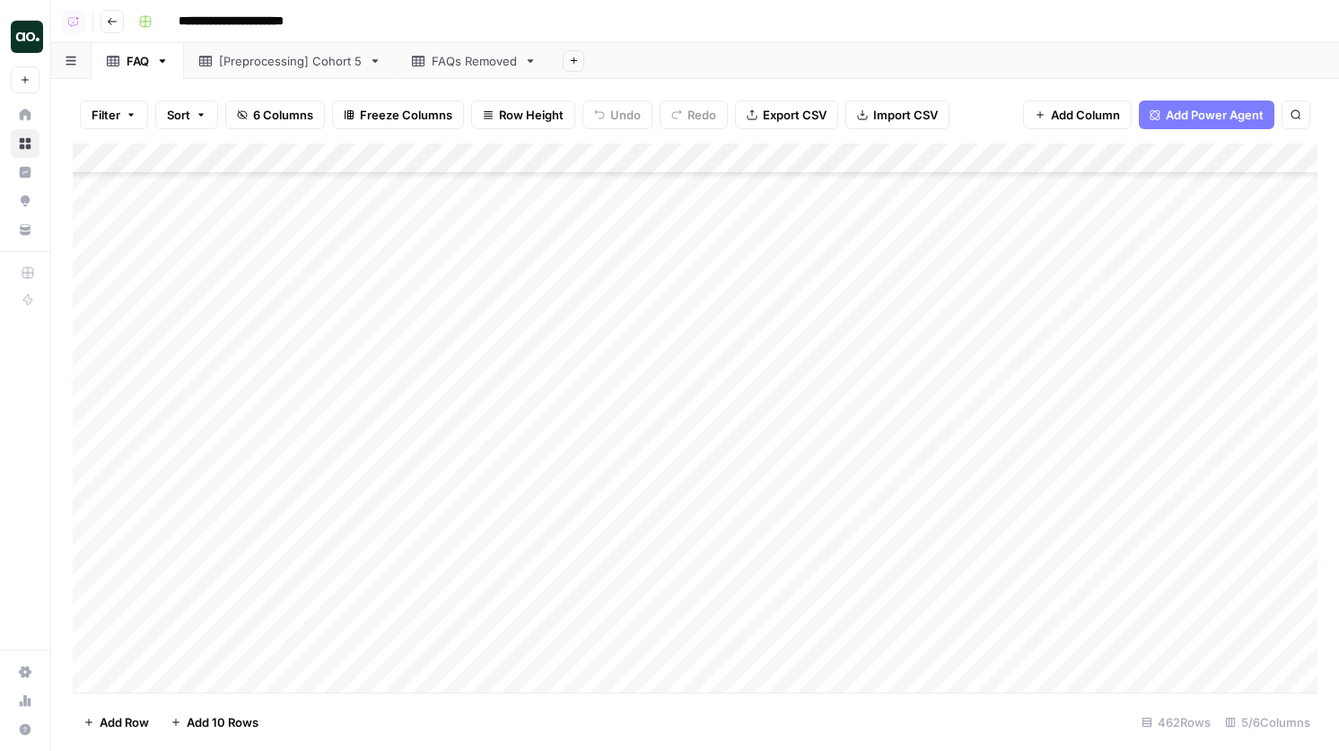
click at [879, 541] on div "Add Column" at bounding box center [695, 418] width 1245 height 549
click at [879, 541] on textarea at bounding box center [975, 533] width 287 height 25
type textarea "******"
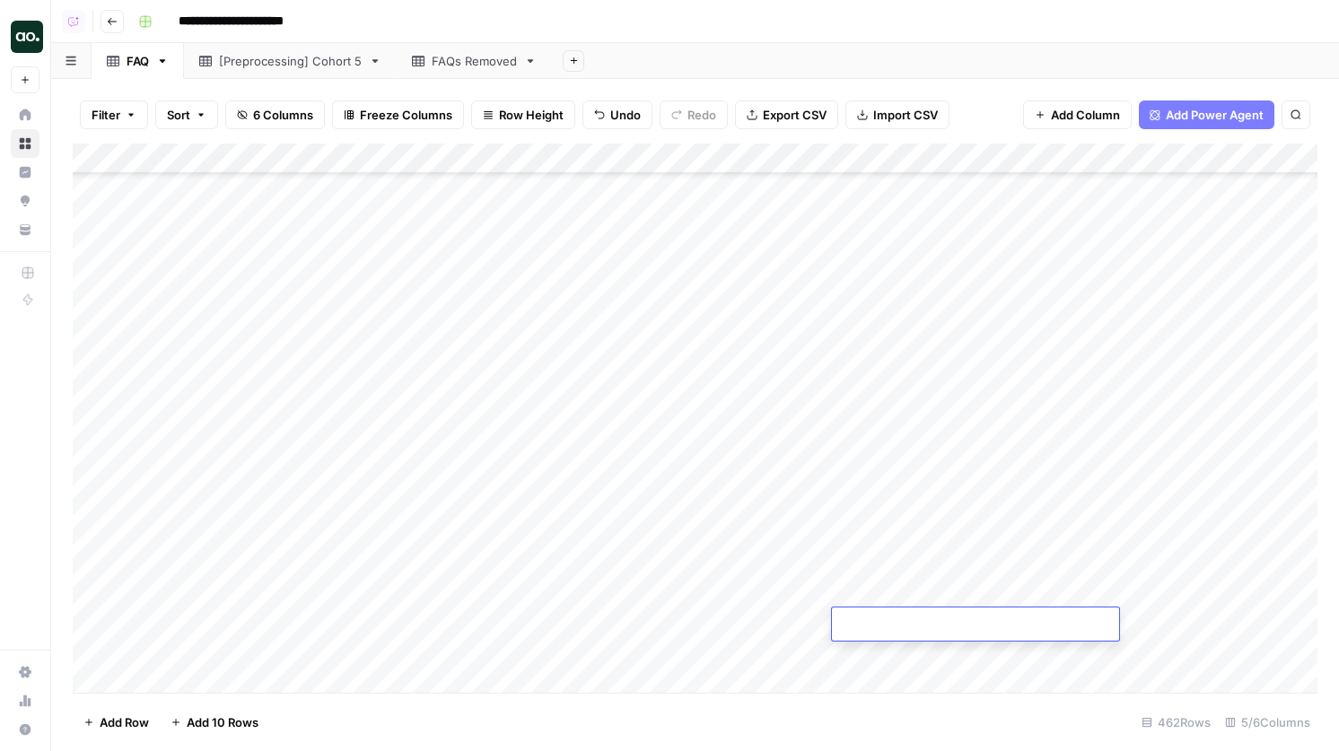
click at [923, 571] on div "Add Column" at bounding box center [695, 418] width 1245 height 549
click at [889, 505] on div "Add Column" at bounding box center [695, 418] width 1245 height 549
click at [887, 477] on div "Add Column" at bounding box center [695, 418] width 1245 height 549
click at [854, 529] on div "Add Column" at bounding box center [695, 418] width 1245 height 549
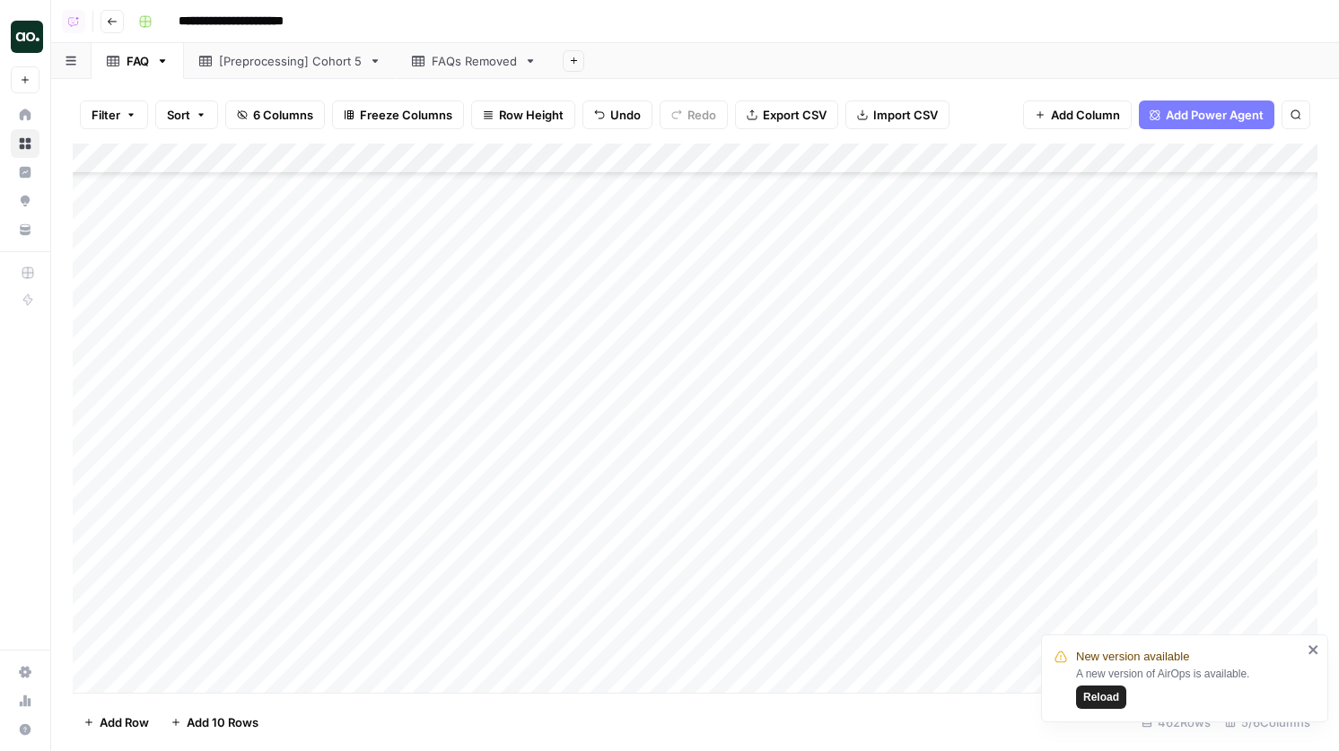
scroll to position [6741, 1]
click at [1219, 493] on div "Add Column" at bounding box center [695, 418] width 1245 height 549
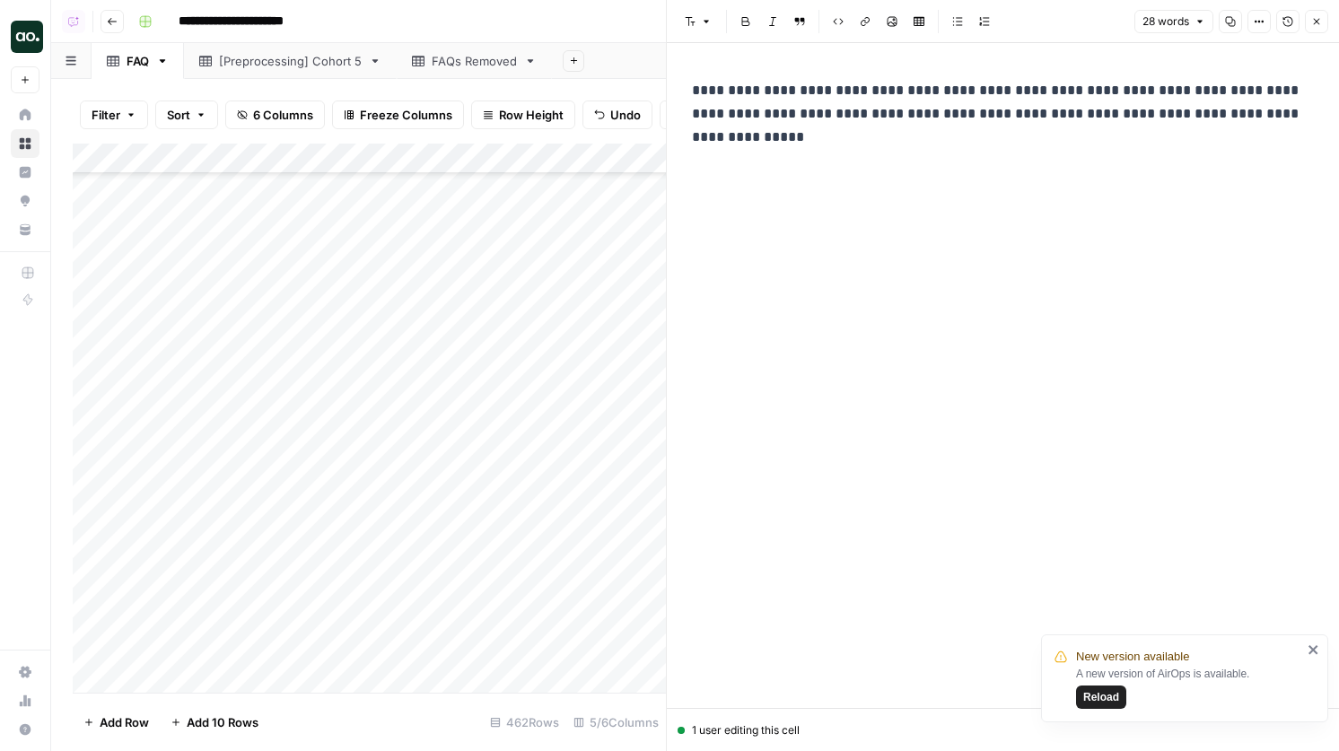
click at [1309, 34] on header "Font style Bold Italic Block quote Code block Link Image Insert Table Bulleted …" at bounding box center [1003, 21] width 672 height 43
click at [1309, 23] on button "Close" at bounding box center [1316, 21] width 23 height 23
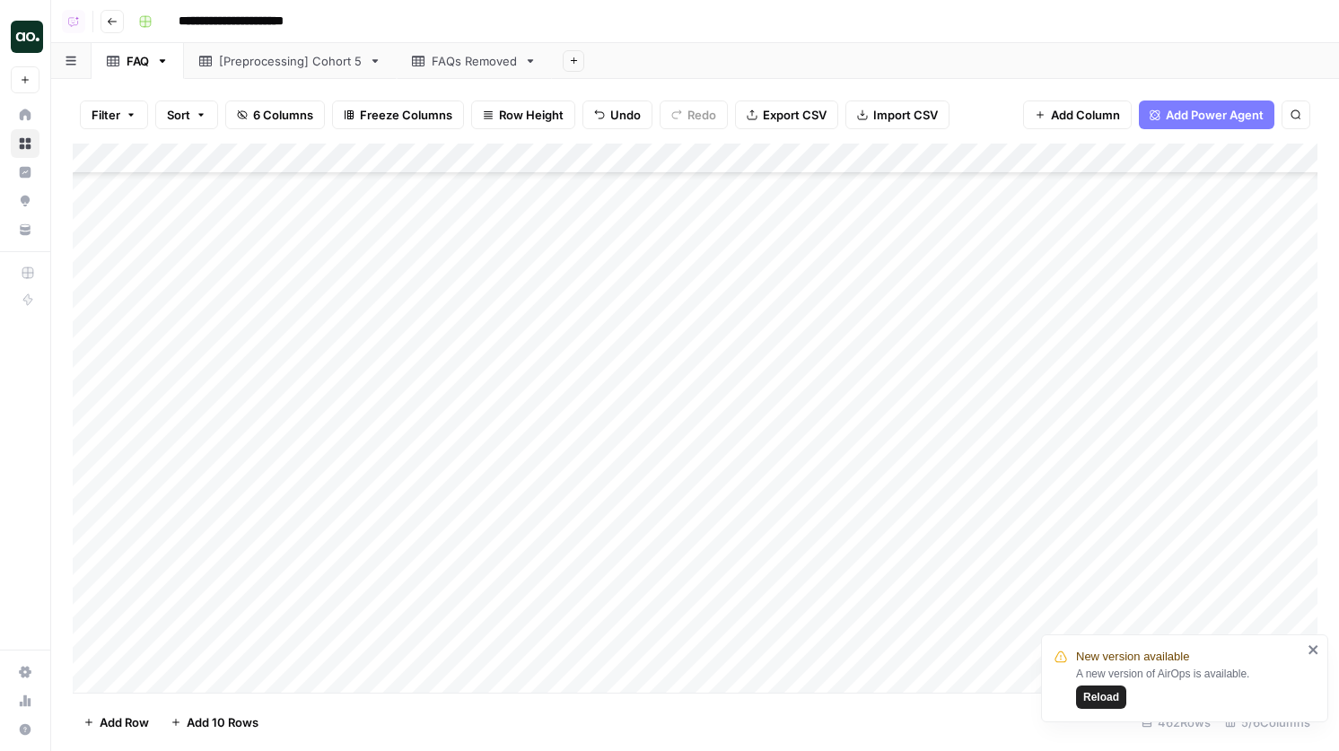
scroll to position [8482, 1]
click at [1192, 304] on div "Add Column" at bounding box center [695, 418] width 1245 height 549
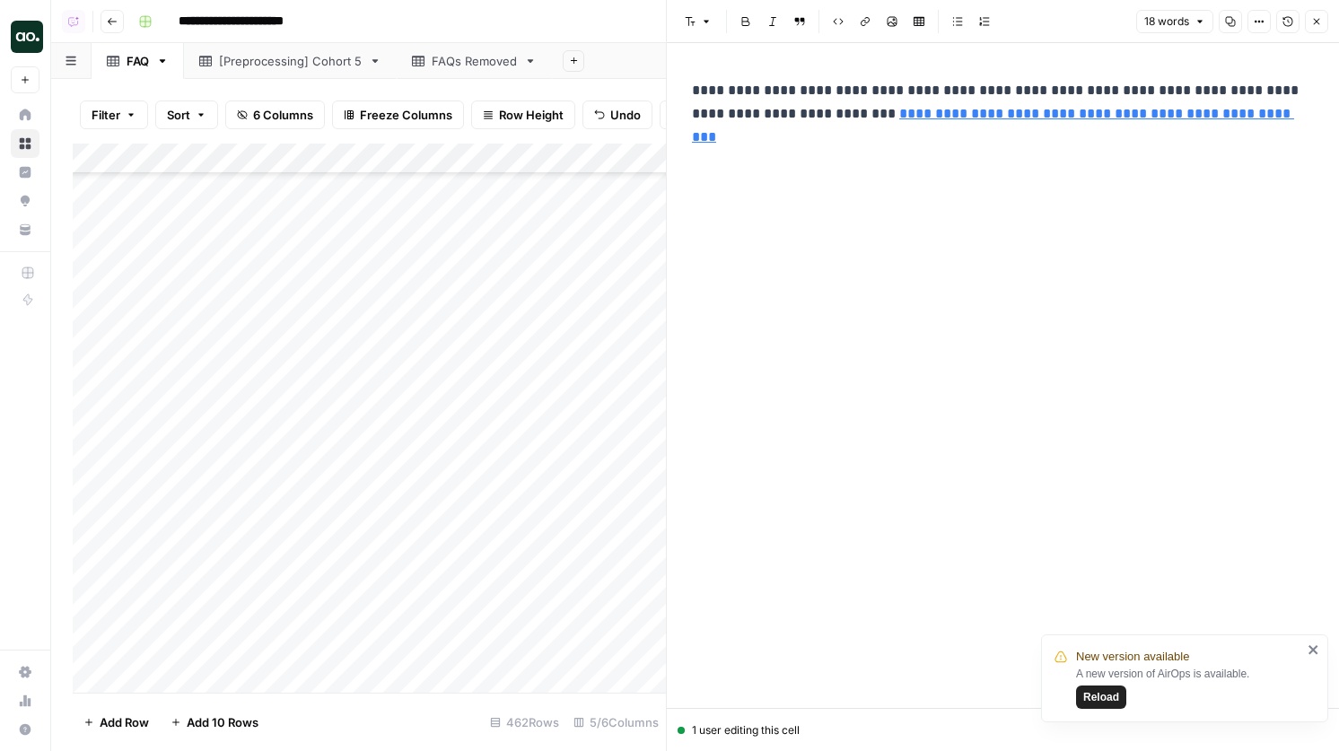
click at [1321, 22] on span "Close" at bounding box center [1321, 22] width 1 height 1
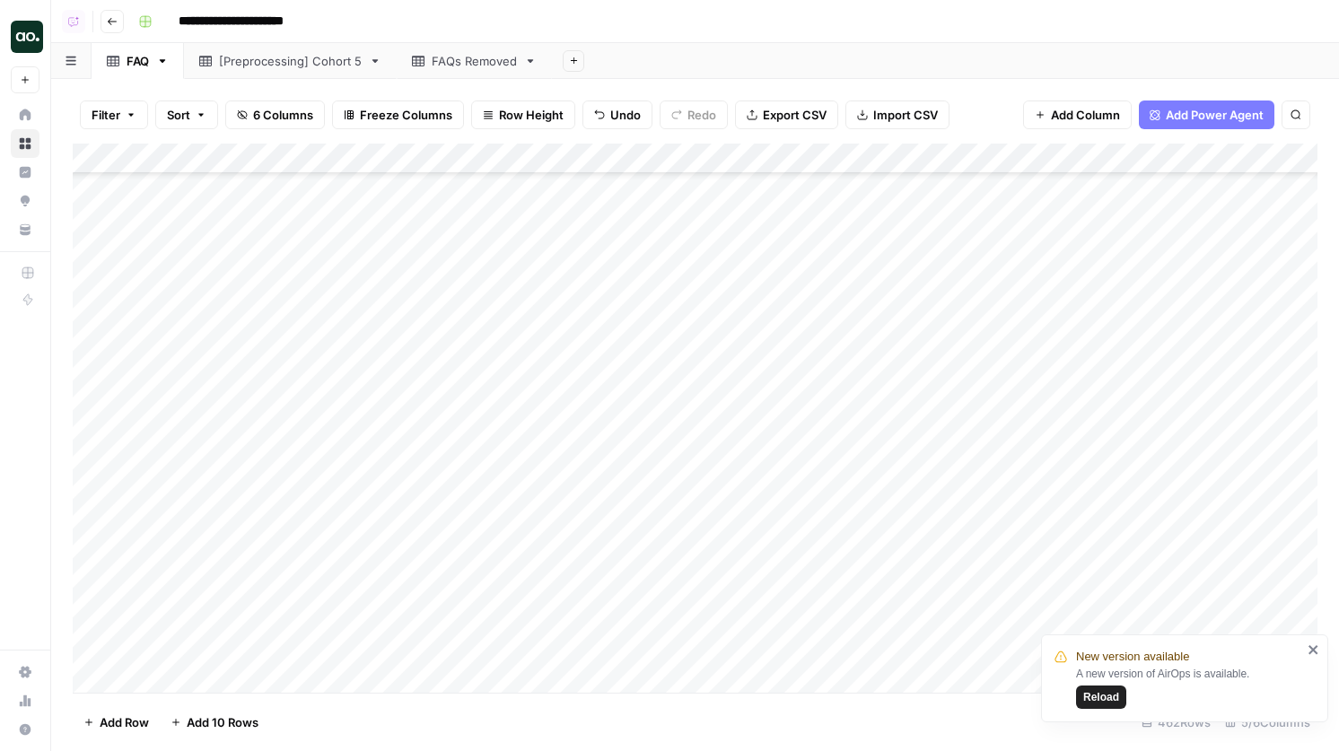
scroll to position [10333, 1]
click at [1210, 279] on div "Add Column" at bounding box center [695, 418] width 1245 height 549
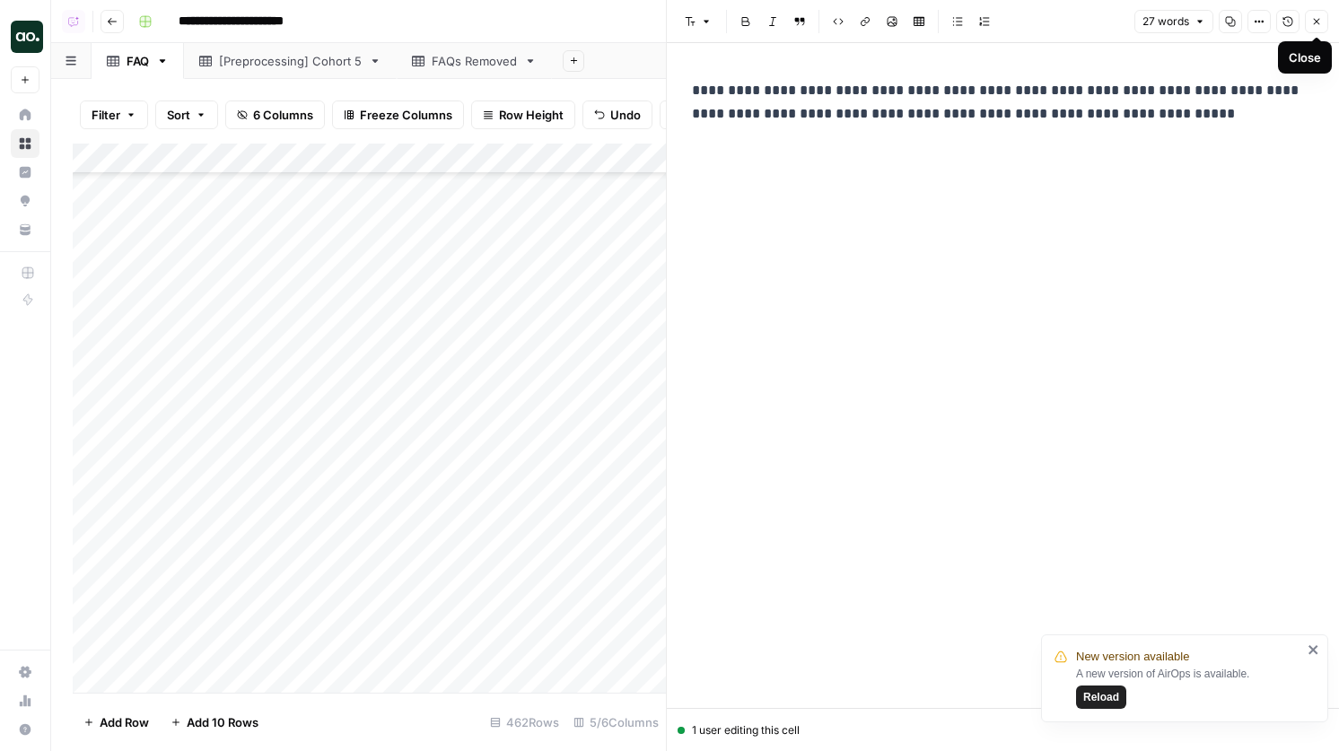
click at [1311, 23] on icon "button" at bounding box center [1316, 21] width 11 height 11
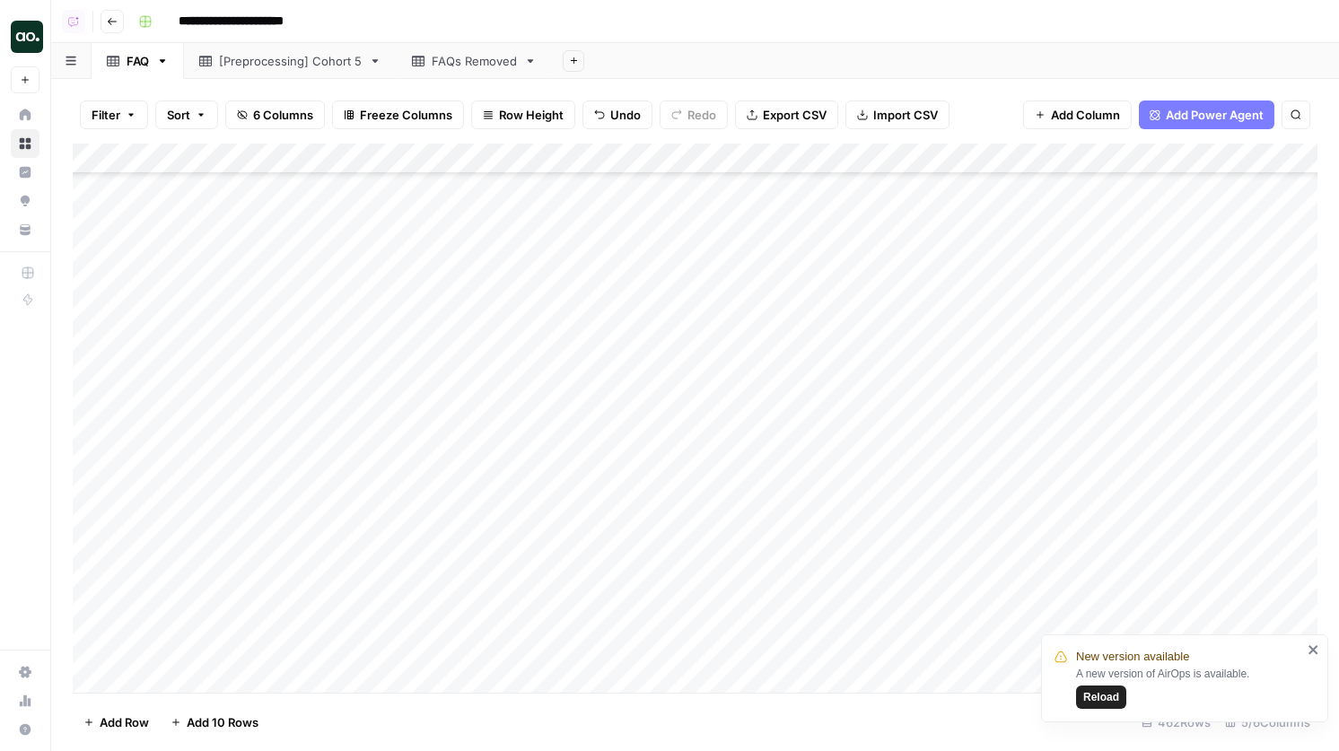
scroll to position [11895, 0]
click at [1160, 467] on div "Add Column" at bounding box center [695, 418] width 1245 height 549
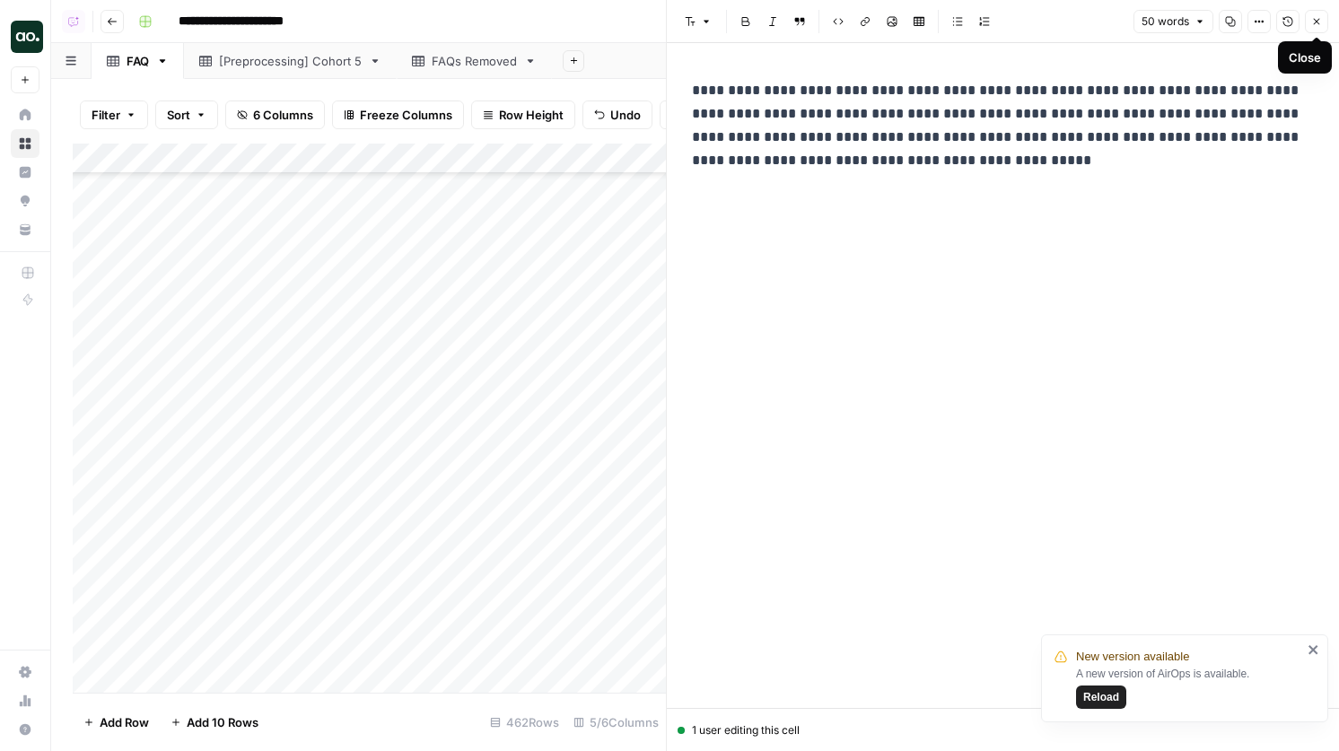
click at [1312, 27] on button "Close" at bounding box center [1316, 21] width 23 height 23
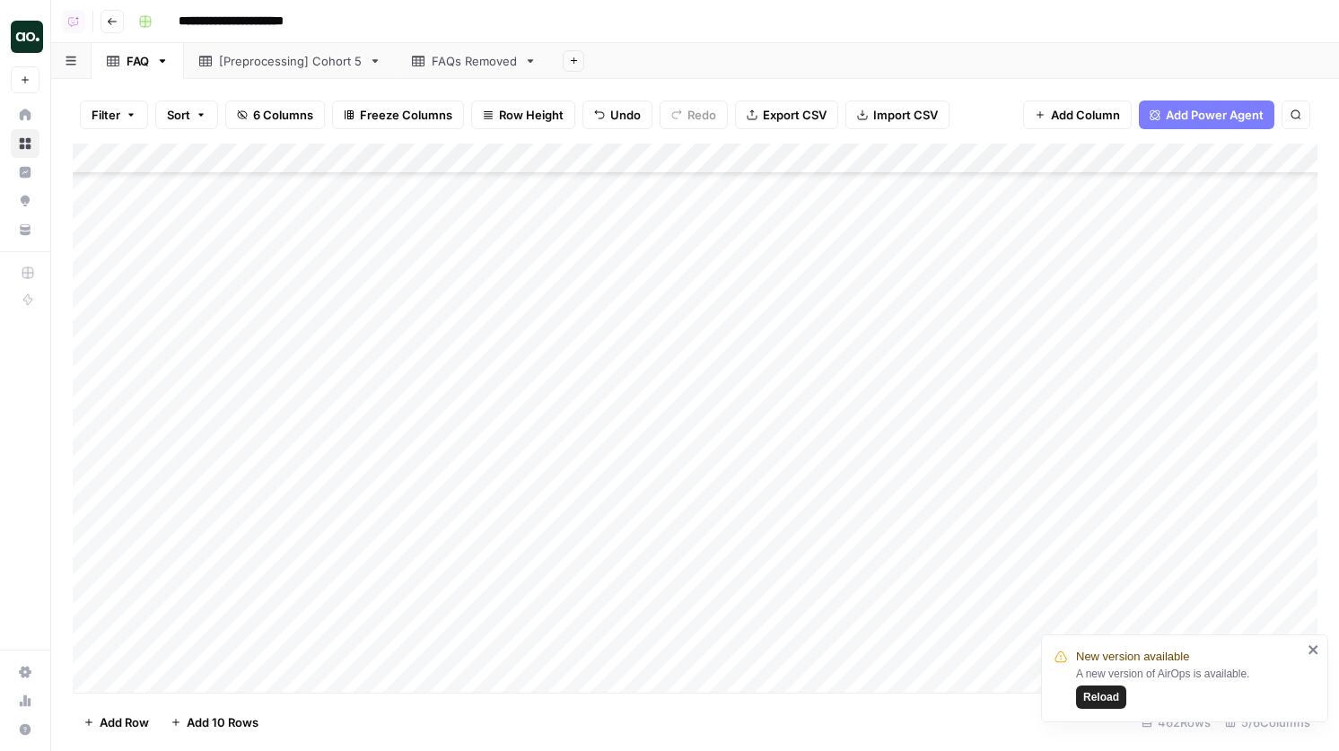
scroll to position [13605, 1]
click at [844, 319] on div "Add Column" at bounding box center [695, 418] width 1245 height 549
click at [94, 362] on div "Add Column" at bounding box center [695, 418] width 1245 height 549
click at [93, 400] on div "Add Column" at bounding box center [695, 418] width 1245 height 549
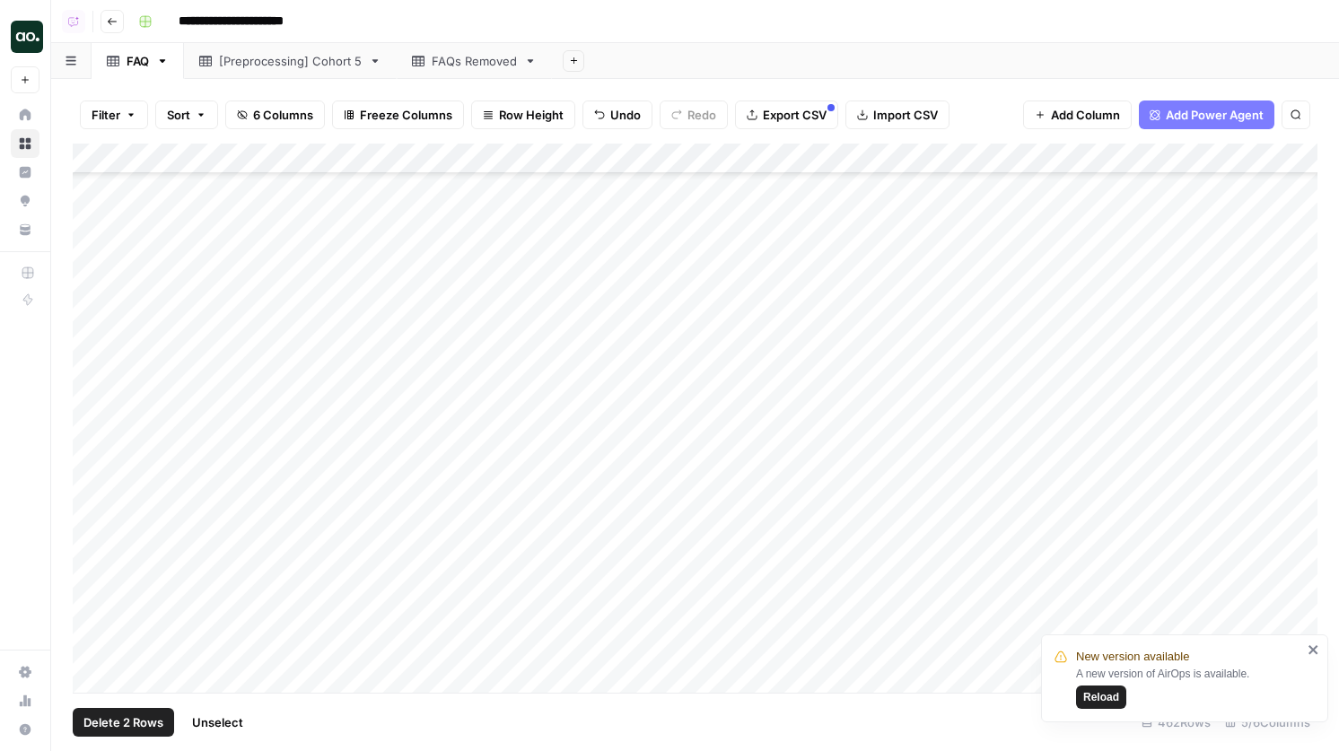
click at [93, 424] on div "Add Column" at bounding box center [695, 418] width 1245 height 549
click at [139, 714] on span "Delete 3 Rows" at bounding box center [123, 722] width 80 height 18
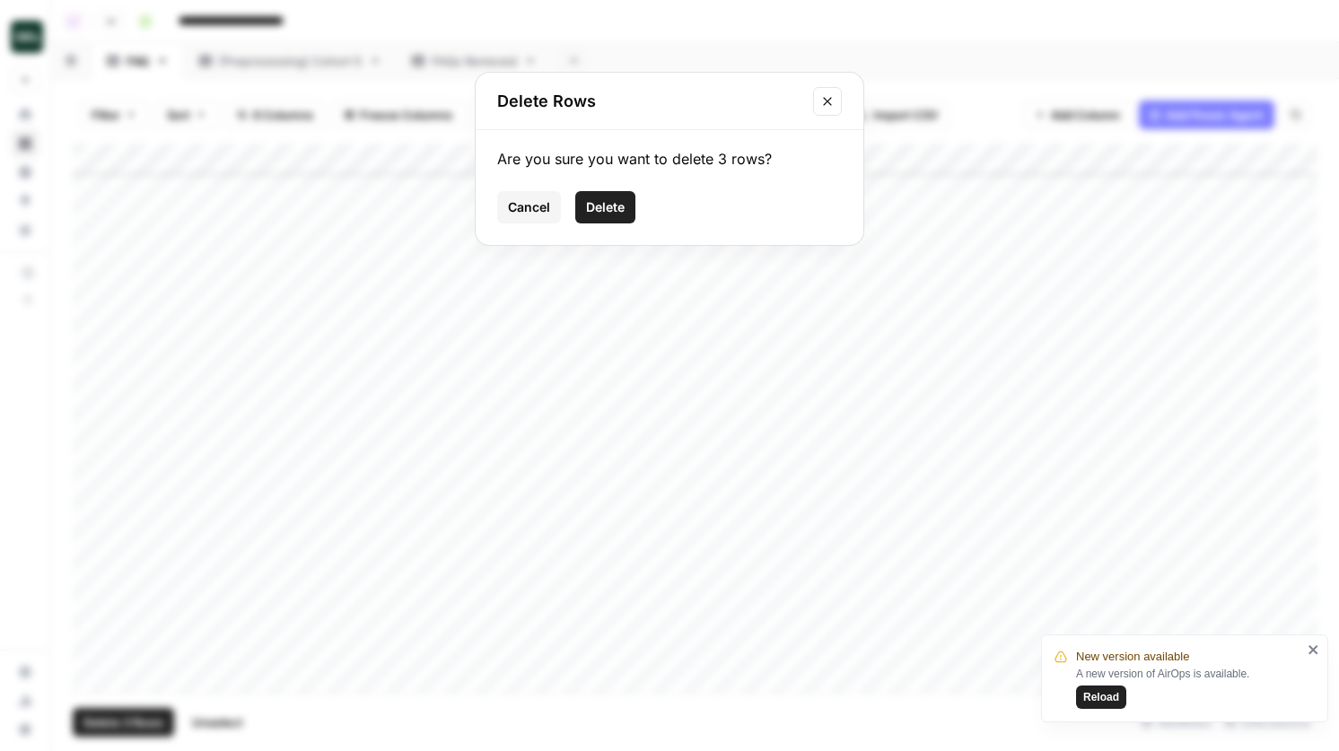
click at [586, 217] on button "Delete" at bounding box center [605, 207] width 60 height 32
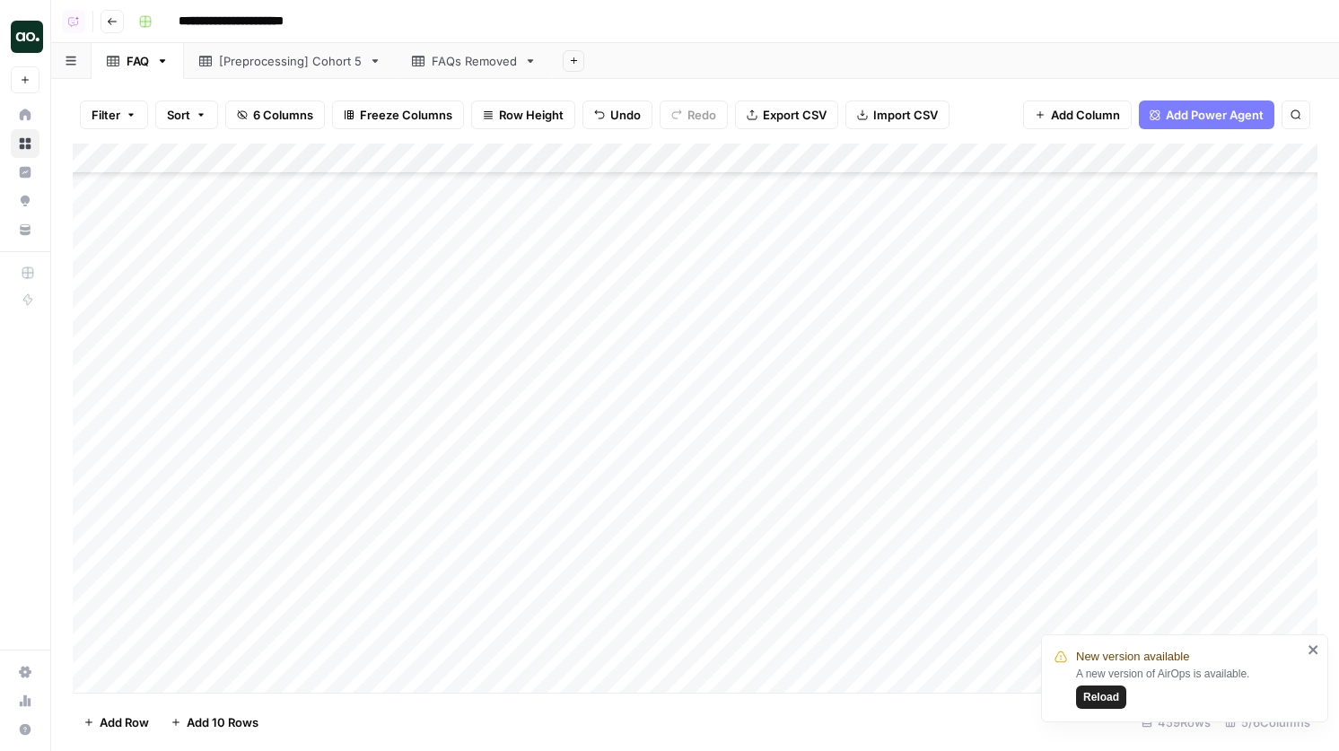
scroll to position [5863, 1]
click at [1076, 162] on div "Add Column" at bounding box center [695, 418] width 1245 height 549
click at [924, 394] on span "Remove Column" at bounding box center [945, 400] width 157 height 18
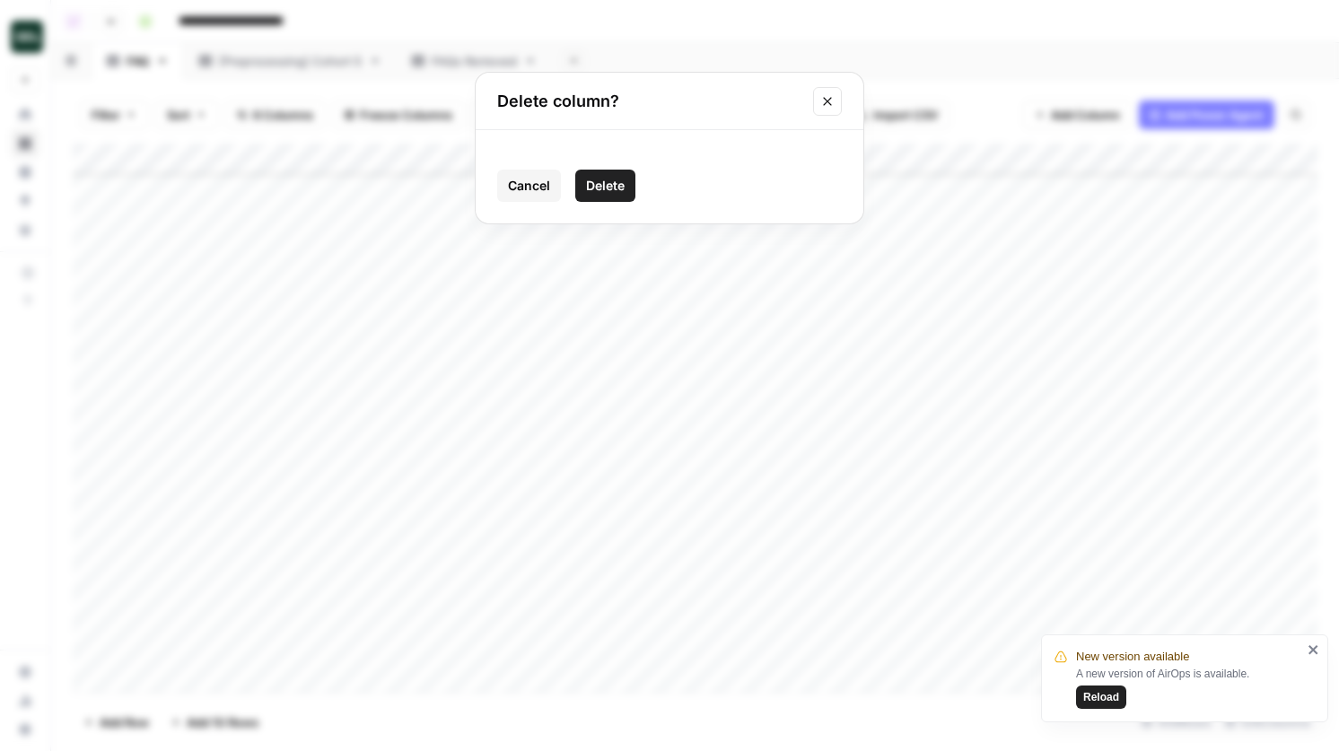
click at [615, 183] on span "Delete" at bounding box center [605, 186] width 39 height 18
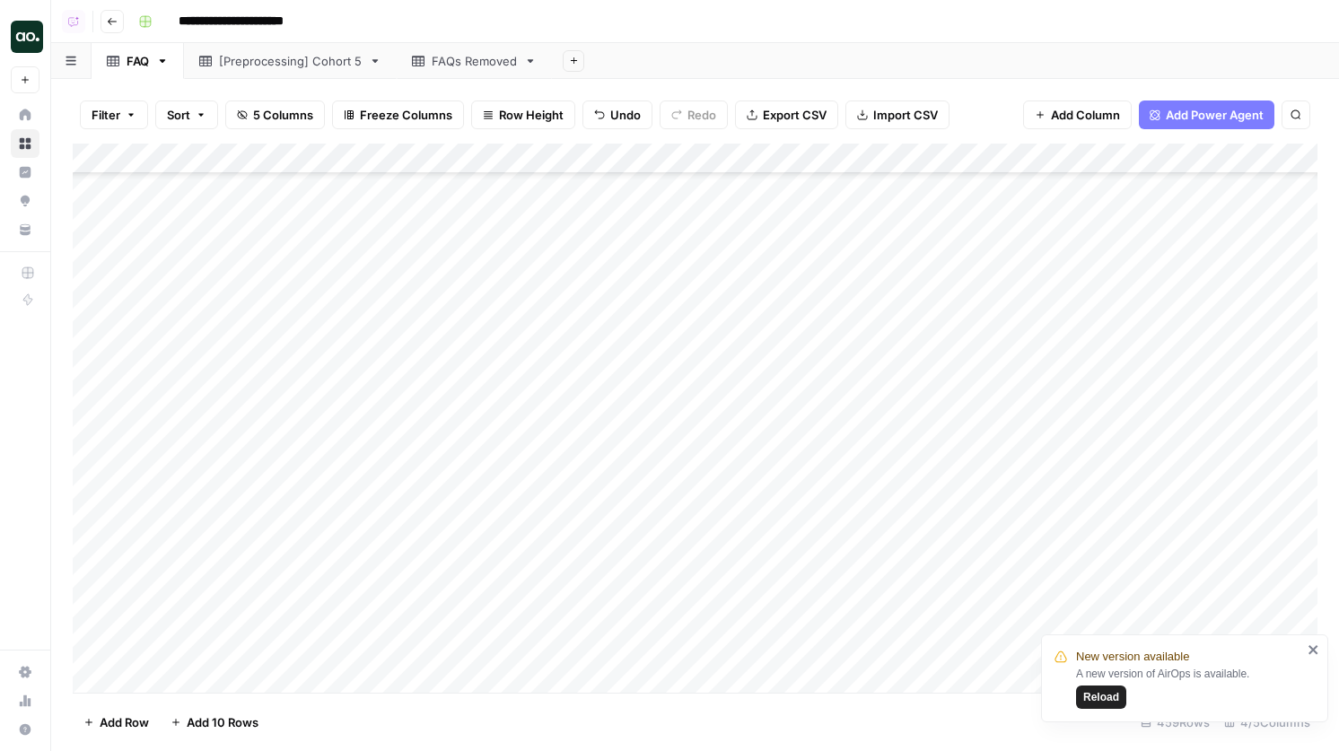
scroll to position [0, 1]
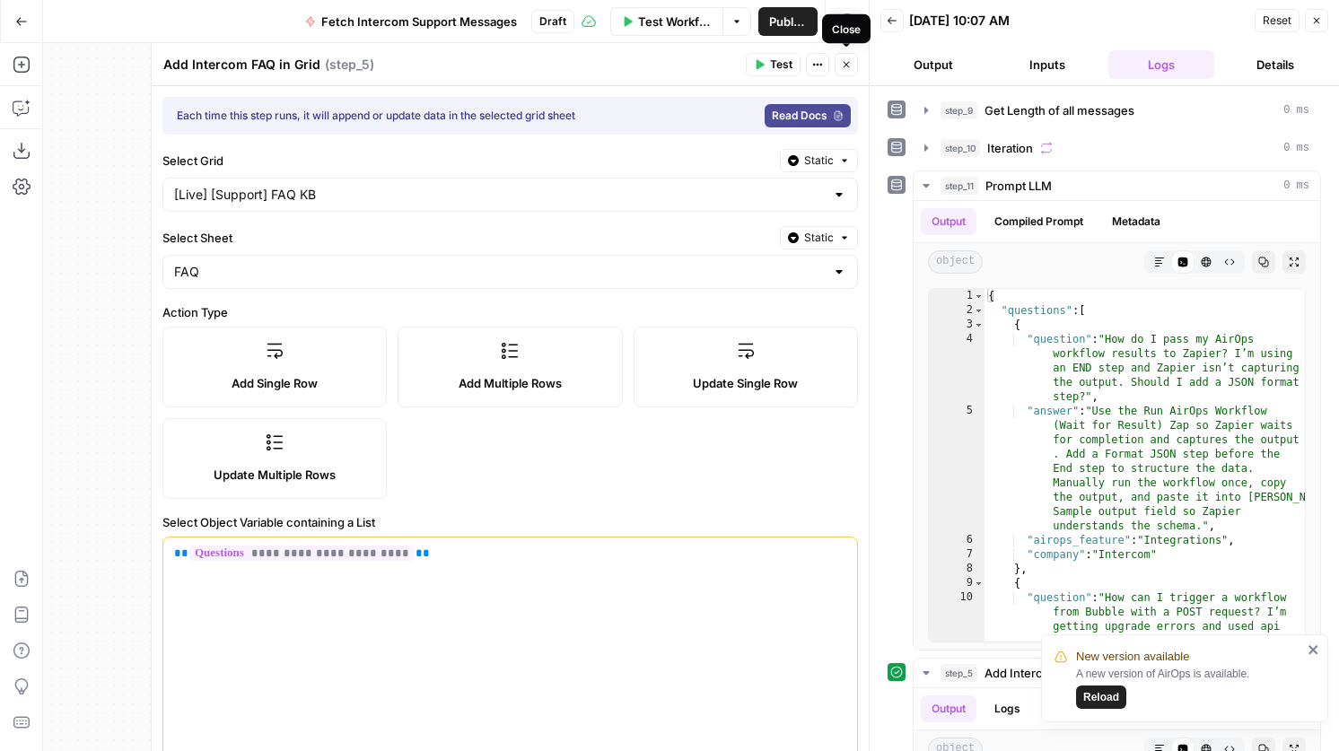
click at [843, 65] on icon "button" at bounding box center [846, 64] width 11 height 11
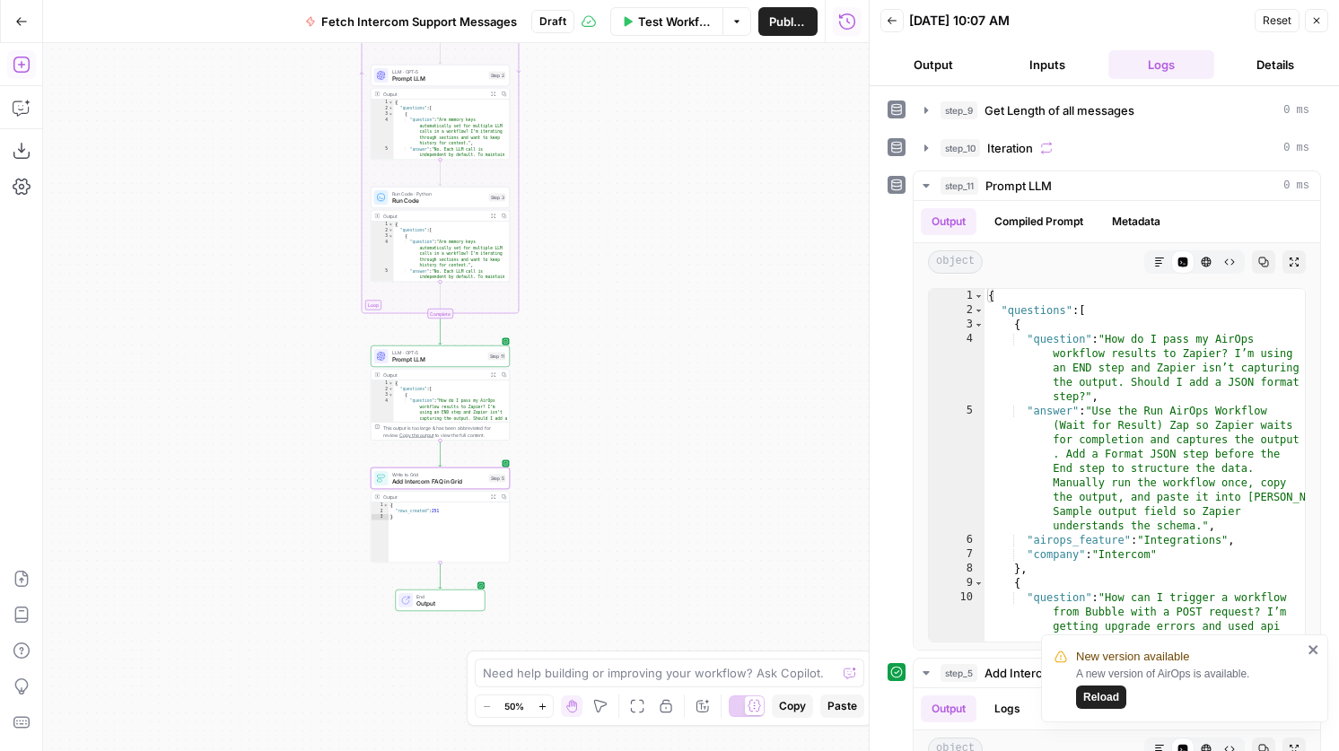
click at [13, 62] on icon "button" at bounding box center [22, 65] width 18 height 18
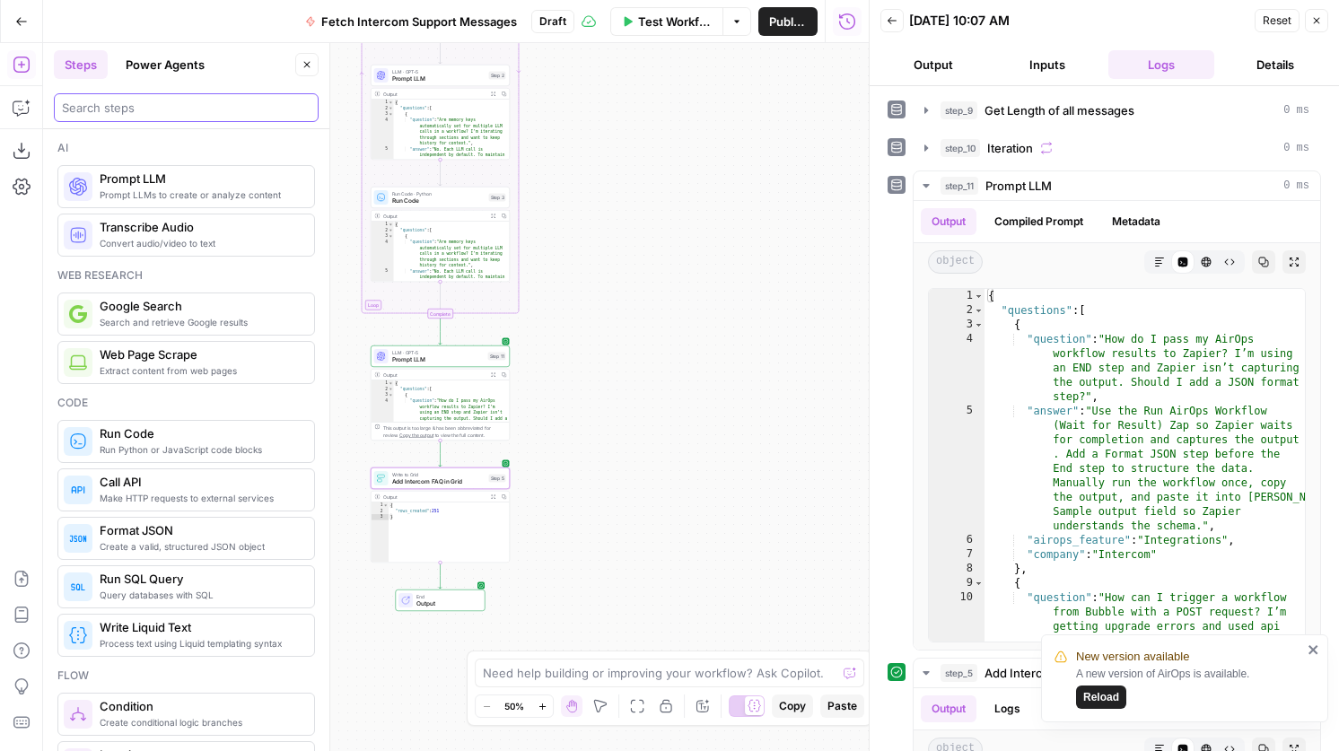
click at [229, 106] on input "search" at bounding box center [186, 108] width 249 height 18
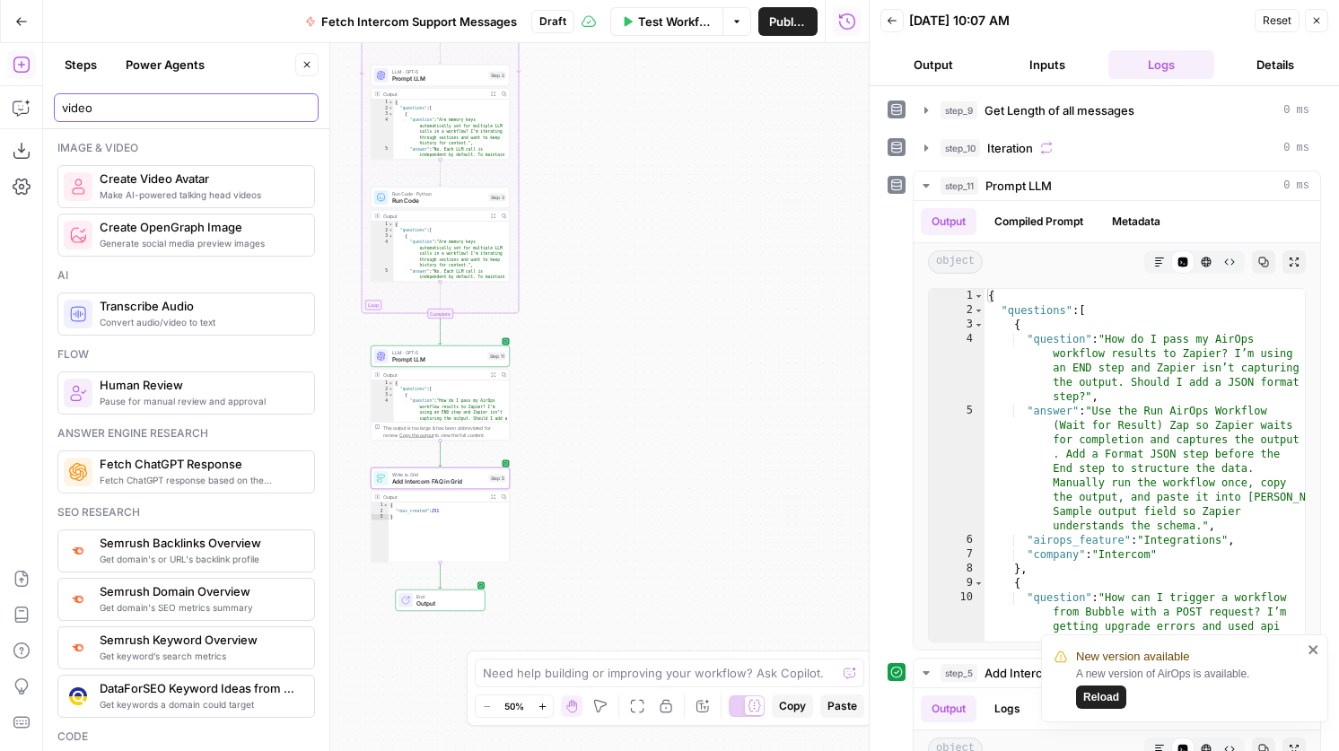
type input "video"
click at [301, 60] on button "Close" at bounding box center [306, 64] width 23 height 23
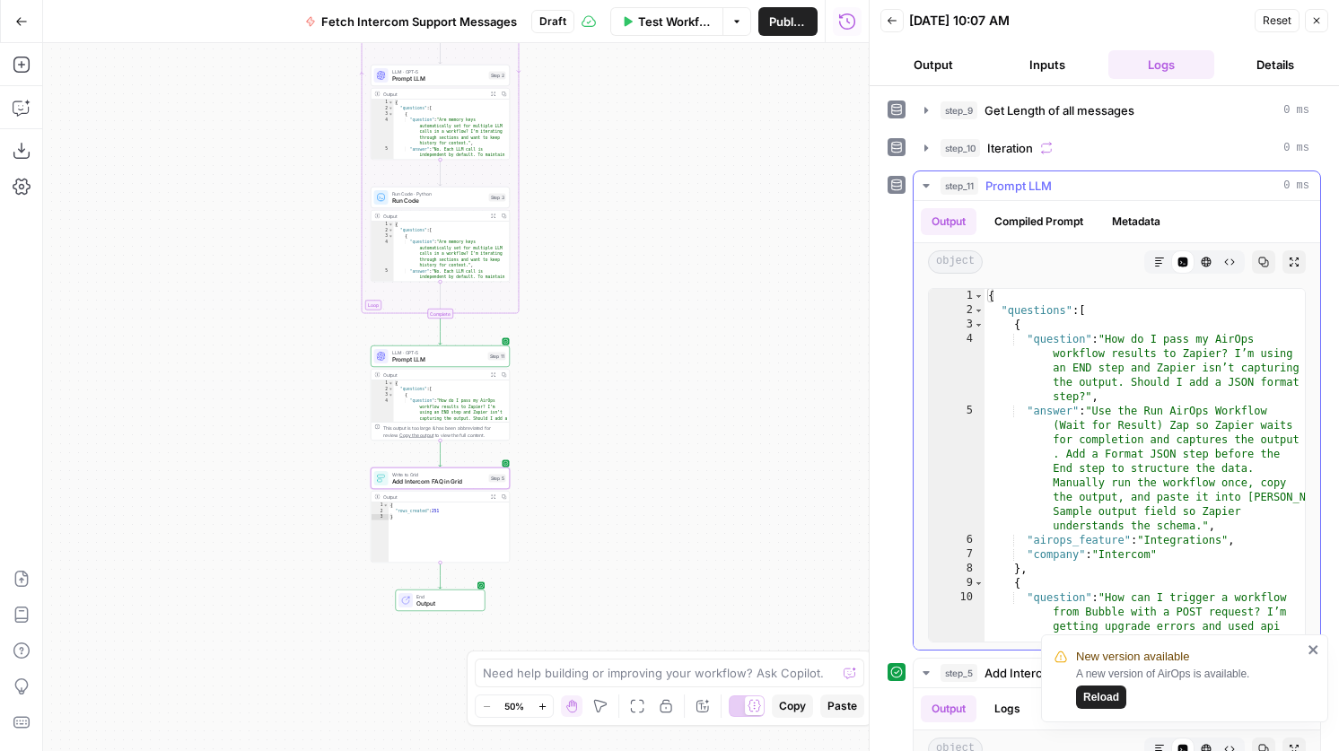
click at [1049, 171] on button "step_11 Prompt LLM 0 ms" at bounding box center [1116, 185] width 406 height 29
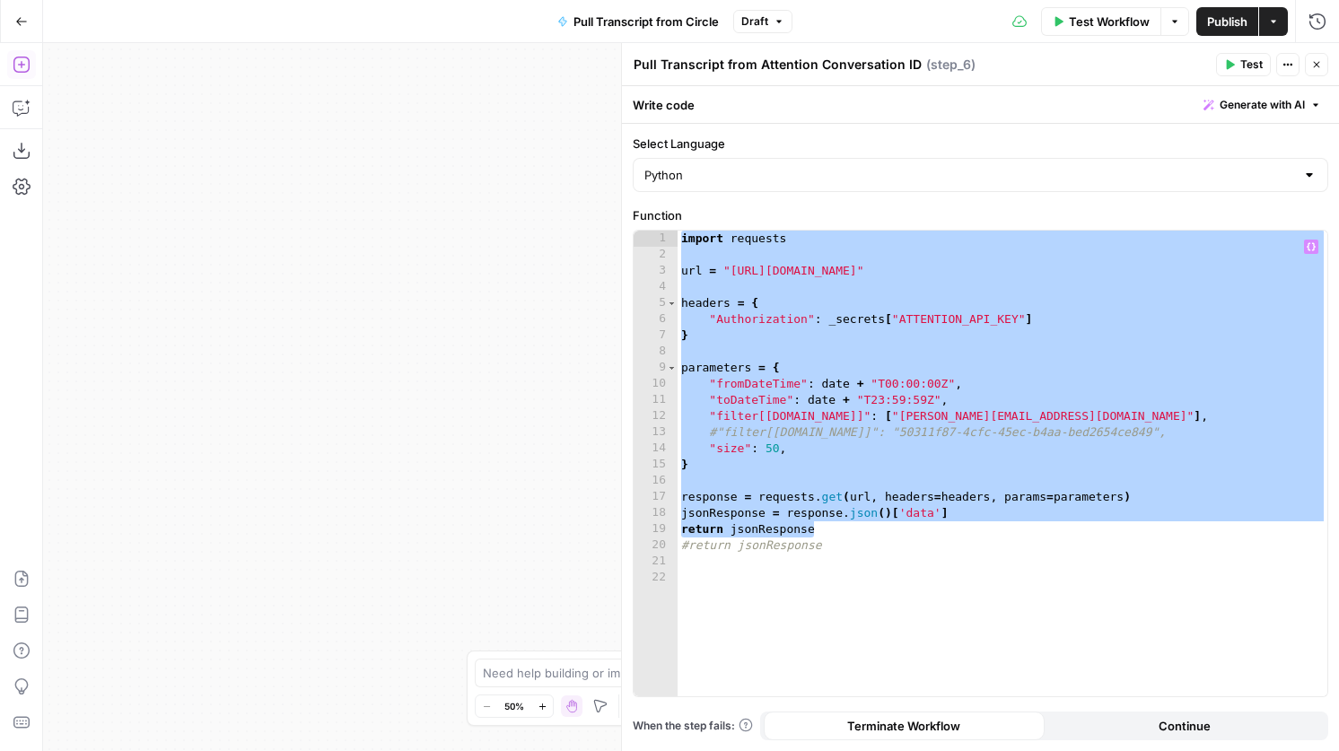
click at [13, 64] on icon "button" at bounding box center [22, 65] width 18 height 18
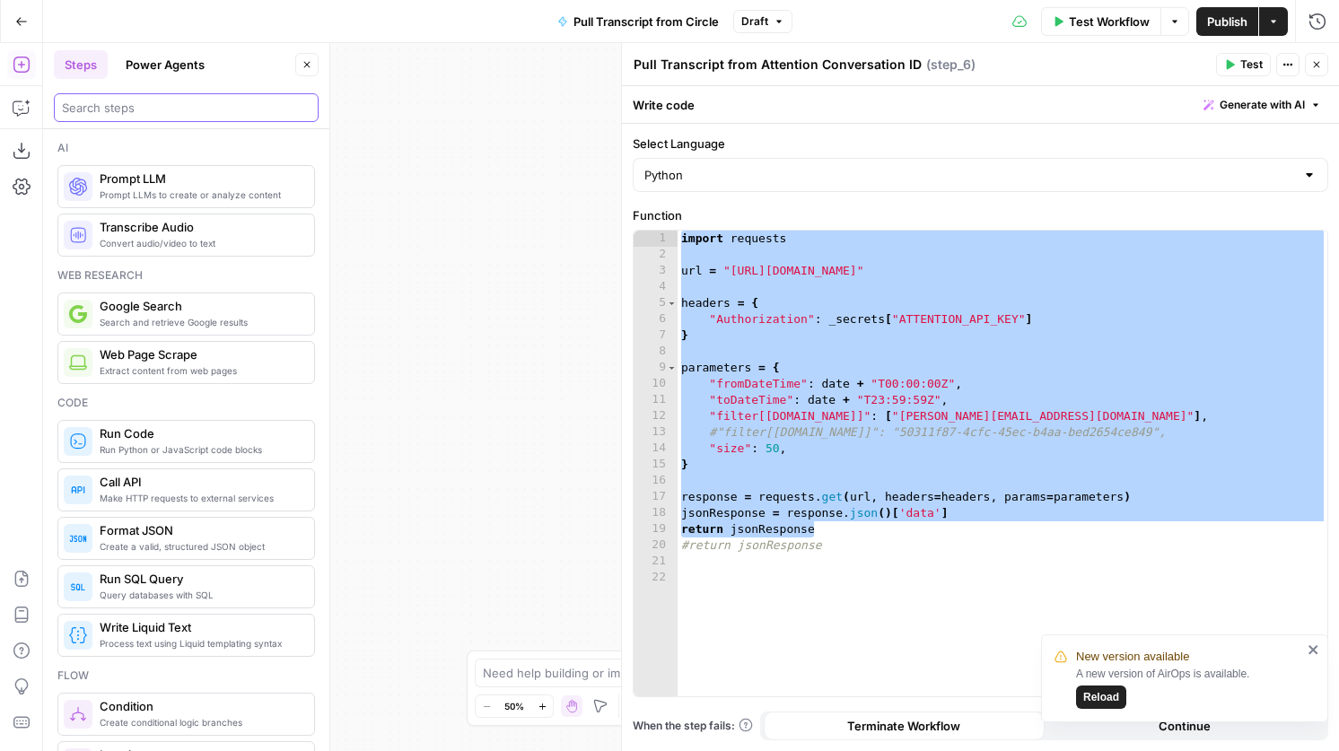
click at [125, 105] on input "search" at bounding box center [186, 108] width 249 height 18
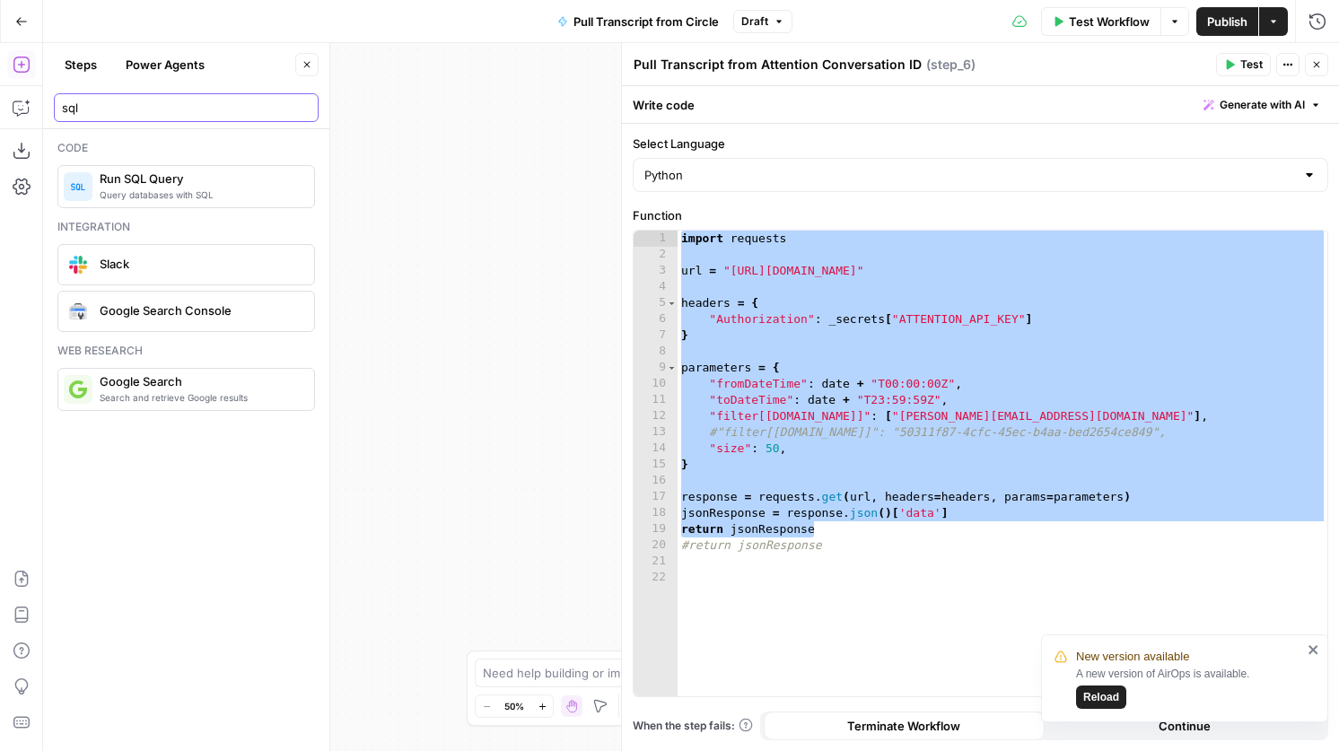
type input "sql"
click at [1310, 57] on button "Close" at bounding box center [1316, 64] width 23 height 23
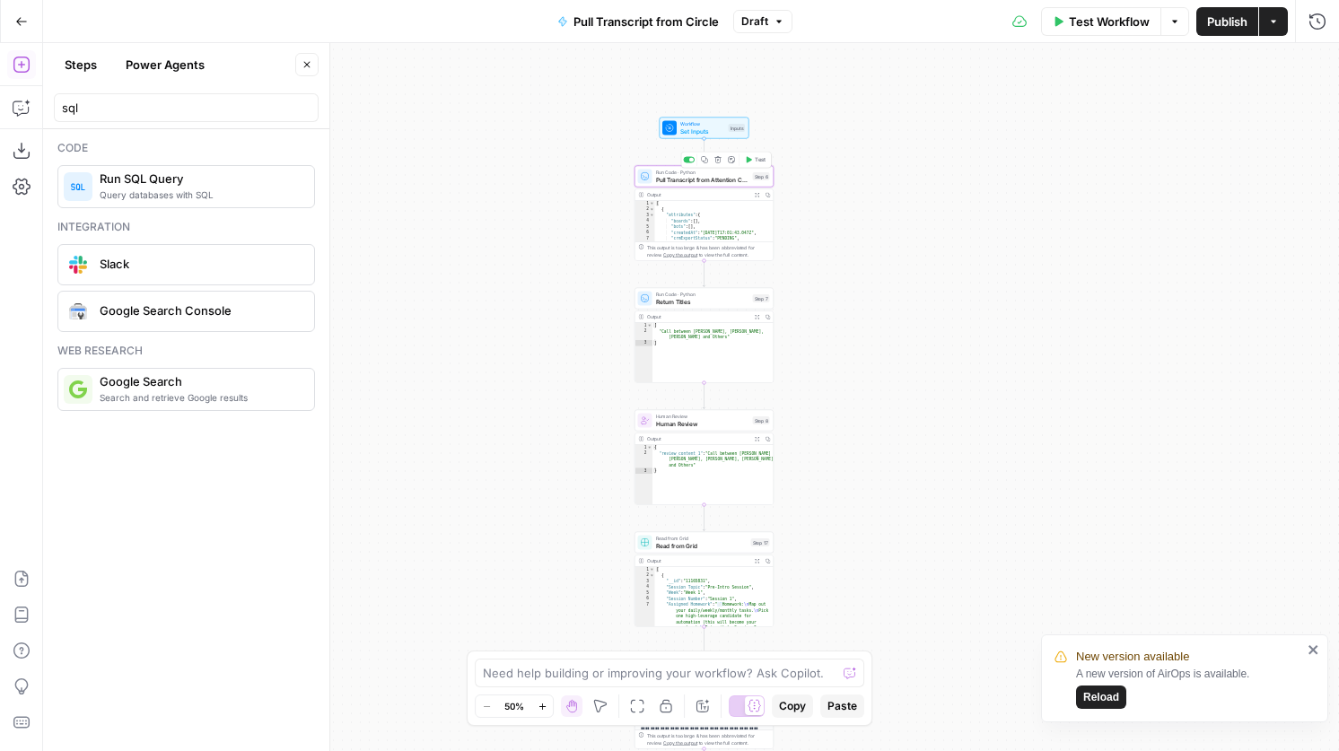
click at [686, 185] on div "Run Code · Python Pull Transcript from Attention Conversation ID Step 6 Copy st…" at bounding box center [703, 177] width 139 height 22
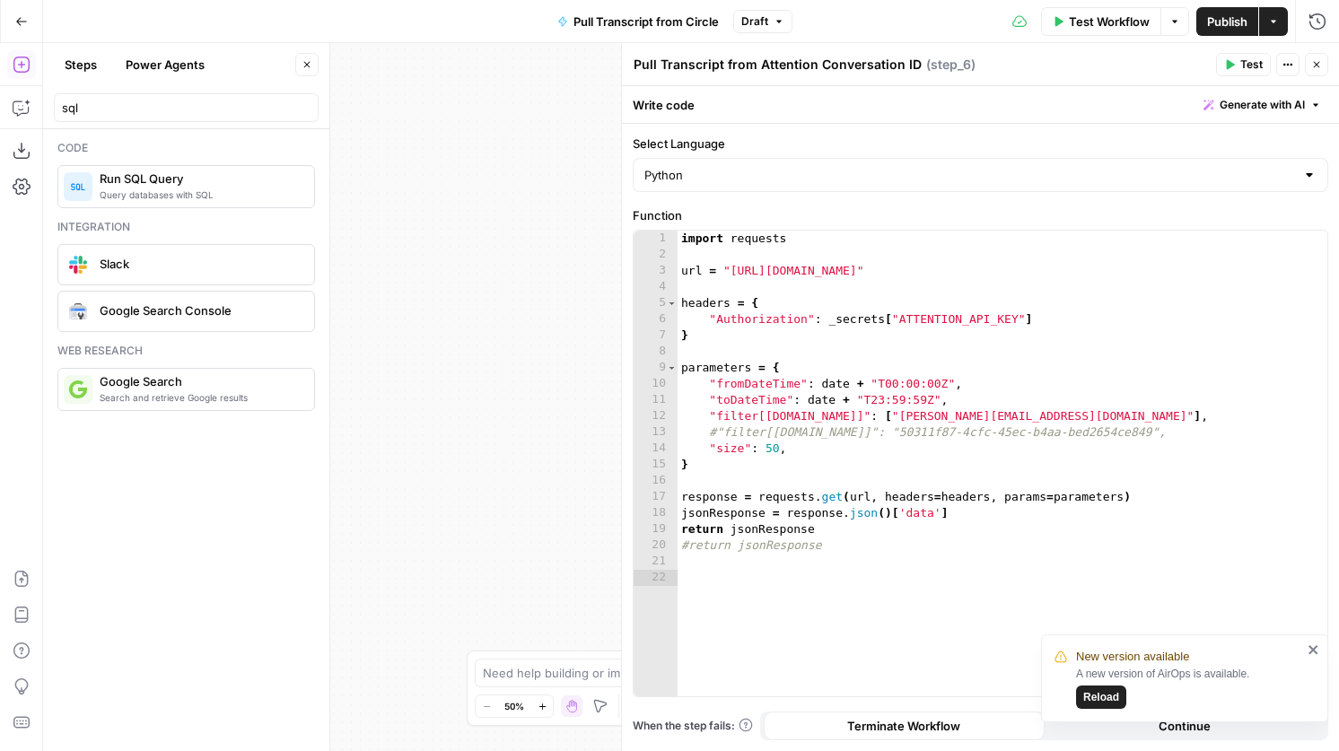
click at [1318, 69] on icon "button" at bounding box center [1316, 64] width 11 height 11
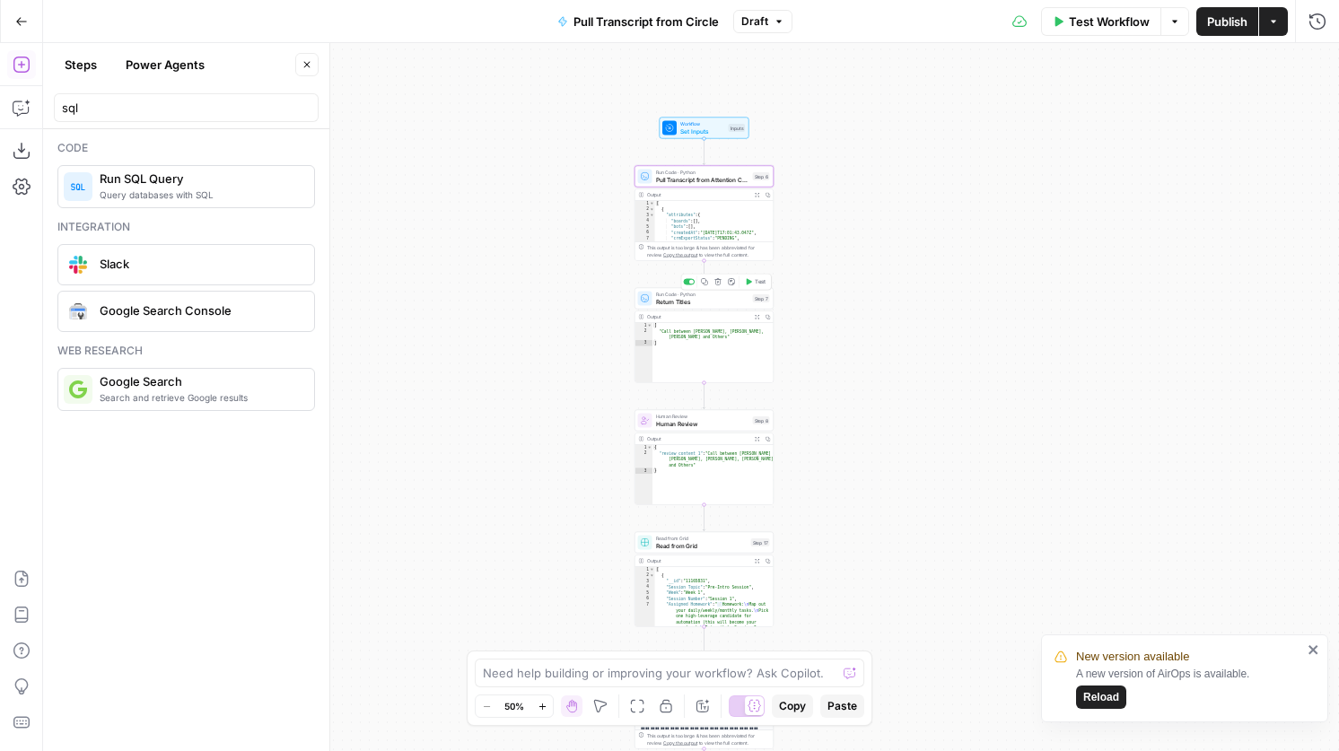
click at [680, 305] on span "Return Titles" at bounding box center [702, 301] width 93 height 9
click at [730, 426] on span "Human Review" at bounding box center [702, 423] width 93 height 9
click at [797, 714] on button "Copy" at bounding box center [792, 706] width 41 height 23
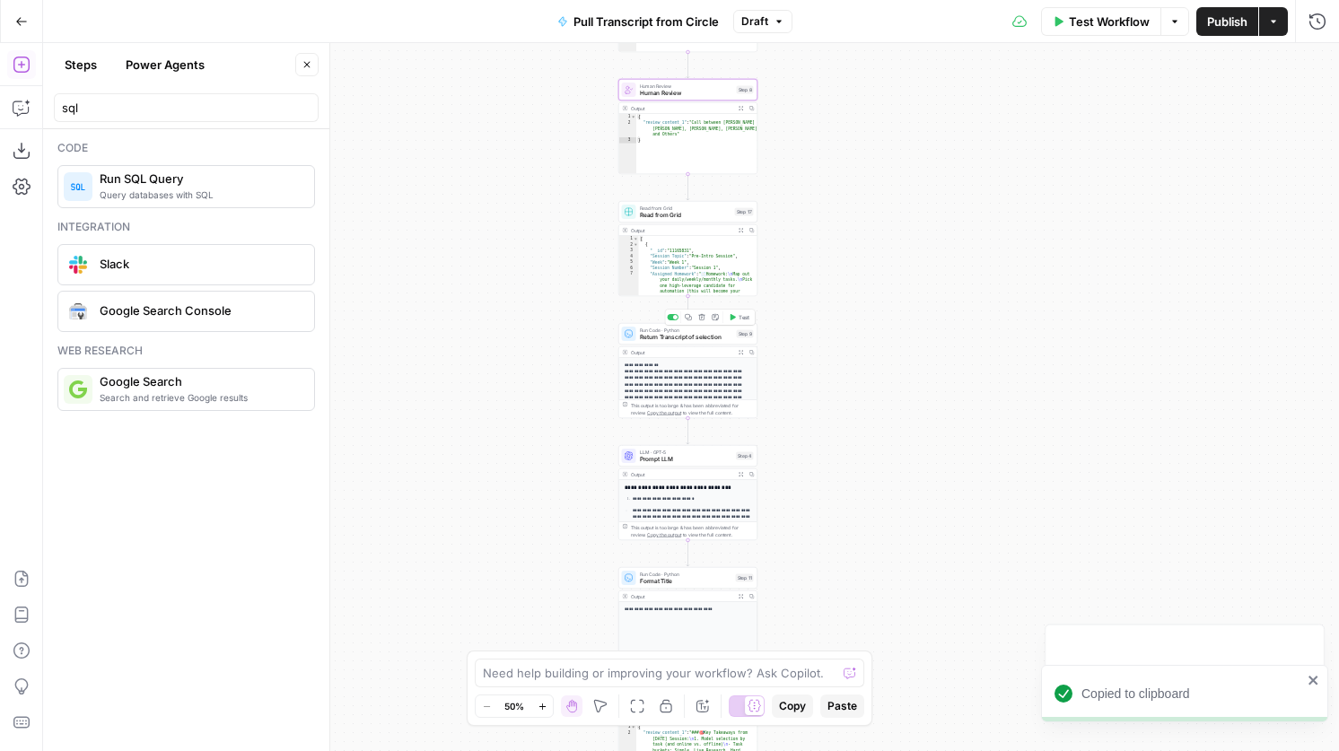
click at [687, 317] on icon "button" at bounding box center [688, 317] width 7 height 7
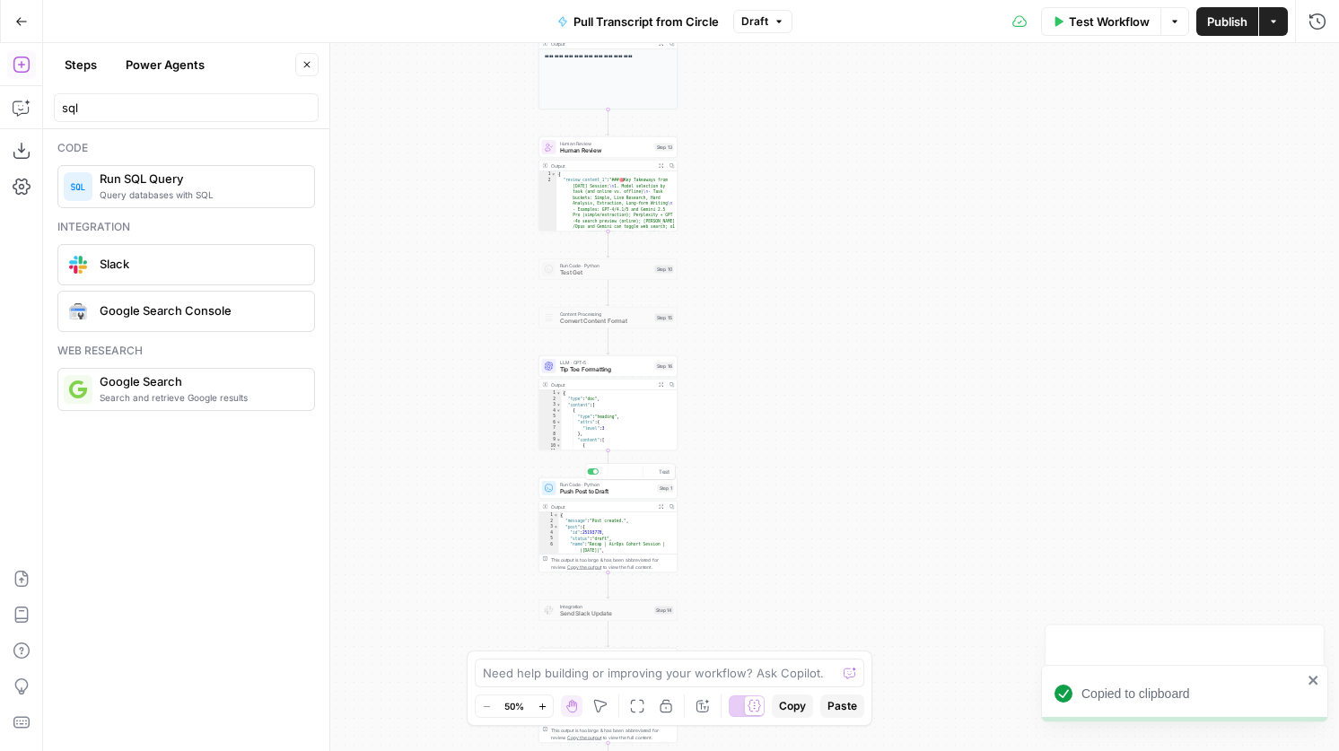
click at [648, 502] on div "Output Expand Output Copy" at bounding box center [608, 508] width 138 height 12
click at [648, 489] on span "Push Post to Draft" at bounding box center [607, 491] width 94 height 9
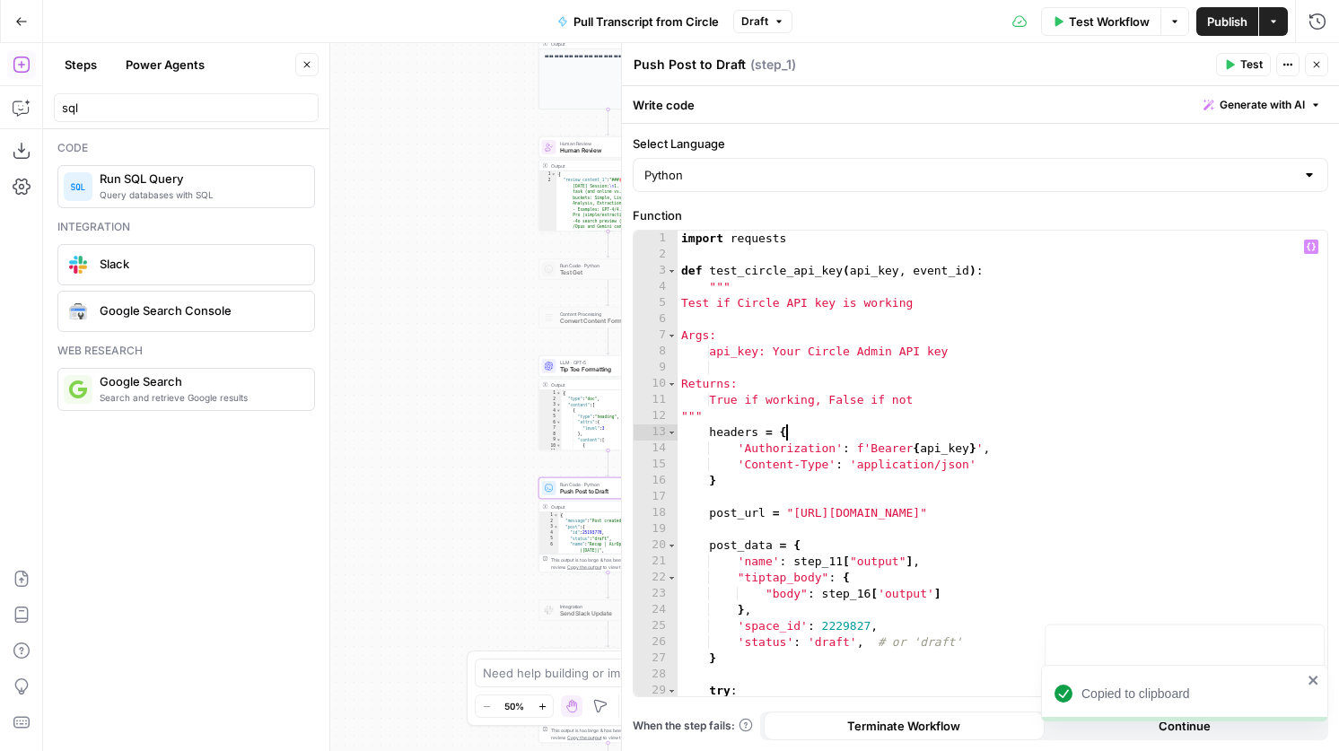
click at [888, 428] on div "import requests def test_circle_api_key ( api_key , event_id ) : """ Test if Ci…" at bounding box center [1002, 480] width 650 height 498
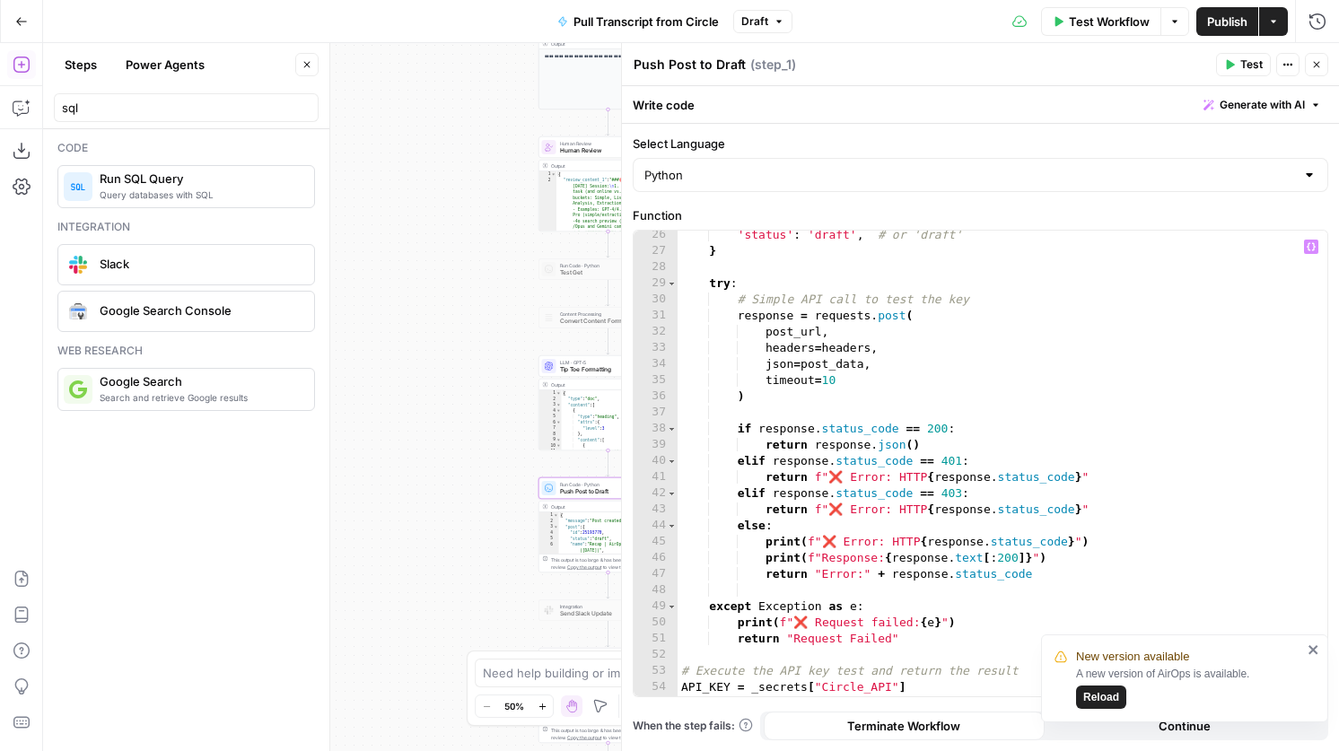
scroll to position [439, 0]
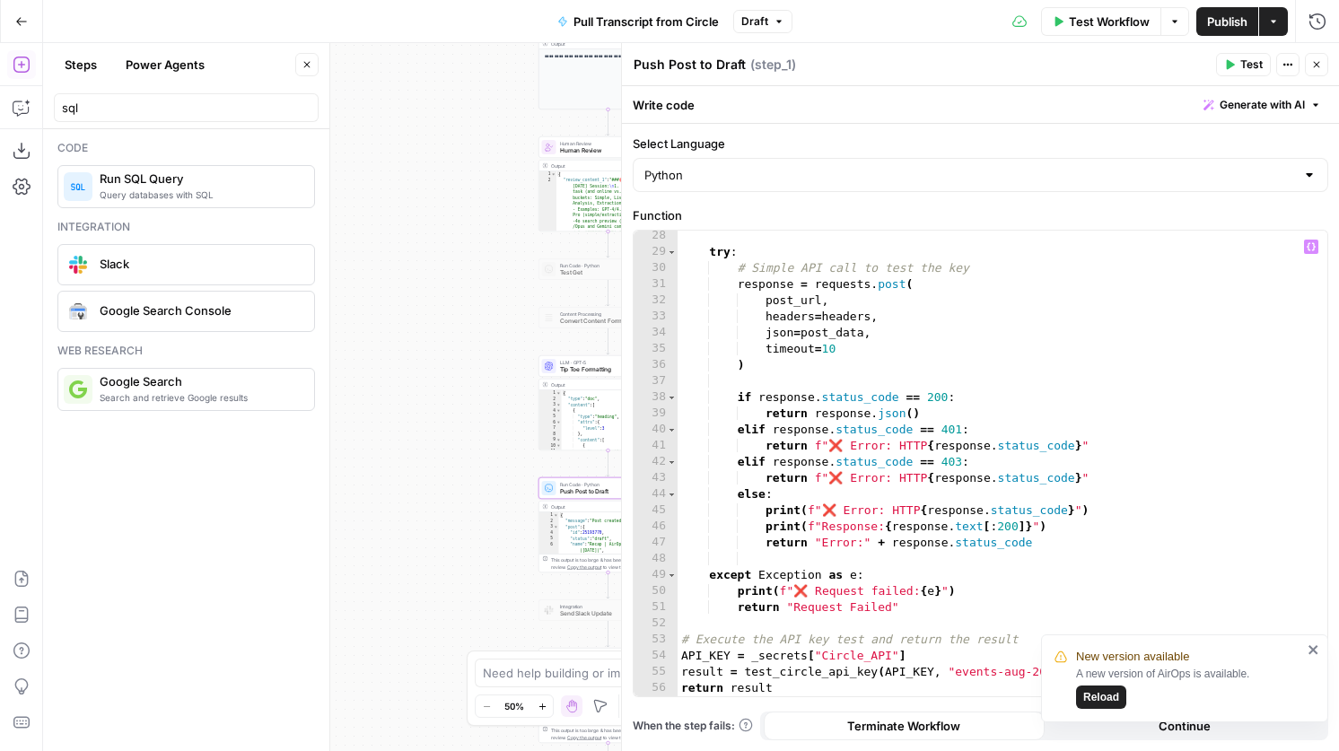
type textarea "**********"
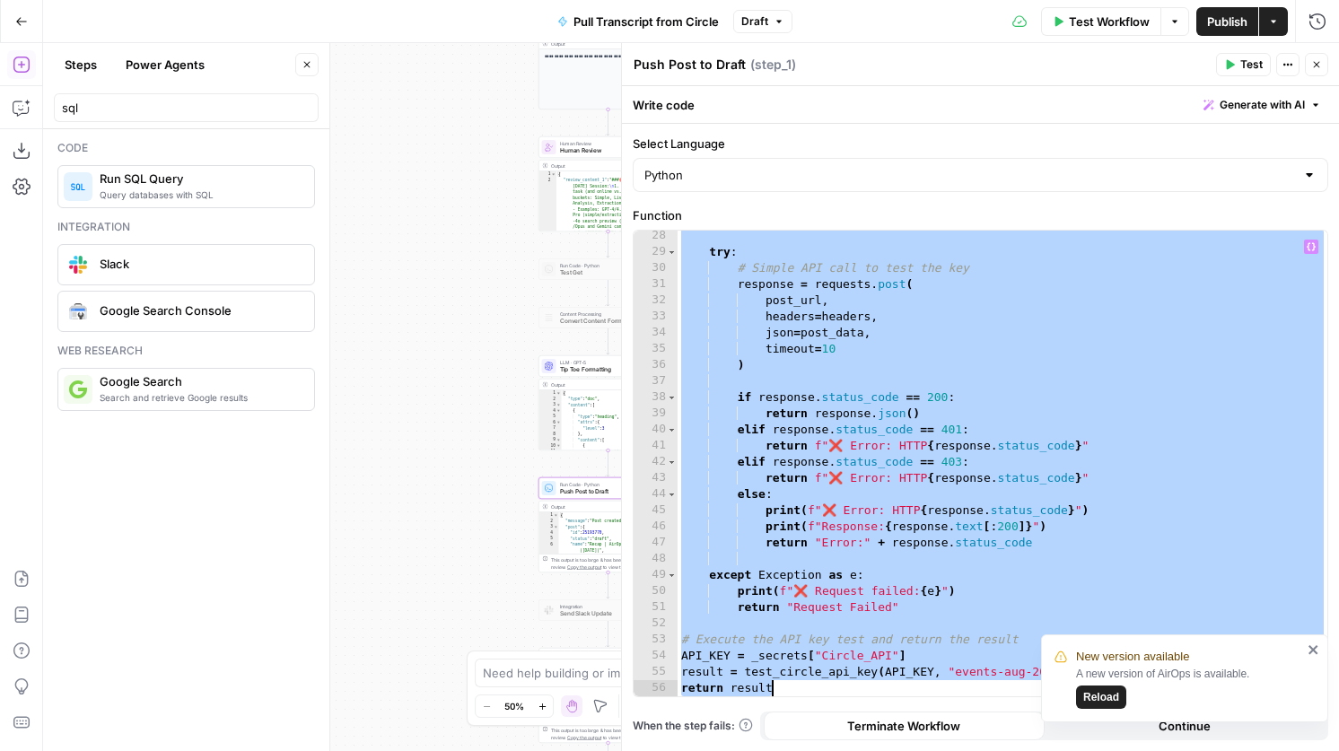
click at [1302, 57] on div "Test Actions Close" at bounding box center [1272, 64] width 112 height 23
click at [1329, 61] on header "Push Post to Draft Push Post to Draft ( step_1 ) Test Actions Close" at bounding box center [980, 64] width 717 height 43
click at [1322, 61] on button "Close" at bounding box center [1316, 64] width 23 height 23
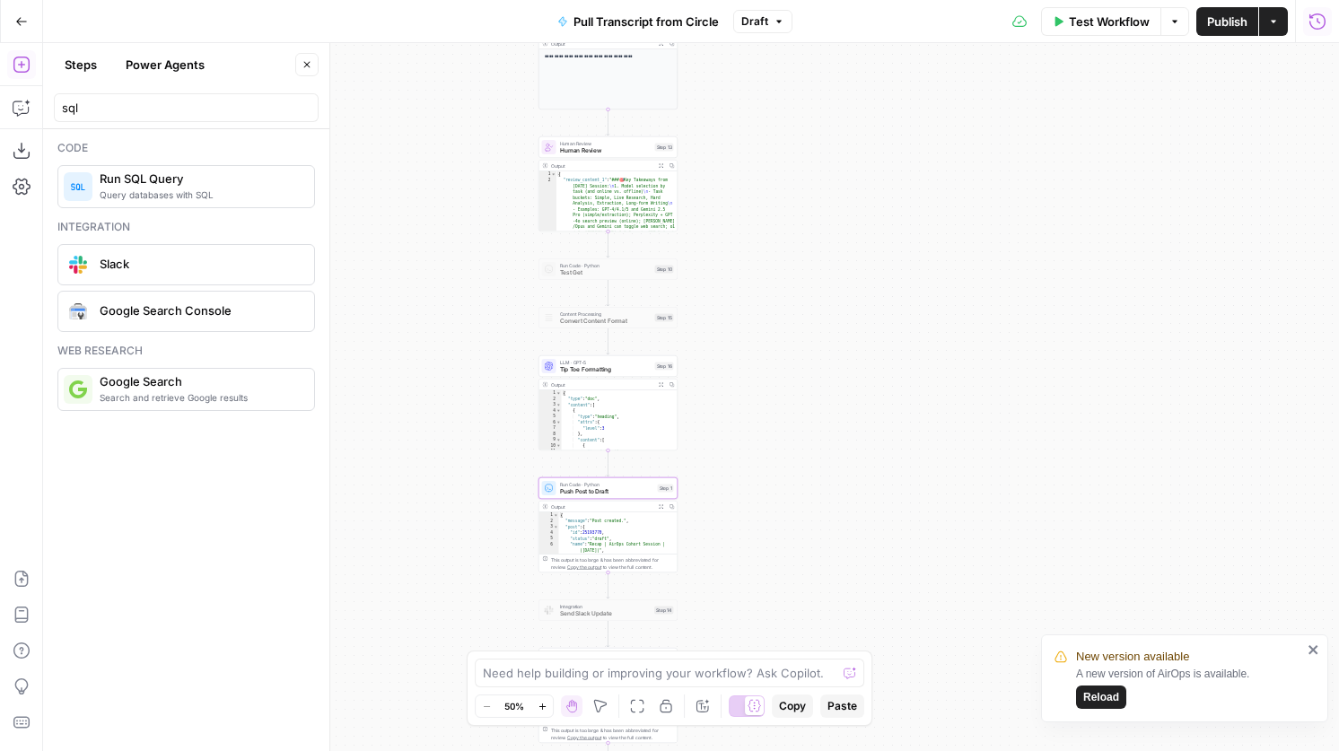
click at [1324, 21] on icon "button" at bounding box center [1317, 22] width 18 height 18
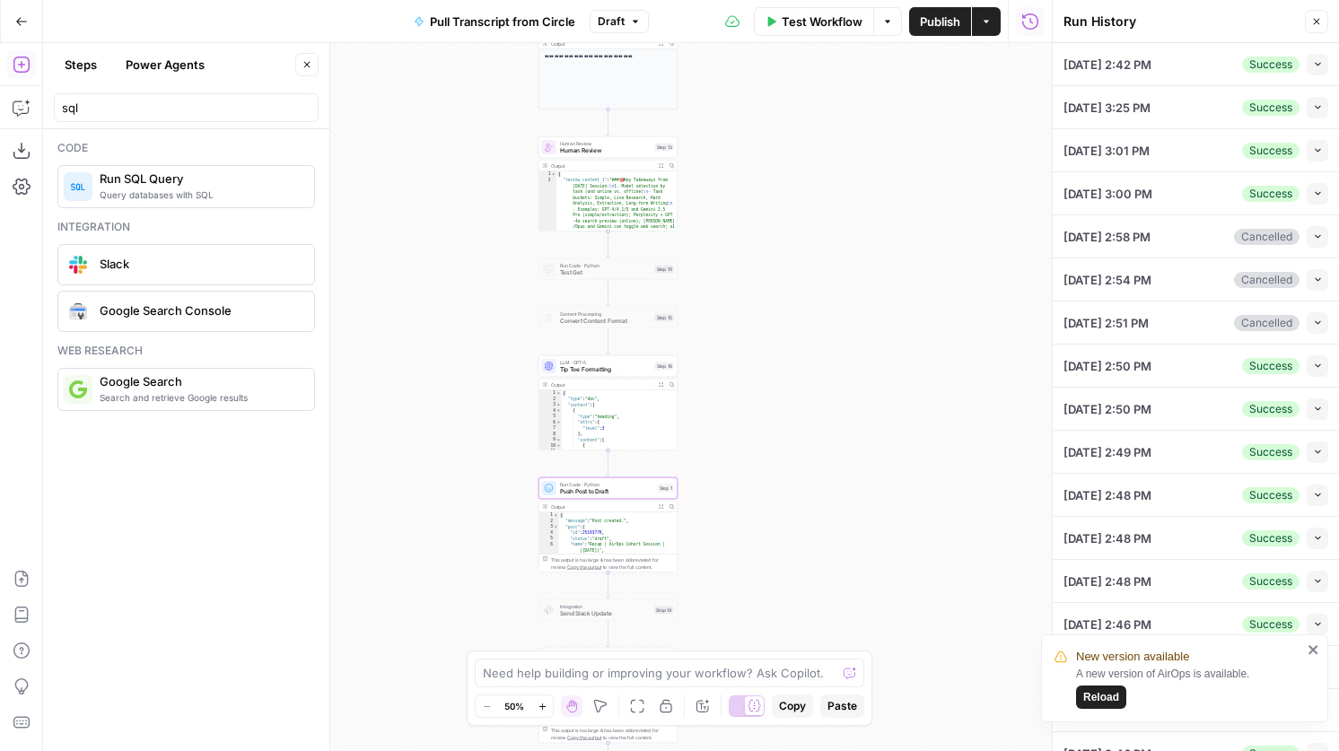
click at [1309, 69] on button "Collapse" at bounding box center [1317, 65] width 22 height 22
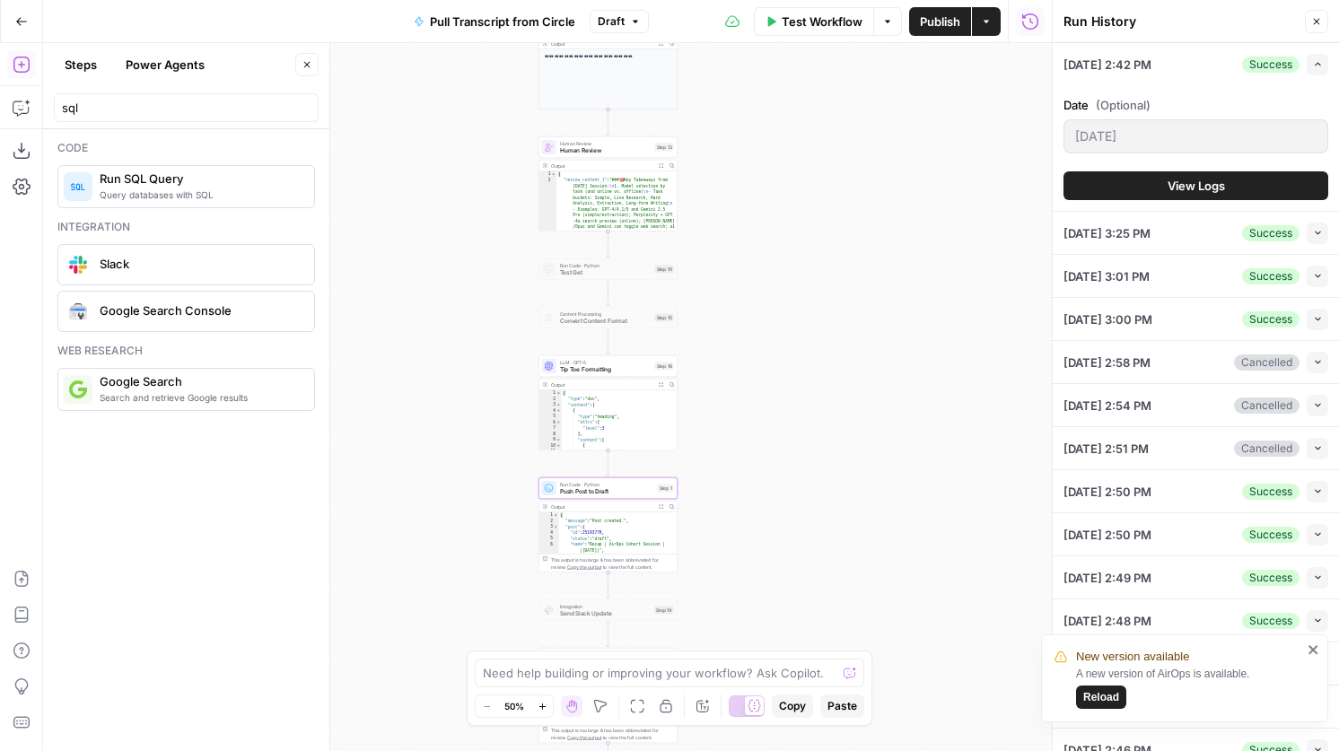
click at [1220, 178] on span "View Logs" at bounding box center [1195, 186] width 57 height 18
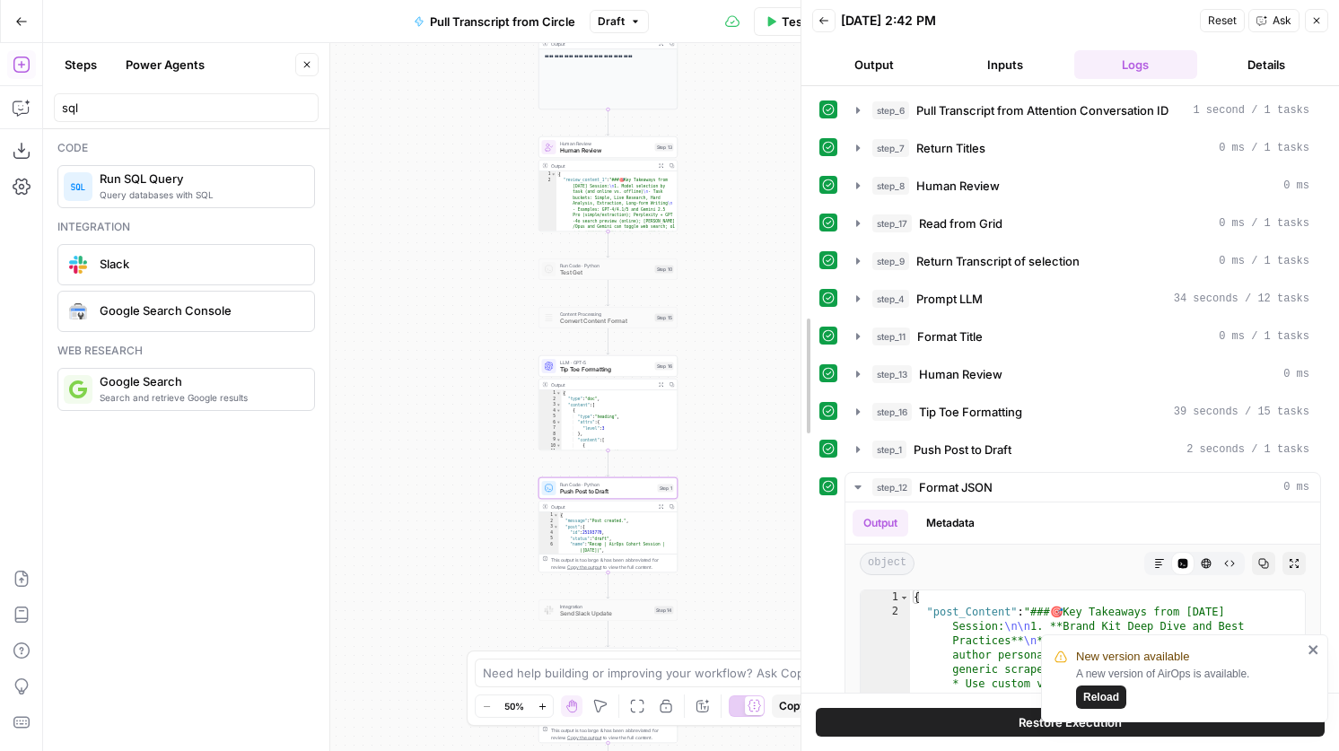
drag, startPoint x: 1049, startPoint y: 397, endPoint x: 798, endPoint y: 398, distance: 251.2
click at [798, 398] on div at bounding box center [801, 375] width 18 height 751
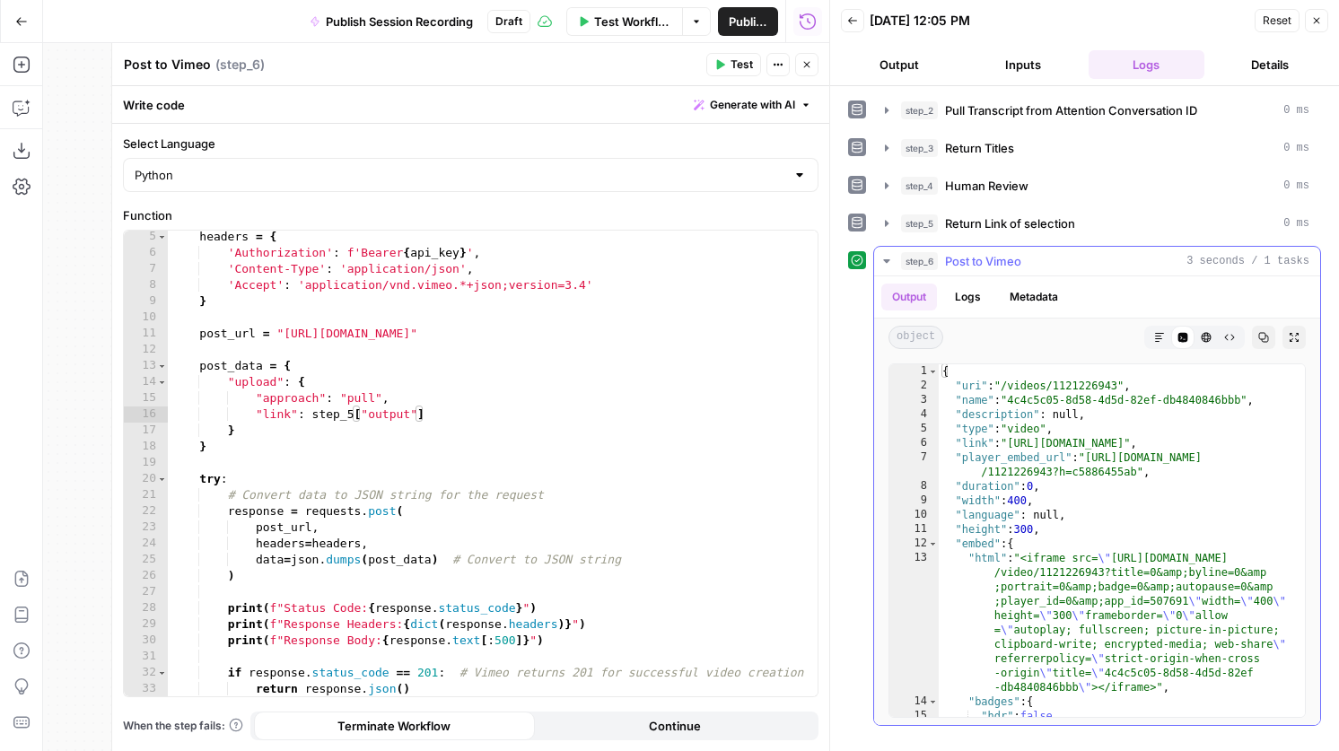
type textarea "**********"
drag, startPoint x: 1135, startPoint y: 473, endPoint x: 1092, endPoint y: 456, distance: 46.3
click at [1092, 456] on div "{ "uri" : "/videos/1121226943" , "name" : "4c4c5c05-8d58-4d5d-82ef-db4840846bbb…" at bounding box center [1122, 554] width 366 height 381
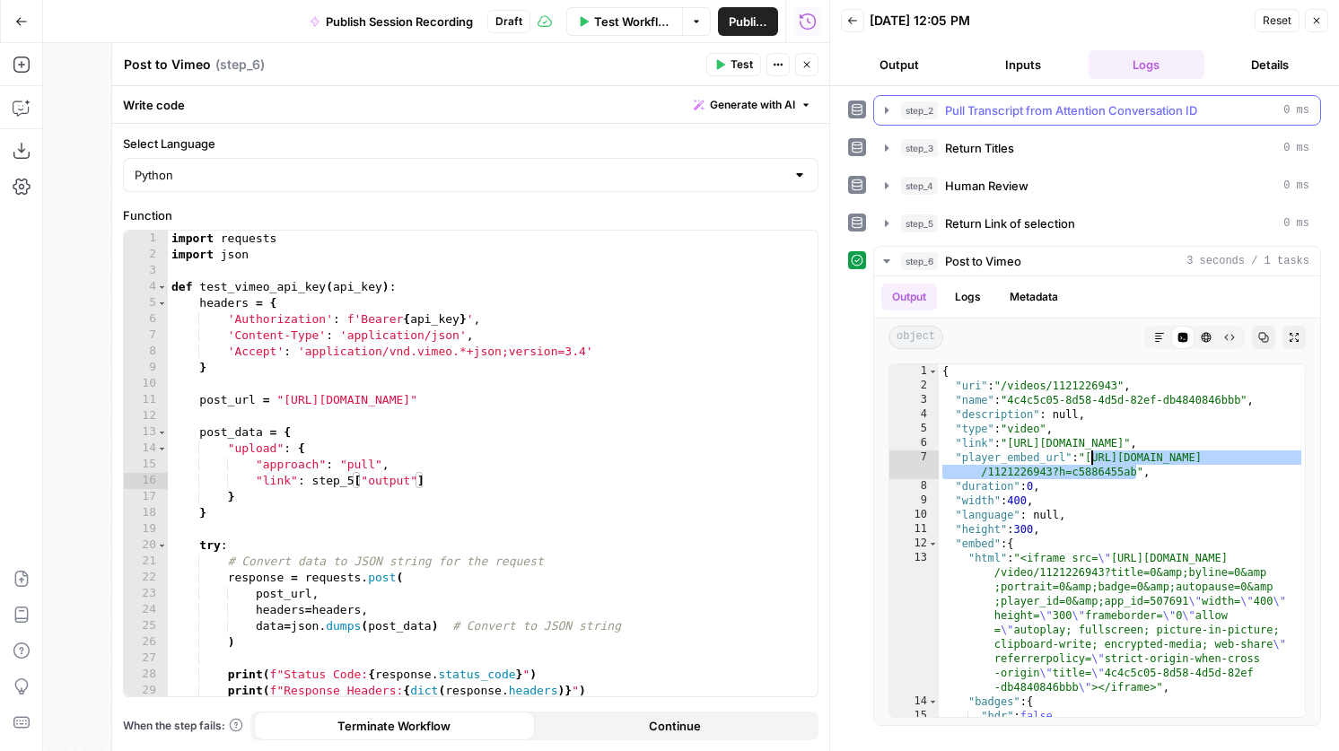
click at [1028, 111] on span "Pull Transcript from Attention Conversation ID" at bounding box center [1071, 110] width 252 height 18
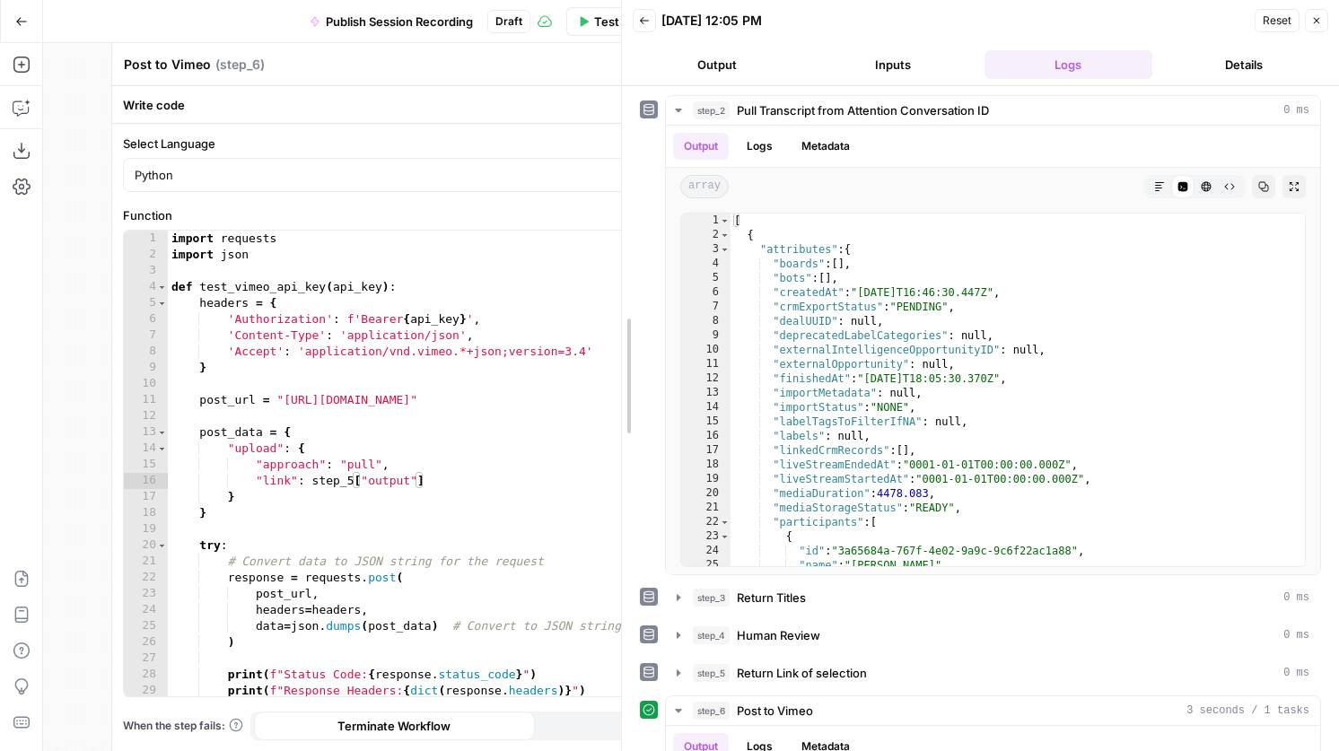
drag, startPoint x: 825, startPoint y: 249, endPoint x: 387, endPoint y: 263, distance: 438.1
click at [387, 263] on body "AirOps Growth New Home Browse Insights Opportunities Your Data Recent Grids Coh…" at bounding box center [669, 375] width 1339 height 751
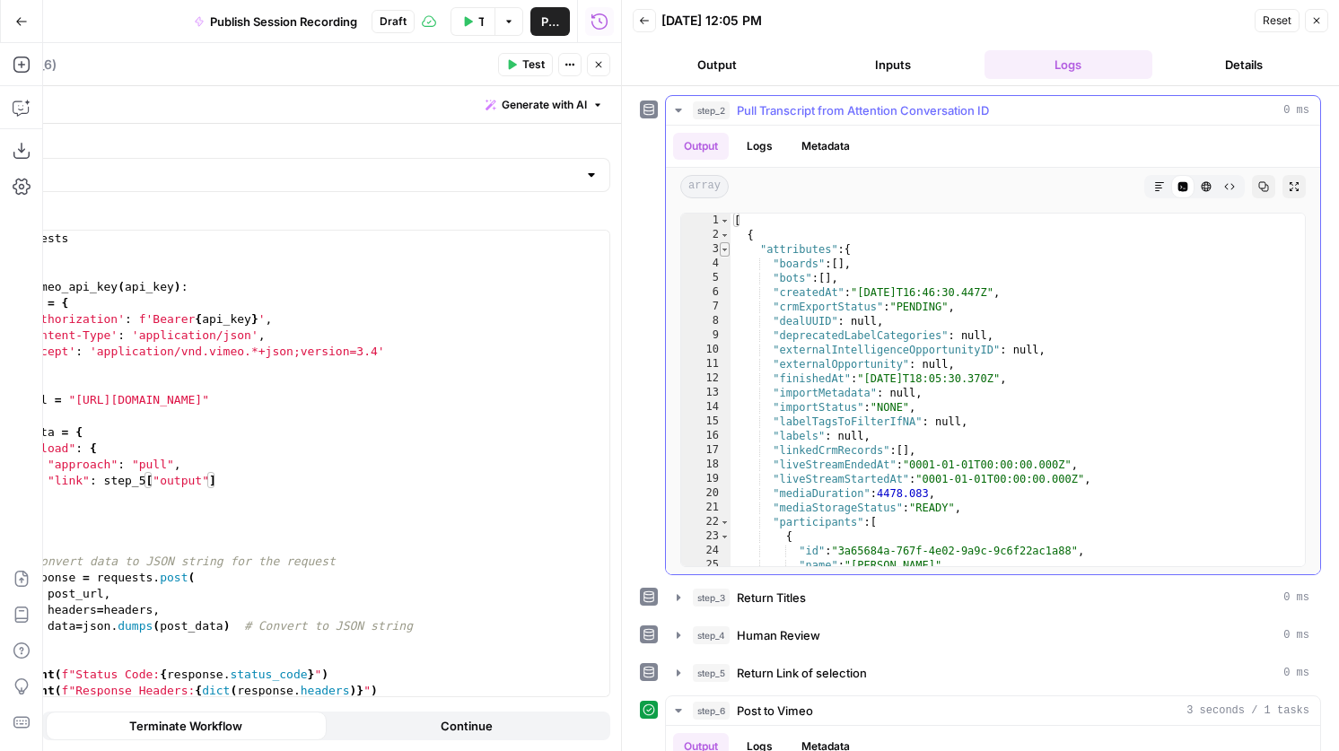
type textarea "*"
click at [728, 250] on span "Toggle code folding, rows 3 through 268" at bounding box center [725, 249] width 10 height 14
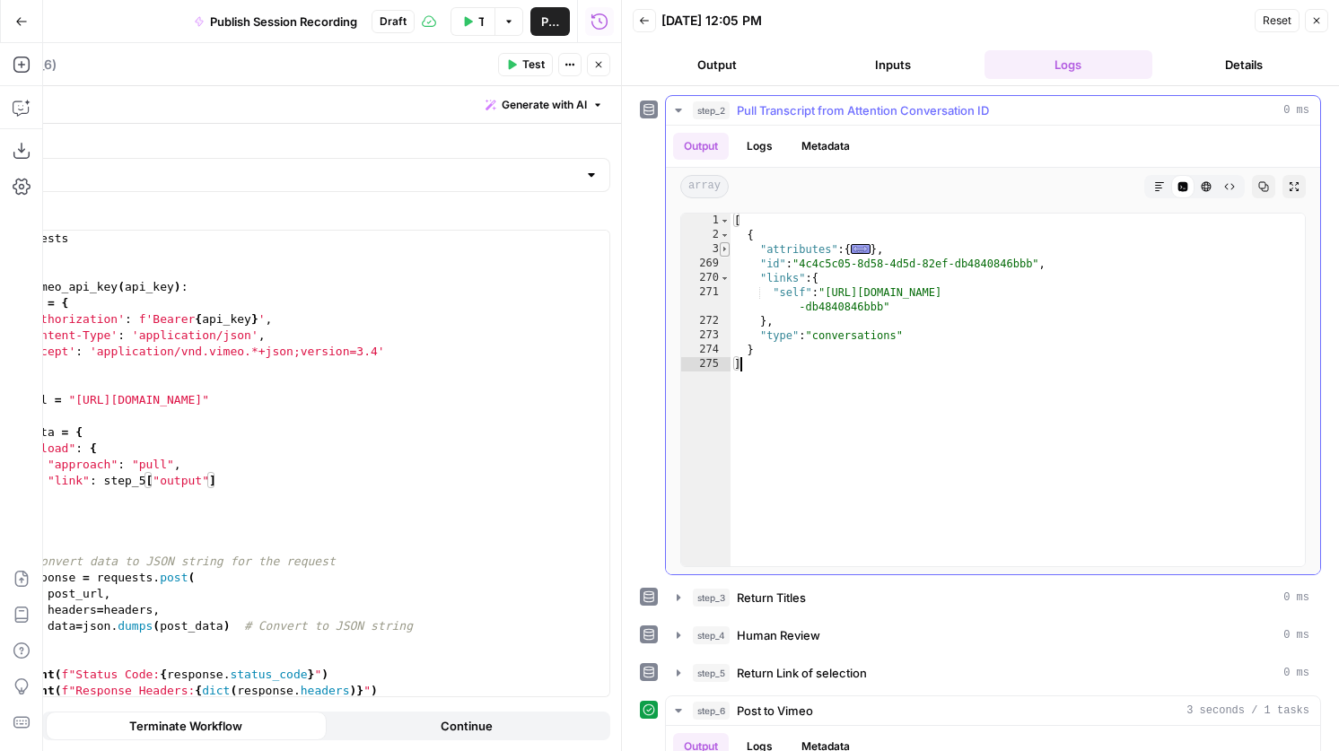
click at [723, 248] on span "Toggle code folding, rows 3 through 268" at bounding box center [725, 249] width 10 height 14
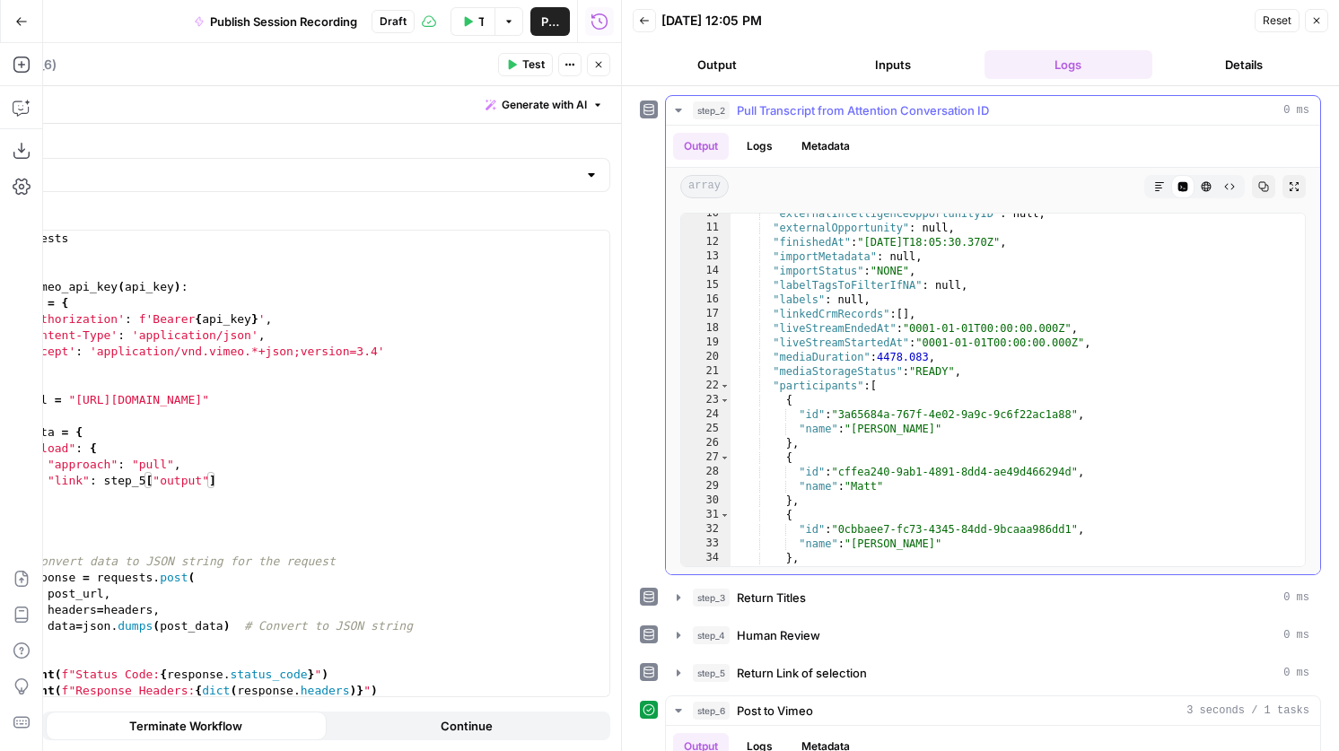
scroll to position [154, 0]
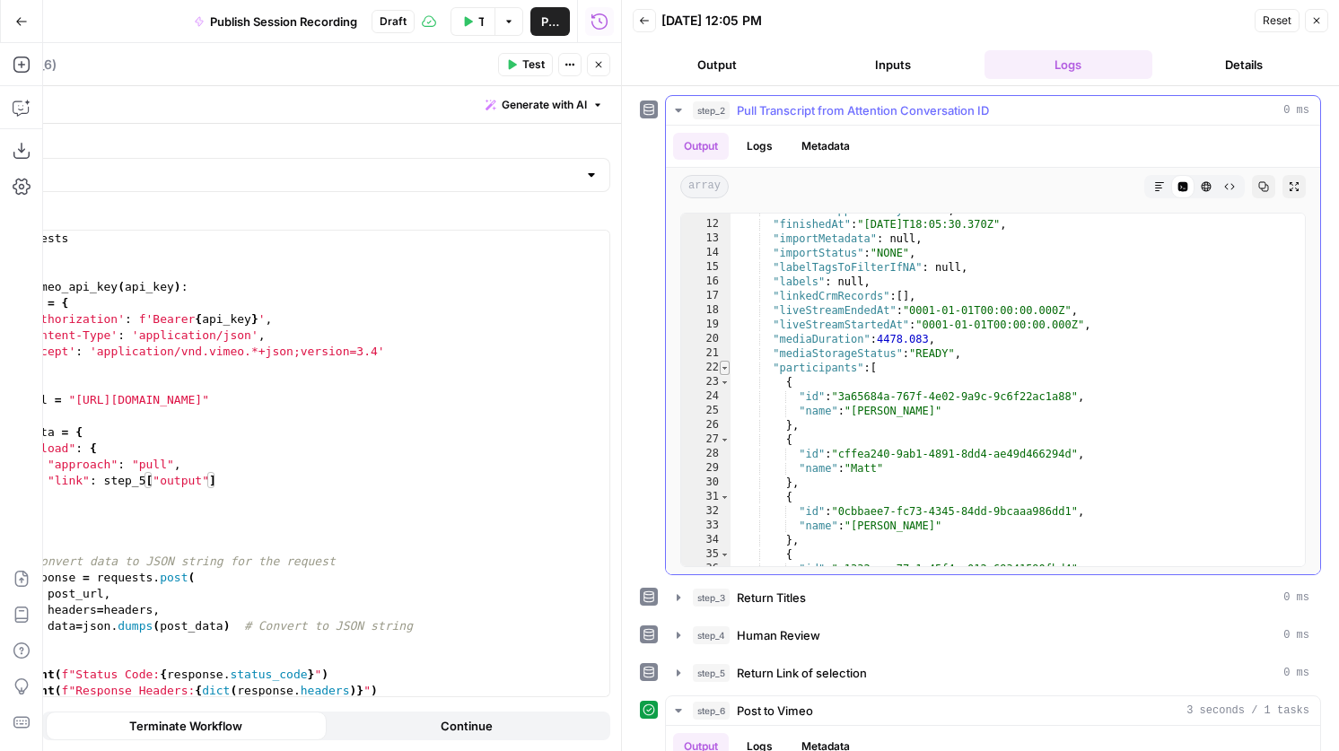
click at [724, 367] on span "Toggle code folding, rows 22 through 192" at bounding box center [725, 368] width 10 height 14
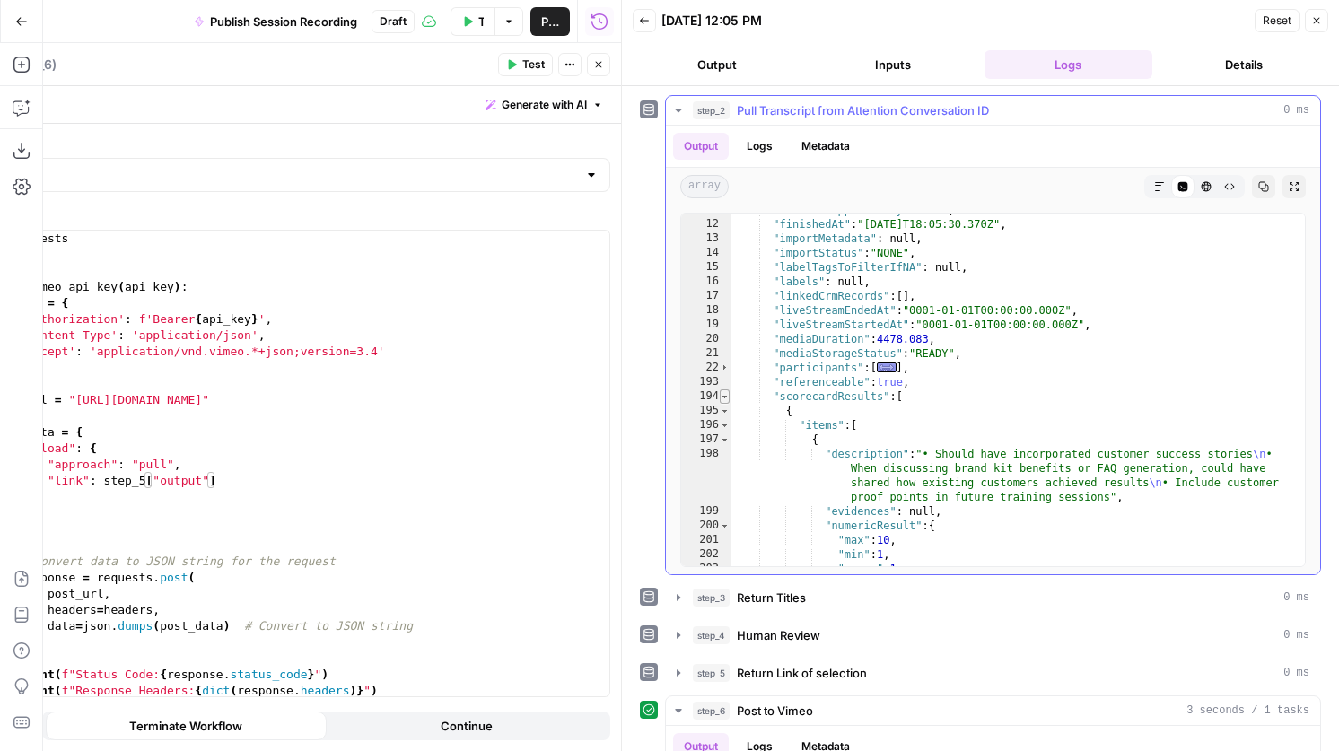
click at [728, 395] on span "Toggle code folding, rows 194 through 237" at bounding box center [725, 396] width 10 height 14
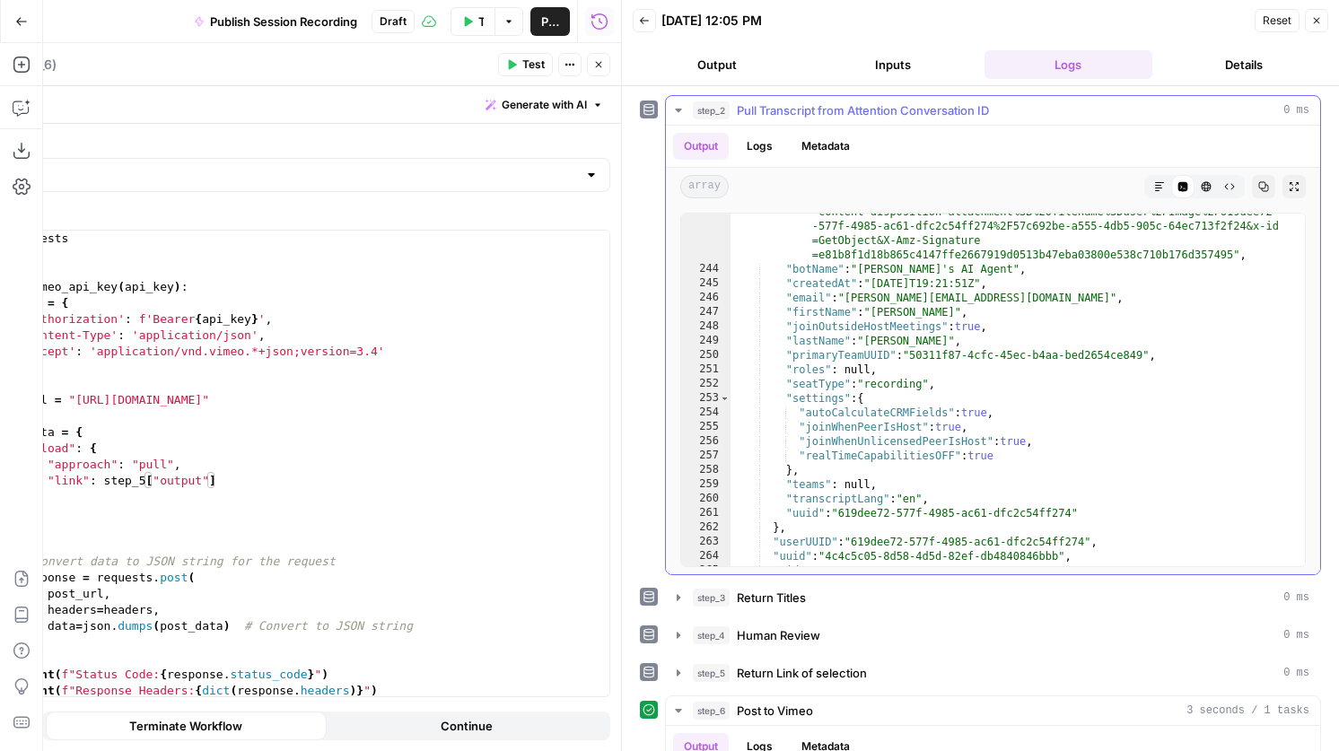
scroll to position [9761, 0]
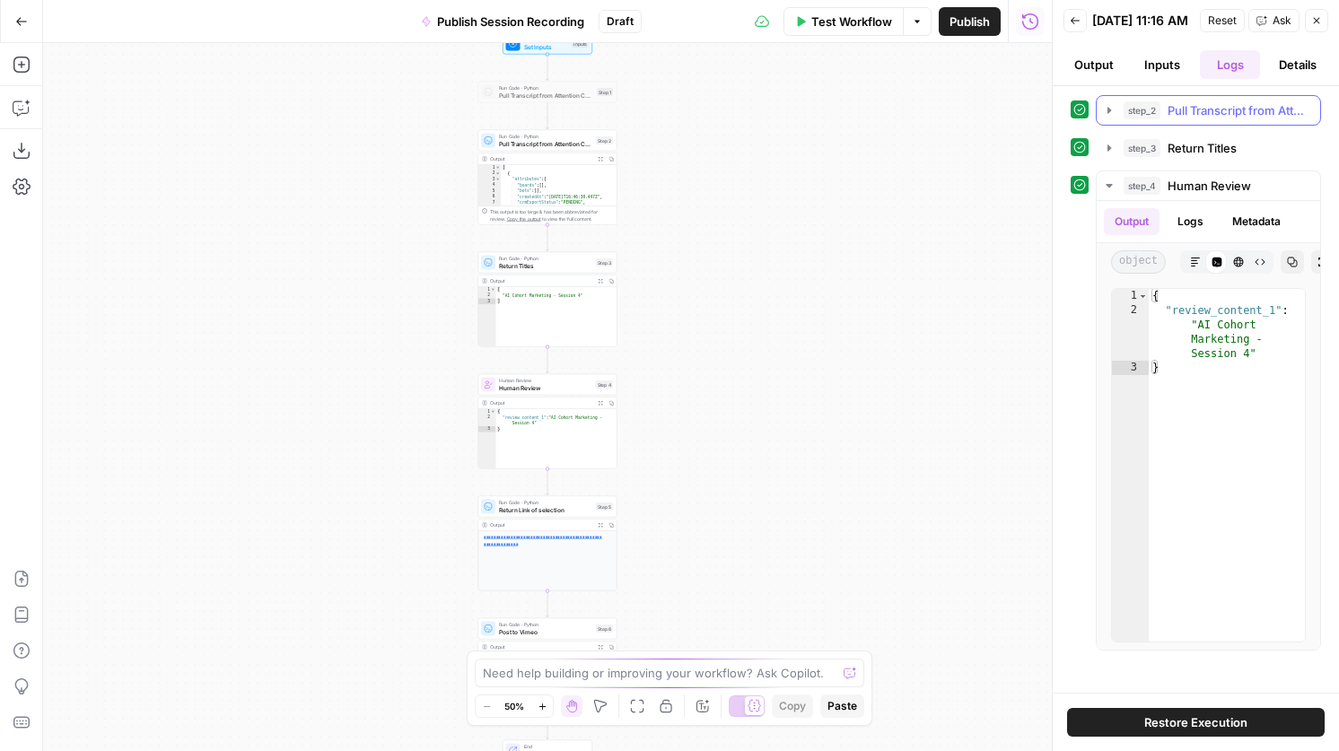
click at [1156, 125] on button "step_2 Pull Transcript from Attention Conversation ID 0 ms / 1 tasks" at bounding box center [1208, 110] width 223 height 29
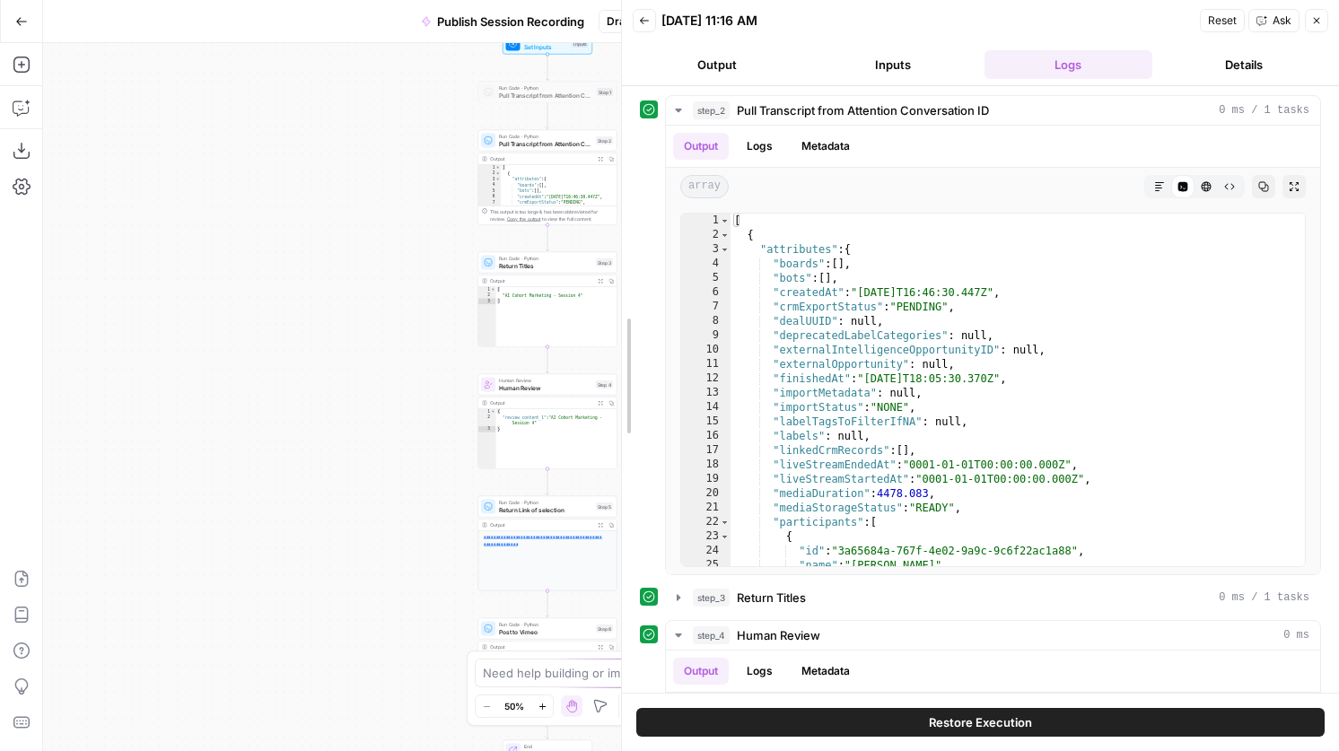
drag, startPoint x: 1051, startPoint y: 332, endPoint x: 516, endPoint y: 304, distance: 535.5
click at [516, 304] on body "AirOps Growth New Home Browse Insights Opportunities Your Data Recent Grids Coh…" at bounding box center [669, 375] width 1339 height 751
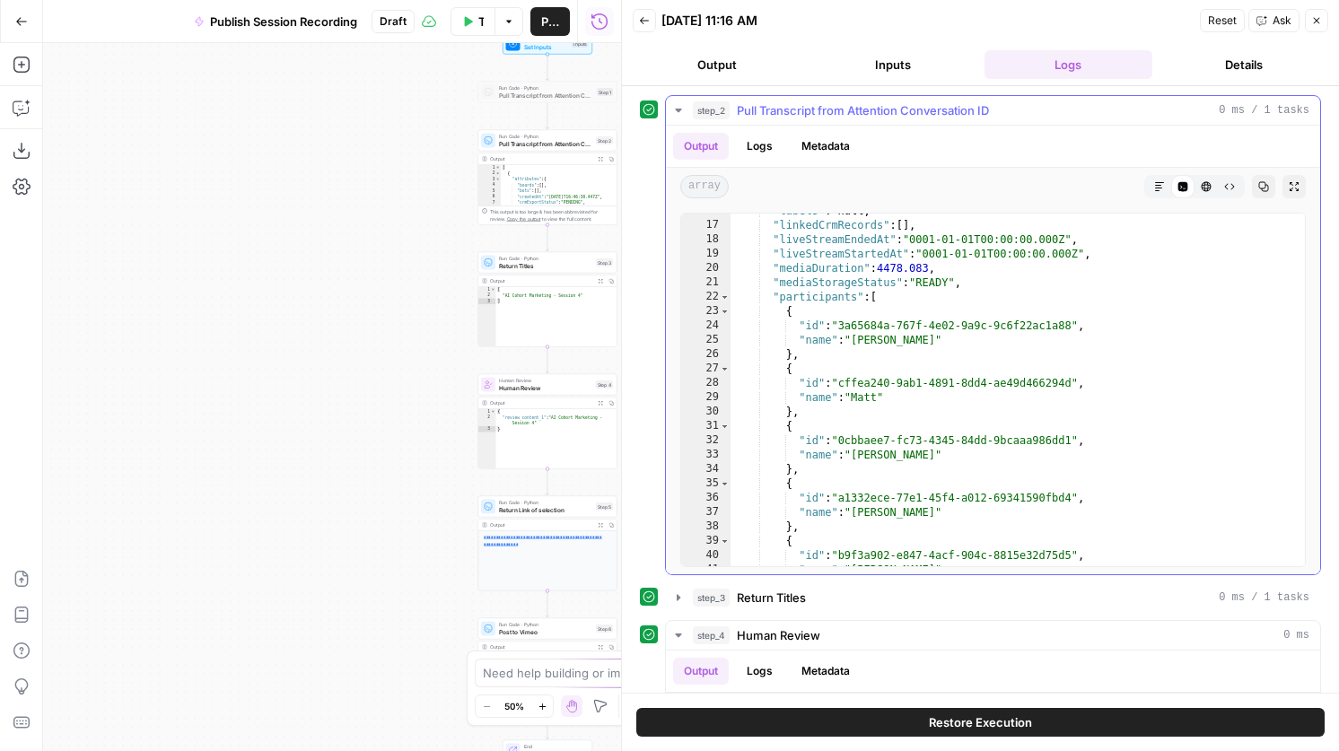
scroll to position [225, 0]
type textarea "*"
click at [726, 295] on span "Toggle code folding, rows 22 through 192" at bounding box center [725, 297] width 10 height 14
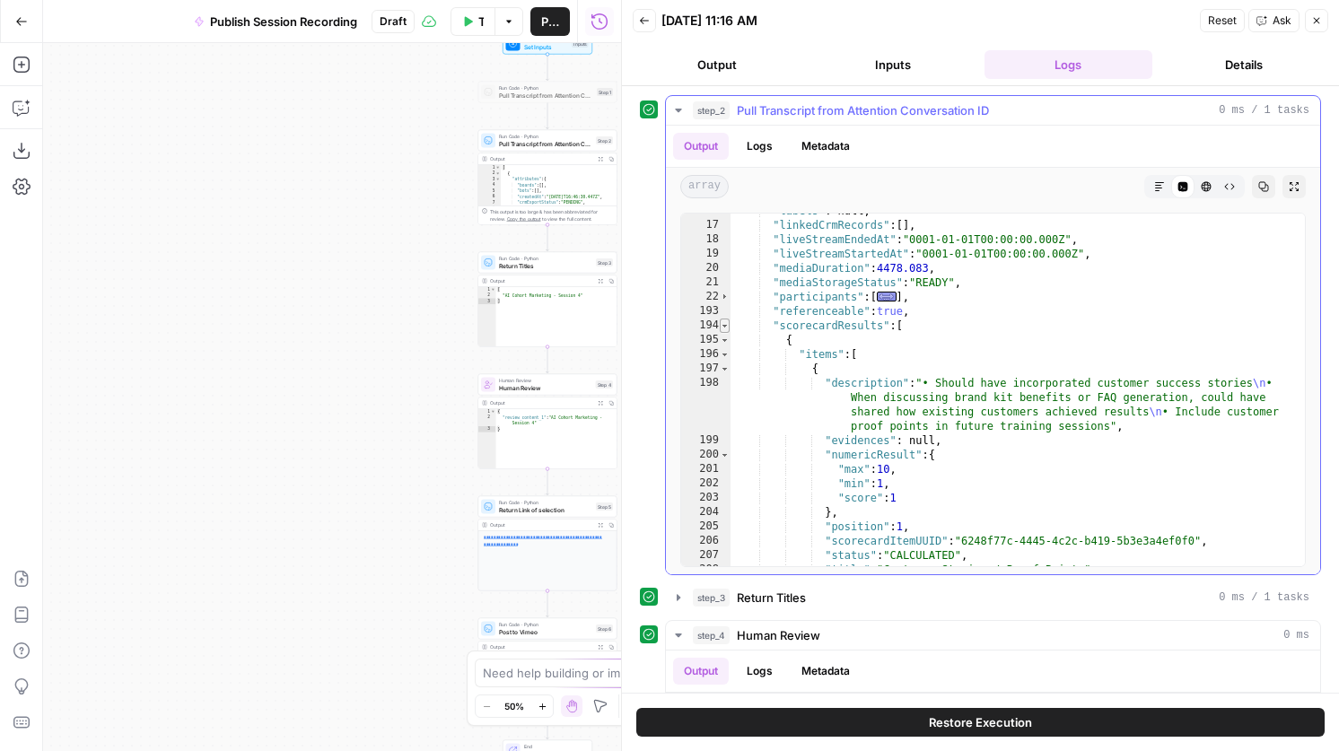
click at [726, 323] on span "Toggle code folding, rows 194 through 237" at bounding box center [725, 326] width 10 height 14
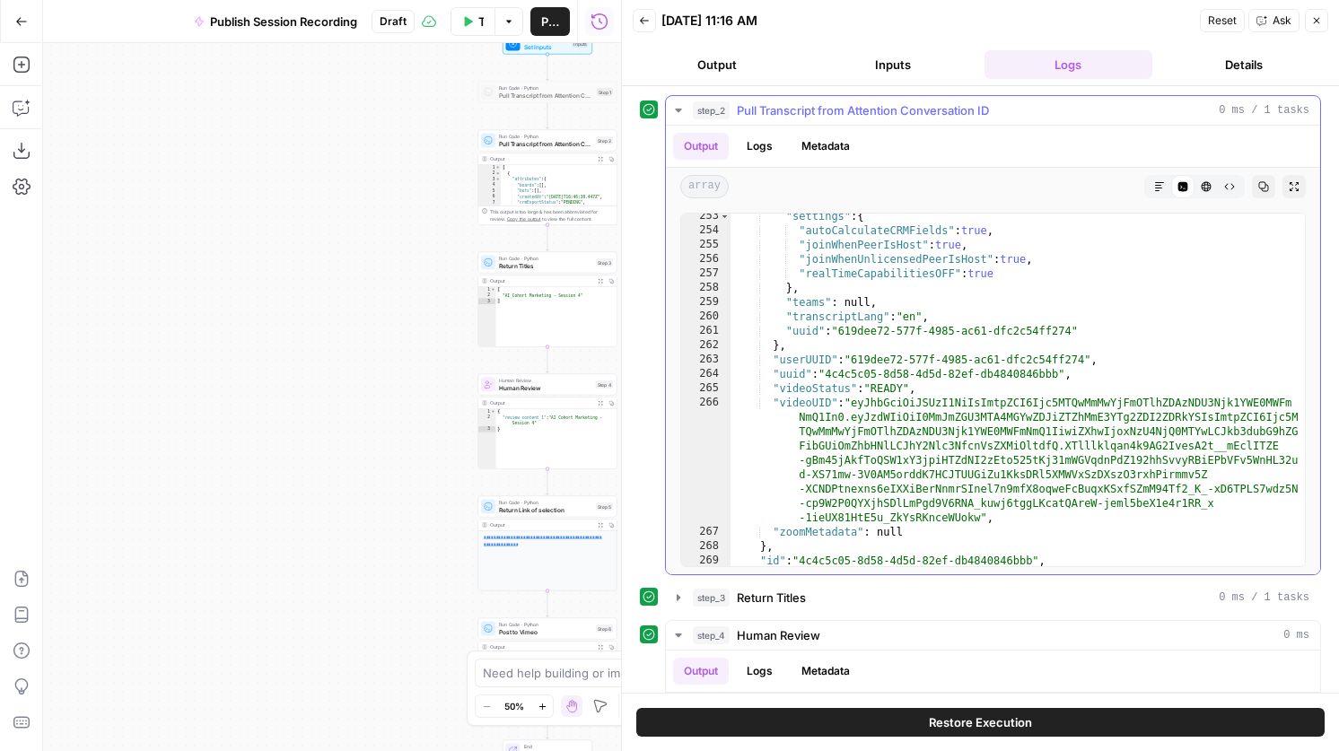
scroll to position [9939, 0]
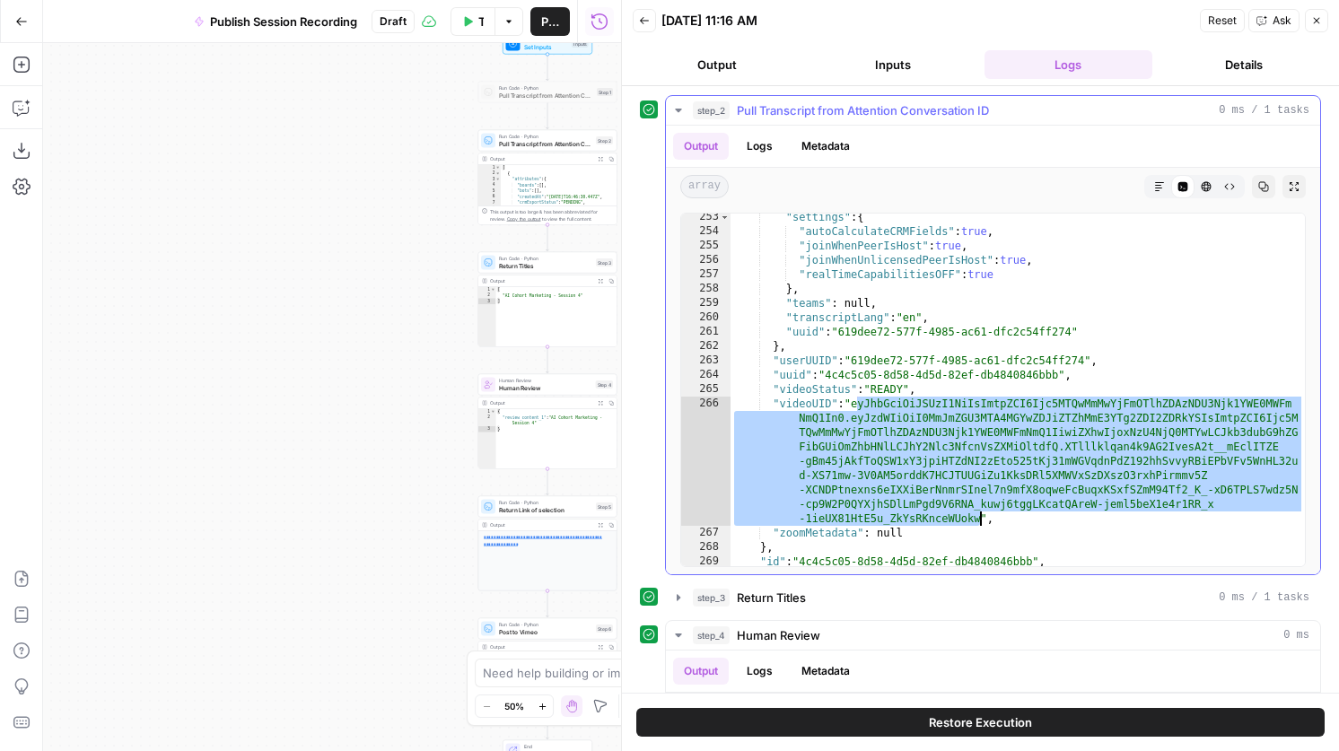
drag, startPoint x: 859, startPoint y: 404, endPoint x: 979, endPoint y: 512, distance: 162.0
click at [979, 512] on div ""settings" : { "autoCalculateCRMFields" : true , "joinWhenPeerIsHost" : true , …" at bounding box center [1017, 400] width 574 height 381
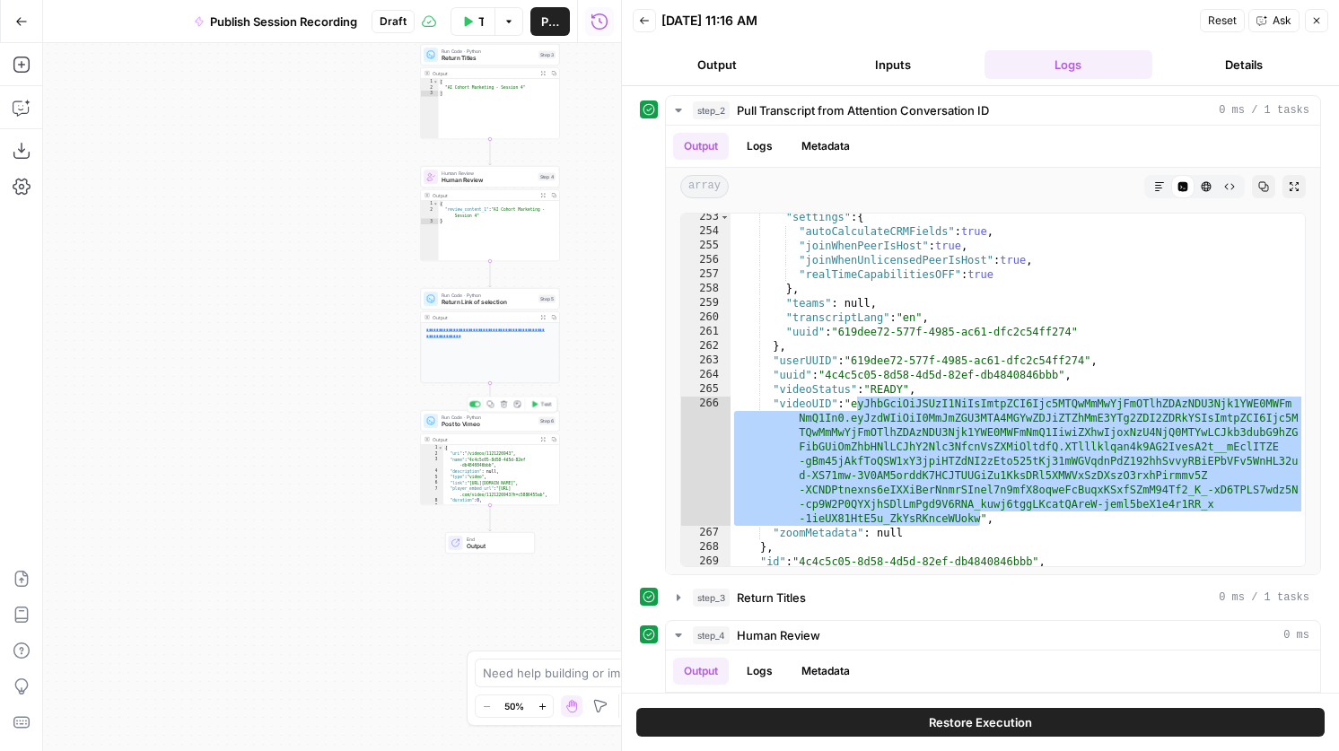
click at [436, 421] on div at bounding box center [431, 421] width 14 height 14
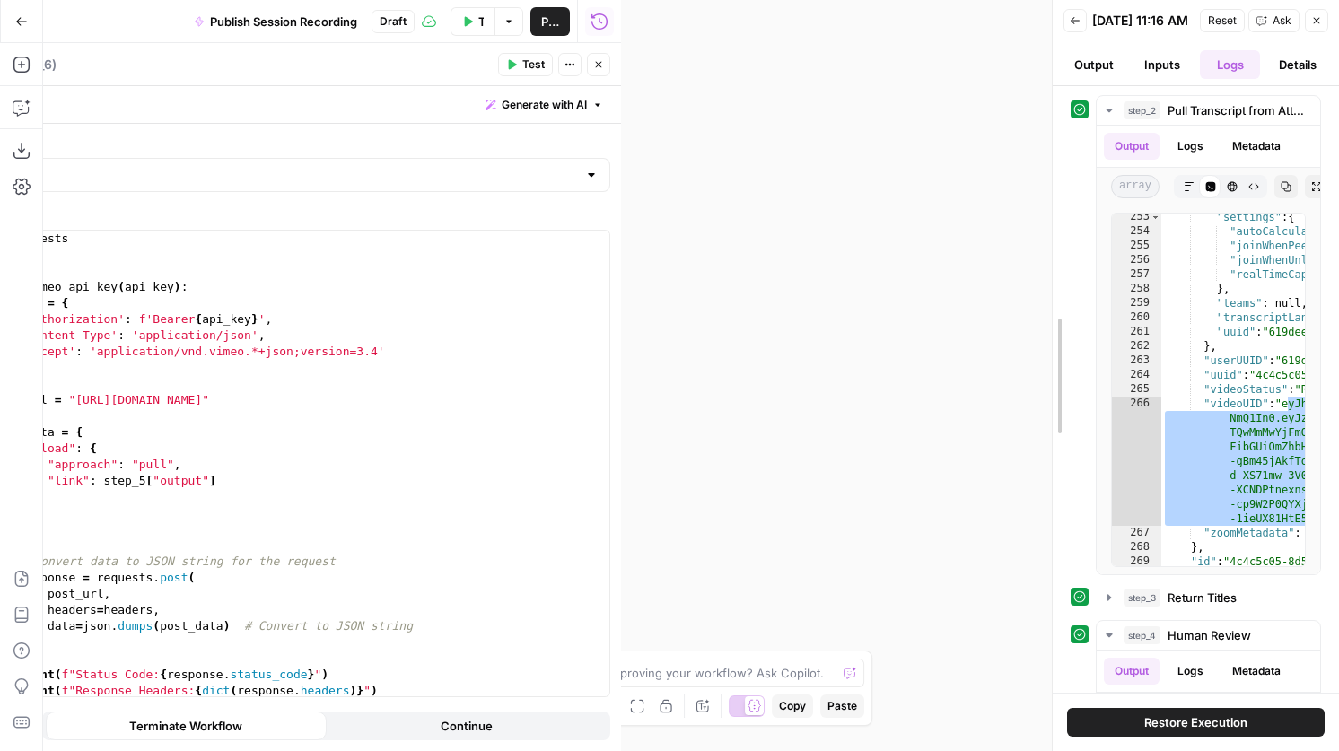
drag, startPoint x: 618, startPoint y: 324, endPoint x: 928, endPoint y: 368, distance: 312.7
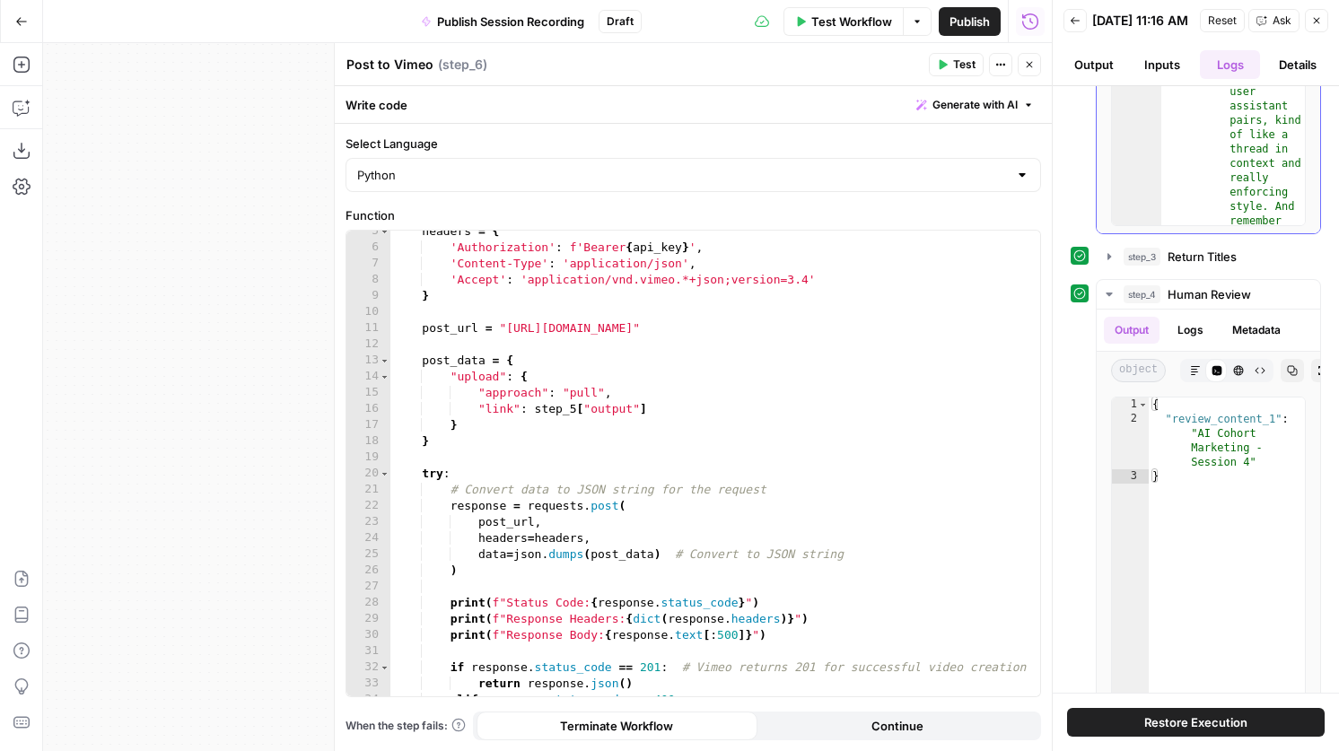
scroll to position [425, 0]
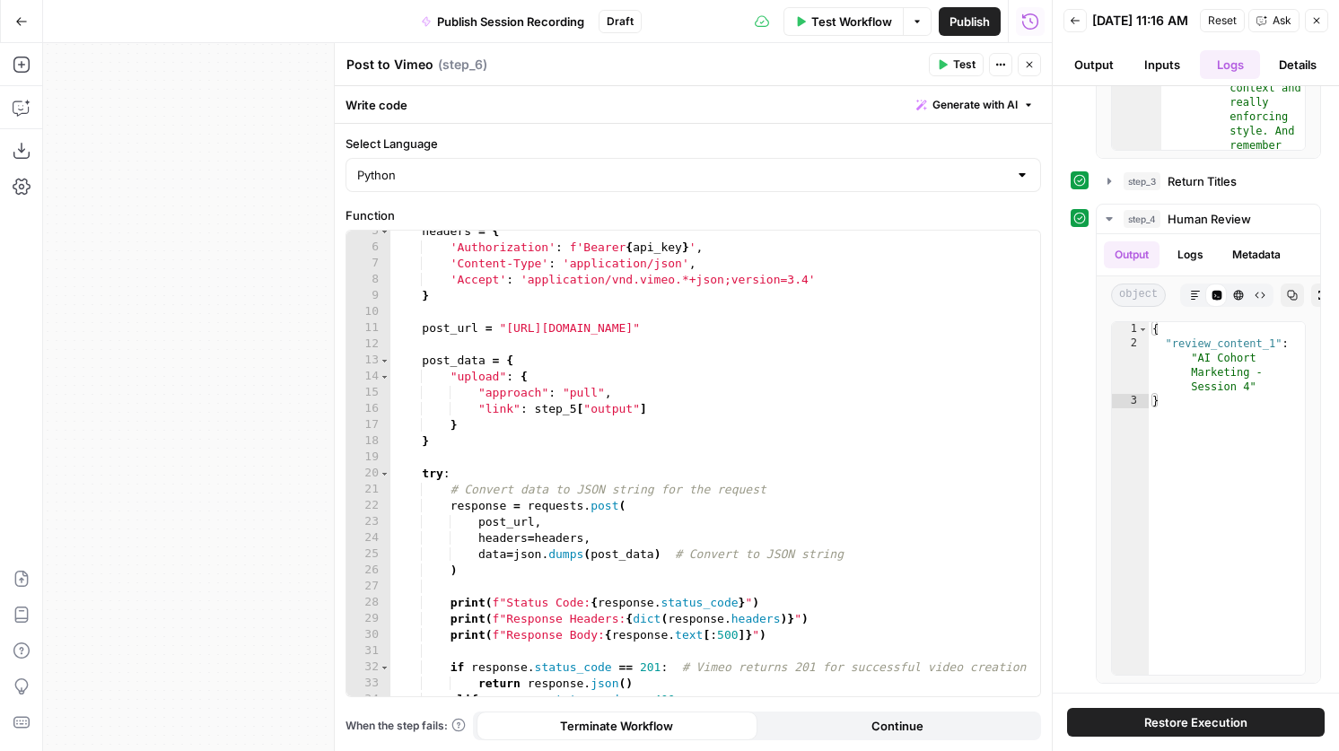
click at [1072, 24] on icon "button" at bounding box center [1074, 20] width 9 height 7
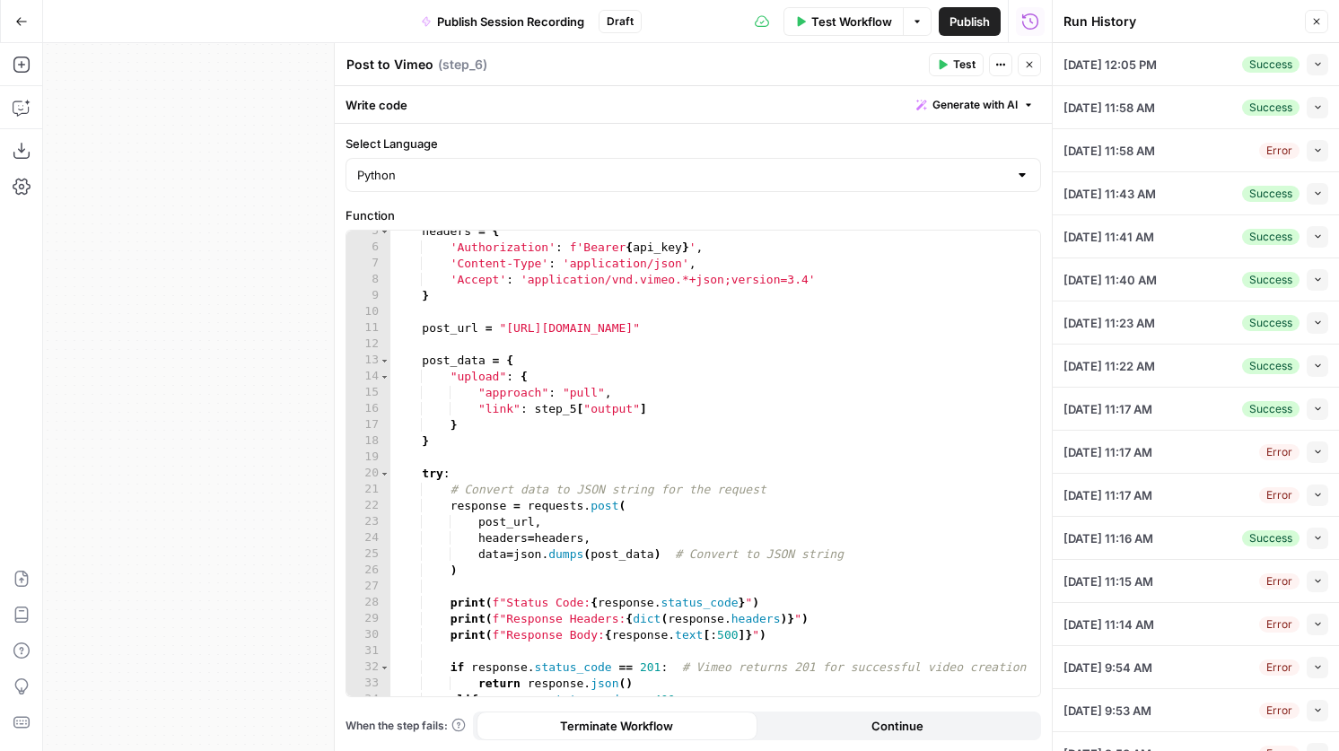
click at [1315, 65] on icon "button" at bounding box center [1318, 64] width 10 height 10
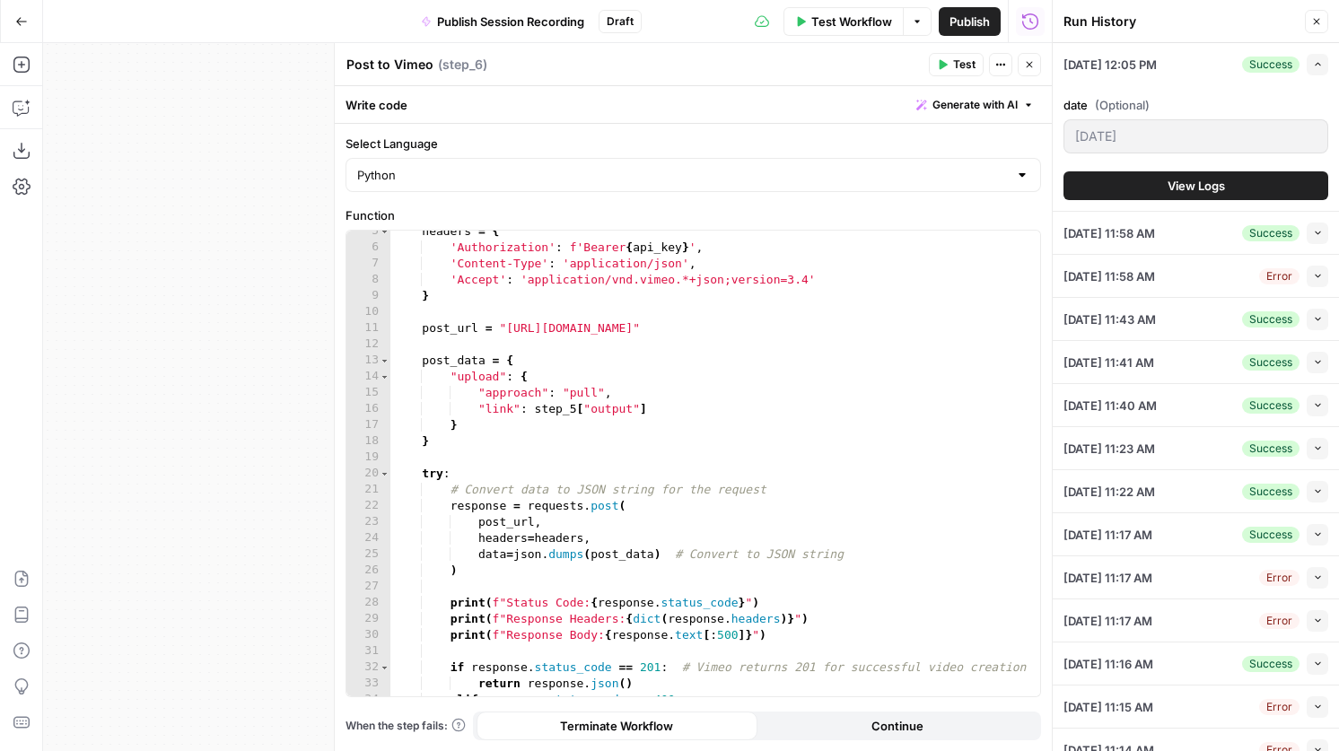
click at [1227, 183] on button "View Logs" at bounding box center [1195, 185] width 265 height 29
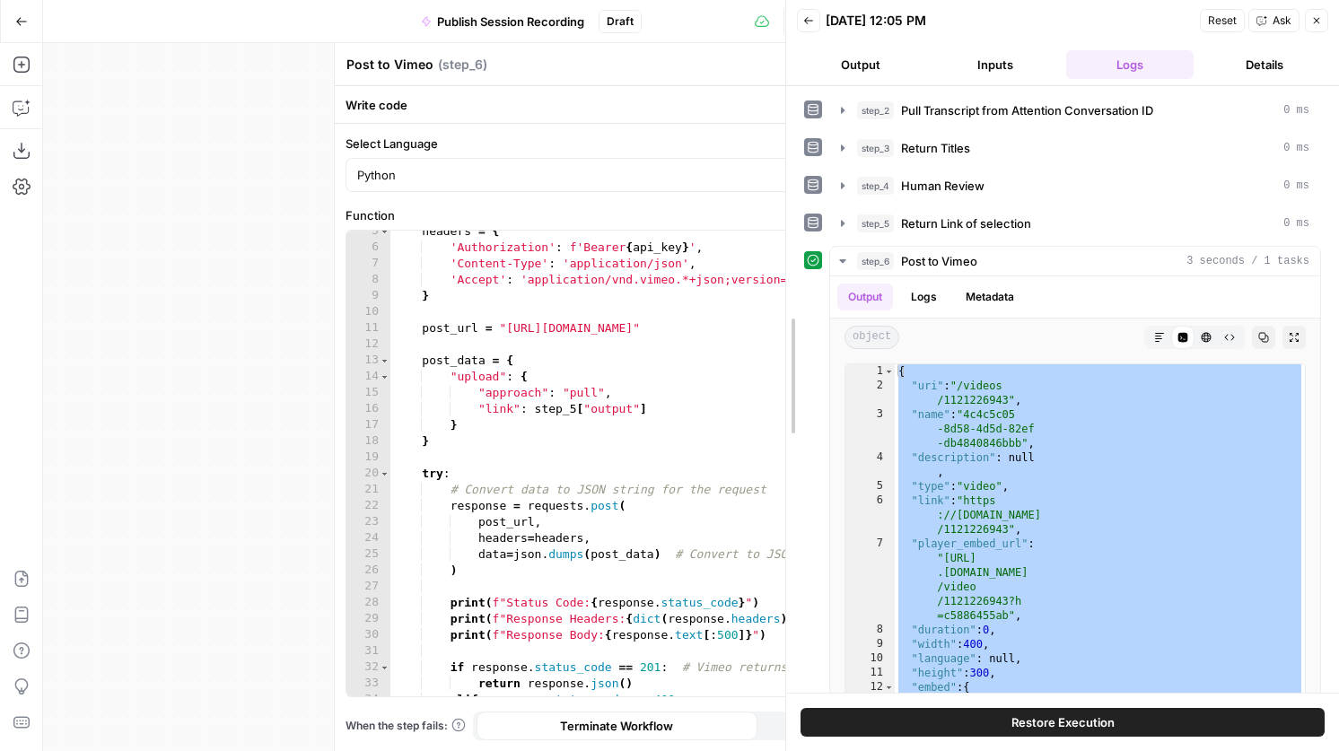
drag, startPoint x: 1053, startPoint y: 483, endPoint x: 775, endPoint y: 430, distance: 283.2
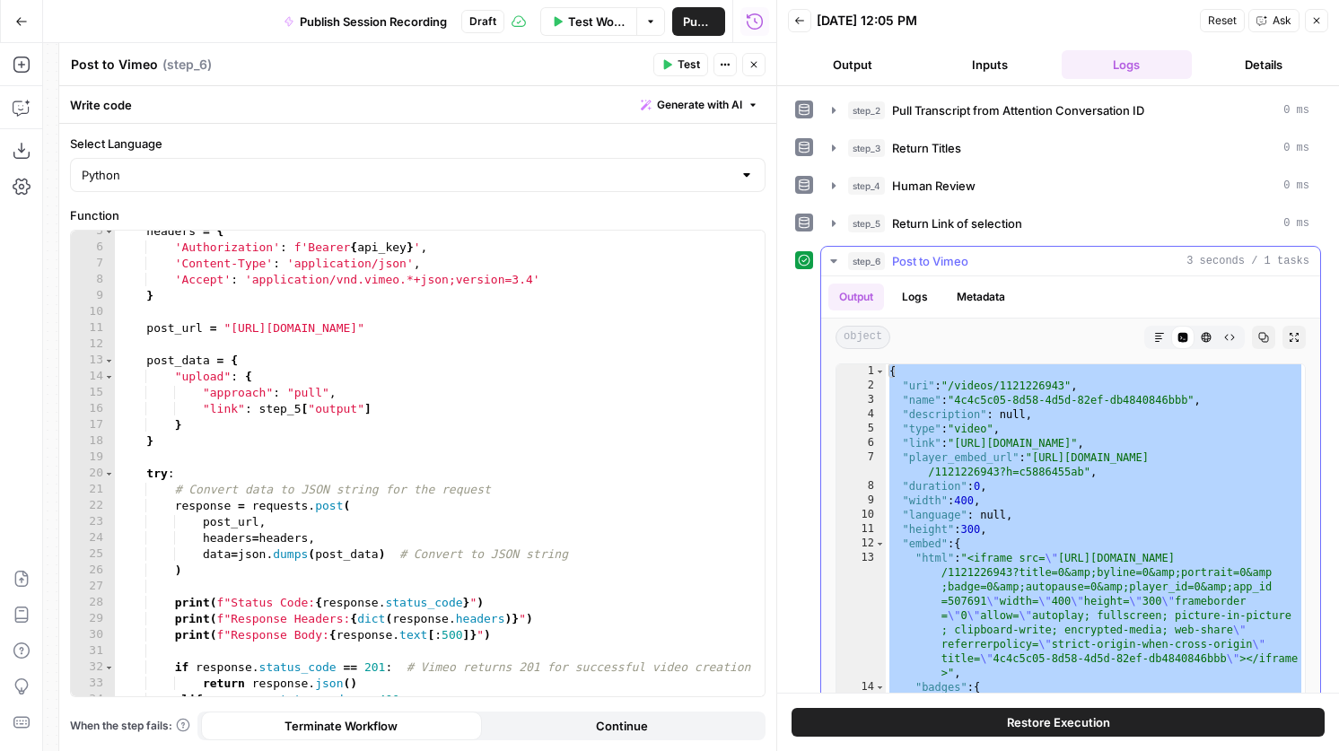
click at [1086, 574] on div "{ "uri" : "/videos/1121226943" , "name" : "4c4c5c05-8d58-4d5d-82ef-db4840846bbb…" at bounding box center [1095, 554] width 419 height 381
type textarea "**********"
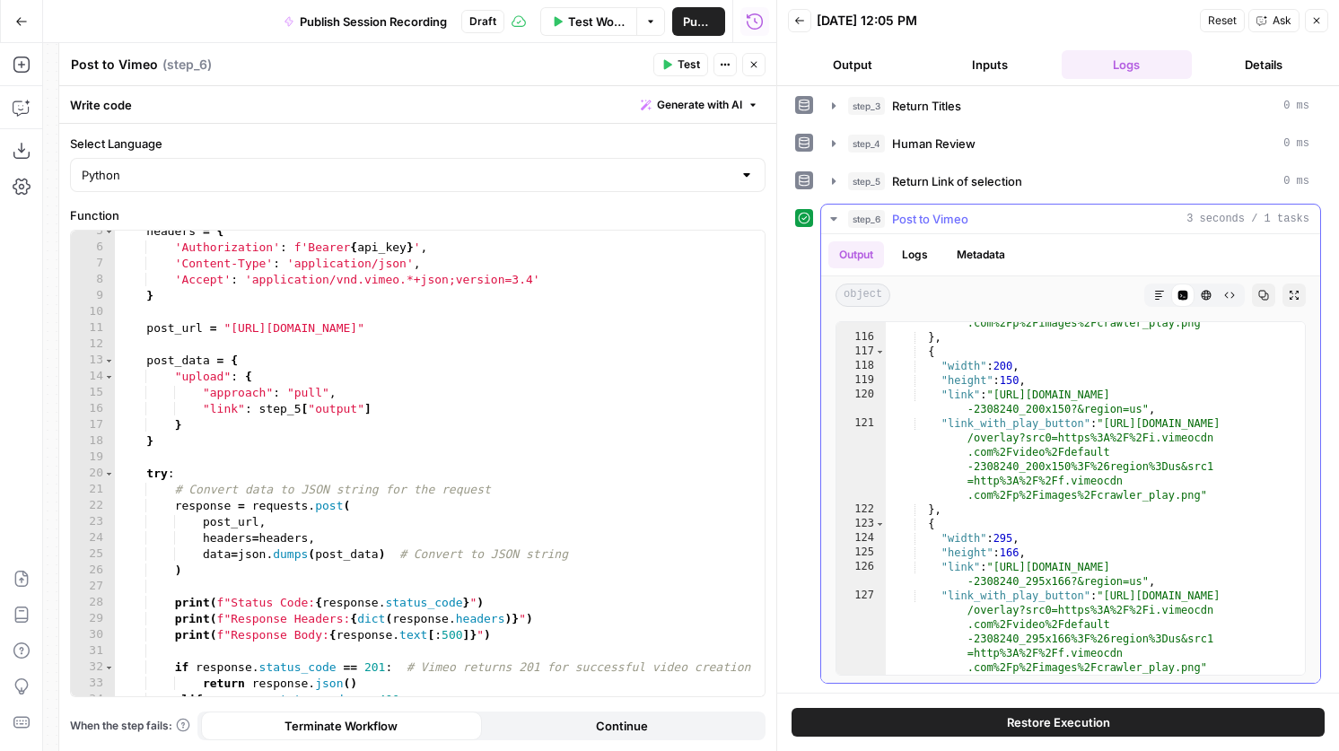
scroll to position [1874, 0]
click at [957, 97] on span "Return Titles" at bounding box center [926, 106] width 69 height 18
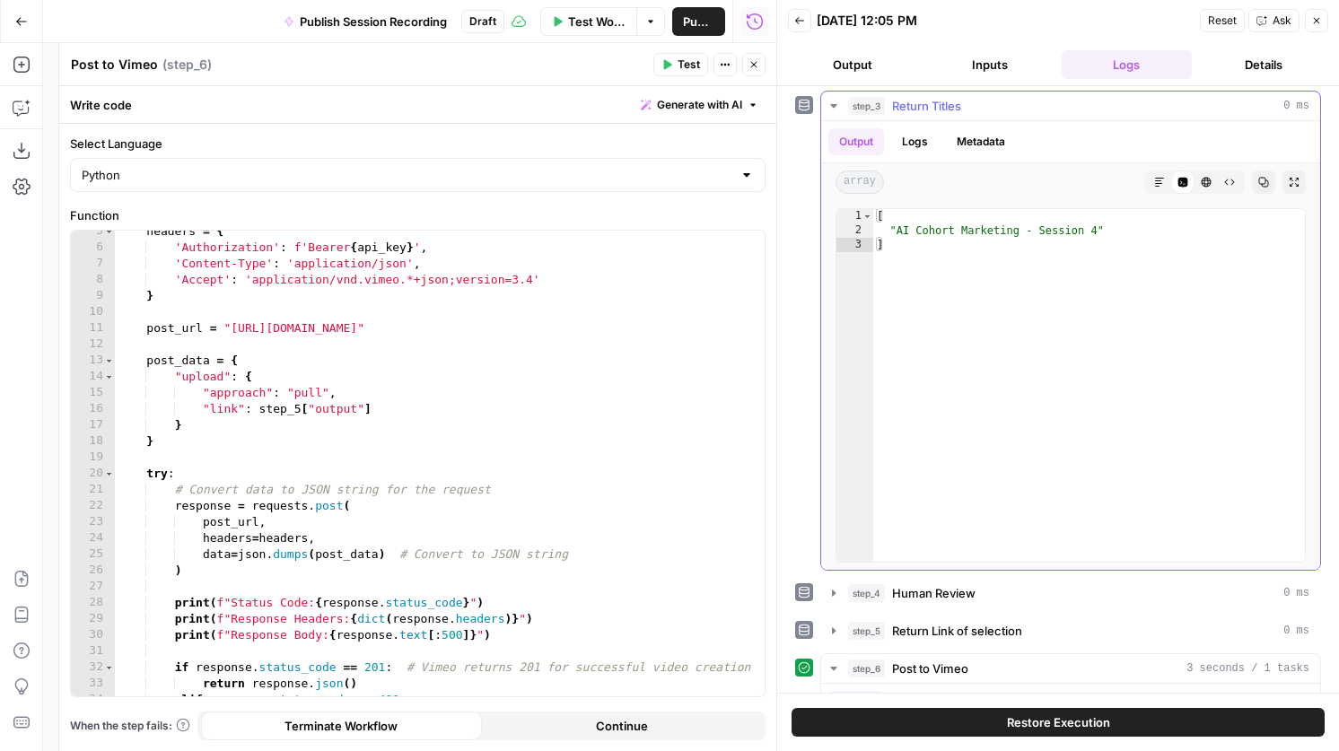
click at [958, 107] on span "Return Titles" at bounding box center [926, 106] width 69 height 18
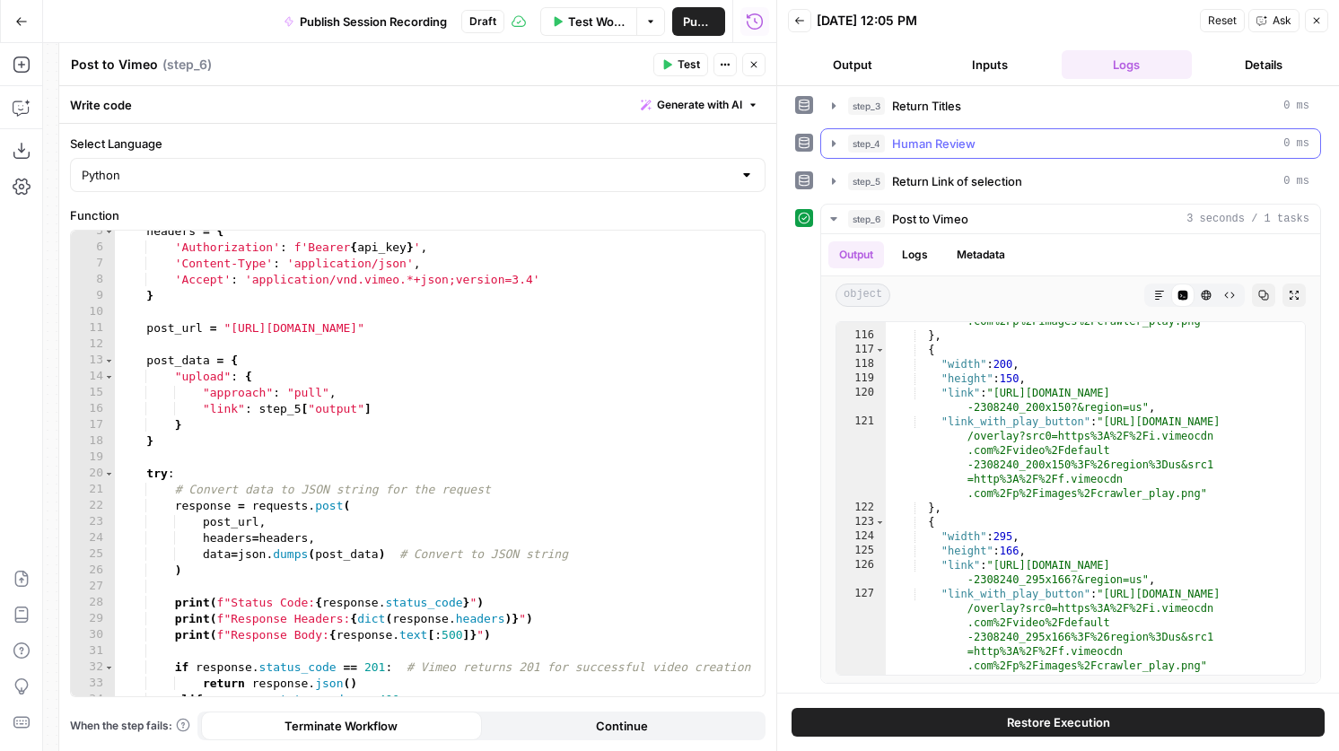
click at [962, 136] on span "Human Review" at bounding box center [933, 144] width 83 height 18
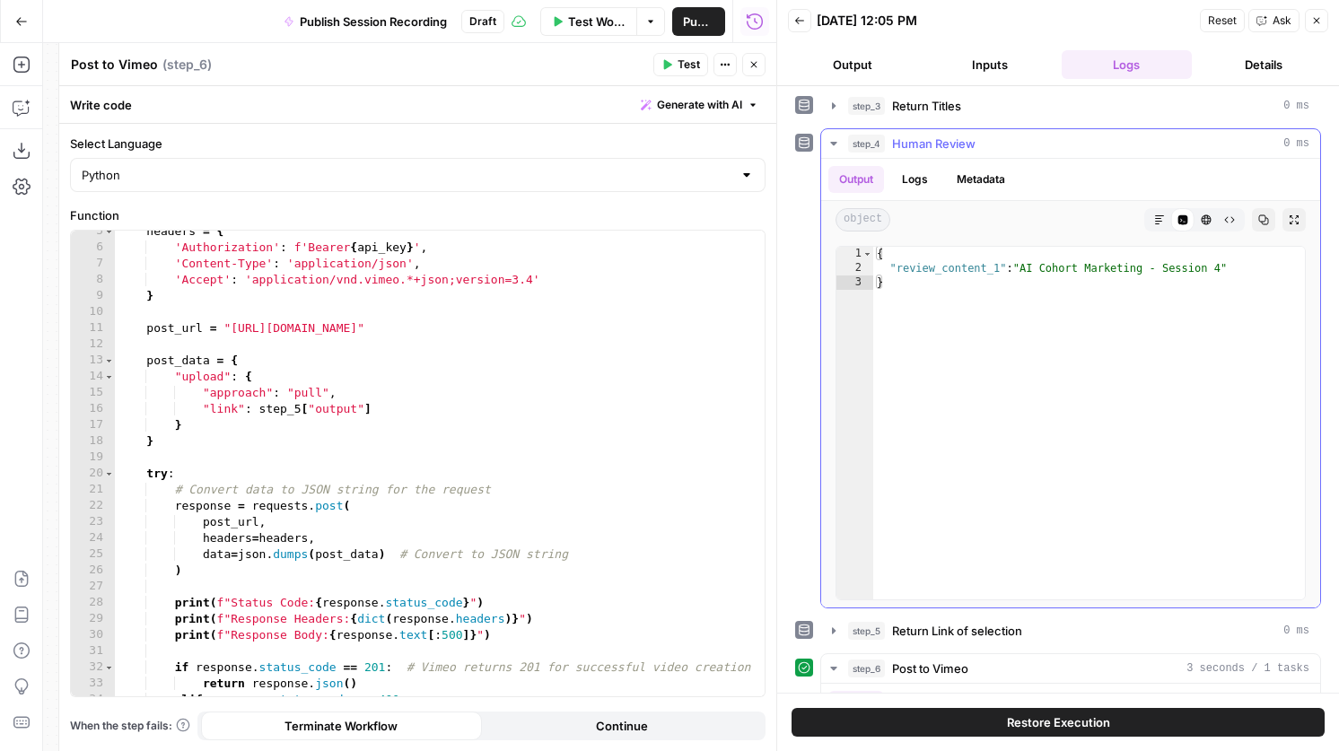
click at [962, 136] on span "Human Review" at bounding box center [933, 144] width 83 height 18
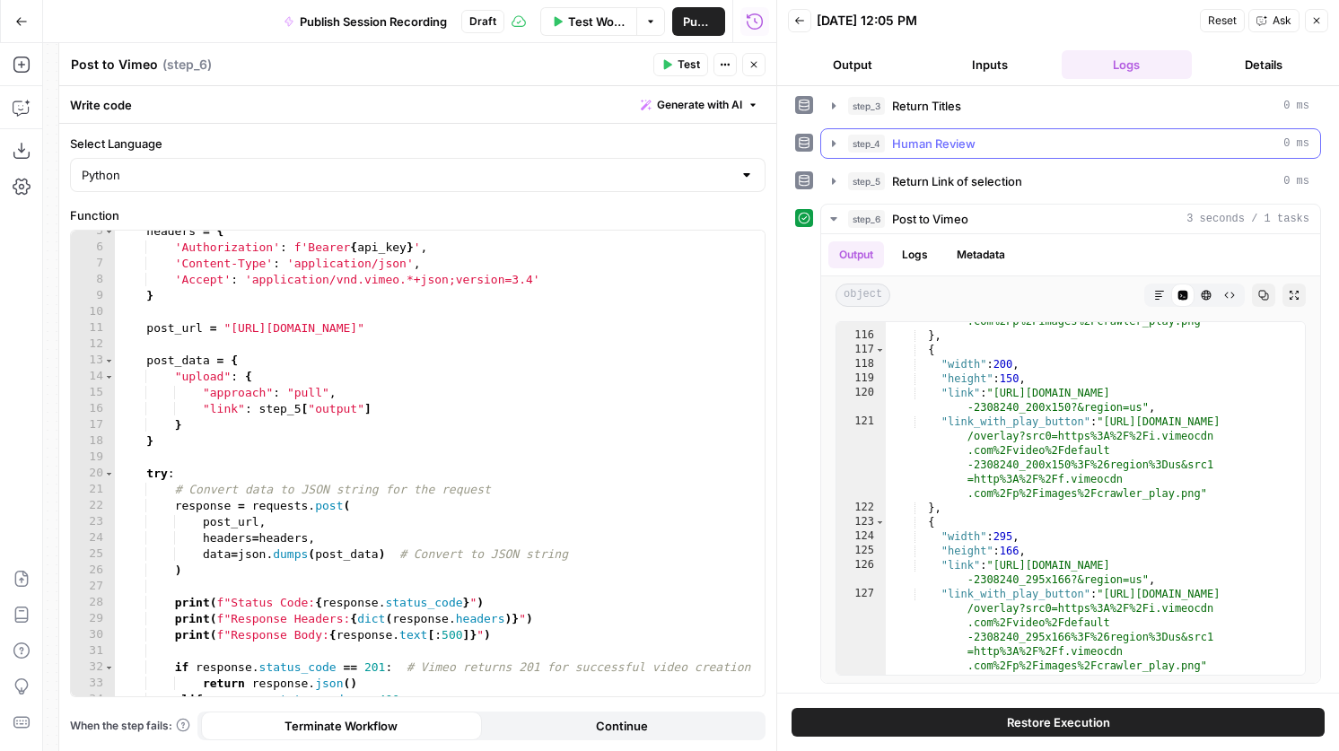
scroll to position [0, 0]
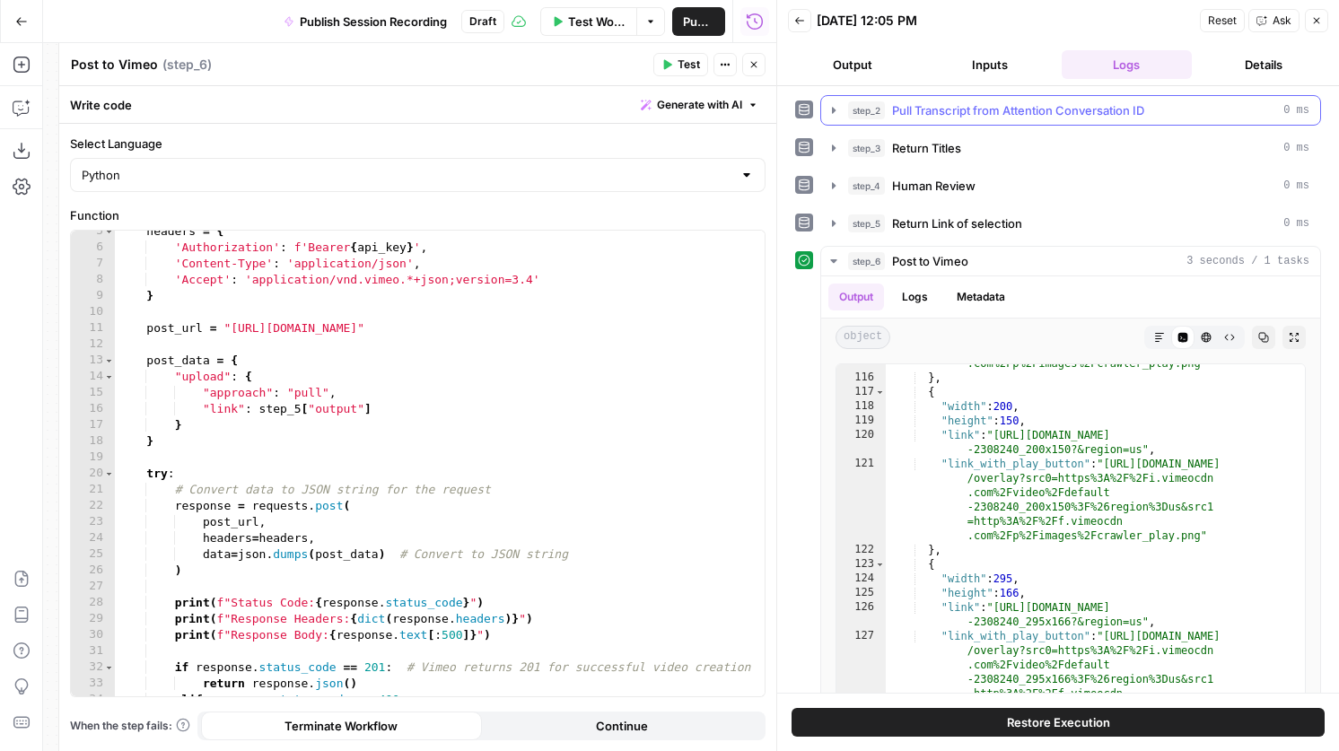
click at [995, 115] on span "Pull Transcript from Attention Conversation ID" at bounding box center [1018, 110] width 252 height 18
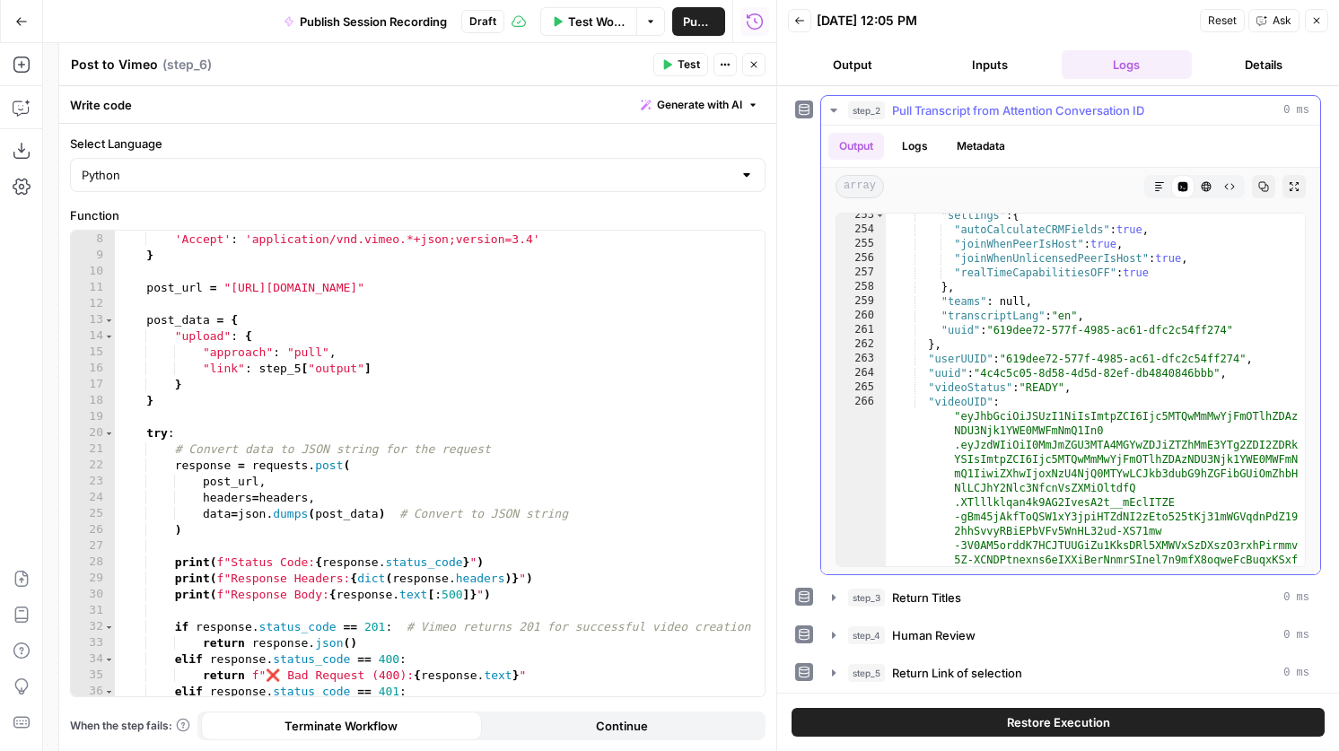
scroll to position [17881, 0]
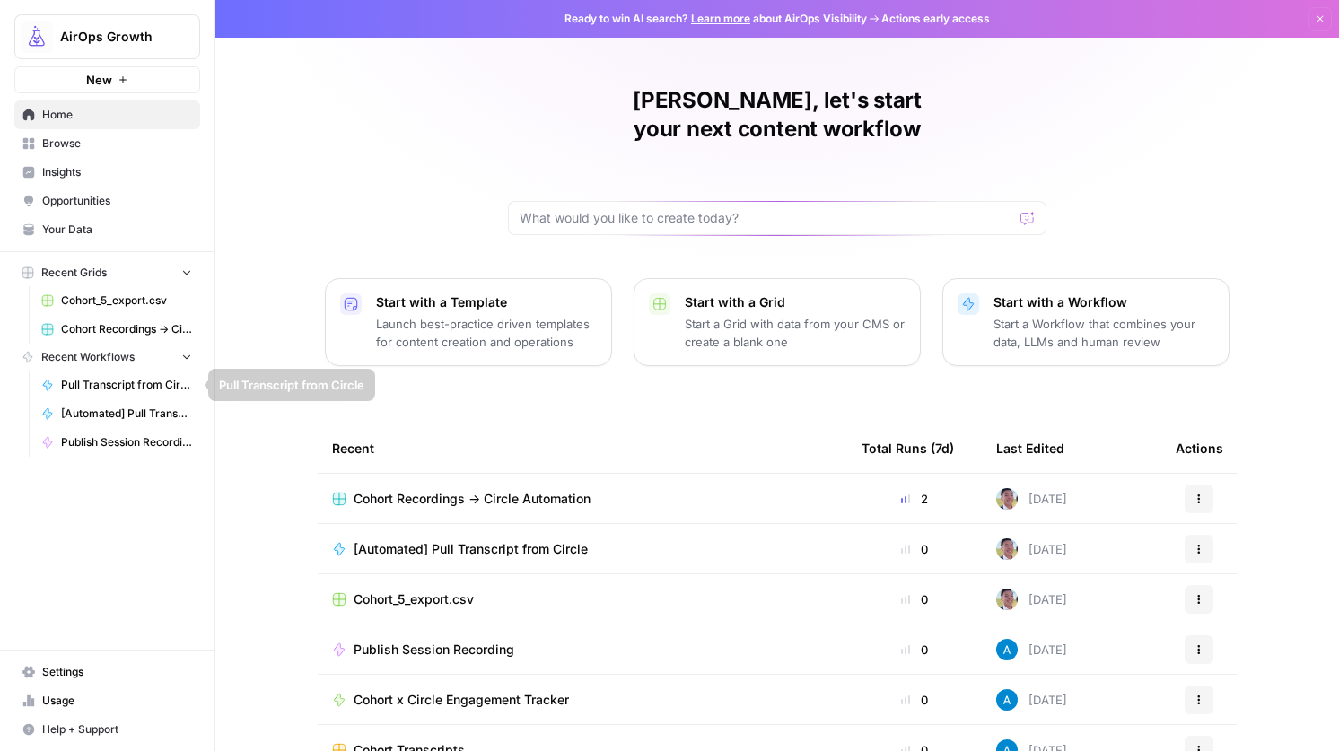
click at [103, 374] on link "Pull Transcript from Circle" at bounding box center [116, 385] width 167 height 29
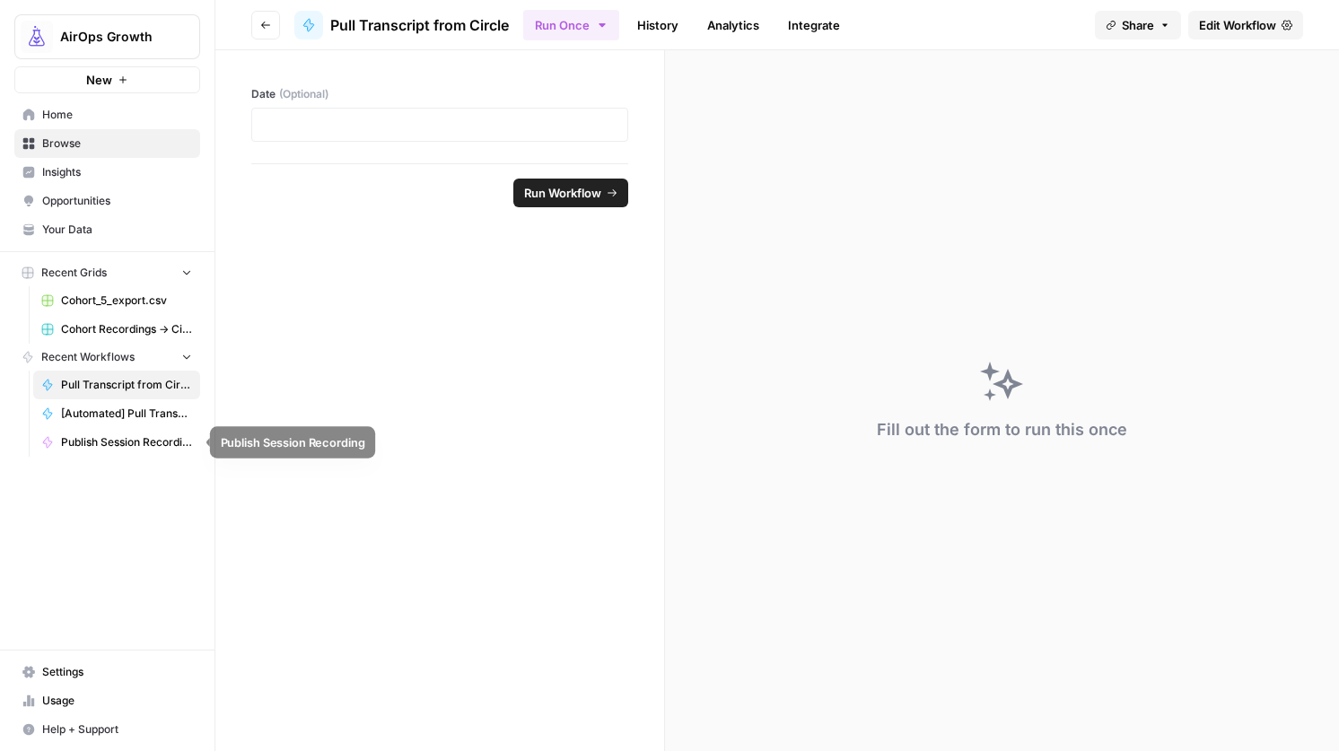
click at [145, 440] on span "Publish Session Recording" at bounding box center [126, 442] width 131 height 16
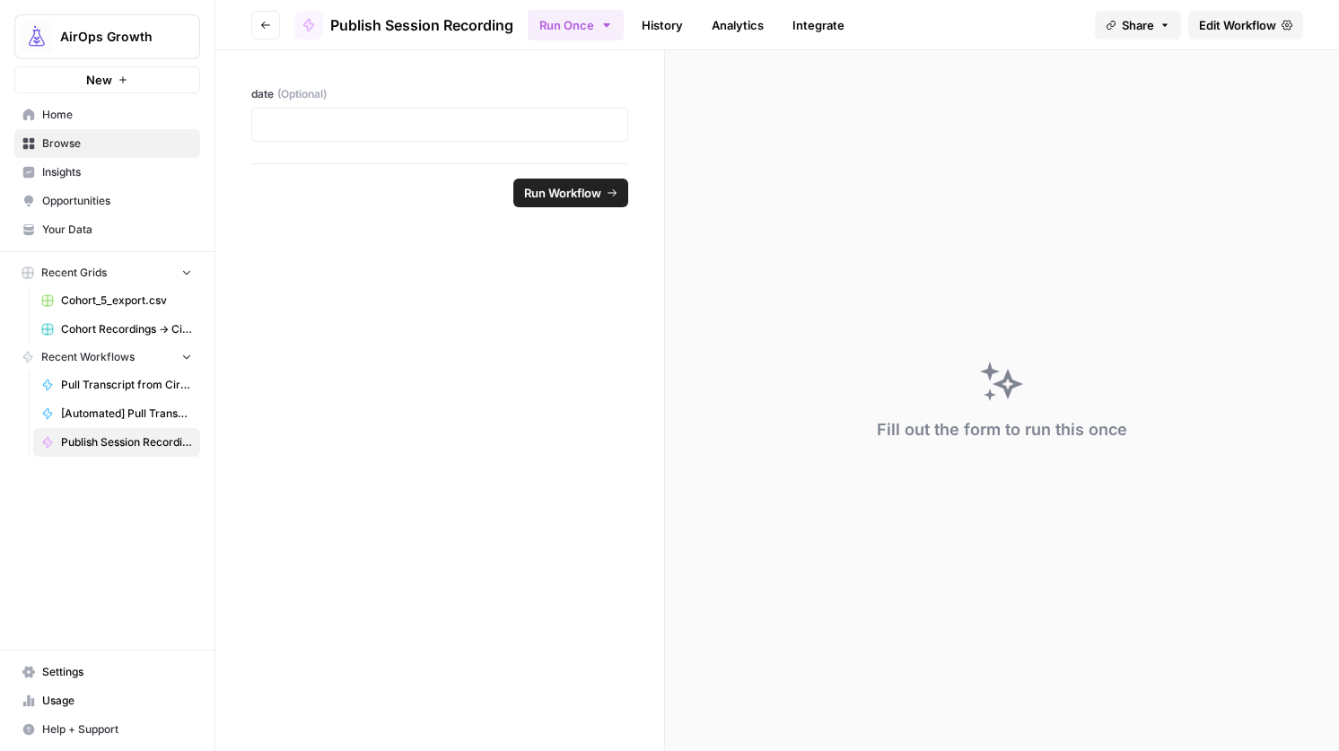
click at [1213, 31] on span "Edit Workflow" at bounding box center [1237, 25] width 77 height 18
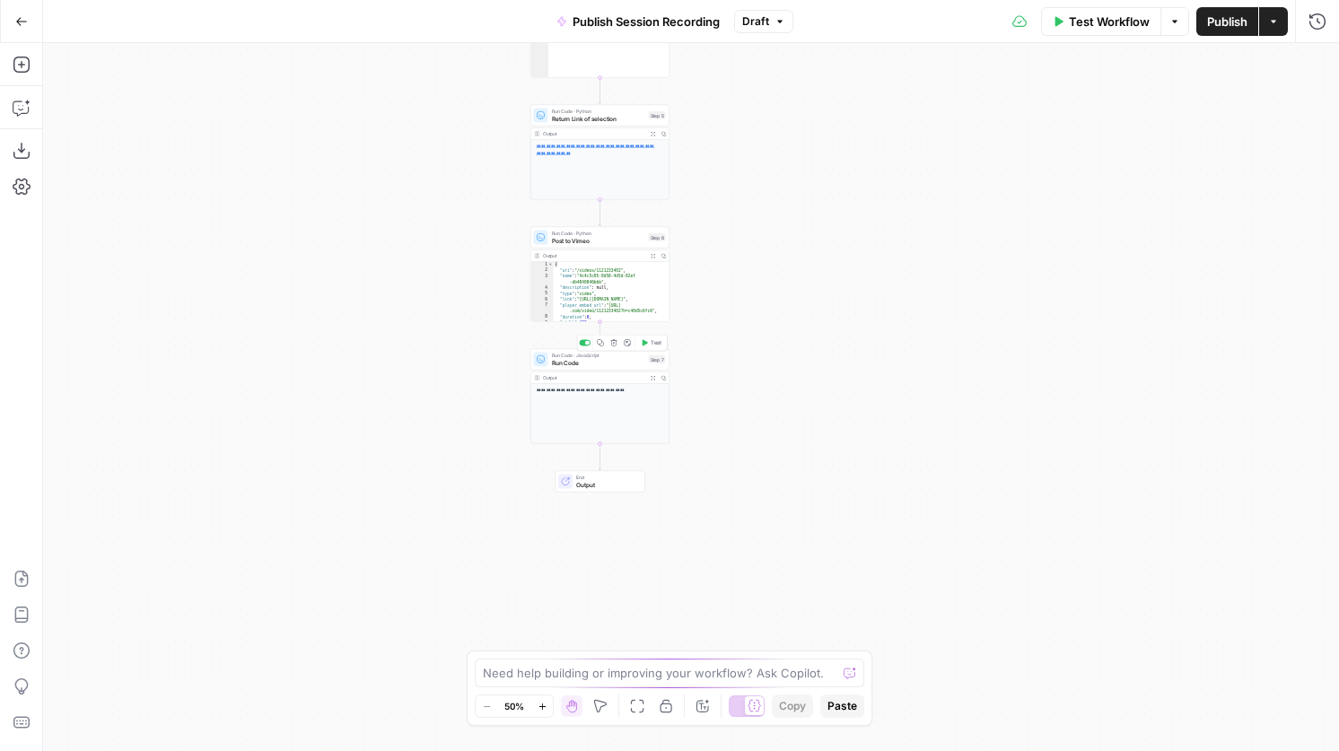
click at [580, 364] on span "Run Code" at bounding box center [598, 362] width 93 height 9
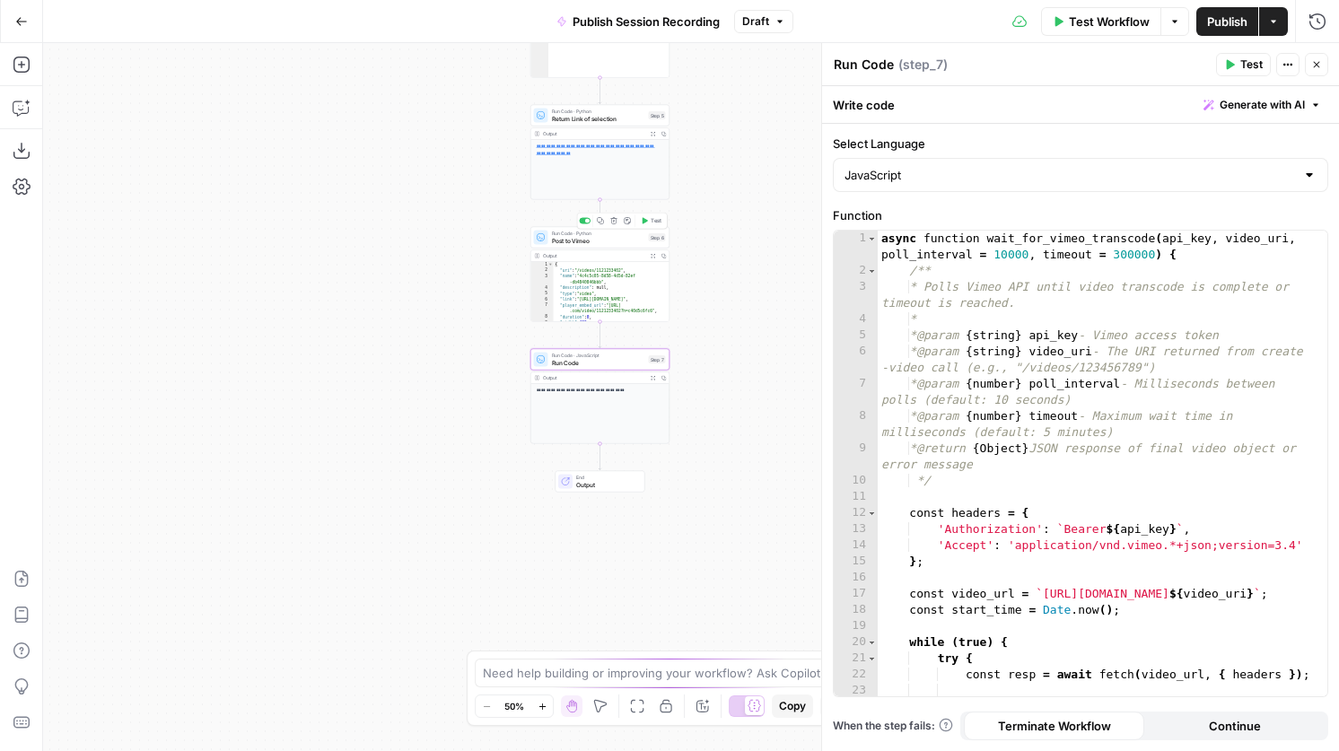
click at [581, 245] on div "Run Code · Python Post to Vimeo Step 6 Copy step Delete step Add Note Test" at bounding box center [599, 238] width 139 height 22
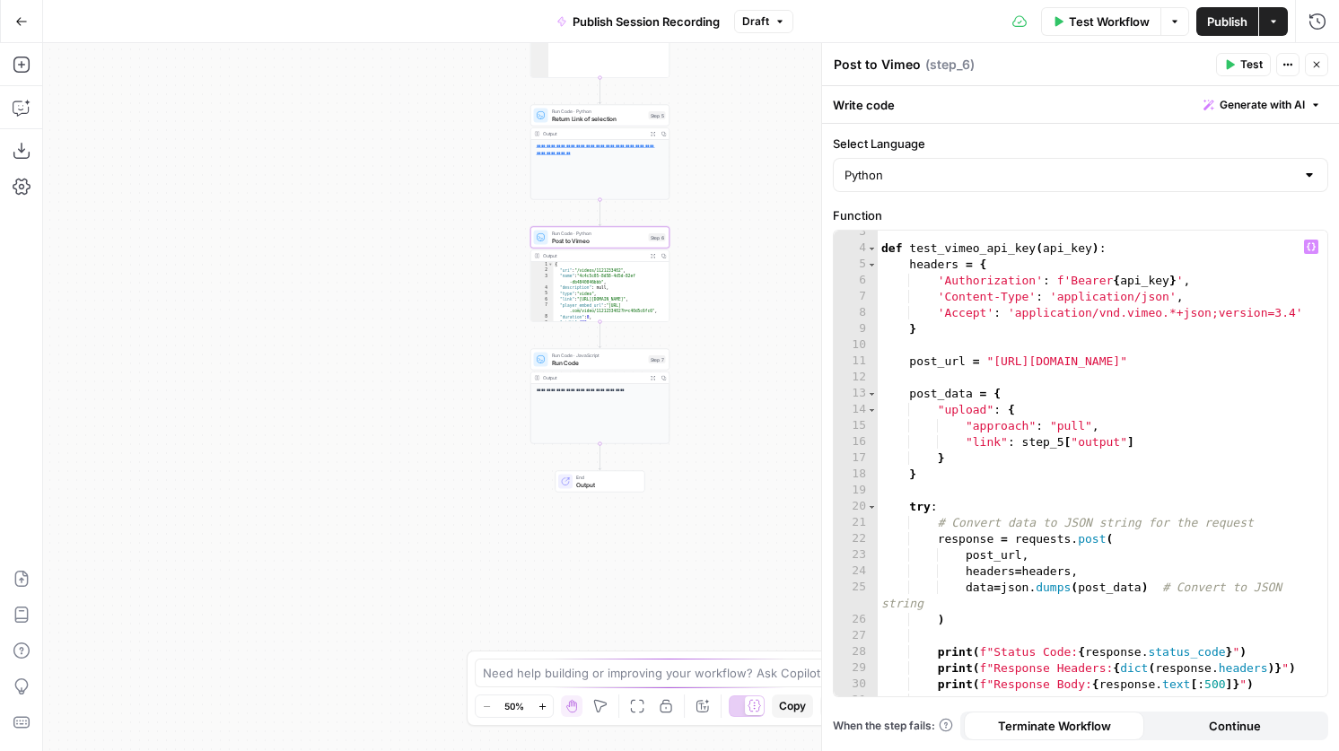
scroll to position [44, 0]
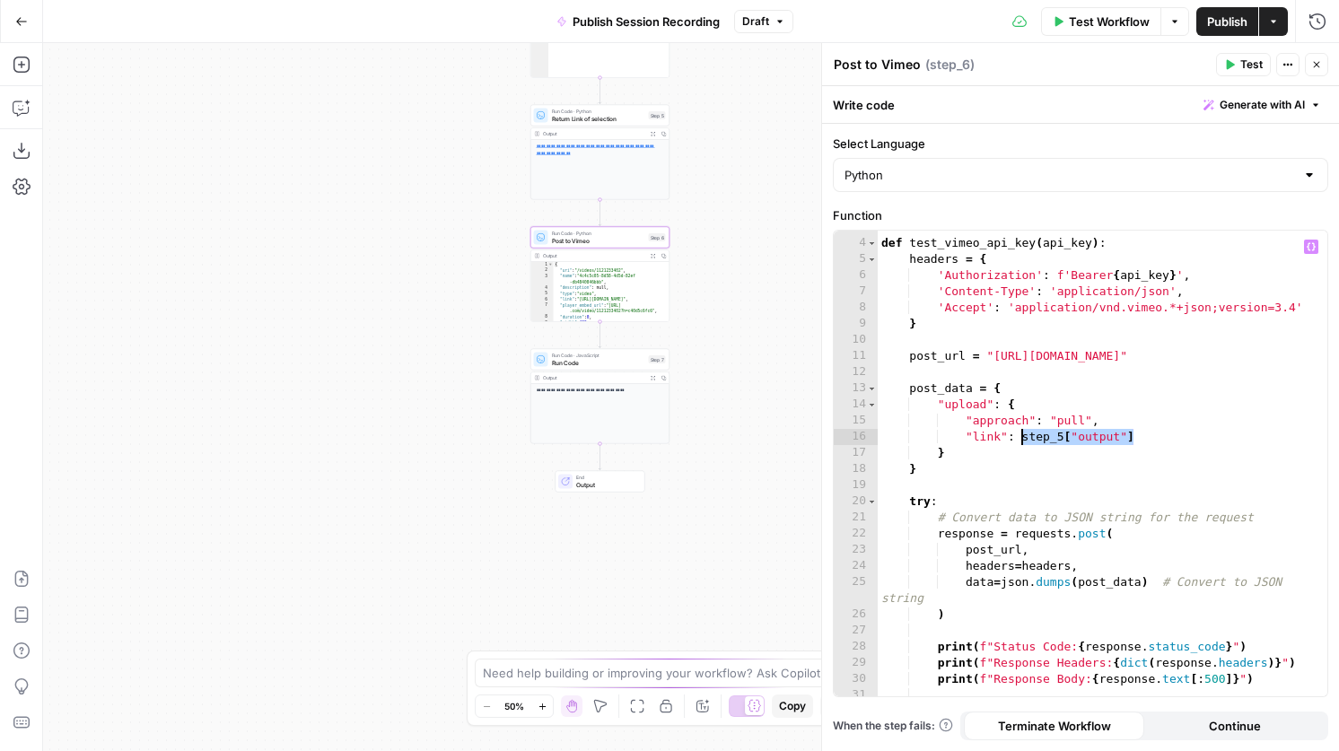
drag, startPoint x: 1149, startPoint y: 438, endPoint x: 1021, endPoint y: 437, distance: 128.3
click at [1021, 437] on div "def test_vimeo_api_key ( api_key ) : headers = { 'Authorization' : f'Bearer { a…" at bounding box center [1103, 468] width 450 height 498
paste textarea "**********"
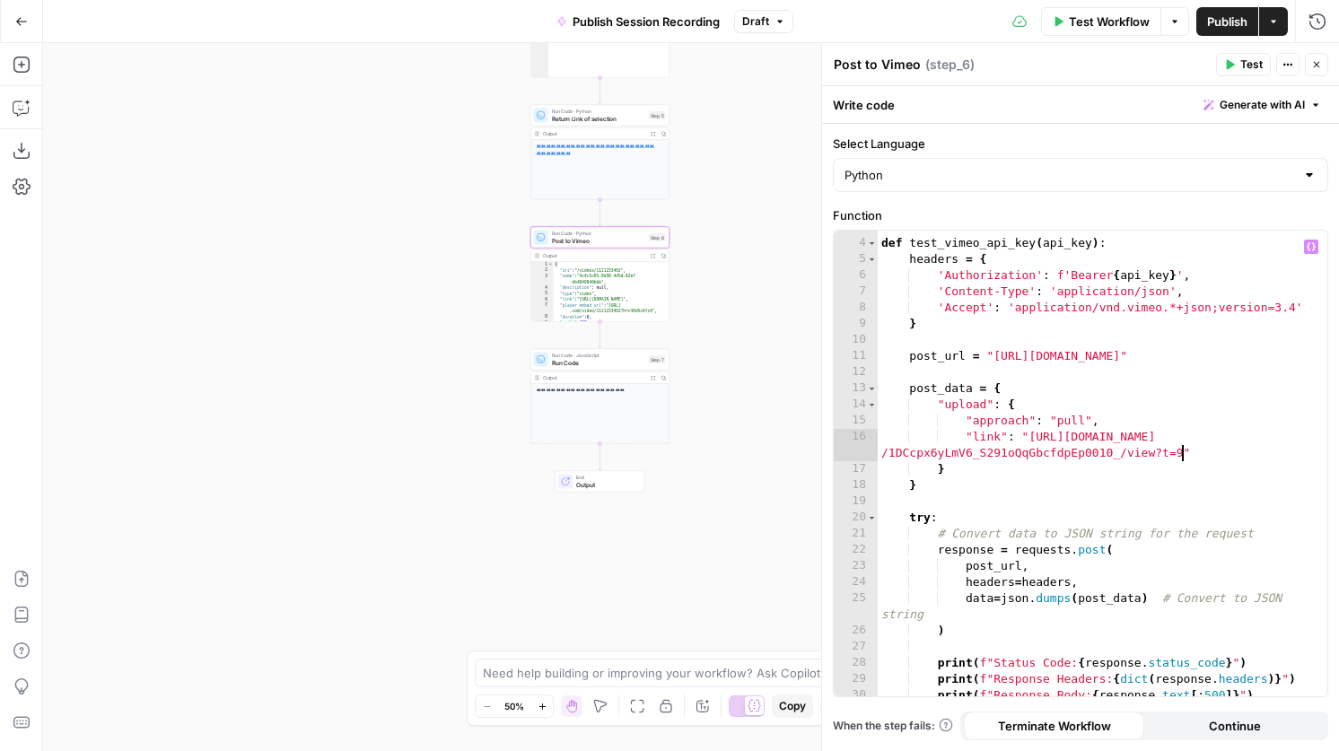
type textarea "**********"
click at [1247, 66] on span "Test" at bounding box center [1251, 65] width 22 height 16
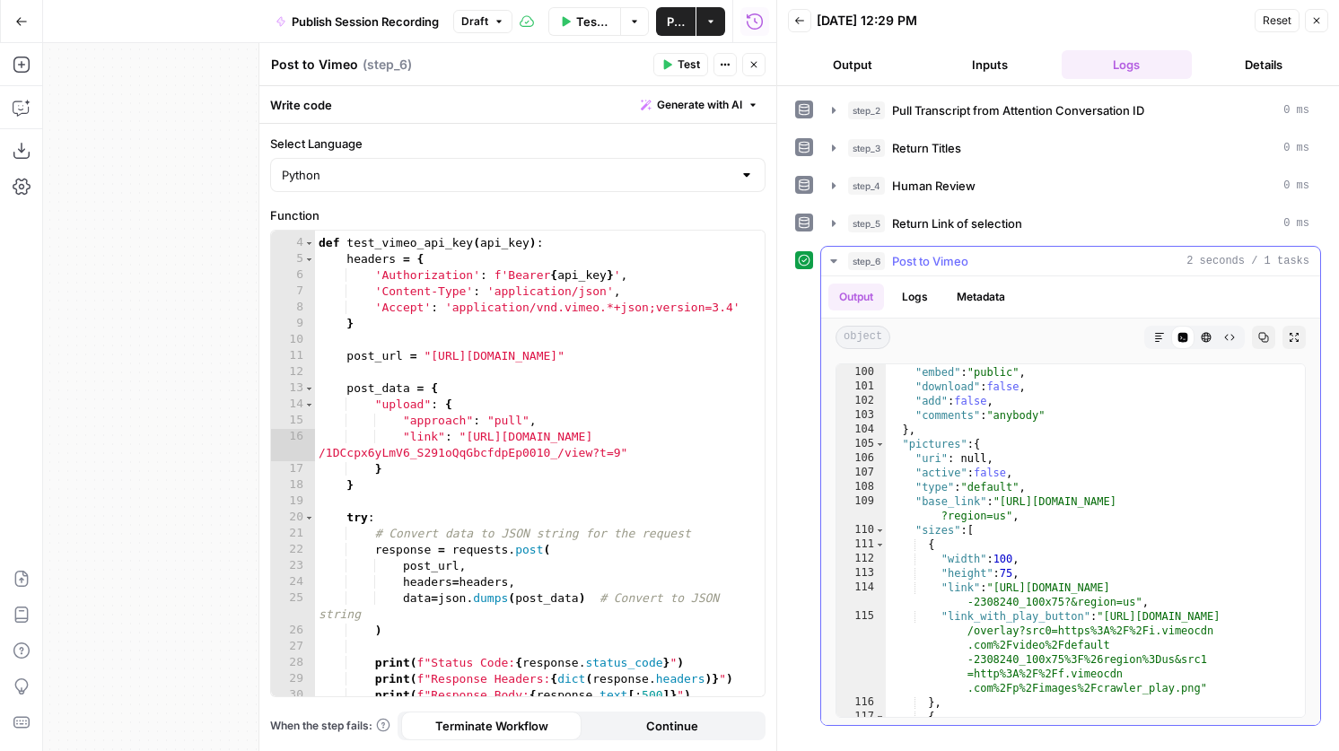
scroll to position [1538, 0]
click at [1005, 515] on div ""embed" : "public" , "download" : false , "add" : false , "comments" : "anybody…" at bounding box center [1095, 553] width 419 height 381
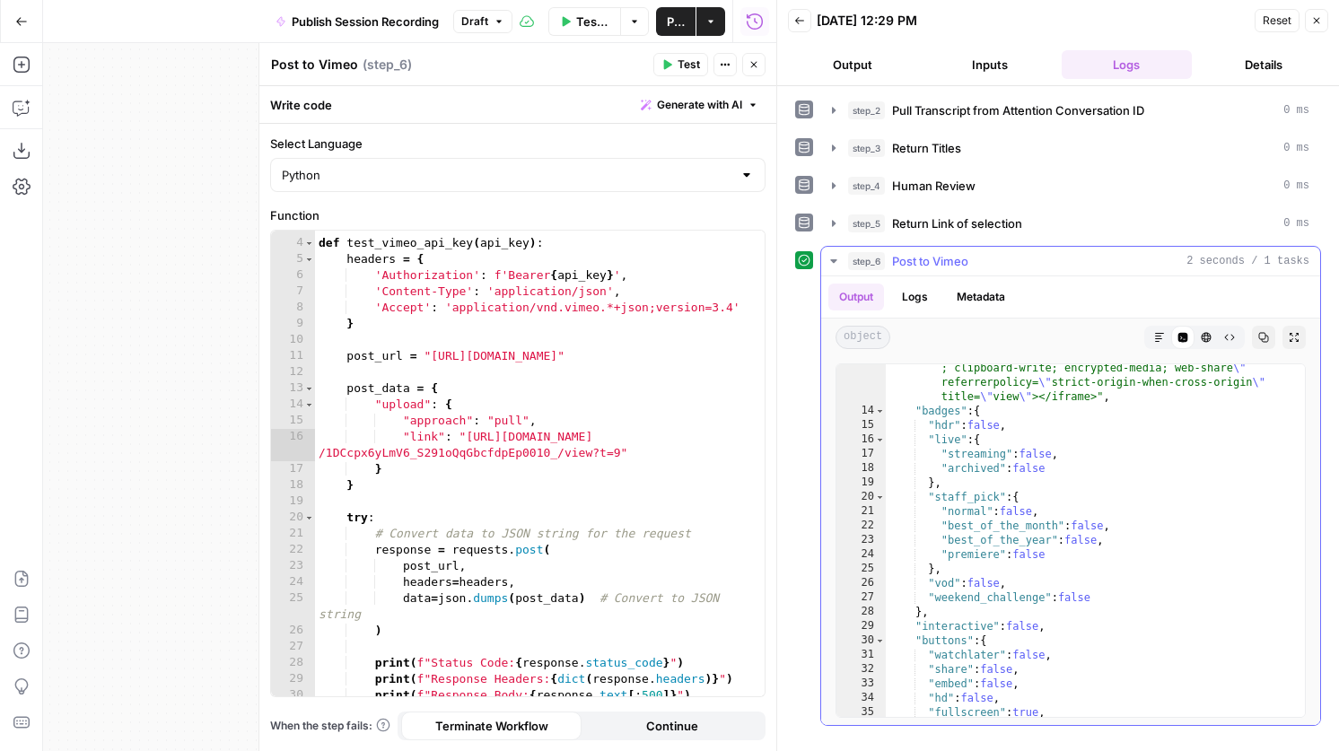
scroll to position [0, 0]
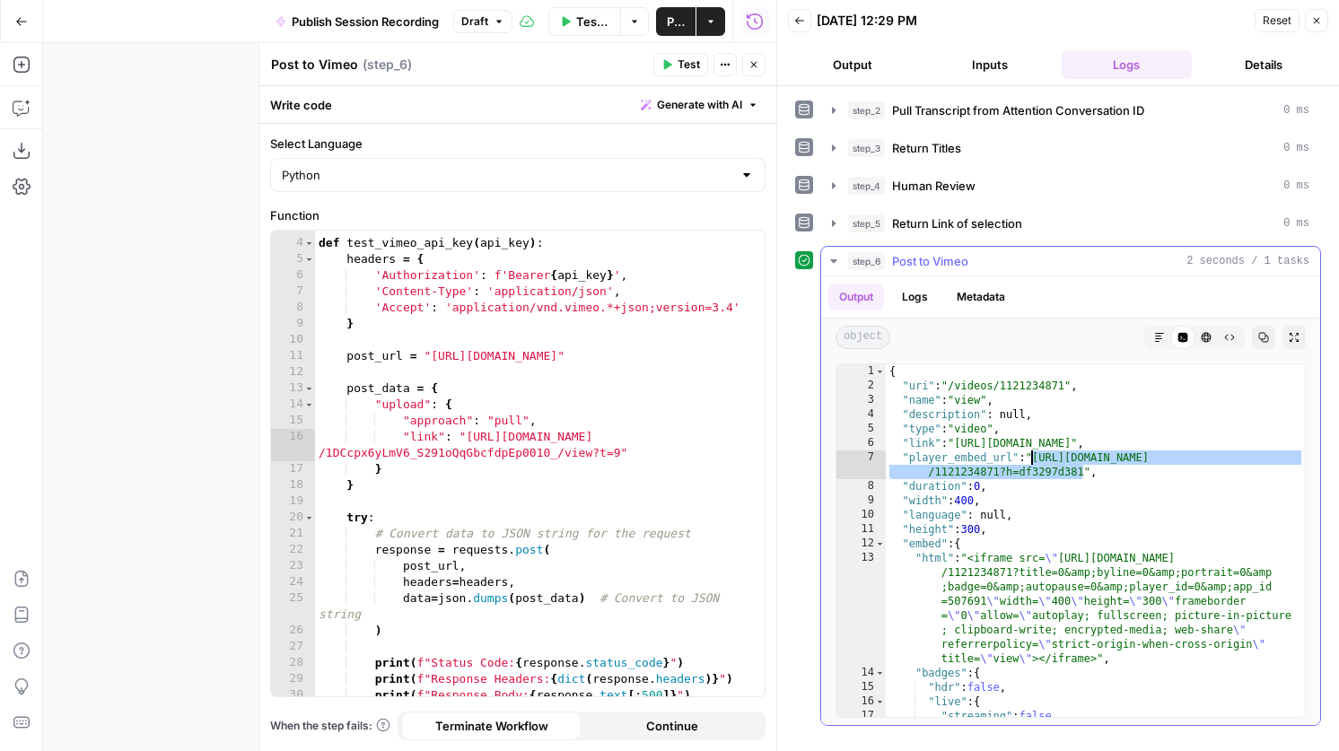
drag, startPoint x: 1084, startPoint y: 471, endPoint x: 1035, endPoint y: 459, distance: 50.1
click at [1035, 459] on div "{ "uri" : "/videos/1121234871" , "name" : "view" , "description" : null , "type…" at bounding box center [1095, 554] width 419 height 381
type textarea "**********"
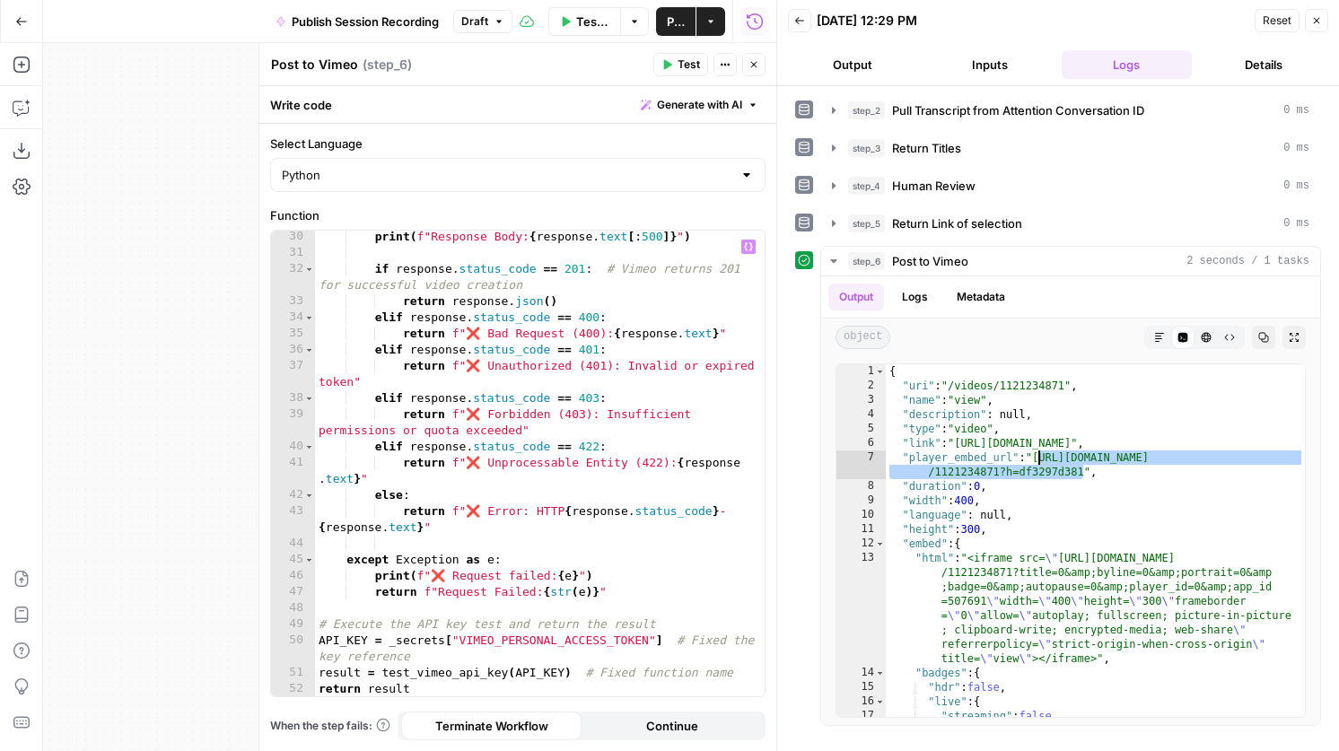
scroll to position [503, 0]
click at [967, 236] on button "step_5 Return Link of selection 0 ms" at bounding box center [1070, 223] width 499 height 29
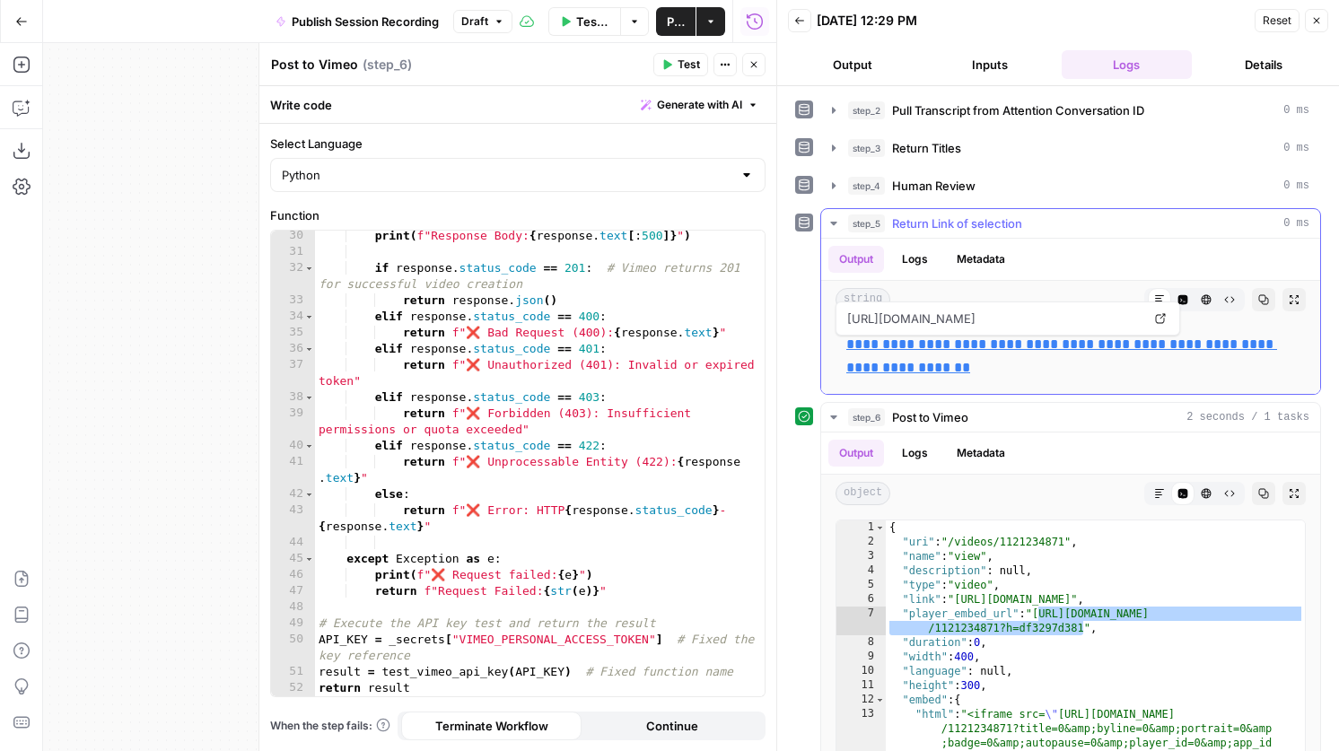
click at [996, 340] on link "**********" at bounding box center [1061, 355] width 431 height 37
